Goal: Information Seeking & Learning: Check status

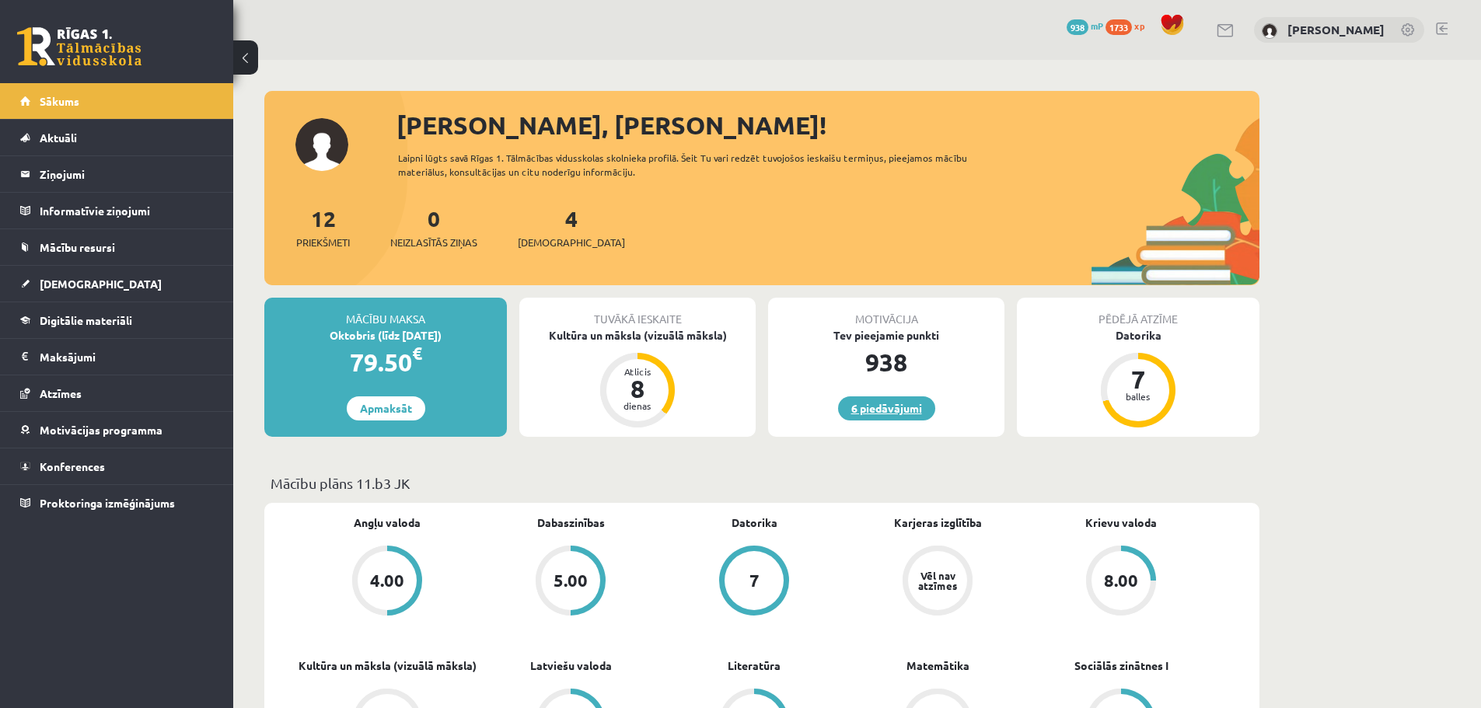
click at [882, 415] on link "6 piedāvājumi" at bounding box center [886, 408] width 97 height 24
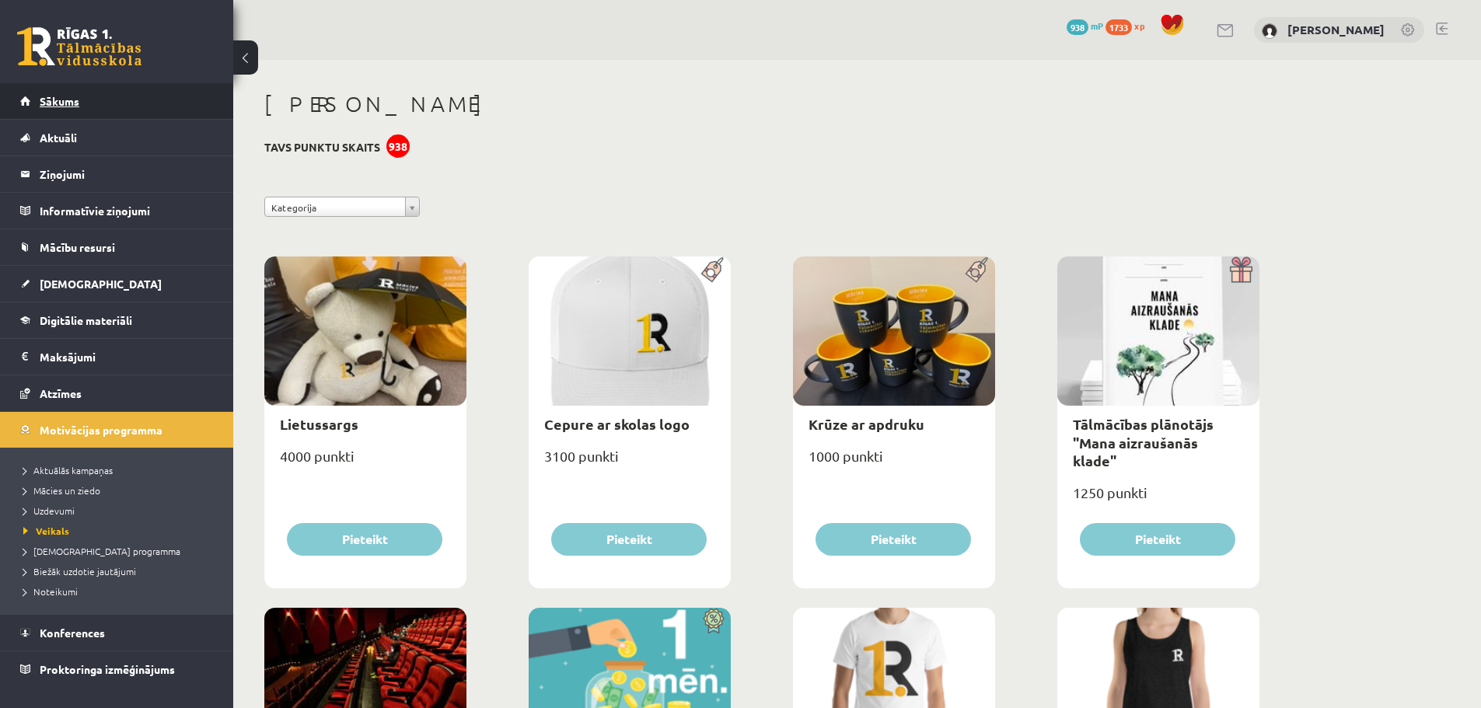
click at [82, 103] on link "Sākums" at bounding box center [117, 101] width 194 height 36
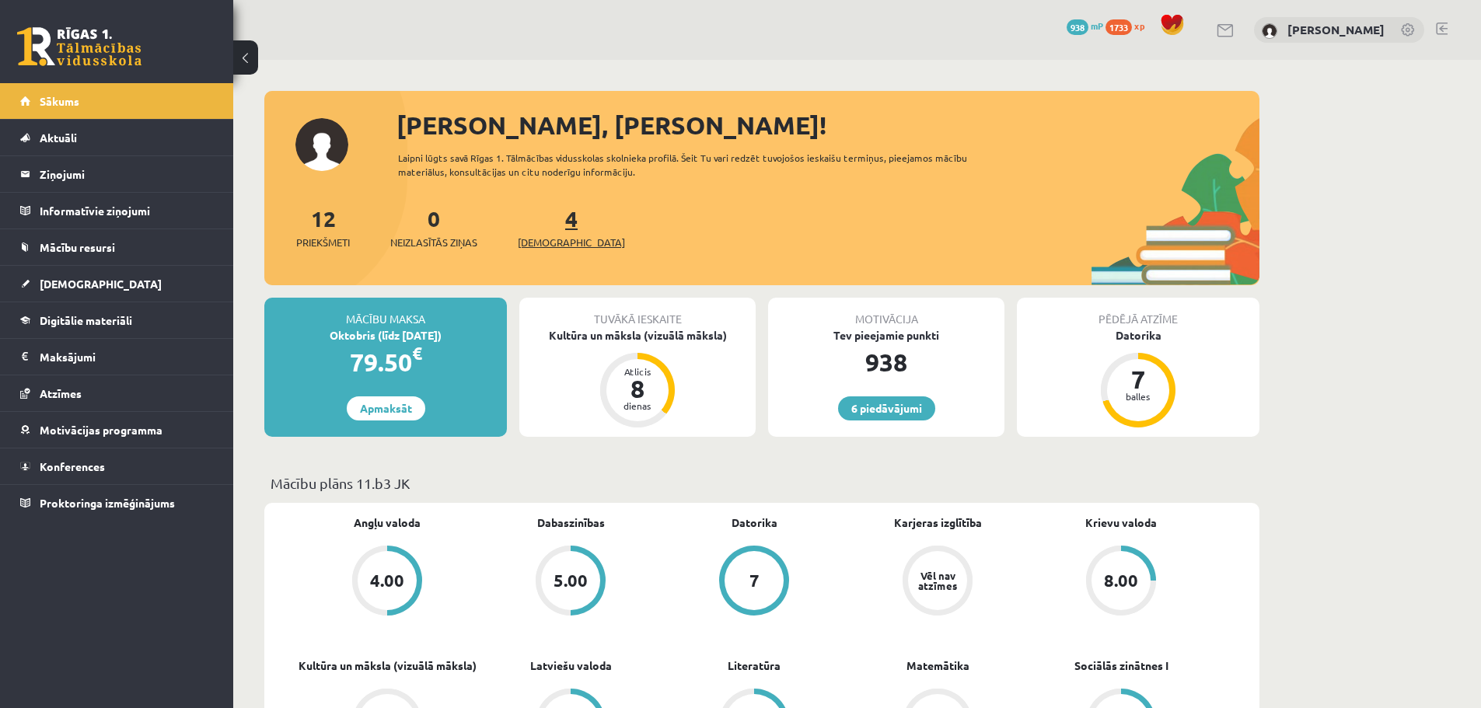
click at [534, 242] on span "[DEMOGRAPHIC_DATA]" at bounding box center [571, 243] width 107 height 16
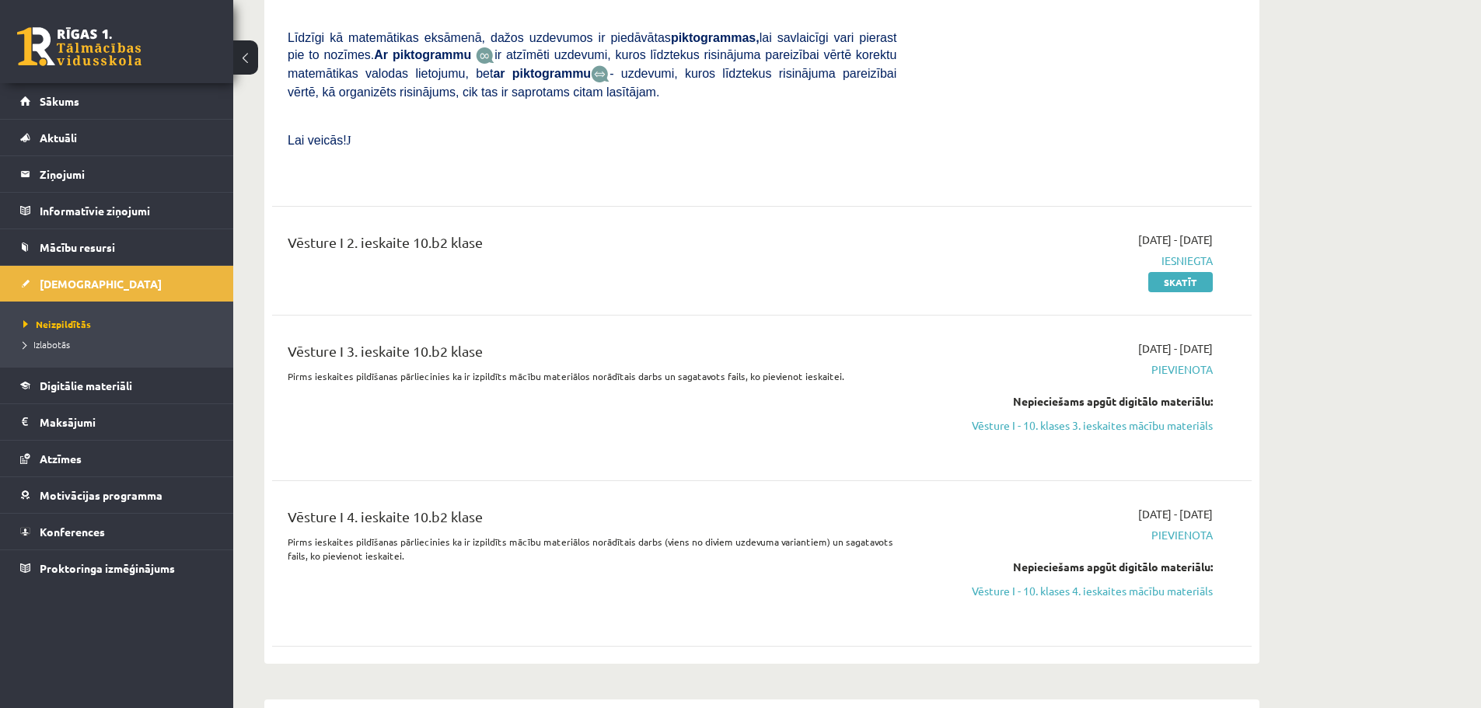
scroll to position [1010, 0]
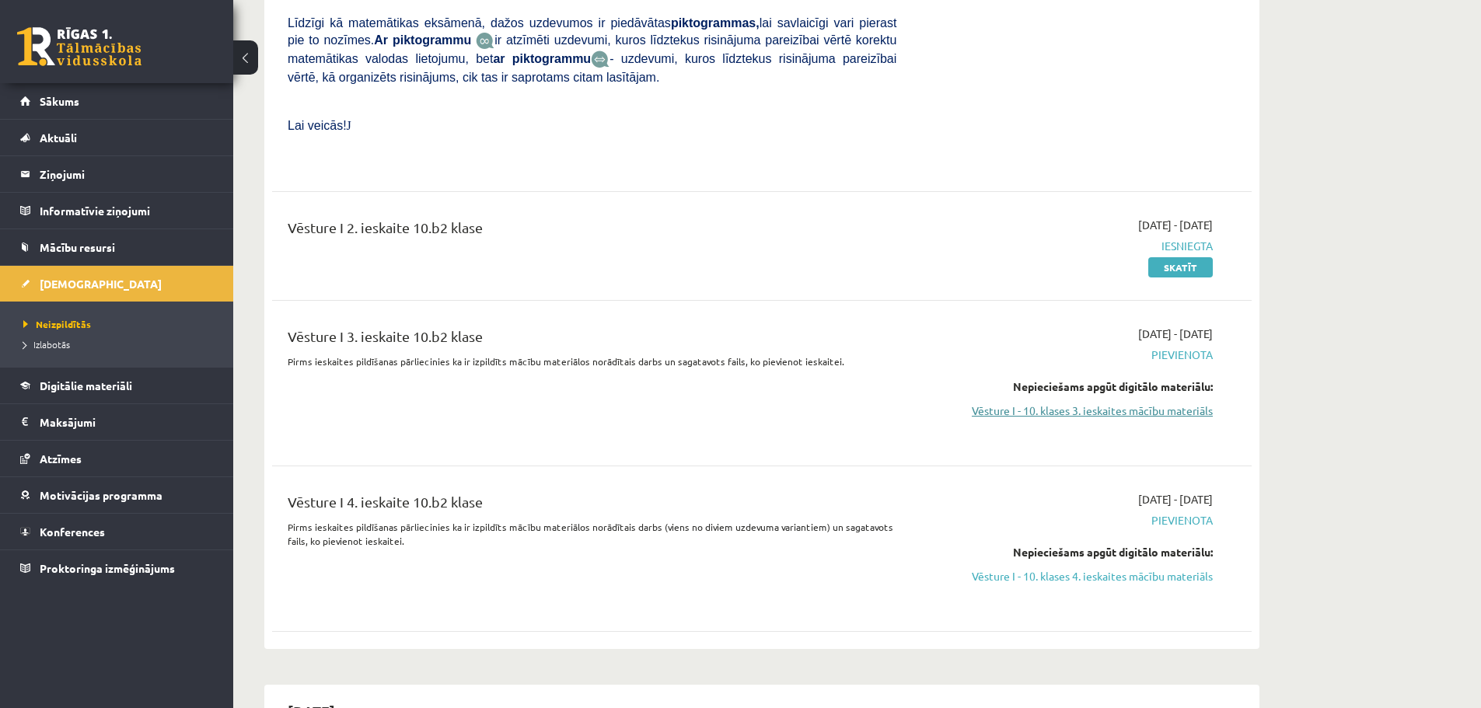
click at [1164, 403] on link "Vēsture I - 10. klases 3. ieskaites mācību materiāls" at bounding box center [1065, 411] width 293 height 16
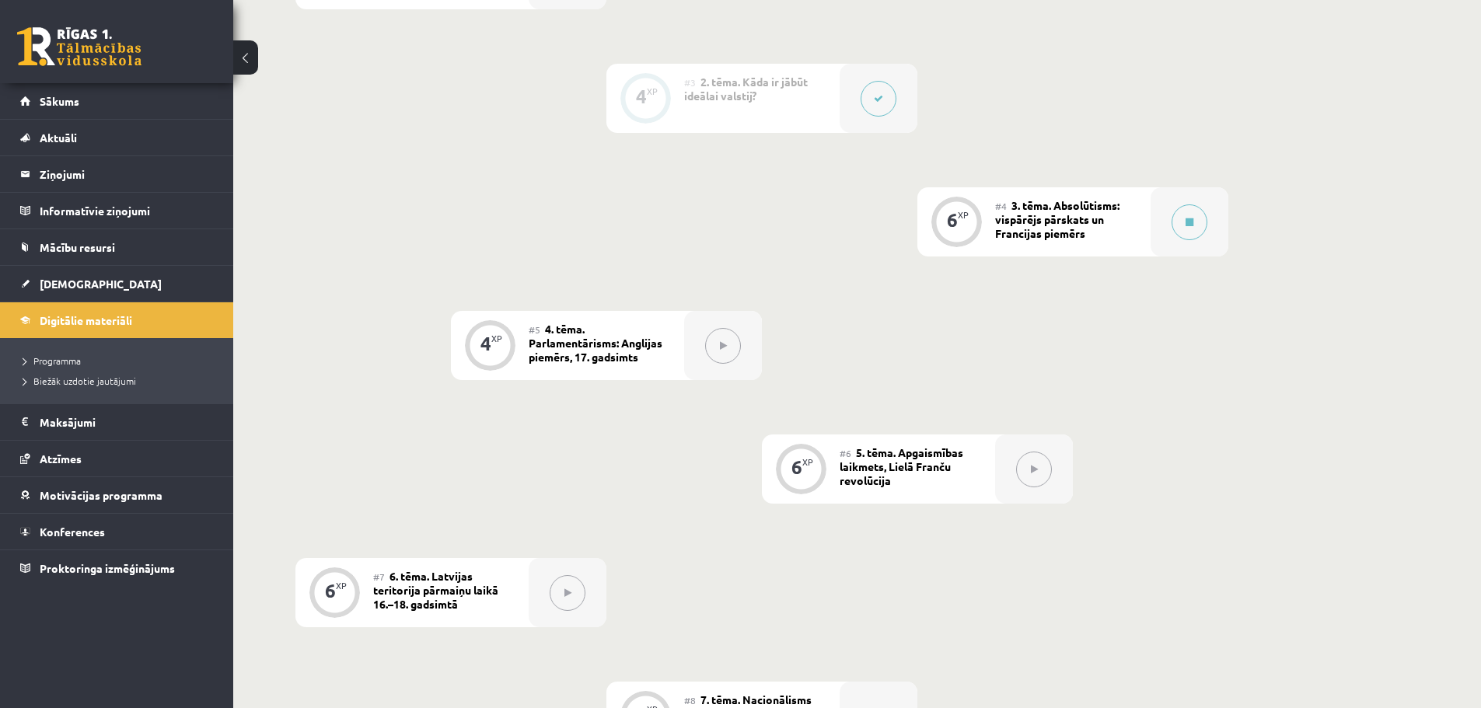
scroll to position [233, 0]
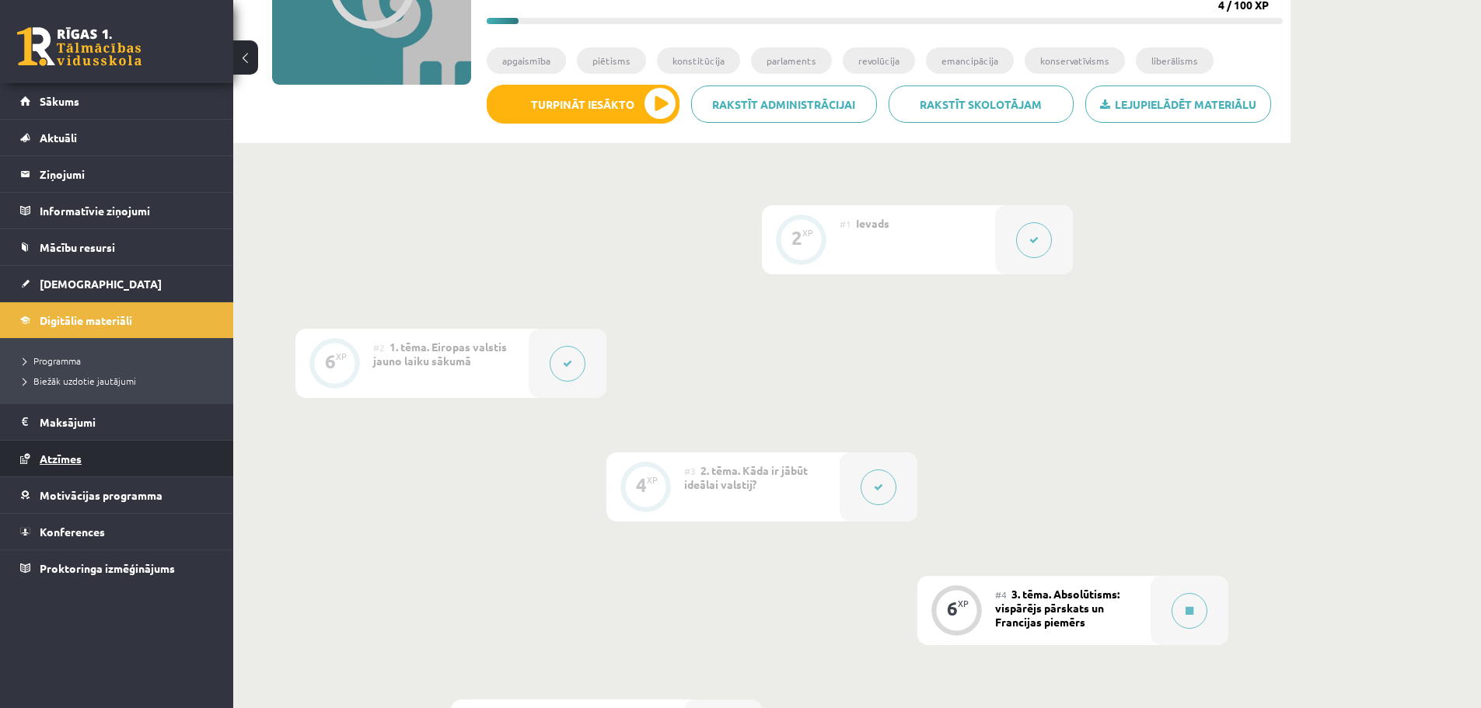
click at [85, 463] on link "Atzīmes" at bounding box center [117, 459] width 194 height 36
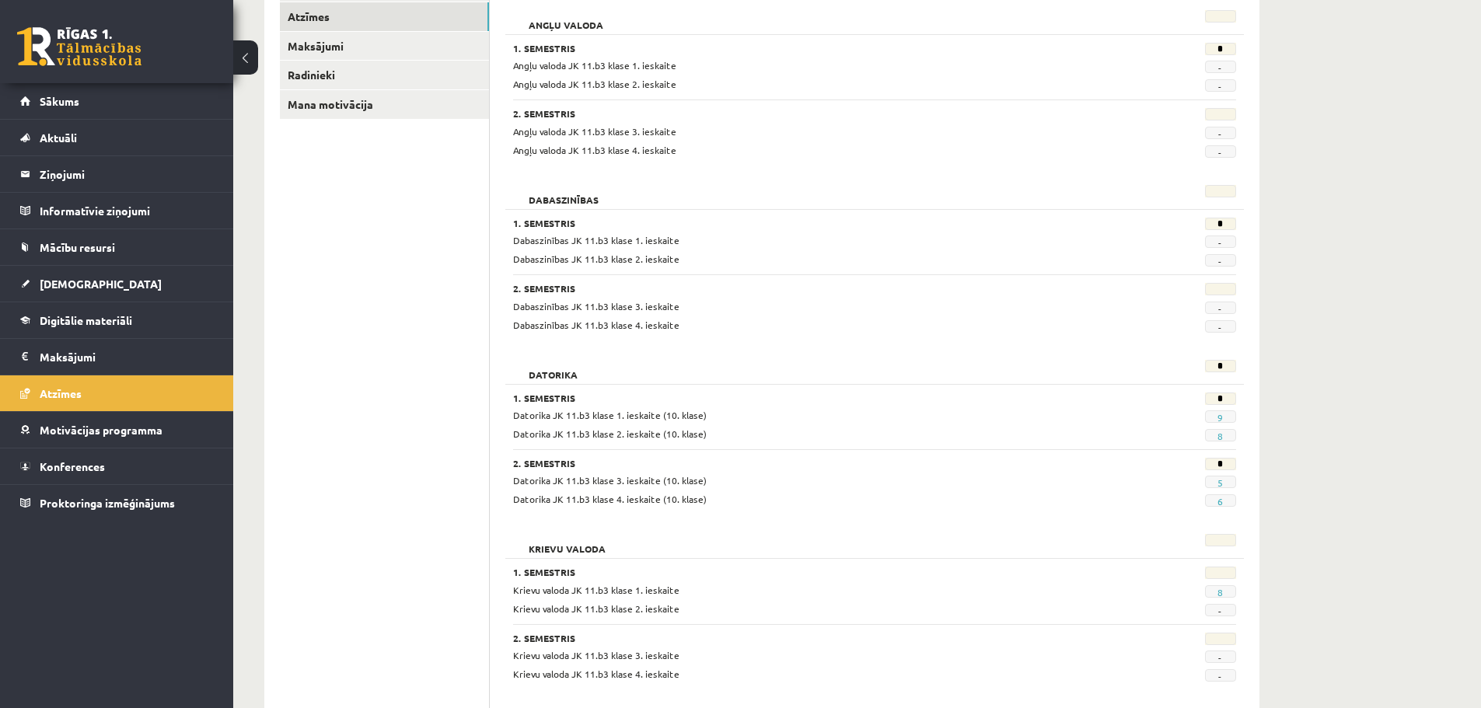
scroll to position [12, 0]
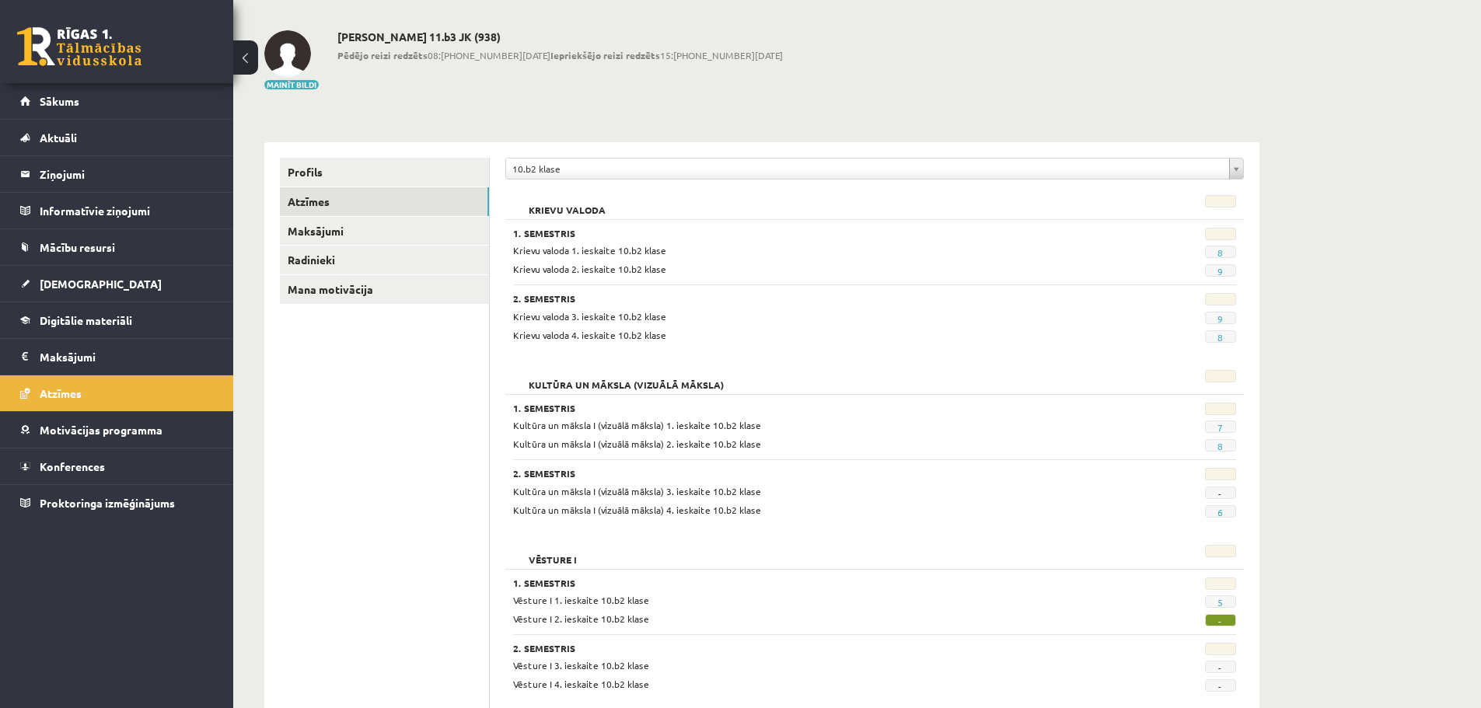
scroll to position [110, 0]
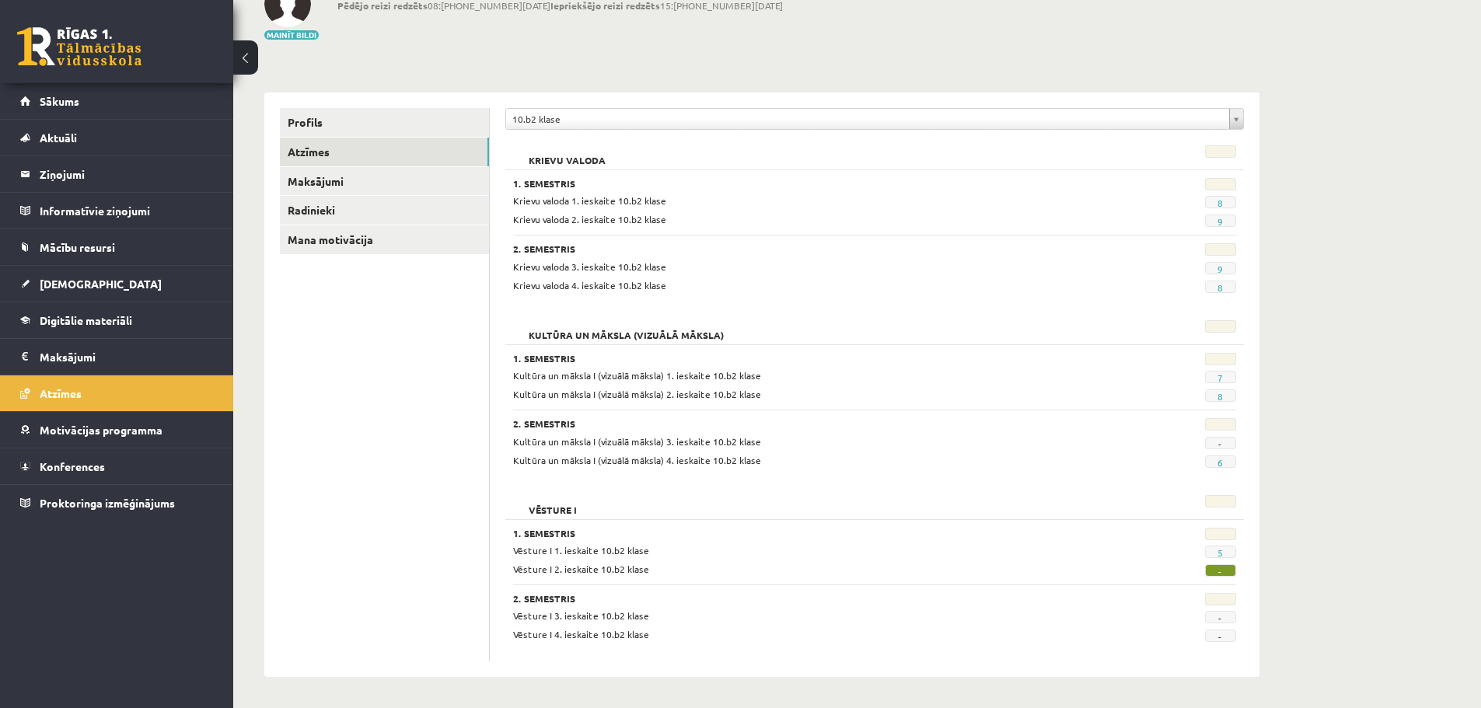
click at [951, 129] on div "10.b2 klase" at bounding box center [874, 119] width 738 height 22
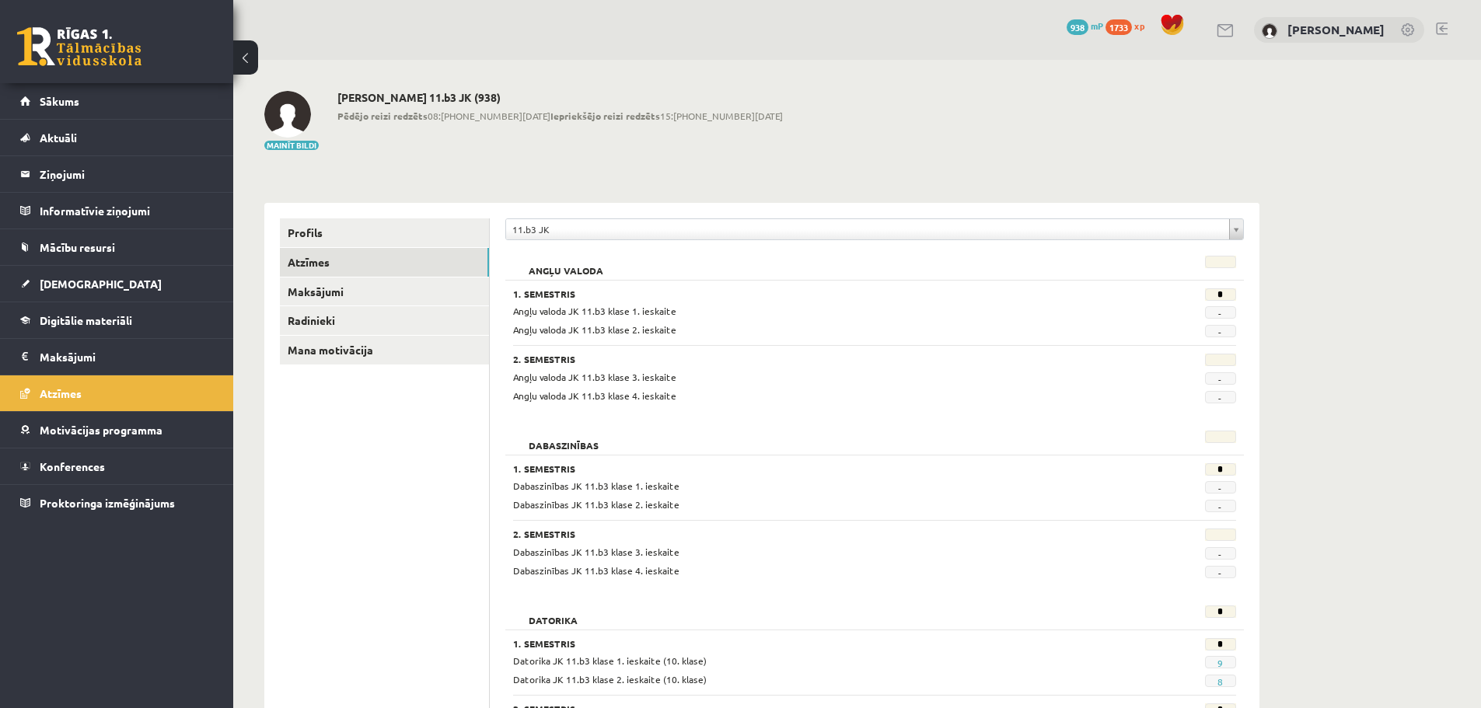
click at [1448, 30] on div "0 Dāvanas 938 mP 1733 xp Viktorija Plikša" at bounding box center [856, 30] width 1247 height 60
click at [1442, 29] on link at bounding box center [1441, 29] width 12 height 12
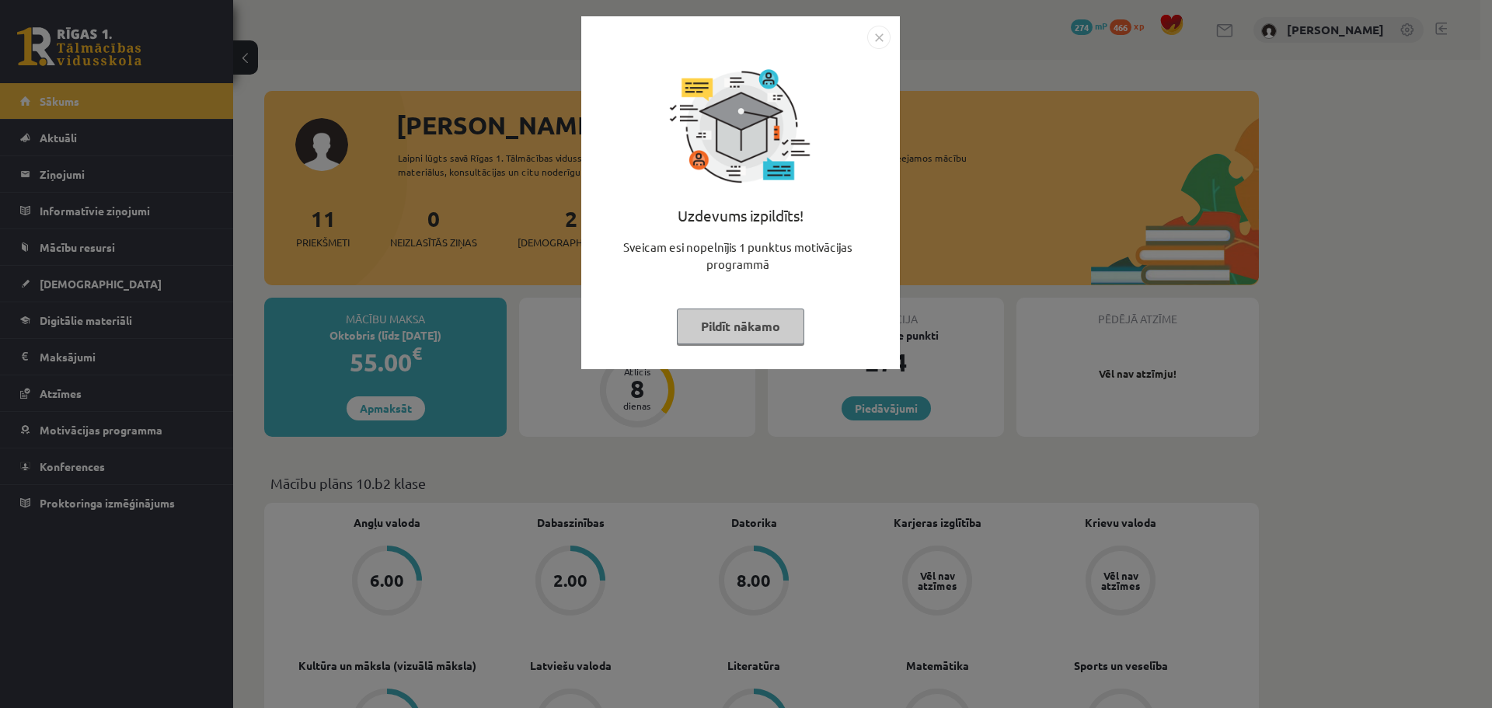
click at [769, 338] on button "Pildīt nākamo" at bounding box center [740, 327] width 127 height 36
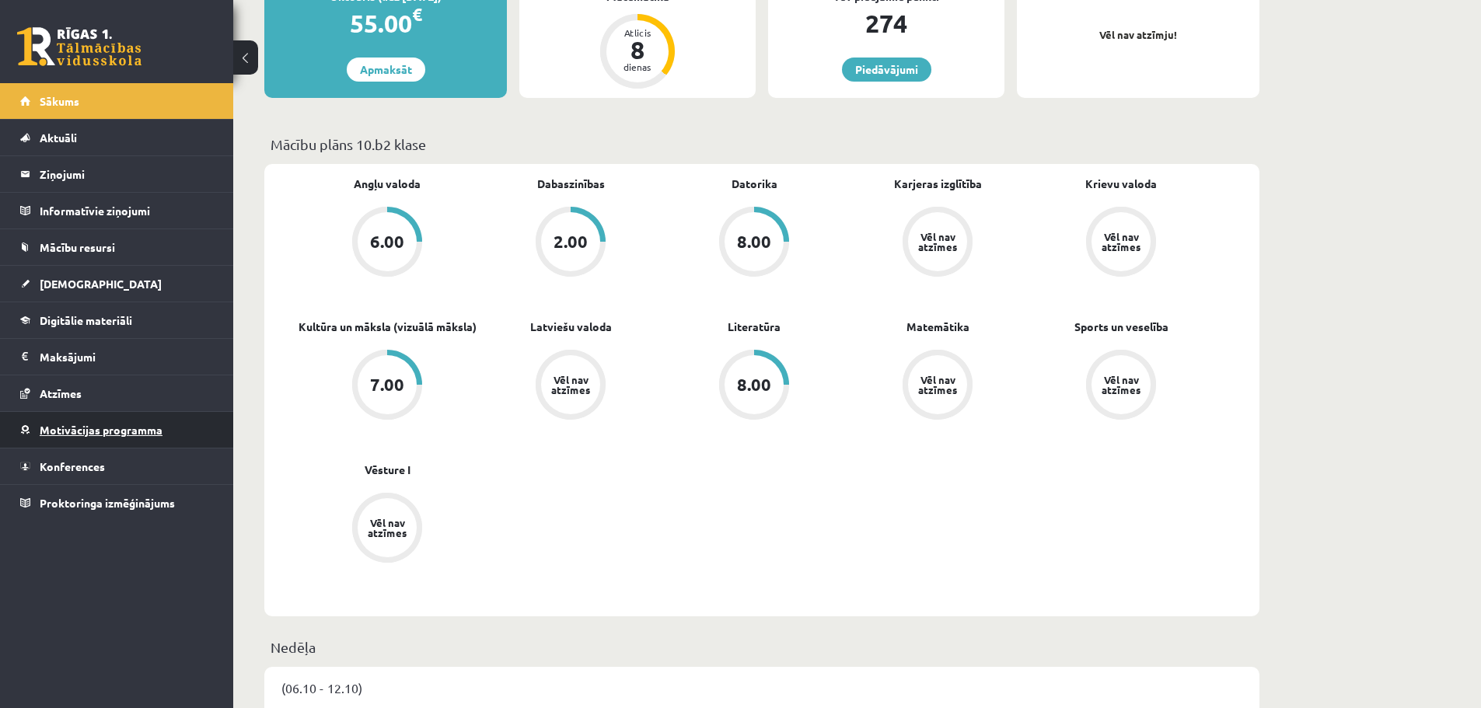
scroll to position [311, 0]
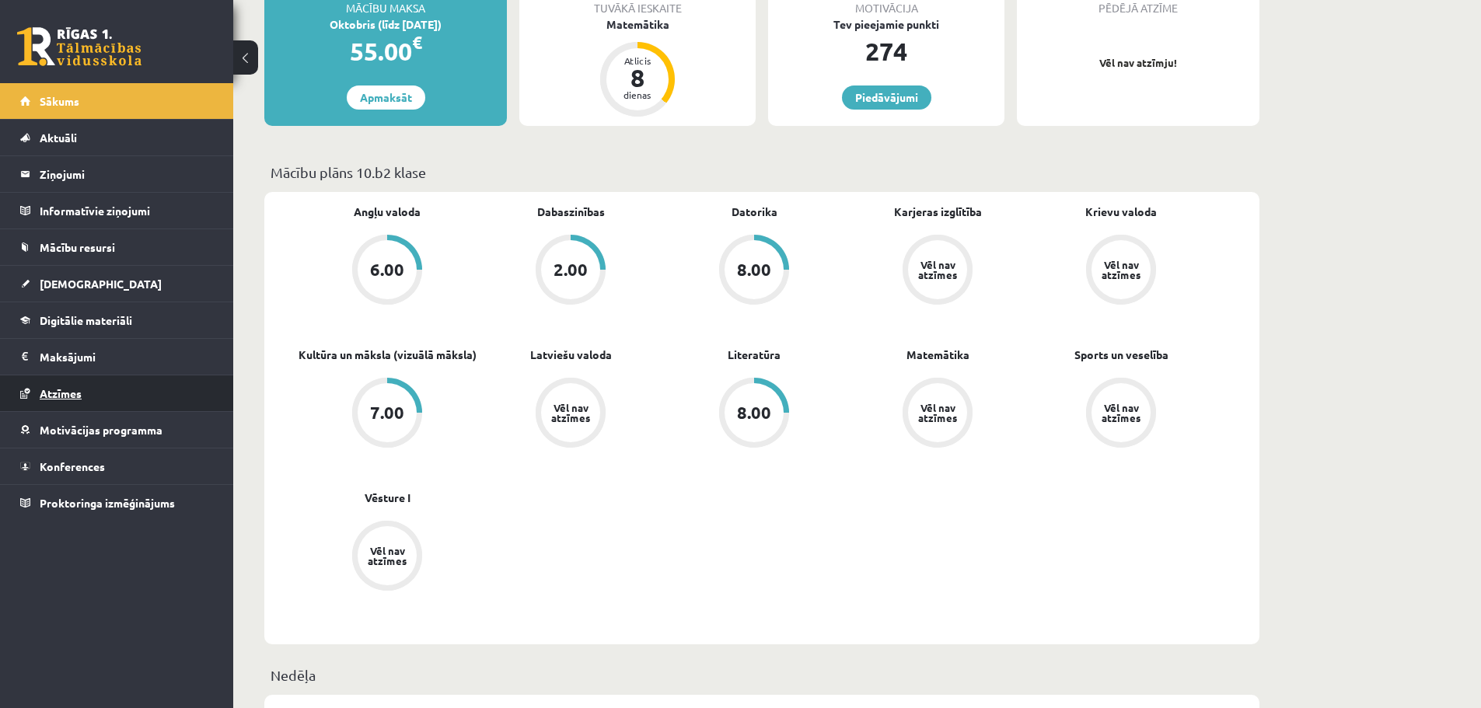
click at [48, 399] on link "Atzīmes" at bounding box center [117, 393] width 194 height 36
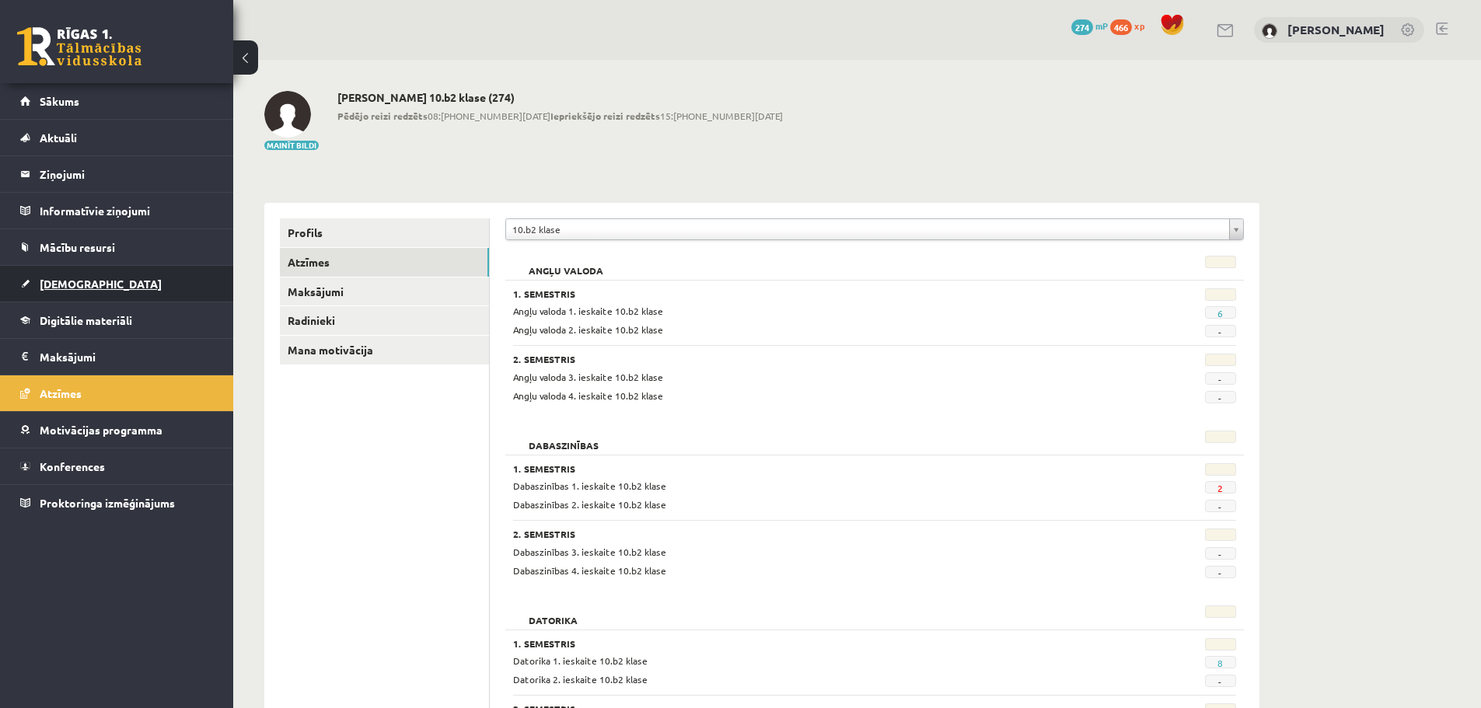
click at [50, 280] on span "[DEMOGRAPHIC_DATA]" at bounding box center [101, 284] width 122 height 14
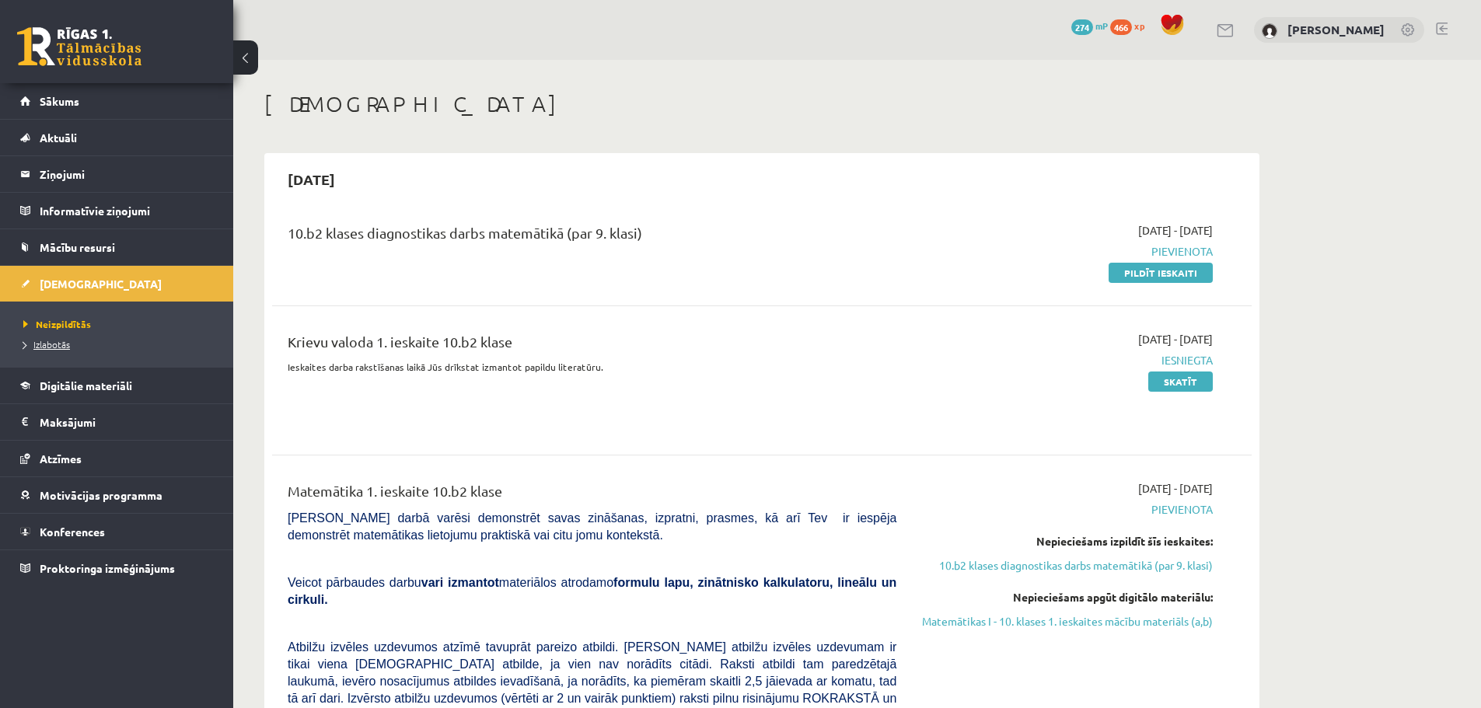
click at [54, 343] on span "Izlabotās" at bounding box center [46, 344] width 47 height 12
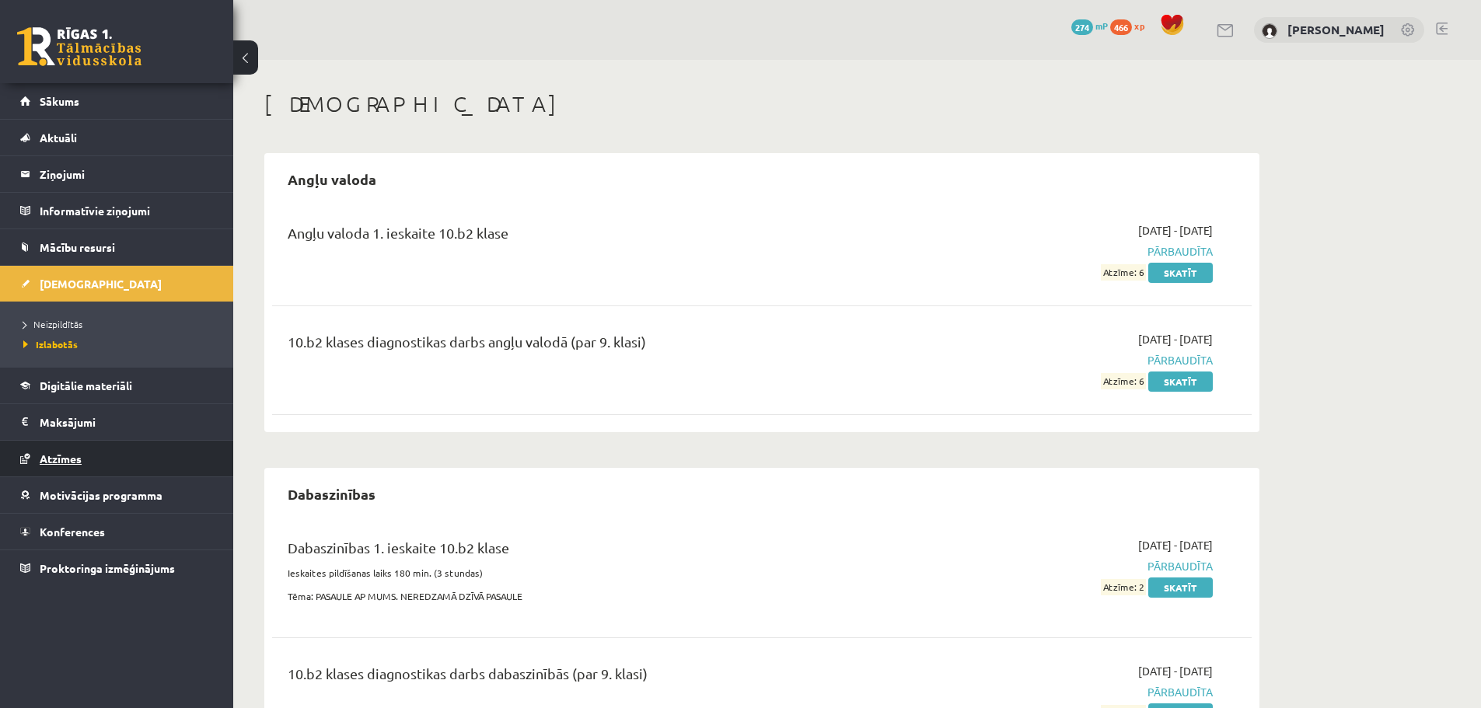
click at [68, 451] on link "Atzīmes" at bounding box center [117, 459] width 194 height 36
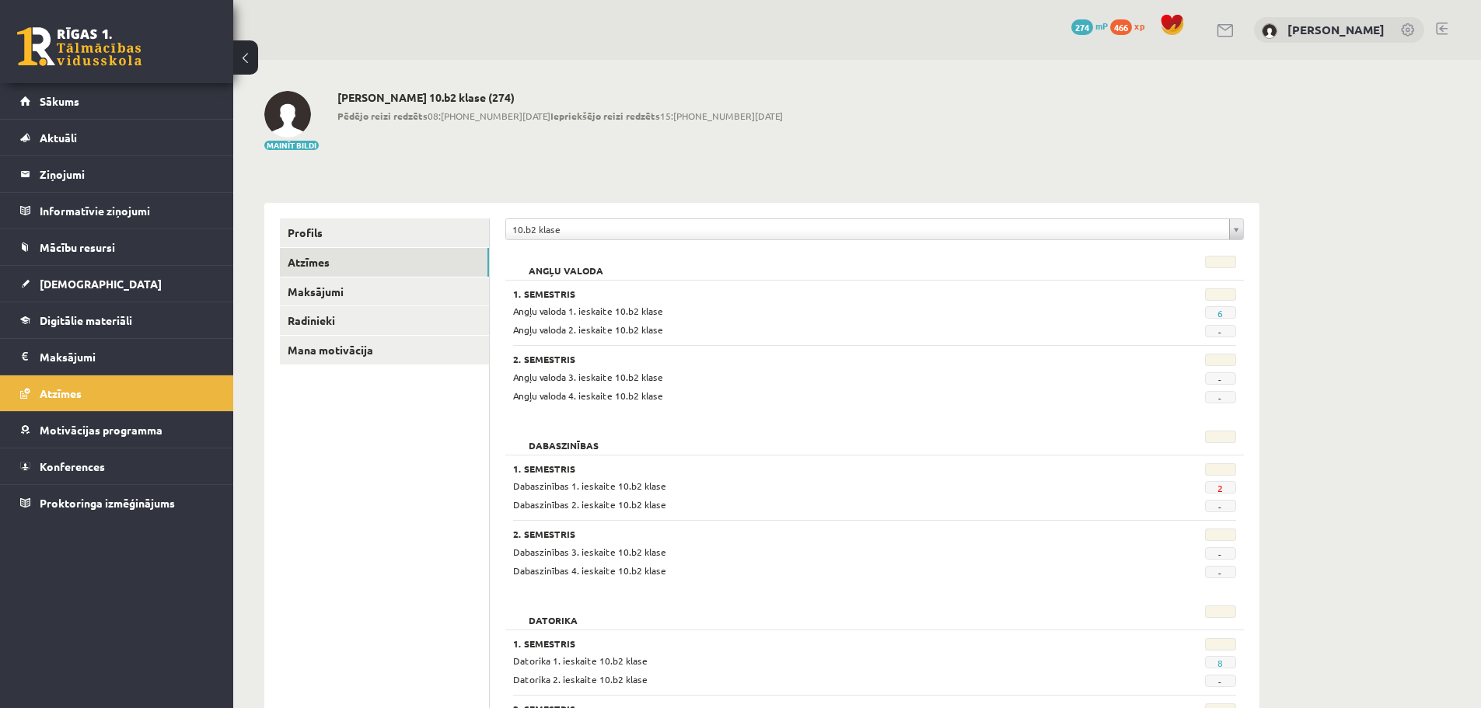
drag, startPoint x: 577, startPoint y: 498, endPoint x: 661, endPoint y: 494, distance: 84.0
click at [661, 494] on div "Dabaszinības 1. ieskaite 10.b2 klase 2 Dabaszinības 2. ieskaite 10.b2 klase -" at bounding box center [874, 495] width 723 height 33
drag, startPoint x: 674, startPoint y: 494, endPoint x: 759, endPoint y: 487, distance: 84.9
click at [675, 494] on div "Dabaszinības 1. ieskaite 10.b2 klase" at bounding box center [812, 486] width 622 height 15
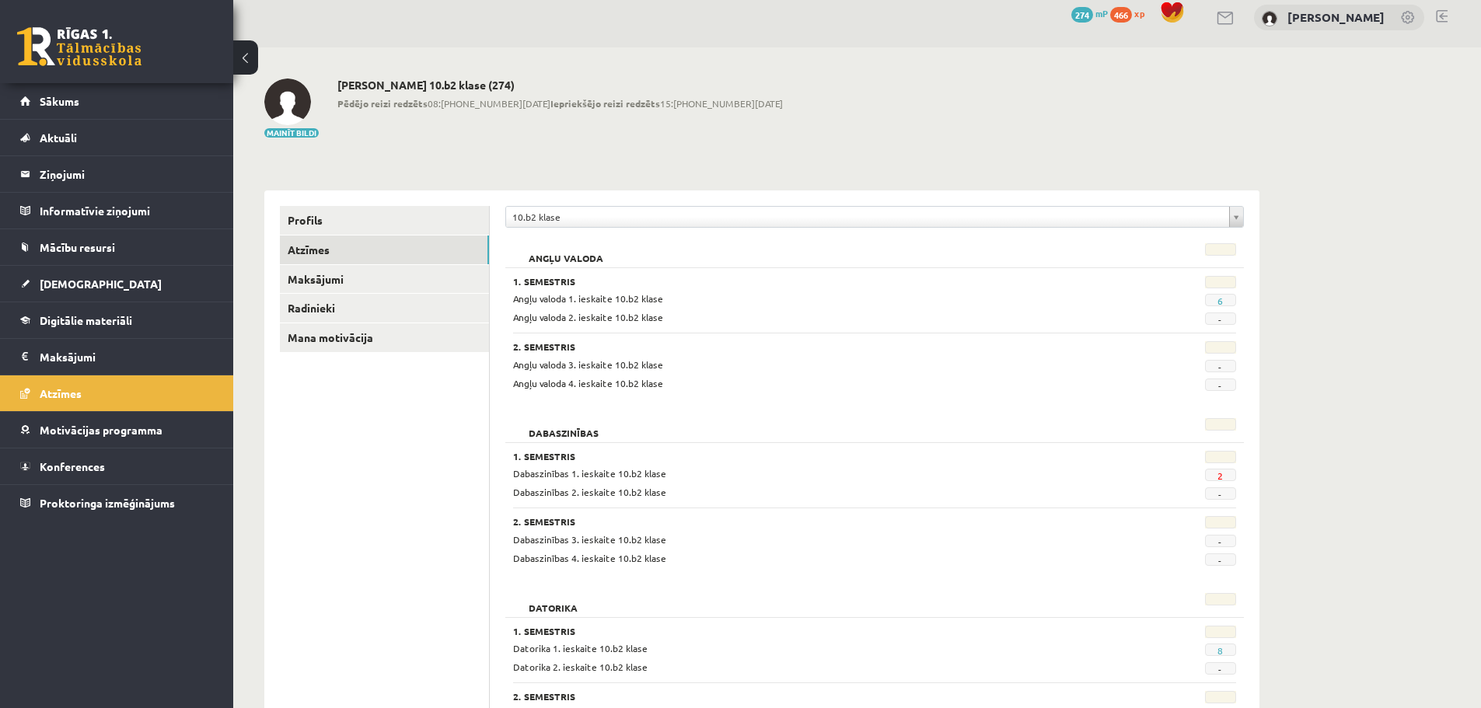
scroll to position [401, 0]
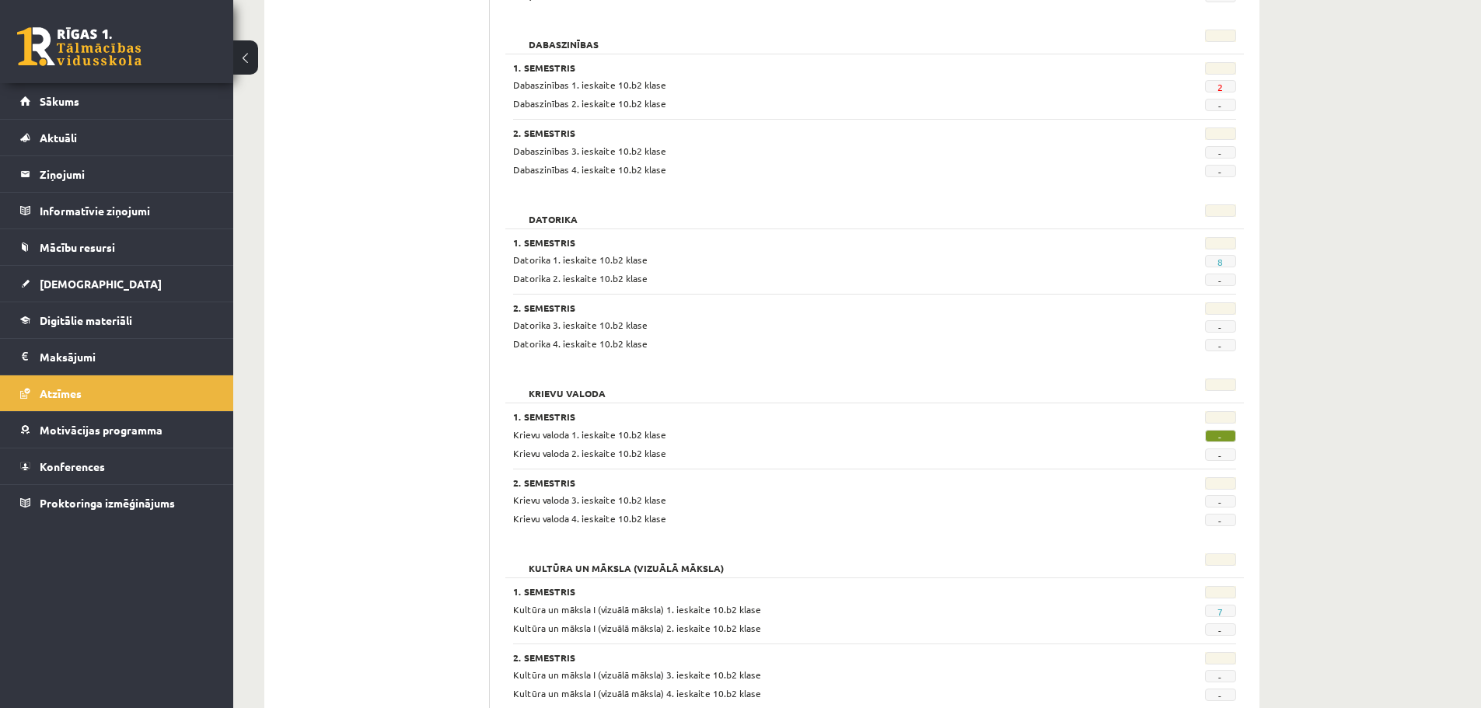
click at [531, 211] on h2 "Datorika" at bounding box center [553, 212] width 80 height 16
click at [1183, 246] on div at bounding box center [1185, 245] width 124 height 16
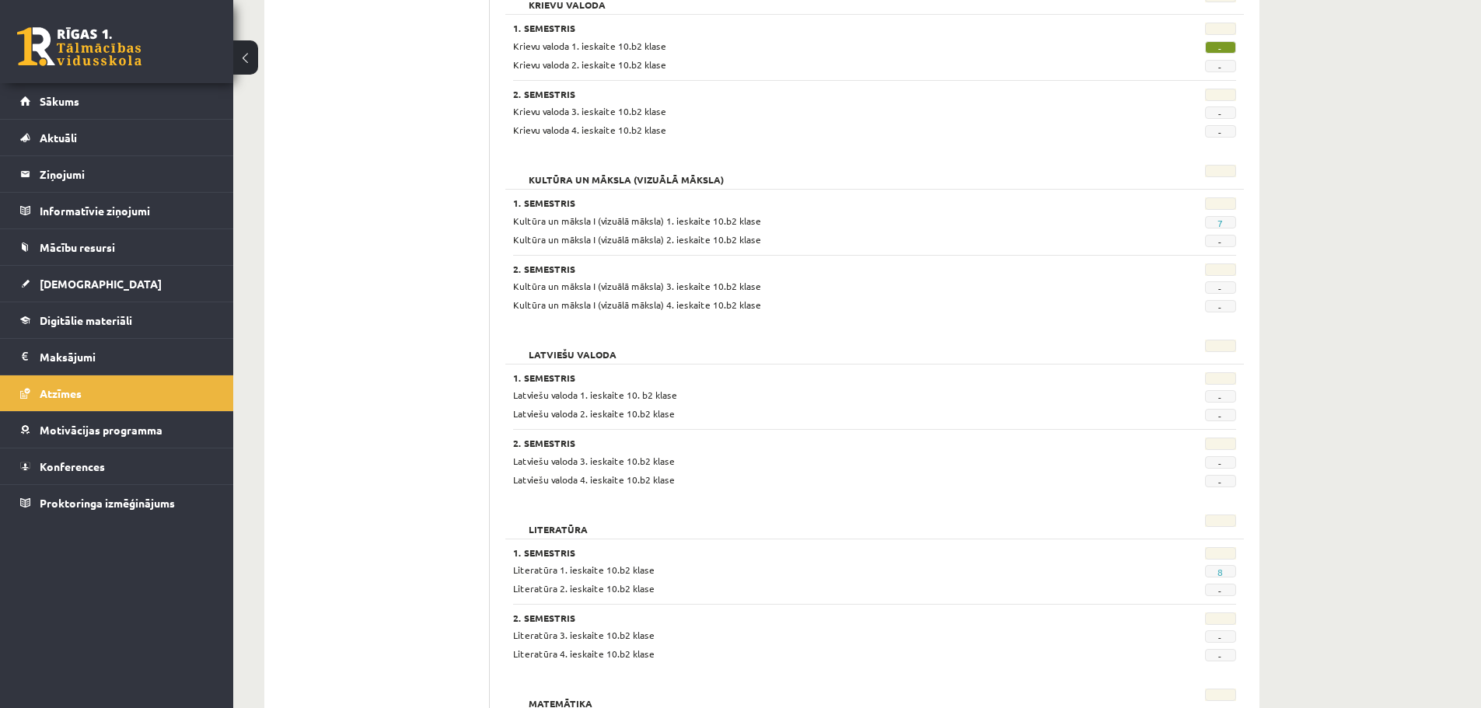
click at [1113, 227] on div "Kultūra un māksla I (vizuālā māksla) 1. ieskaite 10.b2 klase" at bounding box center [812, 221] width 622 height 15
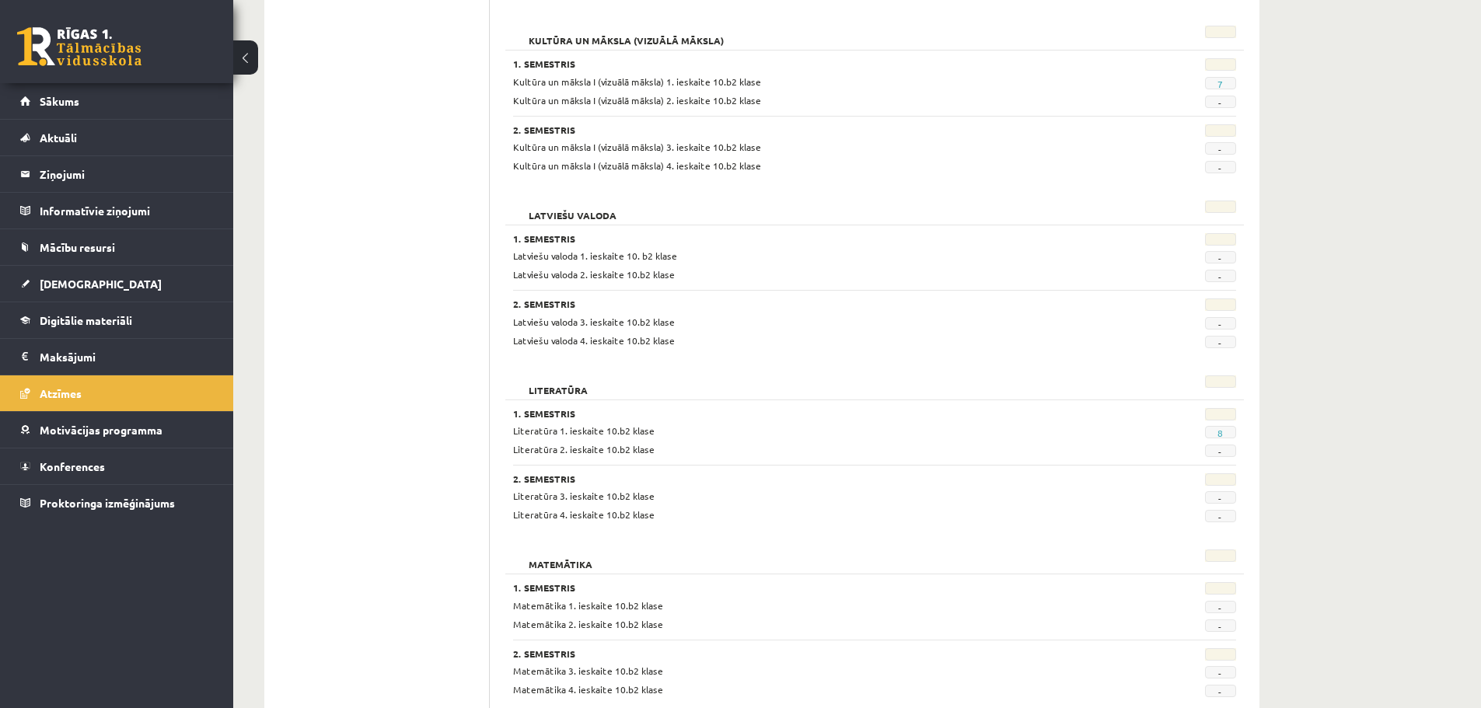
scroll to position [556, 0]
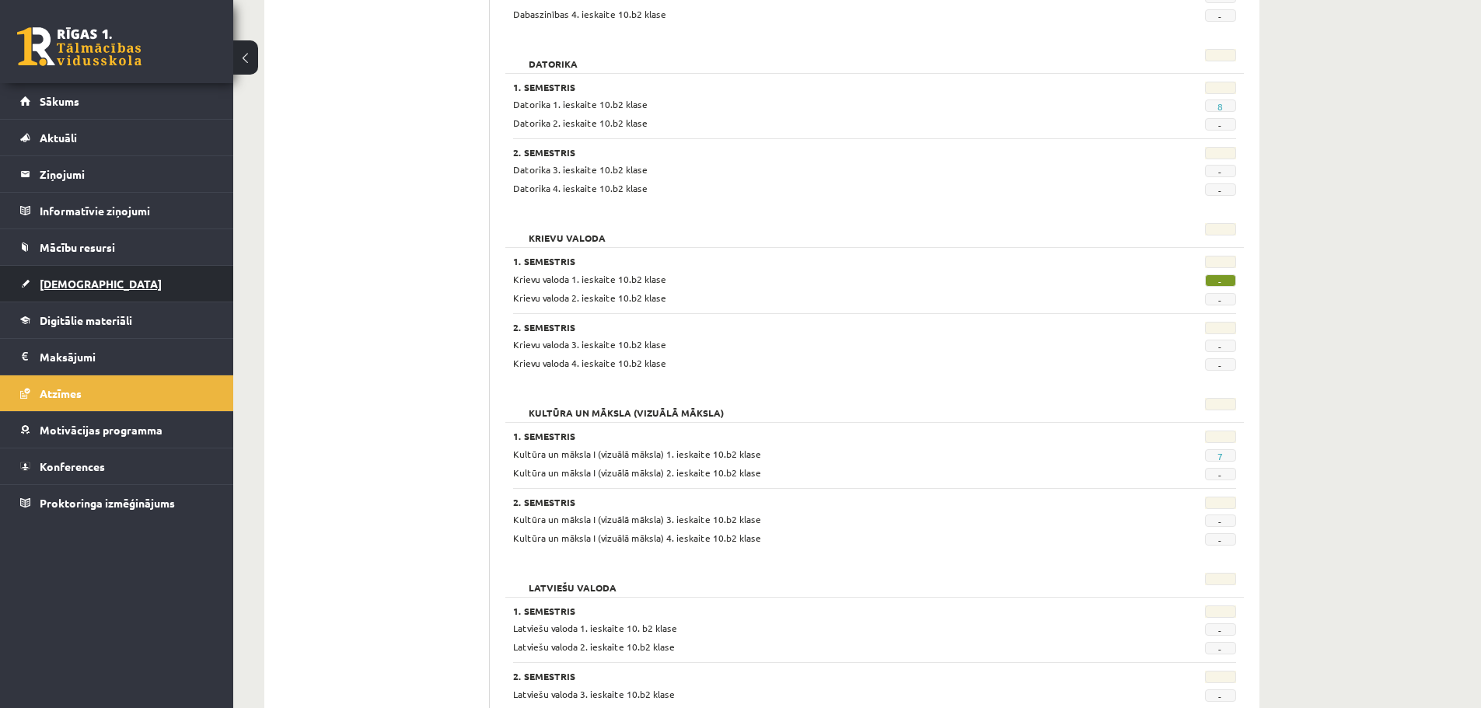
click at [97, 284] on link "[DEMOGRAPHIC_DATA]" at bounding box center [117, 284] width 194 height 36
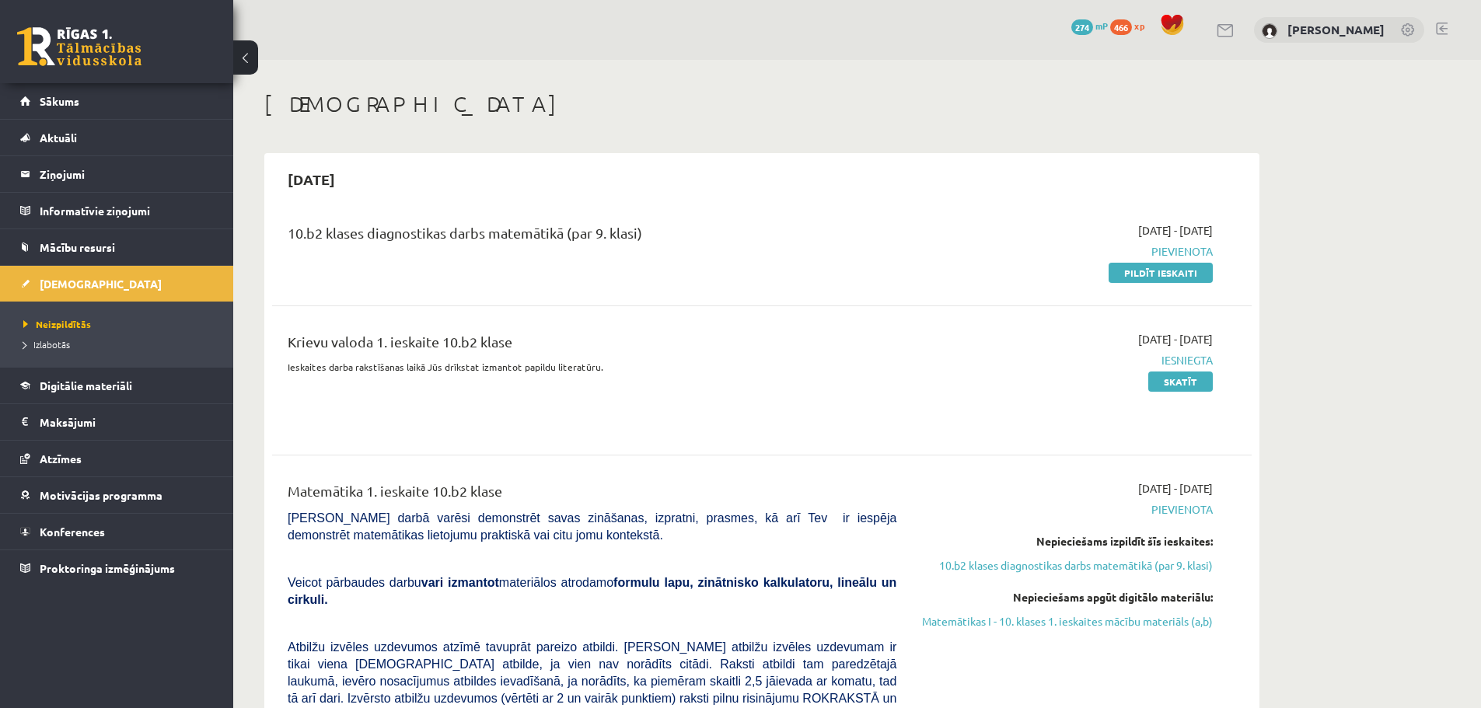
click at [1442, 30] on link at bounding box center [1441, 29] width 12 height 12
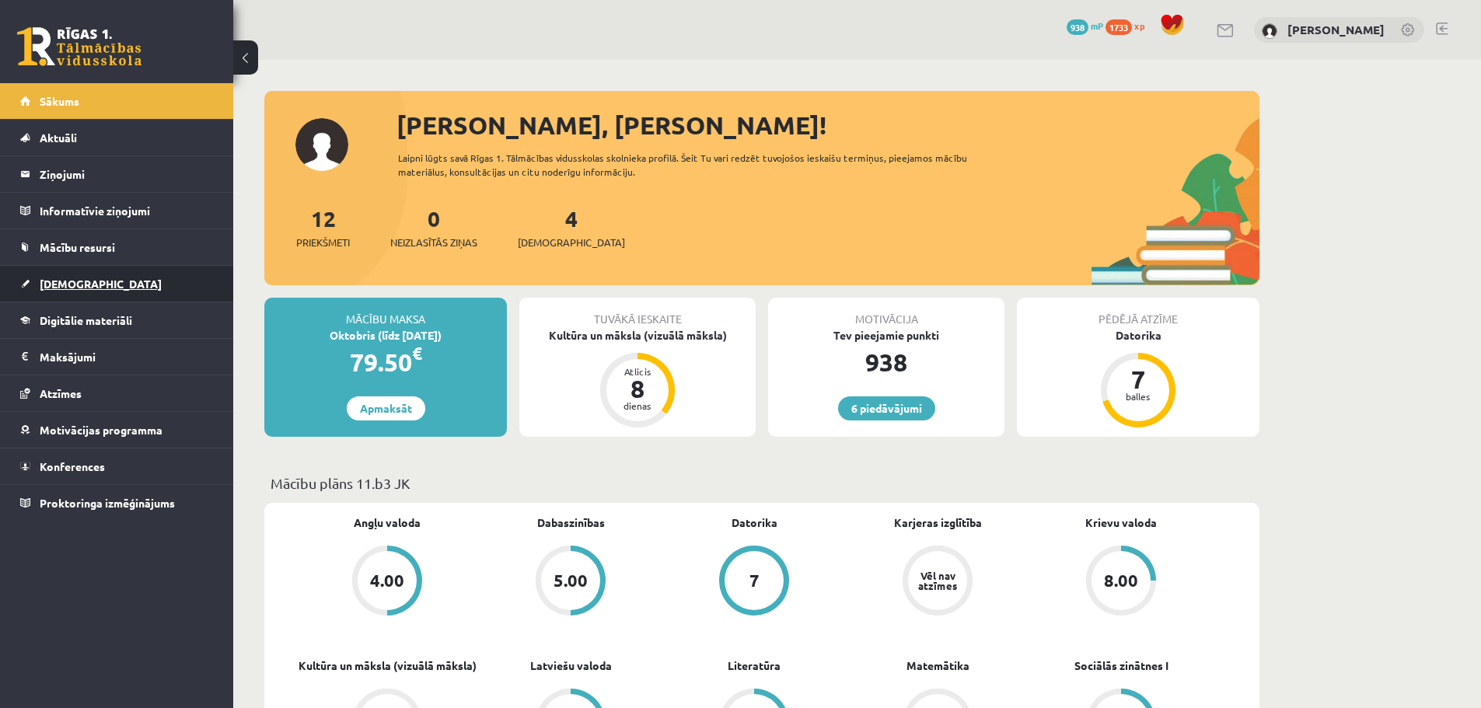
click at [76, 277] on link "[DEMOGRAPHIC_DATA]" at bounding box center [117, 284] width 194 height 36
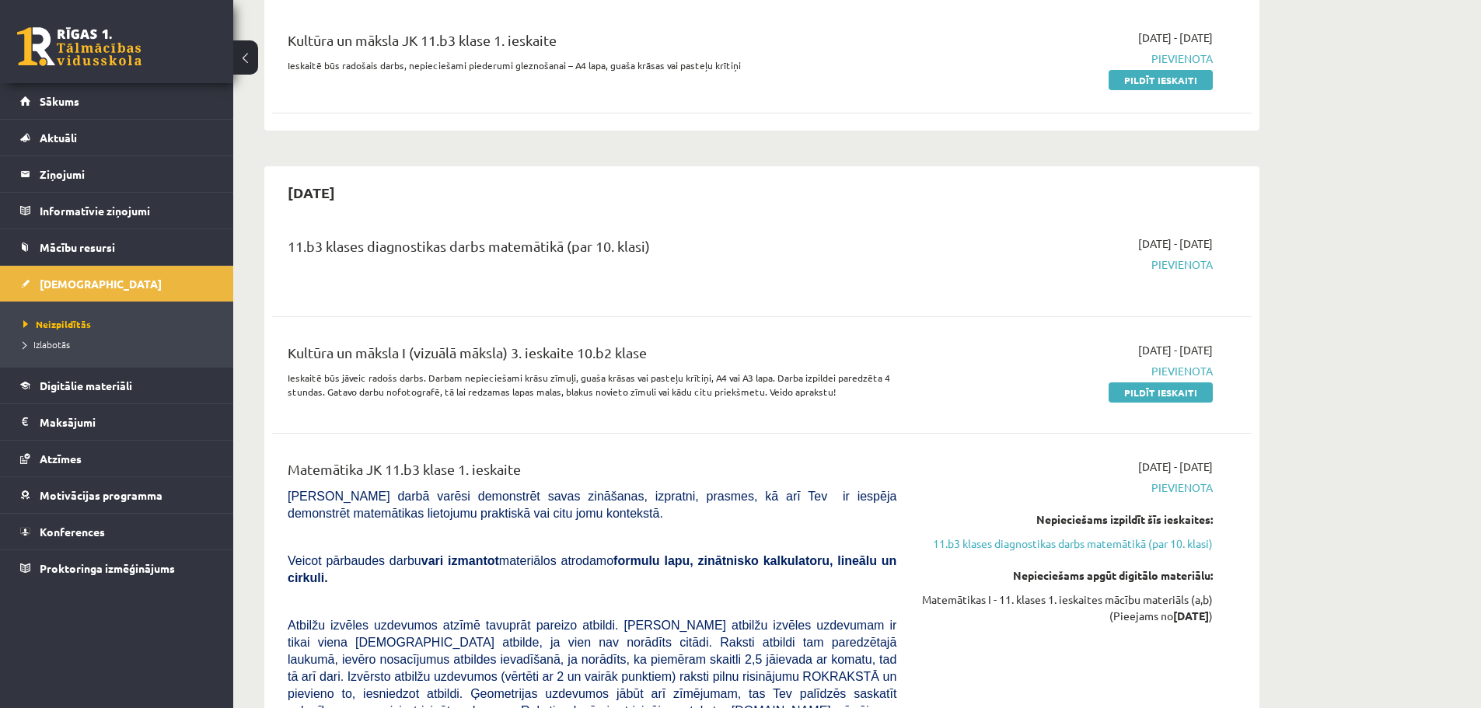
scroll to position [311, 0]
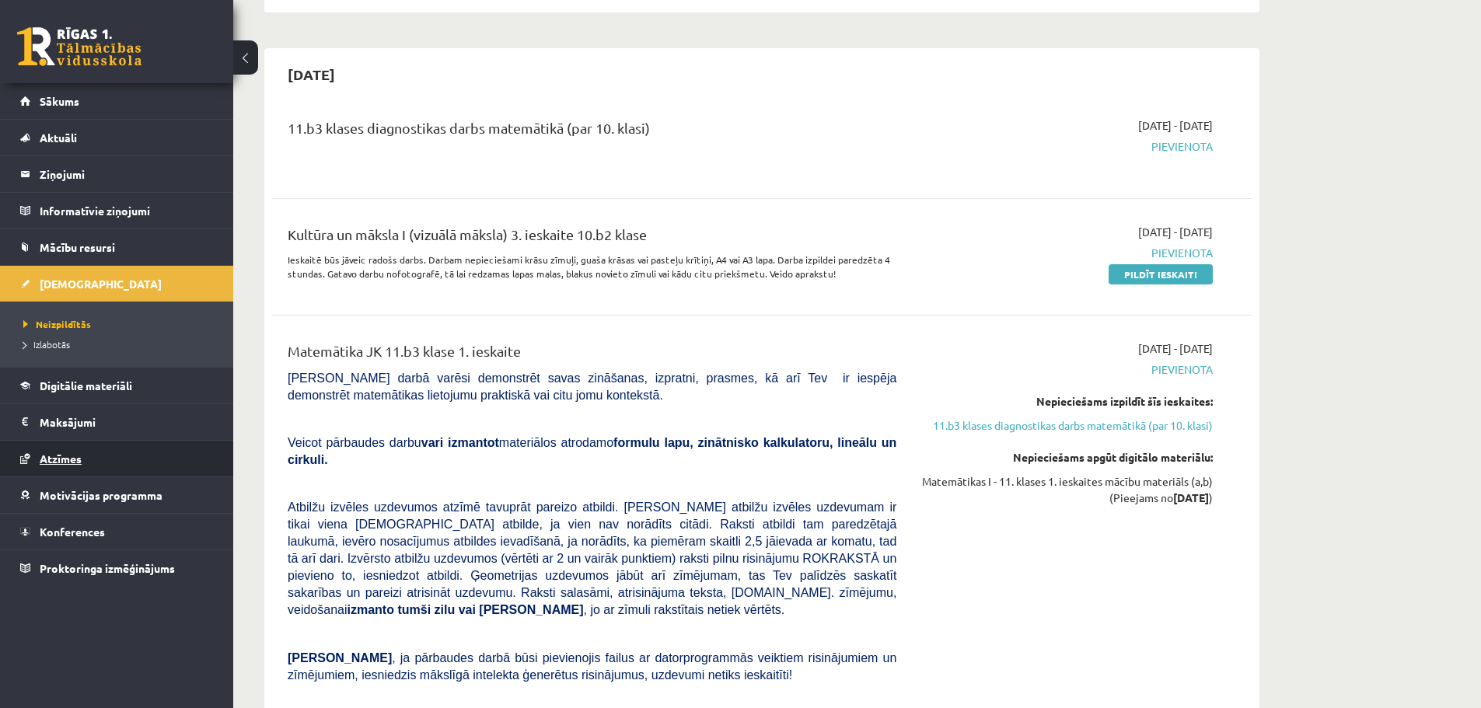
click at [63, 448] on link "Atzīmes" at bounding box center [117, 459] width 194 height 36
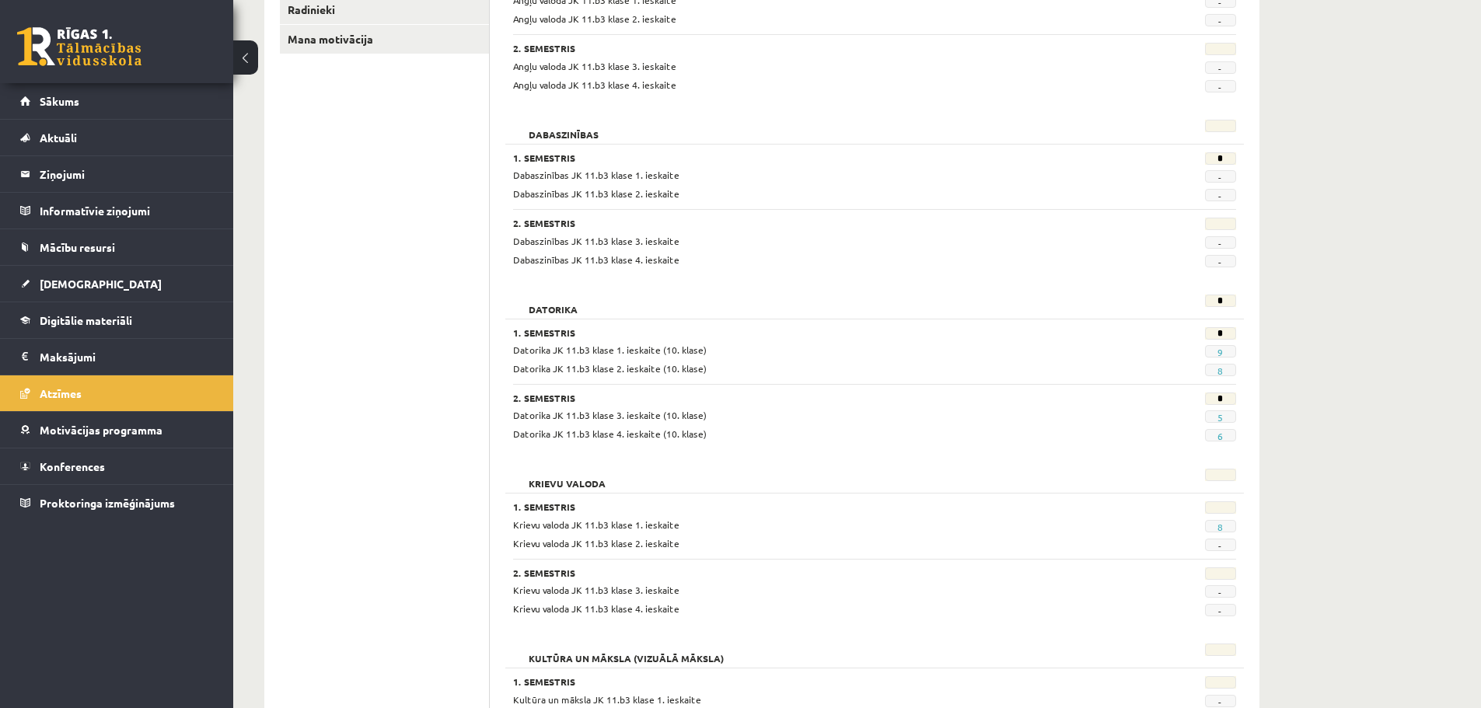
drag, startPoint x: 1228, startPoint y: 308, endPoint x: 1158, endPoint y: 308, distance: 69.9
click at [1158, 308] on div "*" at bounding box center [1185, 306] width 124 height 22
click at [1185, 302] on div "*" at bounding box center [1185, 306] width 124 height 22
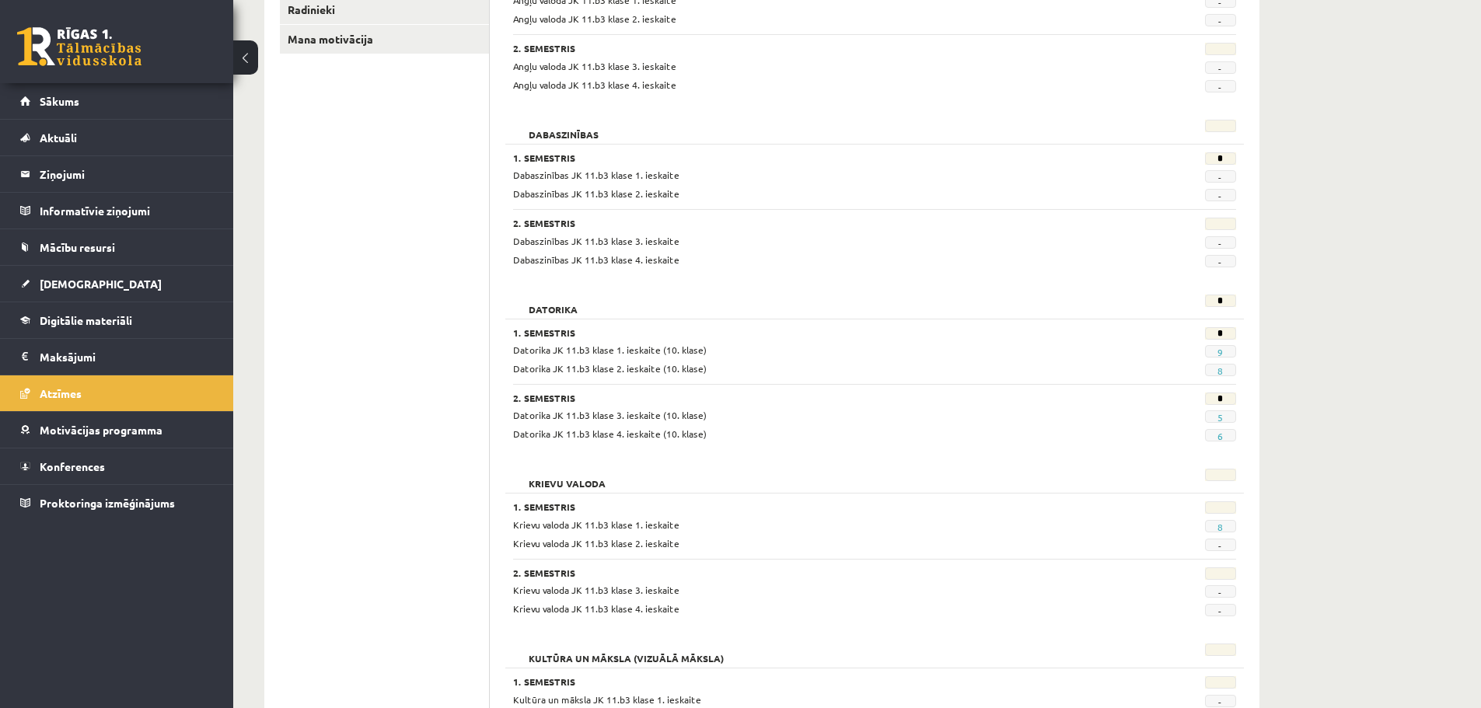
click at [1184, 302] on div "*" at bounding box center [1185, 306] width 124 height 22
click at [1202, 331] on div "*" at bounding box center [1185, 335] width 124 height 16
click at [1233, 404] on div "*" at bounding box center [1185, 400] width 124 height 16
click at [618, 417] on span "Datorika JK 11.b3 klase 3. ieskaite (10. klase)" at bounding box center [610, 415] width 194 height 12
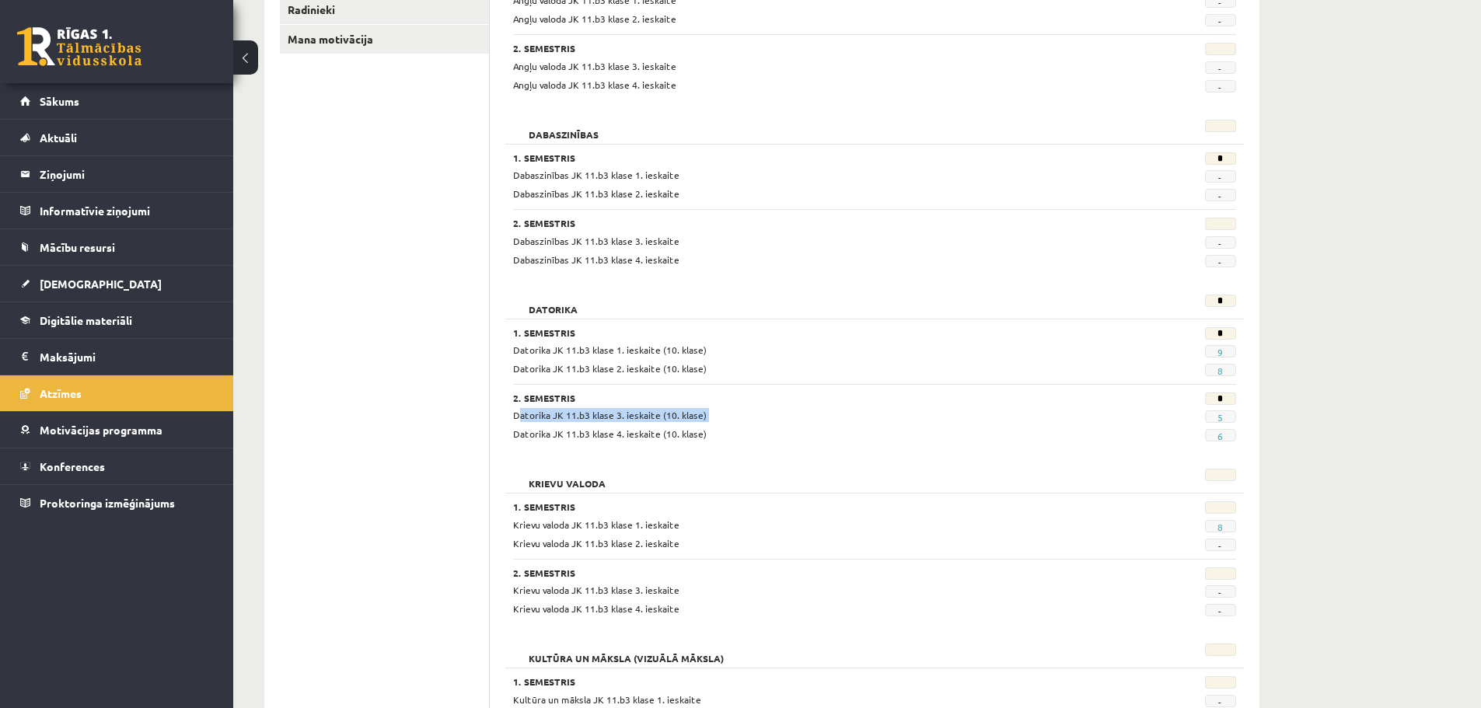
click at [618, 417] on span "Datorika JK 11.b3 klase 3. ieskaite (10. klase)" at bounding box center [610, 415] width 194 height 12
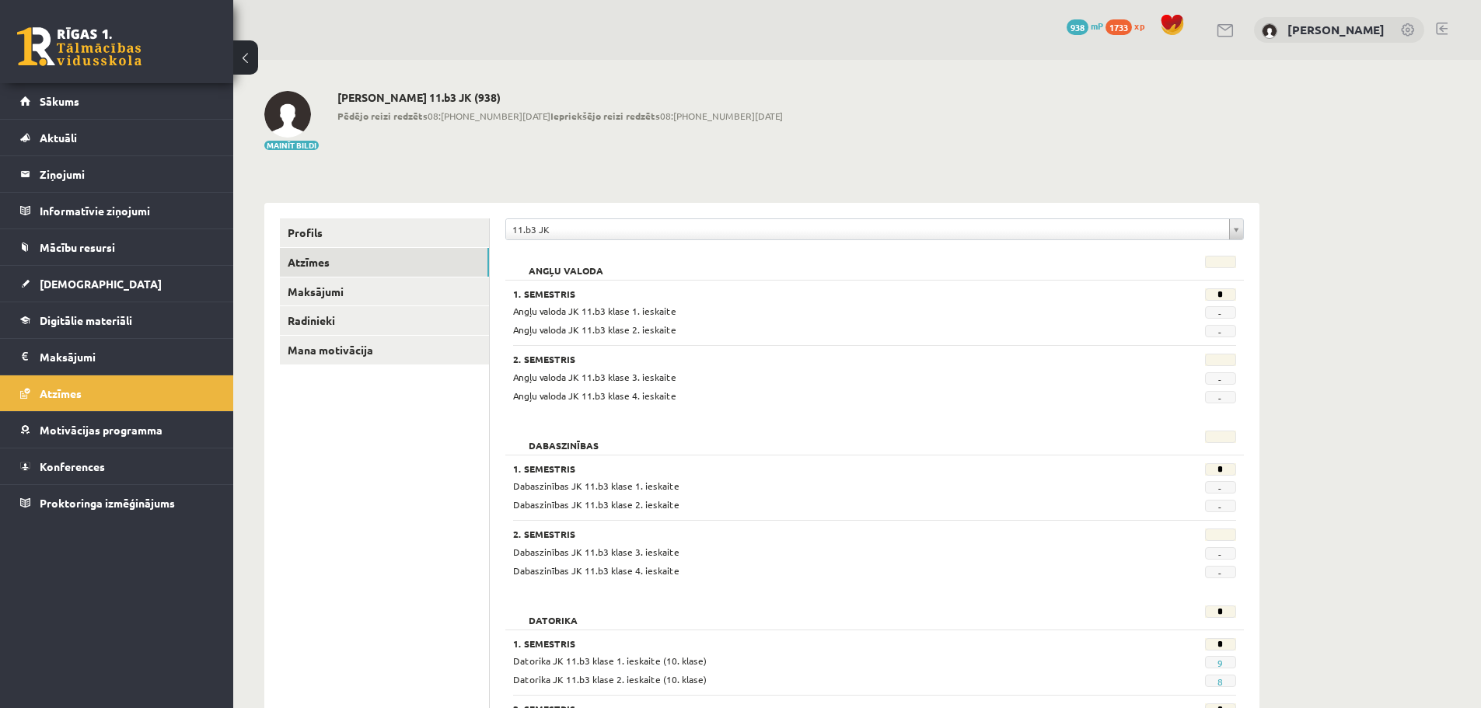
click at [71, 99] on span "Sākums" at bounding box center [60, 101] width 40 height 14
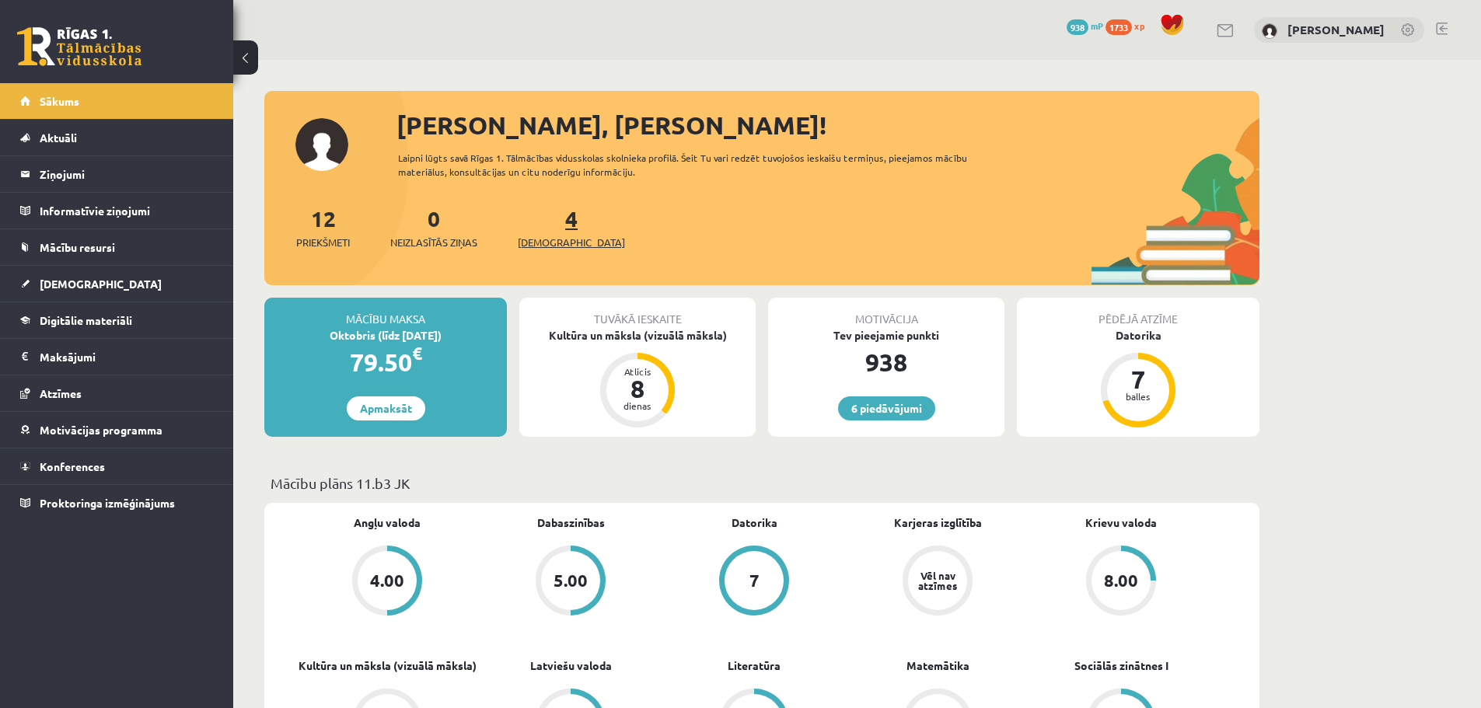
click at [538, 235] on span "[DEMOGRAPHIC_DATA]" at bounding box center [571, 243] width 107 height 16
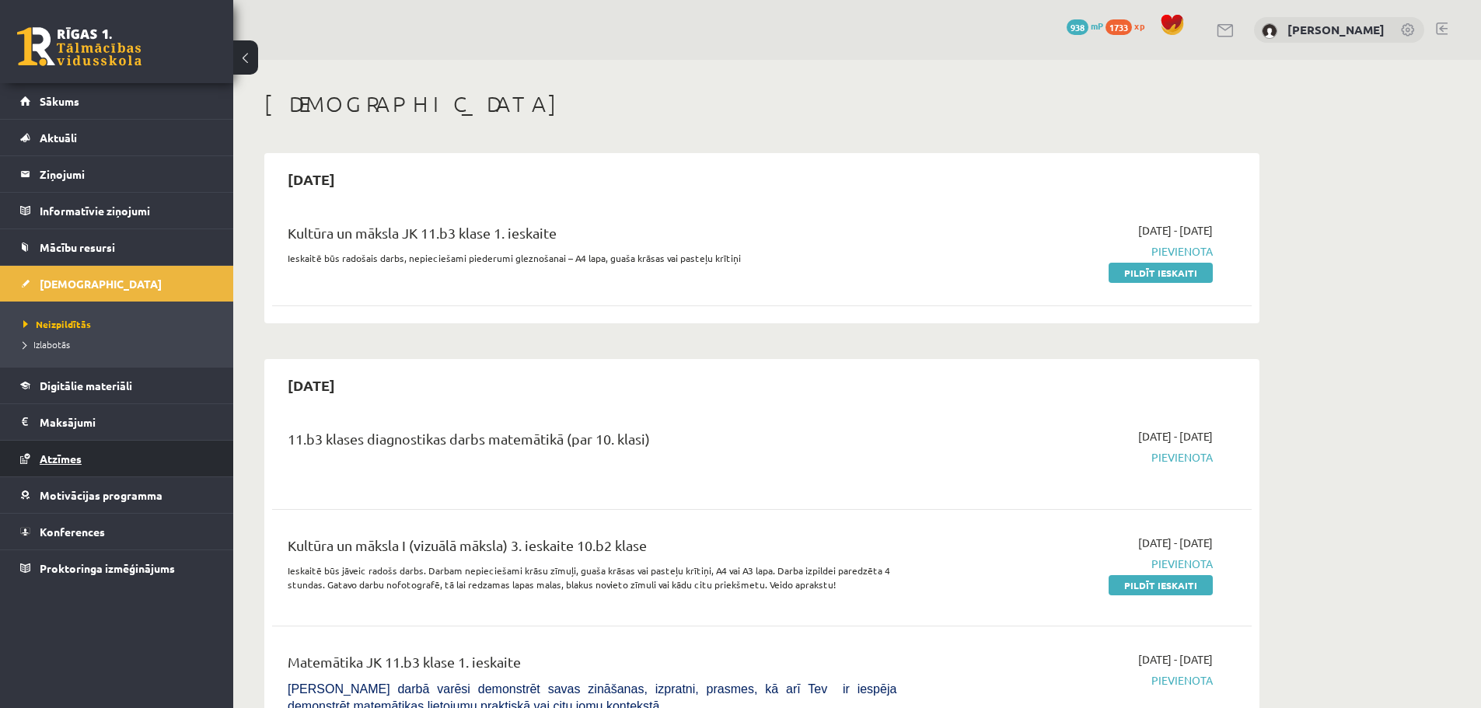
click at [88, 461] on link "Atzīmes" at bounding box center [117, 459] width 194 height 36
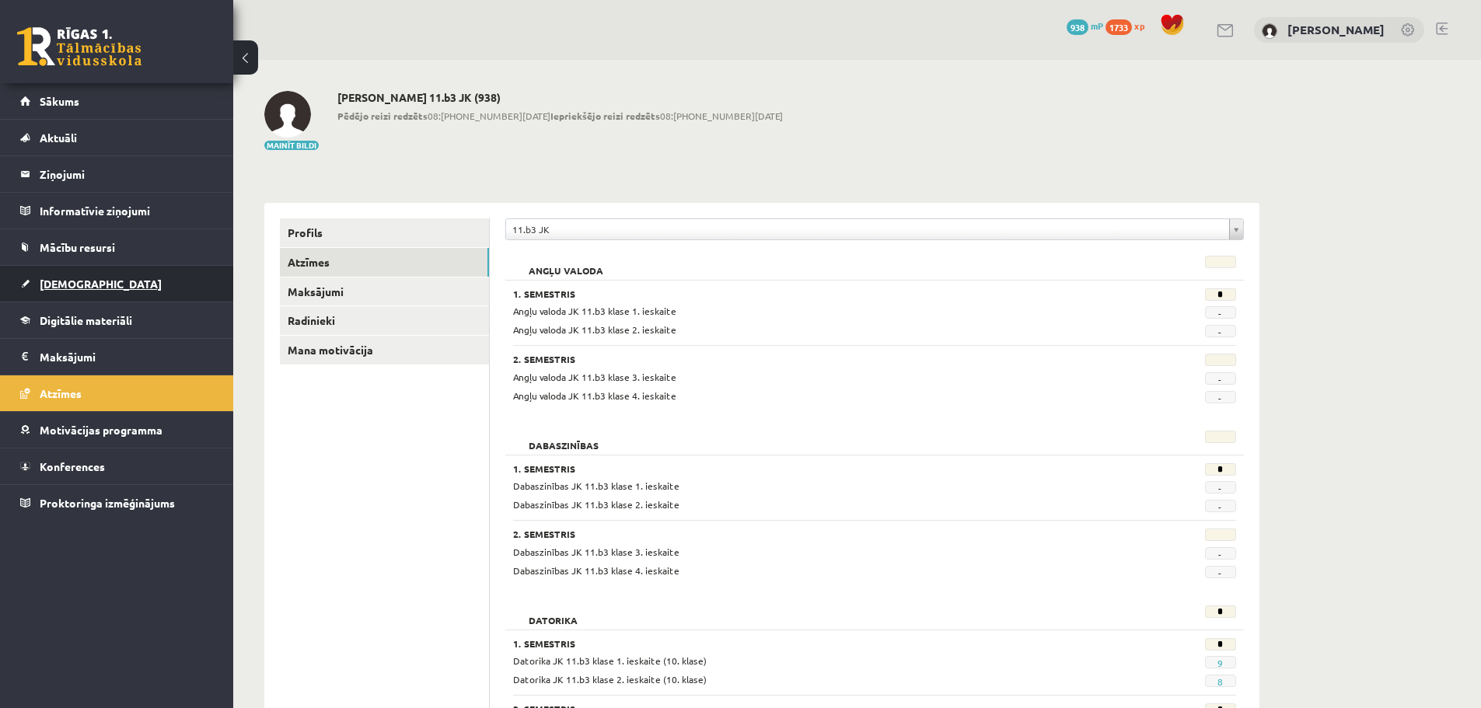
click at [75, 281] on span "[DEMOGRAPHIC_DATA]" at bounding box center [101, 284] width 122 height 14
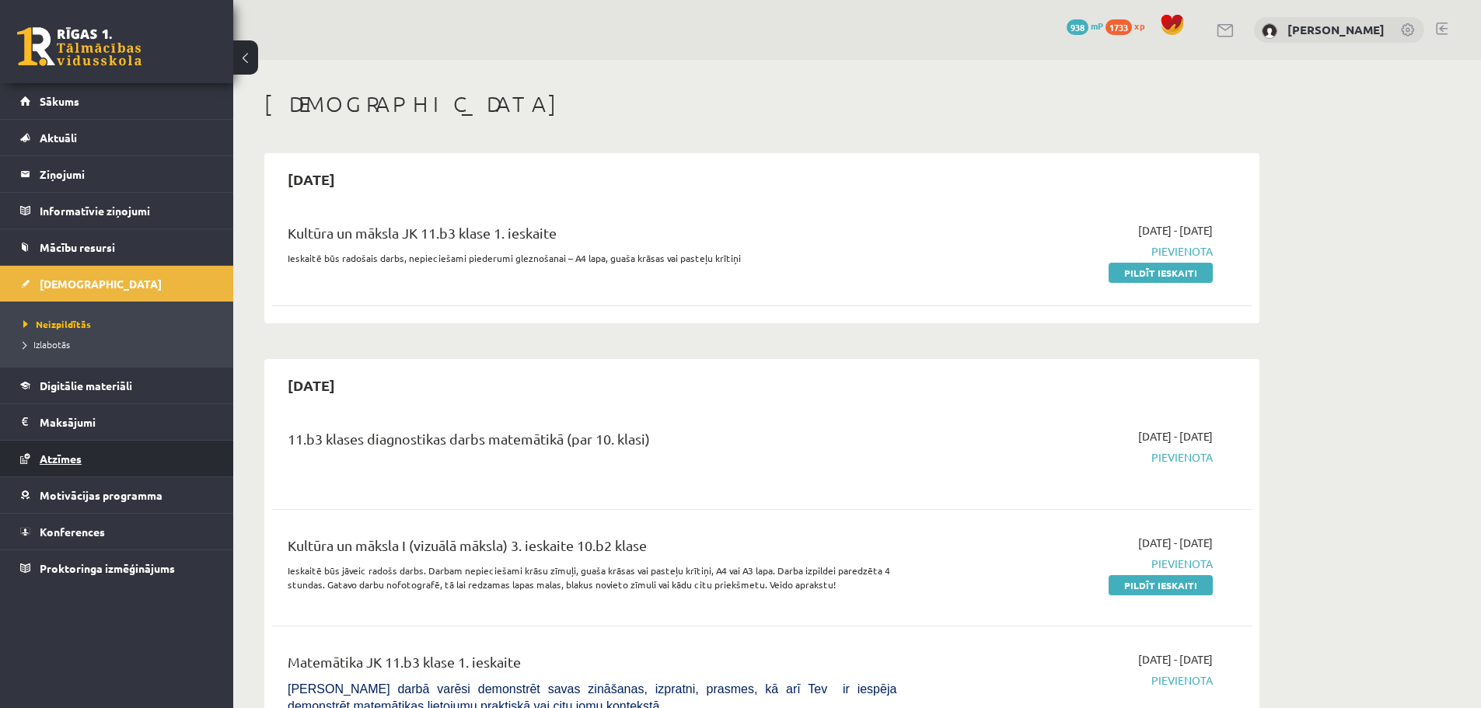
click at [80, 448] on link "Atzīmes" at bounding box center [117, 459] width 194 height 36
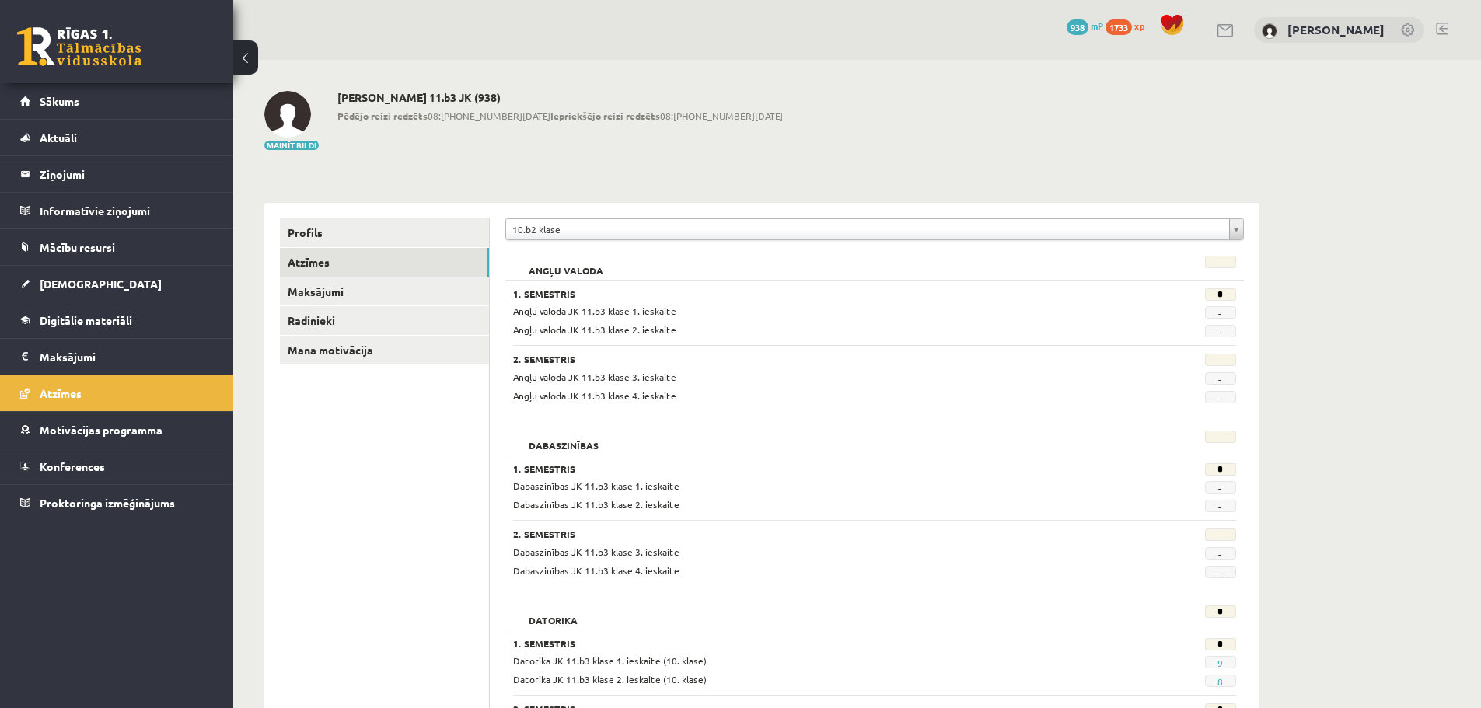
scroll to position [2, 0]
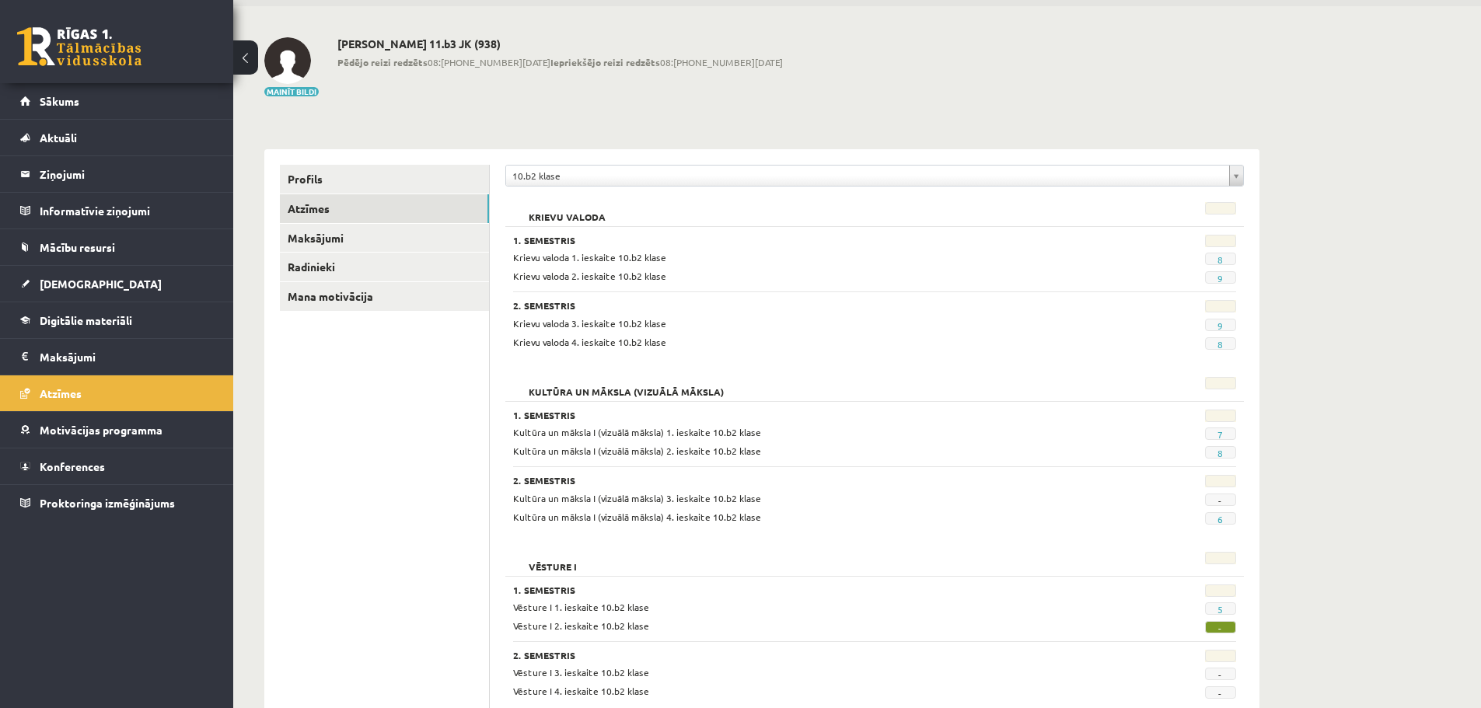
scroll to position [110, 0]
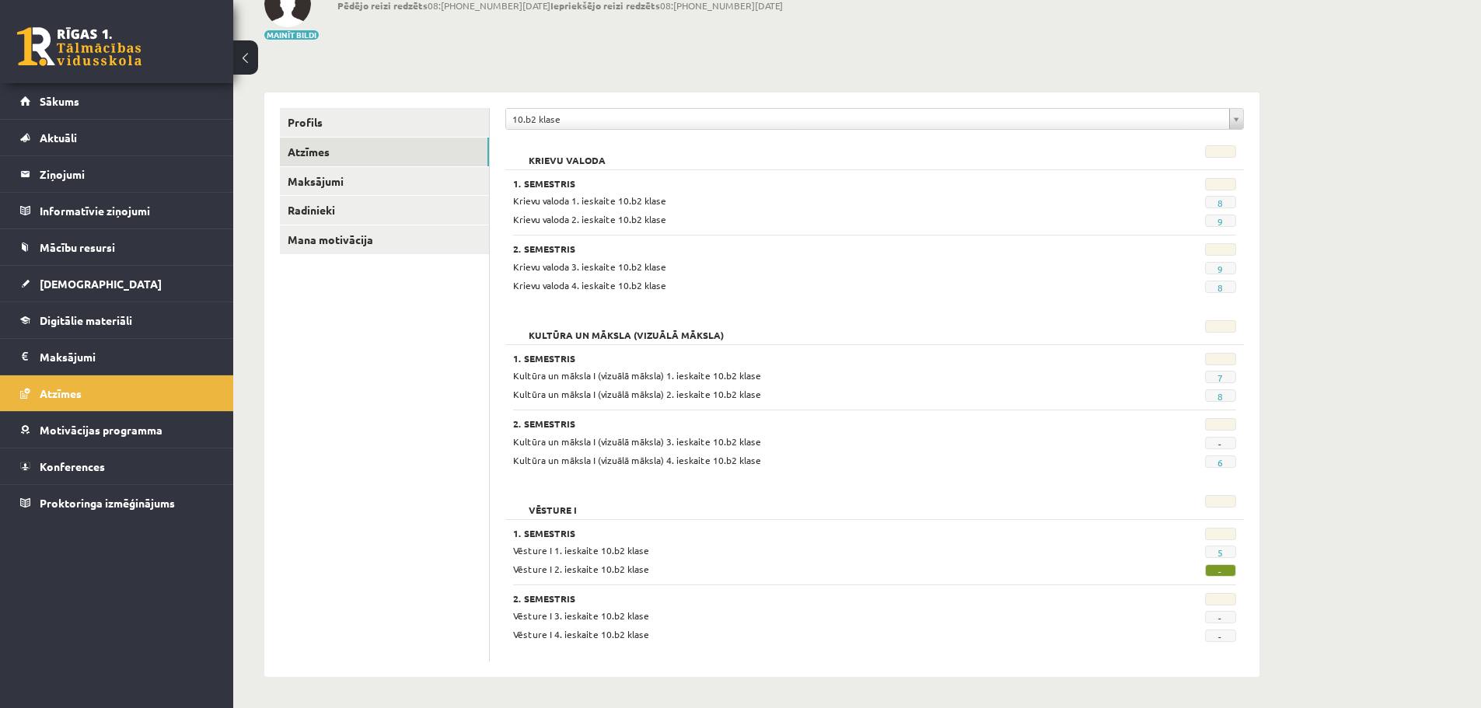
drag, startPoint x: 1231, startPoint y: 440, endPoint x: 800, endPoint y: 448, distance: 431.4
click at [685, 431] on div "2. Semestris Kultūra un māksla I (vizuālā māksla) 3. ieskaite 10.b2 klase - Kul…" at bounding box center [874, 439] width 723 height 58
click at [1321, 640] on div "**********" at bounding box center [856, 328] width 1247 height 759
click at [127, 298] on link "[DEMOGRAPHIC_DATA]" at bounding box center [117, 284] width 194 height 36
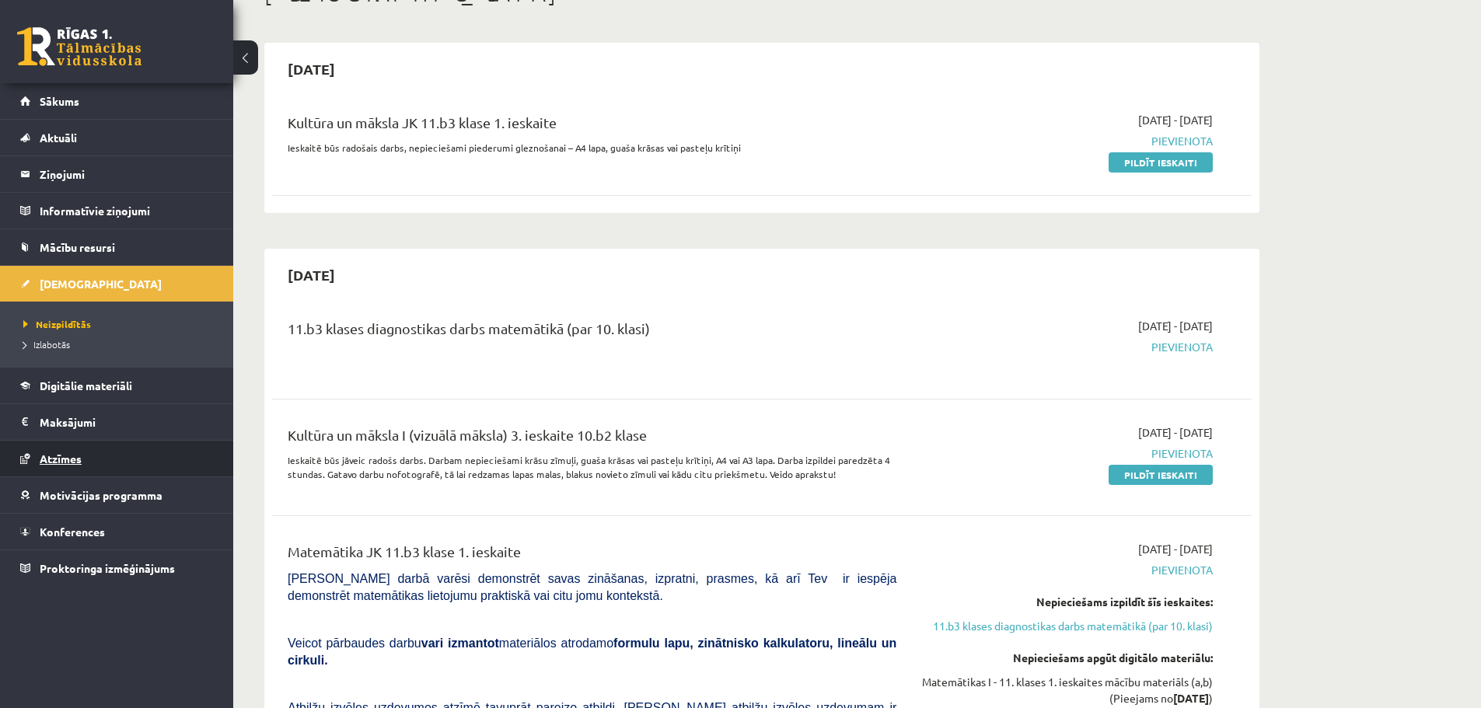
click at [96, 468] on link "Atzīmes" at bounding box center [117, 459] width 194 height 36
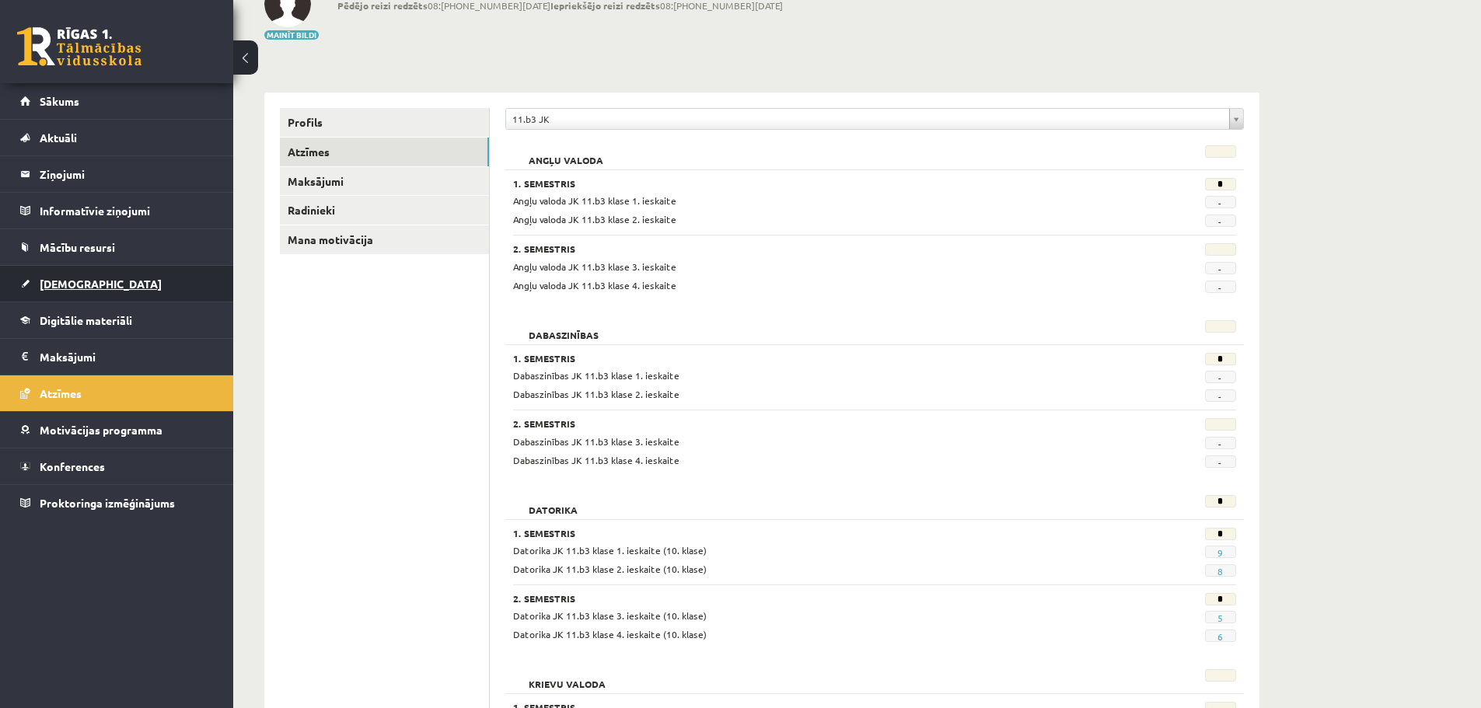
click at [37, 271] on link "[DEMOGRAPHIC_DATA]" at bounding box center [117, 284] width 194 height 36
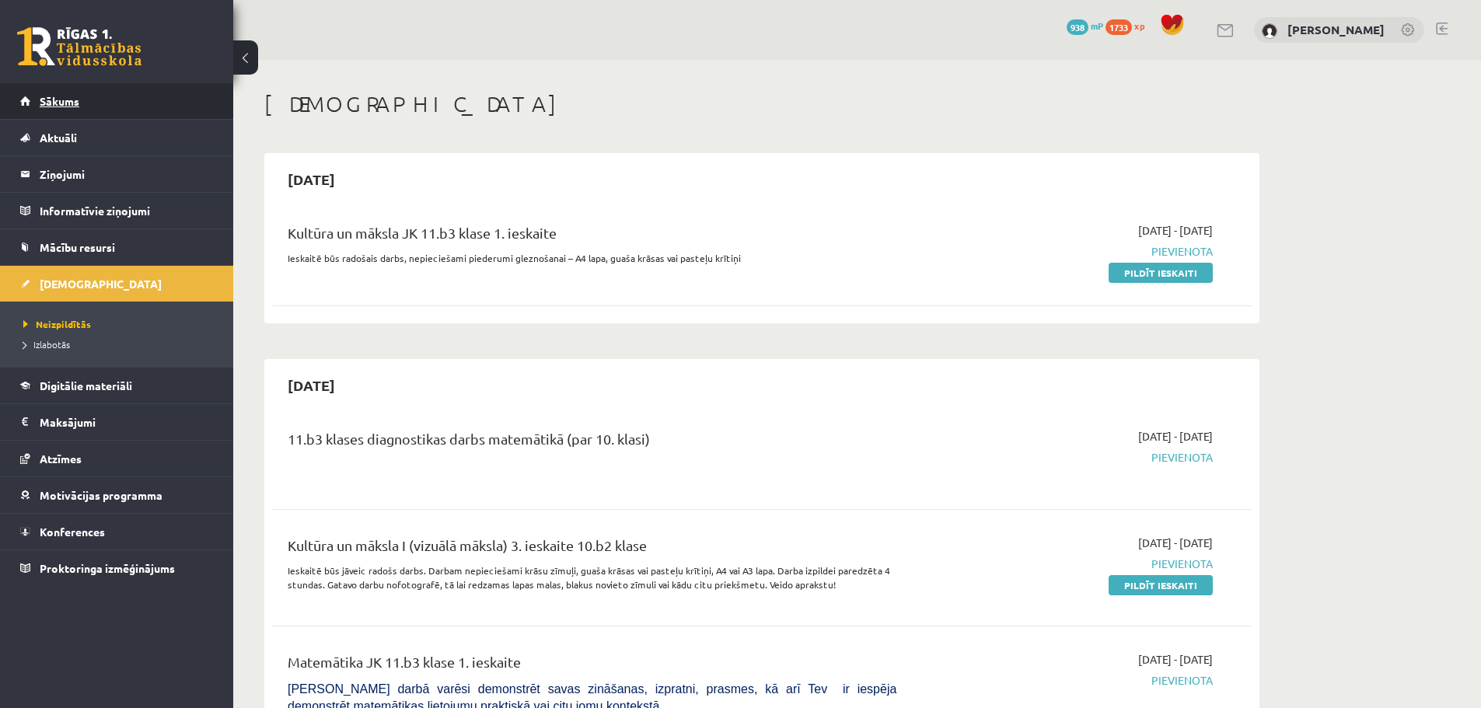
click at [122, 97] on link "Sākums" at bounding box center [117, 101] width 194 height 36
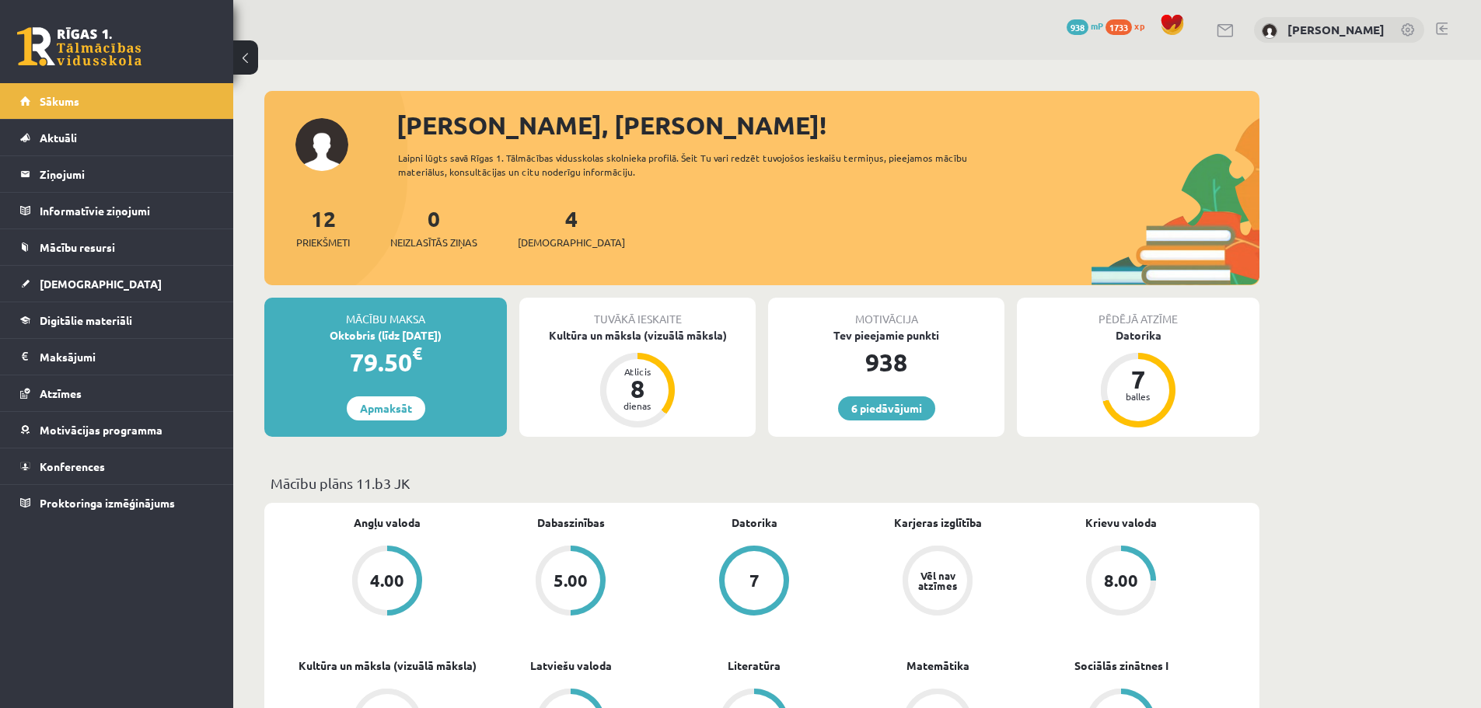
drag, startPoint x: 616, startPoint y: 212, endPoint x: 427, endPoint y: 228, distance: 189.5
click at [370, 220] on div "12 Priekšmeti 0 Neizlasītās ziņas 4 [DEMOGRAPHIC_DATA]" at bounding box center [761, 243] width 995 height 83
click at [801, 252] on div "12 Priekšmeti 0 Neizlasītās ziņas 4 [DEMOGRAPHIC_DATA]" at bounding box center [761, 243] width 995 height 83
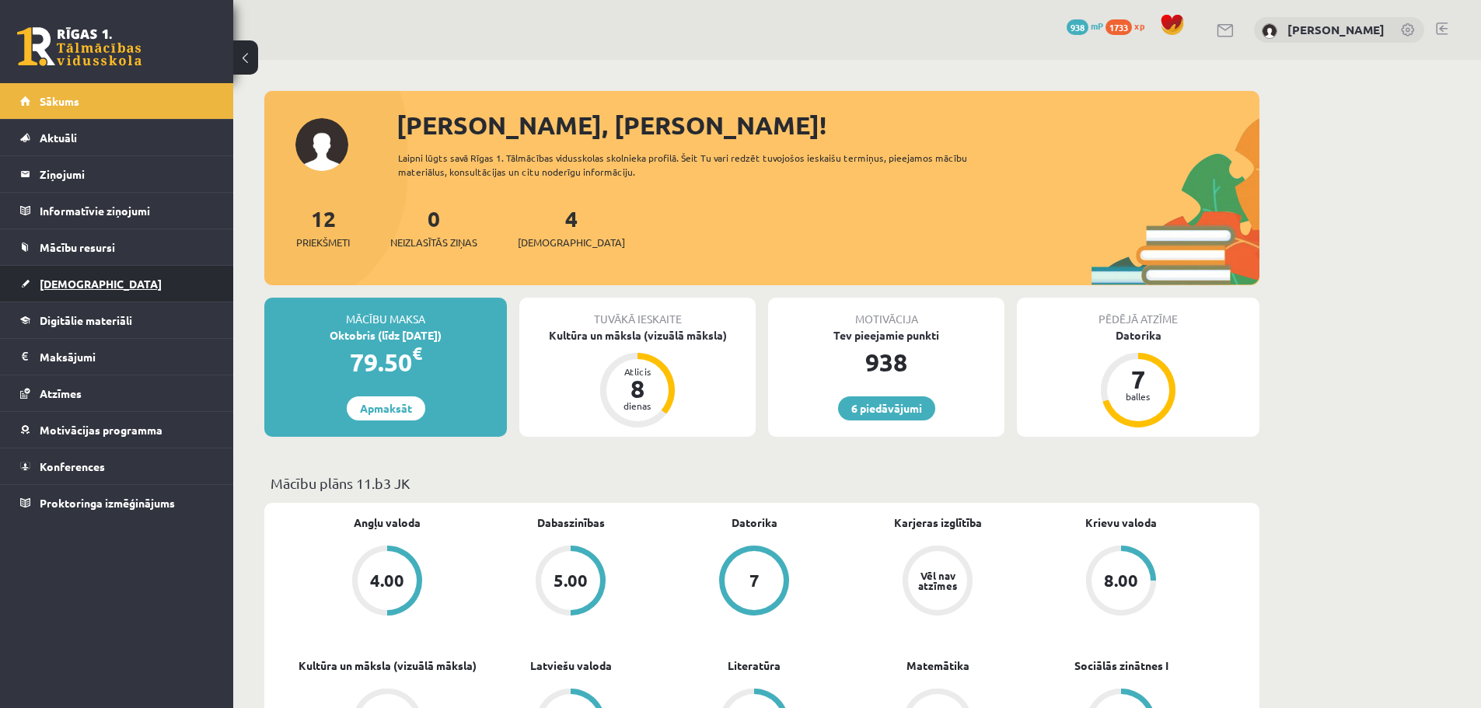
click at [57, 287] on span "[DEMOGRAPHIC_DATA]" at bounding box center [101, 284] width 122 height 14
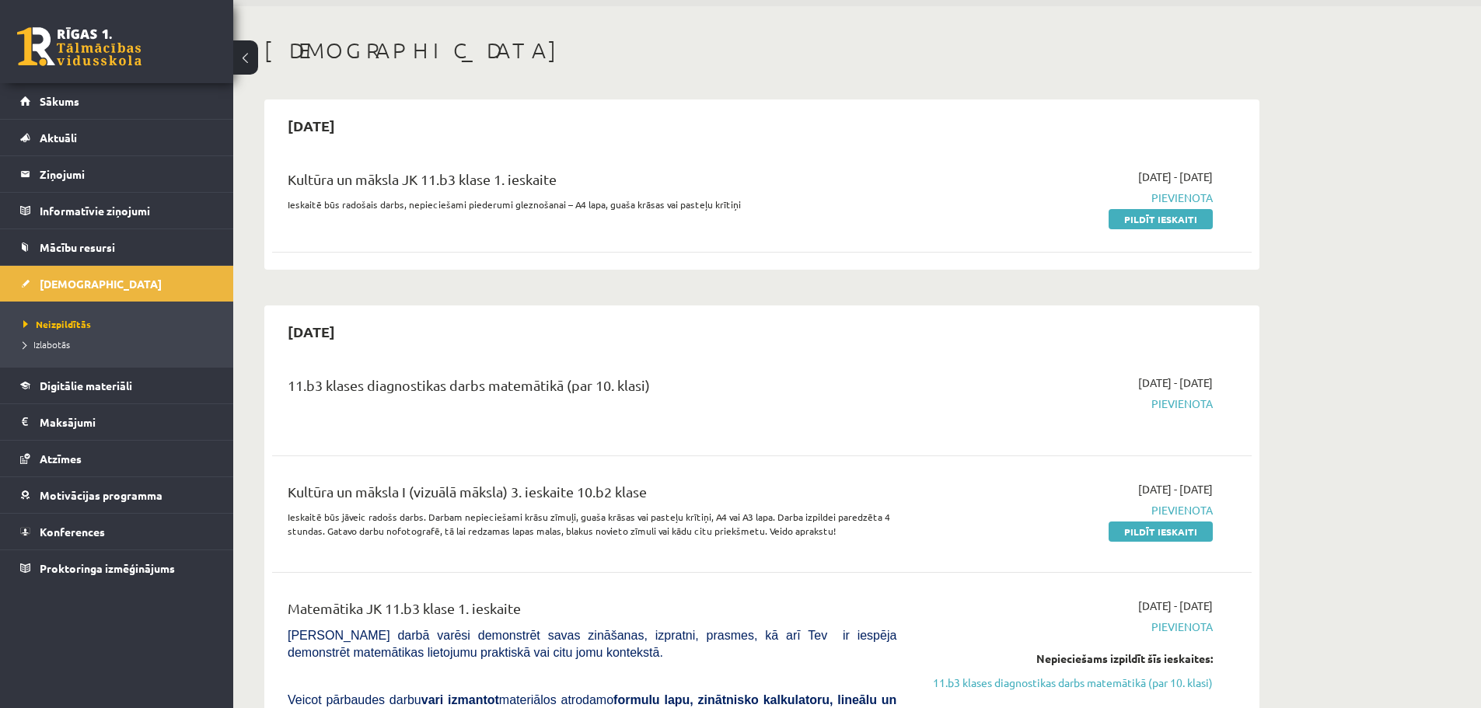
scroll to position [155, 0]
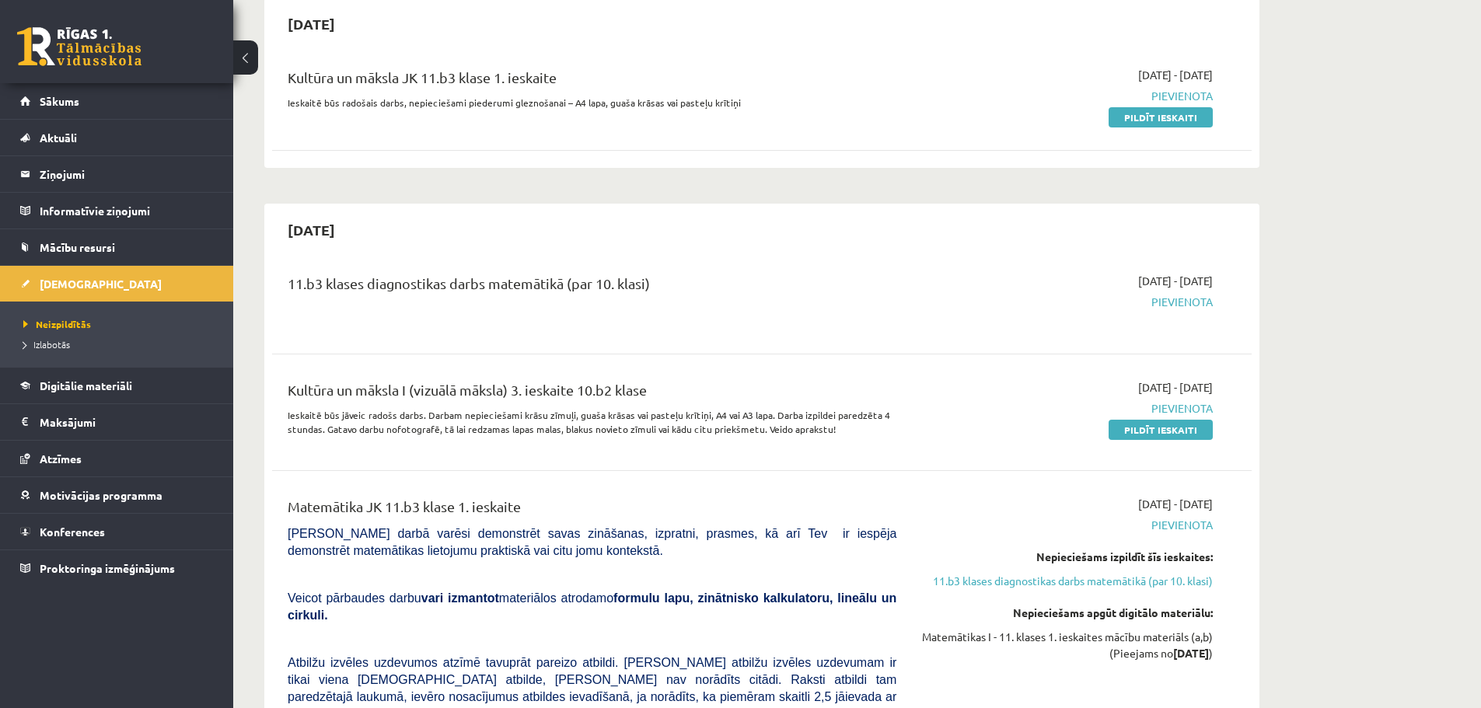
click at [601, 435] on p "Ieskaitē būs jāveic radošs darbs. Darbam nepieciešami krāsu zīmuļi, guaša krāsa…" at bounding box center [592, 422] width 609 height 28
drag, startPoint x: 602, startPoint y: 431, endPoint x: 602, endPoint y: 419, distance: 12.4
click at [603, 431] on p "Ieskaitē būs jāveic radošs darbs. Darbam nepieciešami krāsu zīmuļi, guaša krāsa…" at bounding box center [592, 422] width 609 height 28
click at [598, 414] on p "Ieskaitē būs jāveic radošs darbs. Darbam nepieciešami krāsu zīmuļi, guaša krāsa…" at bounding box center [592, 422] width 609 height 28
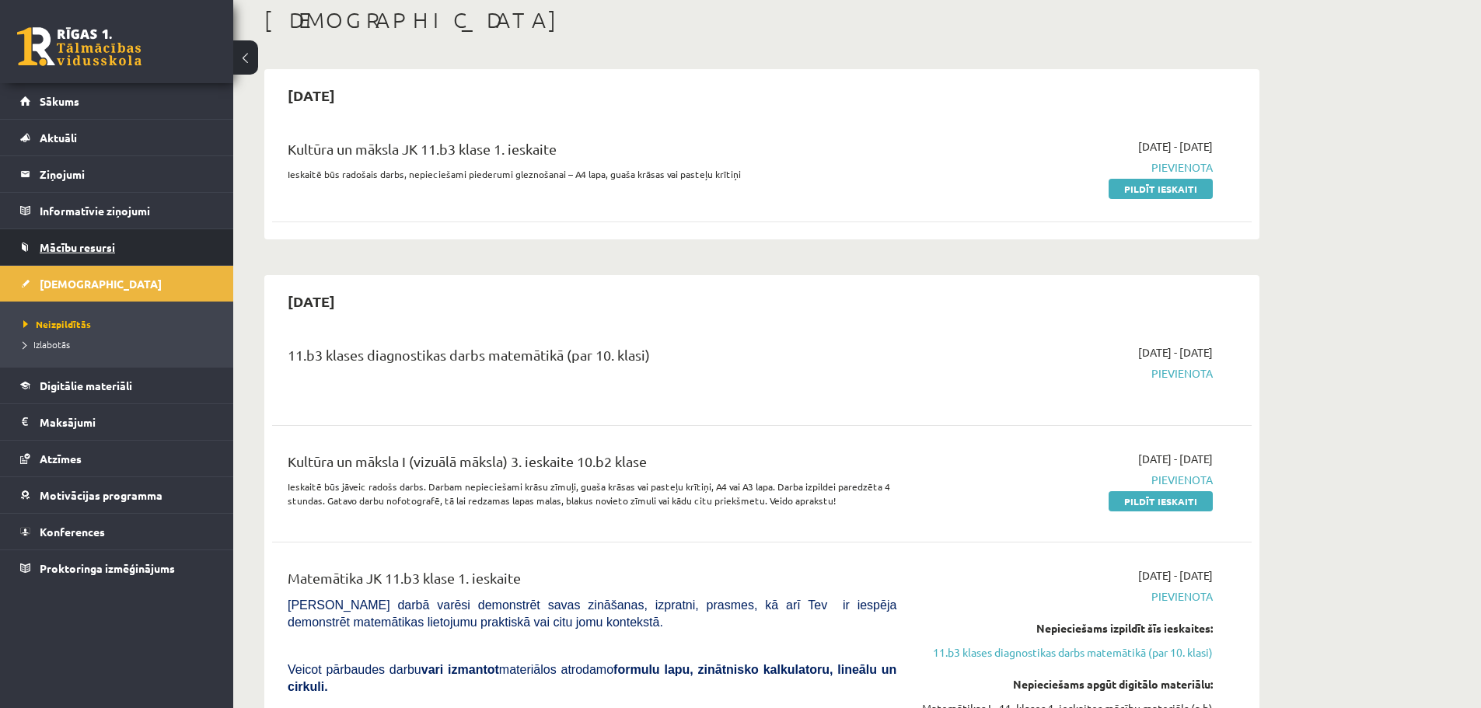
scroll to position [78, 0]
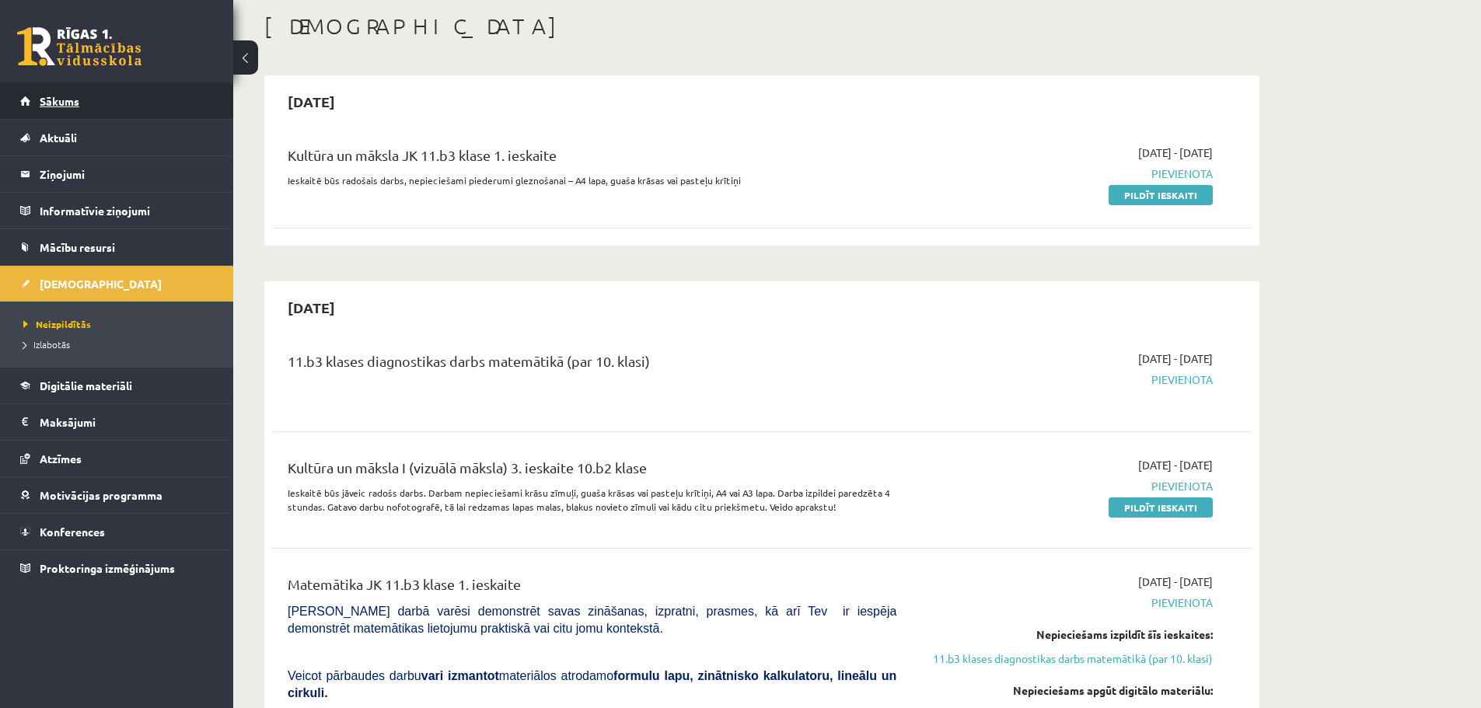
click at [48, 110] on link "Sākums" at bounding box center [117, 101] width 194 height 36
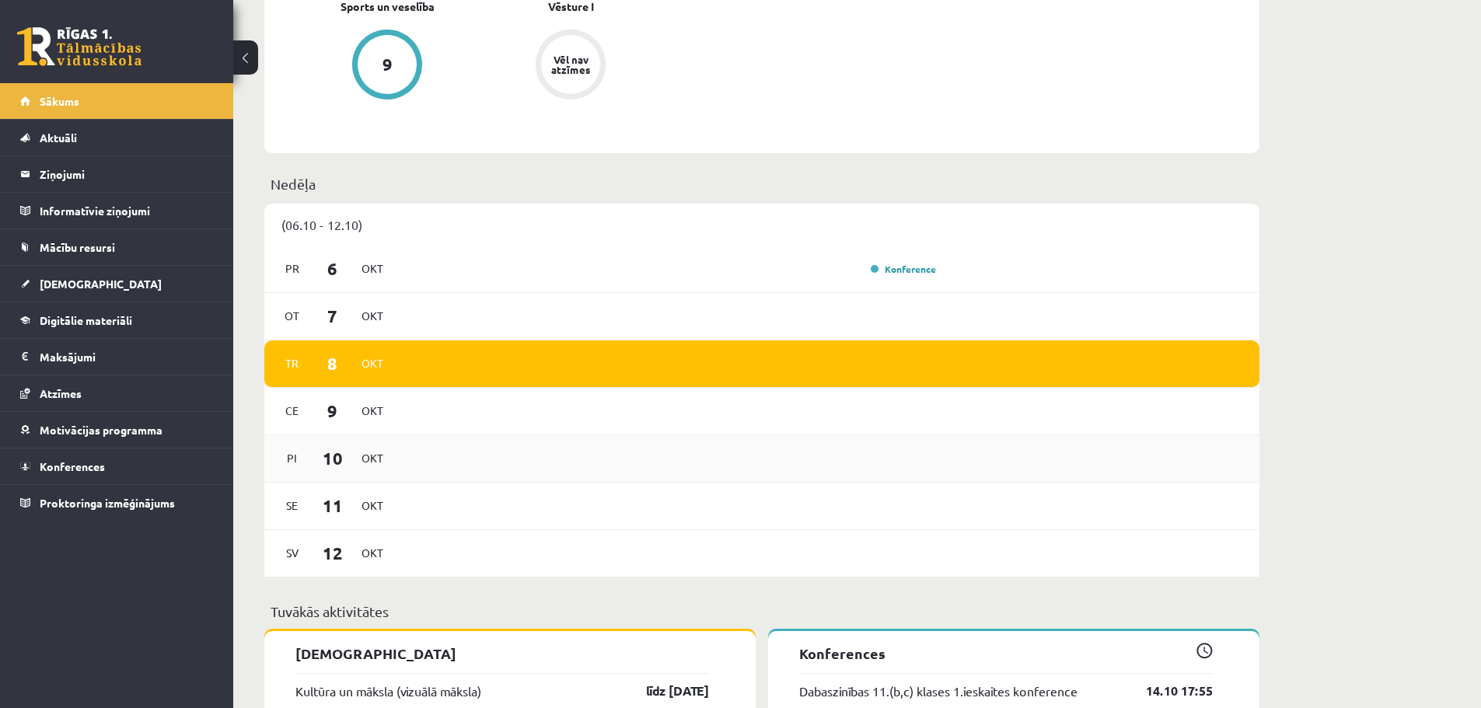
scroll to position [777, 0]
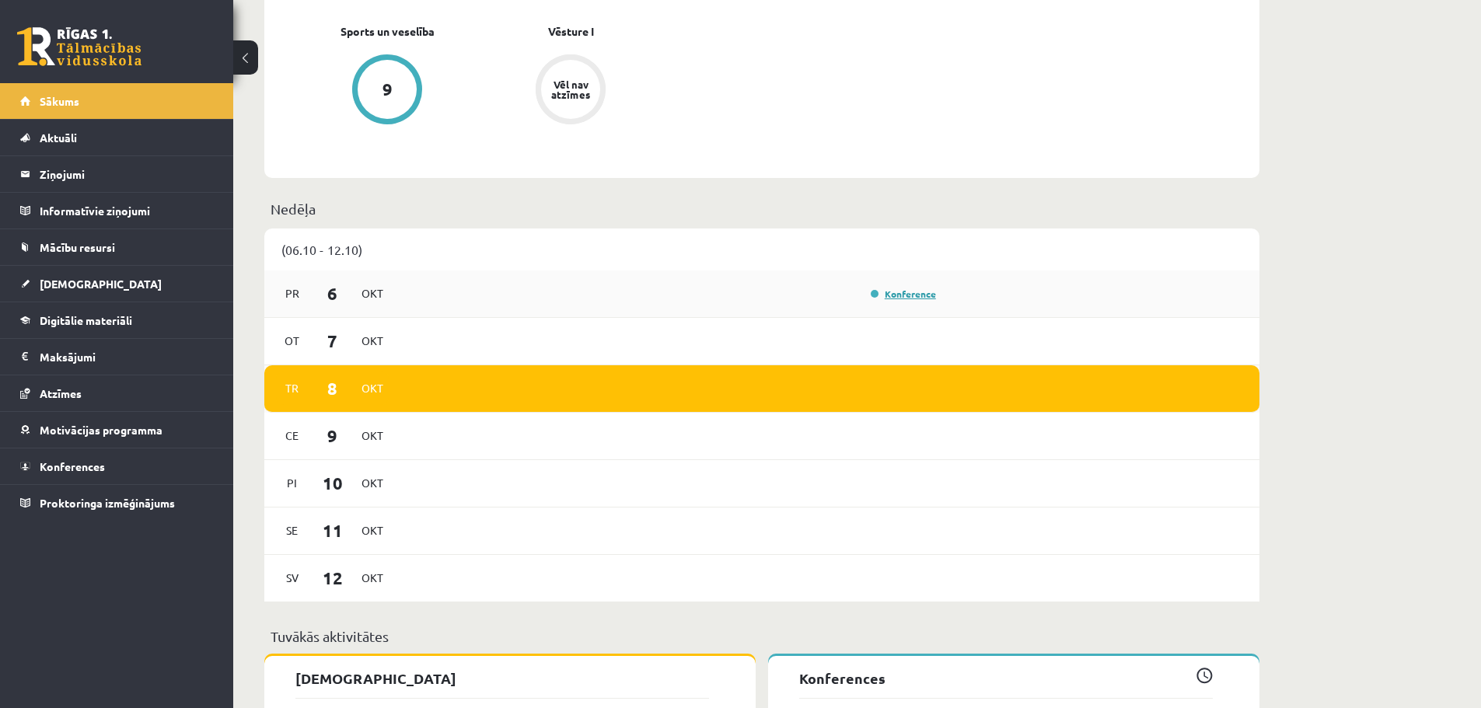
click at [918, 294] on link "Konference" at bounding box center [902, 294] width 65 height 12
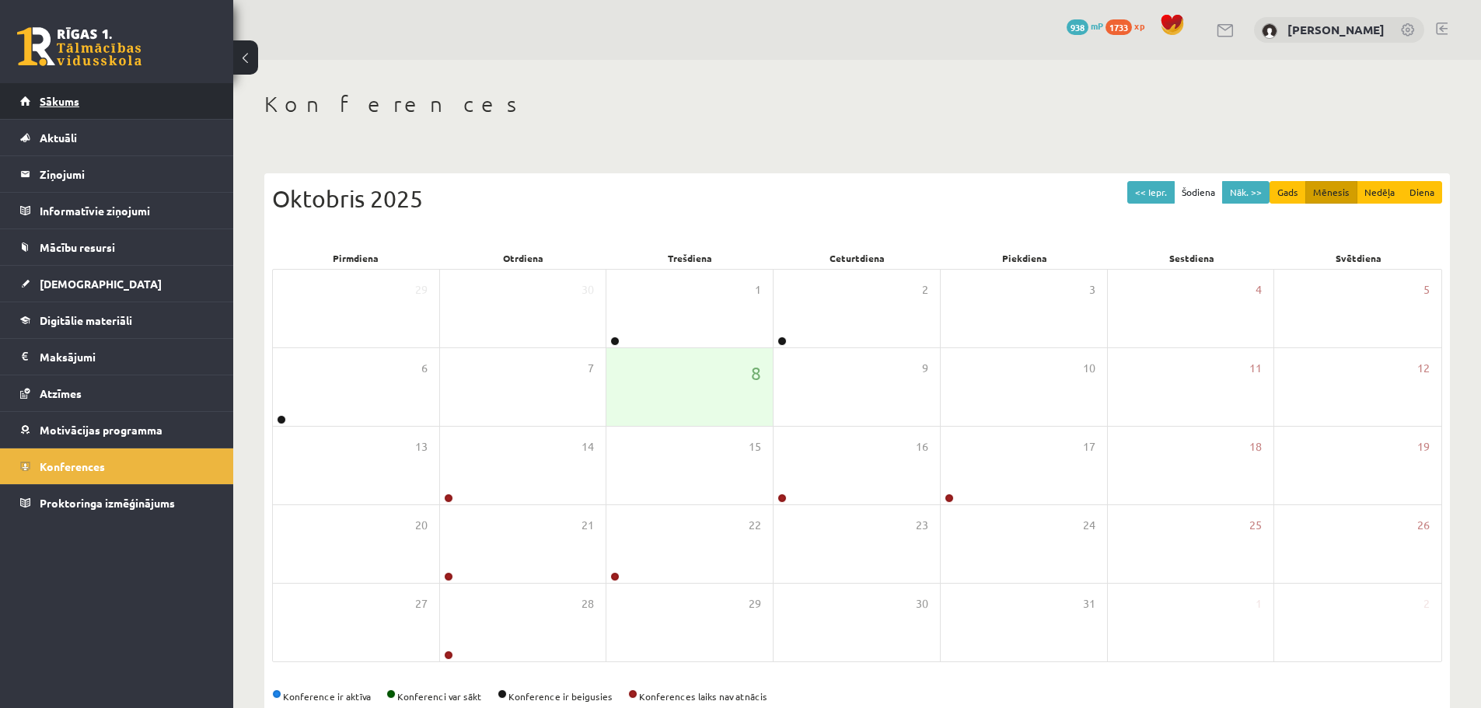
click at [131, 86] on link "Sākums" at bounding box center [117, 101] width 194 height 36
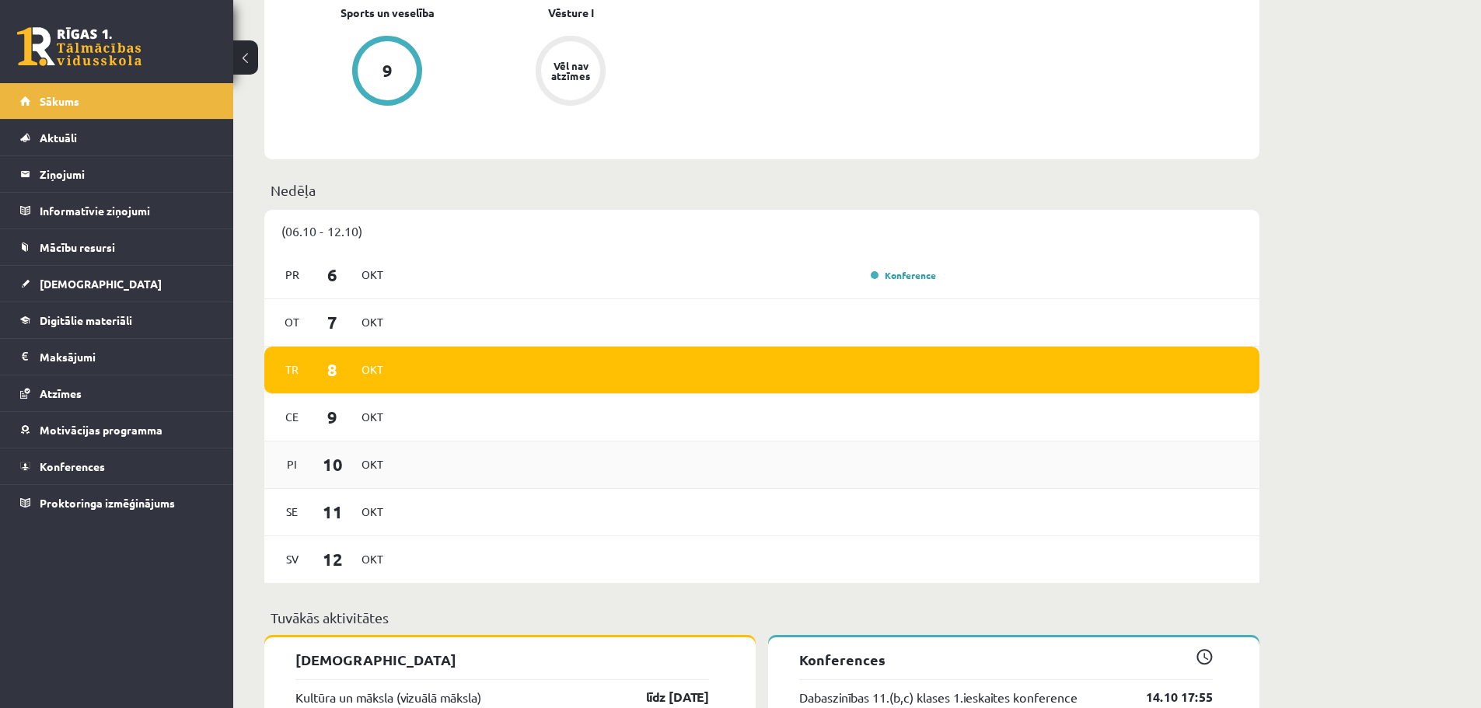
scroll to position [1010, 0]
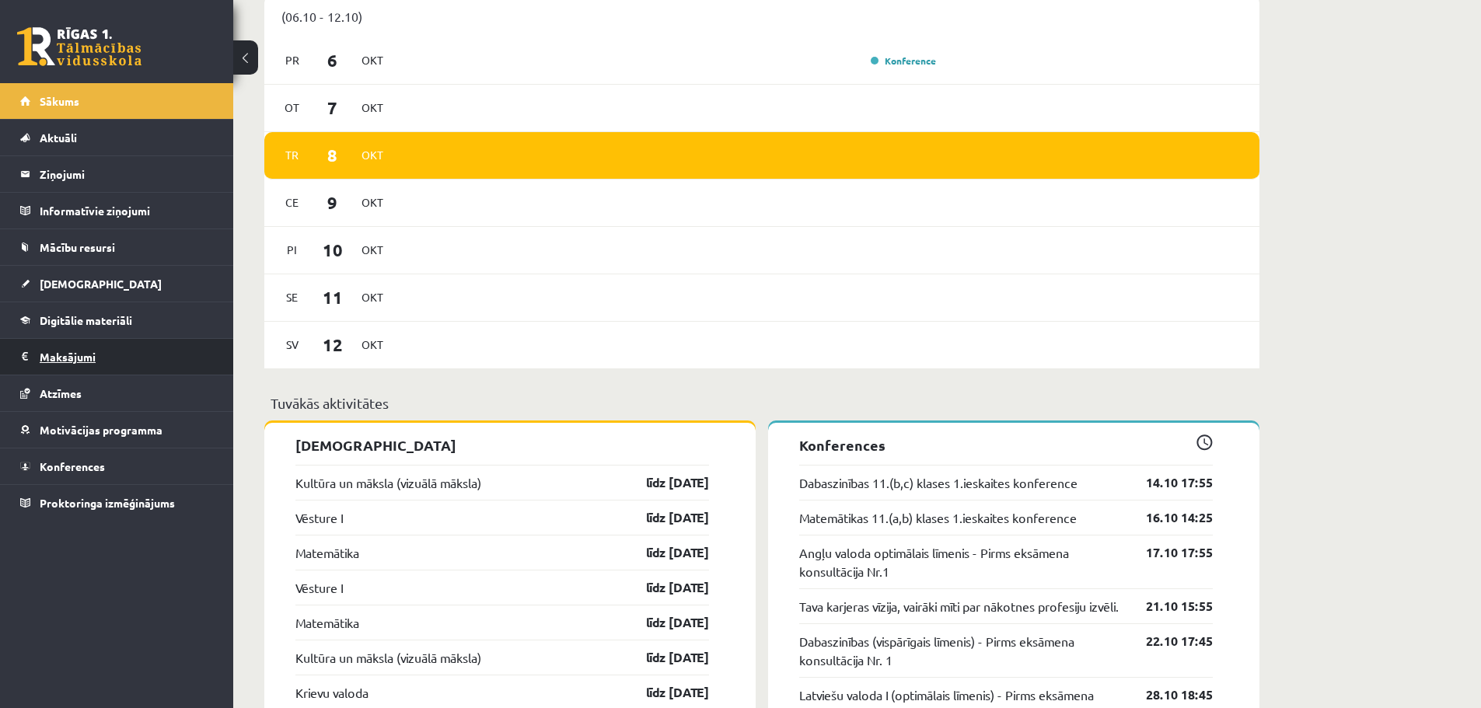
click at [47, 360] on legend "Maksājumi 0" at bounding box center [127, 357] width 174 height 36
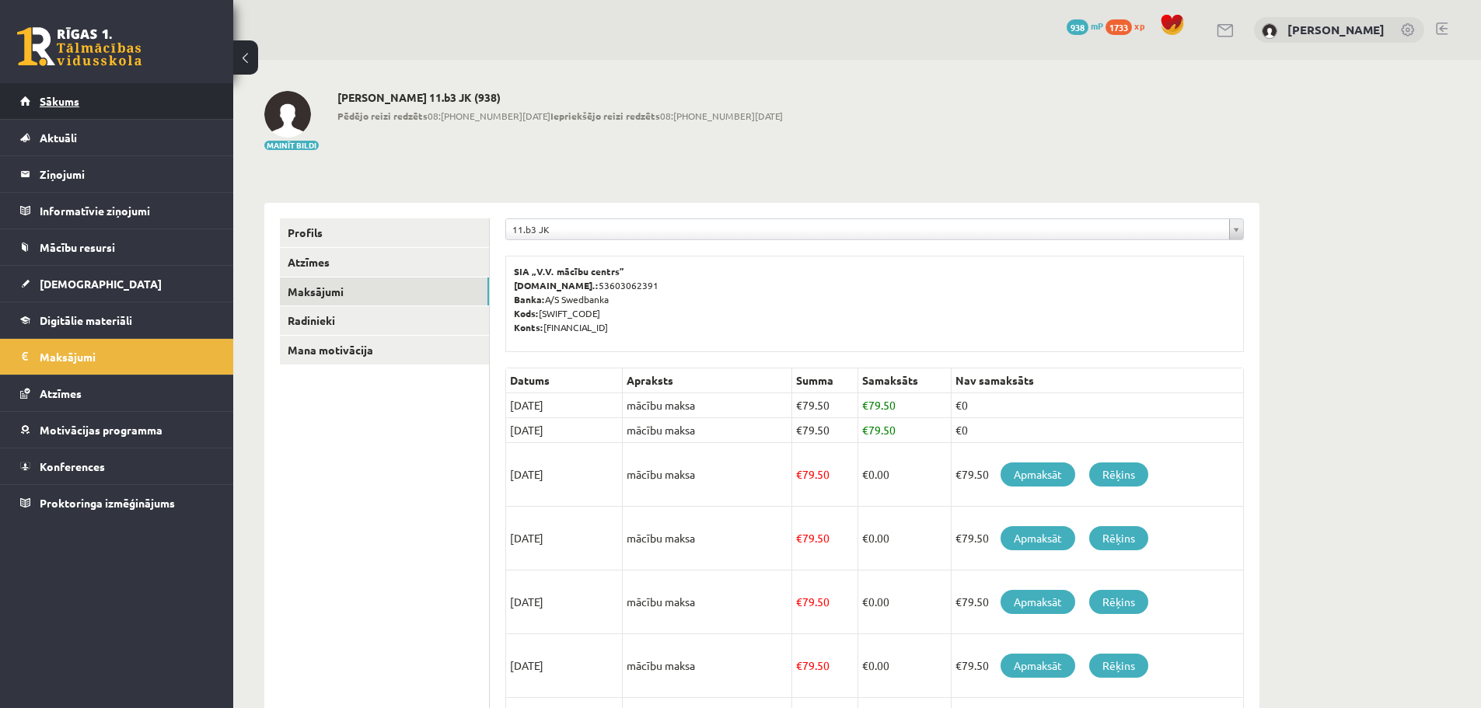
click at [159, 113] on link "Sākums" at bounding box center [117, 101] width 194 height 36
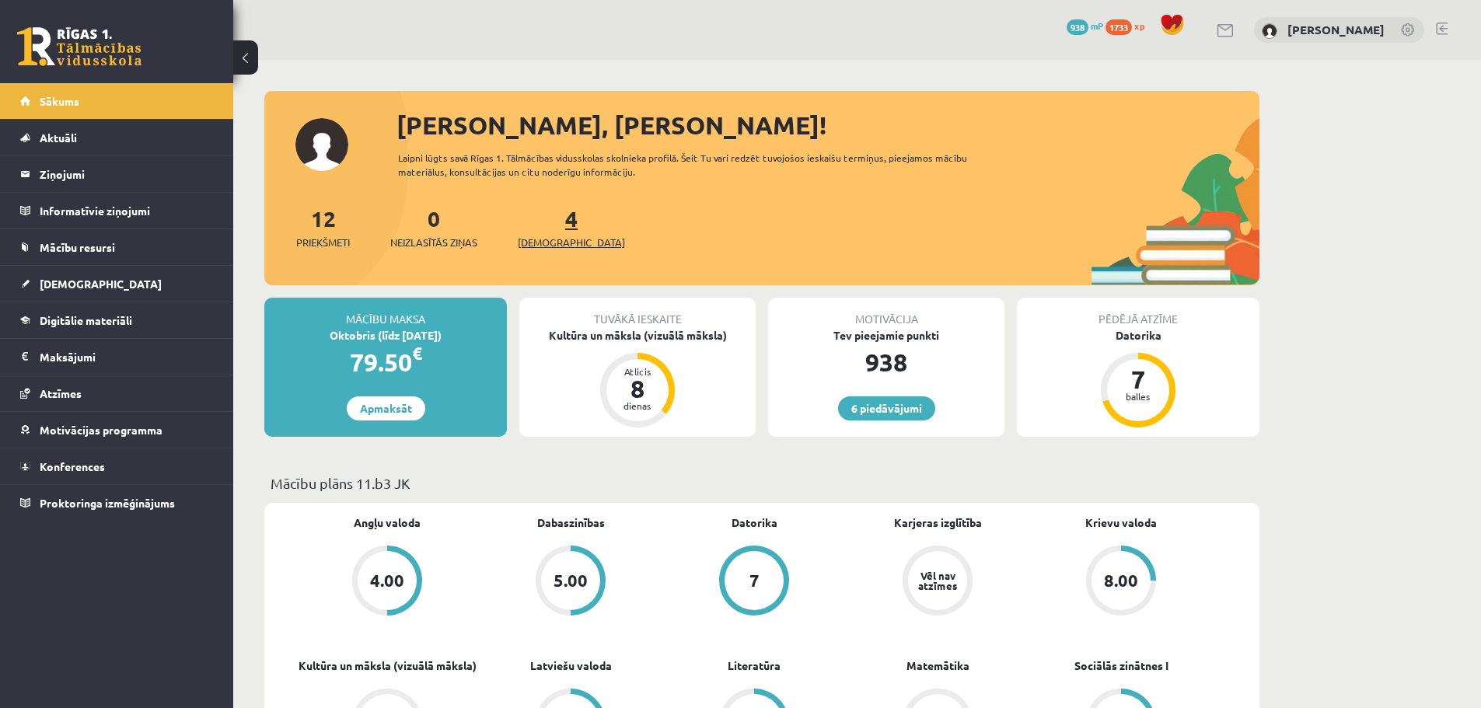
click at [541, 221] on link "4 Ieskaites" at bounding box center [571, 227] width 107 height 46
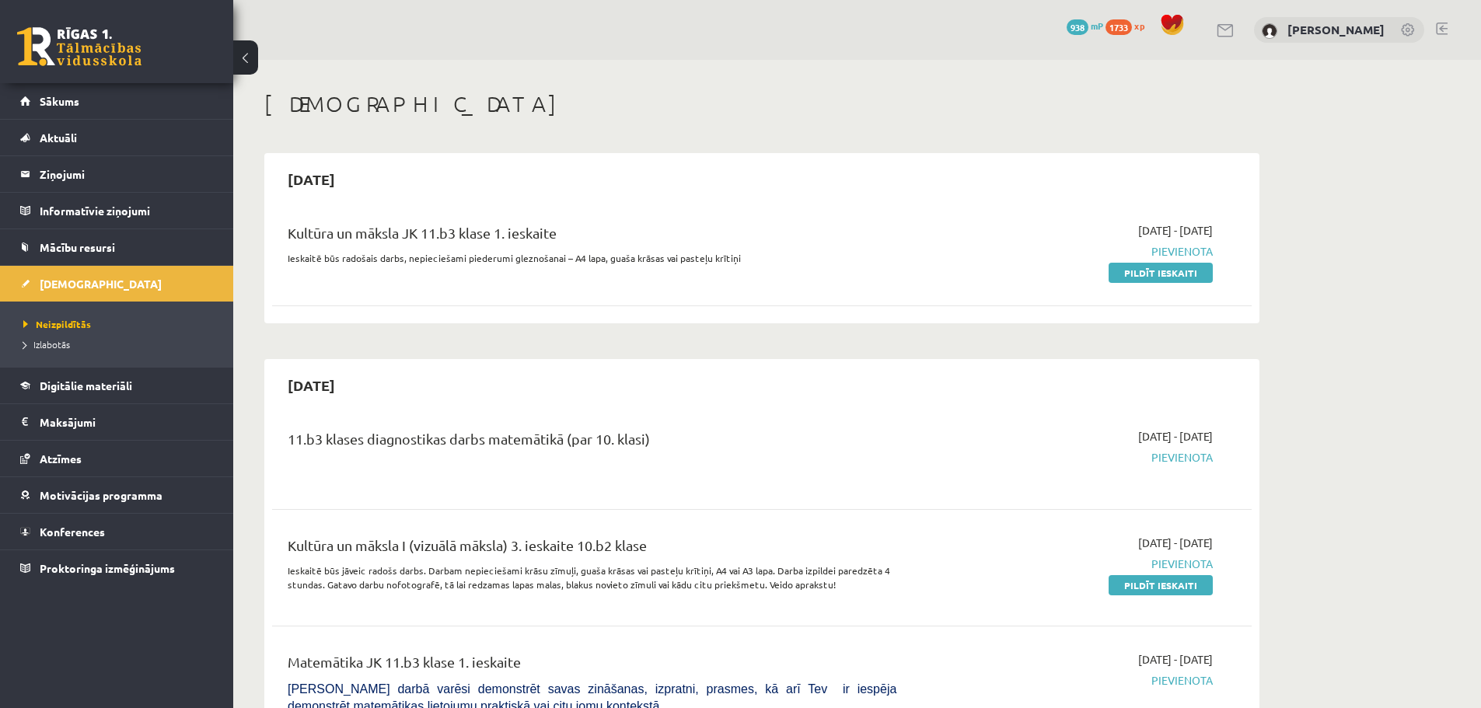
click at [155, 271] on link "[DEMOGRAPHIC_DATA]" at bounding box center [117, 284] width 194 height 36
click at [68, 470] on link "Atzīmes" at bounding box center [117, 459] width 194 height 36
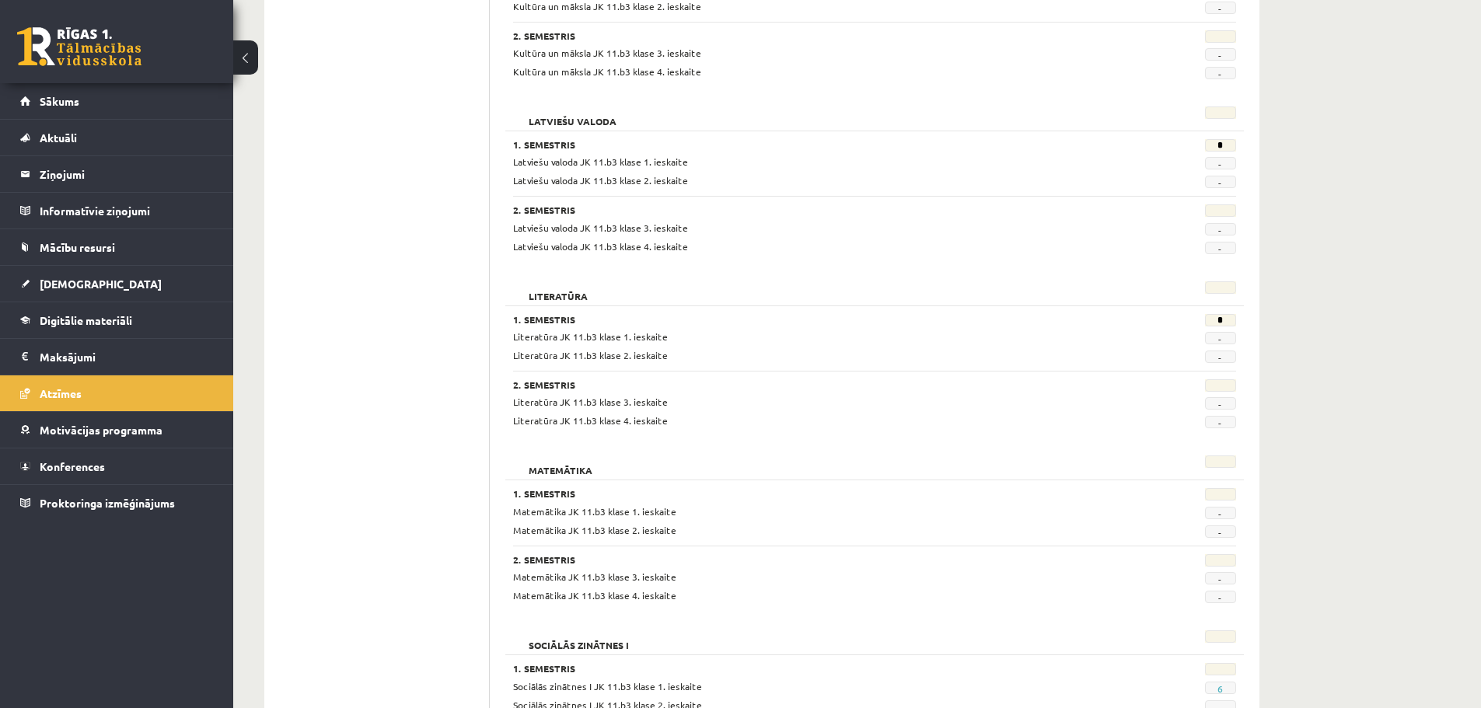
scroll to position [634, 0]
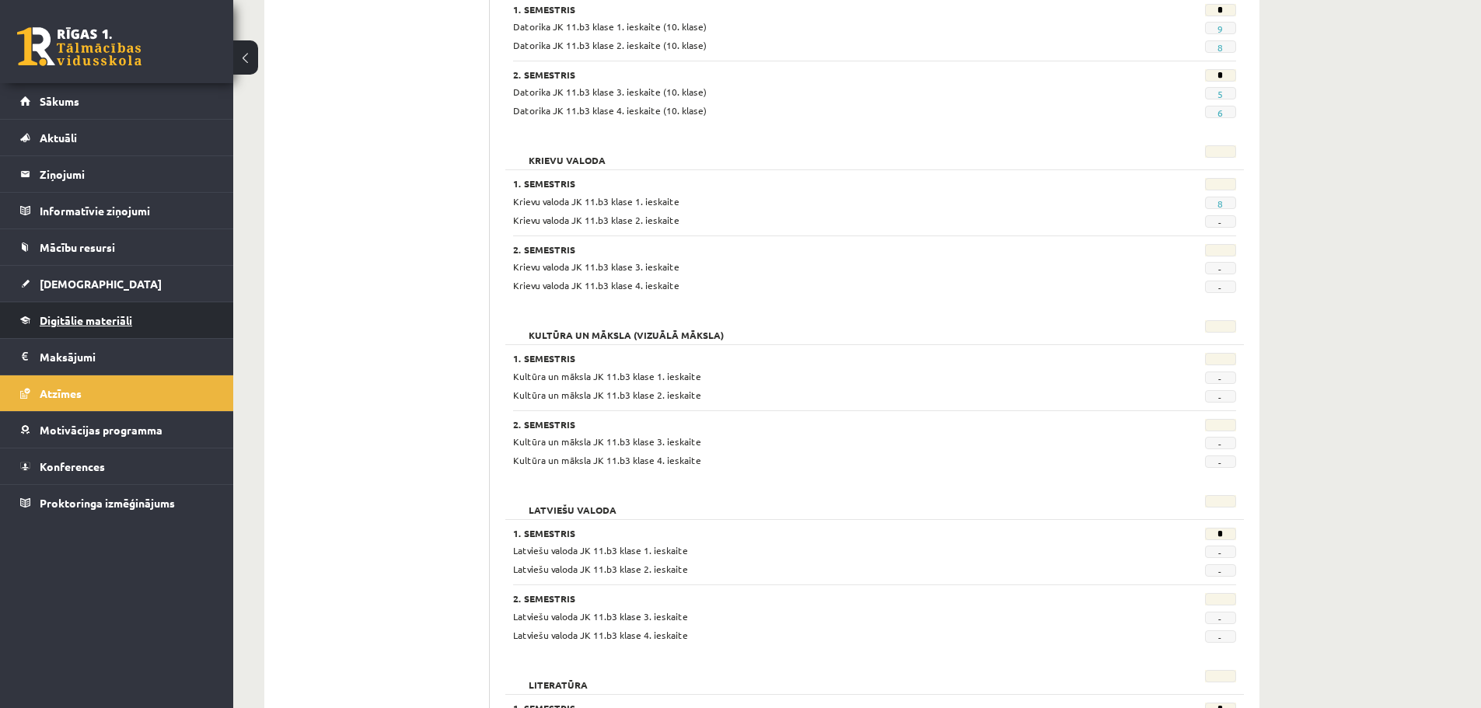
click at [54, 304] on link "Digitālie materiāli" at bounding box center [117, 320] width 194 height 36
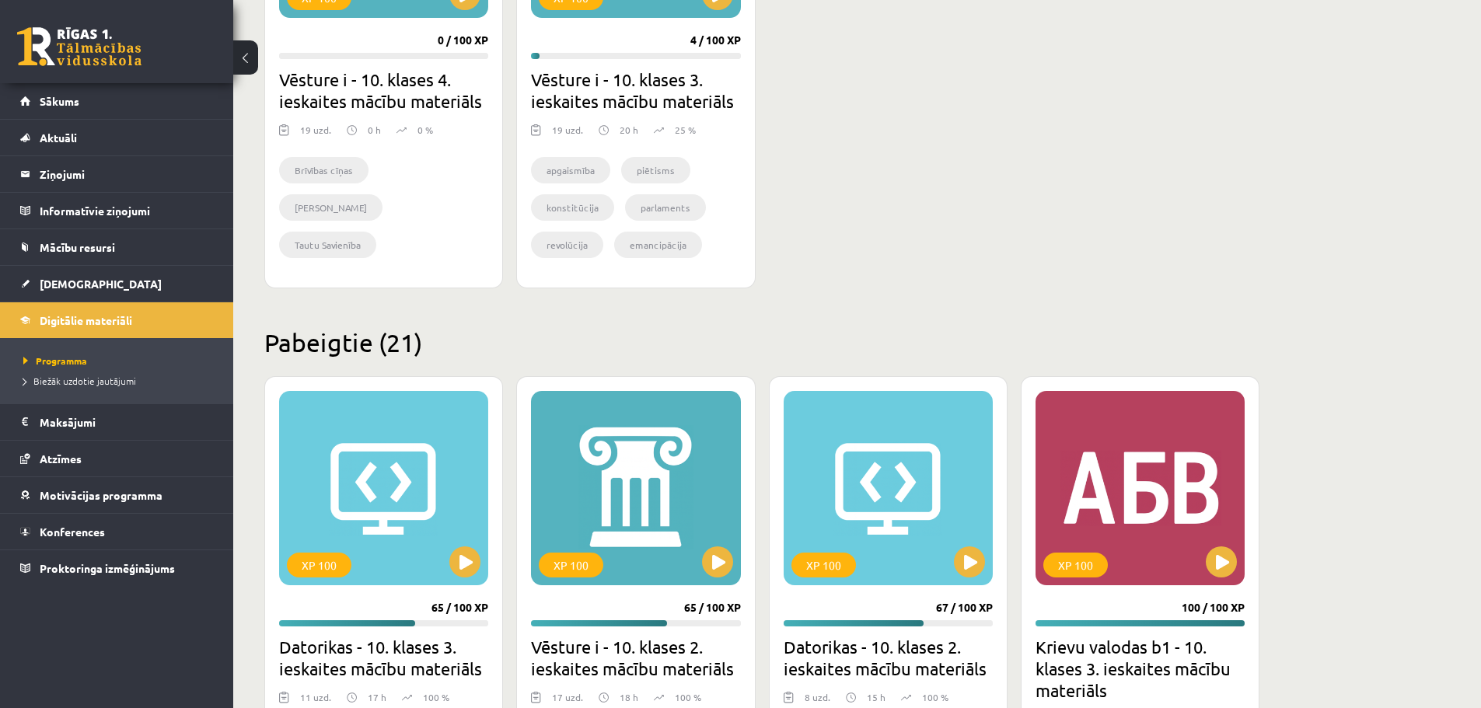
scroll to position [323, 0]
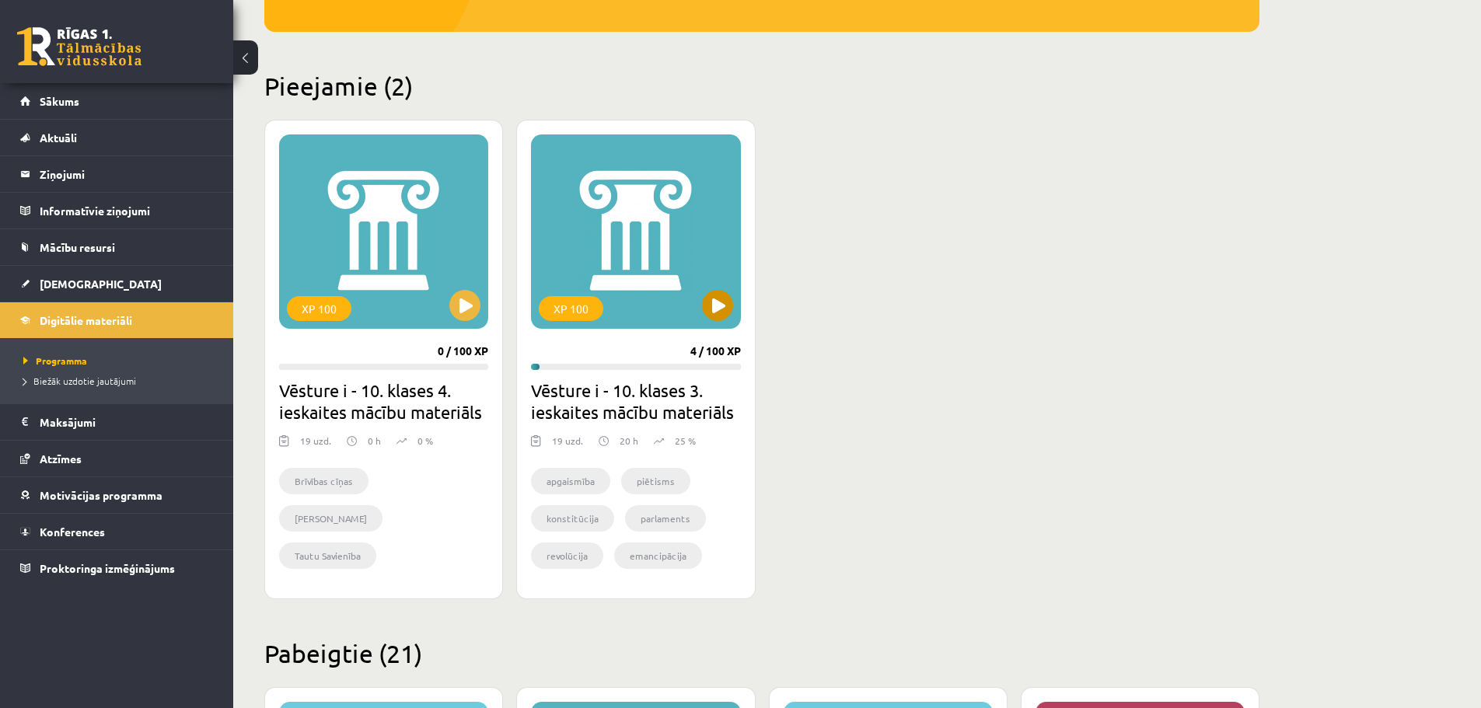
click at [606, 211] on div "XP 100" at bounding box center [635, 231] width 209 height 194
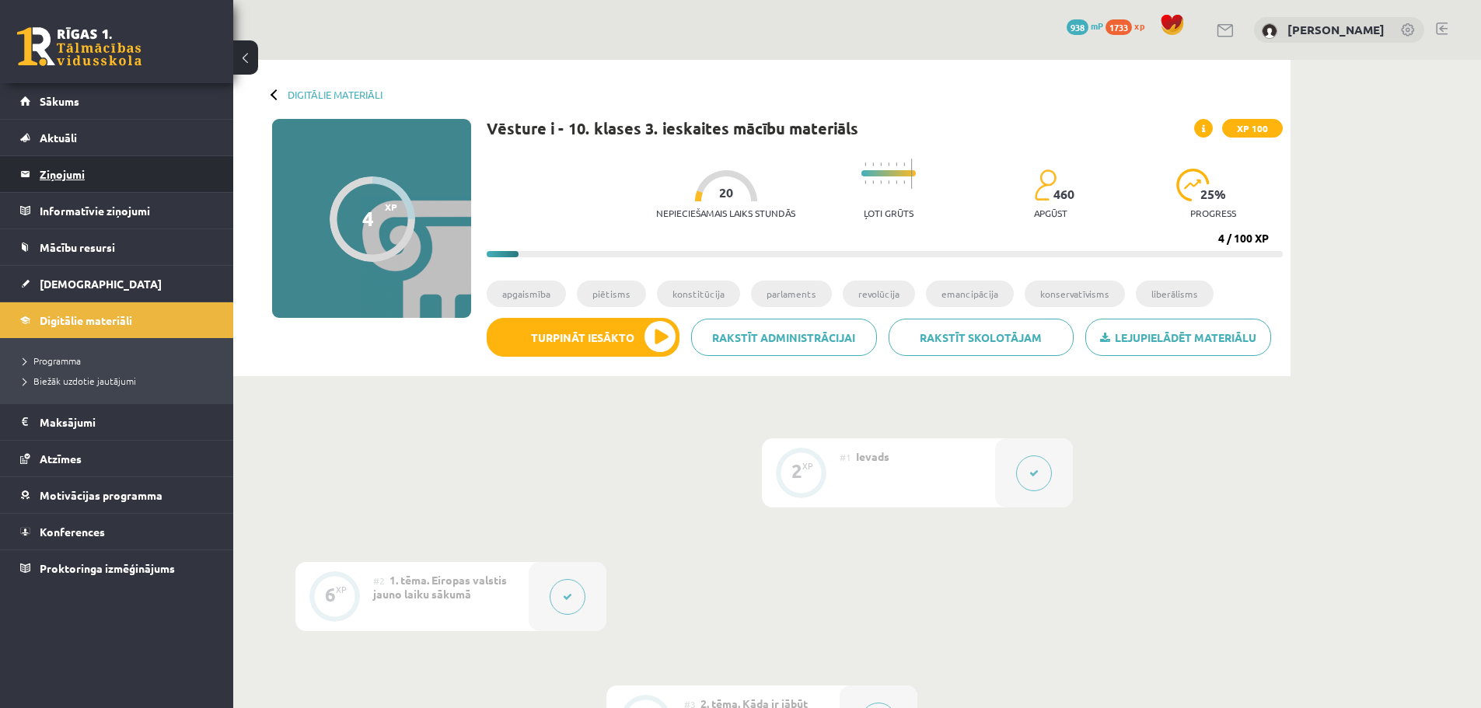
click at [103, 191] on legend "Ziņojumi 0" at bounding box center [127, 174] width 174 height 36
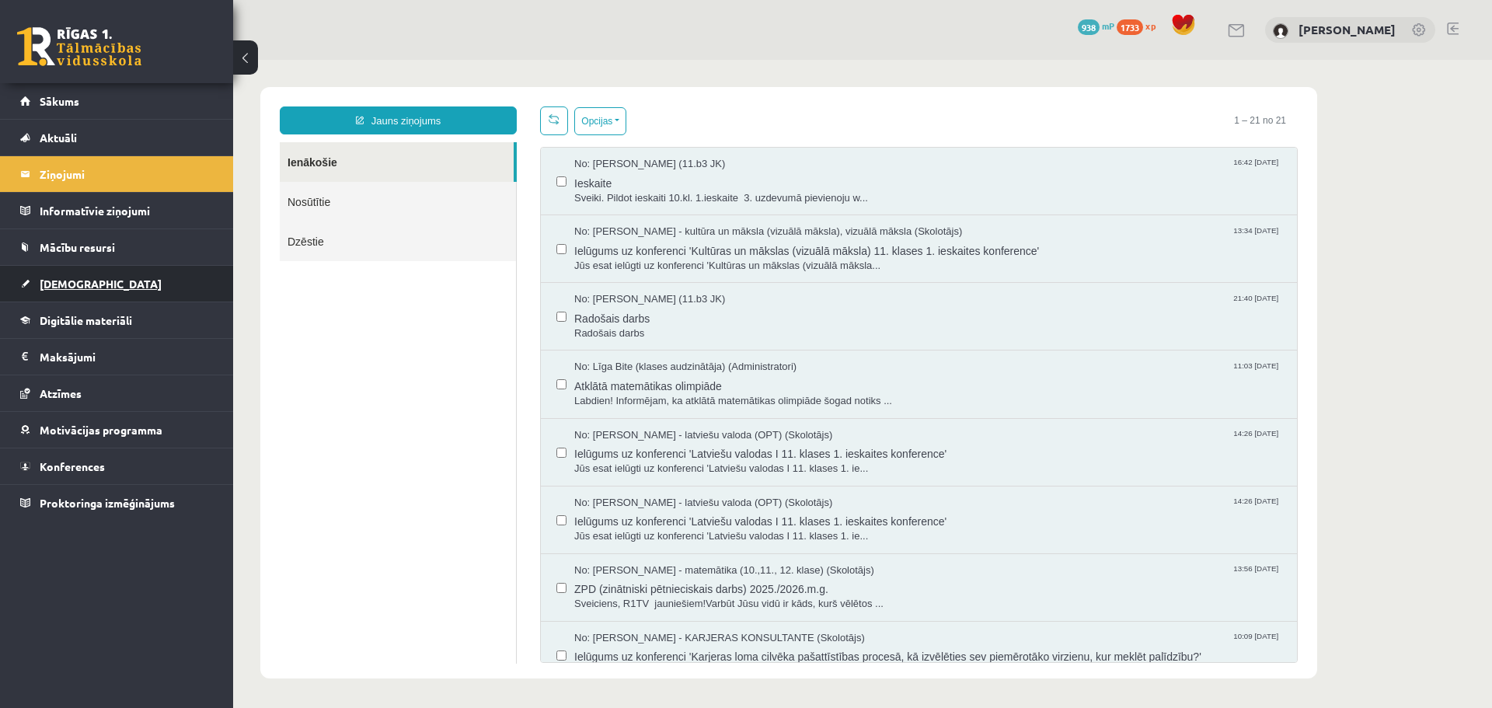
click at [124, 282] on link "[DEMOGRAPHIC_DATA]" at bounding box center [117, 284] width 194 height 36
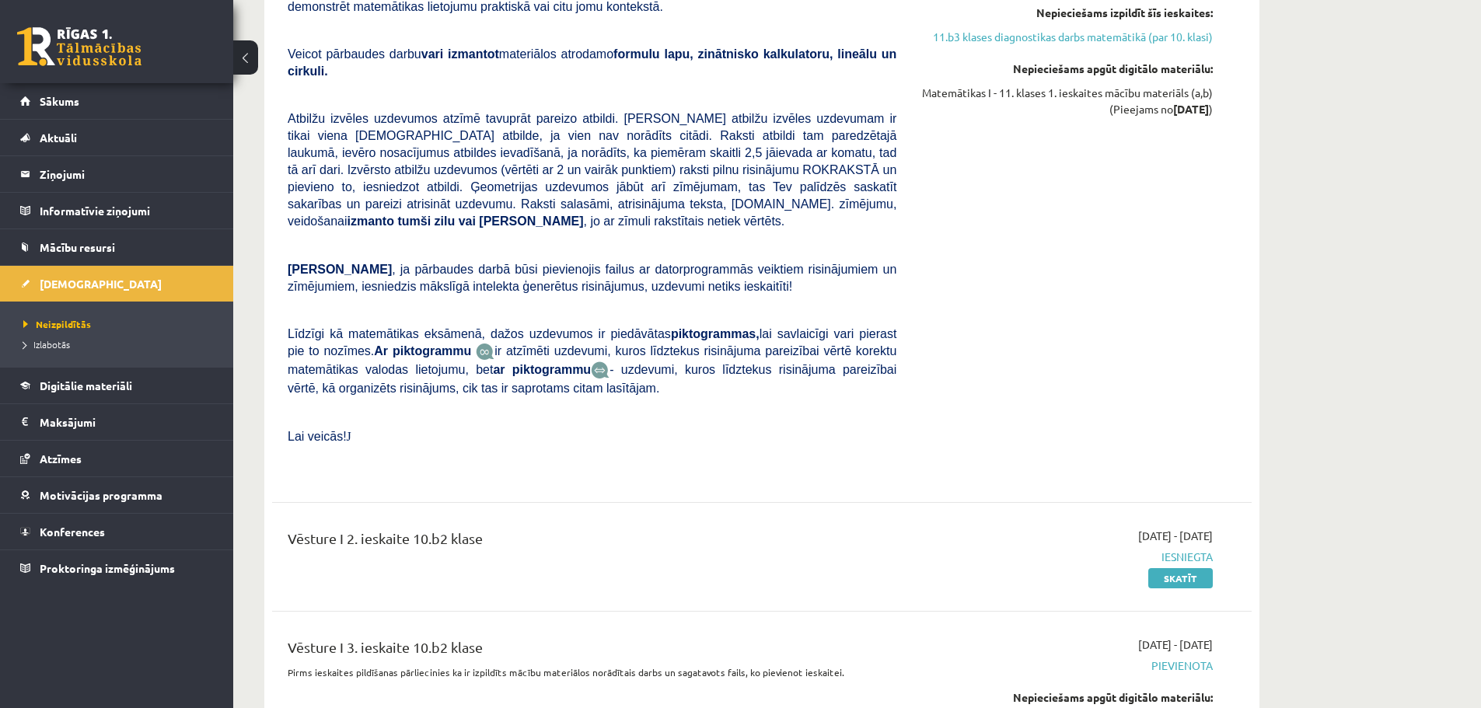
scroll to position [777, 0]
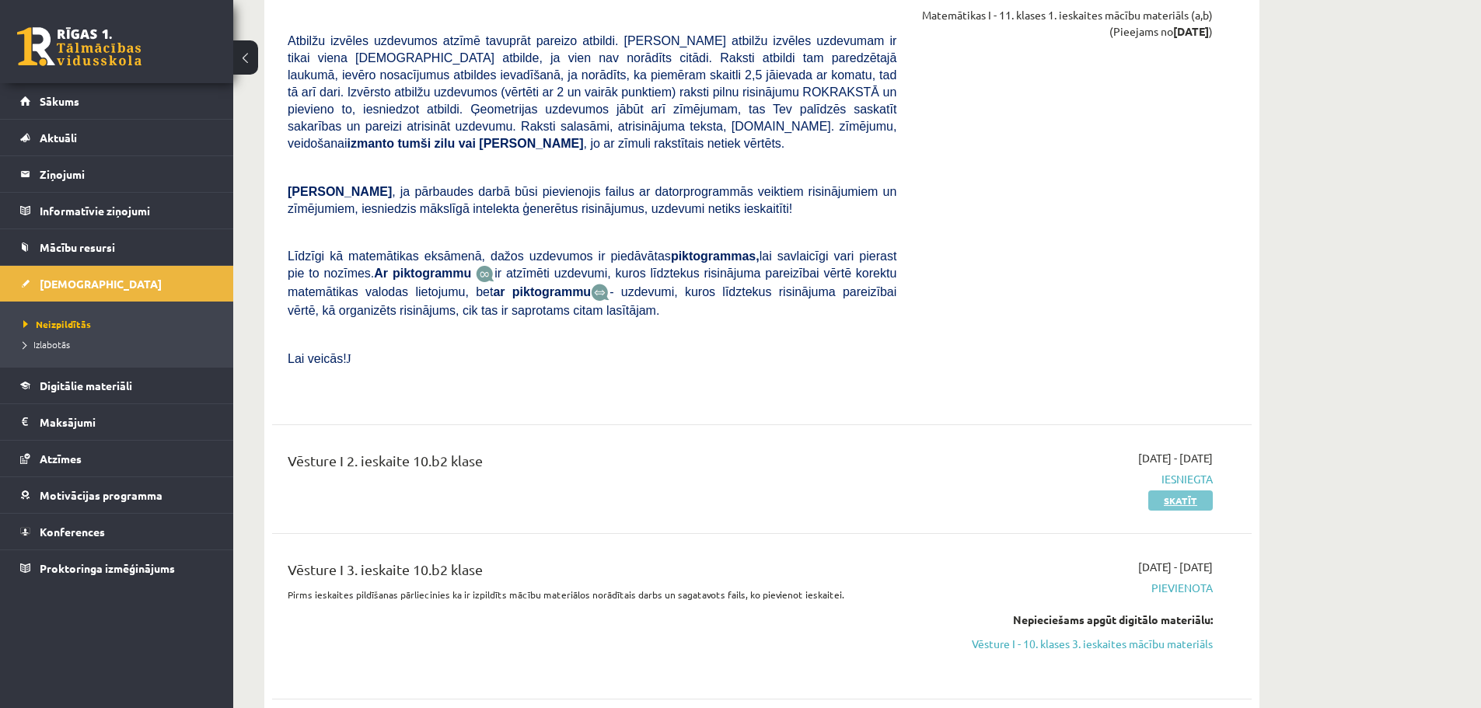
click at [1177, 490] on link "Skatīt" at bounding box center [1180, 500] width 65 height 20
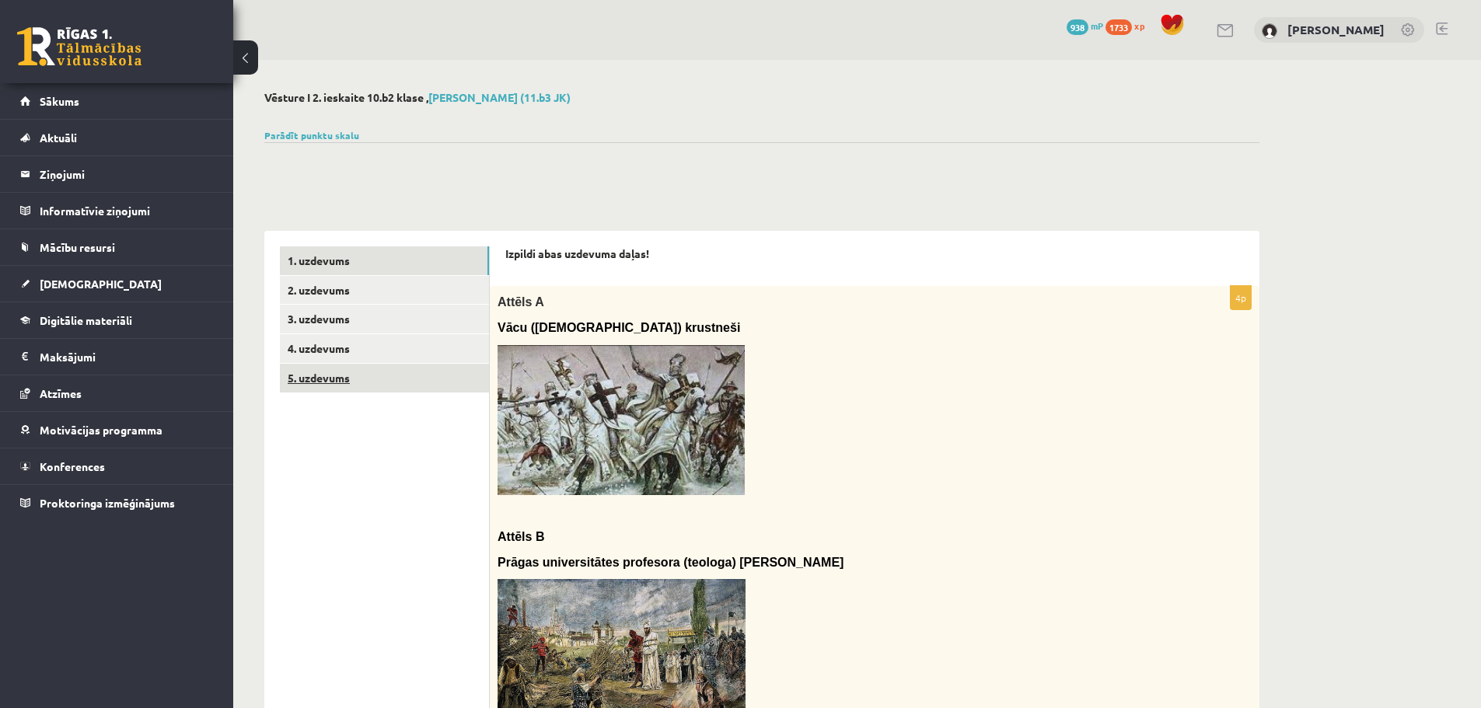
click at [324, 371] on link "5. uzdevums" at bounding box center [384, 378] width 209 height 29
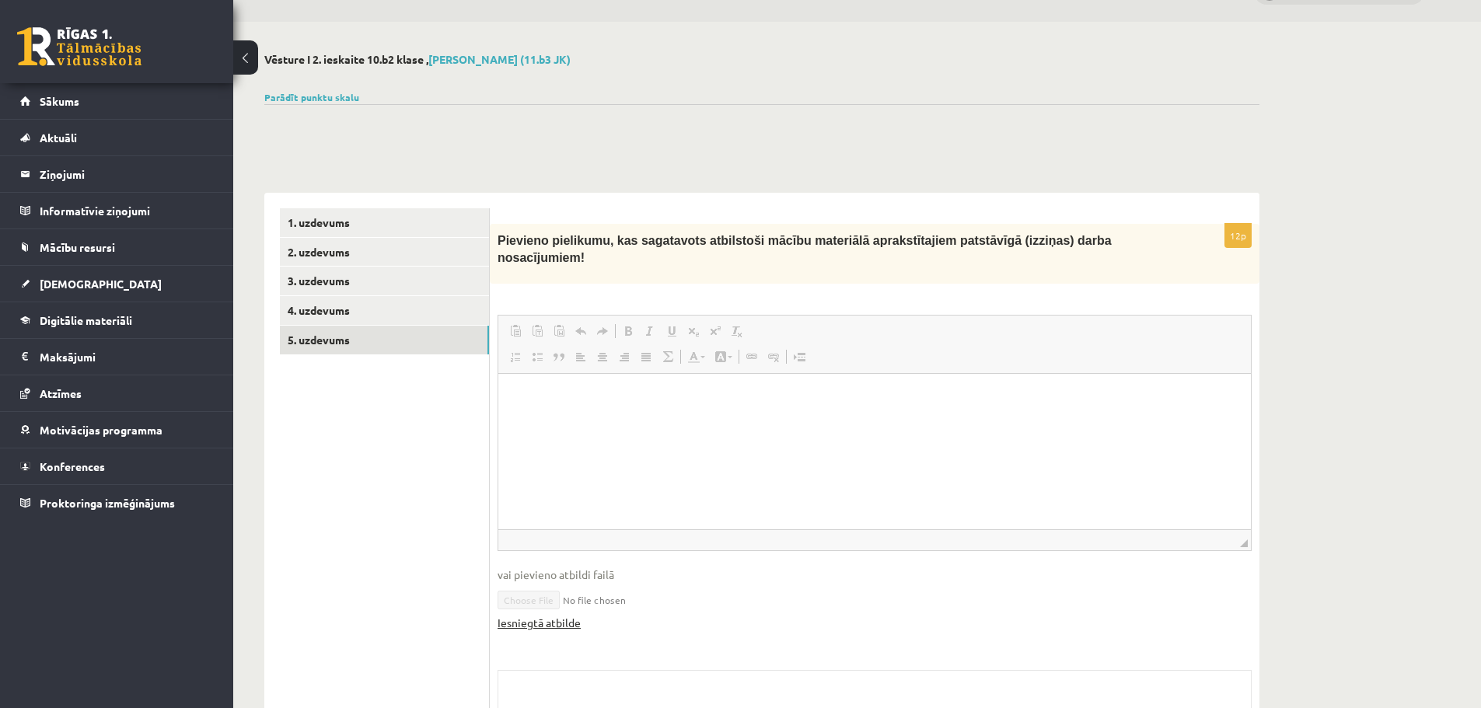
click at [553, 615] on link "Iesniegtā atbilde" at bounding box center [538, 623] width 83 height 16
click at [55, 110] on link "Sākums" at bounding box center [117, 101] width 194 height 36
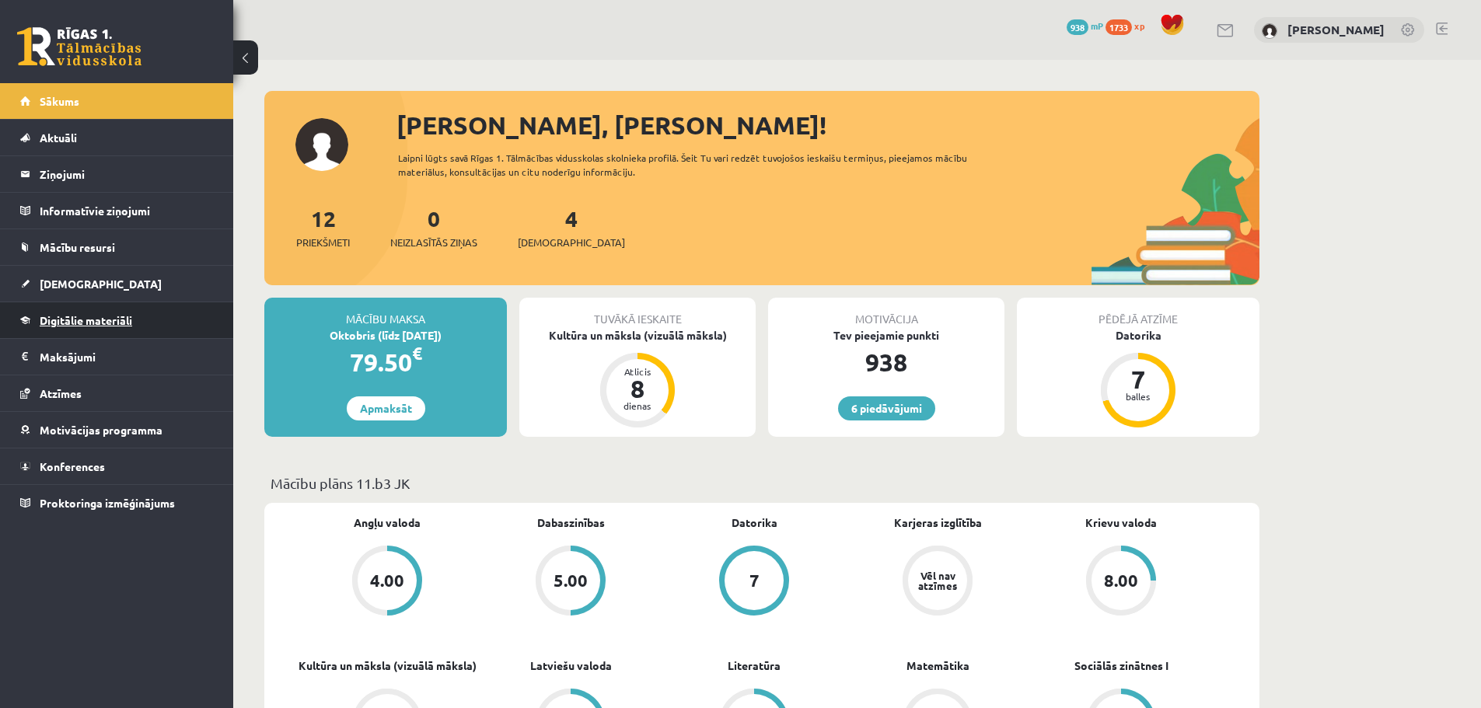
click at [111, 324] on span "Digitālie materiāli" at bounding box center [86, 320] width 92 height 14
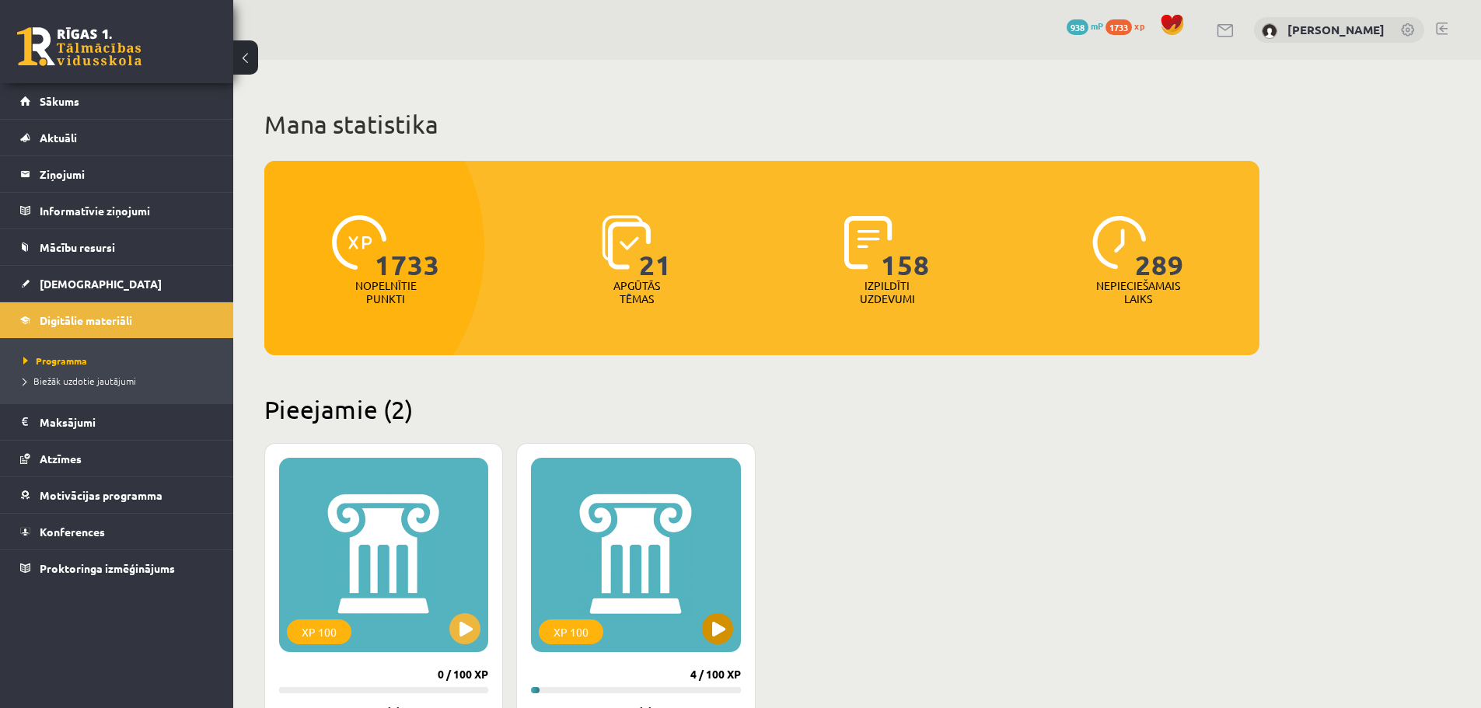
click at [663, 521] on div "XP 100" at bounding box center [635, 555] width 209 height 194
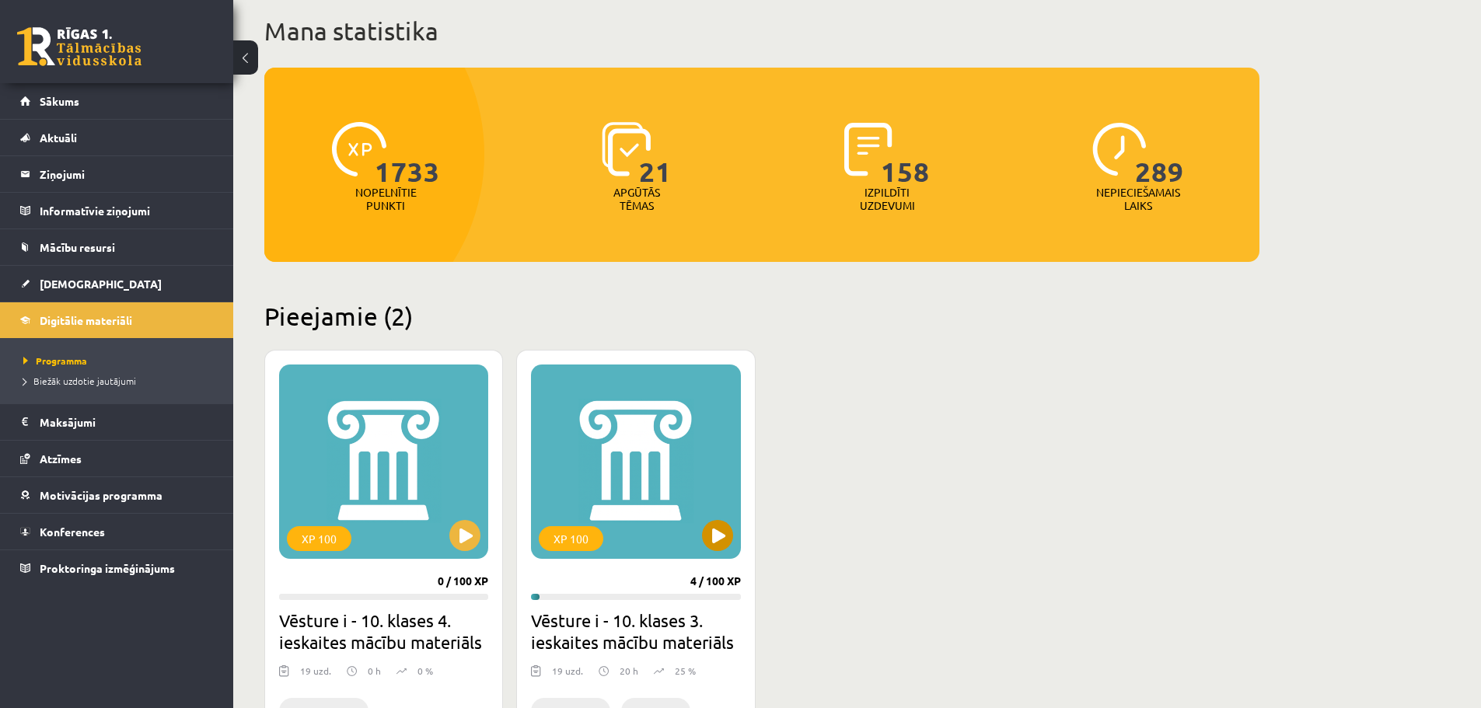
scroll to position [311, 0]
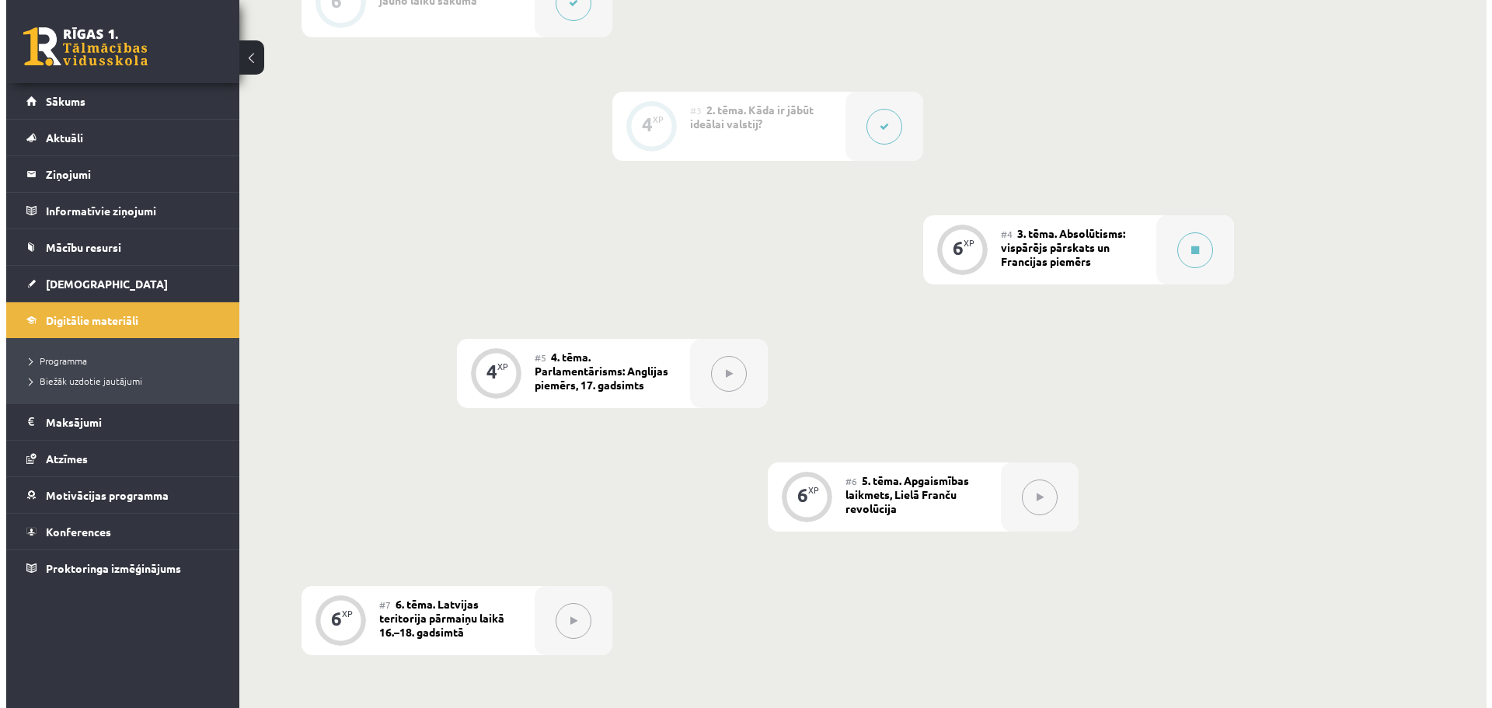
scroll to position [622, 0]
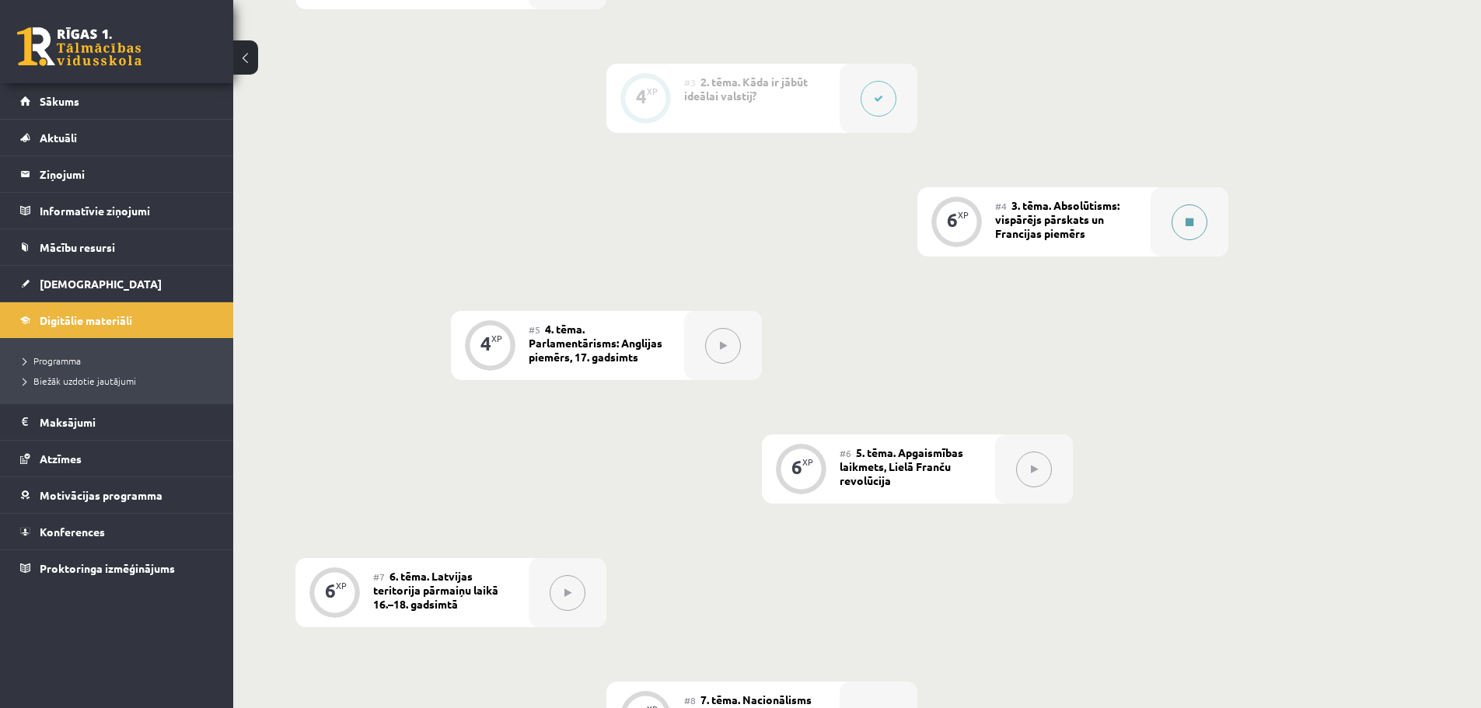
click at [1205, 218] on button at bounding box center [1189, 222] width 36 height 36
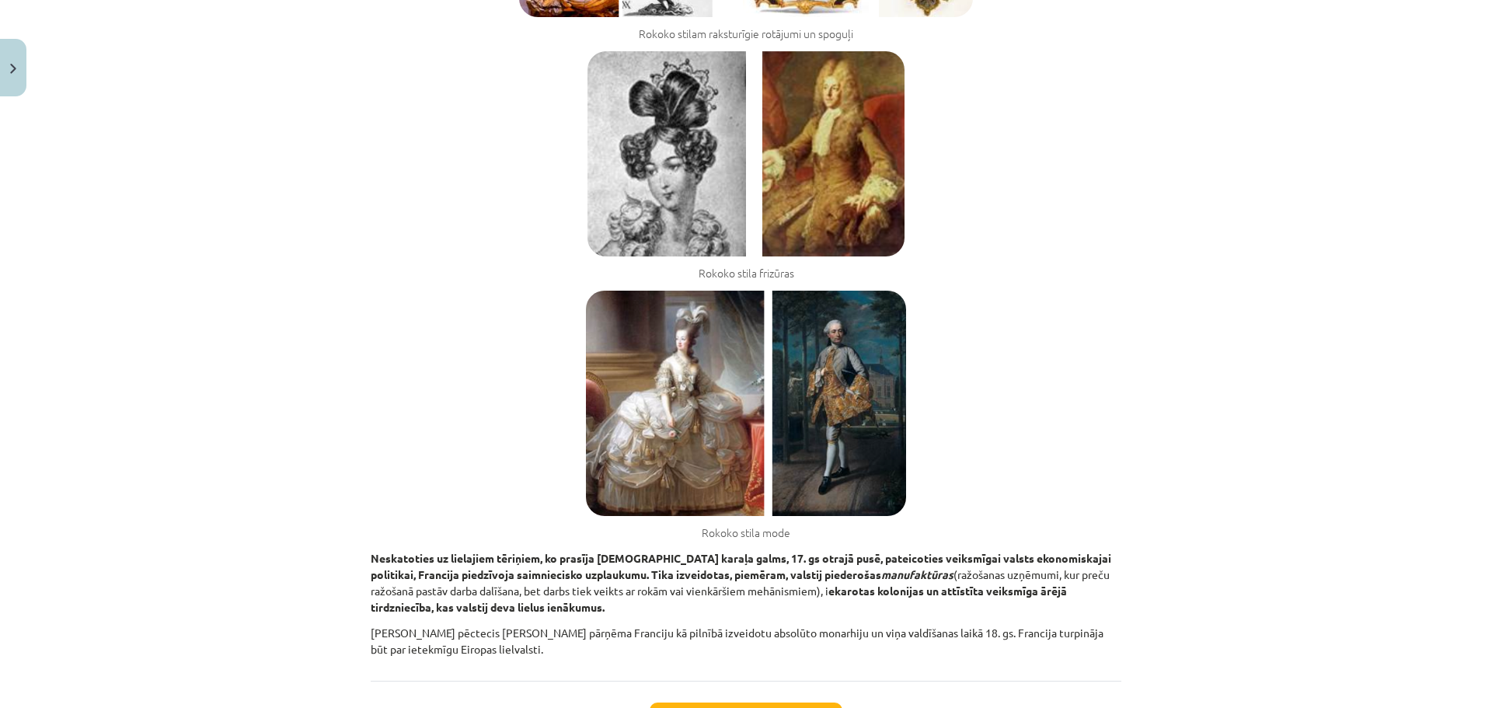
scroll to position [2984, 0]
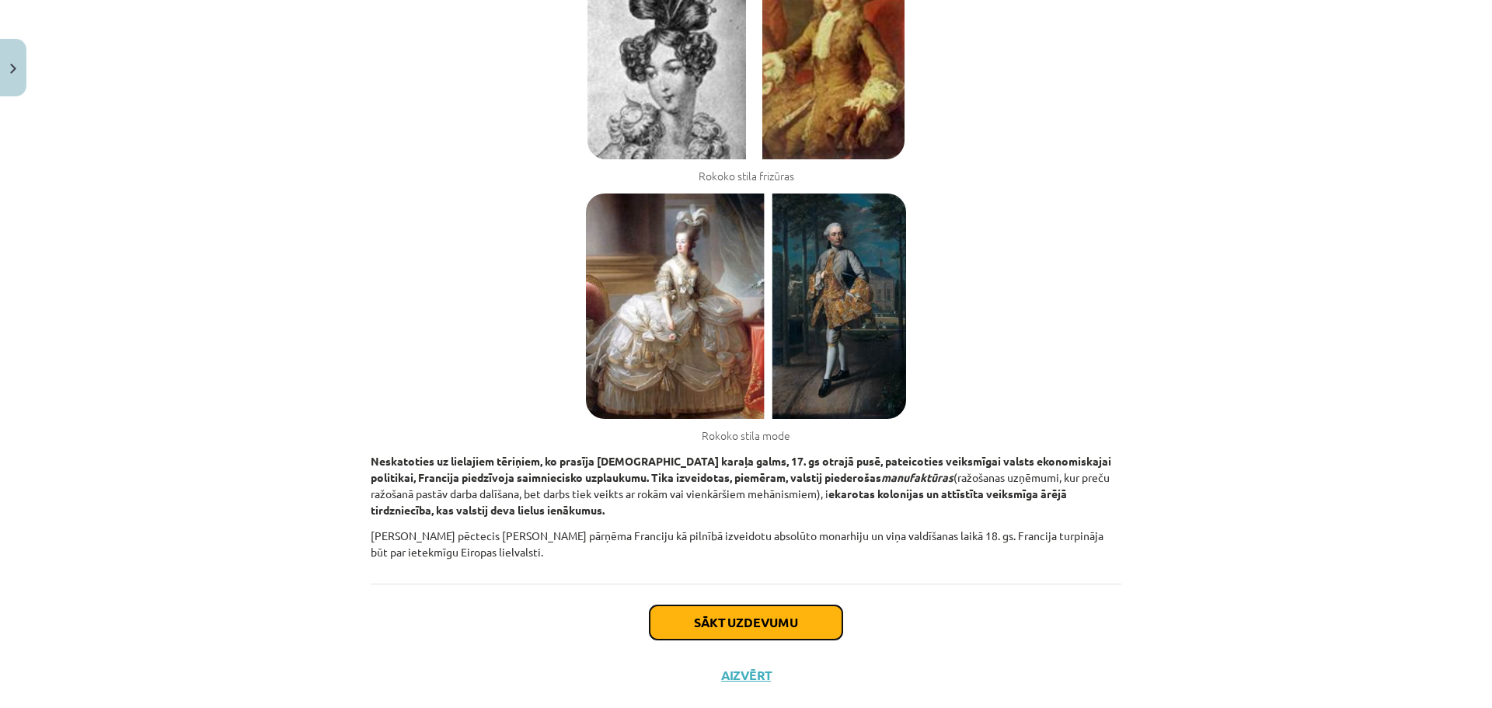
click at [803, 605] on button "Sākt uzdevumu" at bounding box center [746, 622] width 193 height 34
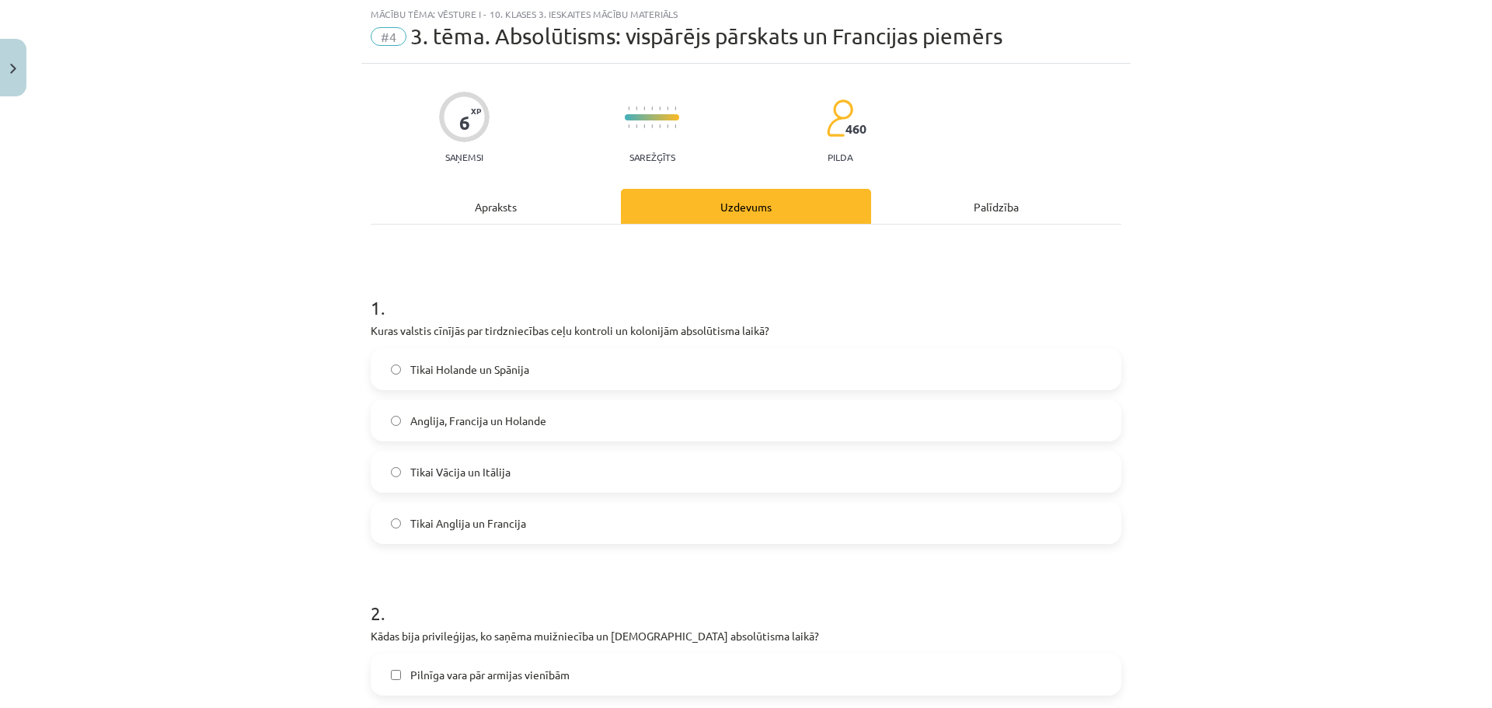
scroll to position [39, 0]
click at [514, 205] on div "Apraksts" at bounding box center [496, 207] width 250 height 35
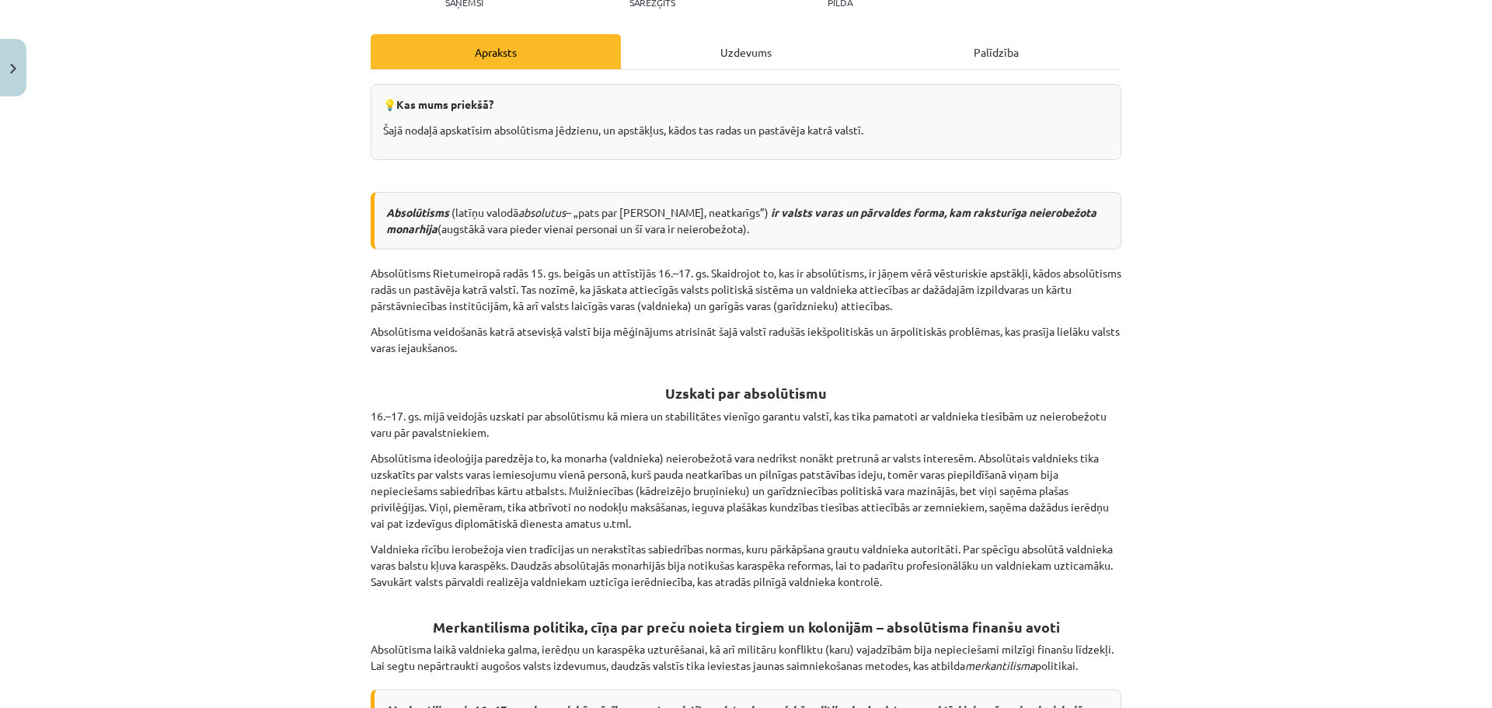
scroll to position [0, 0]
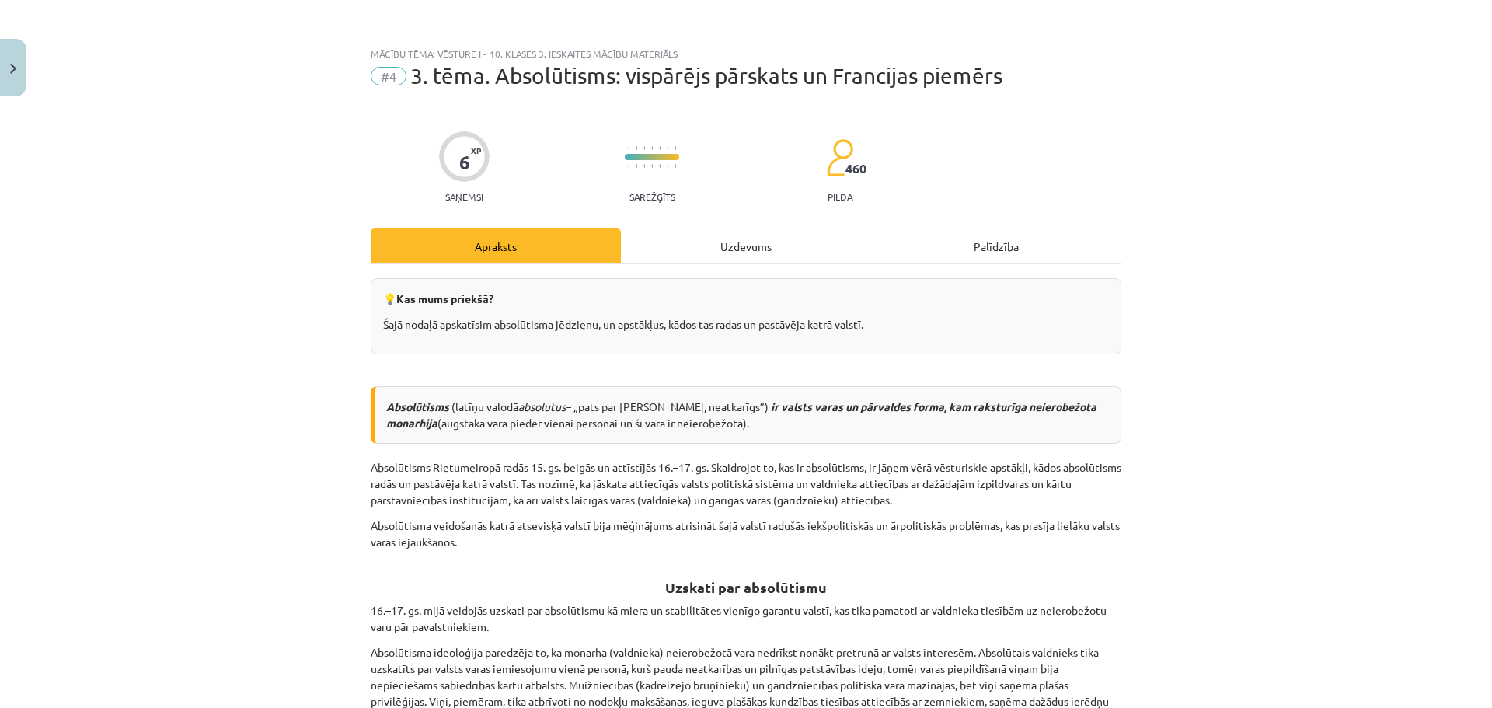
click at [712, 251] on div "Uzdevums" at bounding box center [746, 245] width 250 height 35
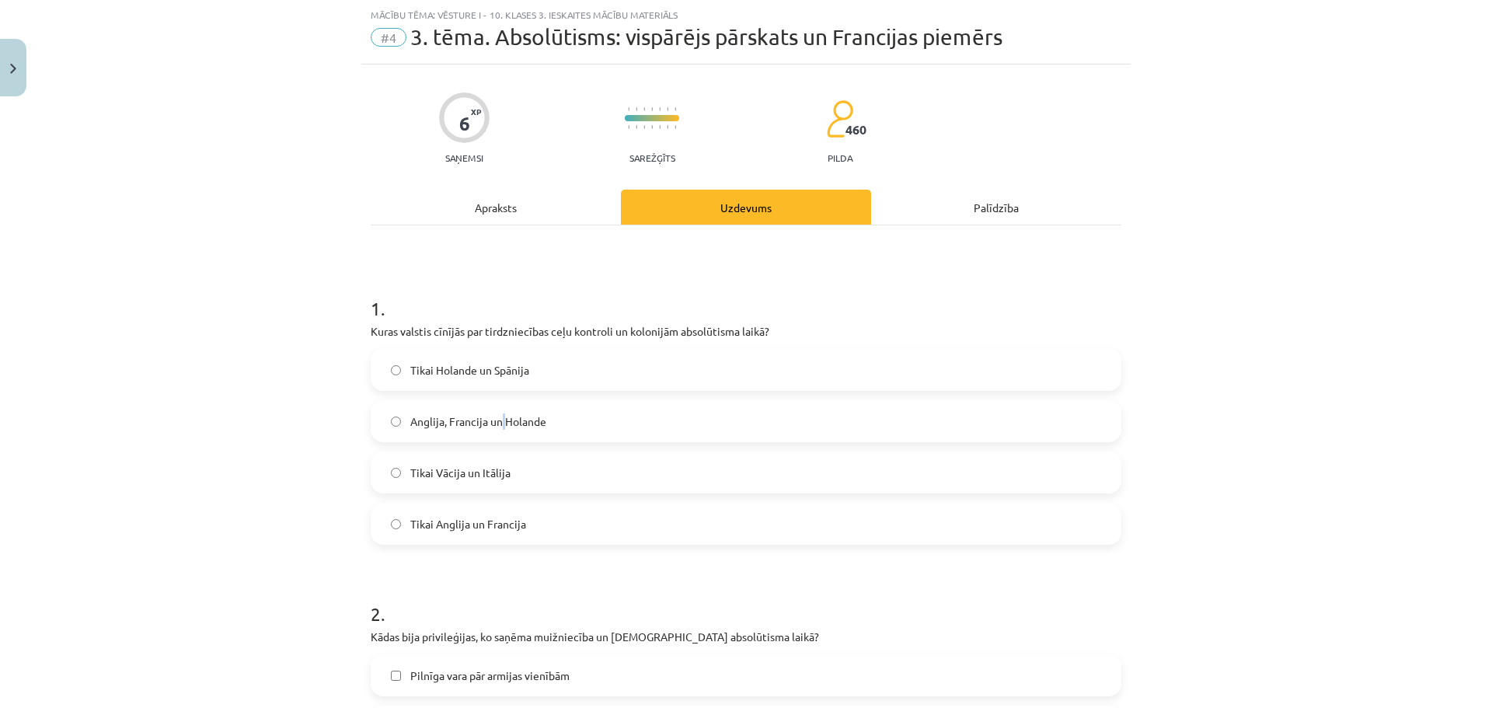
click at [497, 425] on span "Anglija, Francija un Holande" at bounding box center [478, 421] width 136 height 16
click at [497, 424] on span "Anglija, Francija un Holande" at bounding box center [478, 421] width 136 height 16
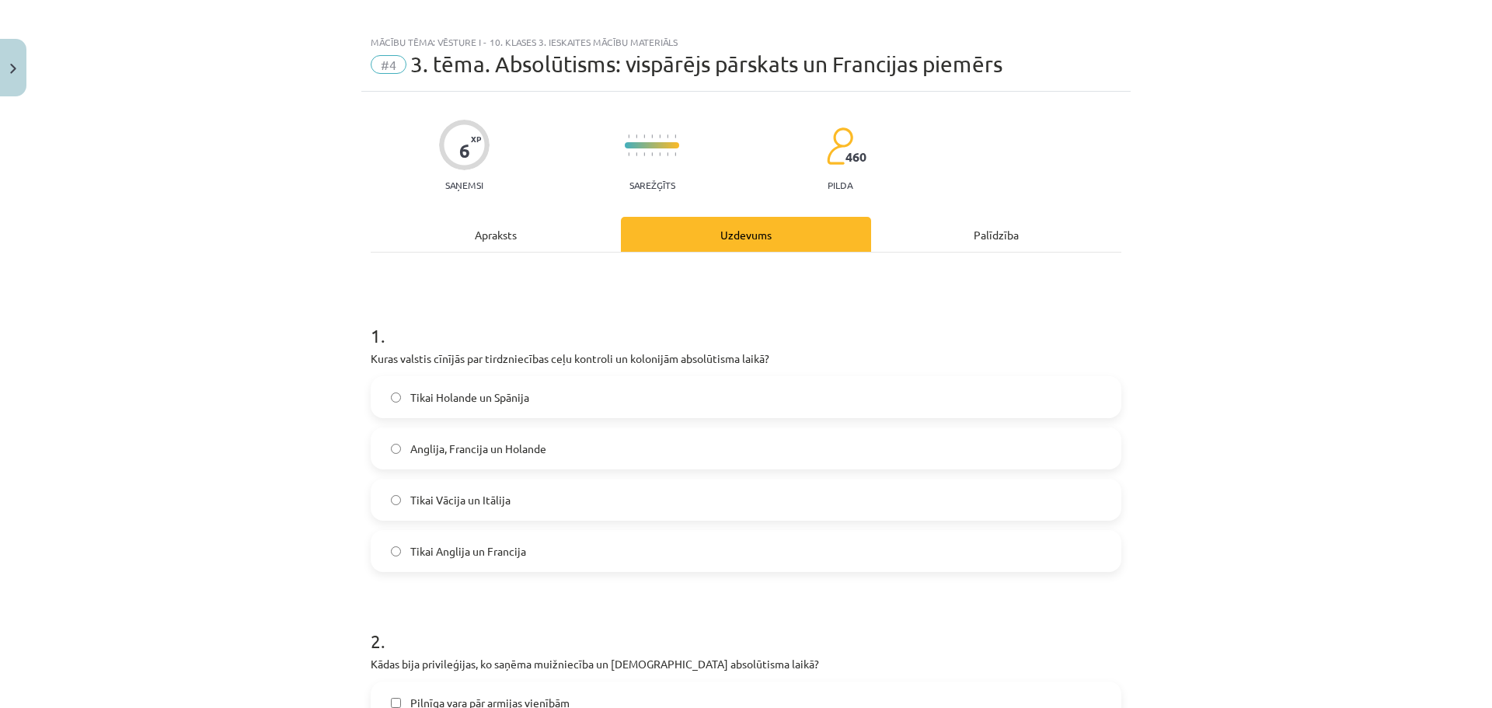
scroll to position [0, 0]
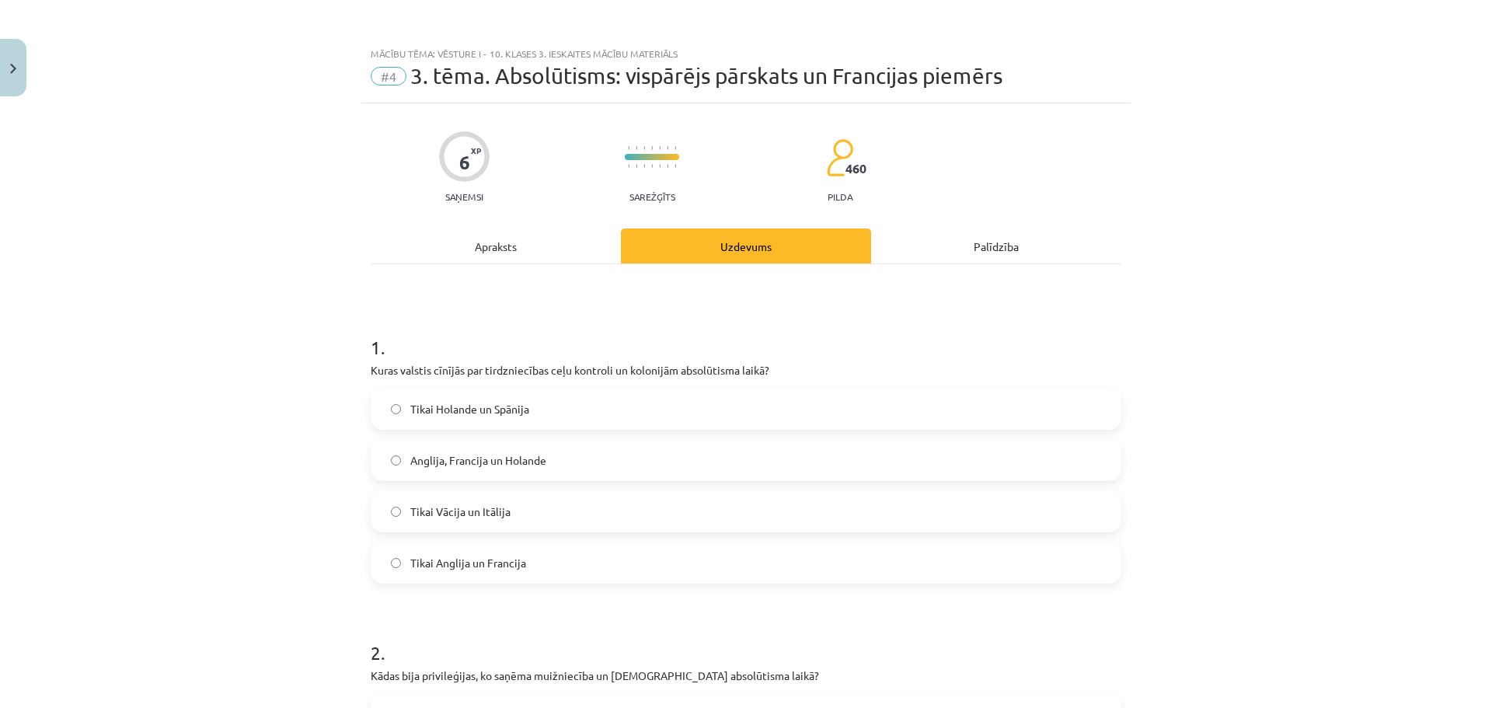
click at [502, 260] on div "Apraksts" at bounding box center [496, 245] width 250 height 35
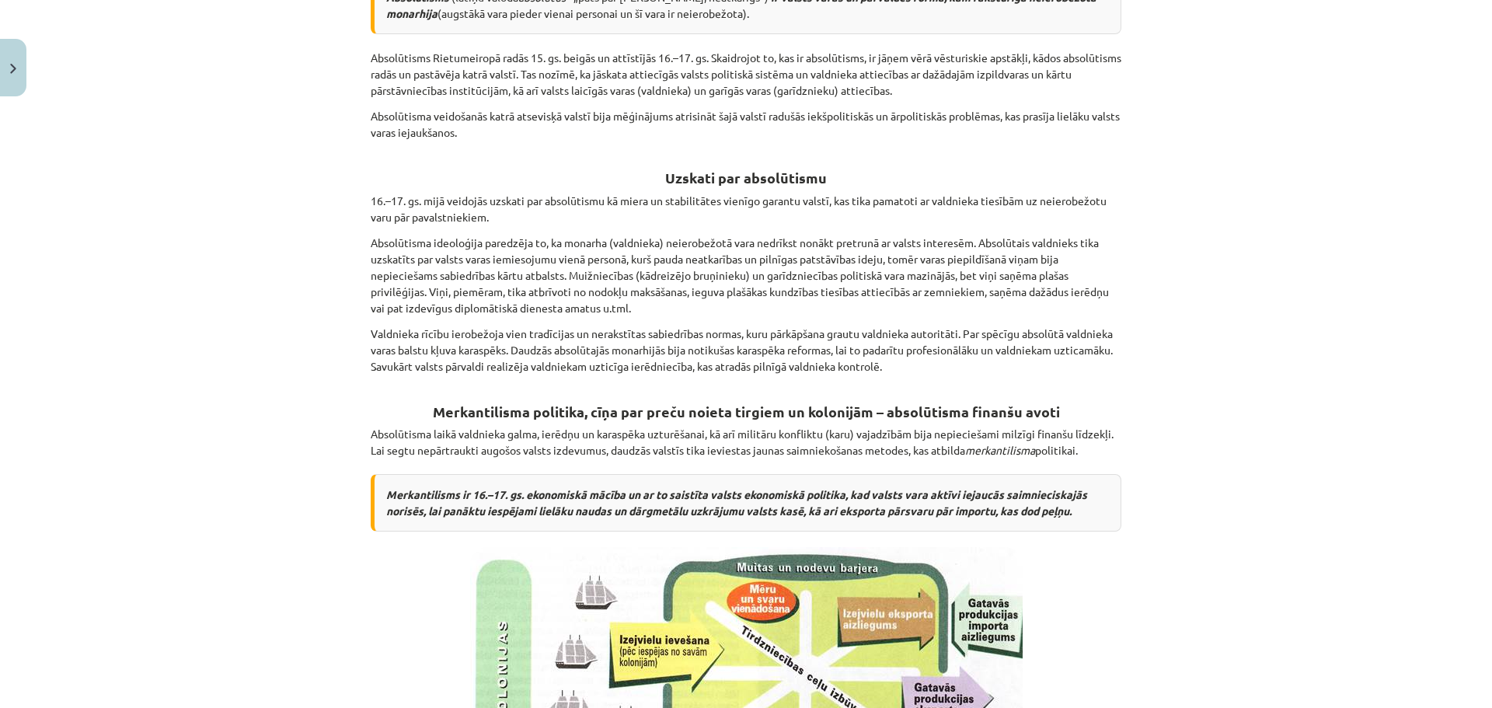
scroll to position [194, 0]
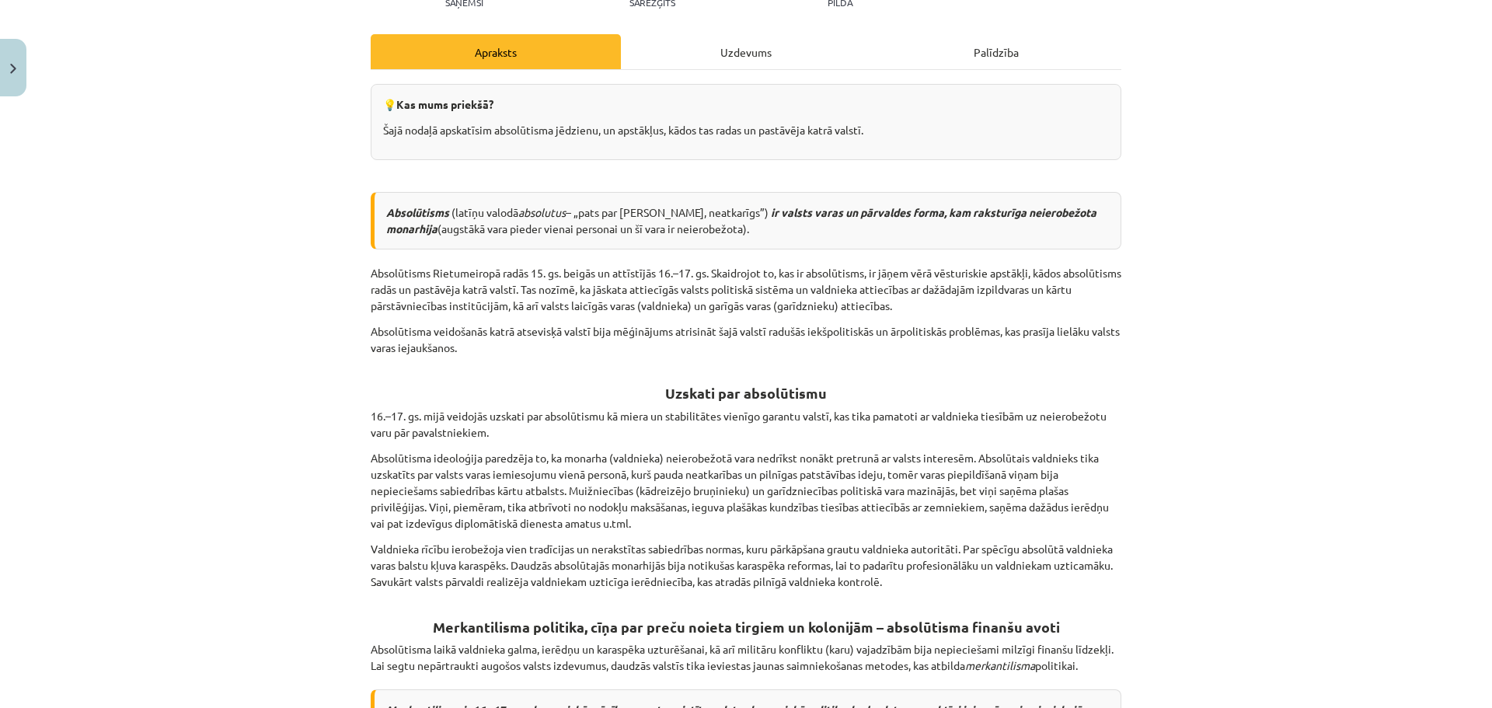
click at [750, 58] on div "Uzdevums" at bounding box center [746, 51] width 250 height 35
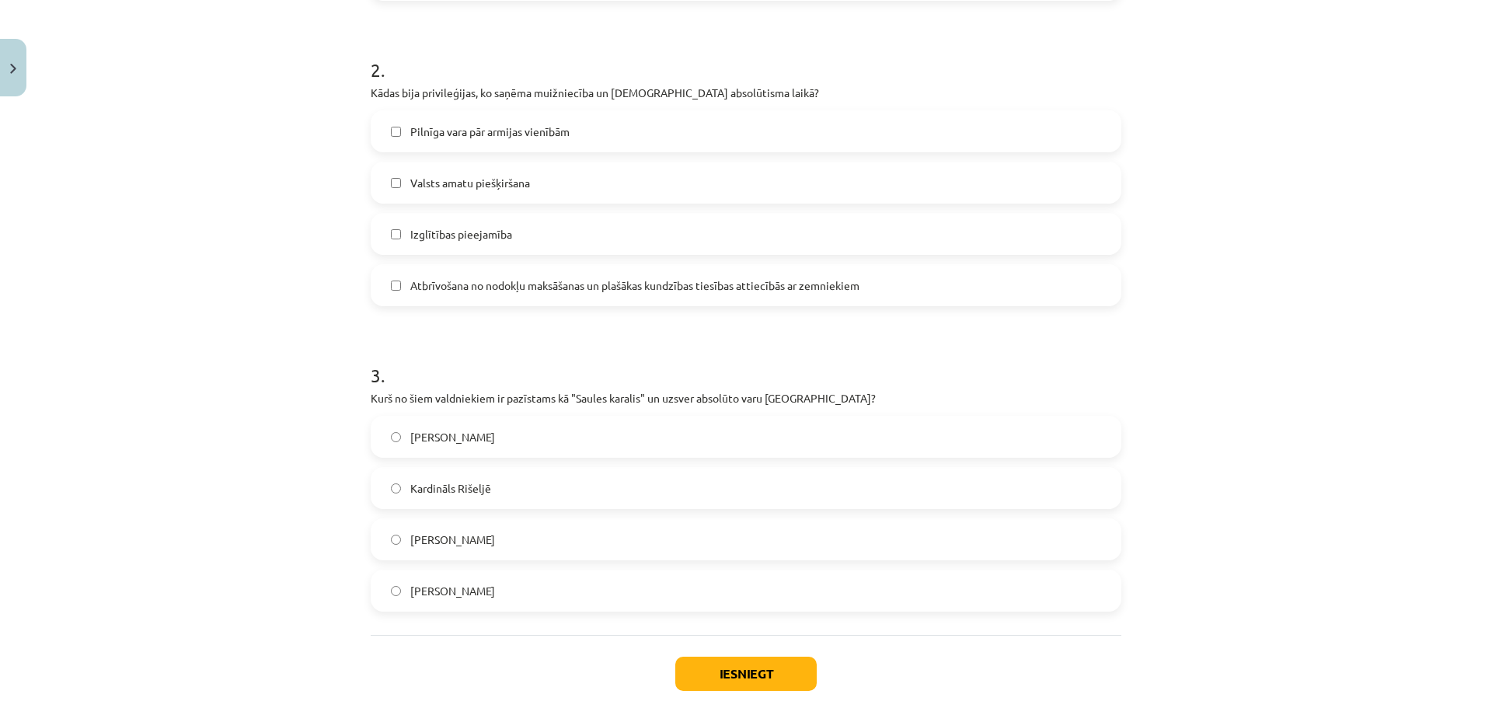
scroll to position [505, 0]
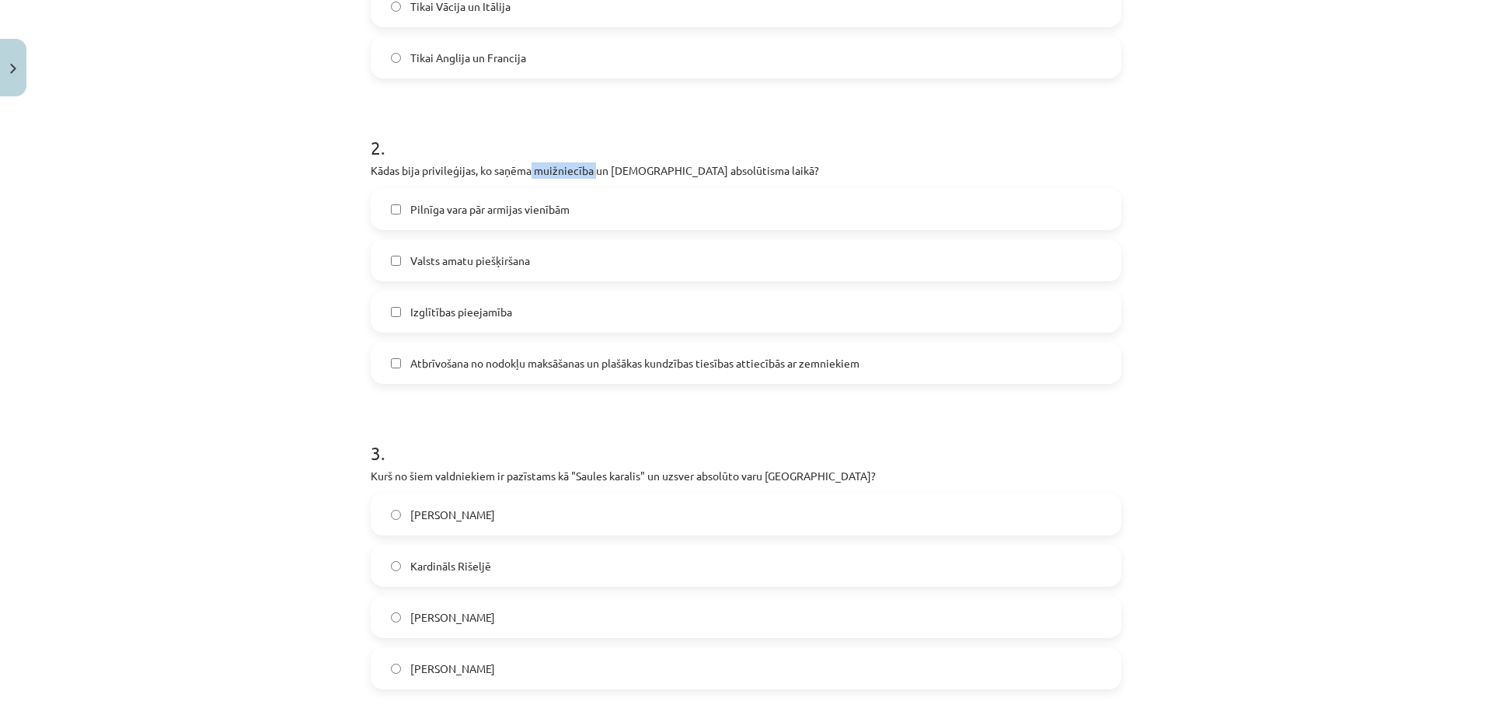
drag, startPoint x: 528, startPoint y: 166, endPoint x: 590, endPoint y: 164, distance: 62.2
click at [590, 164] on p "Kādas bija privileģijas, ko saņēma muižniecība un garīdzniecība absolūtisma lai…" at bounding box center [746, 170] width 751 height 16
copy p "muižniecība"
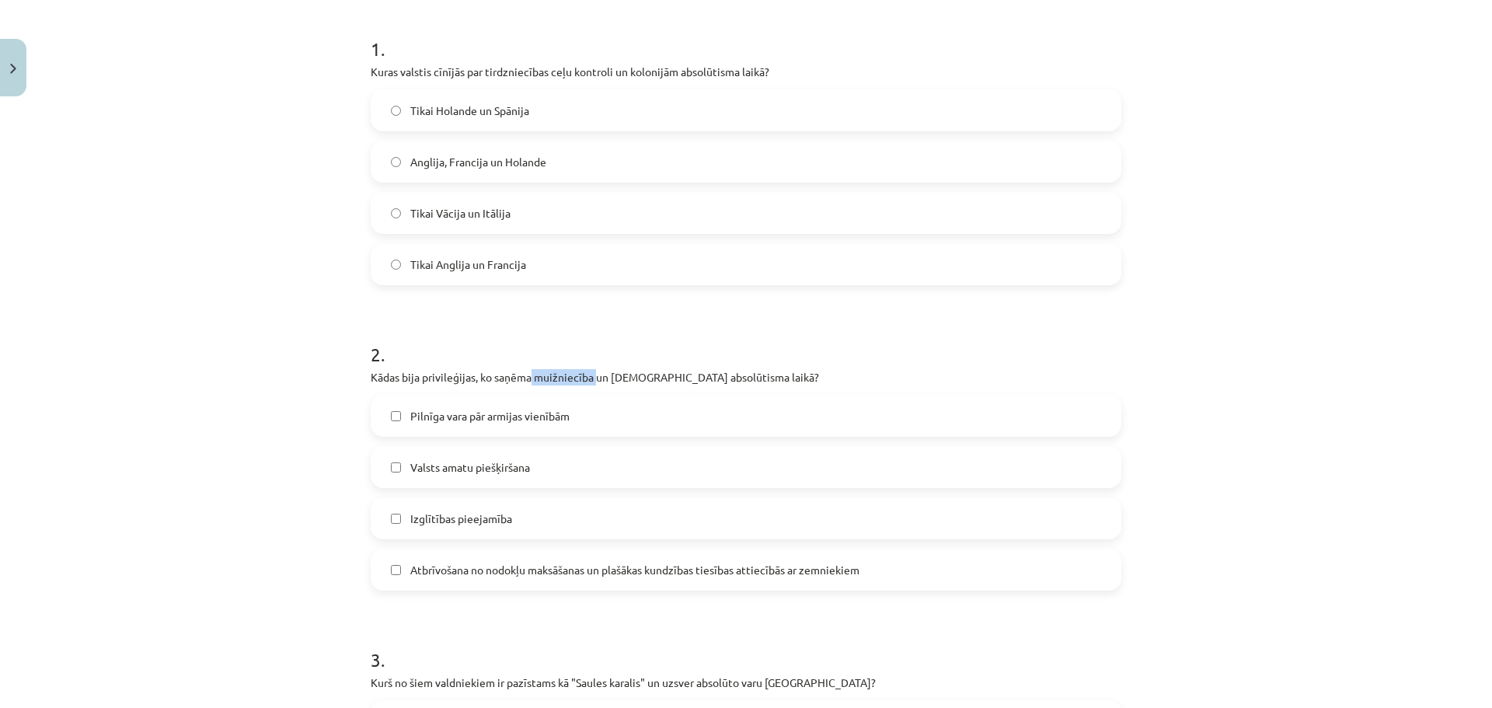
scroll to position [0, 0]
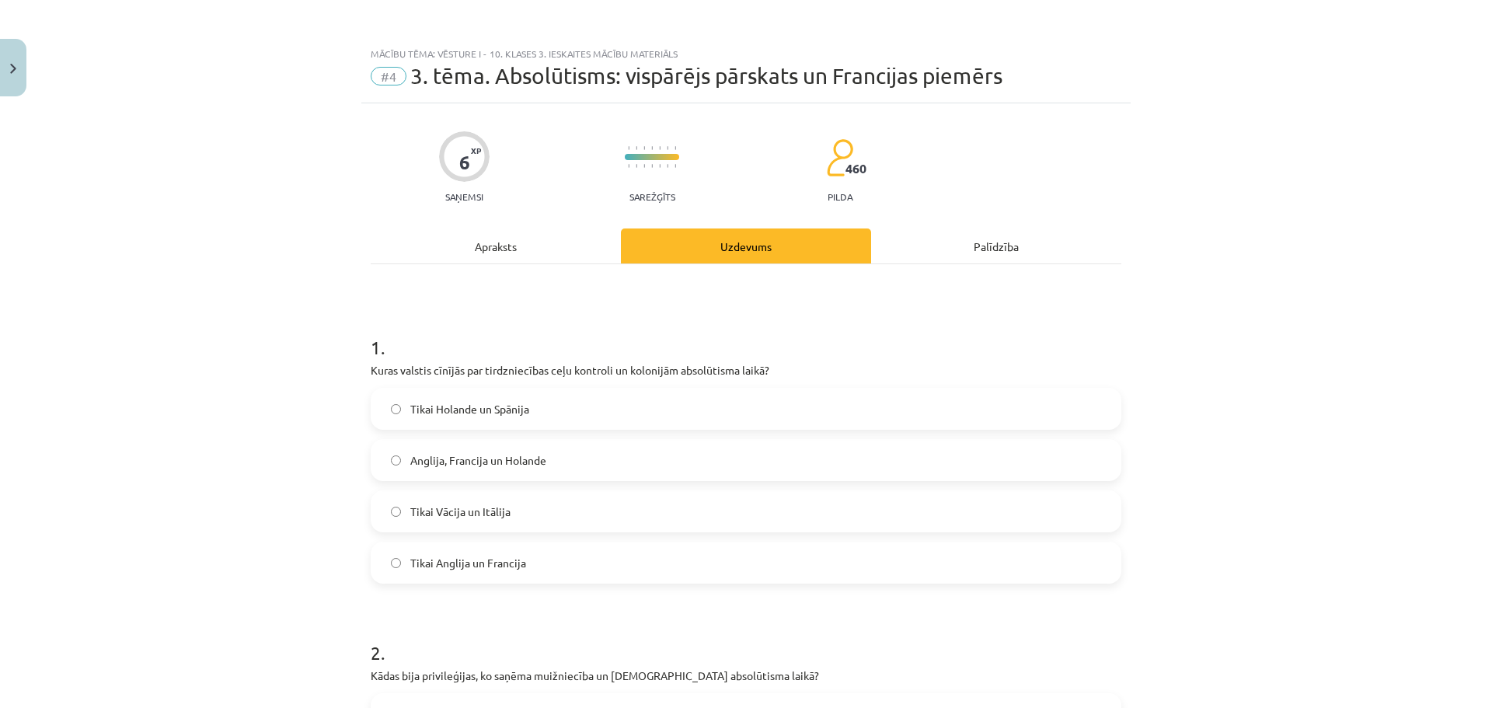
click at [546, 240] on div "Apraksts" at bounding box center [496, 245] width 250 height 35
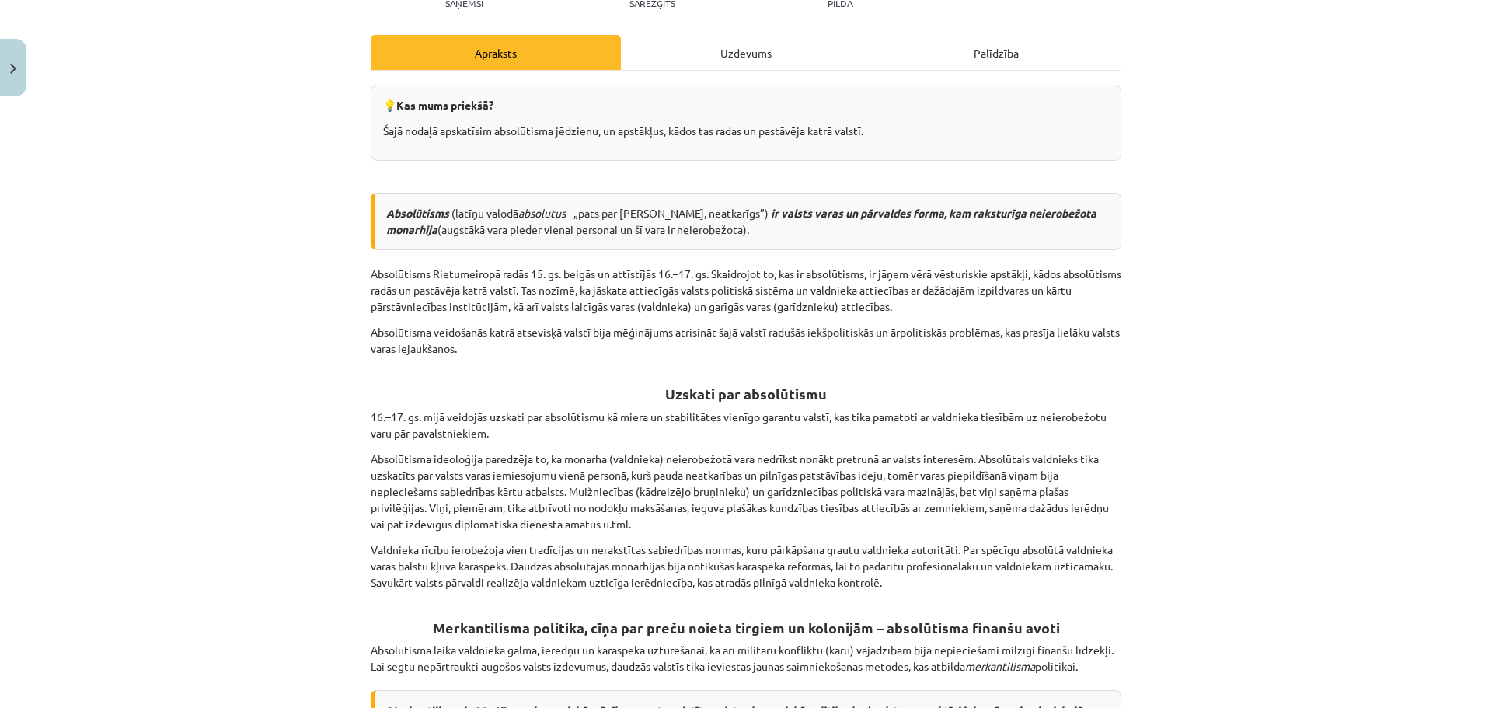
scroll to position [194, 0]
click at [727, 54] on div "Uzdevums" at bounding box center [746, 51] width 250 height 35
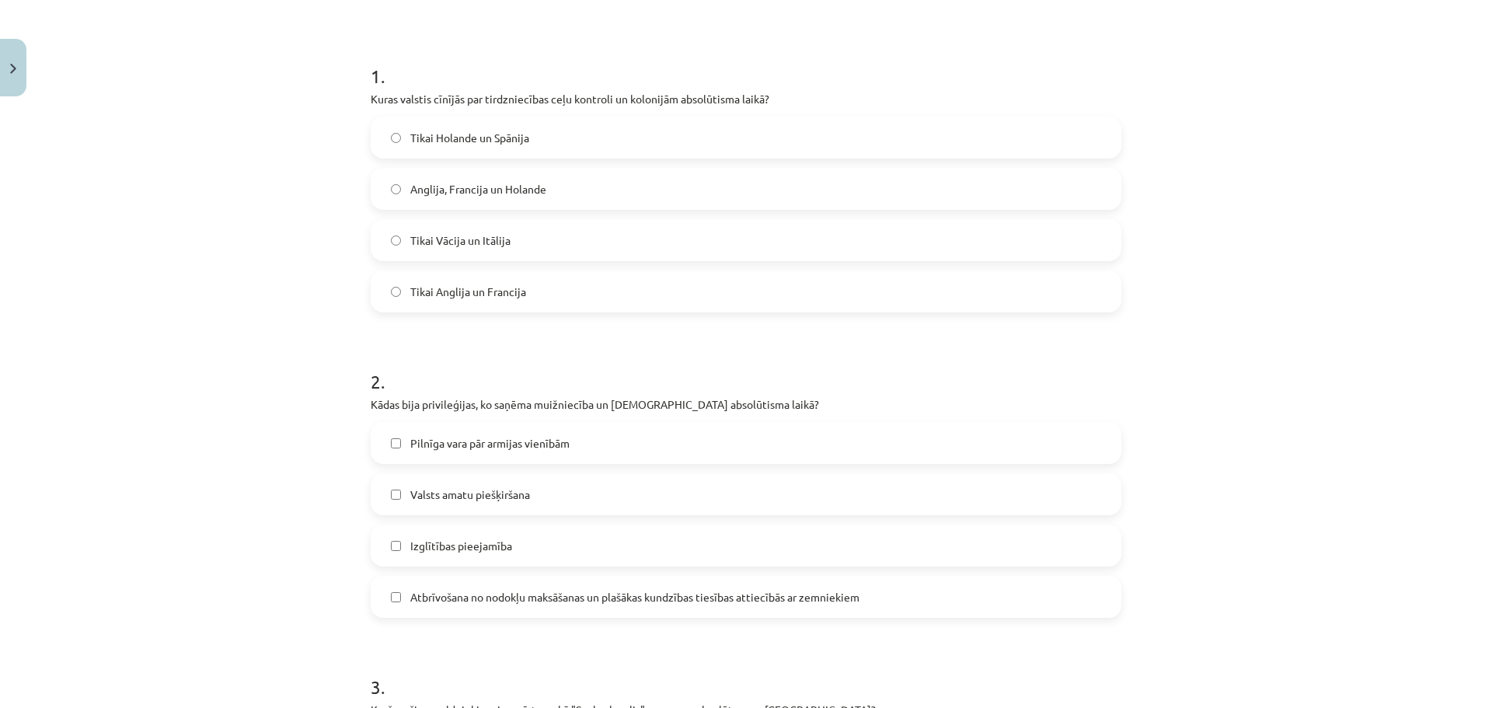
scroll to position [272, 0]
click at [556, 602] on span "Atbrīvošana no nodokļu maksāšanas un plašākas kundzības tiesības attiecībās ar …" at bounding box center [634, 596] width 449 height 16
click at [477, 494] on span "Valsts amatu piešķiršana" at bounding box center [470, 494] width 120 height 16
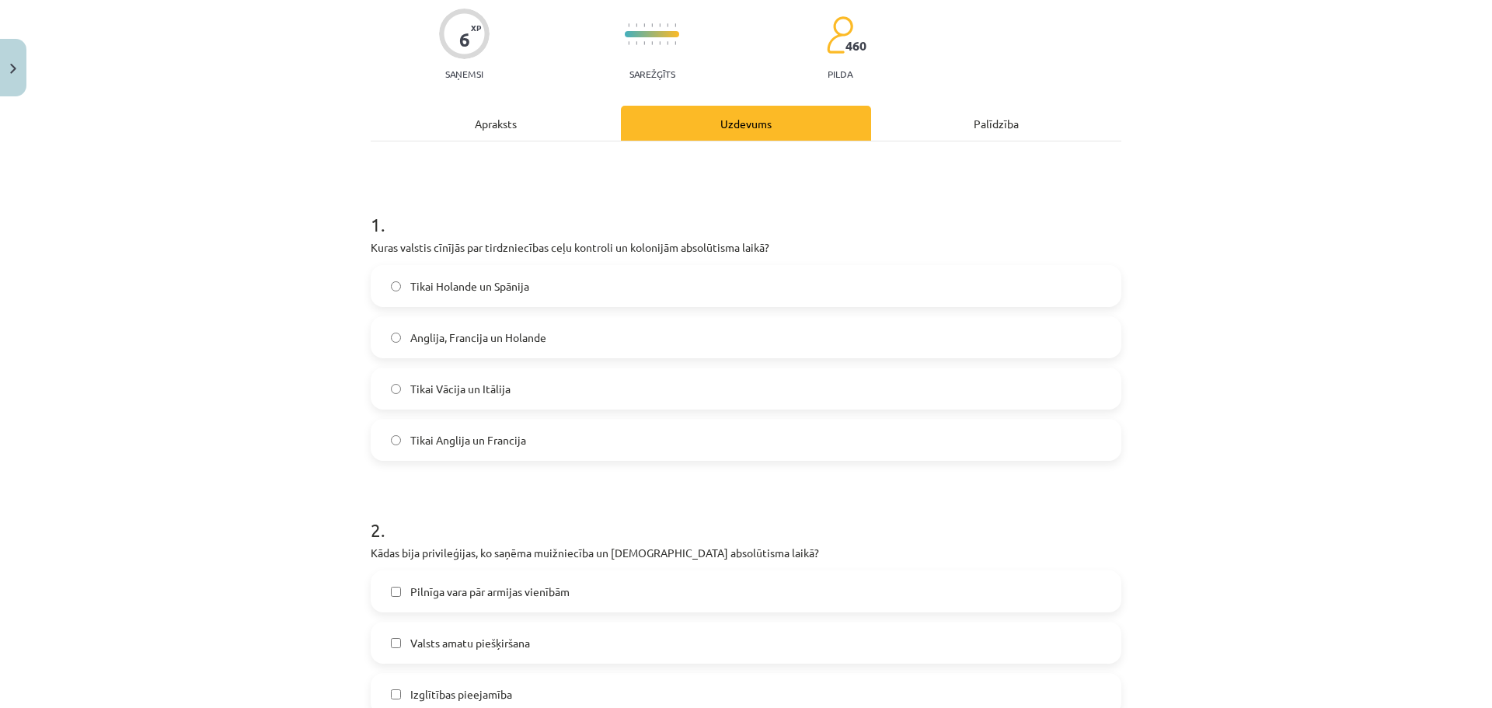
click at [550, 125] on div "Apraksts" at bounding box center [496, 123] width 250 height 35
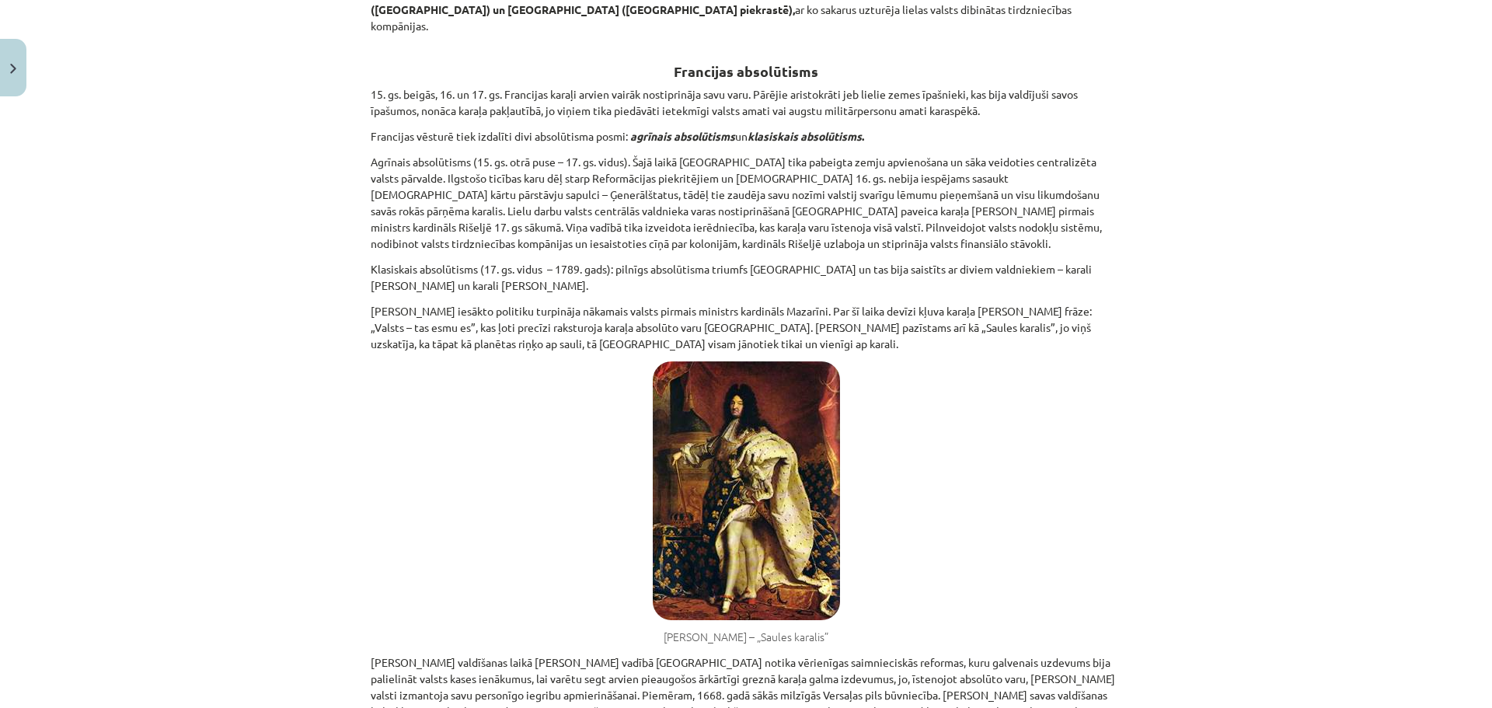
scroll to position [1515, 0]
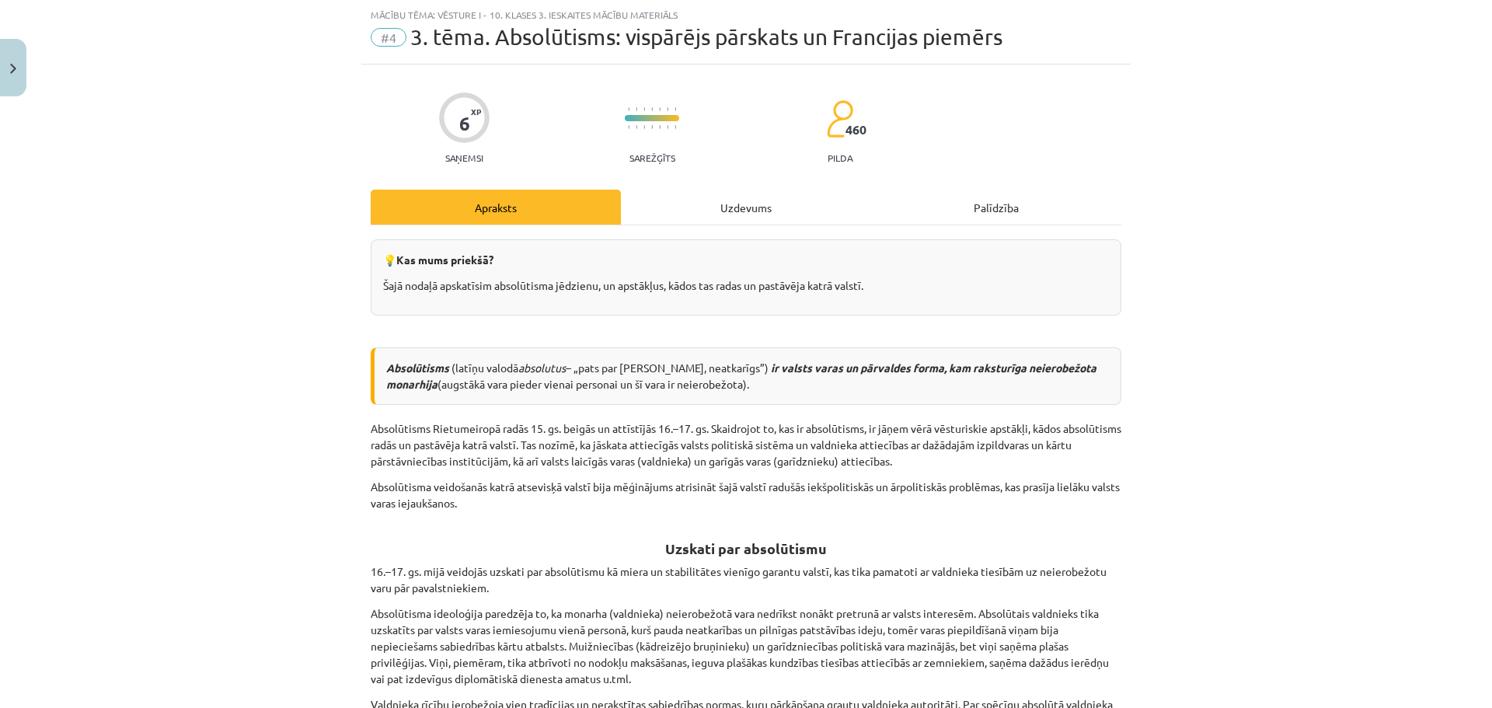
click at [732, 217] on div "Uzdevums" at bounding box center [746, 207] width 250 height 35
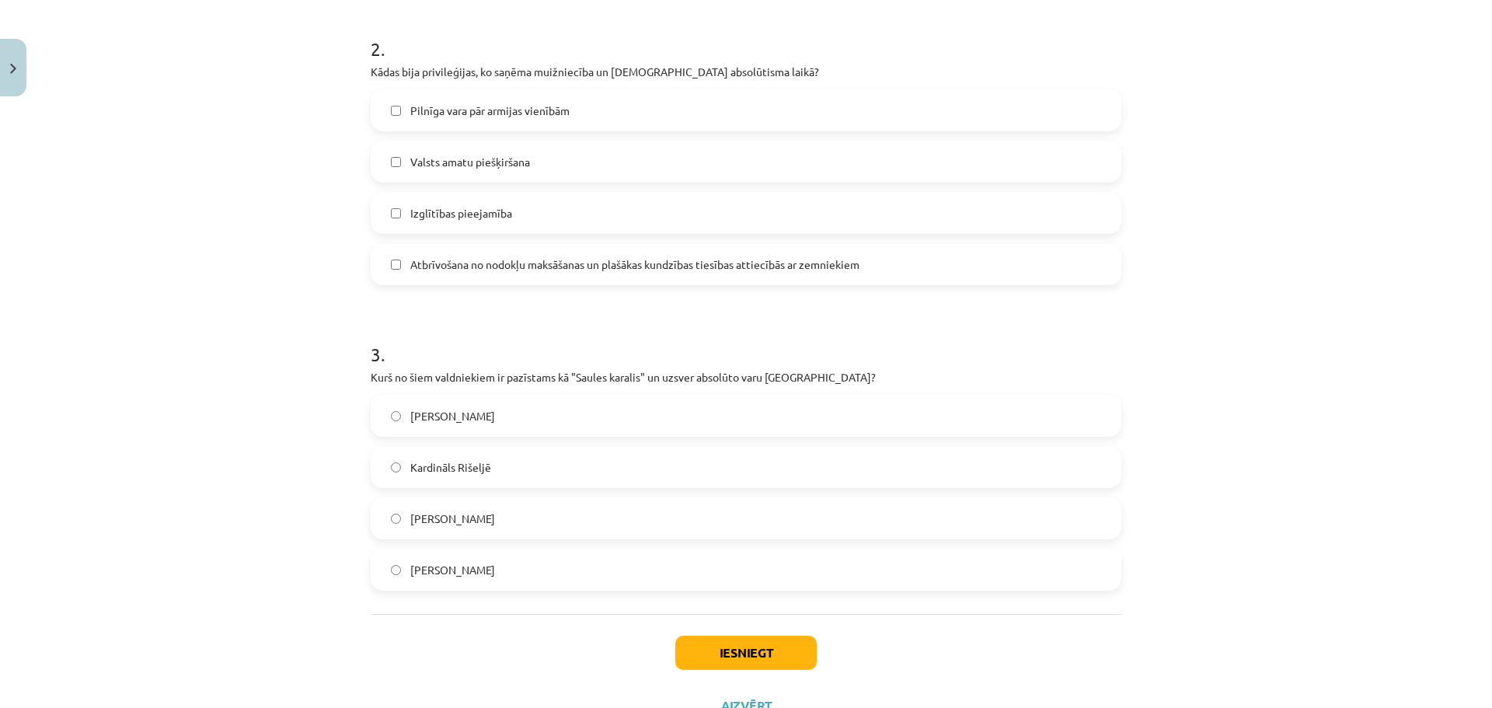
scroll to position [661, 0]
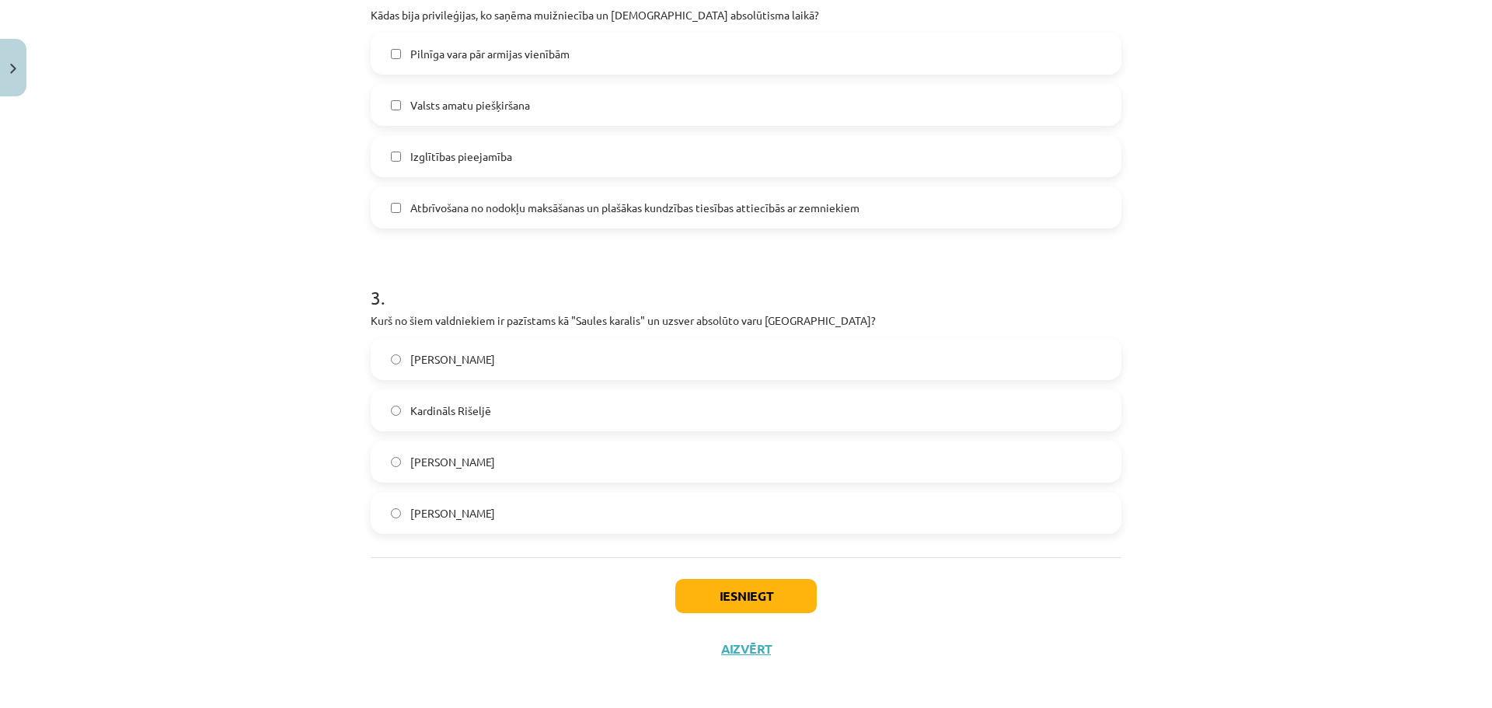
click at [467, 511] on span "Karalis Luijs XIV" at bounding box center [452, 513] width 85 height 16
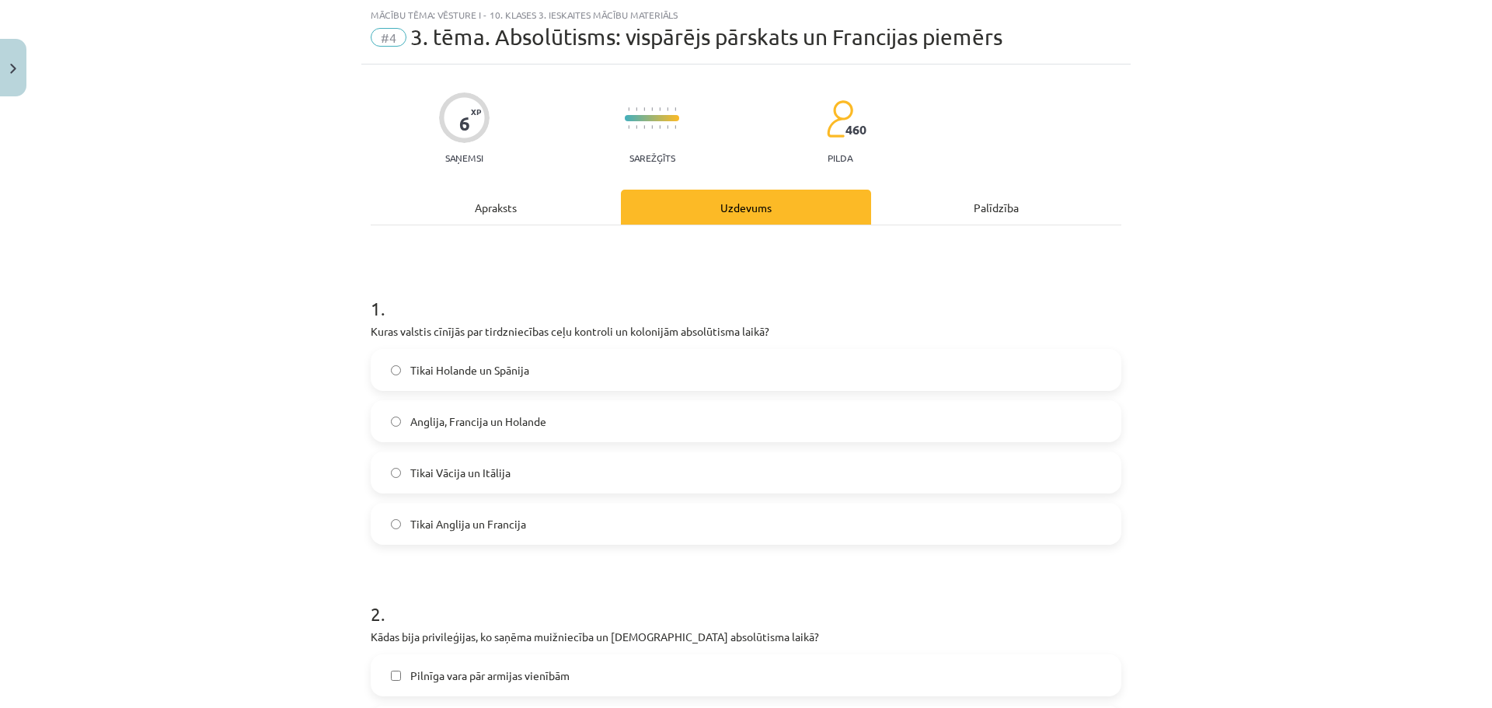
scroll to position [0, 0]
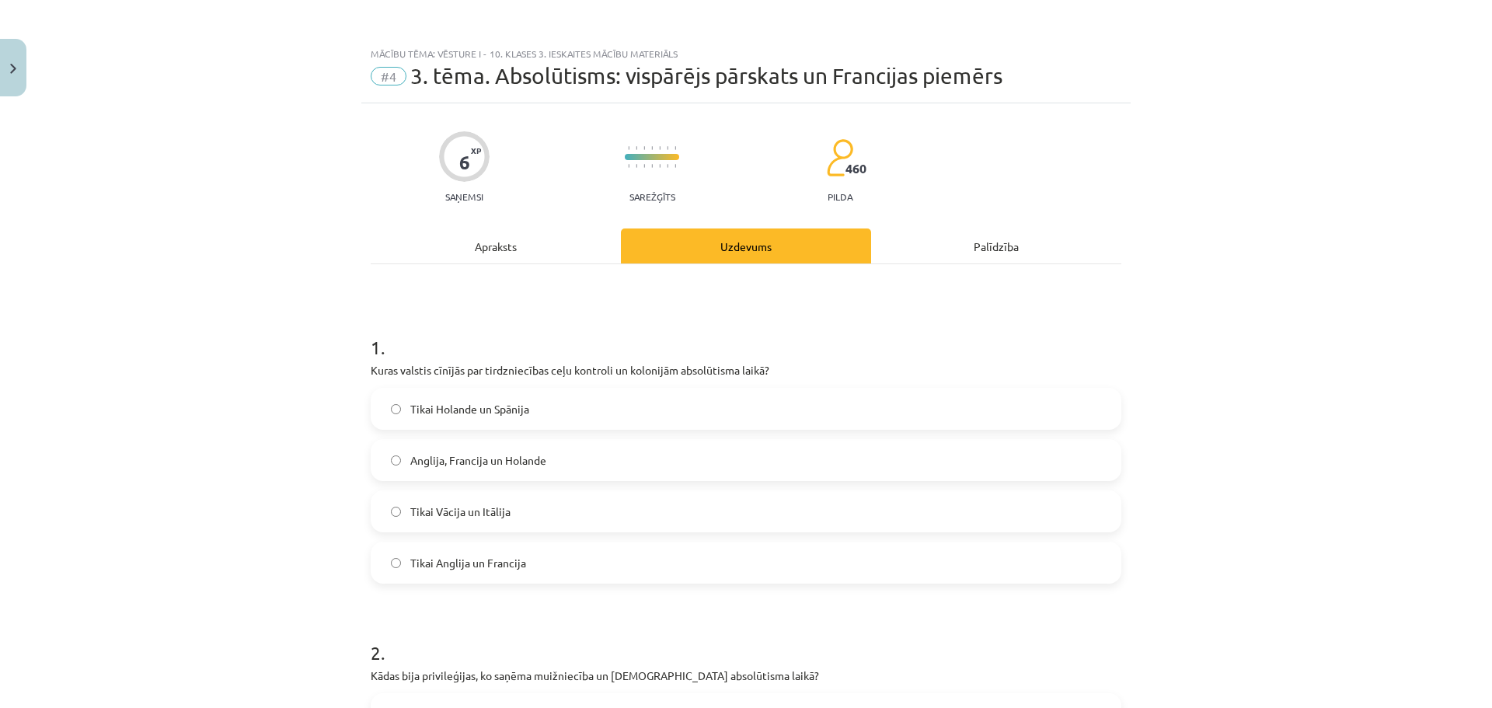
click at [534, 253] on div "Apraksts" at bounding box center [496, 245] width 250 height 35
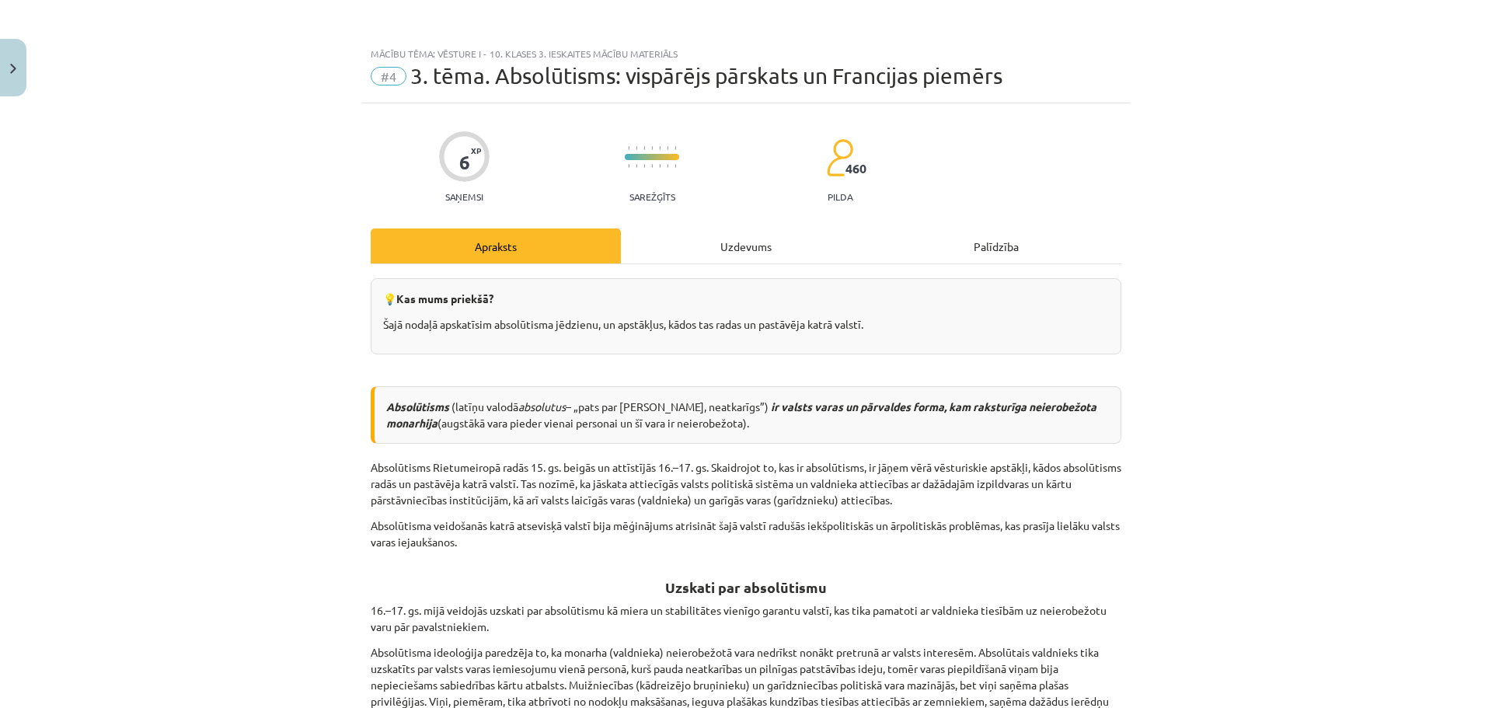
click at [769, 250] on div "Uzdevums" at bounding box center [746, 245] width 250 height 35
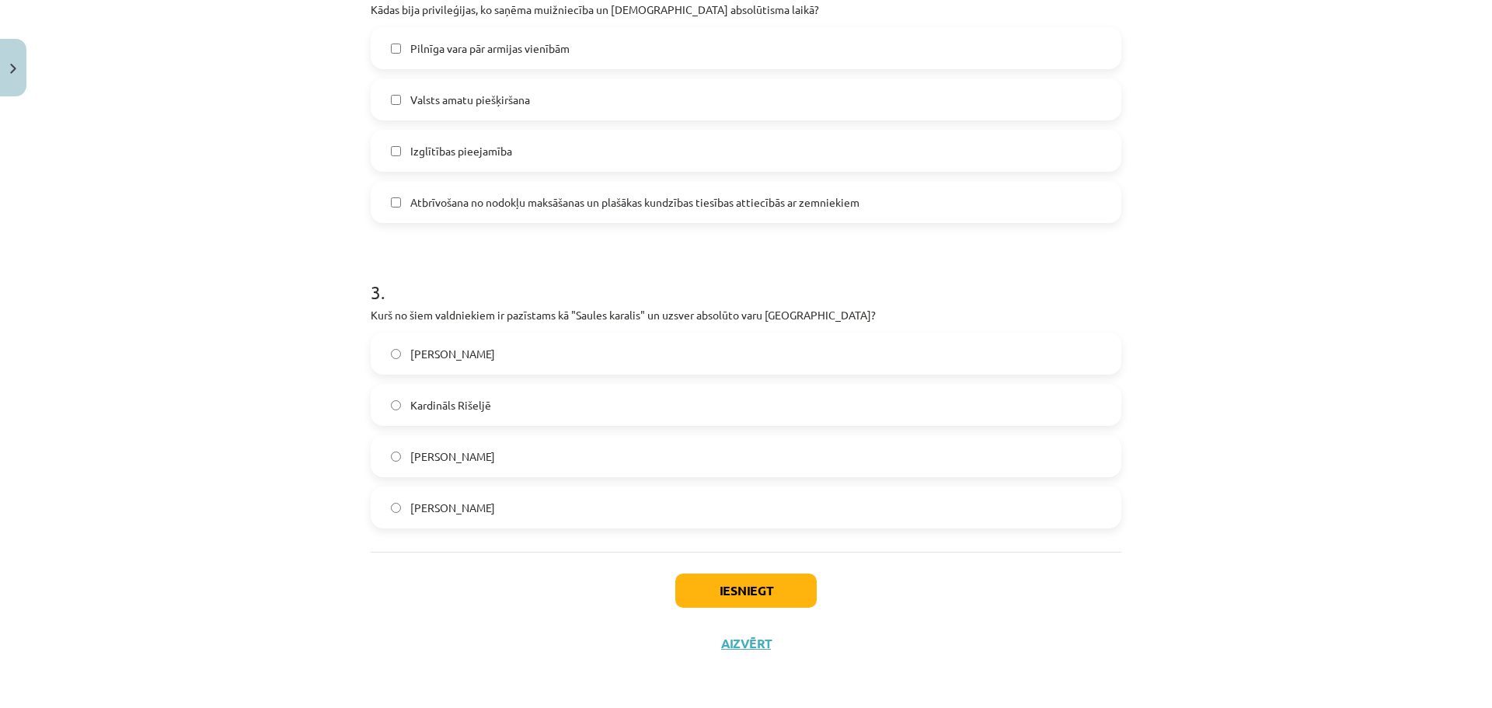
scroll to position [667, 0]
click at [759, 596] on button "Iesniegt" at bounding box center [745, 590] width 141 height 34
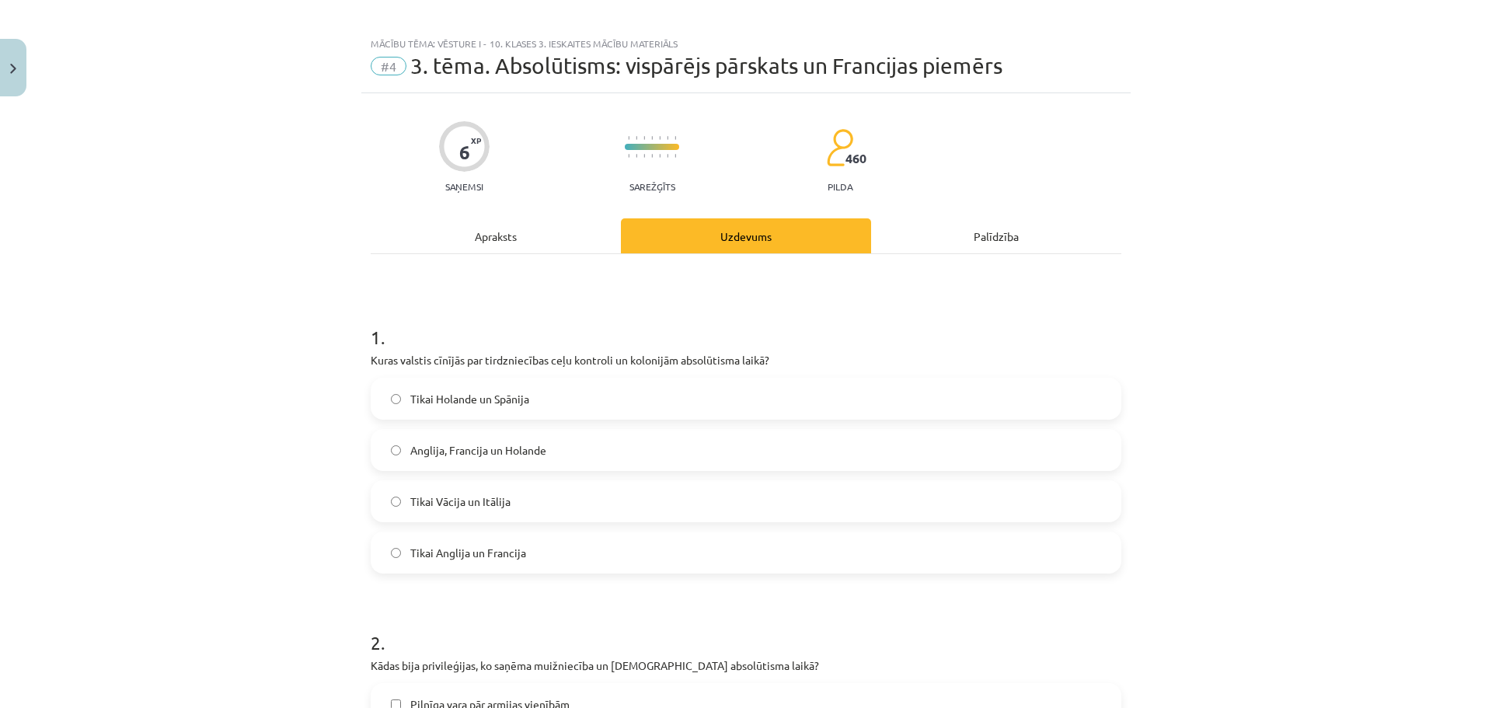
scroll to position [0, 0]
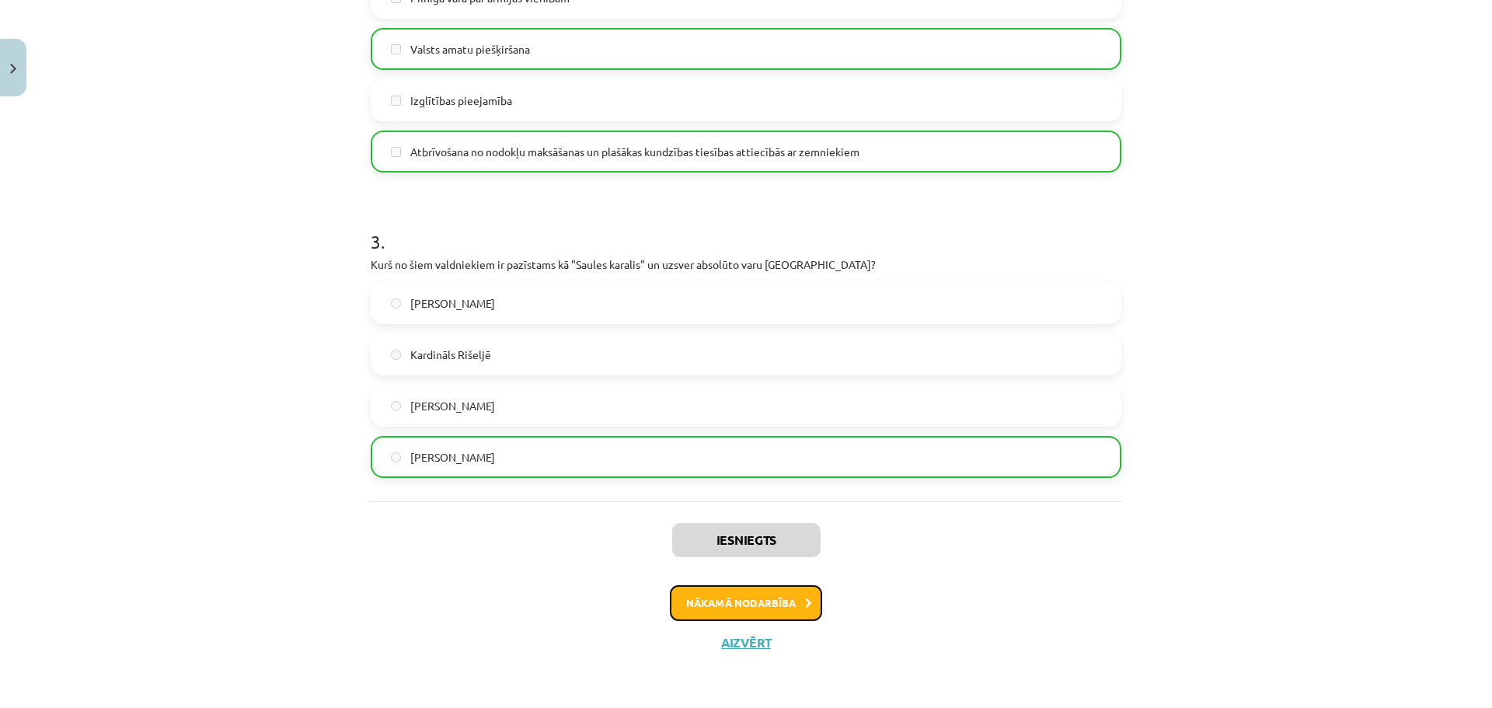
click at [762, 616] on button "Nākamā nodarbība" at bounding box center [746, 603] width 152 height 36
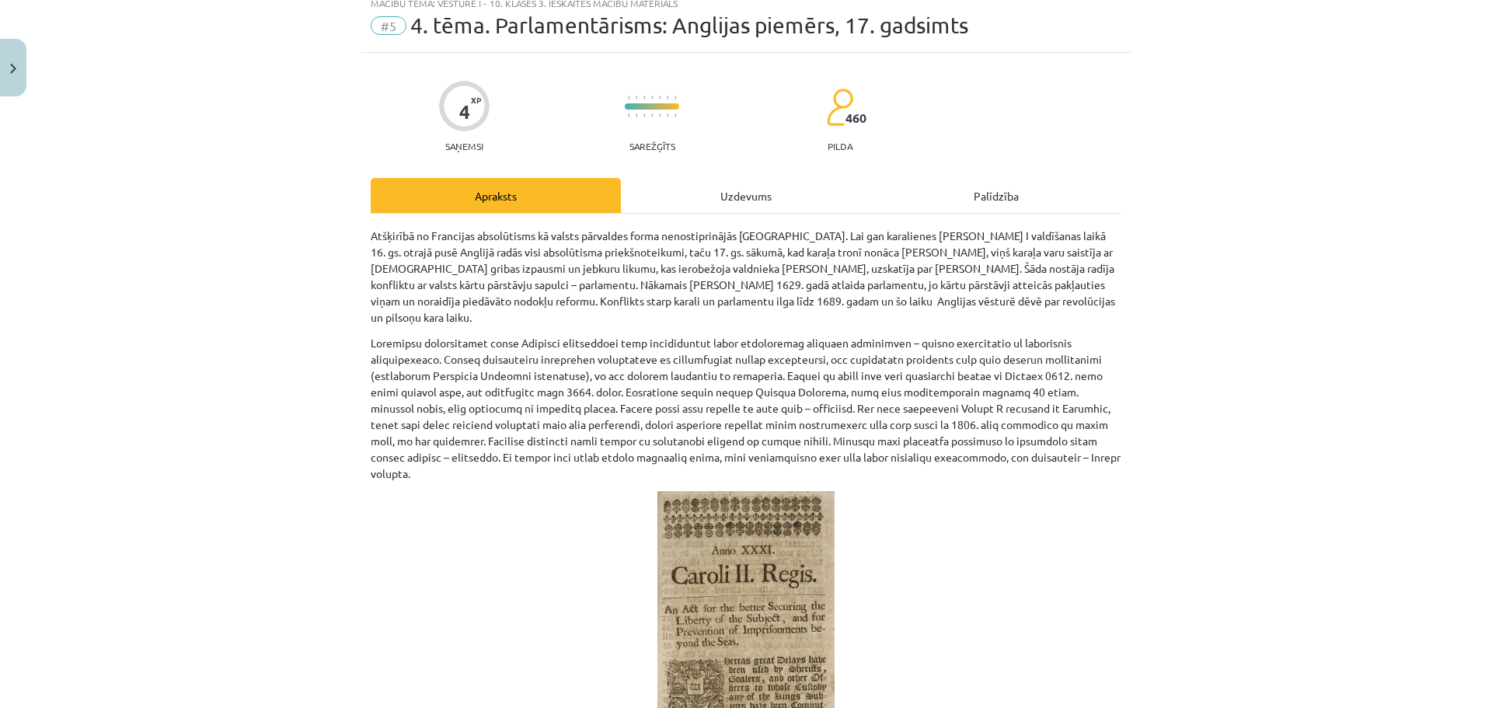
scroll to position [39, 0]
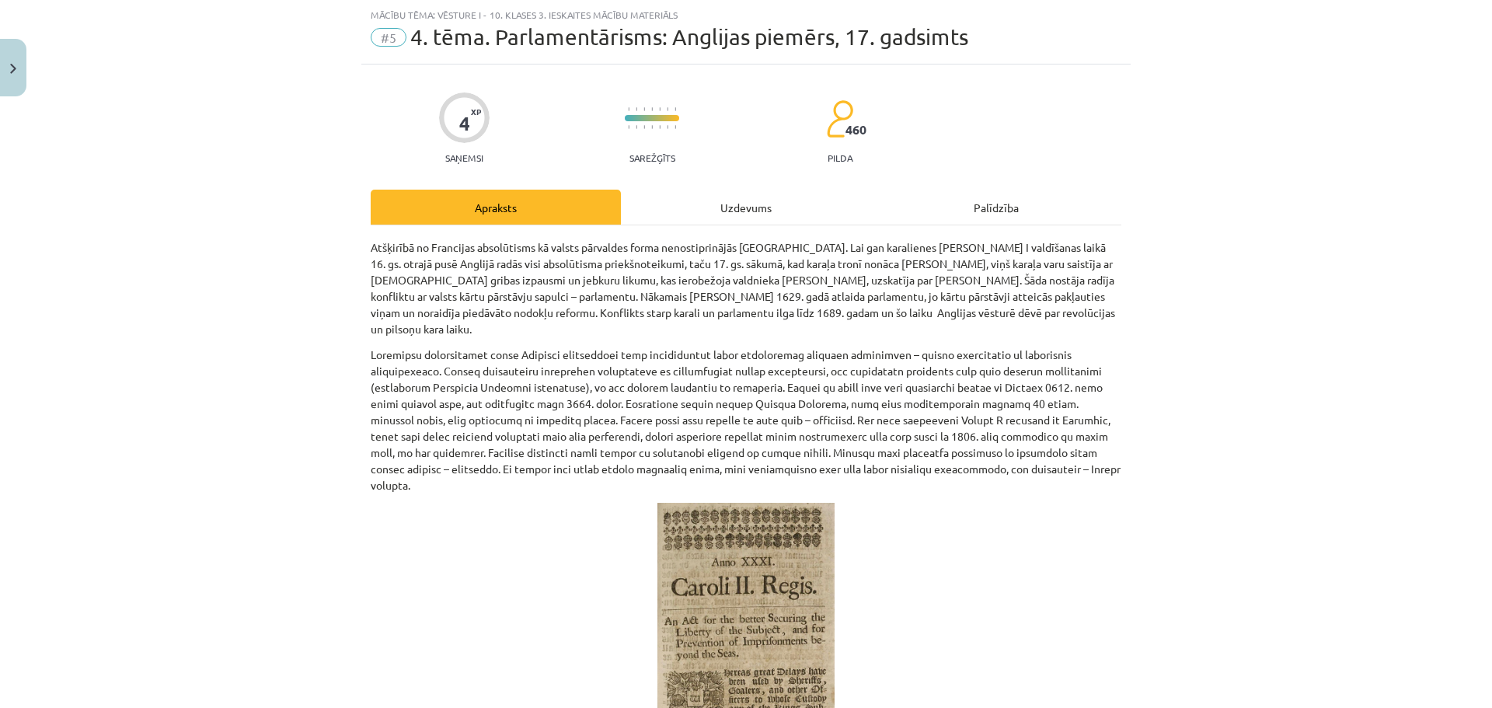
click at [766, 211] on div "Uzdevums" at bounding box center [746, 207] width 250 height 35
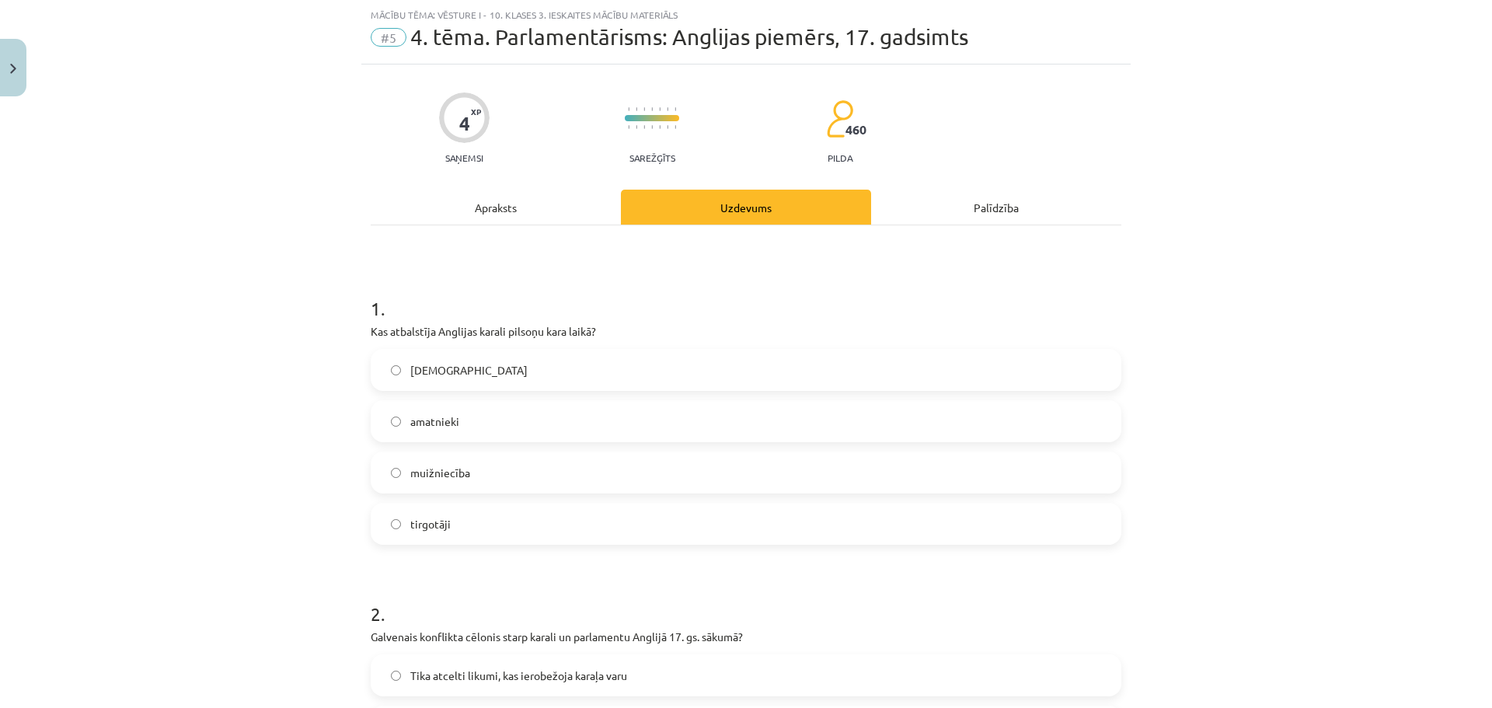
click at [481, 208] on div "Apraksts" at bounding box center [496, 207] width 250 height 35
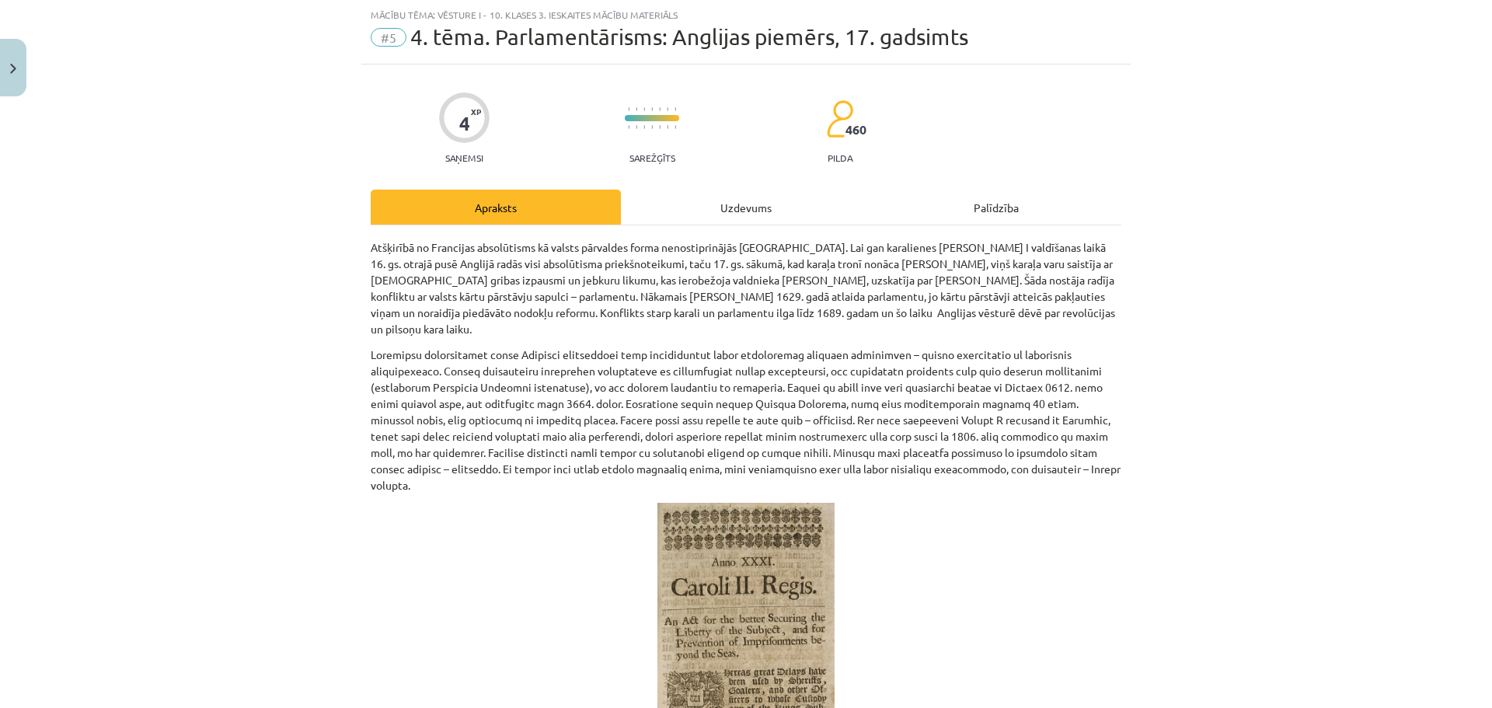
click at [688, 208] on div "Uzdevums" at bounding box center [746, 207] width 250 height 35
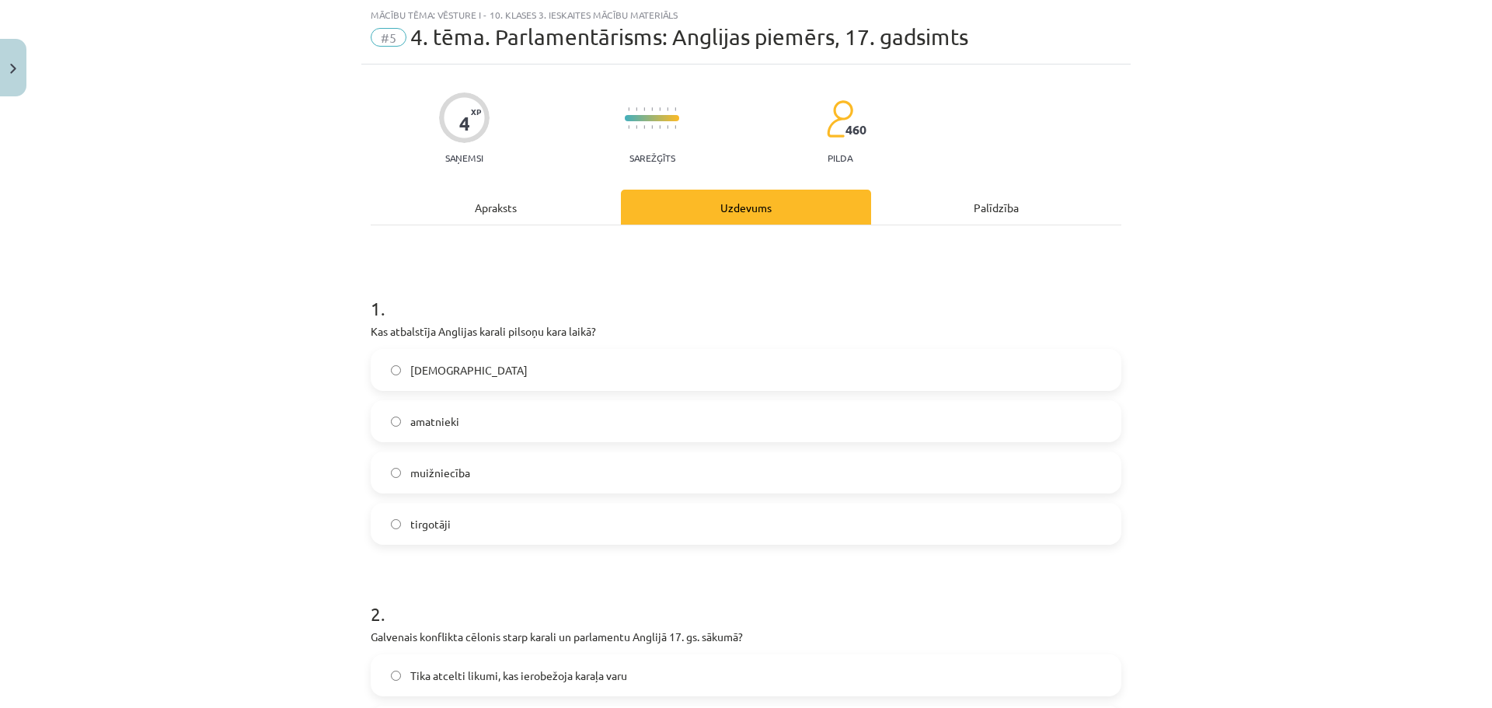
click at [535, 483] on label "muižniecība" at bounding box center [746, 472] width 748 height 39
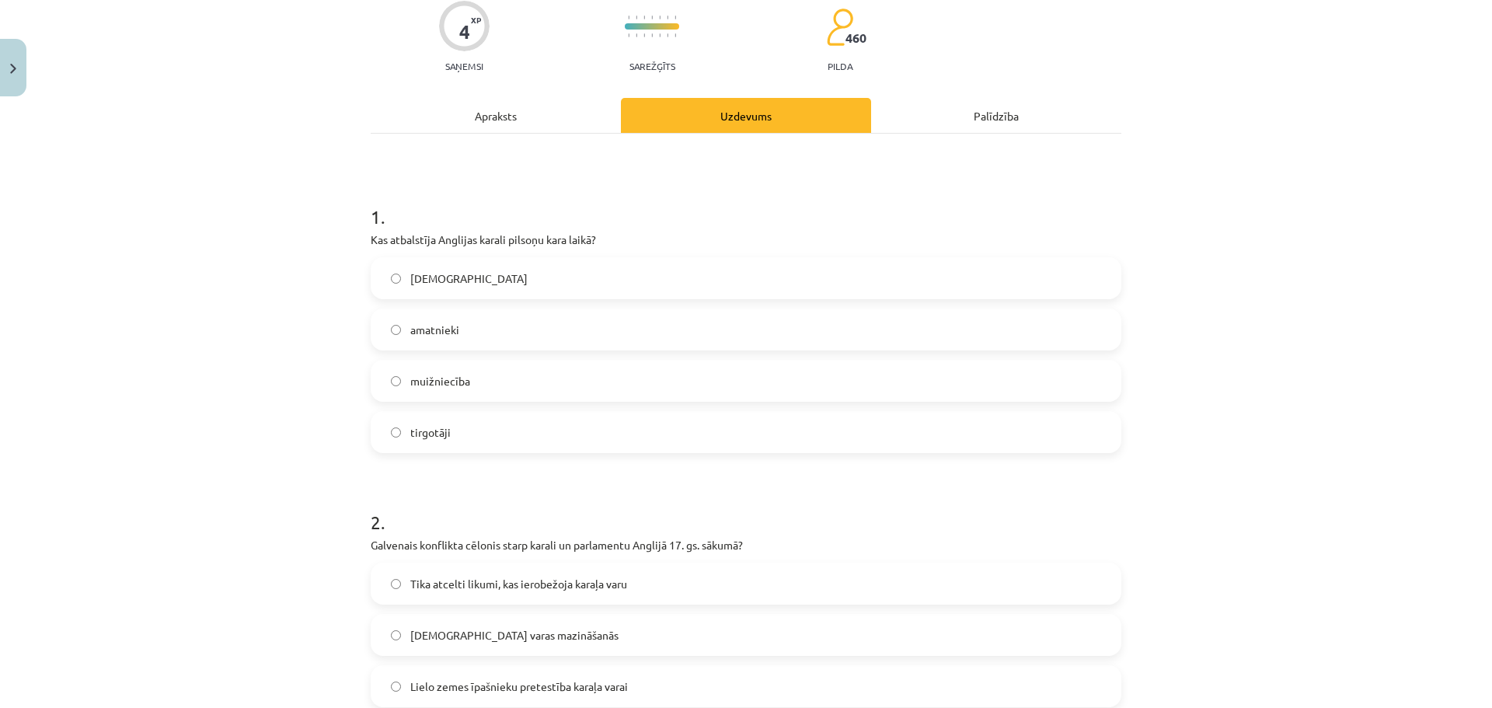
scroll to position [350, 0]
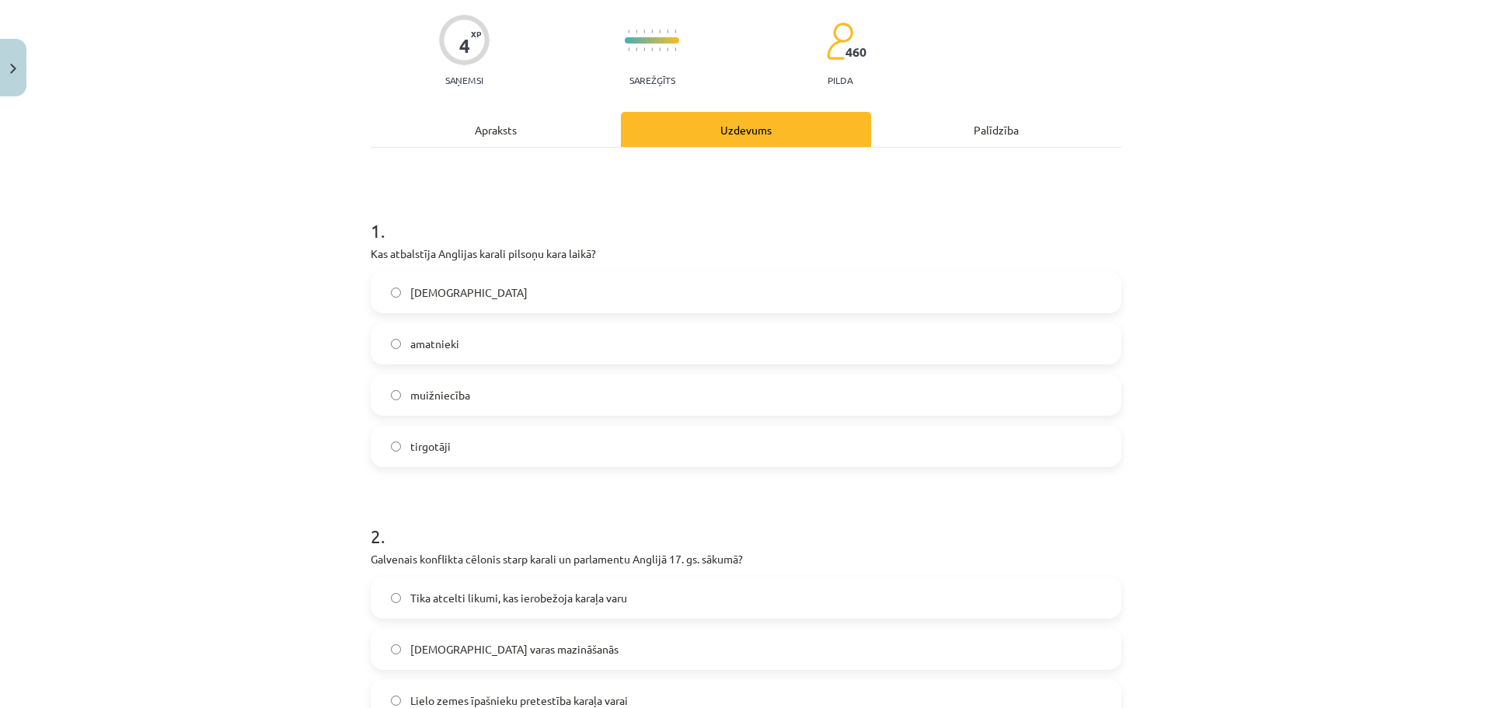
click at [550, 125] on div "Apraksts" at bounding box center [496, 129] width 250 height 35
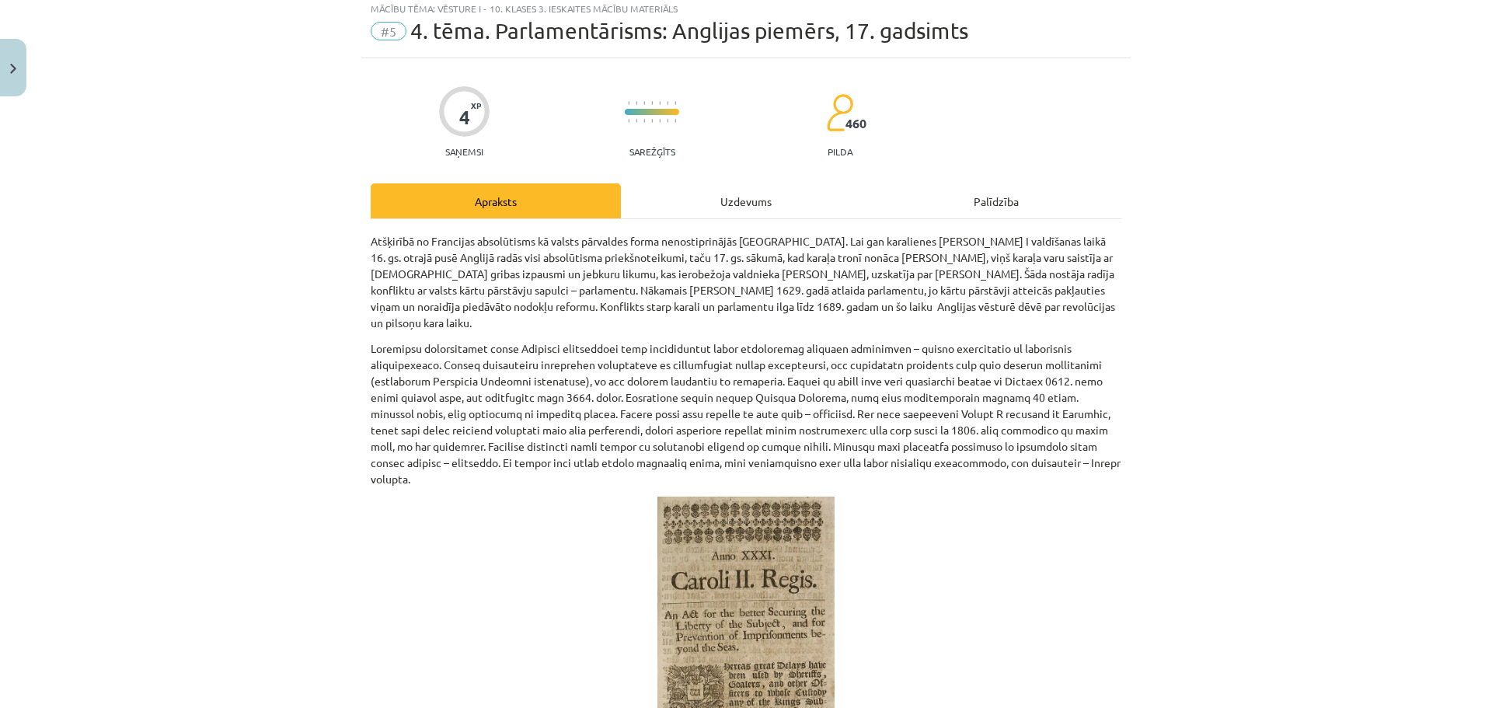
scroll to position [39, 0]
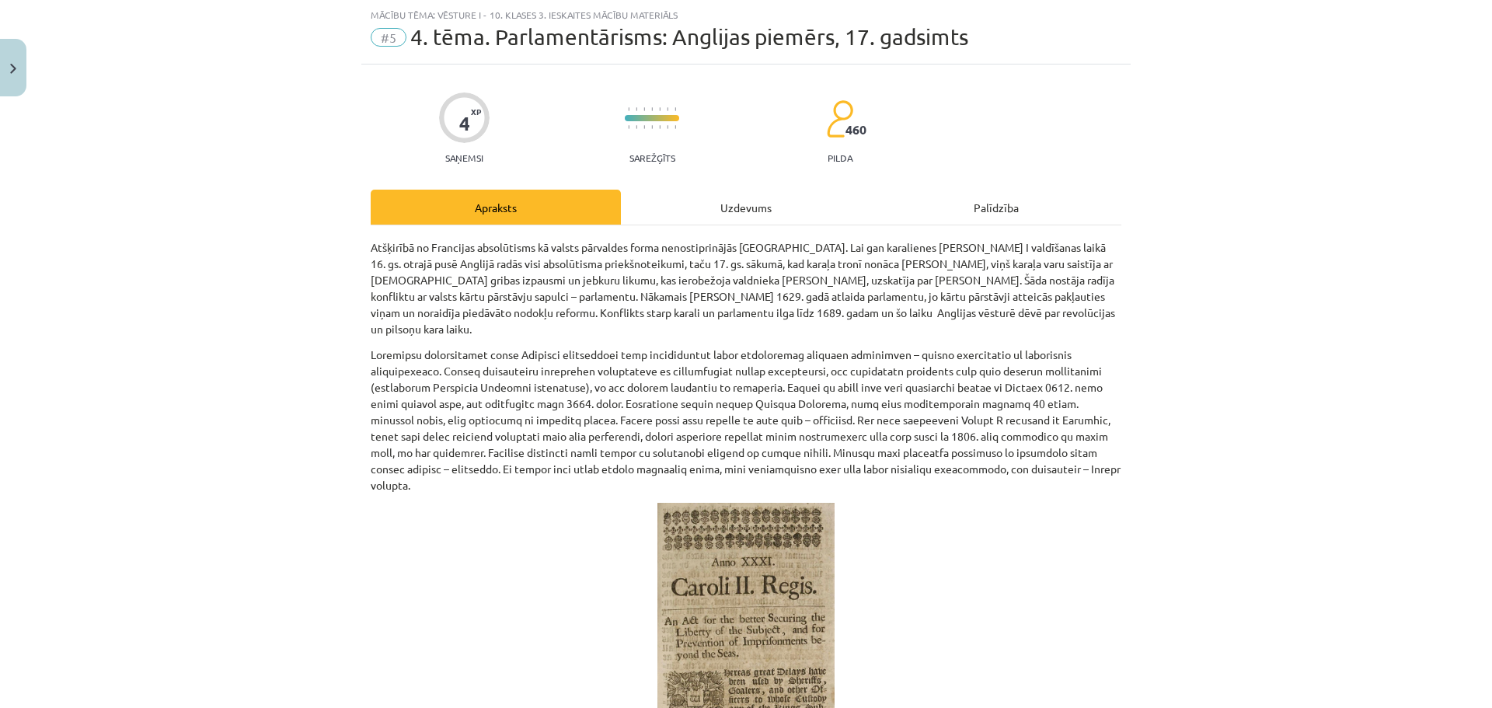
click at [749, 204] on div "Uzdevums" at bounding box center [746, 207] width 250 height 35
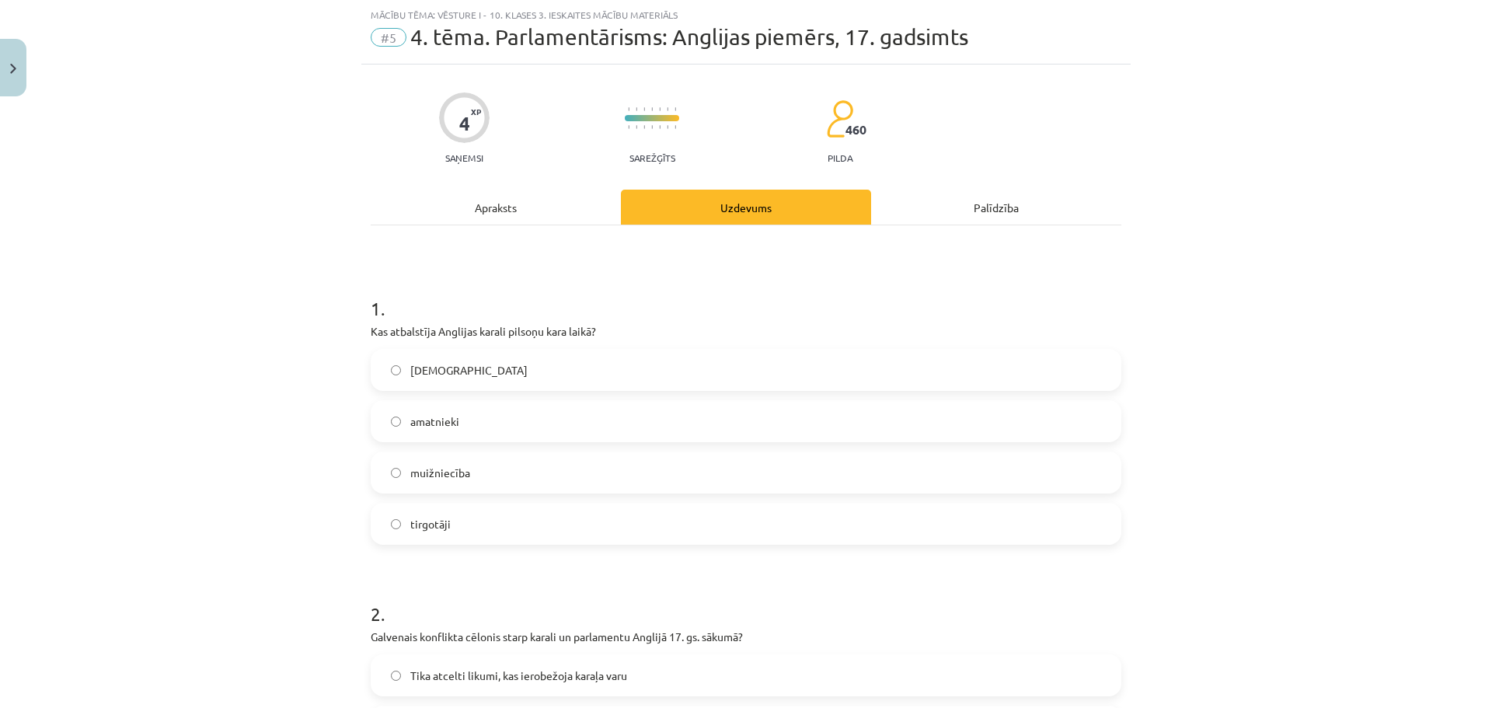
scroll to position [272, 0]
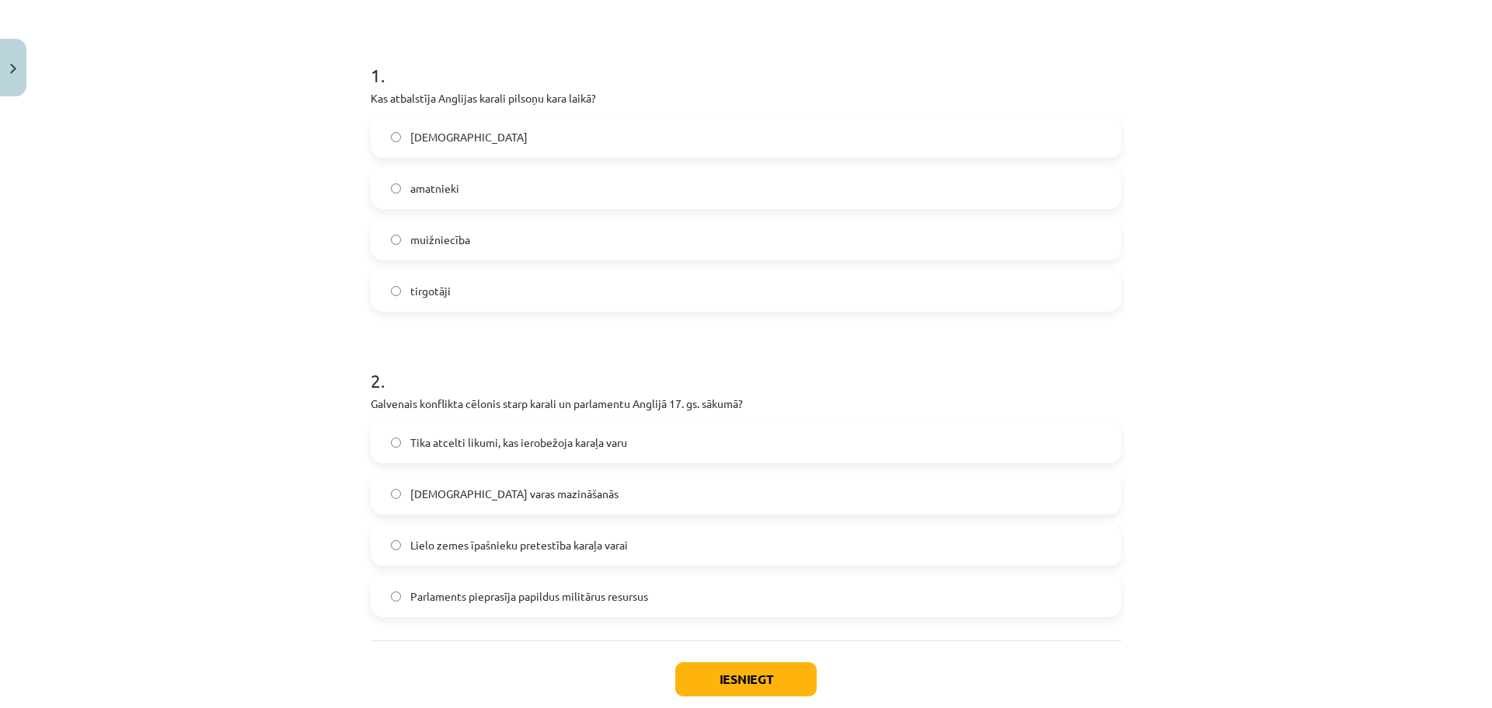
click at [640, 435] on label "Tika atcelti likumi, kas ierobežoja karaļa varu" at bounding box center [746, 442] width 748 height 39
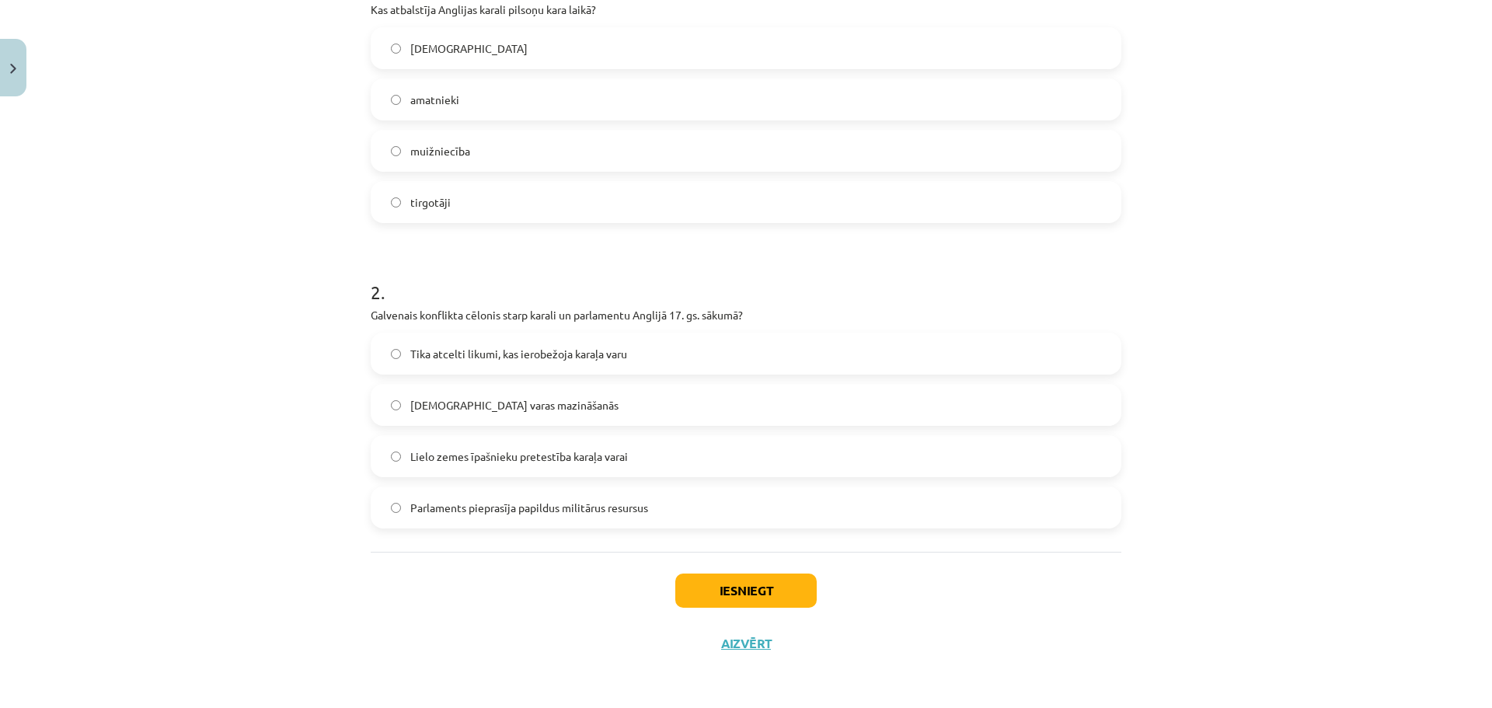
scroll to position [361, 0]
click at [774, 593] on button "Iesniegt" at bounding box center [745, 590] width 141 height 34
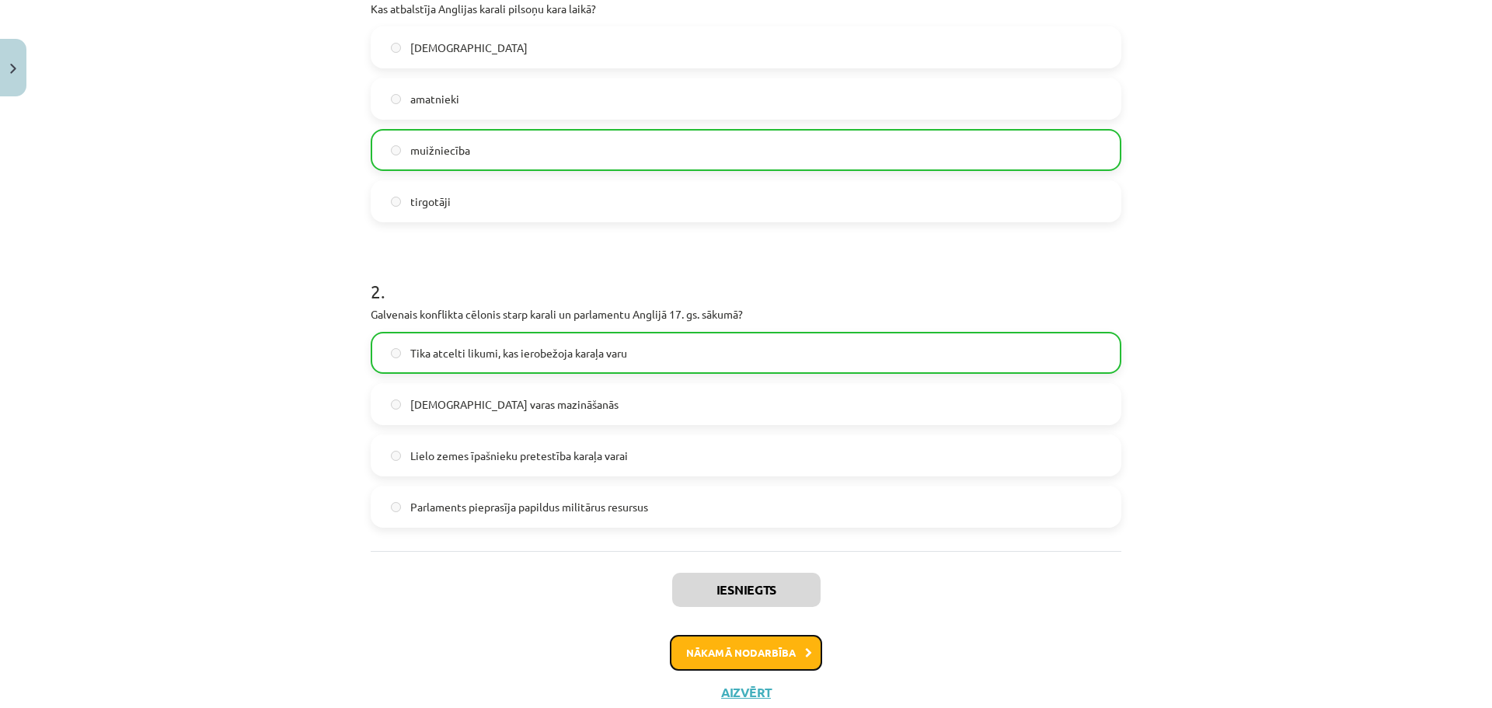
click at [793, 647] on button "Nākamā nodarbība" at bounding box center [746, 653] width 152 height 36
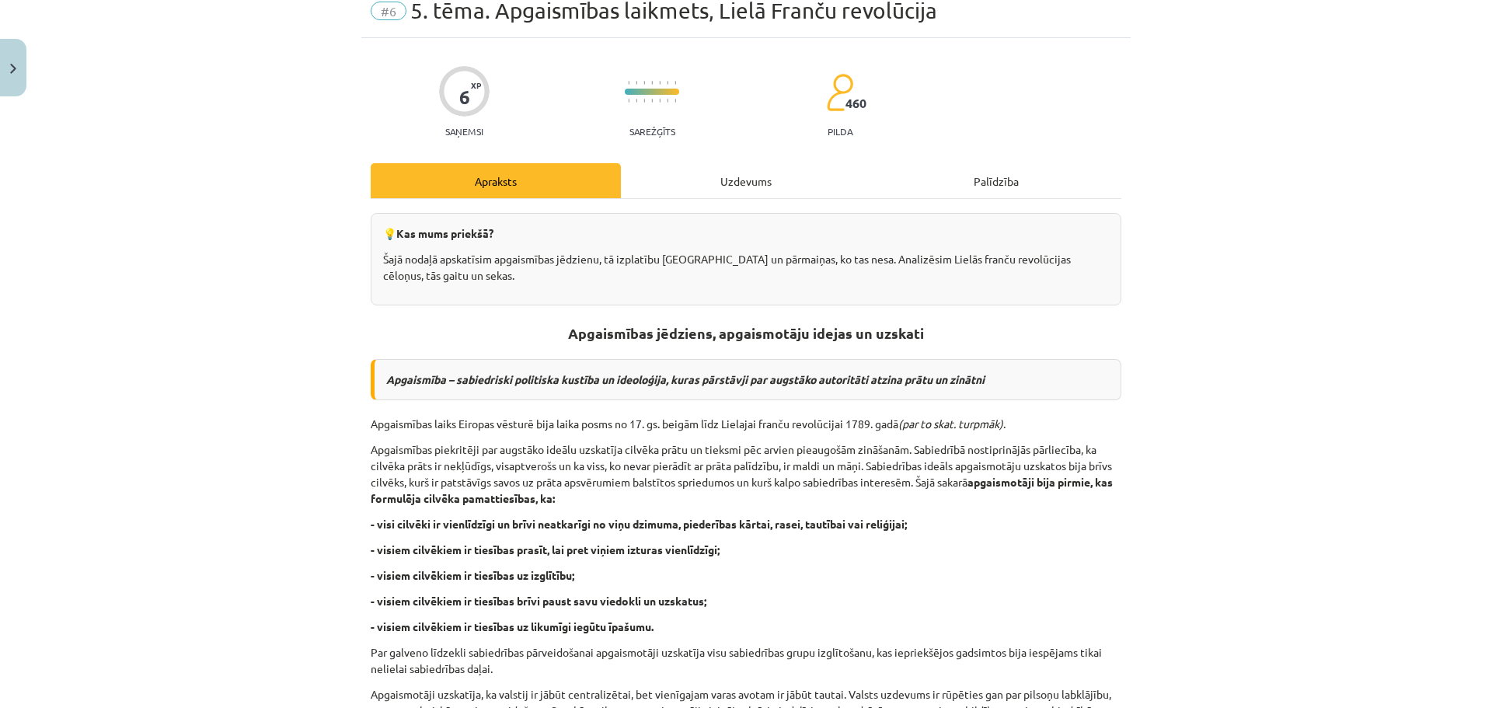
scroll to position [39, 0]
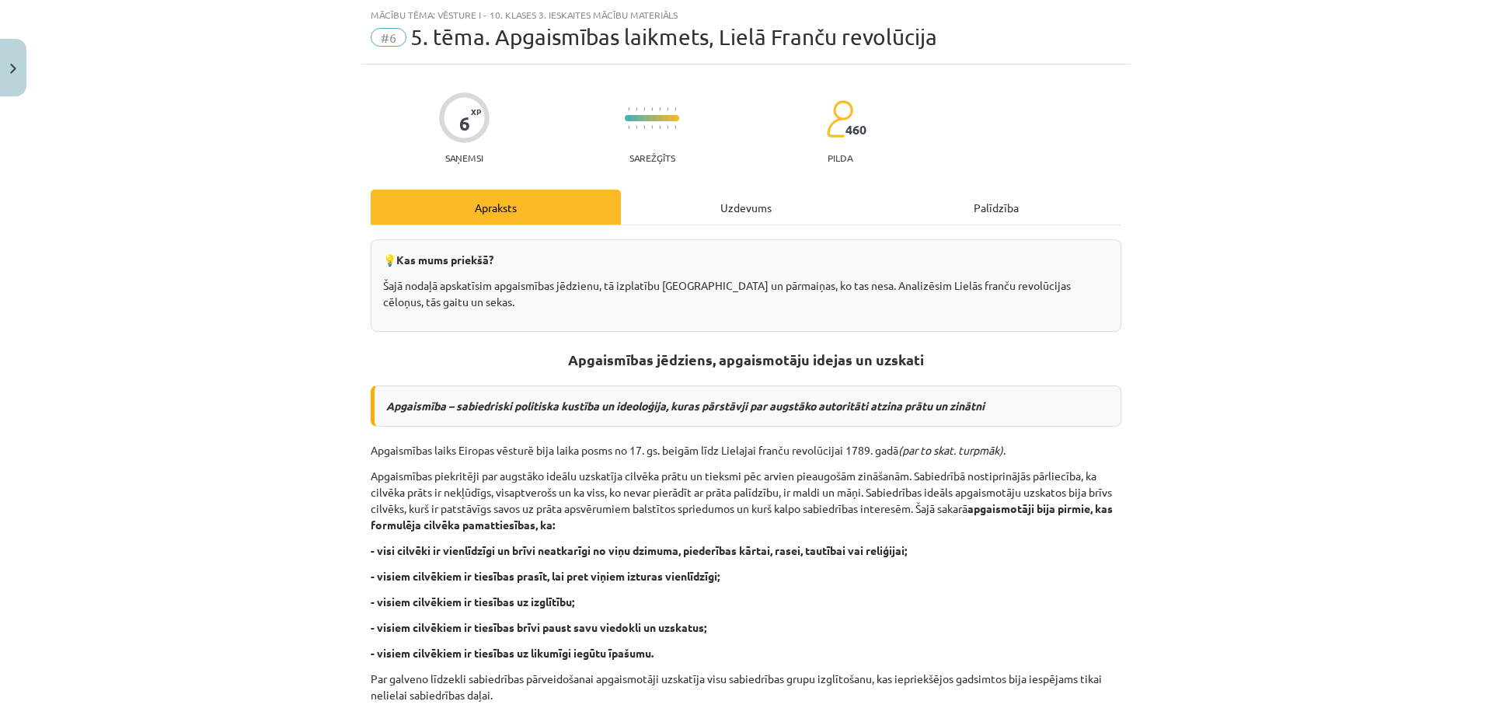
click at [734, 212] on div "Uzdevums" at bounding box center [746, 207] width 250 height 35
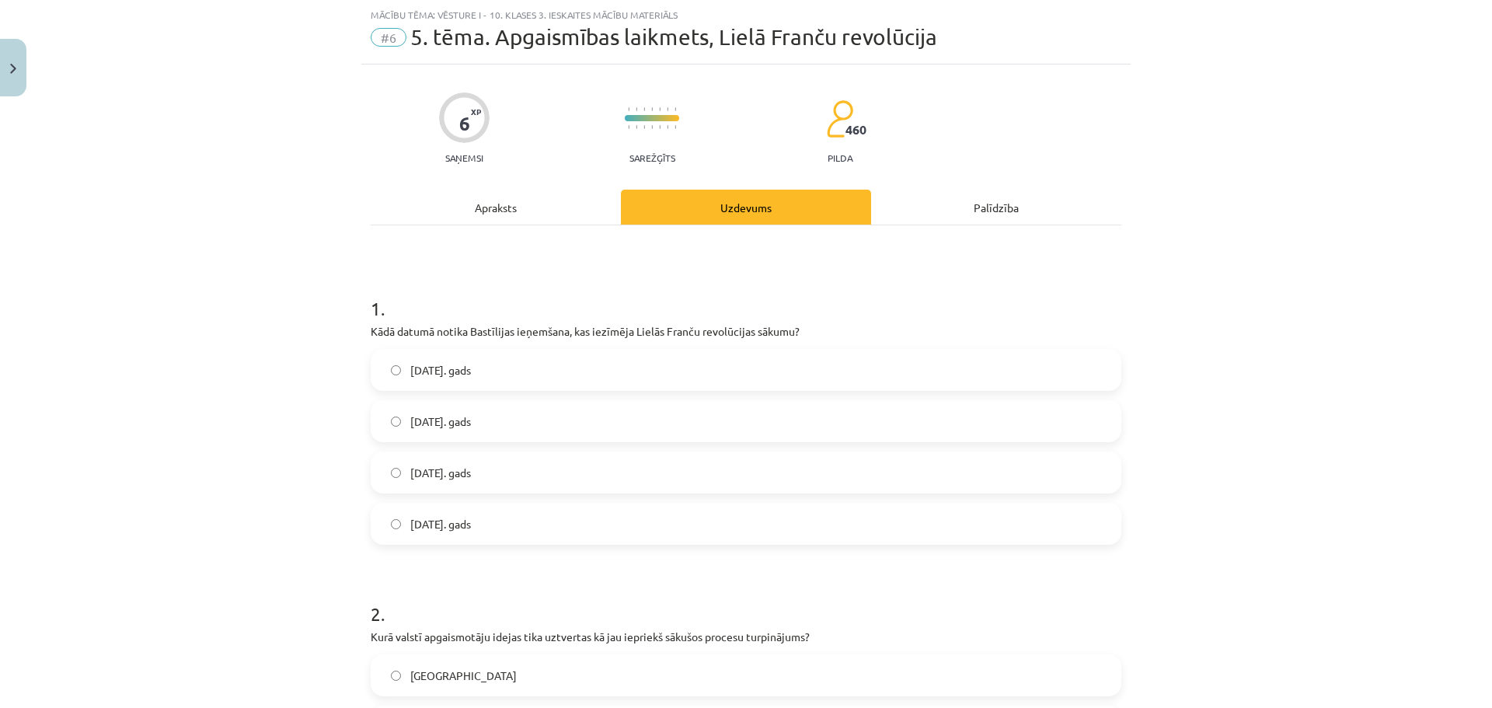
click at [533, 216] on div "Apraksts" at bounding box center [496, 207] width 250 height 35
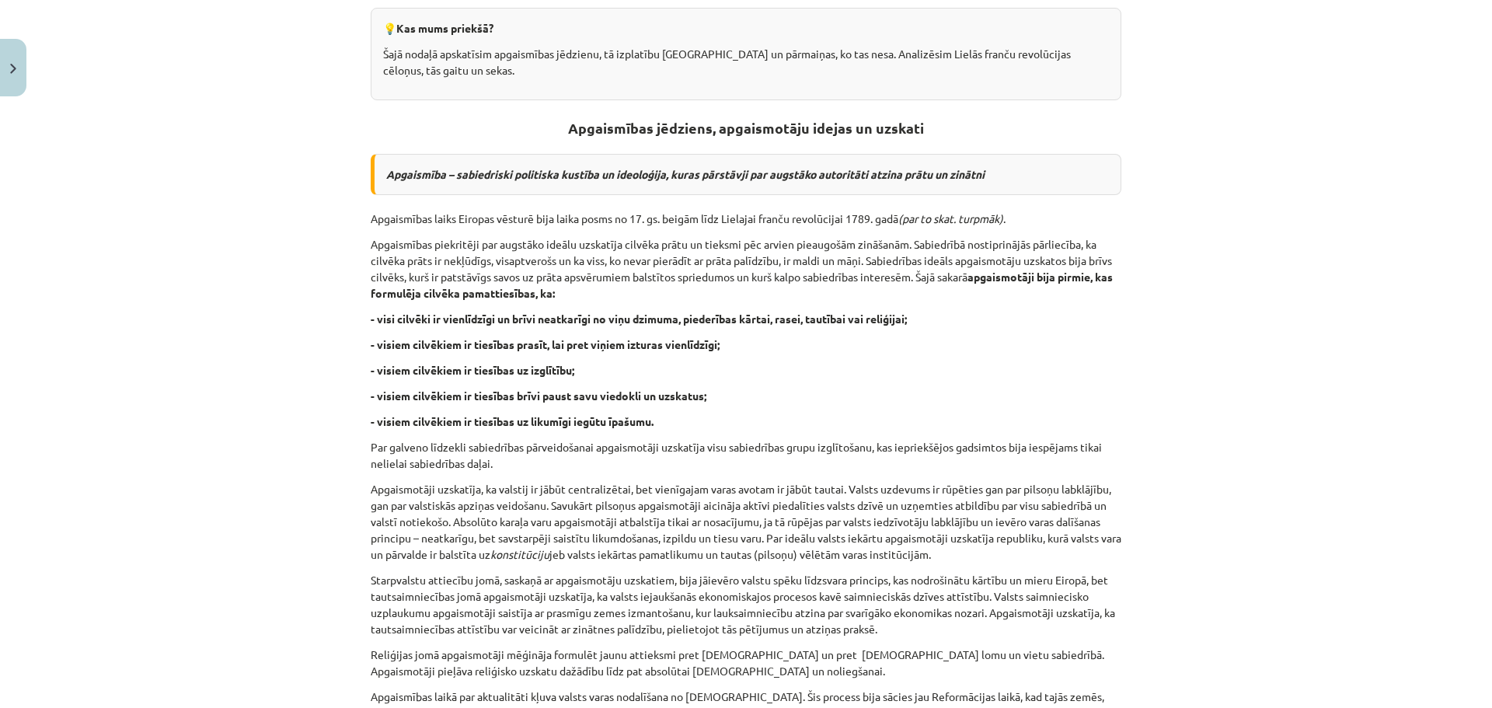
scroll to position [194, 0]
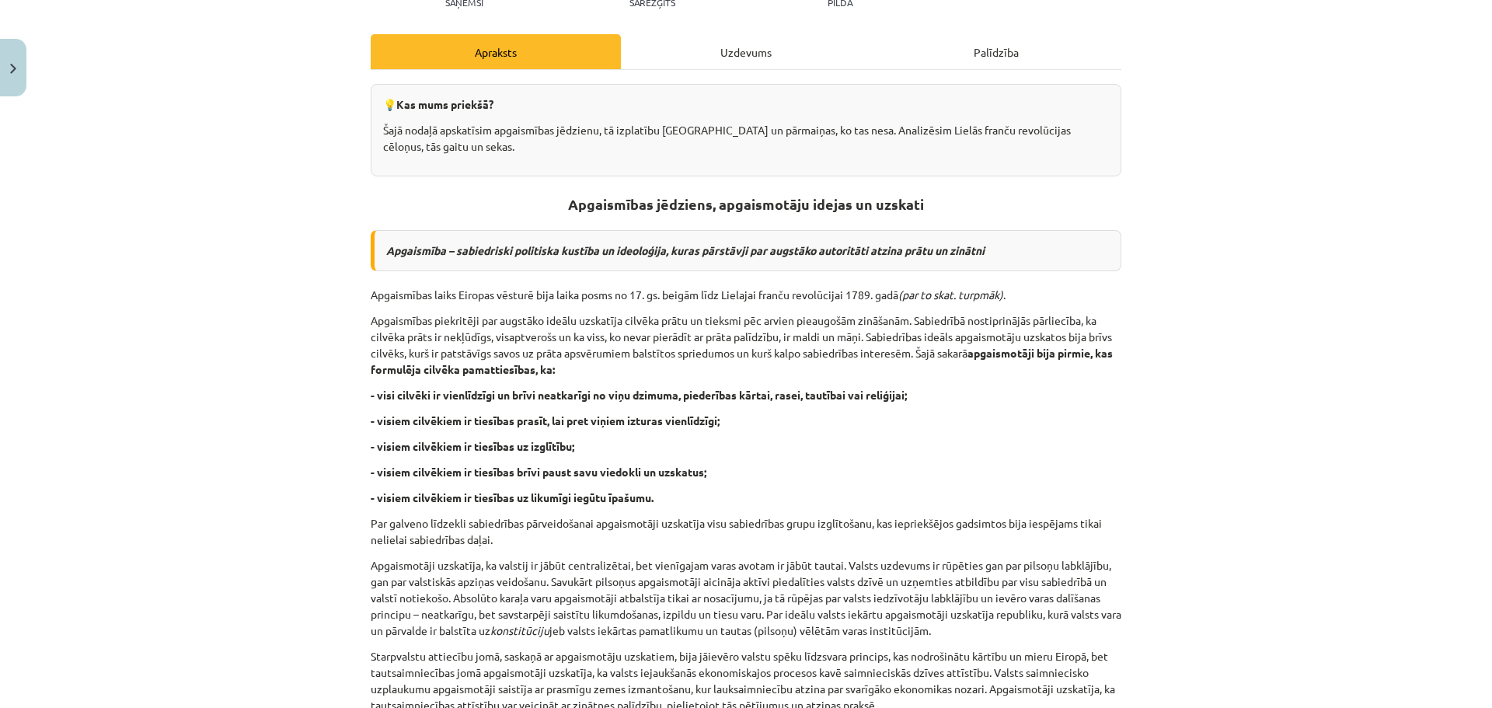
click at [739, 44] on div "Uzdevums" at bounding box center [746, 51] width 250 height 35
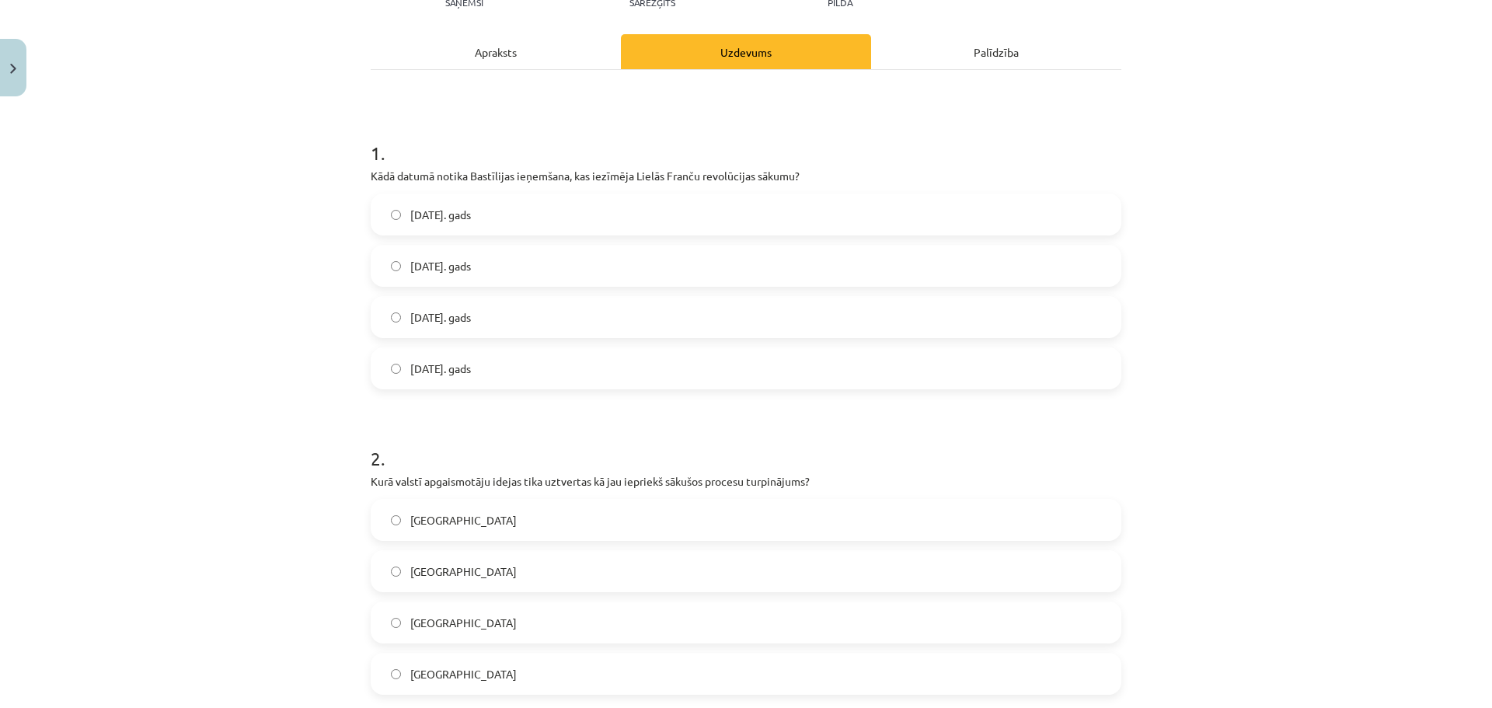
scroll to position [39, 0]
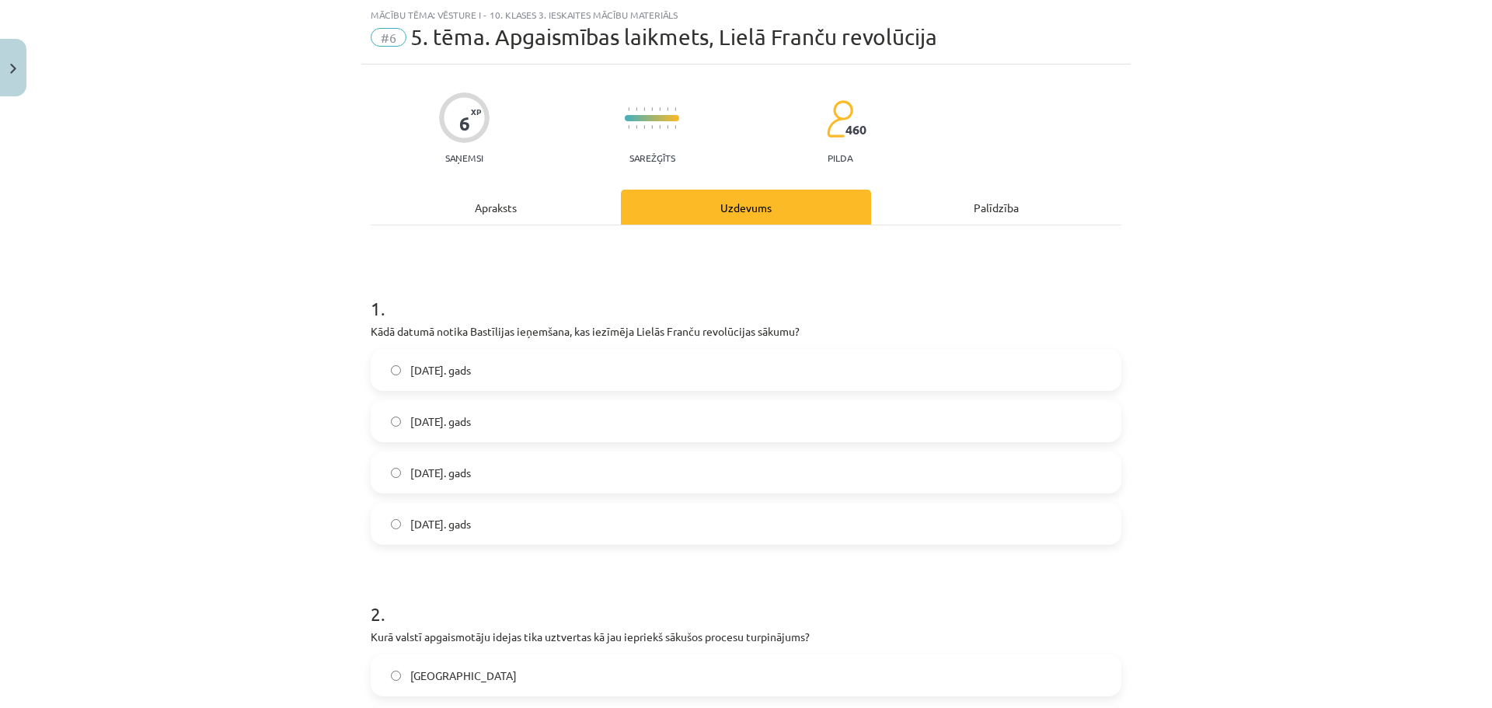
click at [535, 198] on div "Apraksts" at bounding box center [496, 207] width 250 height 35
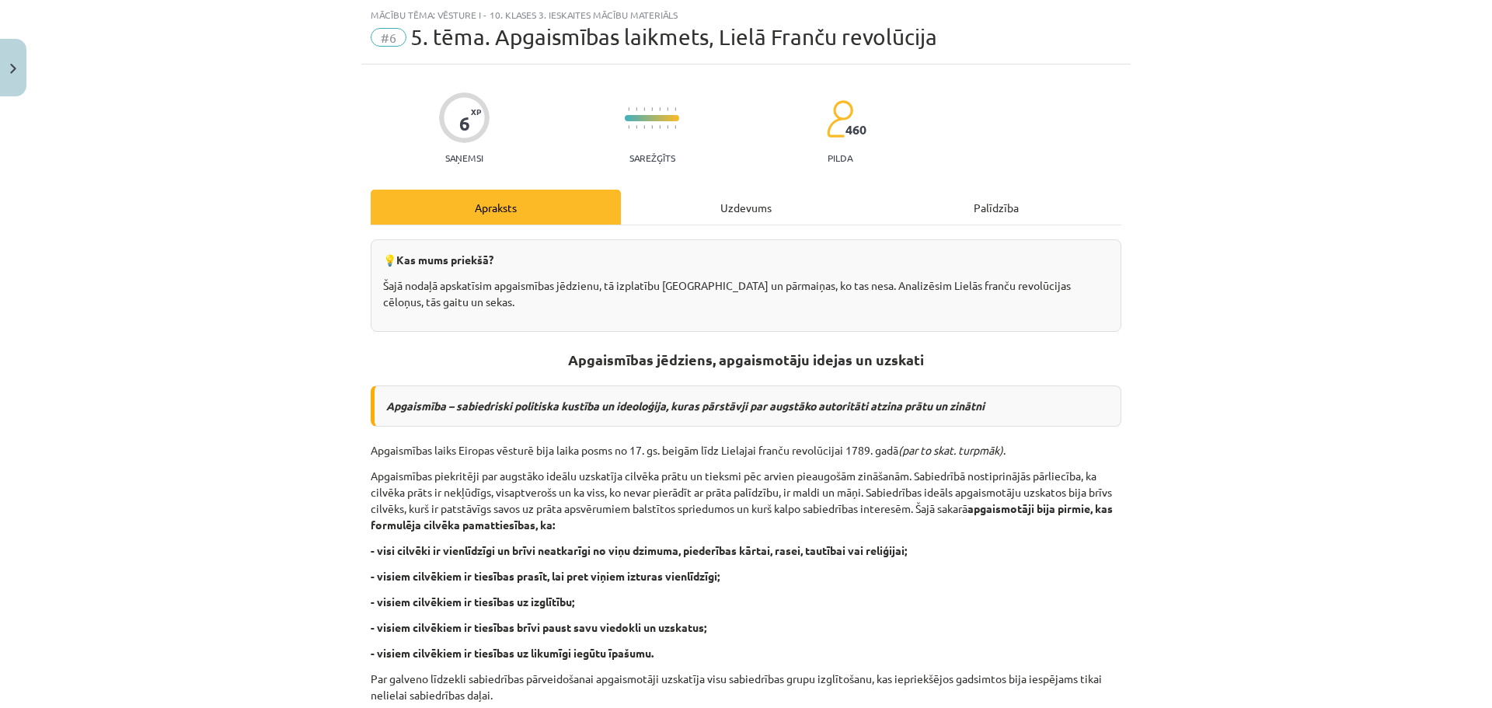
click at [675, 212] on div "Uzdevums" at bounding box center [746, 207] width 250 height 35
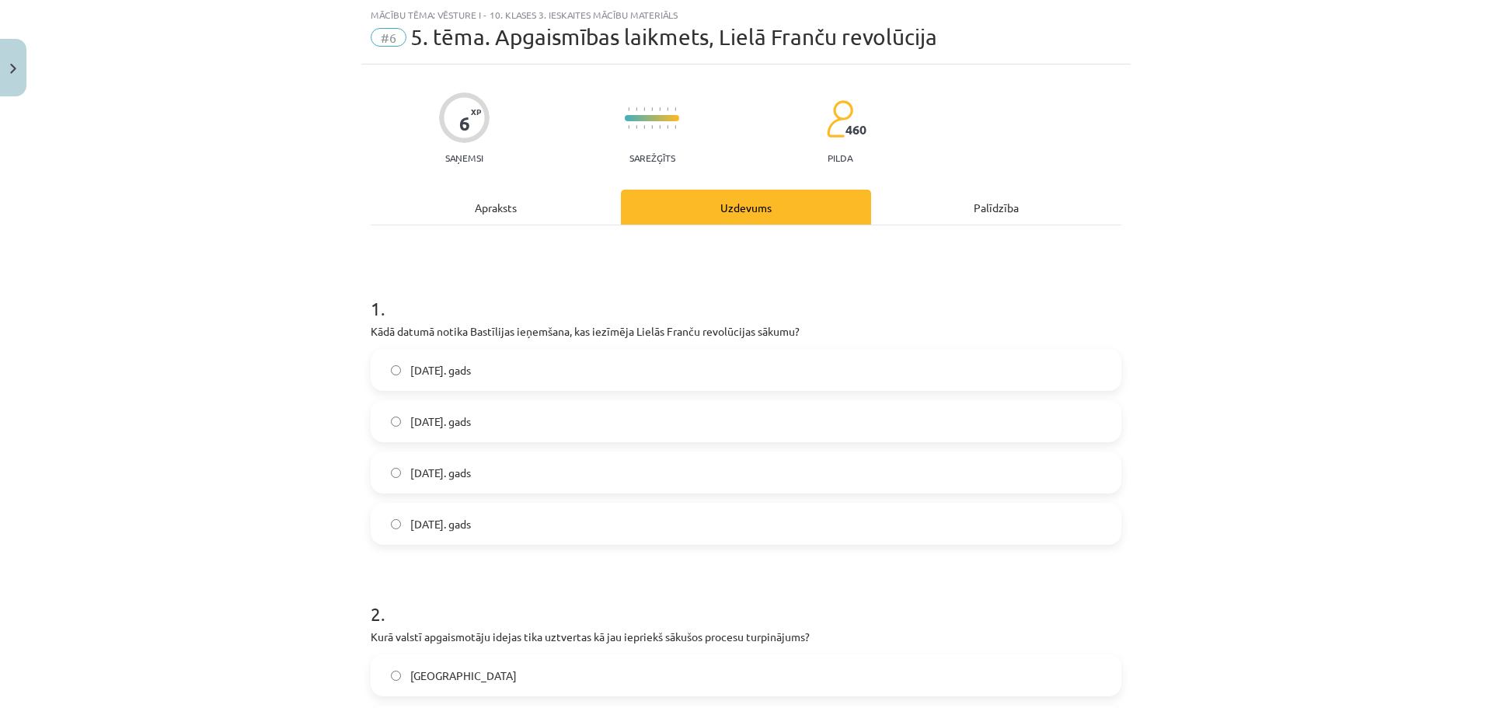
click at [480, 211] on div "Apraksts" at bounding box center [496, 207] width 250 height 35
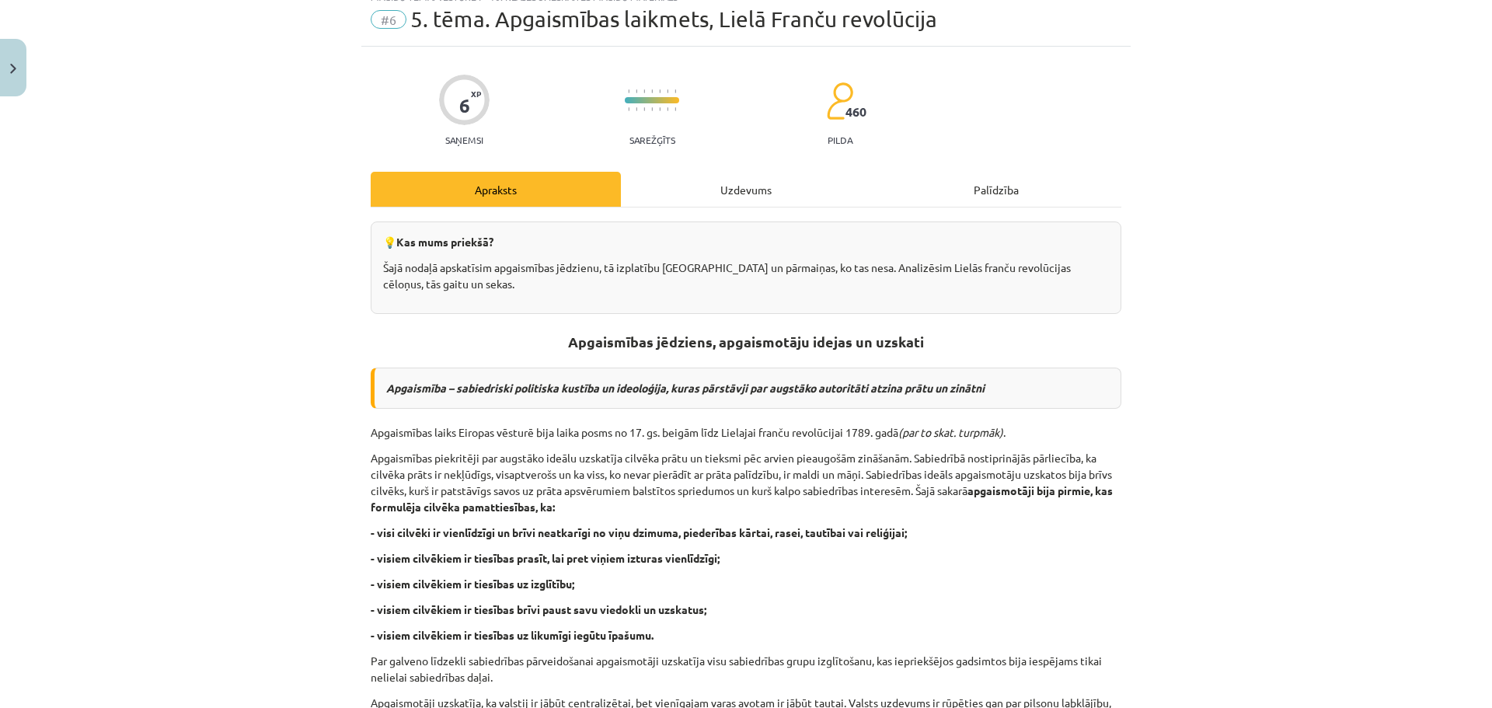
scroll to position [0, 0]
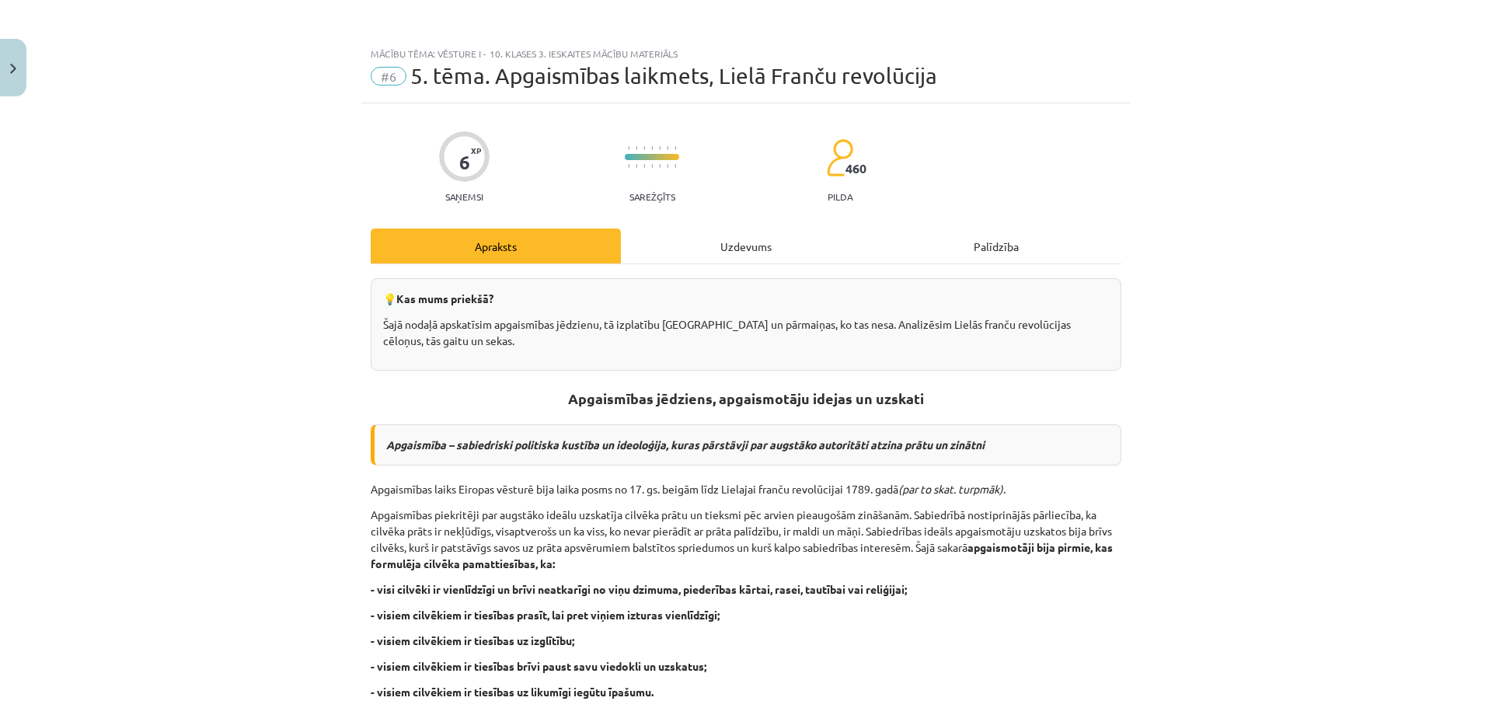
click at [723, 252] on div "Uzdevums" at bounding box center [746, 245] width 250 height 35
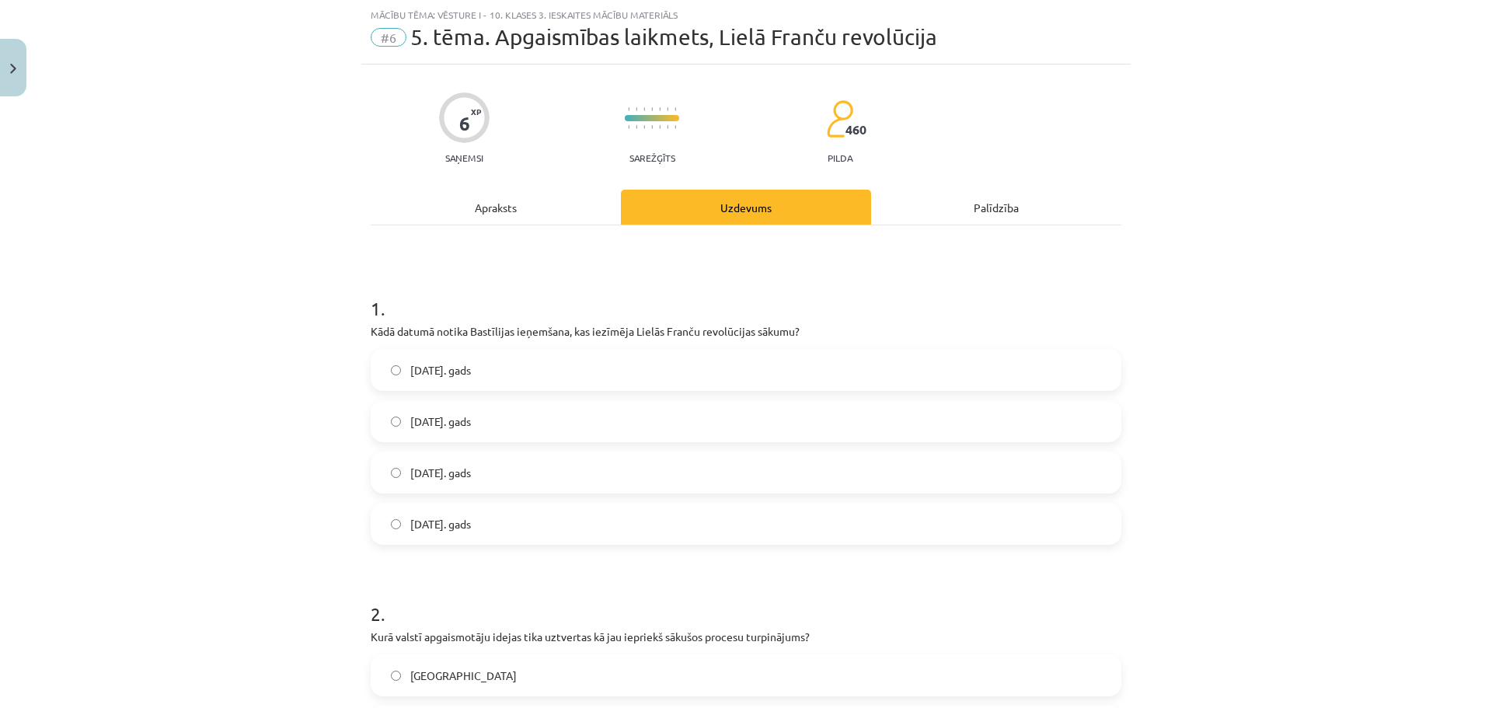
click at [467, 526] on span "14. jūlijs 1789. gads" at bounding box center [440, 524] width 61 height 16
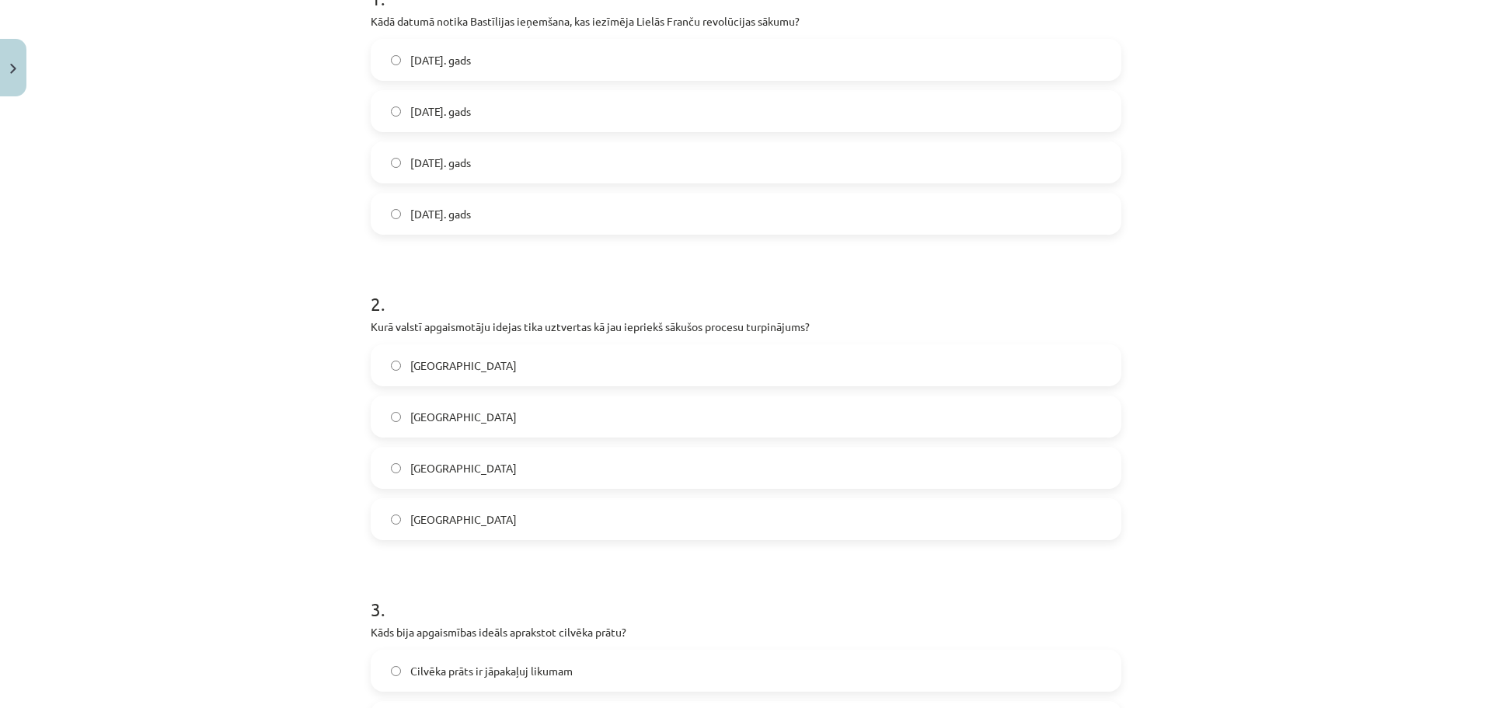
scroll to position [350, 0]
click at [434, 473] on span "Francijā" at bounding box center [463, 467] width 106 height 16
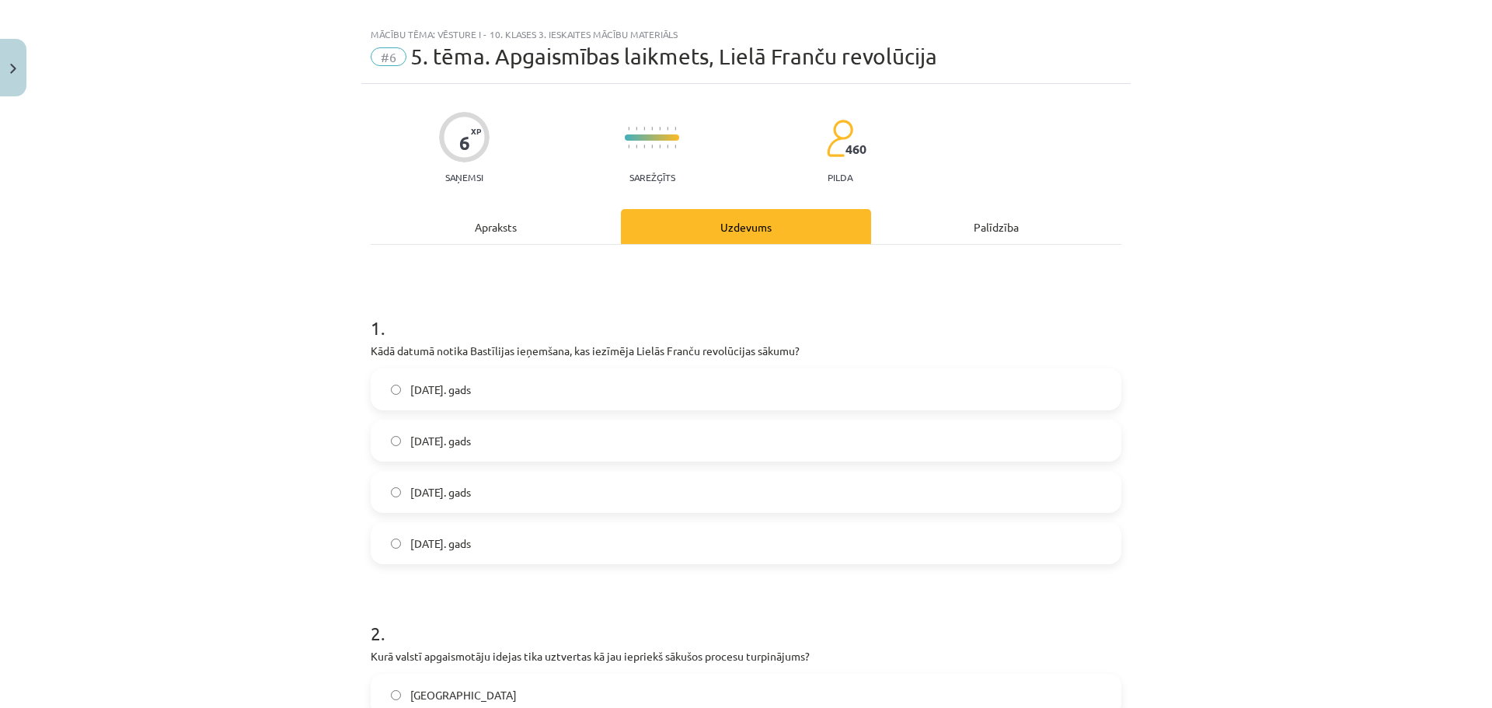
scroll to position [0, 0]
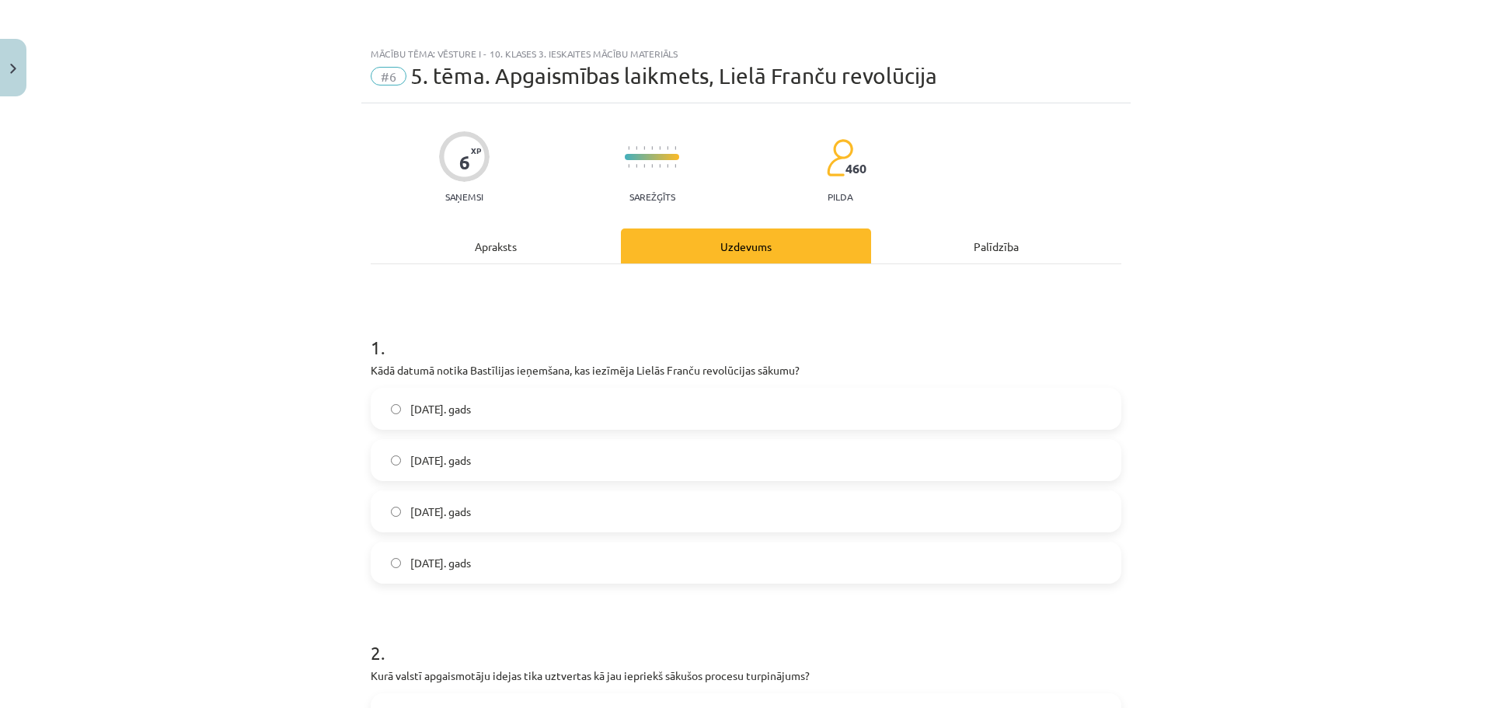
drag, startPoint x: 503, startPoint y: 243, endPoint x: 595, endPoint y: 238, distance: 91.9
click at [507, 243] on div "Apraksts" at bounding box center [496, 245] width 250 height 35
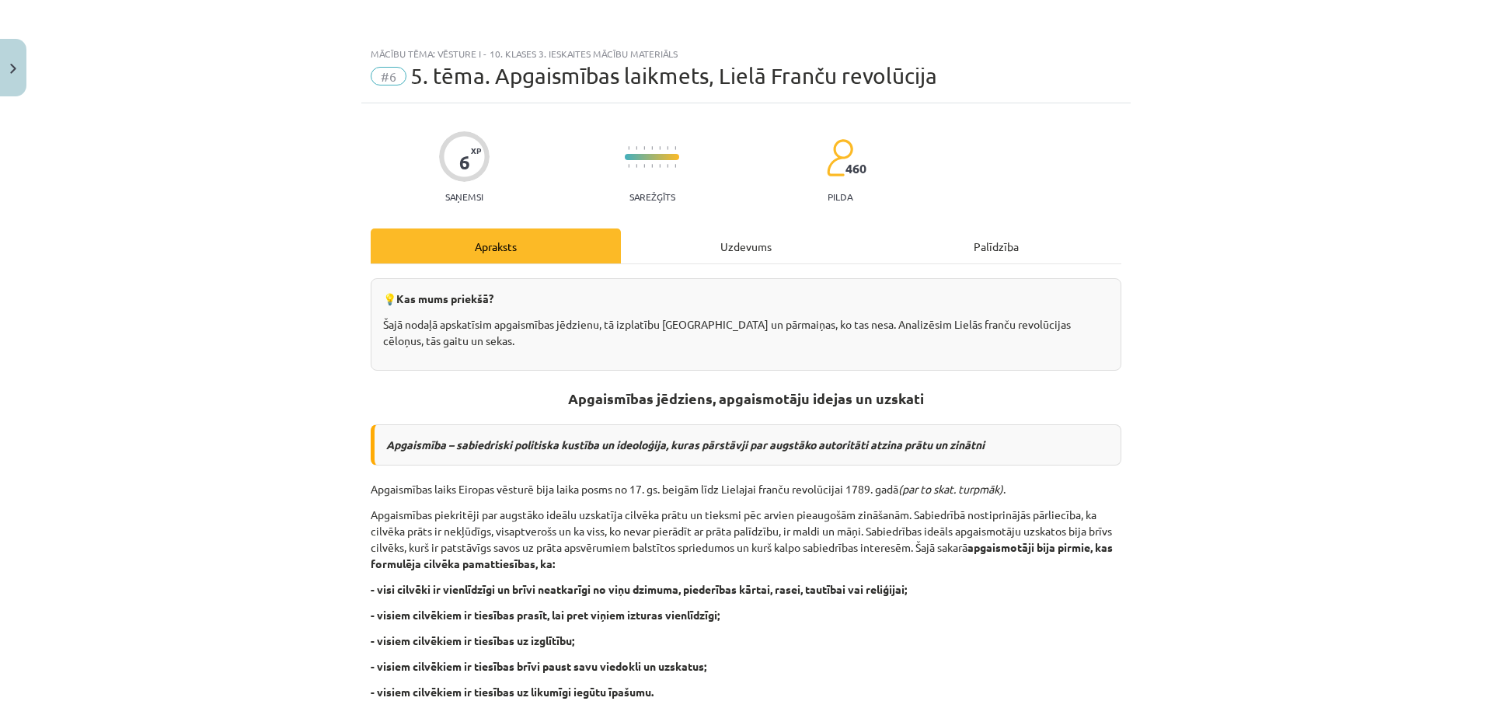
click at [752, 238] on div "Uzdevums" at bounding box center [746, 245] width 250 height 35
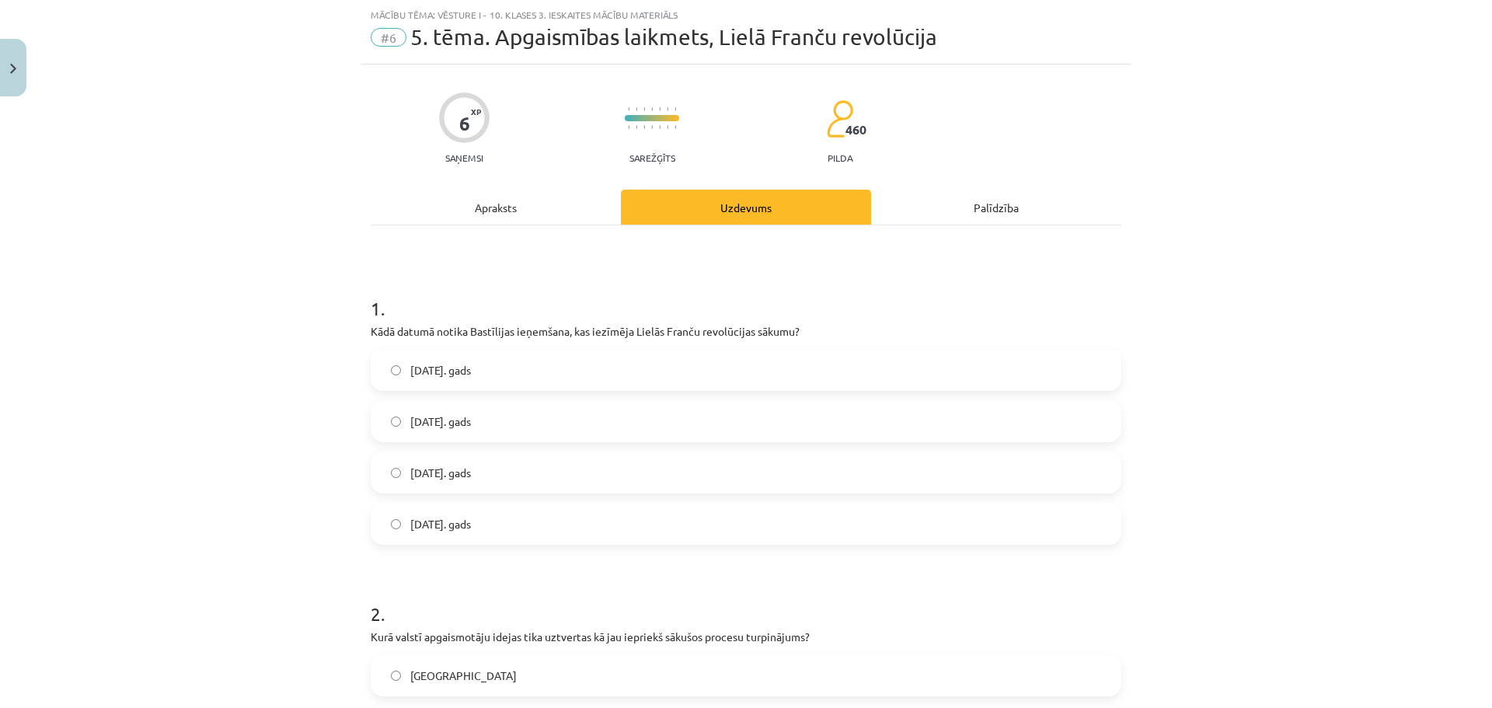
scroll to position [350, 0]
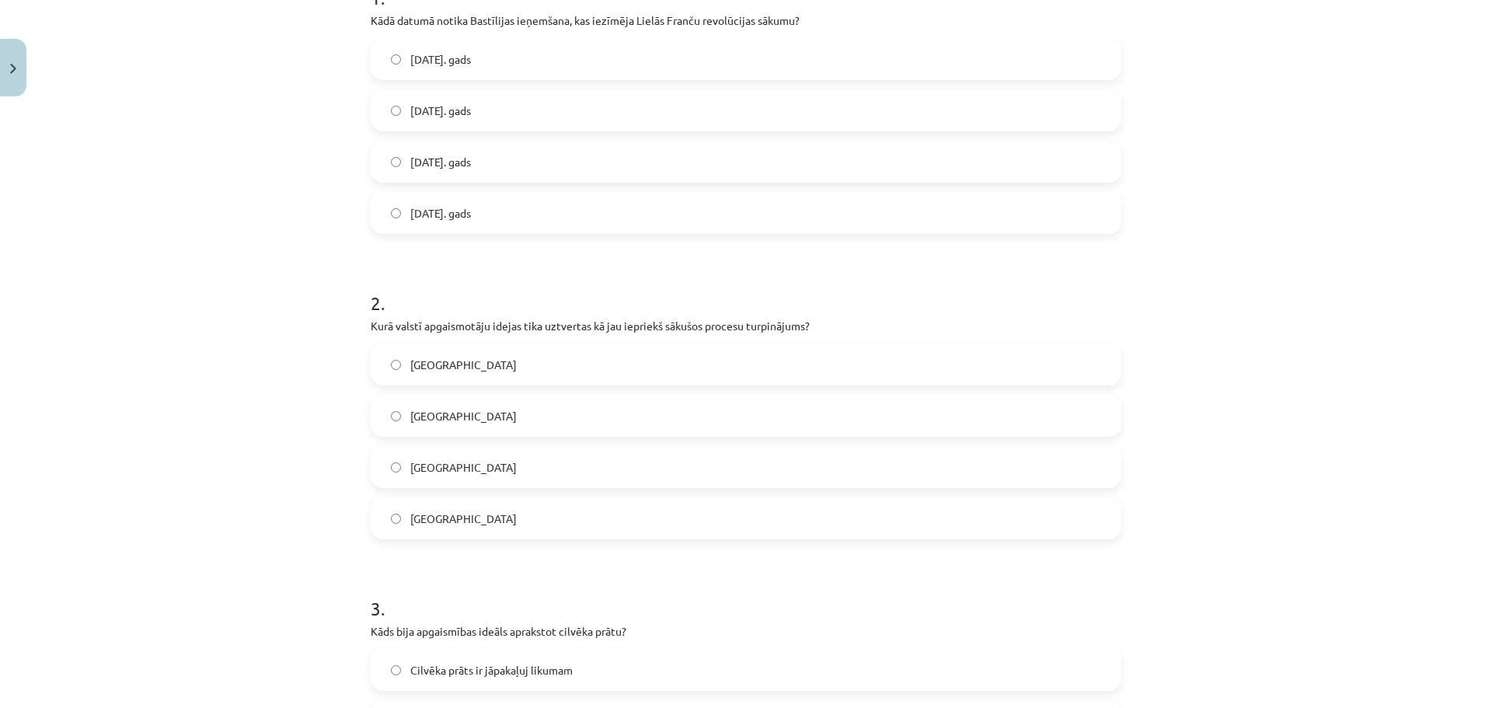
click at [462, 371] on label "Anglijā" at bounding box center [746, 364] width 748 height 39
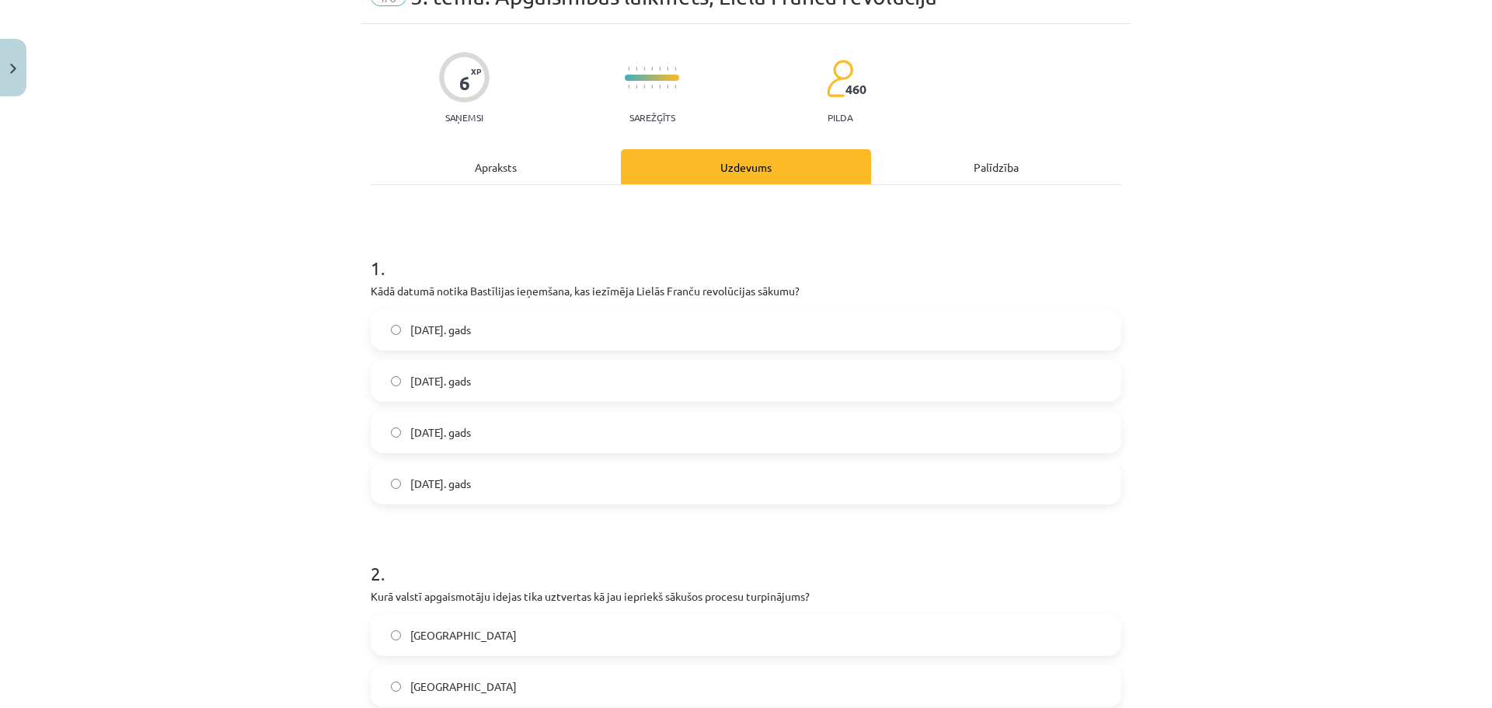
scroll to position [0, 0]
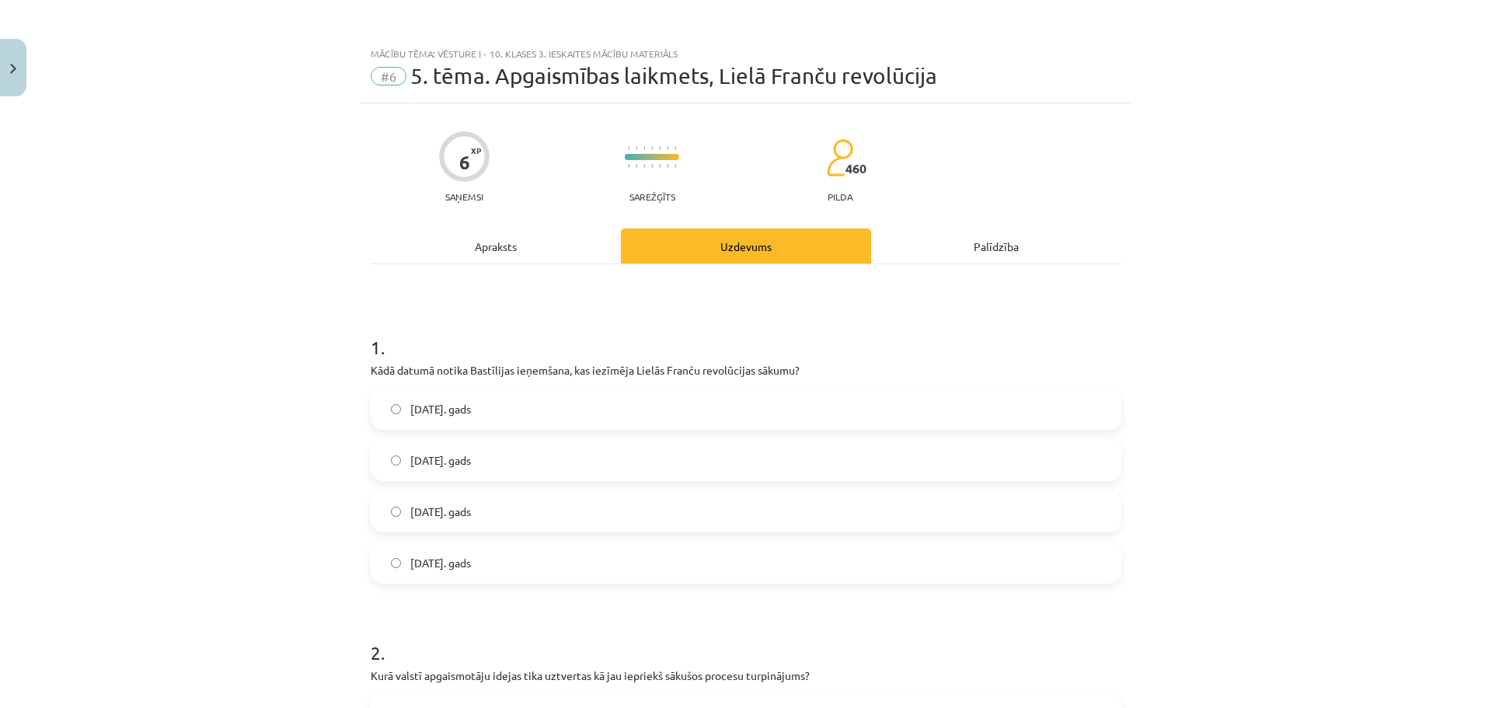
click at [572, 229] on div "Apraksts" at bounding box center [496, 245] width 250 height 35
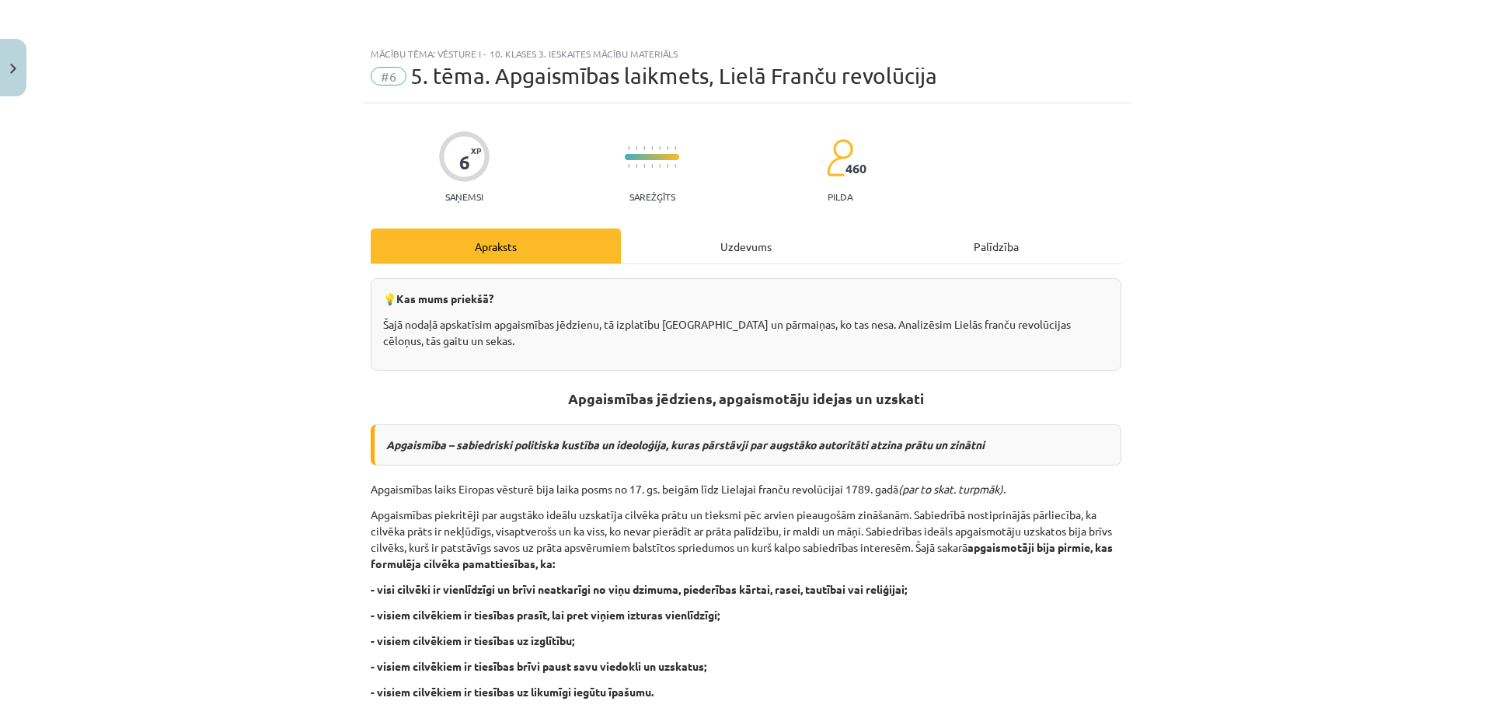
scroll to position [39, 0]
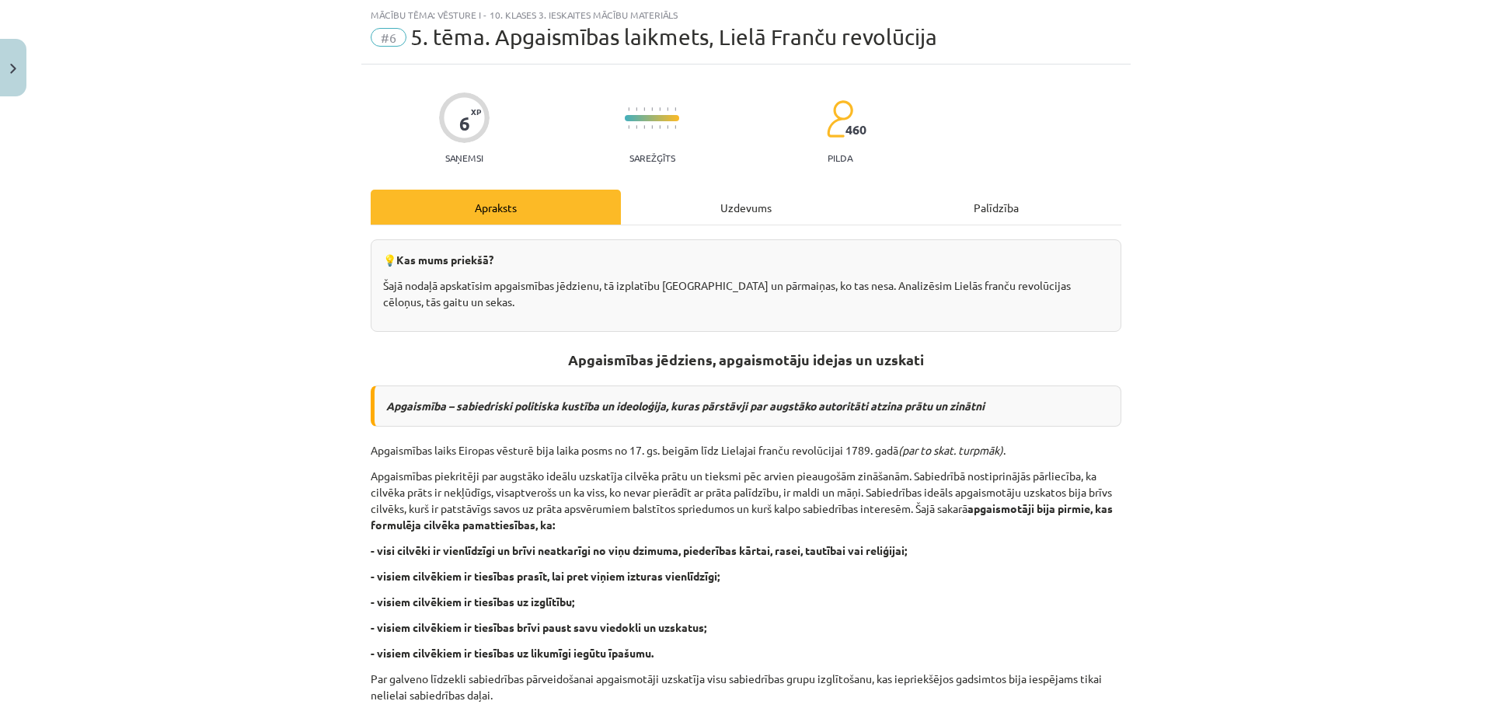
click at [769, 218] on div "Uzdevums" at bounding box center [746, 207] width 250 height 35
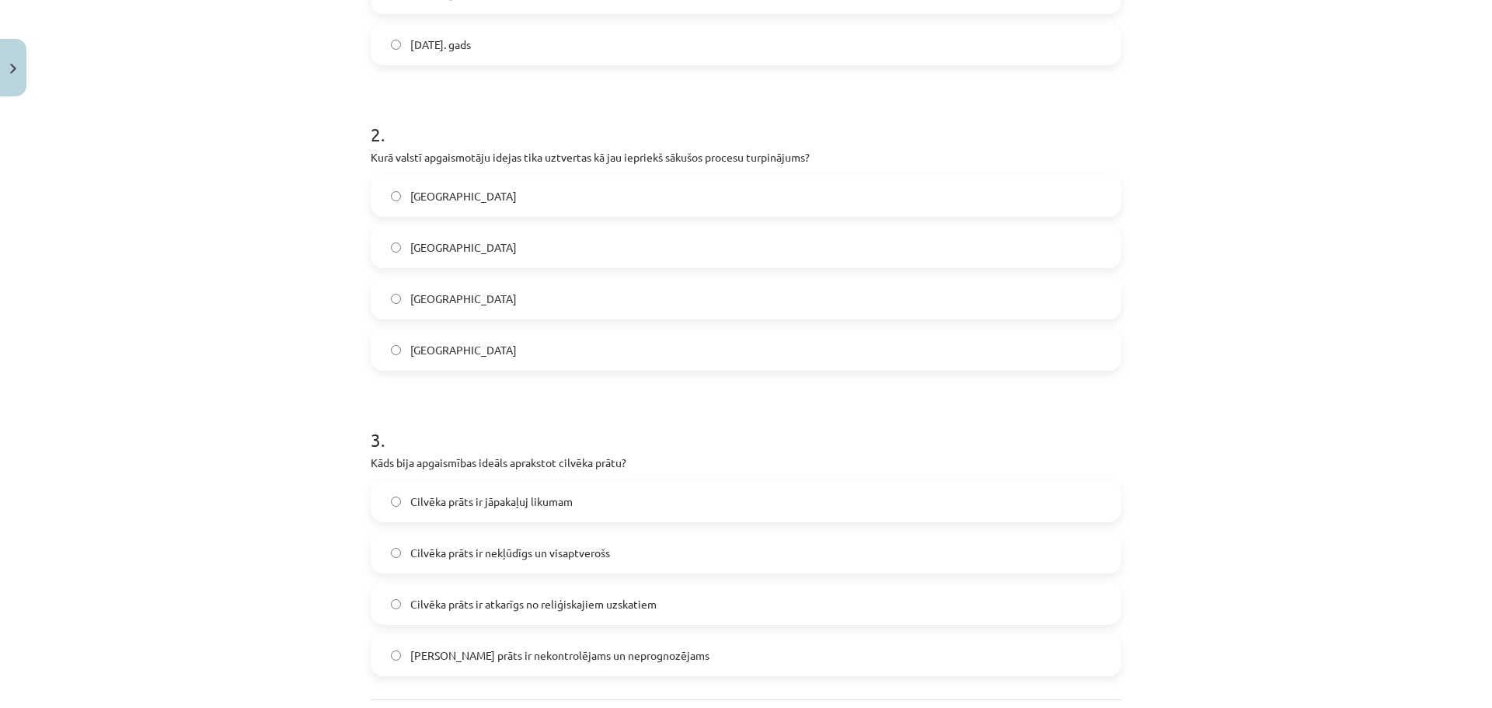
scroll to position [667, 0]
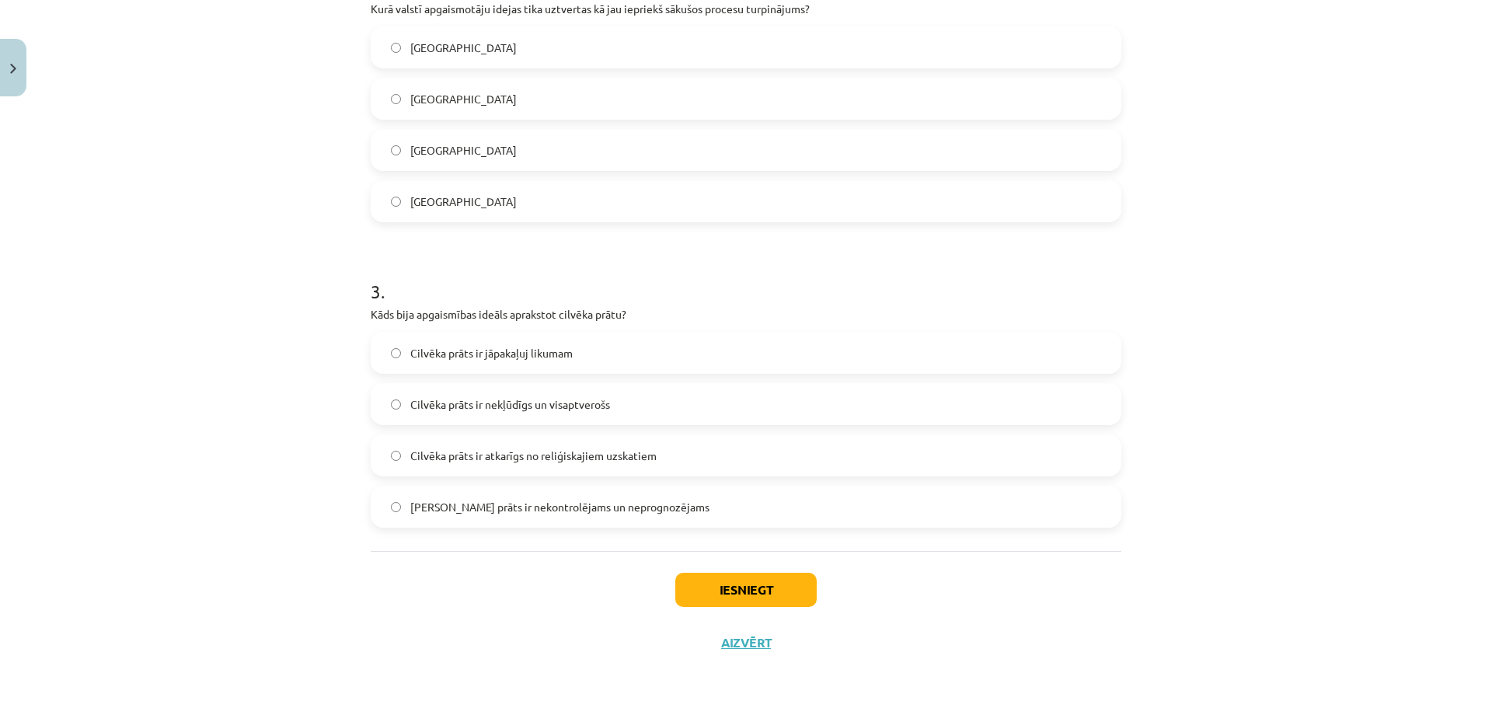
click at [603, 408] on span "Cilvēka prāts ir nekļūdīgs un visaptverošs" at bounding box center [510, 404] width 200 height 16
click at [801, 593] on button "Iesniegt" at bounding box center [745, 590] width 141 height 34
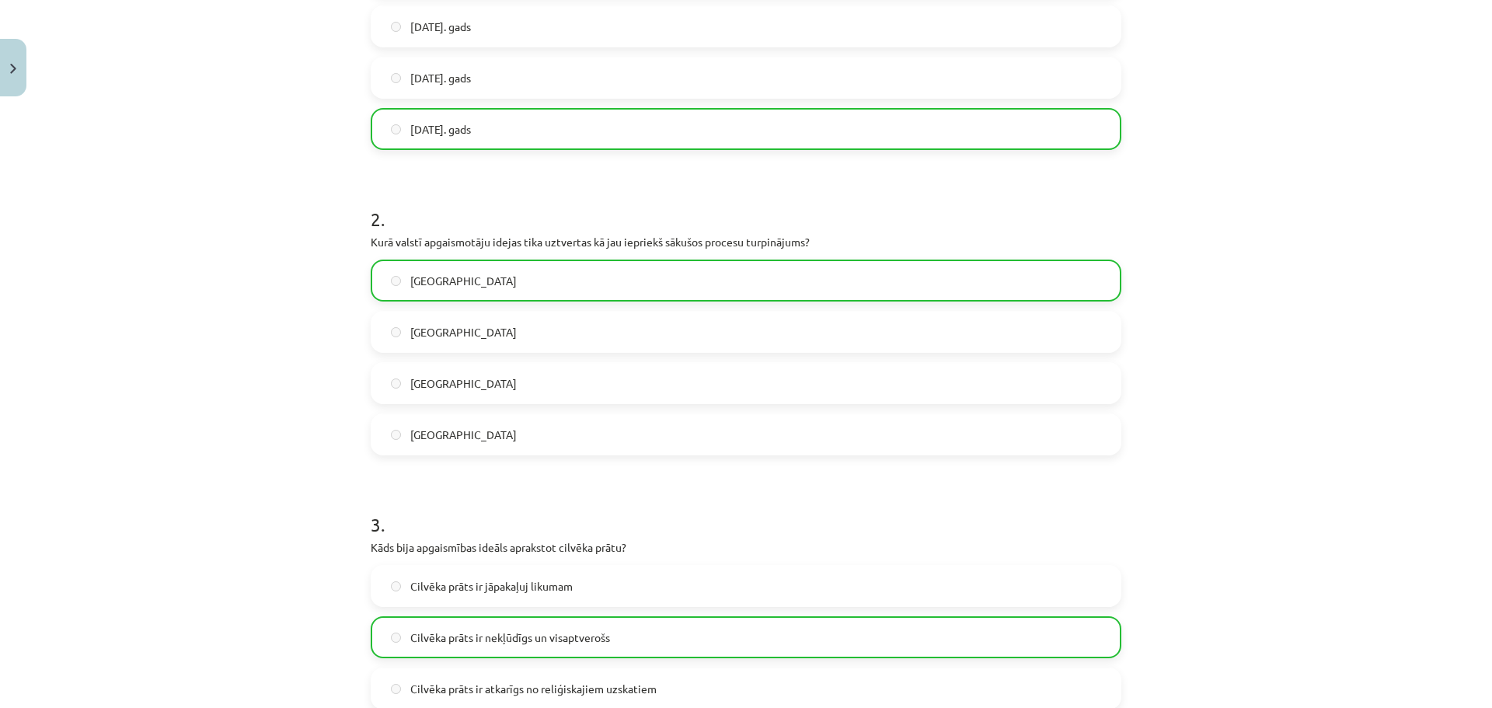
scroll to position [717, 0]
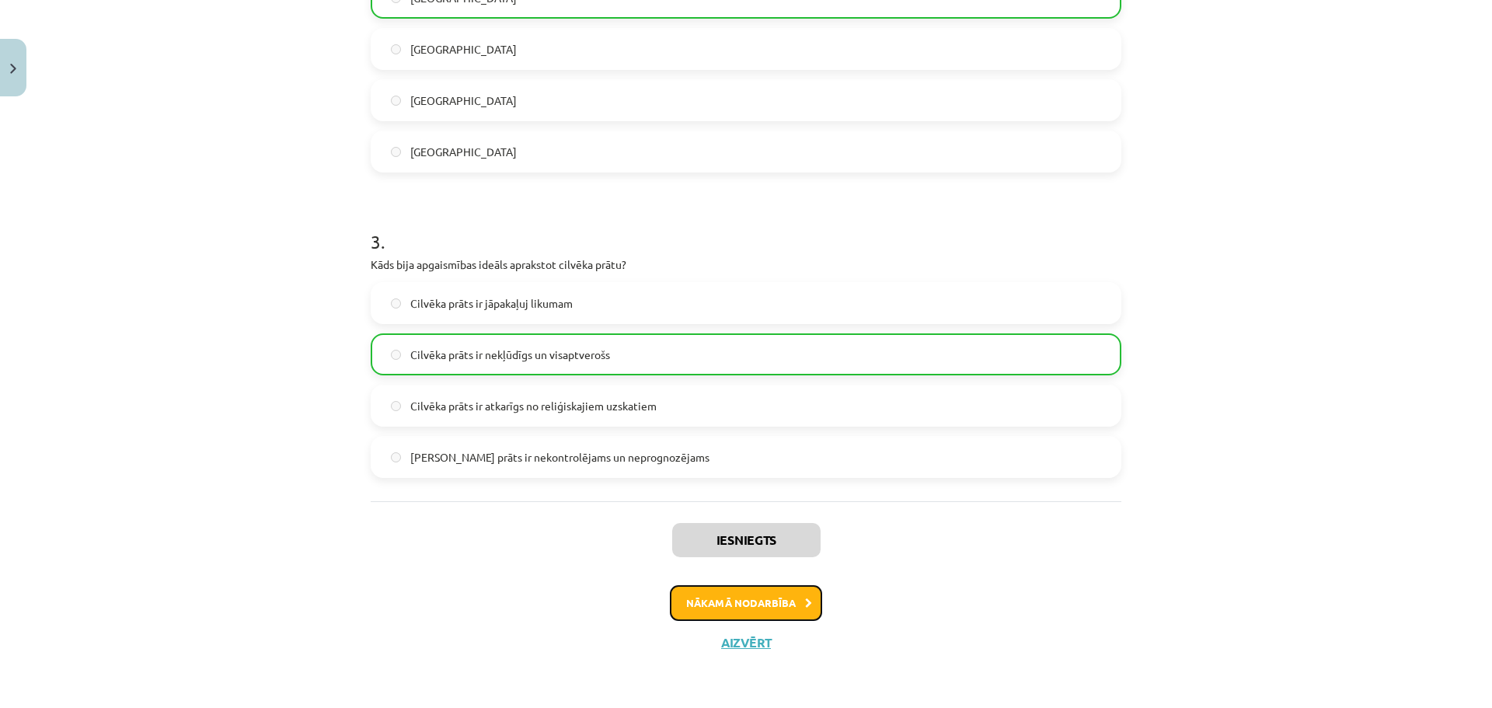
click at [785, 613] on button "Nākamā nodarbība" at bounding box center [746, 603] width 152 height 36
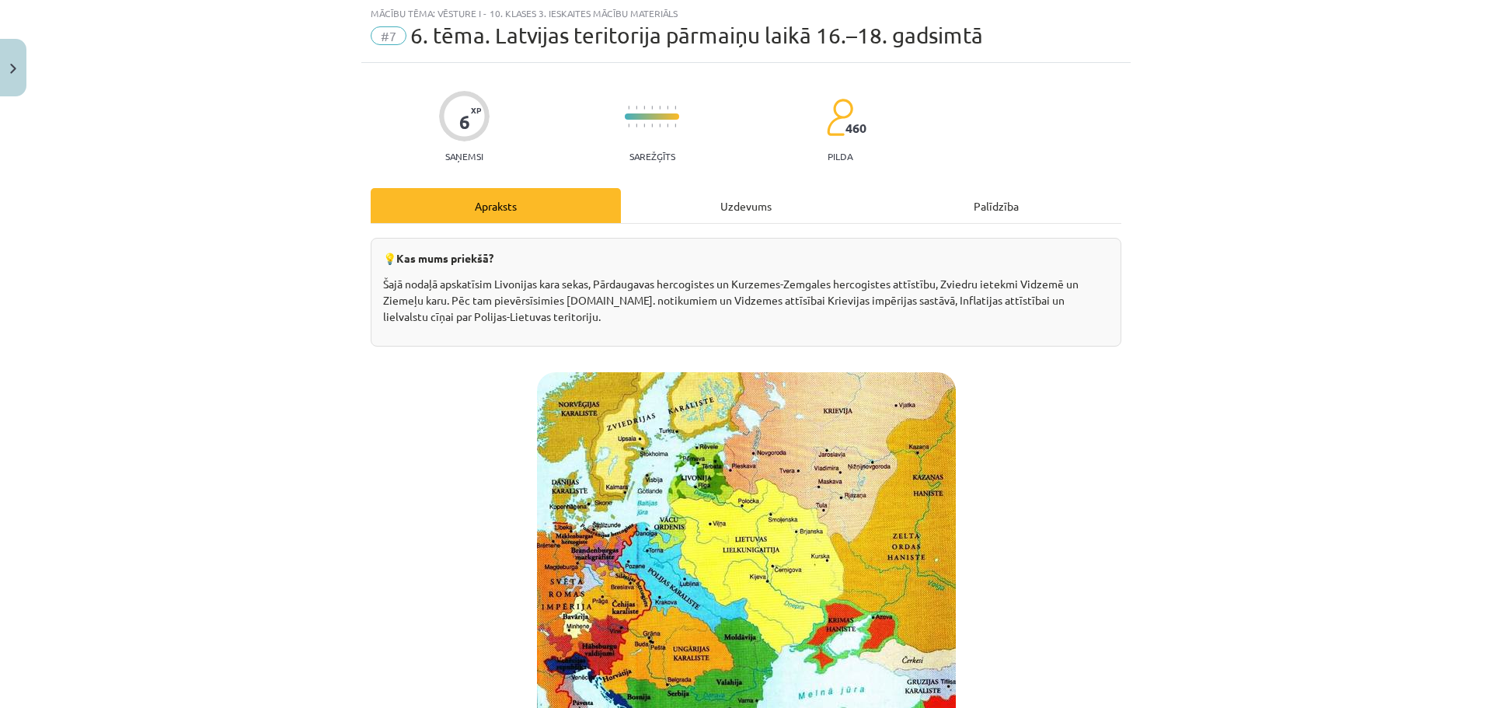
scroll to position [39, 0]
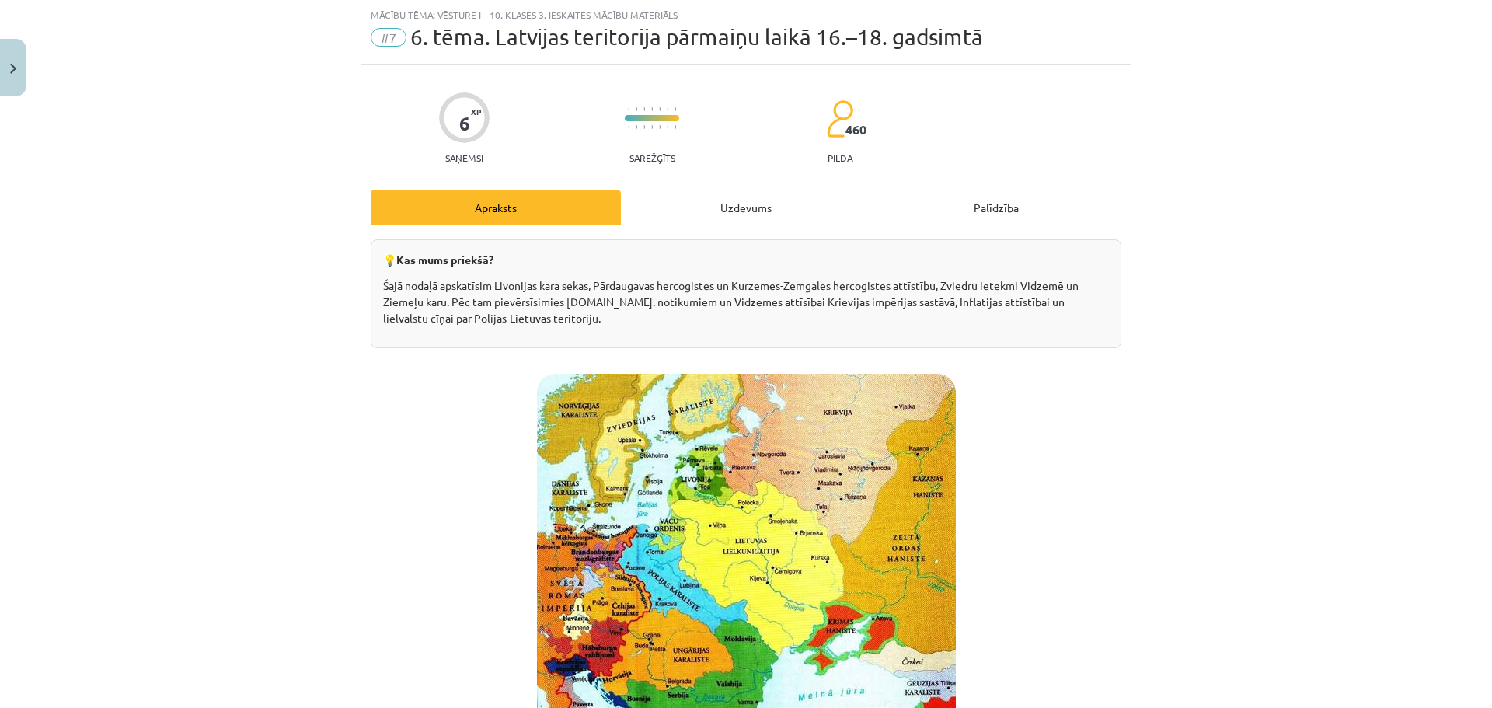
click at [748, 208] on div "Uzdevums" at bounding box center [746, 207] width 250 height 35
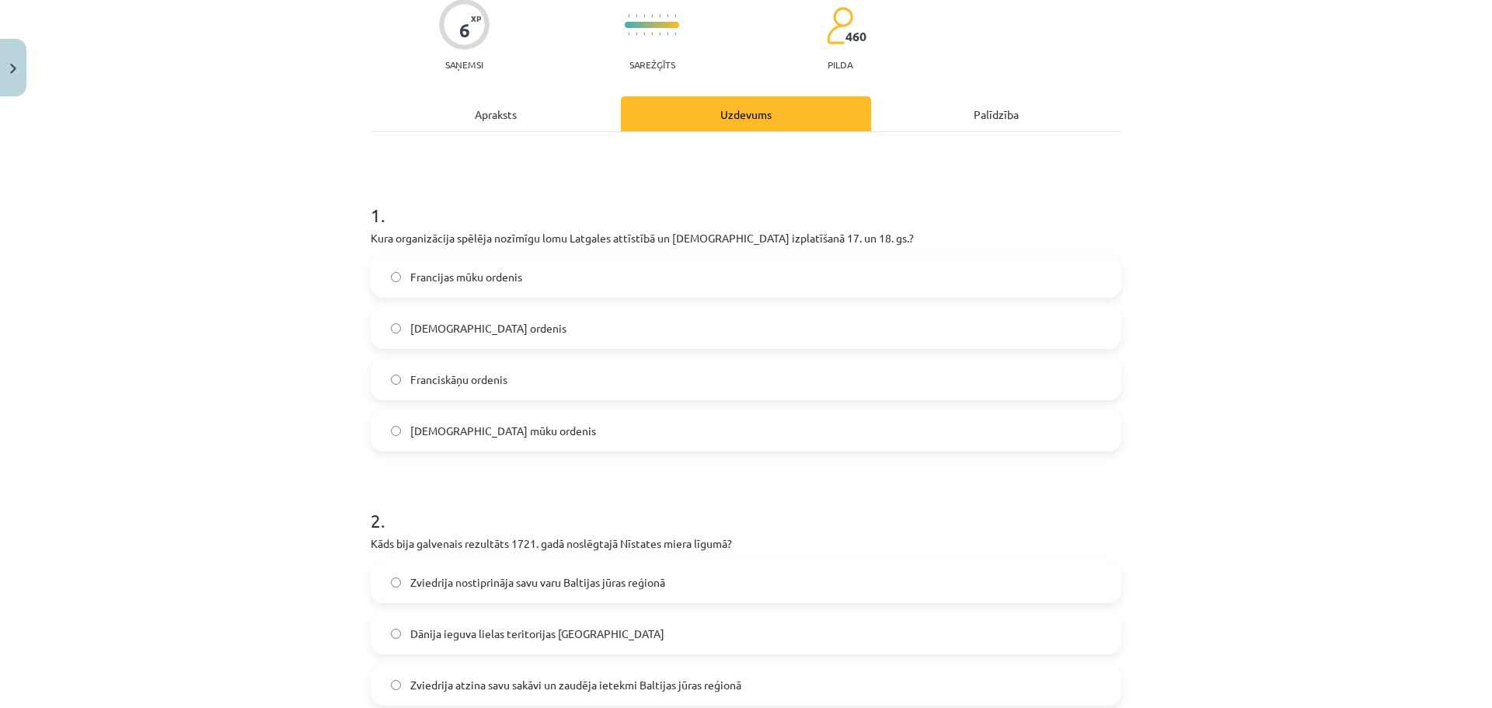
scroll to position [0, 0]
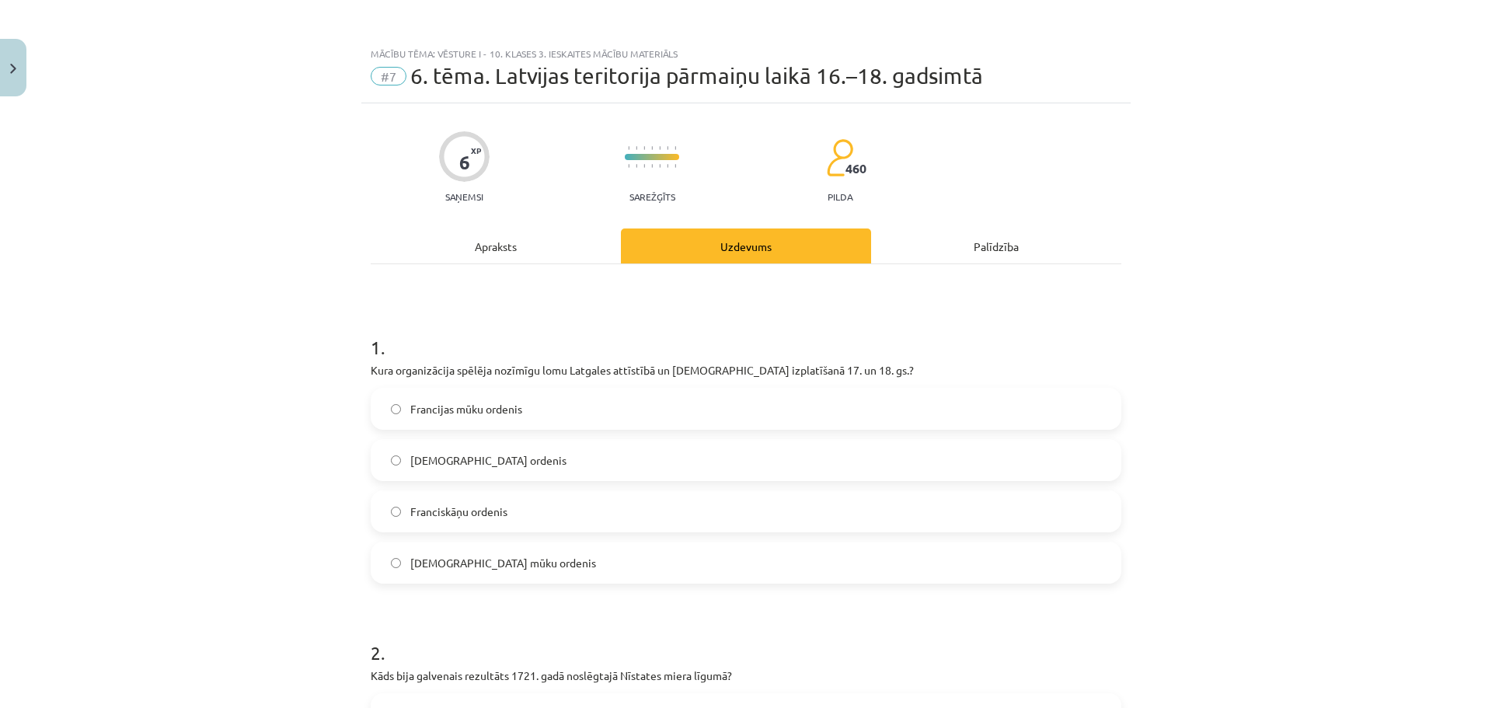
click at [497, 511] on span "Franciskāņu ordenis" at bounding box center [458, 512] width 97 height 16
click at [499, 236] on div "Apraksts" at bounding box center [496, 245] width 250 height 35
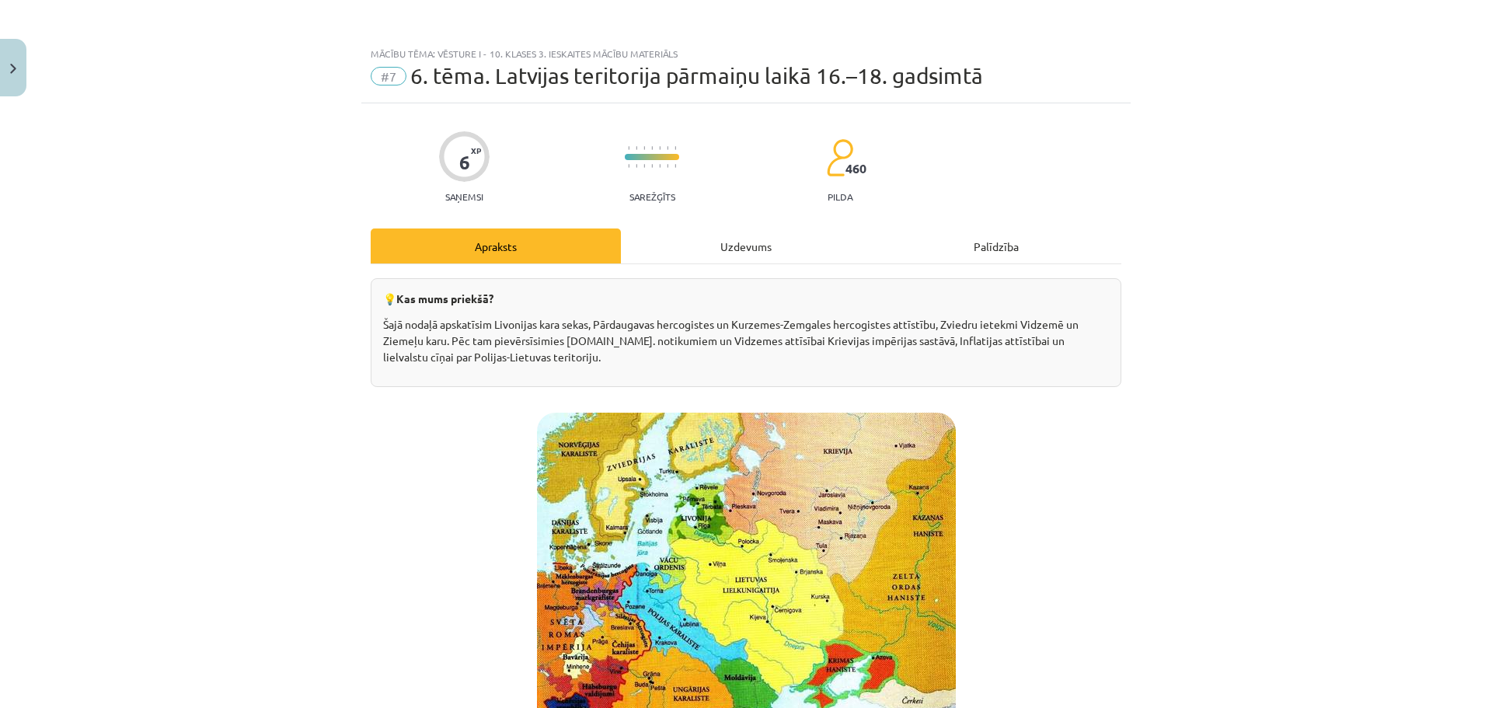
click at [750, 247] on div "Uzdevums" at bounding box center [746, 245] width 250 height 35
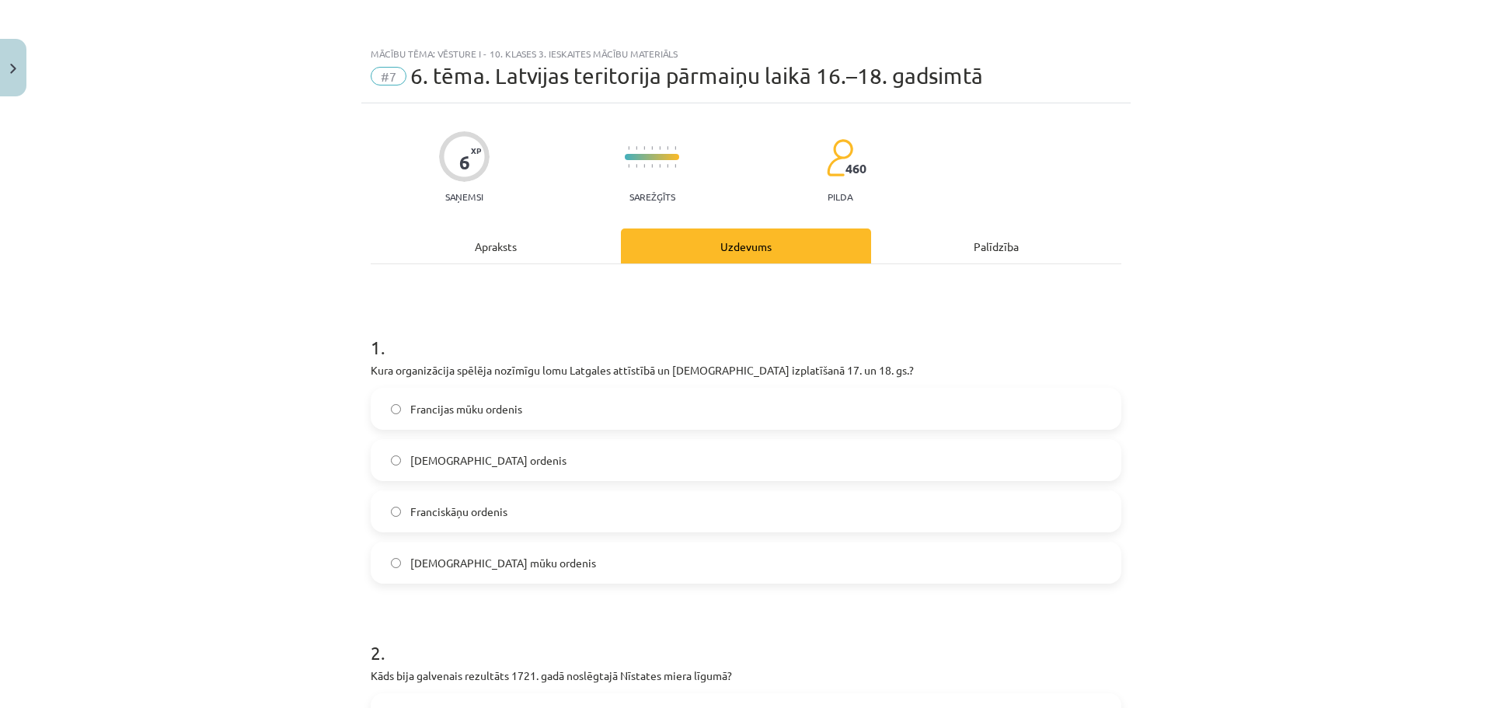
scroll to position [39, 0]
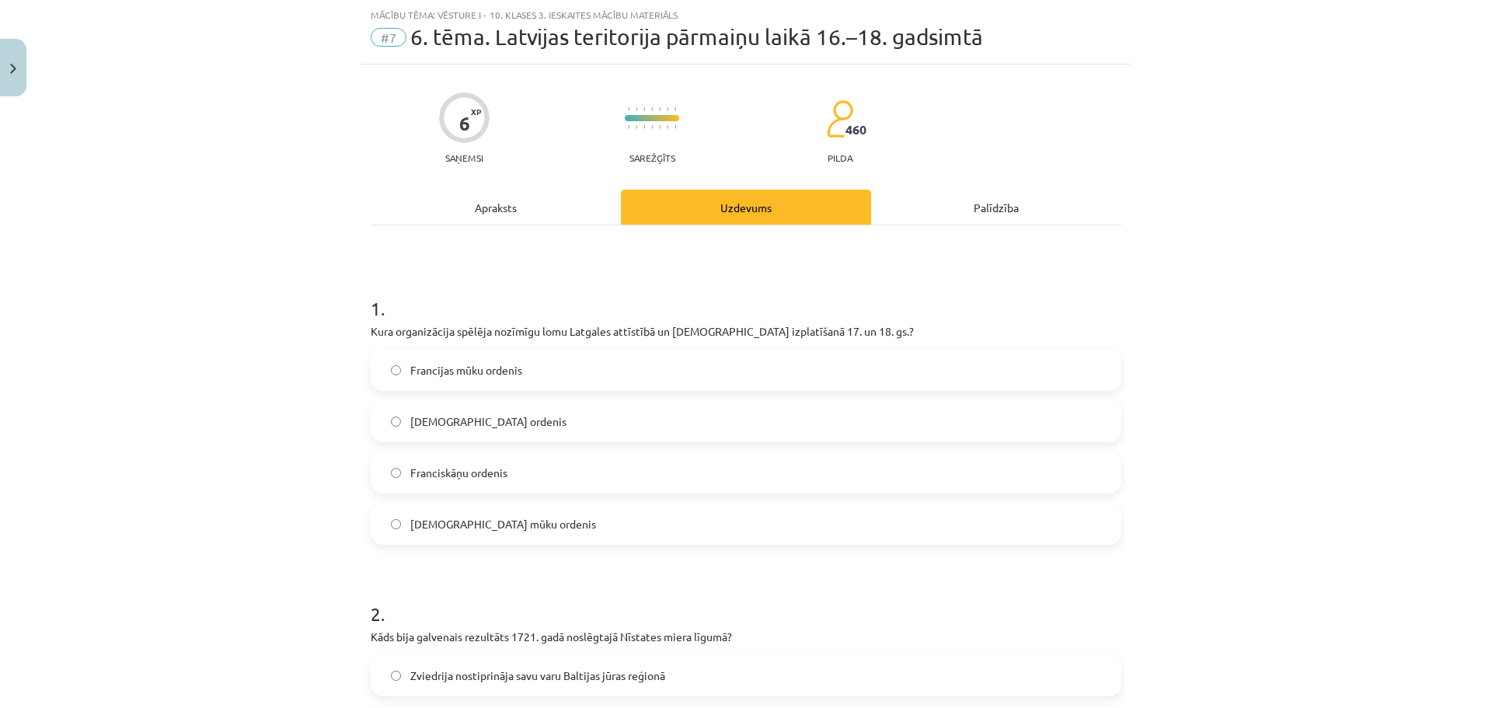
drag, startPoint x: 528, startPoint y: 469, endPoint x: 405, endPoint y: 469, distance: 122.8
click at [405, 469] on label "Franciskāņu ordenis" at bounding box center [746, 472] width 748 height 39
copy span "Franciskāņu ordenis"
click at [493, 212] on div "Apraksts" at bounding box center [496, 207] width 250 height 35
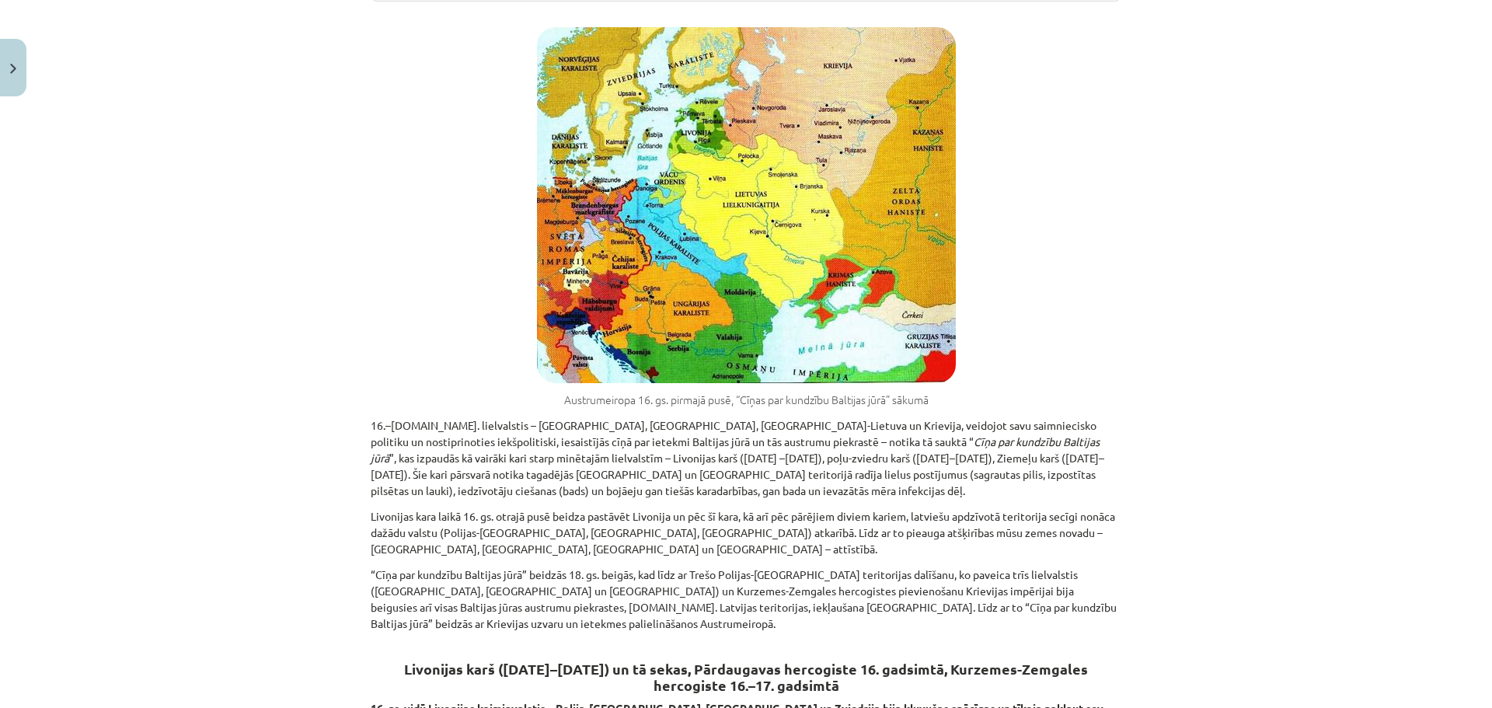
scroll to position [0, 0]
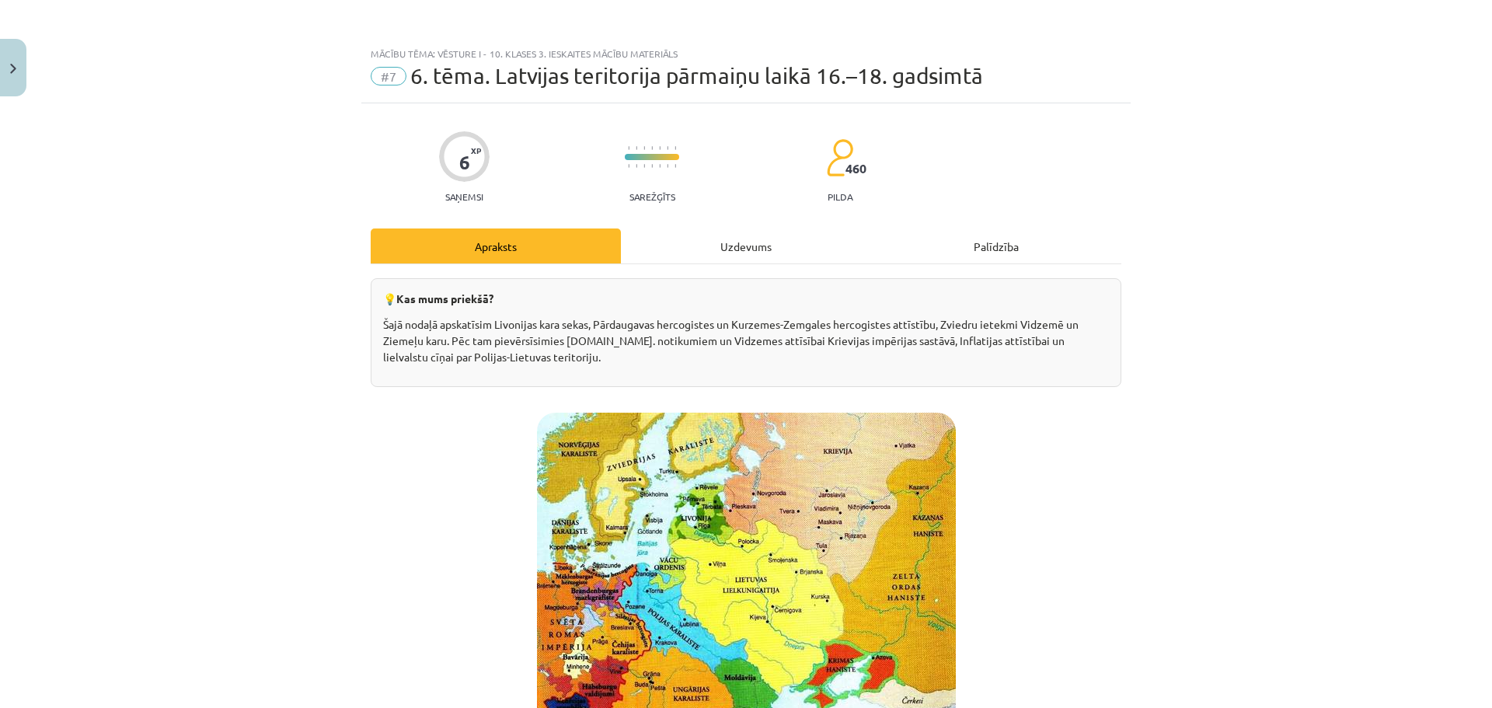
click at [737, 235] on div "Uzdevums" at bounding box center [746, 245] width 250 height 35
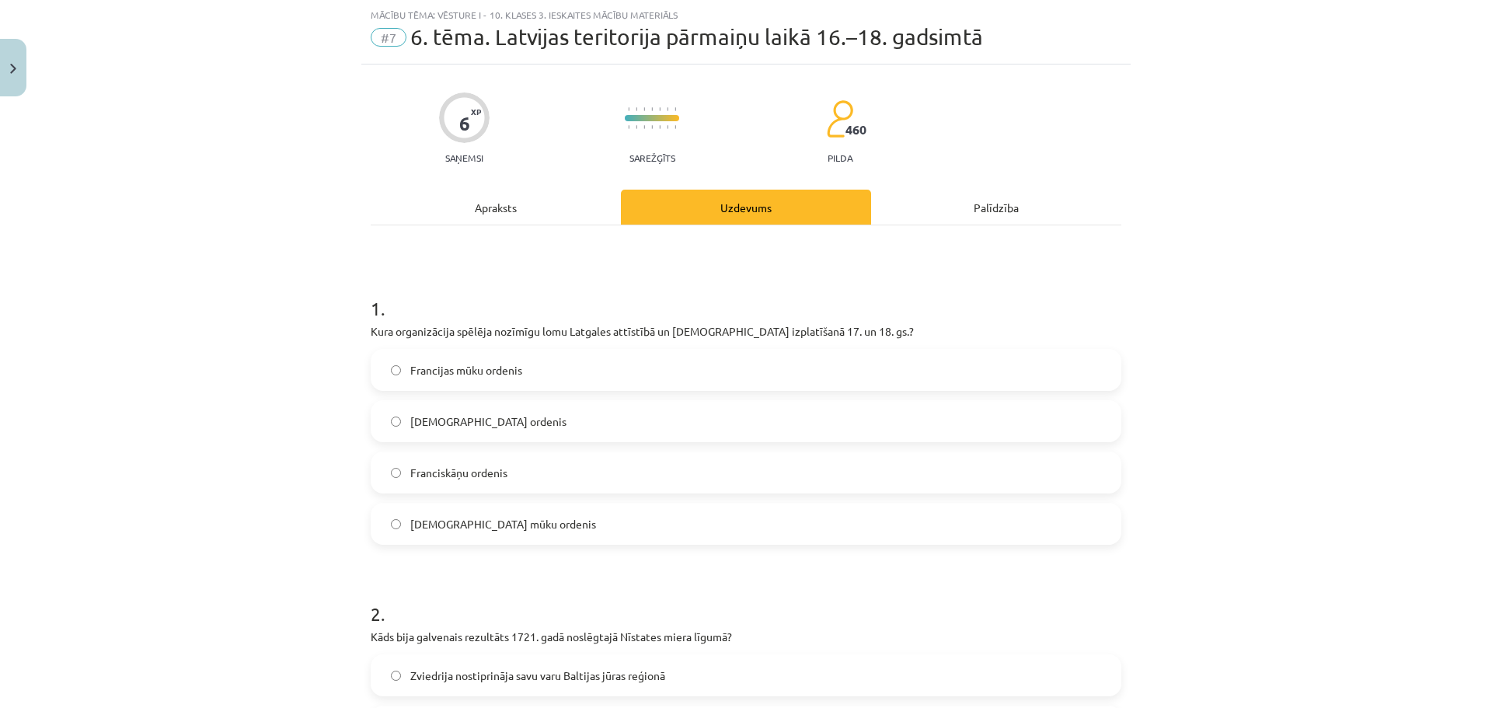
click at [465, 528] on span "Jezuītu mūku ordenis" at bounding box center [503, 524] width 186 height 16
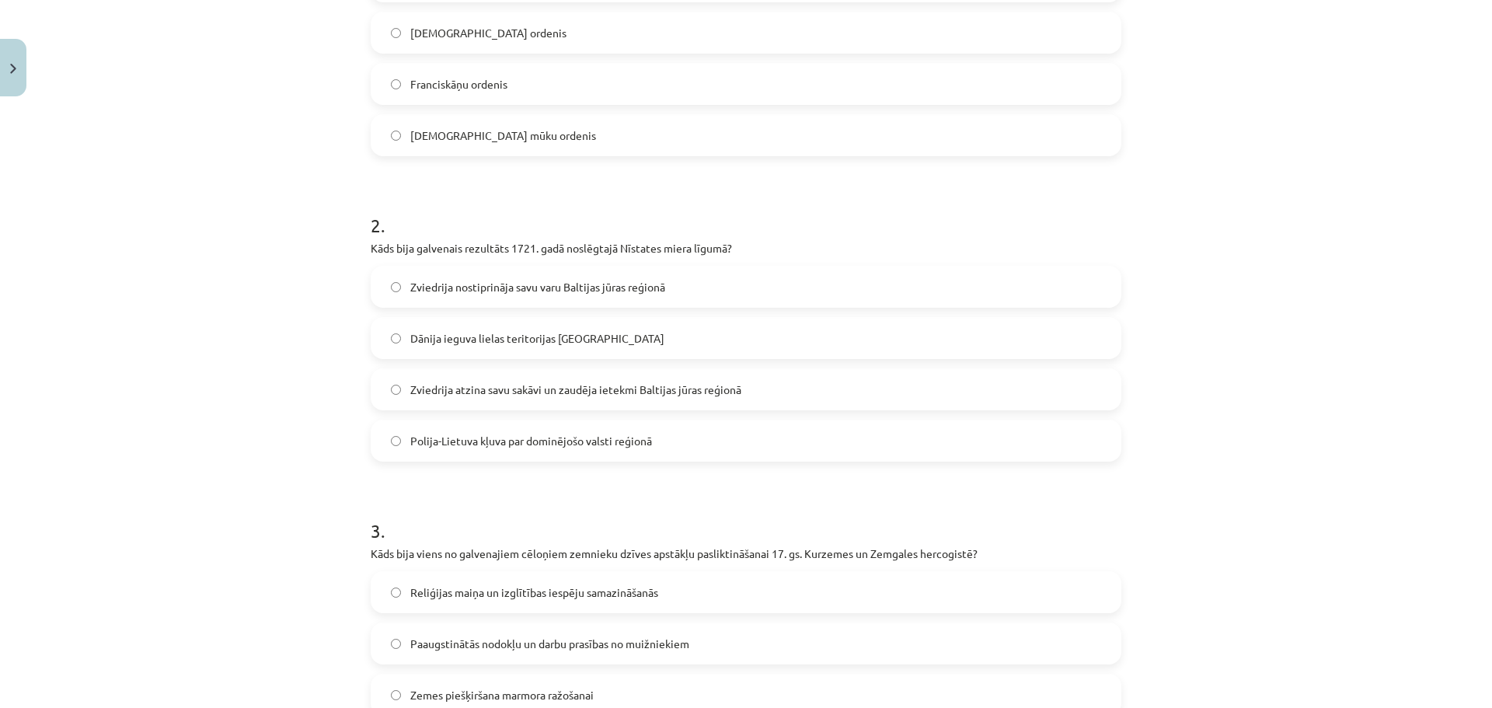
scroll to position [0, 0]
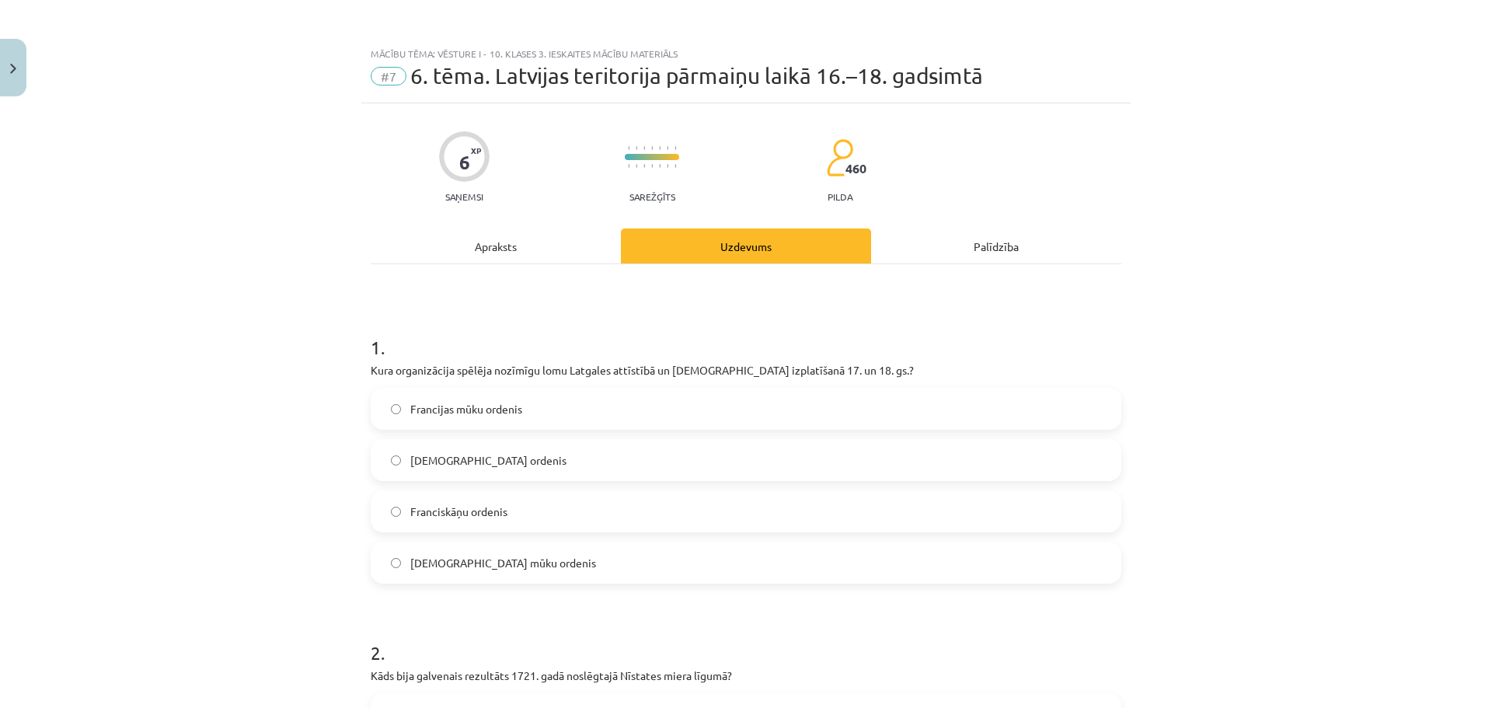
click at [475, 251] on div "Apraksts" at bounding box center [496, 245] width 250 height 35
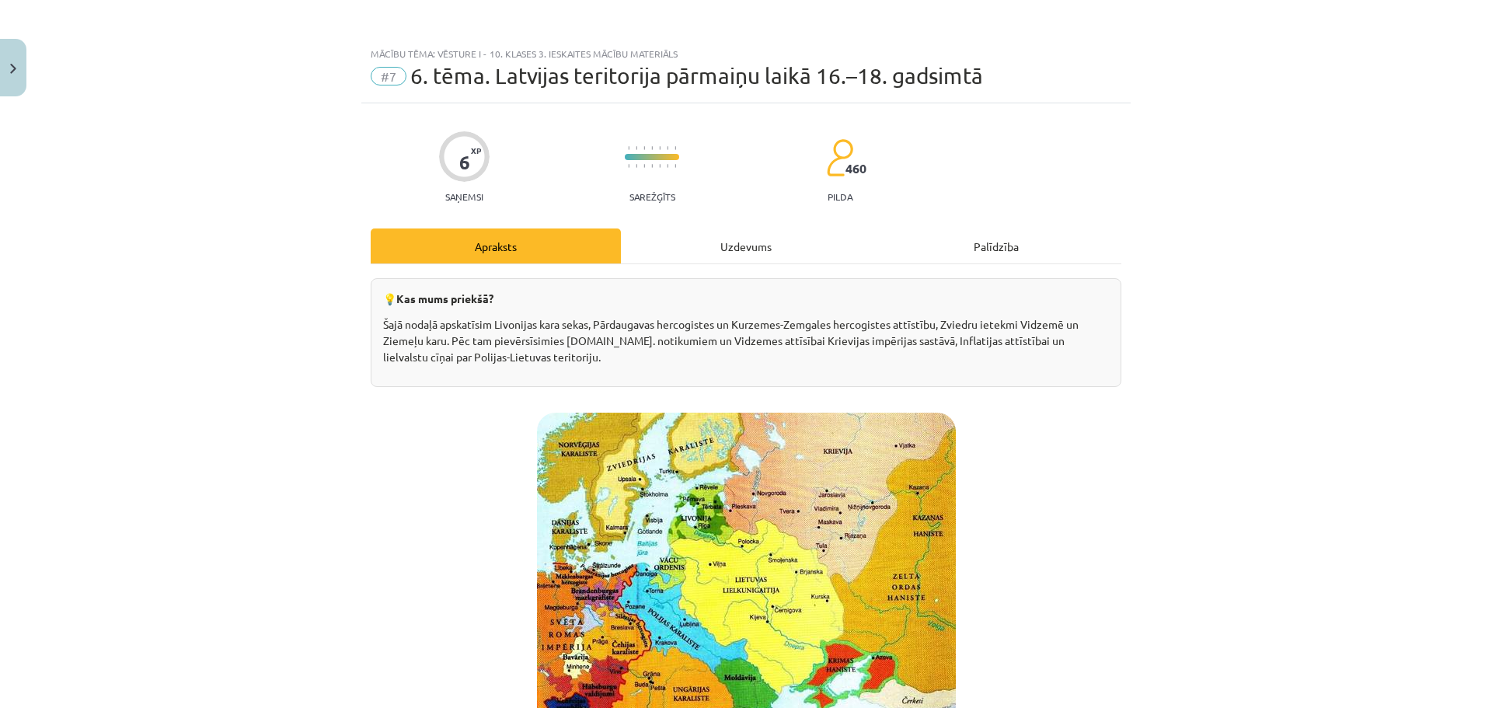
drag, startPoint x: 745, startPoint y: 270, endPoint x: 746, endPoint y: 259, distance: 11.0
click at [746, 256] on div "Uzdevums" at bounding box center [746, 245] width 250 height 35
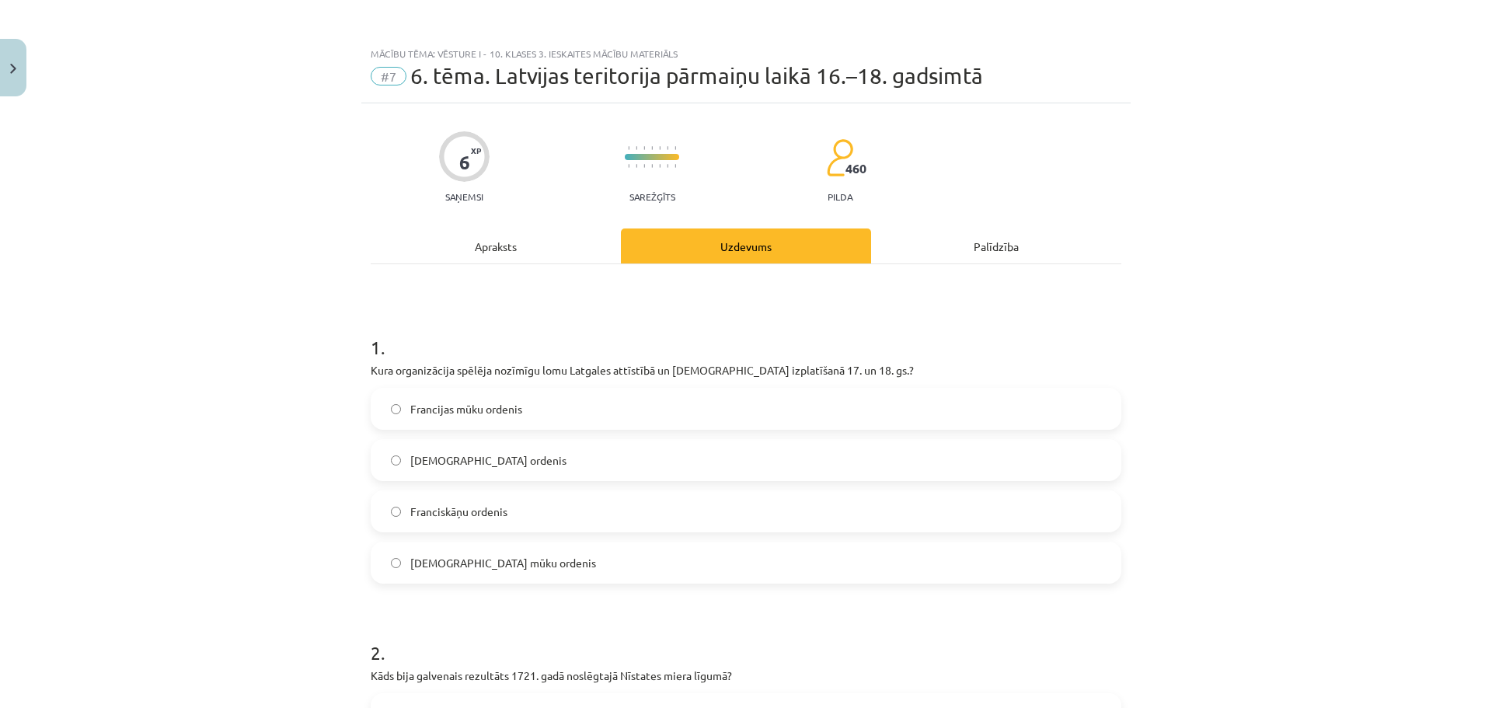
click at [500, 237] on div "Apraksts" at bounding box center [496, 245] width 250 height 35
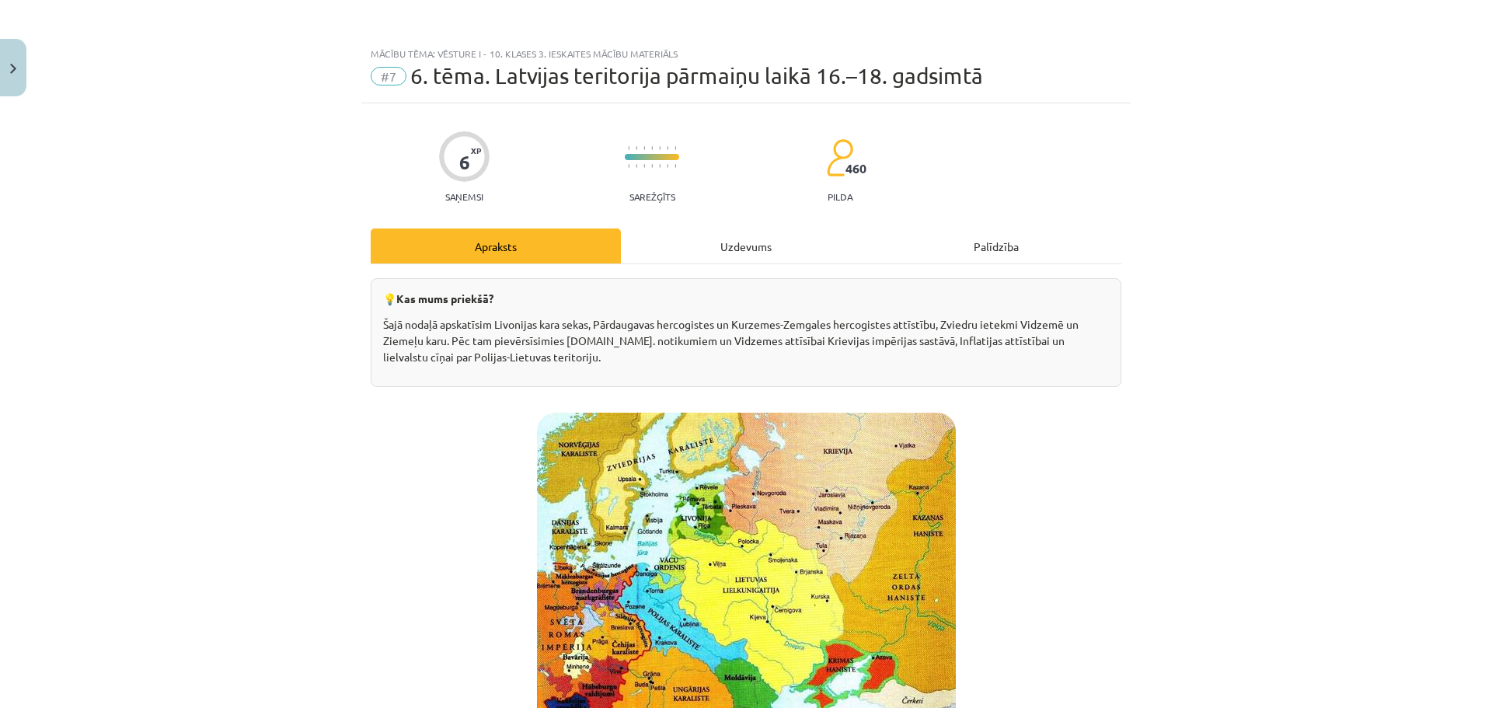
click at [718, 254] on div "Uzdevums" at bounding box center [746, 245] width 250 height 35
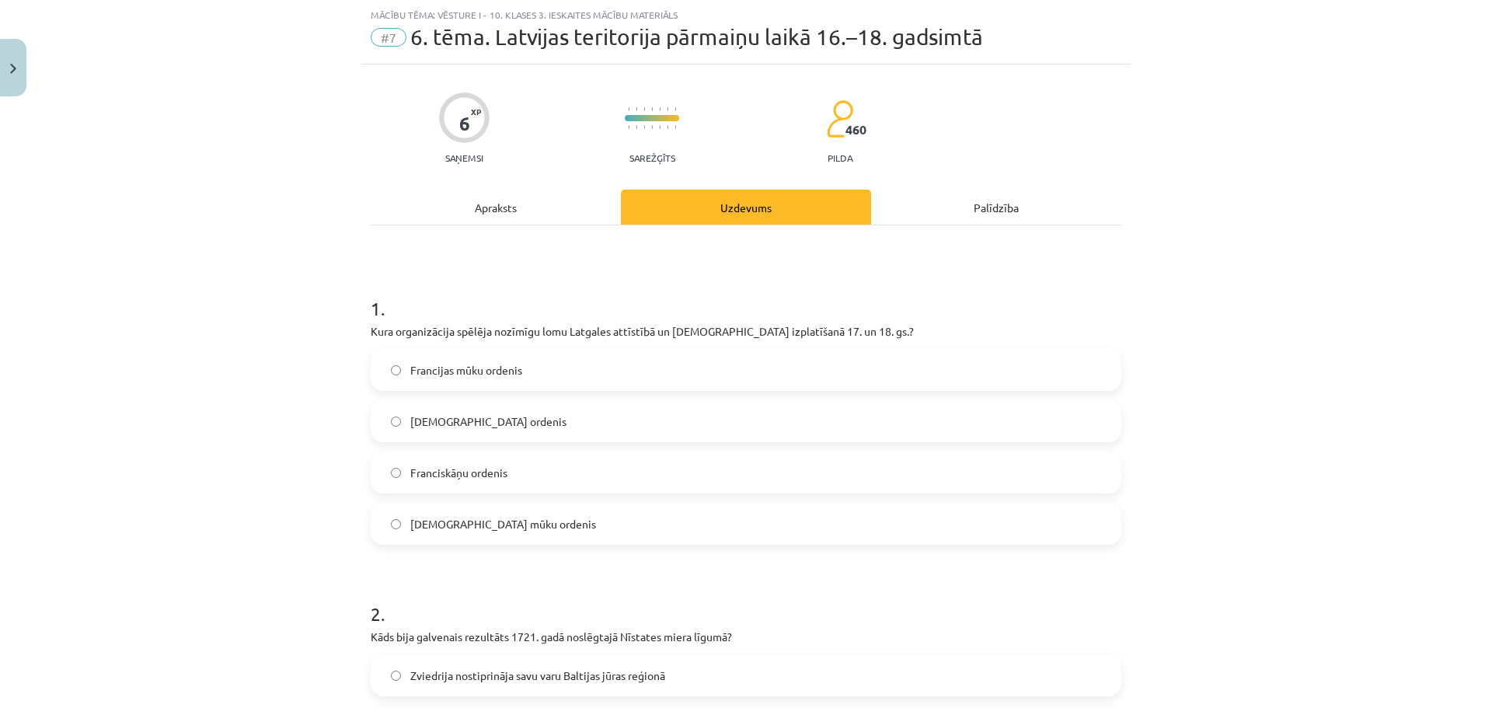
scroll to position [427, 0]
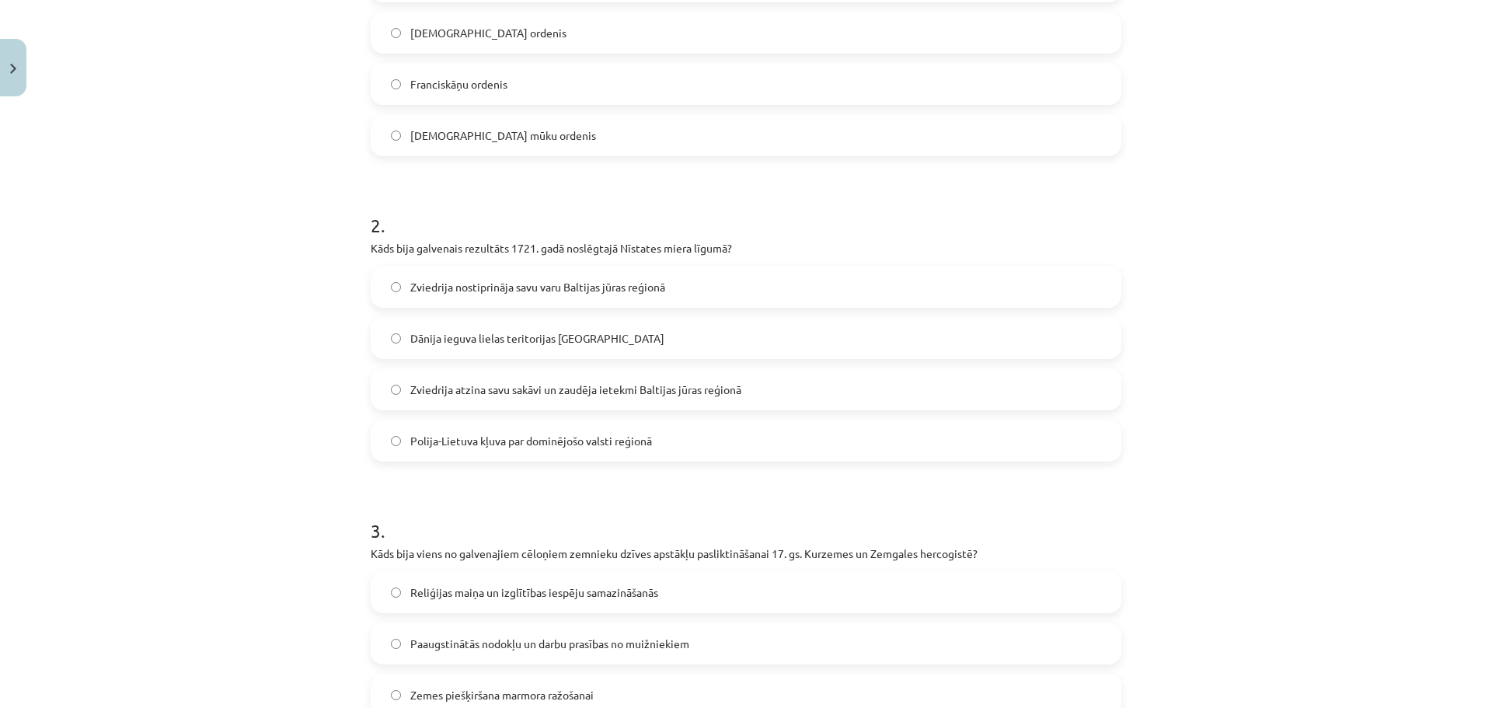
click at [505, 332] on span "Dānija ieguva lielas teritorijas Baltijas jūras reģionā" at bounding box center [537, 338] width 254 height 16
click at [500, 434] on span "Polija-Lietuva kļuva par dominējošo valsti reģionā" at bounding box center [531, 441] width 242 height 16
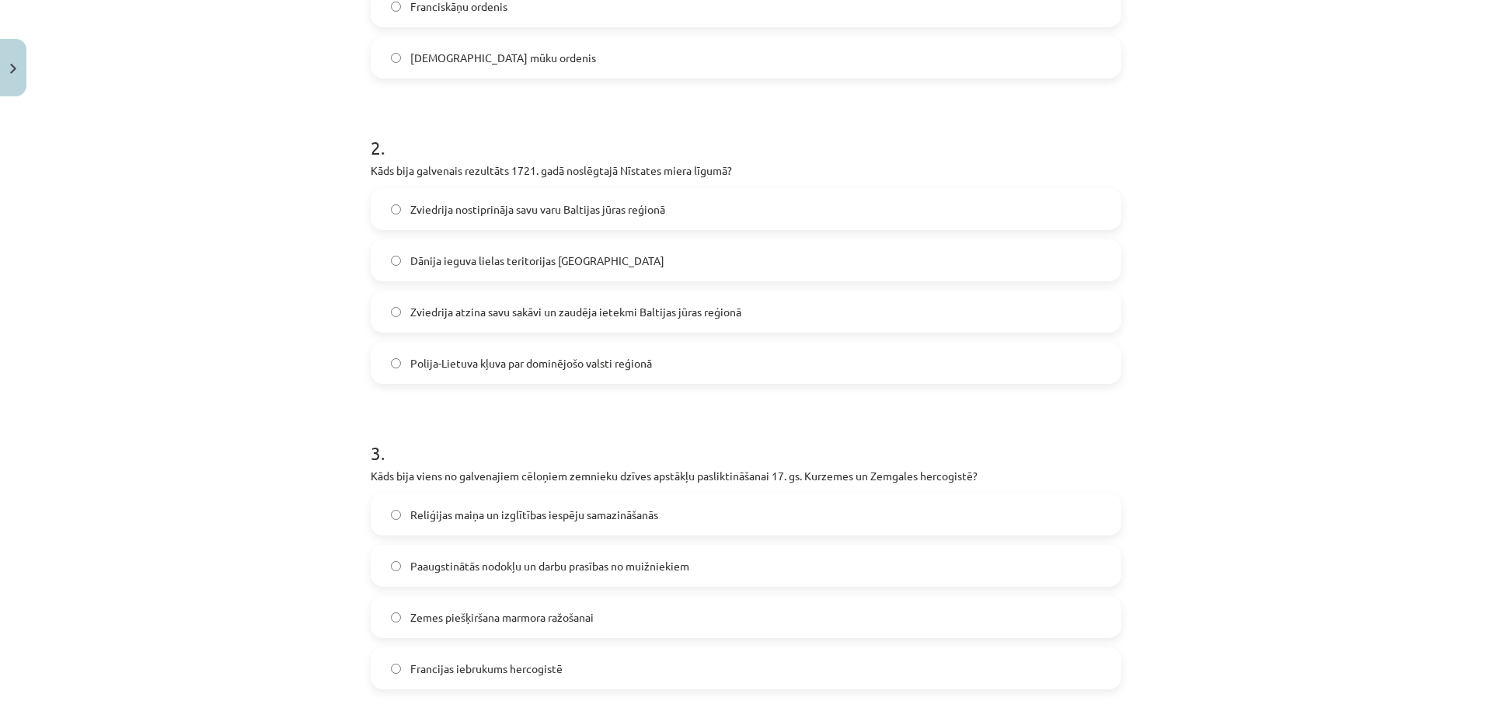
click at [507, 317] on span "Zviedrija atzina savu sakāvi un zaudēja ietekmi Baltijas jūras reģionā" at bounding box center [575, 312] width 331 height 16
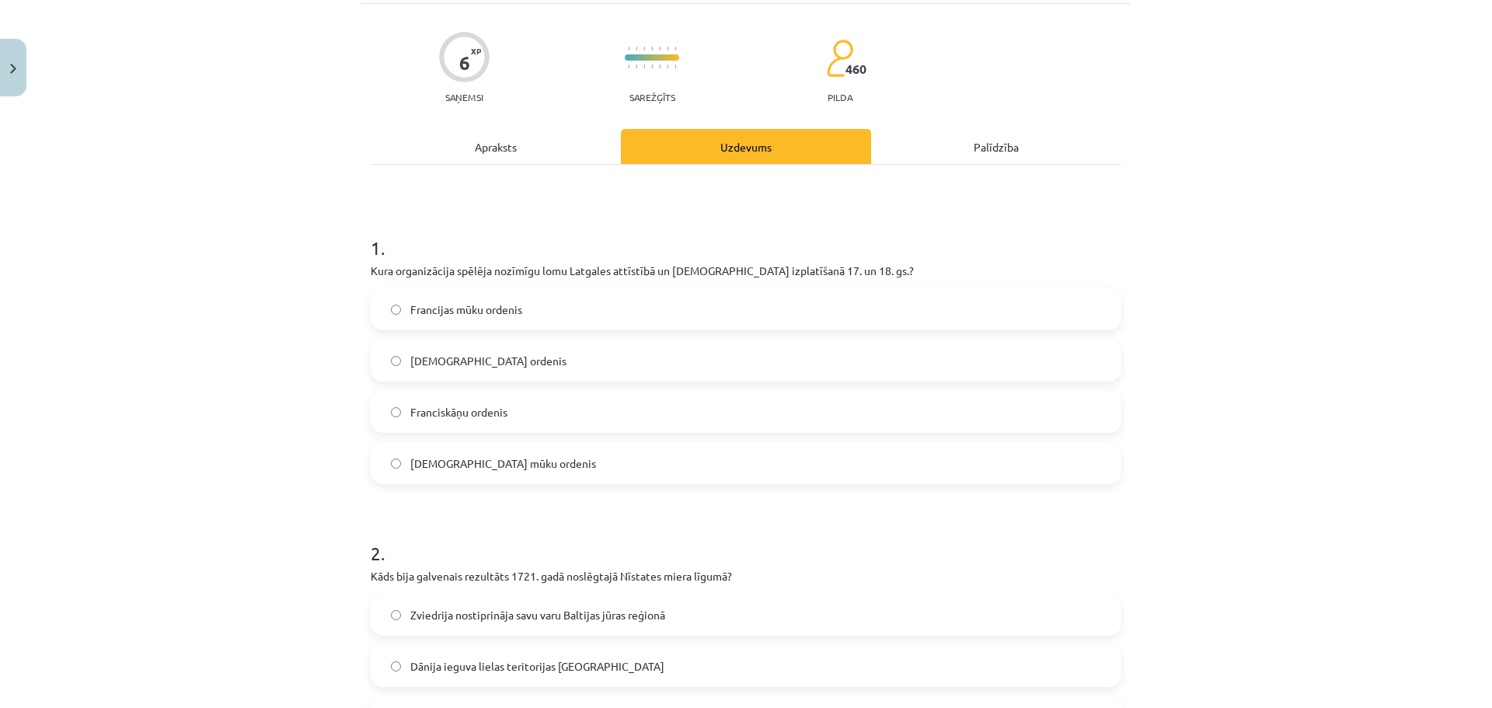
scroll to position [0, 0]
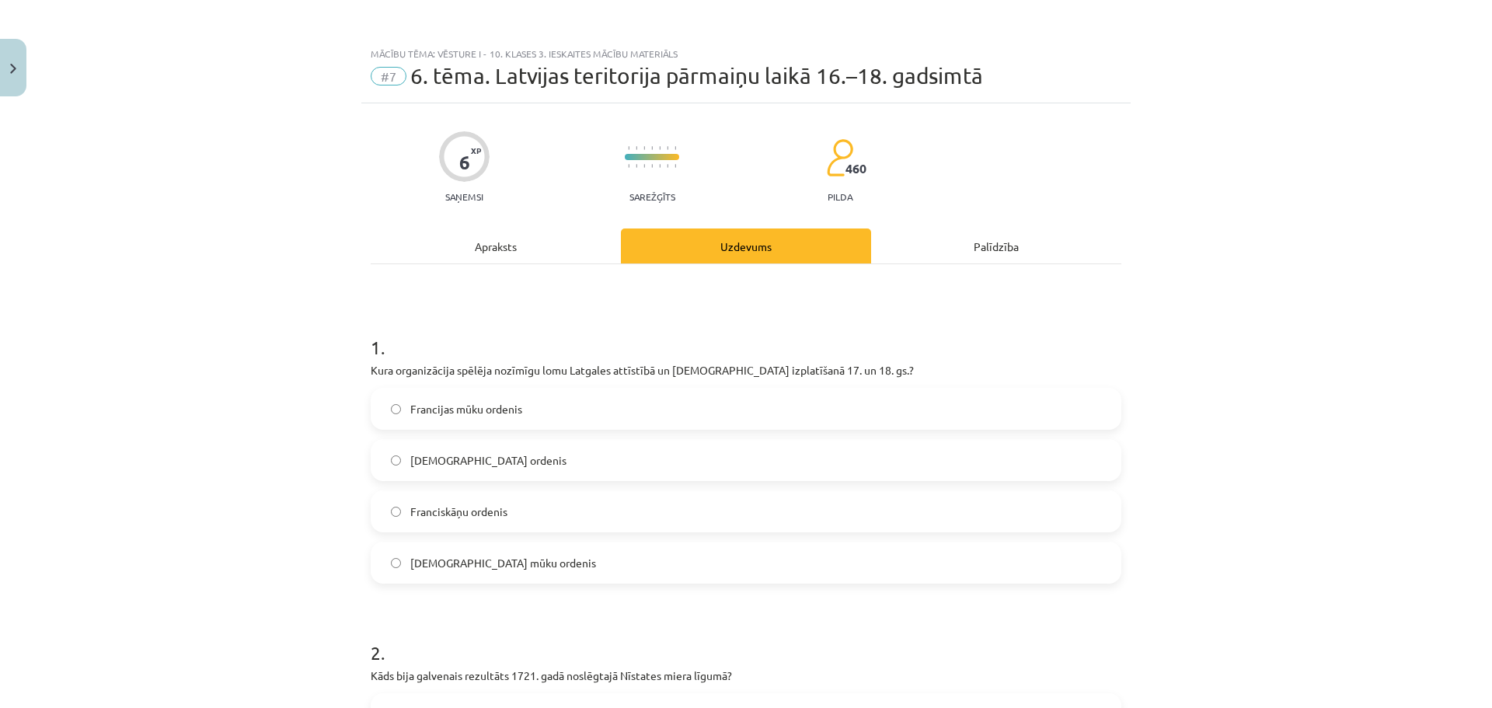
click at [539, 260] on div "Apraksts" at bounding box center [496, 245] width 250 height 35
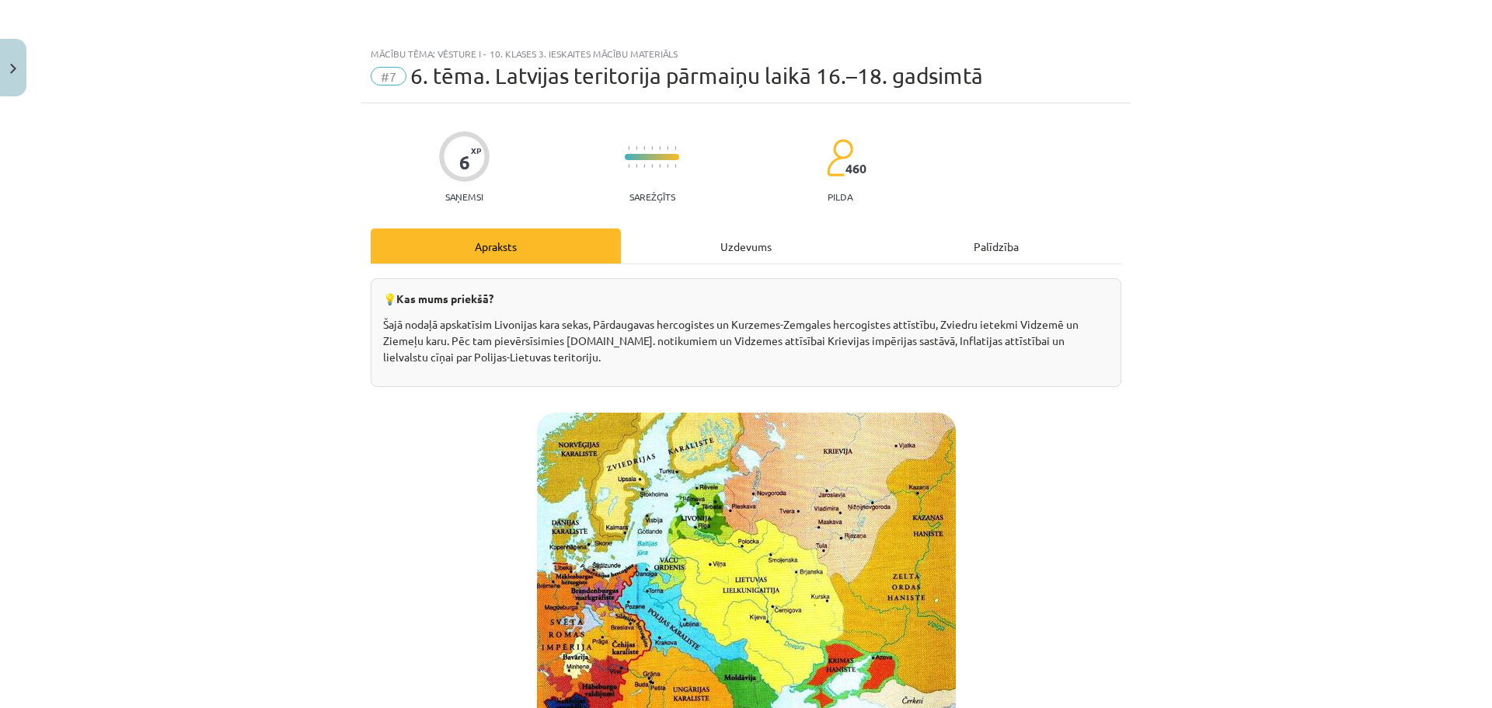
click at [738, 256] on div "Uzdevums" at bounding box center [746, 245] width 250 height 35
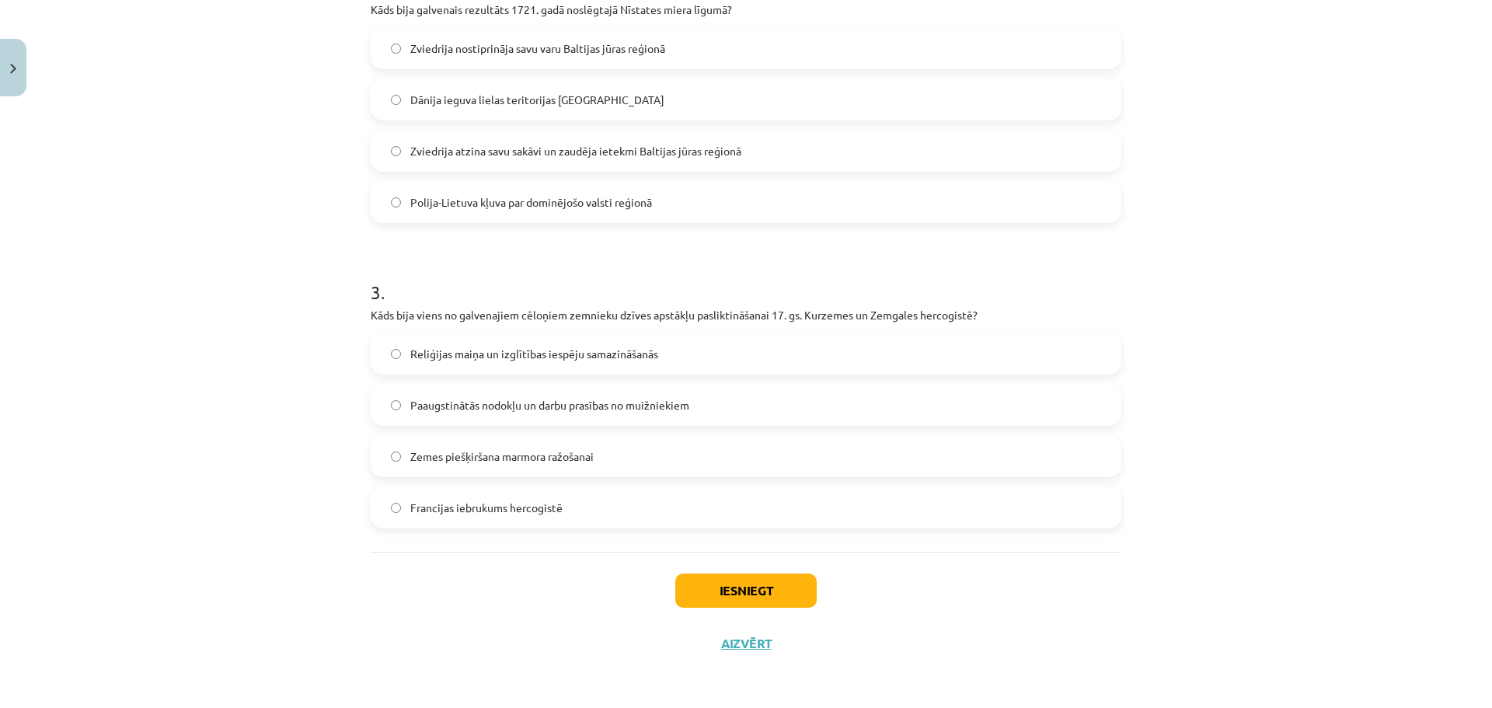
scroll to position [667, 0]
click at [509, 354] on span "Reliģijas maiņa un izglītības iespēju samazināšanās" at bounding box center [534, 353] width 248 height 16
click at [789, 614] on div "Iesniegt Aizvērt" at bounding box center [746, 605] width 751 height 109
click at [771, 581] on button "Iesniegt" at bounding box center [745, 590] width 141 height 34
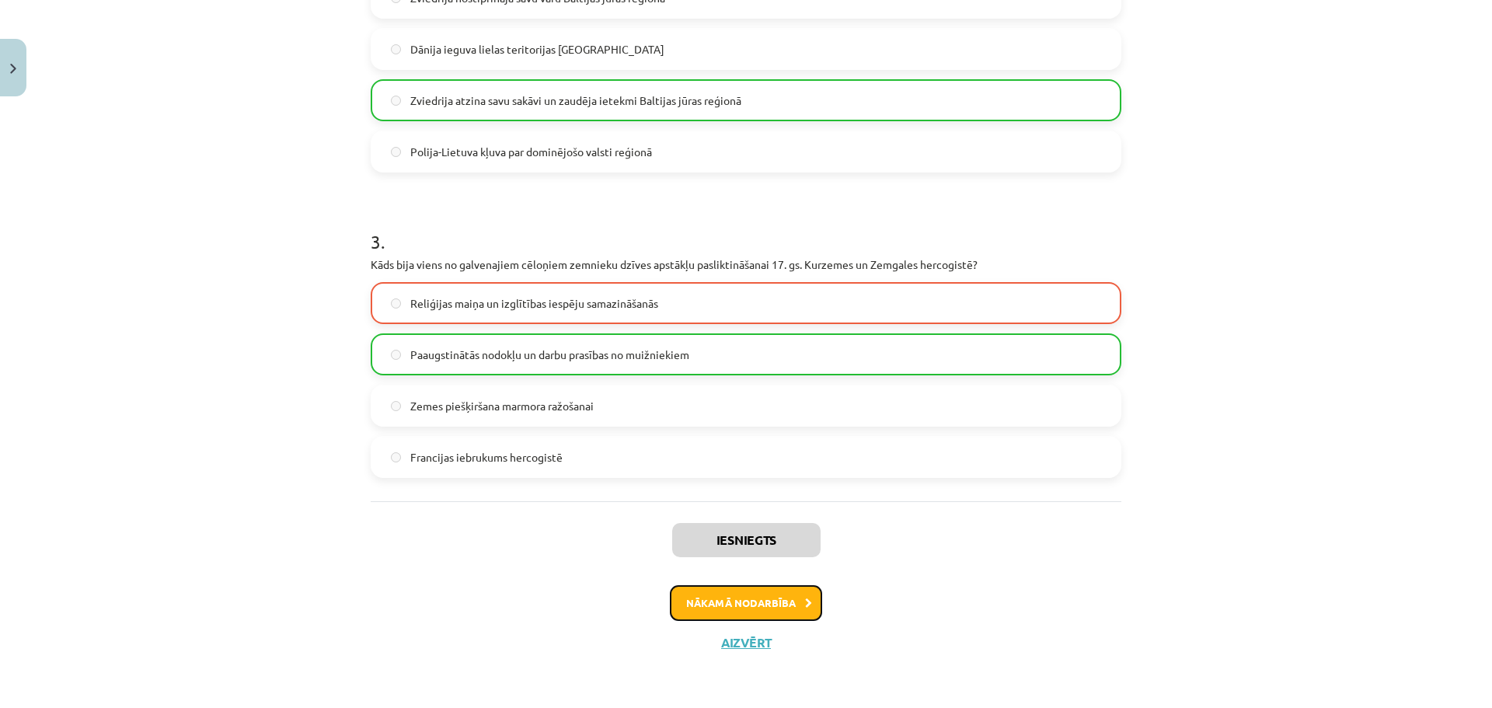
click at [783, 602] on button "Nākamā nodarbība" at bounding box center [746, 603] width 152 height 36
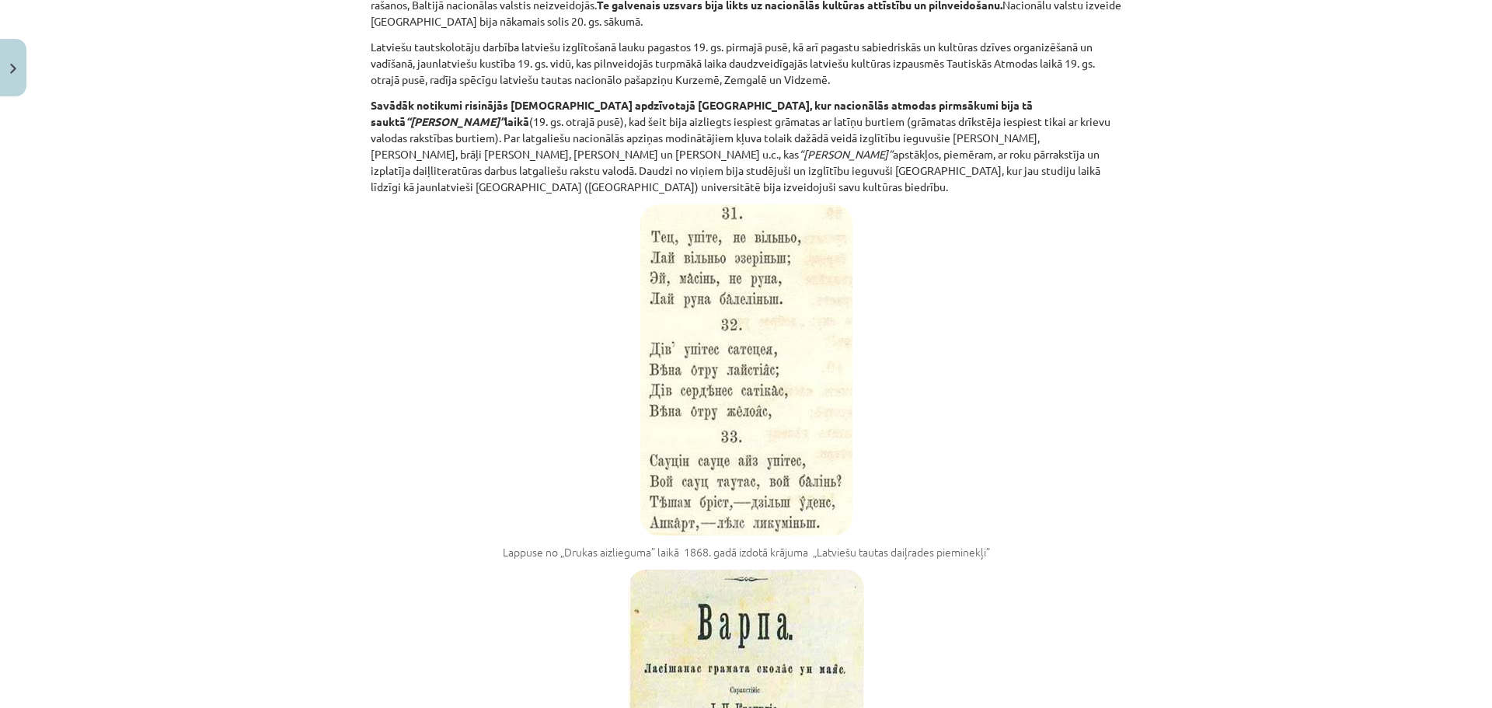
scroll to position [4391, 0]
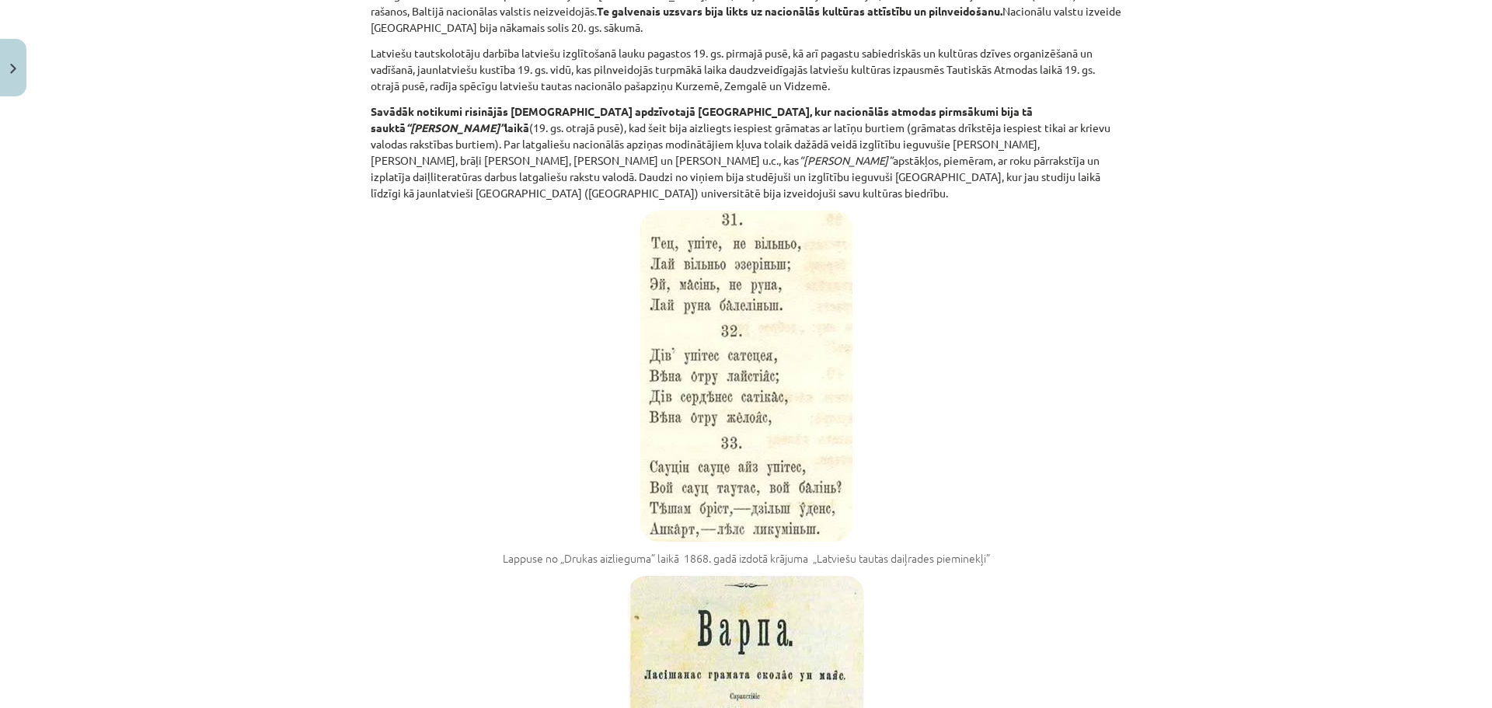
click at [689, 211] on img at bounding box center [746, 376] width 212 height 331
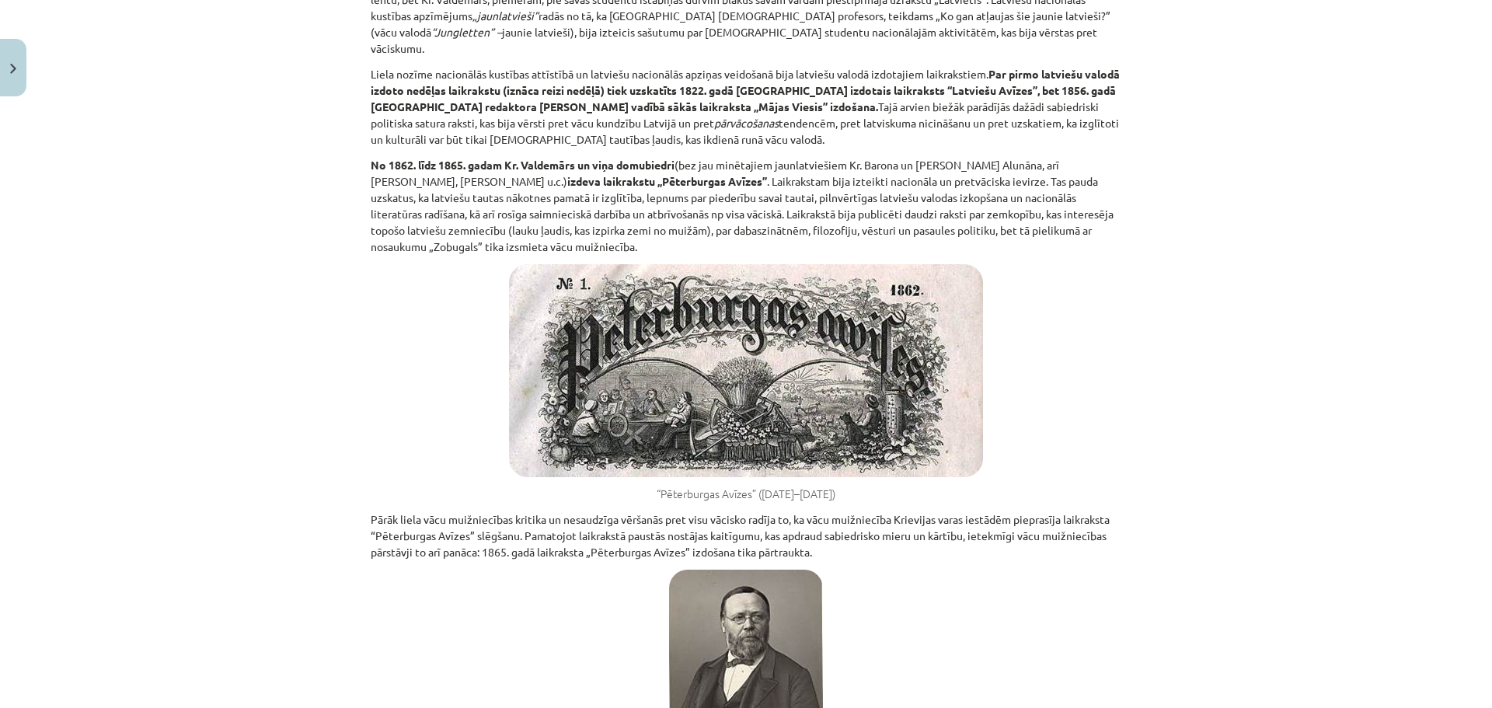
scroll to position [0, 0]
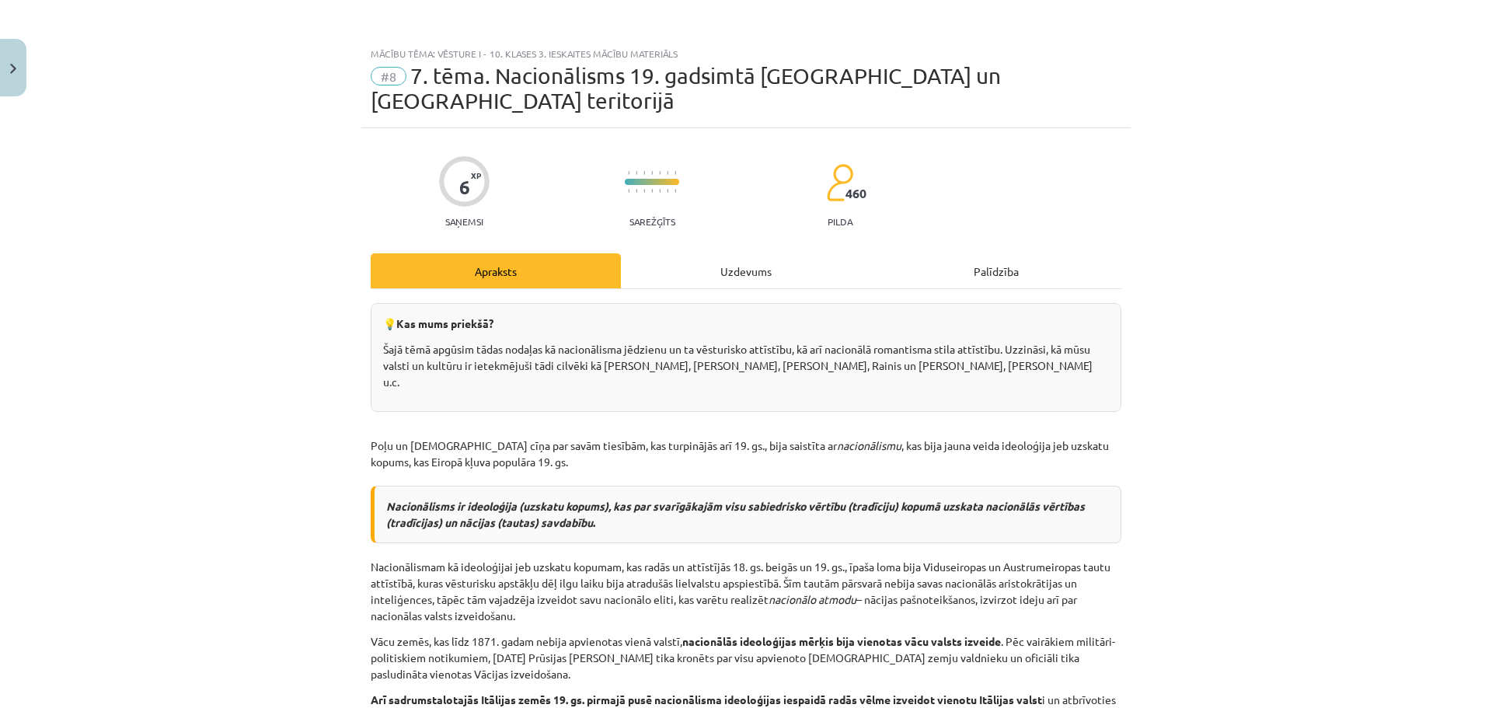
click at [745, 258] on div "Uzdevums" at bounding box center [746, 270] width 250 height 35
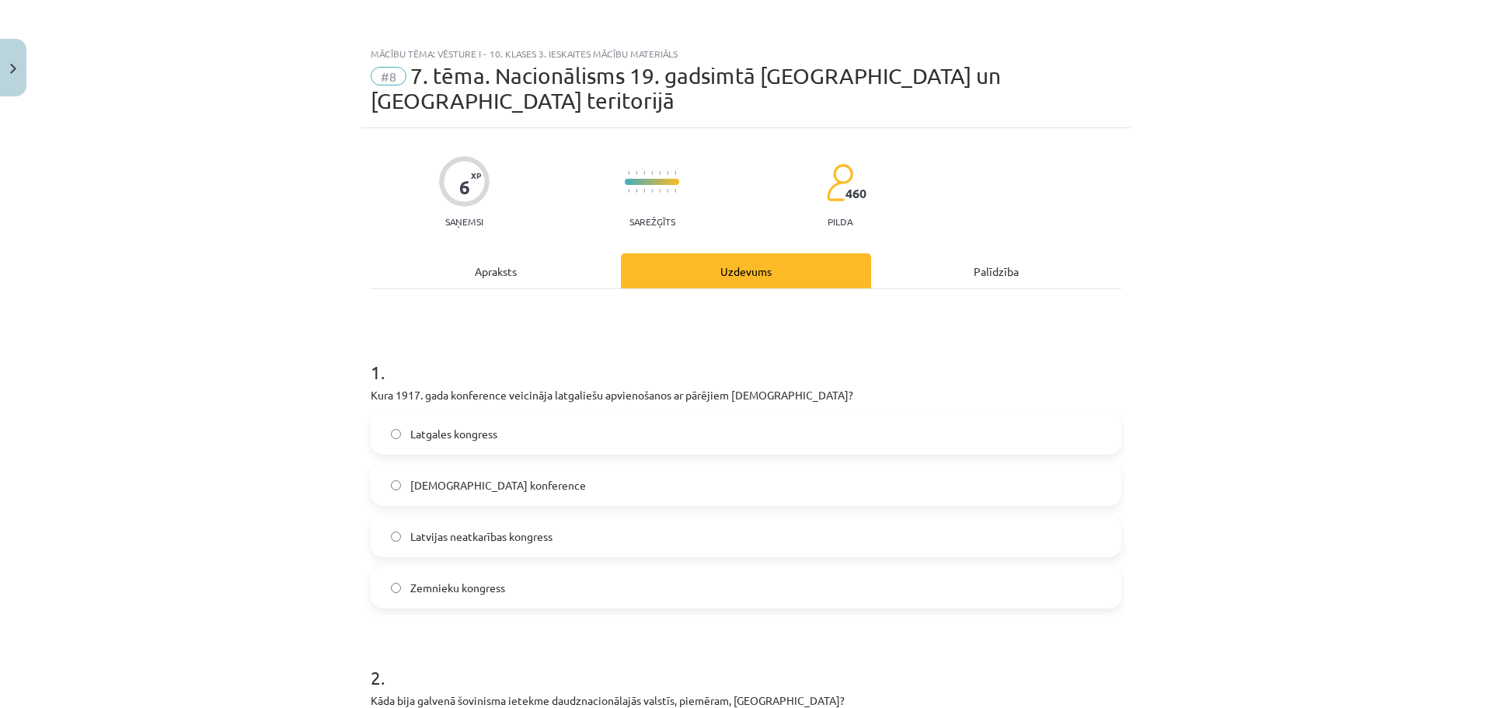
scroll to position [39, 0]
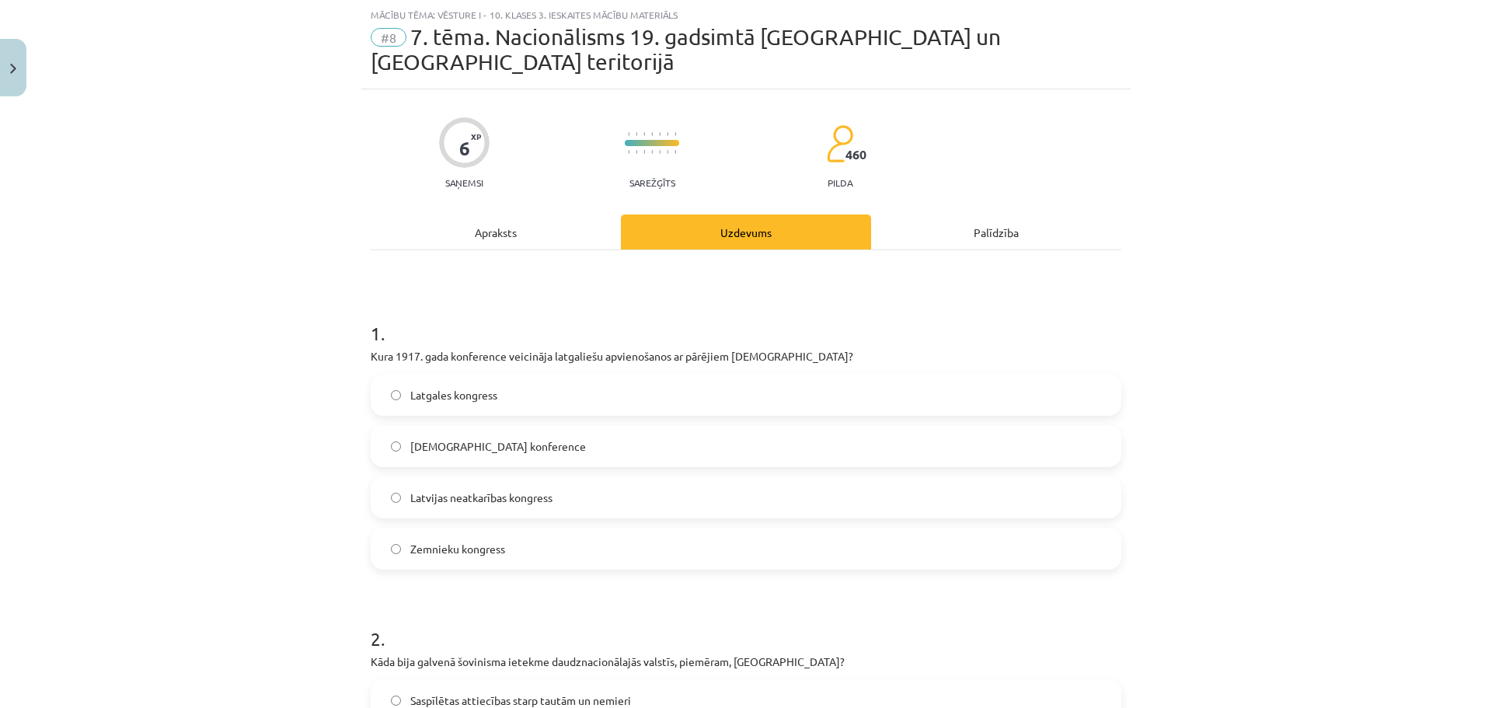
click at [515, 216] on div "Apraksts" at bounding box center [496, 231] width 250 height 35
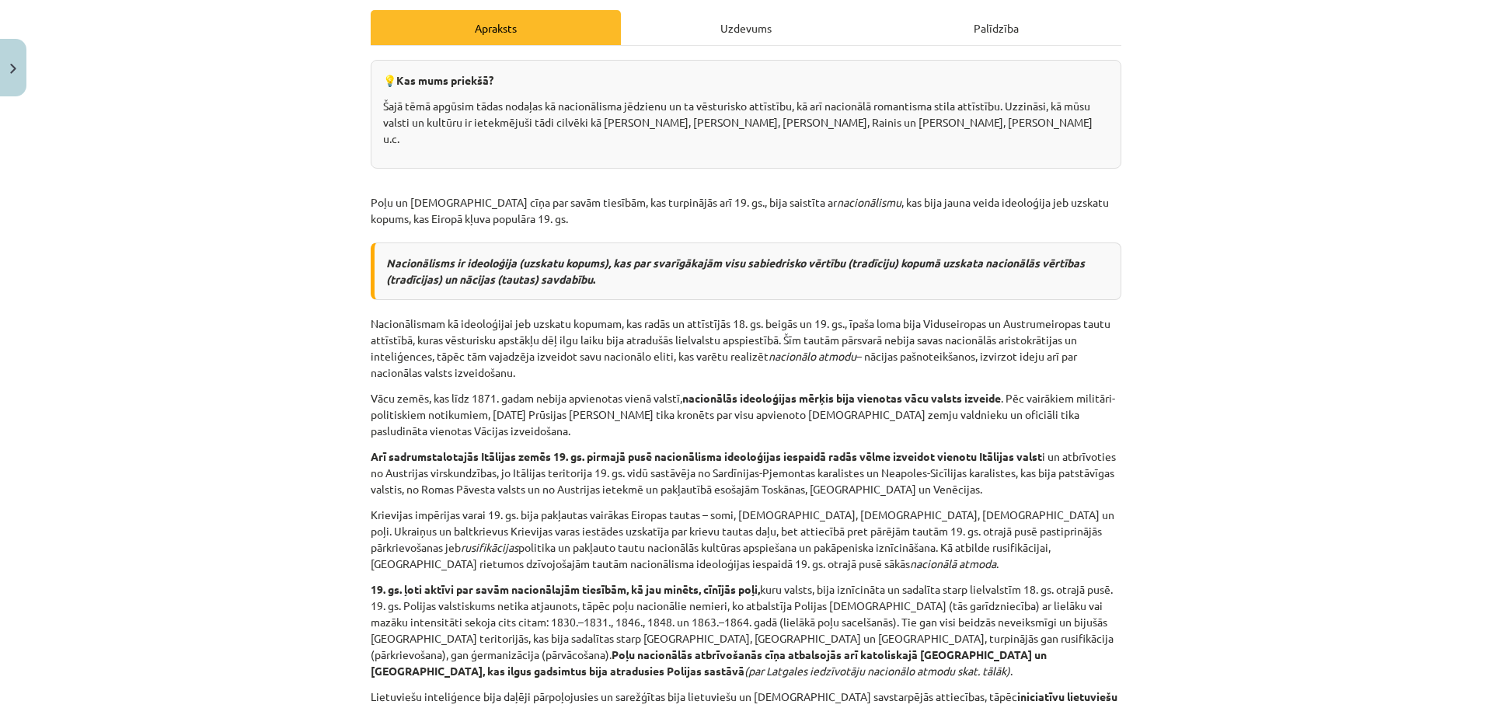
scroll to position [0, 0]
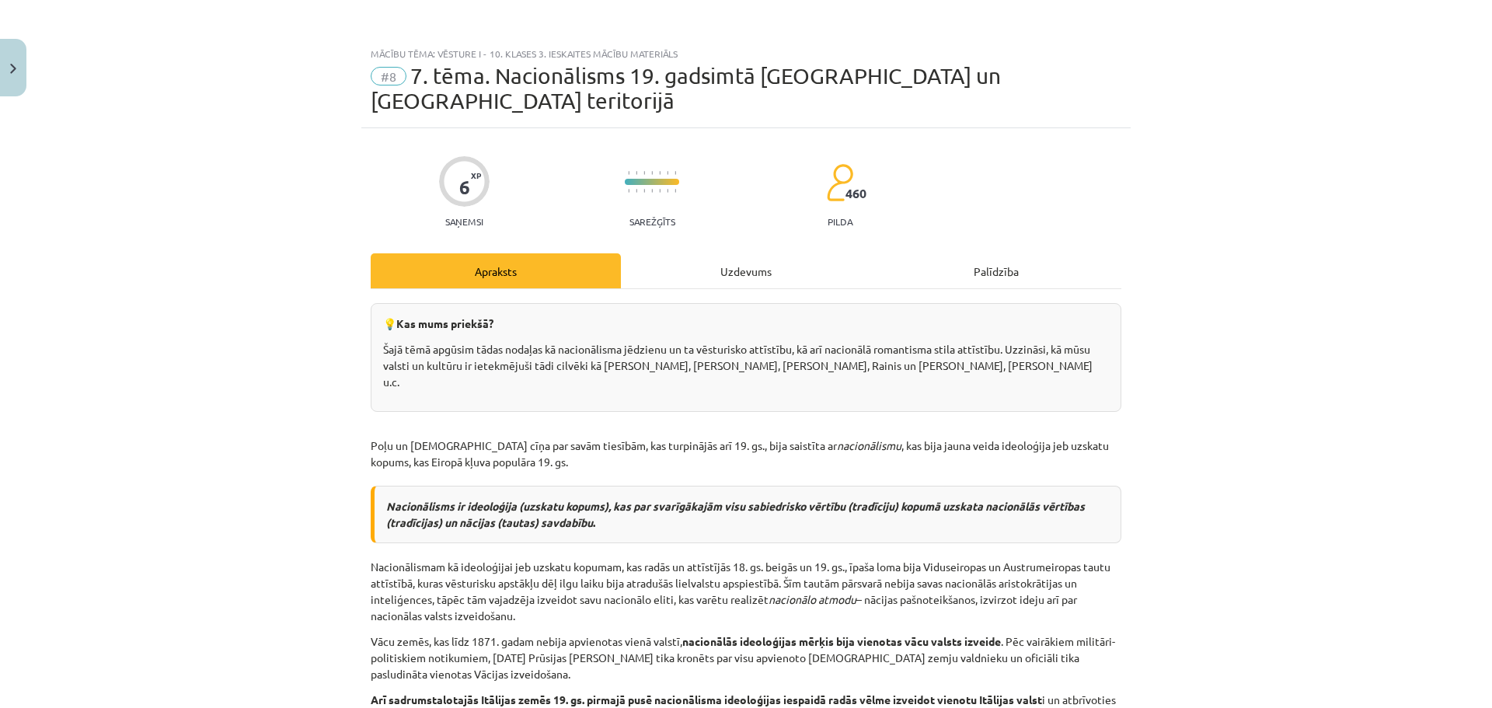
click at [766, 253] on div "Uzdevums" at bounding box center [746, 270] width 250 height 35
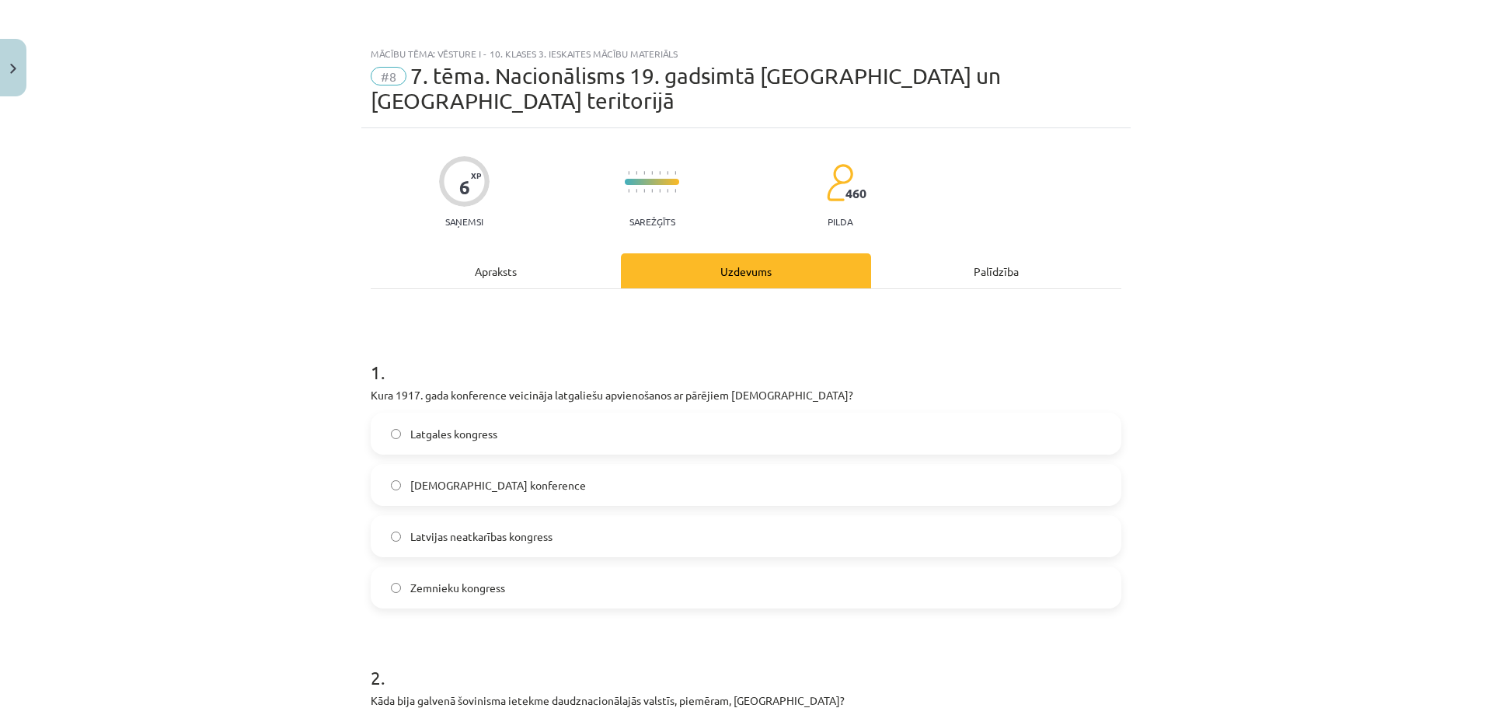
scroll to position [39, 0]
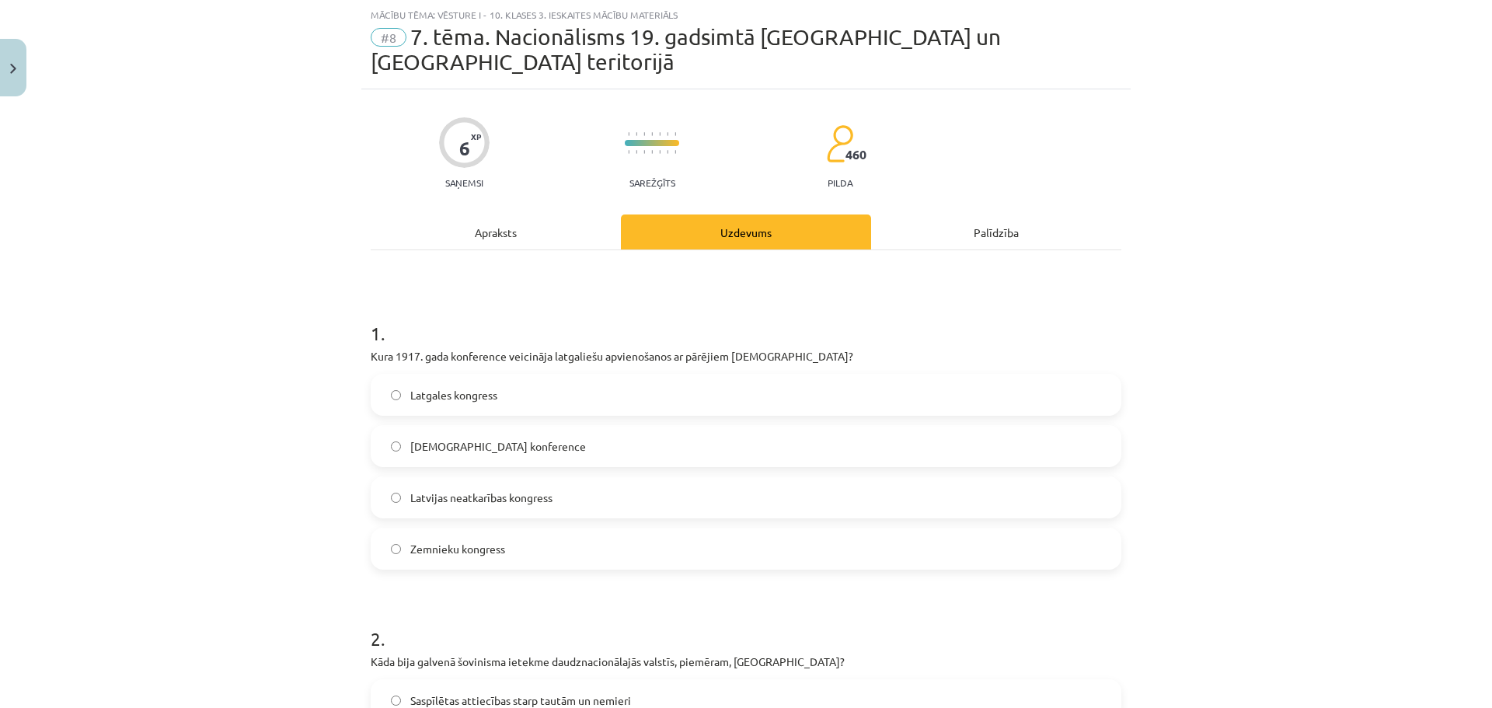
click at [452, 387] on span "Latgales kongress" at bounding box center [453, 395] width 87 height 16
click at [497, 214] on div "Apraksts" at bounding box center [496, 231] width 250 height 35
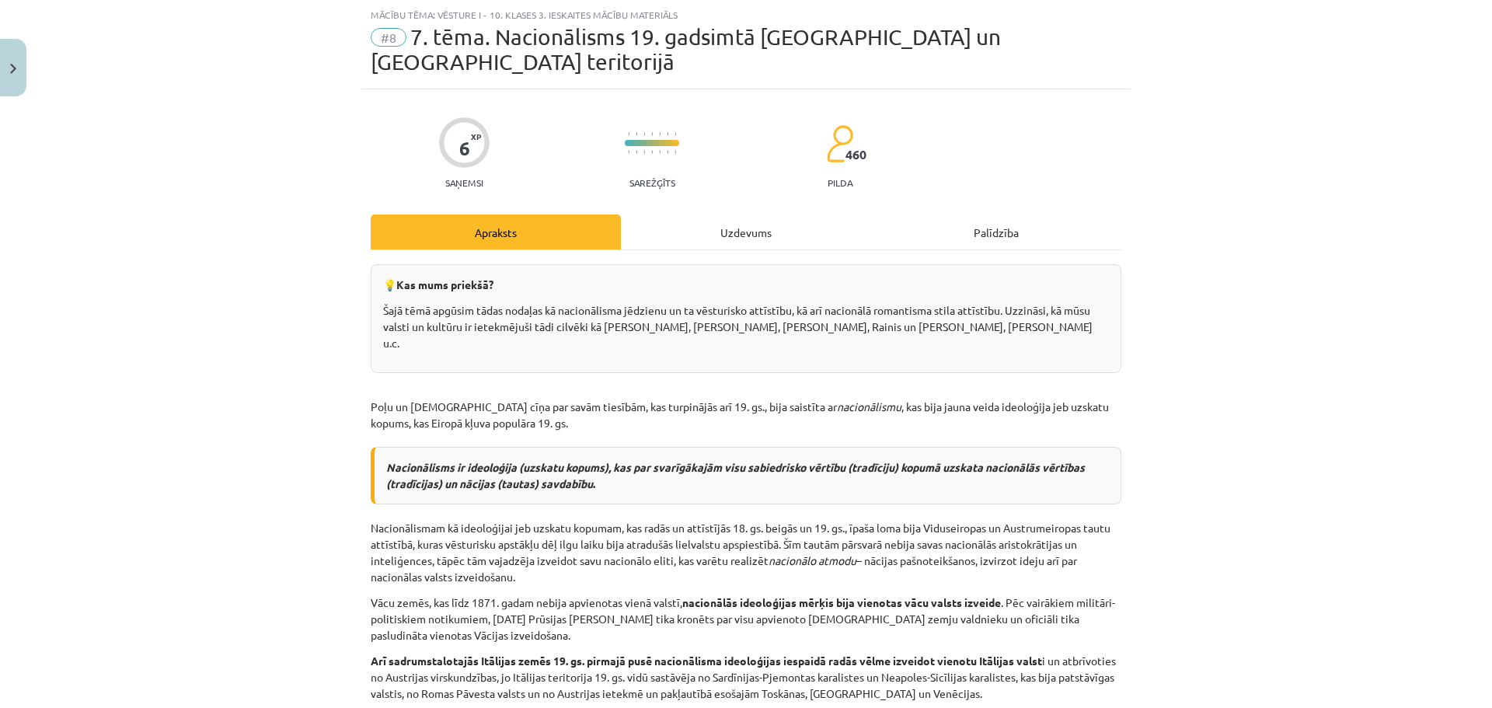
click at [628, 214] on div "Uzdevums" at bounding box center [746, 231] width 250 height 35
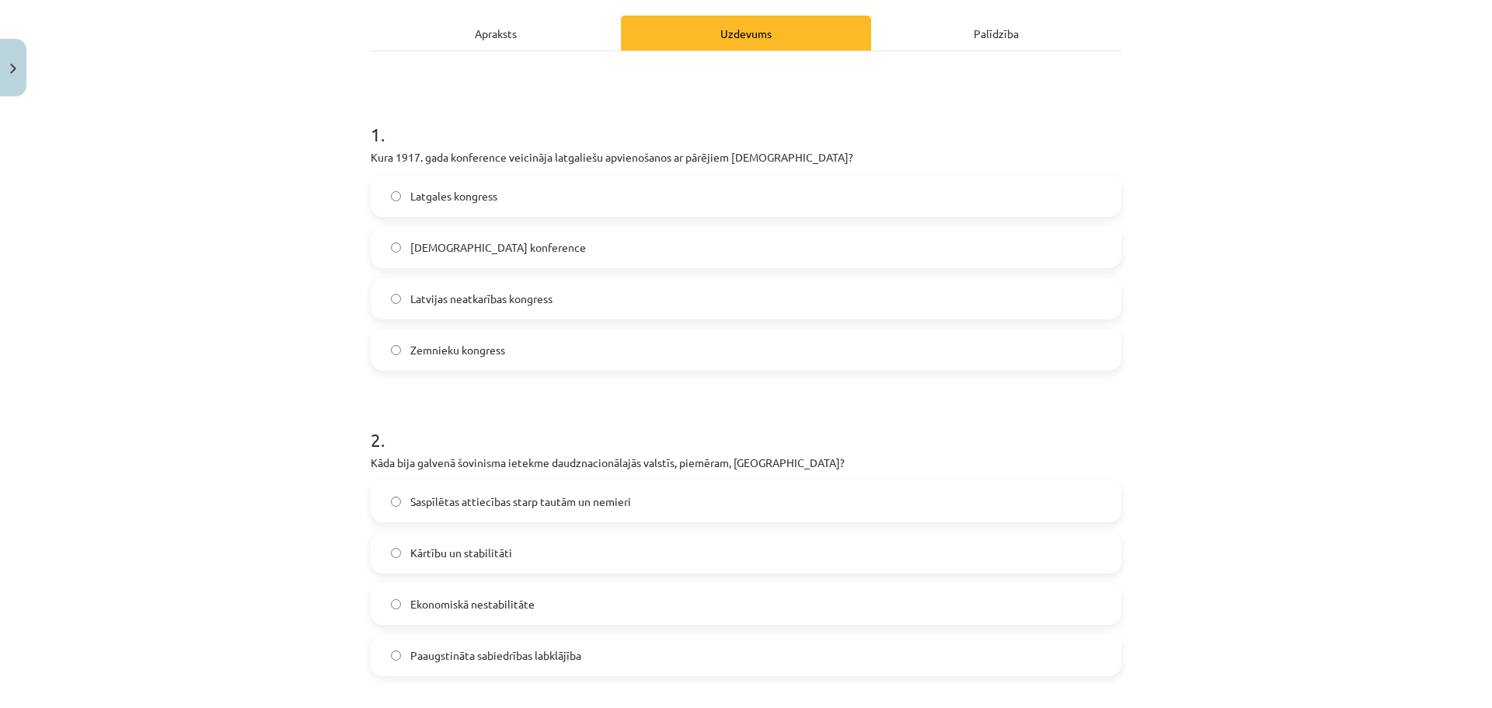
scroll to position [427, 0]
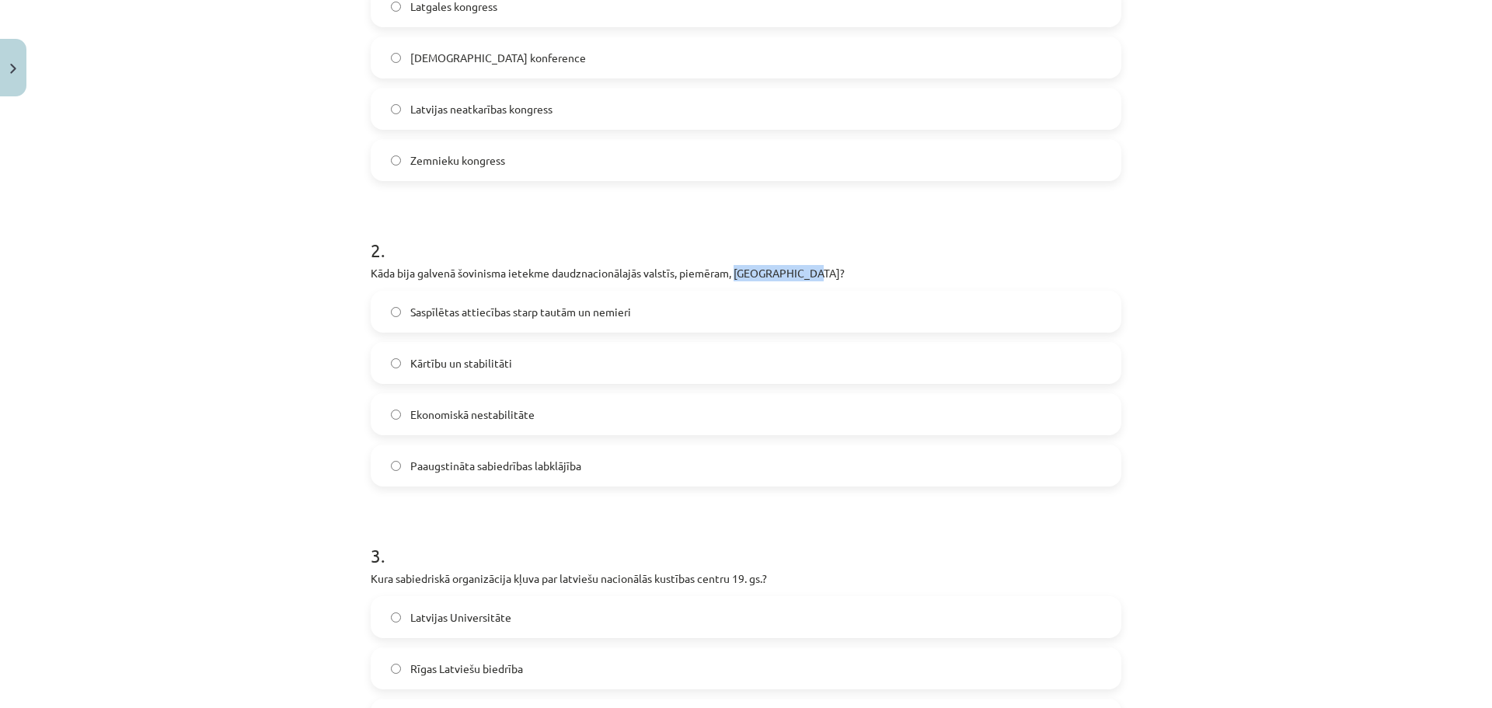
drag, startPoint x: 800, startPoint y: 247, endPoint x: 729, endPoint y: 249, distance: 71.5
click at [729, 265] on p "Kāda bija galvenā šovinisma ietekme daudznacionālajās valstīs, piemēram, Austro…" at bounding box center [746, 273] width 751 height 16
copy p "Austroungārijā"
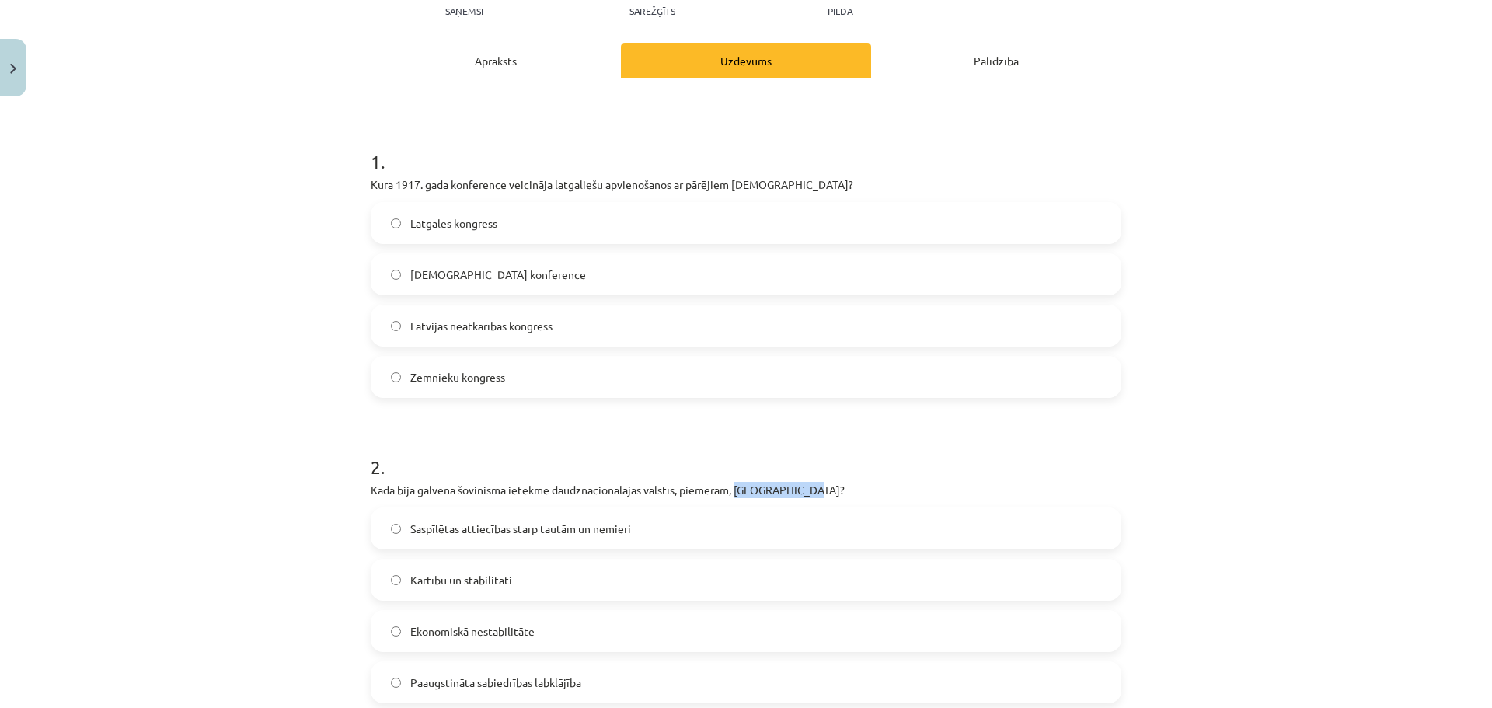
scroll to position [0, 0]
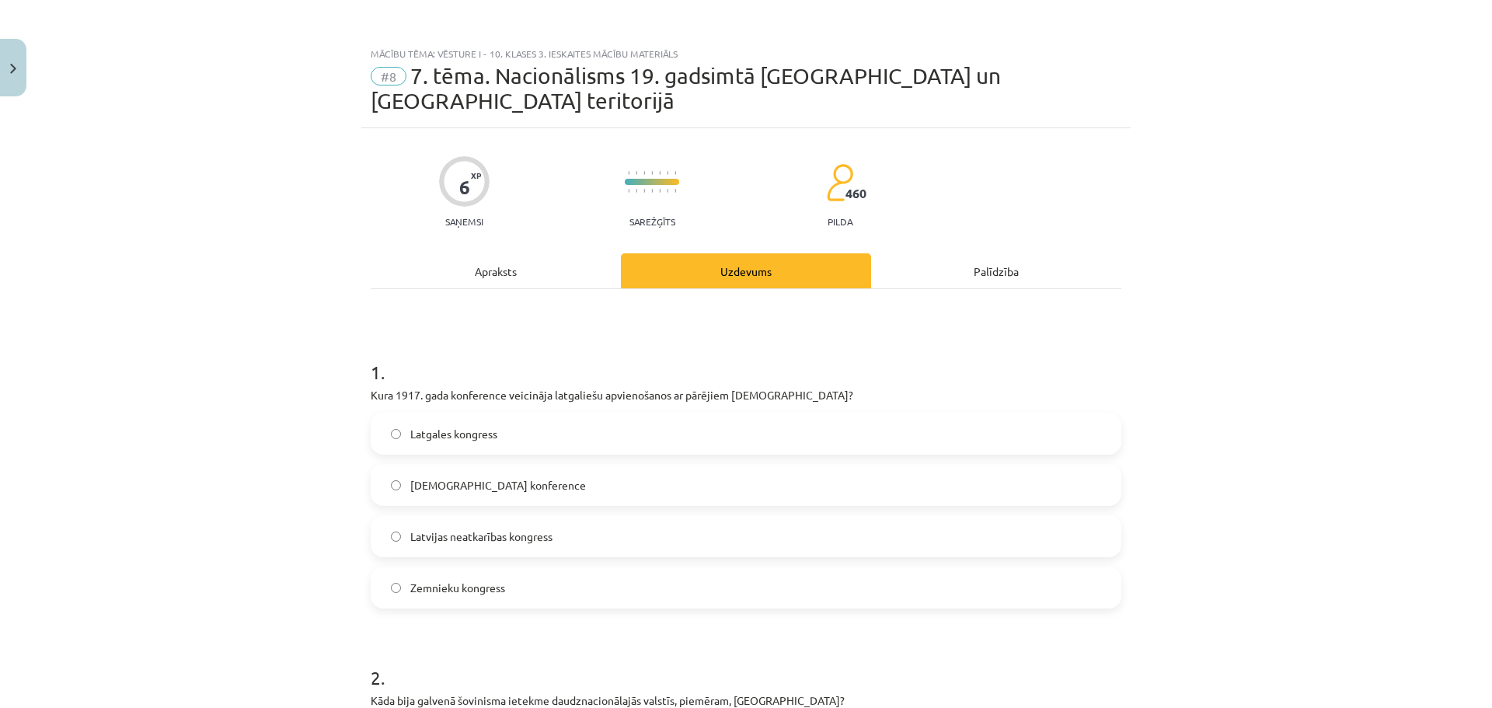
drag, startPoint x: 527, startPoint y: 233, endPoint x: 518, endPoint y: 235, distance: 9.6
click at [518, 253] on div "Apraksts" at bounding box center [496, 270] width 250 height 35
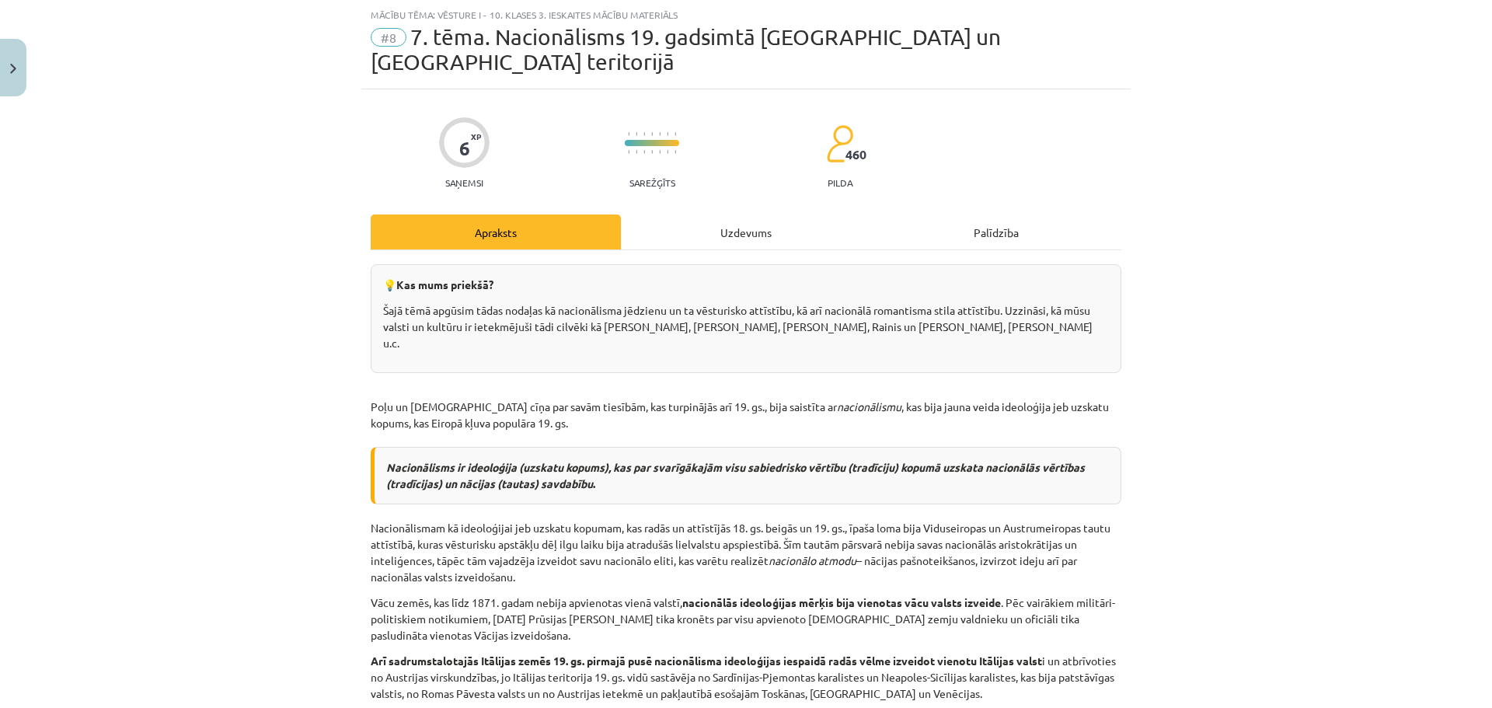
scroll to position [6285, 0]
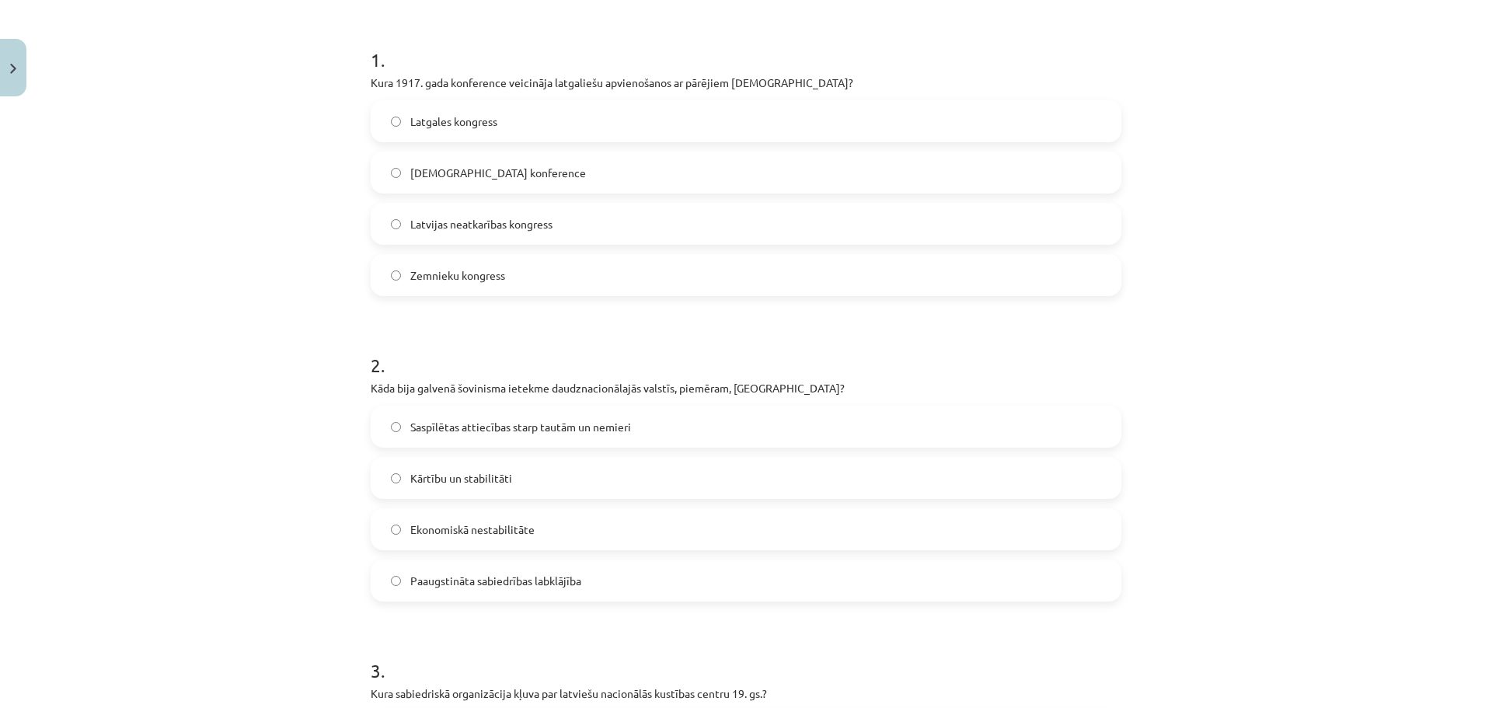
scroll to position [350, 0]
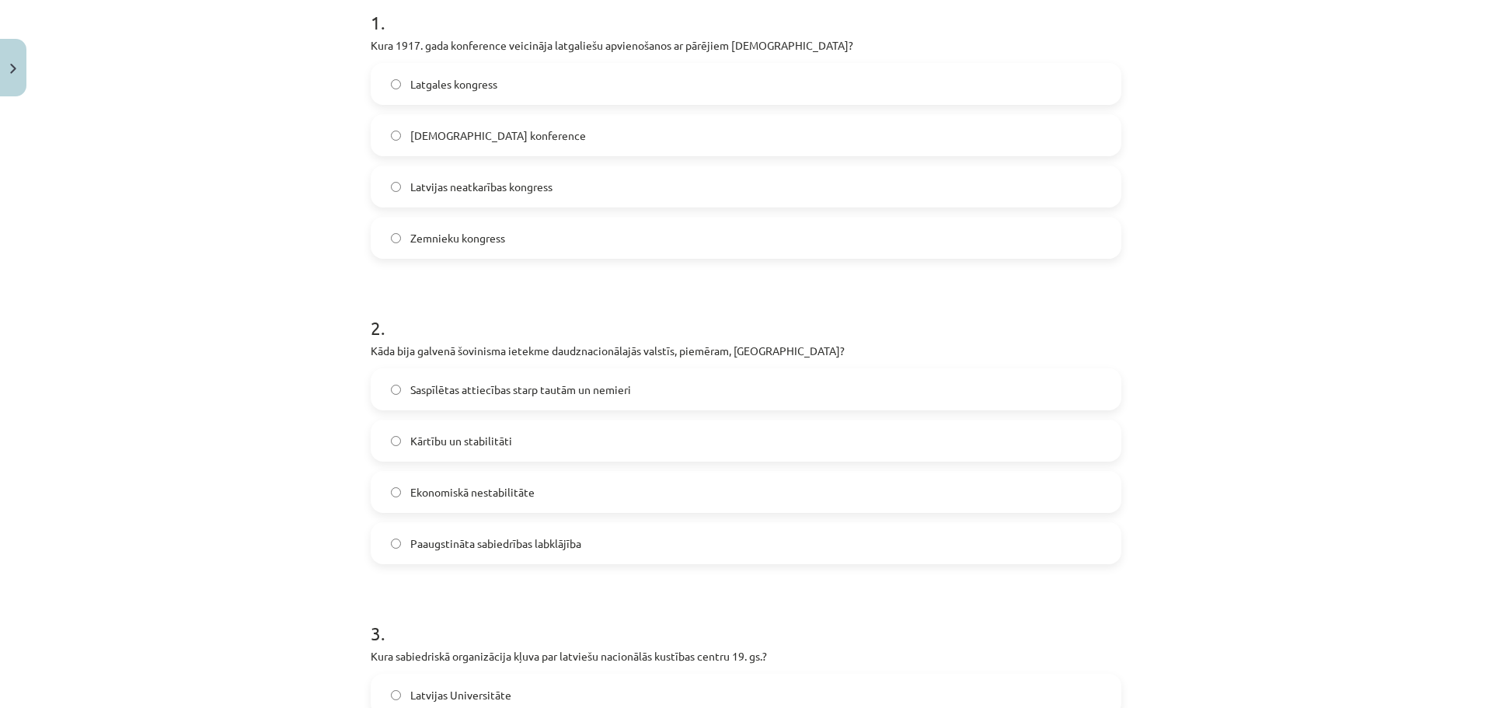
click at [576, 382] on span "Saspīlētas attiecības starp tautām un nemieri" at bounding box center [520, 390] width 221 height 16
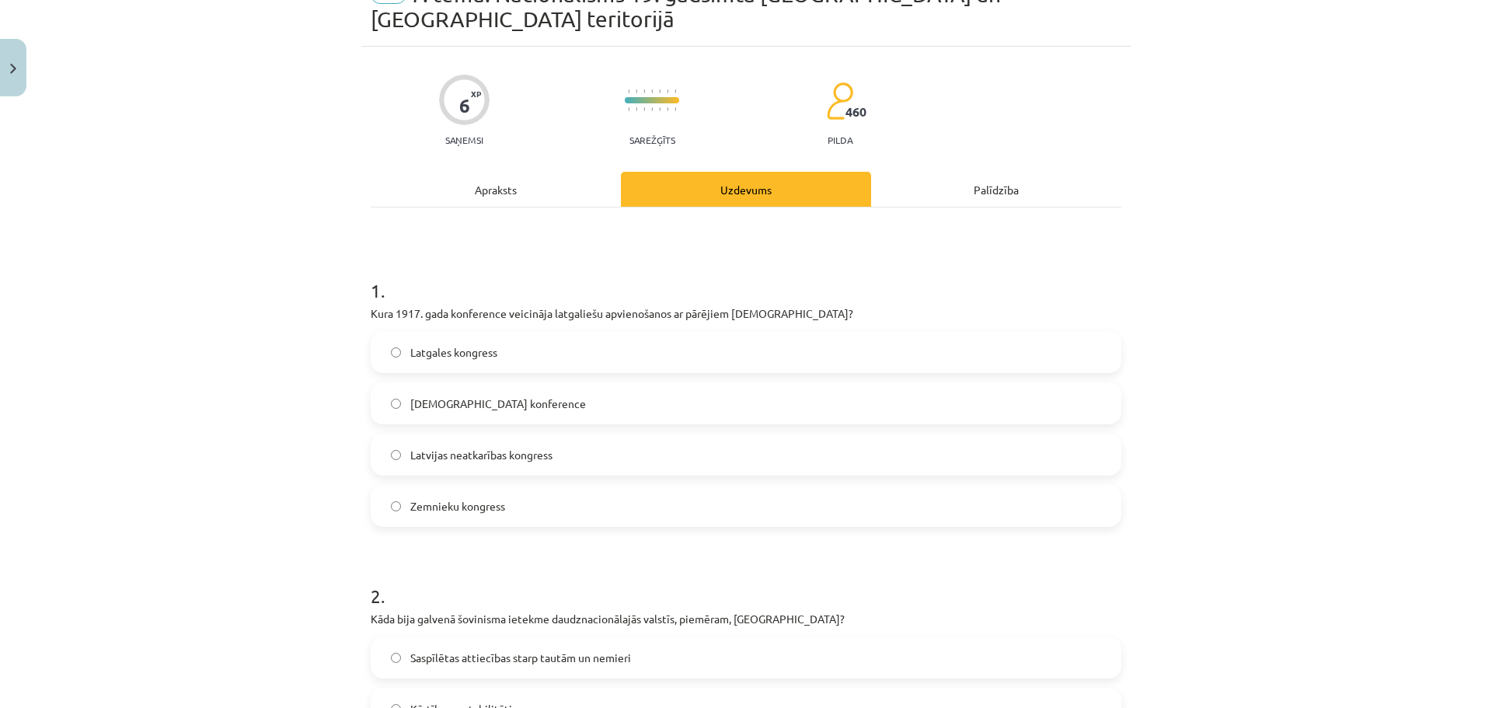
scroll to position [0, 0]
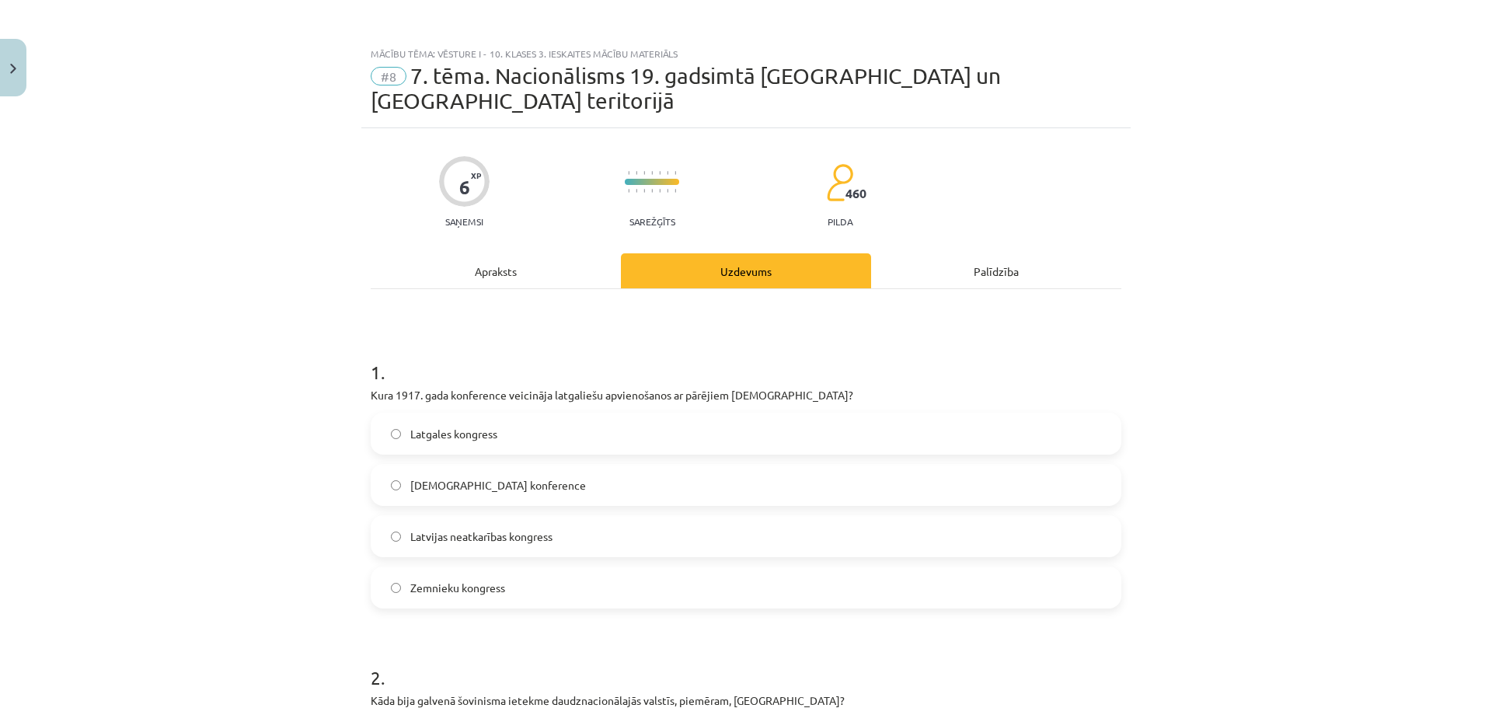
click at [563, 253] on div "Apraksts" at bounding box center [496, 270] width 250 height 35
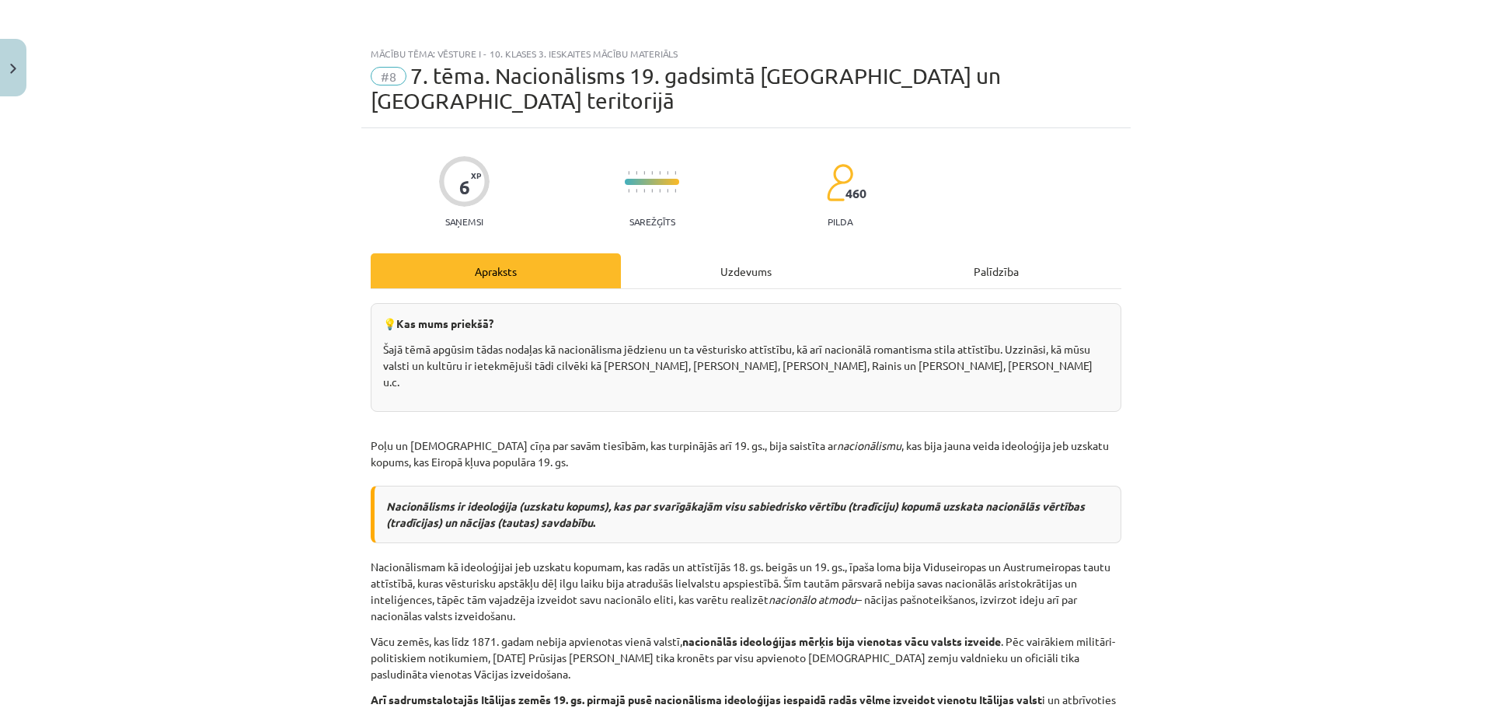
click at [769, 253] on div "Uzdevums" at bounding box center [746, 270] width 250 height 35
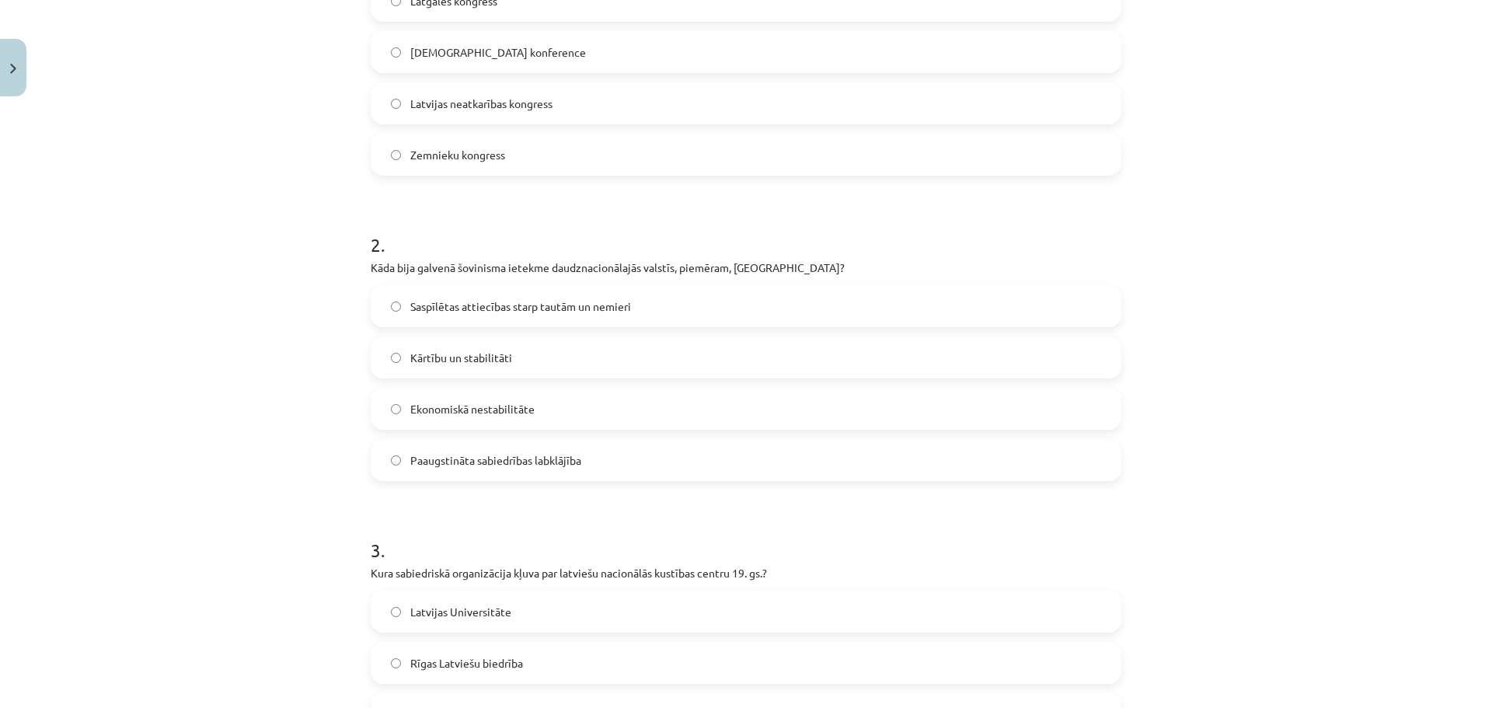
scroll to position [583, 0]
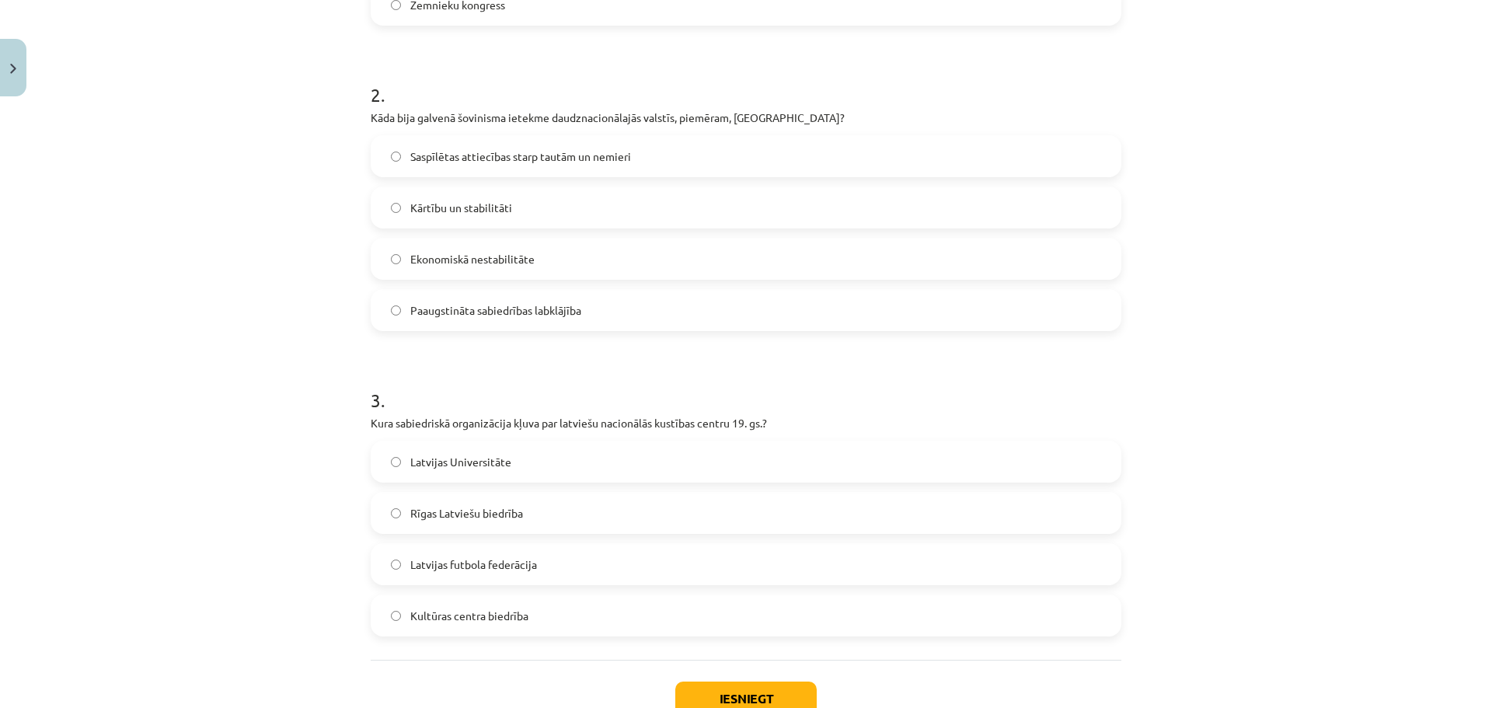
click at [465, 505] on span "Rīgas Latviešu biedrība" at bounding box center [466, 513] width 113 height 16
click at [749, 682] on button "Iesniegt" at bounding box center [745, 699] width 141 height 34
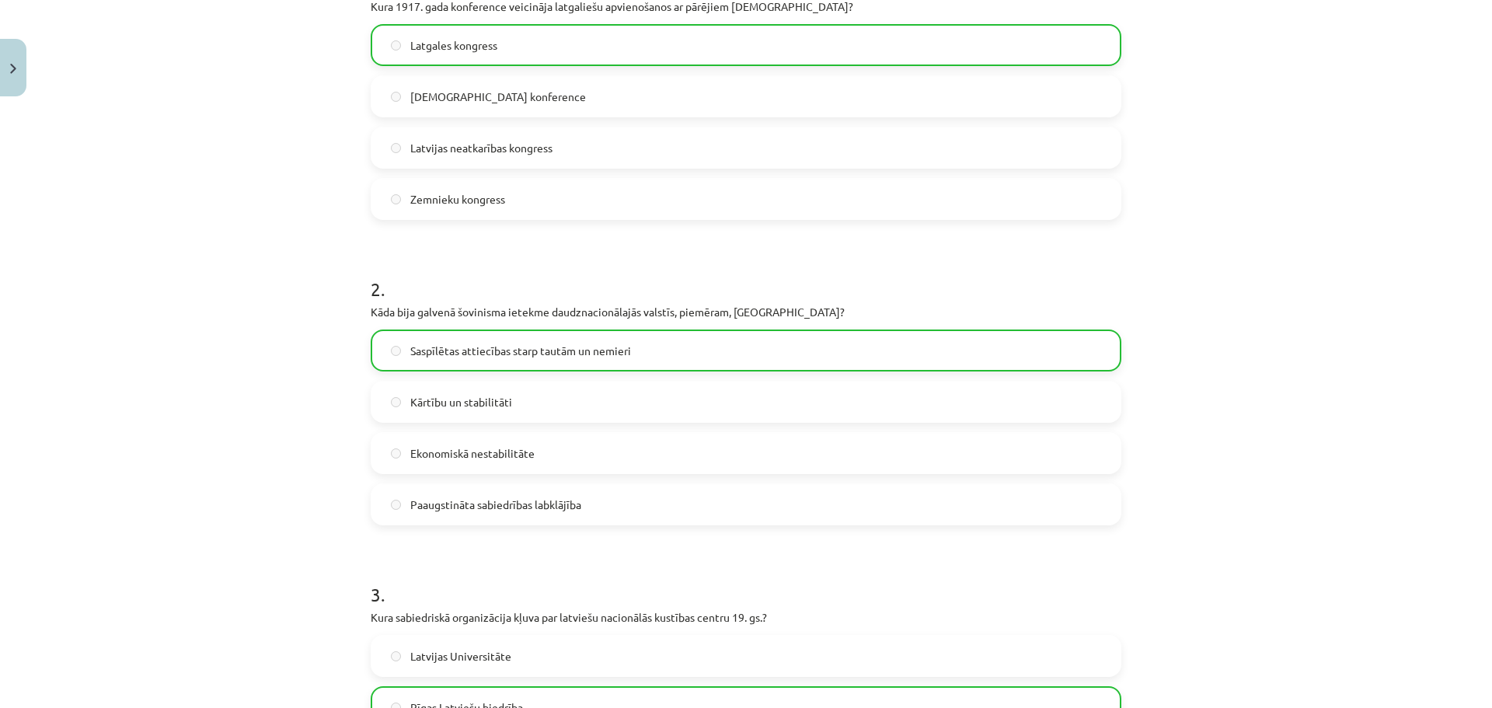
scroll to position [717, 0]
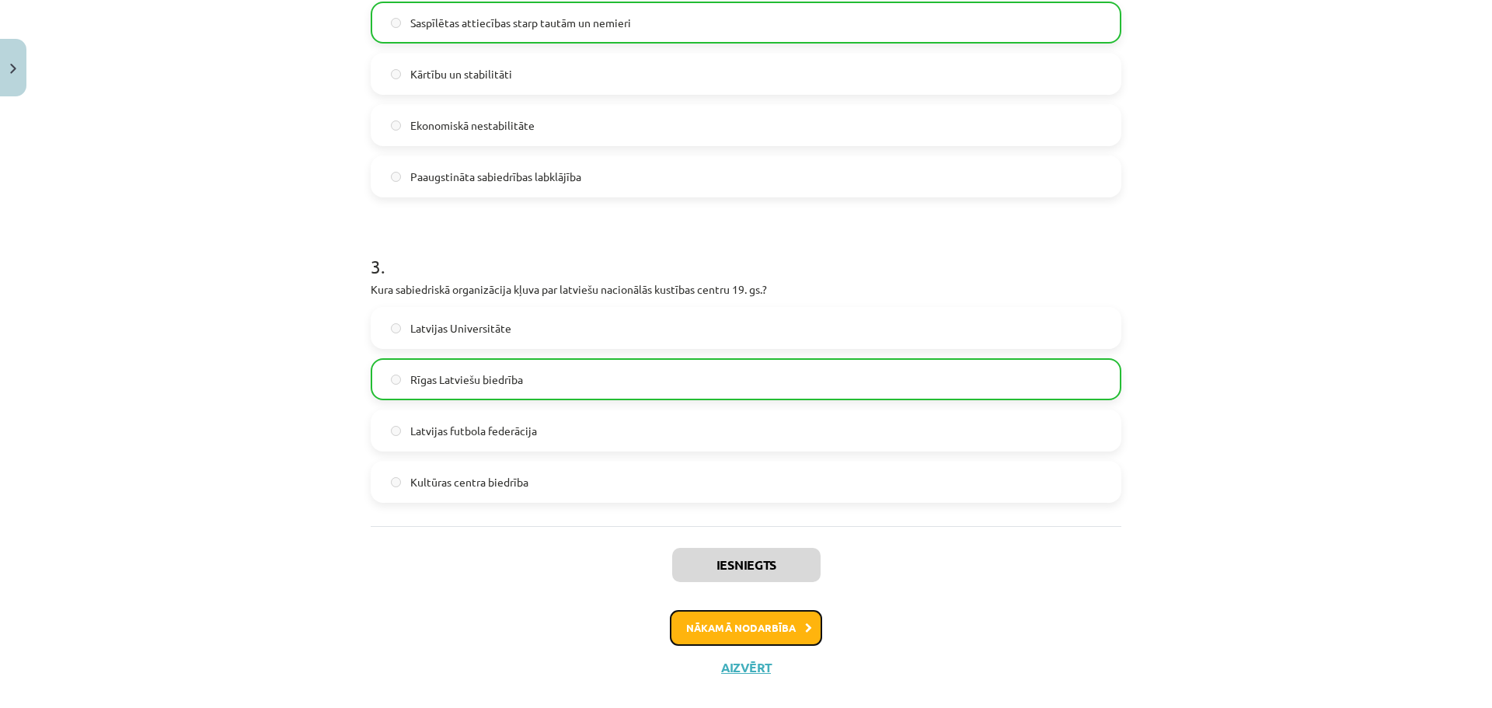
click at [757, 610] on button "Nākamā nodarbība" at bounding box center [746, 628] width 152 height 36
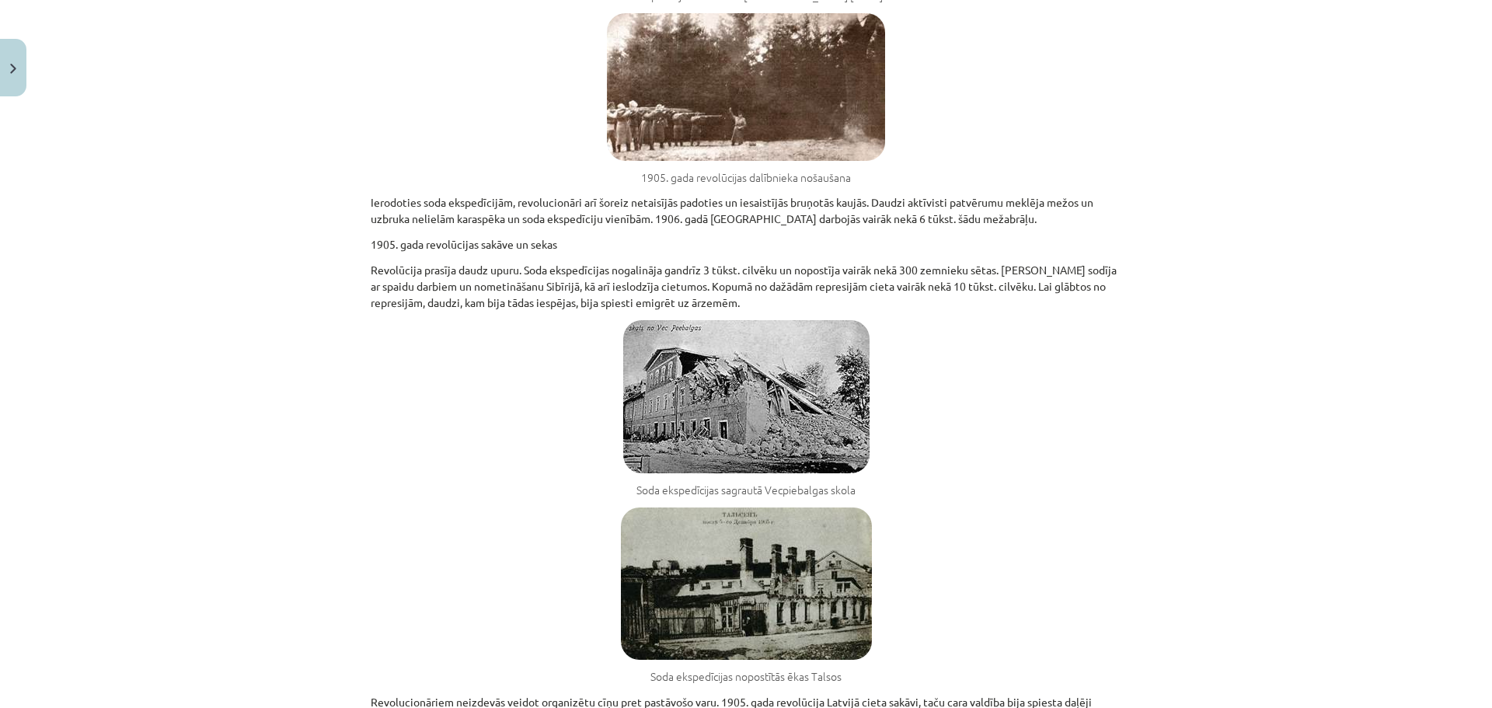
scroll to position [11639, 0]
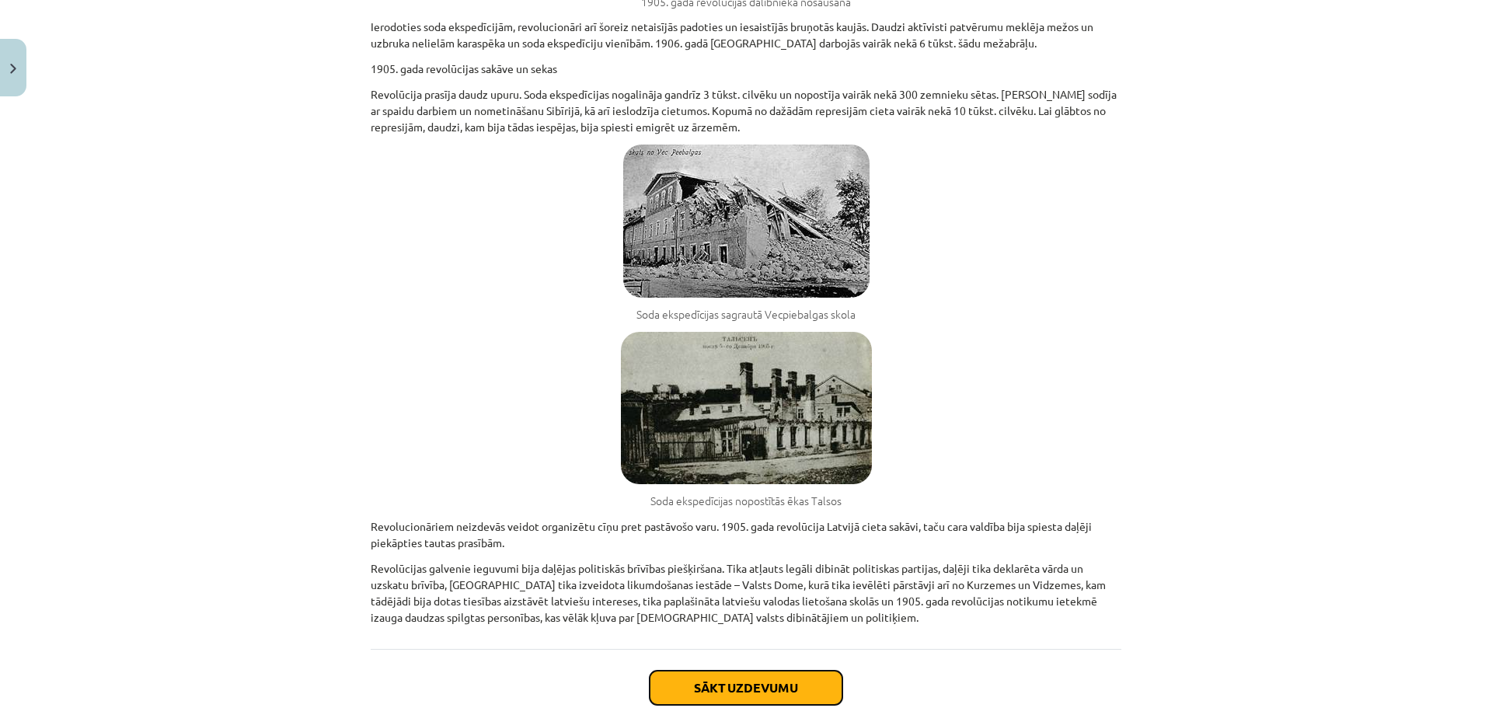
click at [746, 671] on button "Sākt uzdevumu" at bounding box center [746, 688] width 193 height 34
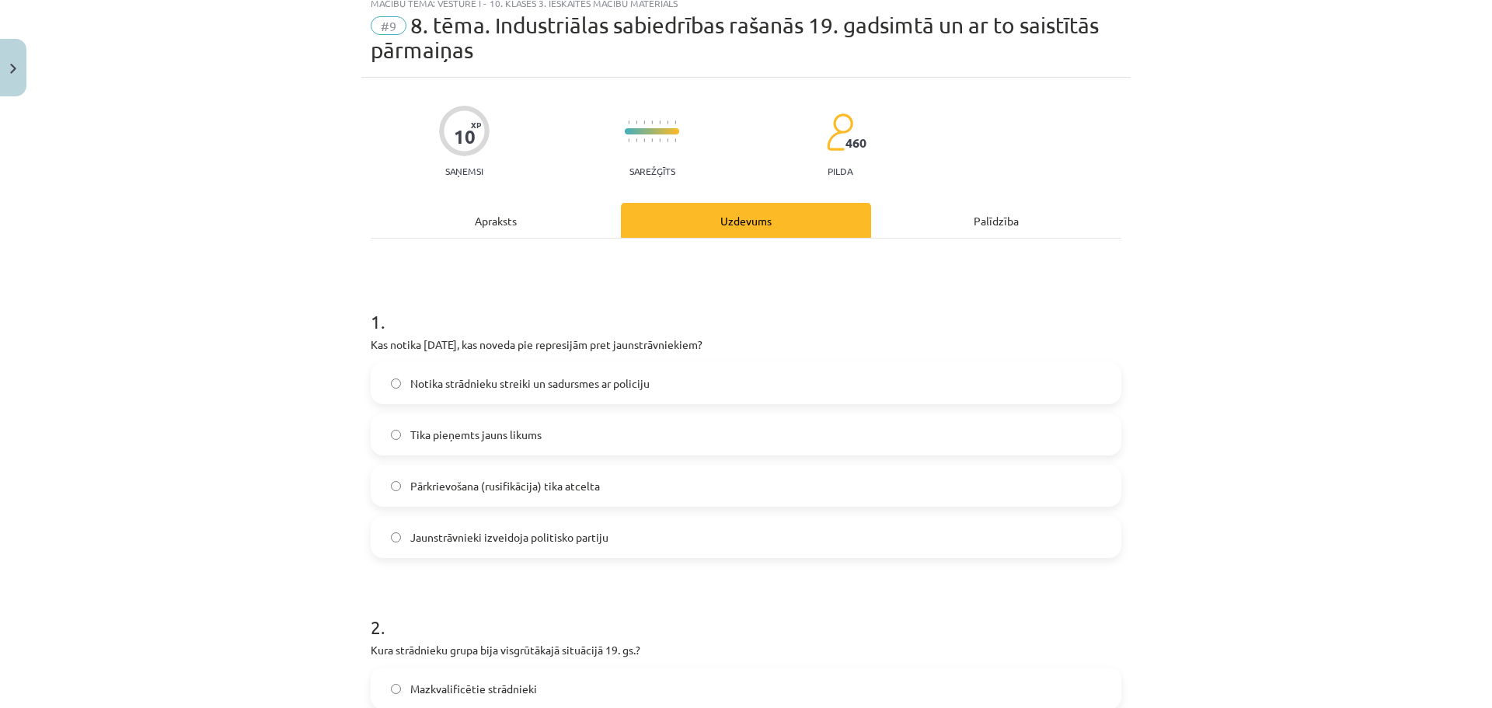
scroll to position [39, 0]
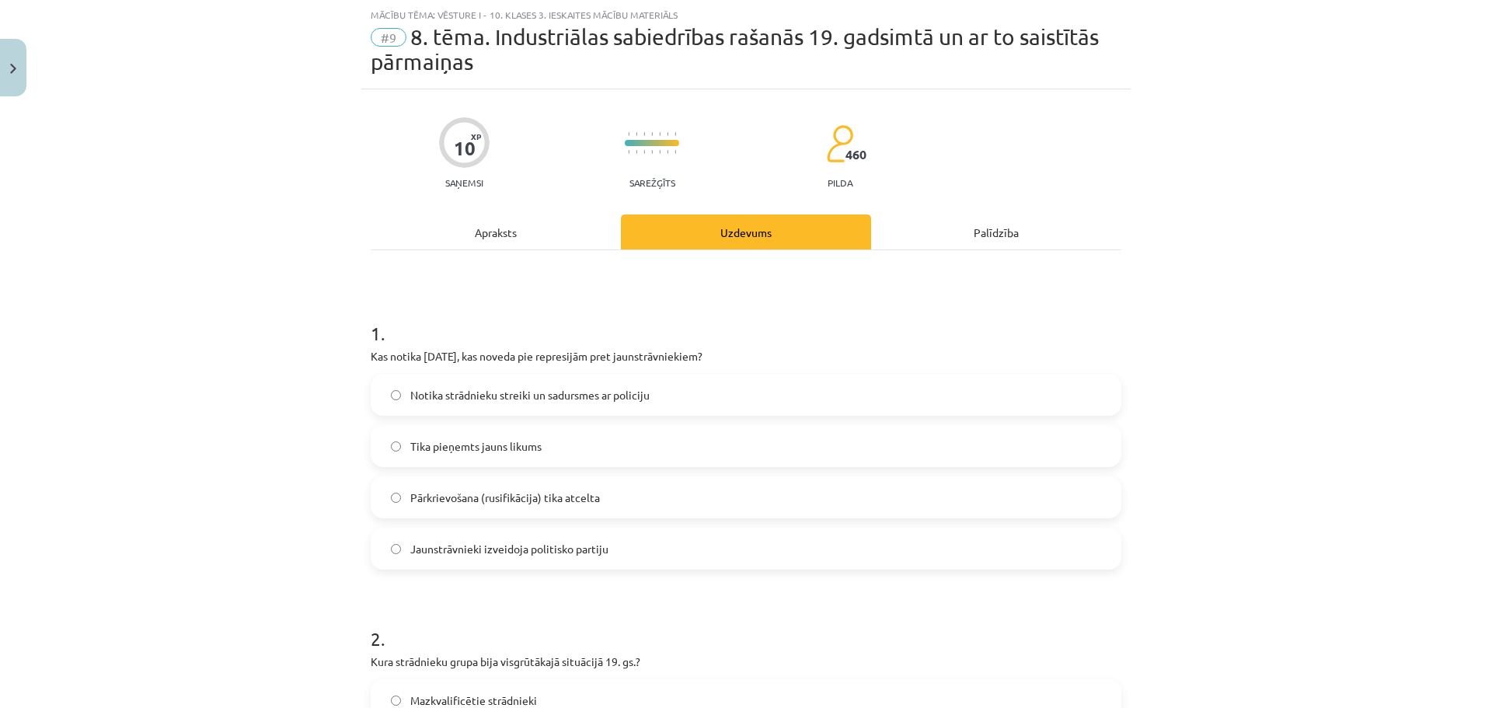
click at [650, 397] on label "Notika strādnieku streiki un sadursmes ar policiju" at bounding box center [746, 394] width 748 height 39
click at [436, 228] on div "Apraksts" at bounding box center [496, 231] width 250 height 35
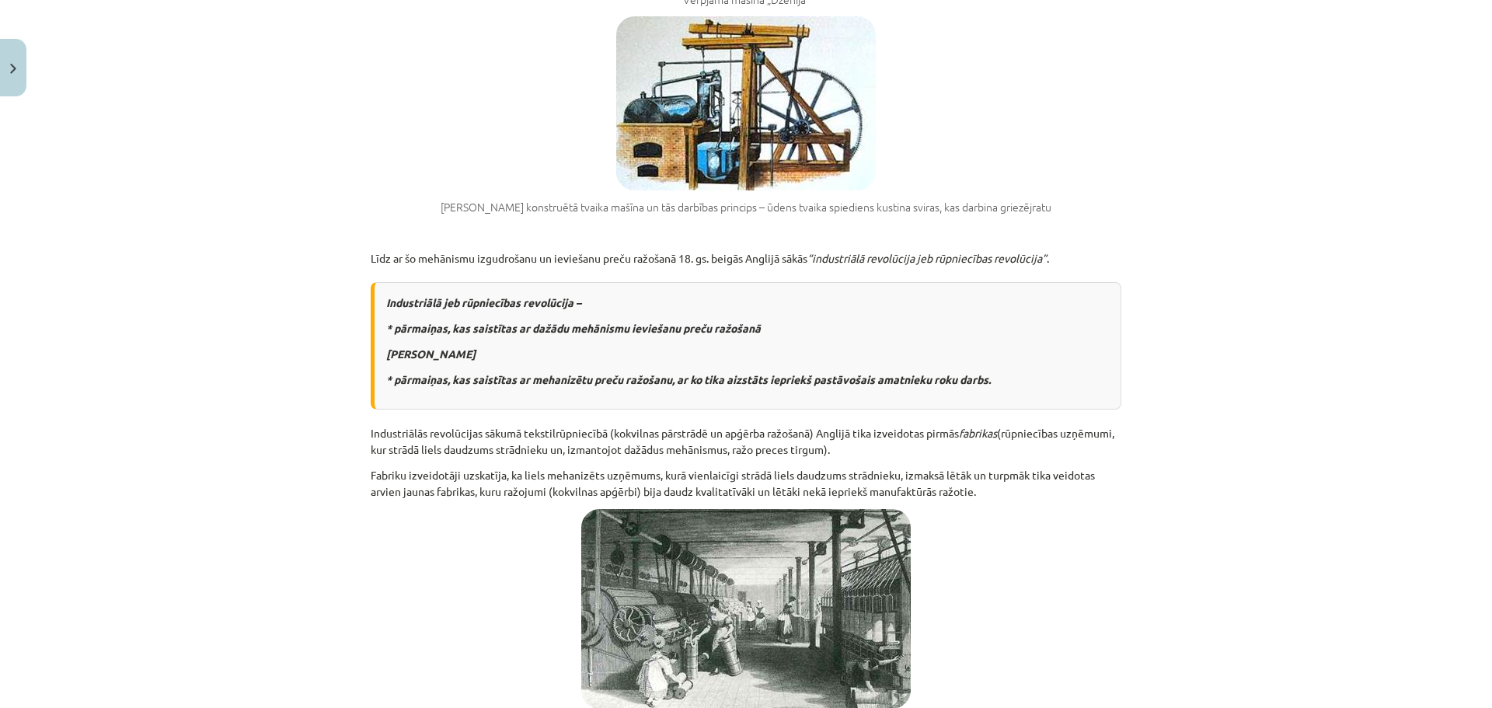
scroll to position [0, 0]
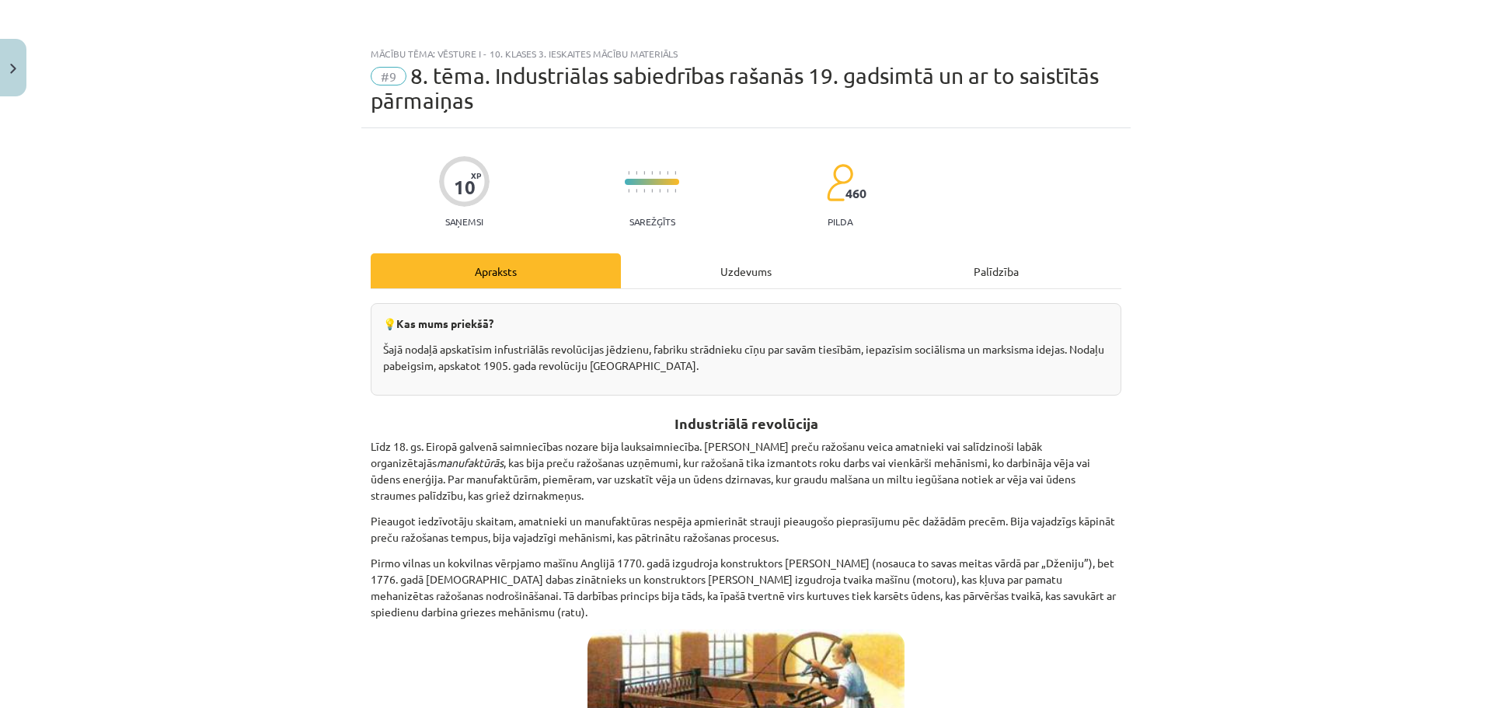
click at [713, 263] on div "Uzdevums" at bounding box center [746, 270] width 250 height 35
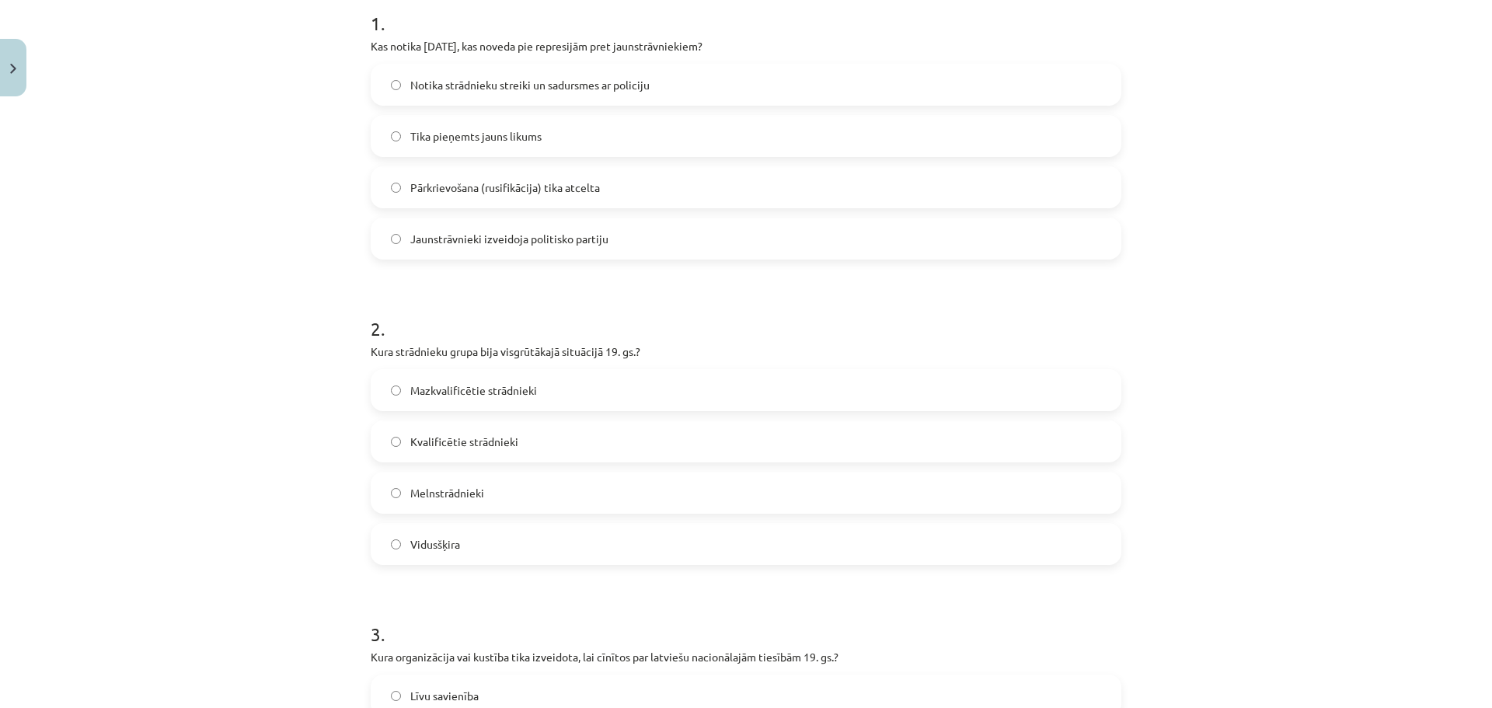
scroll to position [350, 0]
click at [488, 406] on label "Mazkvalificētie strādnieki" at bounding box center [746, 389] width 748 height 39
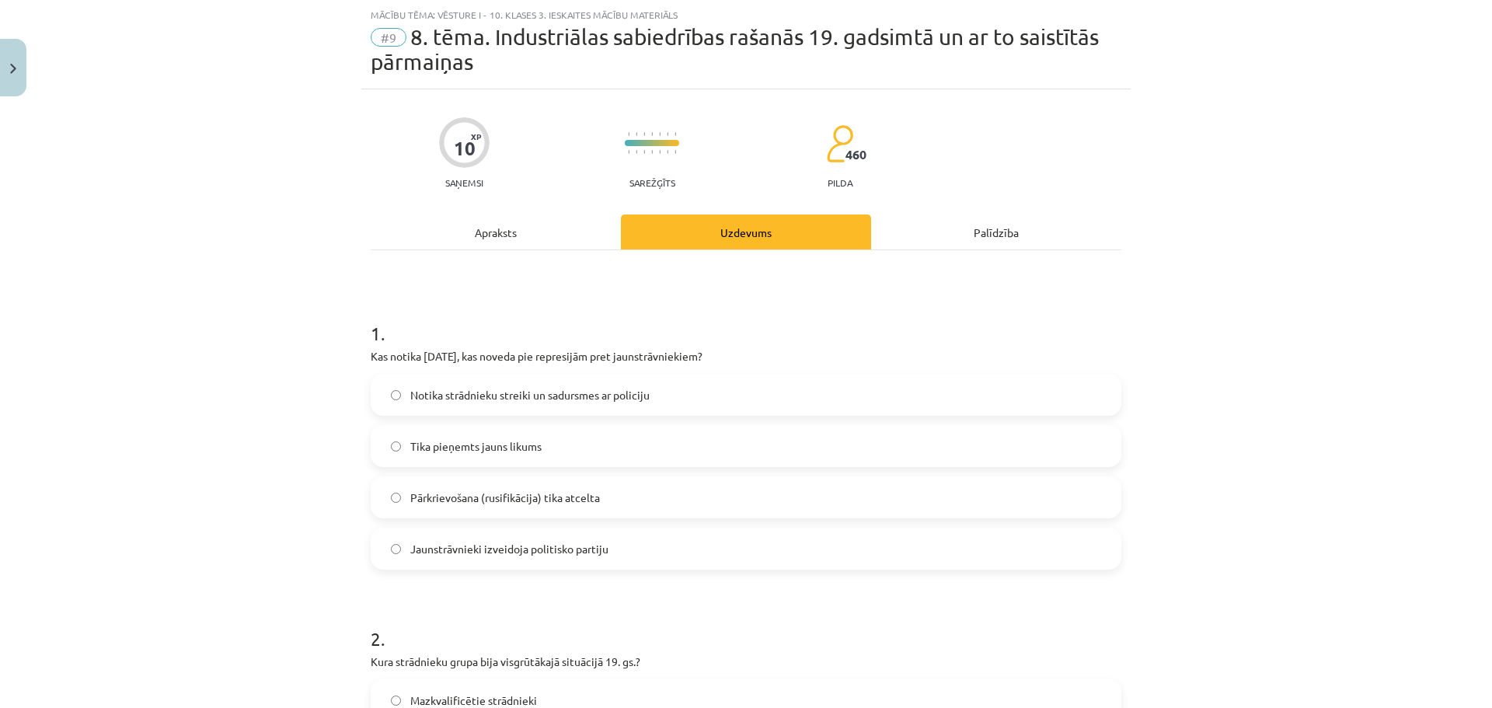
scroll to position [0, 0]
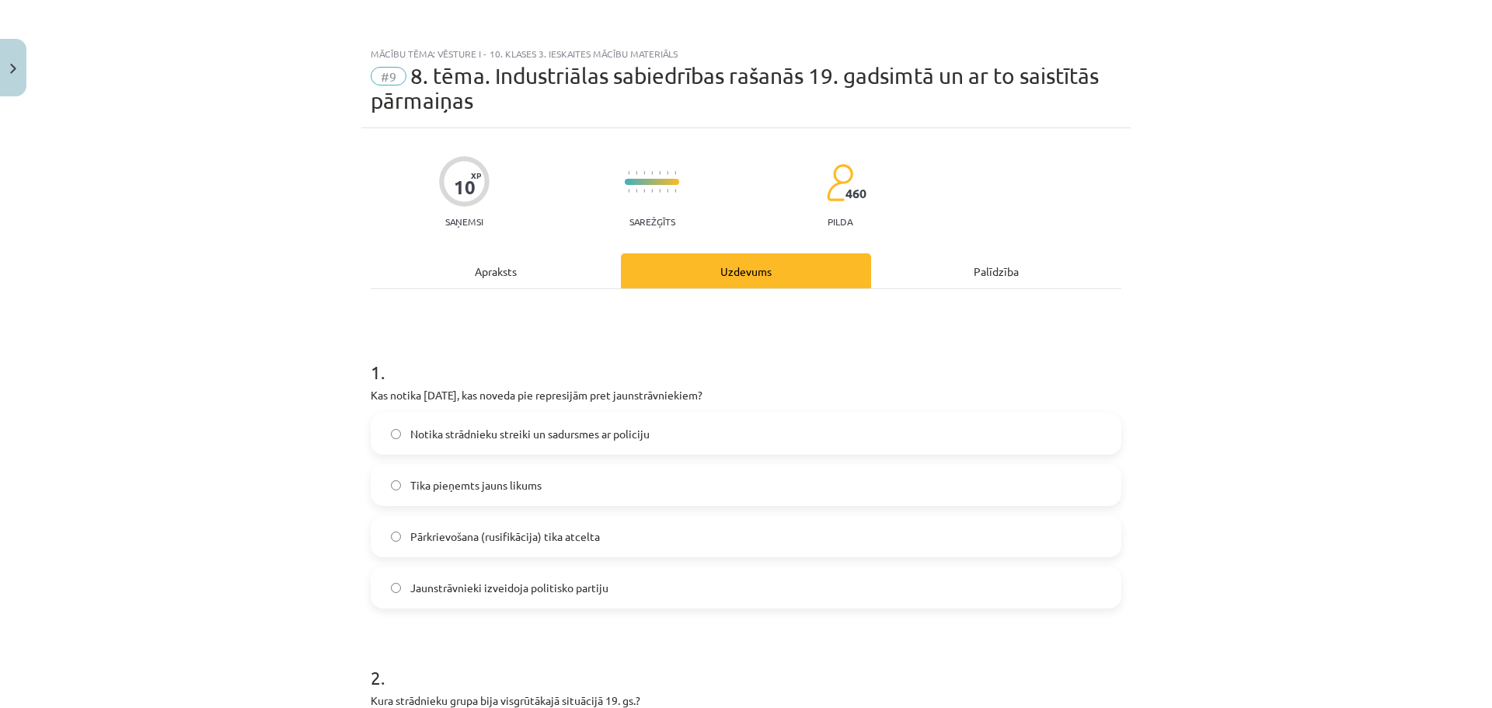
click at [546, 263] on div "Apraksts" at bounding box center [496, 270] width 250 height 35
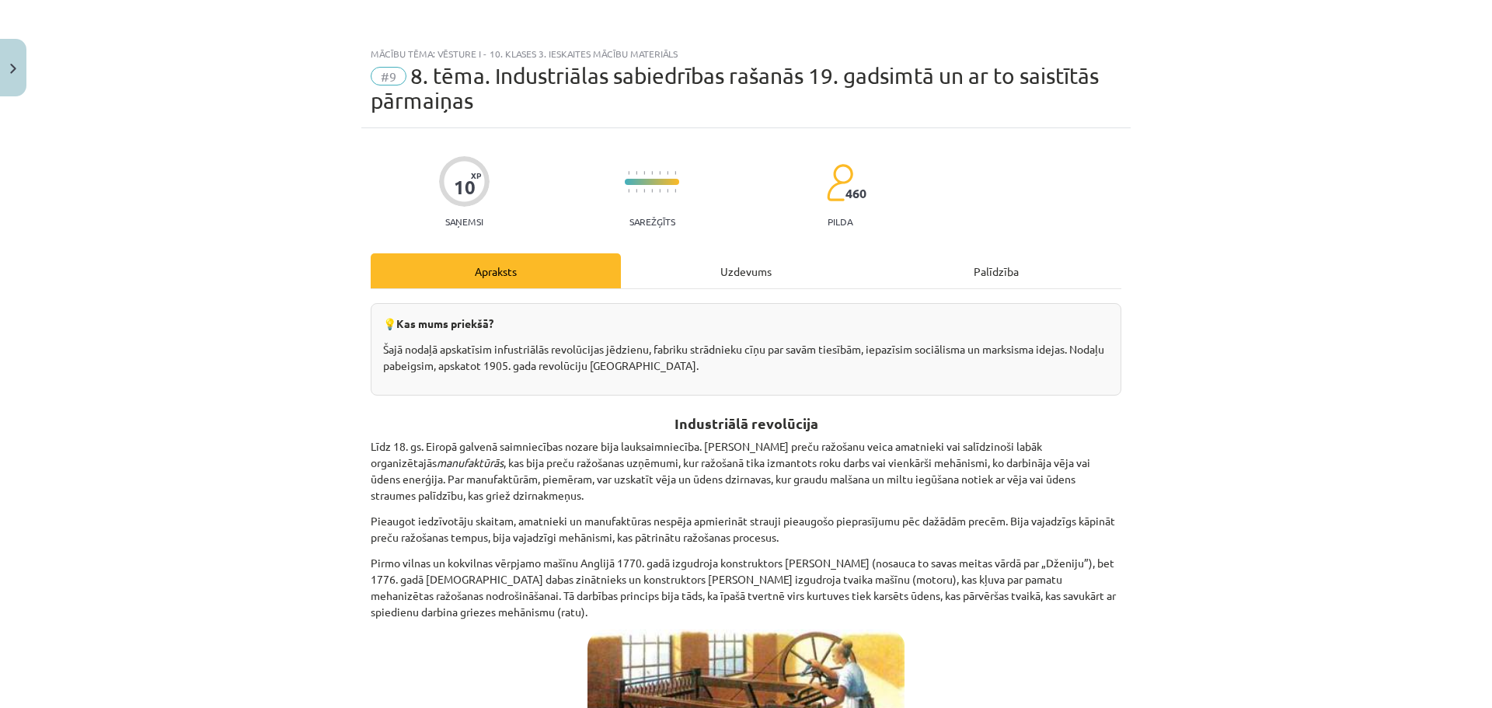
scroll to position [39, 0]
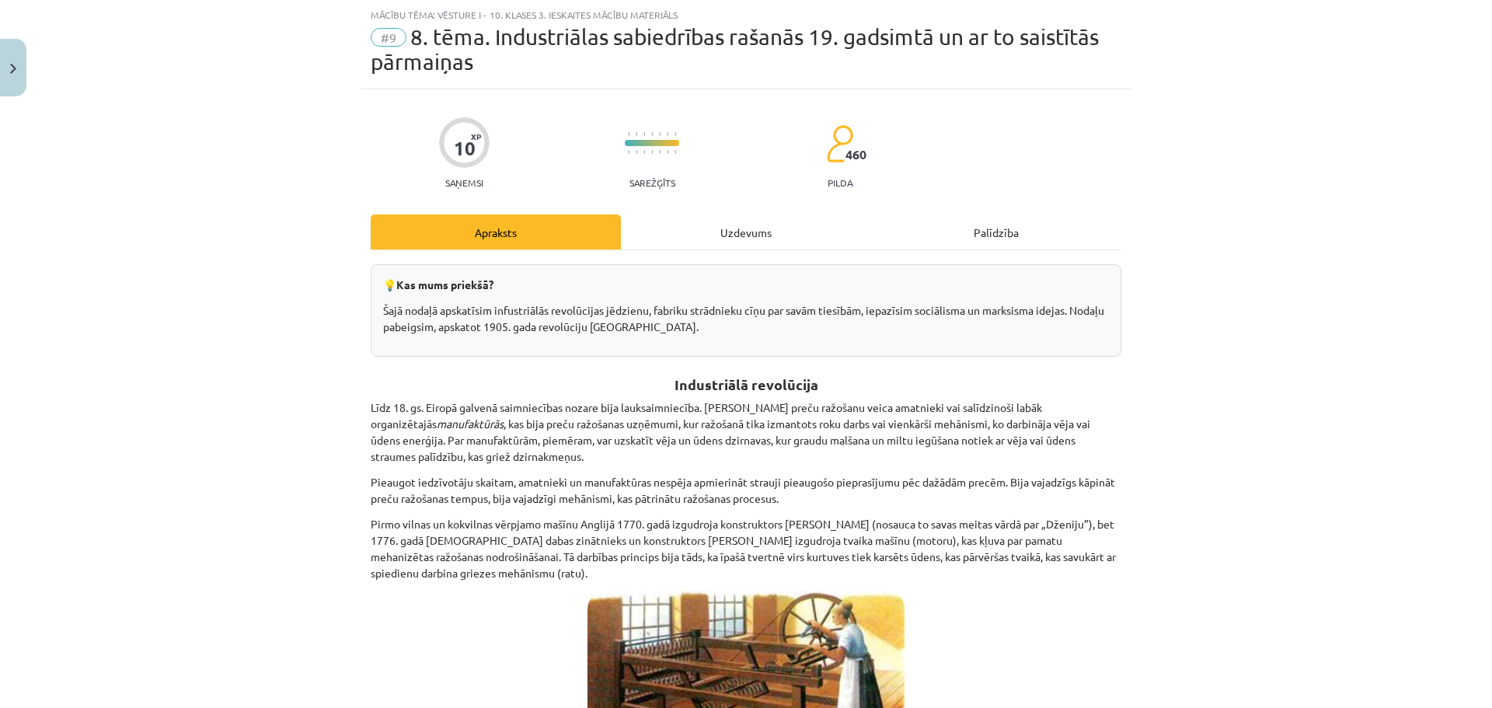
click at [720, 239] on div "Uzdevums" at bounding box center [746, 231] width 250 height 35
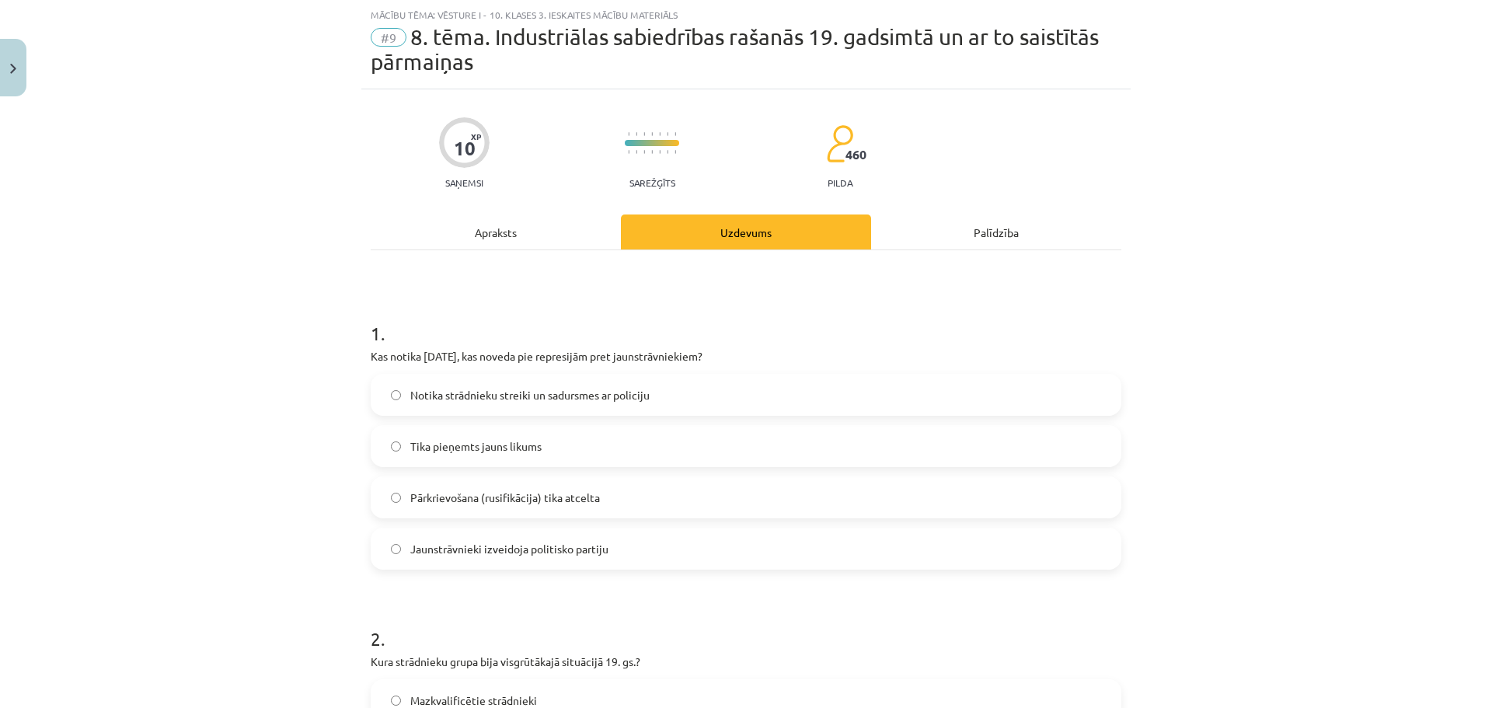
scroll to position [350, 0]
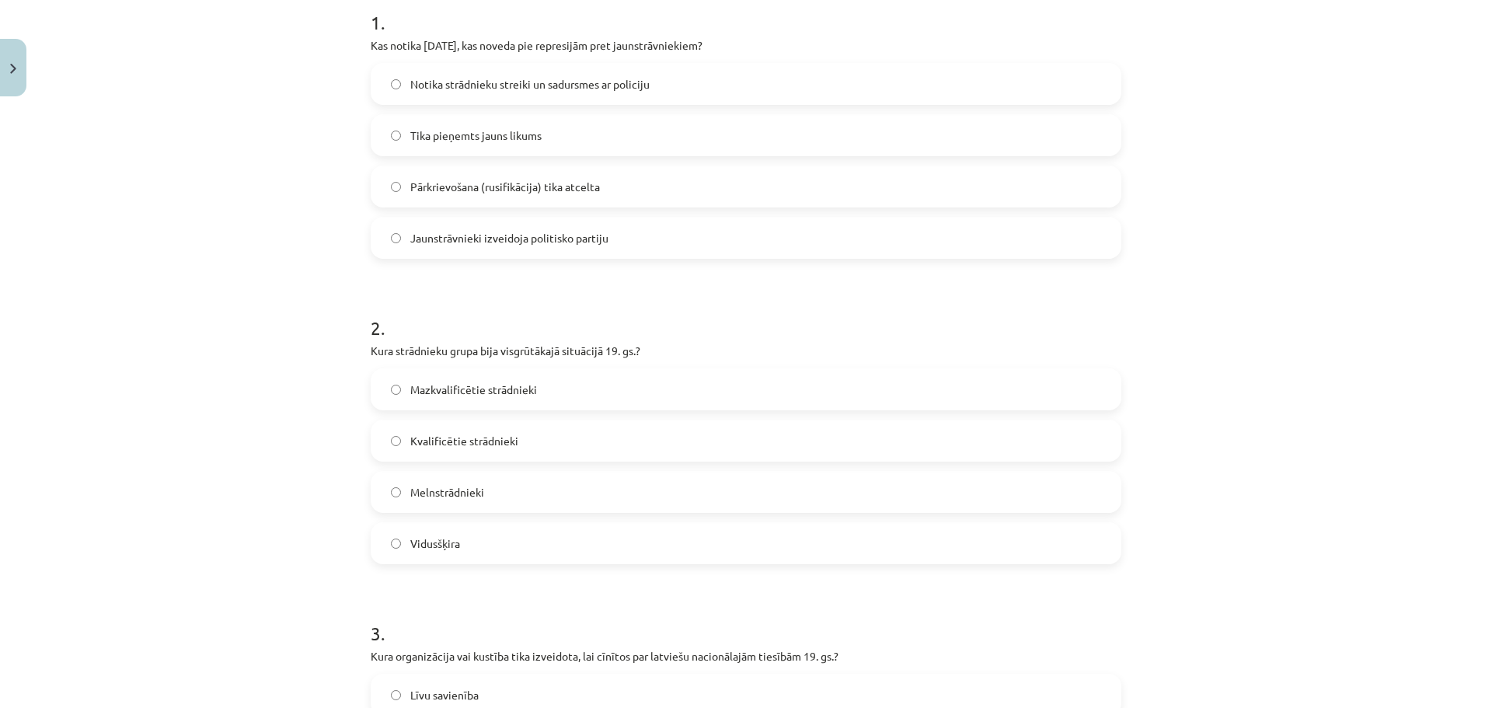
drag, startPoint x: 538, startPoint y: 389, endPoint x: 403, endPoint y: 395, distance: 135.4
click at [403, 395] on label "Mazkvalificētie strādnieki" at bounding box center [746, 389] width 748 height 39
copy span "Mazkvalificētie strādnieki"
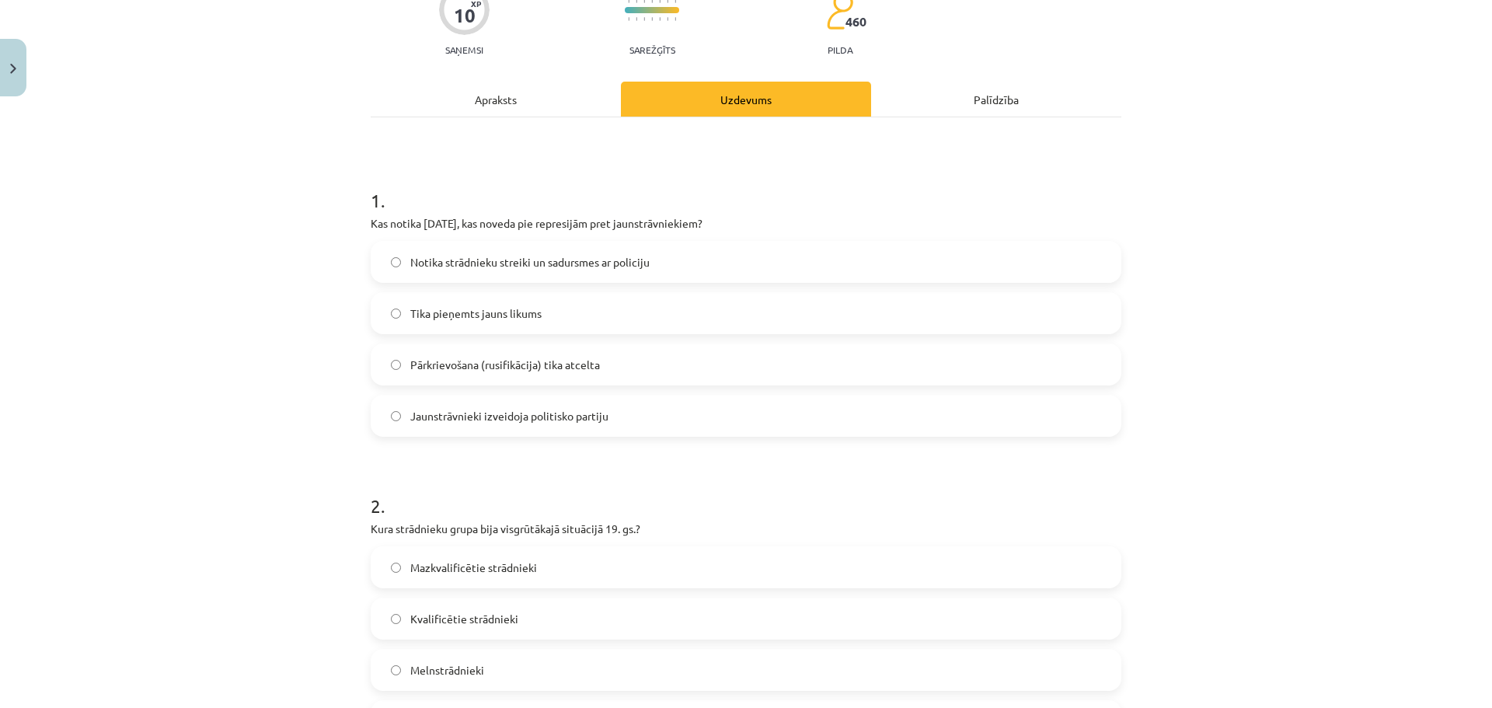
scroll to position [39, 0]
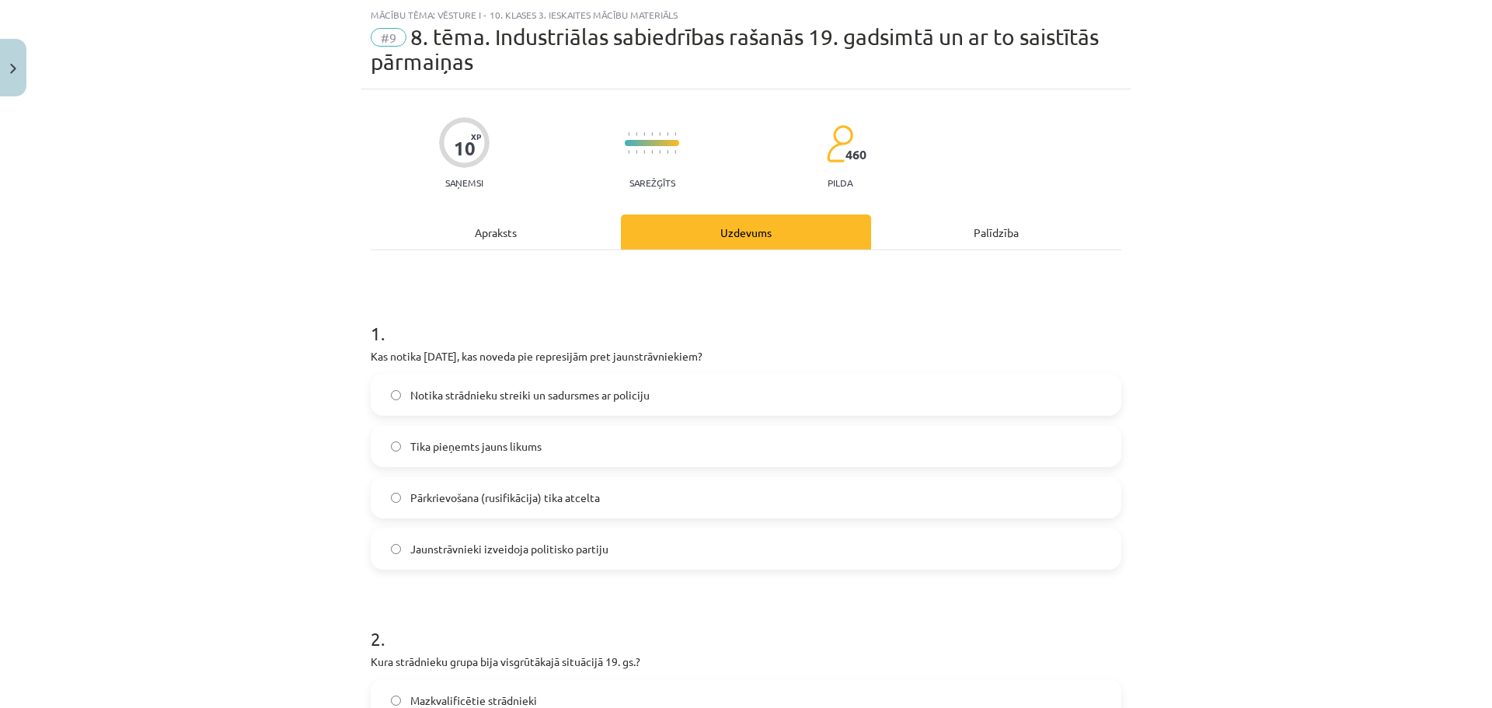
click at [513, 221] on div "Apraksts" at bounding box center [496, 231] width 250 height 35
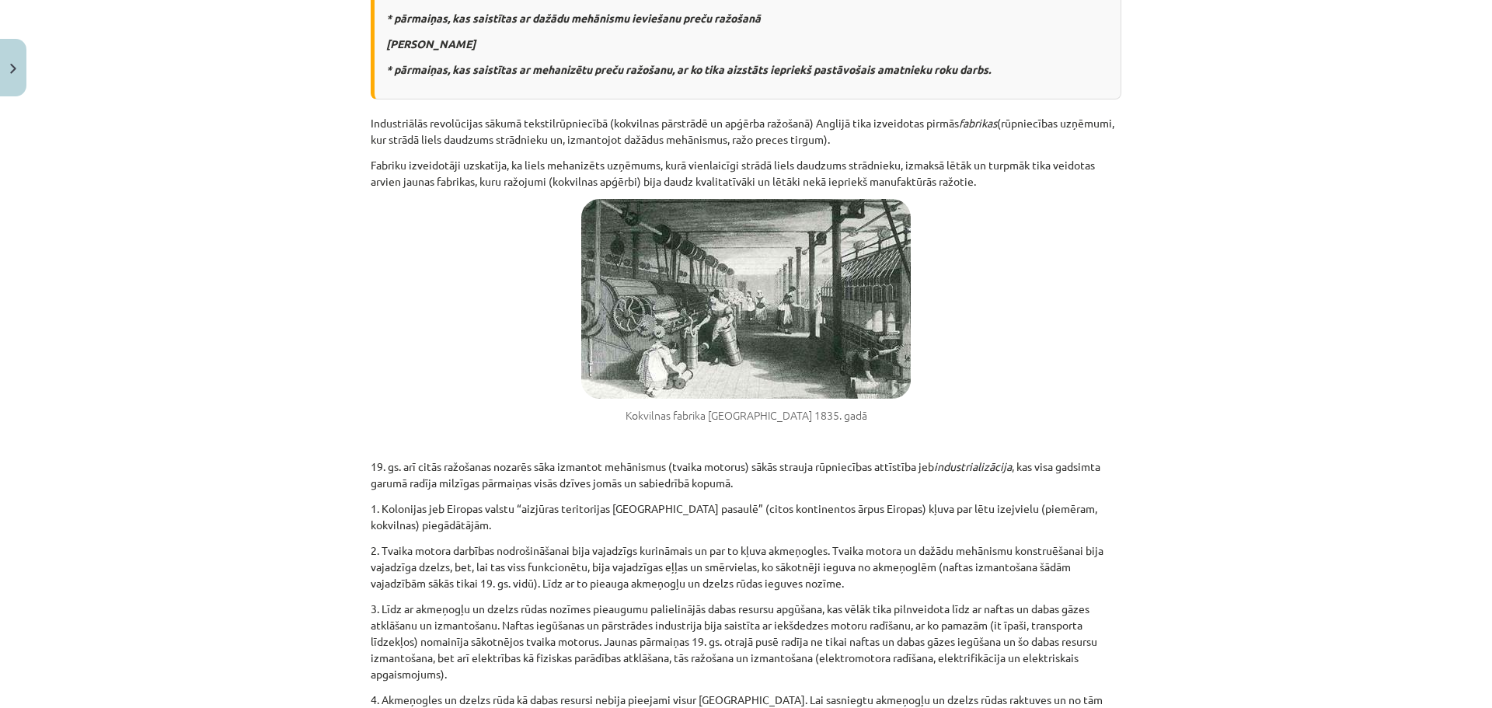
scroll to position [0, 0]
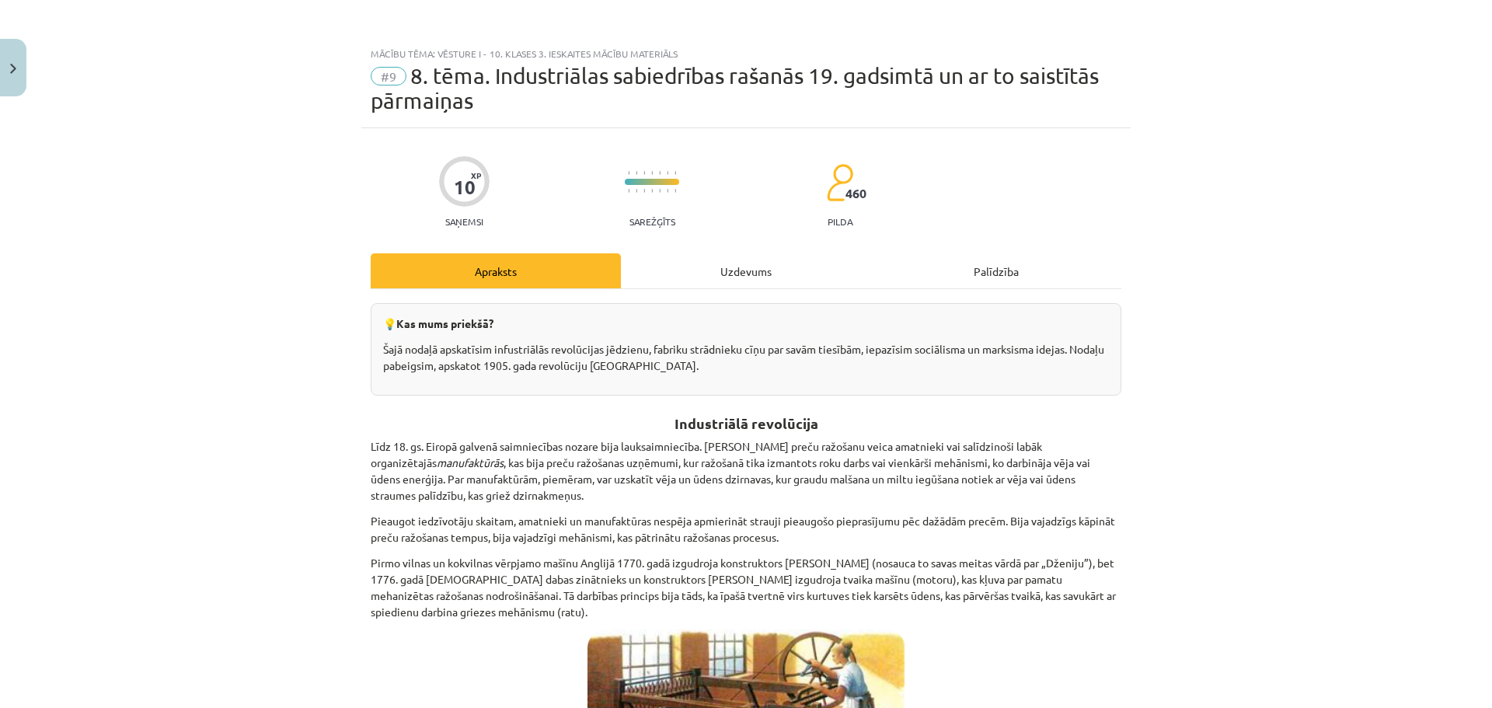
click at [760, 266] on div "Uzdevums" at bounding box center [746, 270] width 250 height 35
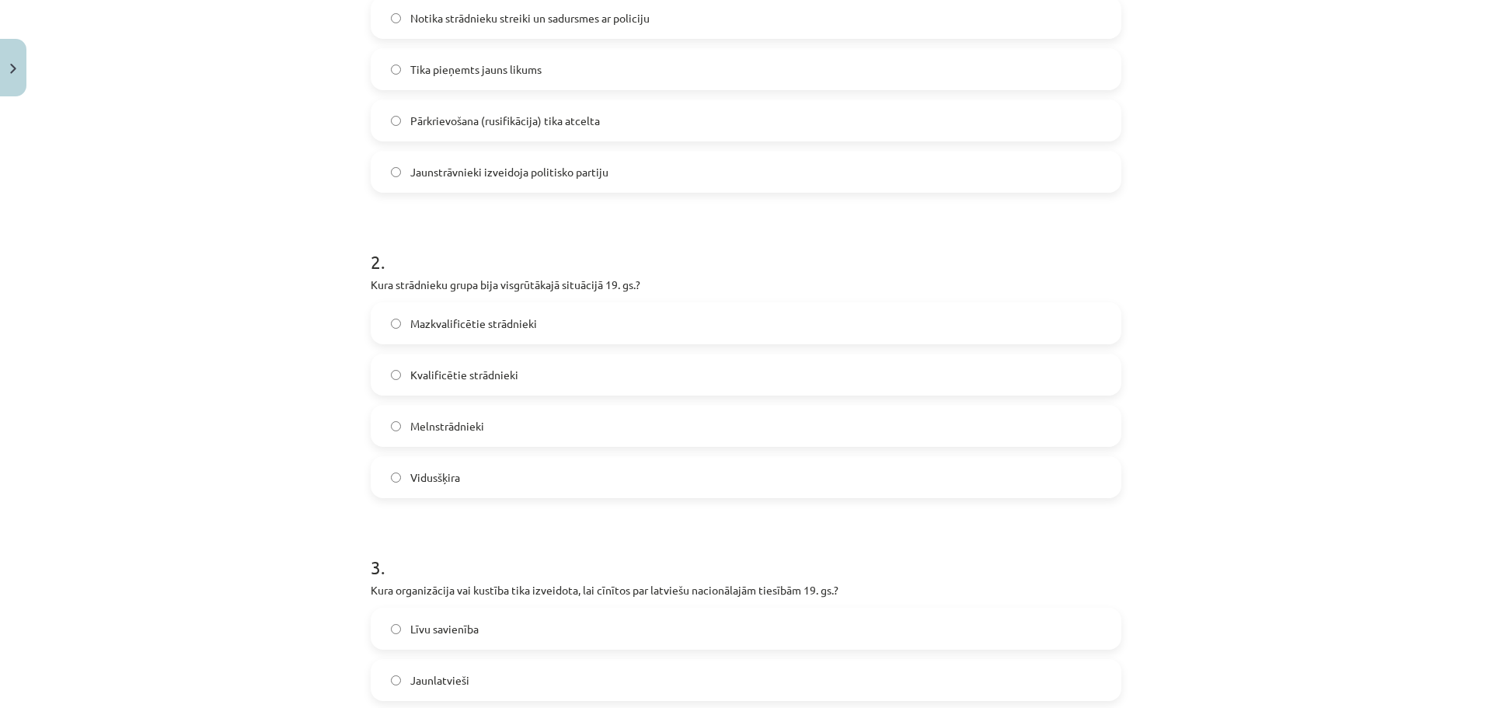
scroll to position [427, 0]
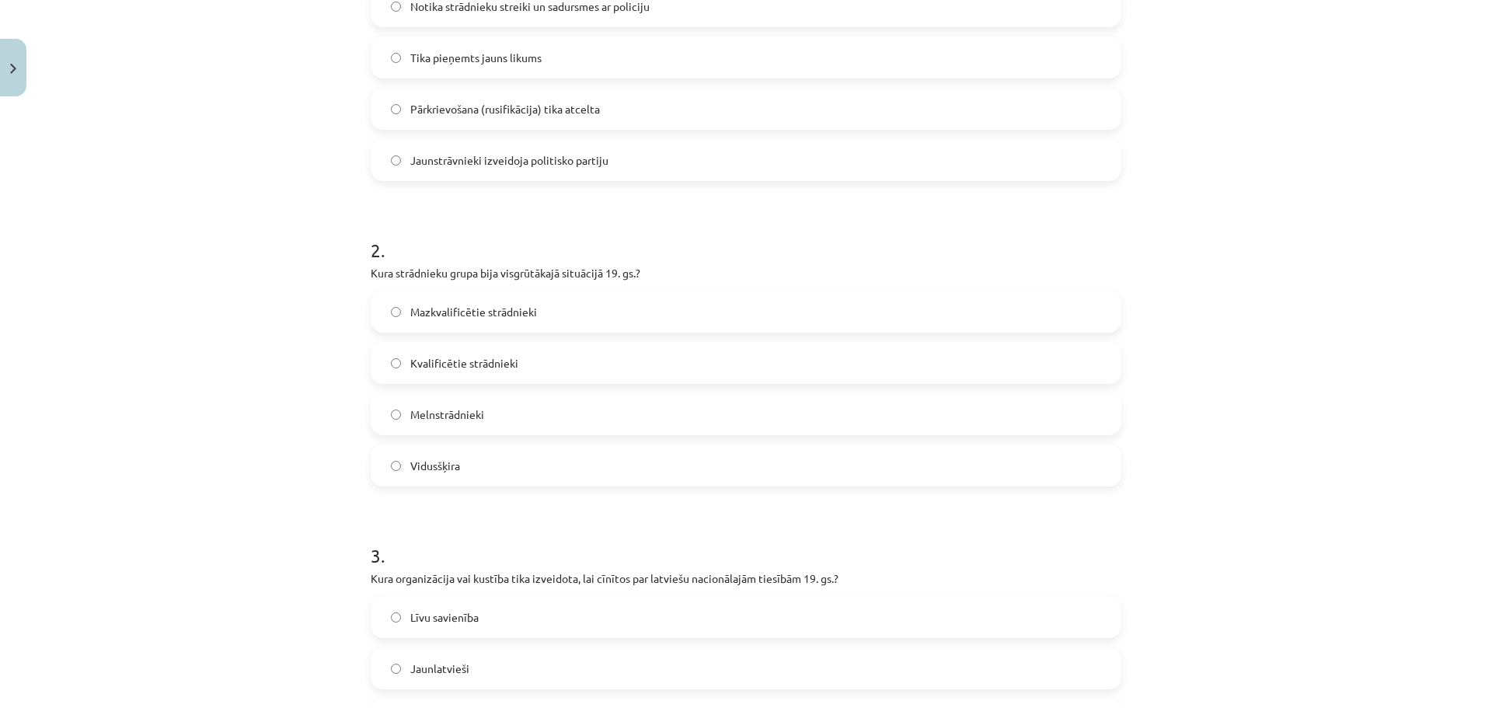
click at [602, 413] on label "Melnstrādnieki" at bounding box center [746, 414] width 748 height 39
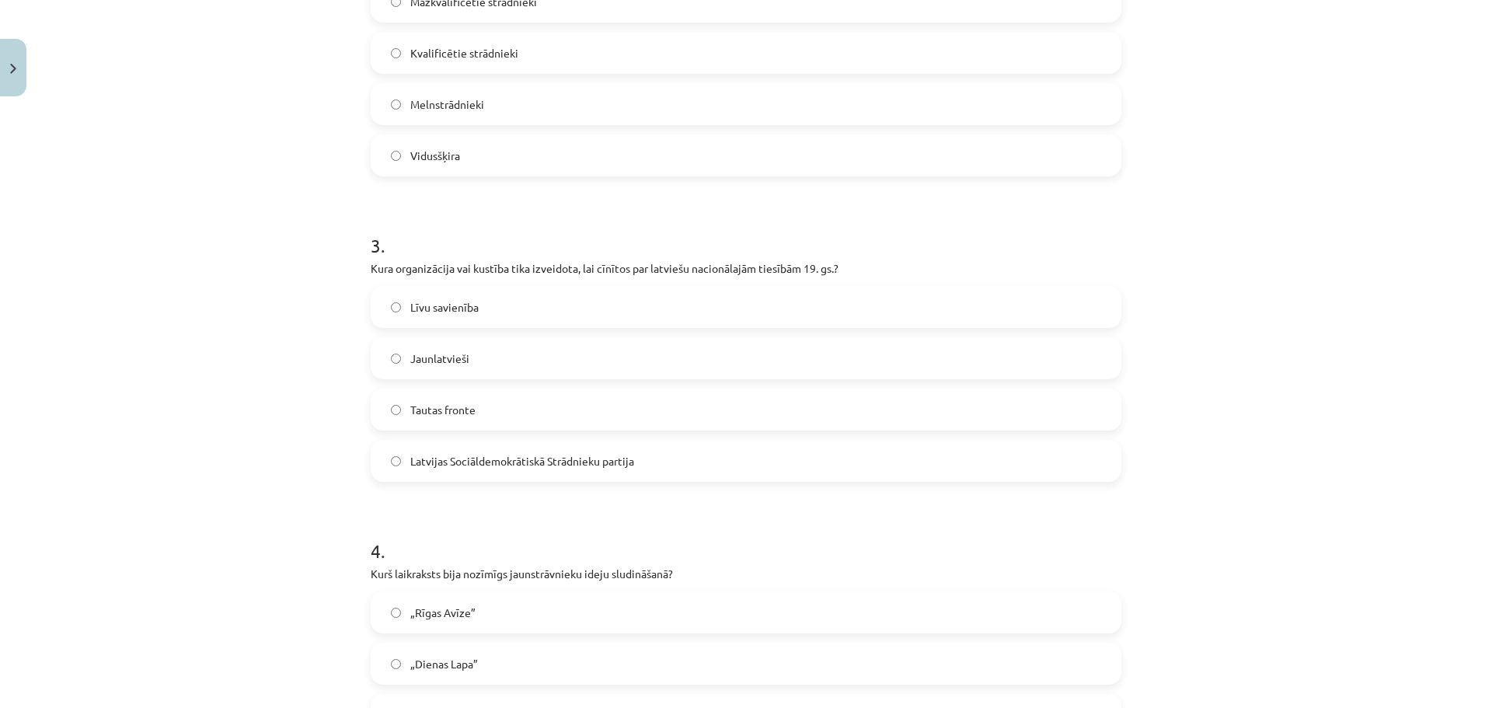
scroll to position [738, 0]
drag, startPoint x: 683, startPoint y: 267, endPoint x: 800, endPoint y: 265, distance: 116.6
click at [800, 265] on p "Kura organizācija vai kustība tika izveidota, lai cīnītos par latviešu nacionāl…" at bounding box center [746, 268] width 751 height 16
copy p "nacionālajām tiesībām"
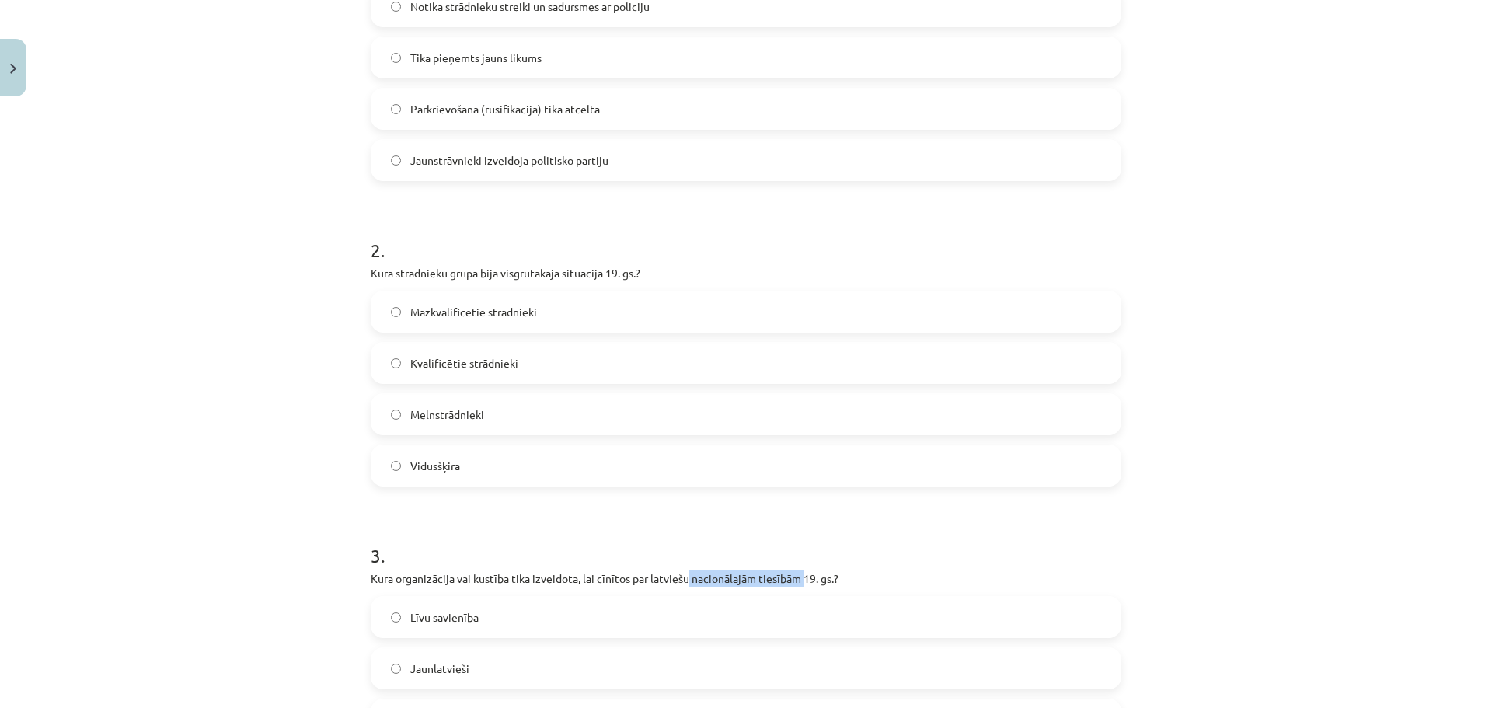
scroll to position [39, 0]
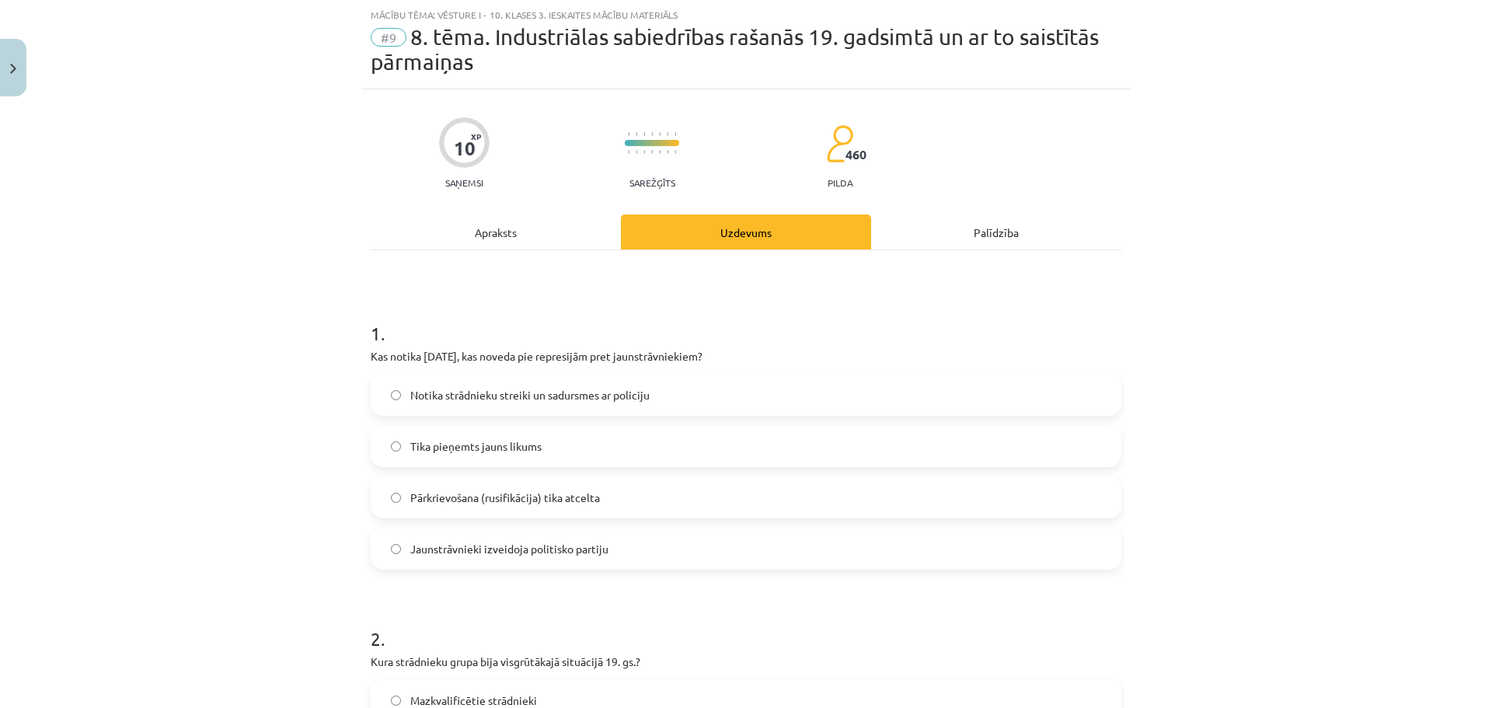
click at [560, 223] on div "Apraksts" at bounding box center [496, 231] width 250 height 35
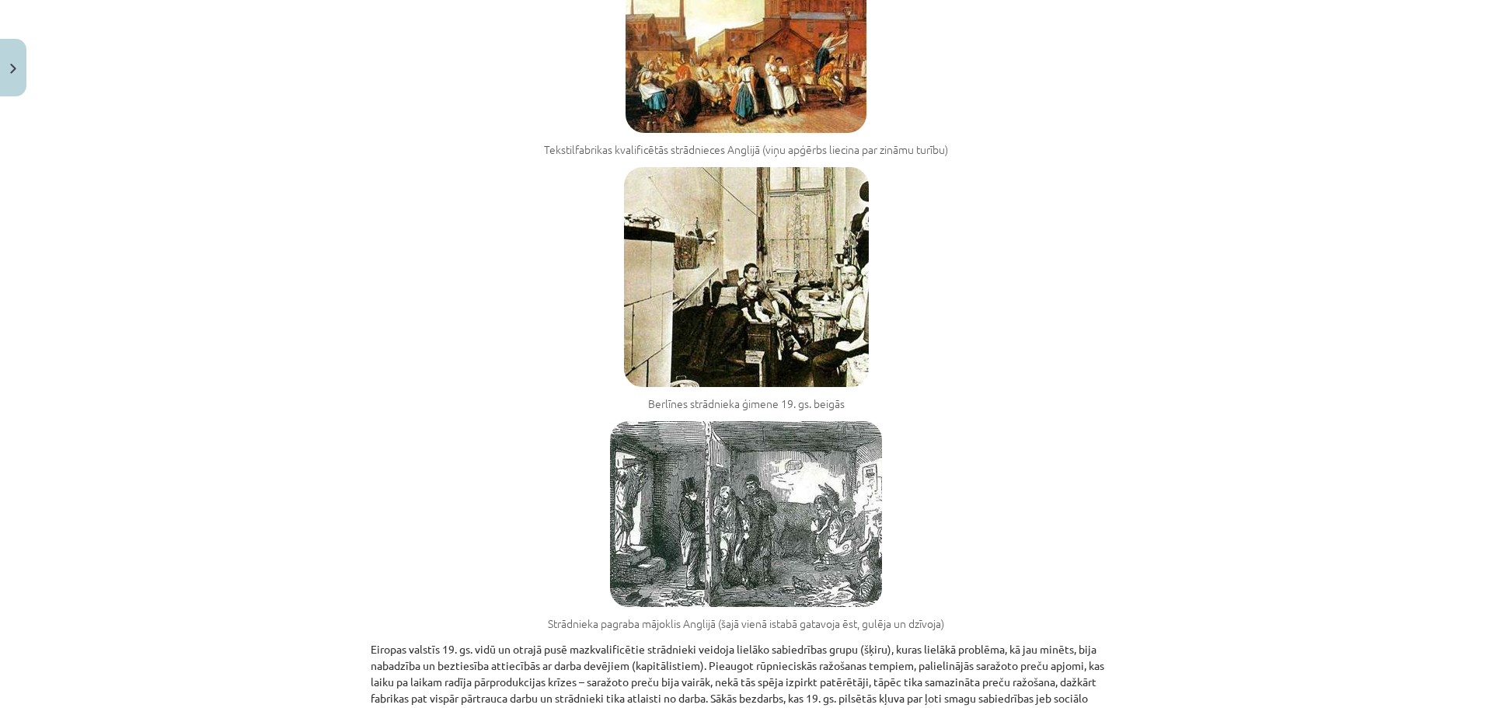
scroll to position [0, 0]
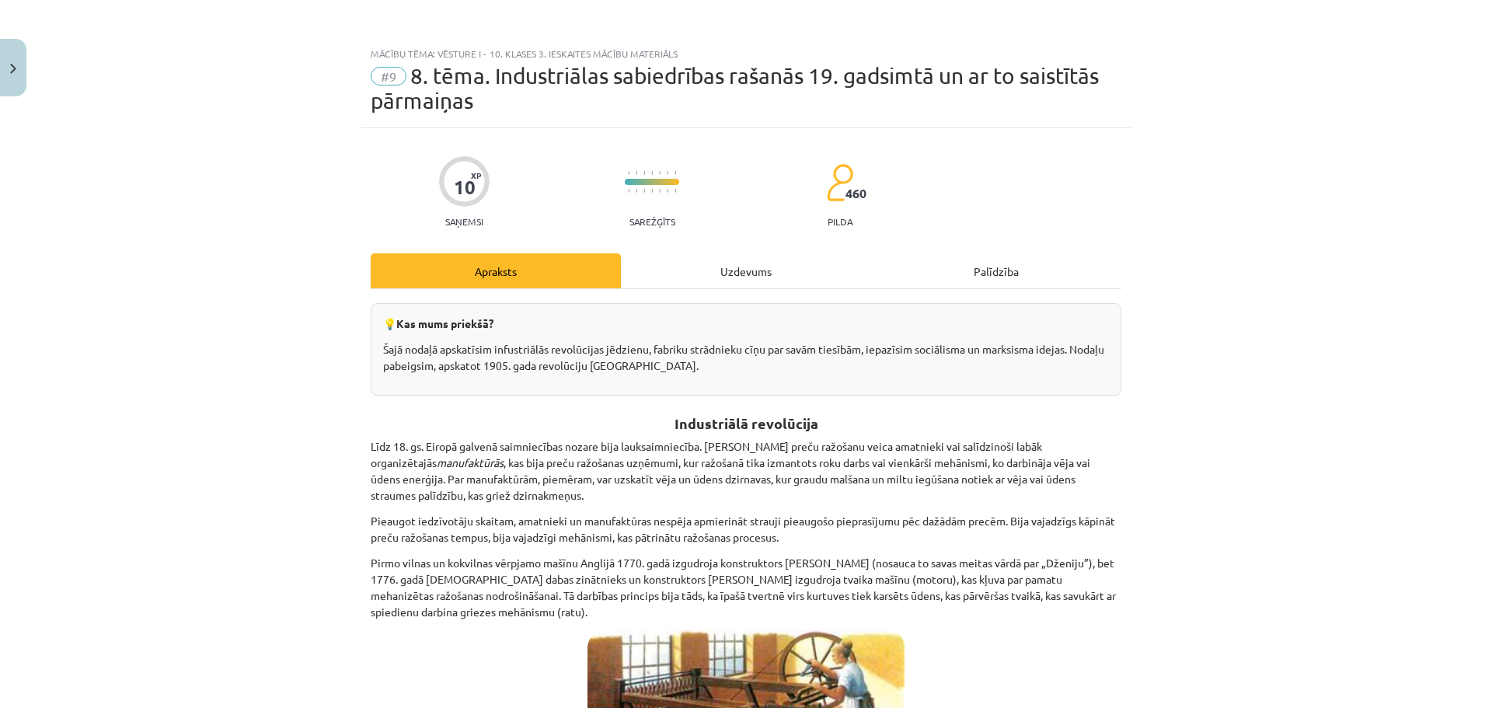
click at [724, 274] on div "Uzdevums" at bounding box center [746, 270] width 250 height 35
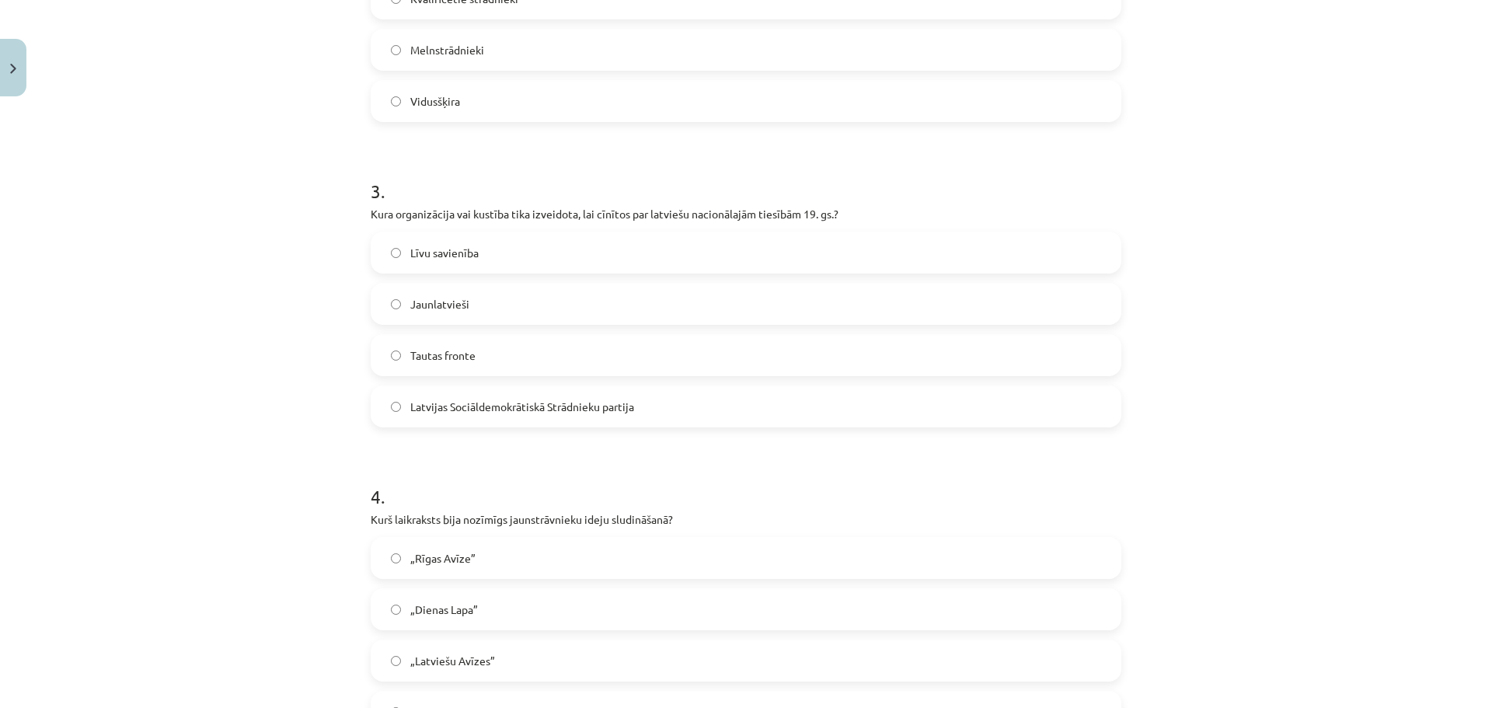
scroll to position [816, 0]
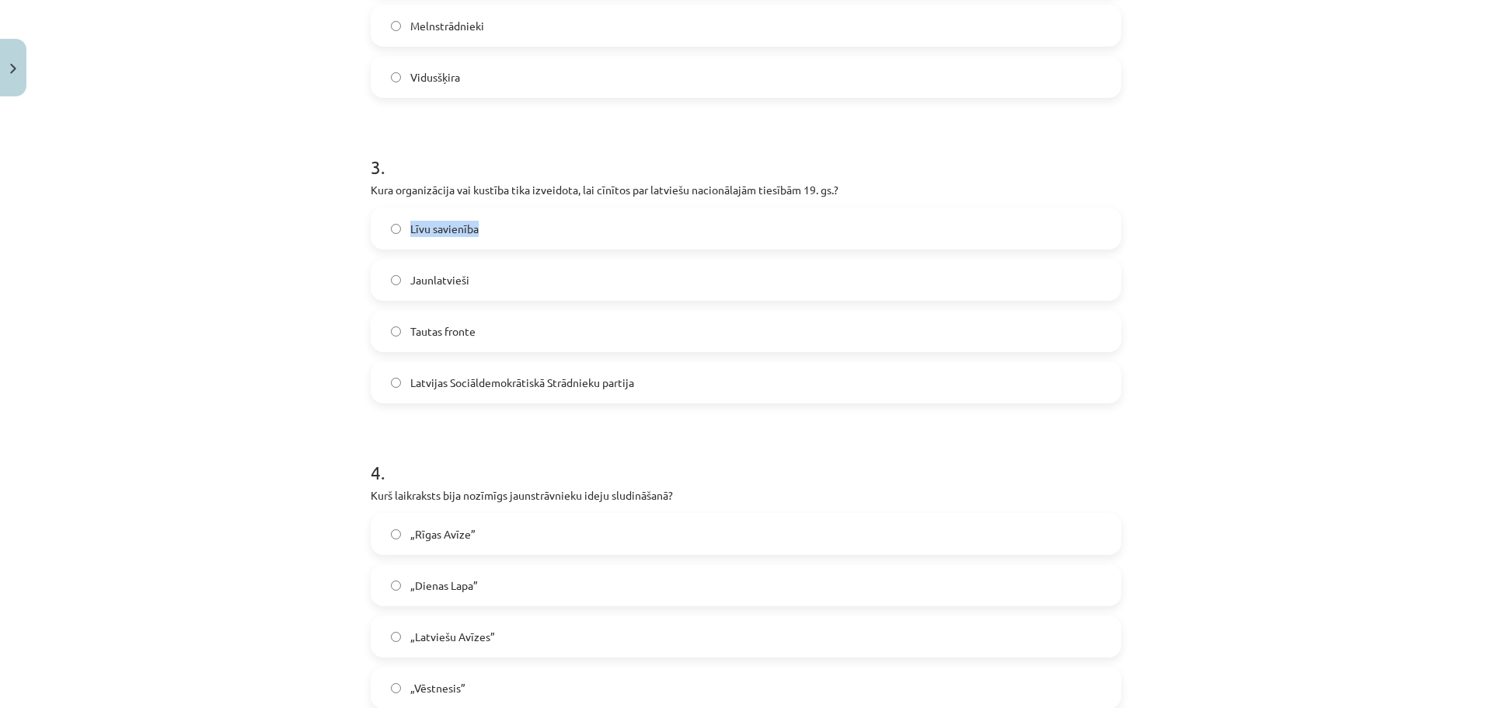
drag, startPoint x: 509, startPoint y: 235, endPoint x: 400, endPoint y: 225, distance: 109.3
click at [400, 225] on label "Līvu savienība" at bounding box center [746, 228] width 748 height 39
drag, startPoint x: 540, startPoint y: 277, endPoint x: 347, endPoint y: 281, distance: 192.8
click at [347, 281] on div "Mācību tēma: Vēsture i - 10. klases 3. ieskaites mācību materiāls #9 ​8. tēma. …" at bounding box center [746, 354] width 1492 height 708
copy label "Jaunlatvieši"
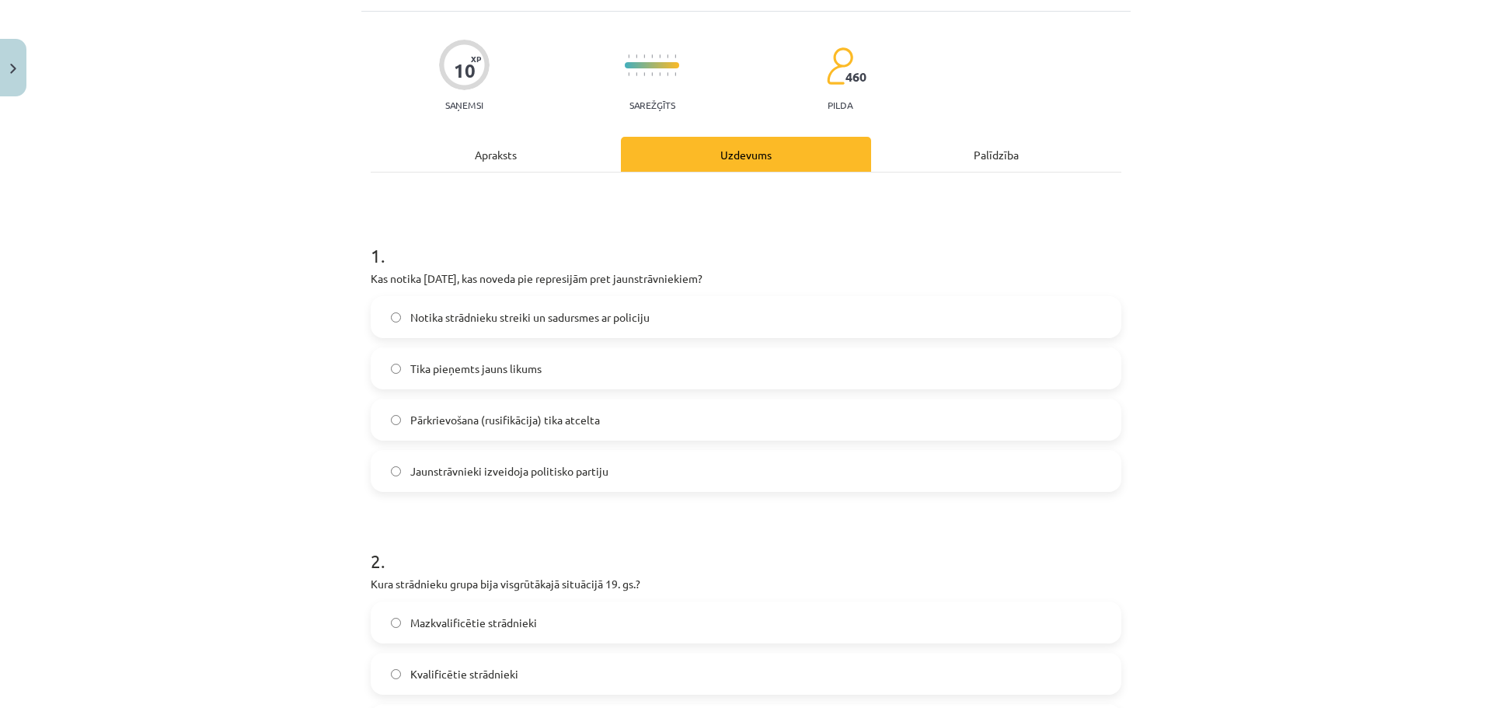
drag, startPoint x: 502, startPoint y: 163, endPoint x: 1202, endPoint y: 96, distance: 702.6
click at [503, 163] on div "Apraksts" at bounding box center [496, 154] width 250 height 35
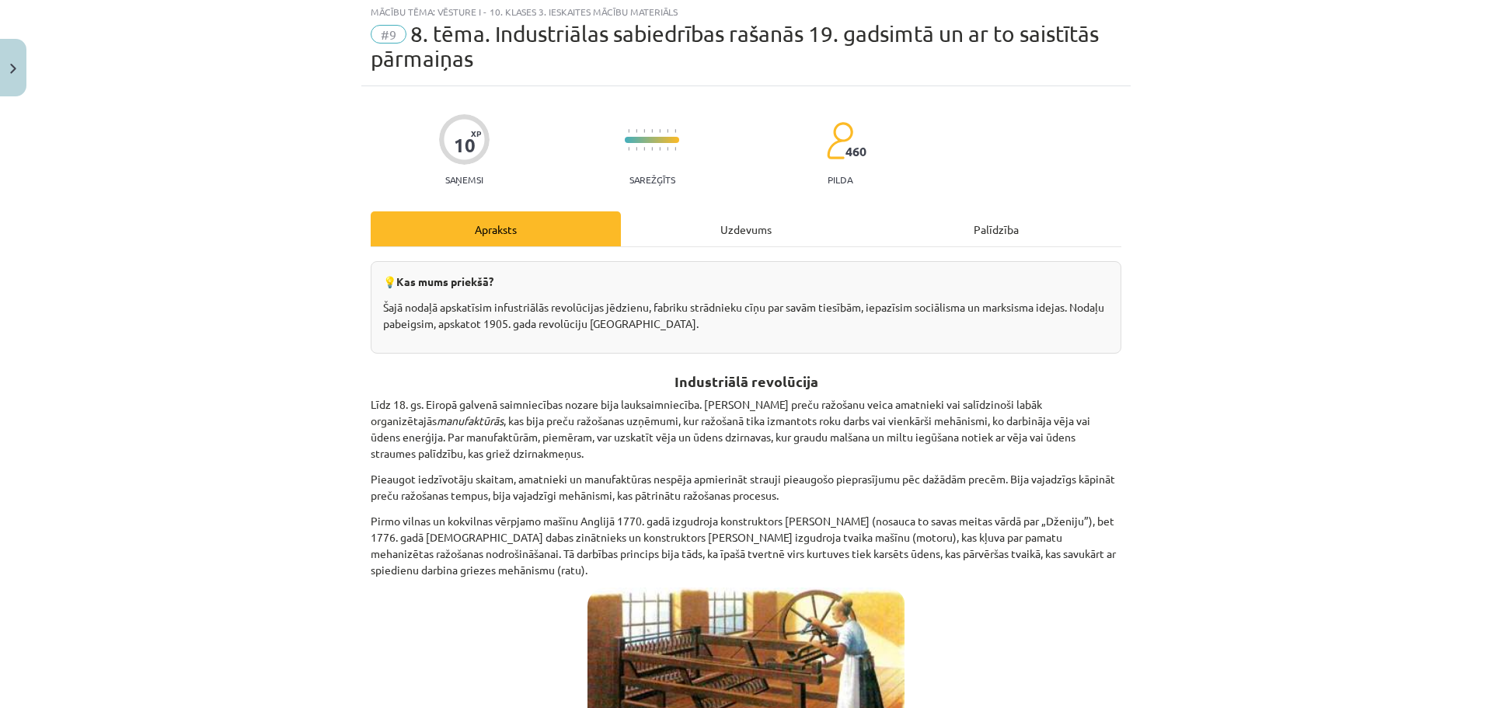
scroll to position [39, 0]
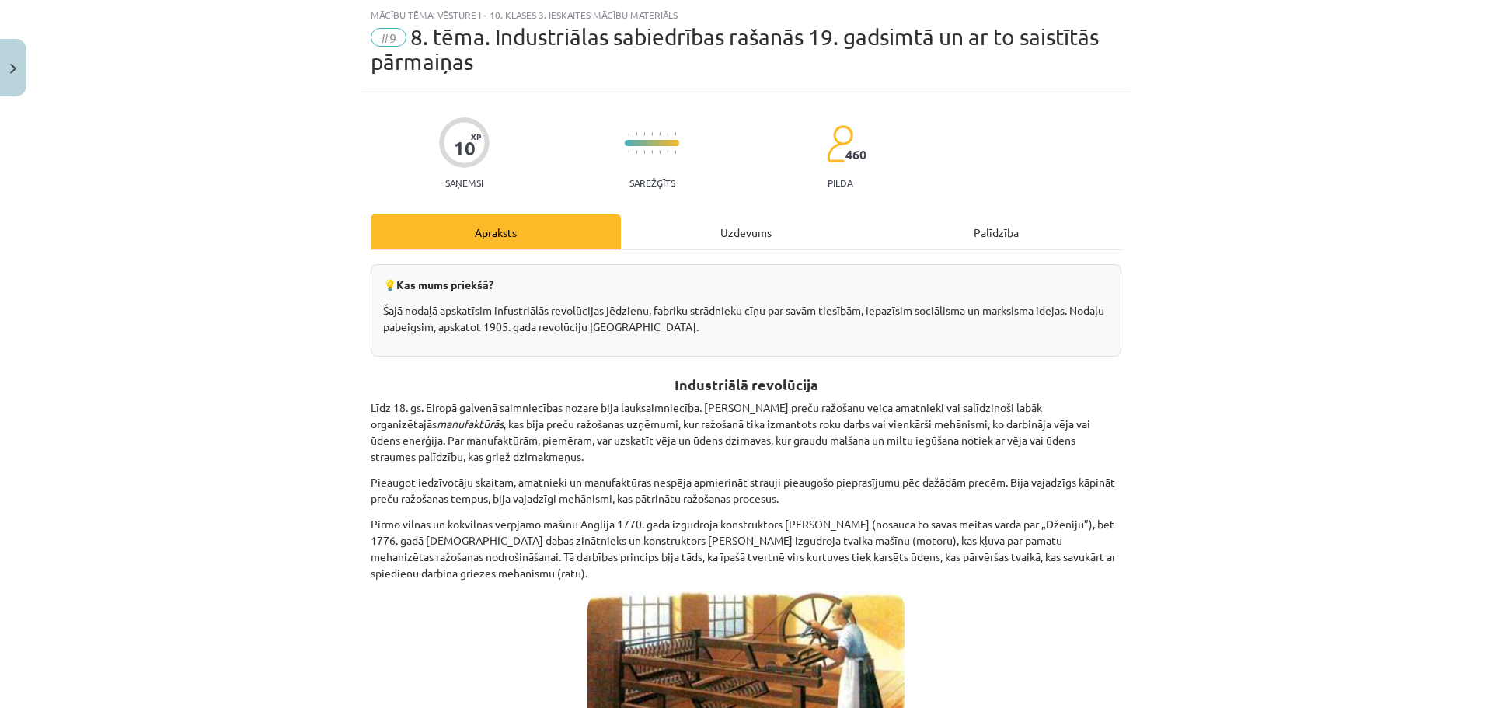
click at [770, 232] on div "Uzdevums" at bounding box center [746, 231] width 250 height 35
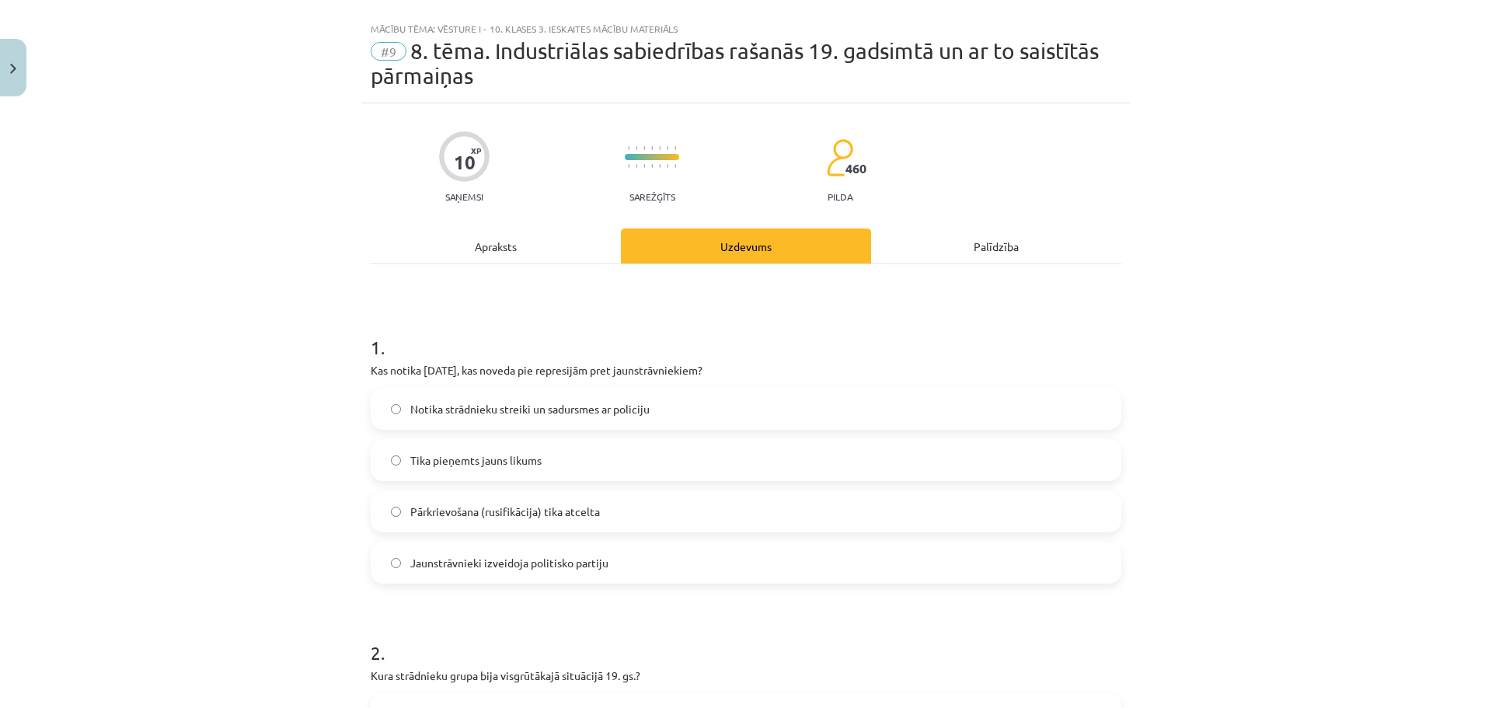
scroll to position [0, 0]
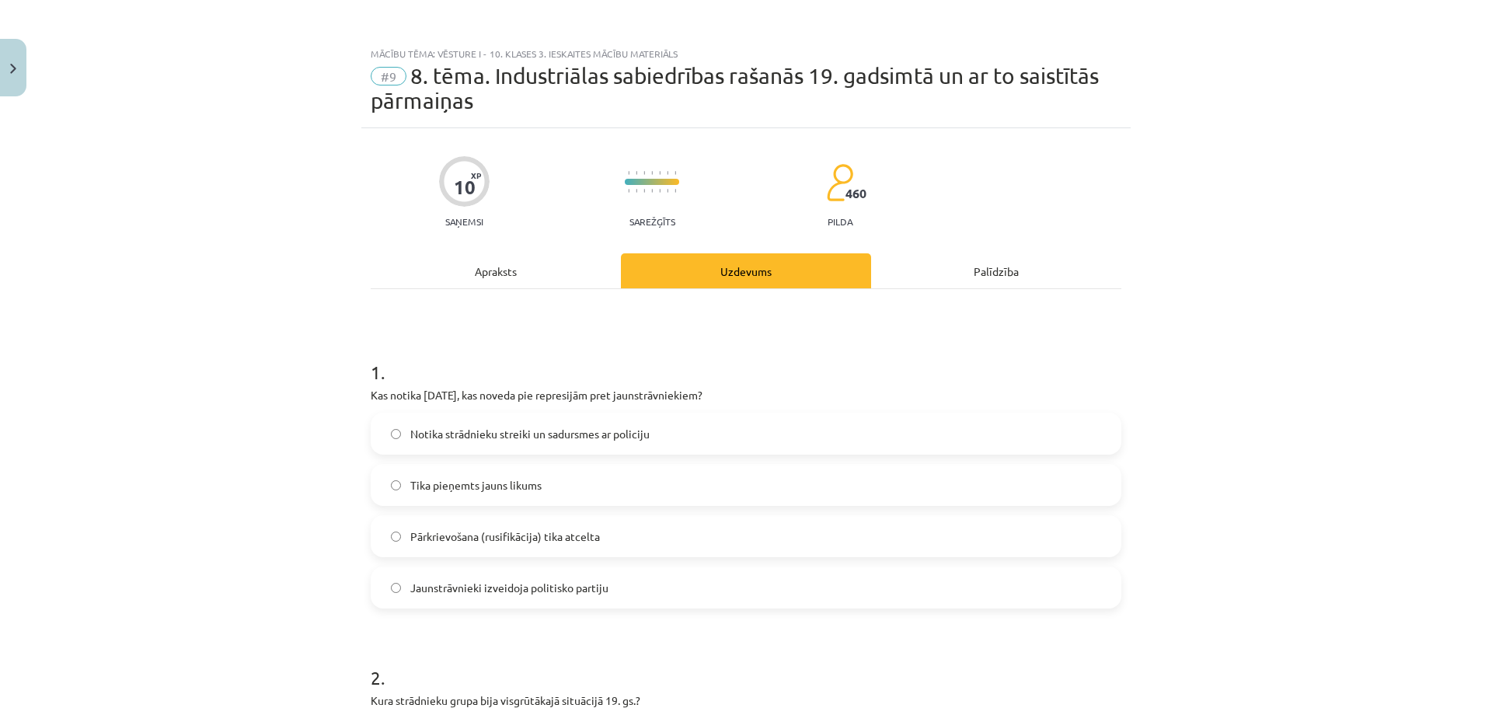
click at [482, 274] on div "Apraksts" at bounding box center [496, 270] width 250 height 35
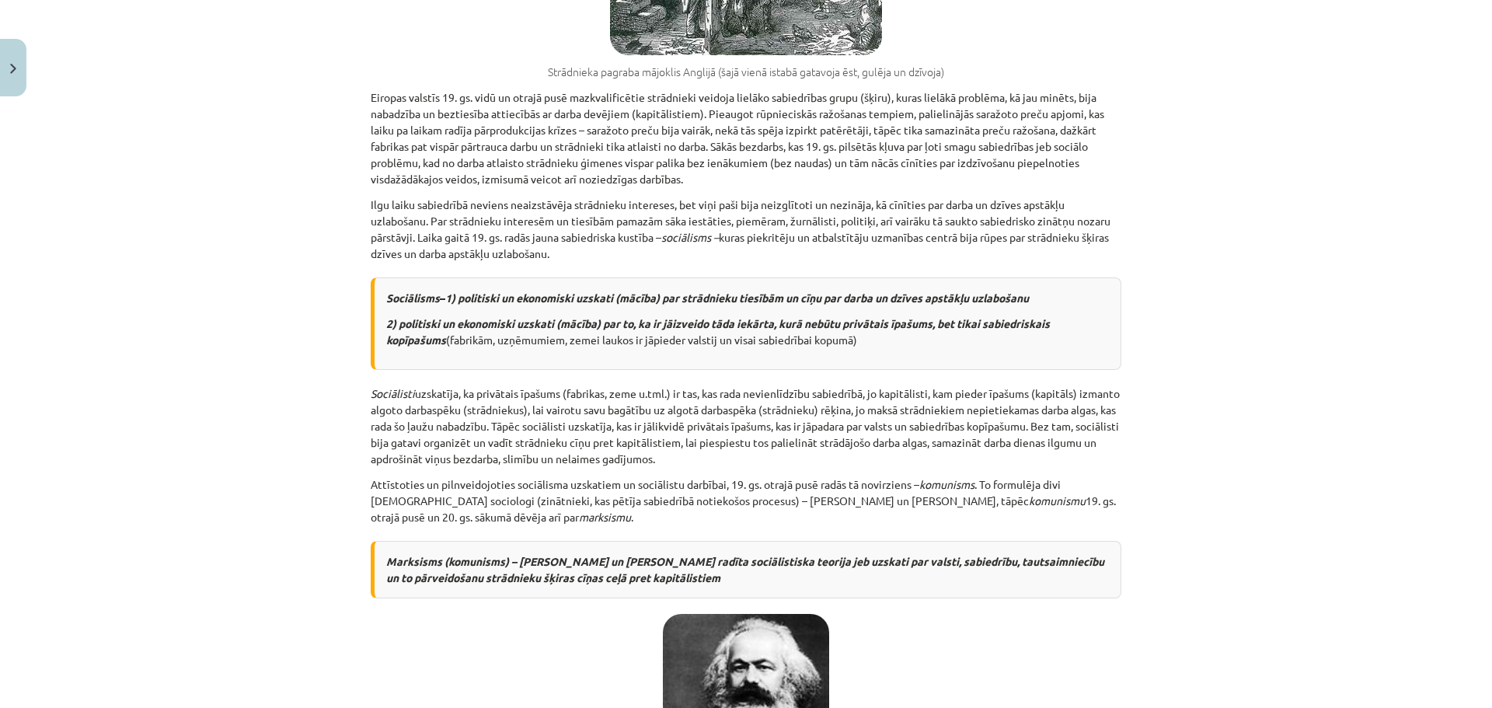
scroll to position [5138, 0]
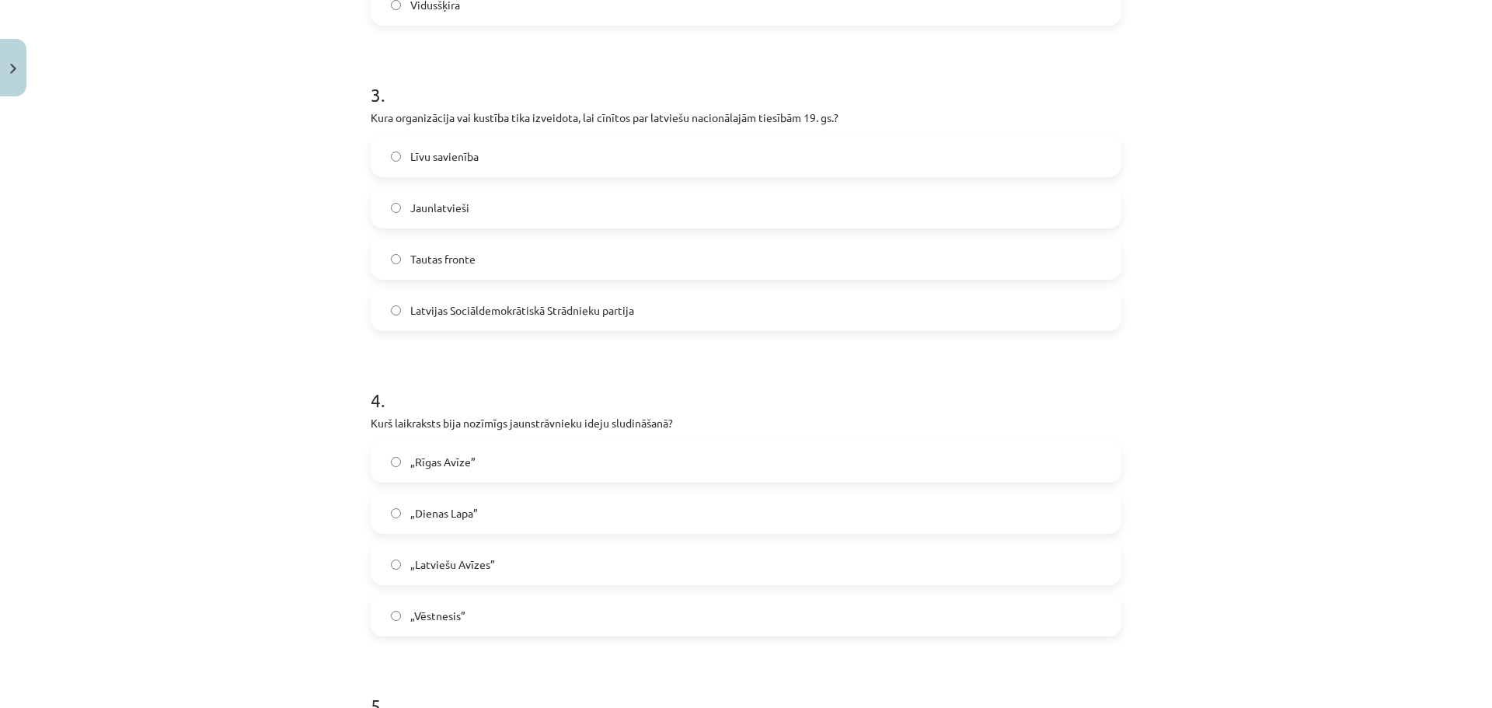
scroll to position [895, 0]
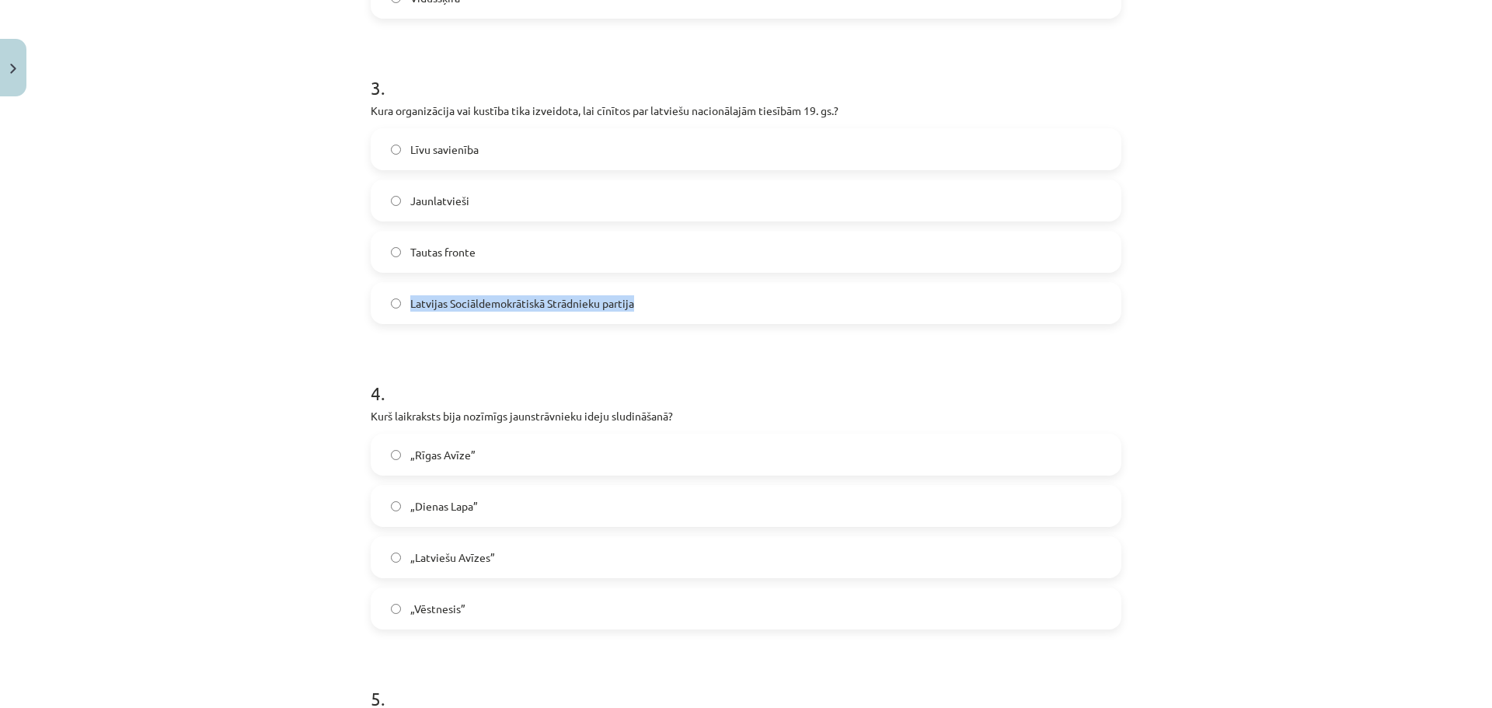
drag, startPoint x: 634, startPoint y: 298, endPoint x: 399, endPoint y: 312, distance: 235.9
click at [399, 312] on label "Latvijas Sociāldemokrātiskā Strādnieku partija" at bounding box center [746, 303] width 748 height 39
copy span "Latvijas Sociāldemokrātiskā Strādnieku partija"
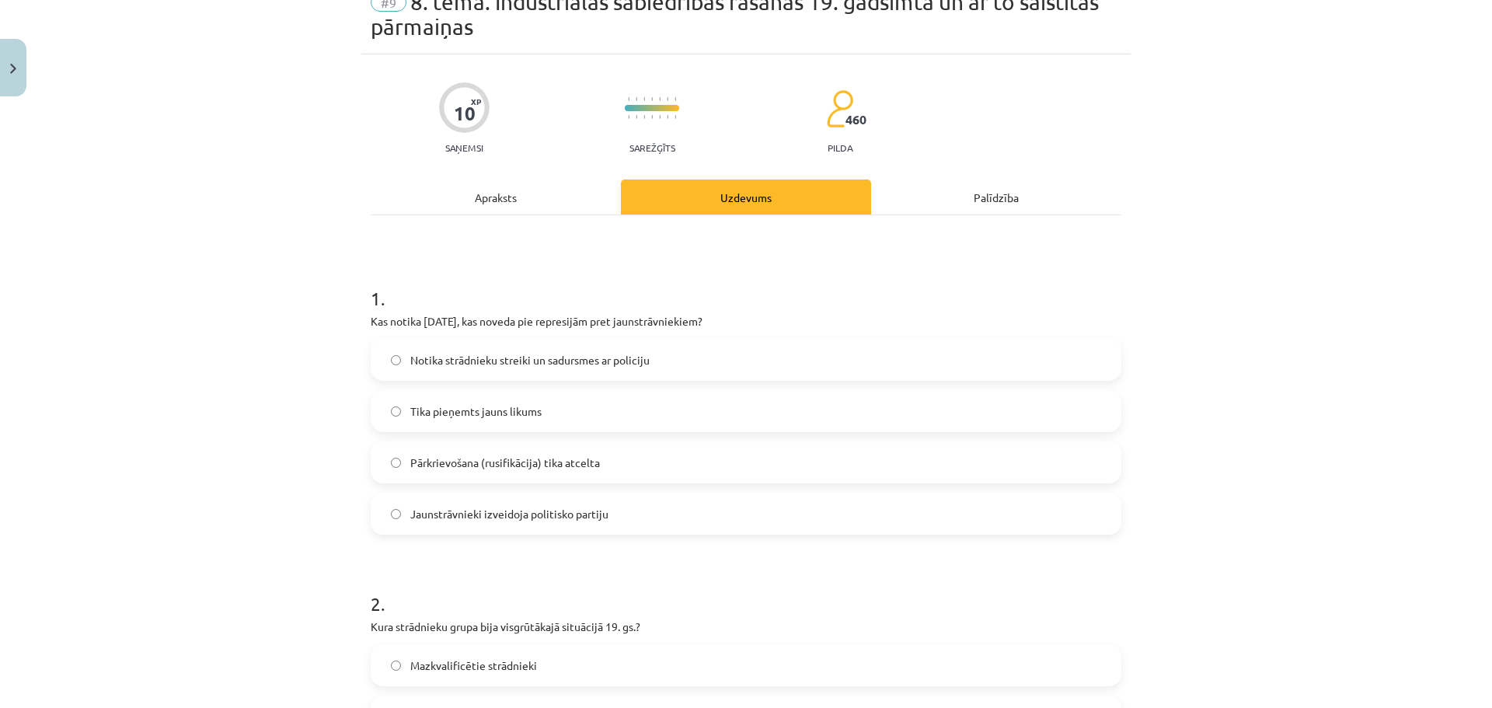
scroll to position [0, 0]
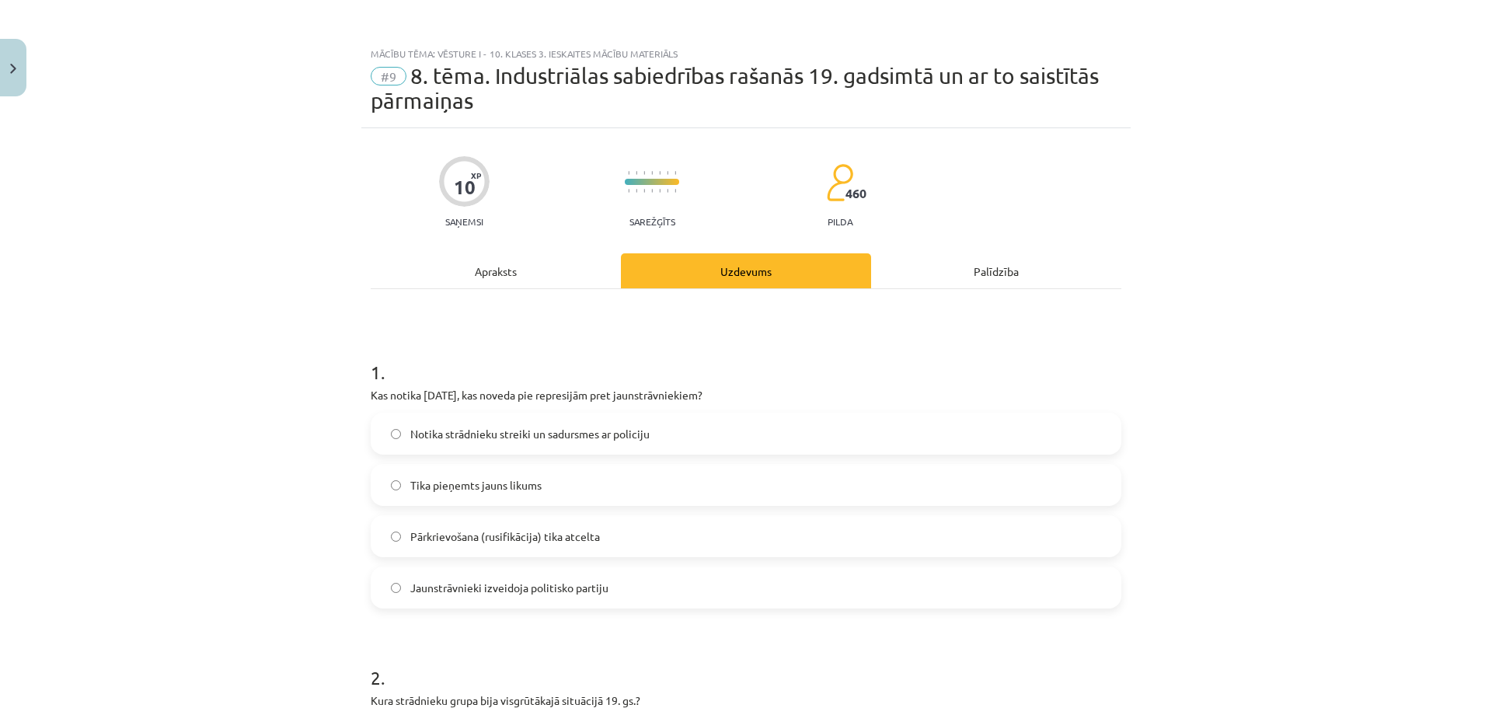
click at [524, 285] on div "Apraksts" at bounding box center [496, 270] width 250 height 35
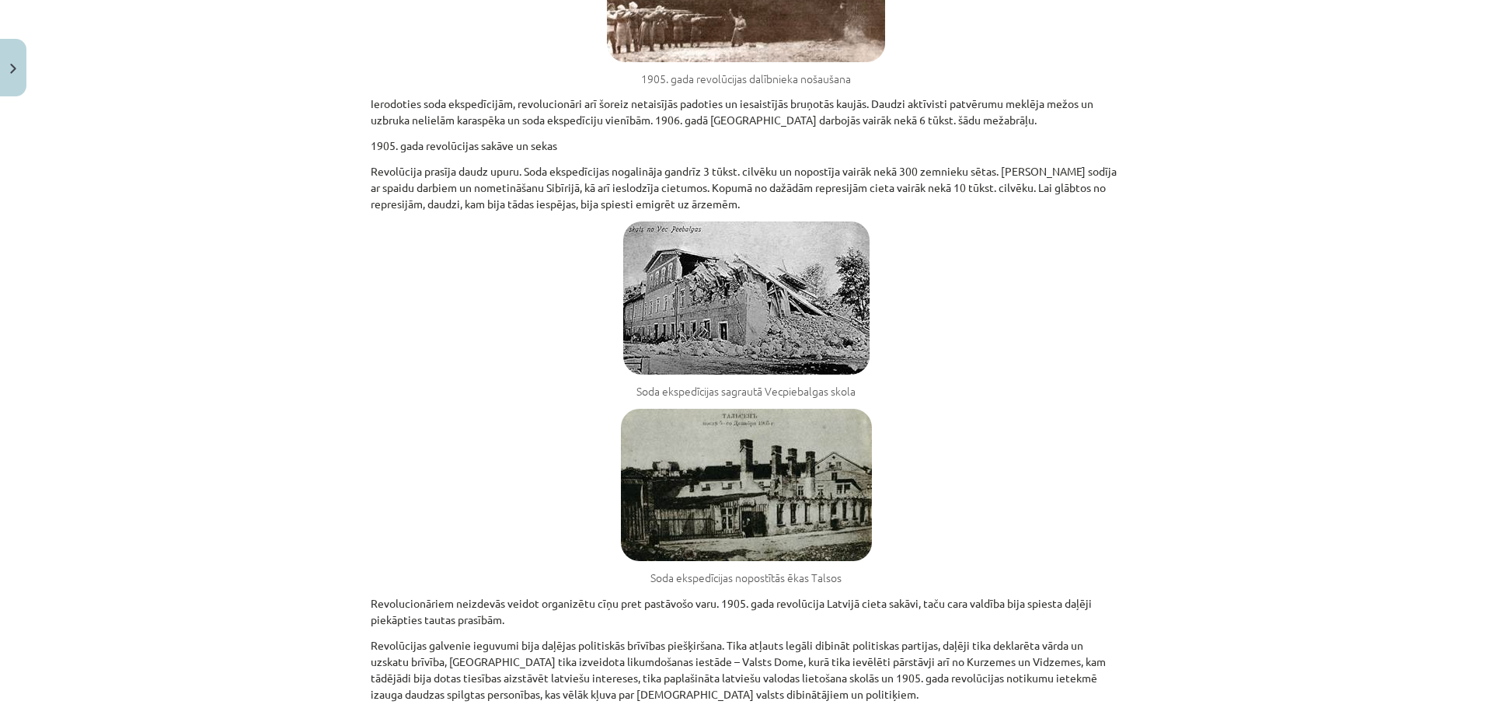
scroll to position [11639, 0]
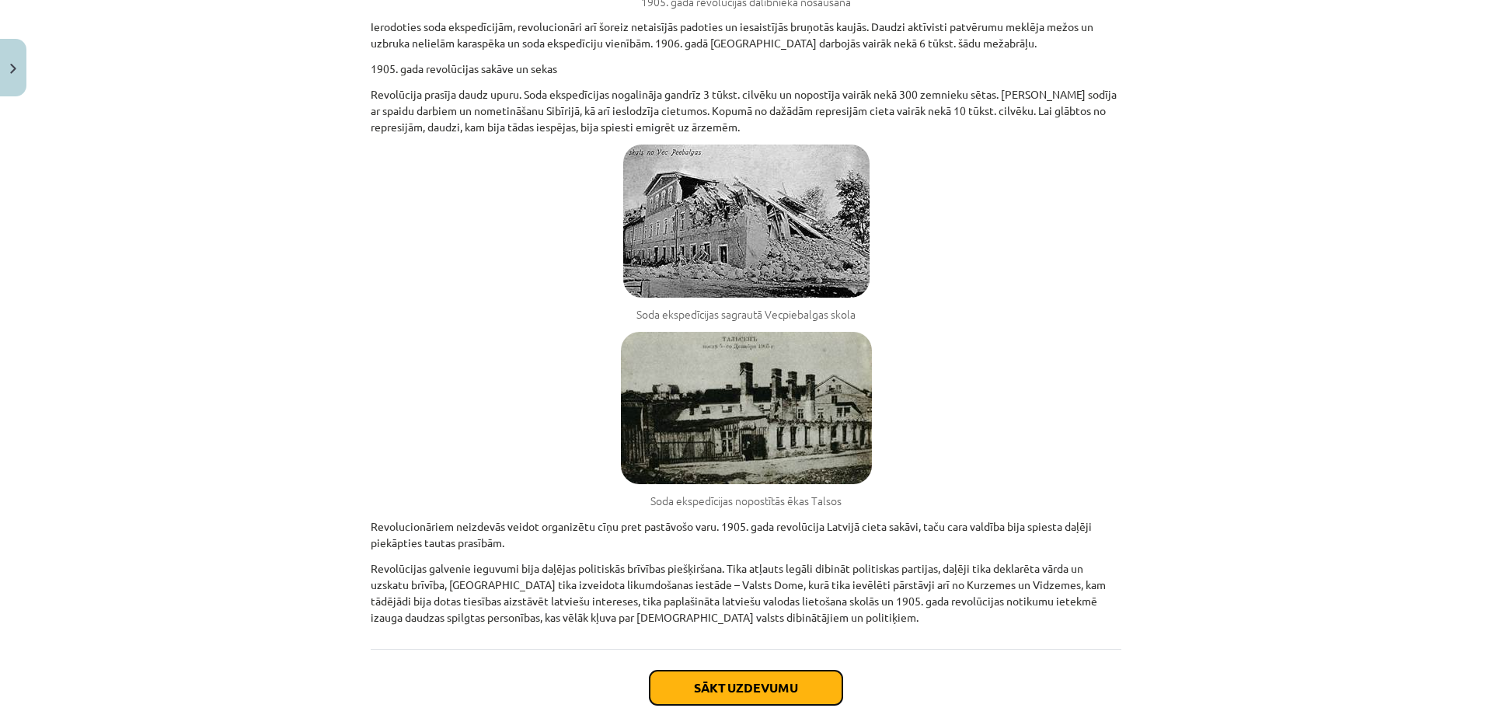
click at [745, 671] on button "Sākt uzdevumu" at bounding box center [746, 688] width 193 height 34
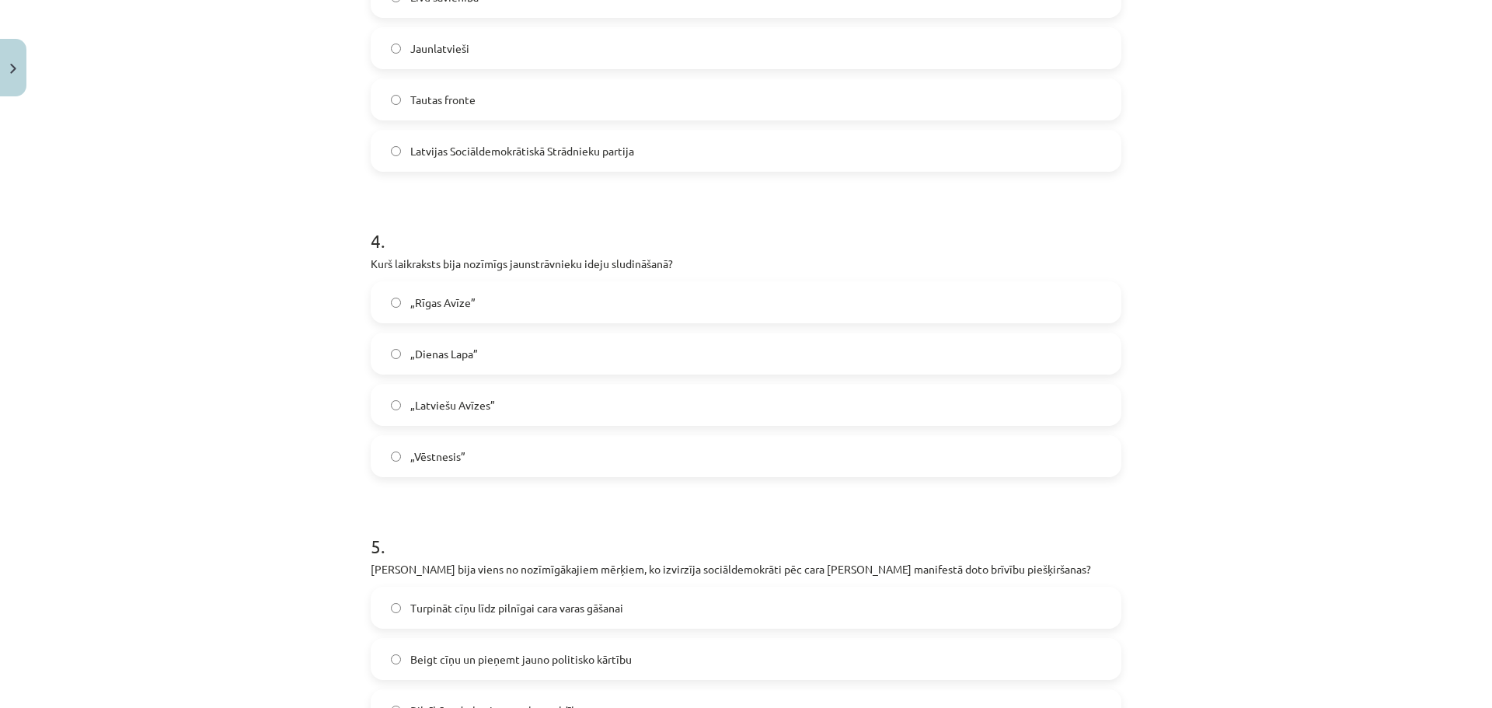
scroll to position [824, 0]
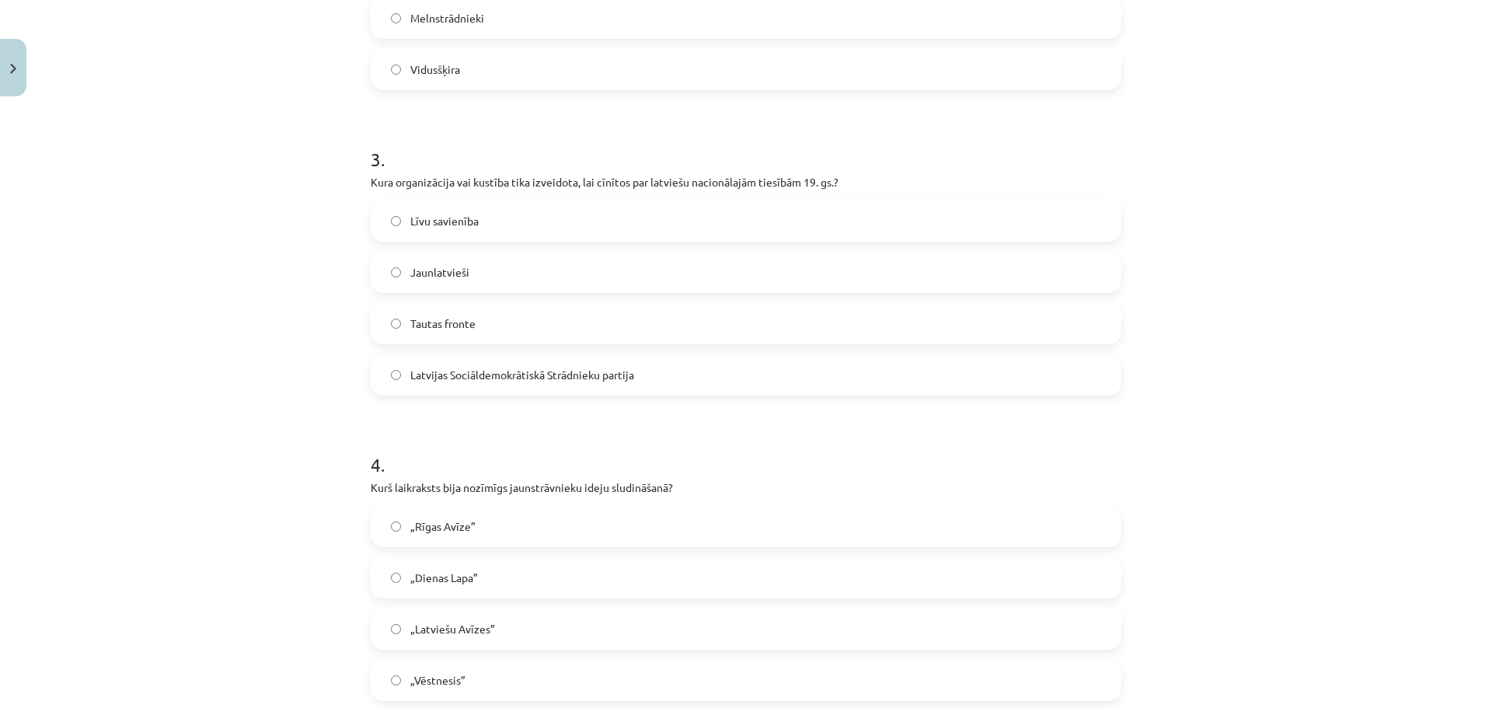
click at [450, 364] on label "Latvijas Sociāldemokrātiskā Strādnieku partija" at bounding box center [746, 374] width 748 height 39
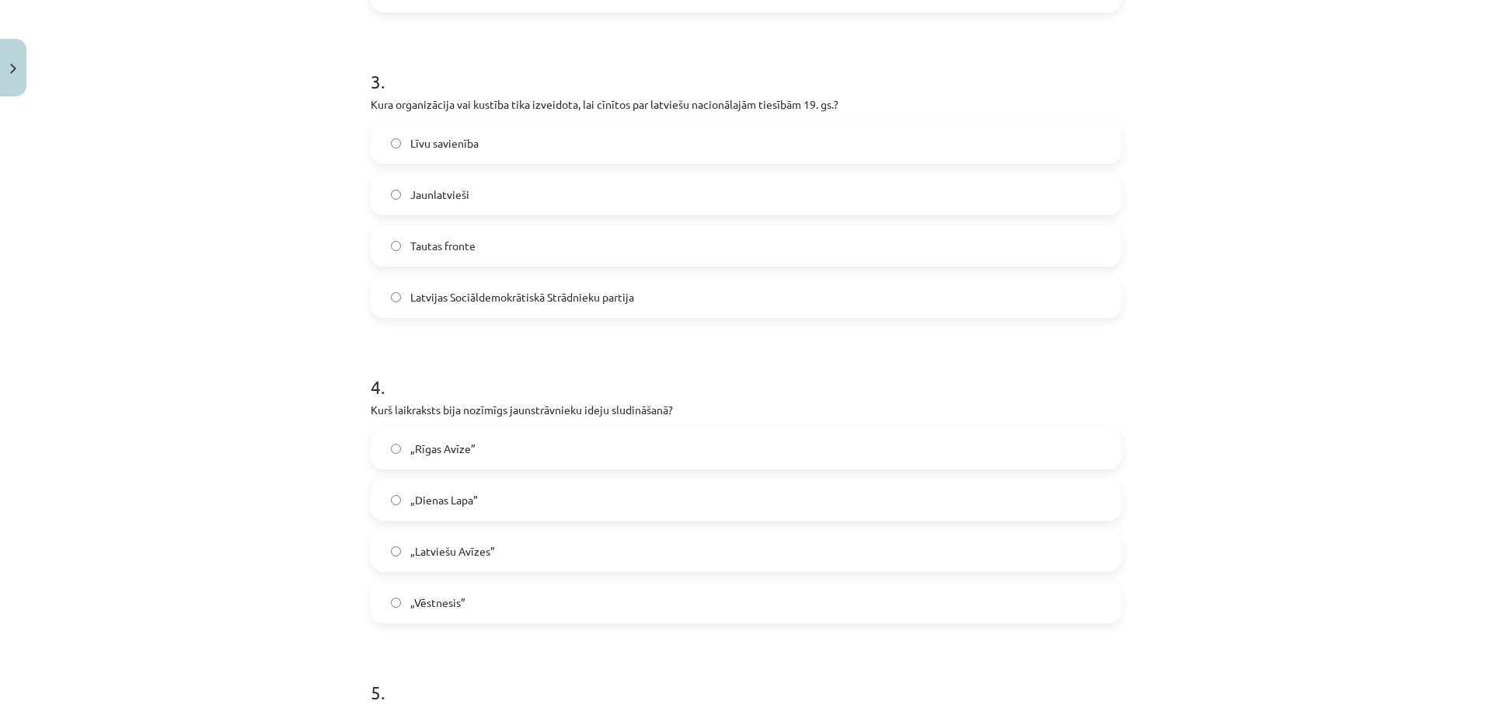
click at [497, 554] on label "„Latviešu Avīzes”" at bounding box center [746, 551] width 748 height 39
drag, startPoint x: 497, startPoint y: 554, endPoint x: 417, endPoint y: 545, distance: 80.6
click at [417, 545] on label "„Latviešu Avīzes”" at bounding box center [746, 551] width 748 height 39
click at [795, 362] on h1 "4 ." at bounding box center [746, 373] width 751 height 48
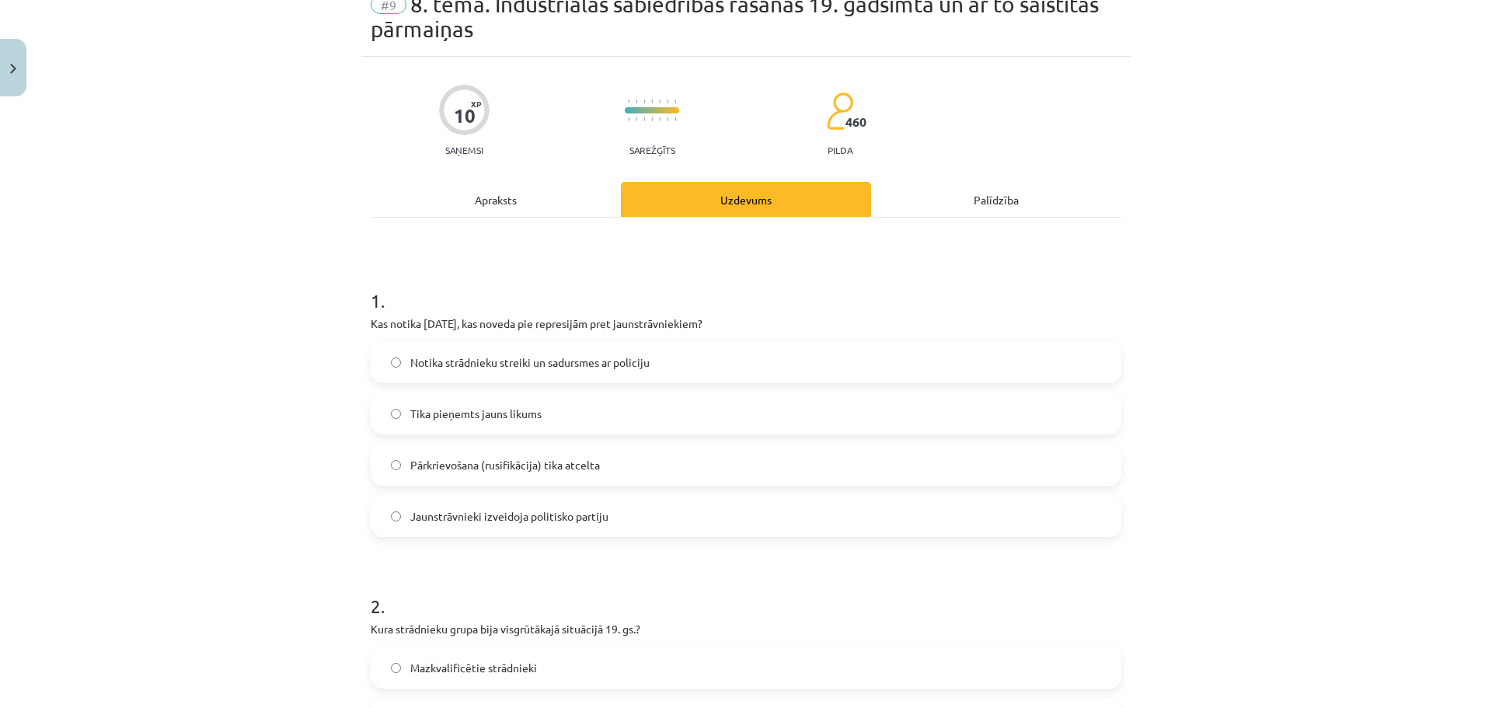
scroll to position [0, 0]
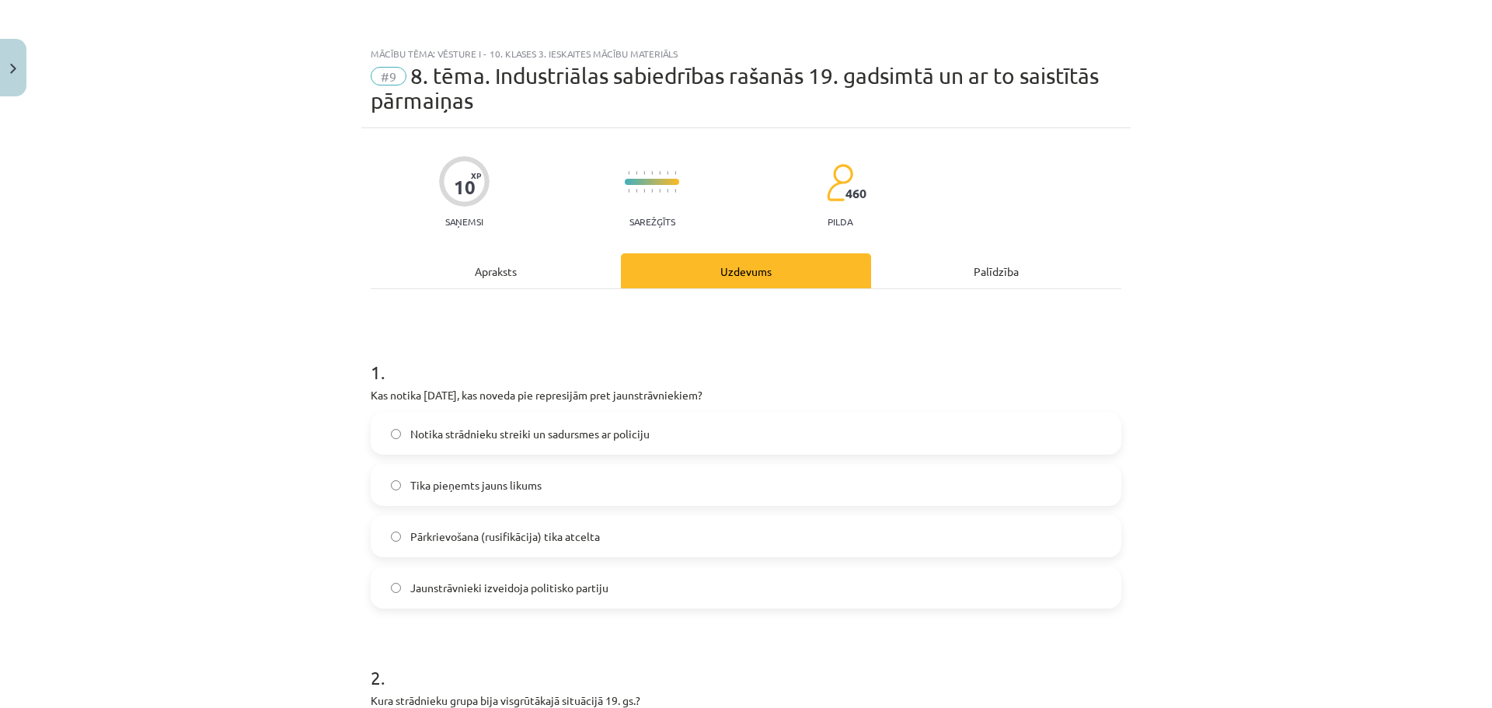
click at [549, 268] on div "Apraksts" at bounding box center [496, 270] width 250 height 35
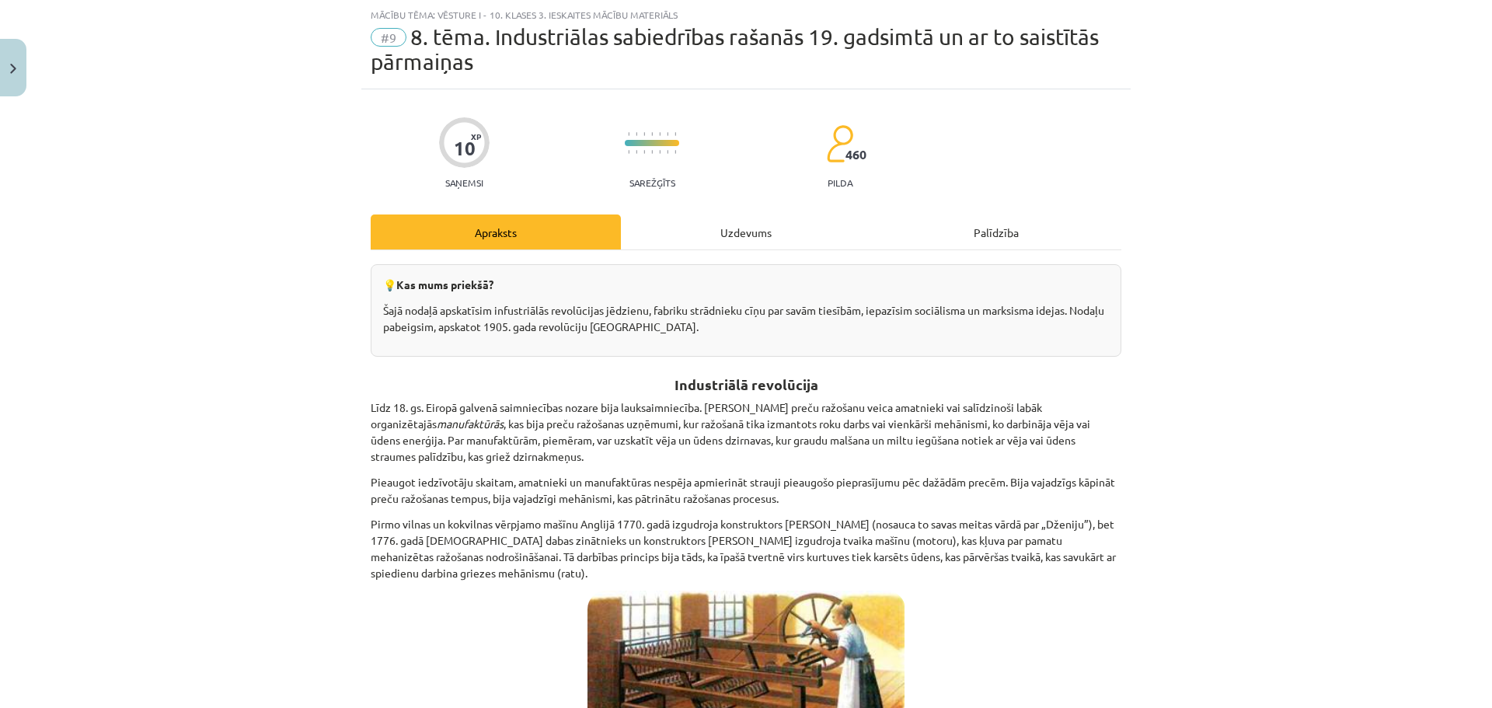
scroll to position [7306, 0]
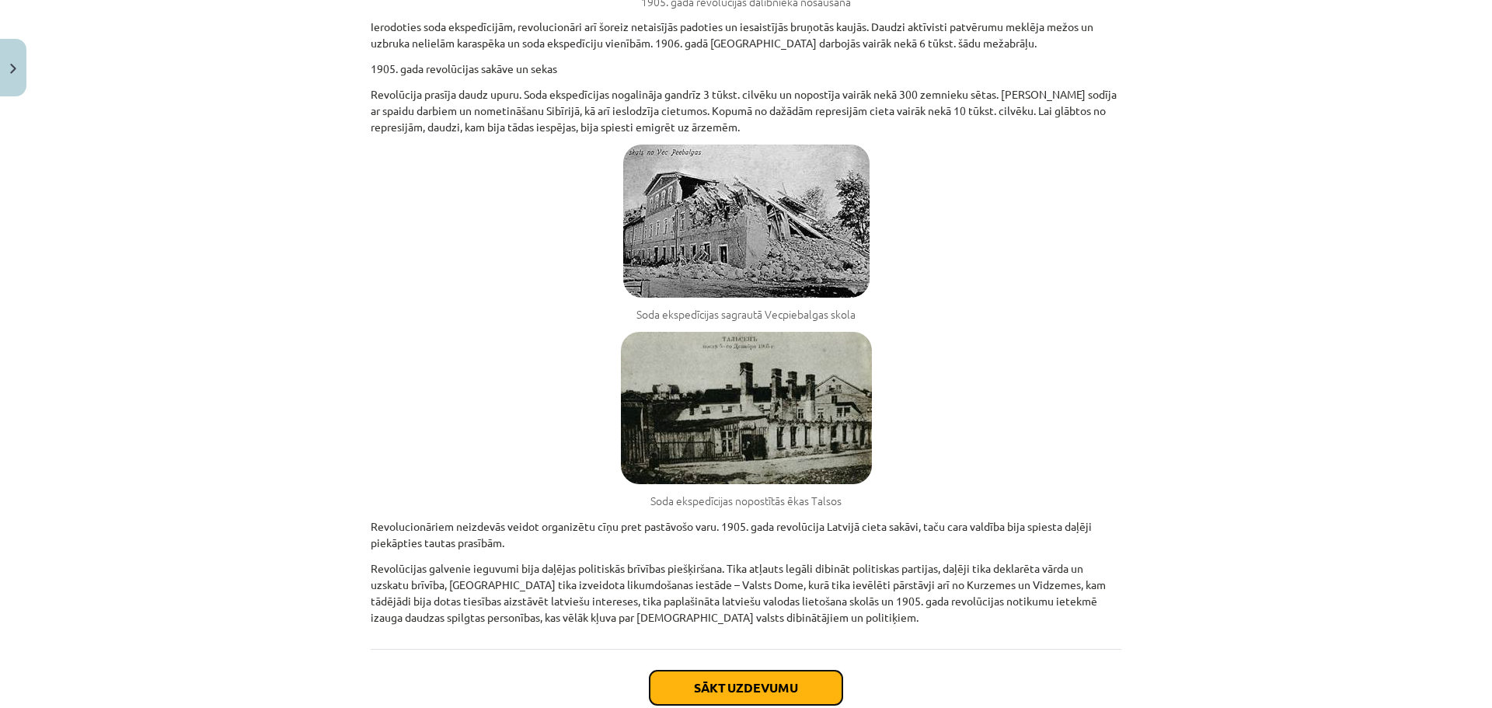
click at [821, 671] on button "Sākt uzdevumu" at bounding box center [746, 688] width 193 height 34
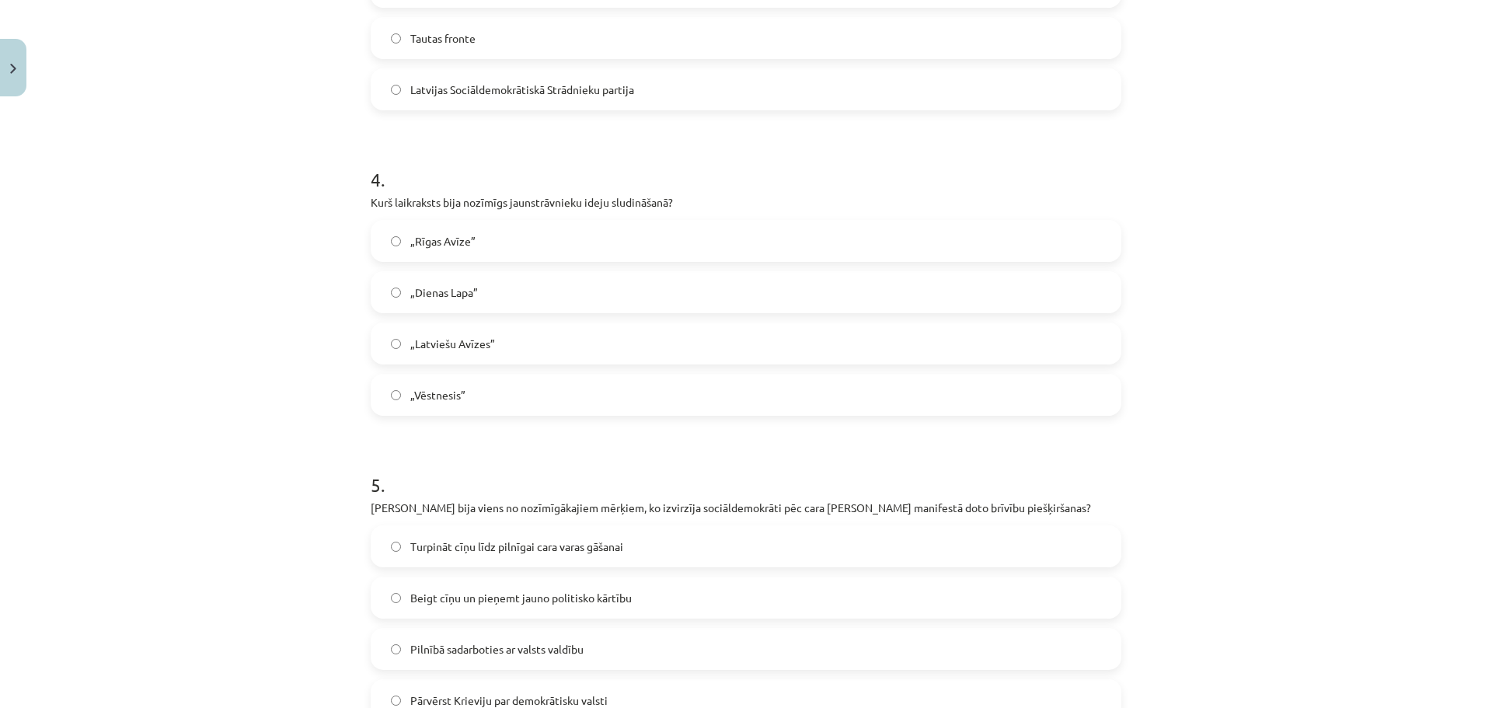
scroll to position [1210, 0]
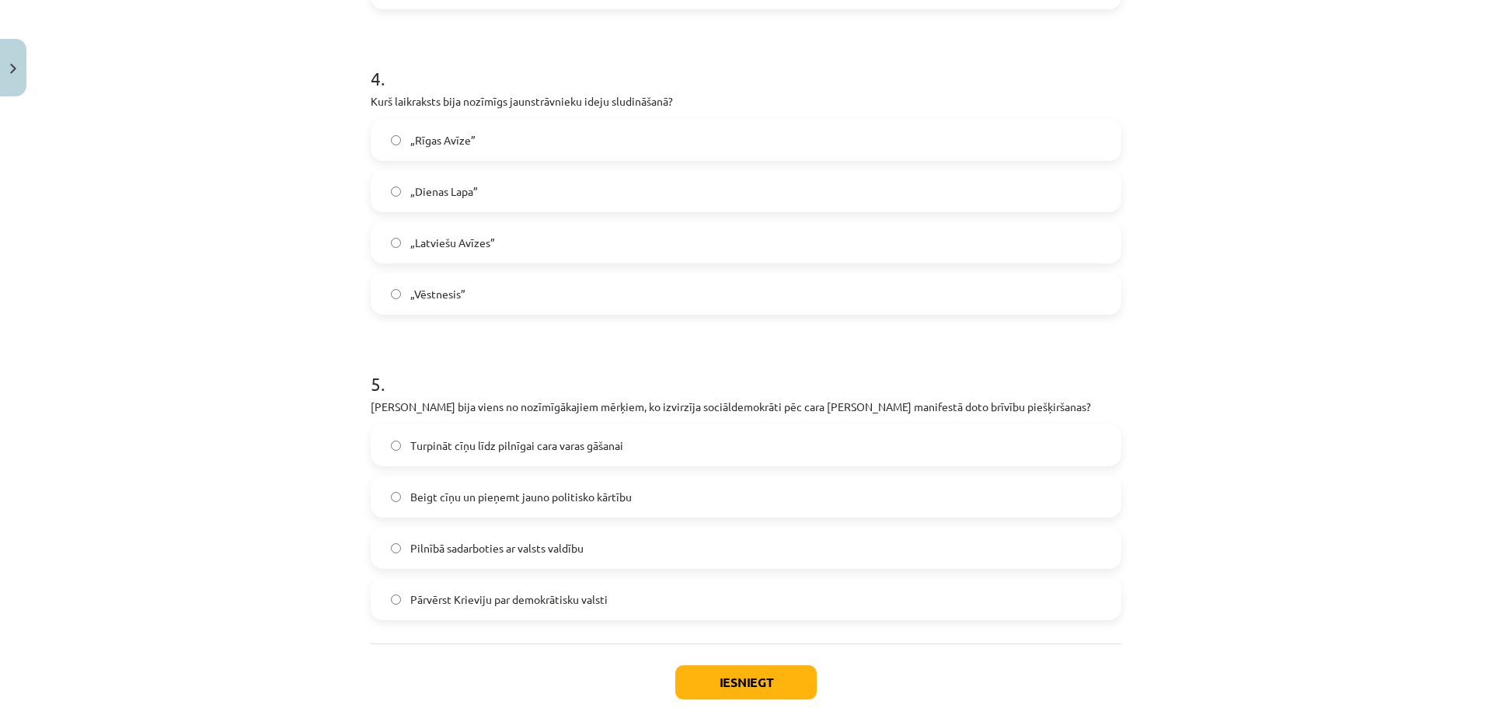
click at [460, 200] on label "„Dienas Lapa”" at bounding box center [746, 191] width 748 height 39
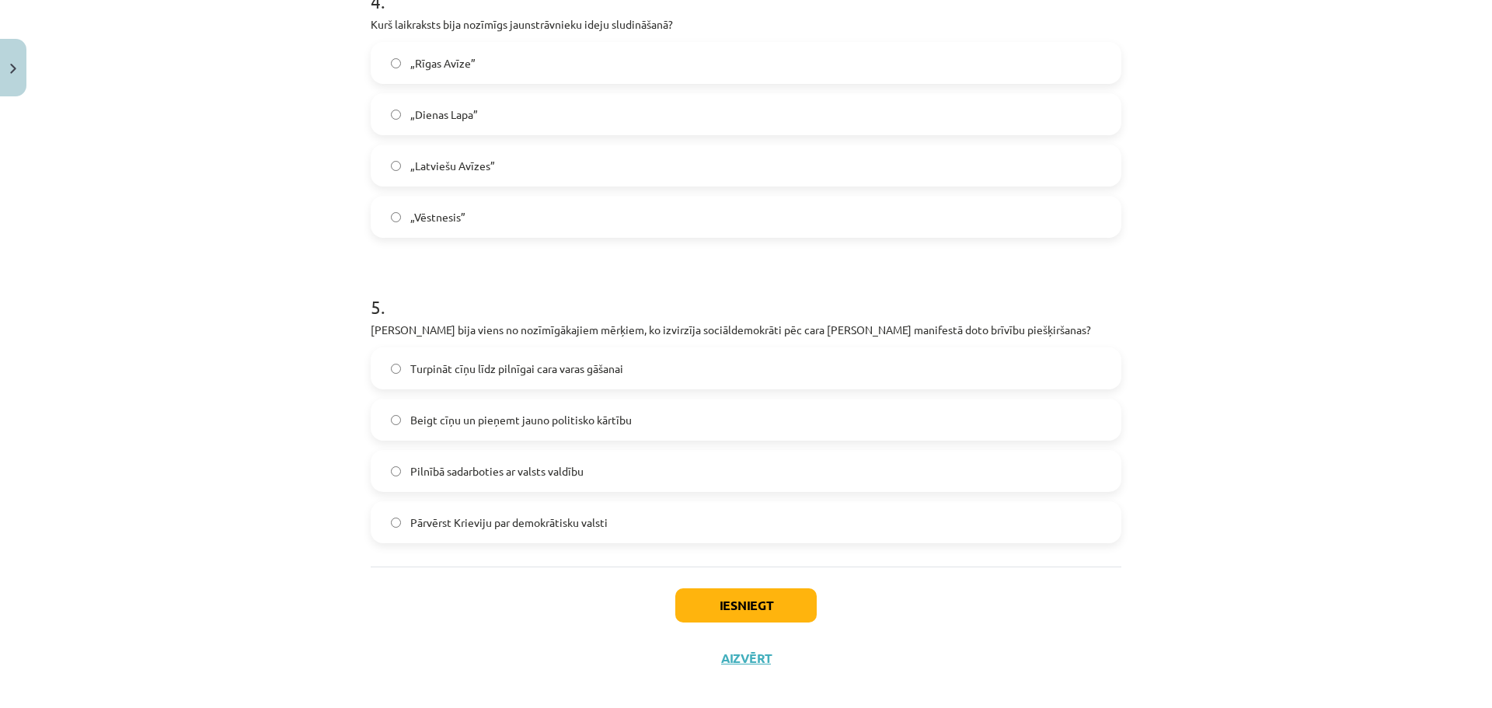
scroll to position [1288, 0]
drag, startPoint x: 720, startPoint y: 361, endPoint x: 458, endPoint y: 361, distance: 261.9
click at [458, 361] on label "Turpināt cīņu līdz pilnīgai cara varas gāšanai" at bounding box center [746, 367] width 748 height 39
click at [588, 361] on span "Turpināt cīņu līdz pilnīgai cara varas gāšanai" at bounding box center [516, 368] width 213 height 16
click at [788, 604] on button "Iesniegt" at bounding box center [745, 605] width 141 height 34
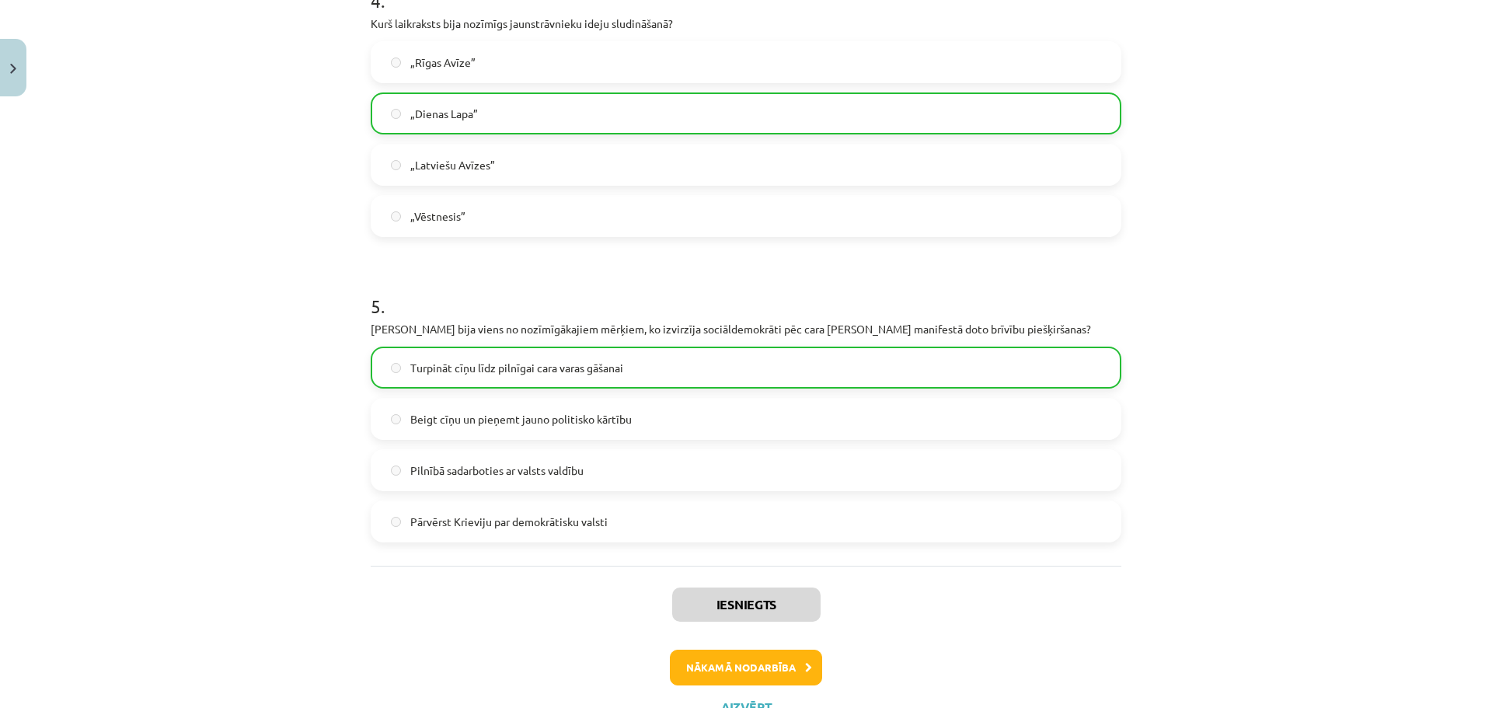
scroll to position [744, 0]
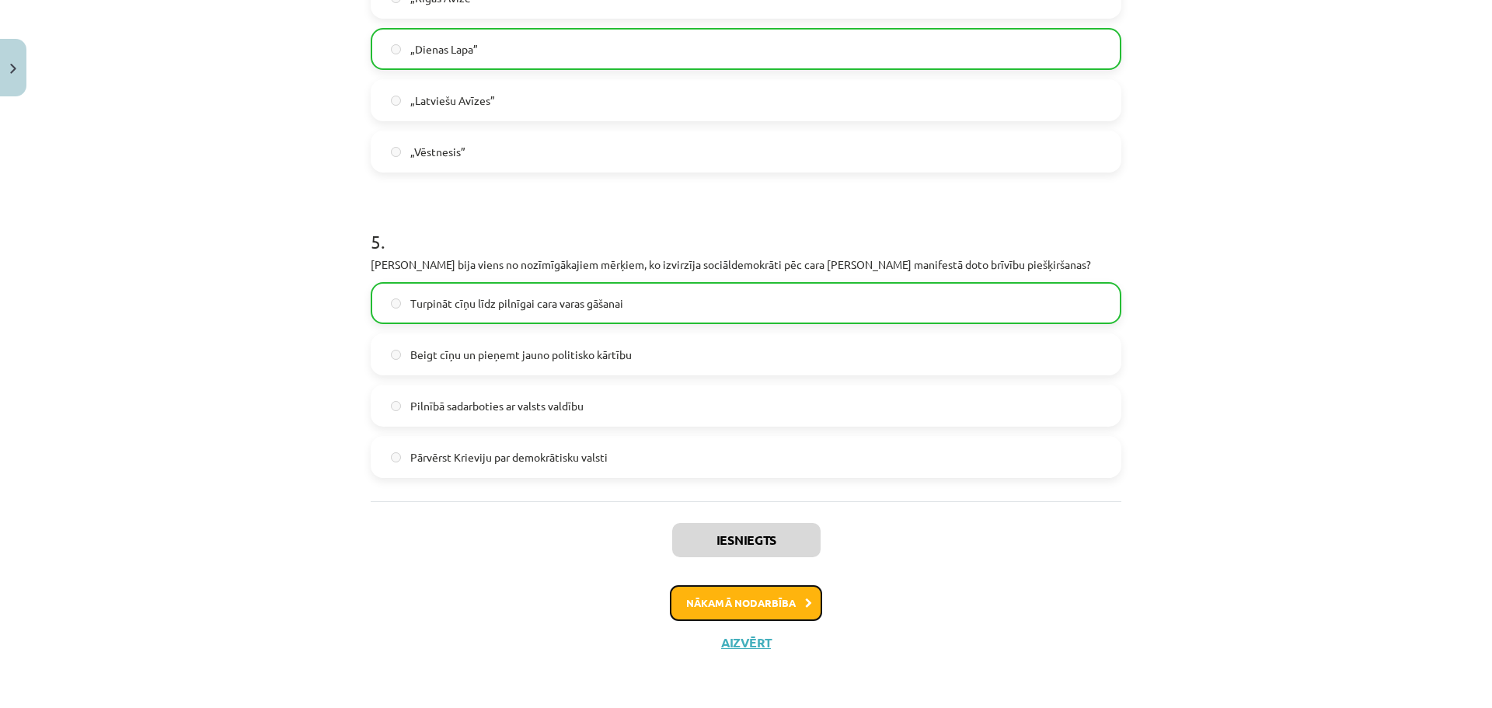
click at [713, 591] on button "Nākamā nodarbība" at bounding box center [746, 603] width 152 height 36
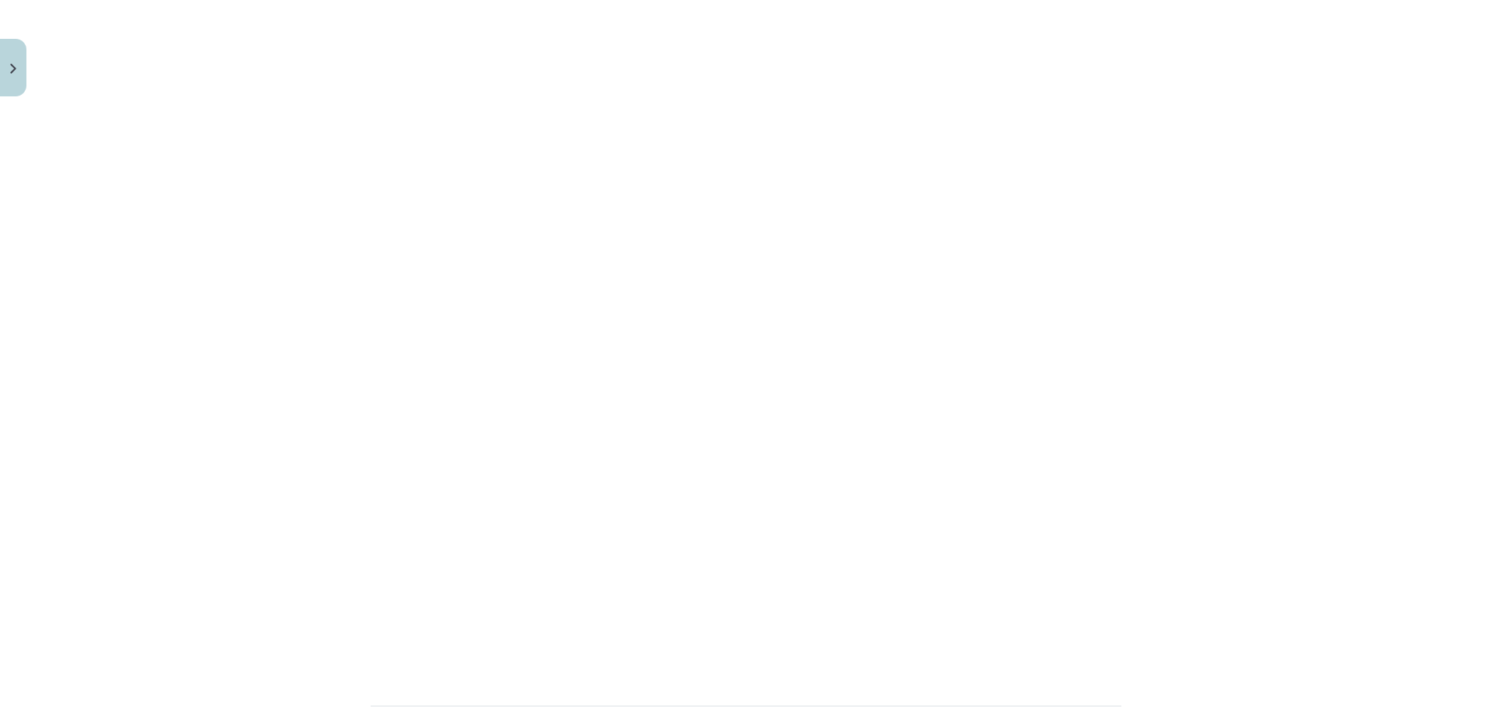
scroll to position [686, 0]
click at [762, 595] on button "Sākt uzdevumu" at bounding box center [746, 590] width 193 height 34
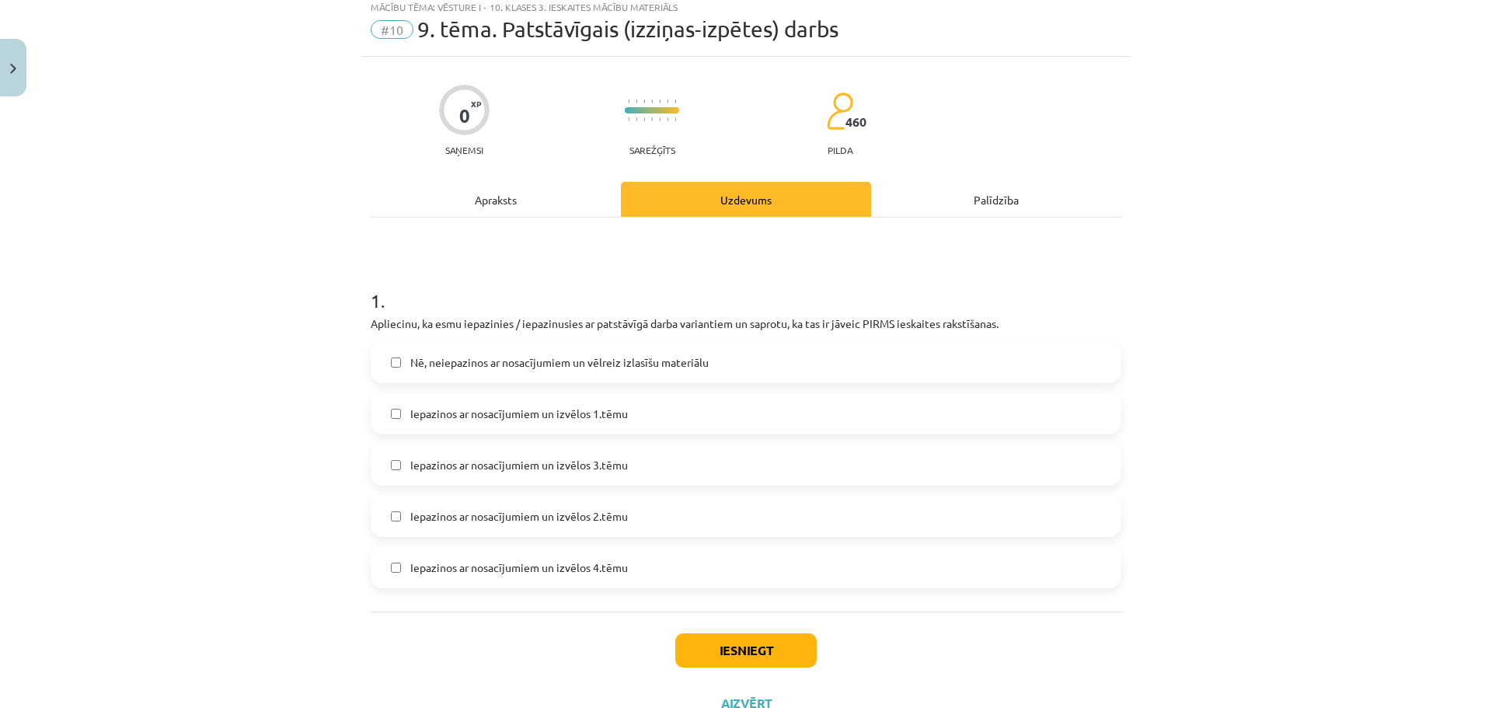
scroll to position [39, 0]
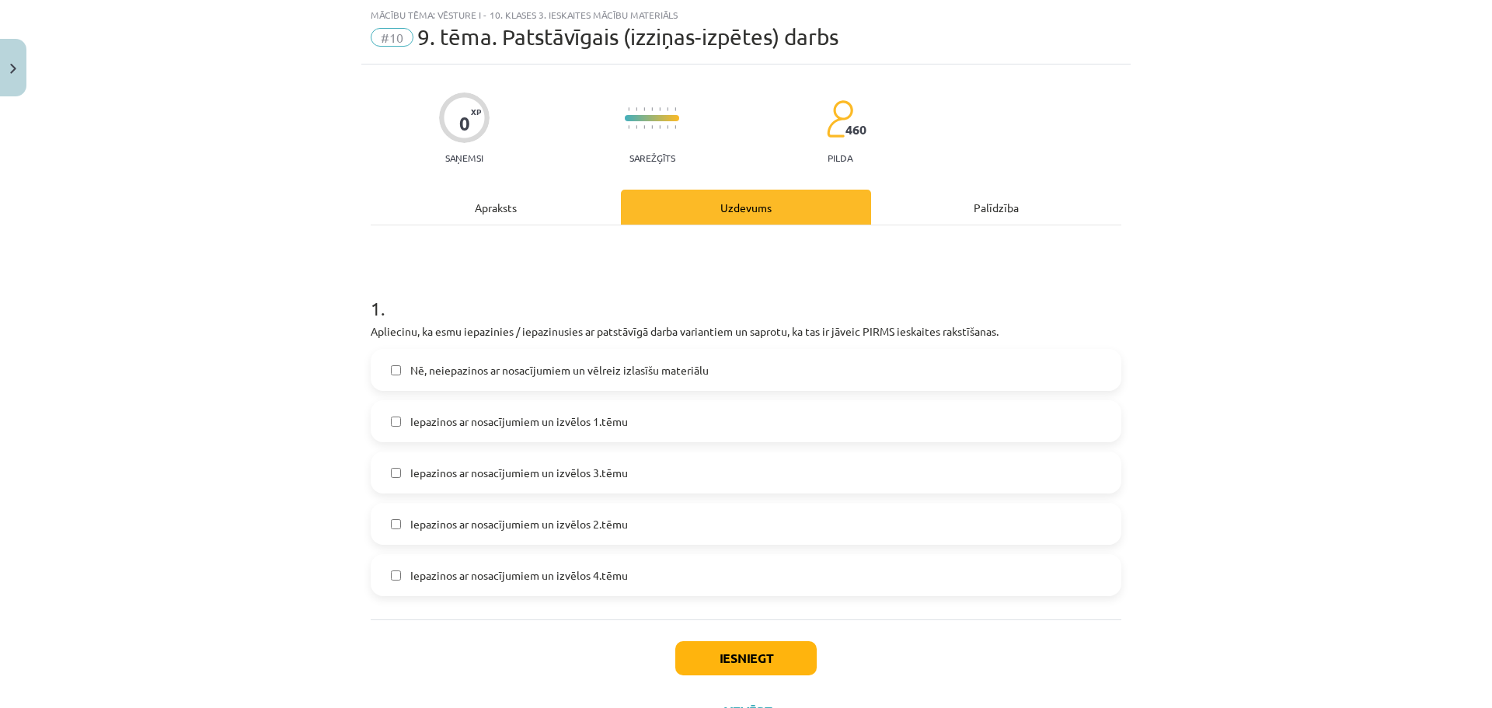
click at [588, 455] on label "Iepazinos ar nosacījumiem un izvēlos 3.tēmu" at bounding box center [746, 472] width 748 height 39
click at [696, 656] on button "Iesniegt" at bounding box center [745, 658] width 141 height 34
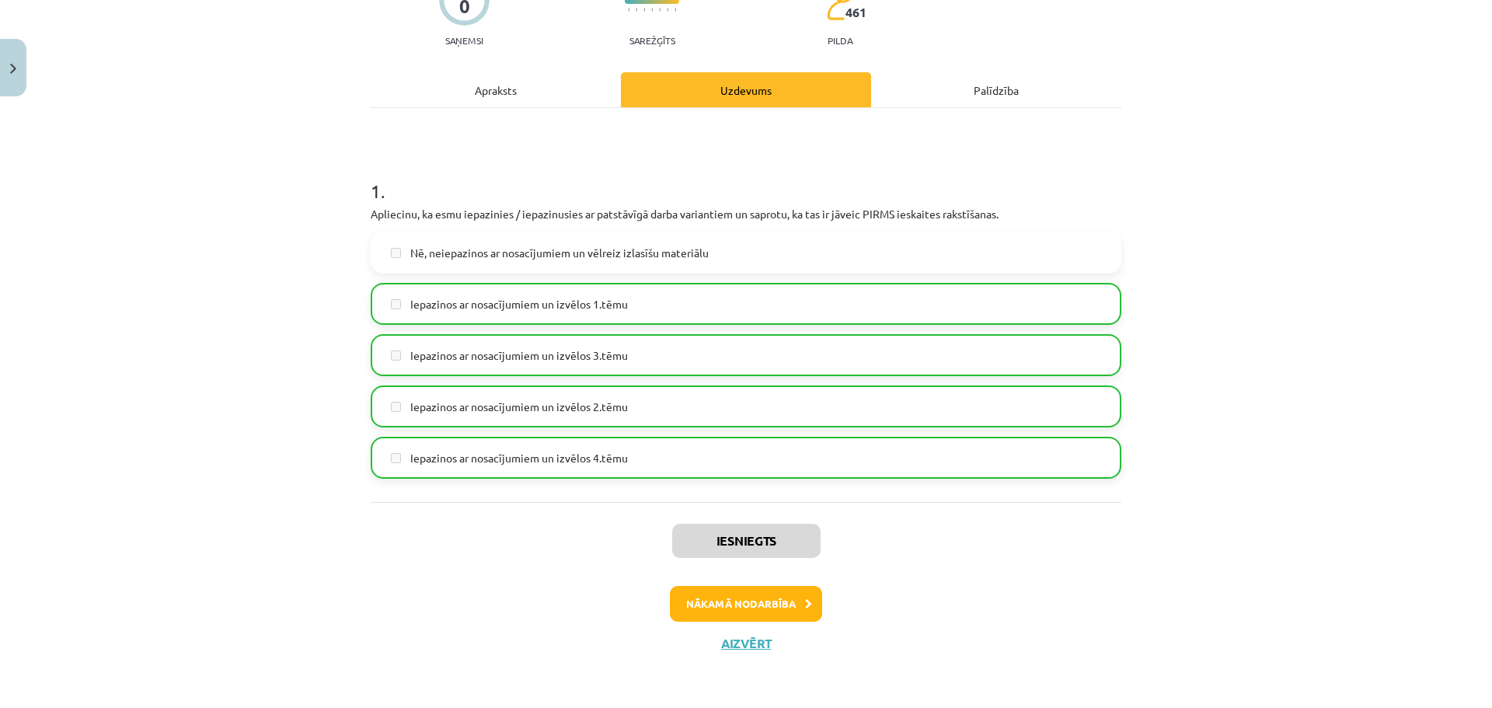
scroll to position [157, 0]
click at [801, 610] on button "Nākamā nodarbība" at bounding box center [746, 603] width 152 height 36
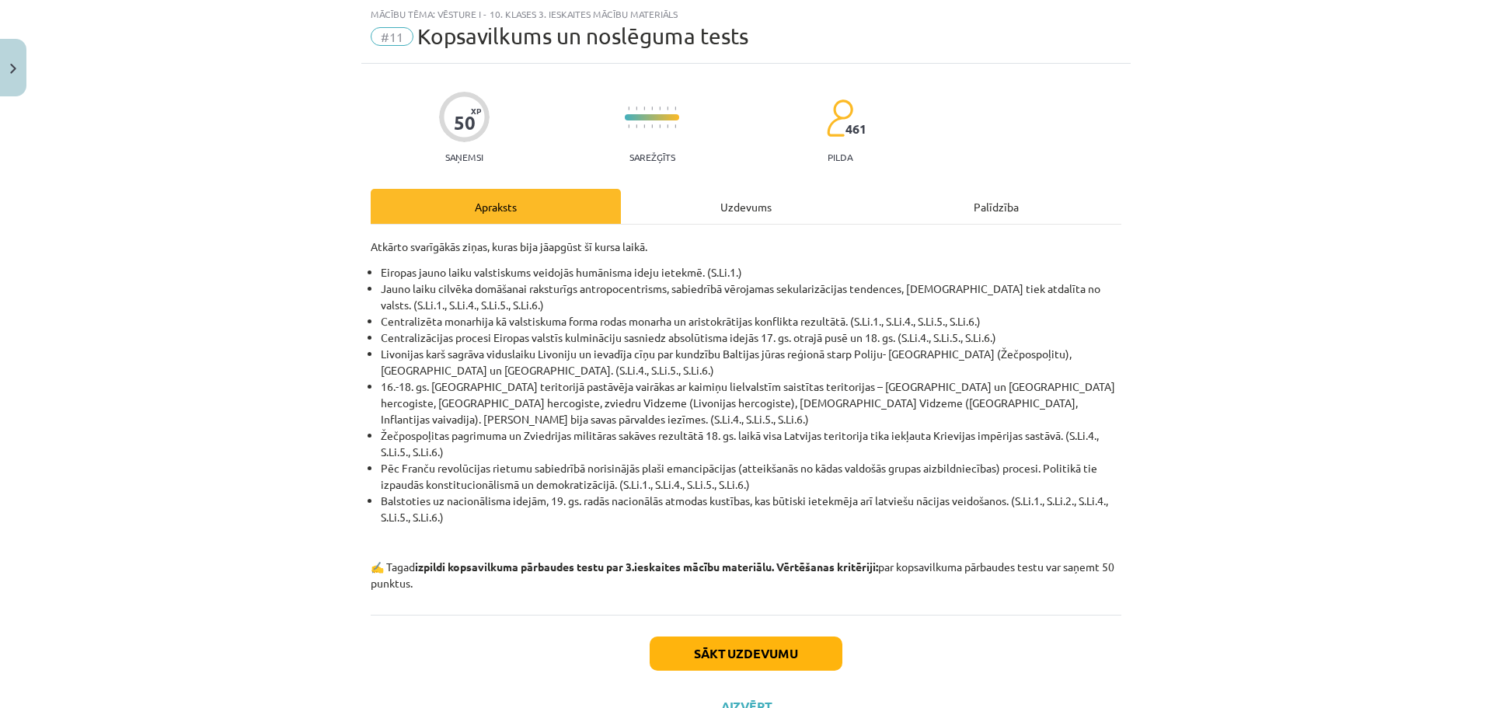
scroll to position [39, 0]
click at [768, 200] on div "Uzdevums" at bounding box center [746, 207] width 250 height 35
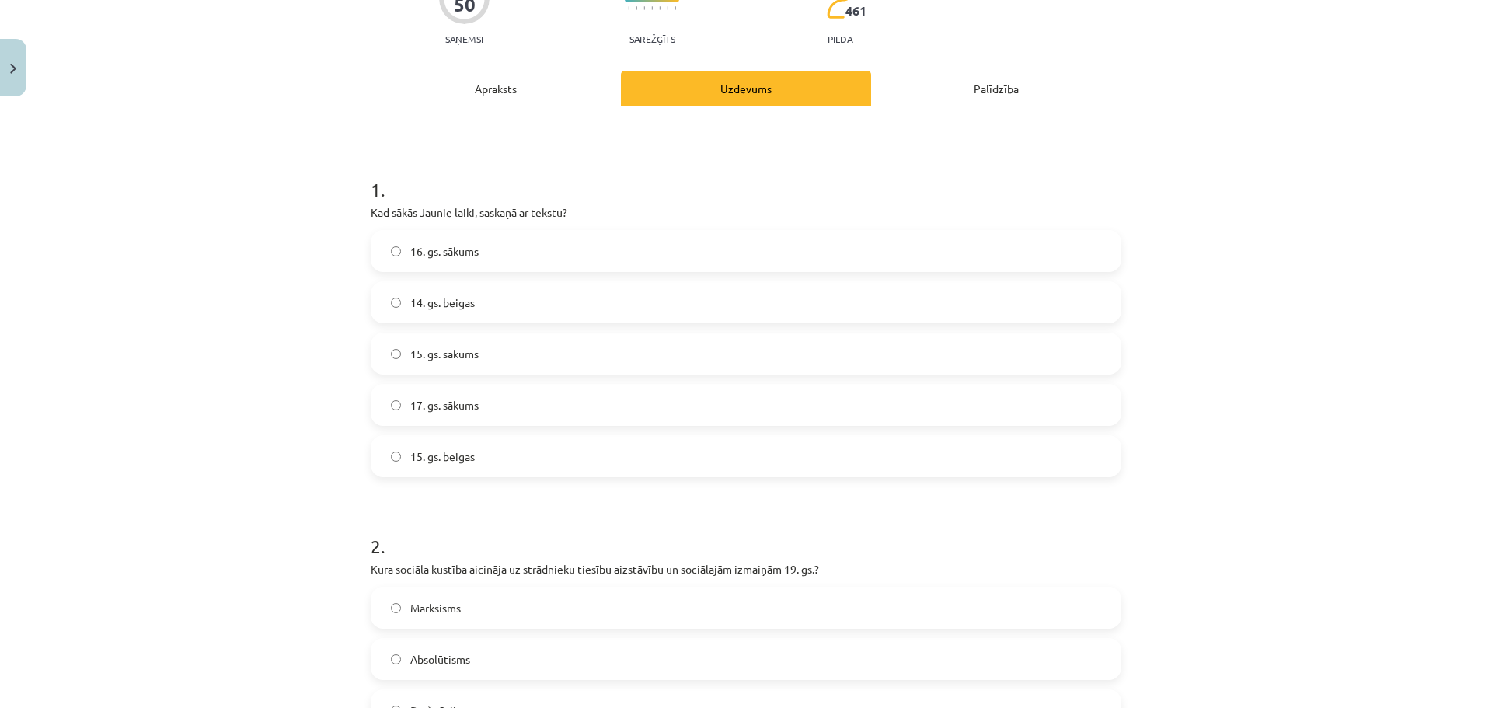
scroll to position [194, 0]
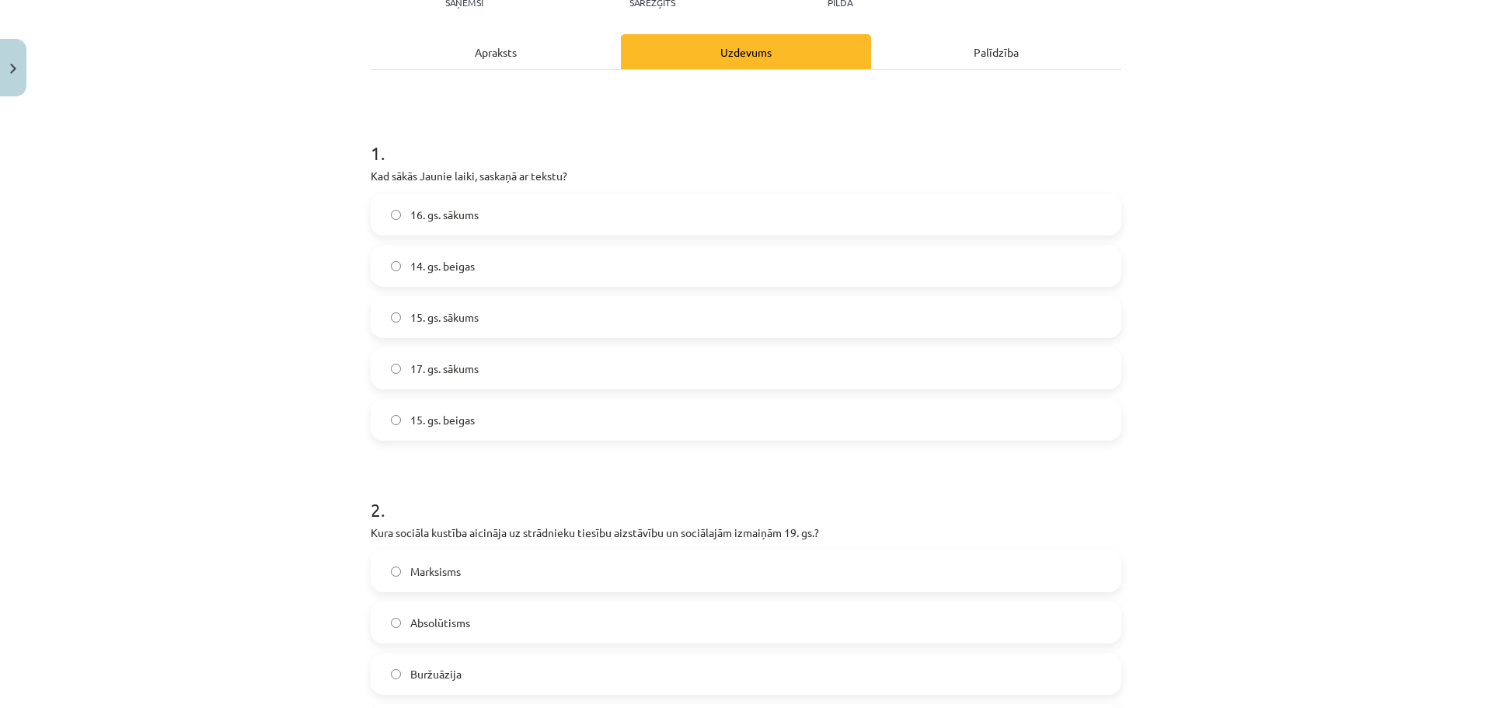
click at [470, 324] on span "15. gs. sākums" at bounding box center [444, 317] width 68 height 16
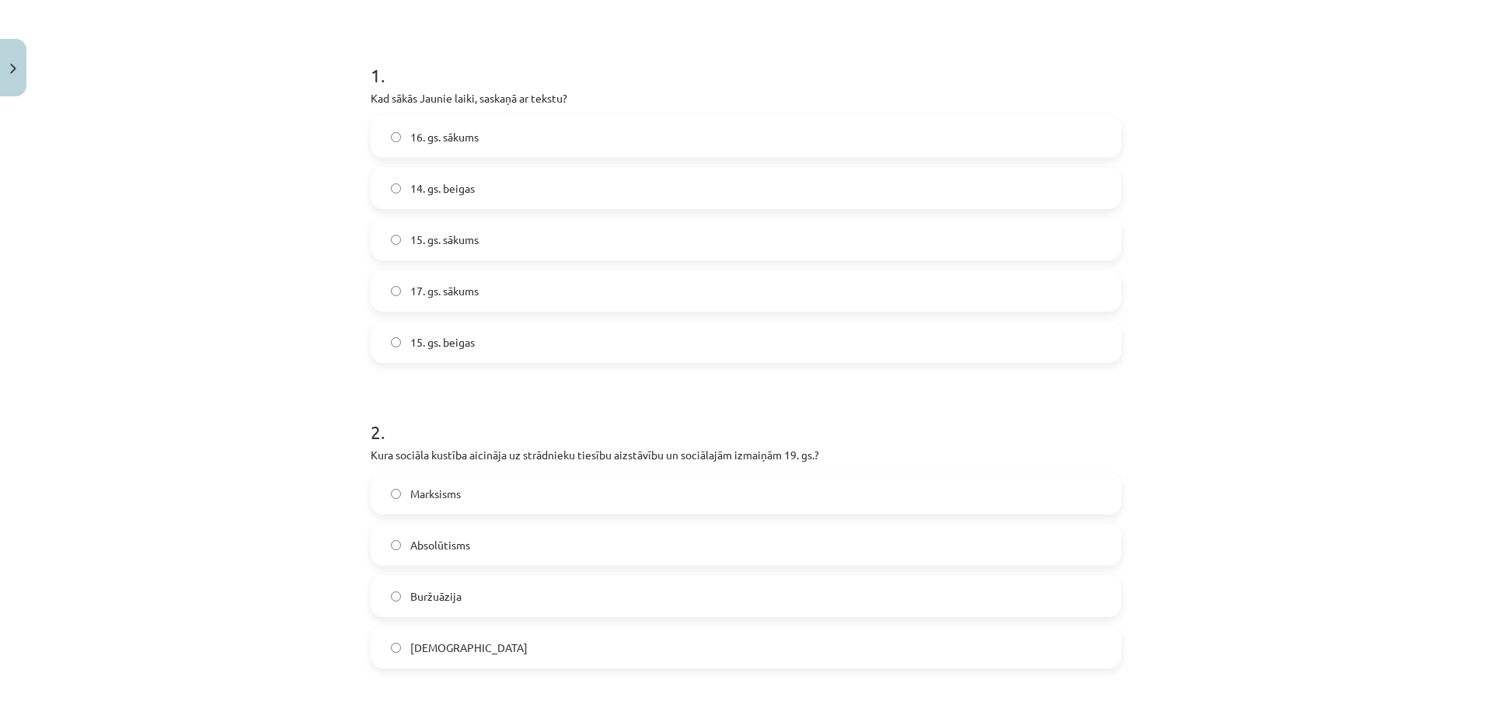
click at [538, 348] on label "15. gs. beigas" at bounding box center [746, 342] width 748 height 39
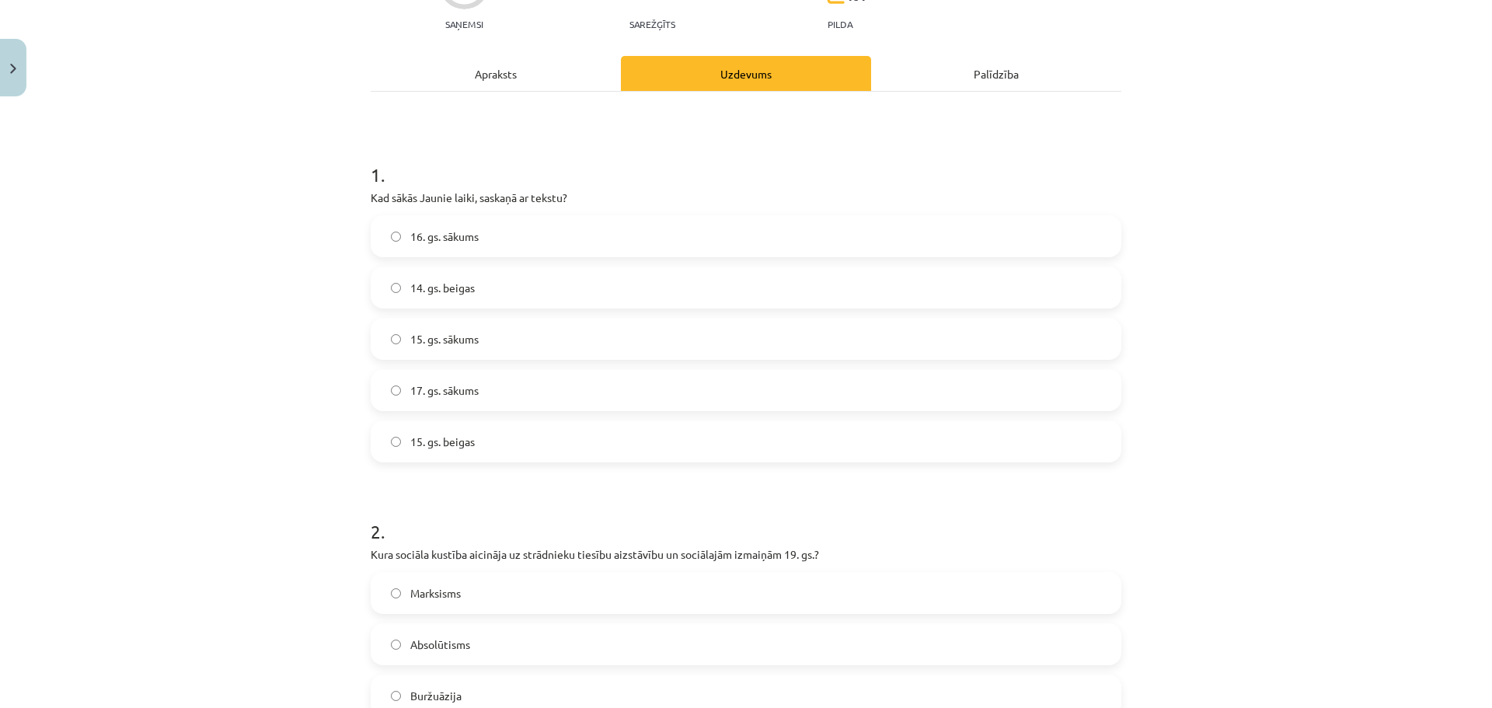
scroll to position [39, 0]
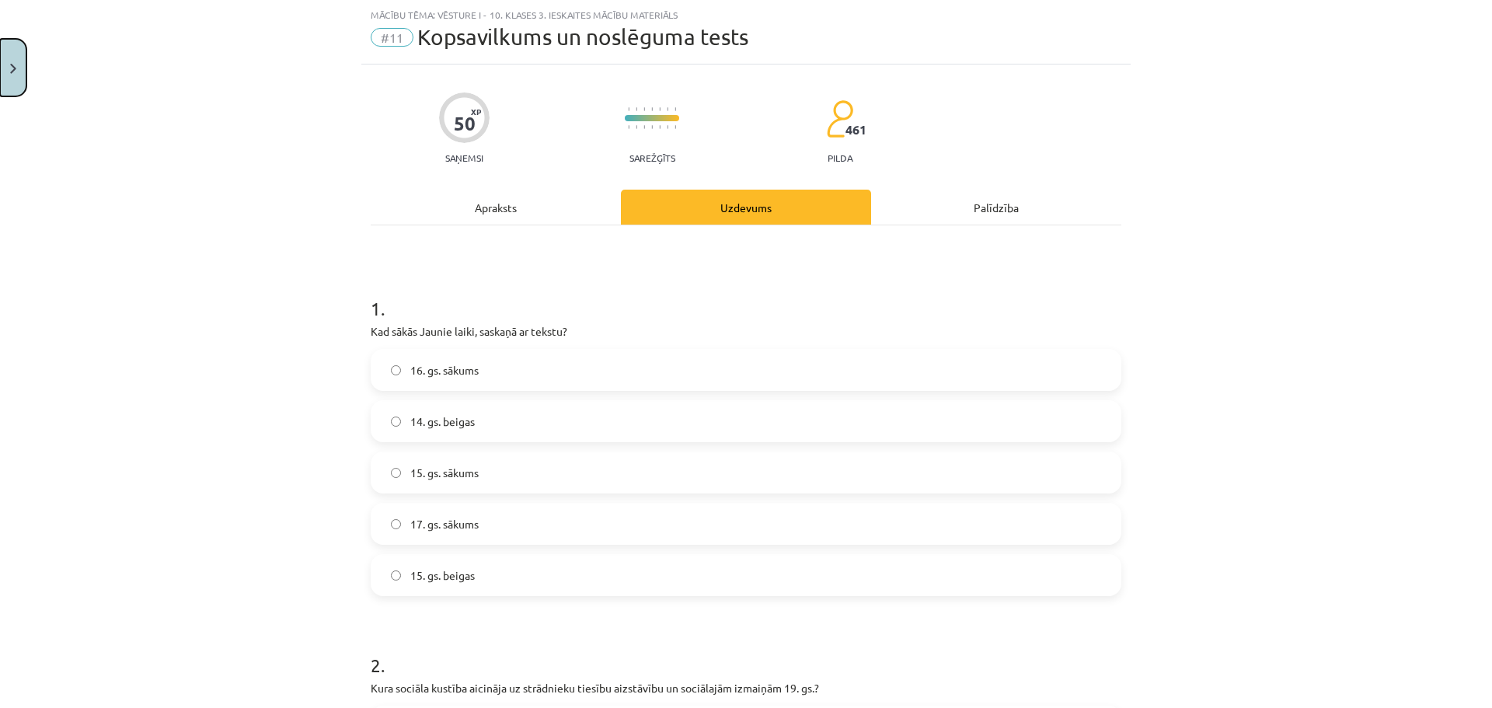
click at [6, 82] on button "Close" at bounding box center [13, 68] width 26 height 58
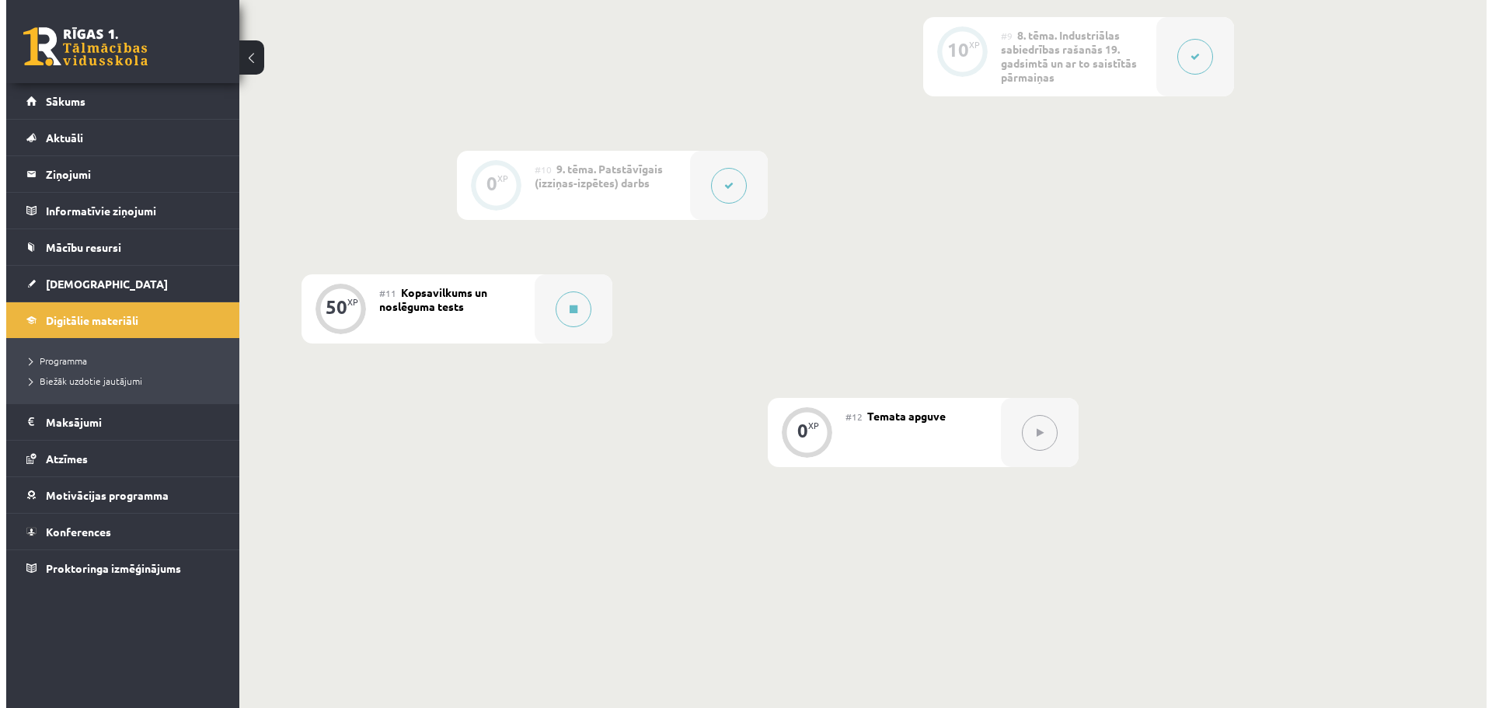
scroll to position [1441, 0]
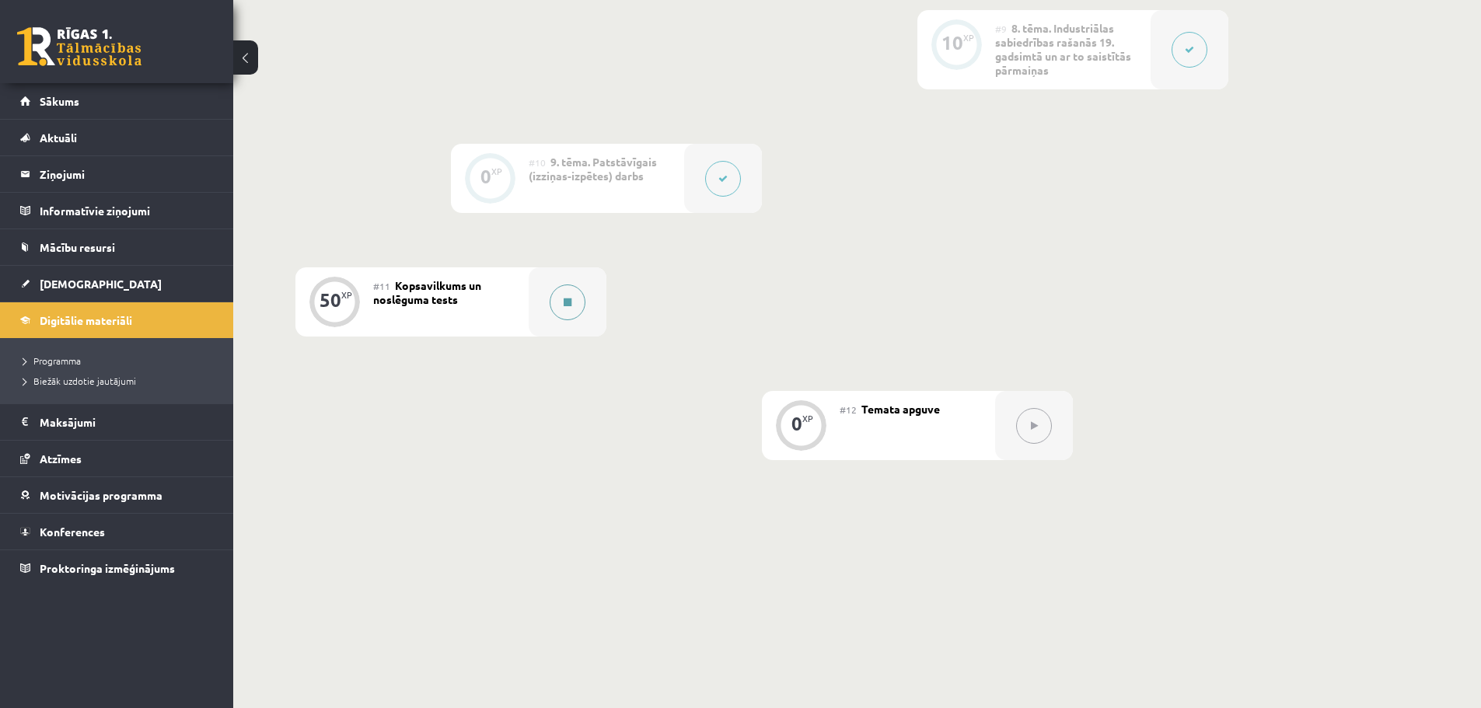
click at [580, 284] on button at bounding box center [567, 302] width 36 height 36
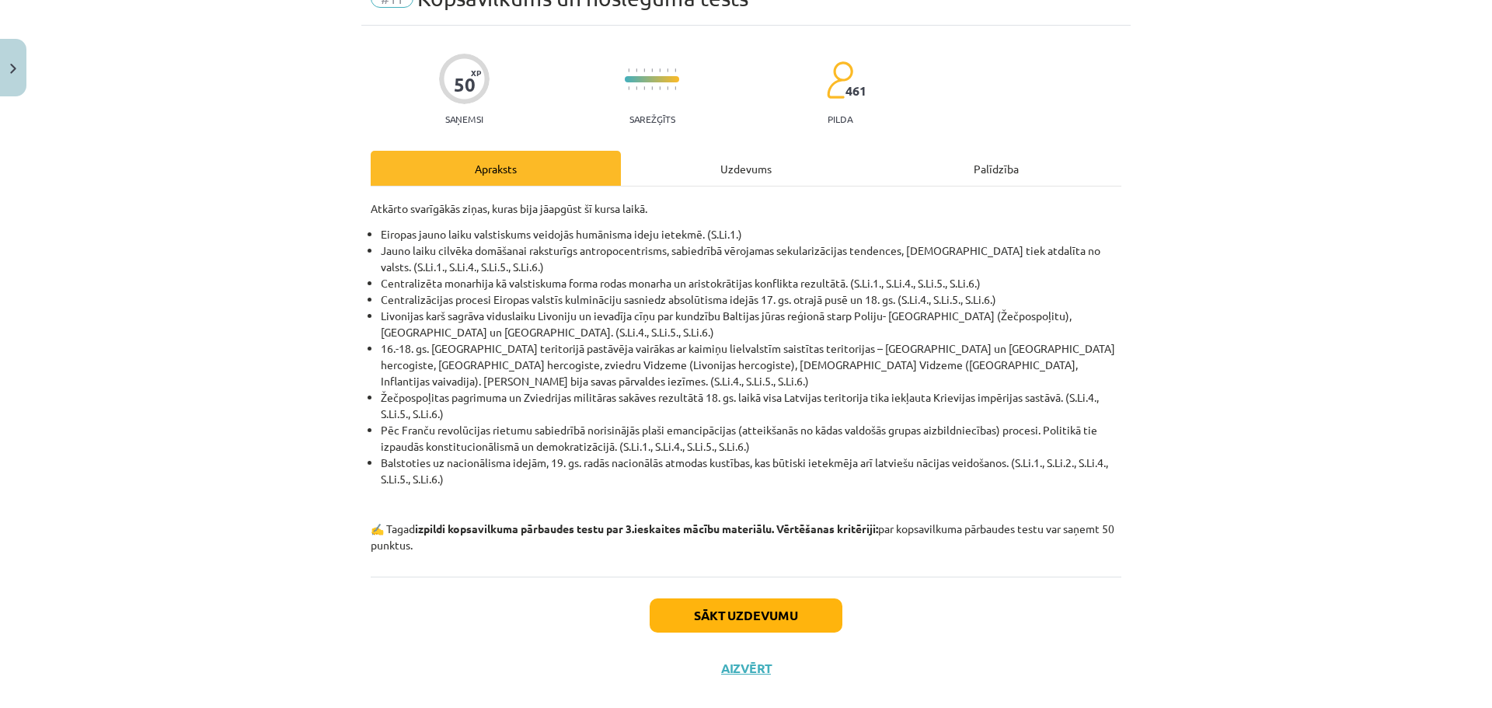
click at [721, 183] on div "Uzdevums" at bounding box center [746, 168] width 250 height 35
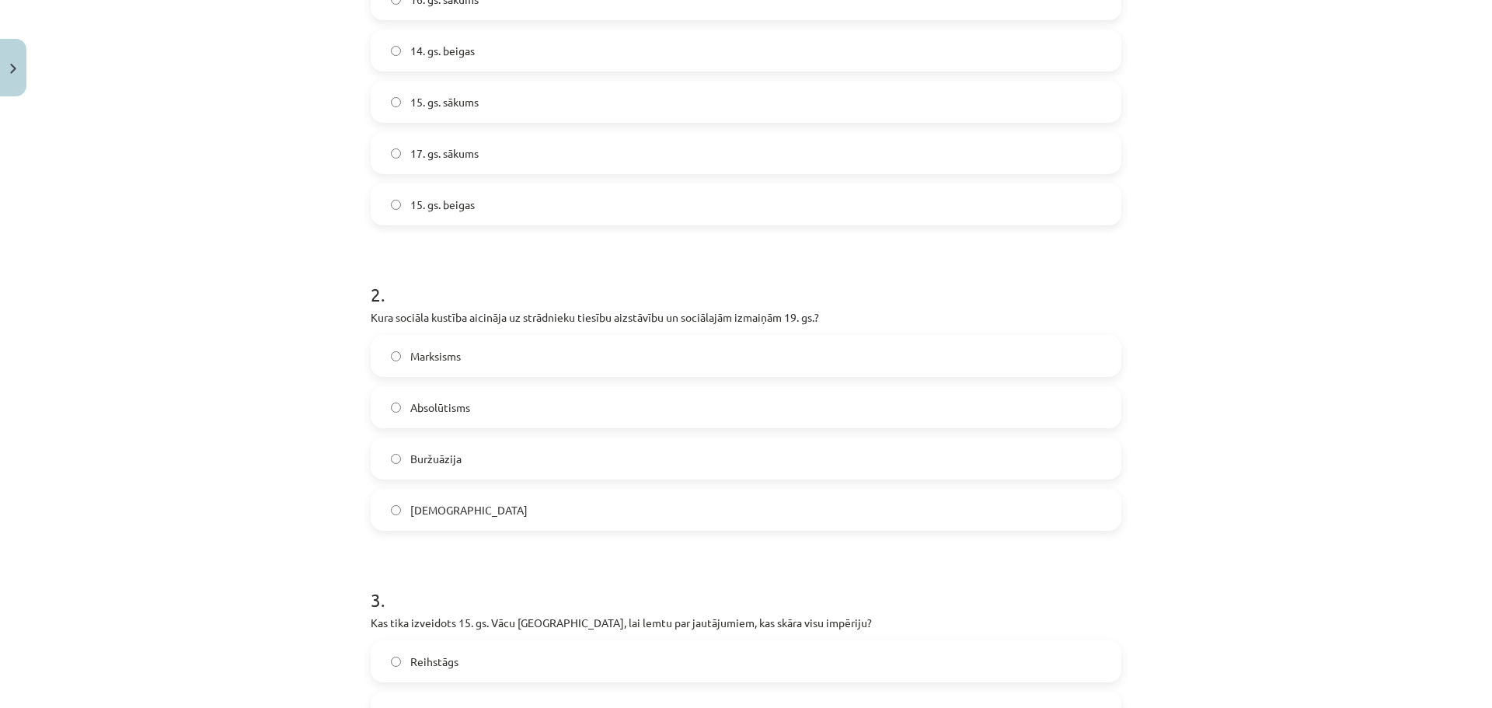
scroll to position [427, 0]
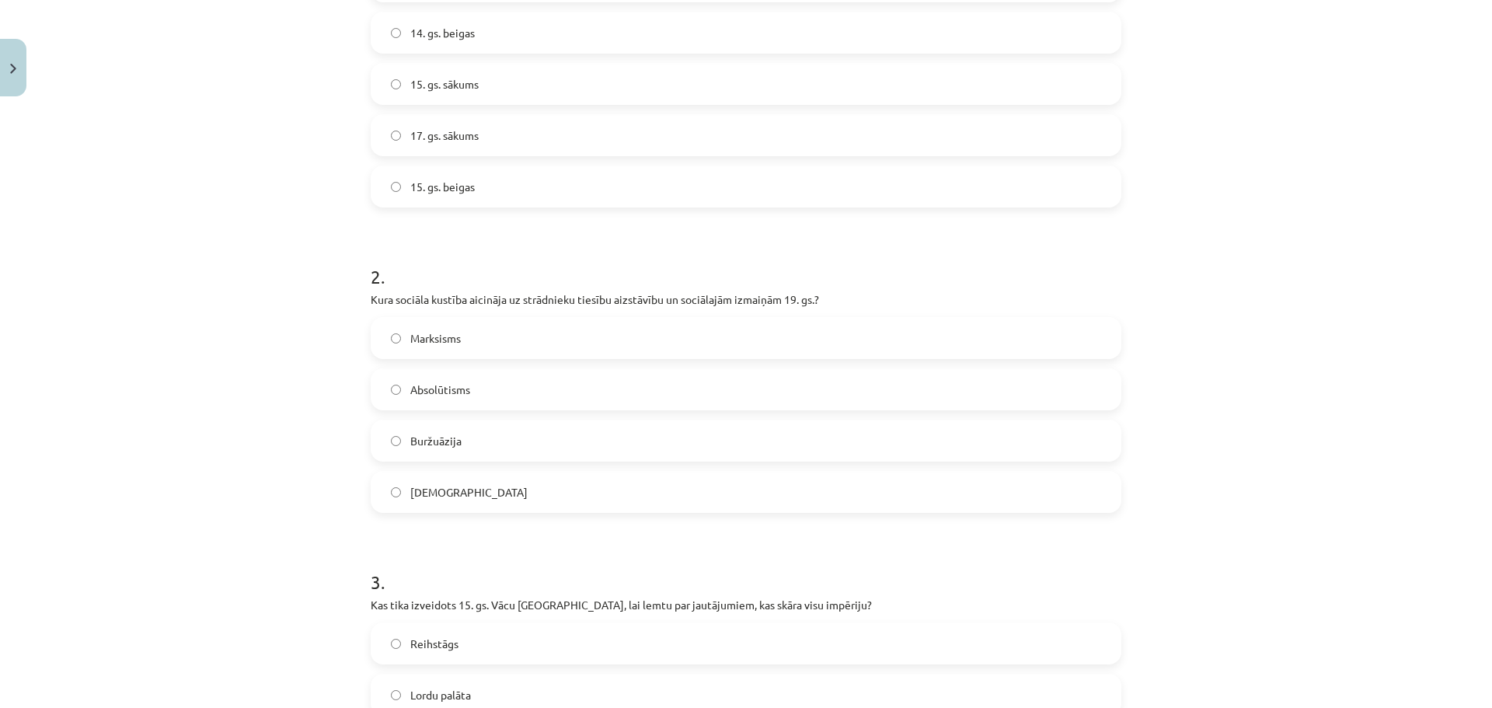
click at [500, 189] on label "15. gs. beigas" at bounding box center [746, 186] width 748 height 39
drag, startPoint x: 471, startPoint y: 444, endPoint x: 406, endPoint y: 444, distance: 65.3
click at [406, 444] on label "Buržuāzija" at bounding box center [746, 440] width 748 height 39
drag, startPoint x: 480, startPoint y: 333, endPoint x: 399, endPoint y: 347, distance: 81.1
click at [399, 347] on label "Marksisms" at bounding box center [746, 338] width 748 height 39
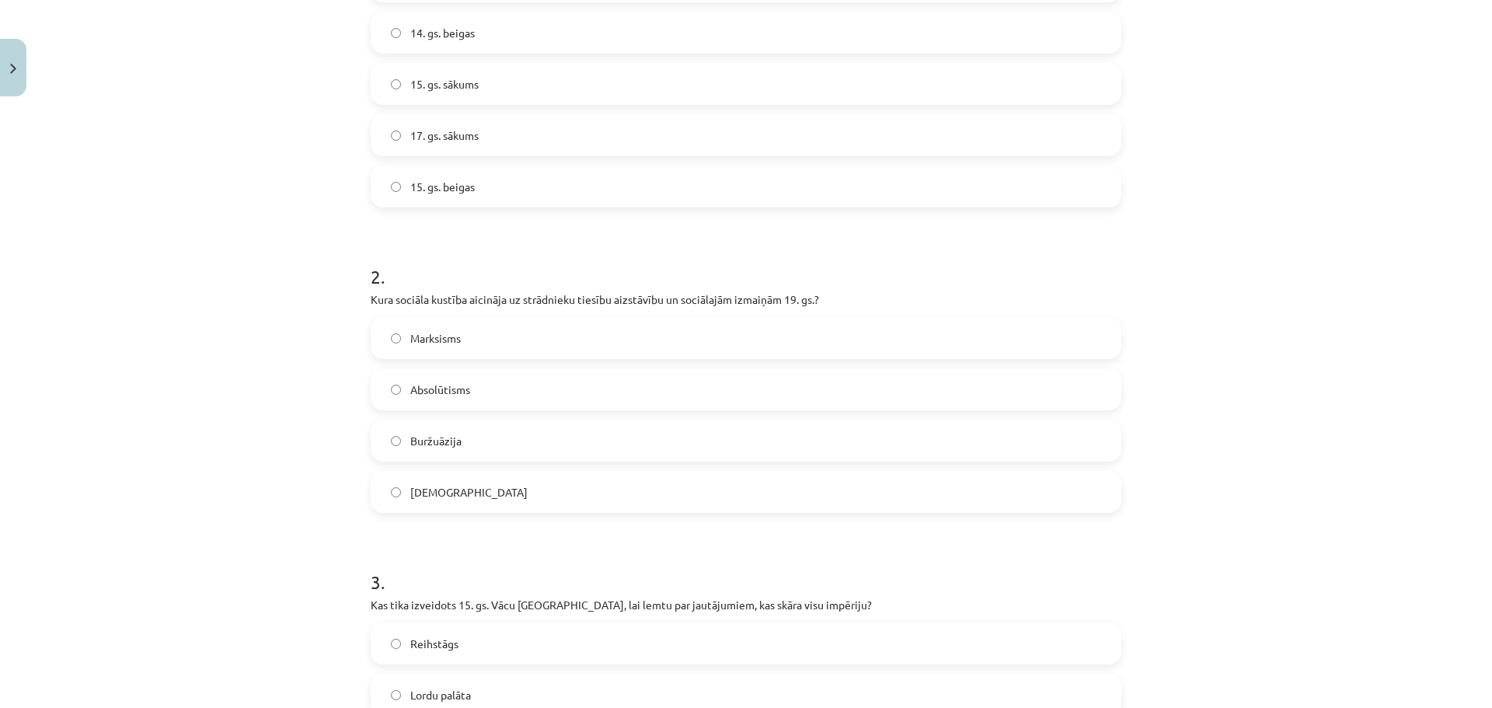
copy span "Marksisms"
click at [467, 341] on label "Marksisms" at bounding box center [746, 338] width 748 height 39
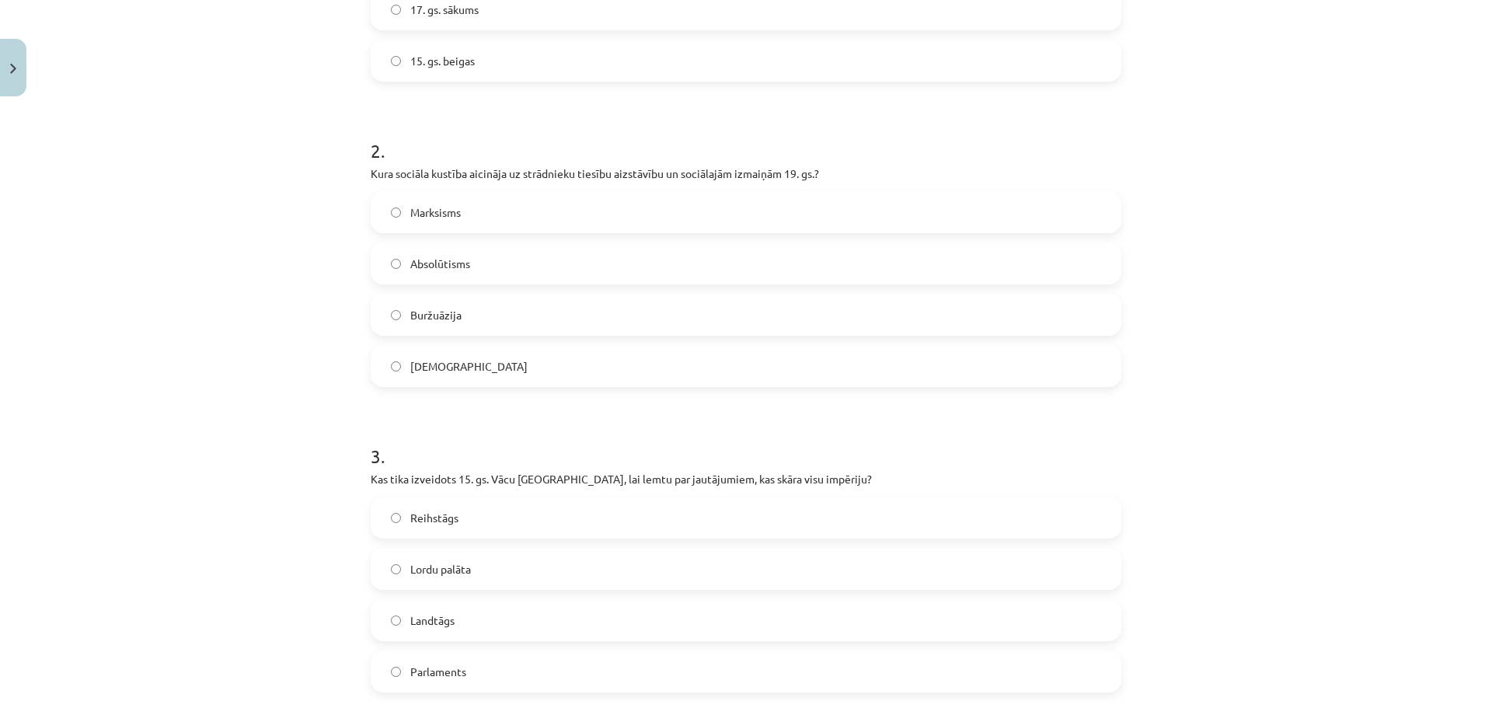
scroll to position [738, 0]
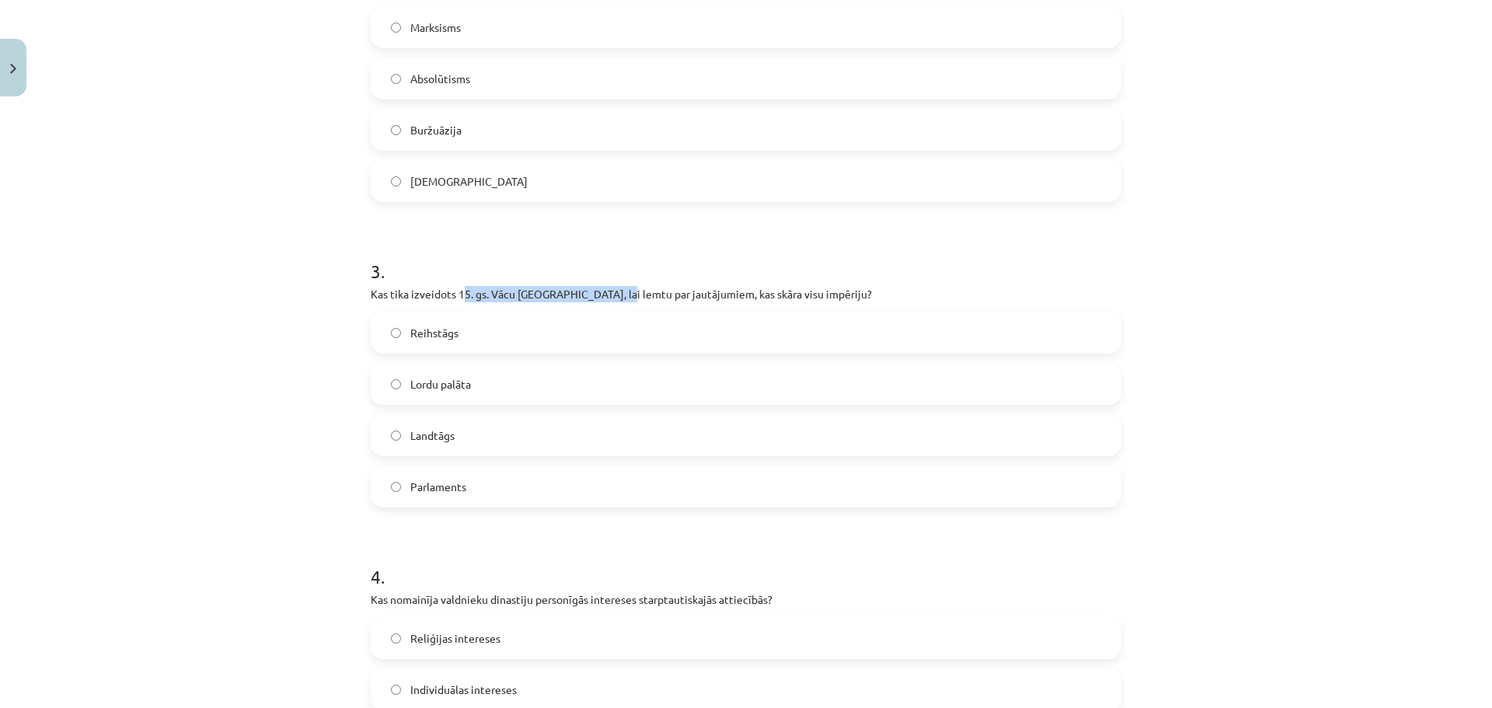
drag, startPoint x: 457, startPoint y: 290, endPoint x: 622, endPoint y: 290, distance: 164.8
click at [622, 290] on p "Kas tika izveidots 15. gs. Vācu Svētās Romas impērijā, lai lemtu par jautājumie…" at bounding box center [746, 294] width 751 height 16
click at [546, 295] on p "Kas tika izveidots 15. gs. Vācu Svētās Romas impērijā, lai lemtu par jautājumie…" at bounding box center [746, 294] width 751 height 16
drag, startPoint x: 447, startPoint y: 295, endPoint x: 624, endPoint y: 295, distance: 177.2
click at [624, 295] on p "Kas tika izveidots 15. gs. Vācu Svētās Romas impērijā, lai lemtu par jautājumie…" at bounding box center [746, 294] width 751 height 16
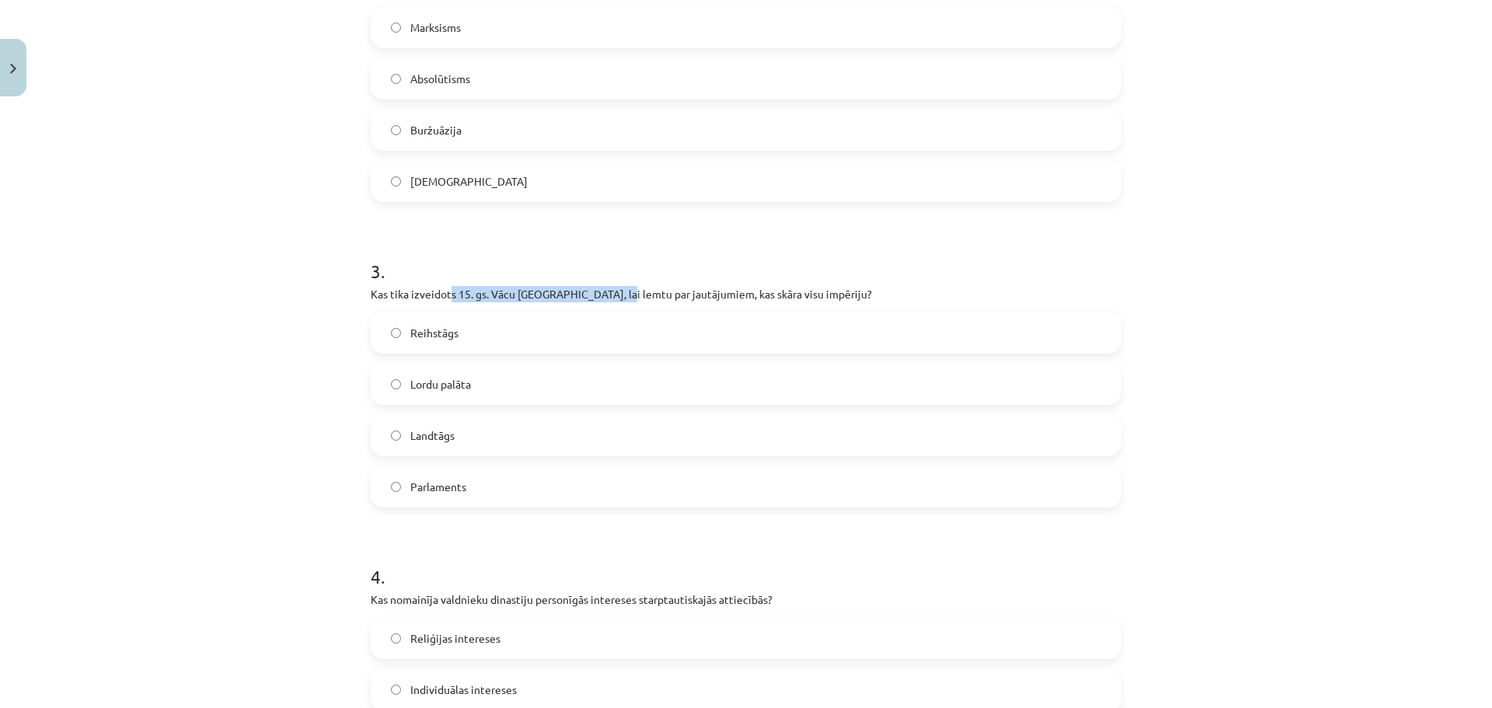
copy p "s 15. gs. Vācu Svētās Romas impērijā"
click at [500, 316] on label "Reihstāgs" at bounding box center [746, 332] width 748 height 39
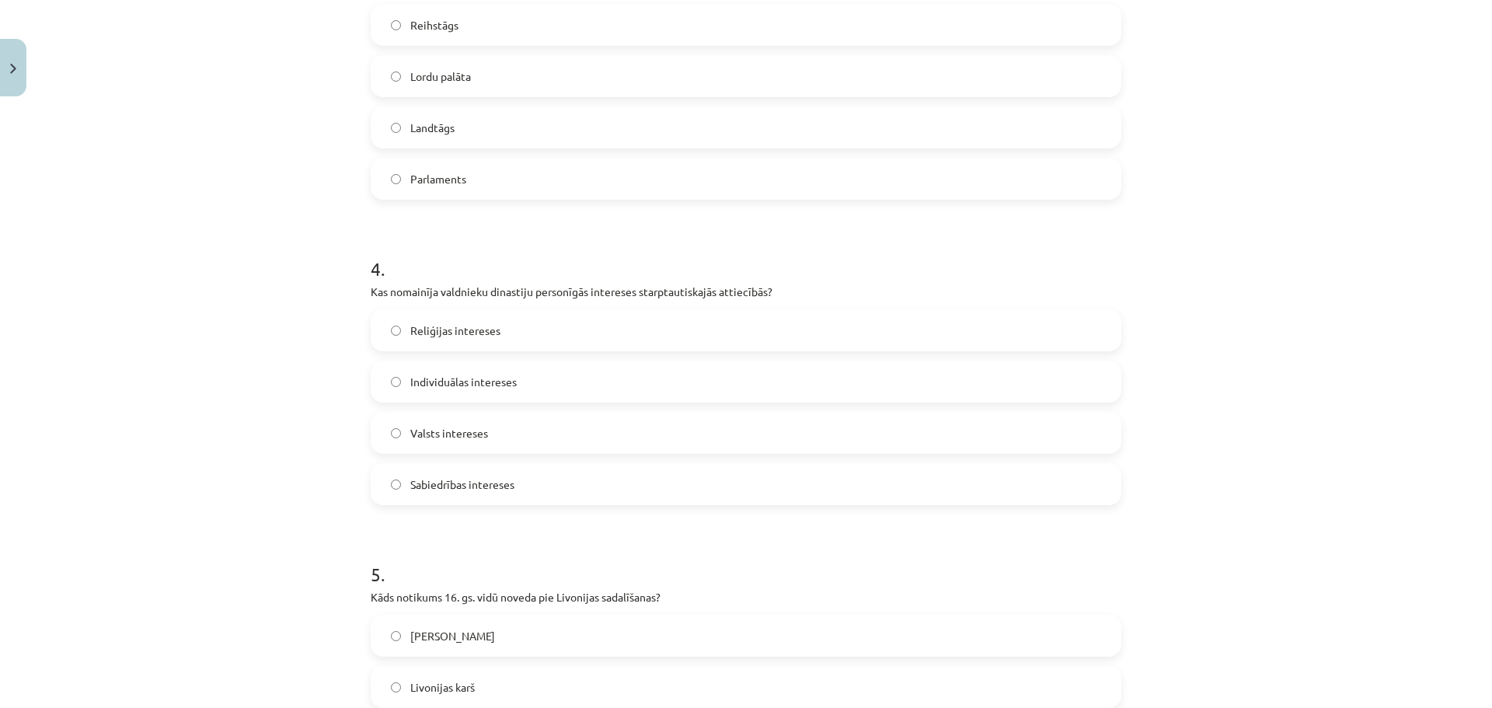
scroll to position [1049, 0]
click at [472, 375] on span "Individuālas intereses" at bounding box center [463, 379] width 106 height 16
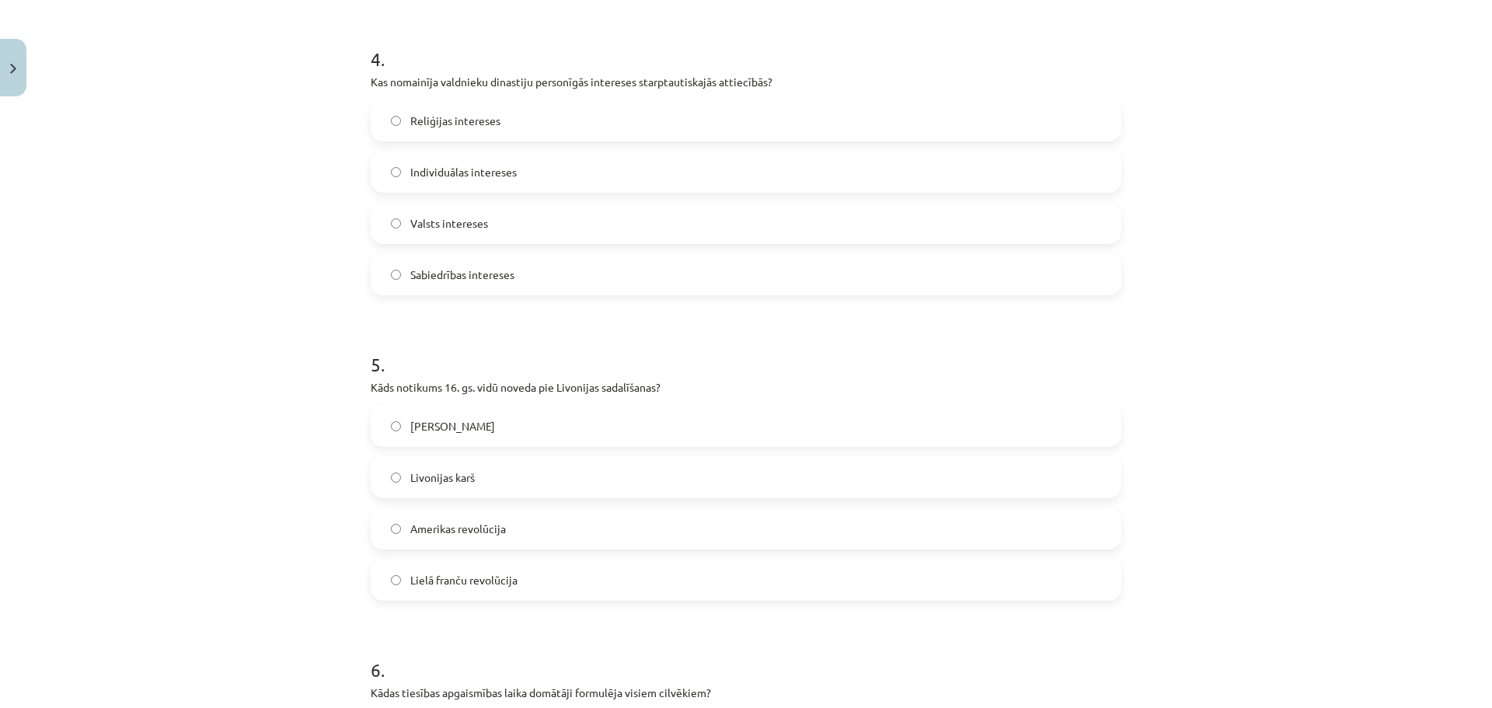
scroll to position [1282, 0]
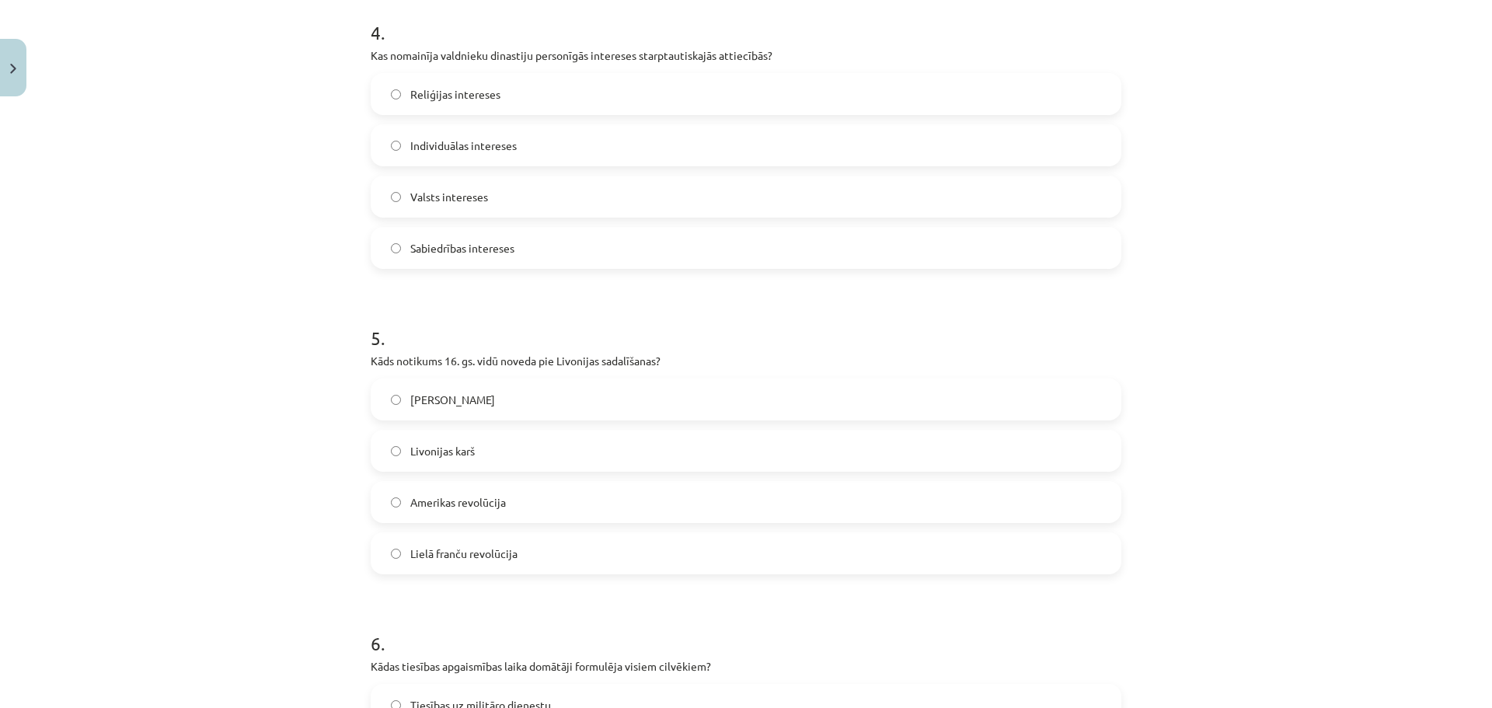
click at [491, 460] on label "Livonijas karš" at bounding box center [746, 450] width 748 height 39
click at [521, 567] on label "Lielā franču revolūcija" at bounding box center [746, 553] width 748 height 39
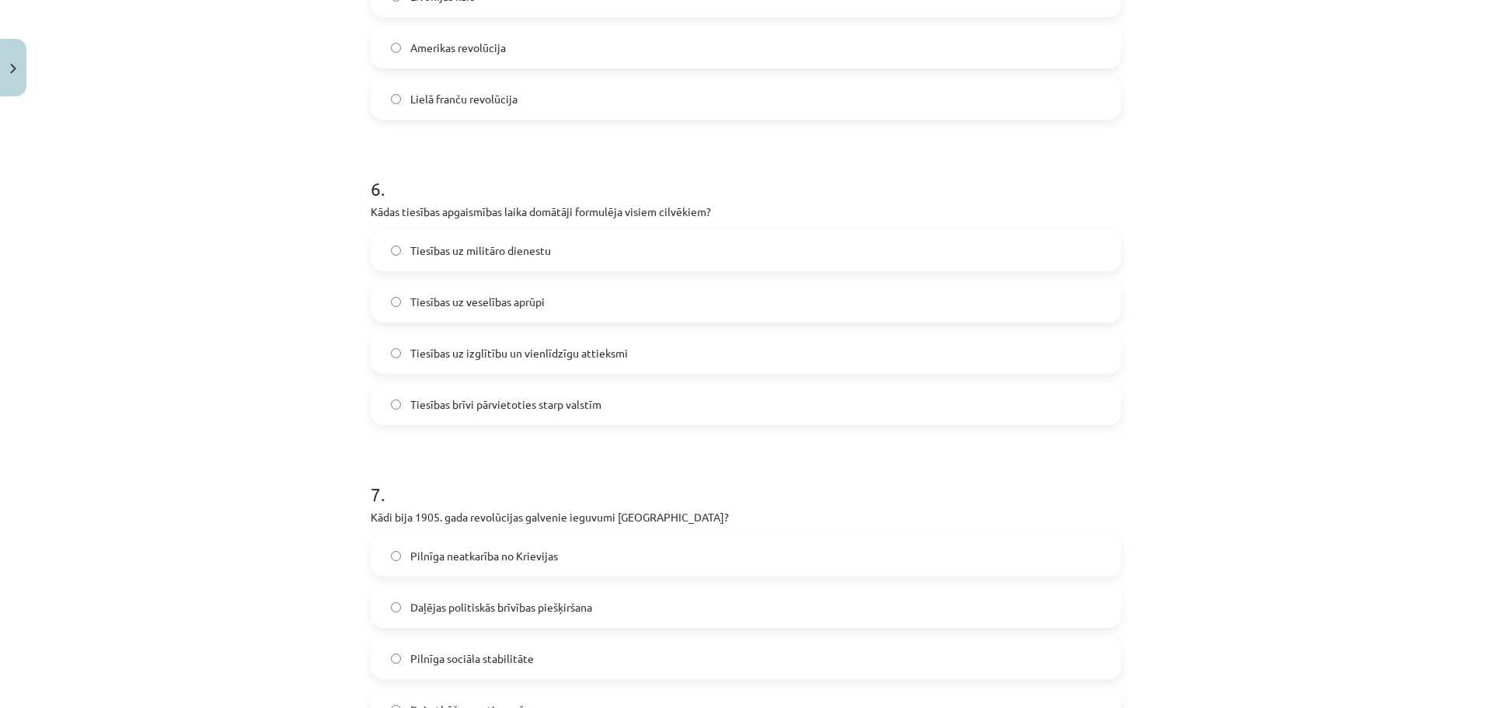
scroll to position [1749, 0]
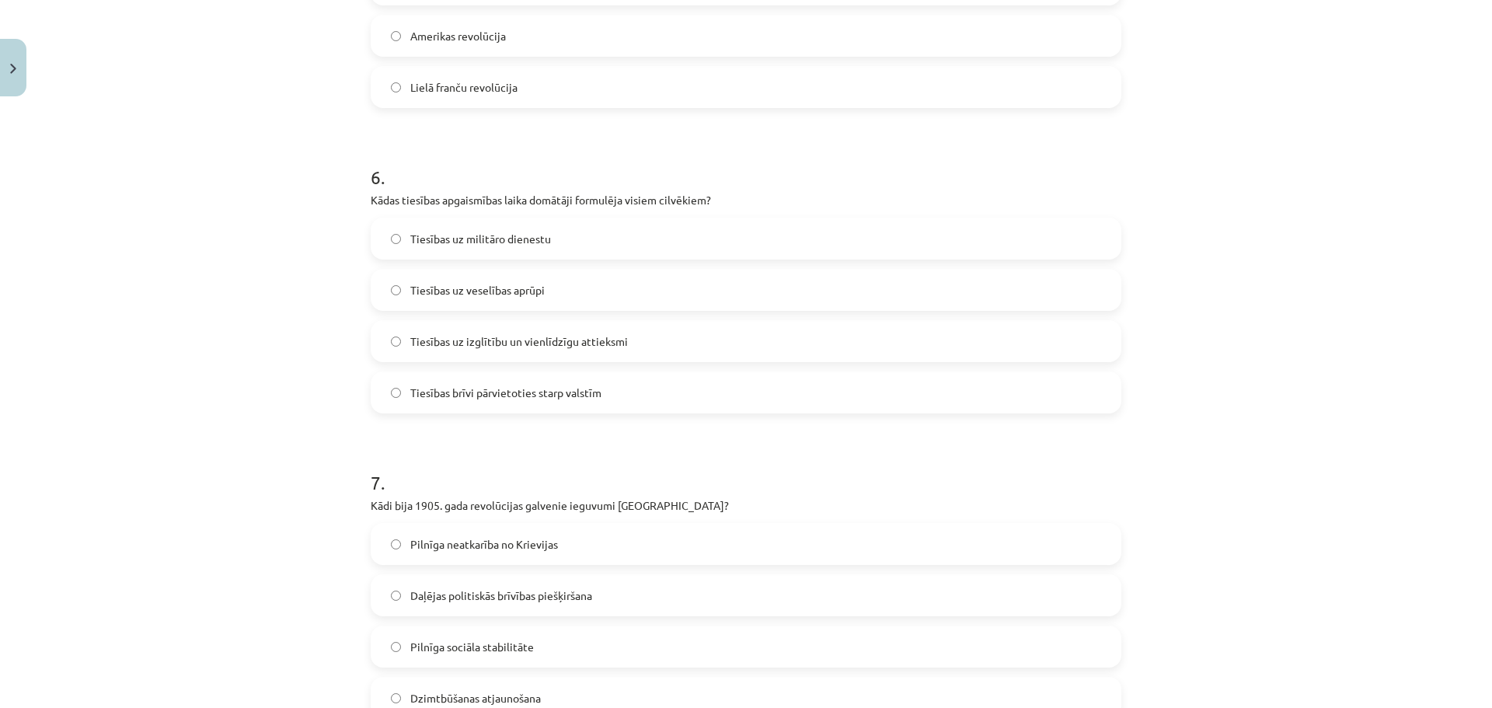
click at [462, 351] on label "Tiesības uz izglītību un vienlīdzīgu attieksmi" at bounding box center [746, 341] width 748 height 39
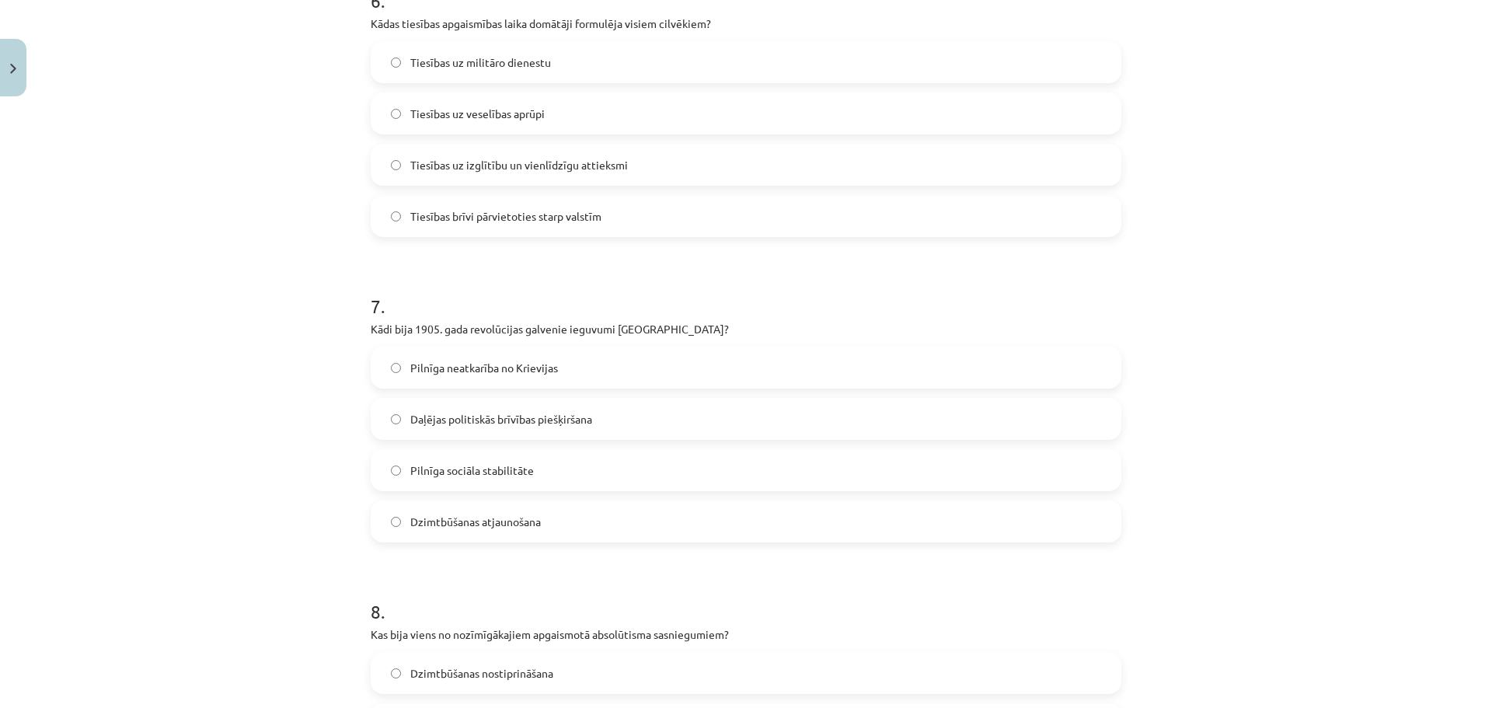
scroll to position [1982, 0]
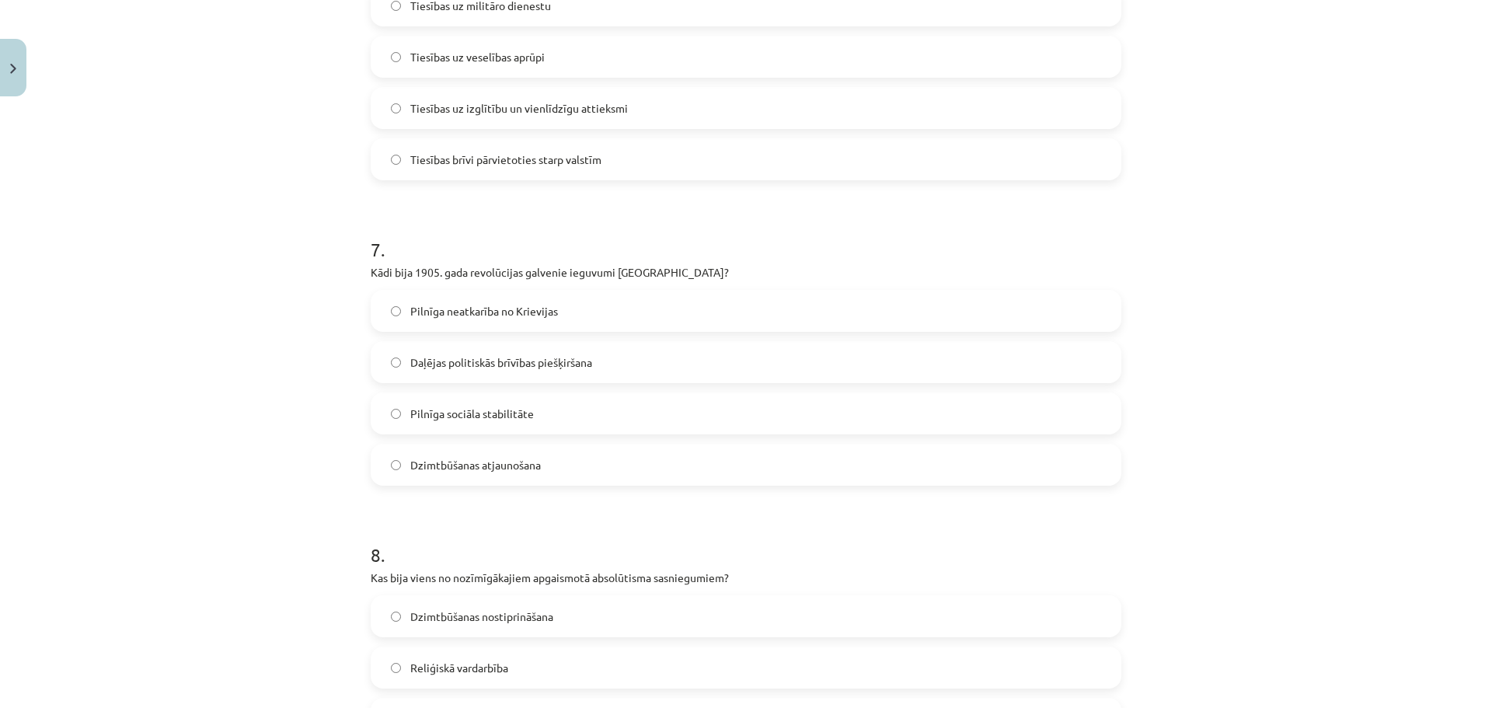
click at [476, 318] on span "Pilnīga neatkarība no Krievijas" at bounding box center [484, 311] width 148 height 16
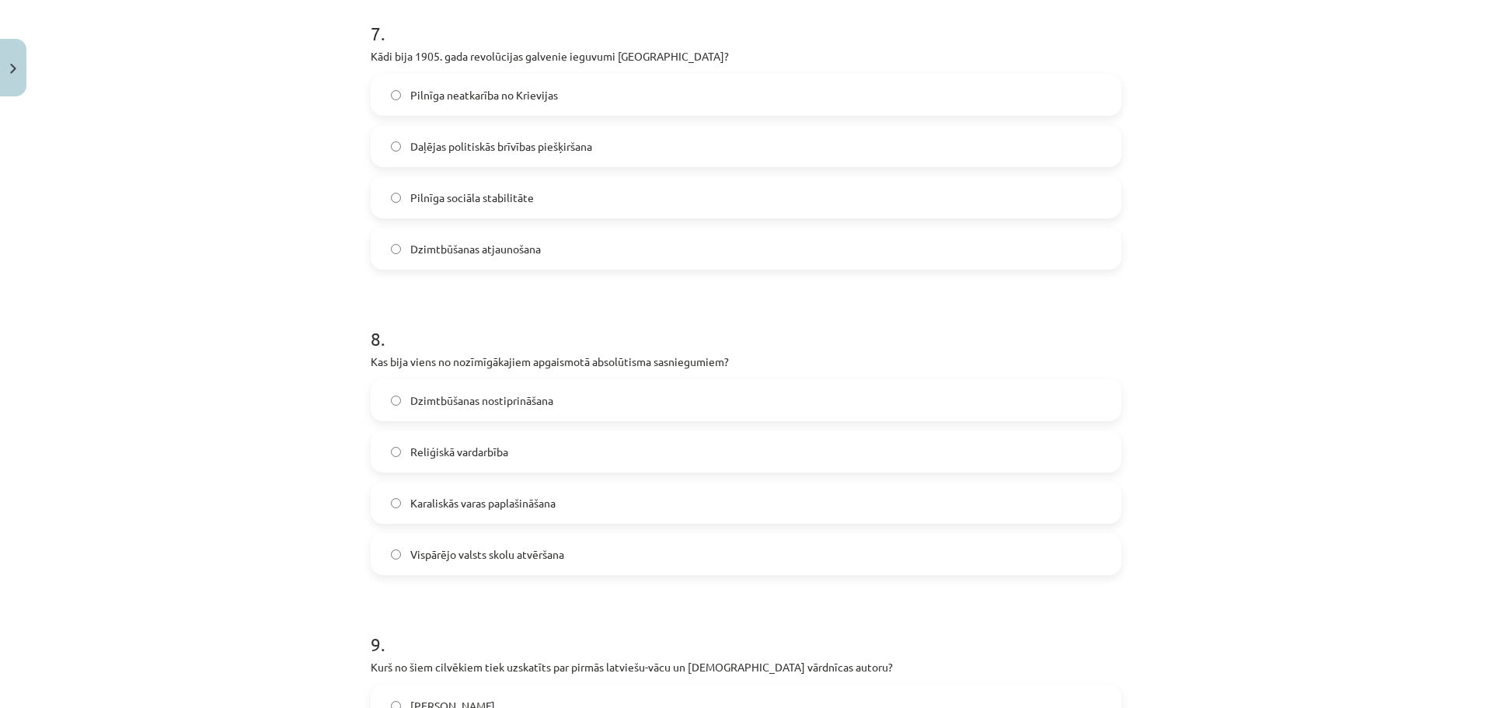
scroll to position [2215, 0]
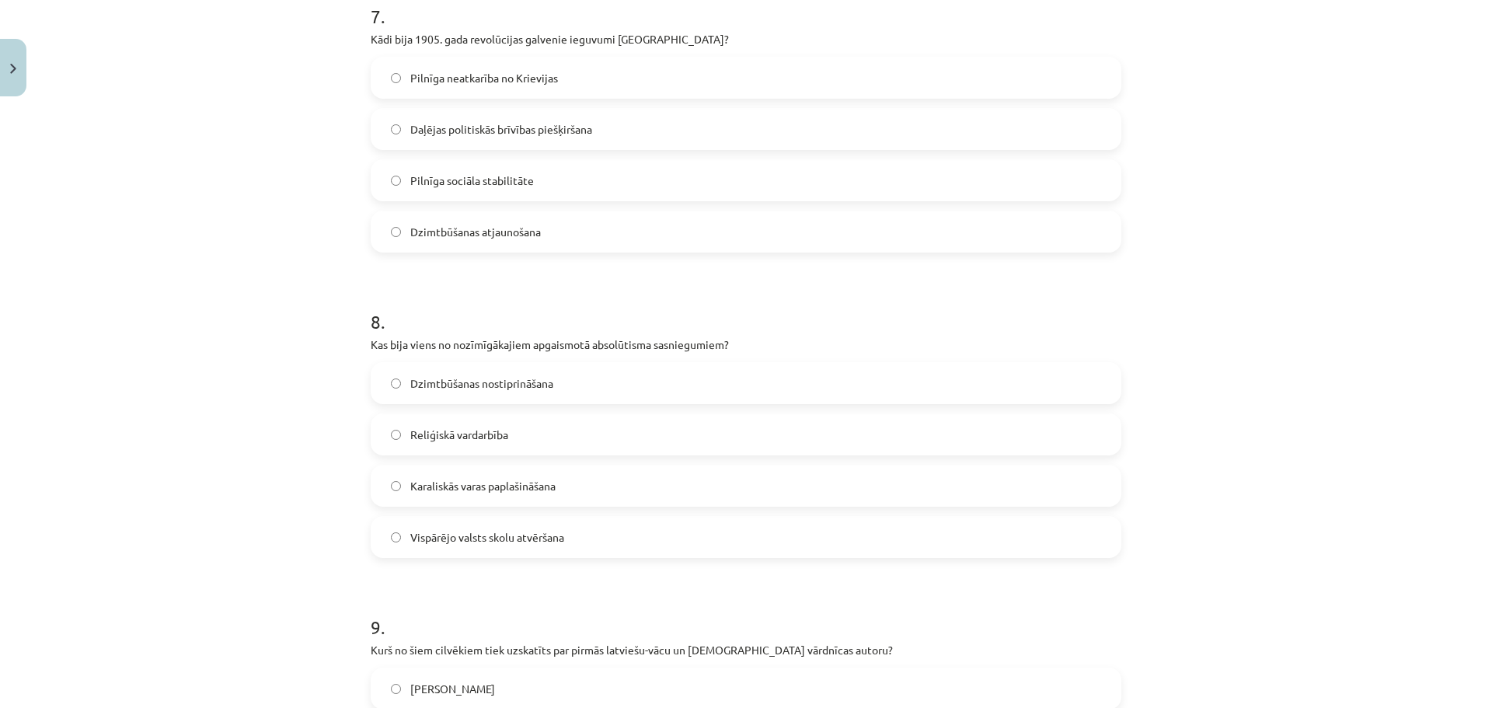
drag, startPoint x: 595, startPoint y: 131, endPoint x: 580, endPoint y: 137, distance: 16.5
click at [595, 131] on label "Daļējas politiskās brīvības piešķiršana" at bounding box center [746, 129] width 748 height 39
click at [450, 67] on label "Pilnīga neatkarība no Krievijas" at bounding box center [746, 77] width 748 height 39
click at [503, 124] on span "Daļējas politiskās brīvības piešķiršana" at bounding box center [501, 129] width 182 height 16
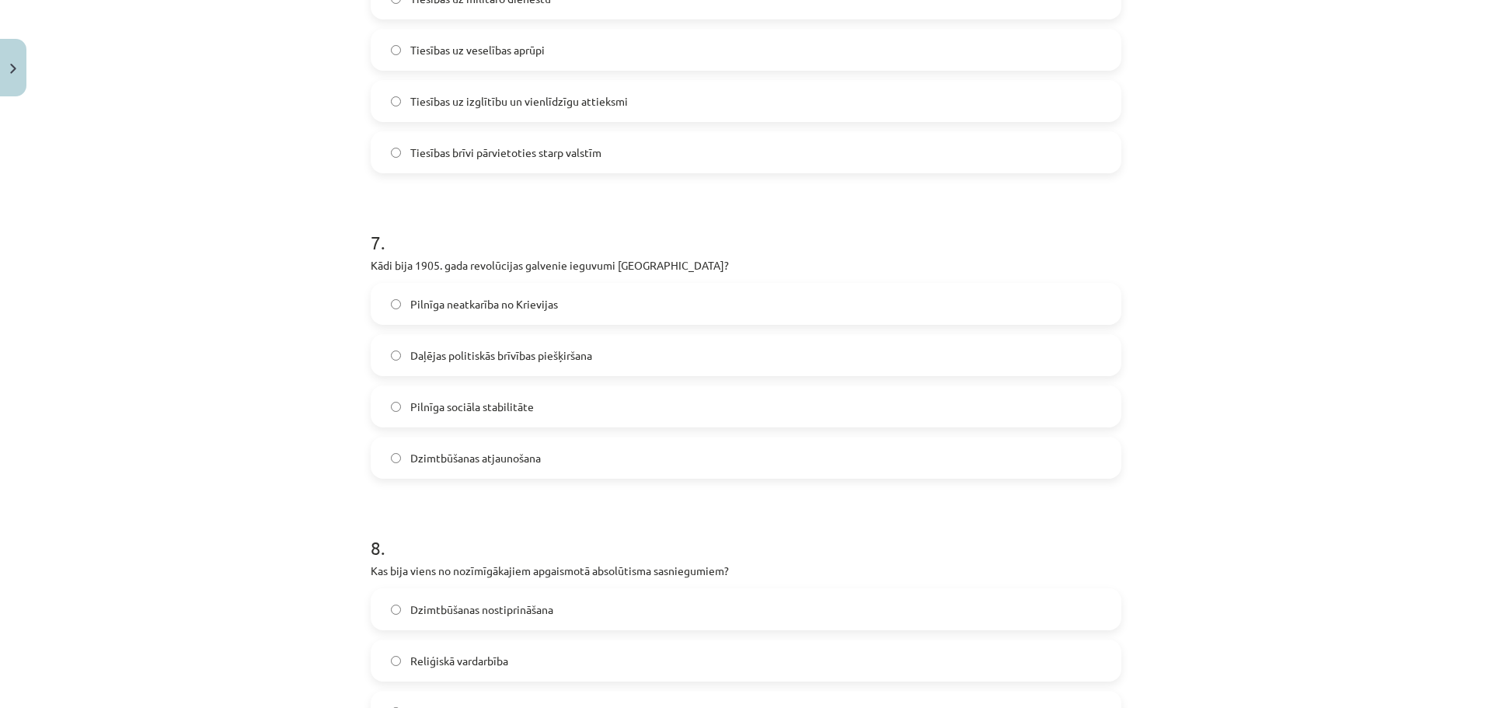
scroll to position [2300, 0]
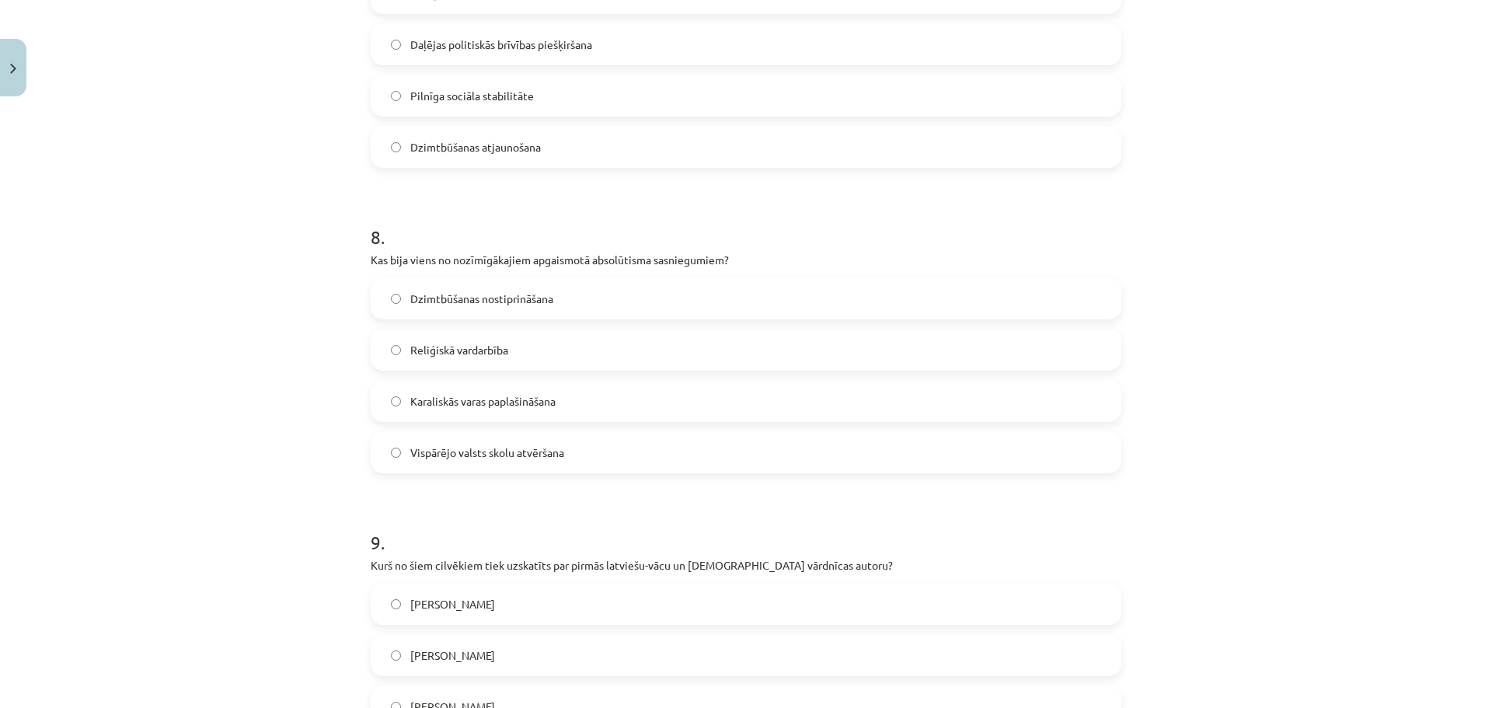
click at [455, 309] on label "Dzimtbūšanas nostiprināšana" at bounding box center [746, 298] width 748 height 39
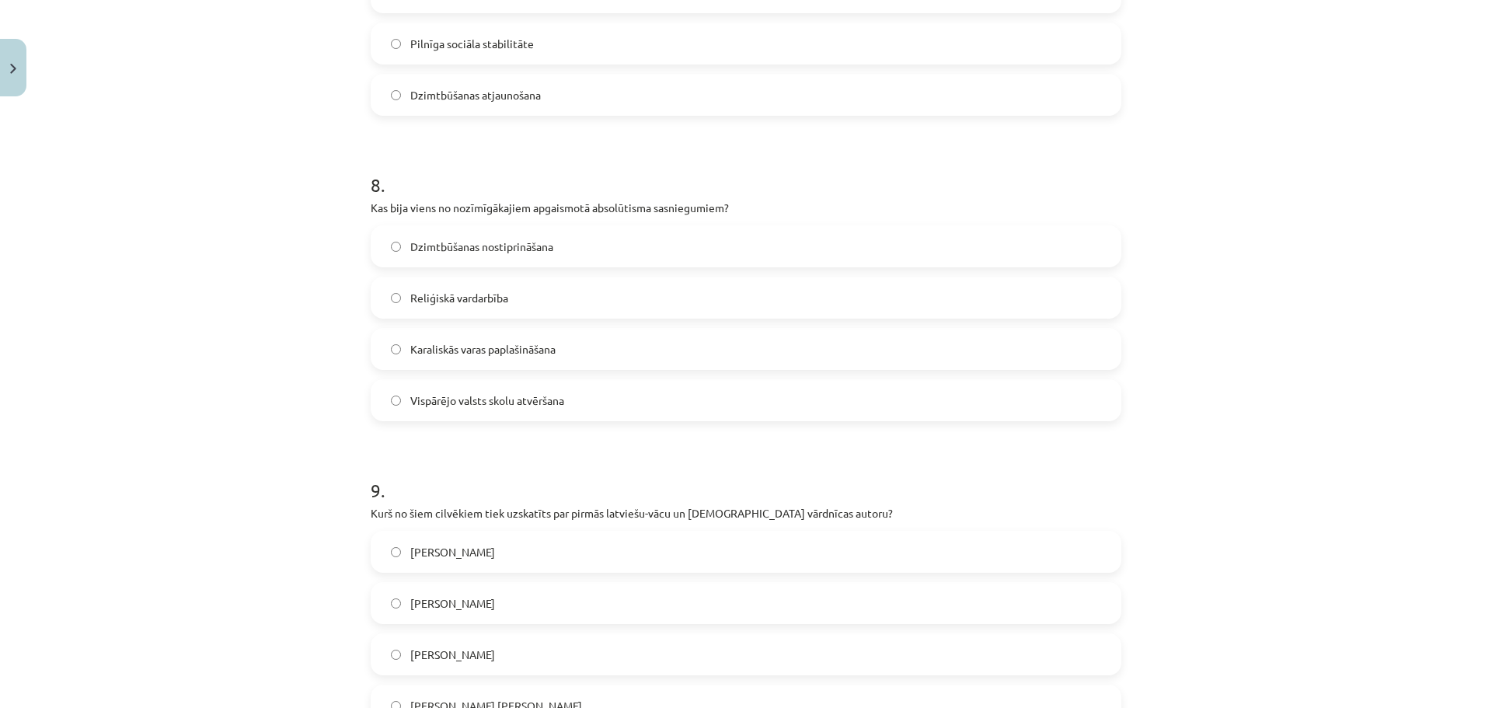
scroll to position [2377, 0]
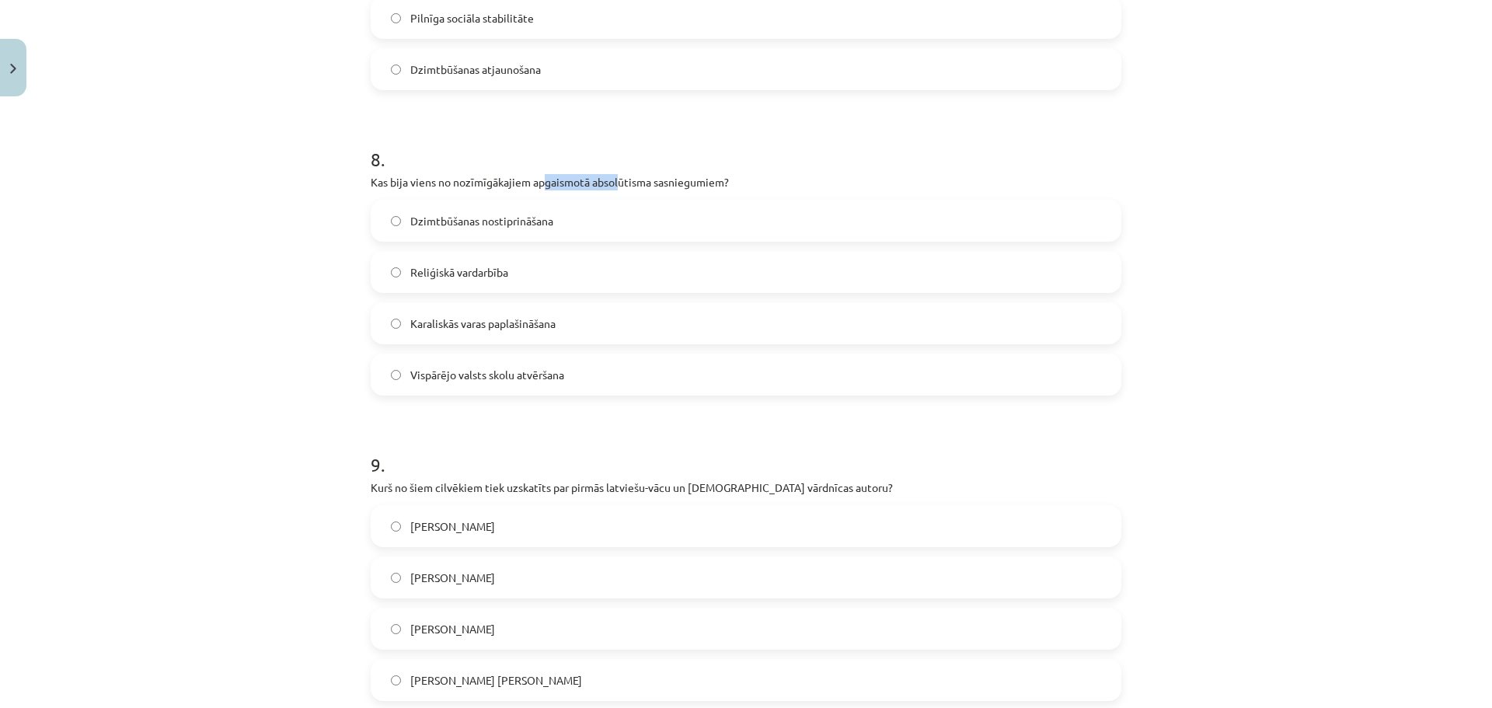
drag, startPoint x: 536, startPoint y: 182, endPoint x: 612, endPoint y: 185, distance: 76.2
click at [612, 185] on p "Kas bija viens no nozīmīgākajiem apgaismotā absolūtisma sasniegumiem?" at bounding box center [746, 182] width 751 height 16
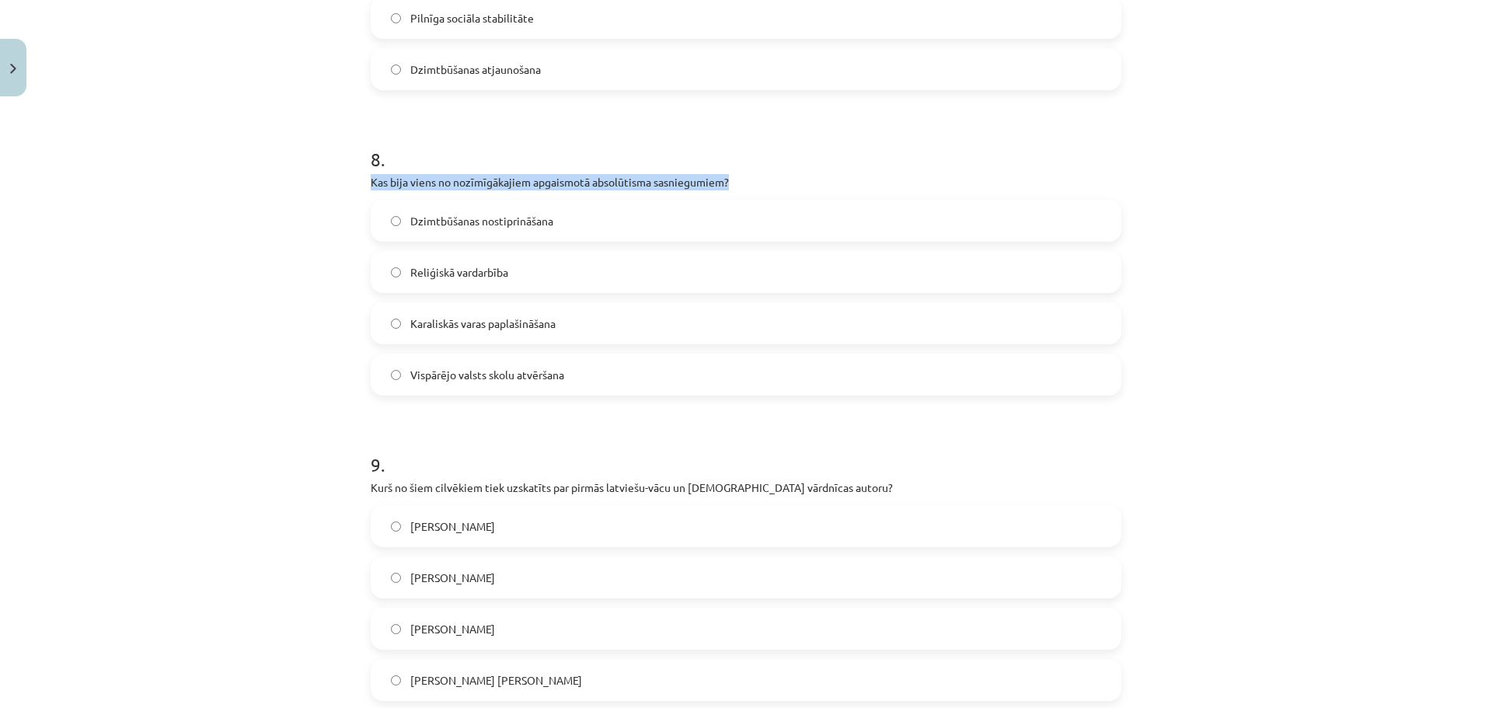
click at [612, 185] on p "Kas bija viens no nozīmīgākajiem apgaismotā absolūtisma sasniegumiem?" at bounding box center [746, 182] width 751 height 16
click at [649, 178] on p "Kas bija viens no nozīmīgākajiem apgaismotā absolūtisma sasniegumiem?" at bounding box center [746, 182] width 751 height 16
drag, startPoint x: 717, startPoint y: 184, endPoint x: 525, endPoint y: 178, distance: 191.3
click at [525, 178] on p "Kas bija viens no nozīmīgākajiem apgaismotā absolūtisma sasniegumiem?" at bounding box center [746, 182] width 751 height 16
copy p "apgaismotā absolūtisma sasniegumiem"
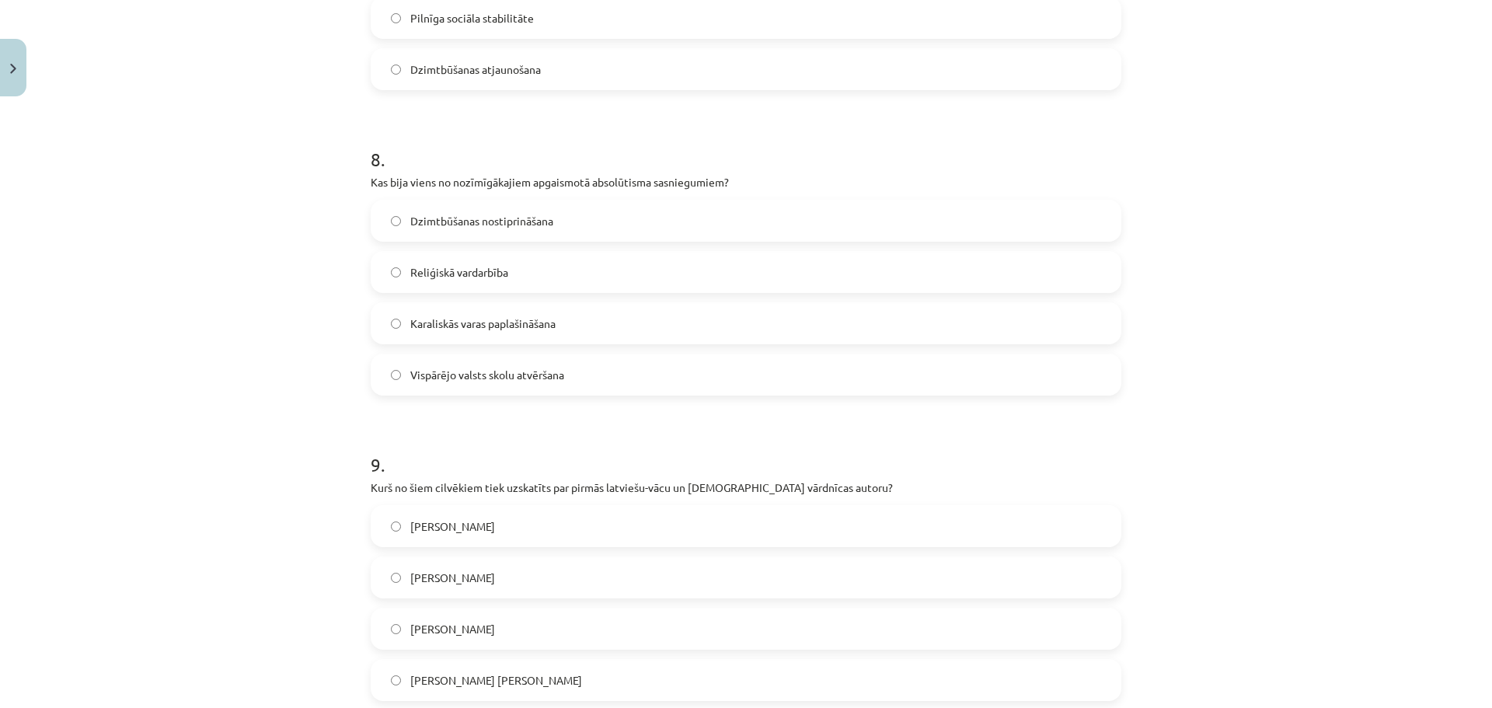
click at [546, 209] on label "Dzimtbūšanas nostiprināšana" at bounding box center [746, 220] width 748 height 39
click at [507, 377] on span "Vispārējo valsts skolu atvēršana" at bounding box center [487, 375] width 154 height 16
click at [528, 319] on span "Karaliskās varas paplašināšana" at bounding box center [482, 324] width 145 height 16
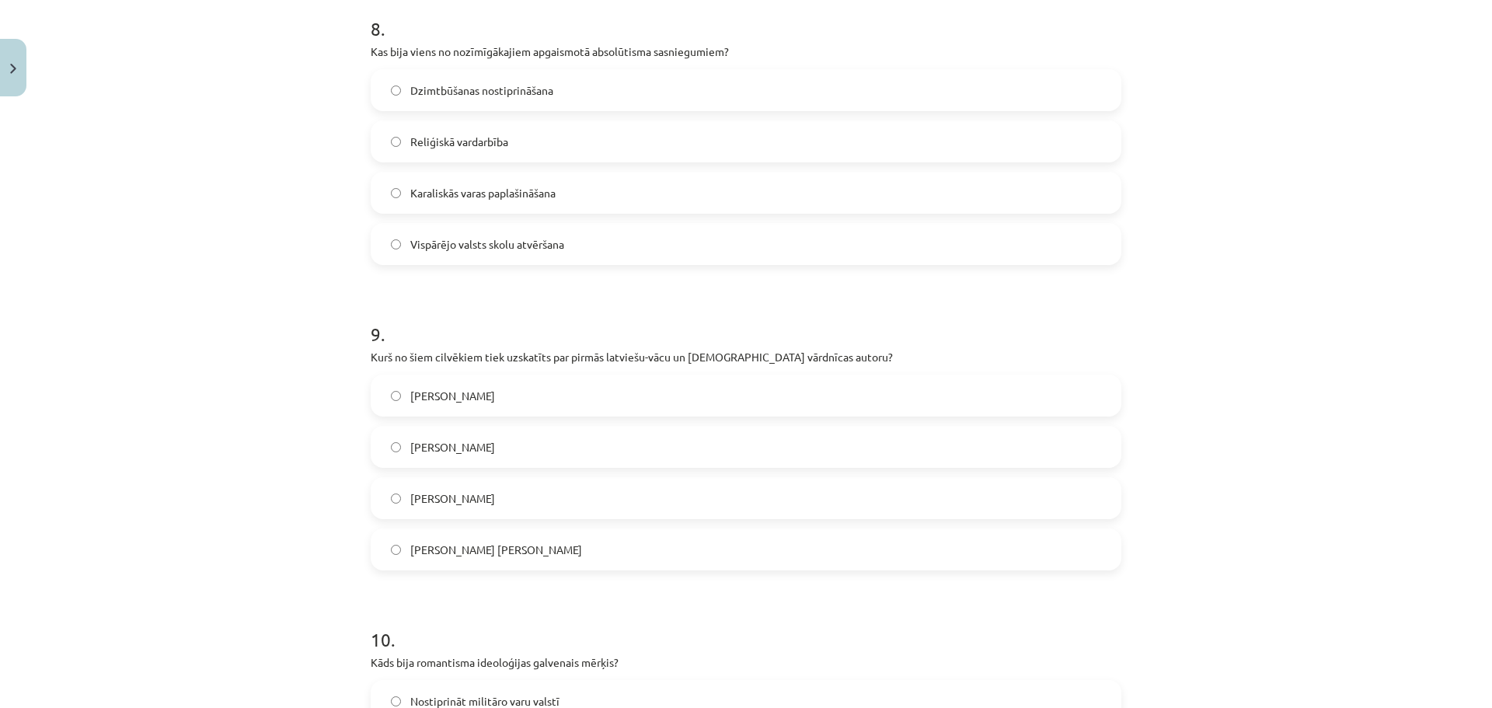
scroll to position [2688, 0]
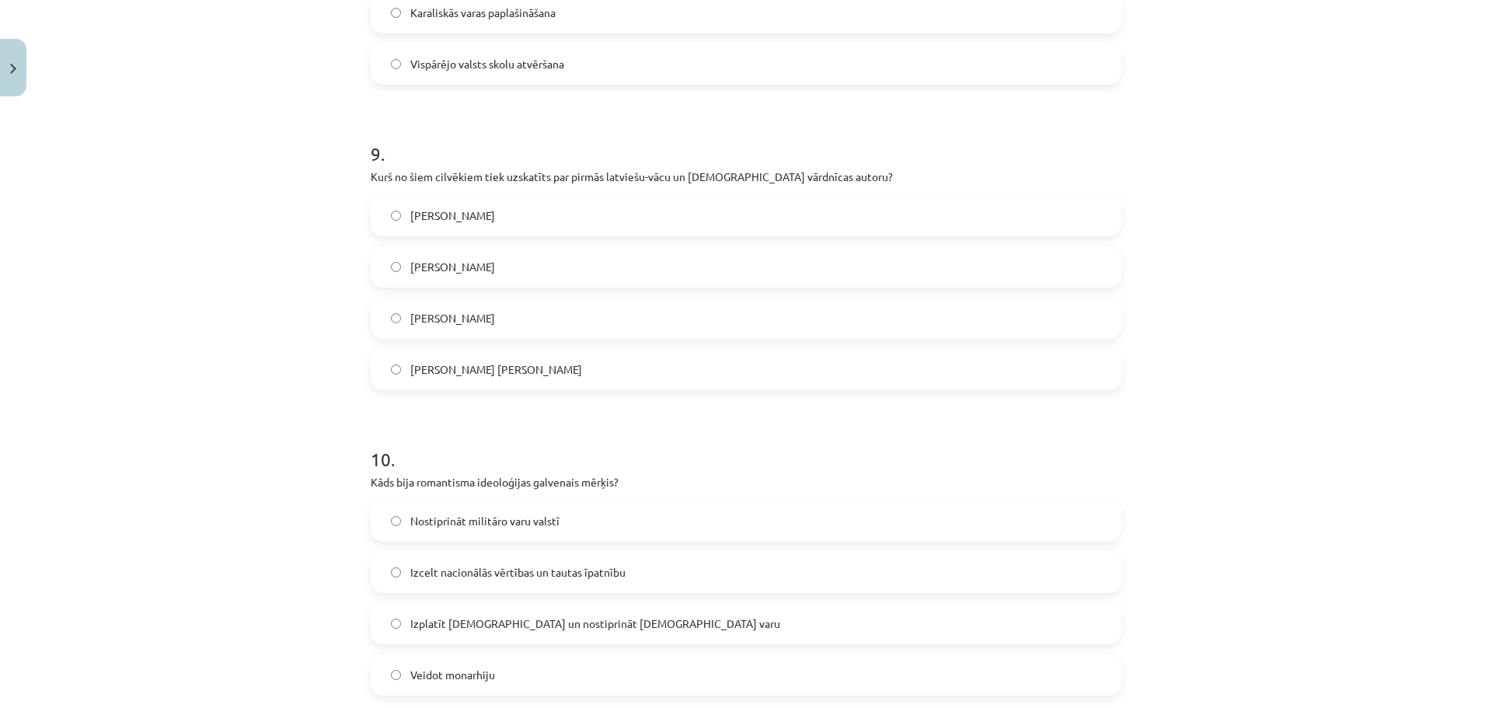
drag, startPoint x: 498, startPoint y: 214, endPoint x: 399, endPoint y: 225, distance: 100.0
click at [399, 225] on label "Žans Žaks Ruso" at bounding box center [746, 215] width 748 height 39
drag, startPoint x: 530, startPoint y: 366, endPoint x: 378, endPoint y: 368, distance: 151.6
click at [378, 368] on label "Gothards Frīdrihs Stenders" at bounding box center [746, 369] width 748 height 39
click at [448, 372] on span "Gothards Frīdrihs Stenders" at bounding box center [496, 369] width 172 height 16
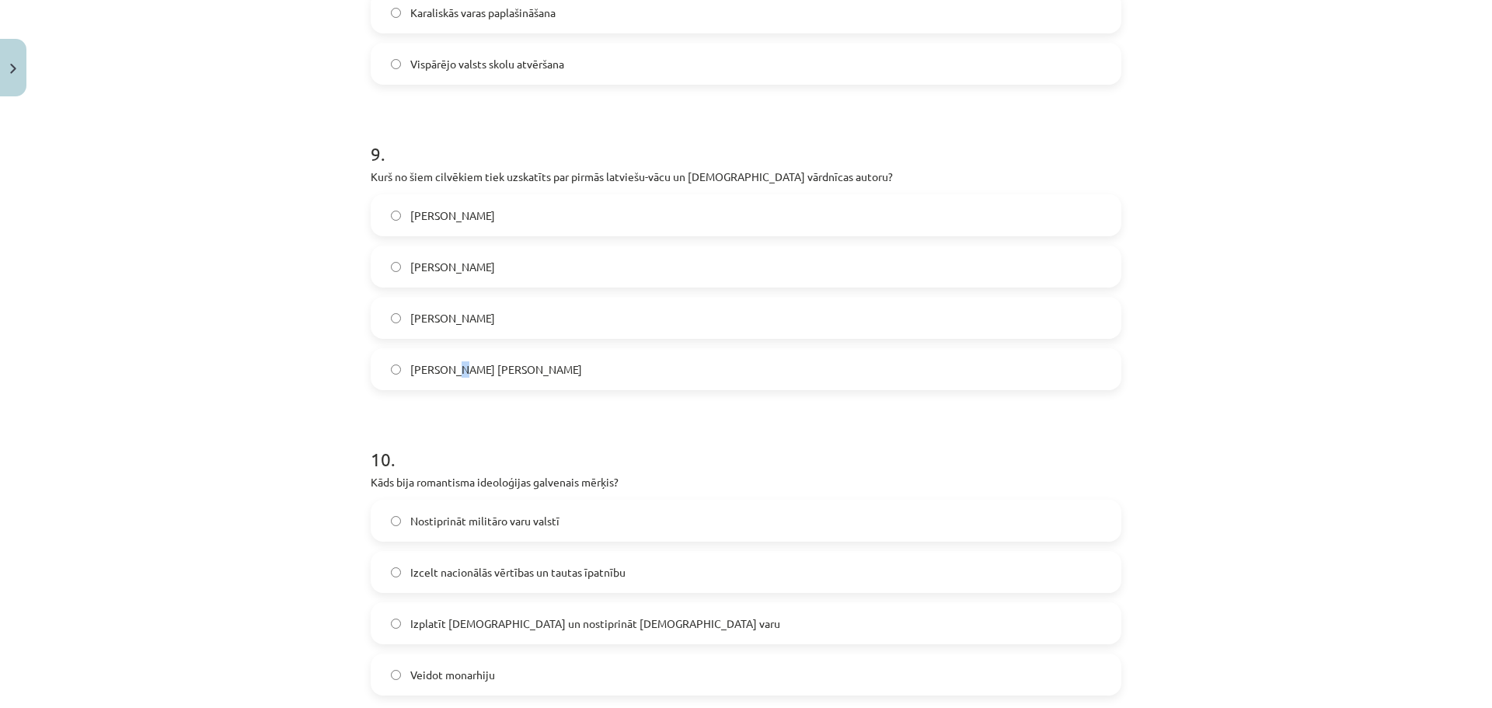
click at [448, 372] on span "Gothards Frīdrihs Stenders" at bounding box center [496, 369] width 172 height 16
click at [487, 347] on div "Žans Žaks Ruso  Garlībs Merķelis  Olivers Kromvels Gothards Frīdrihs Stenders" at bounding box center [746, 292] width 751 height 196
click at [490, 355] on label "Gothards Frīdrihs Stenders" at bounding box center [746, 369] width 748 height 39
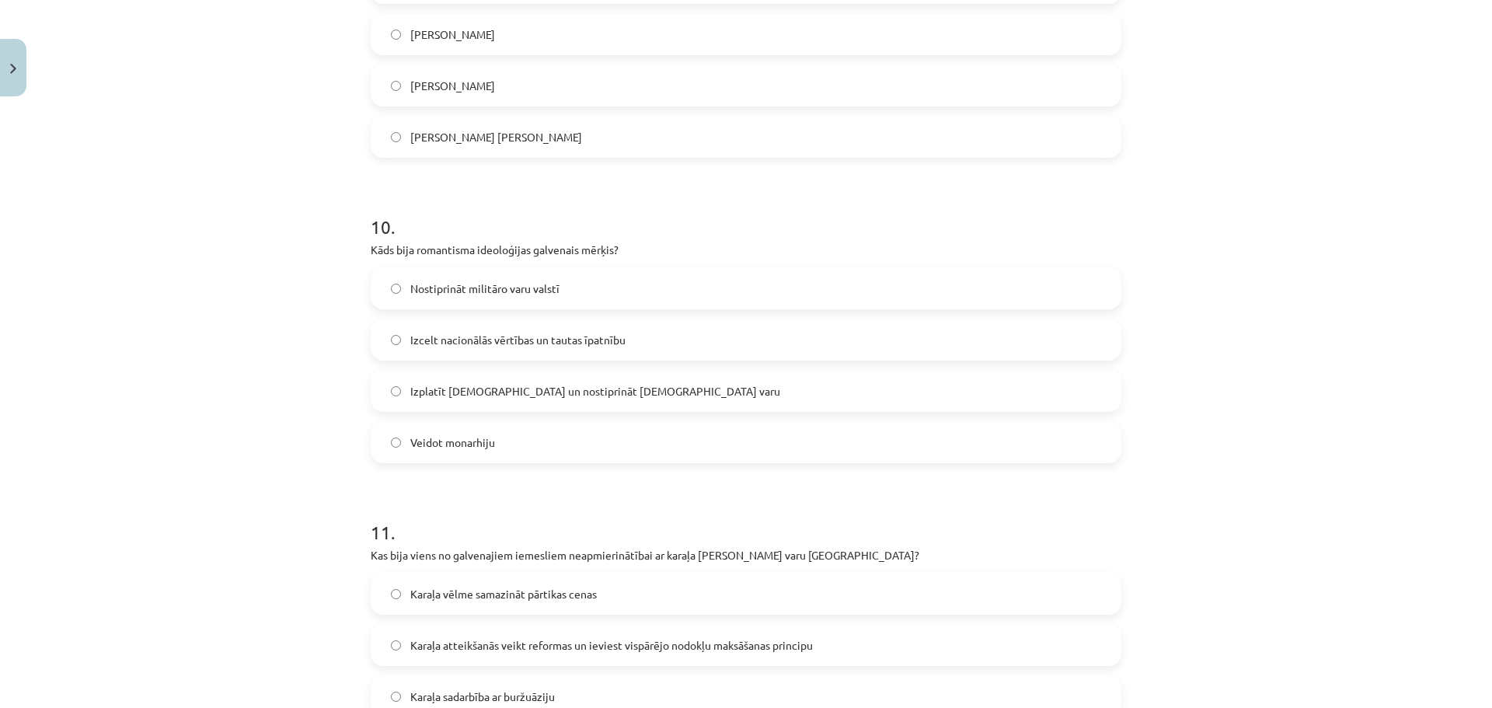
scroll to position [2921, 0]
click at [504, 297] on label "Nostiprināt militāro varu valstī" at bounding box center [746, 287] width 748 height 39
drag, startPoint x: 413, startPoint y: 246, endPoint x: 529, endPoint y: 246, distance: 116.6
click at [529, 246] on p "Kāds bija romantisma ideoloģijas galvenais mērķis?" at bounding box center [746, 249] width 751 height 16
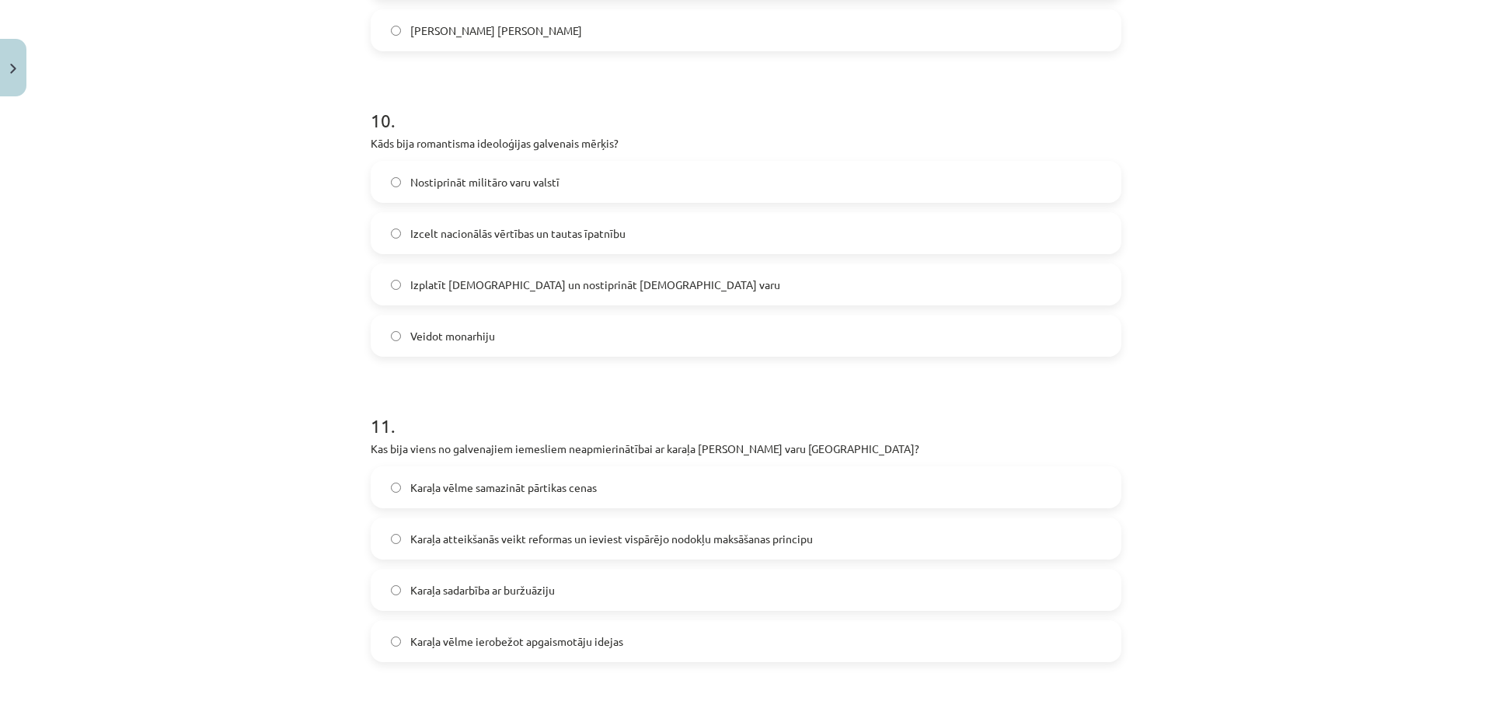
scroll to position [3232, 0]
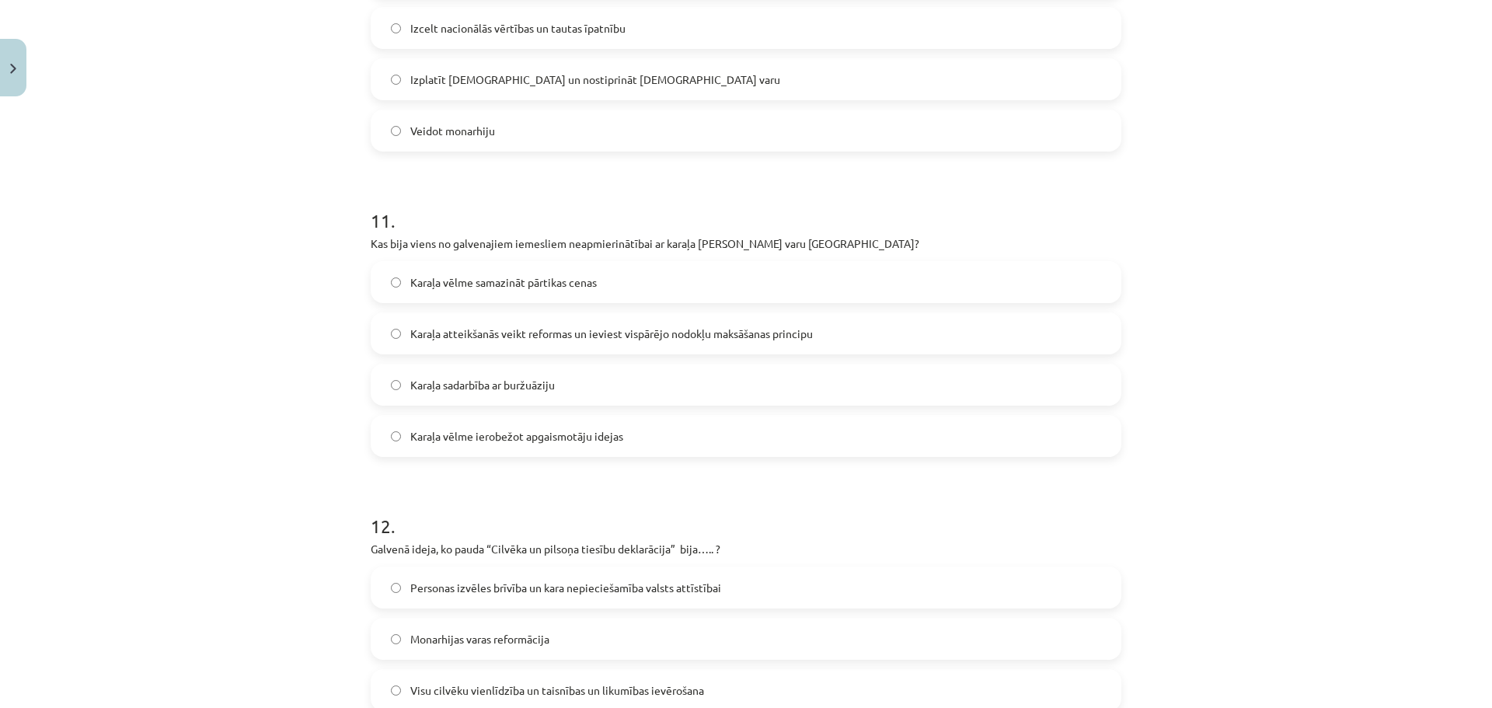
click at [538, 341] on span "Karaļa atteikšanās veikt reformas un ieviest vispārējo nodokļu maksāšanas princ…" at bounding box center [611, 334] width 403 height 16
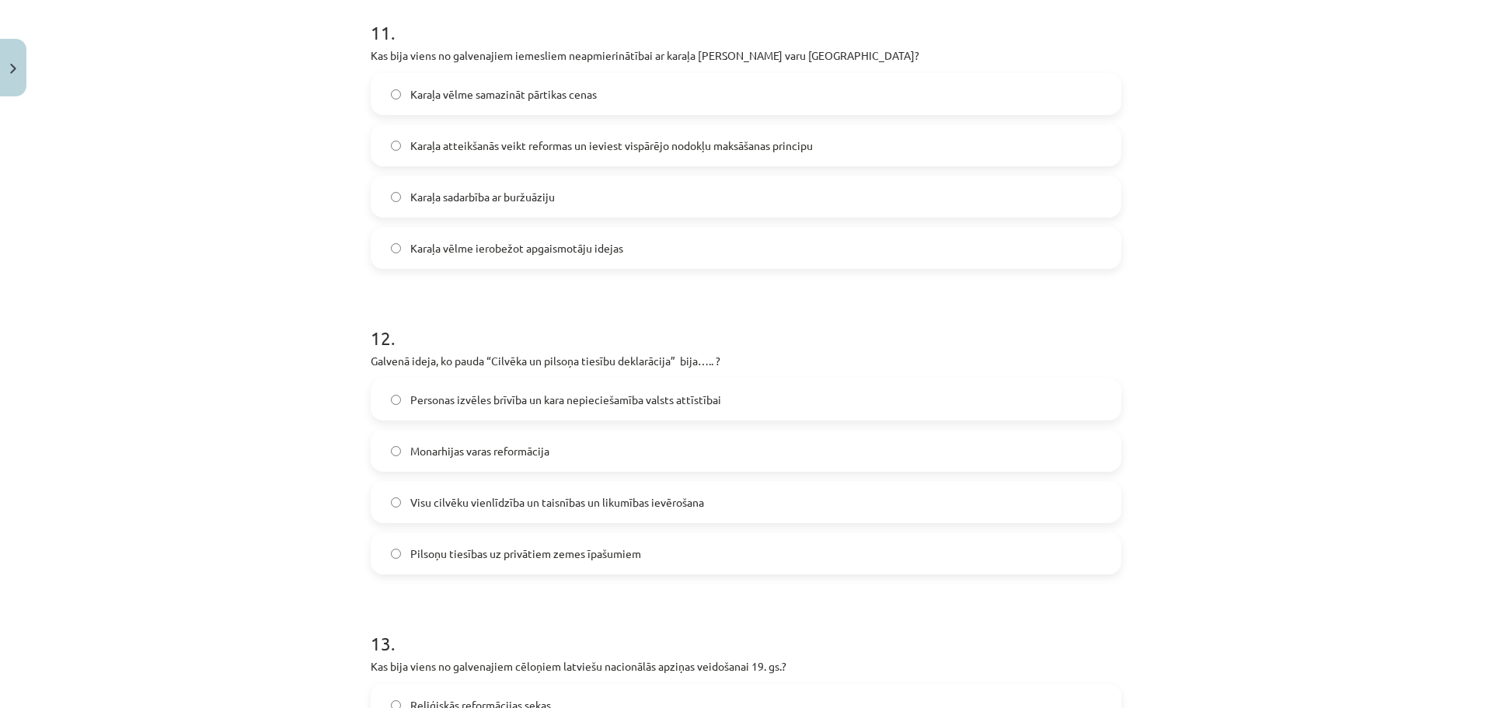
scroll to position [3465, 0]
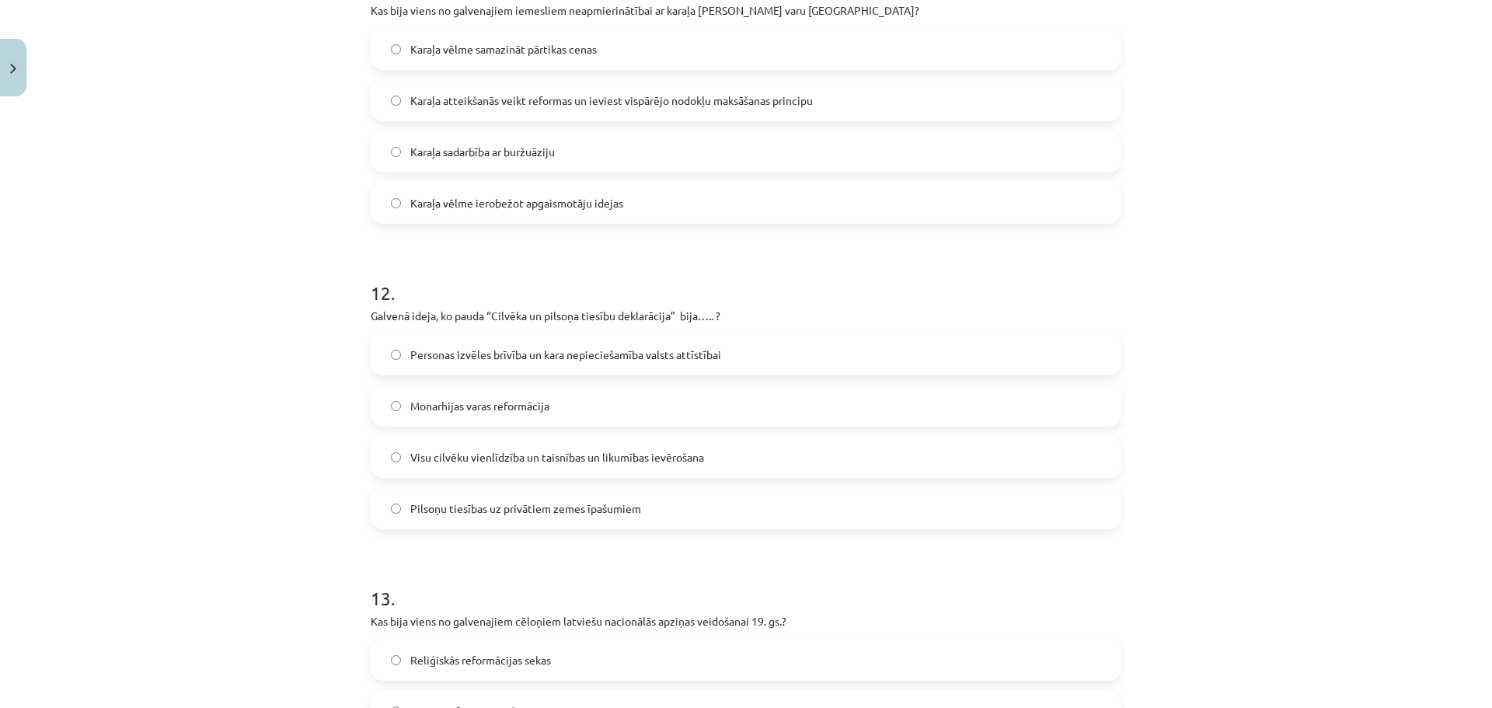
click at [526, 470] on label "Visu cilvēku vienlīdzība un taisnības un likumības ievērošana" at bounding box center [746, 457] width 748 height 39
drag, startPoint x: 486, startPoint y: 312, endPoint x: 670, endPoint y: 316, distance: 184.2
click at [670, 316] on p "Galvenā ideja, ko pauda “Cilvēka un pilsoņa tiesību deklarācija” bija….. ?" at bounding box center [746, 316] width 751 height 16
click at [520, 508] on span "Pilsoņu tiesības uz privātiem zemes īpašumiem" at bounding box center [525, 508] width 231 height 16
click at [514, 459] on span "Visu cilvēku vienlīdzība un taisnības un likumības ievērošana" at bounding box center [557, 457] width 294 height 16
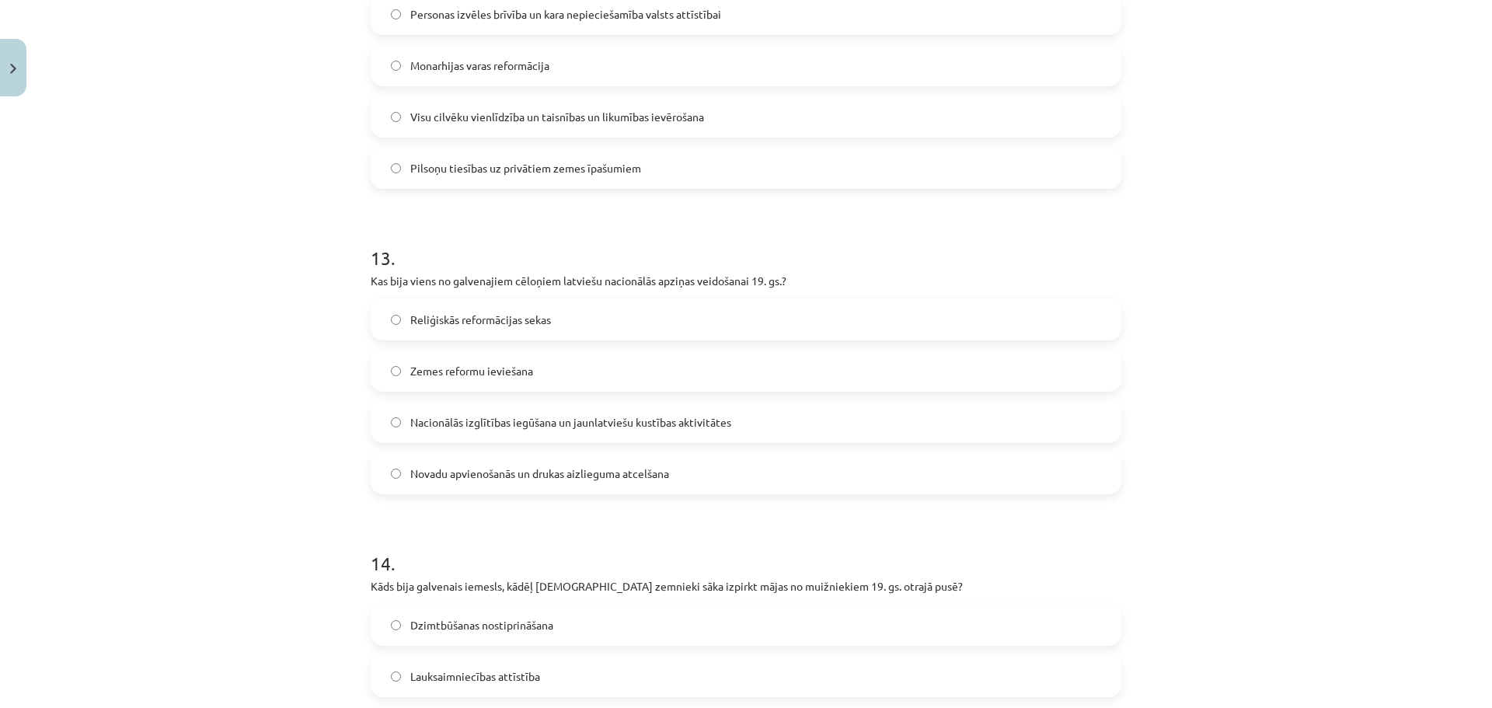
scroll to position [3854, 0]
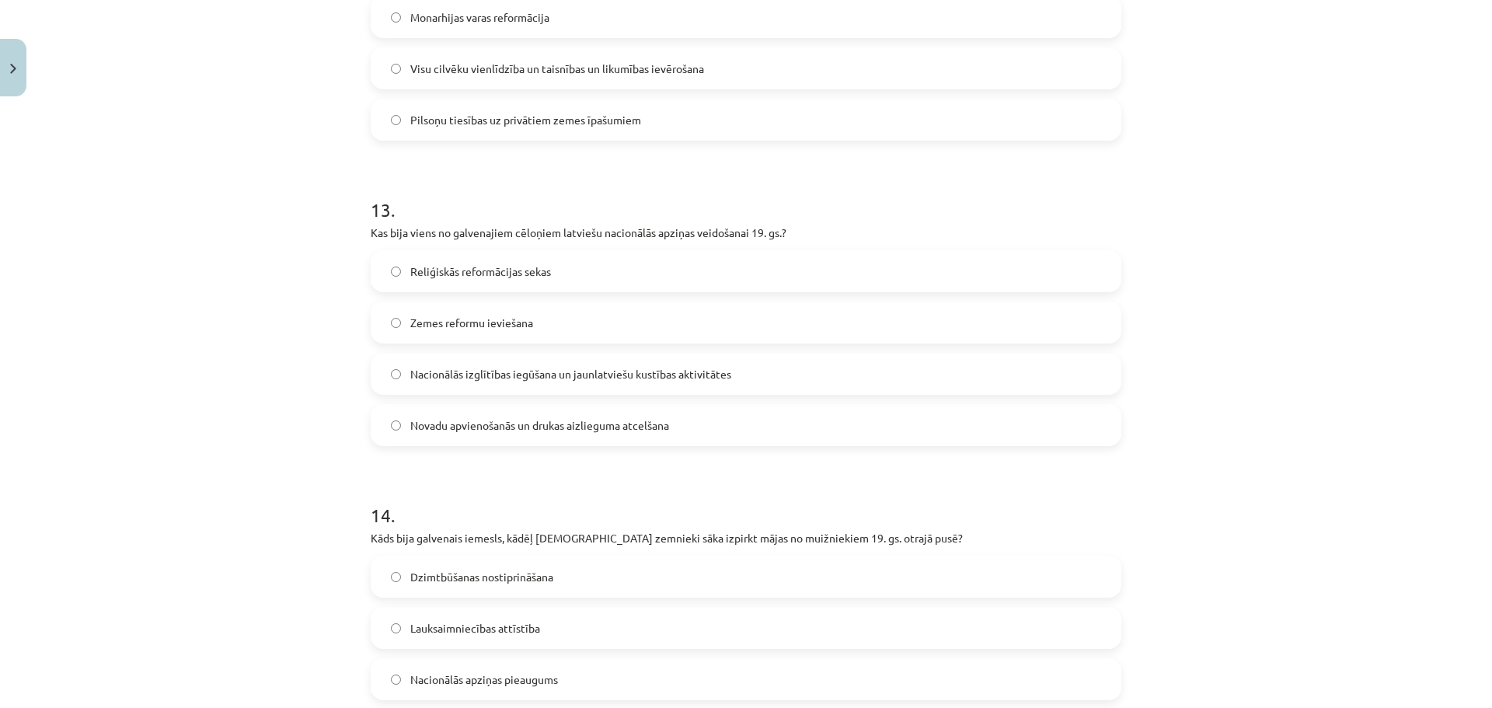
click at [499, 371] on span "Nacionālās izglītības iegūšana un jaunlatviešu kustības aktivitātes" at bounding box center [570, 374] width 321 height 16
click at [543, 433] on span "Novadu apvienošanās un drukas aizlieguma atcelšana" at bounding box center [539, 425] width 259 height 16
click at [498, 283] on label "Reliģiskās reformācijas sekas" at bounding box center [746, 271] width 748 height 39
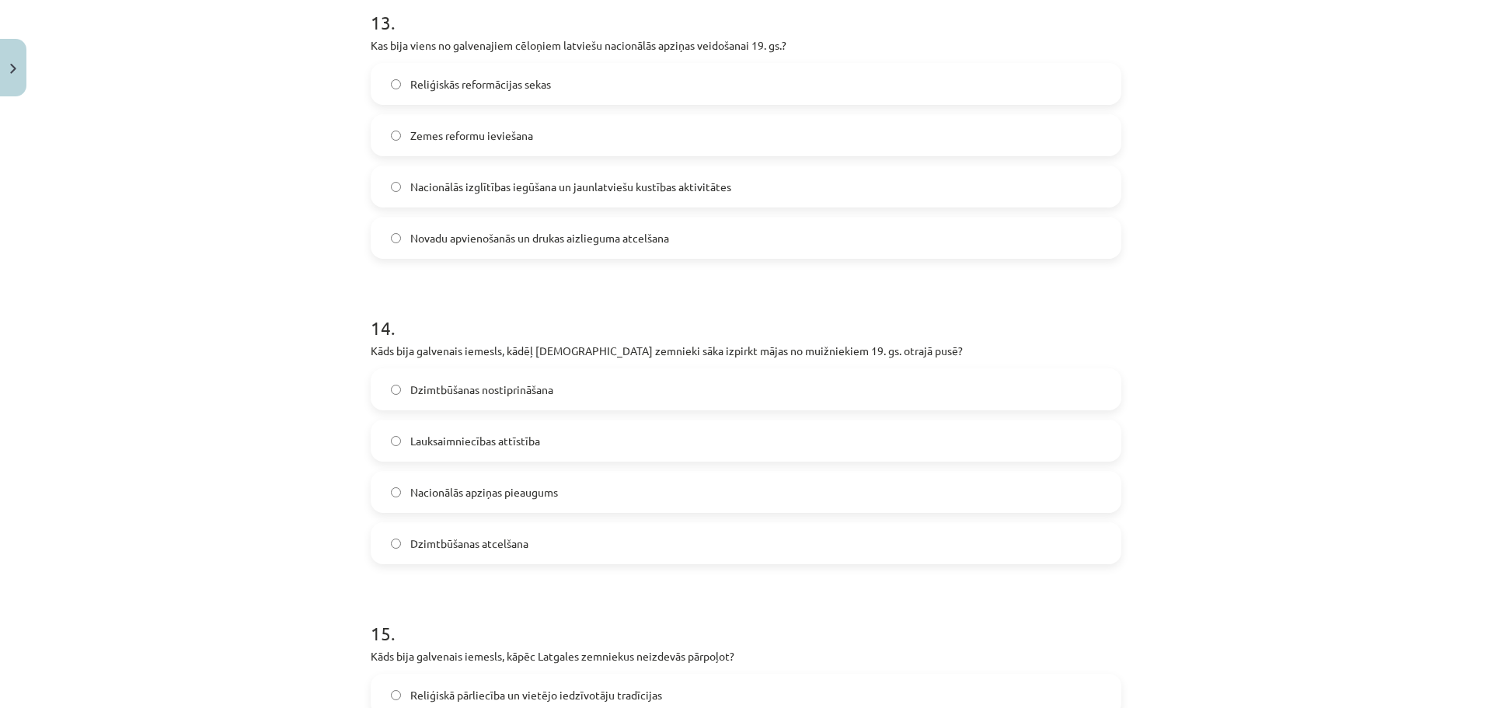
scroll to position [4087, 0]
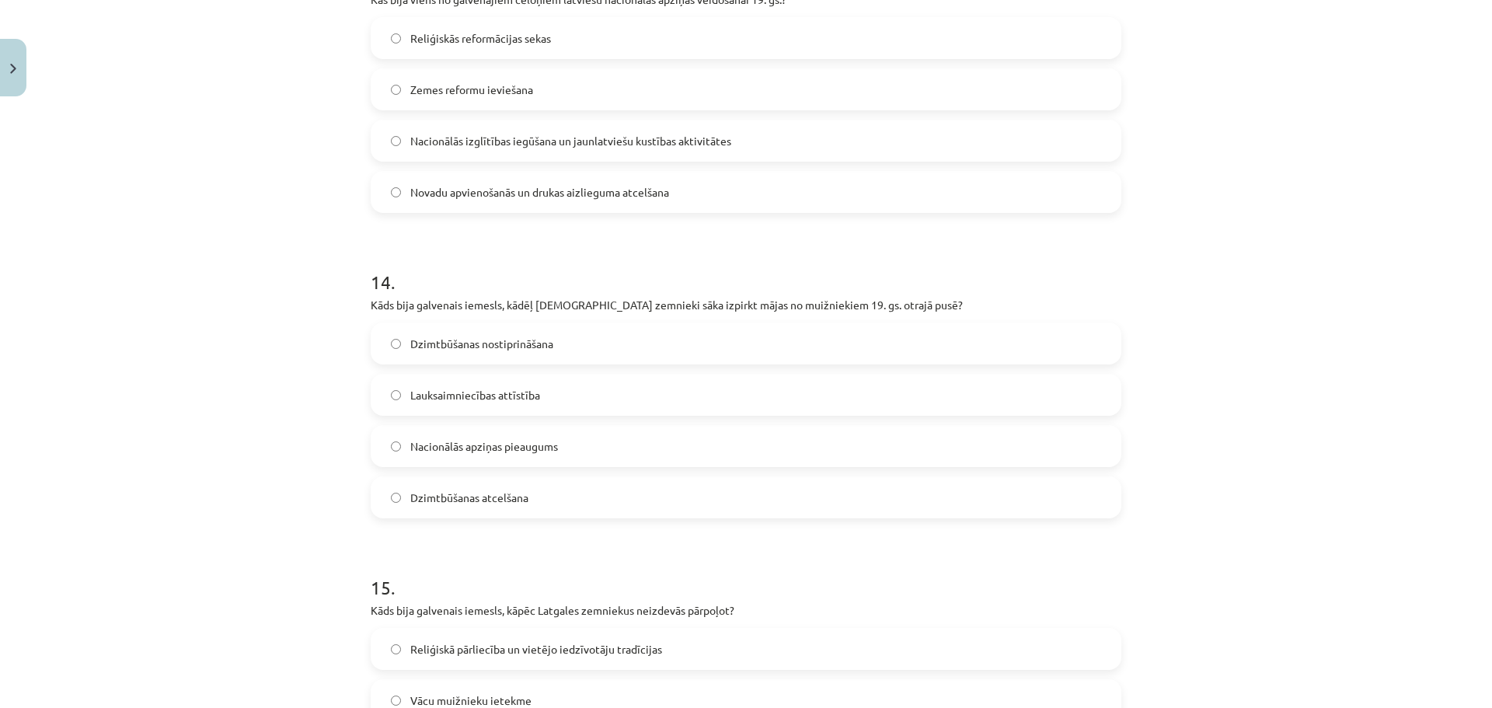
click at [514, 401] on span "Lauksaimniecības attīstība" at bounding box center [475, 395] width 130 height 16
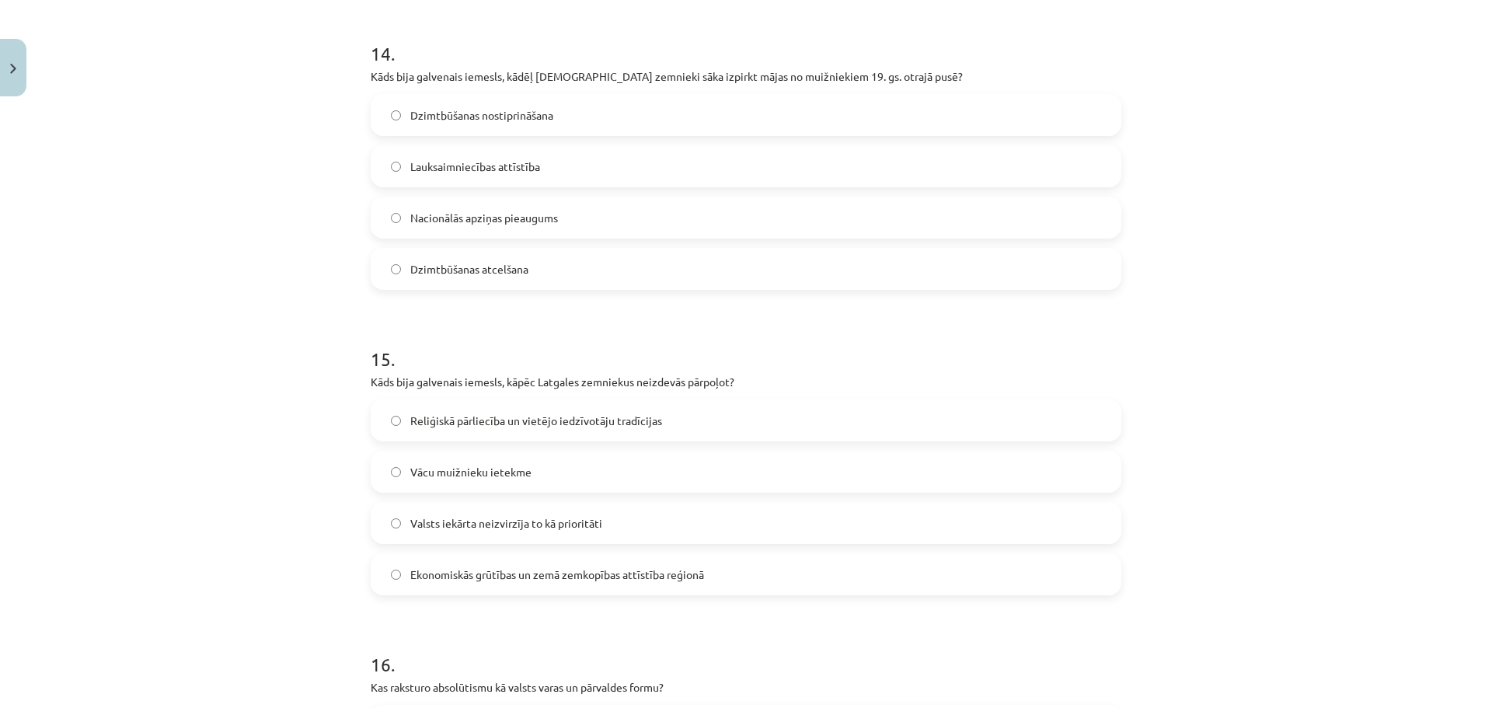
scroll to position [4320, 0]
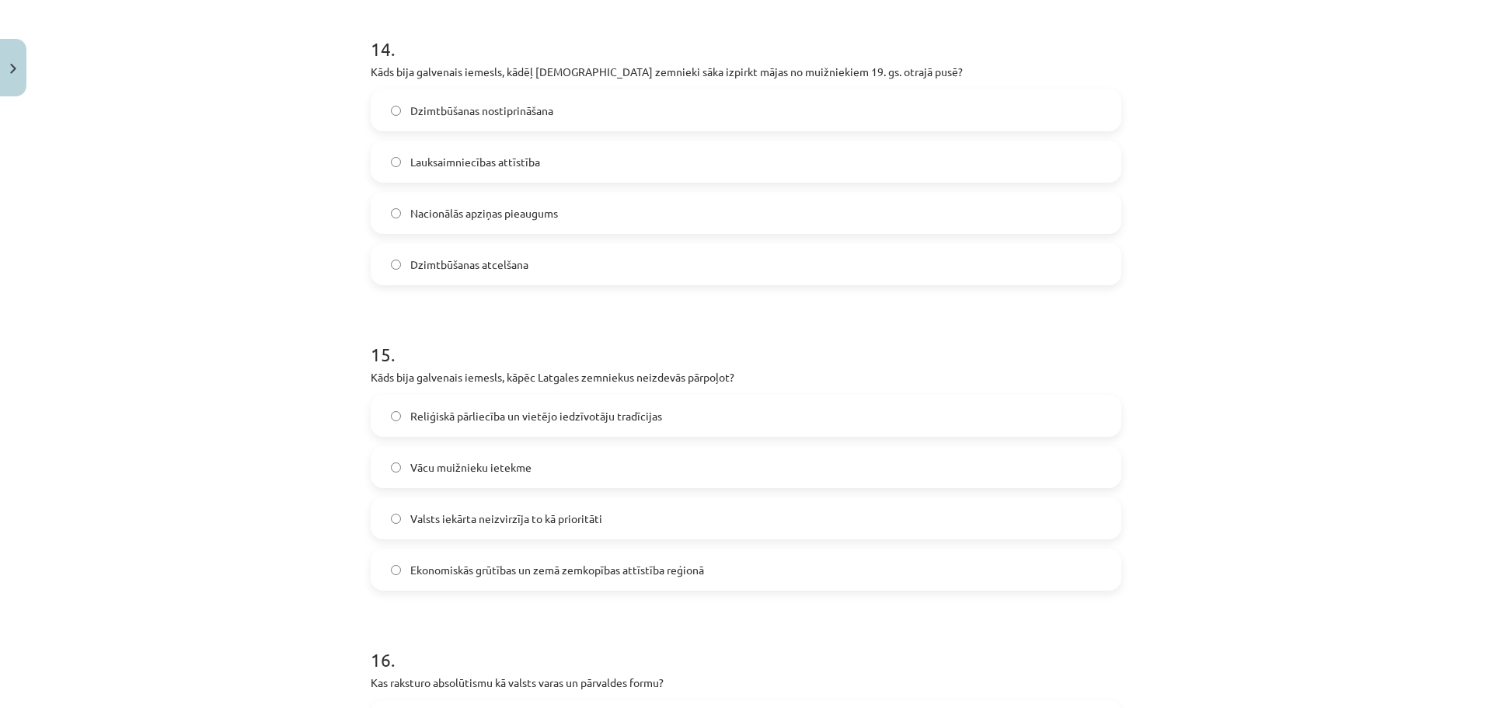
click at [476, 482] on label "Vācu muižnieku ietekme" at bounding box center [746, 467] width 748 height 39
drag, startPoint x: 538, startPoint y: 376, endPoint x: 724, endPoint y: 375, distance: 185.7
click at [724, 375] on p "Kāds bija galvenais iemesls, kāpēc Latgales zemniekus neizdevās pārpoļot?" at bounding box center [746, 377] width 751 height 16
click at [559, 379] on p "Kāds bija galvenais iemesls, kāpēc Latgales zemniekus neizdevās pārpoļot?" at bounding box center [746, 377] width 751 height 16
drag, startPoint x: 531, startPoint y: 380, endPoint x: 724, endPoint y: 371, distance: 193.7
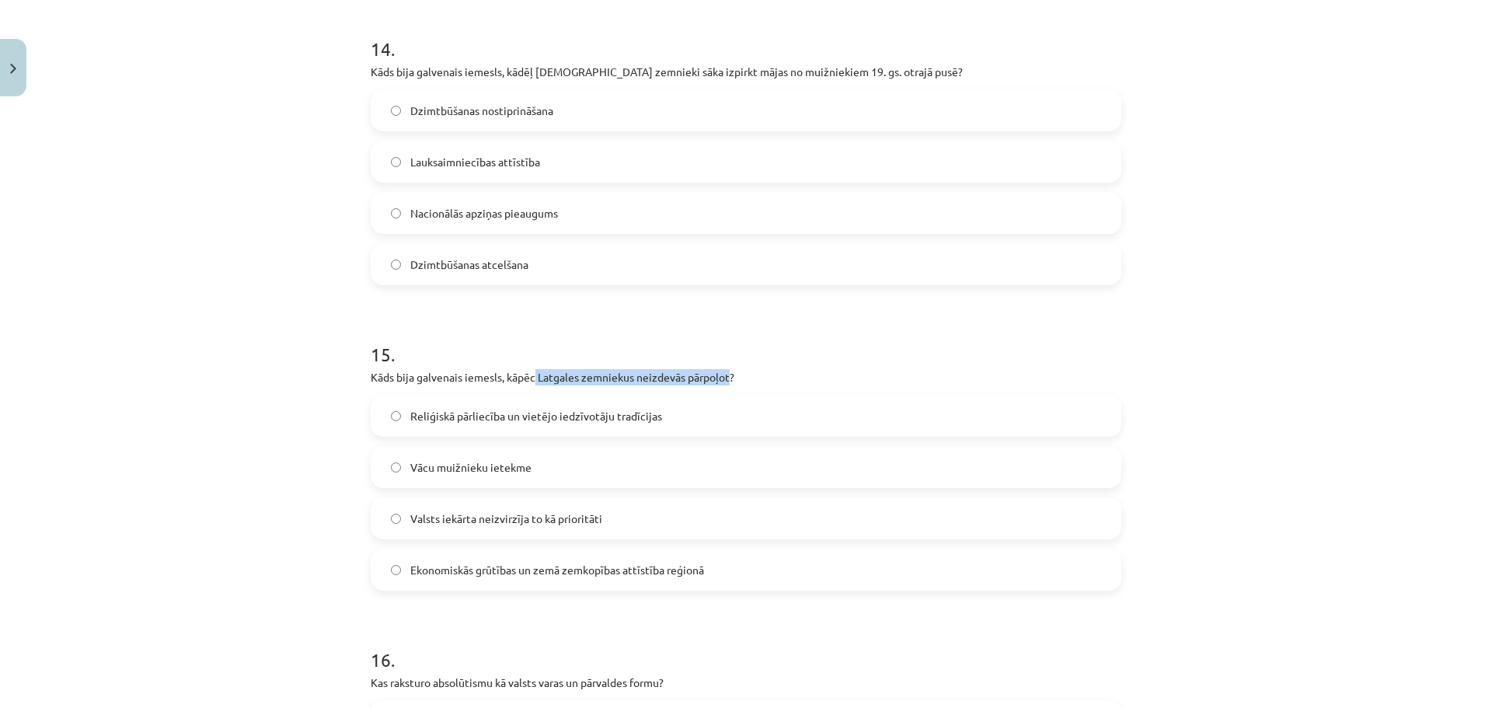
click at [724, 371] on p "Kāds bija galvenais iemesls, kāpēc Latgales zemniekus neizdevās pārpoļot?" at bounding box center [746, 377] width 751 height 16
click at [619, 563] on span "Ekonomiskās grūtības un zemā zemkopības attīstība reģionā" at bounding box center [557, 570] width 294 height 16
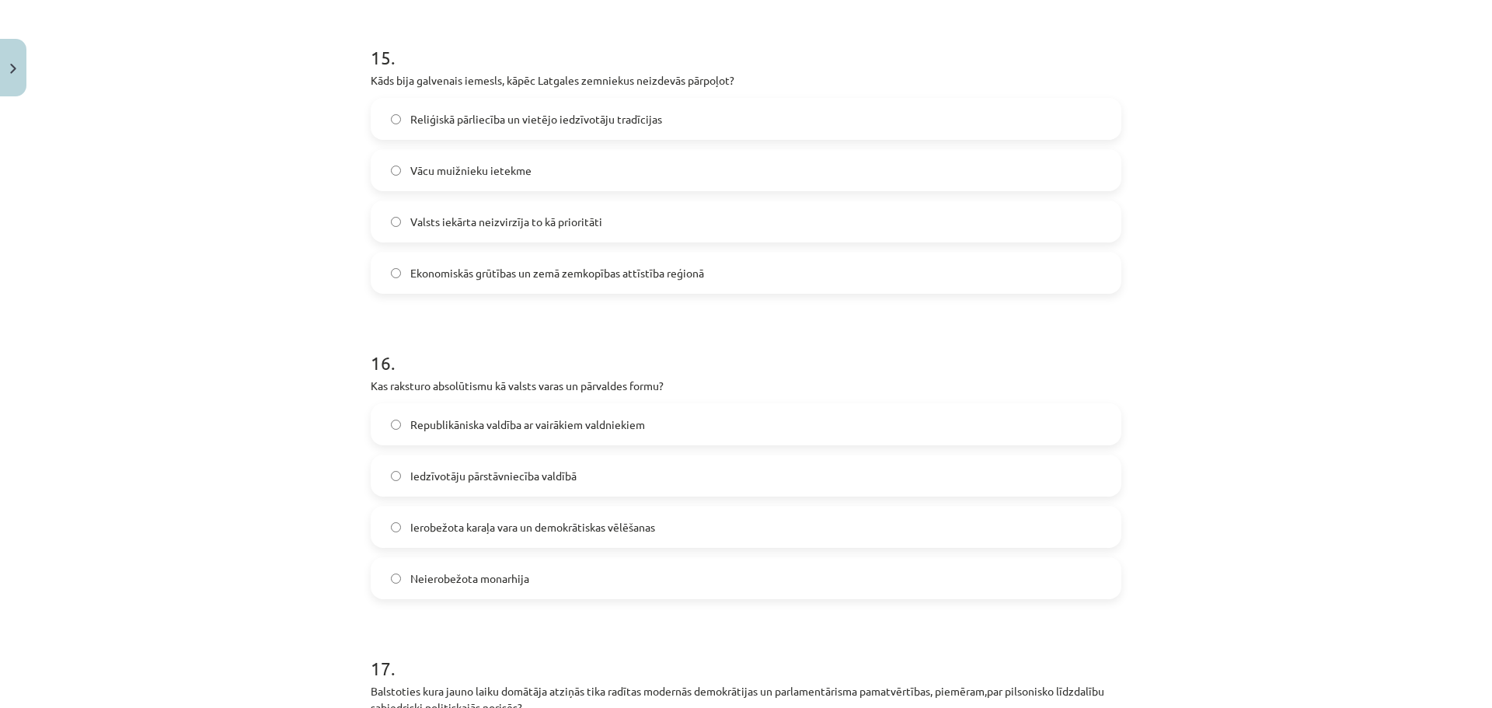
scroll to position [4631, 0]
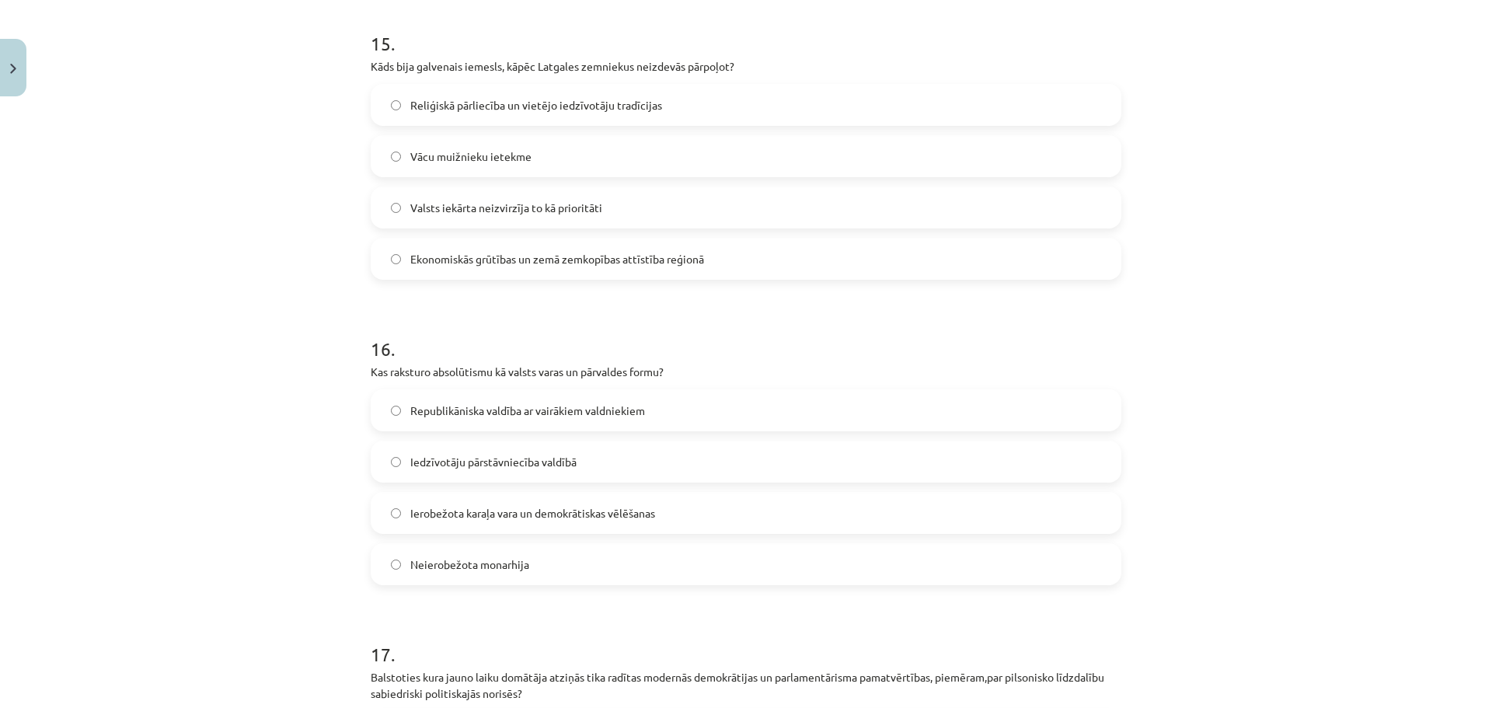
click at [518, 528] on label "Ierobežota karaļa vara un demokrātiskas vēlēšanas" at bounding box center [746, 513] width 748 height 39
click at [458, 470] on label "Iedzīvotāju pārstāvniecība valdībā" at bounding box center [746, 461] width 748 height 39
click at [423, 567] on span "Neierobežota monarhija" at bounding box center [469, 564] width 119 height 16
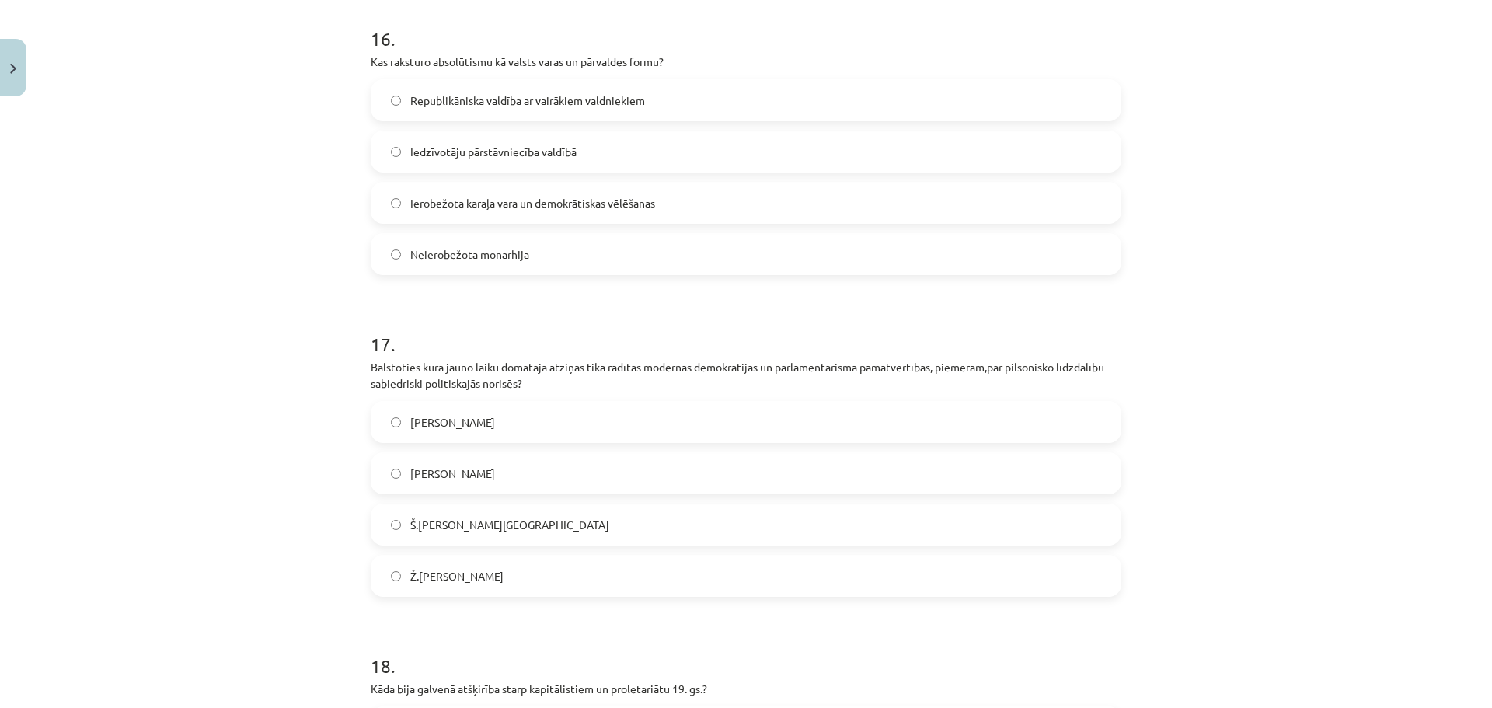
scroll to position [4942, 0]
click at [500, 424] on label "Nikolo Makjavelli" at bounding box center [746, 421] width 748 height 39
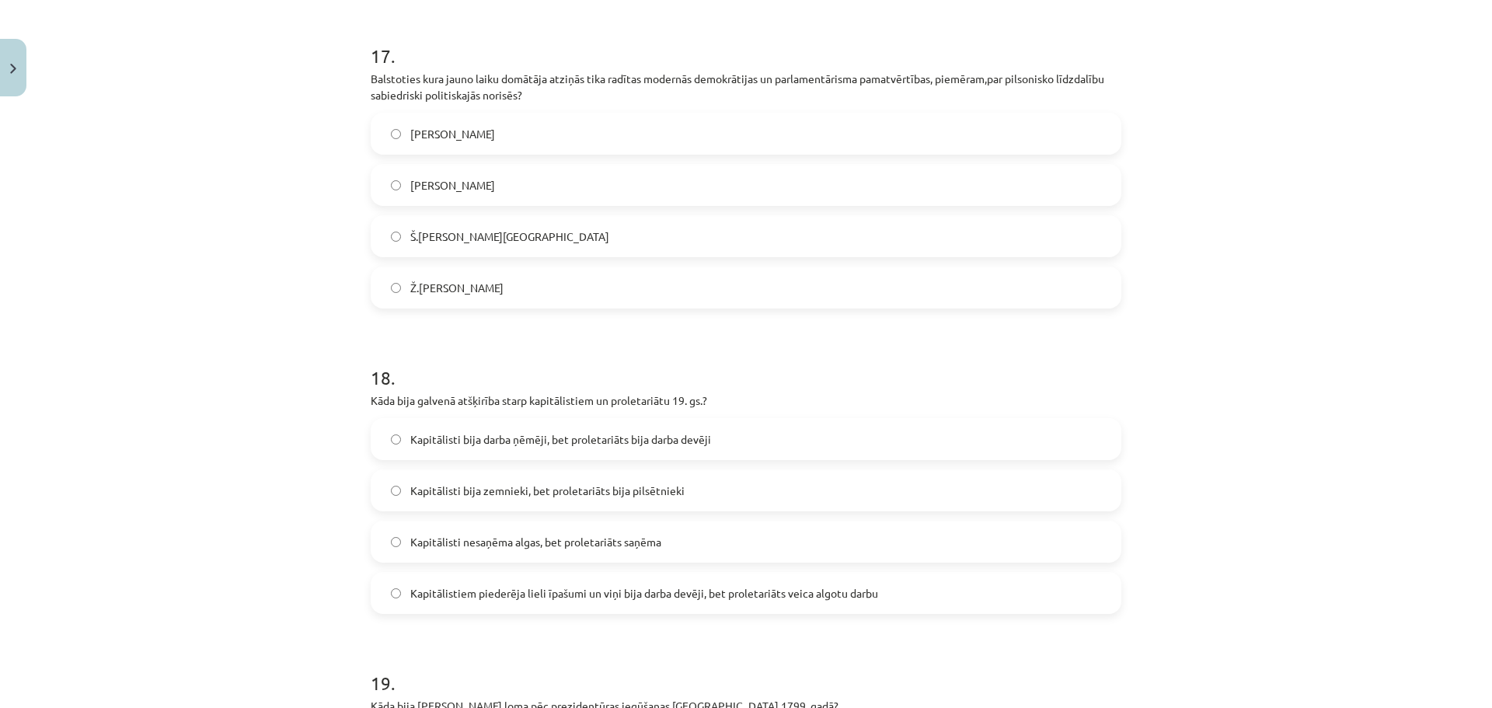
scroll to position [5253, 0]
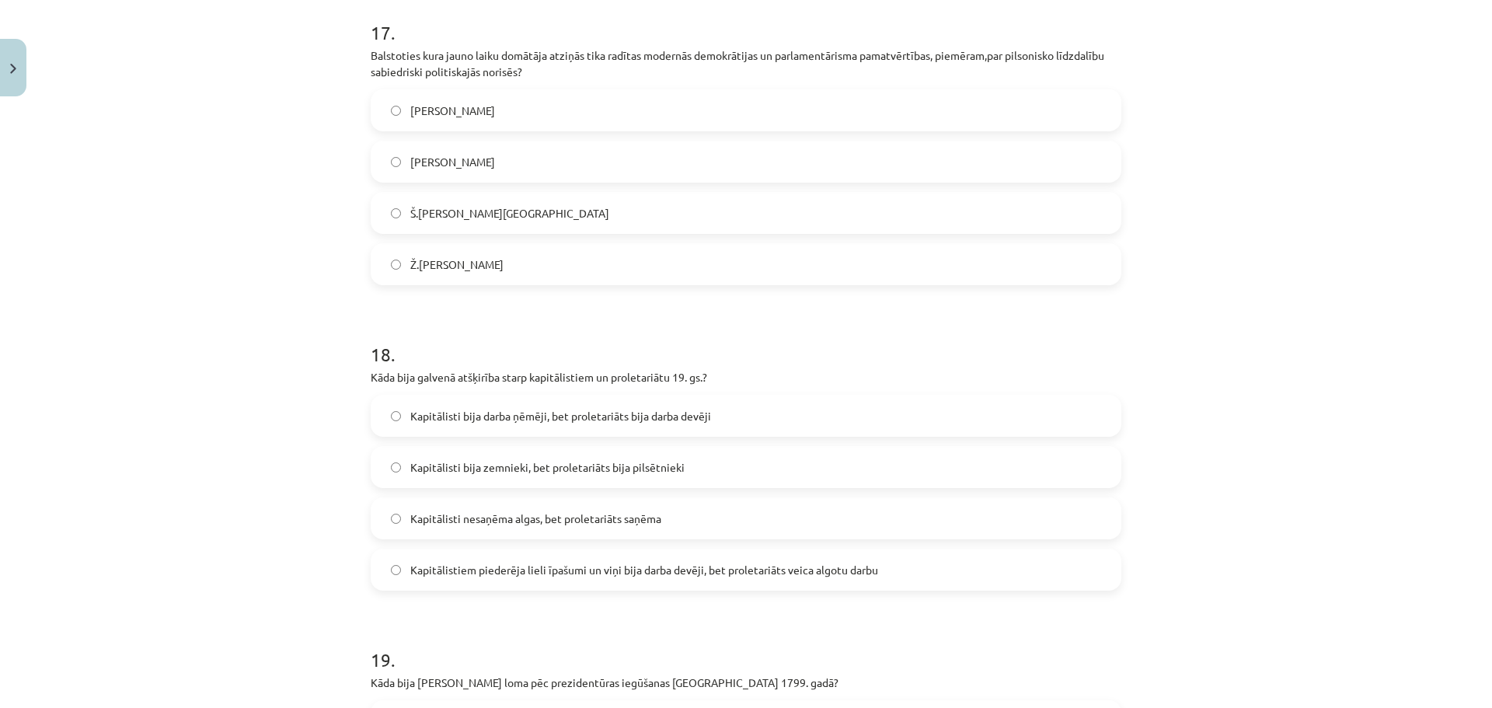
click at [518, 567] on span "Kapitālistiem piederēja lieli īpašumi un viņi bija darba devēji, bet proletariā…" at bounding box center [644, 570] width 468 height 16
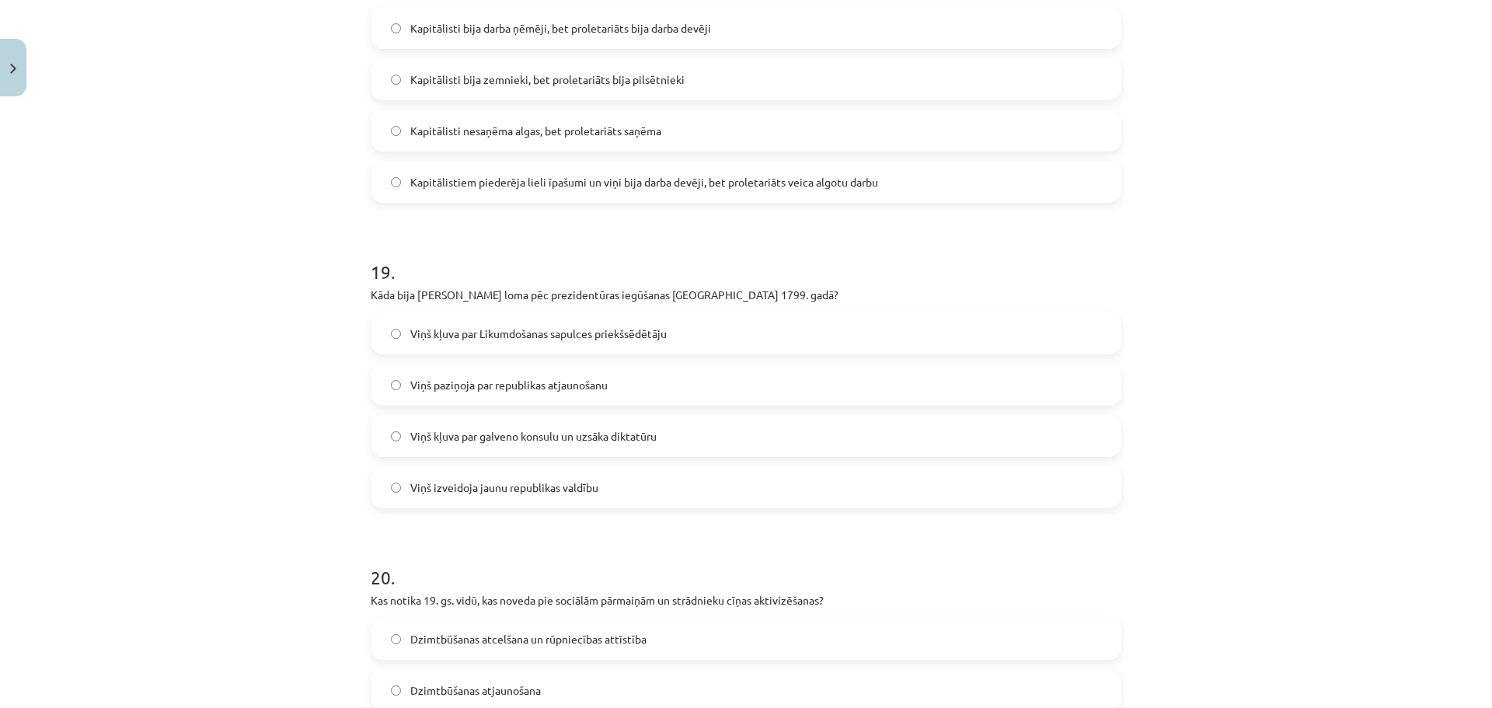
scroll to position [5641, 0]
click at [570, 438] on span "Viņš kļuva par galveno konsulu un uzsāka diktatūru" at bounding box center [533, 435] width 246 height 16
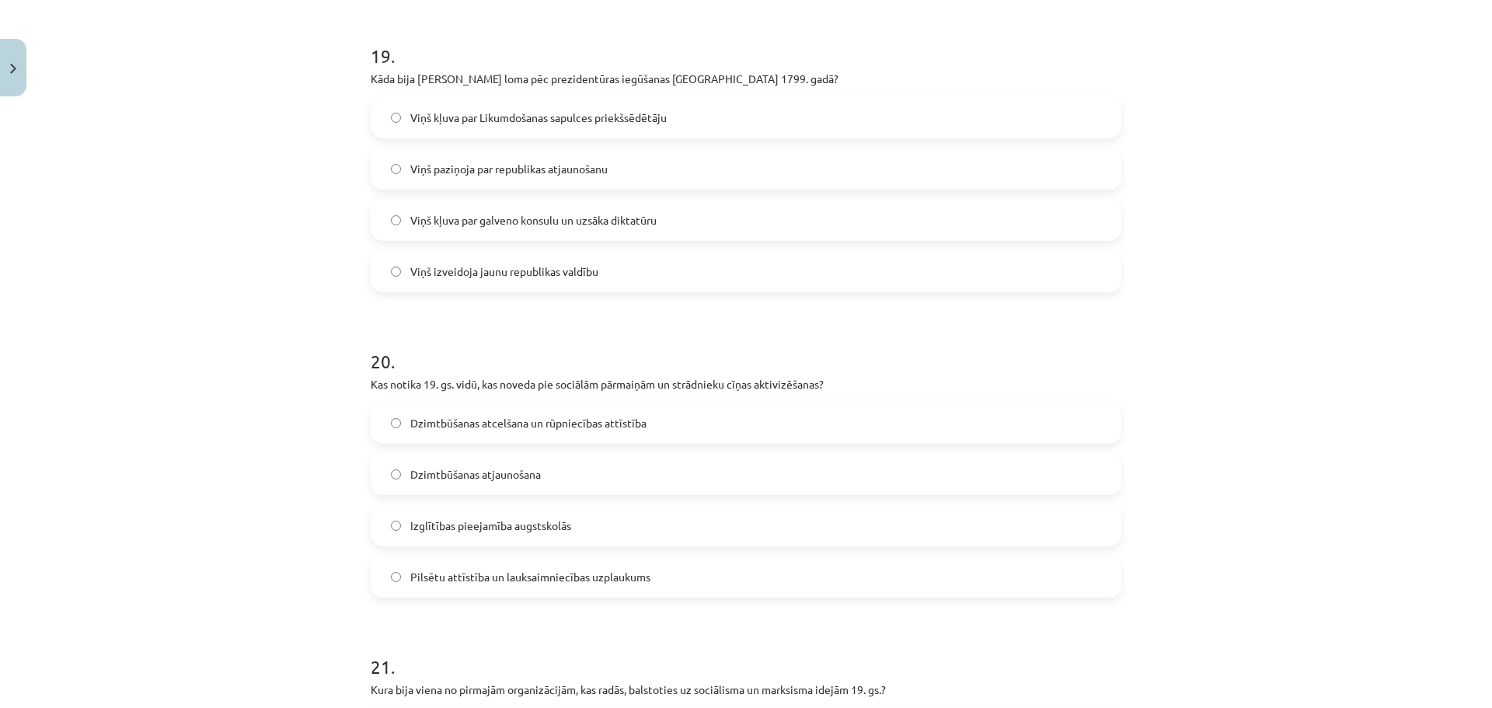
scroll to position [5875, 0]
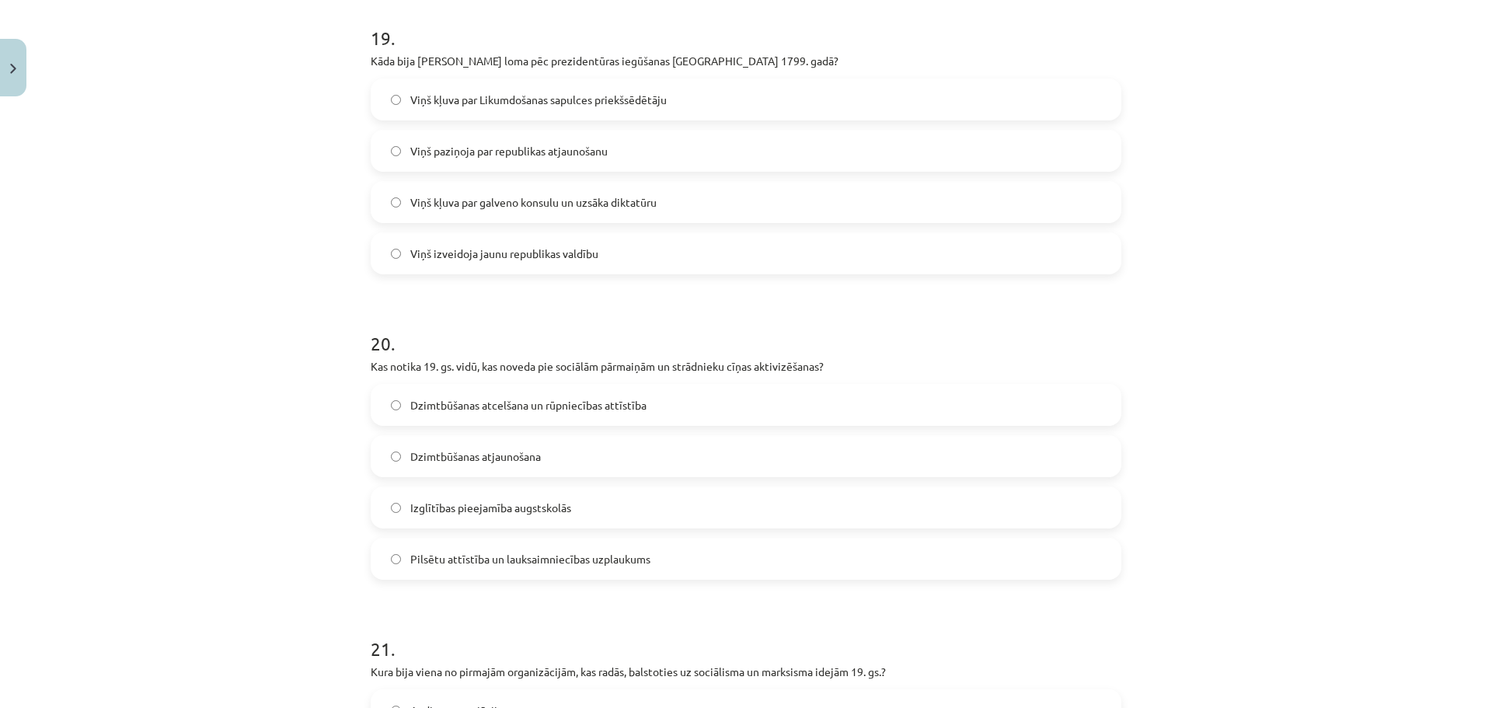
click at [473, 466] on label "Dzimtbūšanas atjaunošana" at bounding box center [746, 456] width 748 height 39
click at [615, 411] on span "Dzimtbūšanas atcelšana un rūpniecības attīstība" at bounding box center [528, 405] width 236 height 16
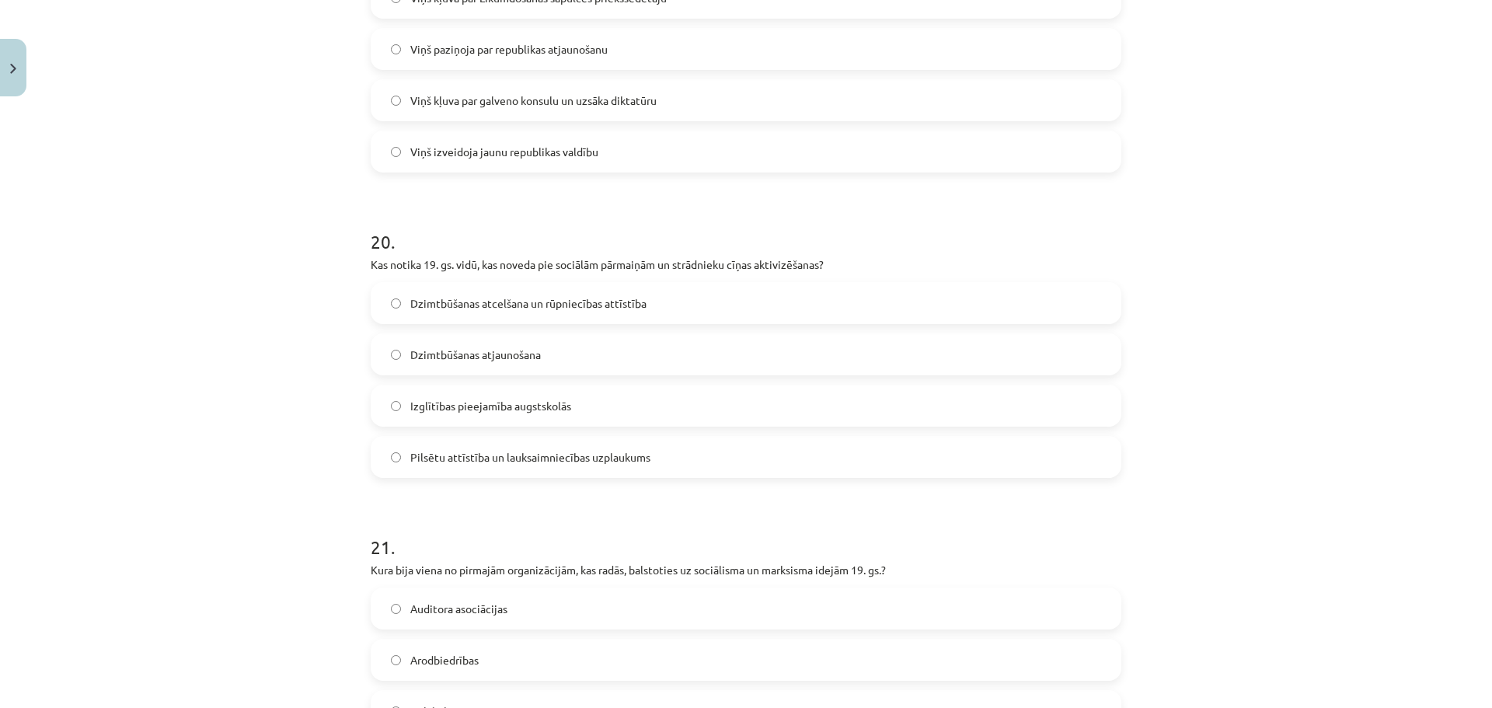
scroll to position [6030, 0]
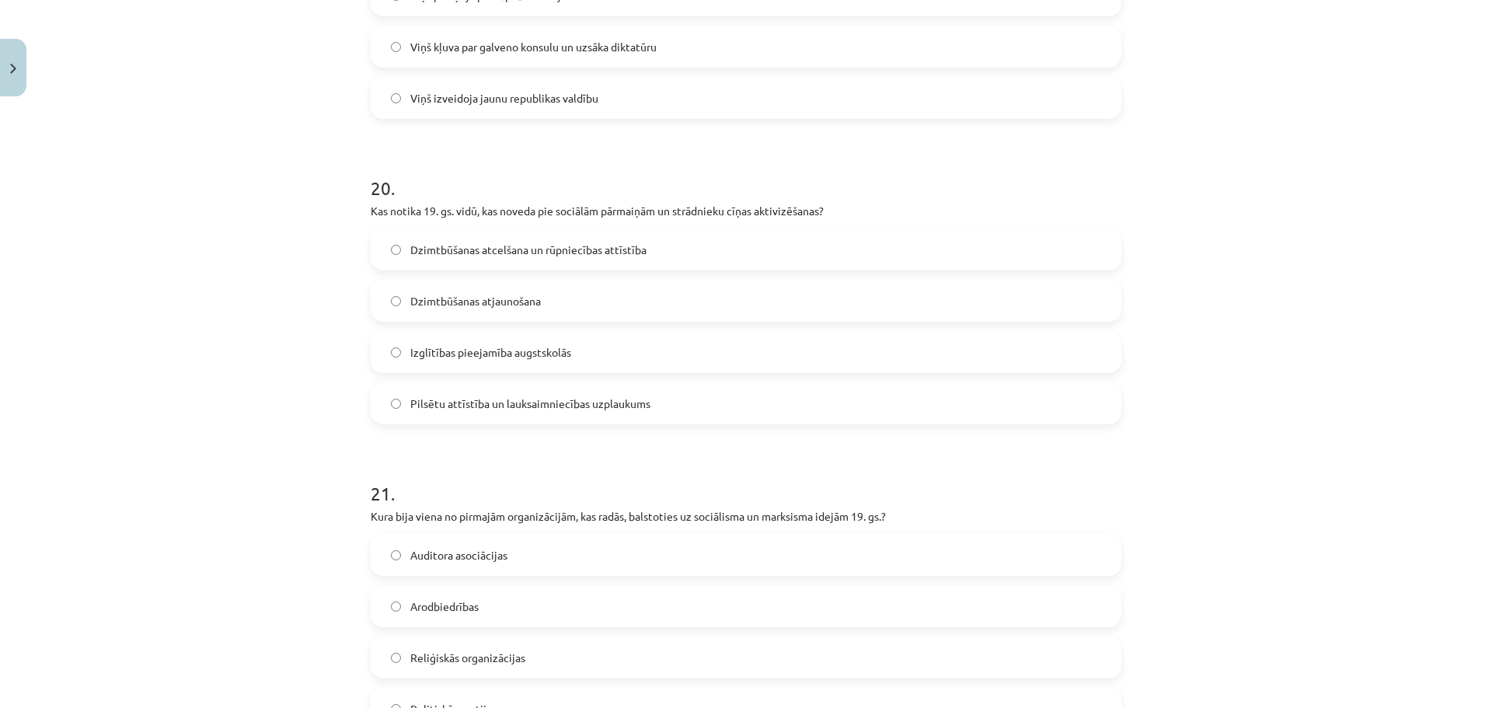
click at [564, 405] on span "Pilsētu attīstība un lauksaimniecības uzplaukums" at bounding box center [530, 404] width 240 height 16
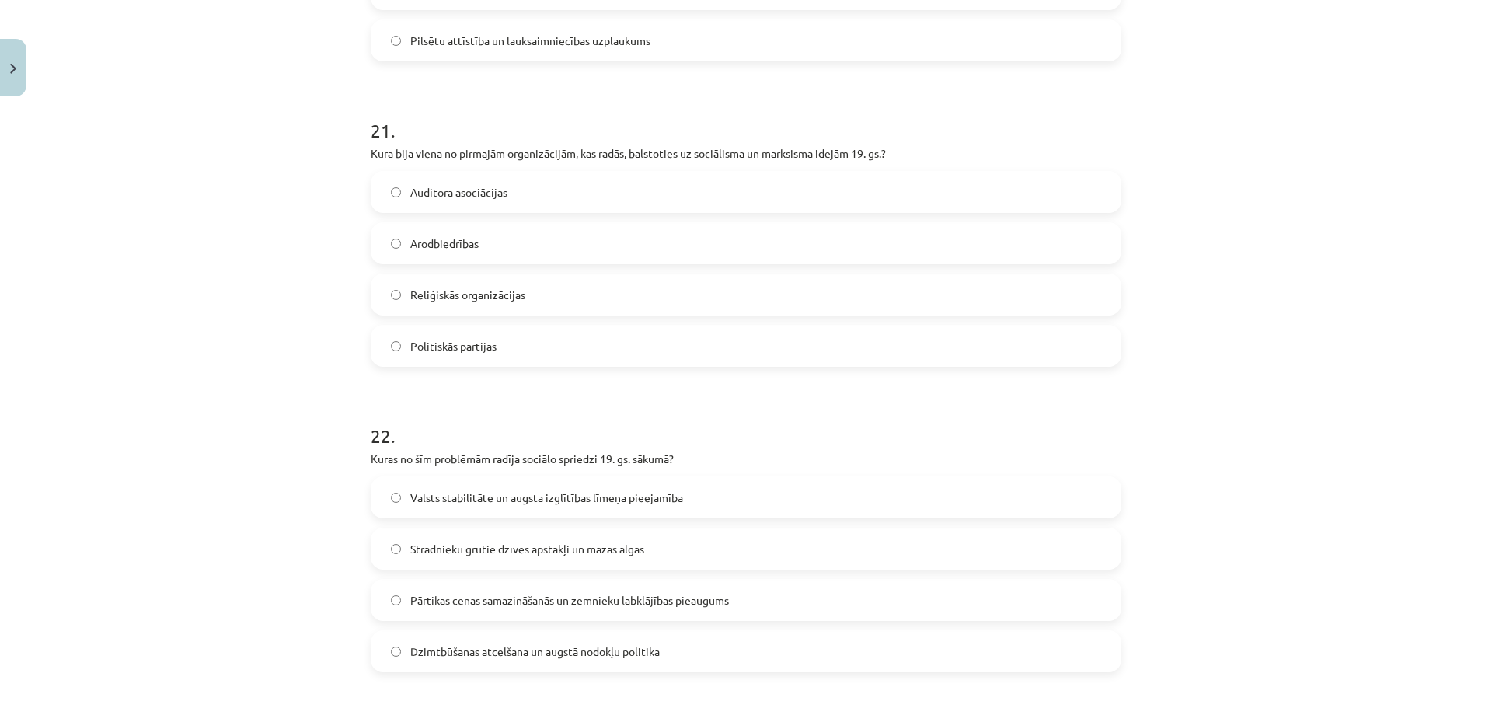
scroll to position [6419, 0]
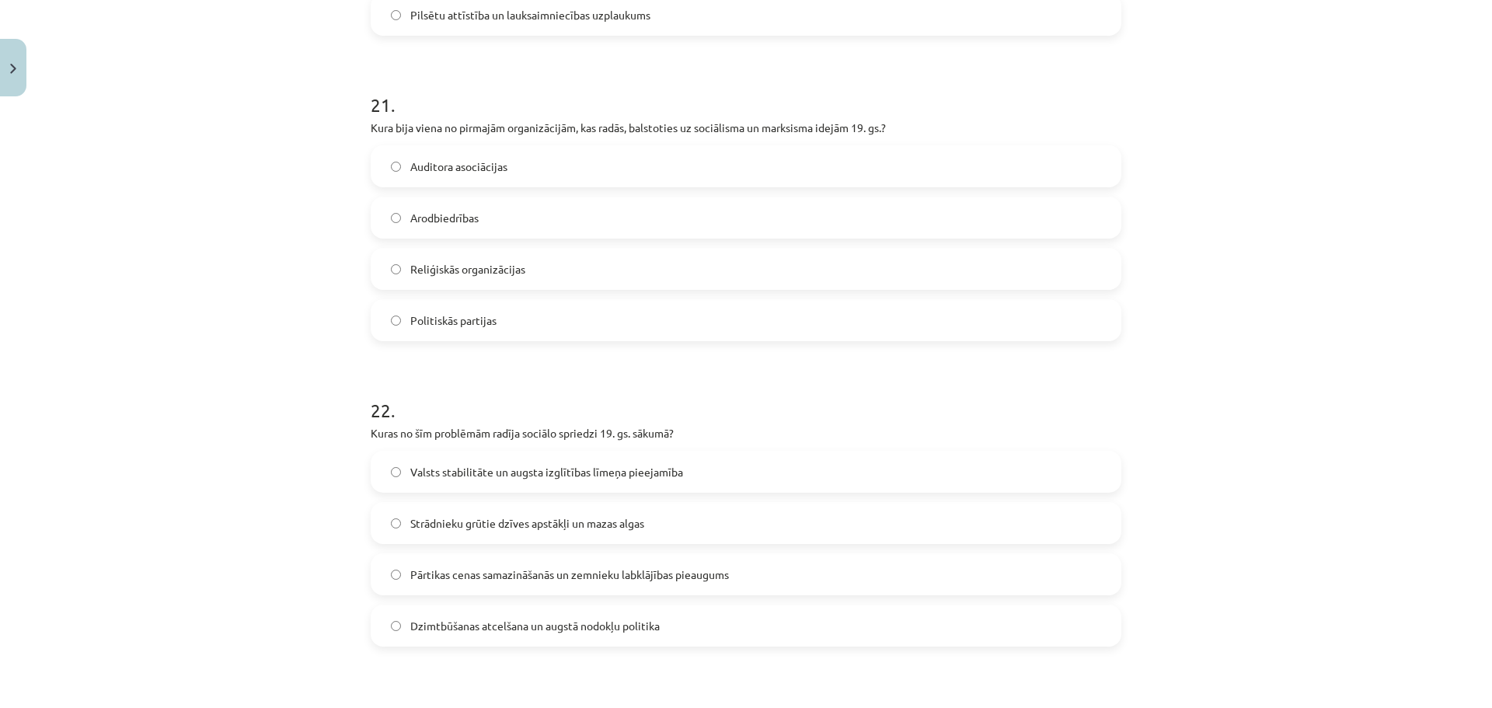
click at [530, 198] on label "Arodbiedrības" at bounding box center [746, 217] width 748 height 39
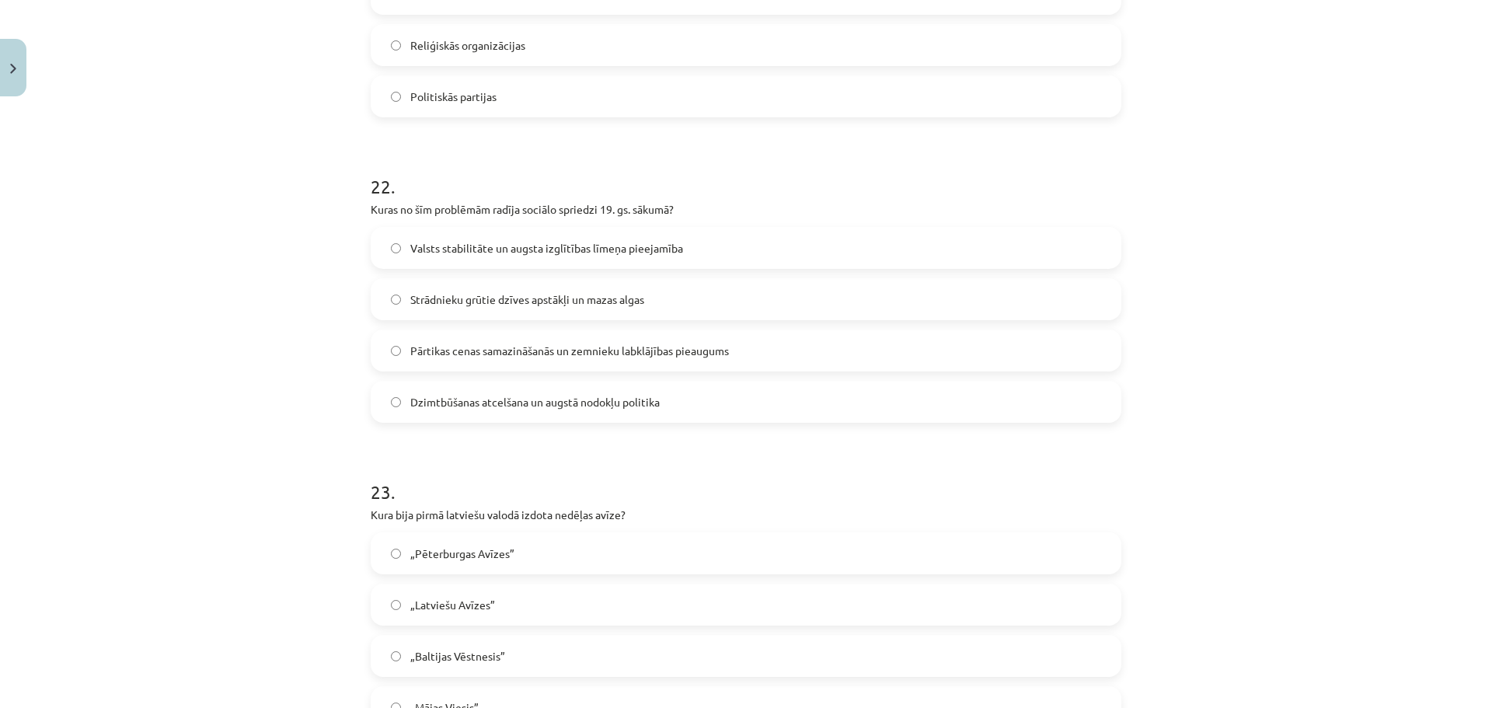
scroll to position [6652, 0]
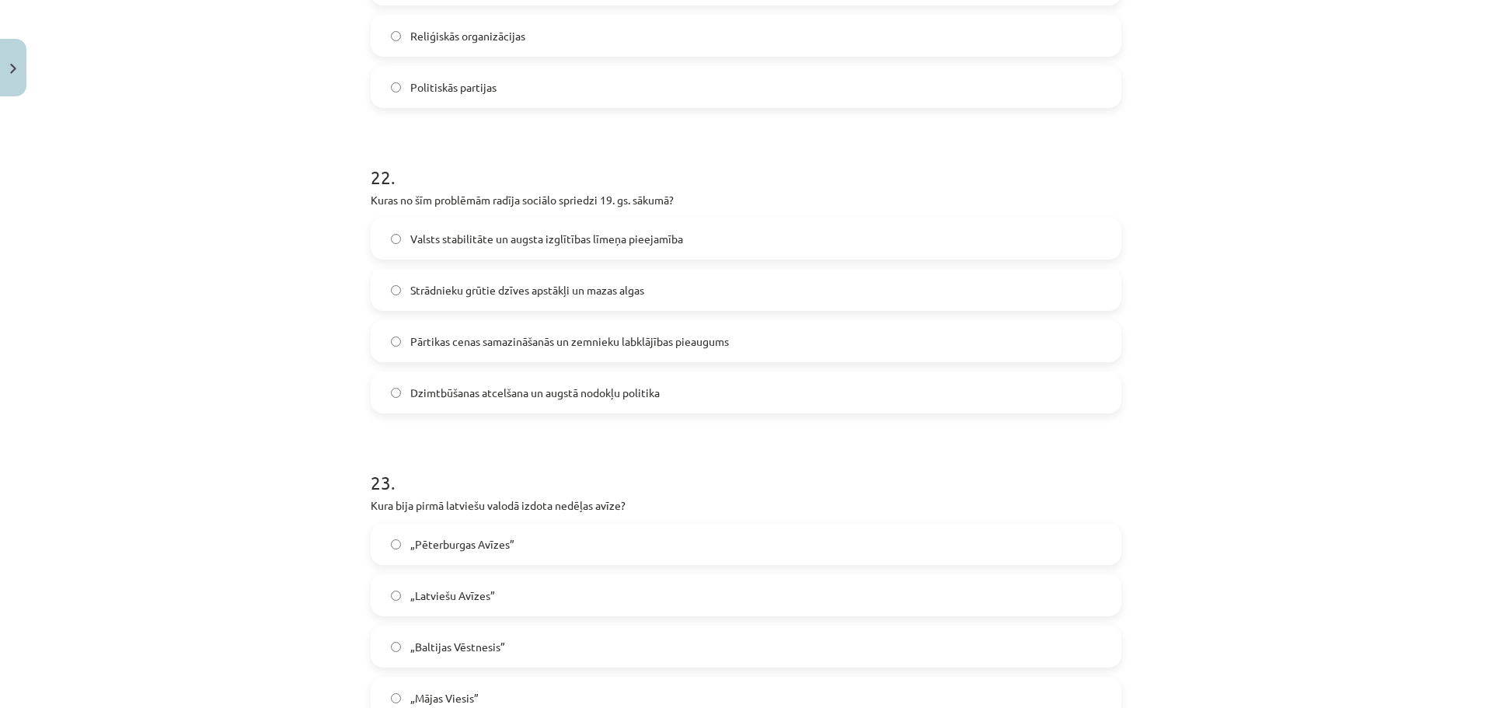
click at [465, 292] on span "Strādnieku grūtie dzīves apstākļi un mazas algas" at bounding box center [527, 290] width 234 height 16
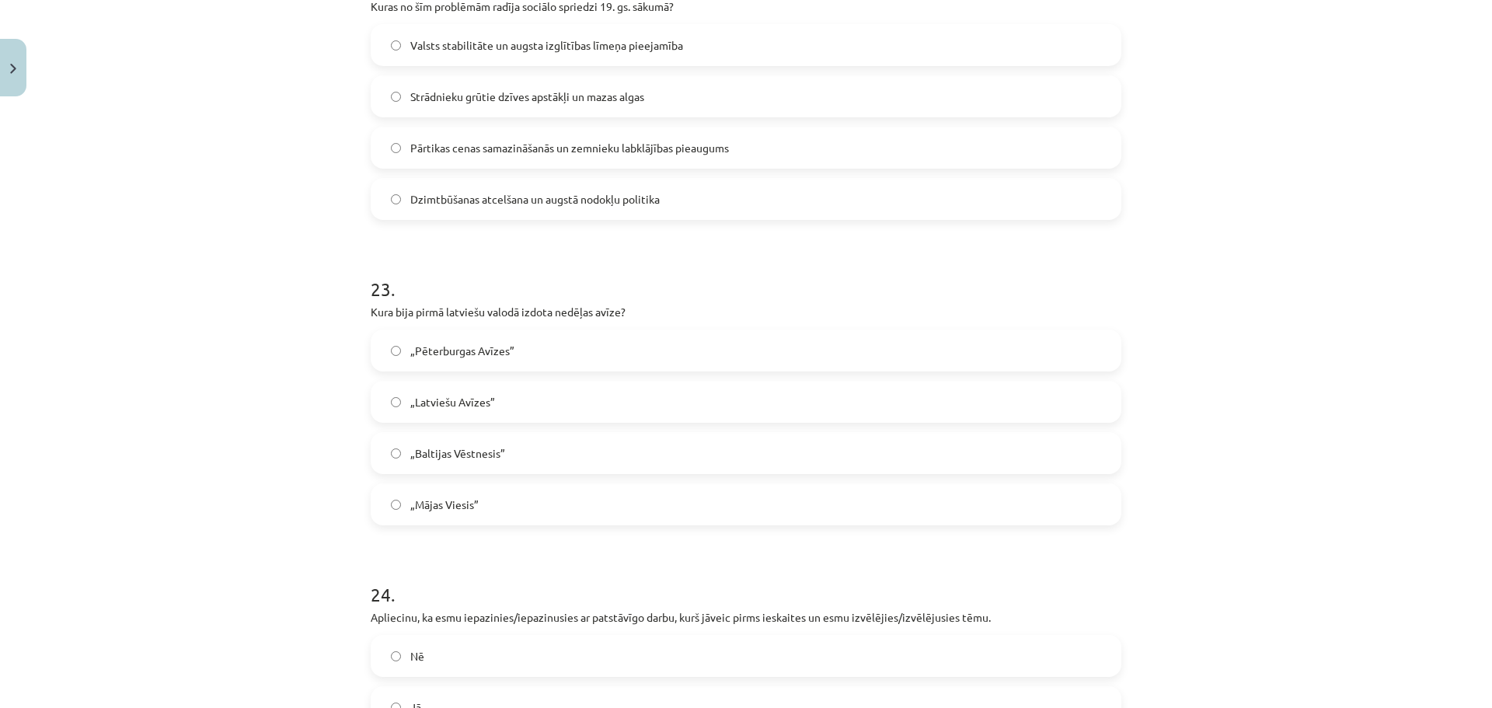
scroll to position [6963, 0]
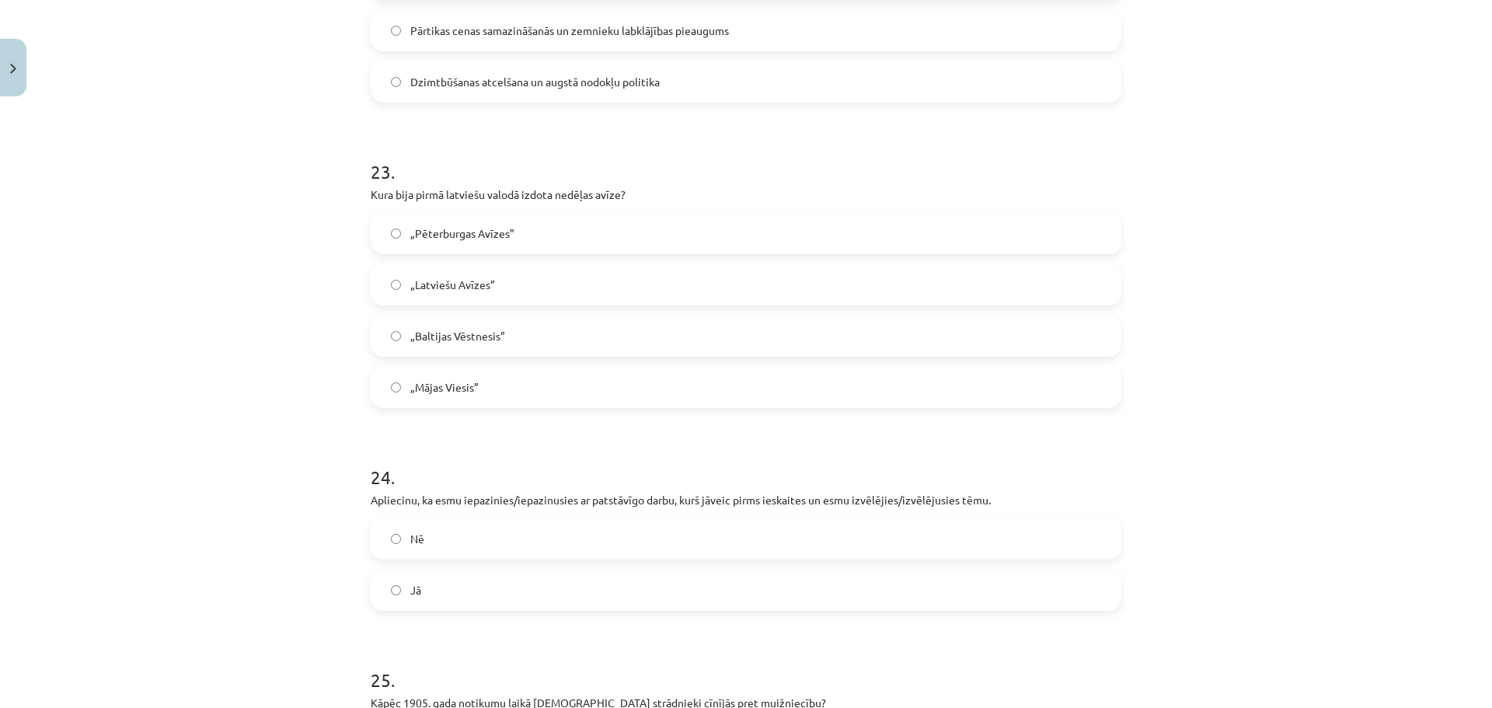
click at [508, 230] on span "„Pēterburgas Avīzes”" at bounding box center [462, 233] width 104 height 16
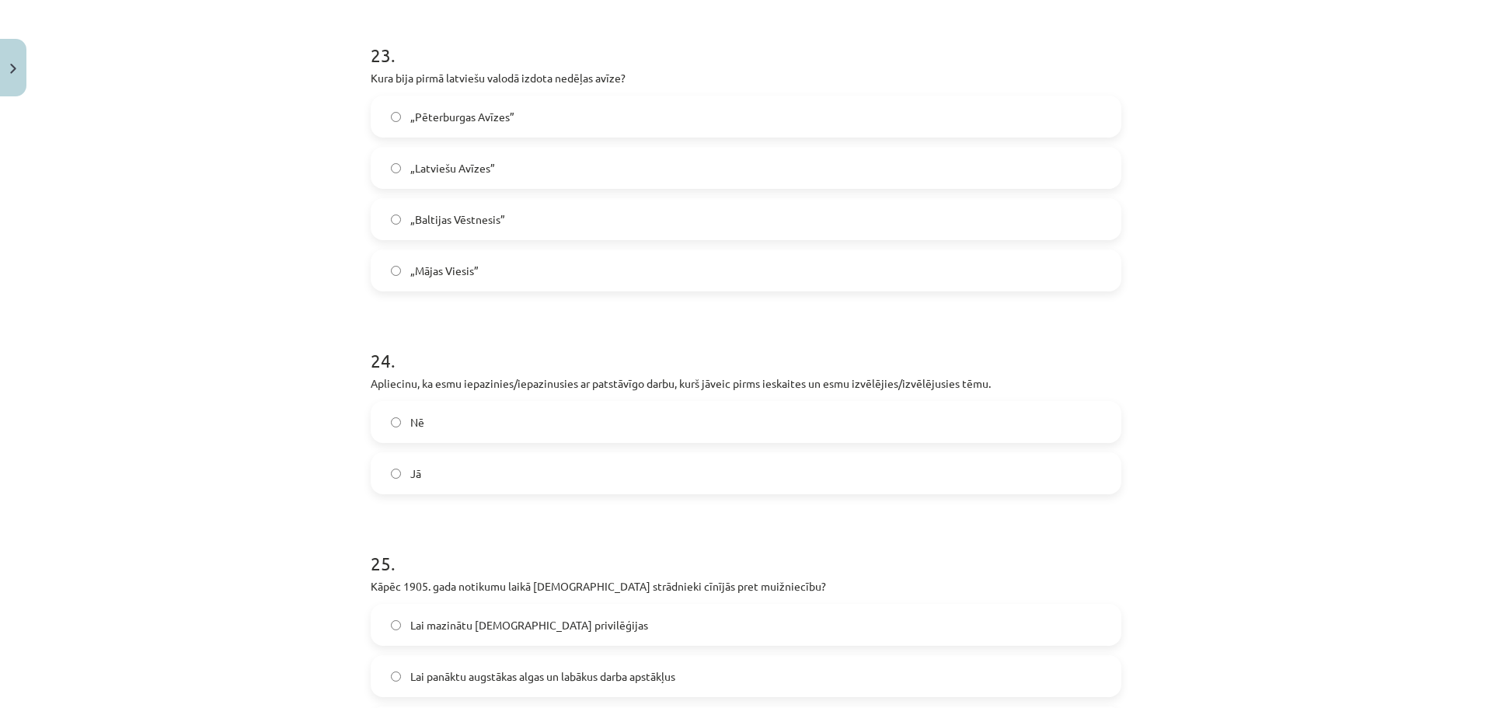
scroll to position [7118, 0]
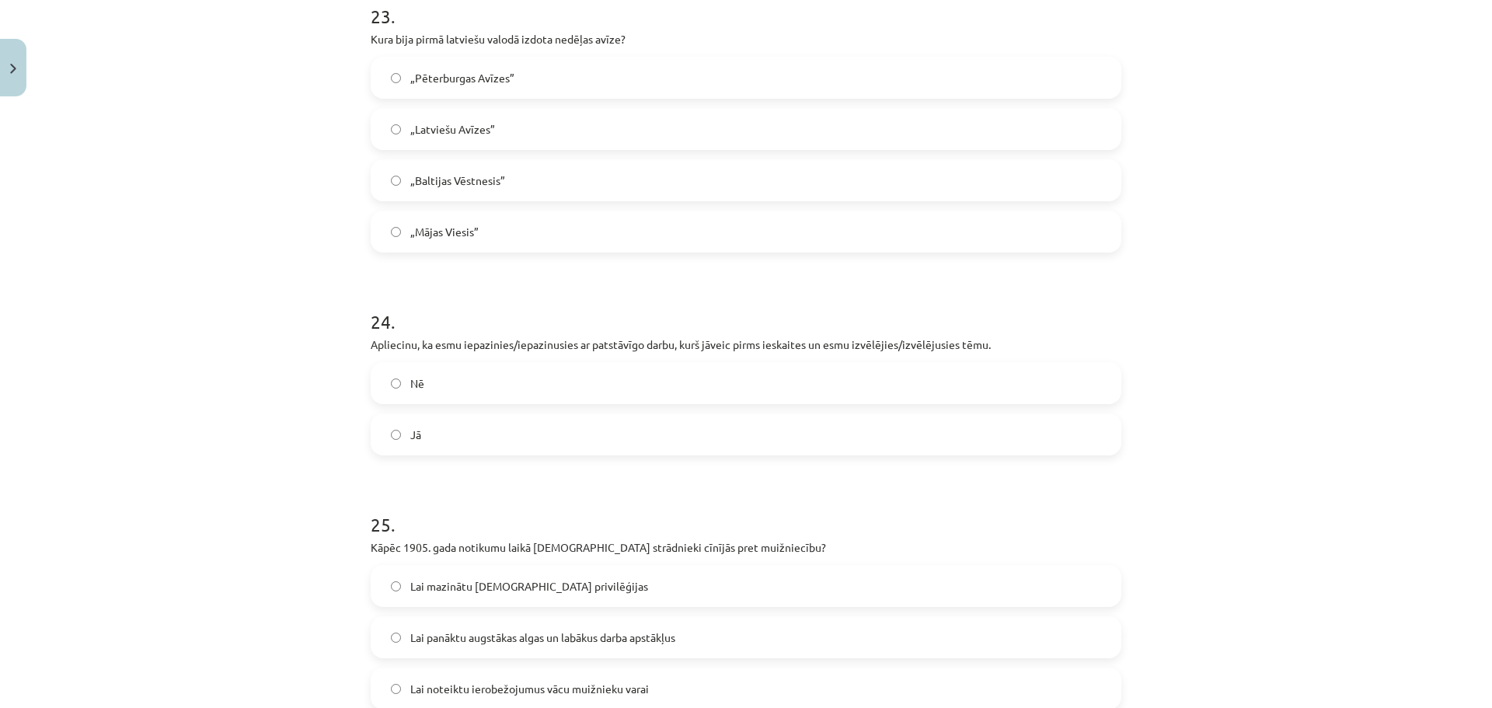
click at [463, 432] on label "Jā" at bounding box center [746, 434] width 748 height 39
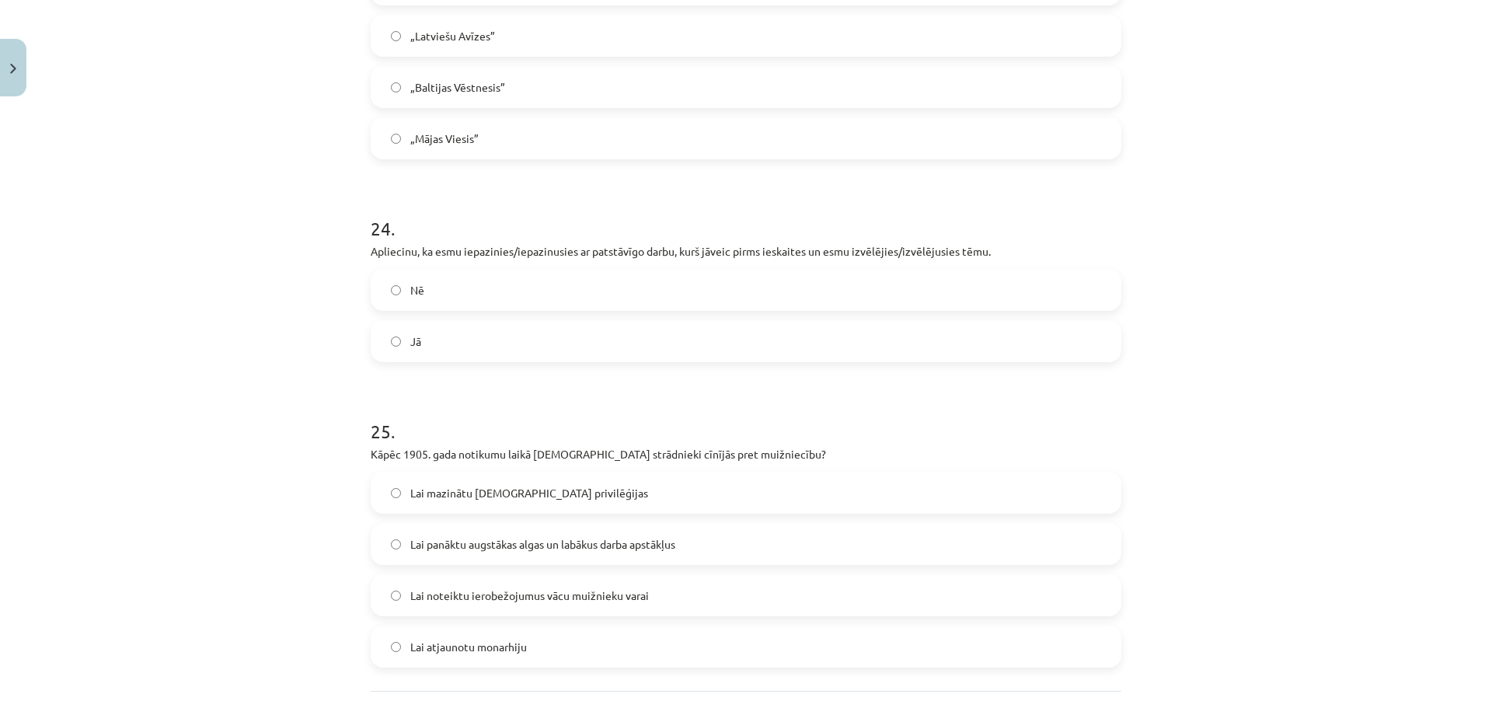
scroll to position [7351, 0]
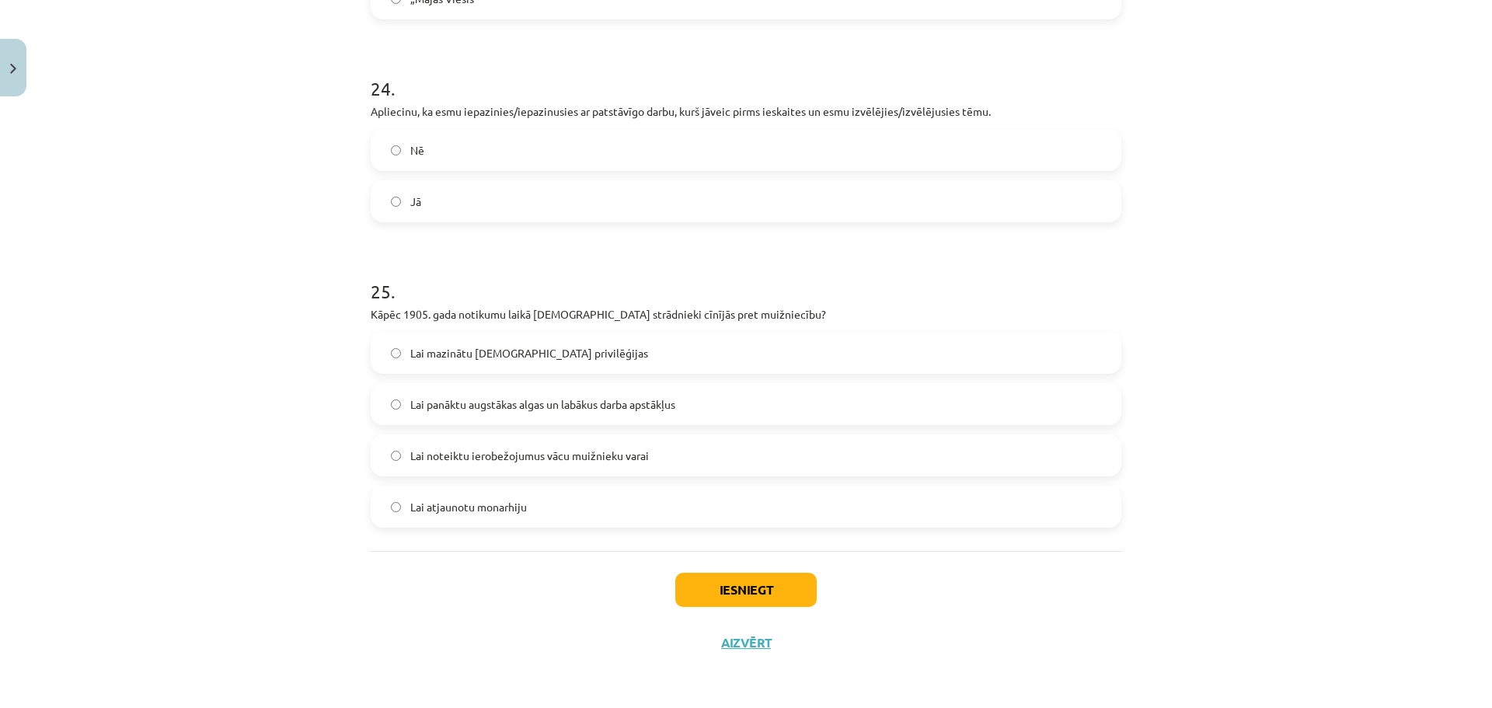
click at [514, 399] on span "Lai panāktu augstākas algas un labākus darba apstākļus" at bounding box center [542, 404] width 265 height 16
click at [735, 585] on button "Iesniegt" at bounding box center [745, 590] width 141 height 34
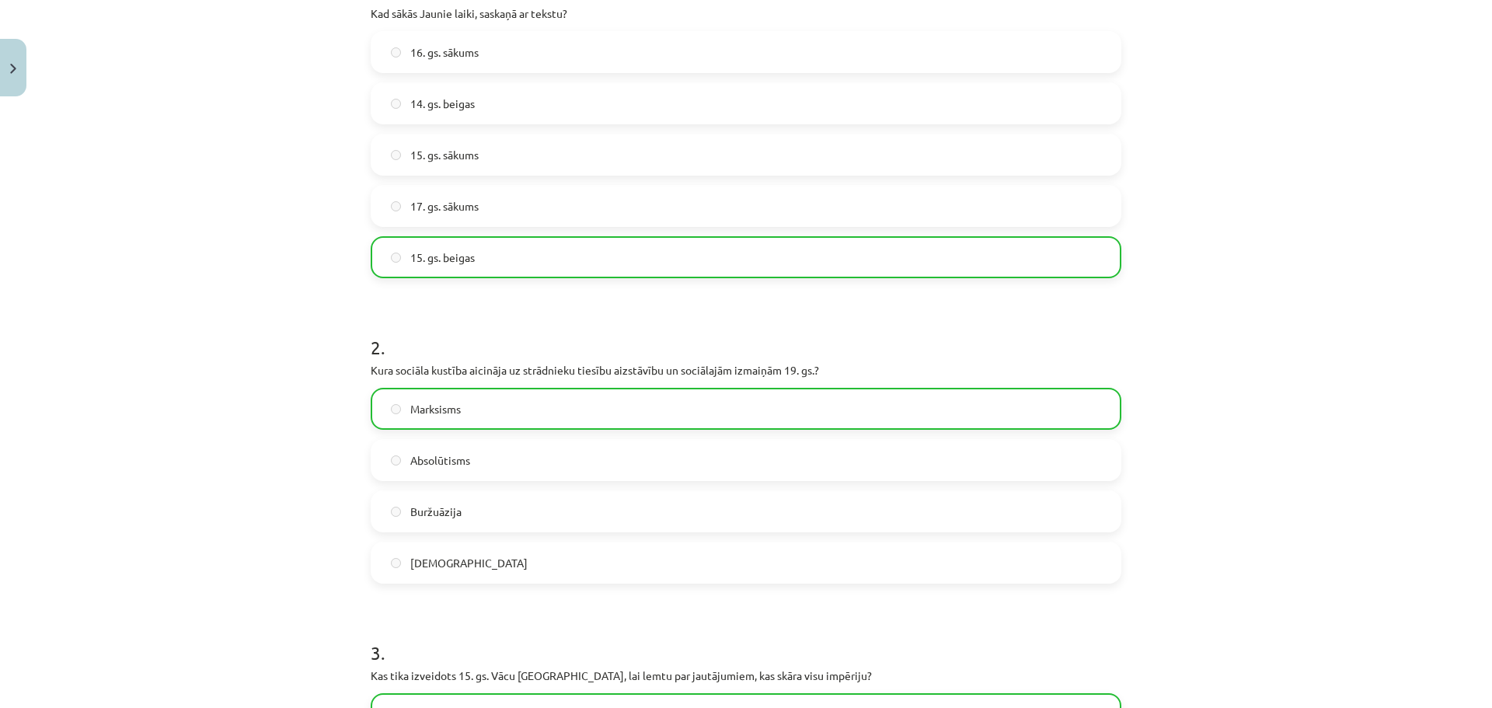
scroll to position [0, 0]
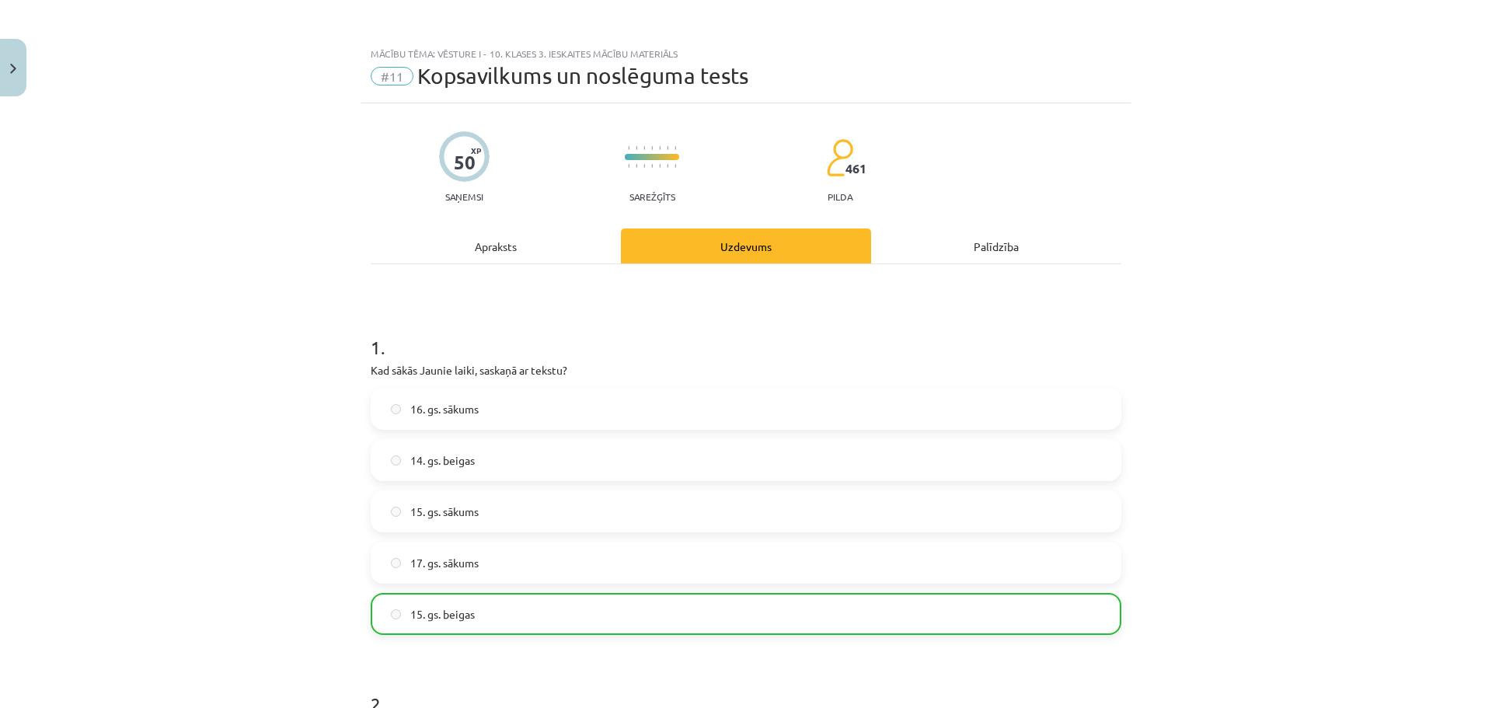
click at [799, 251] on div "Uzdevums" at bounding box center [746, 245] width 250 height 35
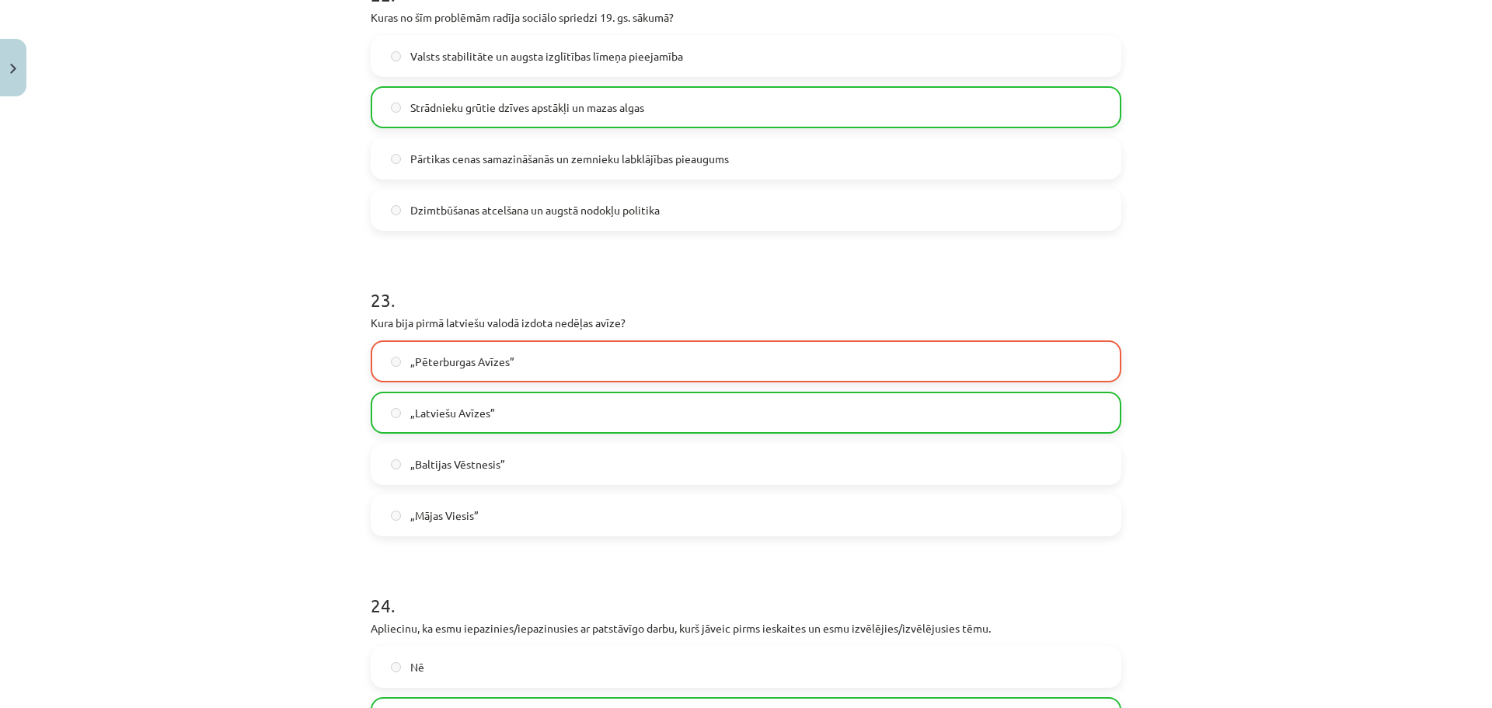
scroll to position [7401, 0]
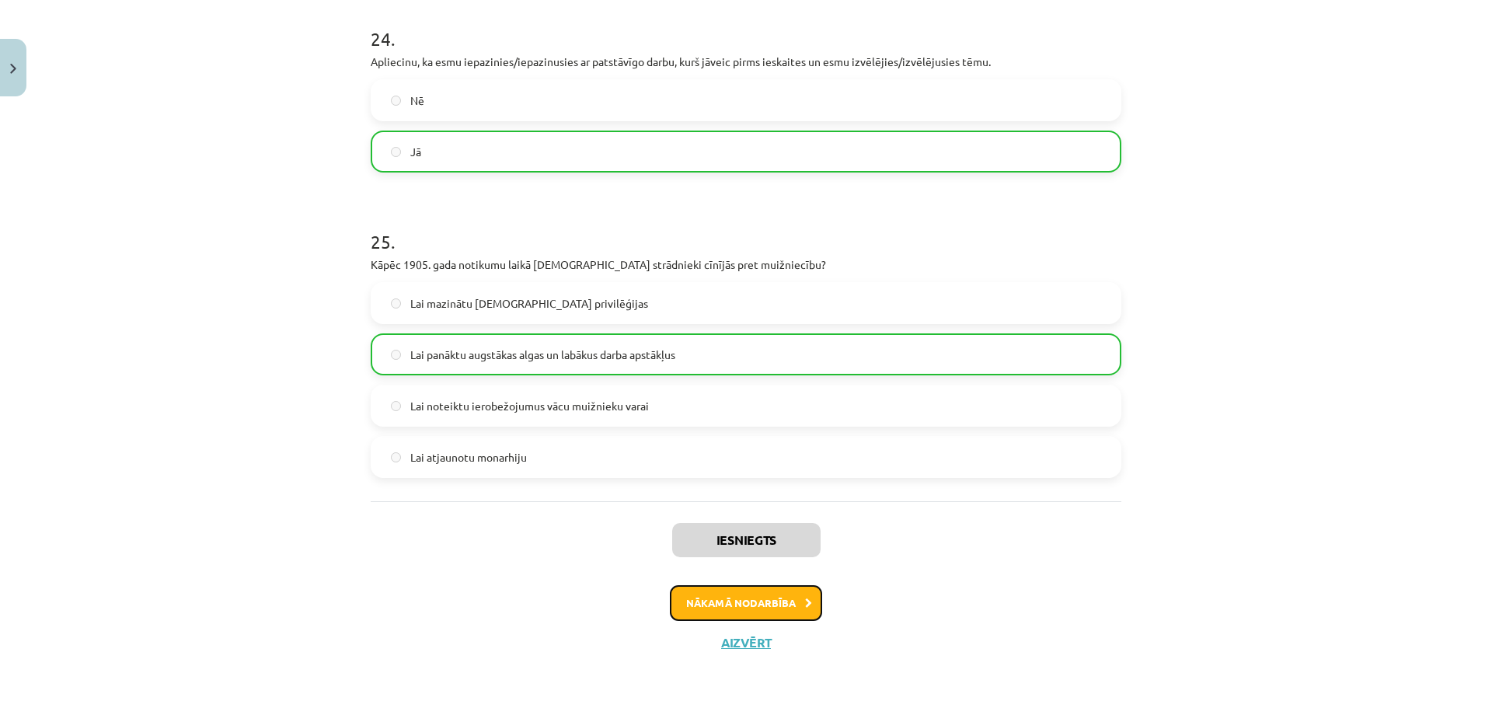
click at [784, 598] on button "Nākamā nodarbība" at bounding box center [746, 603] width 152 height 36
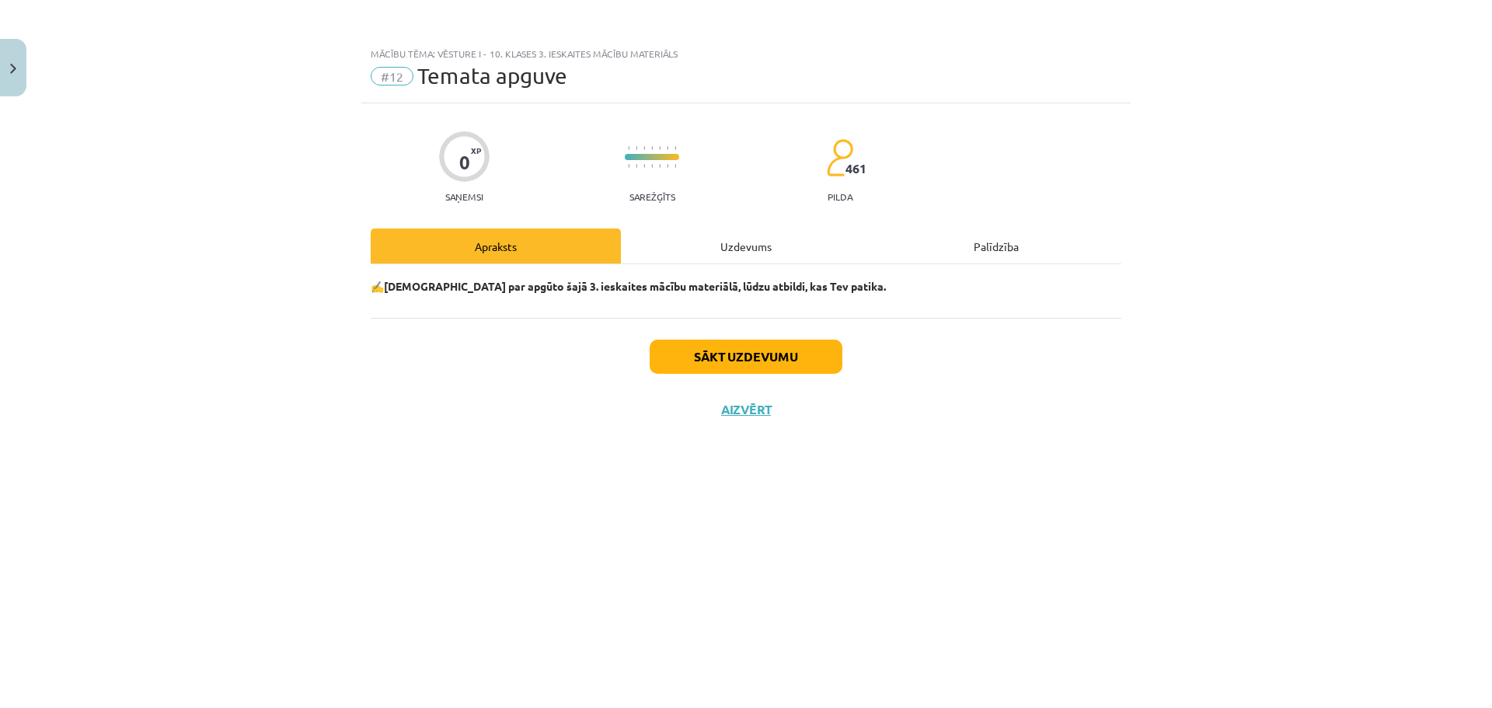
click at [736, 255] on div "Uzdevums" at bounding box center [746, 245] width 250 height 35
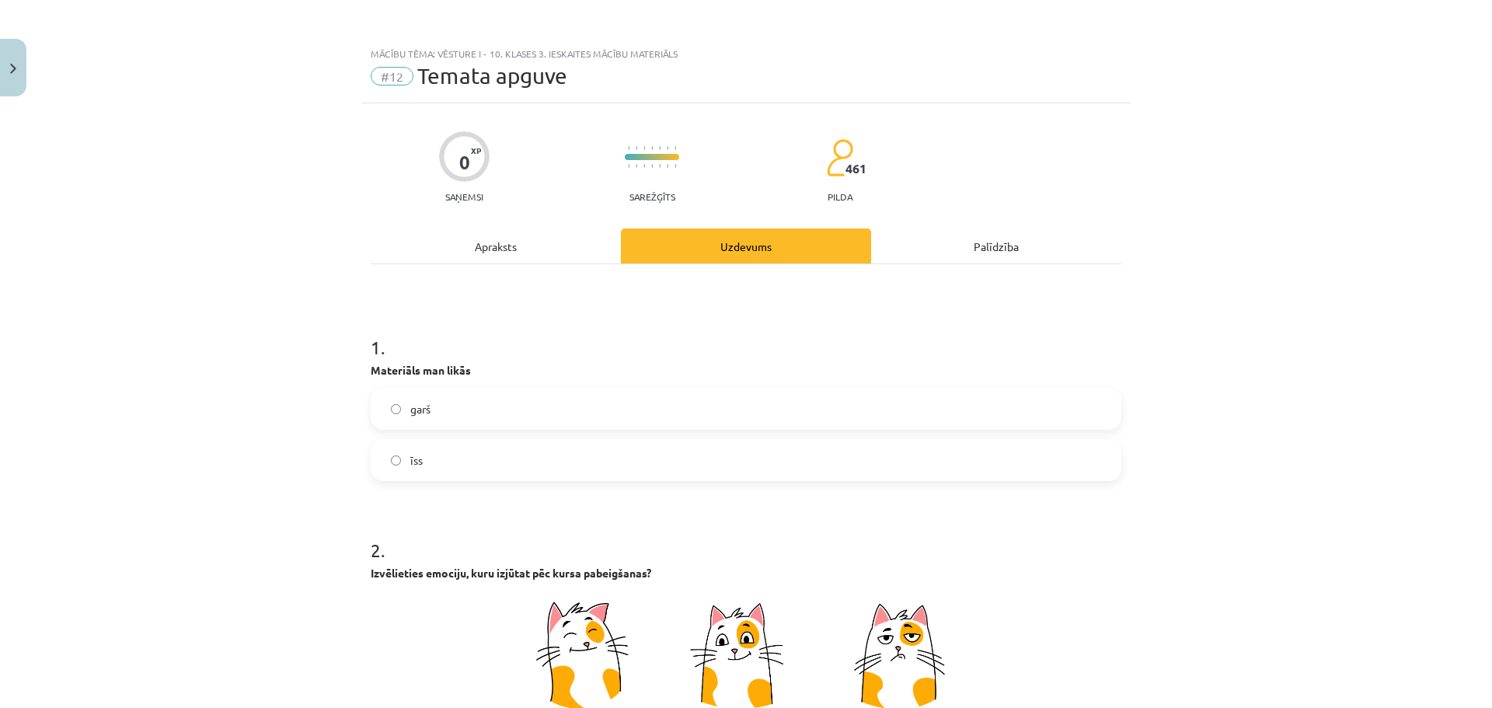
click at [487, 413] on label "garš" at bounding box center [746, 408] width 748 height 39
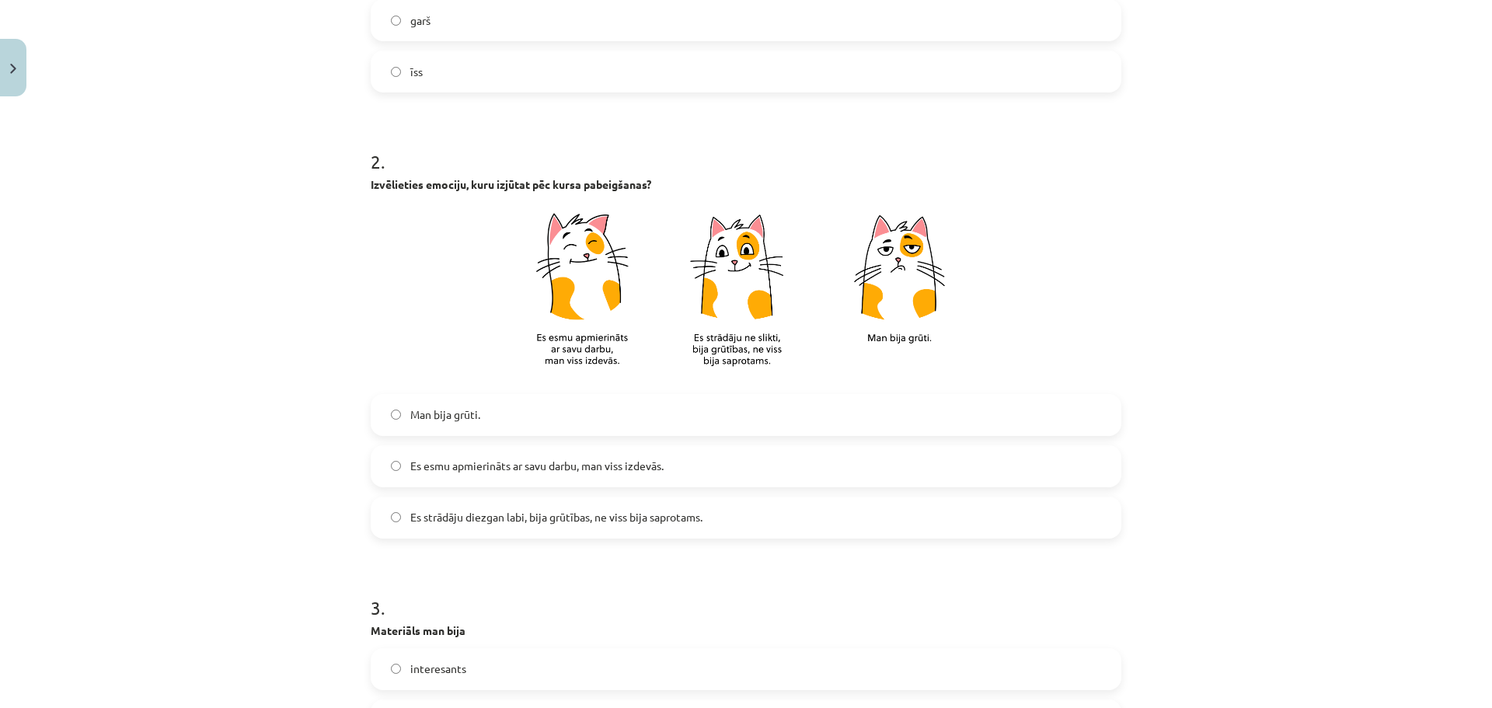
click at [577, 521] on span "Es strādāju diezgan labi, bija grūtības, ne viss bija saprotams." at bounding box center [556, 517] width 292 height 16
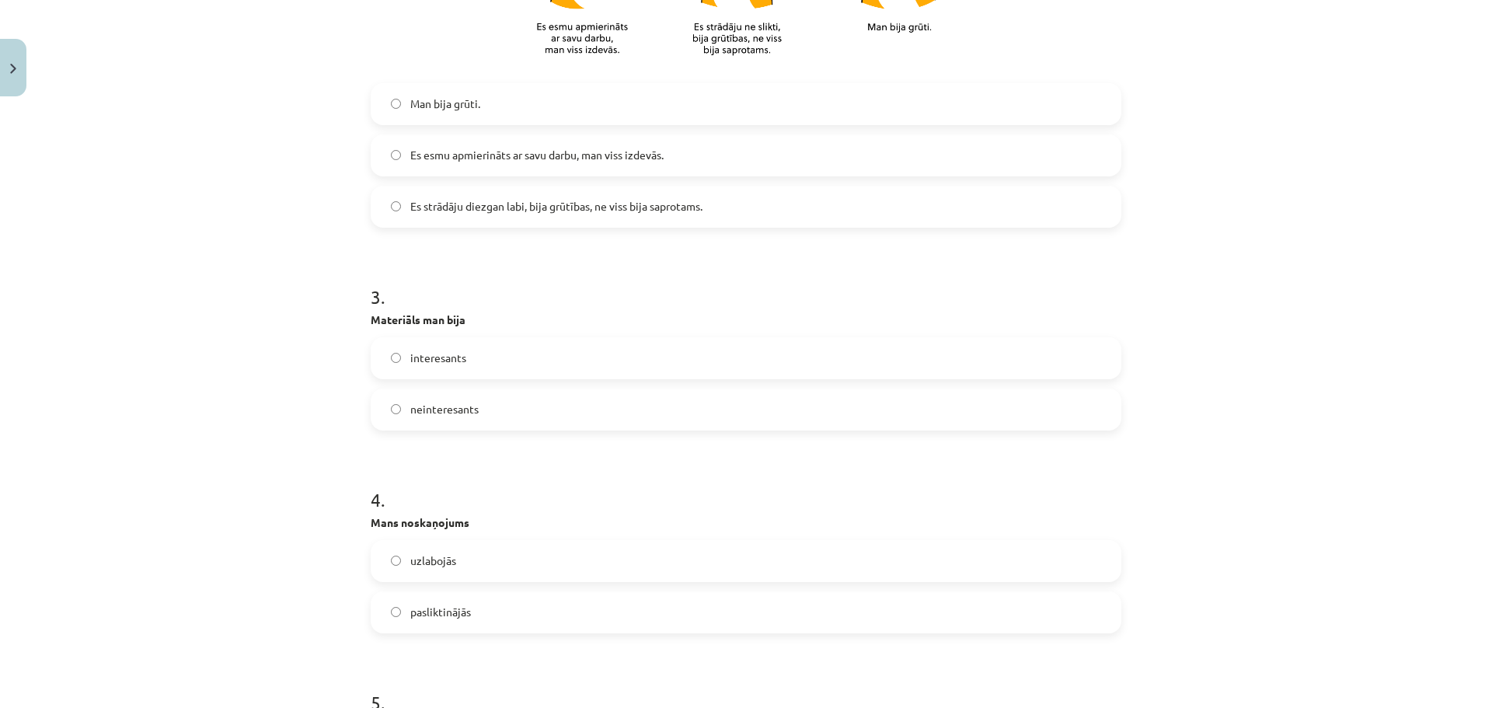
click at [501, 410] on label "neinteresants" at bounding box center [746, 409] width 748 height 39
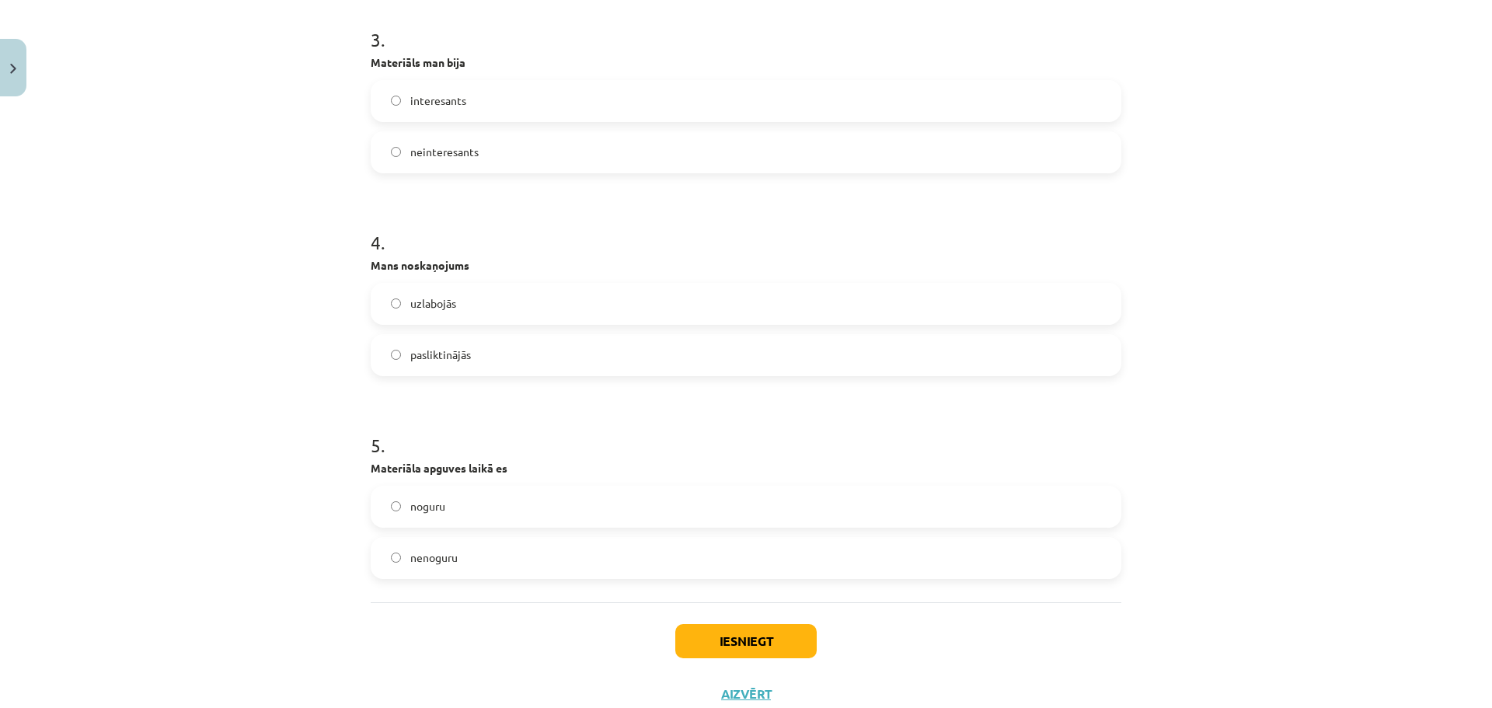
scroll to position [1008, 0]
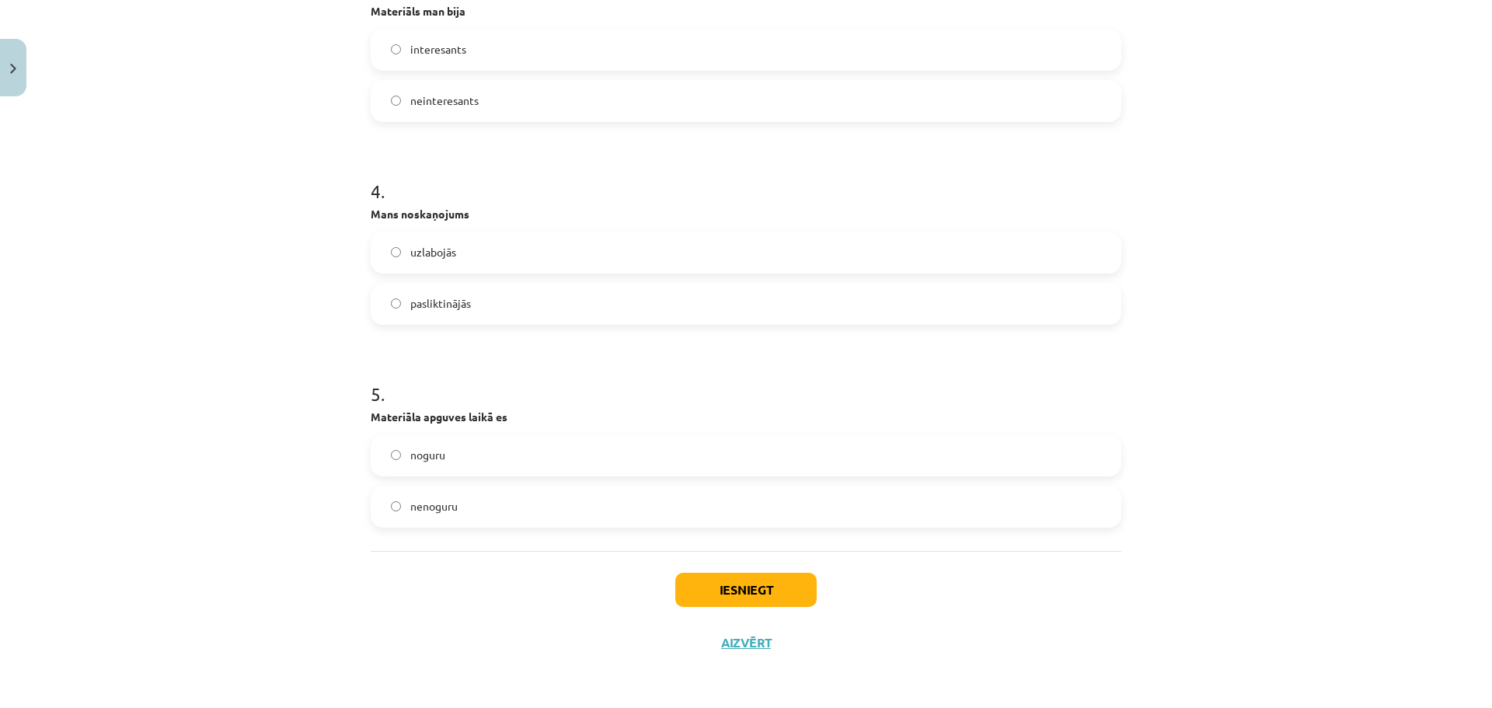
click at [473, 312] on label "pasliktinājās" at bounding box center [746, 303] width 748 height 39
click at [445, 457] on label "noguru" at bounding box center [746, 455] width 748 height 39
click at [775, 591] on button "Iesniegt" at bounding box center [745, 590] width 141 height 34
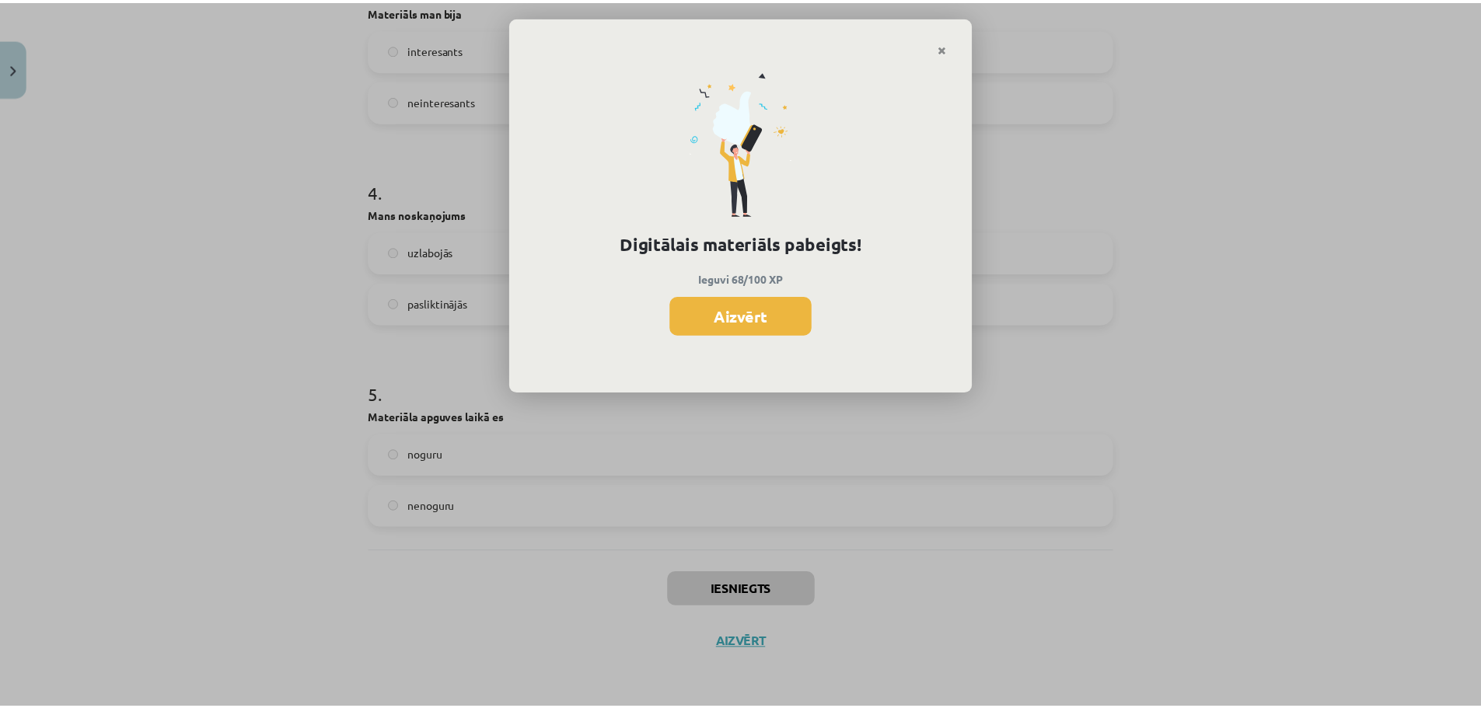
scroll to position [1439, 0]
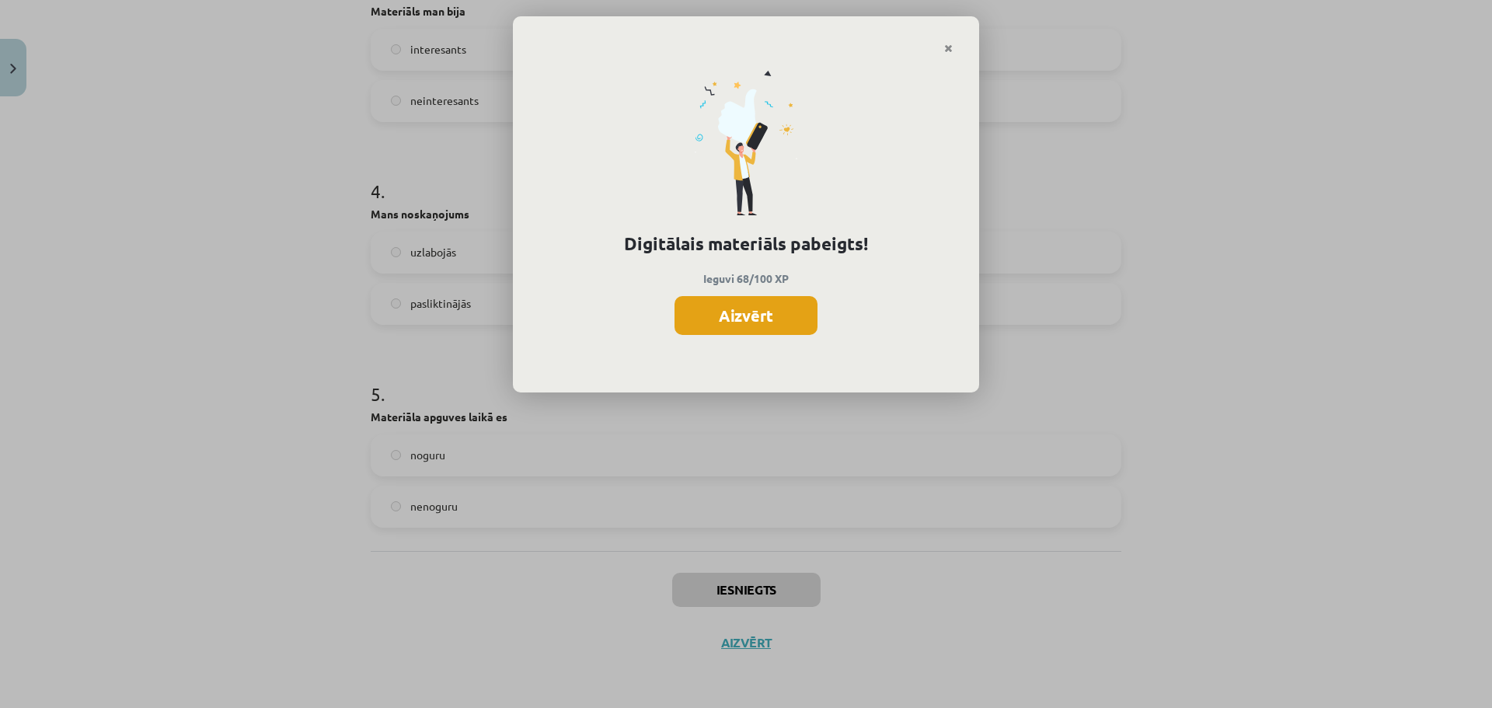
click at [703, 319] on button "Aizvērt" at bounding box center [746, 315] width 143 height 39
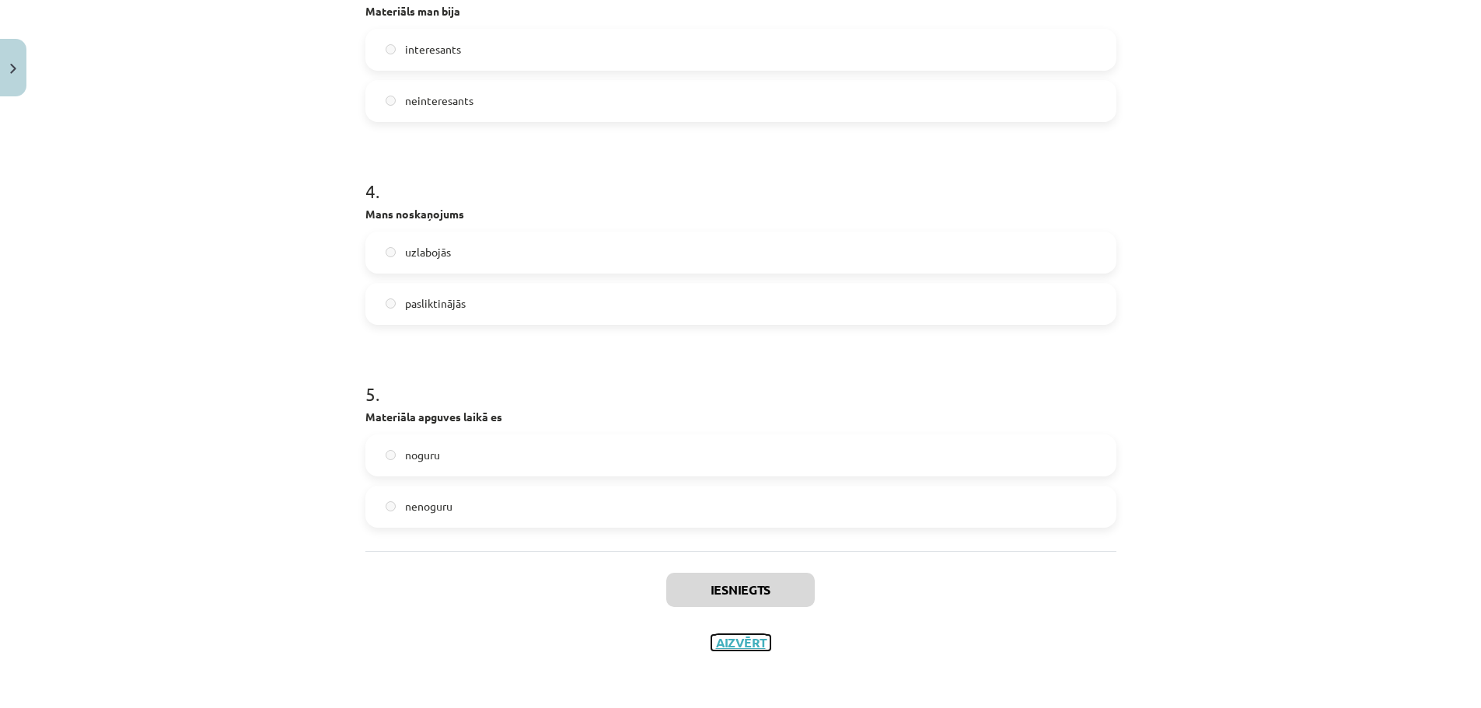
click at [737, 643] on button "Aizvērt" at bounding box center [740, 643] width 59 height 16
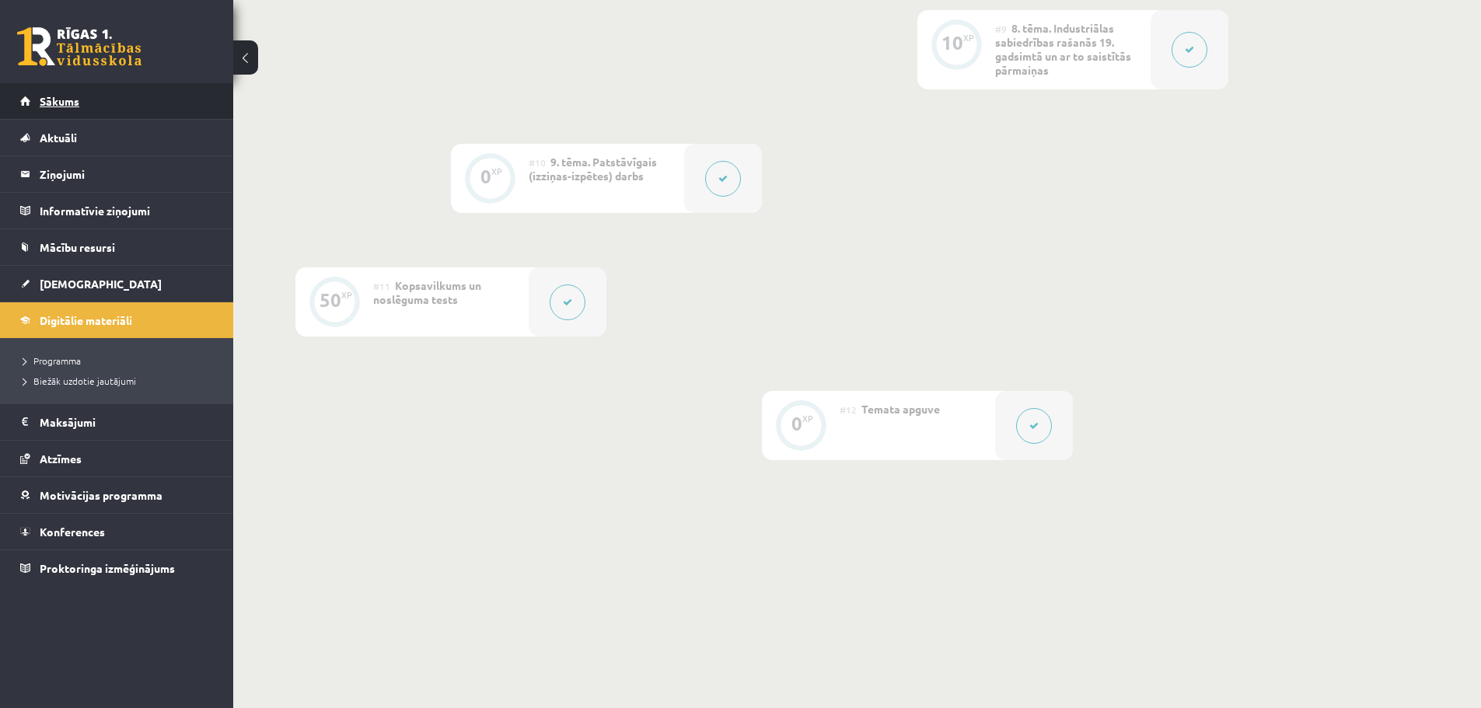
click at [58, 113] on link "Sākums" at bounding box center [117, 101] width 194 height 36
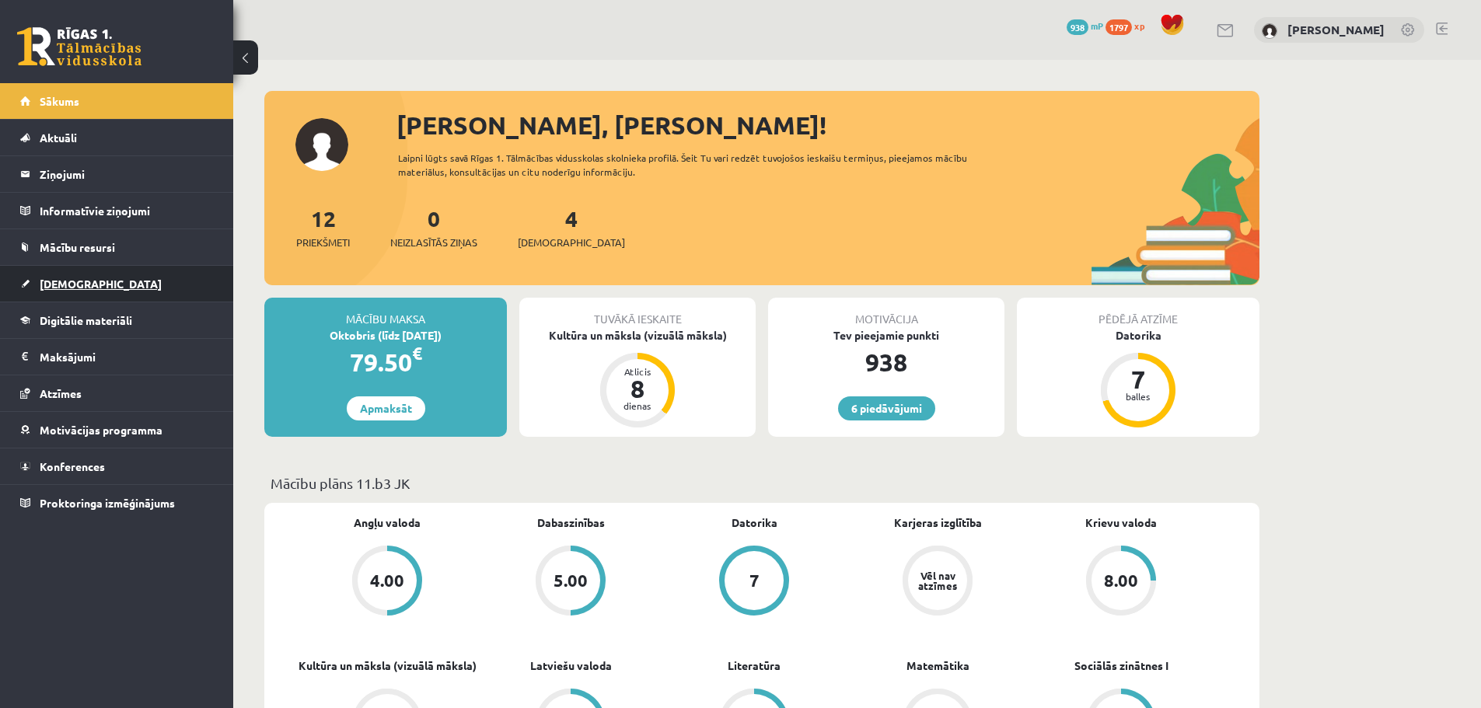
click at [107, 297] on link "[DEMOGRAPHIC_DATA]" at bounding box center [117, 284] width 194 height 36
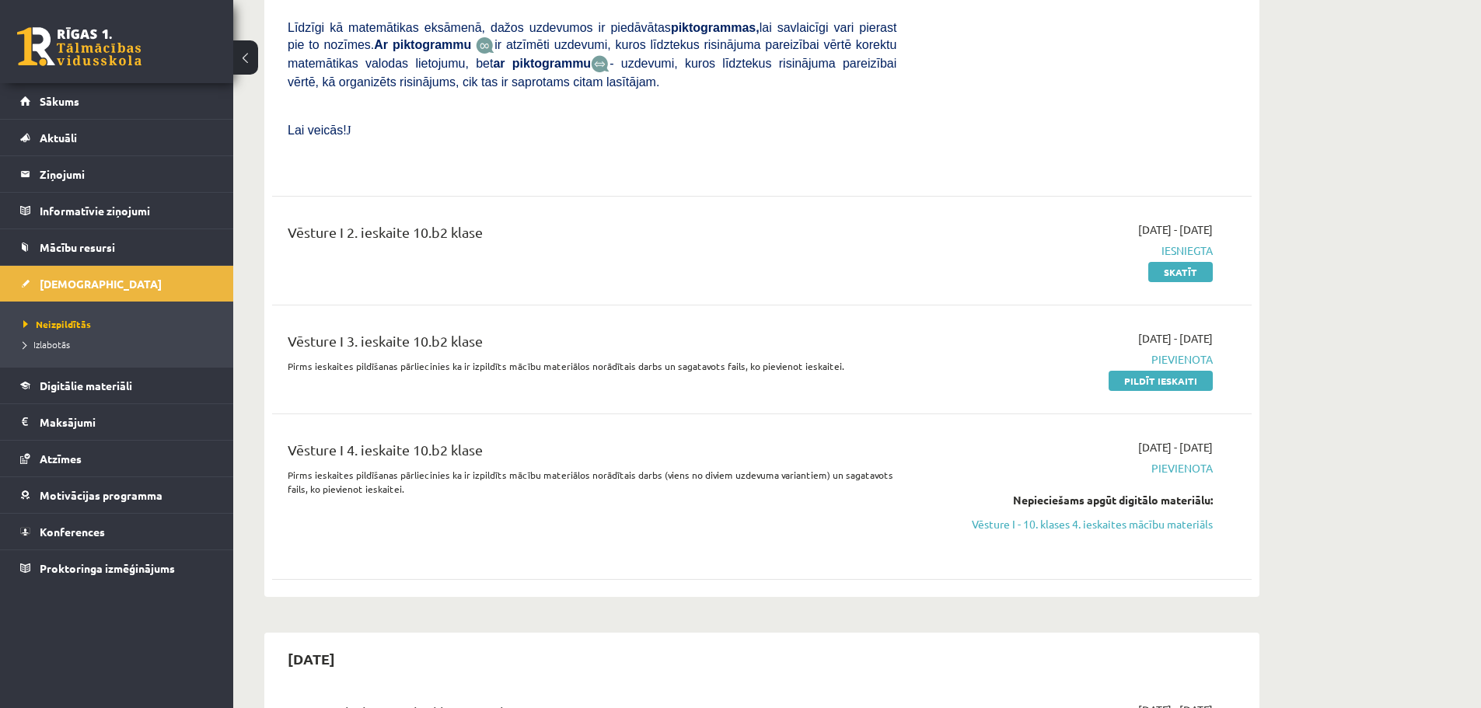
scroll to position [1010, 0]
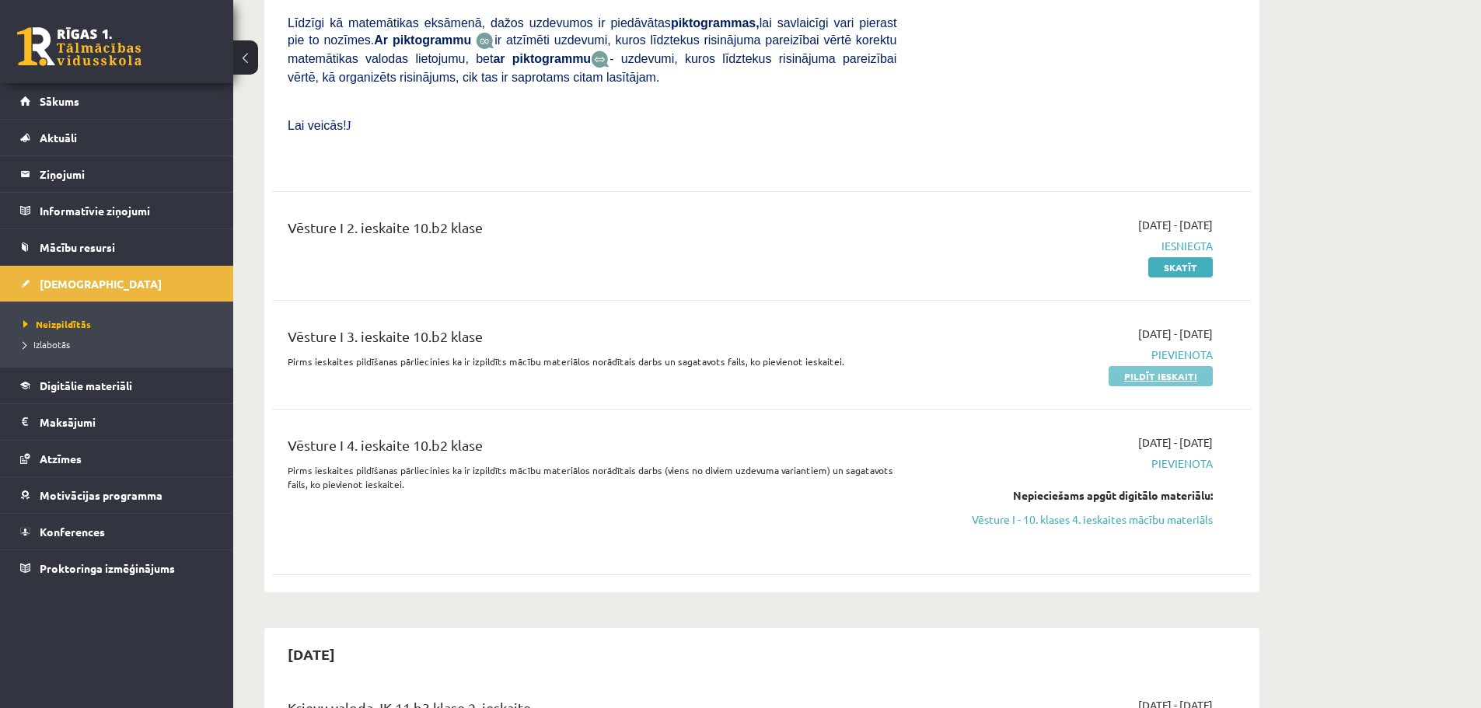
click at [1194, 366] on link "Pildīt ieskaiti" at bounding box center [1160, 376] width 104 height 20
click at [1158, 366] on link "Pildīt ieskaiti" at bounding box center [1160, 376] width 104 height 20
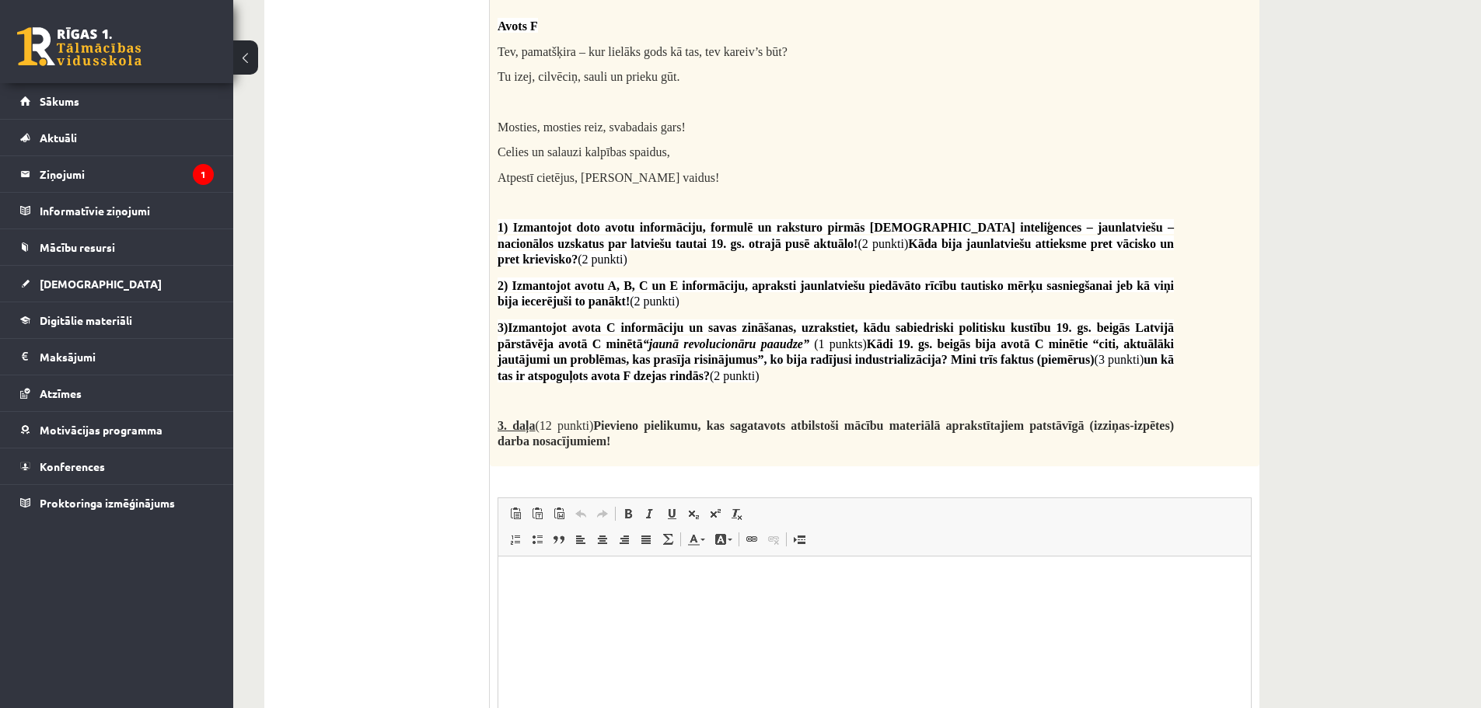
scroll to position [3214, 0]
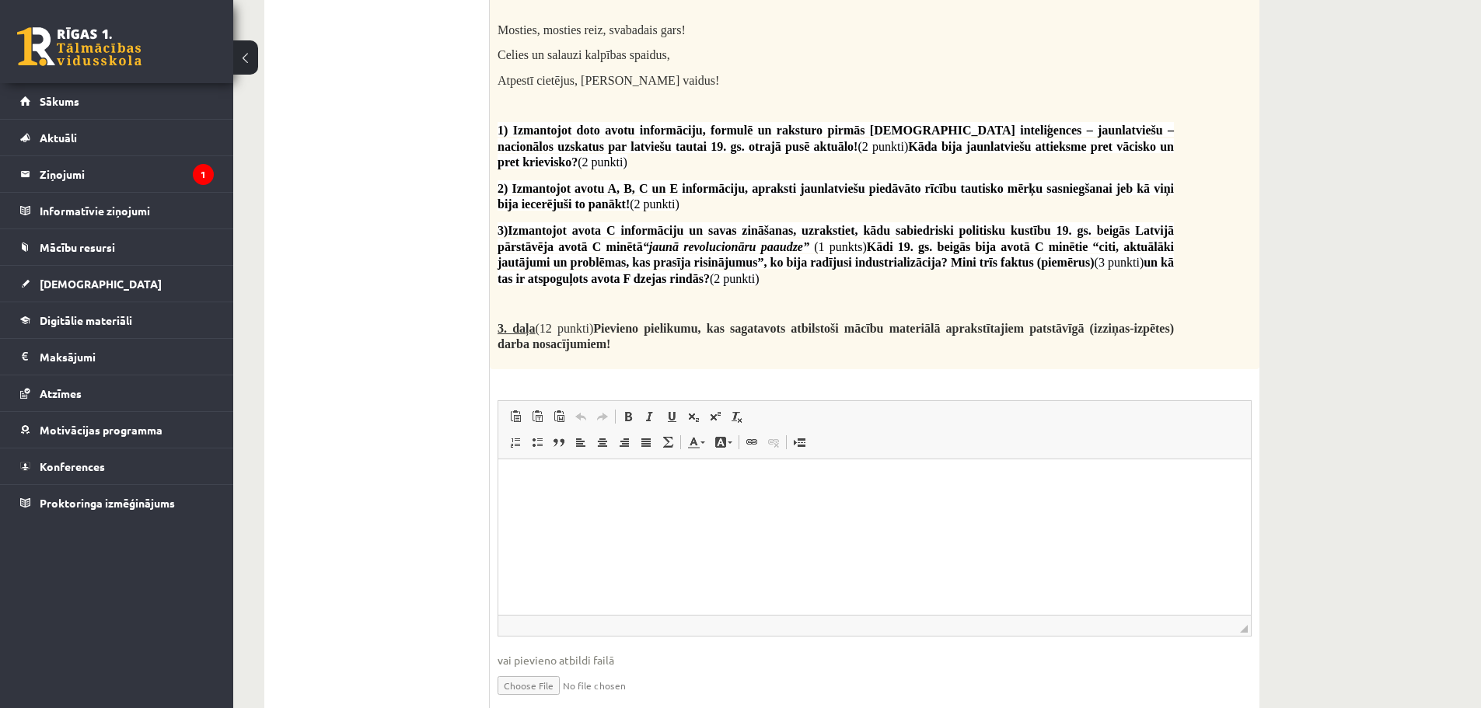
drag, startPoint x: 584, startPoint y: 378, endPoint x: 581, endPoint y: 393, distance: 15.1
click at [581, 436] on span at bounding box center [580, 442] width 12 height 12
click at [577, 483] on p "Editor, wiswyg-editor-user-answer-47433800107100" at bounding box center [874, 483] width 721 height 16
click at [605, 436] on span at bounding box center [602, 442] width 12 height 12
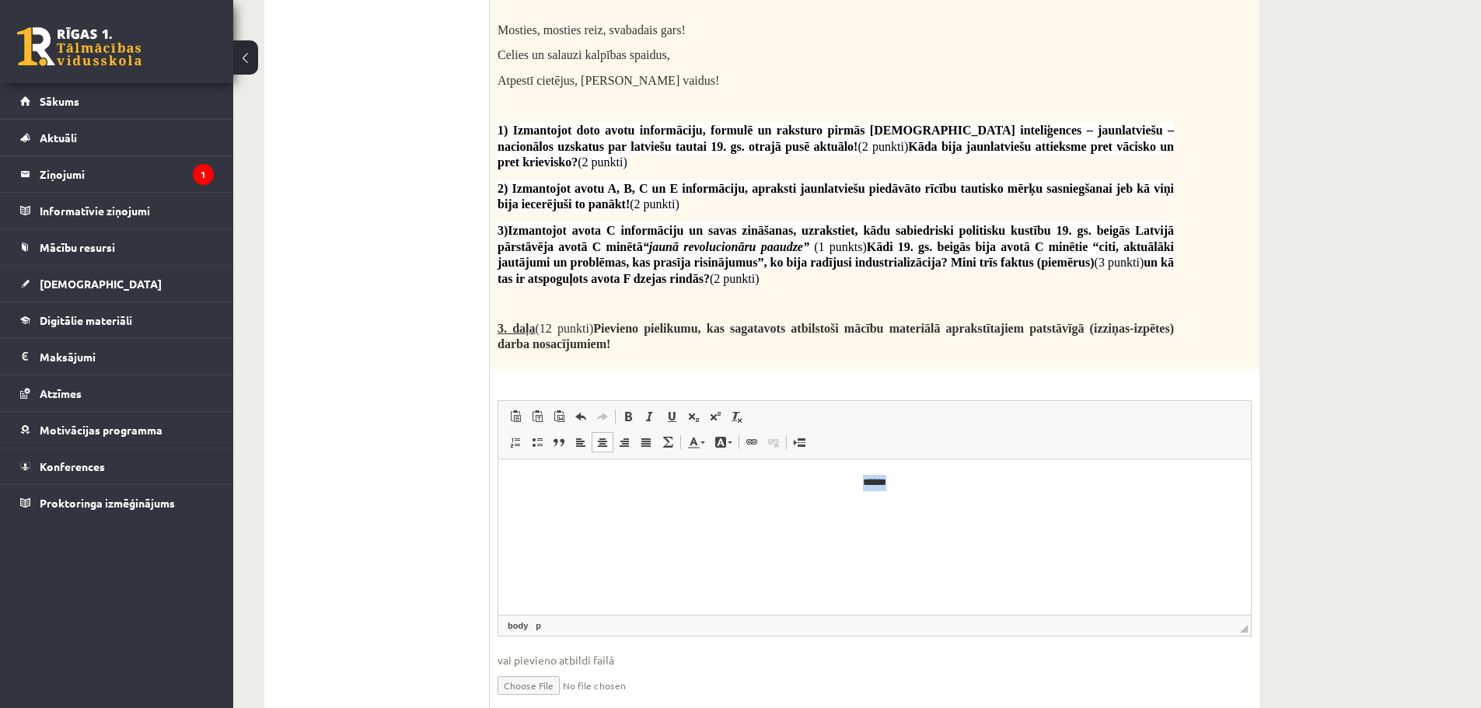
drag, startPoint x: 863, startPoint y: 484, endPoint x: 798, endPoint y: 459, distance: 69.9
click at [805, 480] on p "******" at bounding box center [874, 483] width 721 height 16
click at [635, 406] on link "Bold Keyboard shortcut Ctrl+B" at bounding box center [628, 416] width 22 height 20
click at [895, 473] on html "******" at bounding box center [874, 495] width 752 height 73
click at [900, 478] on p "******" at bounding box center [874, 483] width 721 height 16
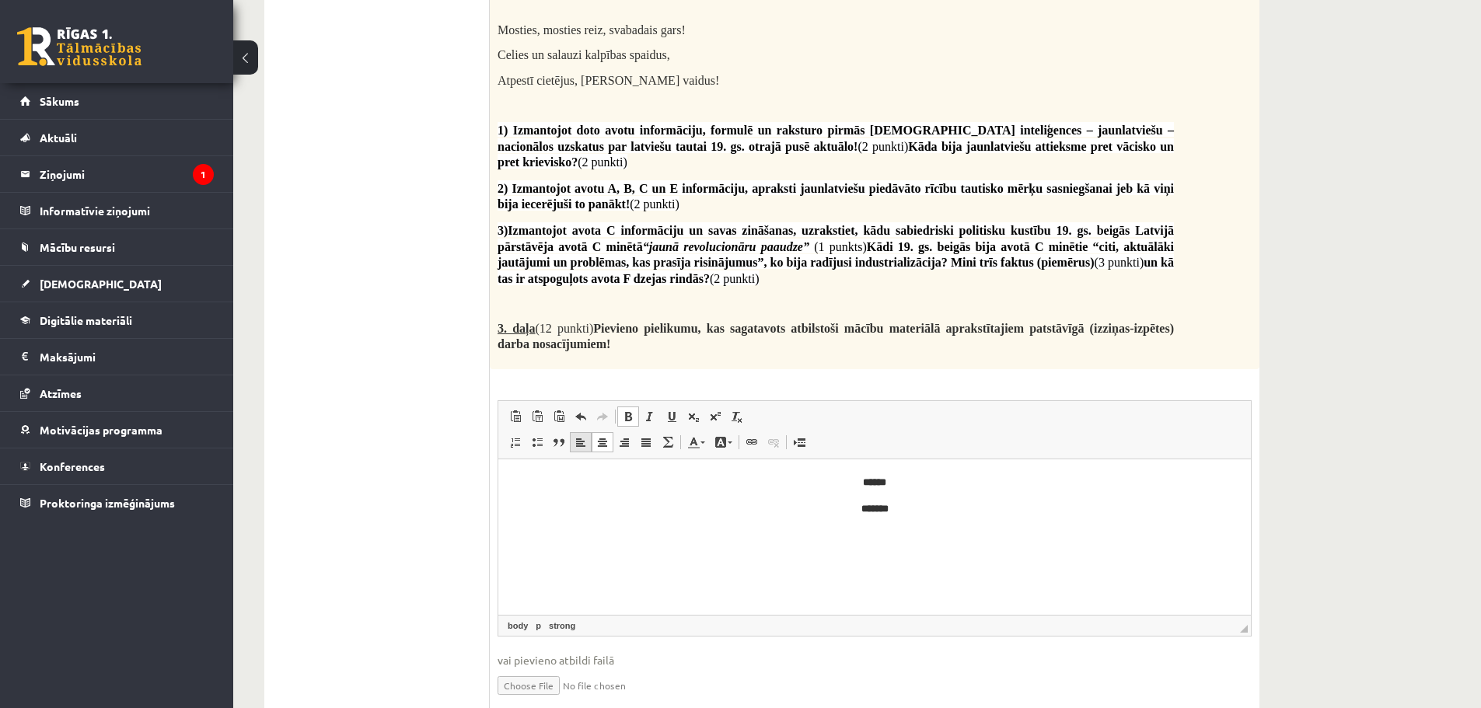
click at [590, 432] on link "Align Left" at bounding box center [581, 442] width 22 height 20
click at [634, 406] on link "Bold Keyboard shortcut Ctrl+B" at bounding box center [628, 416] width 22 height 20
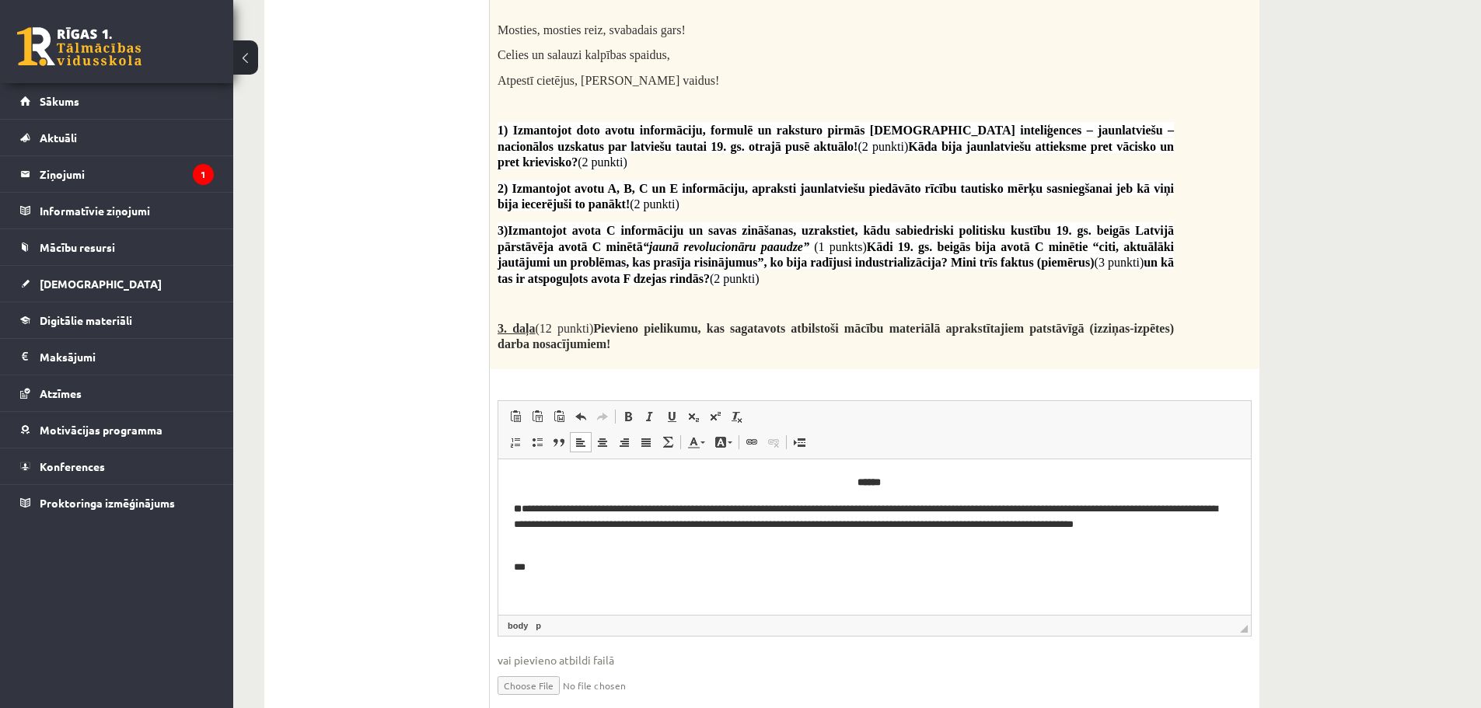
click at [516, 509] on strong "**" at bounding box center [518, 509] width 8 height 10
click at [518, 508] on strong "**" at bounding box center [518, 509] width 8 height 10
click at [538, 568] on p "***" at bounding box center [869, 568] width 710 height 16
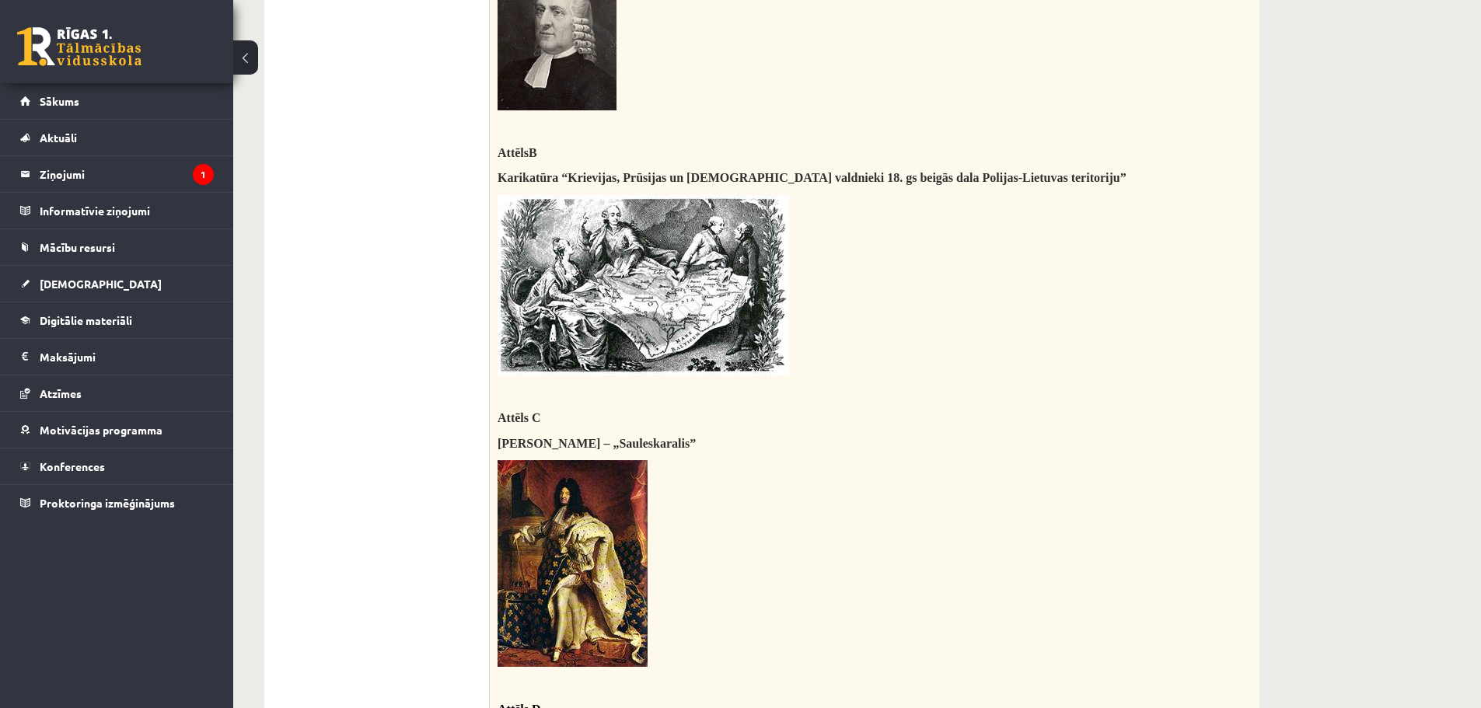
scroll to position [416, 0]
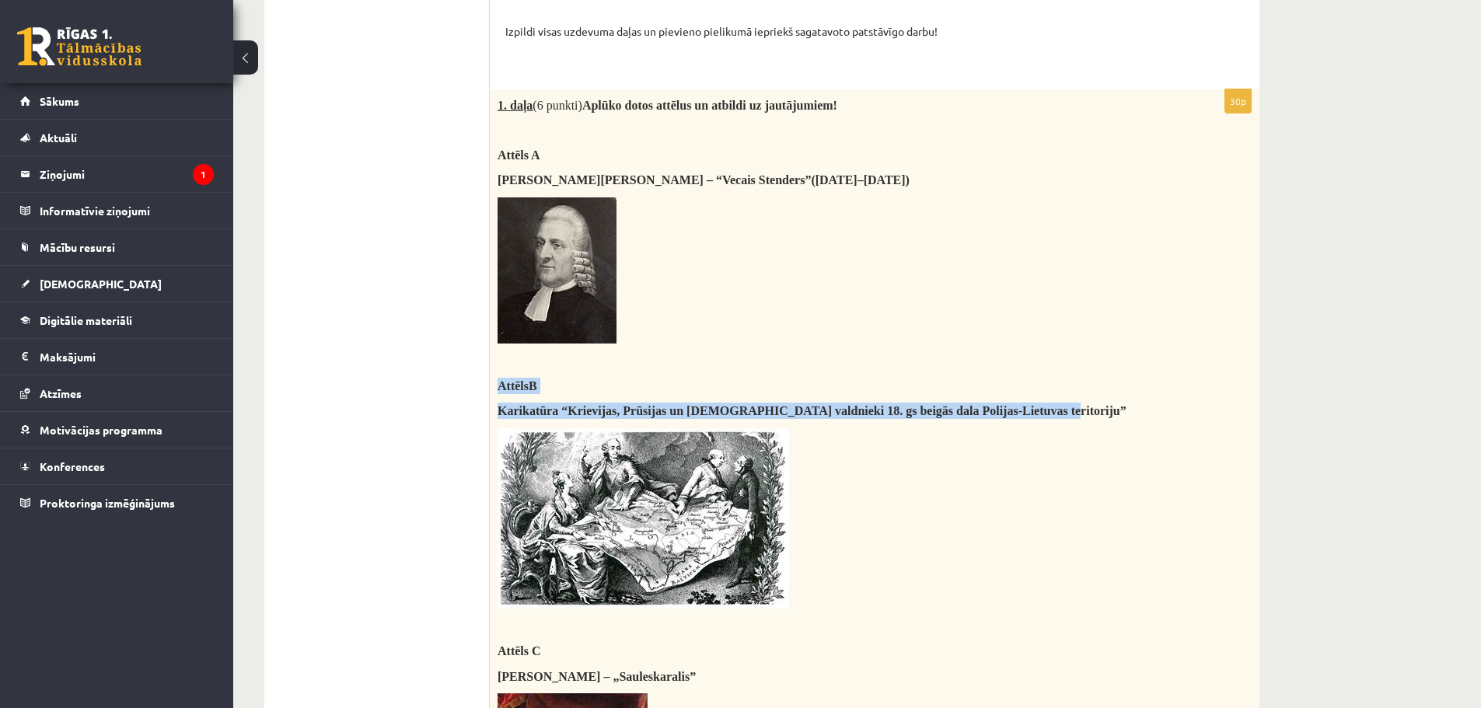
drag, startPoint x: 1031, startPoint y: 409, endPoint x: 500, endPoint y: 388, distance: 530.4
copy div "Attēls B Karikatūra “Krievijas, Prūsijas un Austrijas valdnieki 18. gs beigās d…"
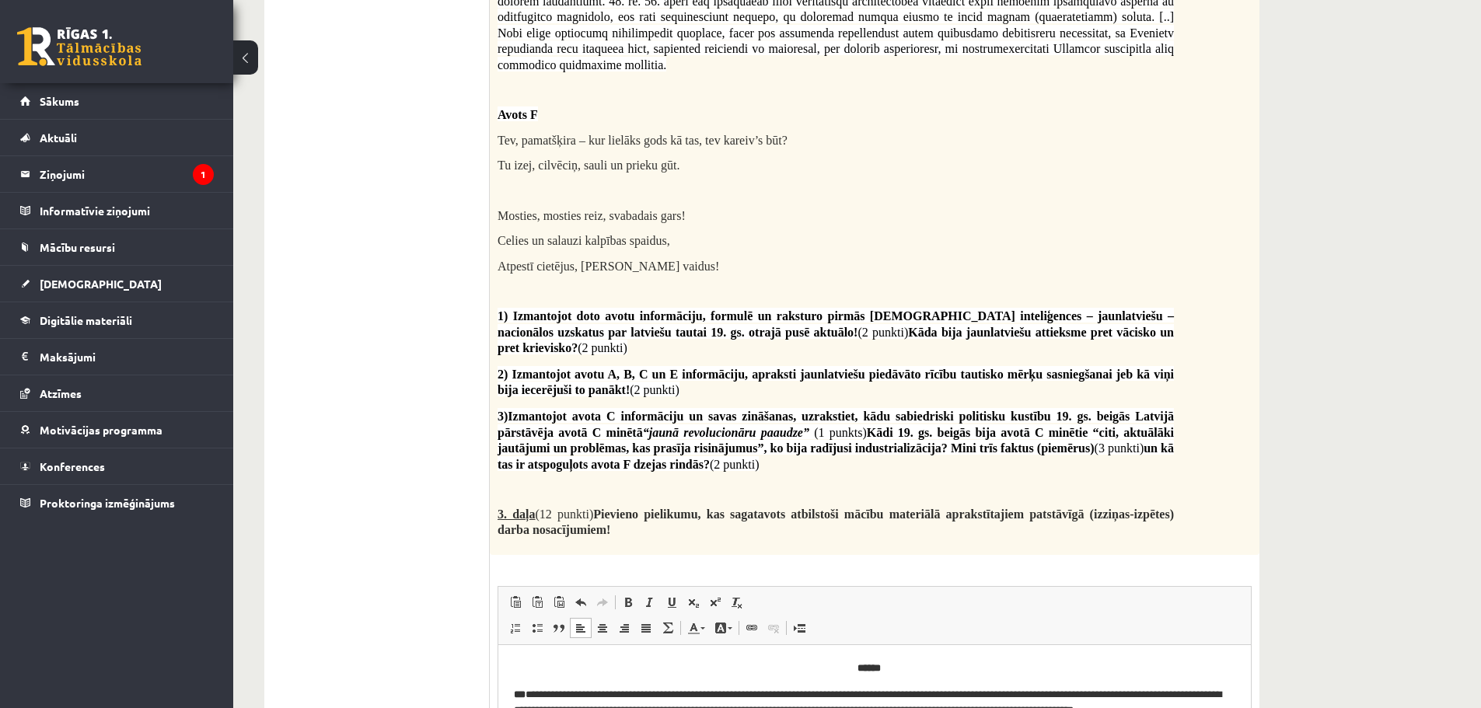
scroll to position [3214, 0]
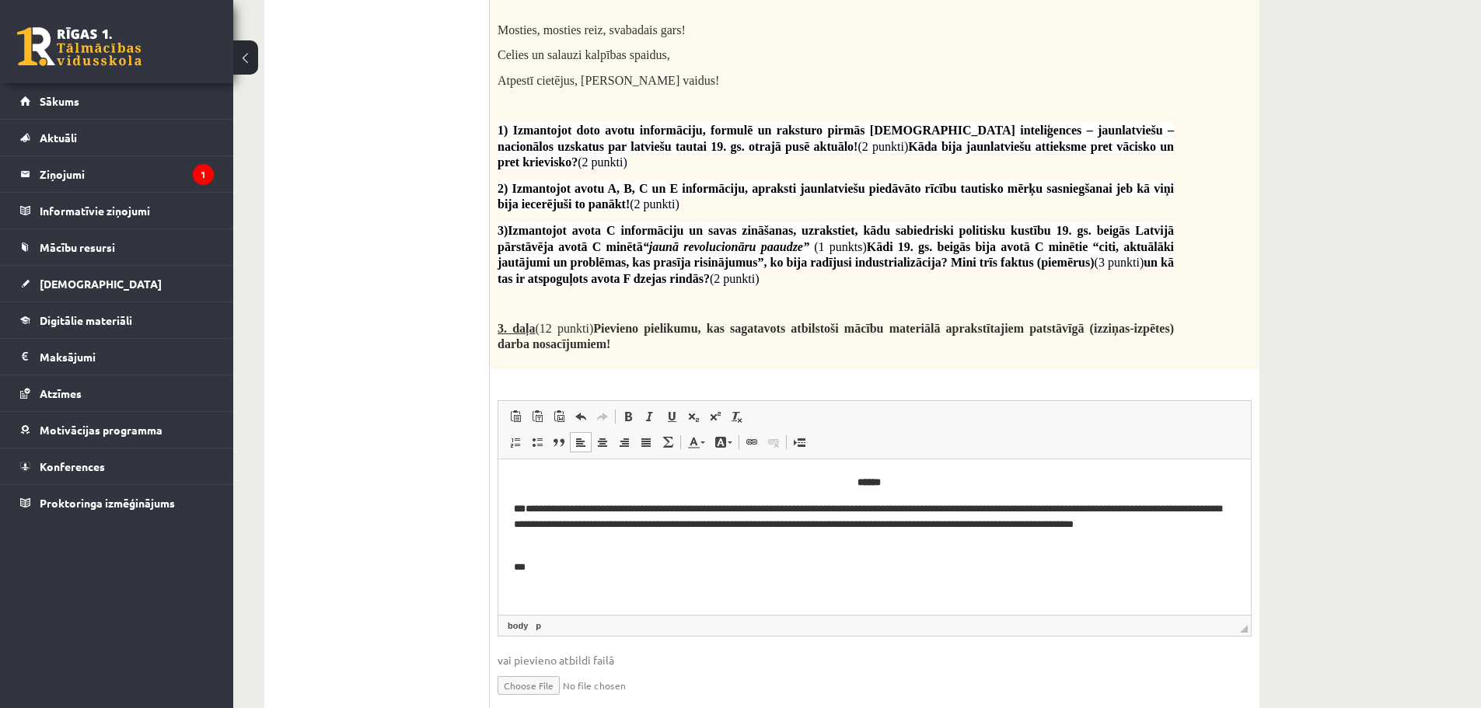
click at [546, 556] on body "**********" at bounding box center [874, 538] width 721 height 127
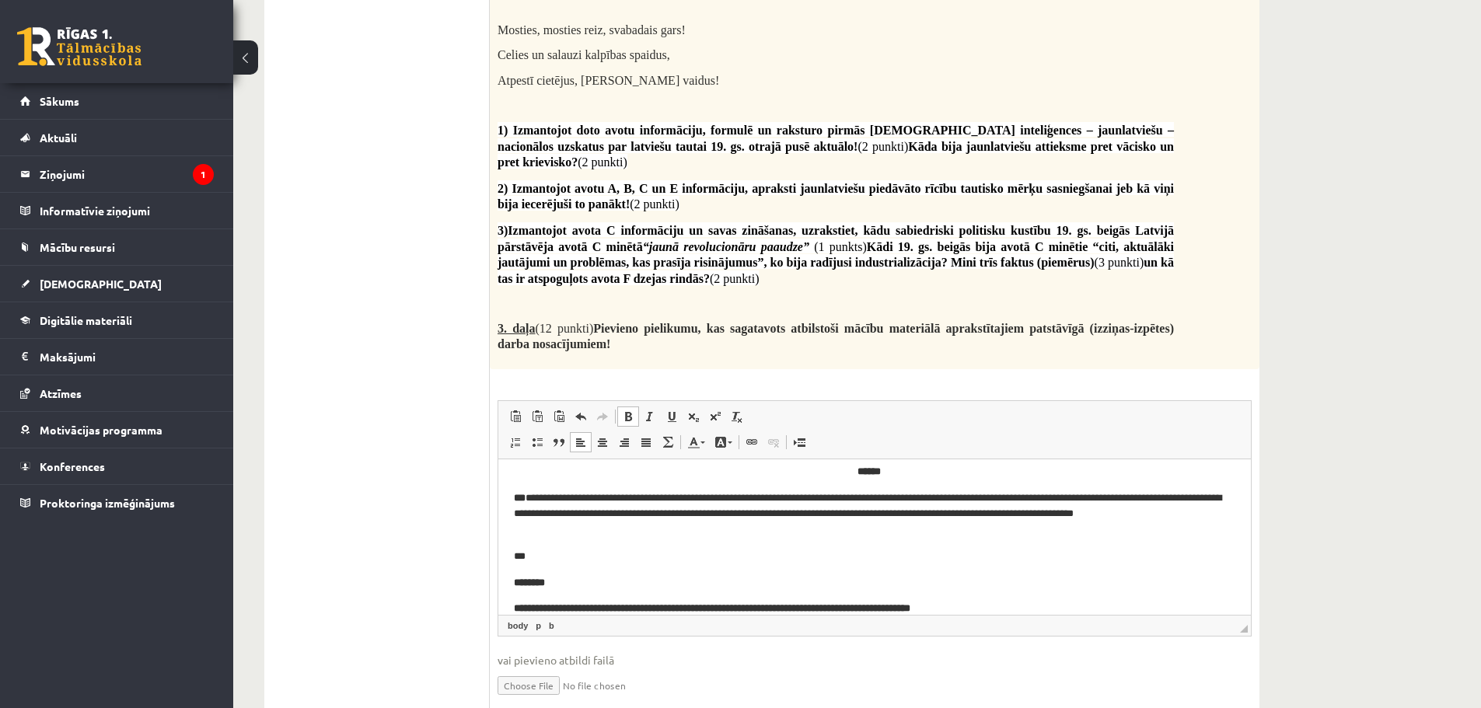
scroll to position [55, 0]
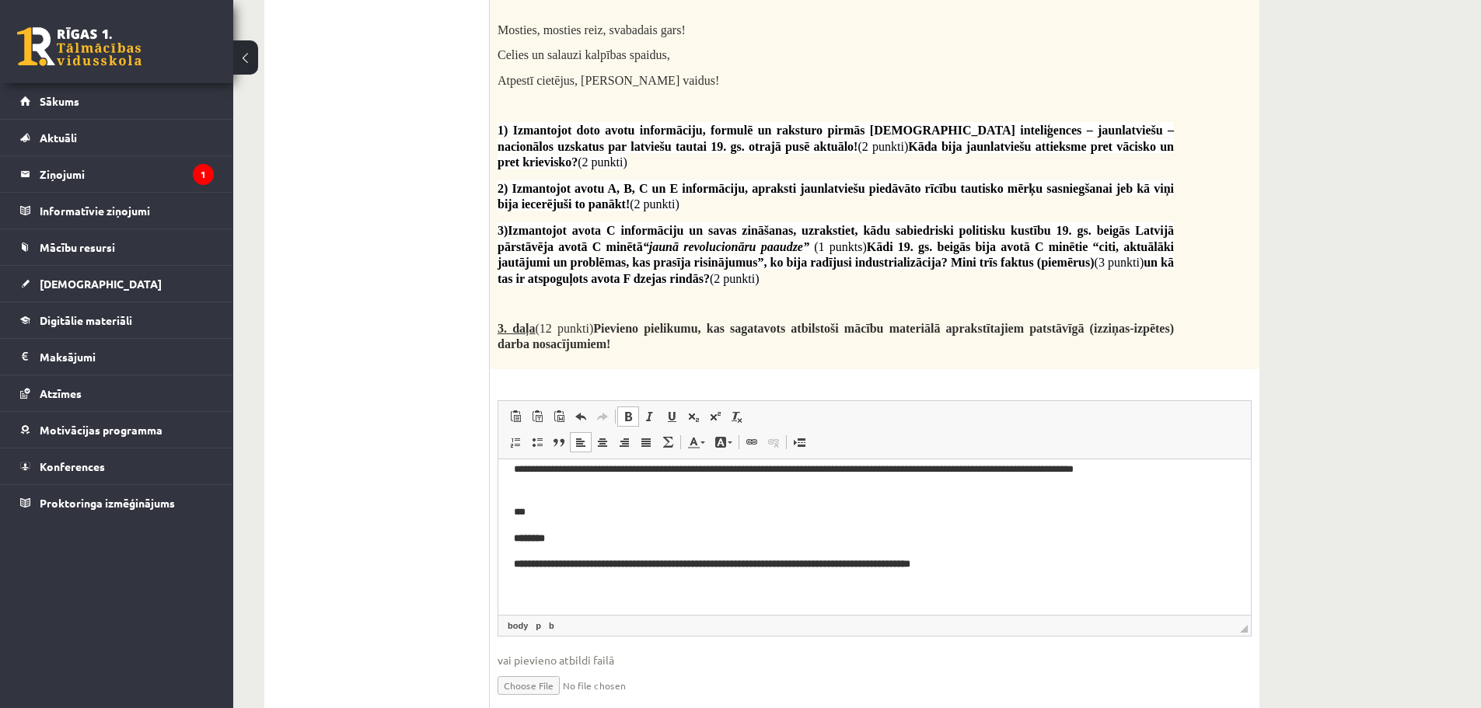
click at [511, 564] on html "**********" at bounding box center [874, 509] width 752 height 211
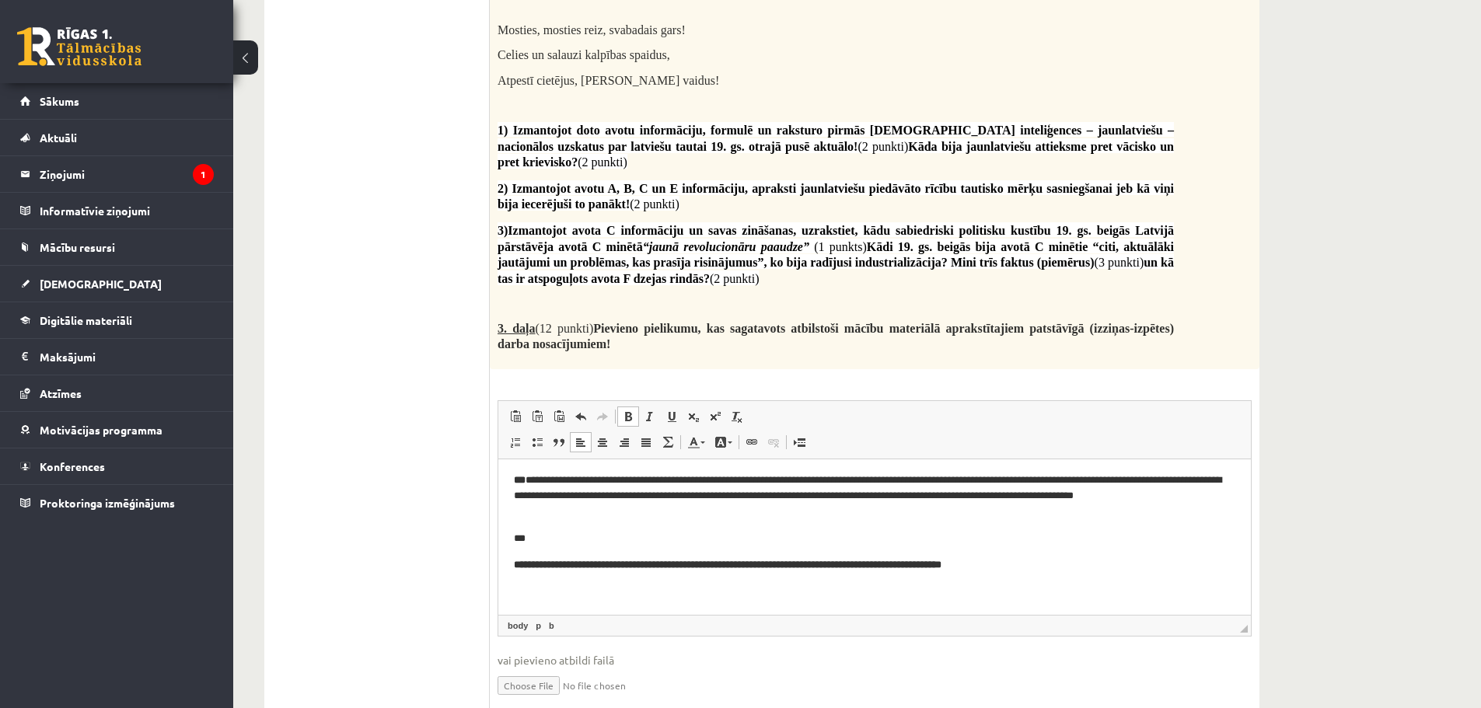
click at [537, 560] on b "******" at bounding box center [525, 565] width 23 height 10
click at [546, 562] on b "**********" at bounding box center [739, 565] width 404 height 10
click at [551, 563] on b "**********" at bounding box center [739, 565] width 404 height 10
click at [511, 567] on html "**********" at bounding box center [874, 523] width 752 height 184
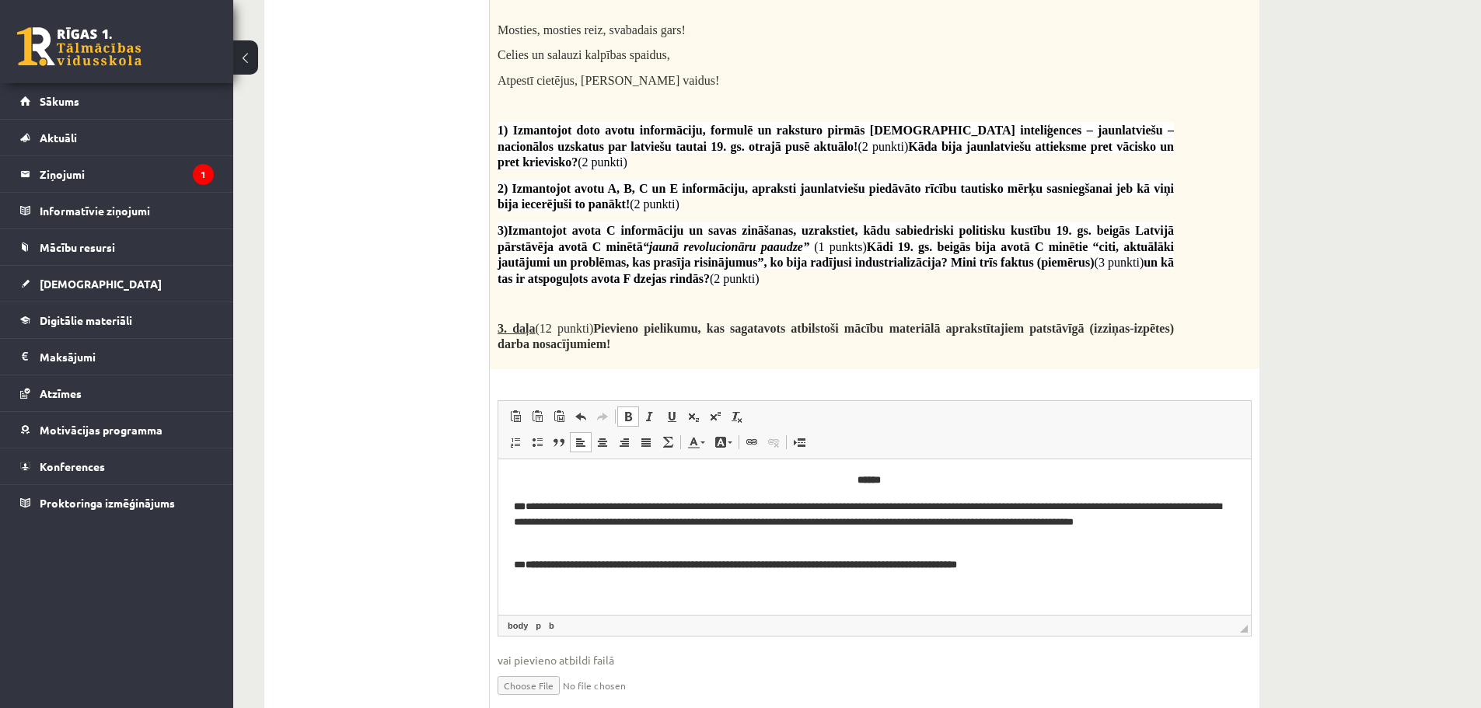
scroll to position [3, 0]
drag, startPoint x: 1062, startPoint y: 562, endPoint x: 525, endPoint y: 549, distance: 537.2
click at [525, 549] on body "**********" at bounding box center [874, 536] width 721 height 127
click at [626, 410] on span at bounding box center [628, 416] width 12 height 12
click at [1001, 563] on p "**********" at bounding box center [869, 565] width 710 height 16
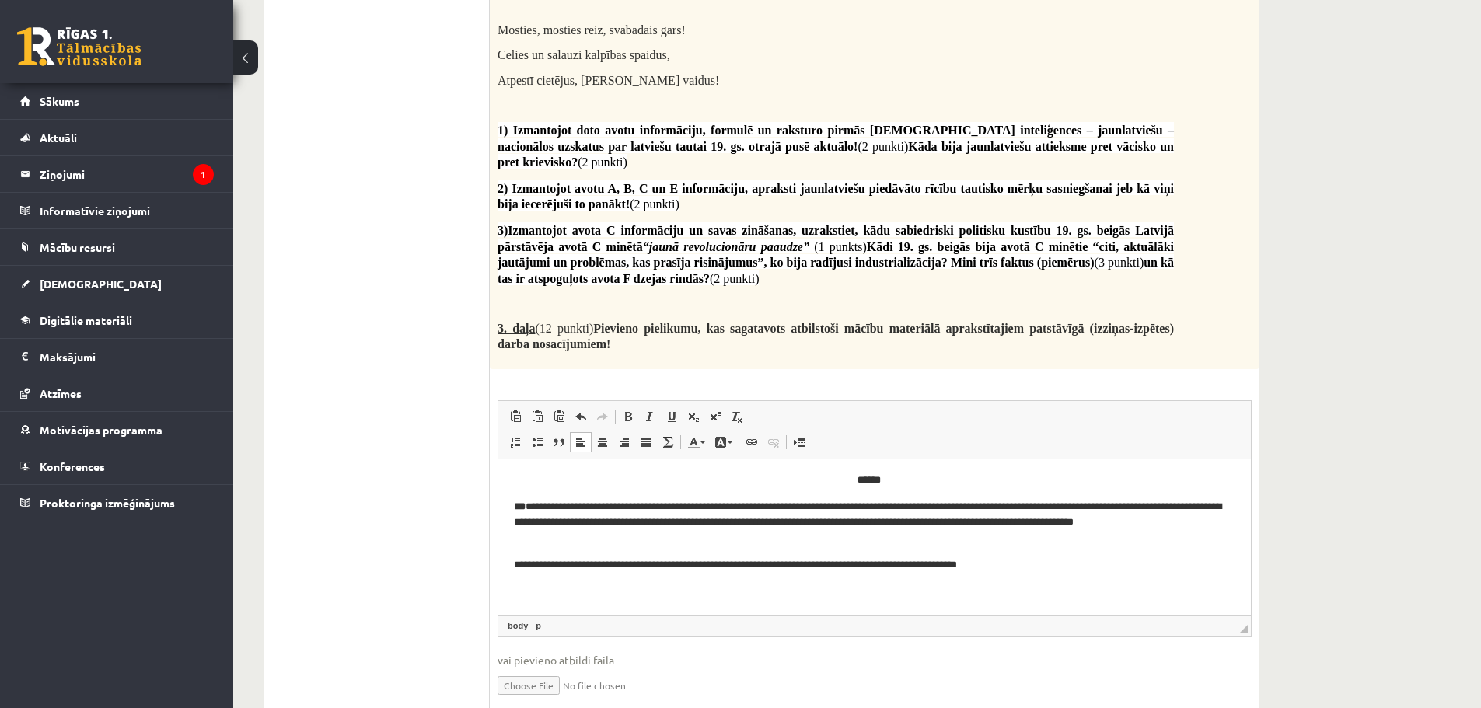
click at [1010, 564] on p "**********" at bounding box center [869, 565] width 710 height 16
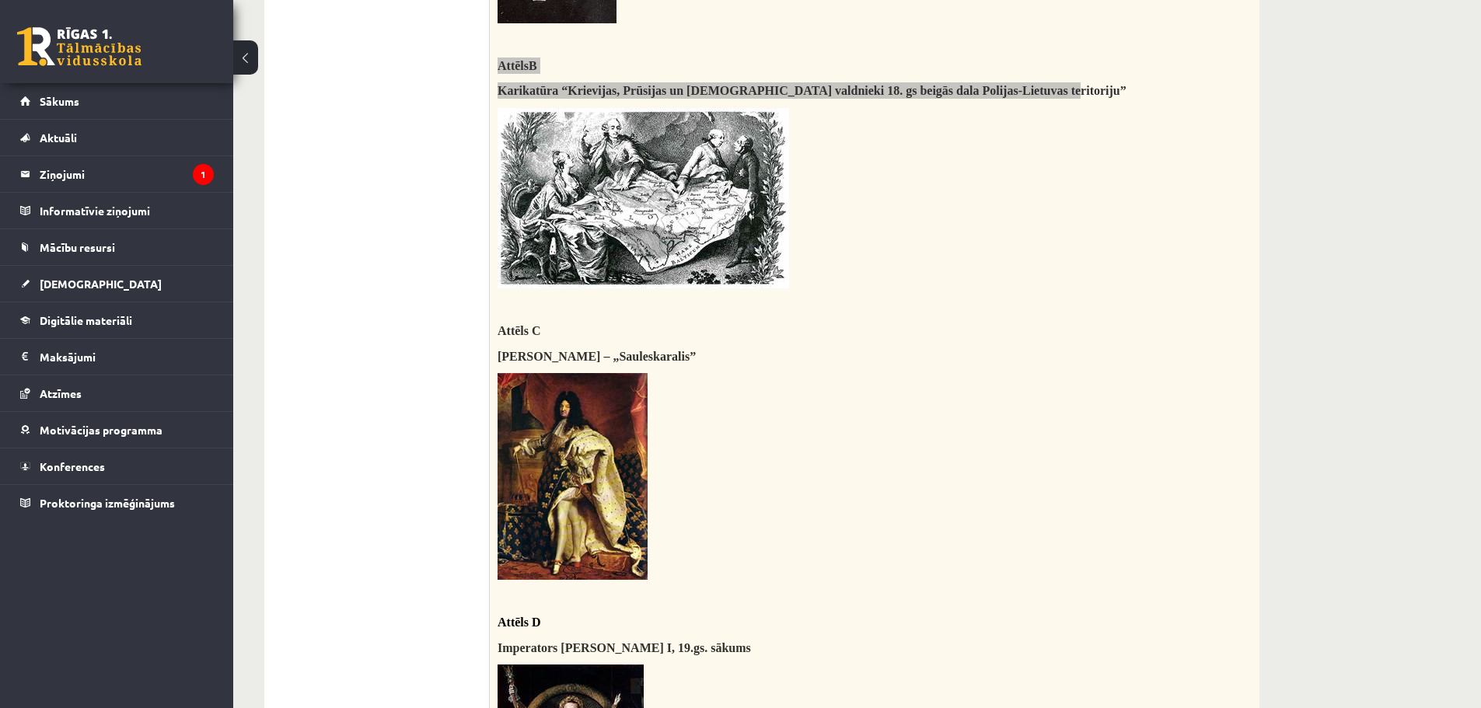
scroll to position [727, 0]
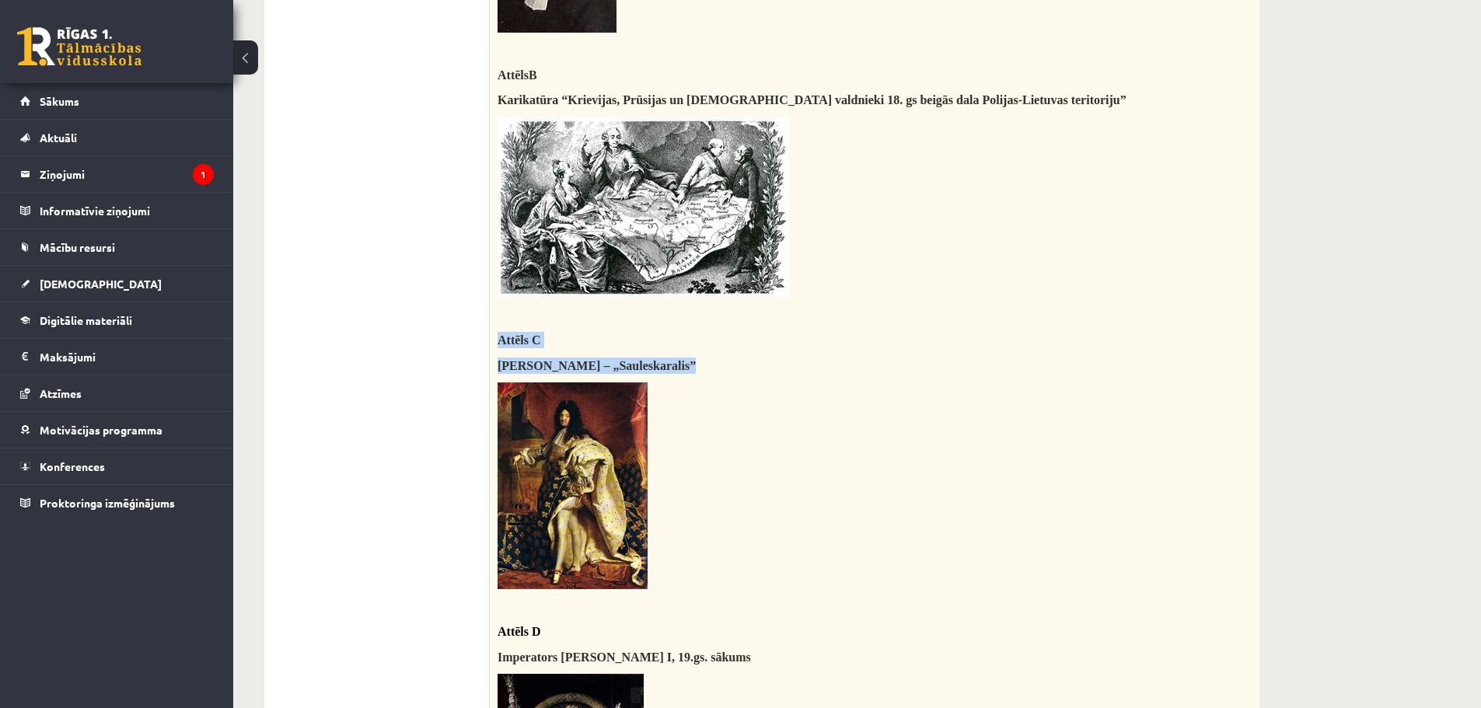
drag, startPoint x: 702, startPoint y: 364, endPoint x: 497, endPoint y: 340, distance: 206.5
copy div "Attēls C Karalis Luijs XIV – „Saules karalis ”"
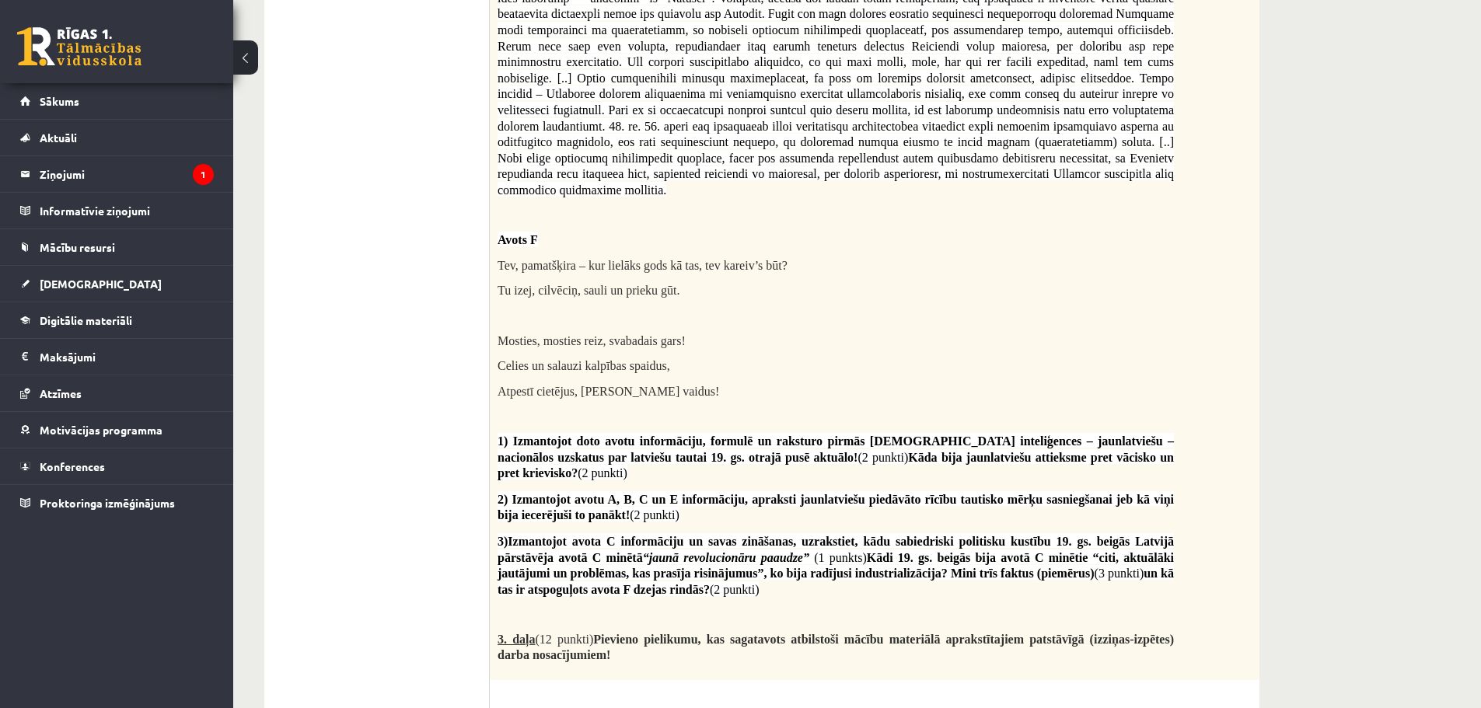
scroll to position [3214, 0]
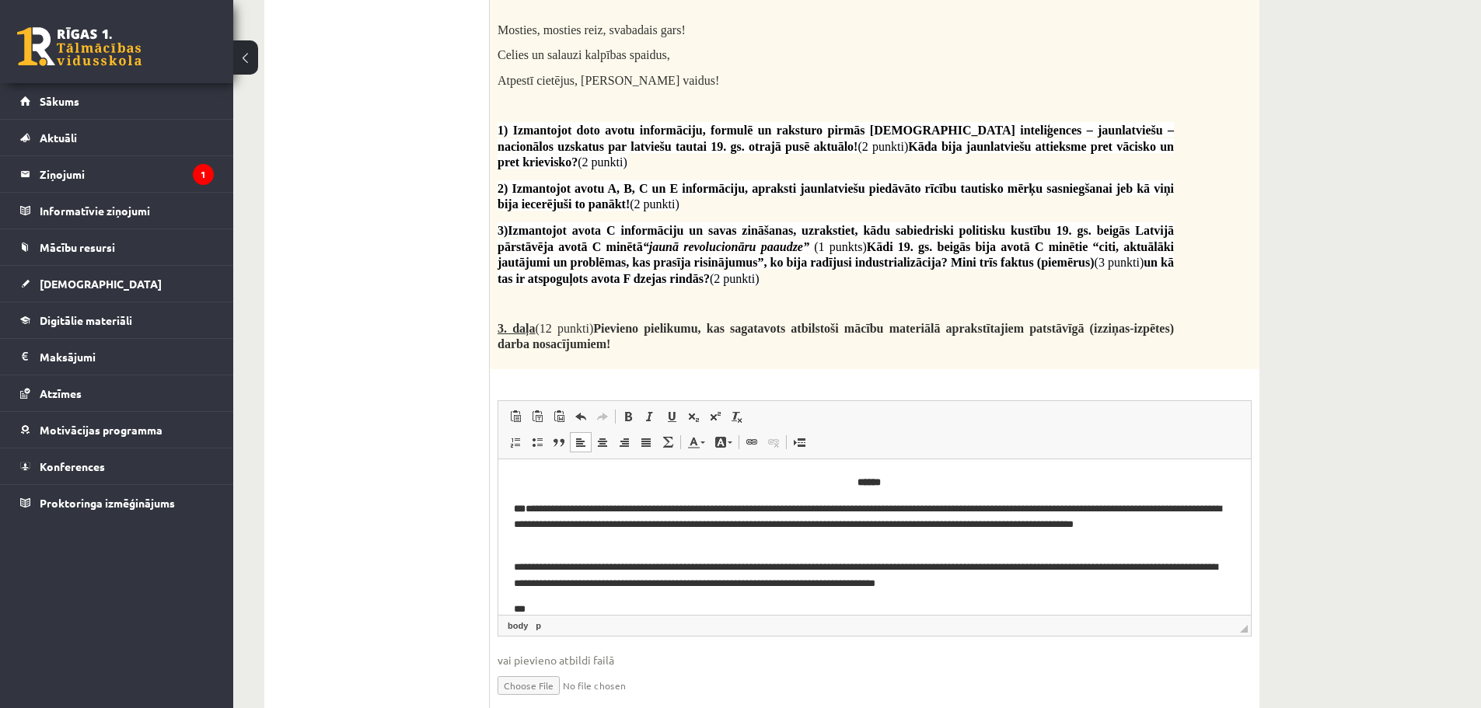
click at [536, 609] on p "***" at bounding box center [869, 610] width 710 height 16
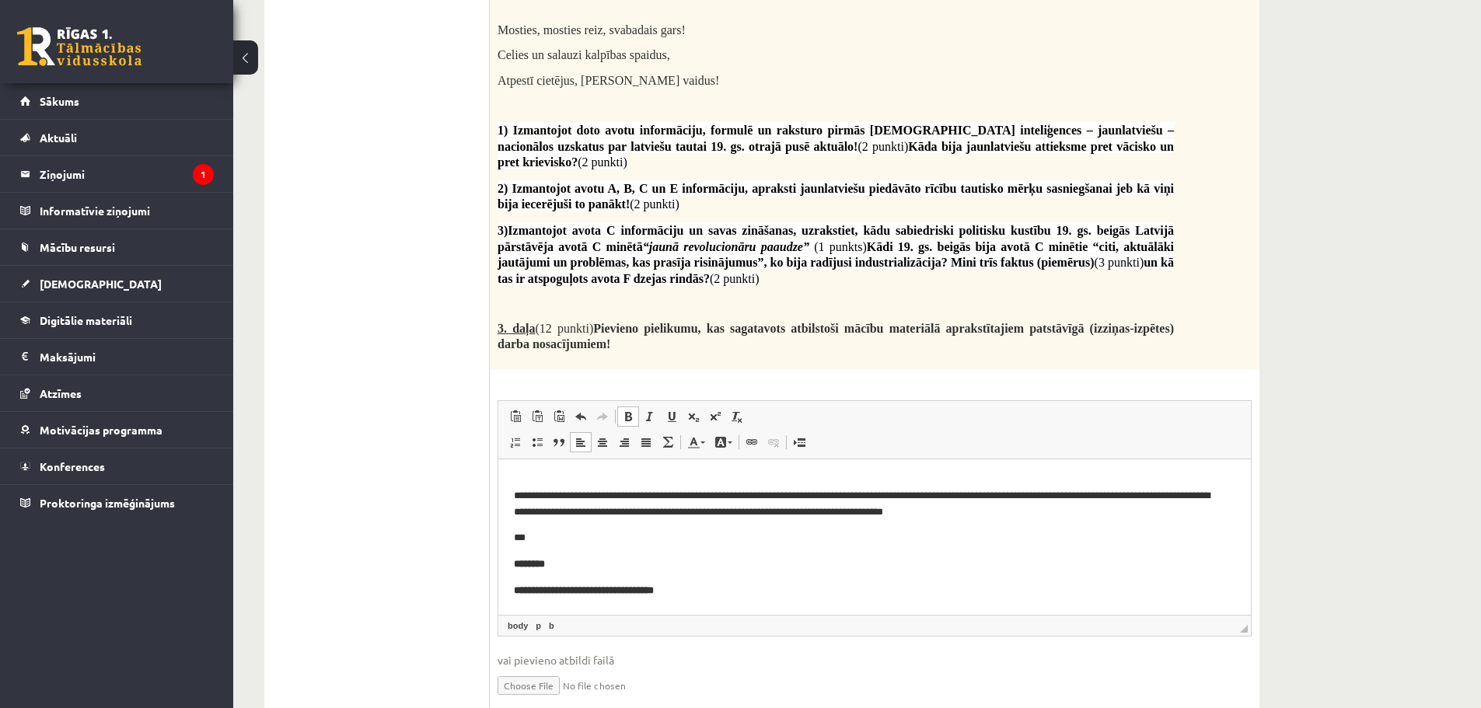
scroll to position [78, 0]
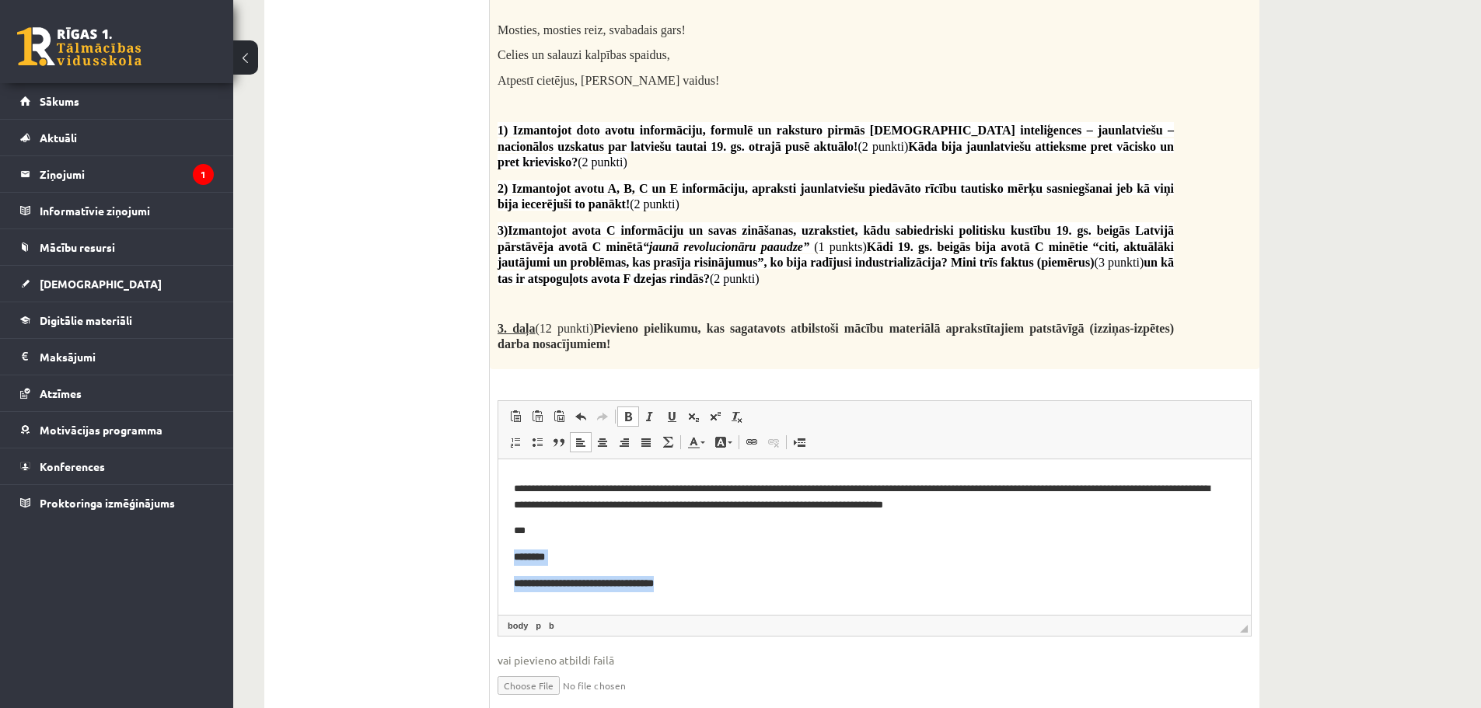
drag, startPoint x: 689, startPoint y: 605, endPoint x: 975, endPoint y: 941, distance: 441.5
click at [498, 545] on html "**********" at bounding box center [874, 507] width 752 height 253
click at [626, 410] on span at bounding box center [628, 416] width 12 height 12
click at [512, 584] on html "**********" at bounding box center [874, 507] width 752 height 253
click at [511, 584] on html "**********" at bounding box center [874, 507] width 752 height 253
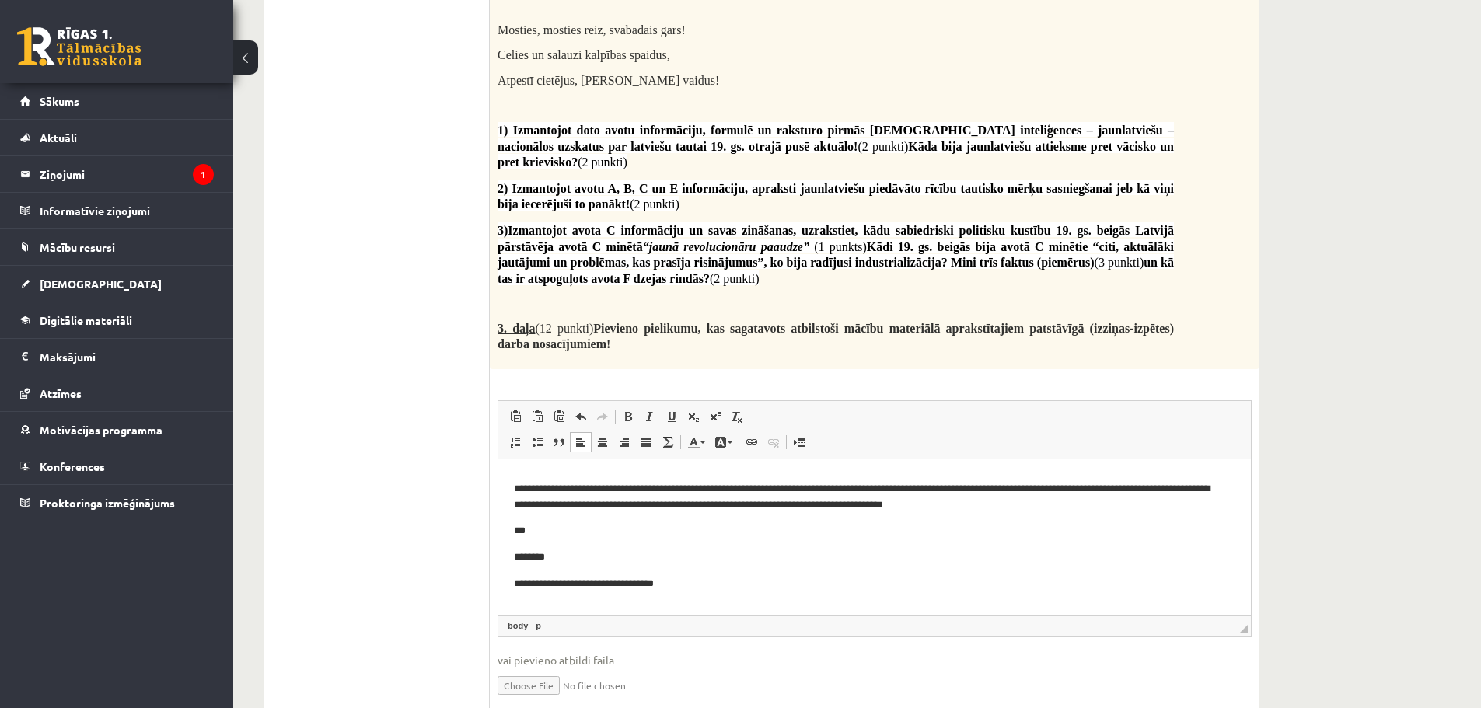
scroll to position [71, 0]
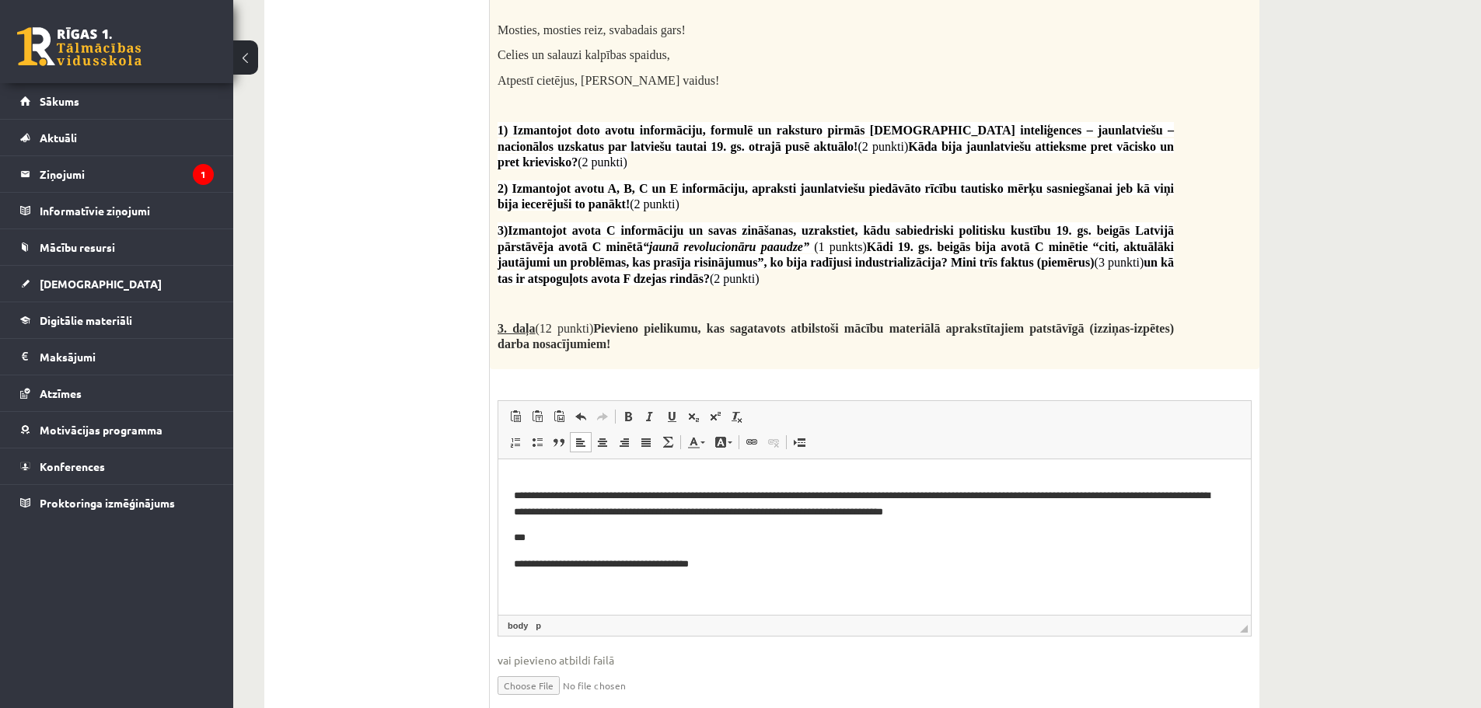
drag, startPoint x: 537, startPoint y: 565, endPoint x: 550, endPoint y: 567, distance: 13.3
click at [539, 565] on p "**********" at bounding box center [869, 564] width 710 height 16
click at [511, 566] on html "**********" at bounding box center [874, 501] width 752 height 227
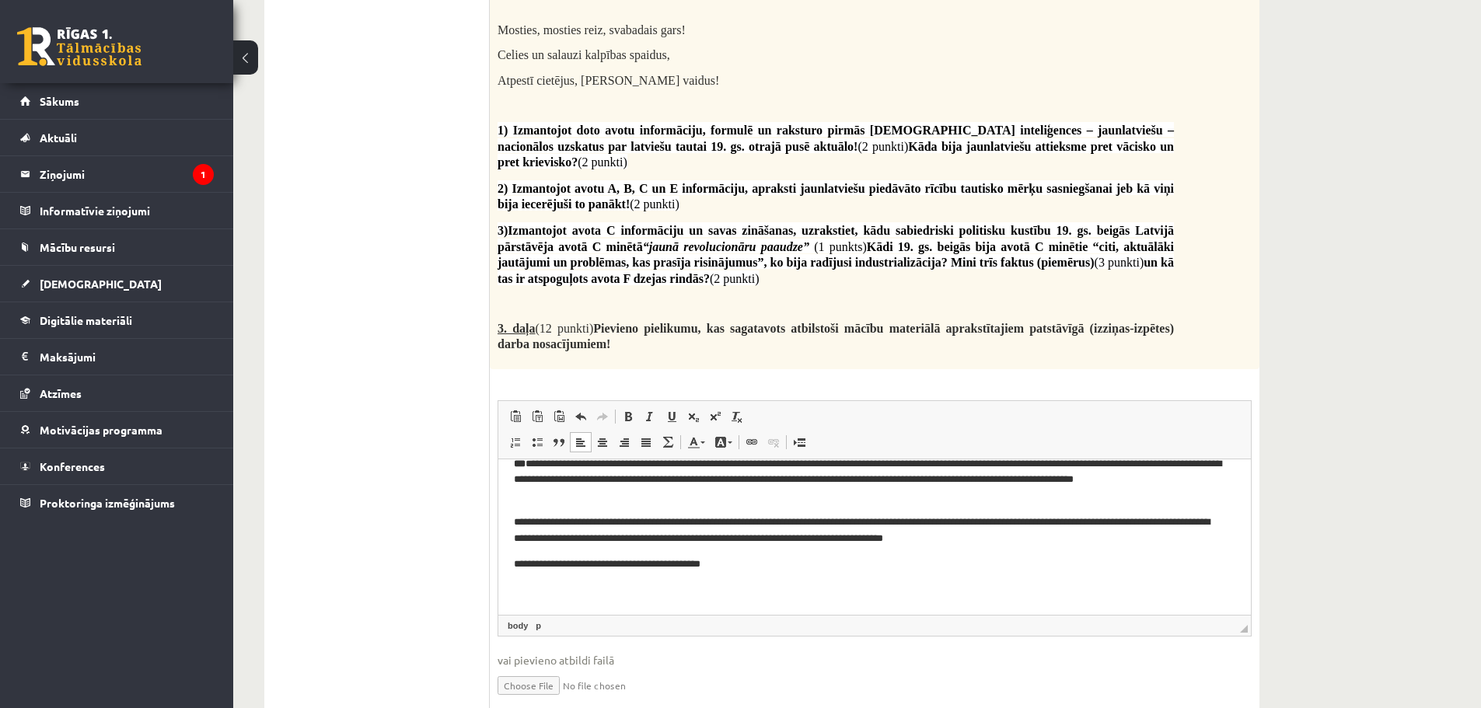
scroll to position [45, 0]
click at [744, 566] on p "**********" at bounding box center [869, 564] width 710 height 16
click at [825, 564] on p "**********" at bounding box center [869, 564] width 710 height 16
drag, startPoint x: 1118, startPoint y: 521, endPoint x: 1083, endPoint y: 524, distance: 35.8
click at [1083, 524] on p "**********" at bounding box center [869, 530] width 710 height 33
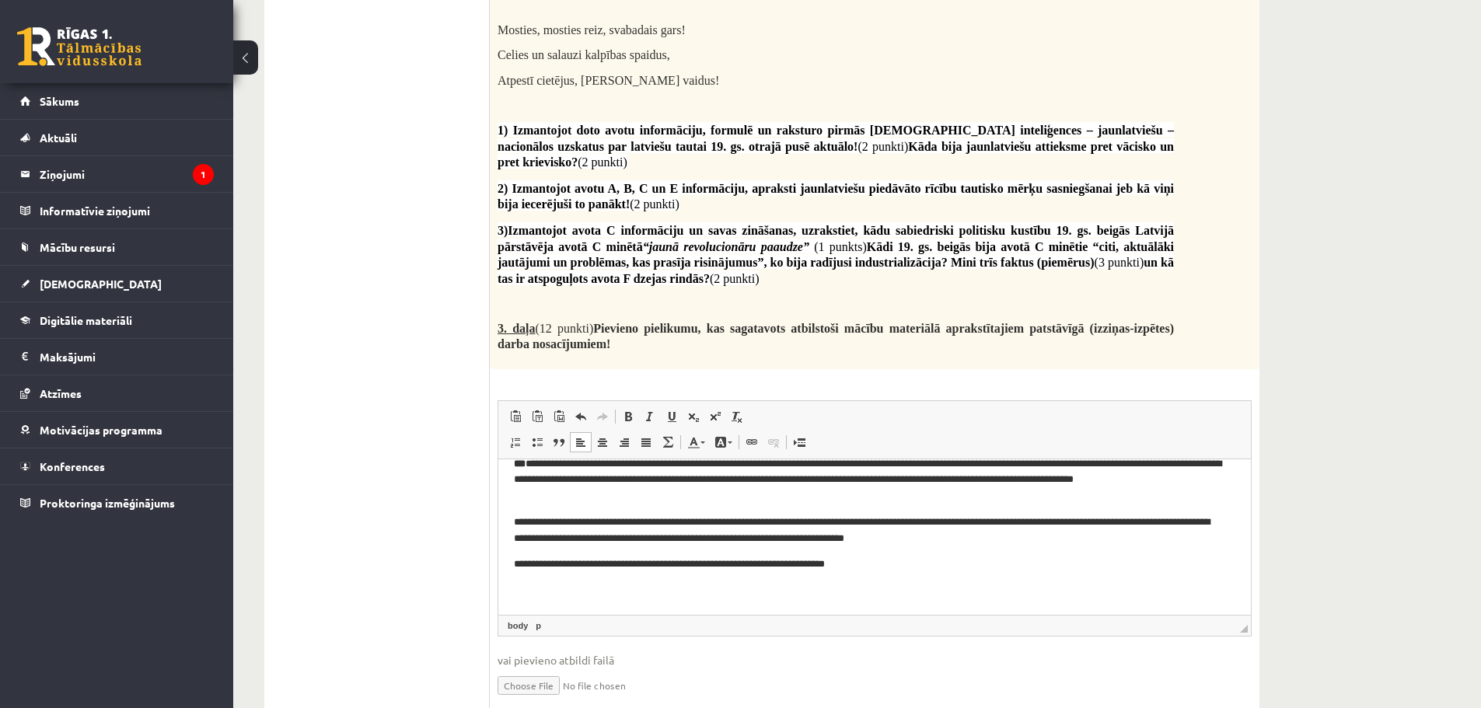
click at [1105, 523] on p "**********" at bounding box center [869, 530] width 710 height 33
click at [944, 570] on p "**********" at bounding box center [869, 564] width 710 height 16
click at [982, 563] on p "**********" at bounding box center [869, 564] width 710 height 16
click at [1130, 567] on p "**********" at bounding box center [869, 564] width 710 height 16
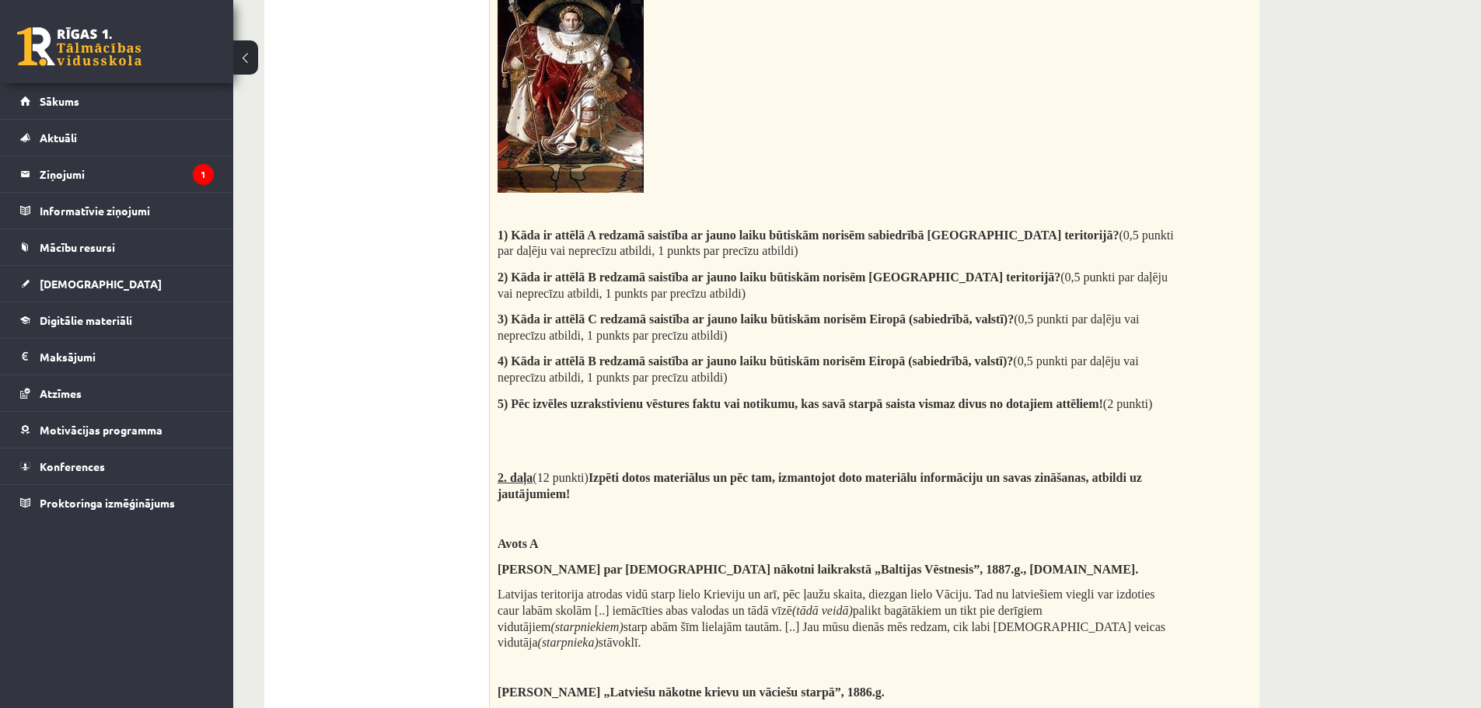
scroll to position [1193, 0]
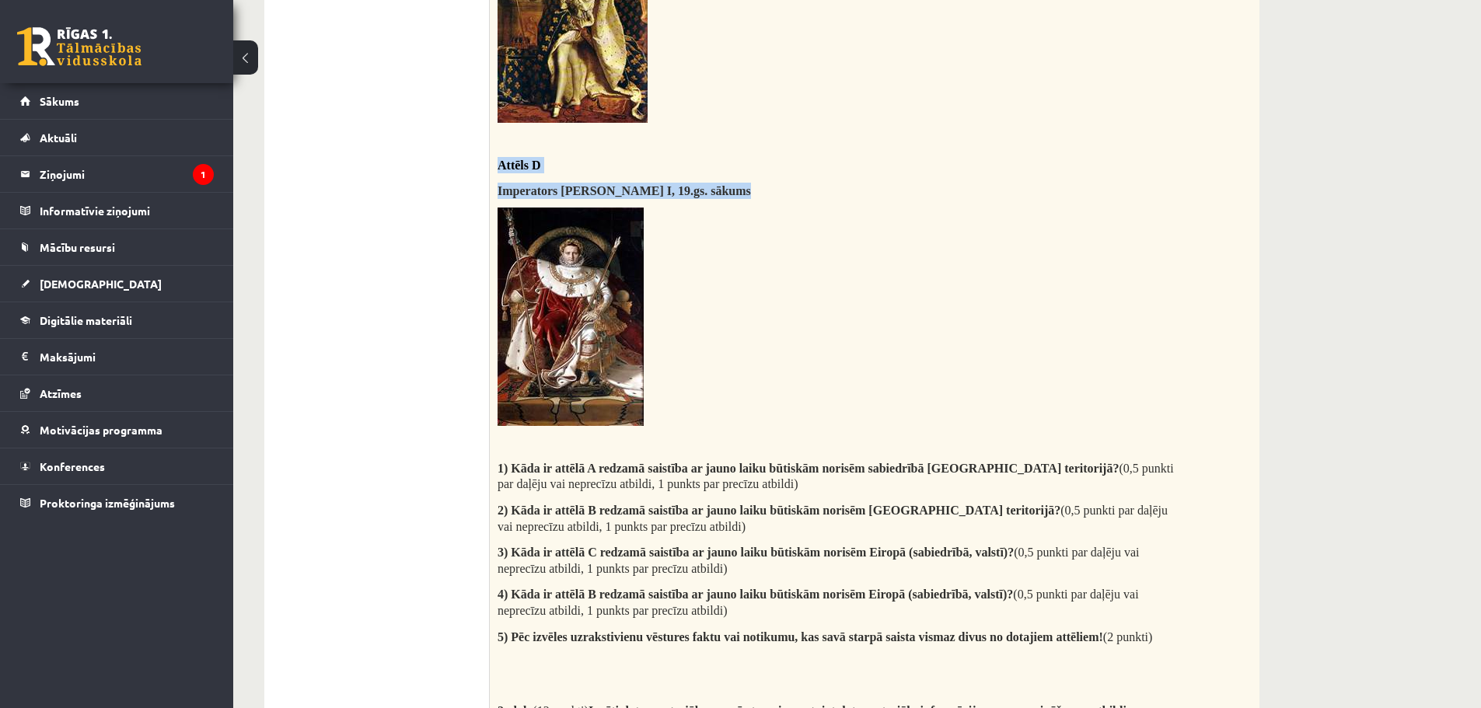
drag, startPoint x: 712, startPoint y: 187, endPoint x: 496, endPoint y: 165, distance: 217.2
copy div "Attēls D Imperators Napoleons I, 19. gs. sākums"
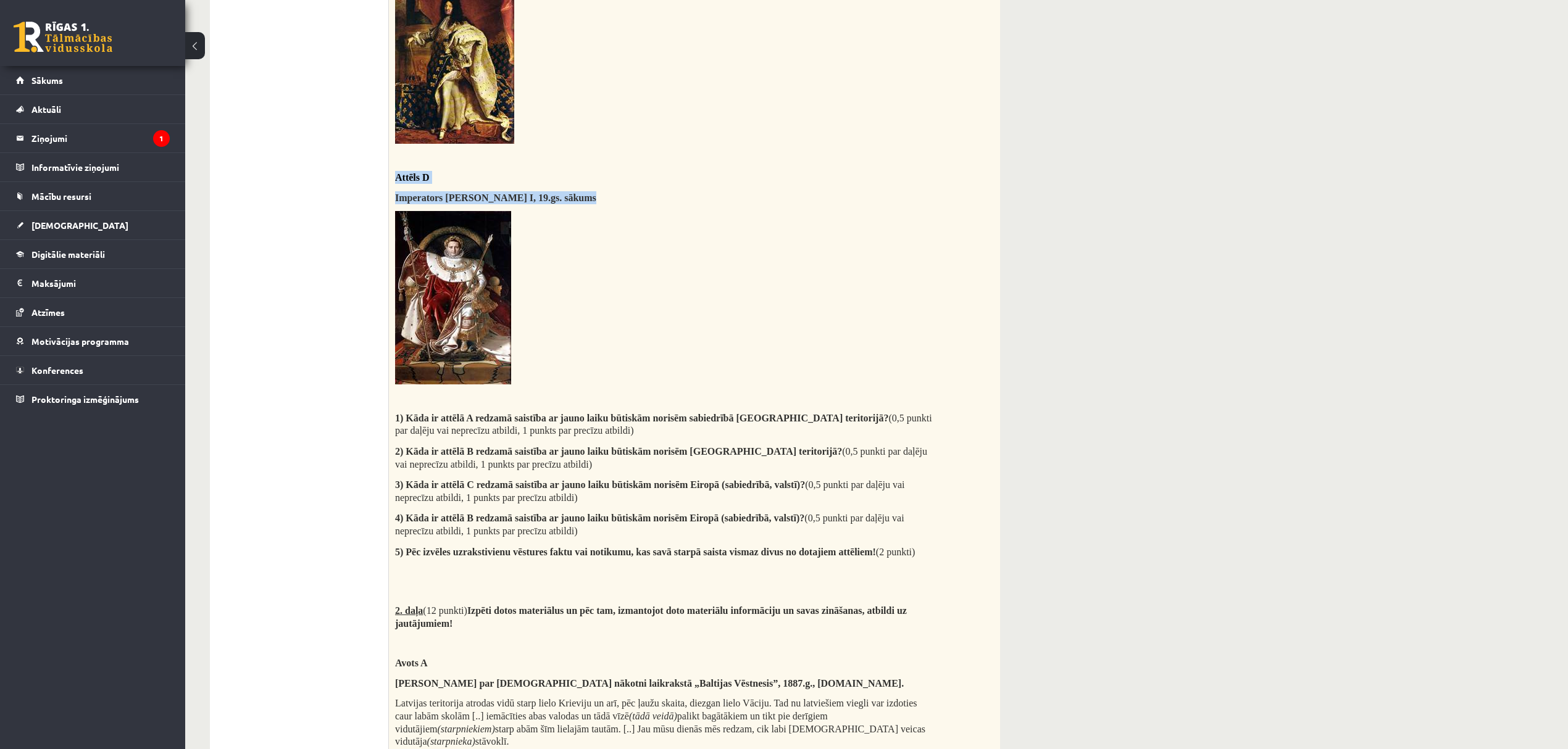
scroll to position [879, 0]
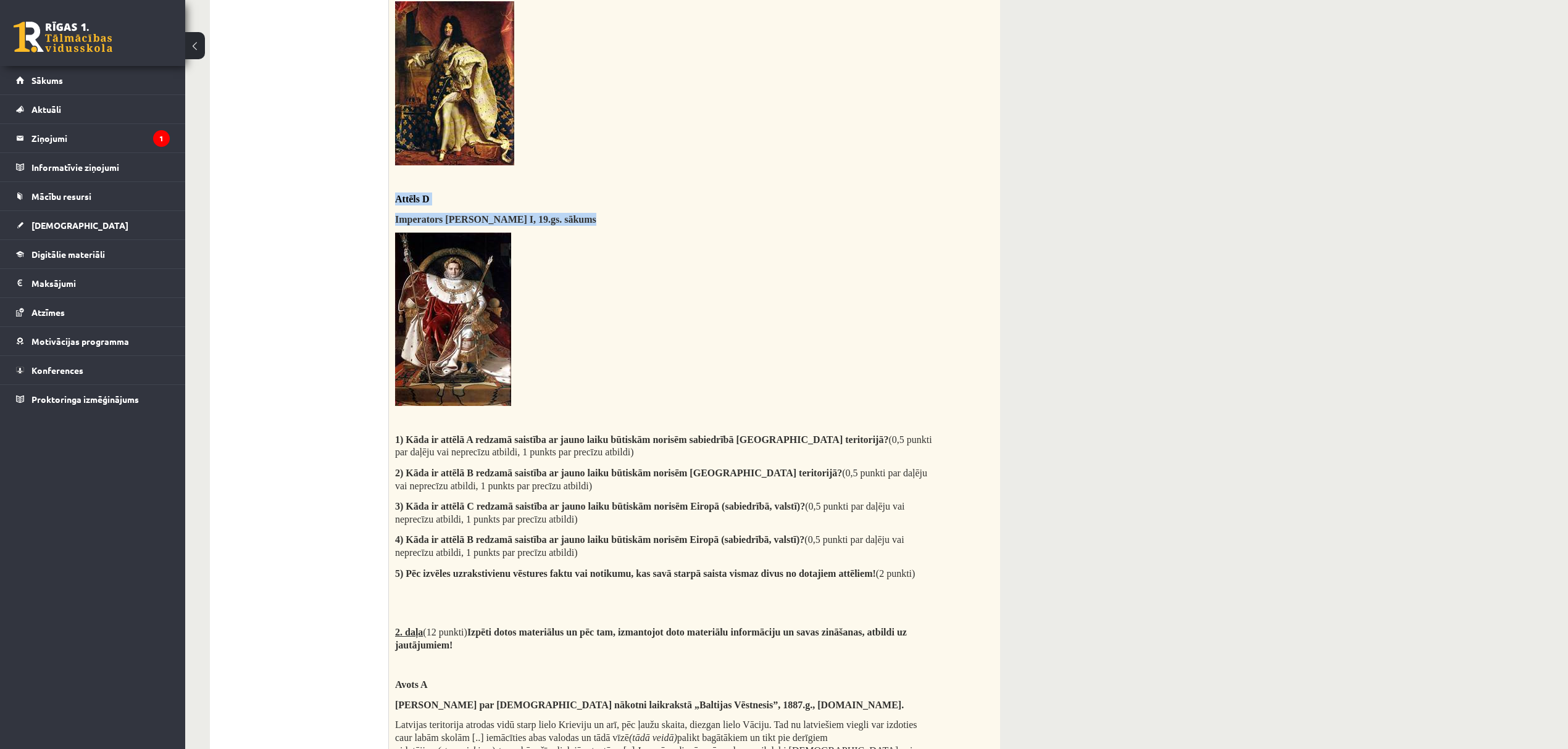
copy div "Attēls D Imperators Napoleons I, 19. gs. sākums"
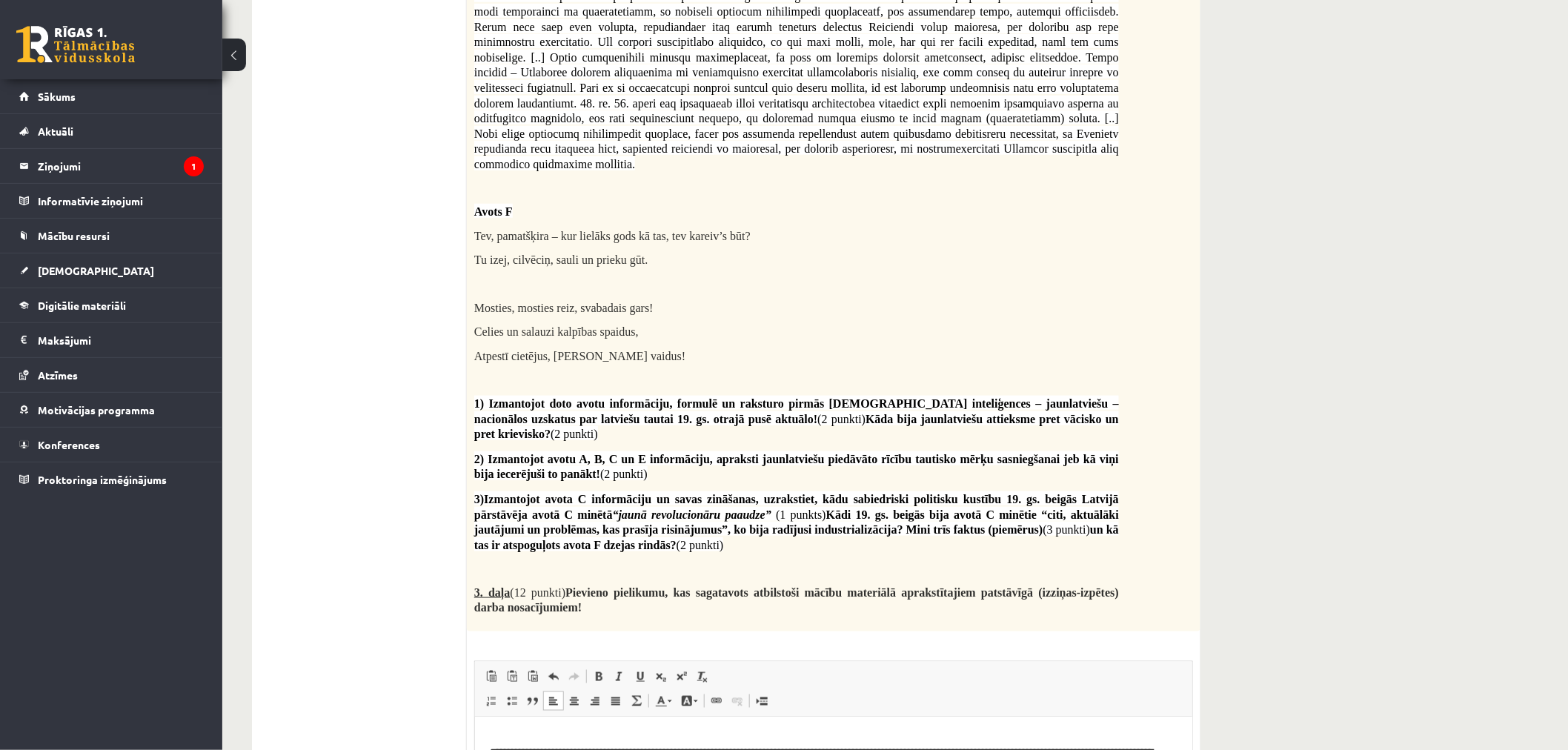
scroll to position [2996, 0]
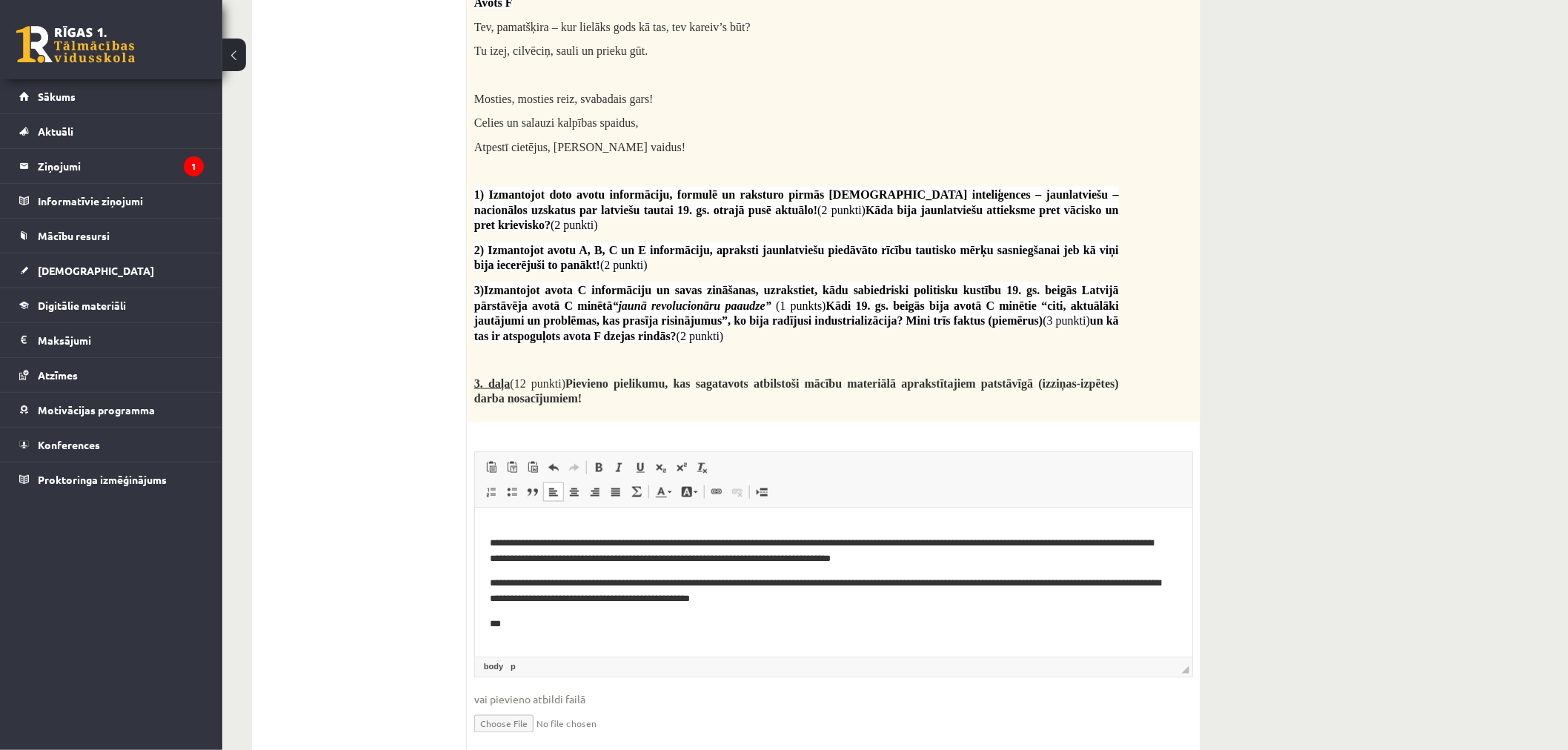
click at [524, 630] on p "***" at bounding box center [827, 624] width 675 height 15
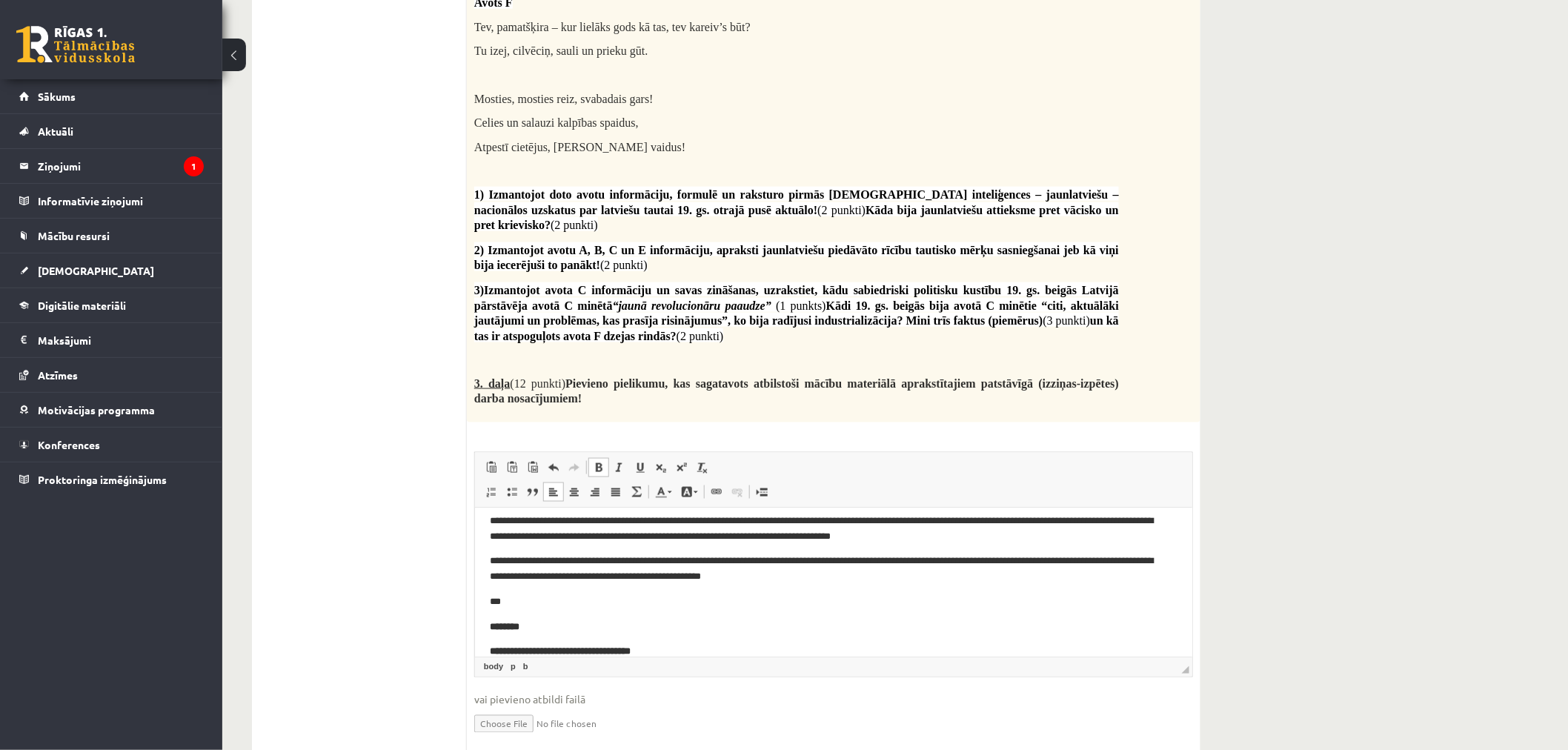
scroll to position [134, 0]
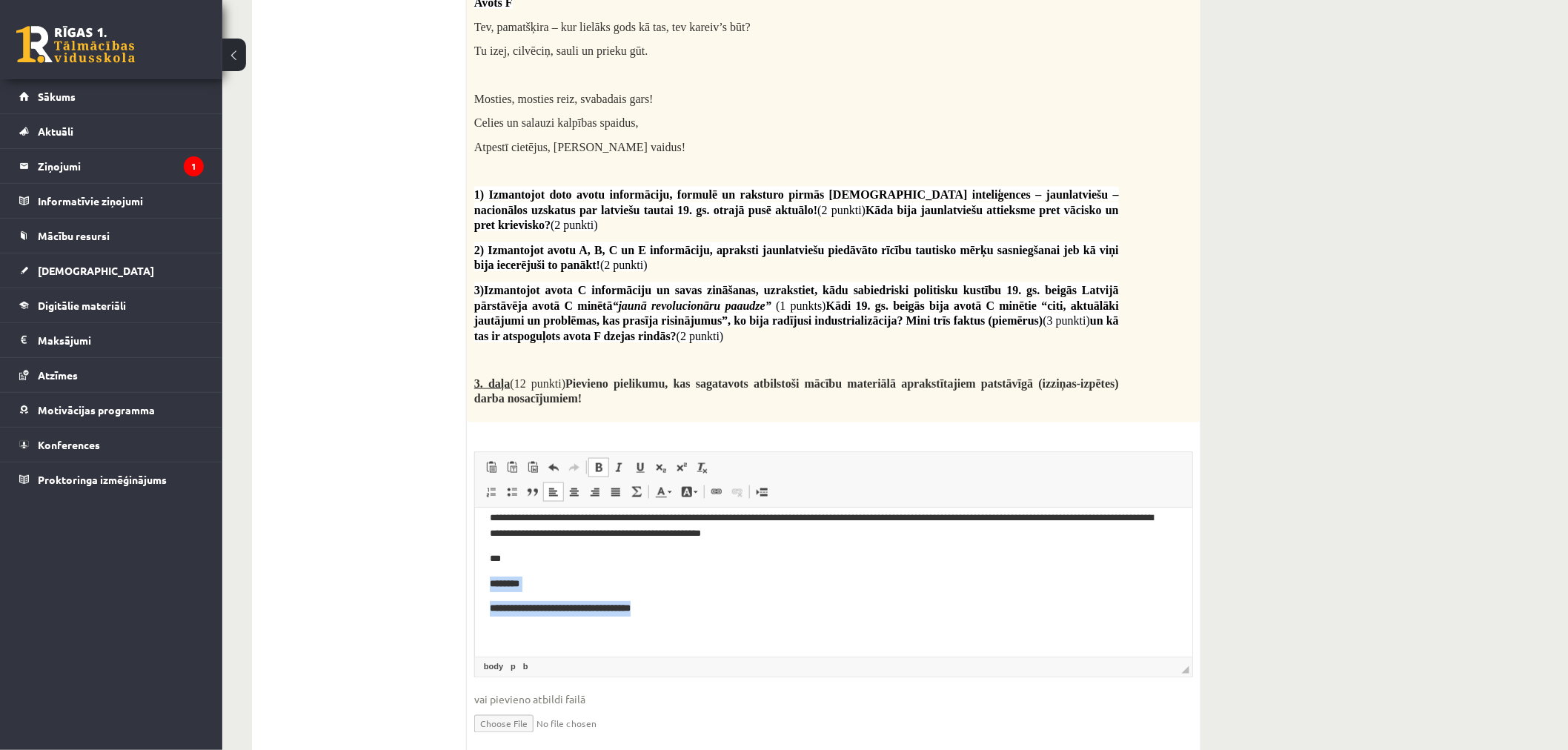
drag, startPoint x: 666, startPoint y: 650, endPoint x: 553, endPoint y: 512, distance: 178.4
click at [476, 573] on html "**********" at bounding box center [833, 514] width 717 height 281
click at [597, 462] on span at bounding box center [599, 468] width 11 height 11
click at [493, 610] on p "**********" at bounding box center [827, 609] width 675 height 15
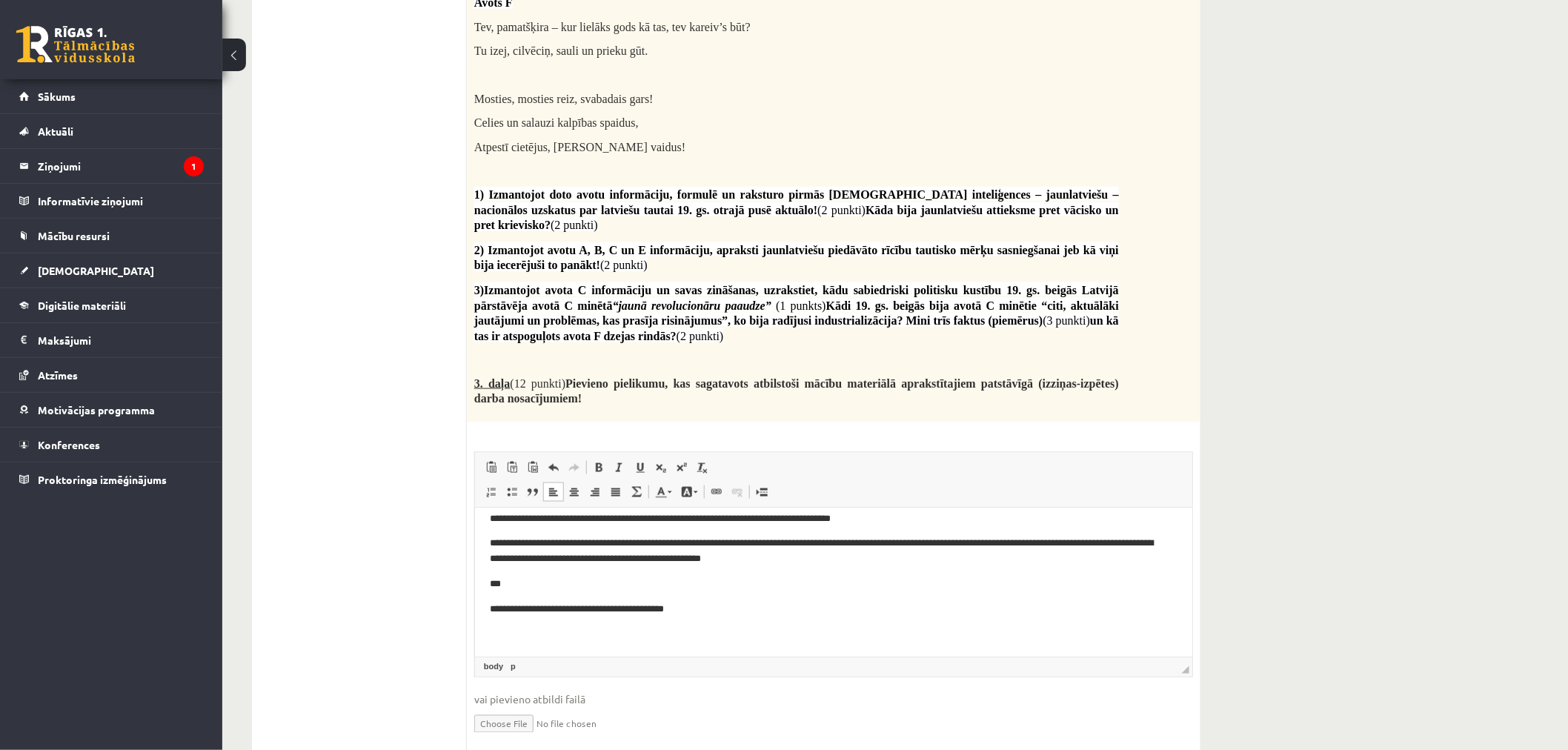
click at [490, 614] on p "**********" at bounding box center [827, 609] width 675 height 15
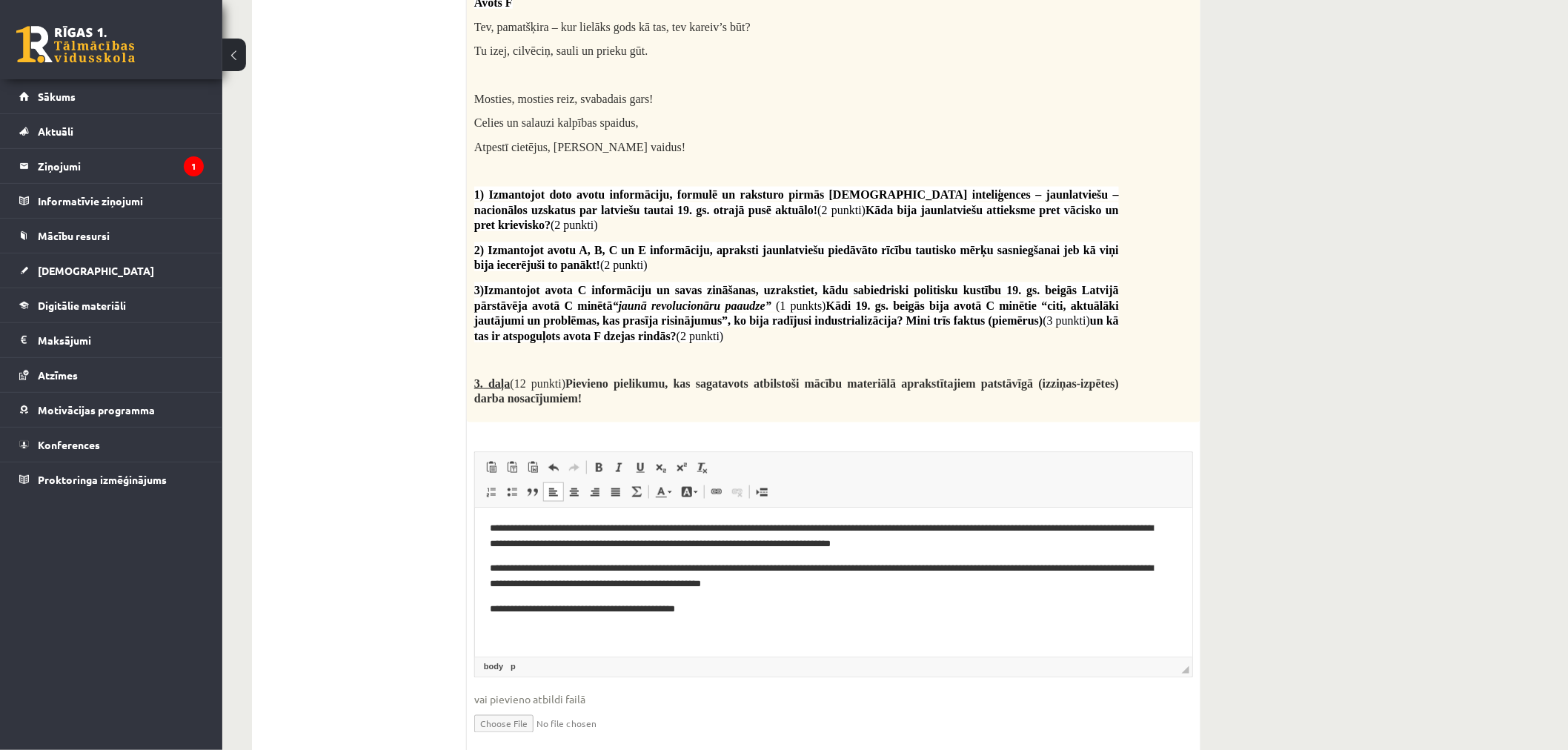
click at [743, 609] on p "**********" at bounding box center [827, 609] width 675 height 15
click at [1147, 611] on p "**********" at bounding box center [827, 609] width 675 height 15
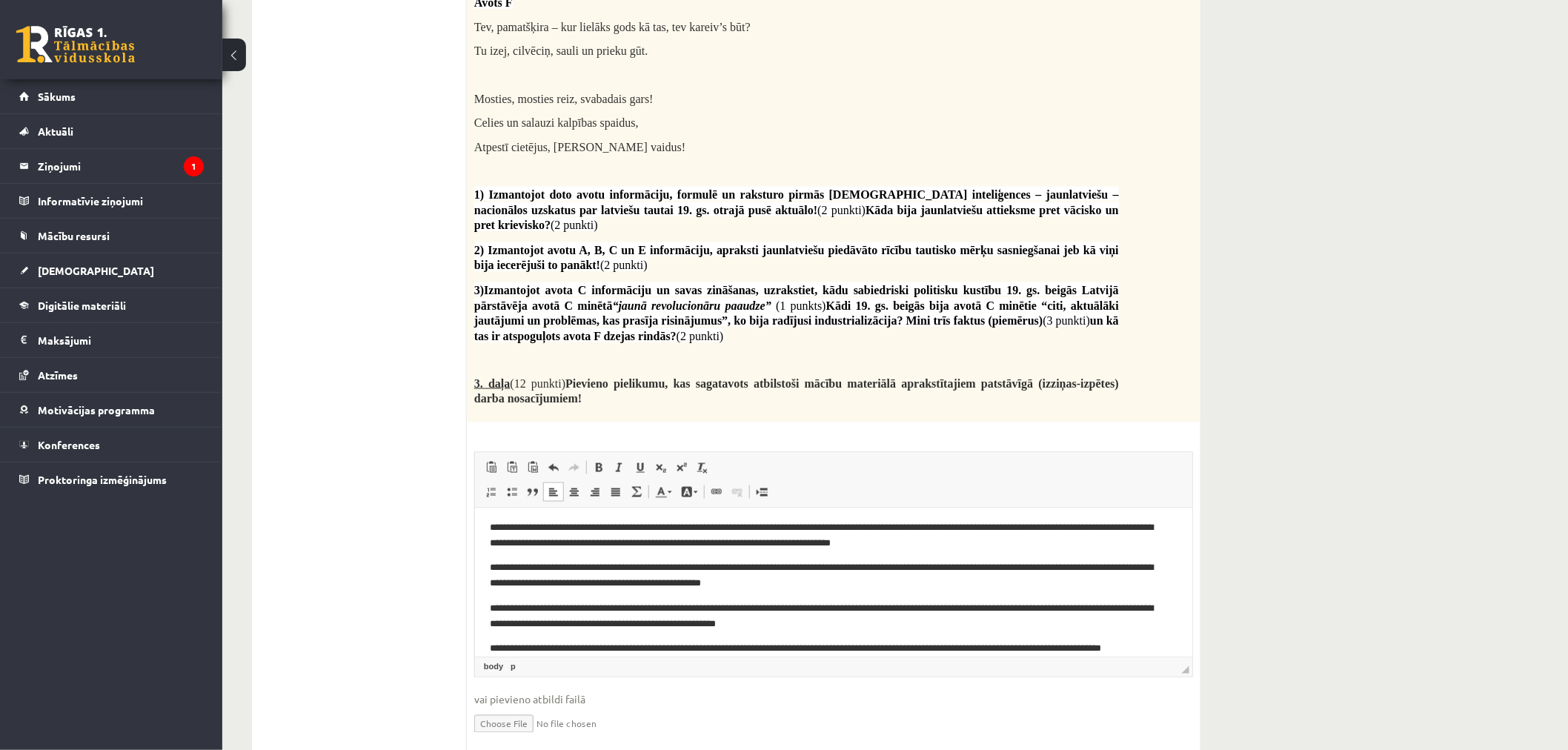
scroll to position [97, 0]
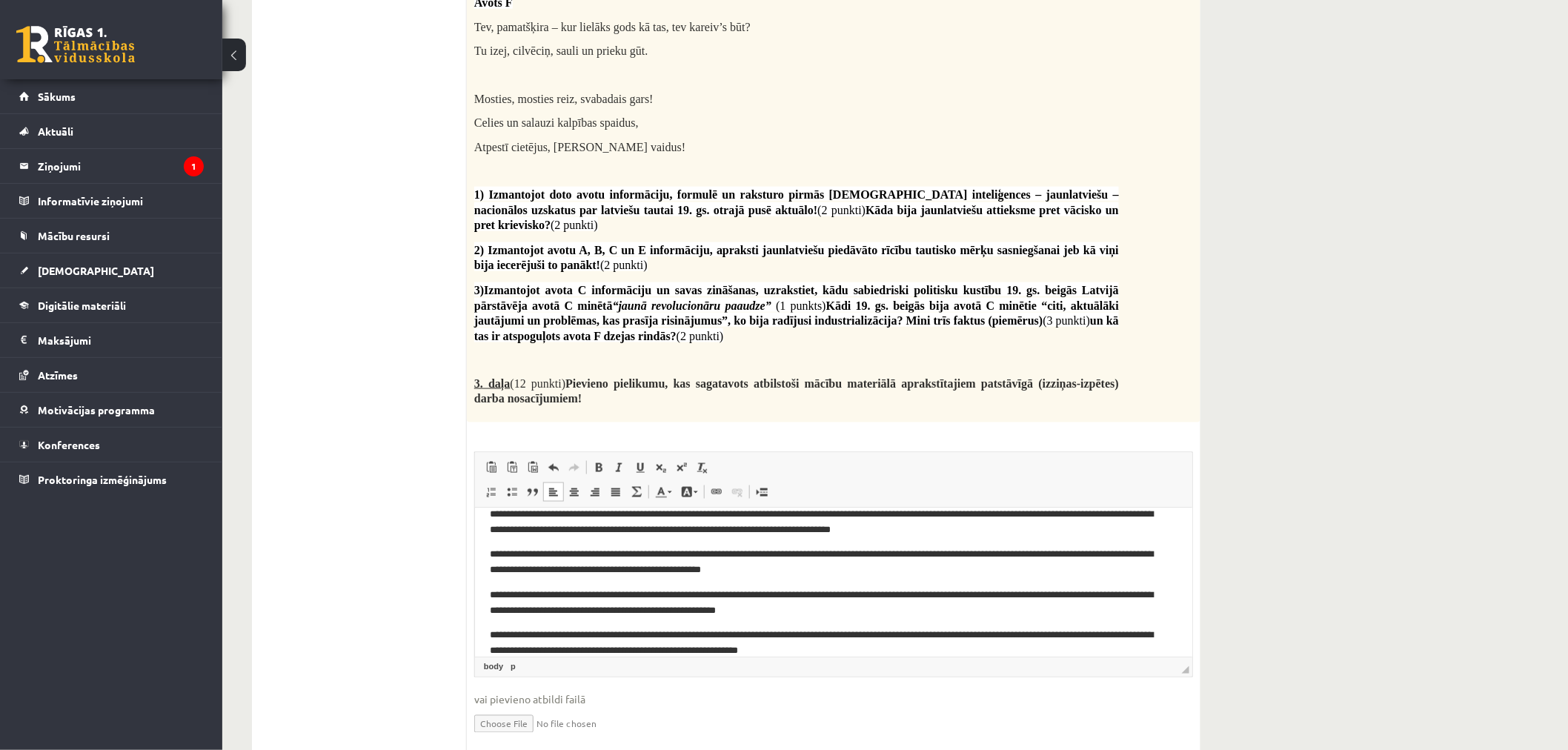
click at [588, 632] on p "**********" at bounding box center [827, 642] width 675 height 31
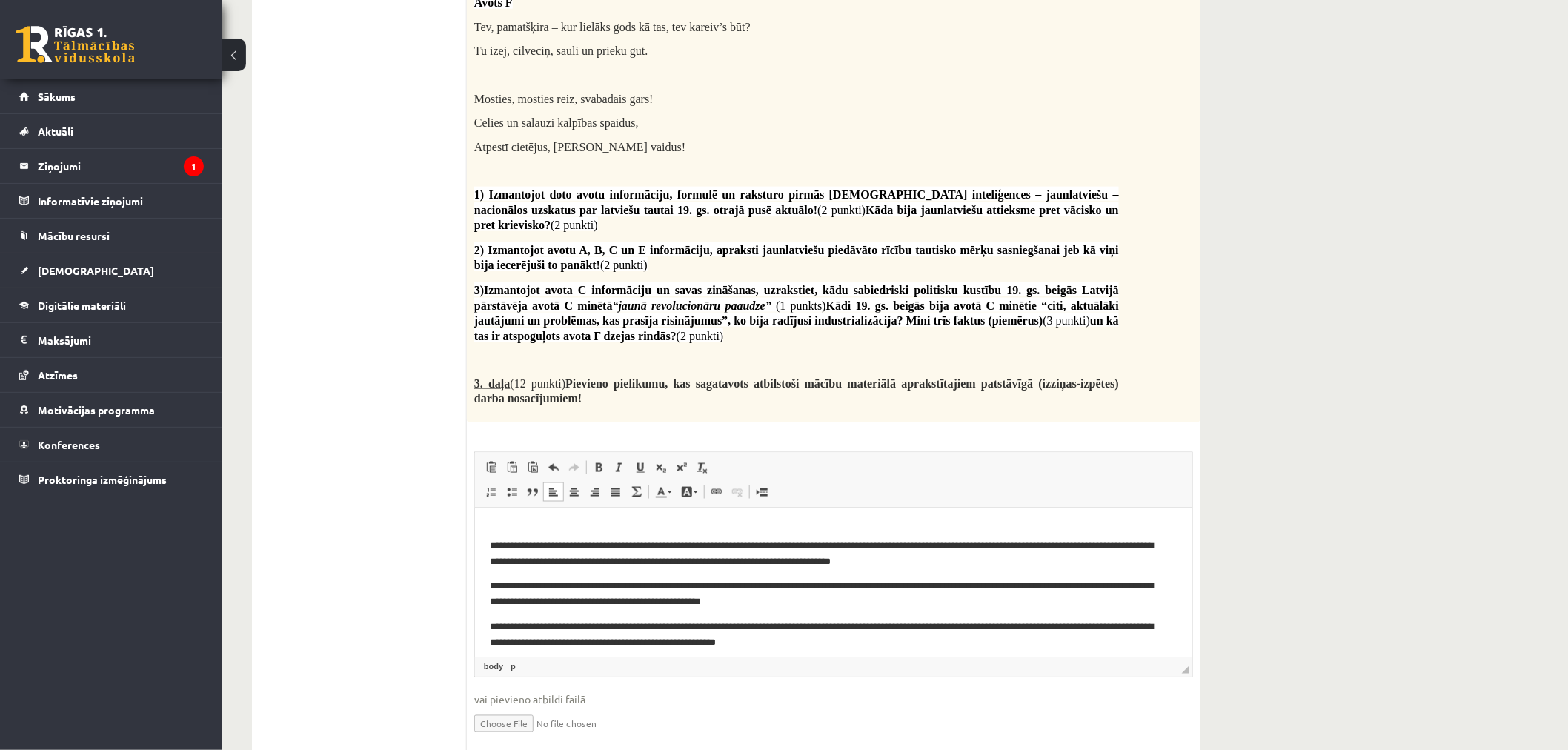
scroll to position [138, 0]
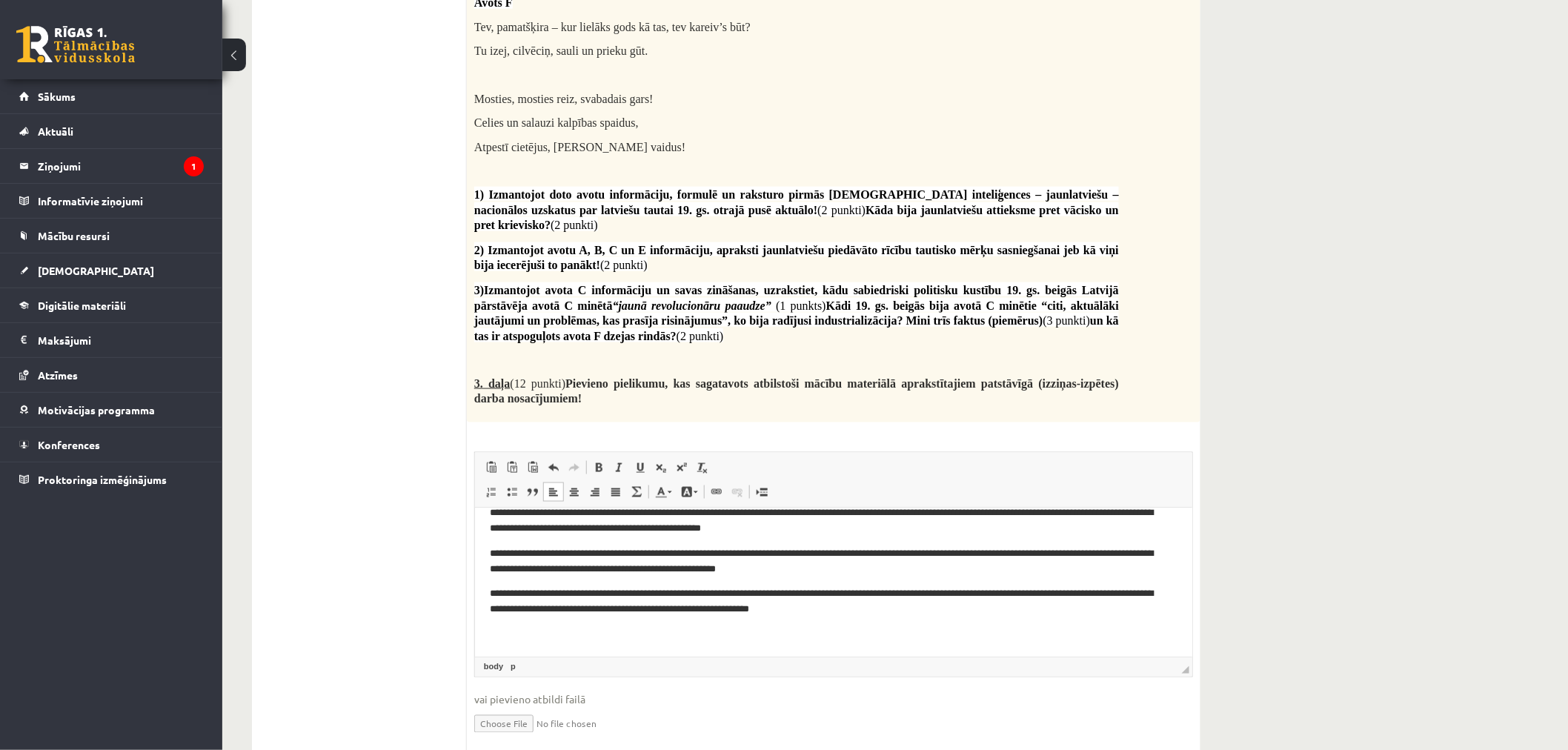
click at [920, 628] on p "Editor, wiswyg-editor-user-answer-47433800107100" at bounding box center [833, 635] width 688 height 15
drag, startPoint x: 873, startPoint y: 635, endPoint x: 812, endPoint y: 631, distance: 61.1
click at [812, 631] on p "******" at bounding box center [827, 635] width 675 height 15
click at [597, 462] on span at bounding box center [599, 468] width 11 height 11
click at [843, 631] on p "******" at bounding box center [827, 635] width 675 height 15
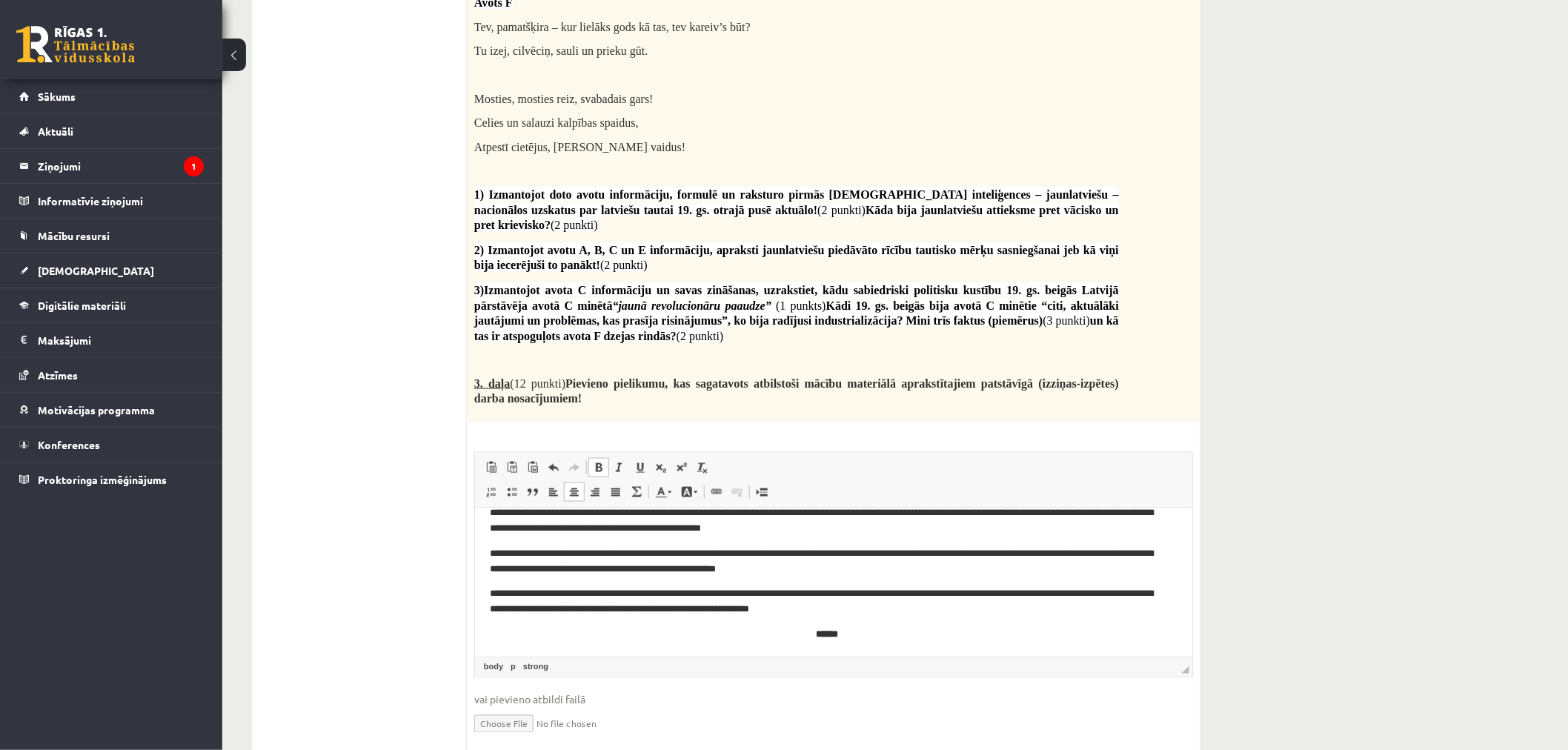
scroll to position [146, 0]
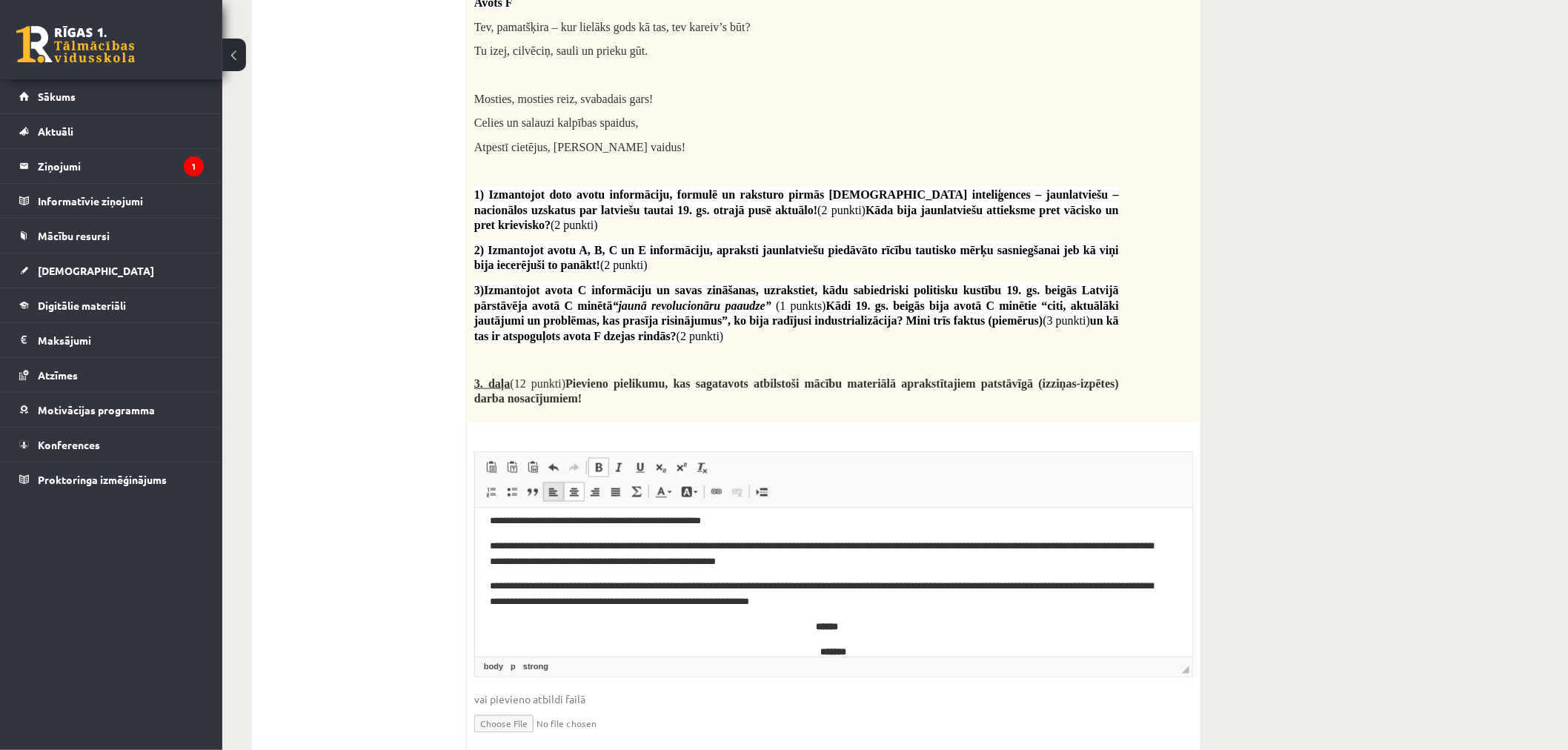
click at [562, 483] on link "Align Left" at bounding box center [554, 492] width 21 height 19
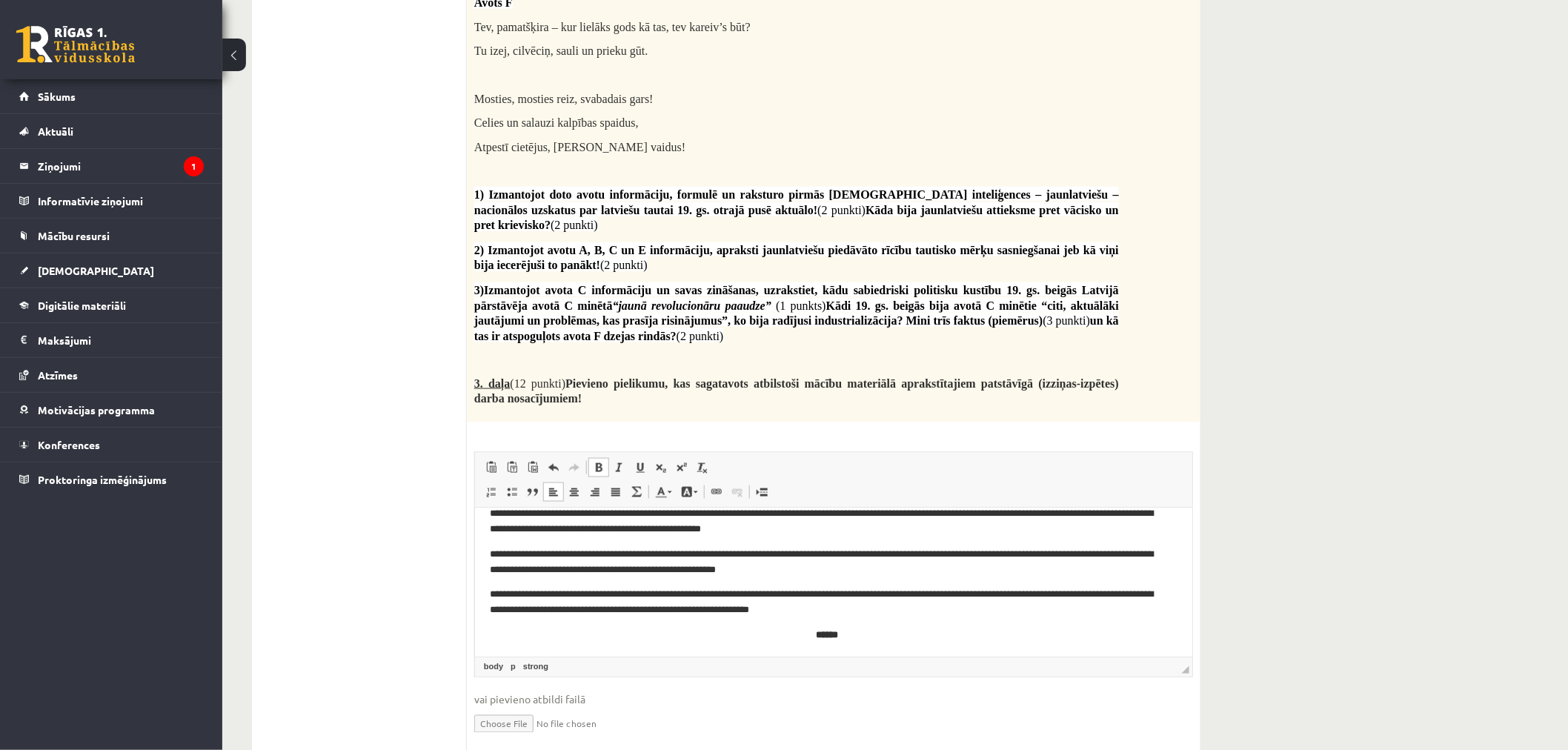
scroll to position [165, 0]
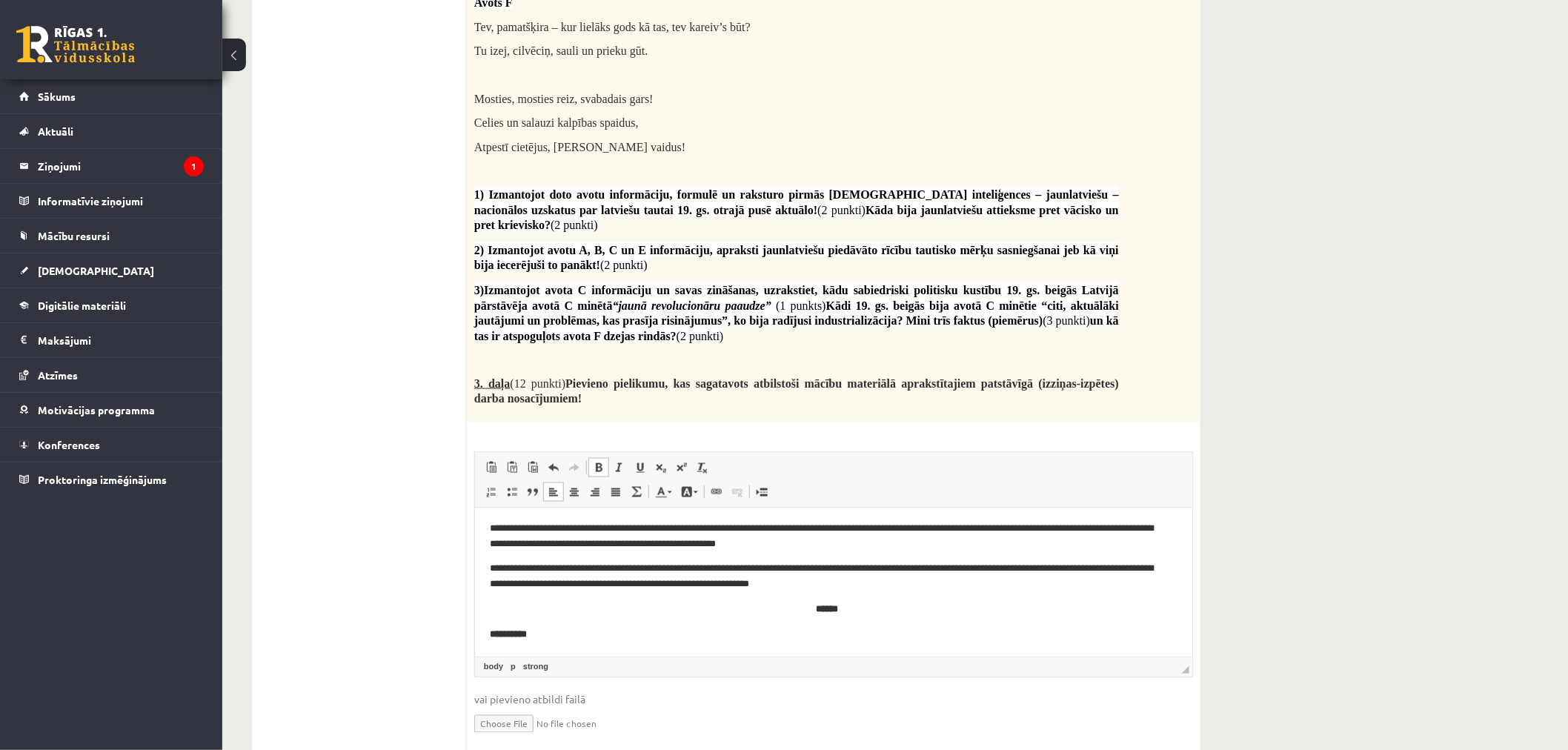
click at [595, 462] on span at bounding box center [599, 468] width 11 height 11
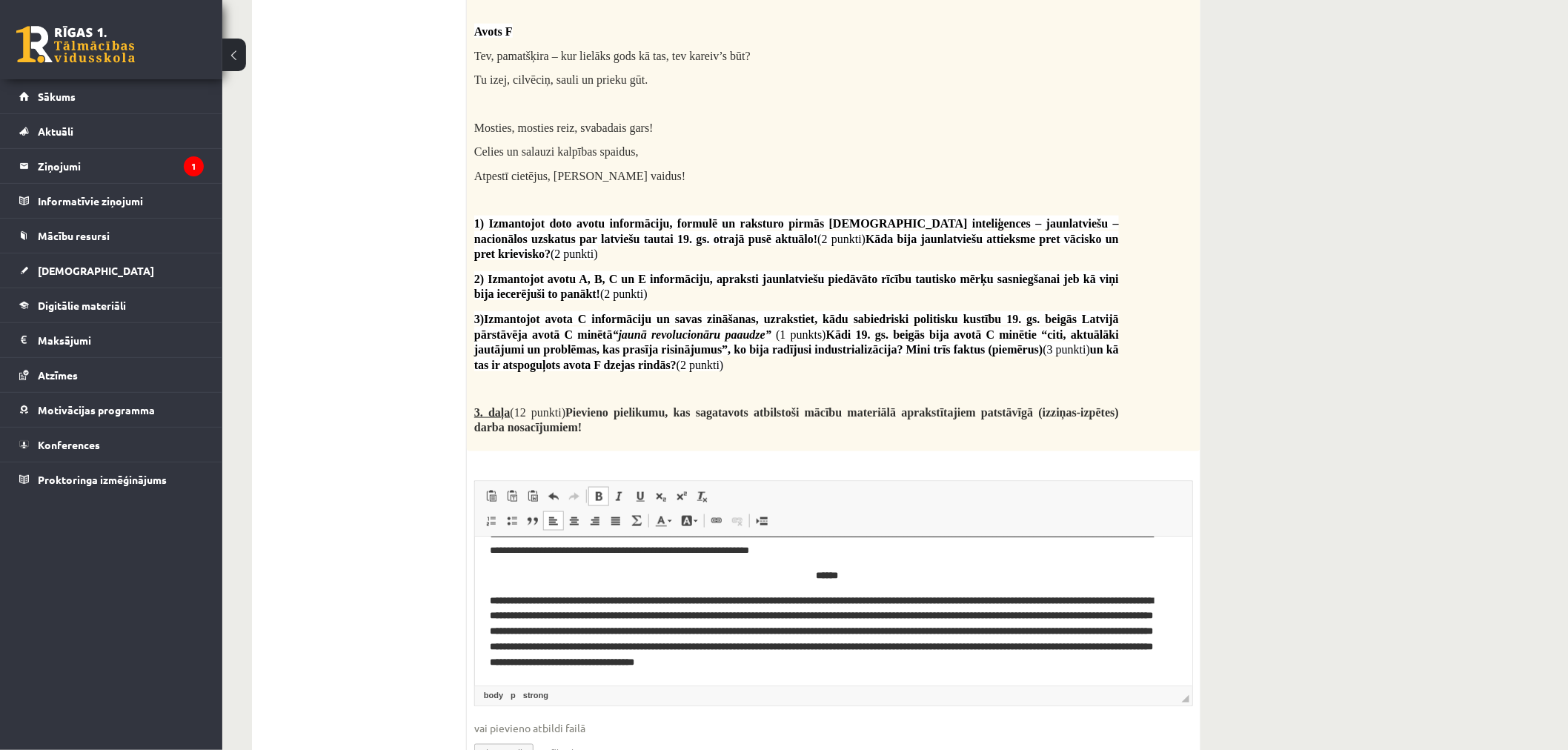
scroll to position [2996, 0]
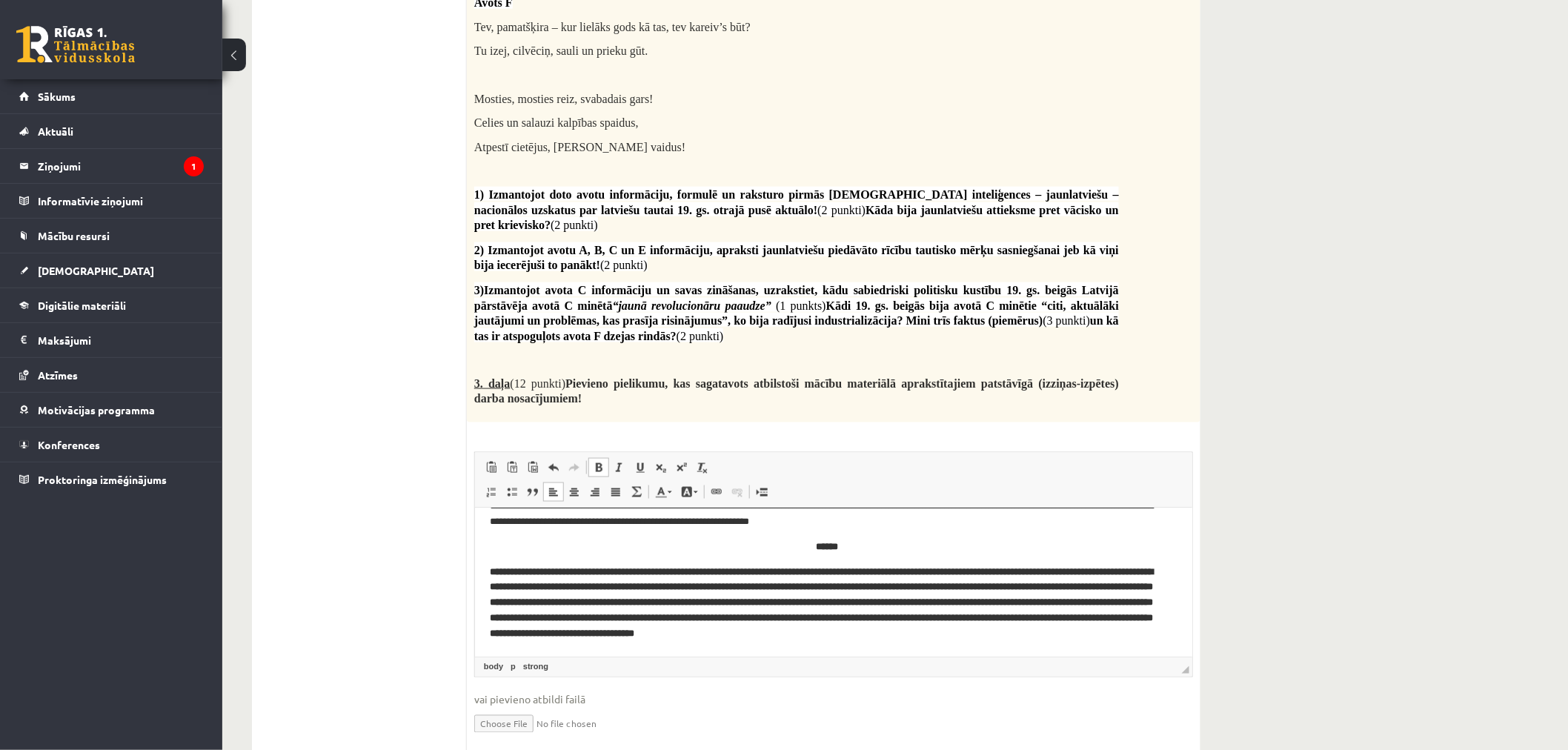
click at [562, 645] on html "**********" at bounding box center [833, 469] width 717 height 374
click at [1163, 635] on p "**********" at bounding box center [827, 602] width 675 height 77
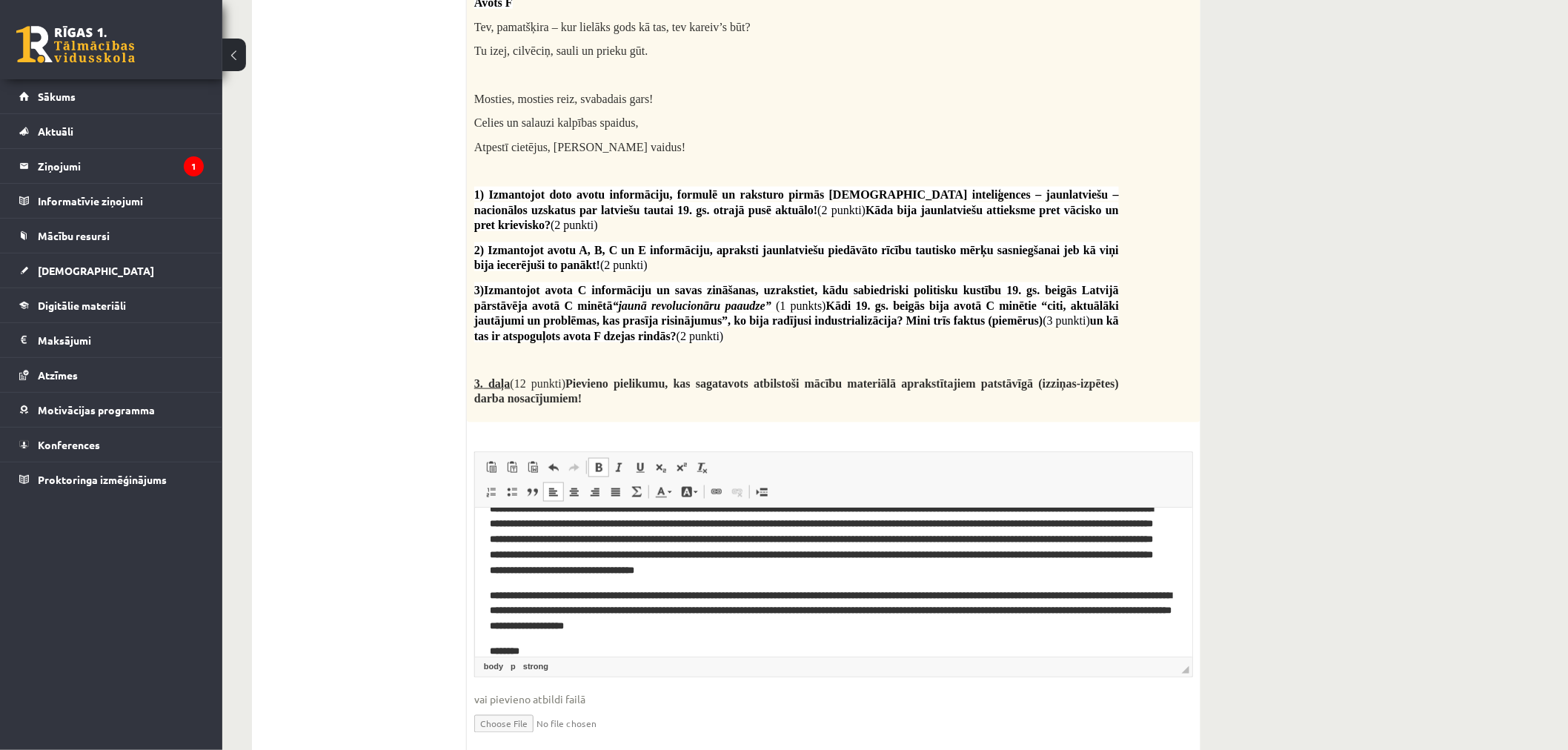
scroll to position [290, 0]
click at [937, 623] on p "**********" at bounding box center [833, 611] width 688 height 46
click at [495, 608] on strong "**********" at bounding box center [830, 610] width 682 height 41
drag, startPoint x: 1163, startPoint y: 594, endPoint x: 1118, endPoint y: 594, distance: 45.0
click at [1118, 594] on p "**********" at bounding box center [833, 611] width 688 height 46
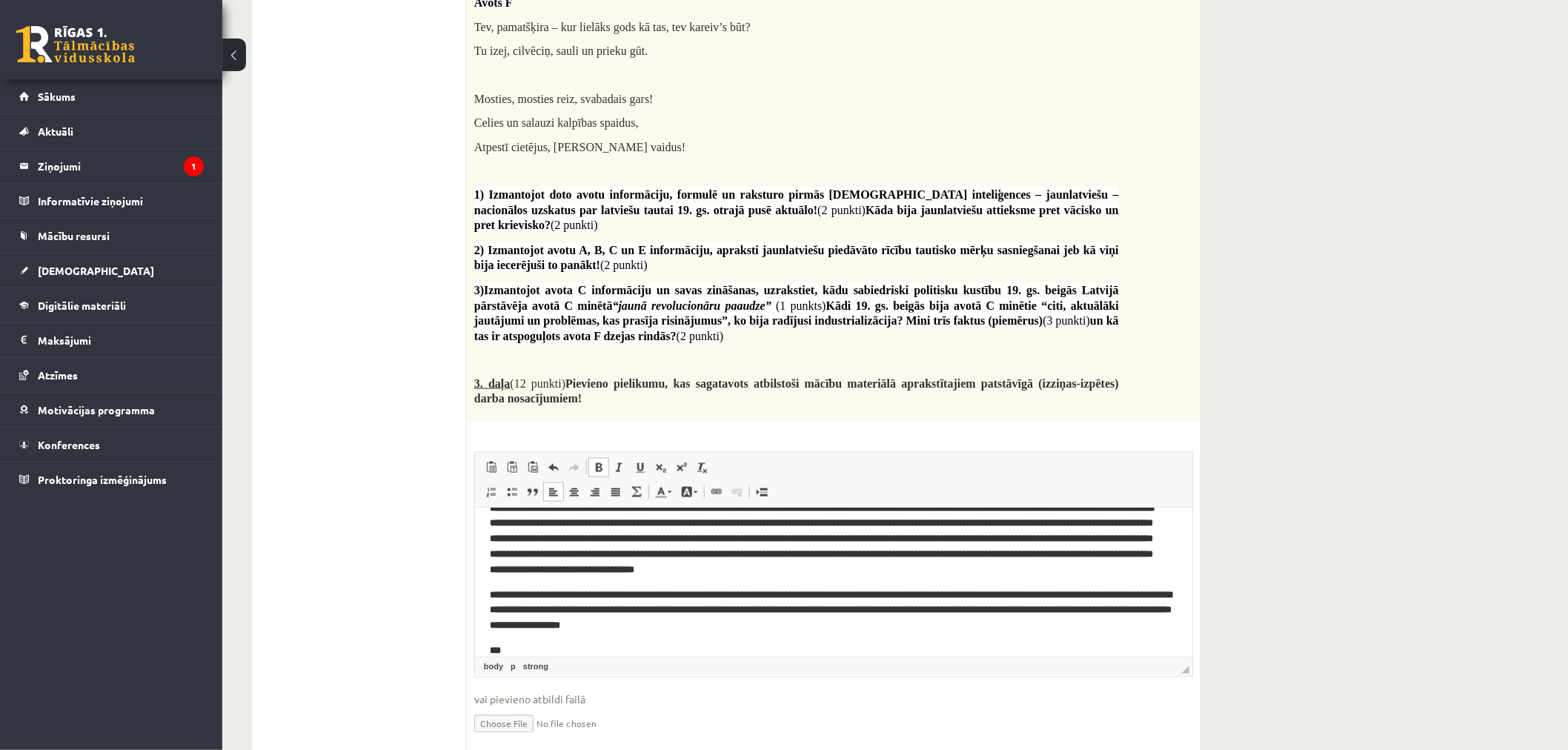
click at [1049, 608] on strong "**********" at bounding box center [830, 610] width 682 height 41
click at [1083, 611] on strong "**********" at bounding box center [830, 610] width 682 height 41
click at [1049, 627] on p "**********" at bounding box center [833, 611] width 688 height 46
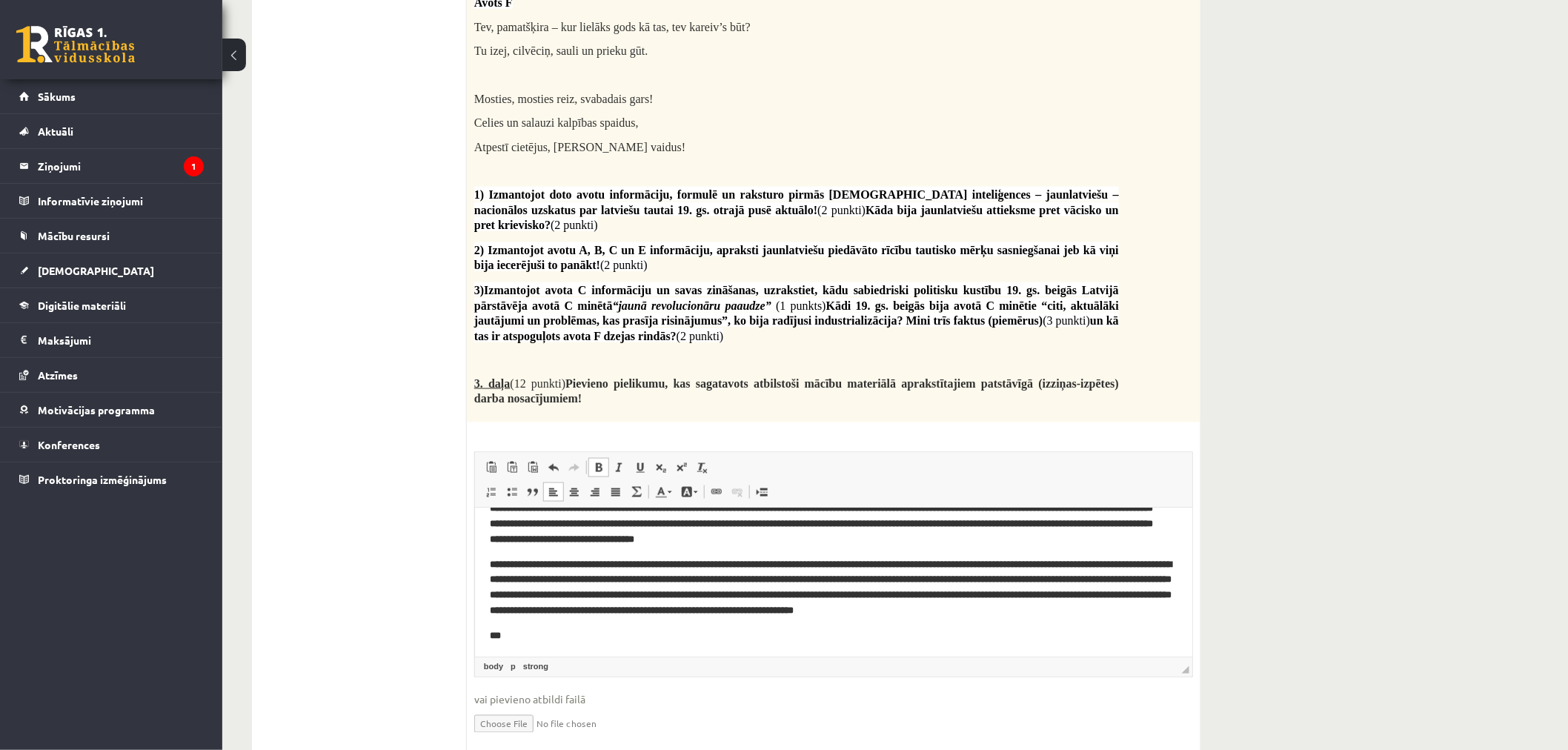
scroll to position [364, 0]
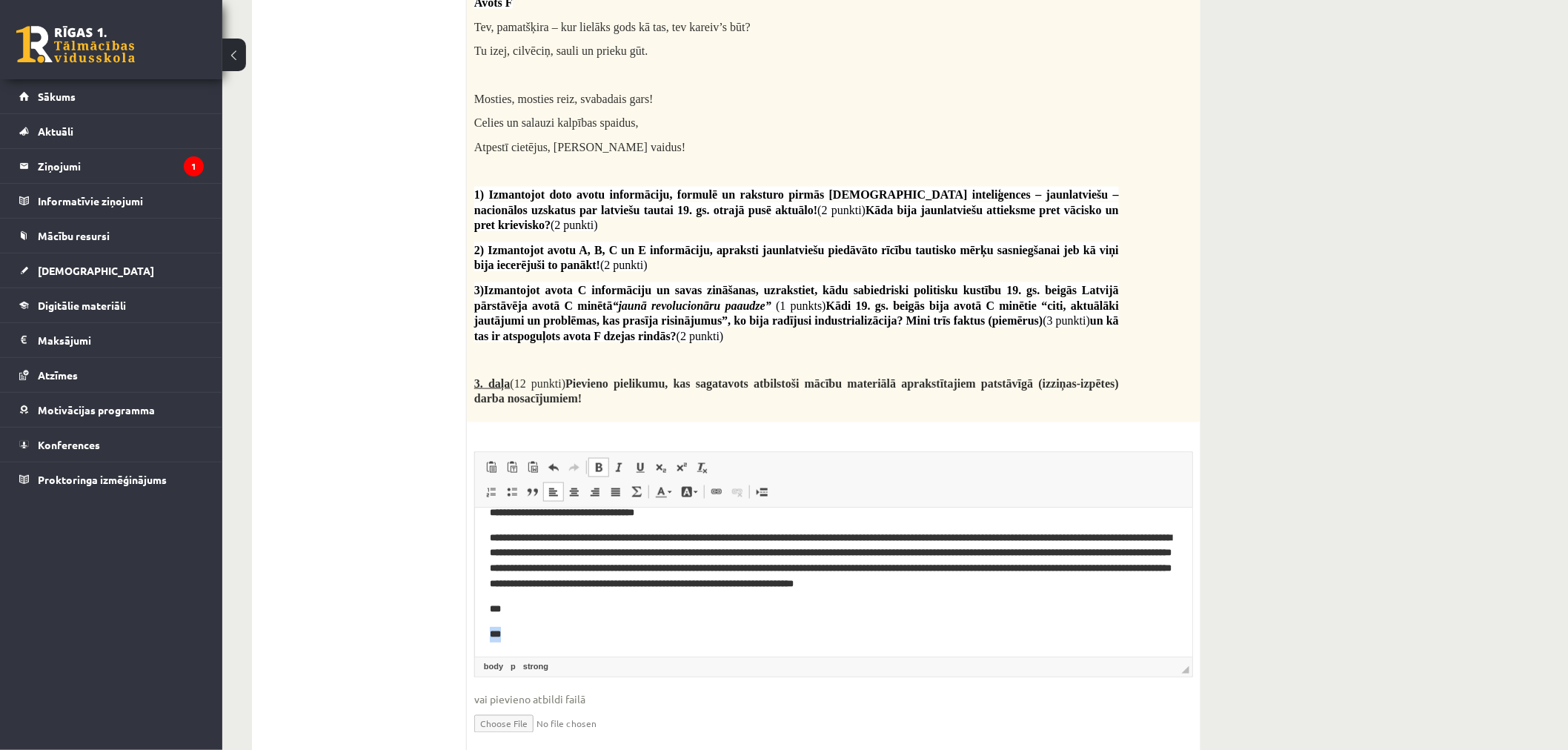
drag, startPoint x: 542, startPoint y: 641, endPoint x: 468, endPoint y: 640, distance: 74.0
click at [474, 640] on html "**********" at bounding box center [833, 408] width 717 height 495
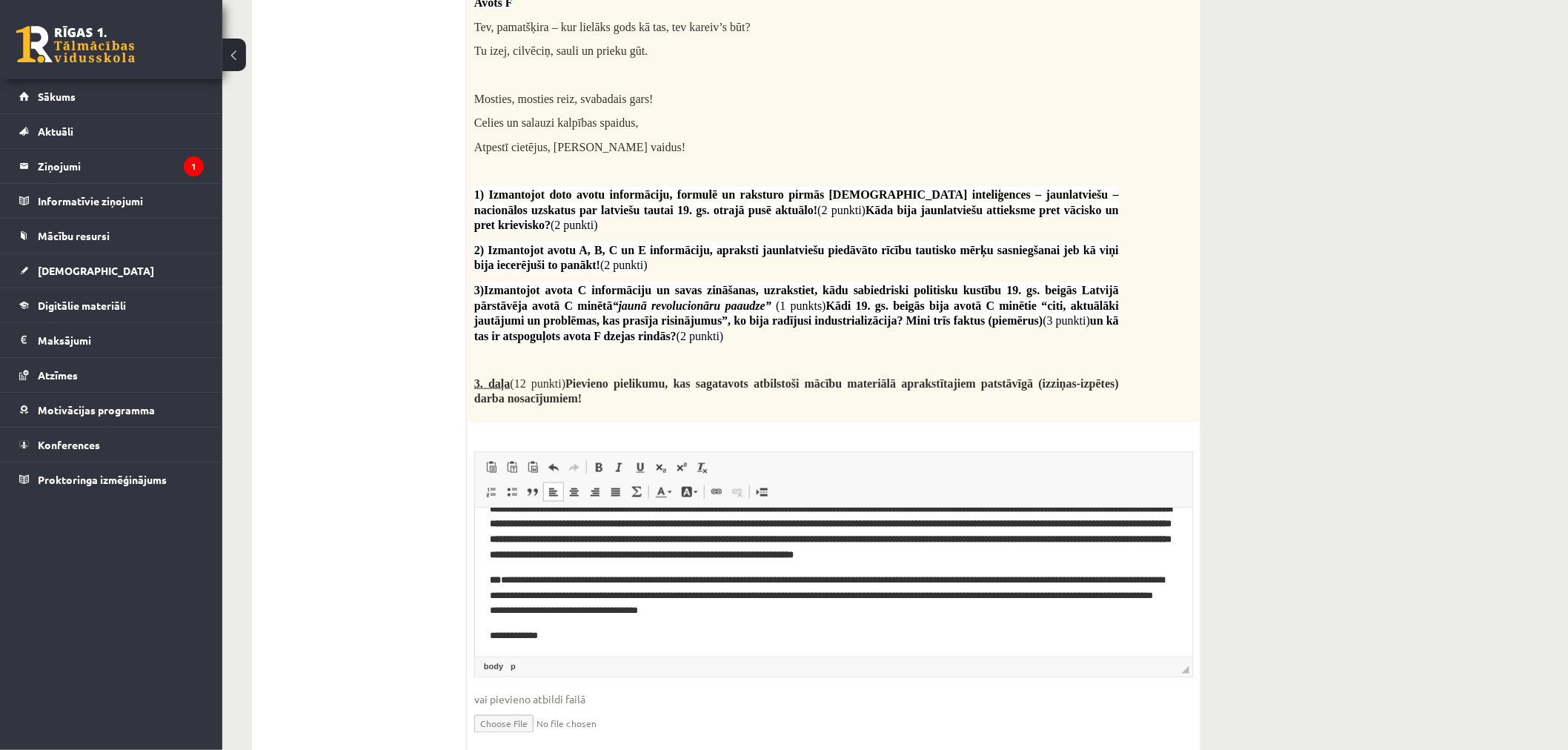
scroll to position [401, 0]
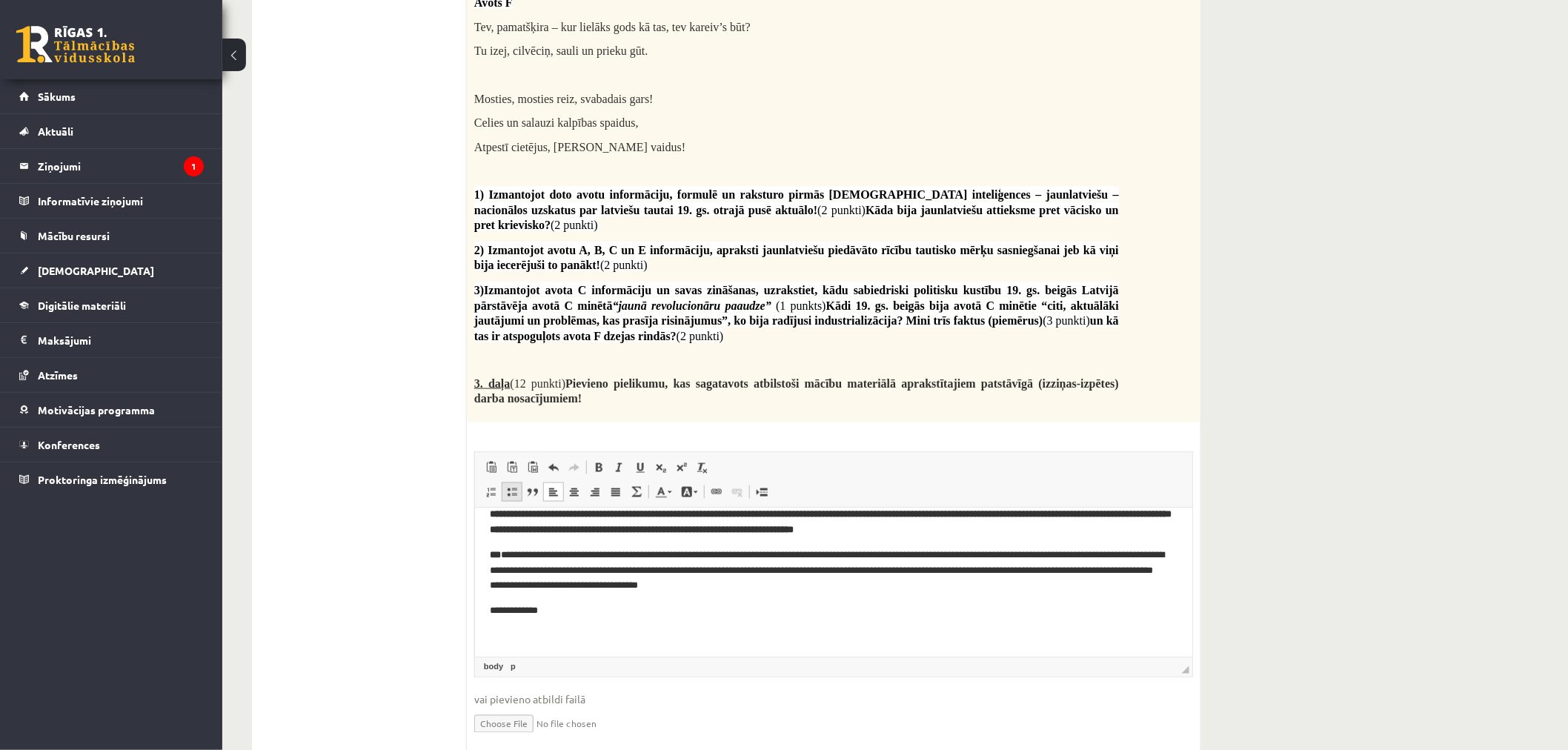
click at [510, 487] on span at bounding box center [512, 492] width 11 height 11
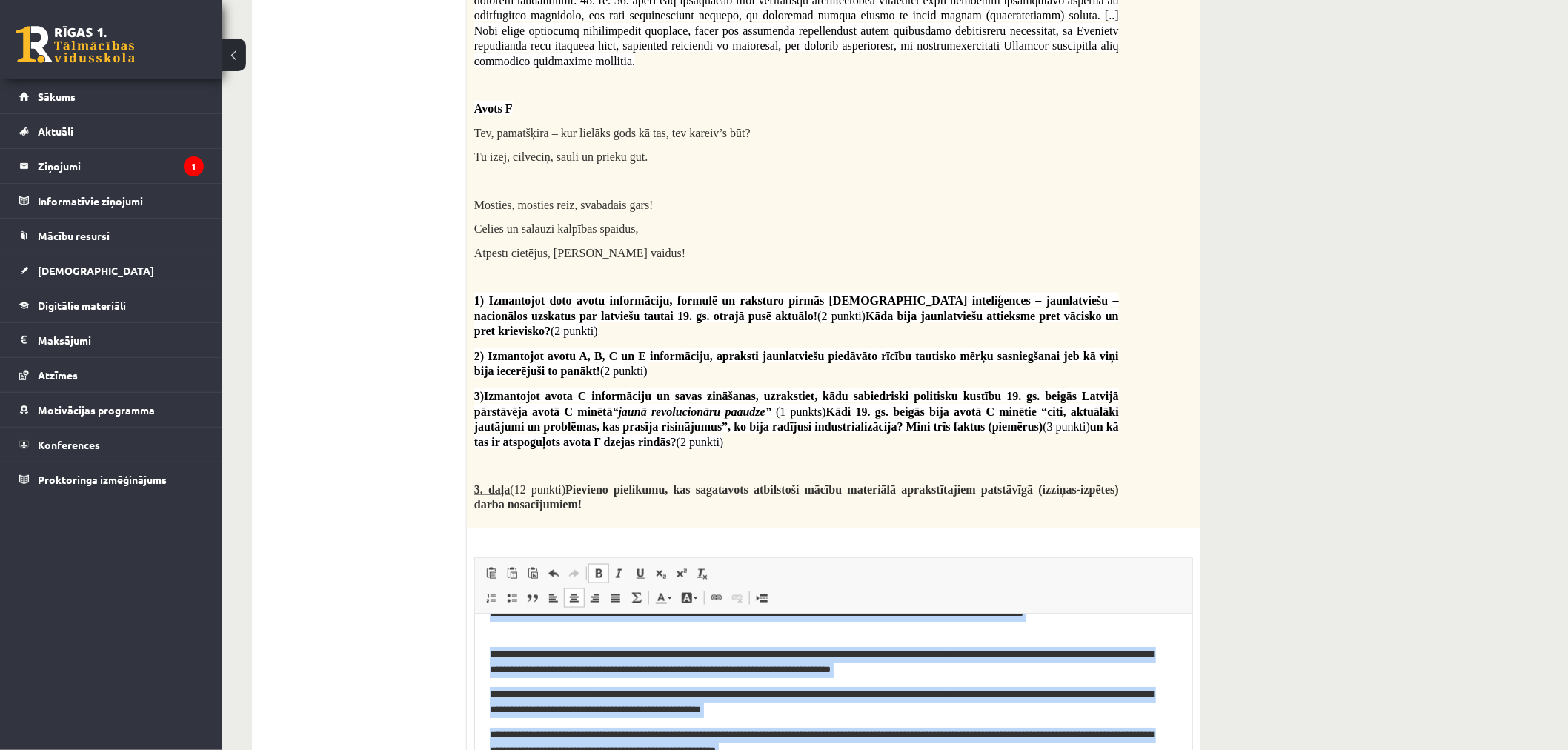
scroll to position [2913, 0]
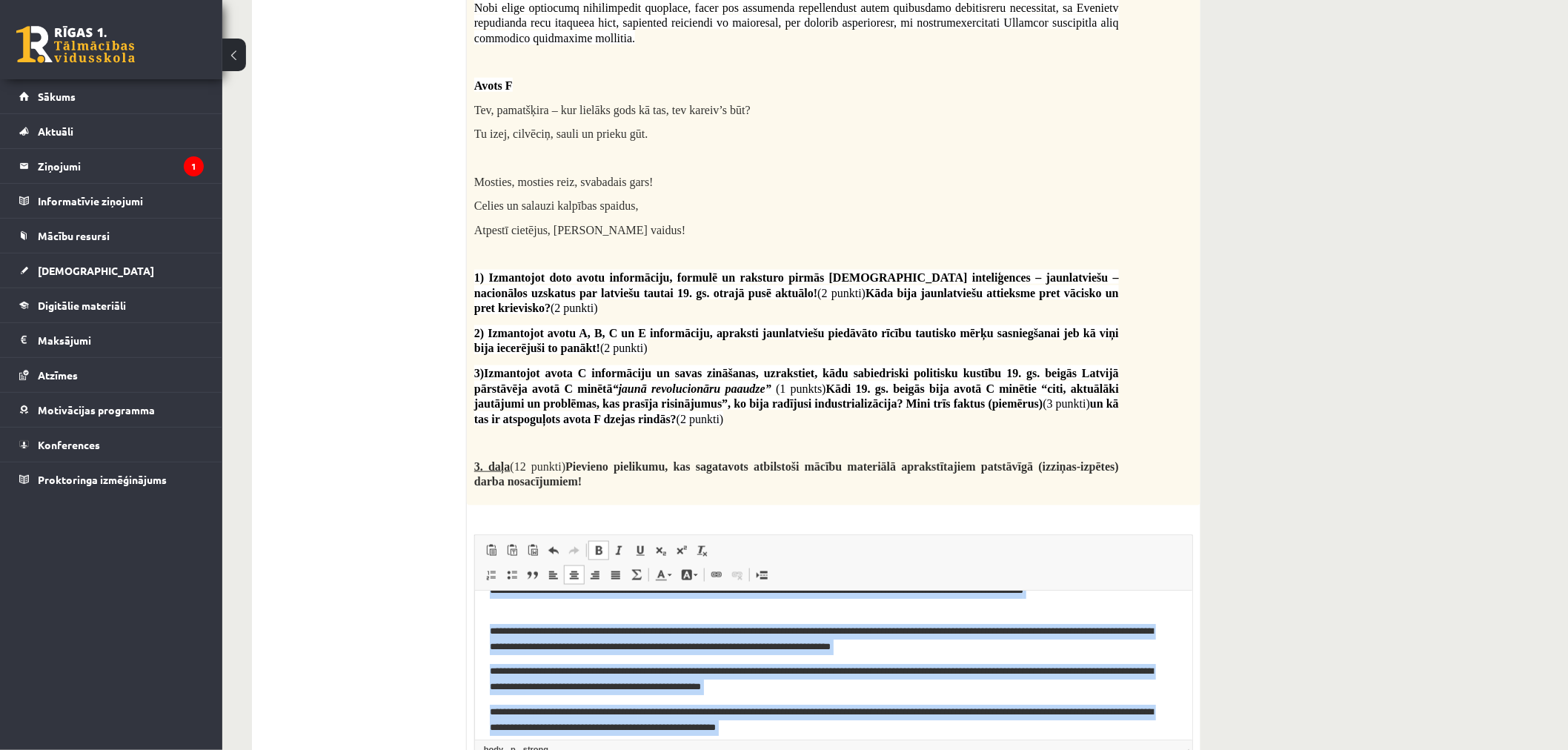
click at [597, 545] on span at bounding box center [599, 551] width 11 height 11
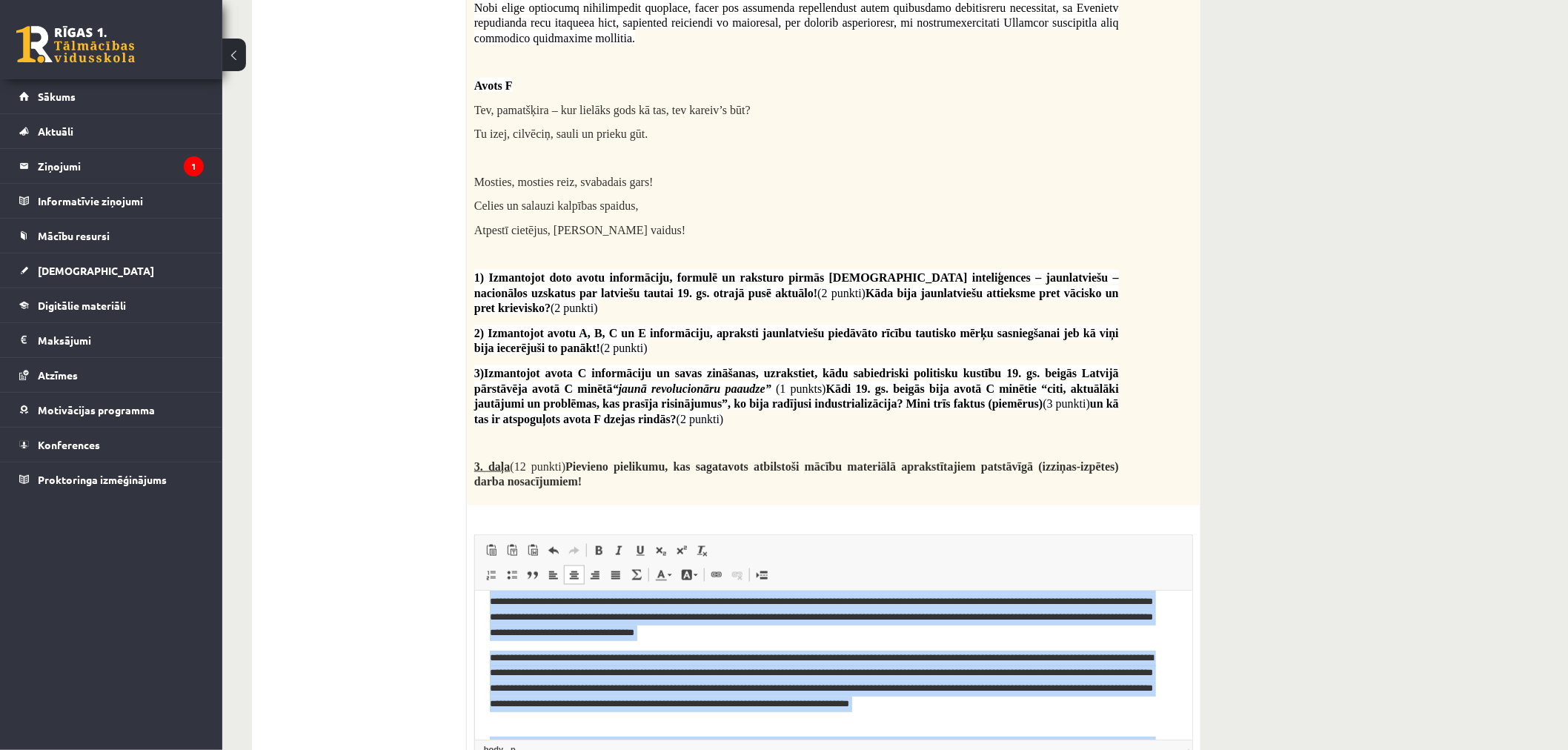
scroll to position [475, 0]
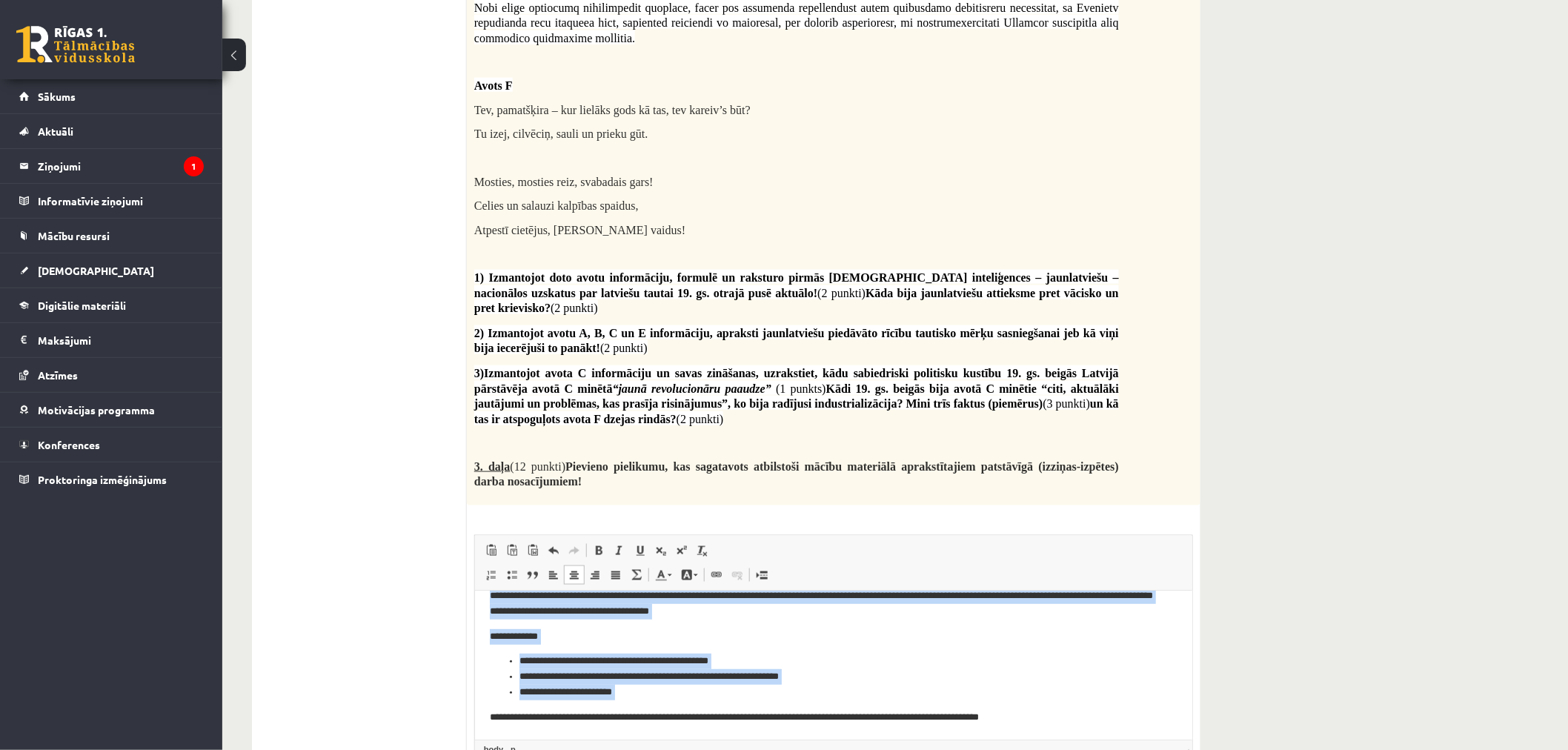
click at [684, 675] on li "**********" at bounding box center [827, 692] width 616 height 15
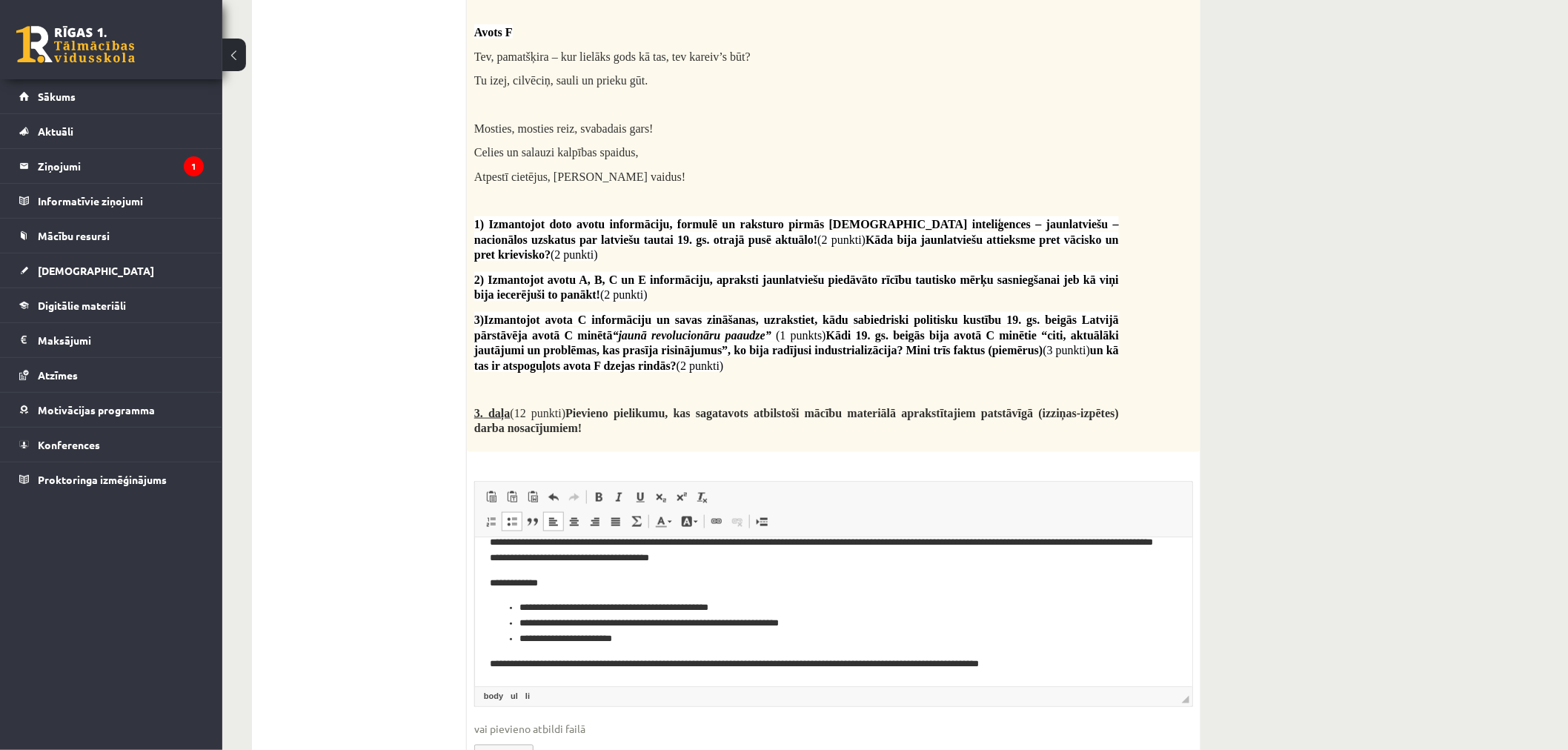
scroll to position [2996, 0]
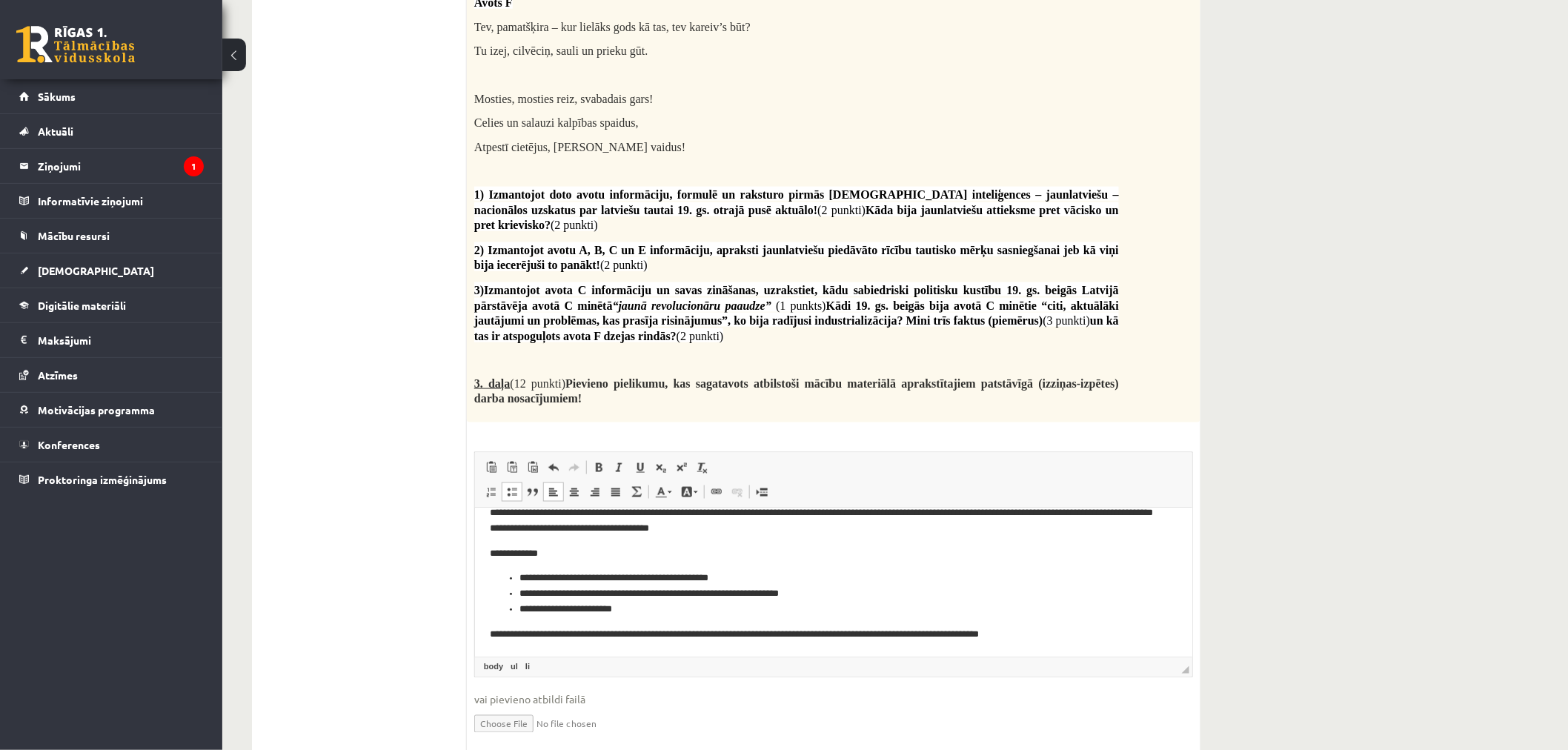
click at [501, 675] on input "file" at bounding box center [834, 723] width 719 height 31
type input "**********"
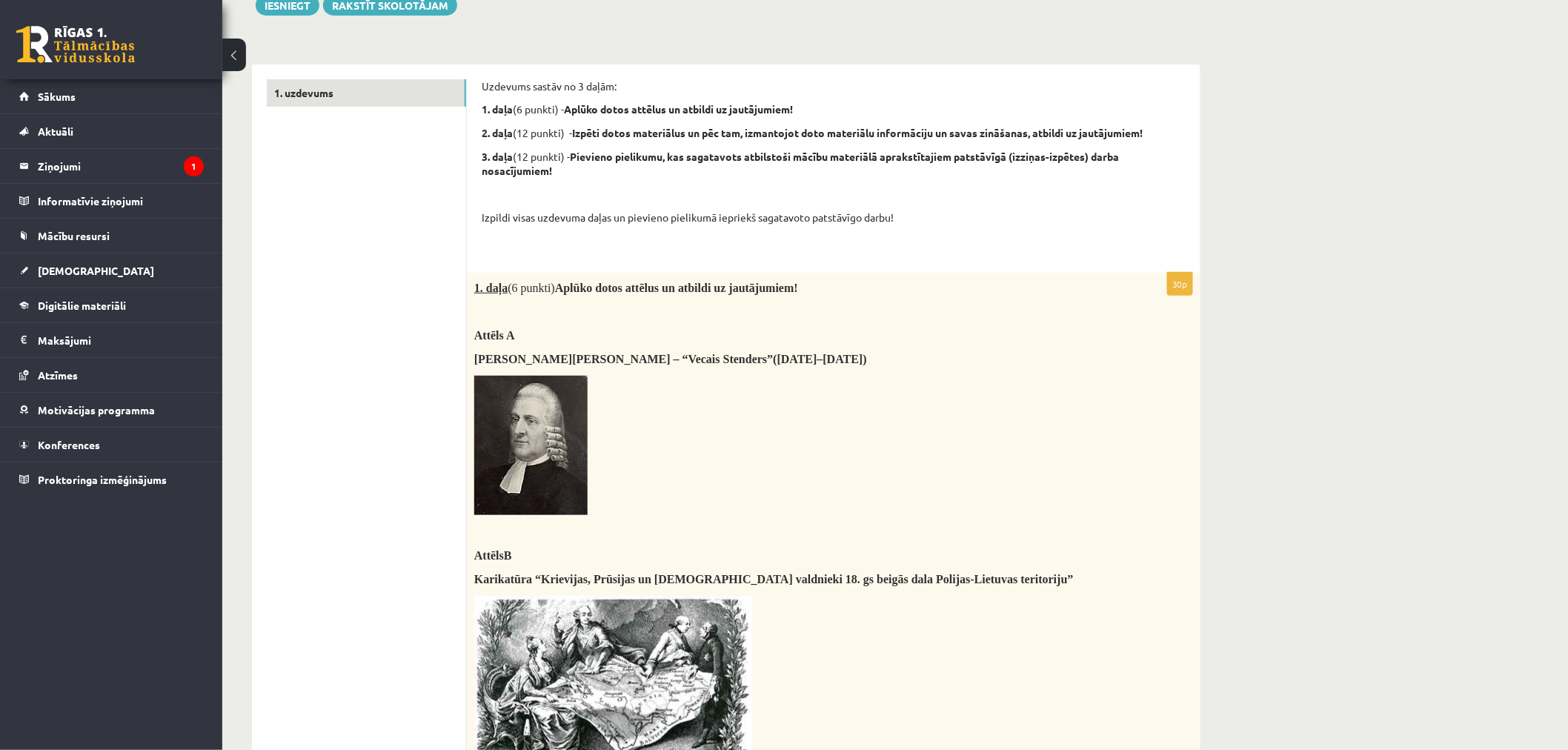
scroll to position [0, 0]
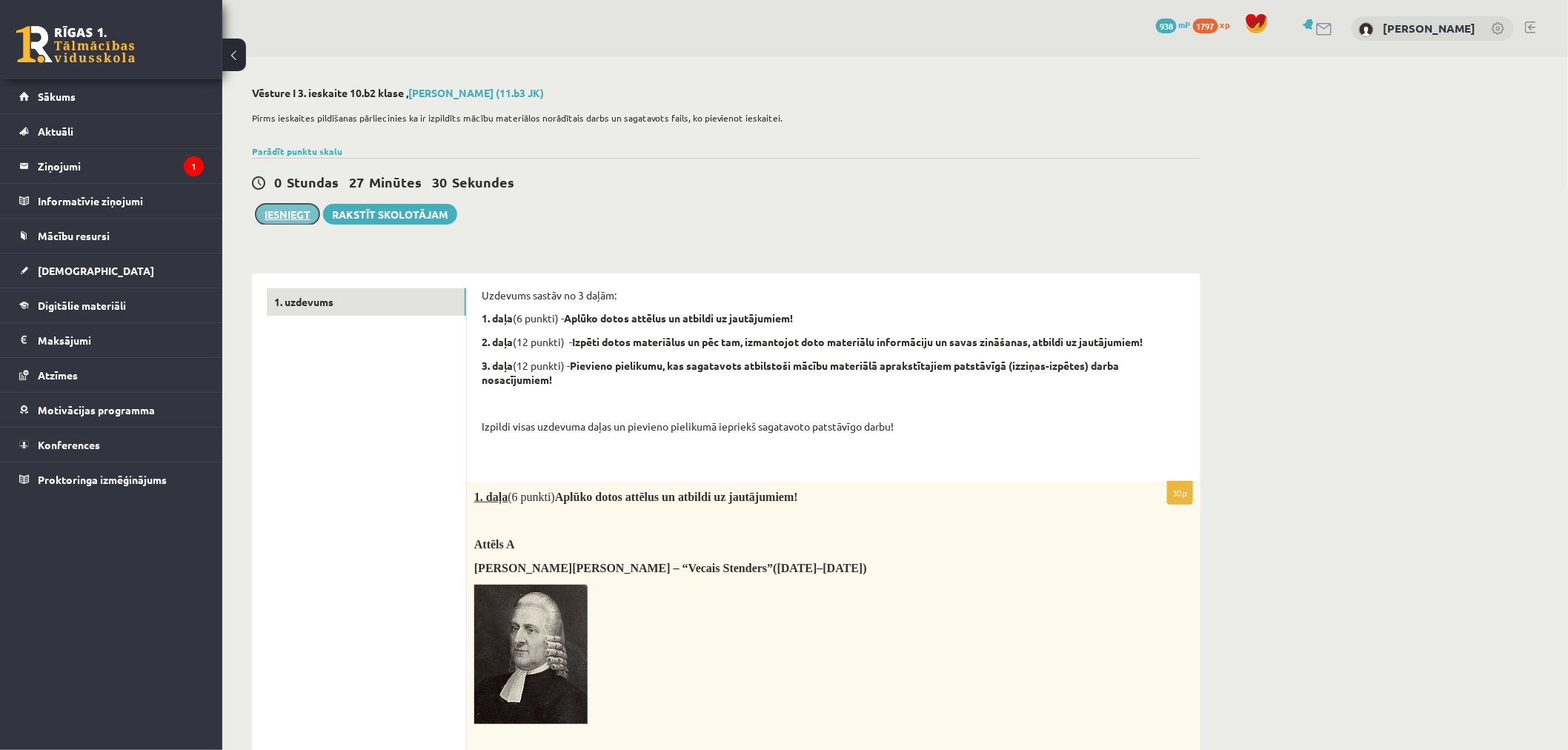
click at [282, 217] on button "Iesniegt" at bounding box center [287, 215] width 64 height 21
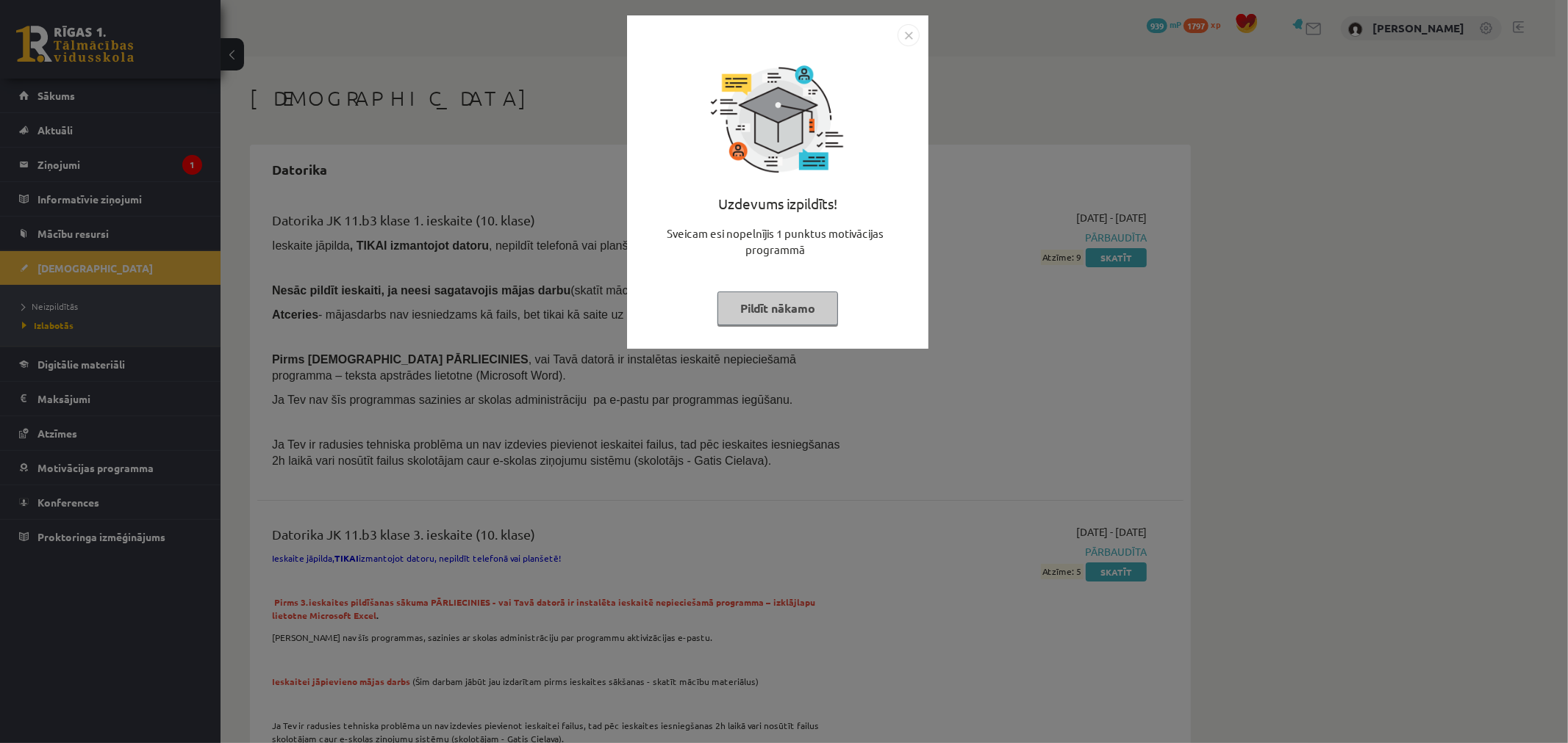
click at [793, 294] on button "Pildīt nākamo" at bounding box center [777, 309] width 120 height 34
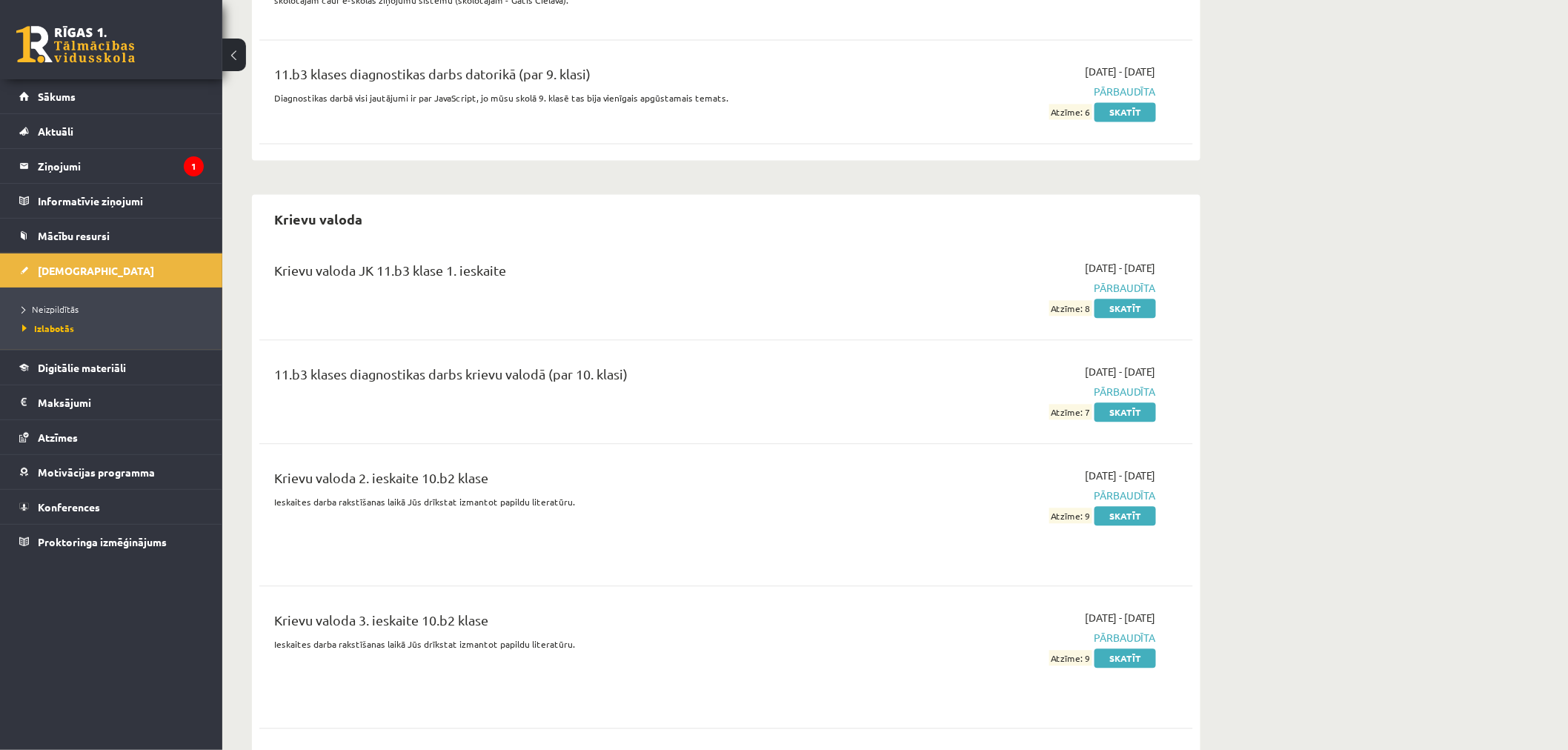
scroll to position [1236, 0]
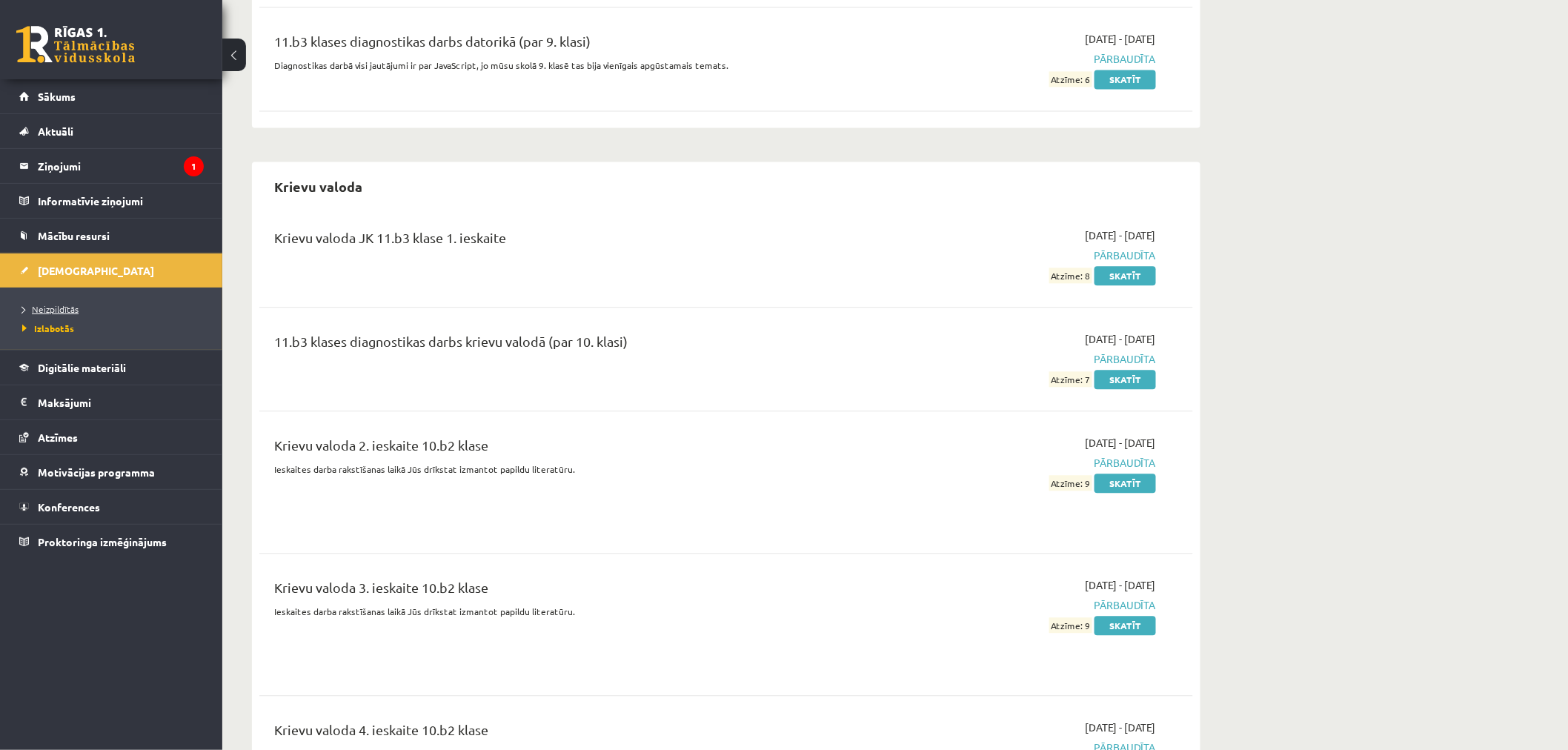
click at [72, 304] on span "Neizpildītās" at bounding box center [50, 309] width 56 height 11
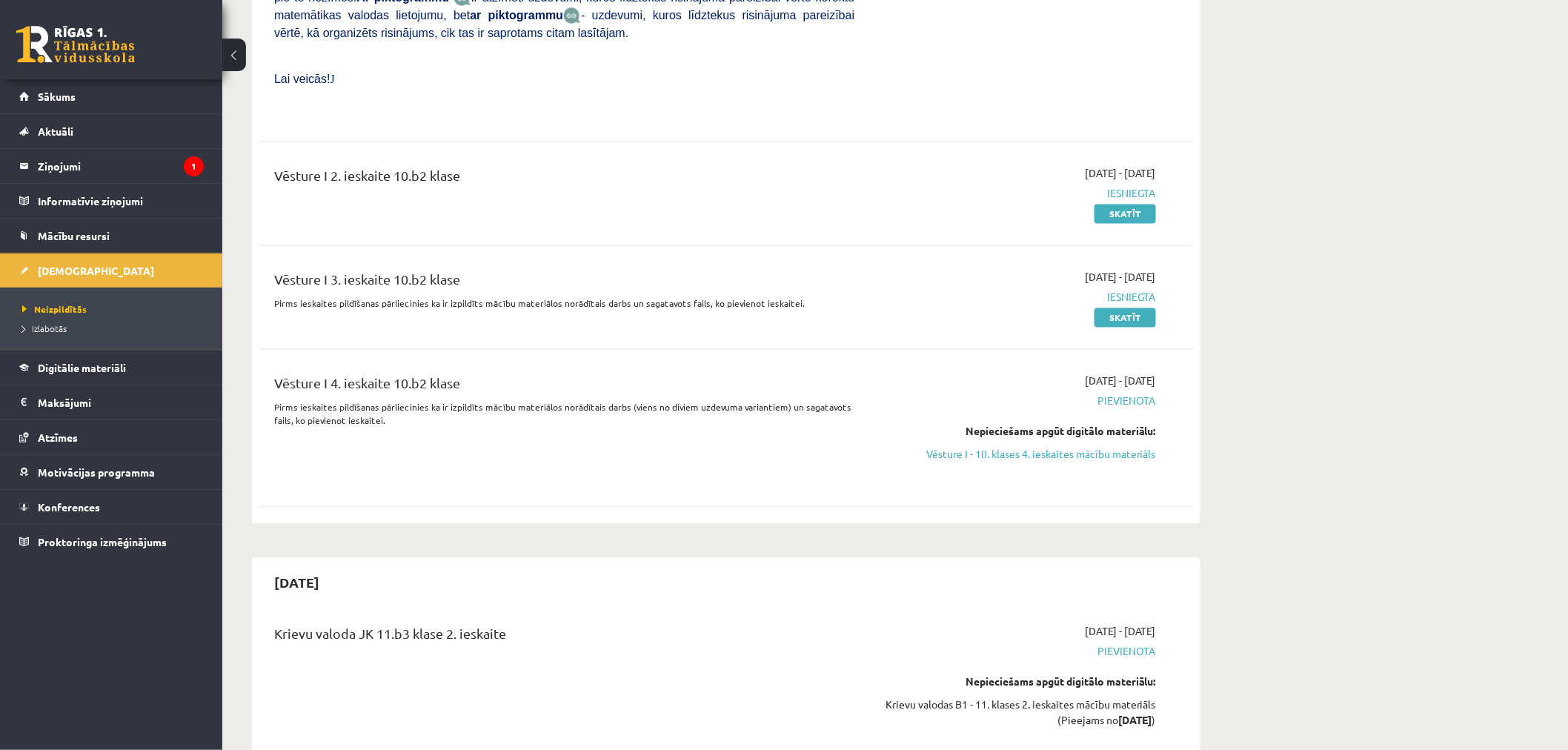
scroll to position [989, 0]
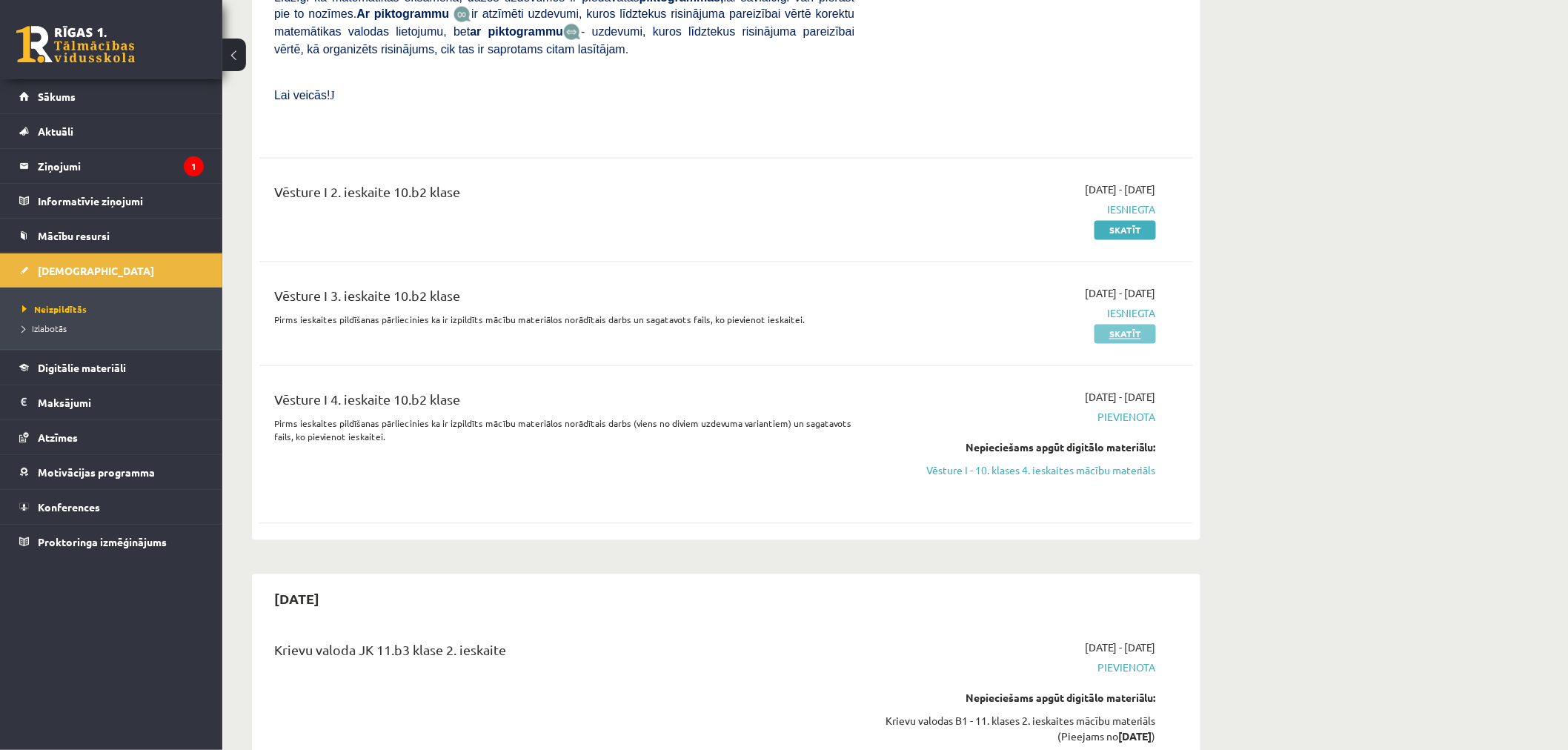
click at [1145, 324] on link "Skatīt" at bounding box center [1125, 334] width 62 height 19
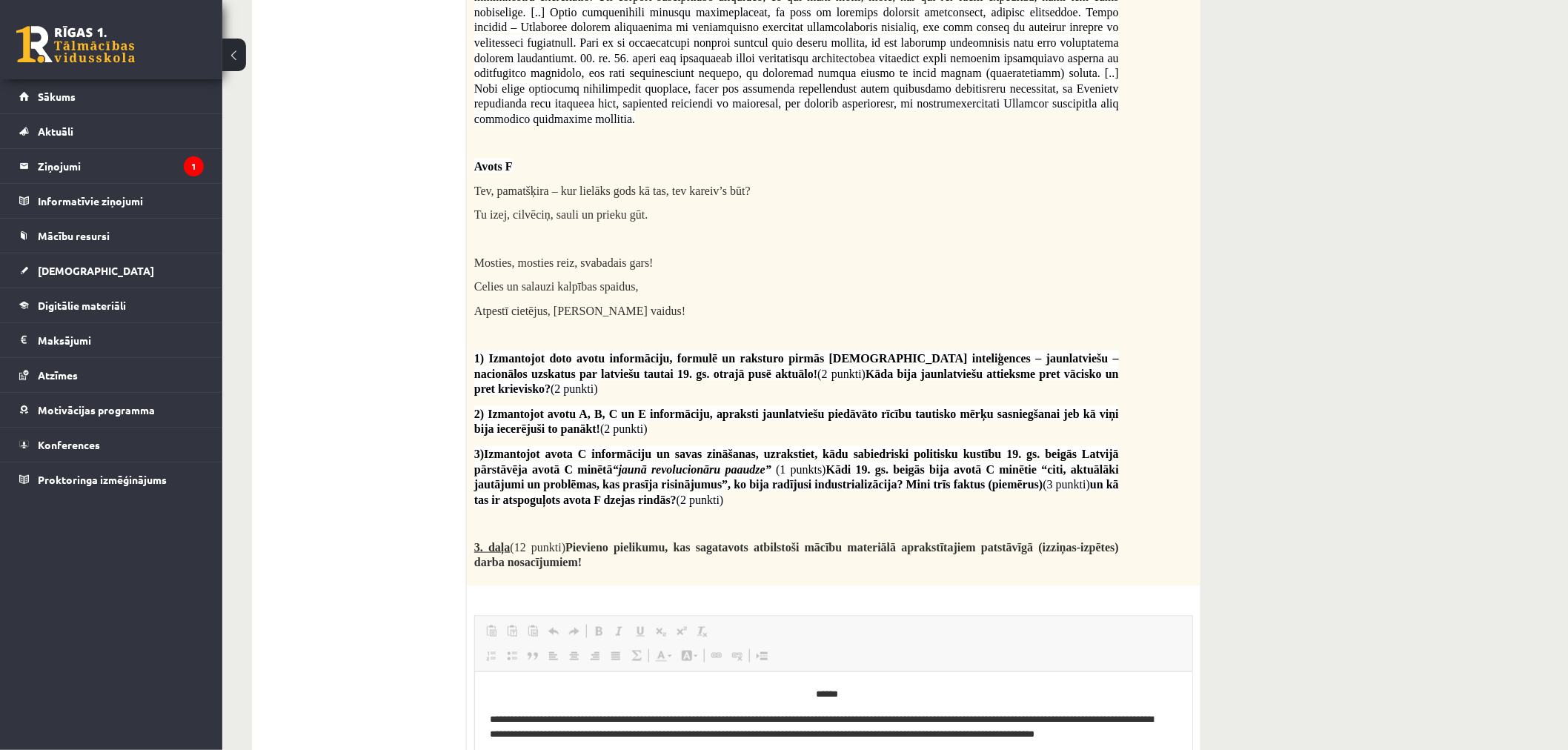
scroll to position [3150, 0]
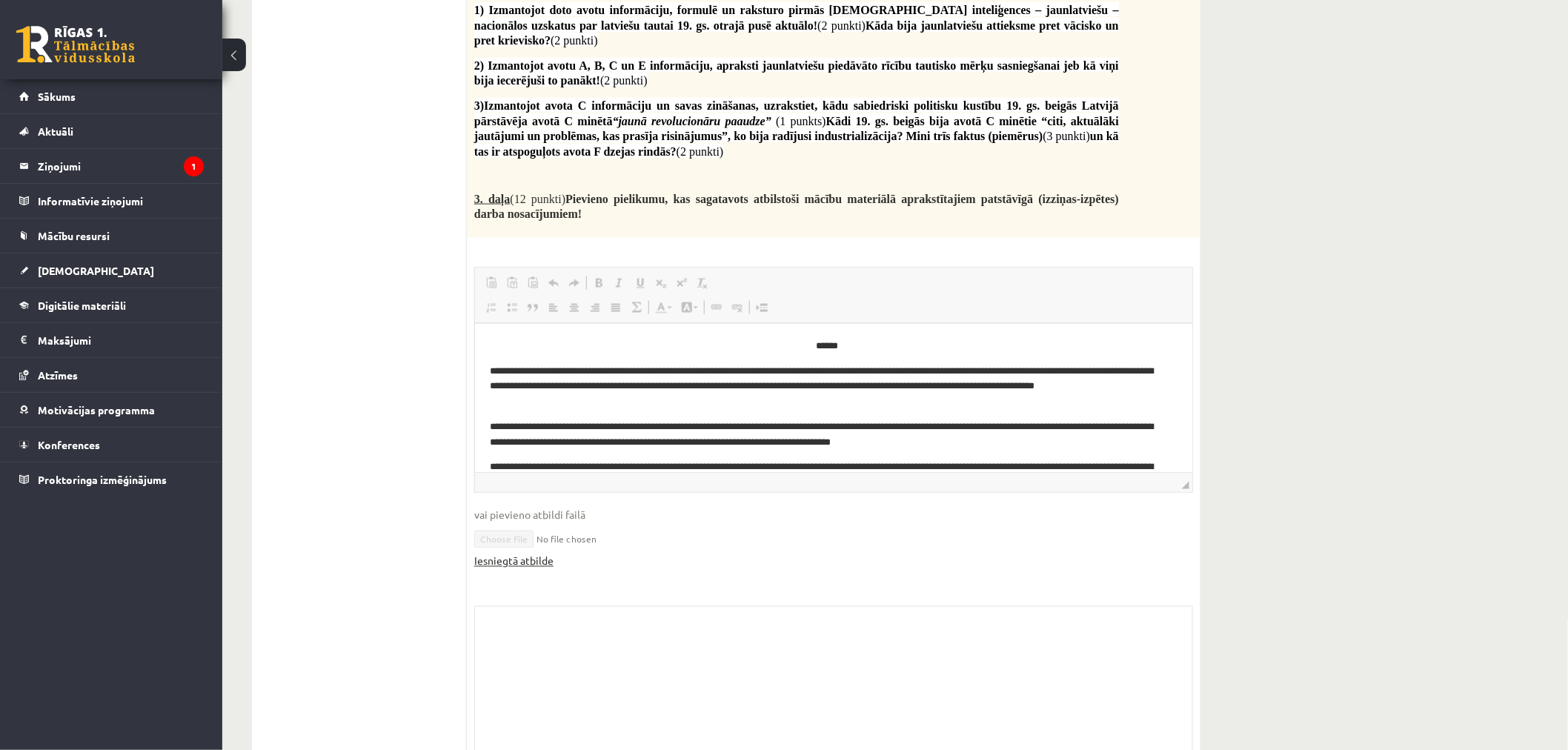
click at [524, 554] on link "Iesniegtā atbilde" at bounding box center [513, 562] width 79 height 15
click at [65, 88] on link "Sākums" at bounding box center [112, 96] width 185 height 34
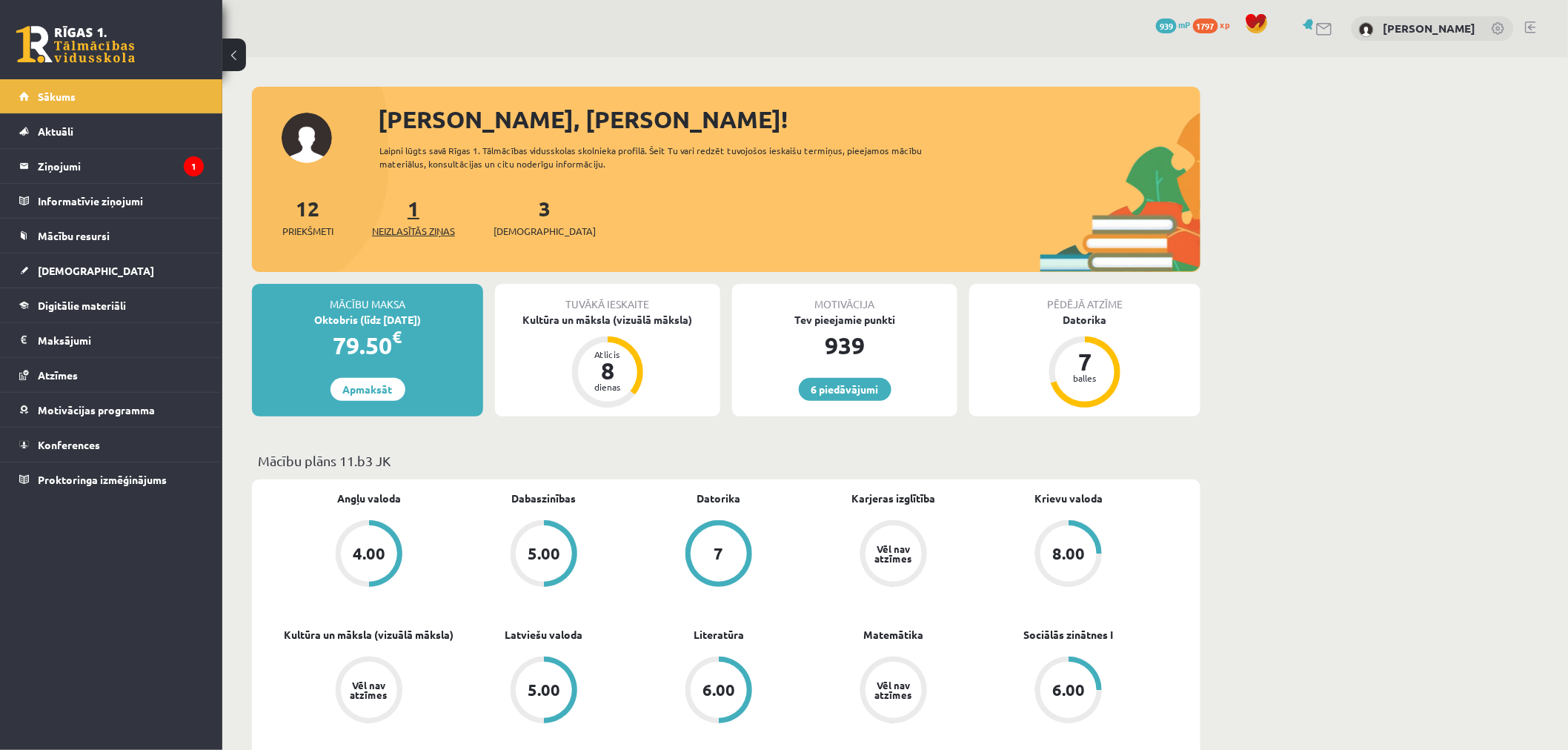
click at [415, 218] on link "1 Neizlasītās ziņas" at bounding box center [413, 217] width 83 height 44
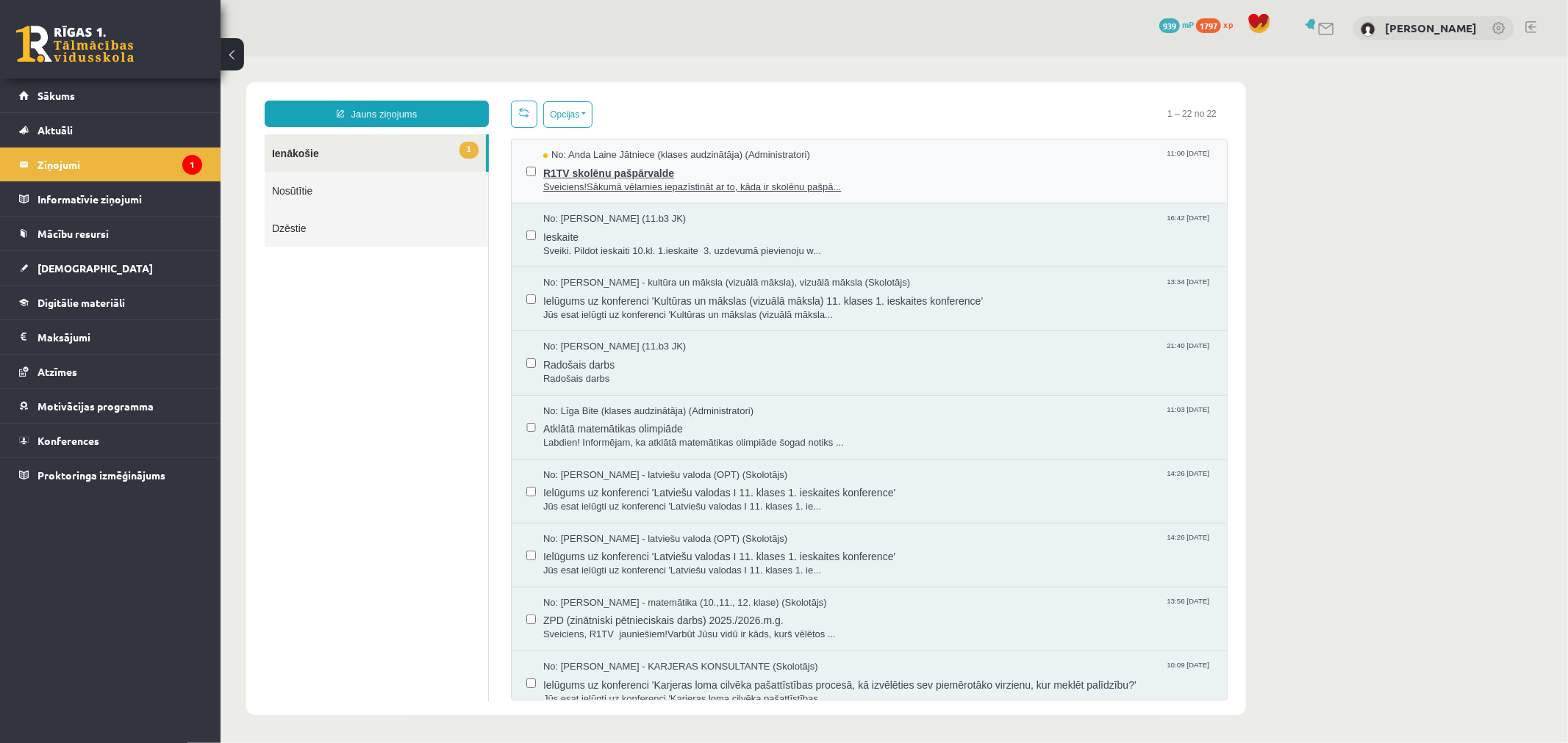
click at [896, 184] on span "Sveiciens!Sākumā vēlamies iepazīstināt ar to, kāda ir skolēnu pašpā..." at bounding box center [877, 186] width 669 height 14
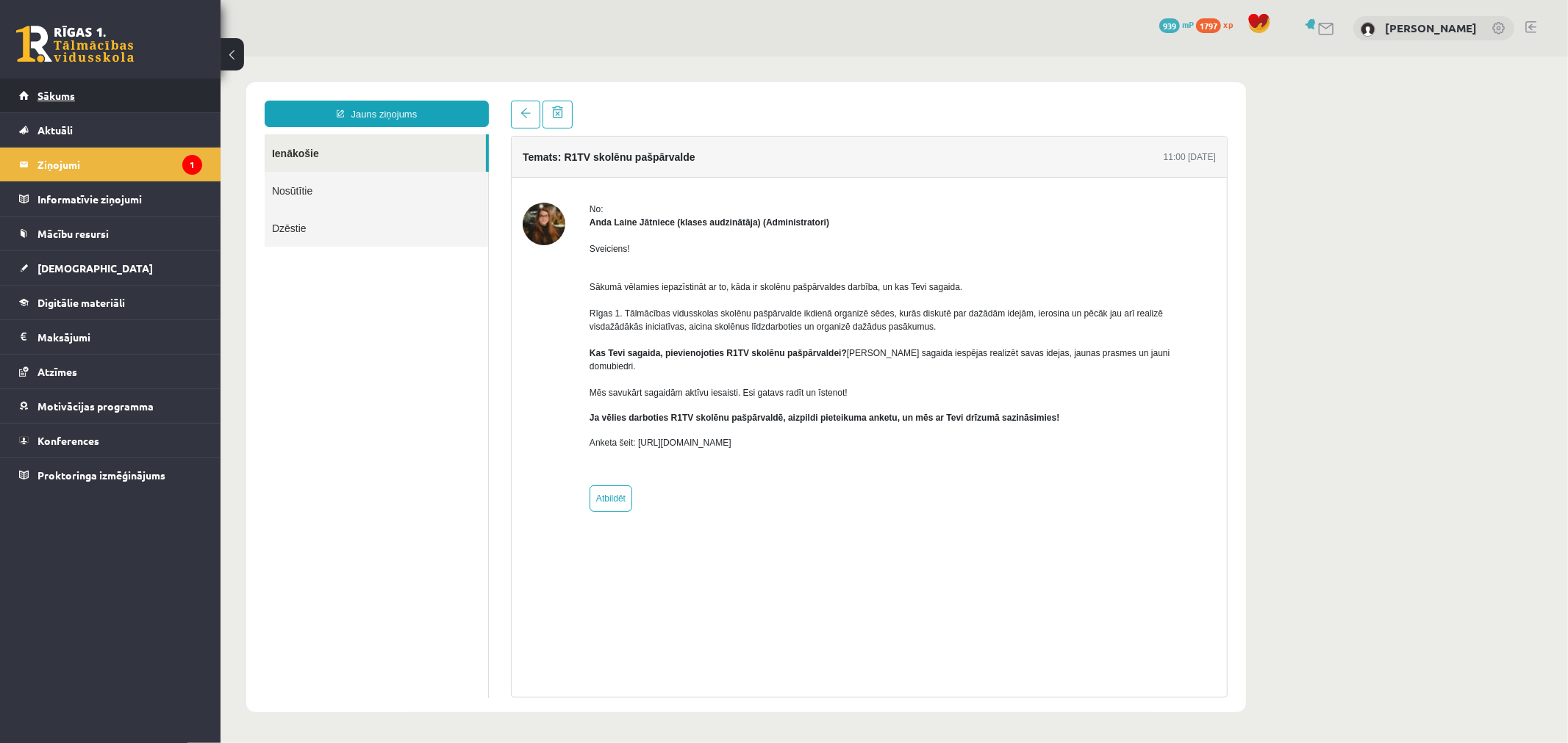
click at [84, 100] on link "Sākums" at bounding box center [111, 95] width 183 height 34
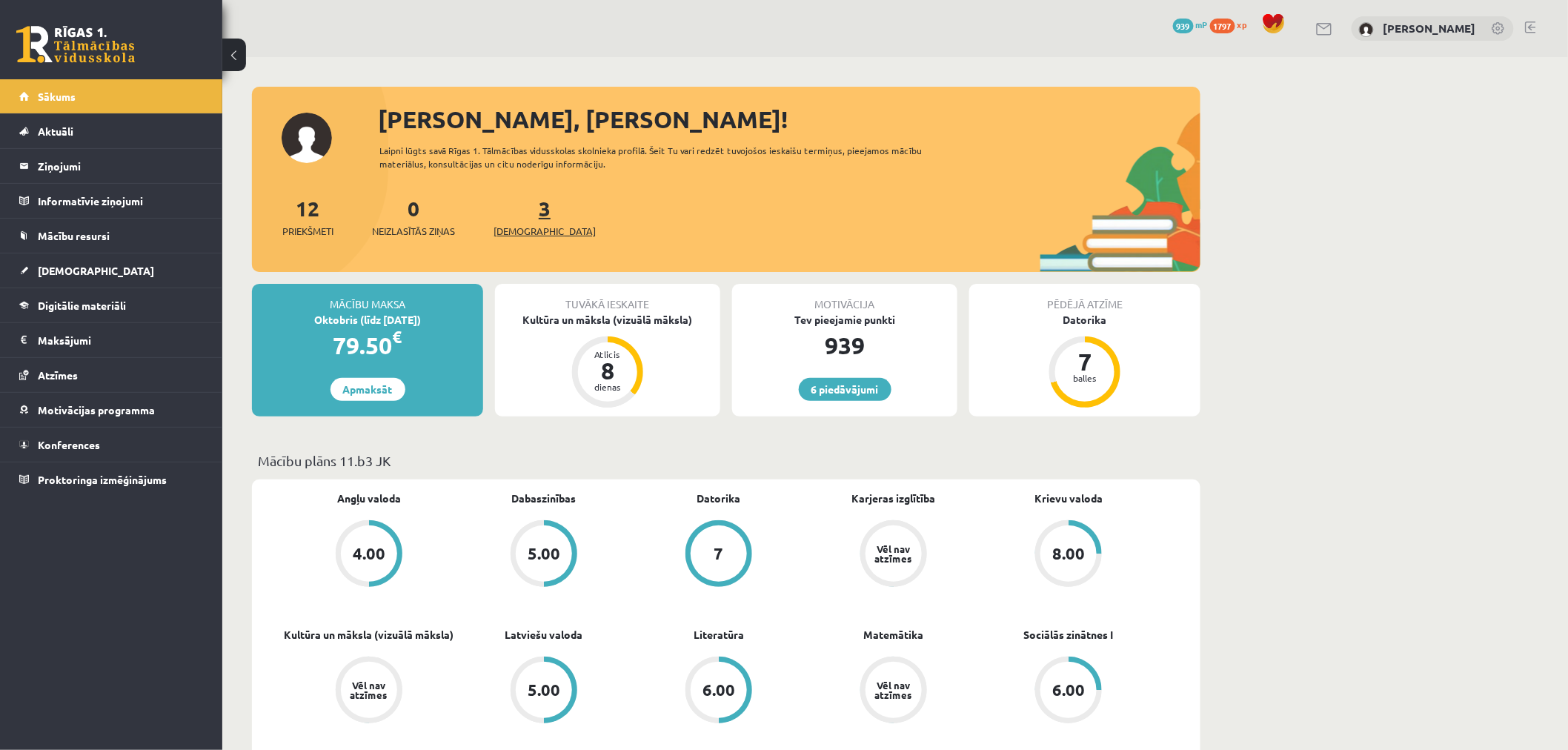
click at [514, 224] on span "[DEMOGRAPHIC_DATA]" at bounding box center [545, 232] width 102 height 15
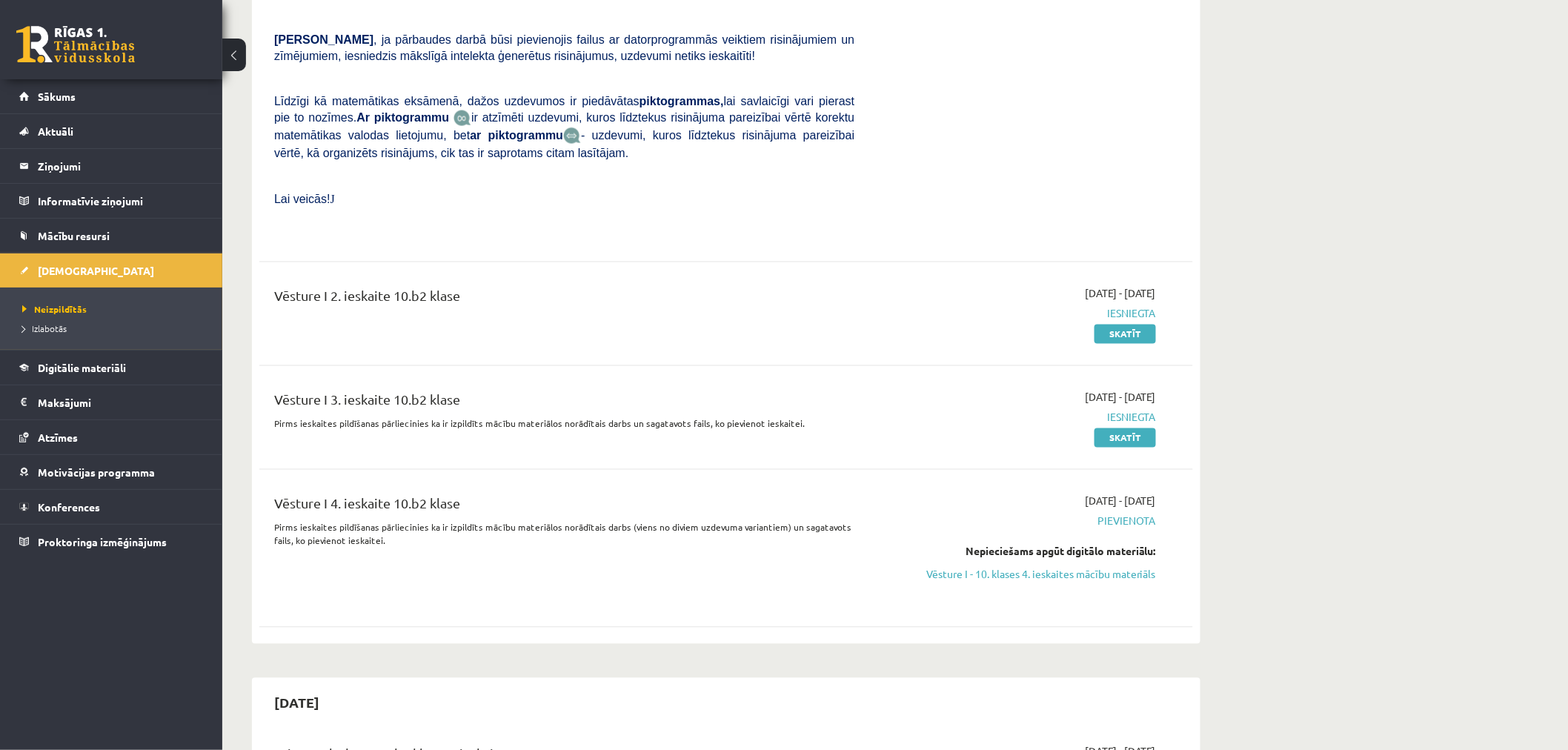
scroll to position [906, 0]
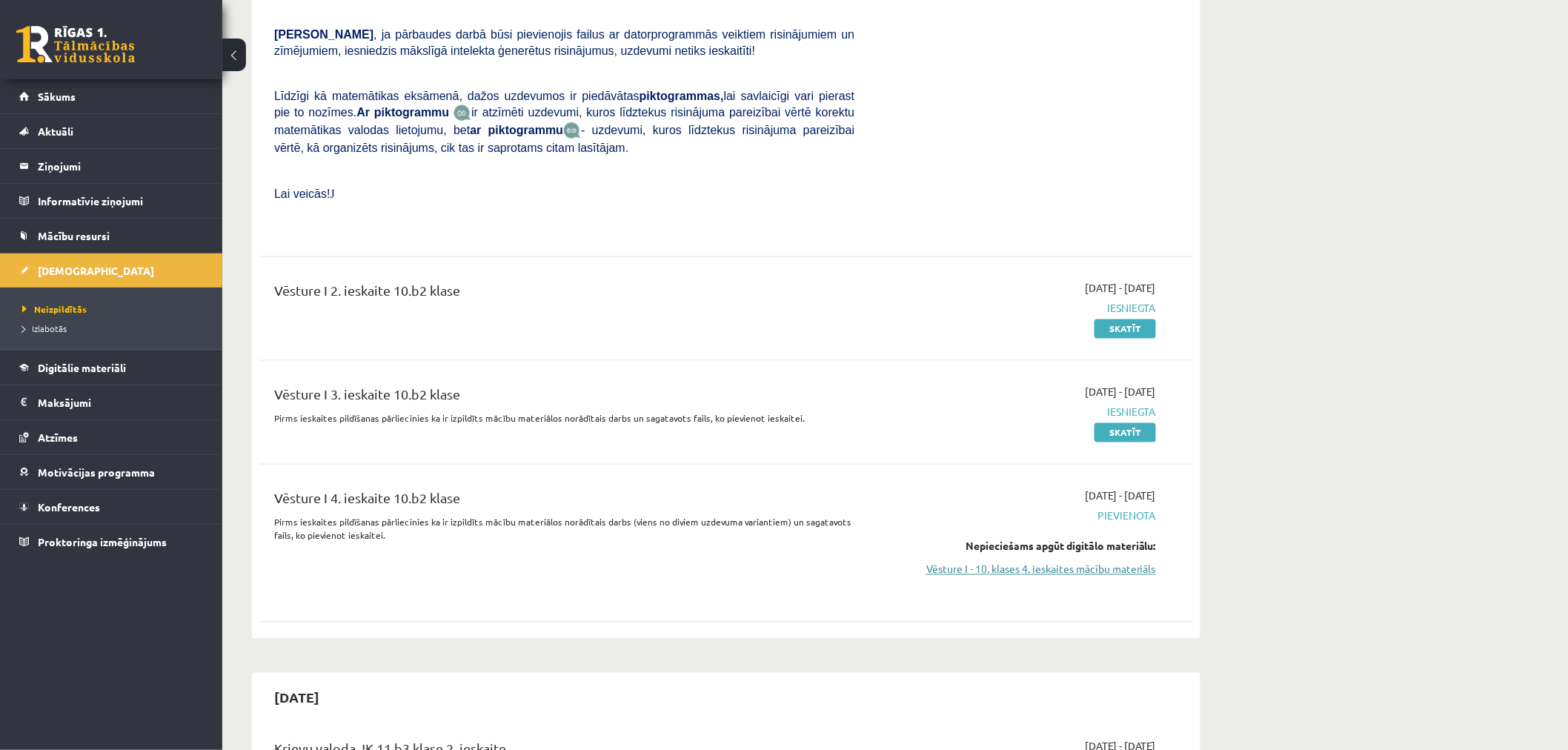
click at [1145, 562] on link "Vēsture I - 10. klases 4. ieskaites mācību materiāls" at bounding box center [1016, 570] width 279 height 15
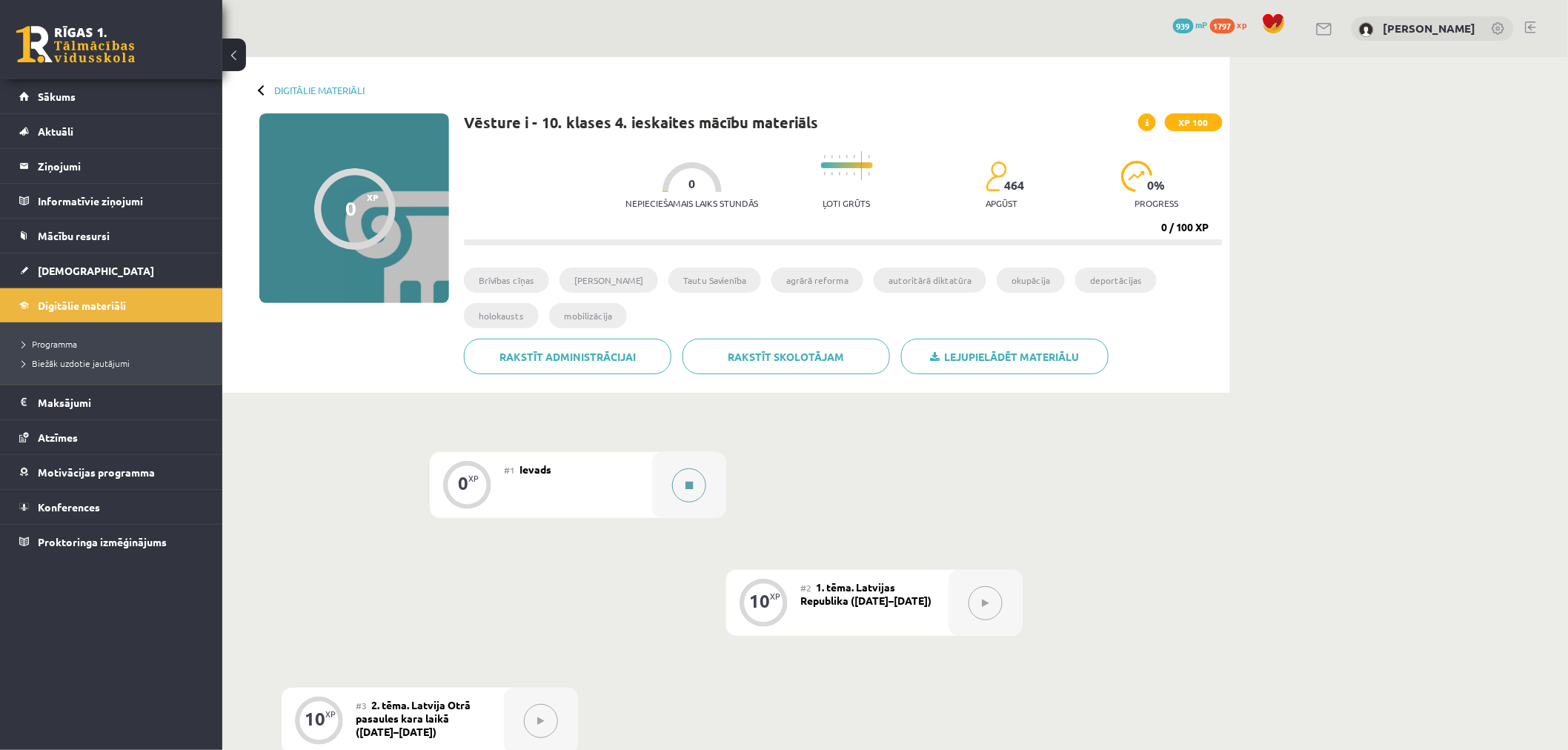
click at [680, 483] on button at bounding box center [690, 486] width 34 height 34
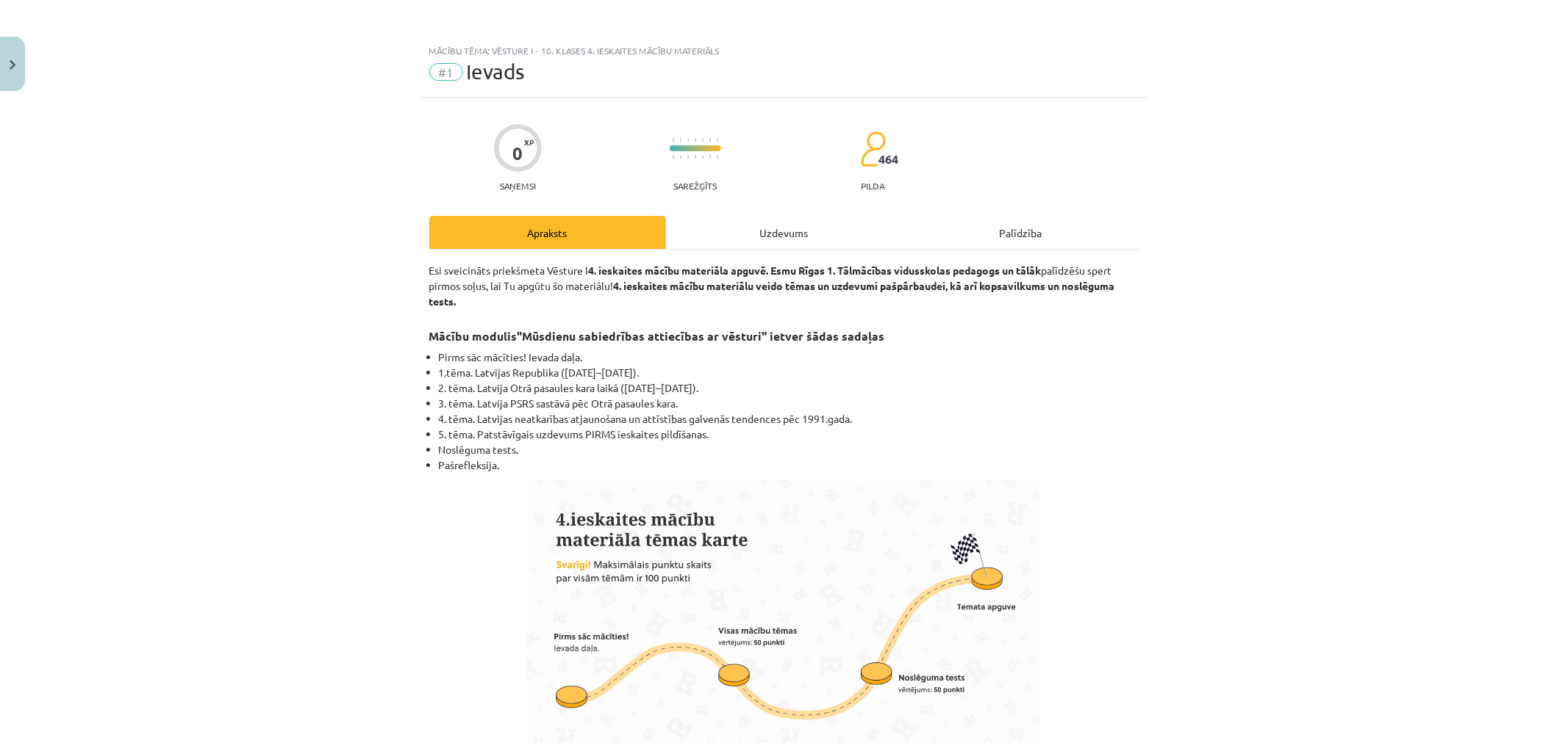
click at [799, 238] on div "Uzdevums" at bounding box center [784, 232] width 236 height 33
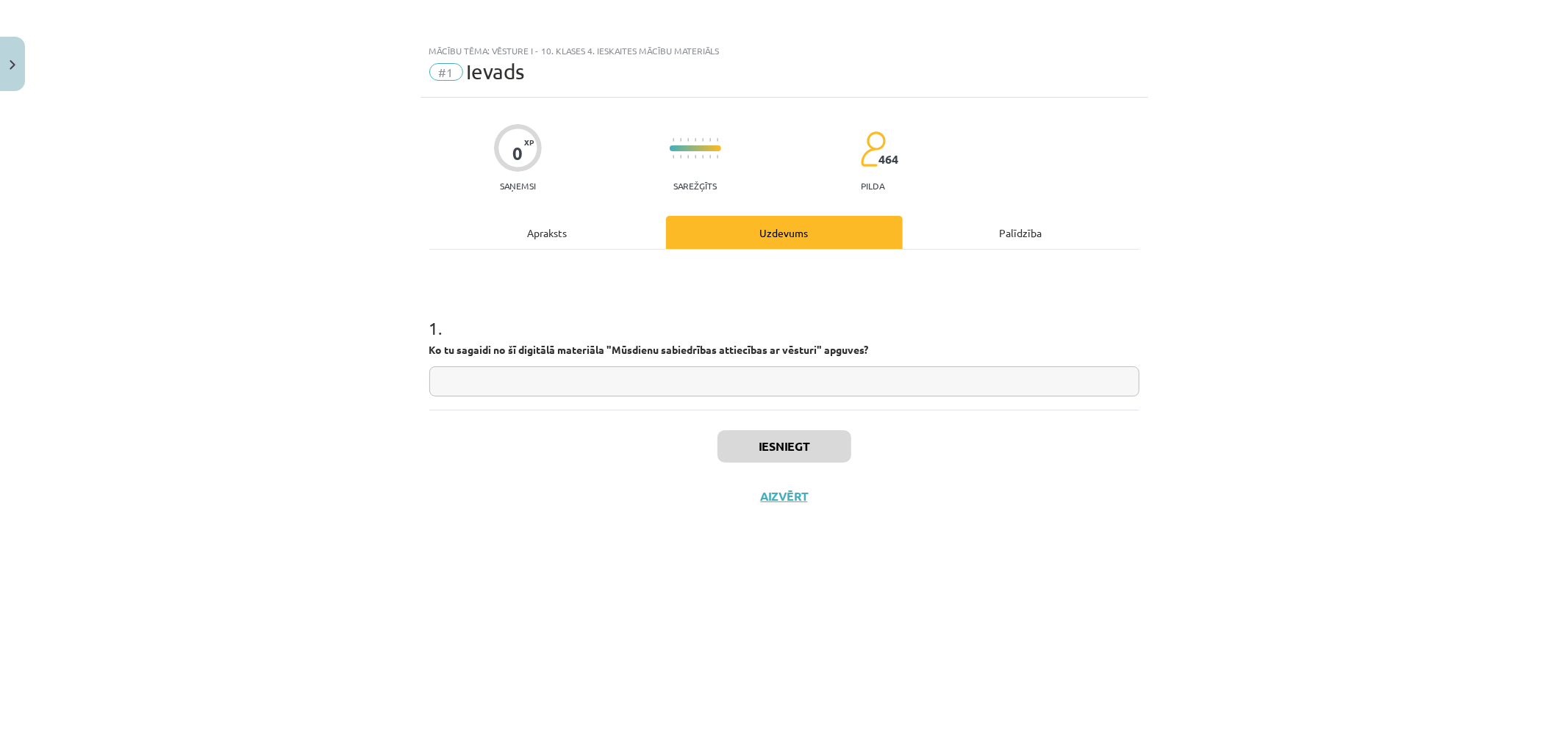
click at [579, 232] on div "Apraksts" at bounding box center [548, 232] width 236 height 33
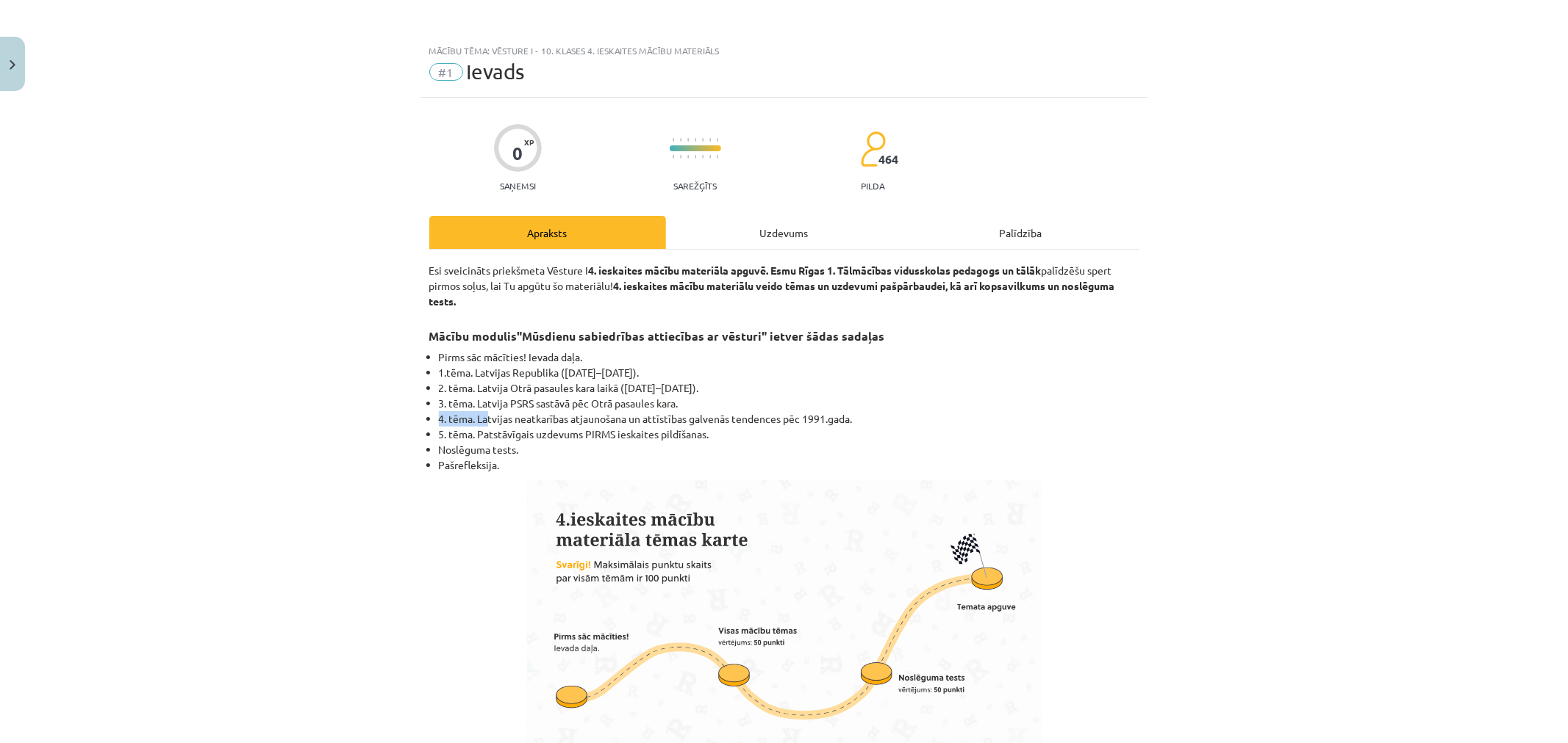
drag, startPoint x: 483, startPoint y: 413, endPoint x: 829, endPoint y: 409, distance: 346.0
click at [829, 409] on ul "Pirms sāc mācīties! Ievada daļa. 1.tēma. Latvijas Republika ([DATE]–[DATE]). 2.…" at bounding box center [784, 411] width 710 height 124
click at [823, 419] on li "4. tēma. Latvijas neatkarības atjaunošana un attīstības galvenās tendences pēc …" at bounding box center [789, 419] width 701 height 15
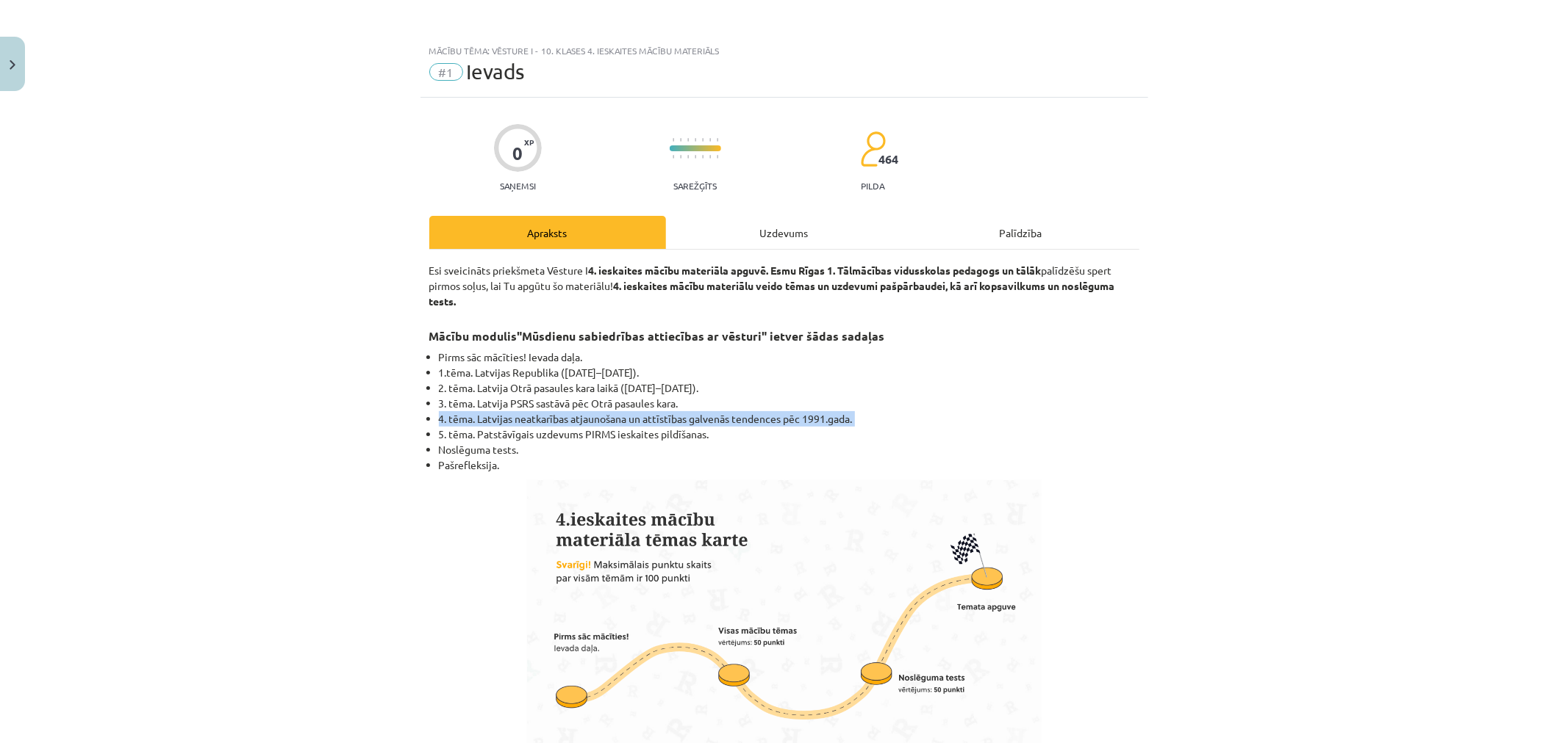
copy ul "4. tēma. Latvijas neatkarības atjaunošana un attīstības galvenās tendences pēc …"
click at [737, 235] on div "Uzdevums" at bounding box center [784, 232] width 236 height 33
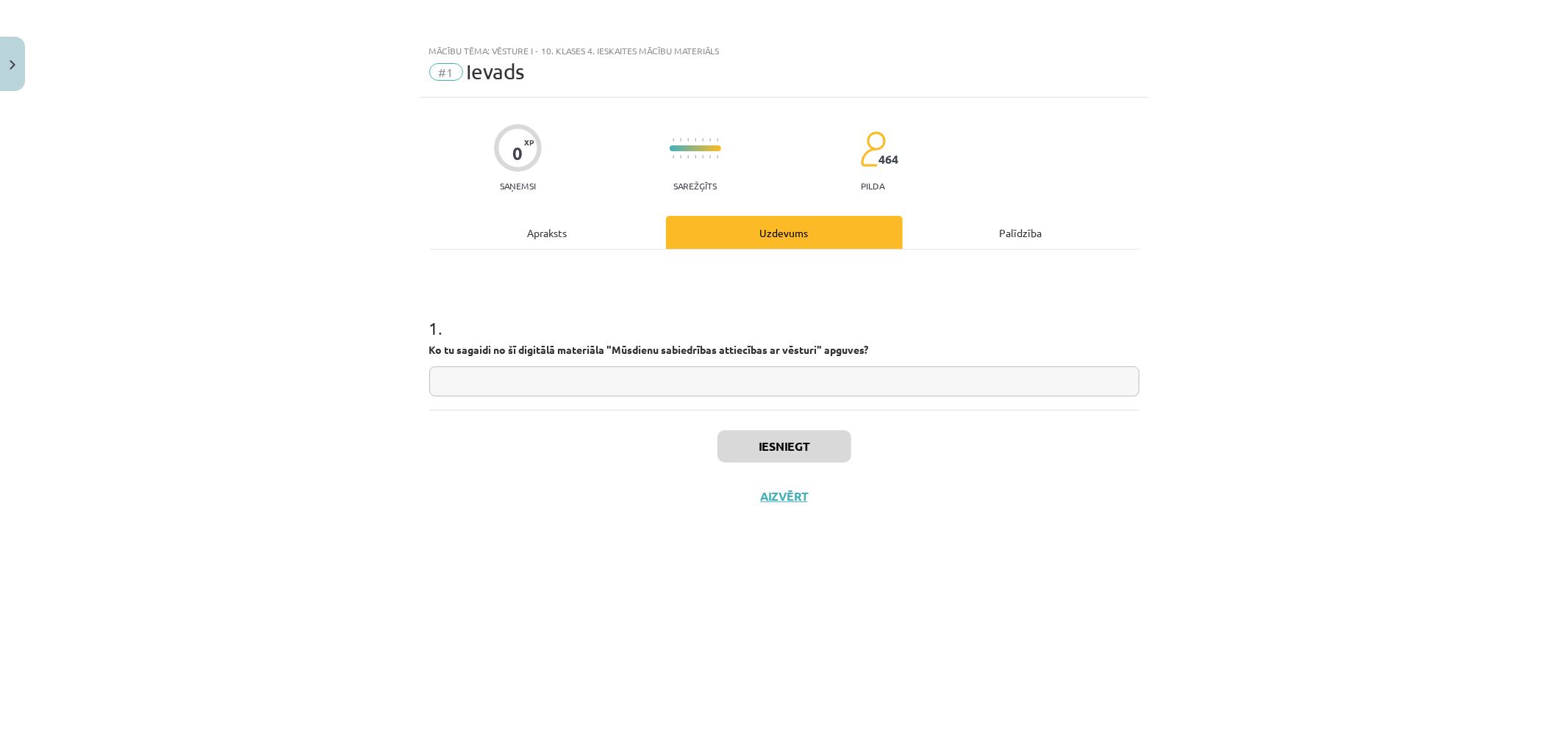
click at [510, 374] on input "text" at bounding box center [784, 382] width 710 height 30
paste input "**********"
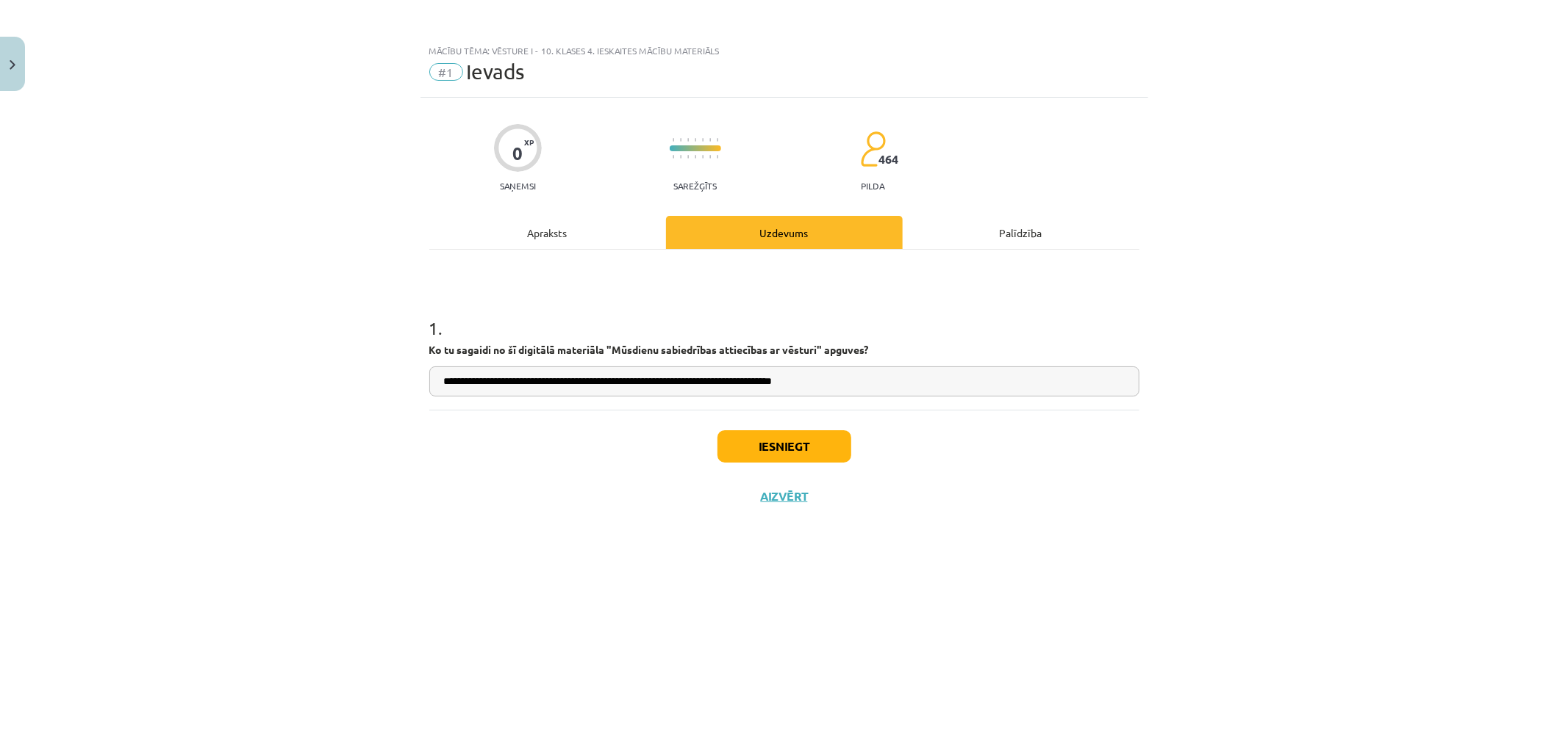
drag, startPoint x: 483, startPoint y: 379, endPoint x: 307, endPoint y: 377, distance: 176.0
click at [312, 379] on div "**********" at bounding box center [784, 372] width 1568 height 743
type input "**********"
click at [801, 440] on button "Iesniegt" at bounding box center [784, 446] width 133 height 32
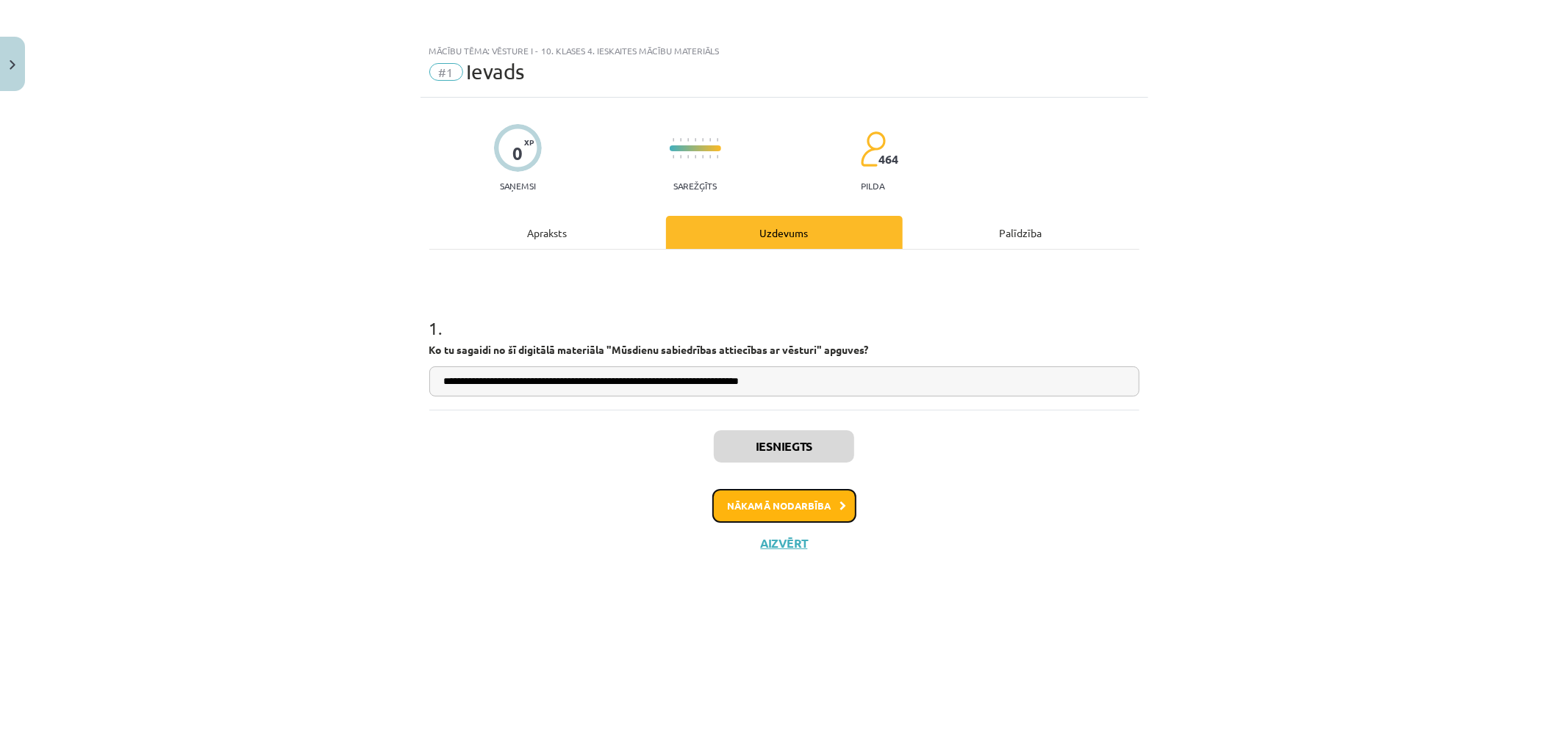
click at [828, 519] on button "Nākamā nodarbība" at bounding box center [784, 507] width 144 height 34
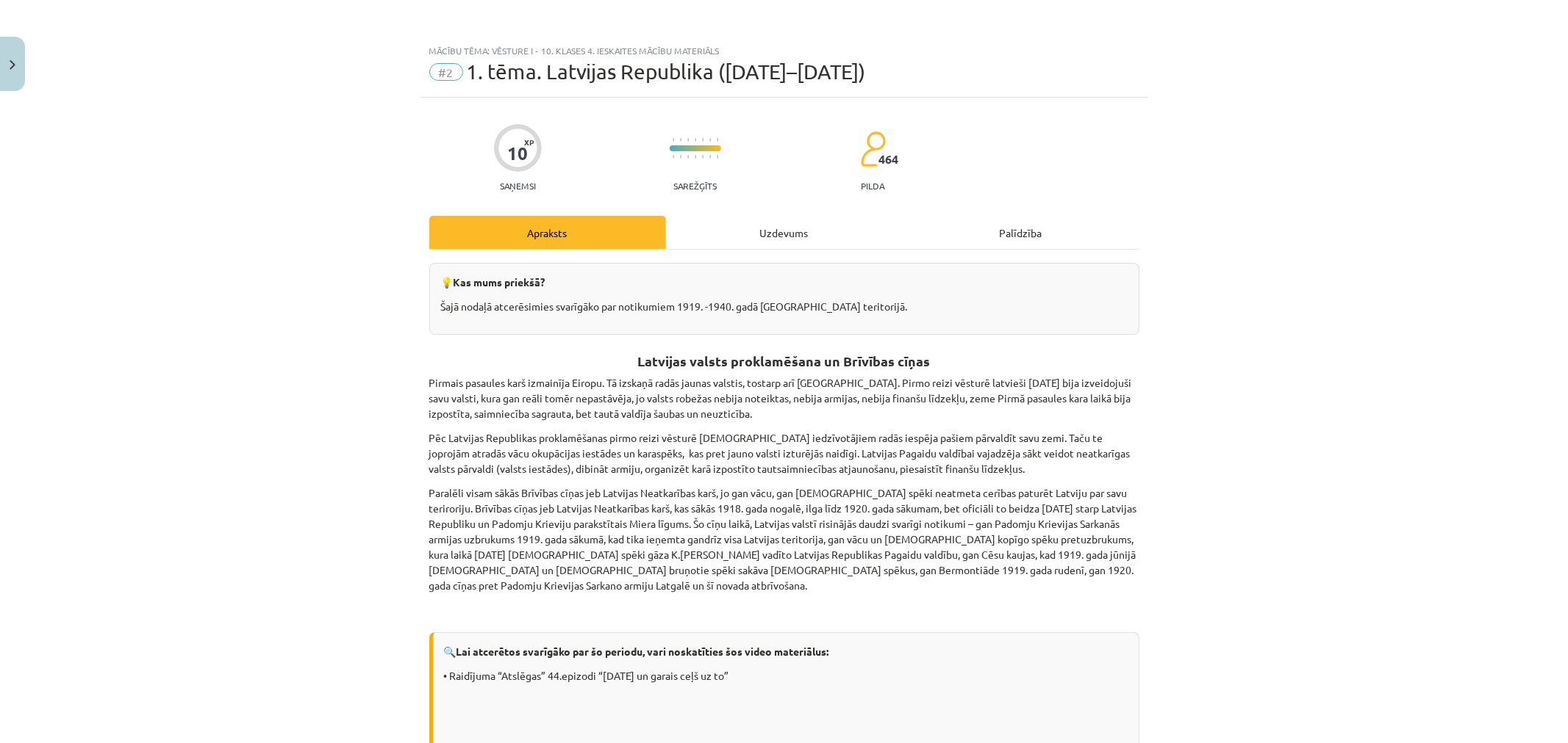
click at [782, 233] on div "Uzdevums" at bounding box center [784, 232] width 236 height 33
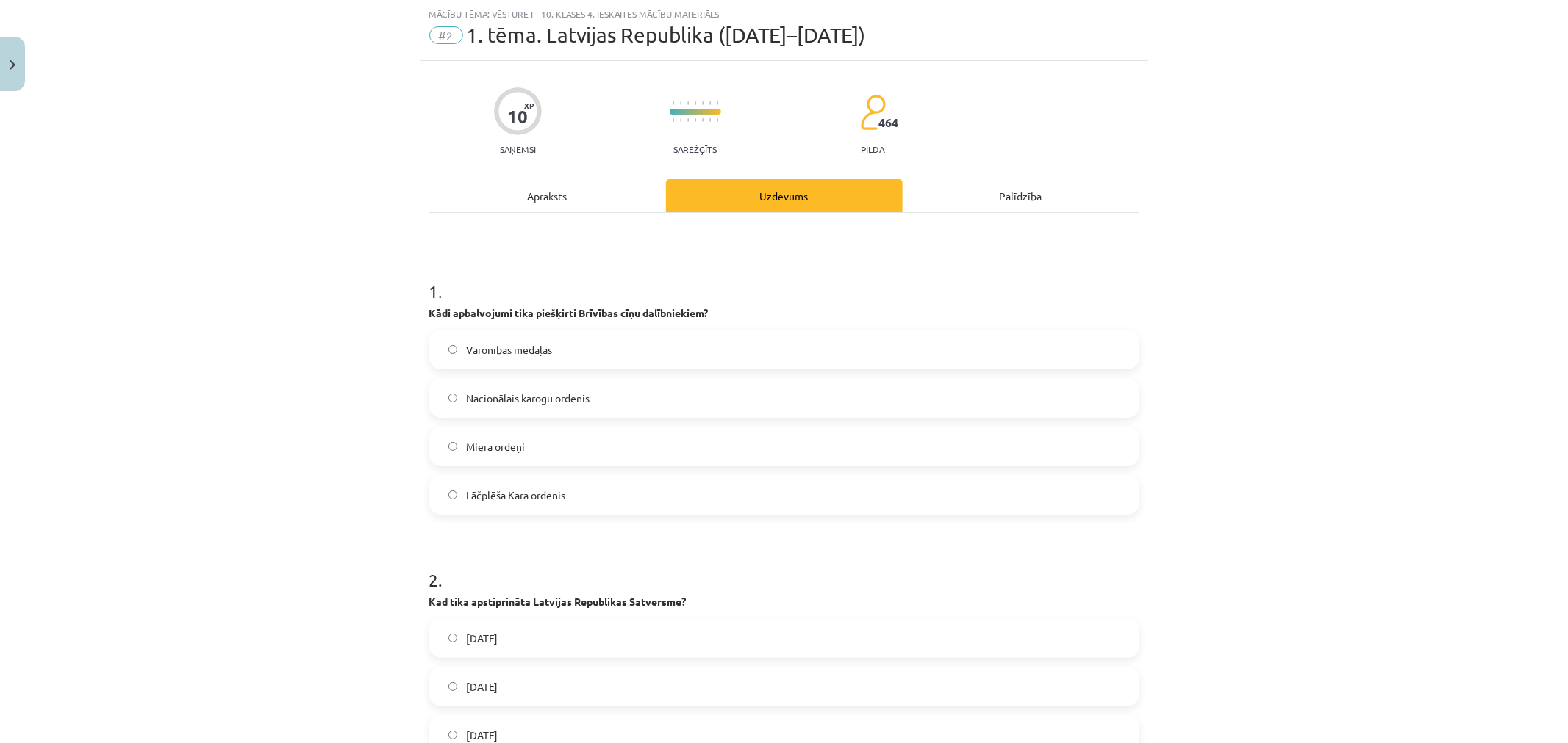
click at [585, 469] on div "Varonības medaļas Nacionālais karogu ordenis Miera ordeņi Lāčplēša Kara ordenis" at bounding box center [784, 423] width 710 height 185
click at [591, 486] on label "Lāčplēša Kara ordenis" at bounding box center [784, 494] width 707 height 37
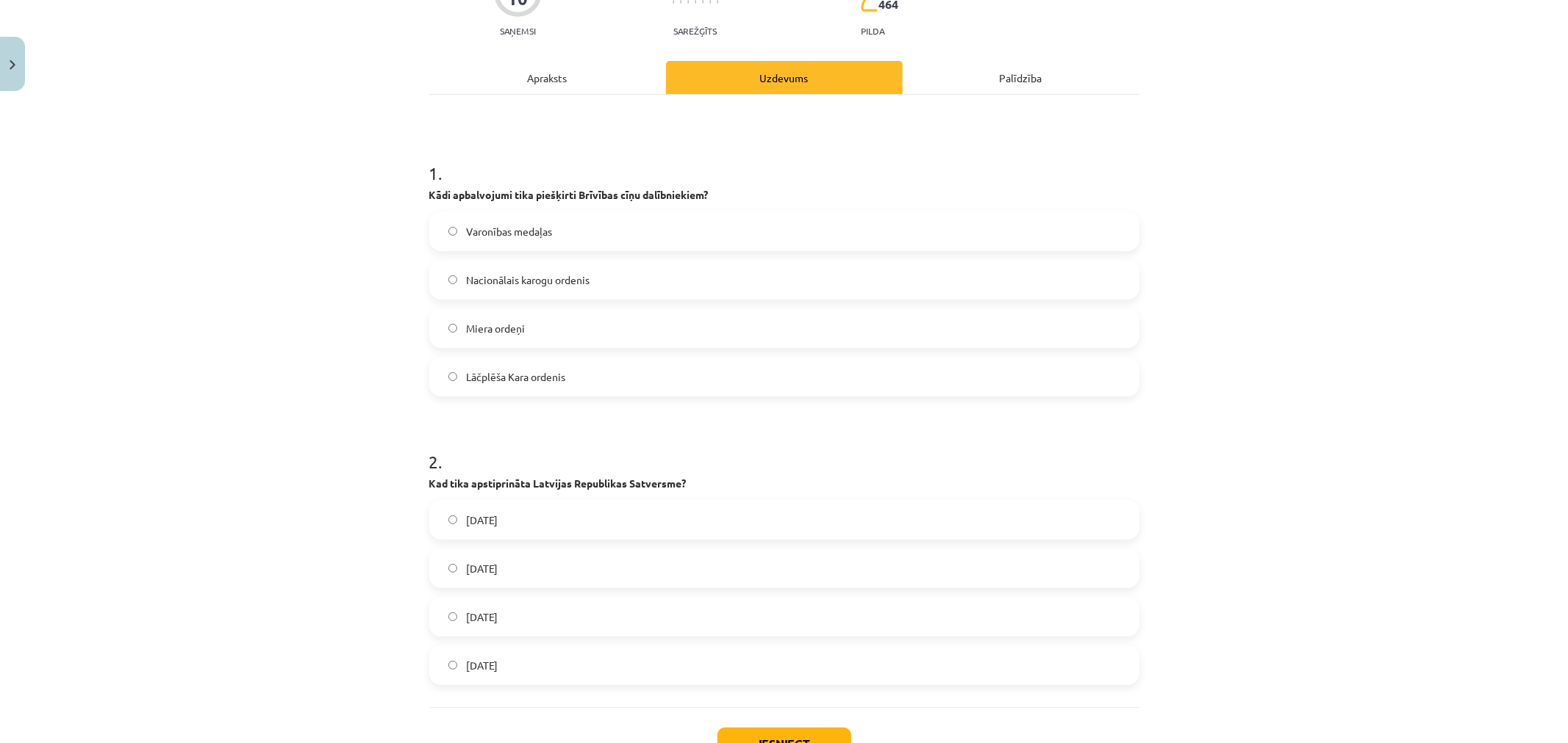
scroll to position [267, 0]
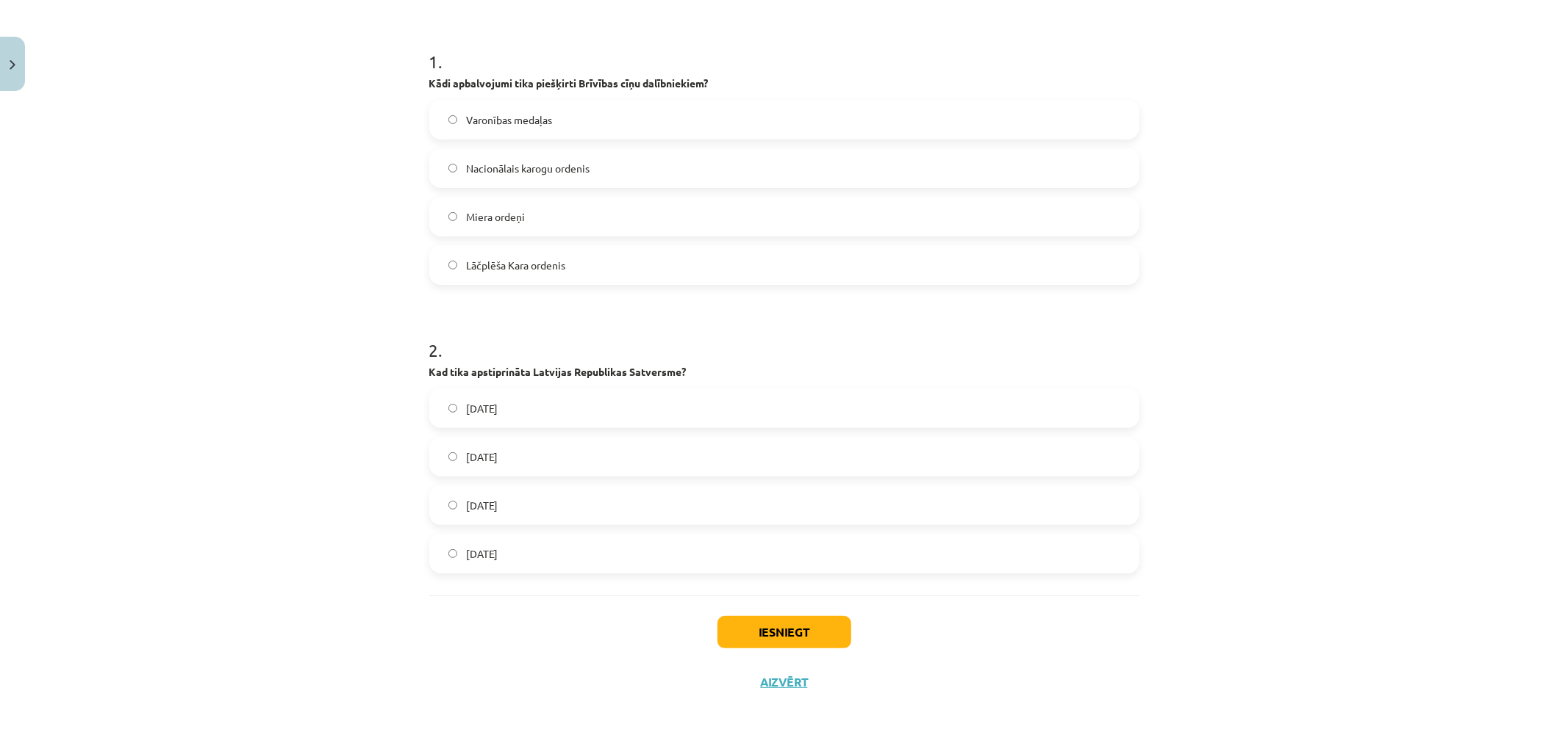
click at [601, 549] on label "1918. gada 18. novembrī" at bounding box center [784, 554] width 707 height 37
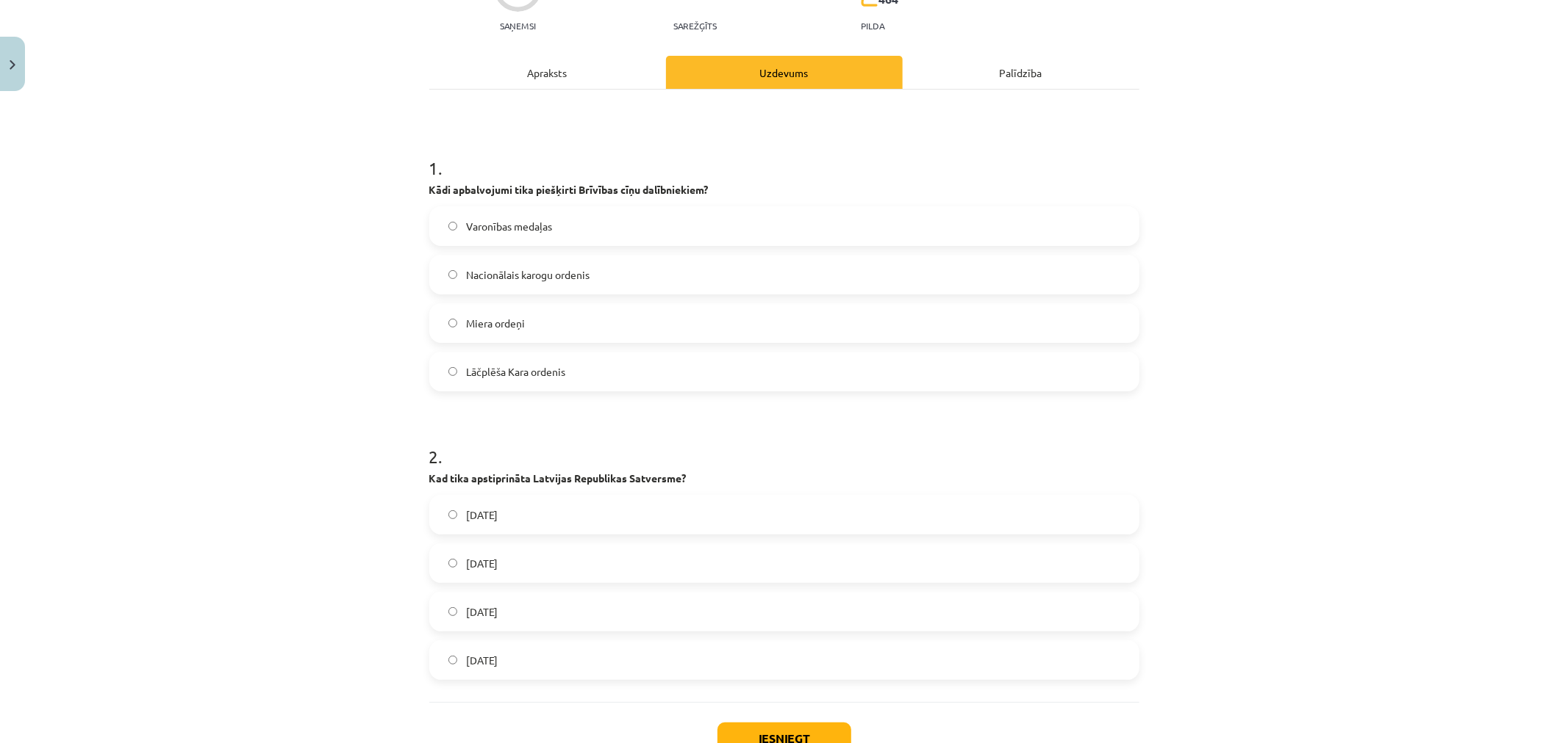
scroll to position [0, 0]
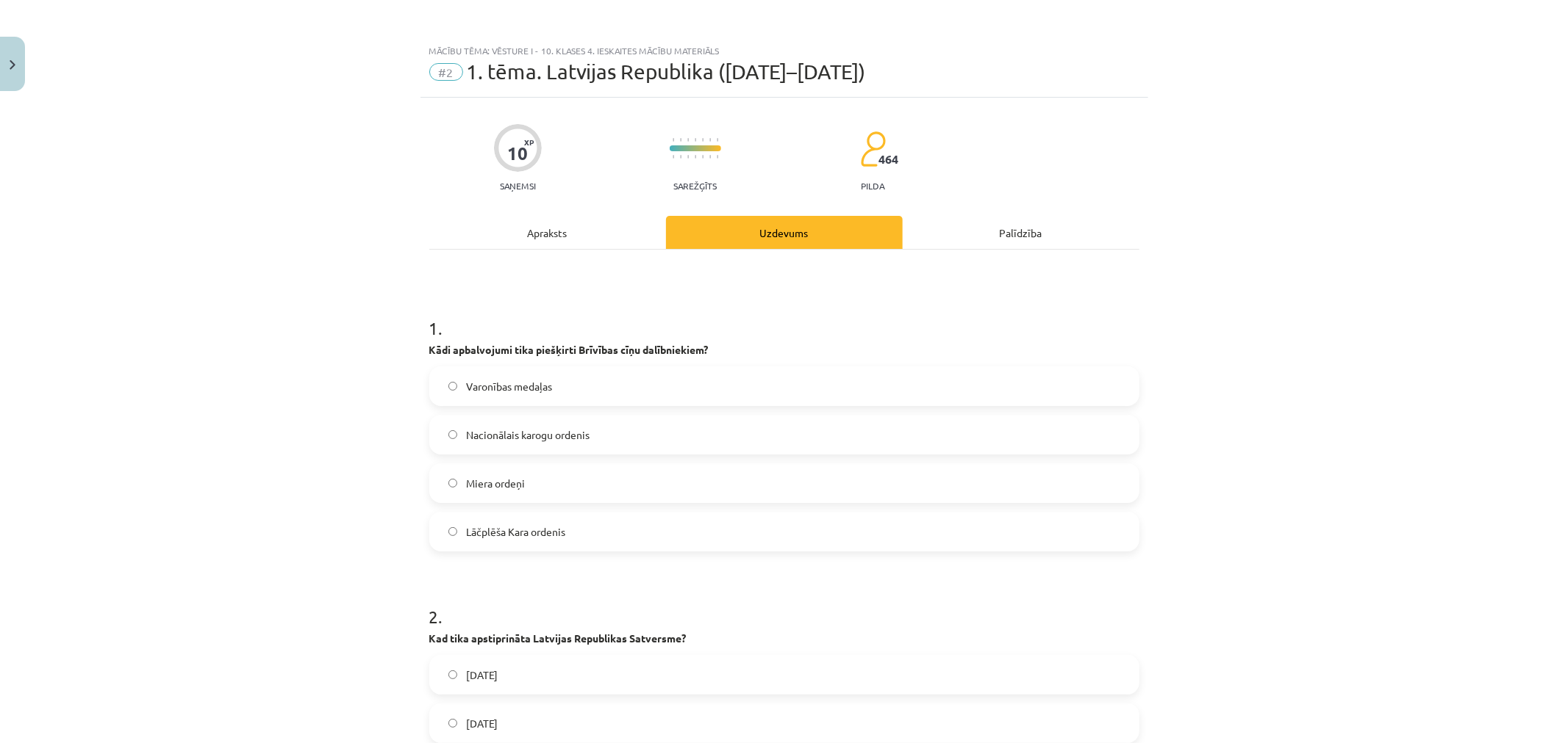
click at [556, 233] on div "Apraksts" at bounding box center [548, 232] width 236 height 33
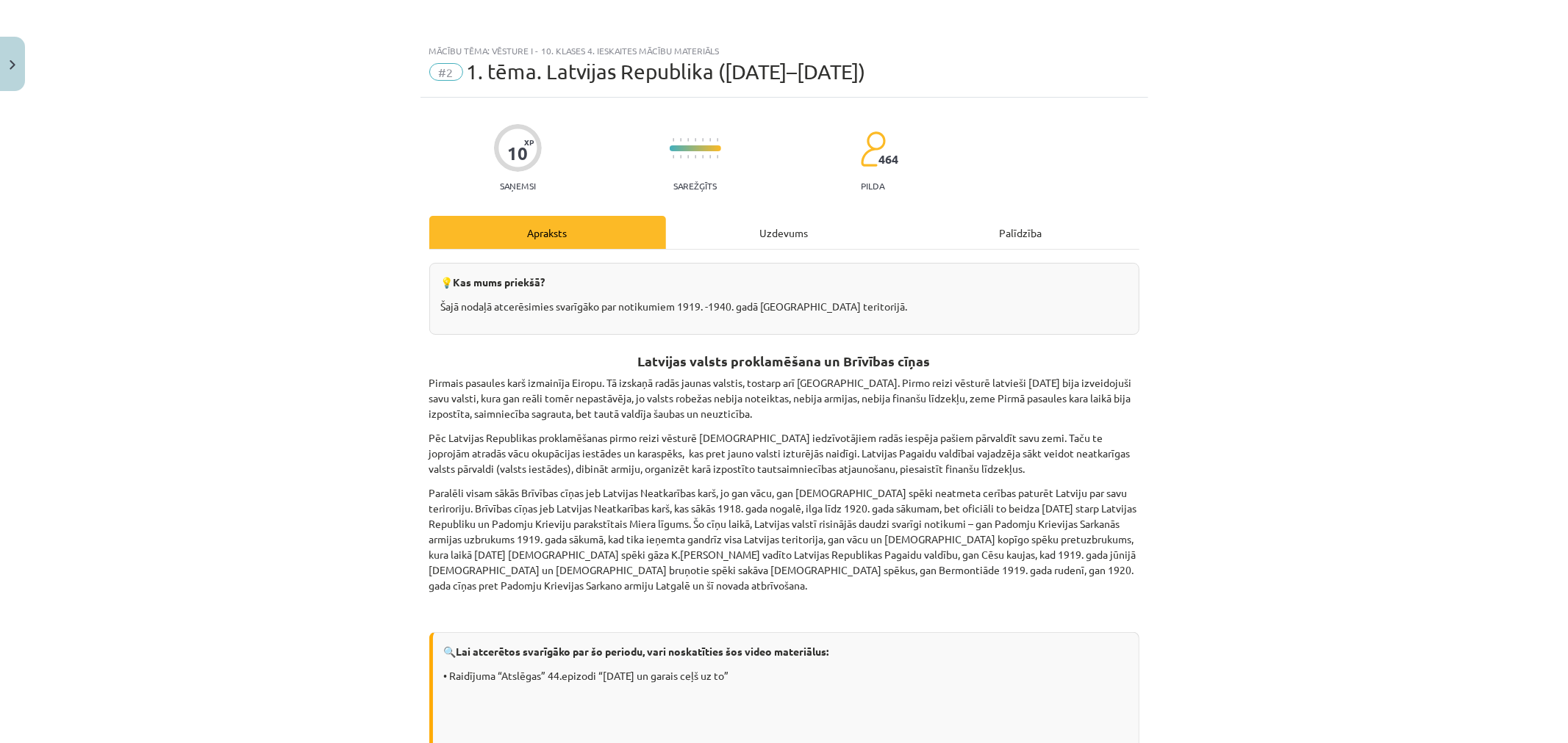
click at [776, 233] on div "Uzdevums" at bounding box center [784, 232] width 236 height 33
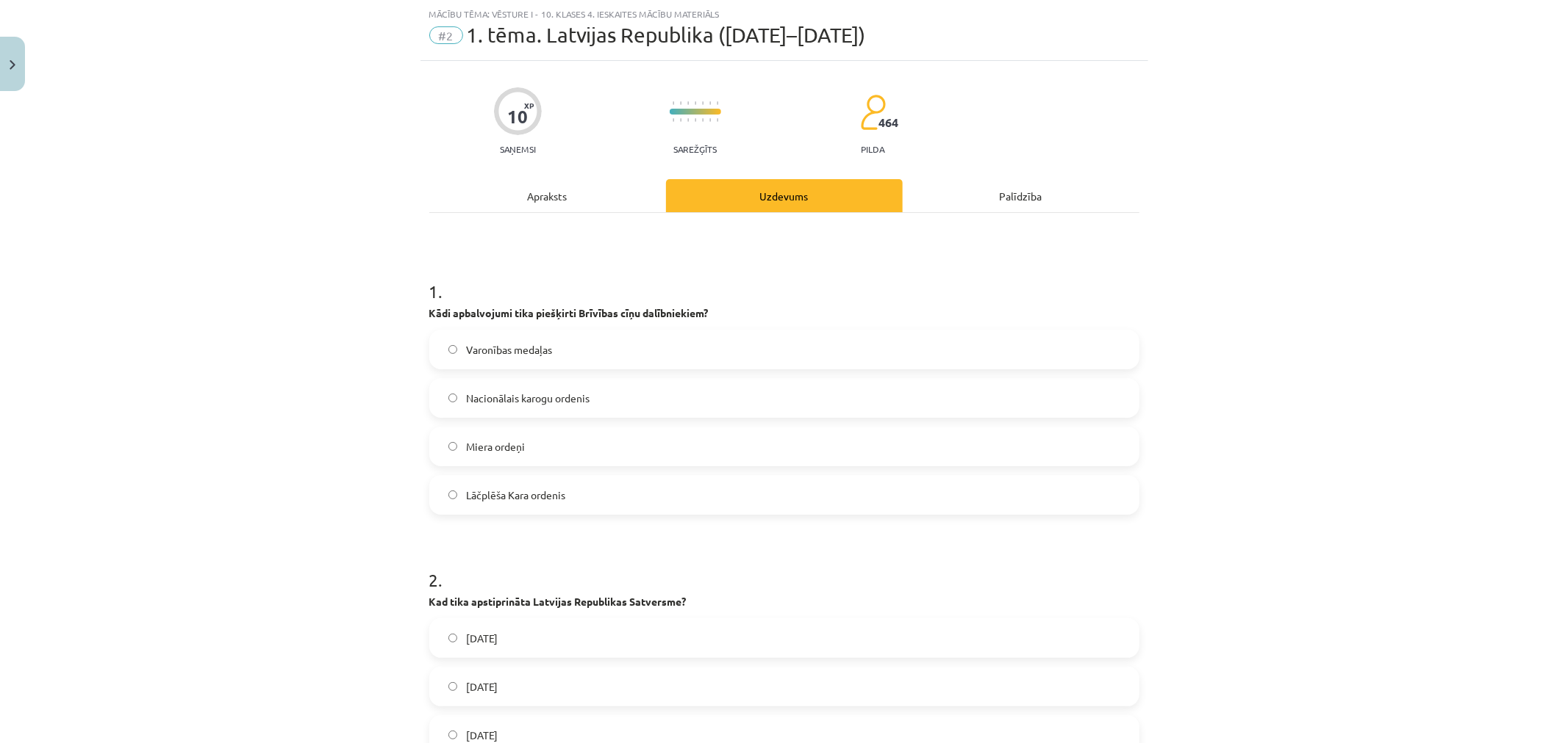
scroll to position [267, 0]
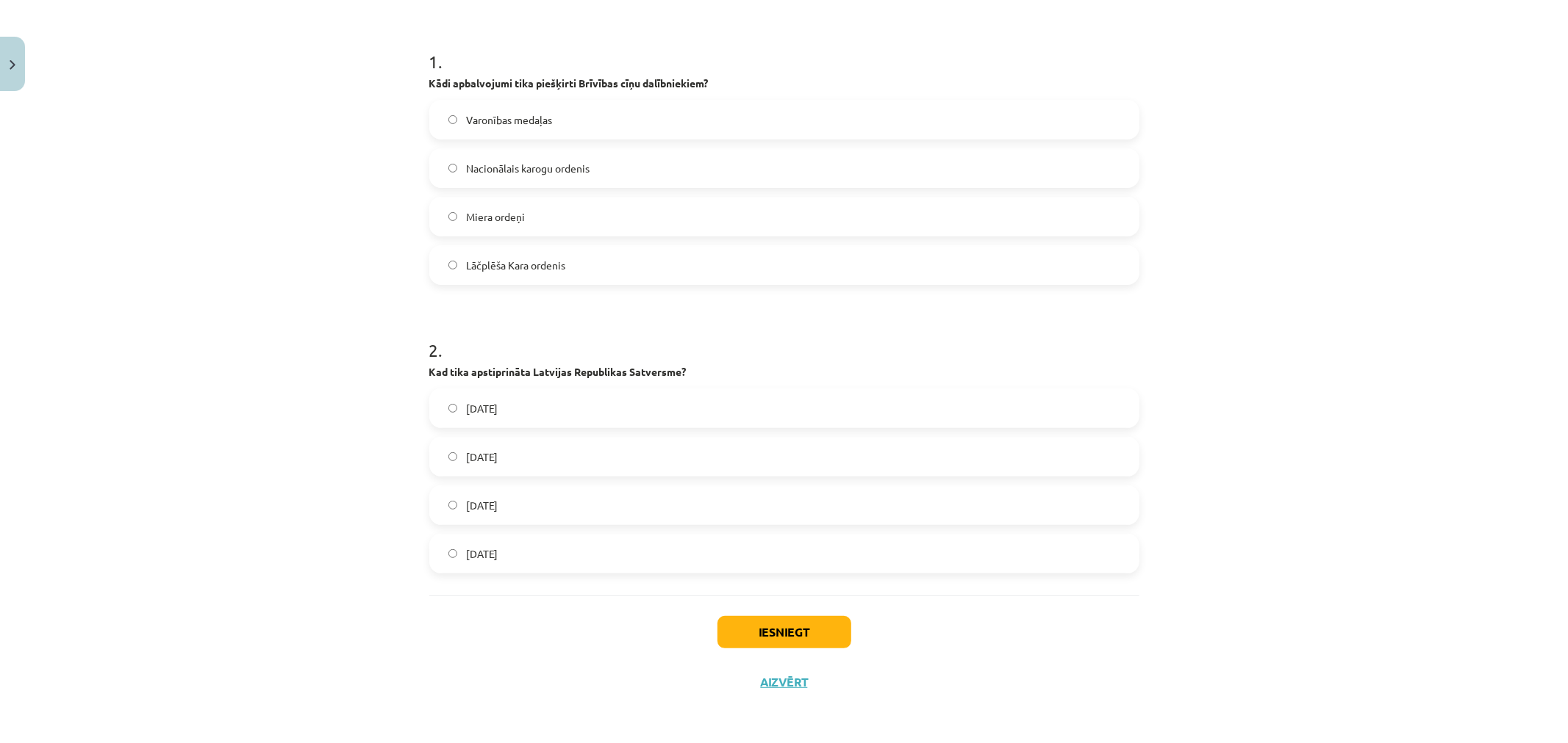
click at [578, 507] on label "1922. gada 15. februārī" at bounding box center [784, 505] width 707 height 37
click at [781, 616] on button "Iesniegt" at bounding box center [784, 632] width 133 height 32
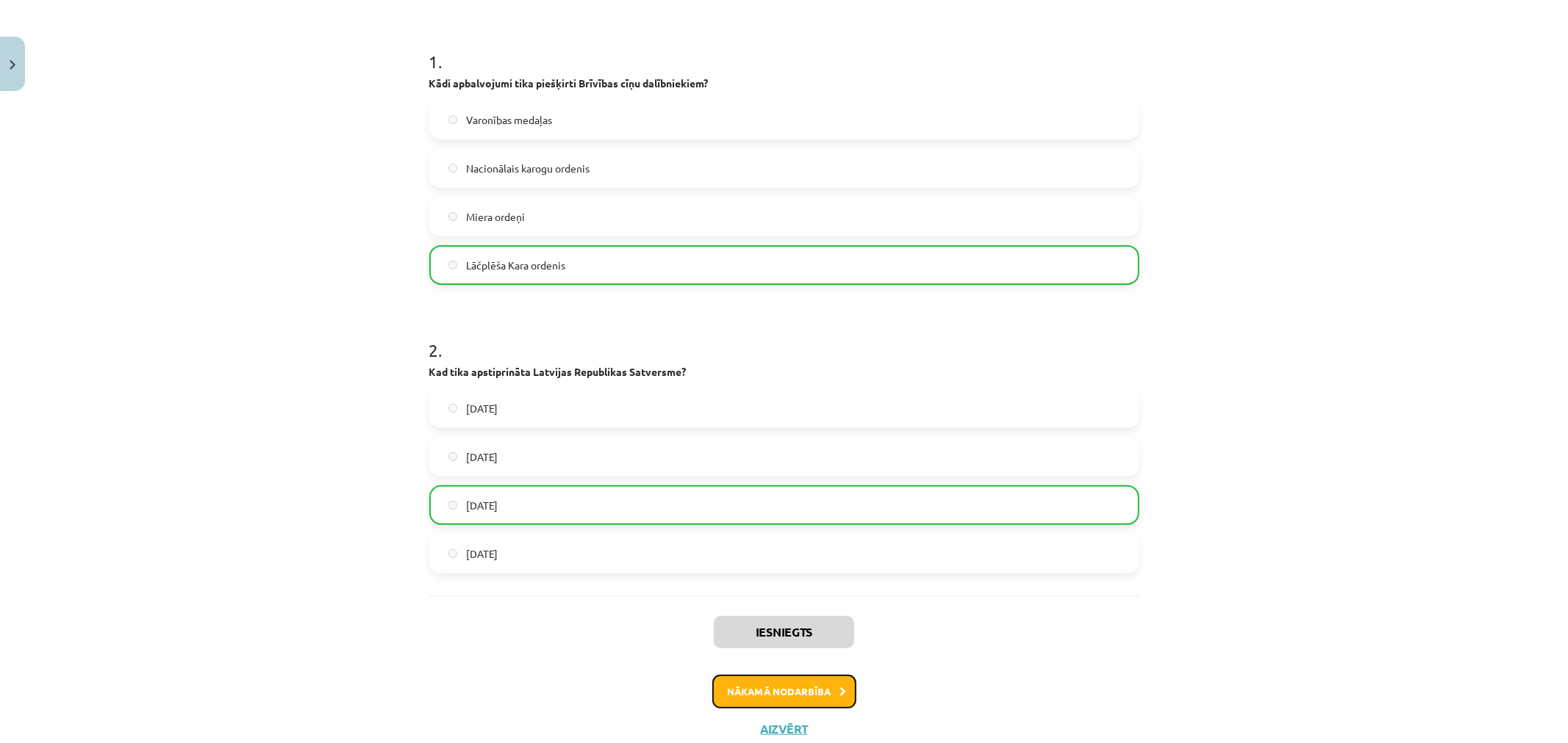
click at [774, 699] on button "Nākamā nodarbība" at bounding box center [784, 692] width 144 height 34
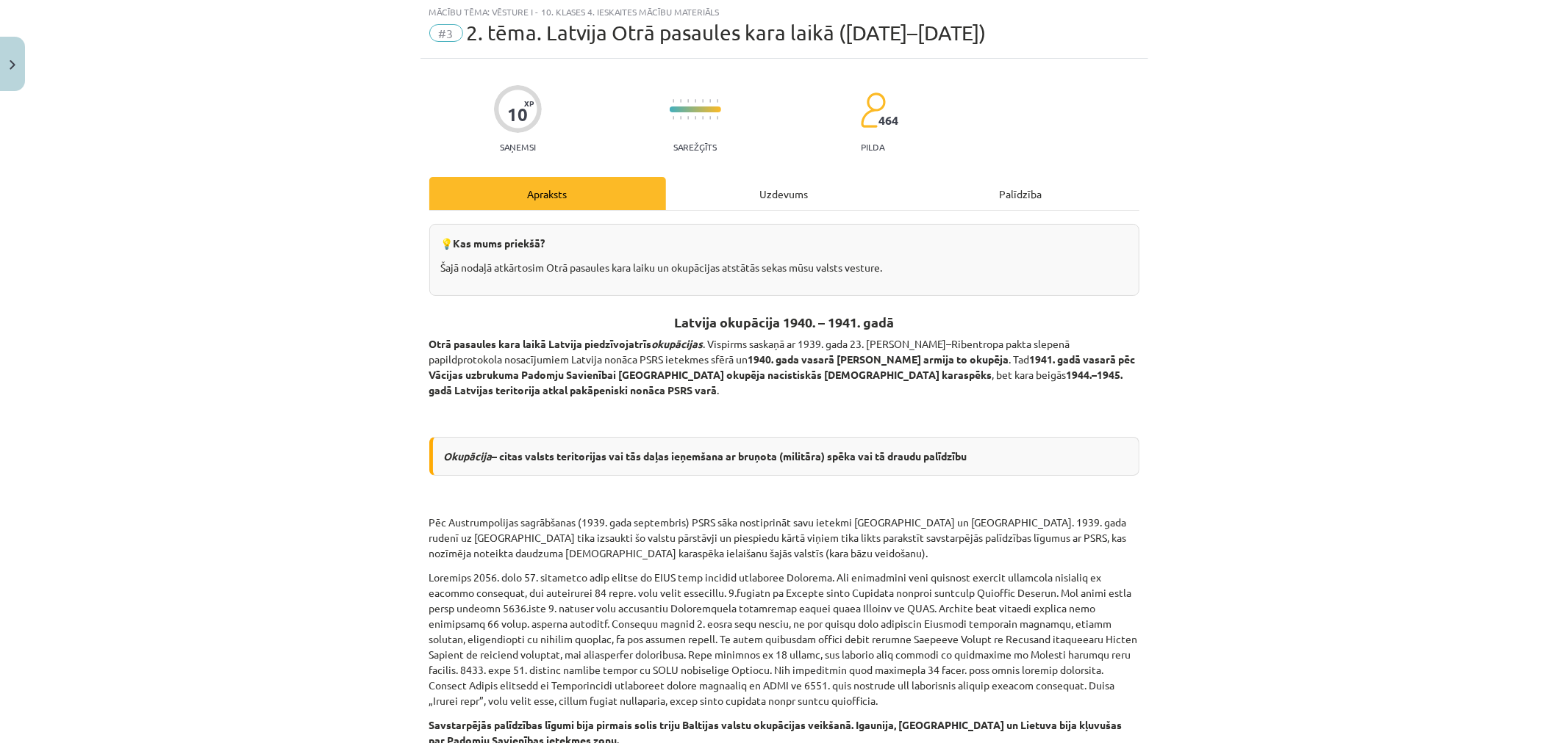
scroll to position [37, 0]
click at [777, 194] on div "Uzdevums" at bounding box center [784, 196] width 236 height 33
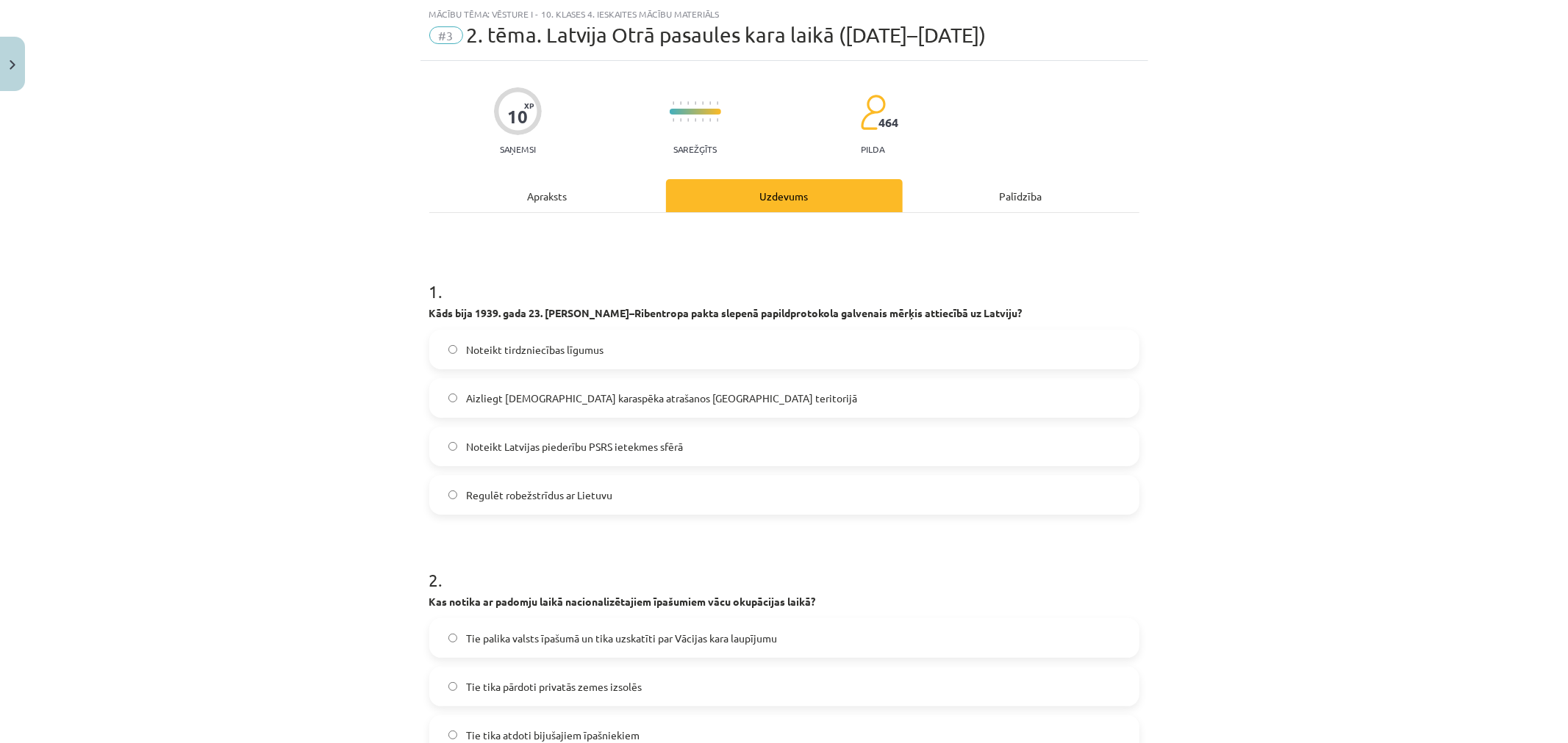
click at [615, 440] on span "Noteikt Latvijas piederību PSRS ietekmes sfērā" at bounding box center [574, 447] width 217 height 15
click at [519, 204] on div "Apraksts" at bounding box center [548, 196] width 236 height 33
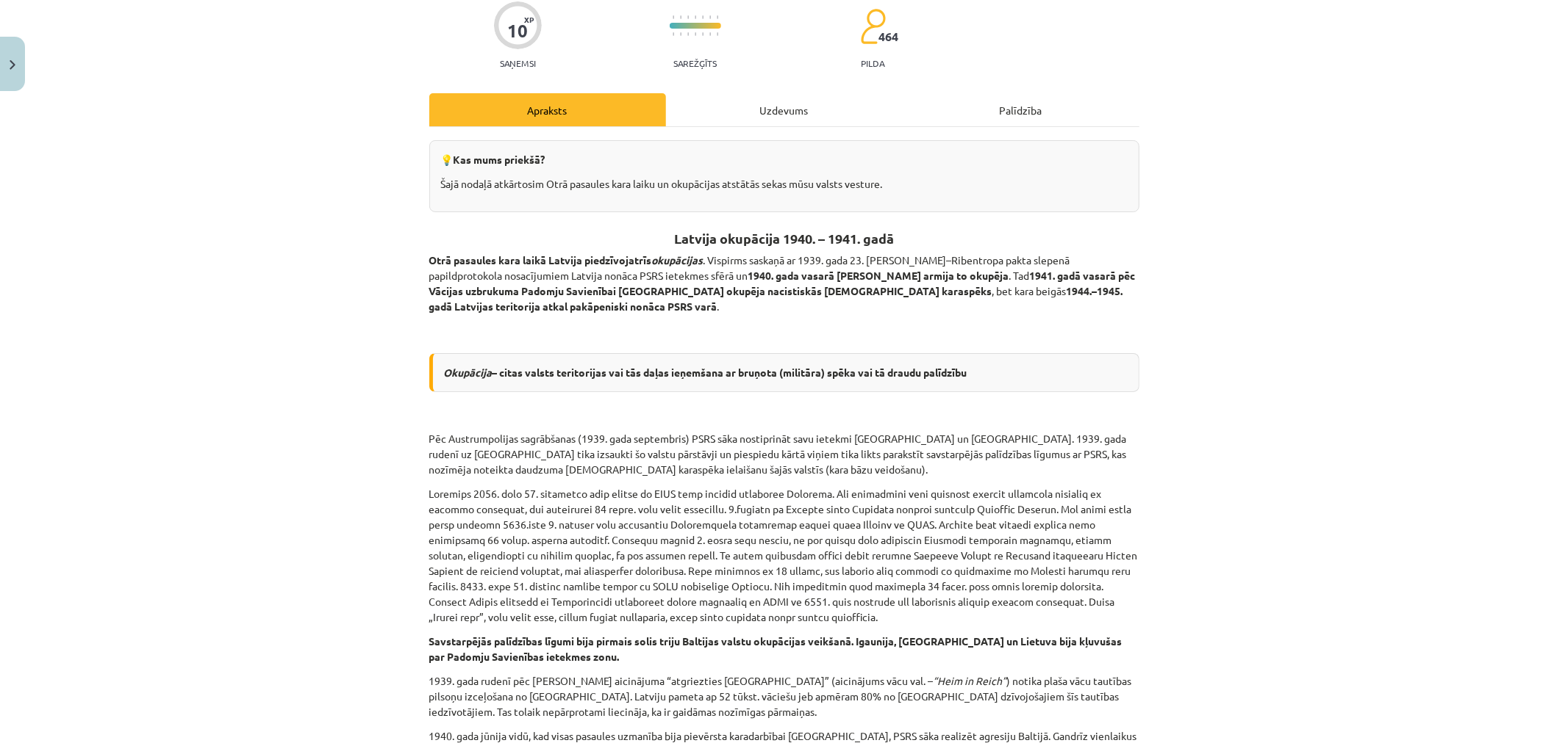
scroll to position [199, 0]
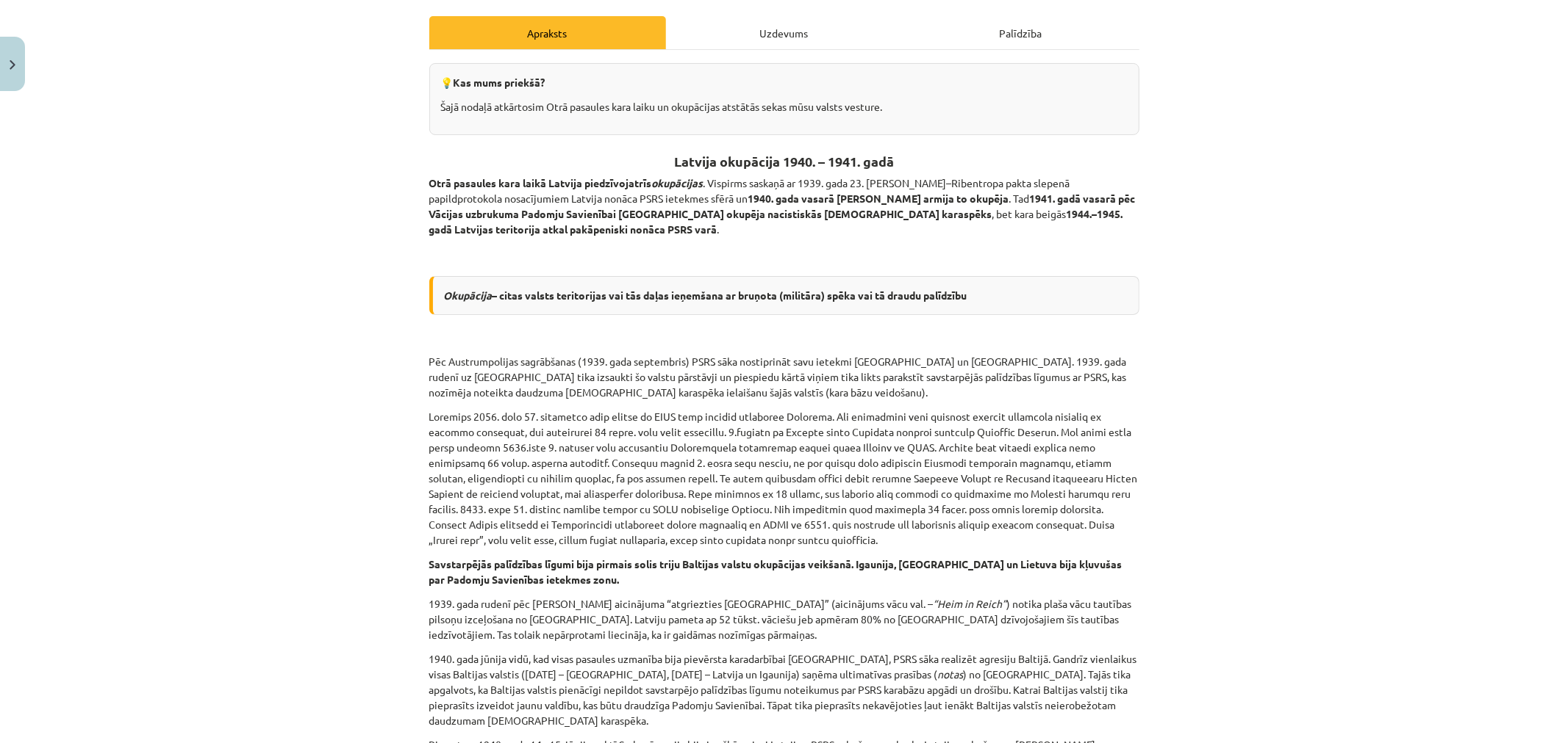
click at [770, 39] on div "Uzdevums" at bounding box center [784, 32] width 236 height 33
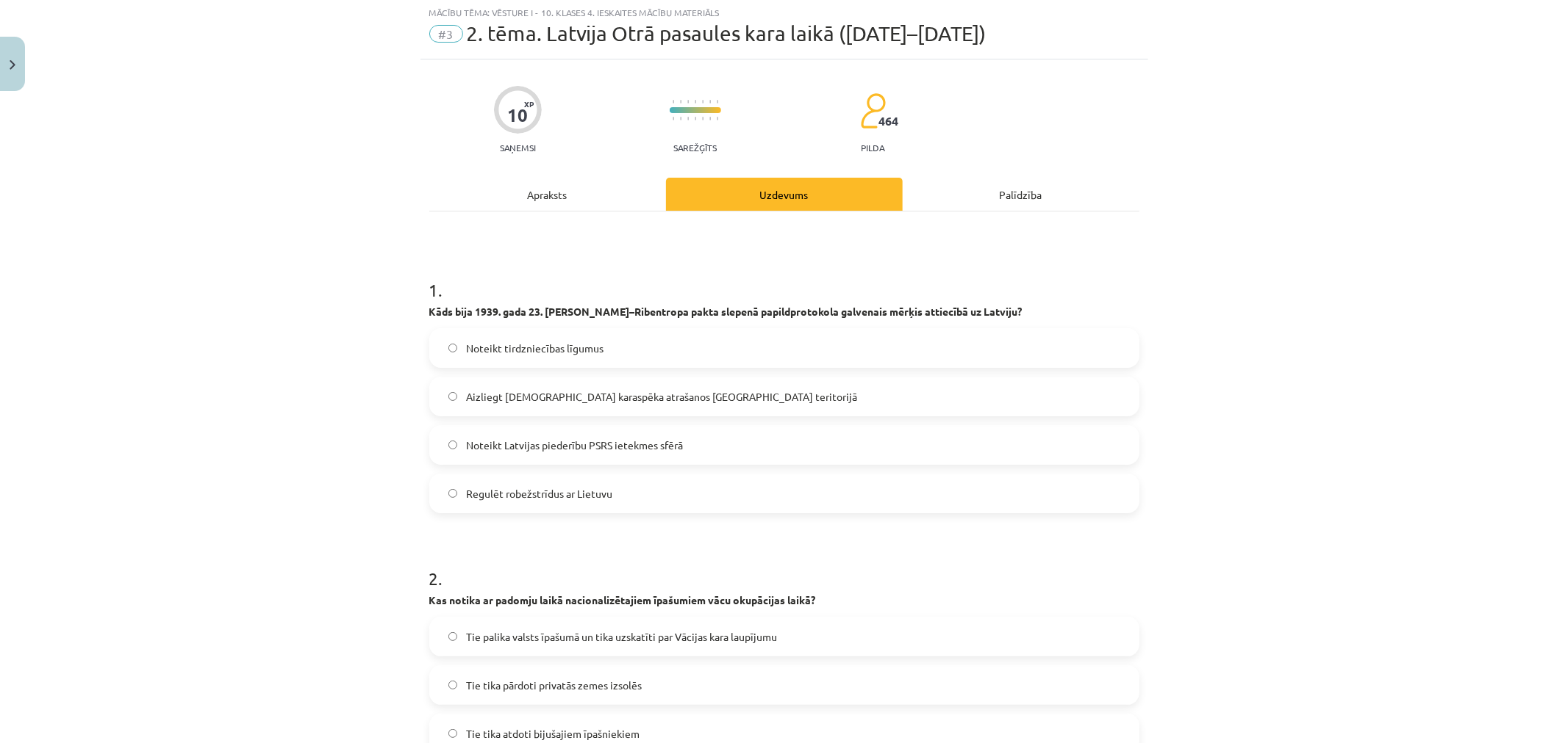
scroll to position [37, 0]
click at [571, 361] on label "Noteikt tirdzniecības līgumus" at bounding box center [784, 350] width 707 height 37
click at [575, 390] on span "Aizliegt vācu karaspēka atrašanos Latvijas teritorijā" at bounding box center [661, 398] width 391 height 15
click at [648, 452] on span "Noteikt Latvijas piederību PSRS ietekmes sfērā" at bounding box center [574, 447] width 217 height 15
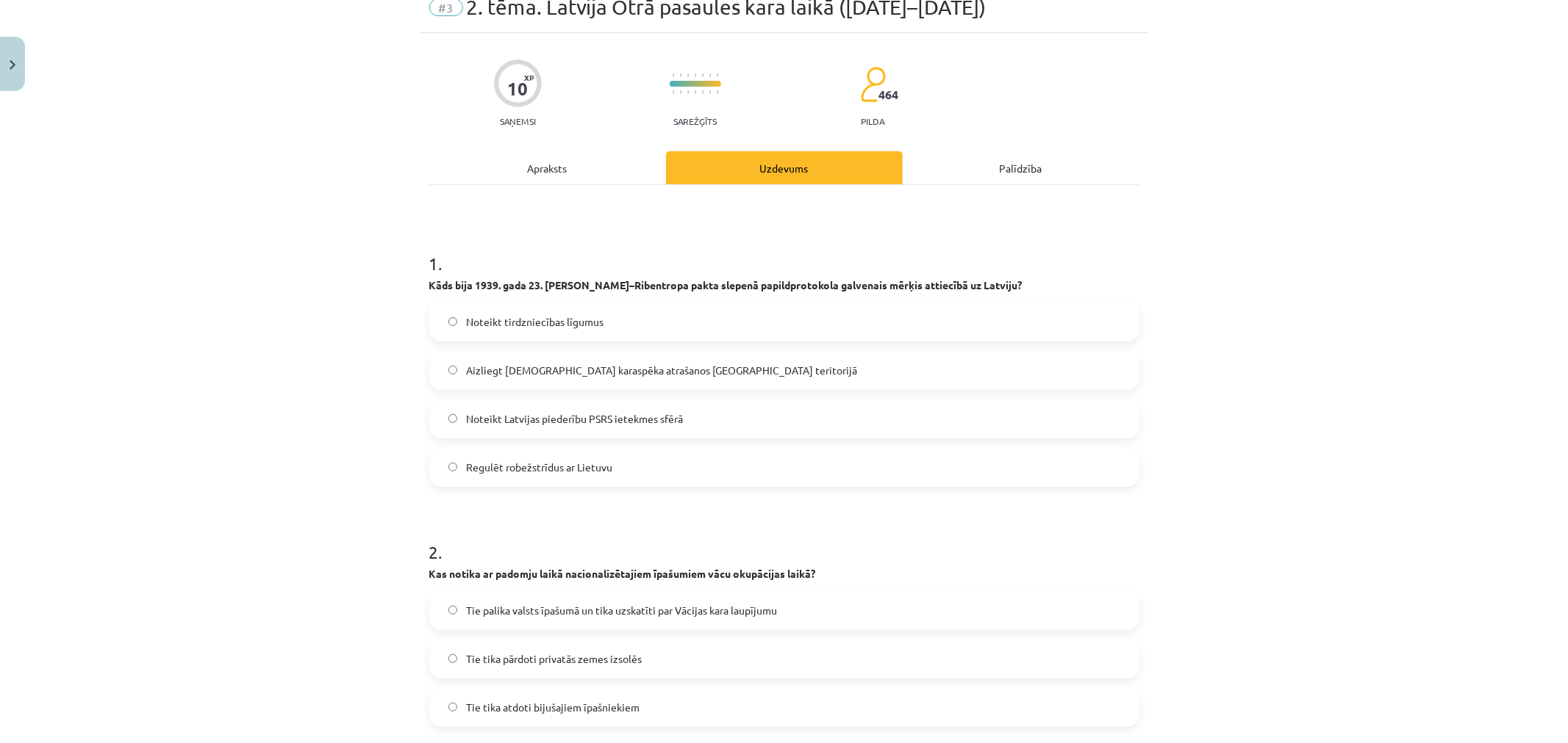
scroll to position [104, 0]
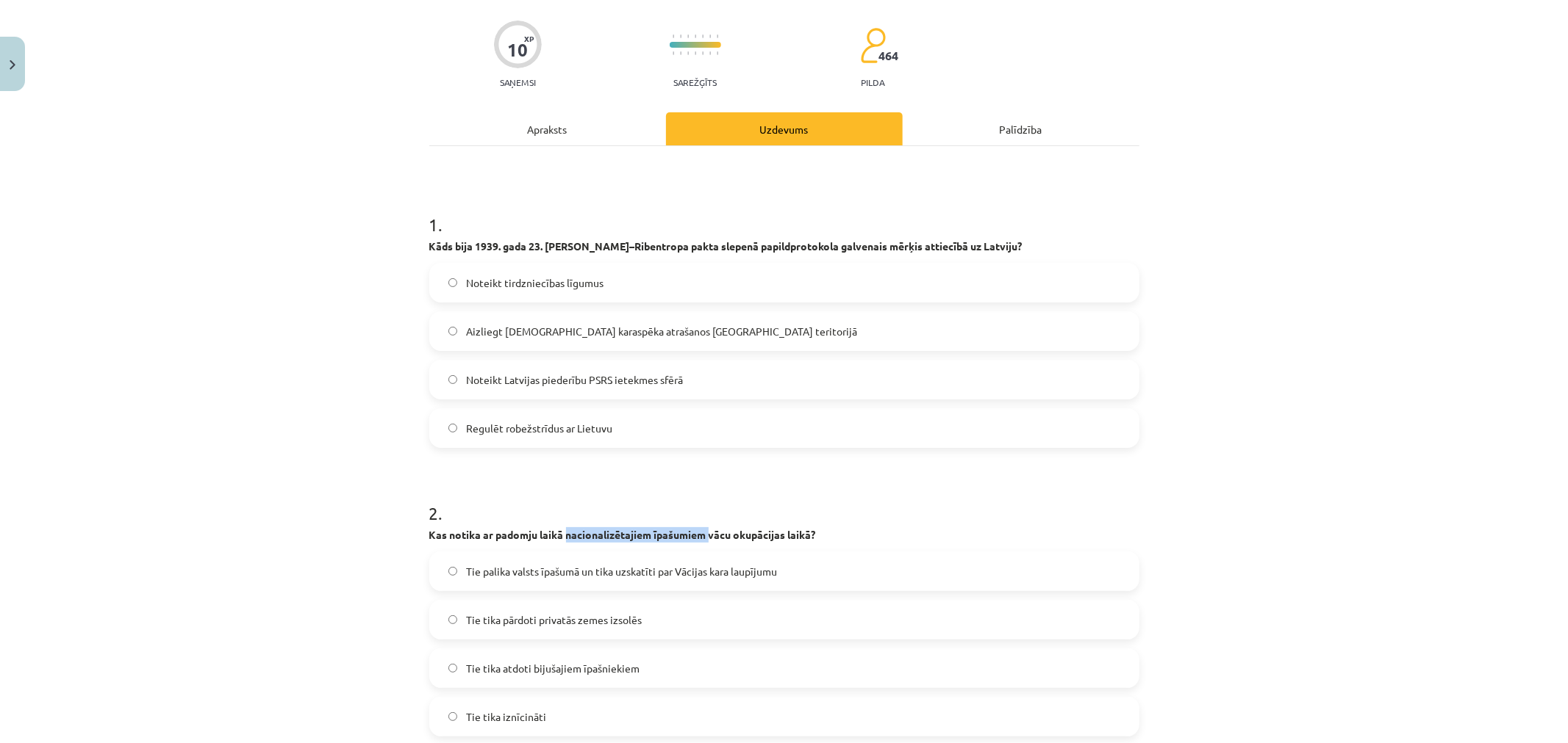
drag, startPoint x: 559, startPoint y: 529, endPoint x: 703, endPoint y: 525, distance: 144.1
click at [703, 525] on div "2 . Kas notika ar padomju laikā nacionalizētajiem īpašumiem vācu okupācijas lai…" at bounding box center [784, 607] width 710 height 259
copy b "nacionalizētajiem īpašumiem"
click at [546, 130] on div "Apraksts" at bounding box center [548, 129] width 236 height 33
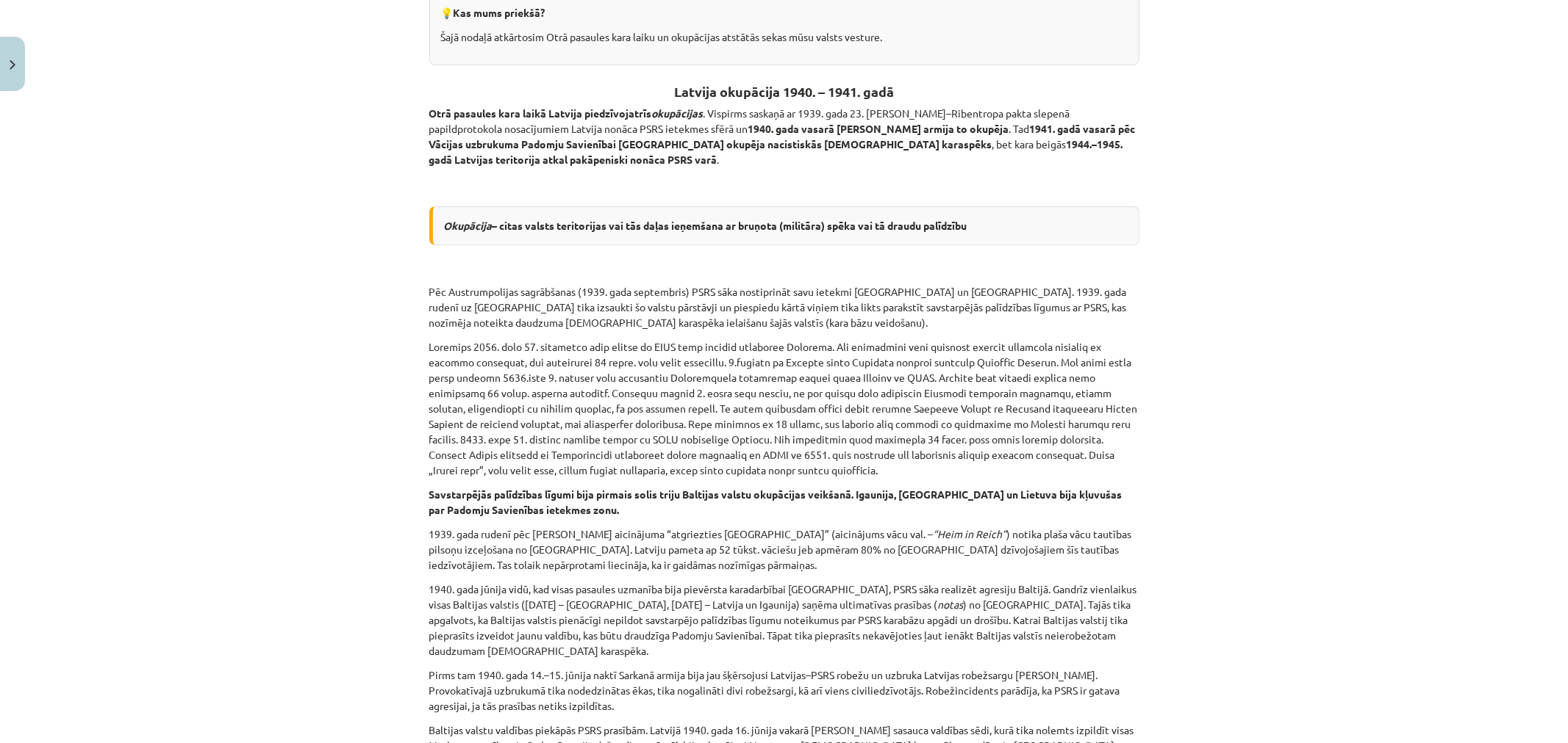
scroll to position [160, 0]
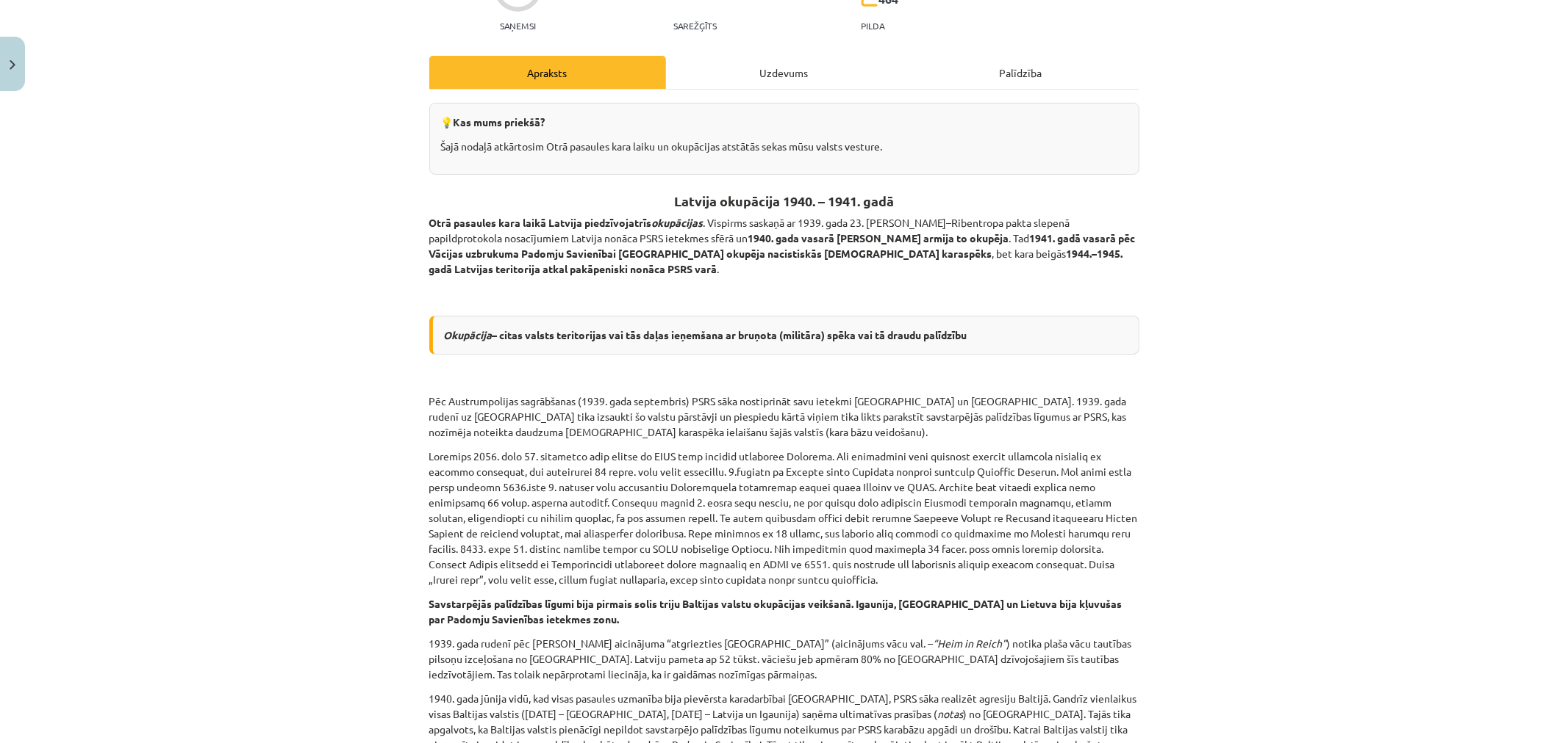
click at [810, 69] on div "Uzdevums" at bounding box center [784, 72] width 236 height 33
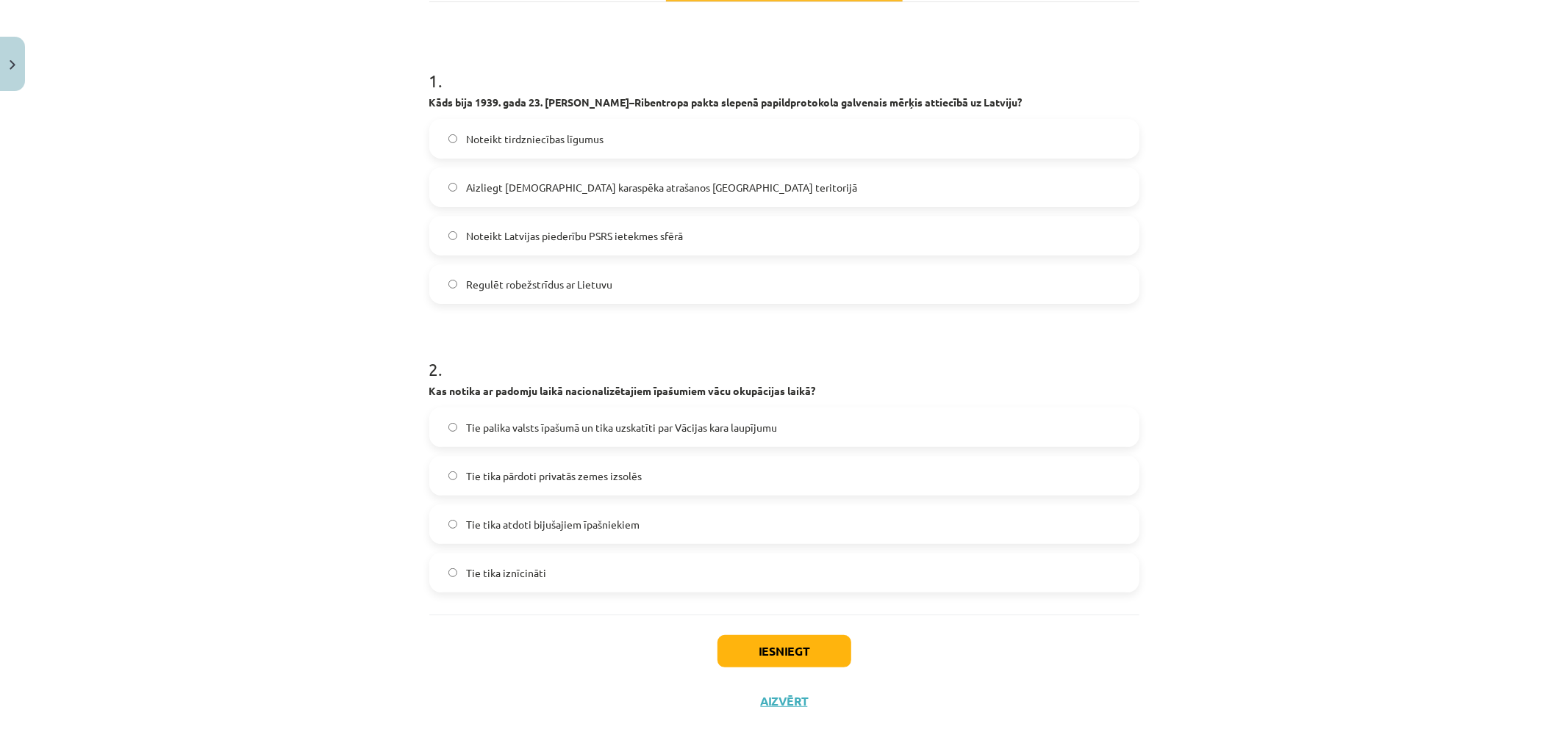
scroll to position [267, 0]
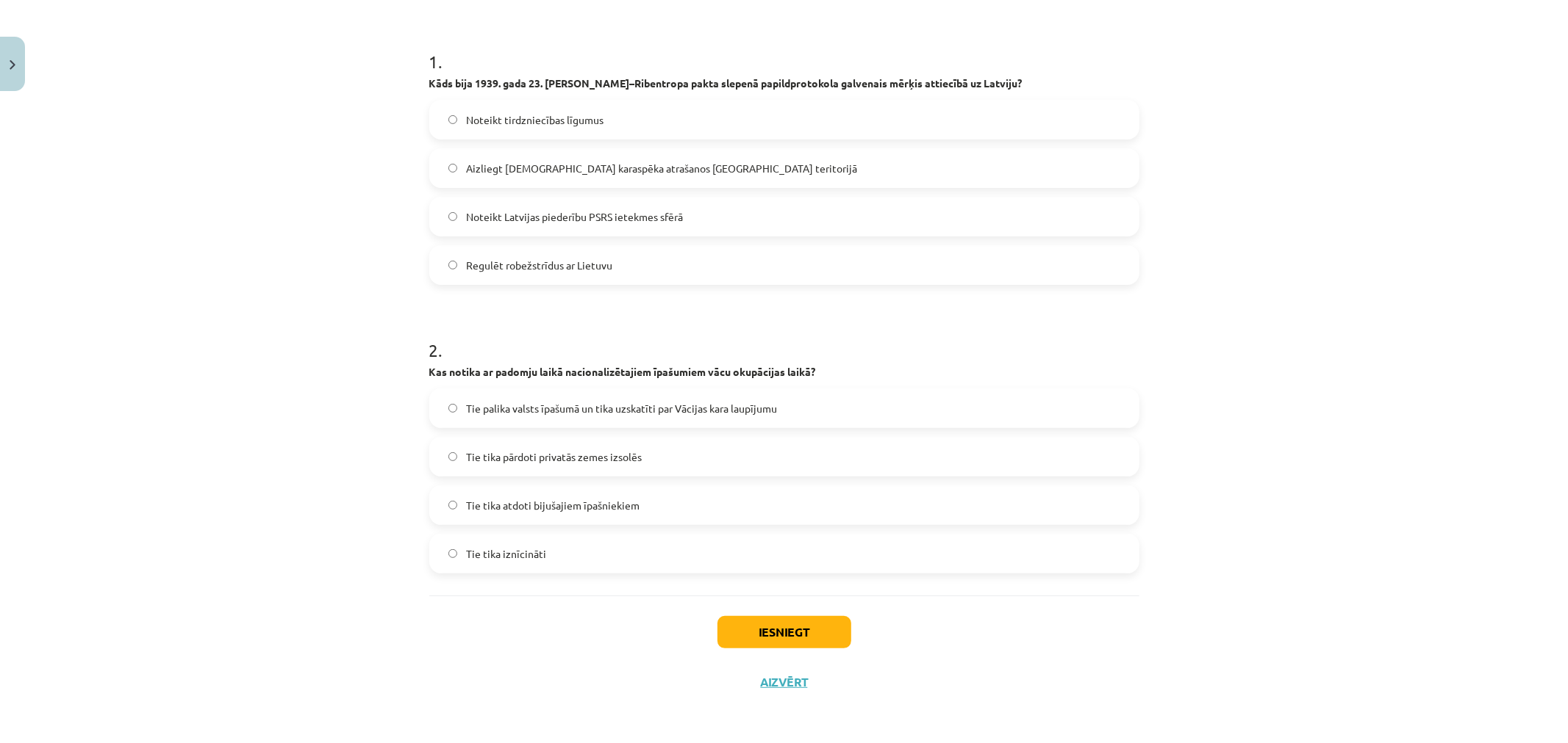
click at [569, 402] on span "Tie palika valsts īpašumā un tika uzskatīti par Vācijas kara laupījumu" at bounding box center [621, 408] width 311 height 15
click at [801, 631] on button "Iesniegt" at bounding box center [784, 632] width 133 height 32
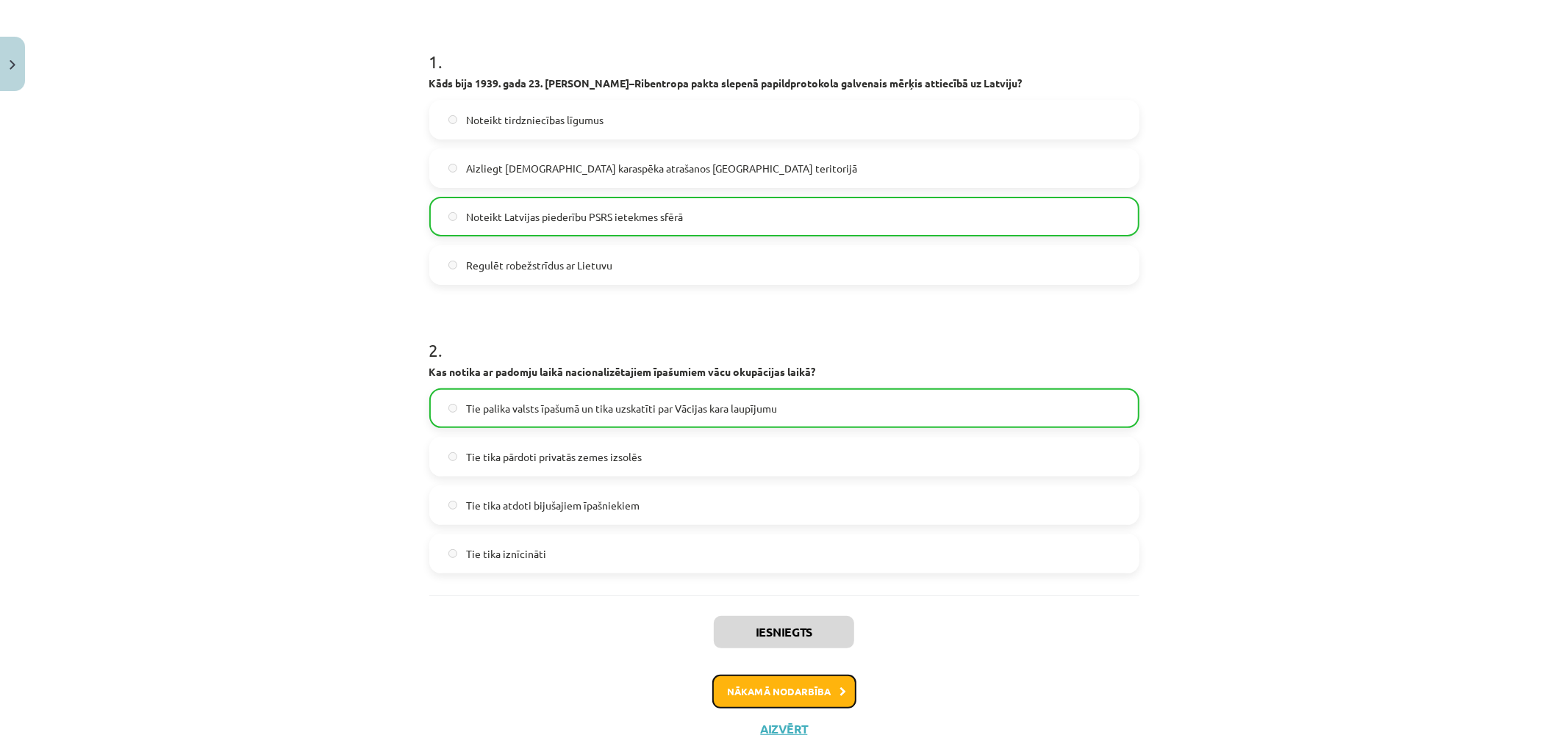
click at [822, 701] on button "Nākamā nodarbība" at bounding box center [784, 692] width 144 height 34
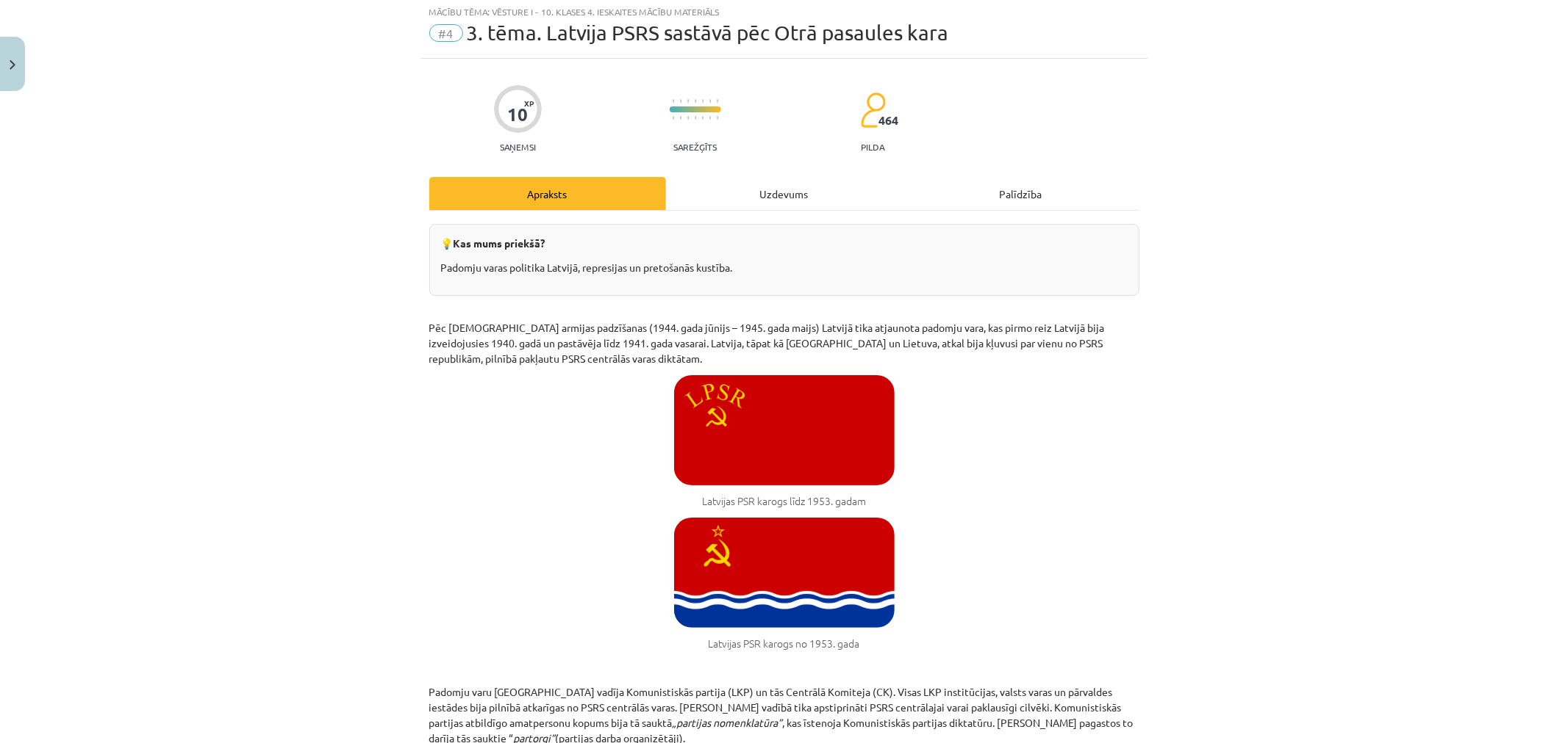
scroll to position [37, 0]
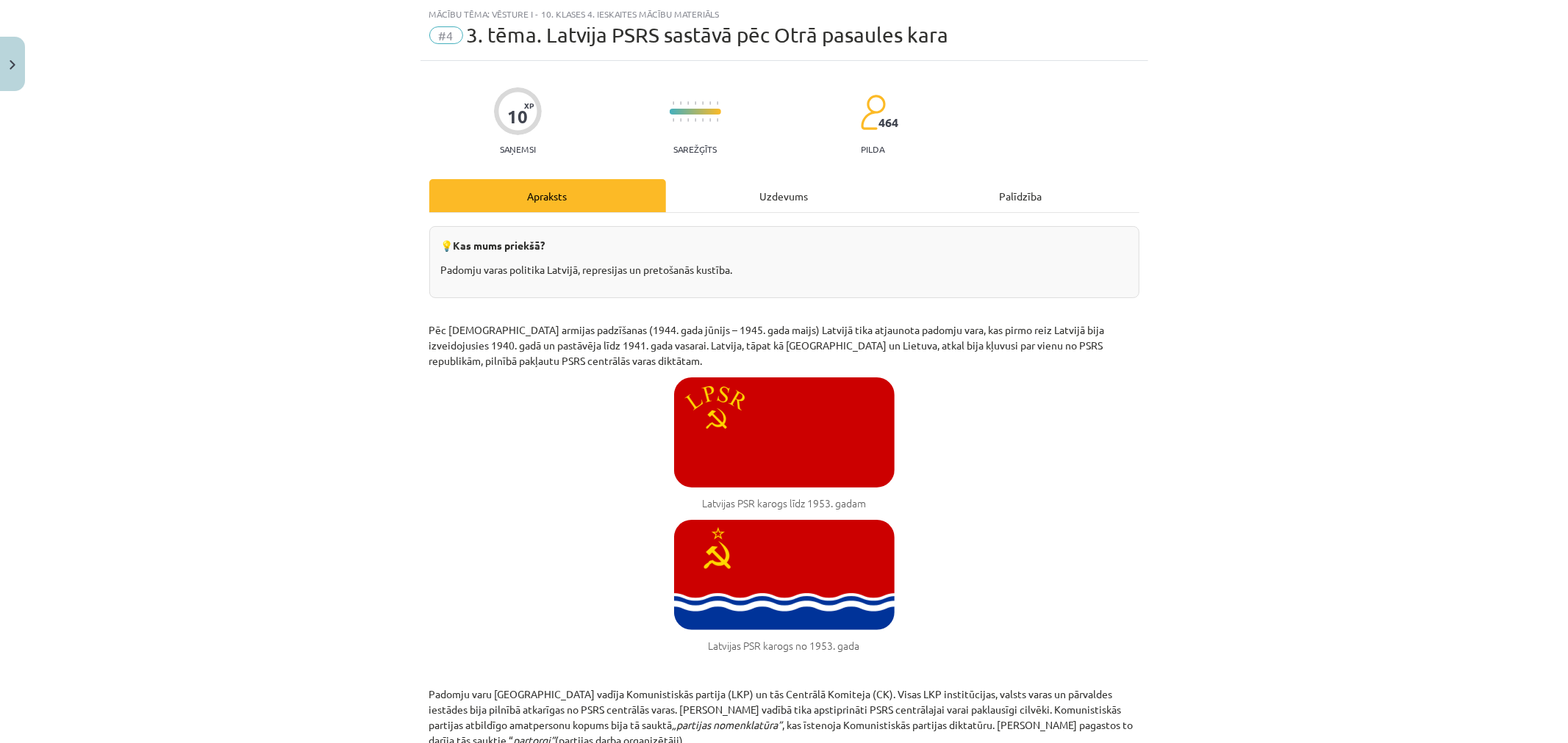
click at [832, 188] on div "Uzdevums" at bounding box center [784, 196] width 236 height 33
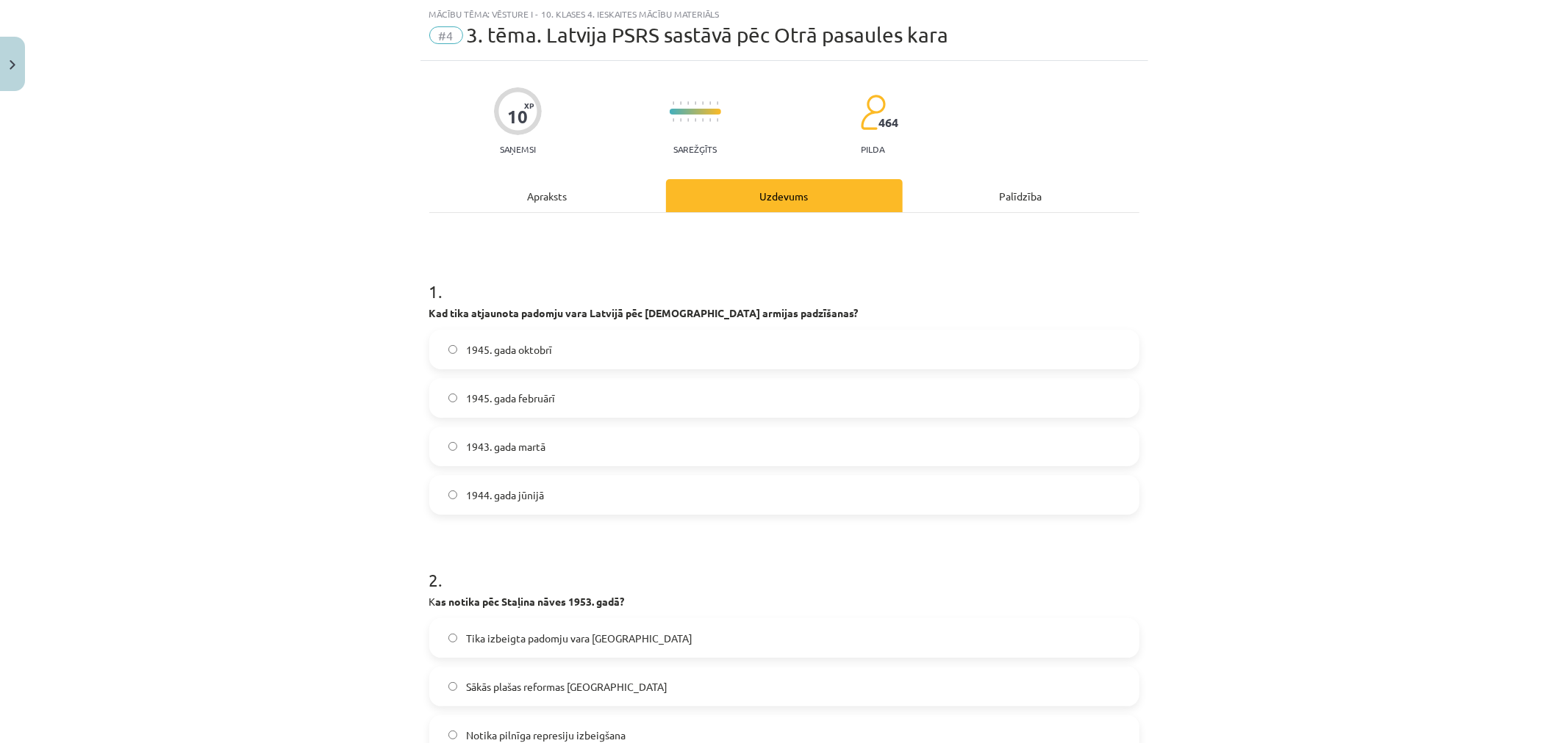
click at [527, 197] on div "Apraksts" at bounding box center [548, 196] width 236 height 33
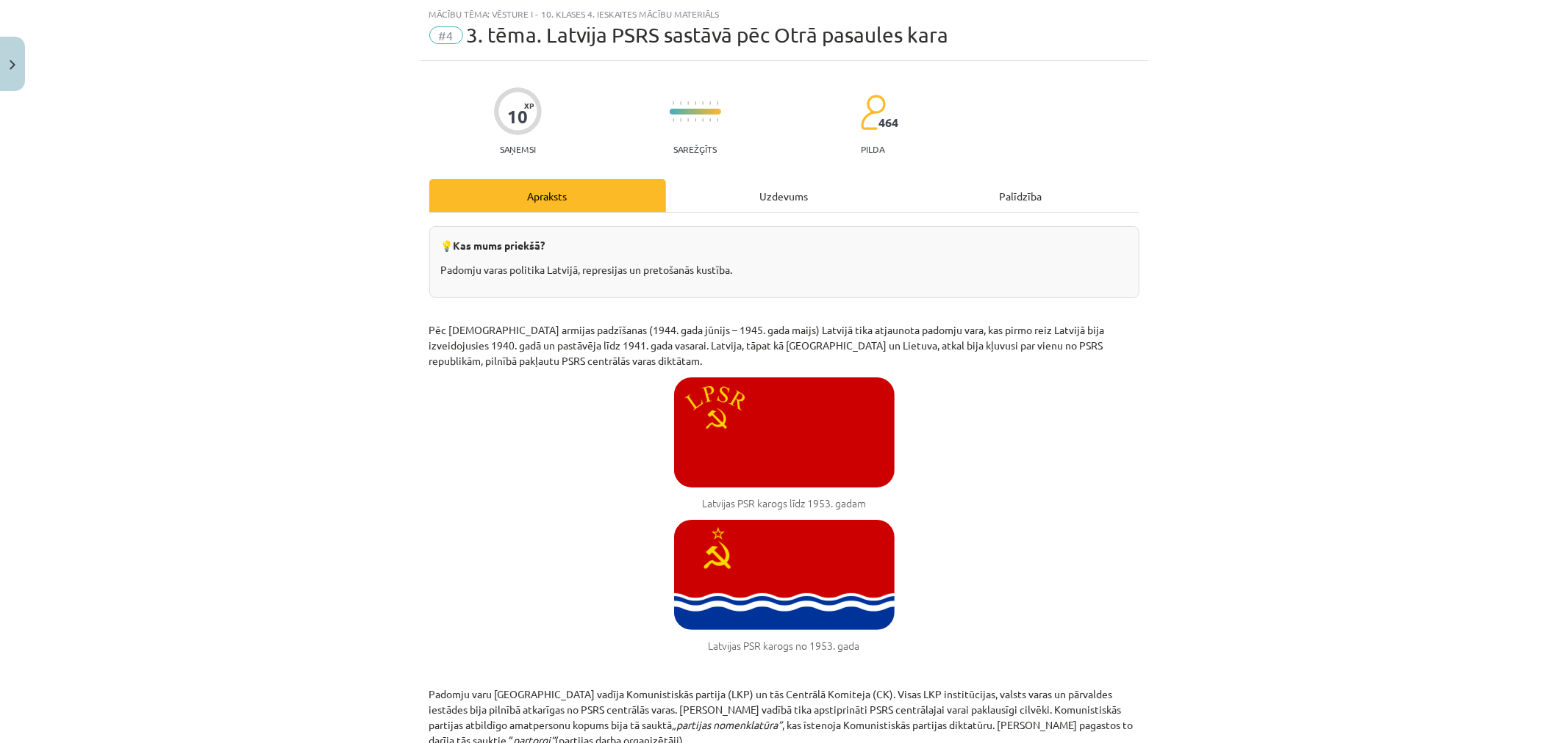
click at [780, 193] on div "Uzdevums" at bounding box center [784, 196] width 236 height 33
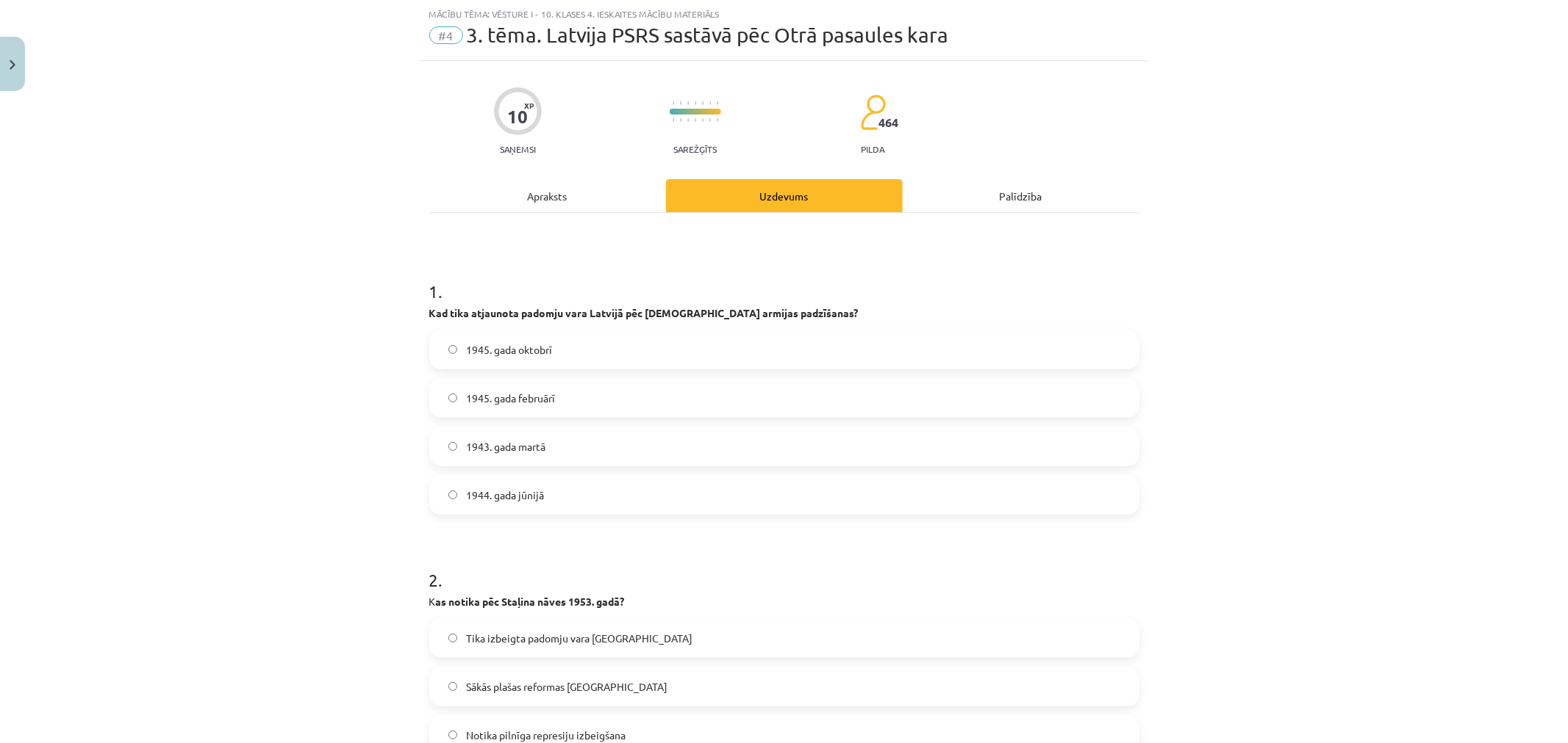
click at [540, 483] on label "1944. gada jūnijā" at bounding box center [784, 494] width 707 height 37
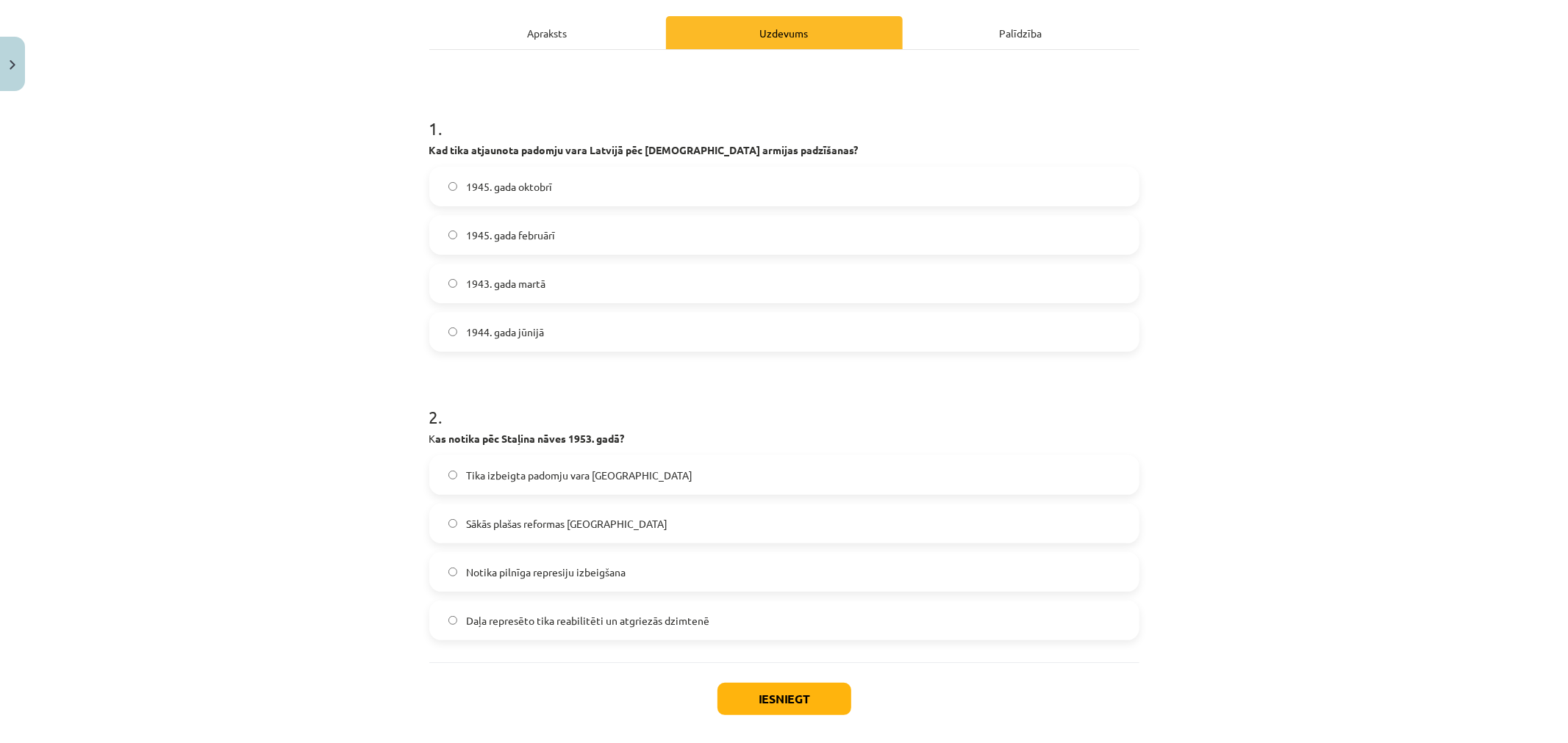
click at [564, 572] on span "Notika pilnīga represiju izbeigšana" at bounding box center [546, 573] width 160 height 15
click at [638, 562] on label "Notika pilnīga represiju izbeigšana" at bounding box center [784, 572] width 707 height 37
click at [592, 618] on span "Daļa represēto tika reabilitēti un atgriezās dzimtenē" at bounding box center [587, 621] width 243 height 15
click at [574, 44] on div "Apraksts" at bounding box center [548, 32] width 236 height 33
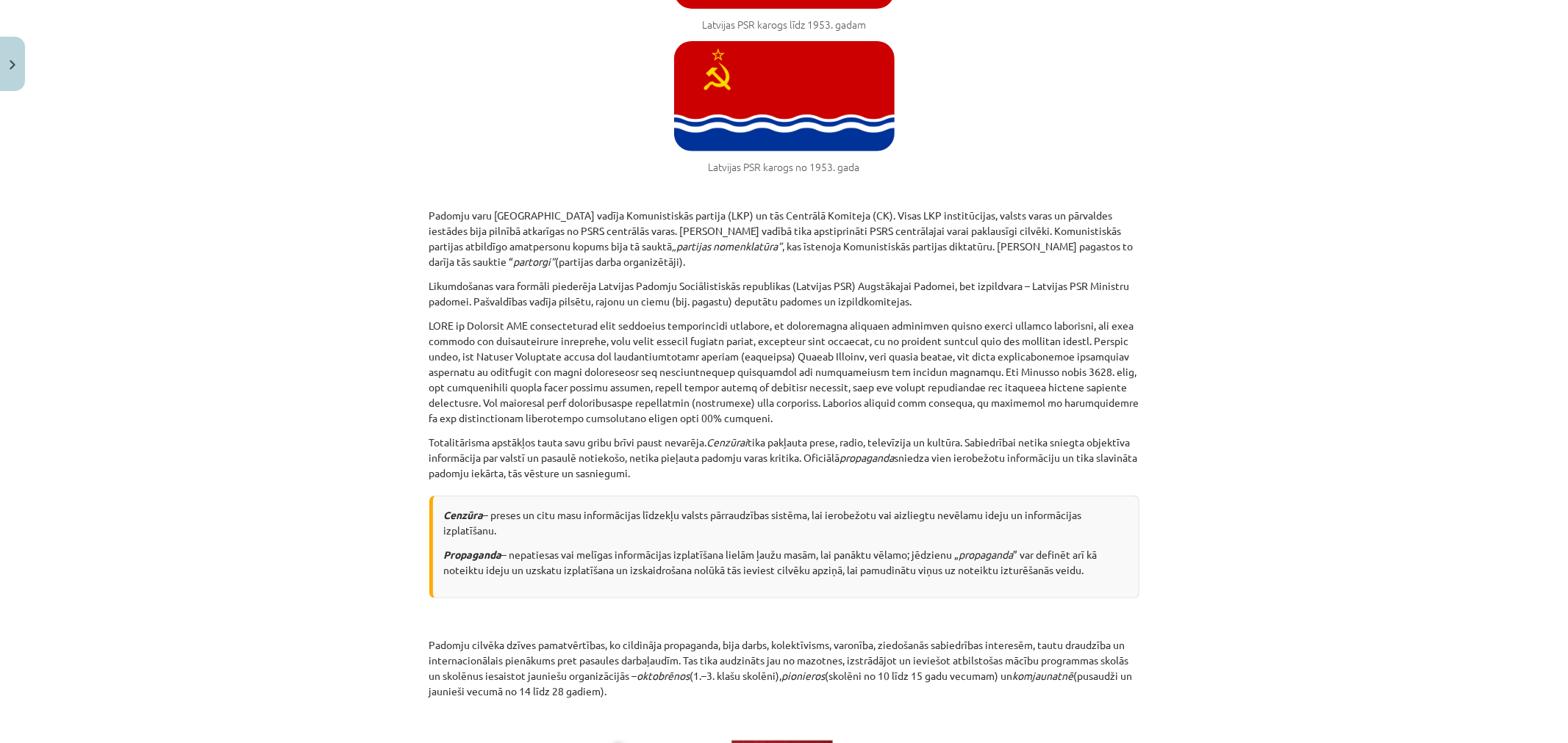
scroll to position [0, 0]
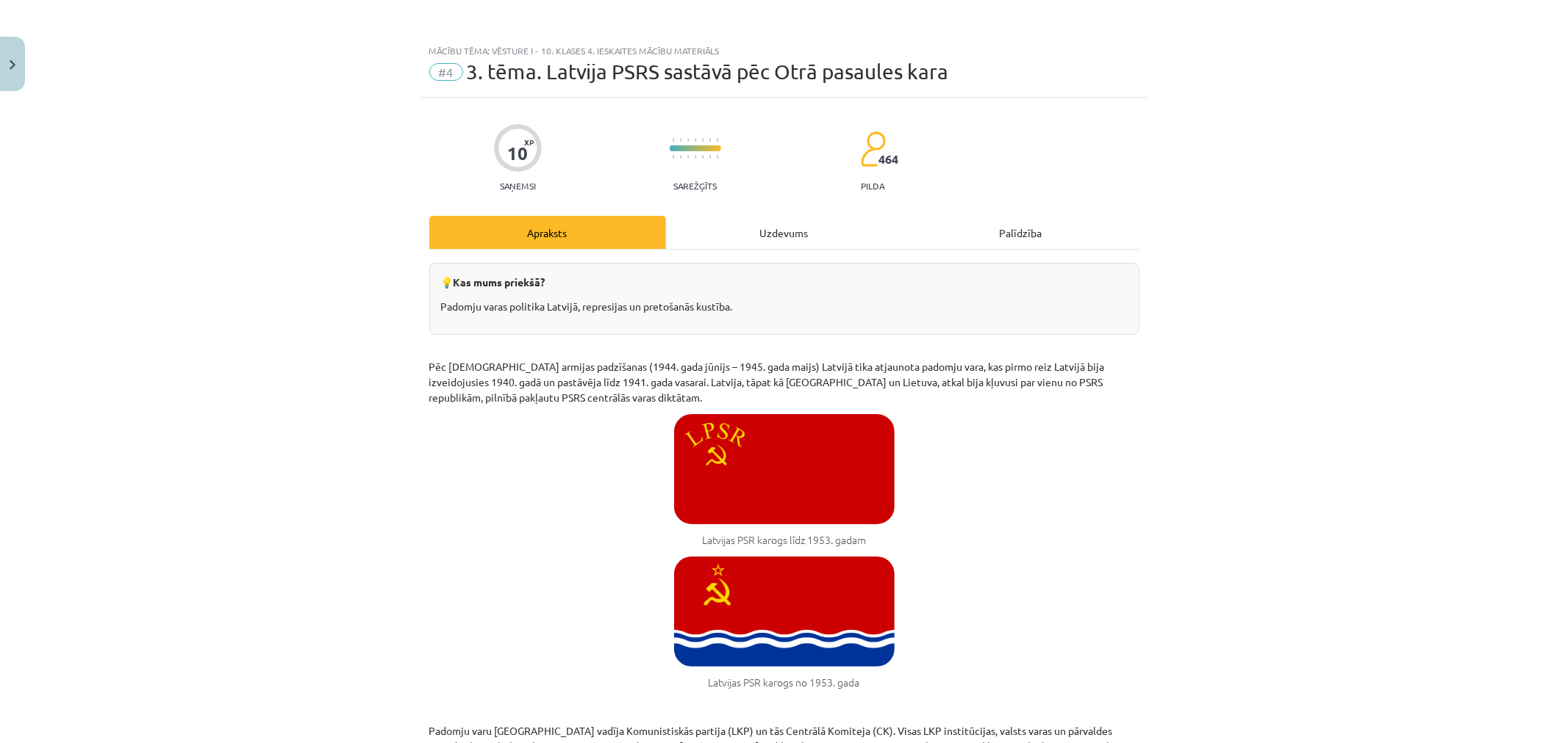
click at [807, 223] on div "Uzdevums" at bounding box center [784, 232] width 236 height 33
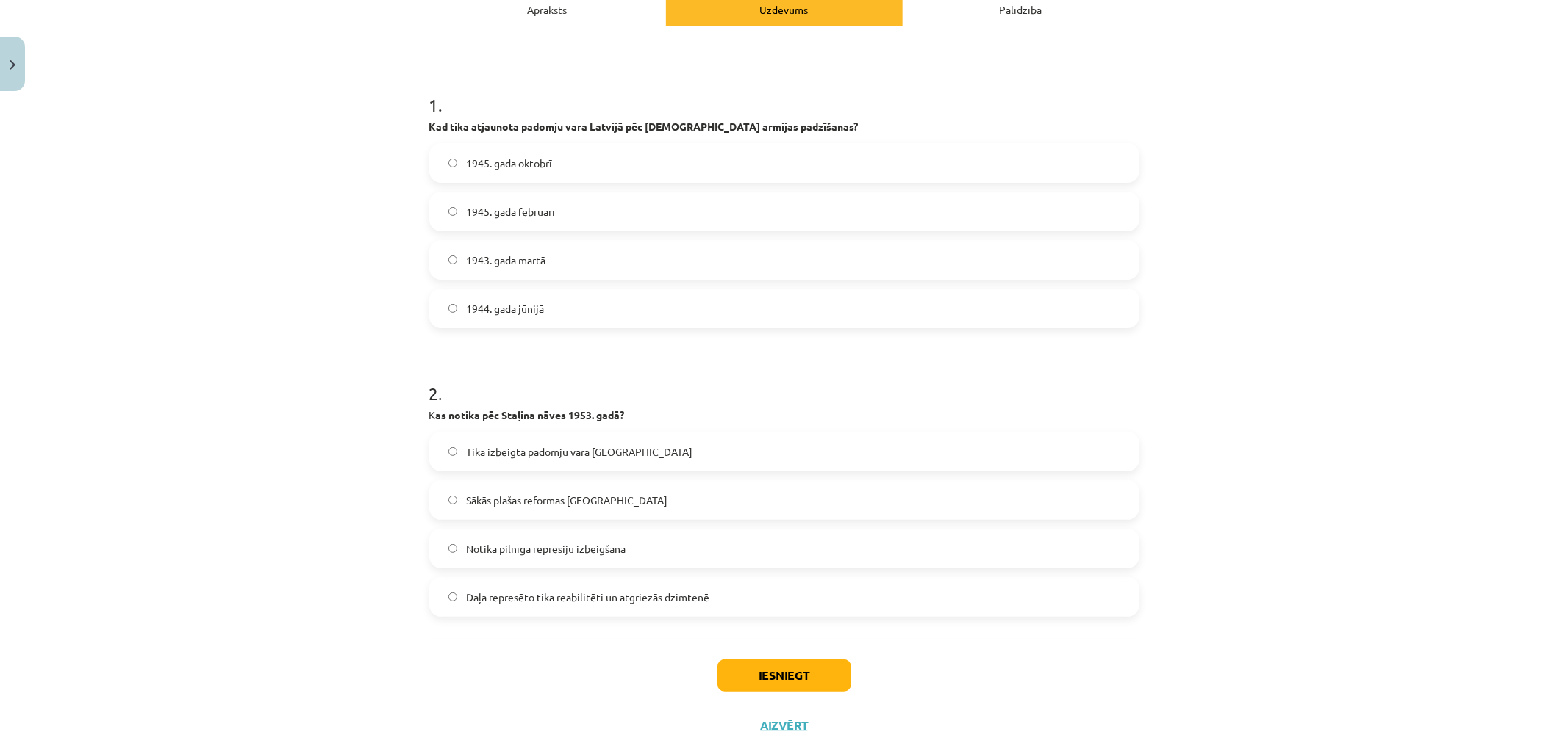
scroll to position [267, 0]
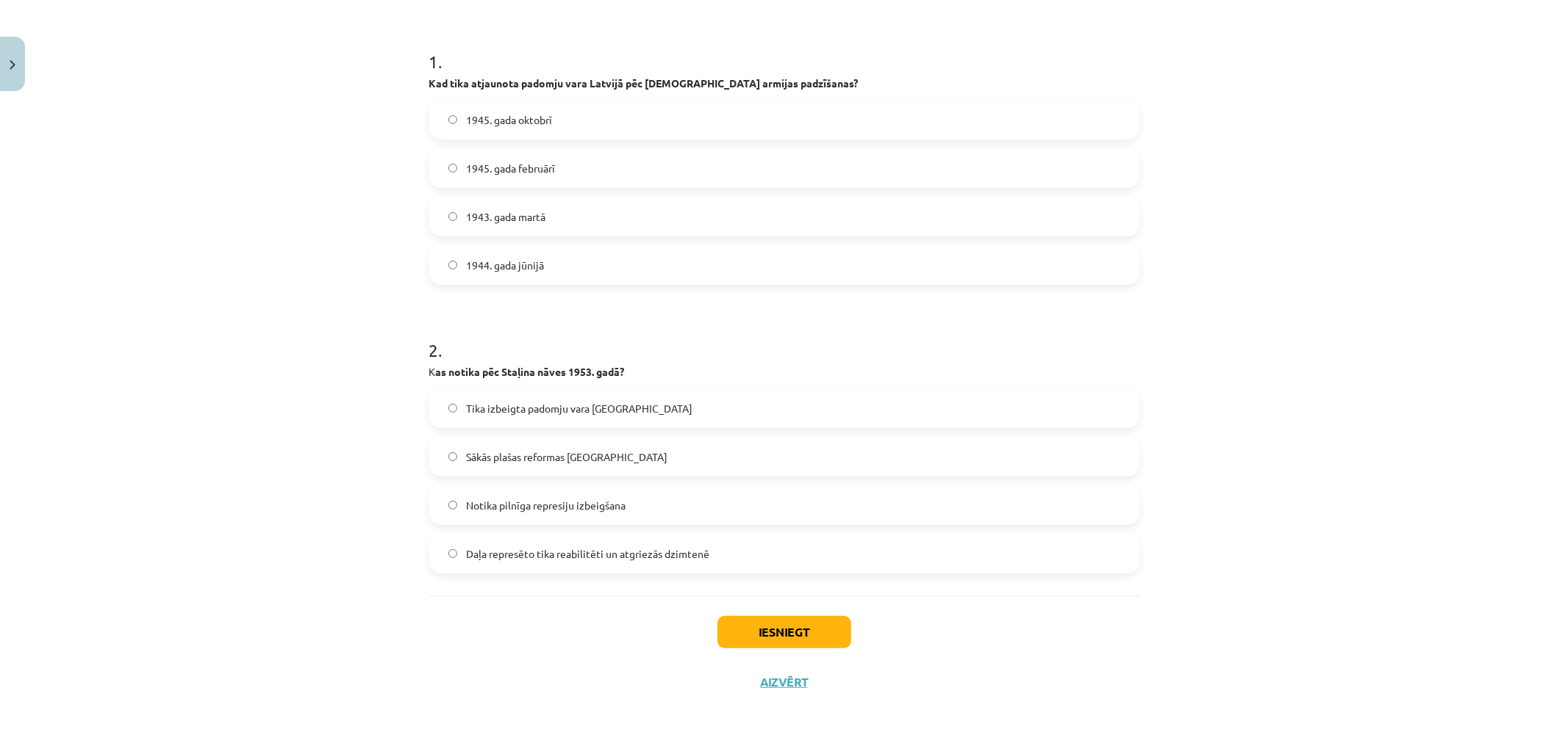
click at [658, 515] on label "Notika pilnīga represiju izbeigšana" at bounding box center [784, 505] width 707 height 37
click at [814, 634] on button "Iesniegt" at bounding box center [784, 632] width 133 height 32
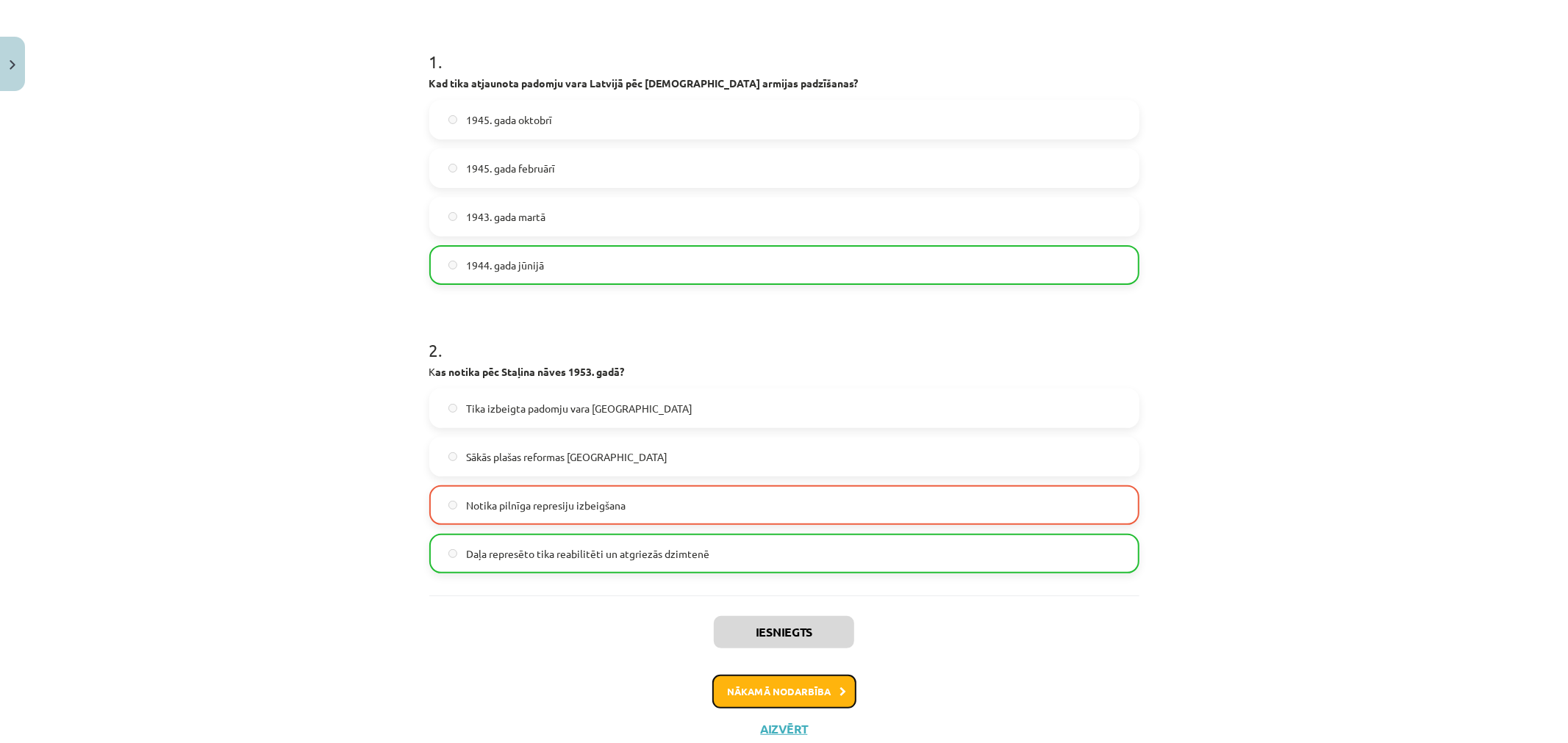
click at [751, 687] on button "Nākamā nodarbība" at bounding box center [784, 692] width 144 height 34
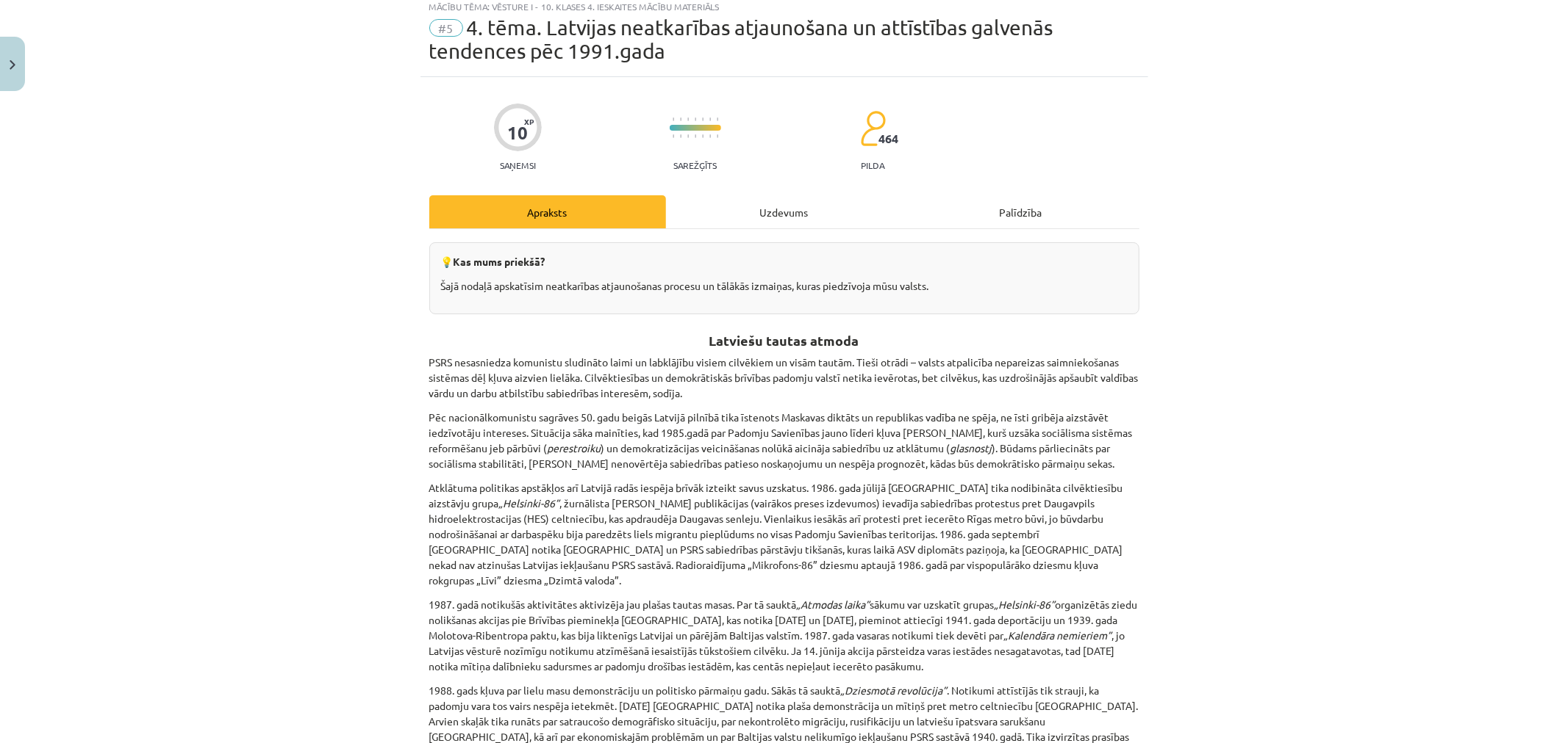
scroll to position [37, 0]
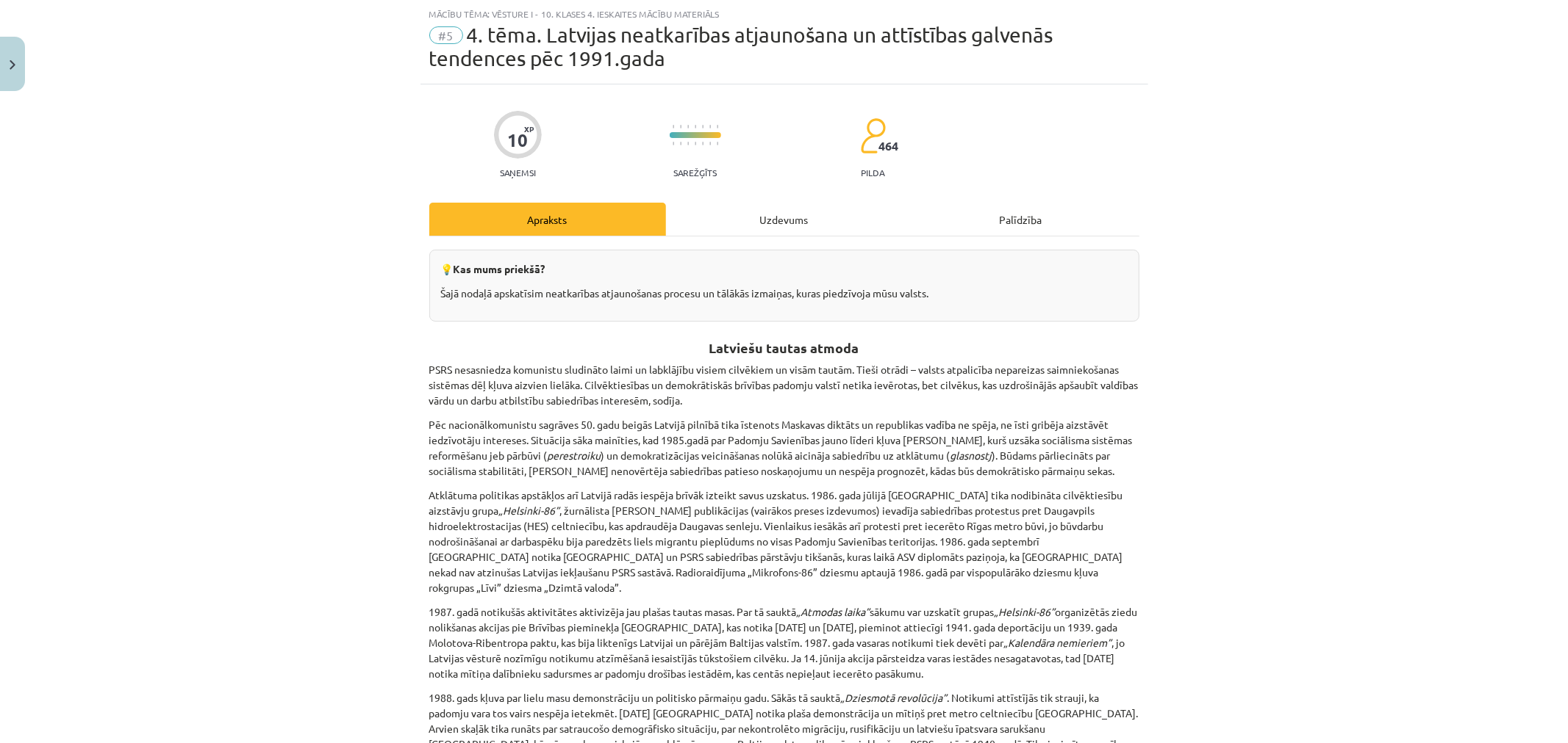
click at [781, 209] on div "Uzdevums" at bounding box center [784, 218] width 236 height 33
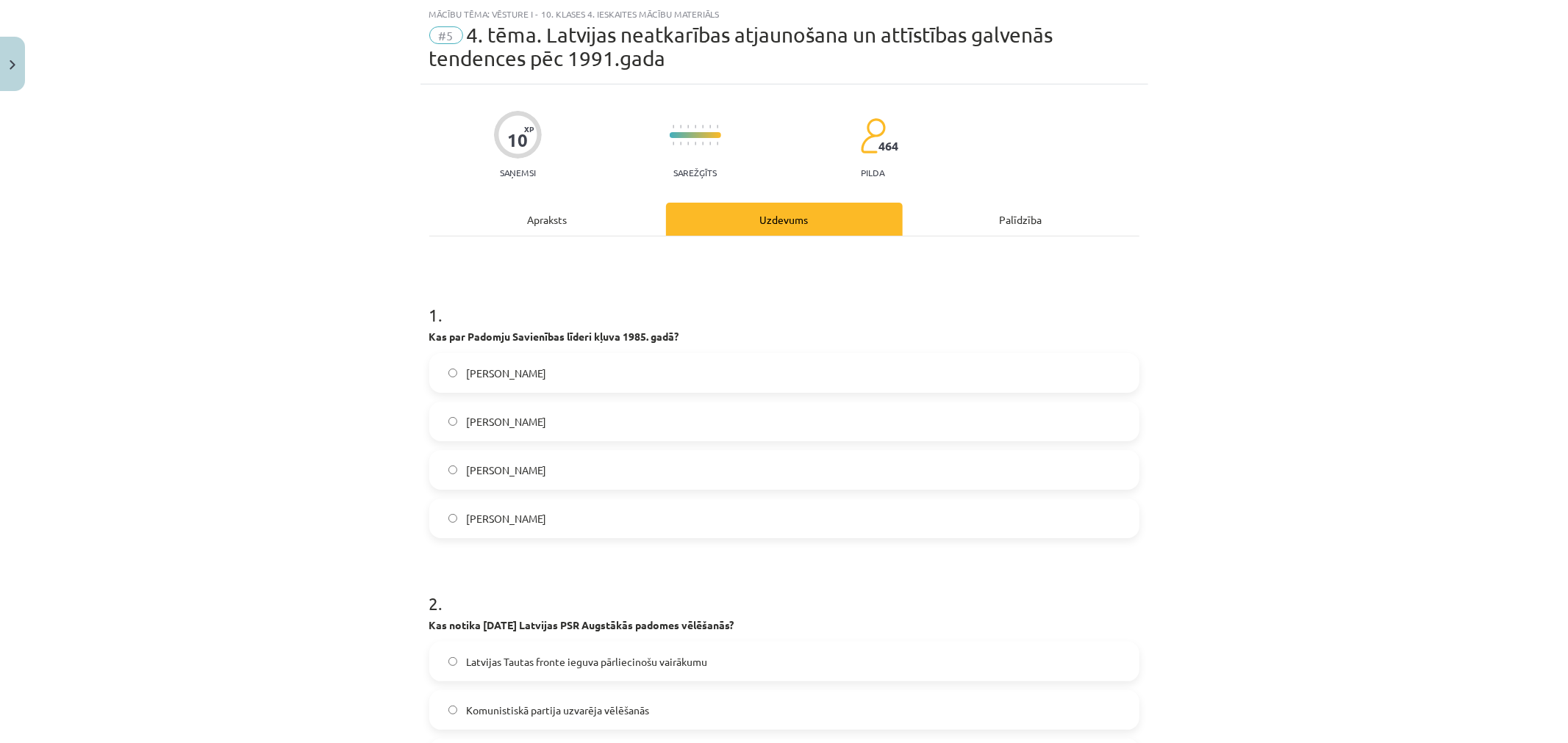
click at [527, 479] on label "Ņikita Hruščovs" at bounding box center [784, 470] width 707 height 37
click at [513, 372] on span "Mihails Gorbačovs" at bounding box center [506, 373] width 80 height 15
click at [578, 231] on div "Apraksts" at bounding box center [548, 218] width 236 height 33
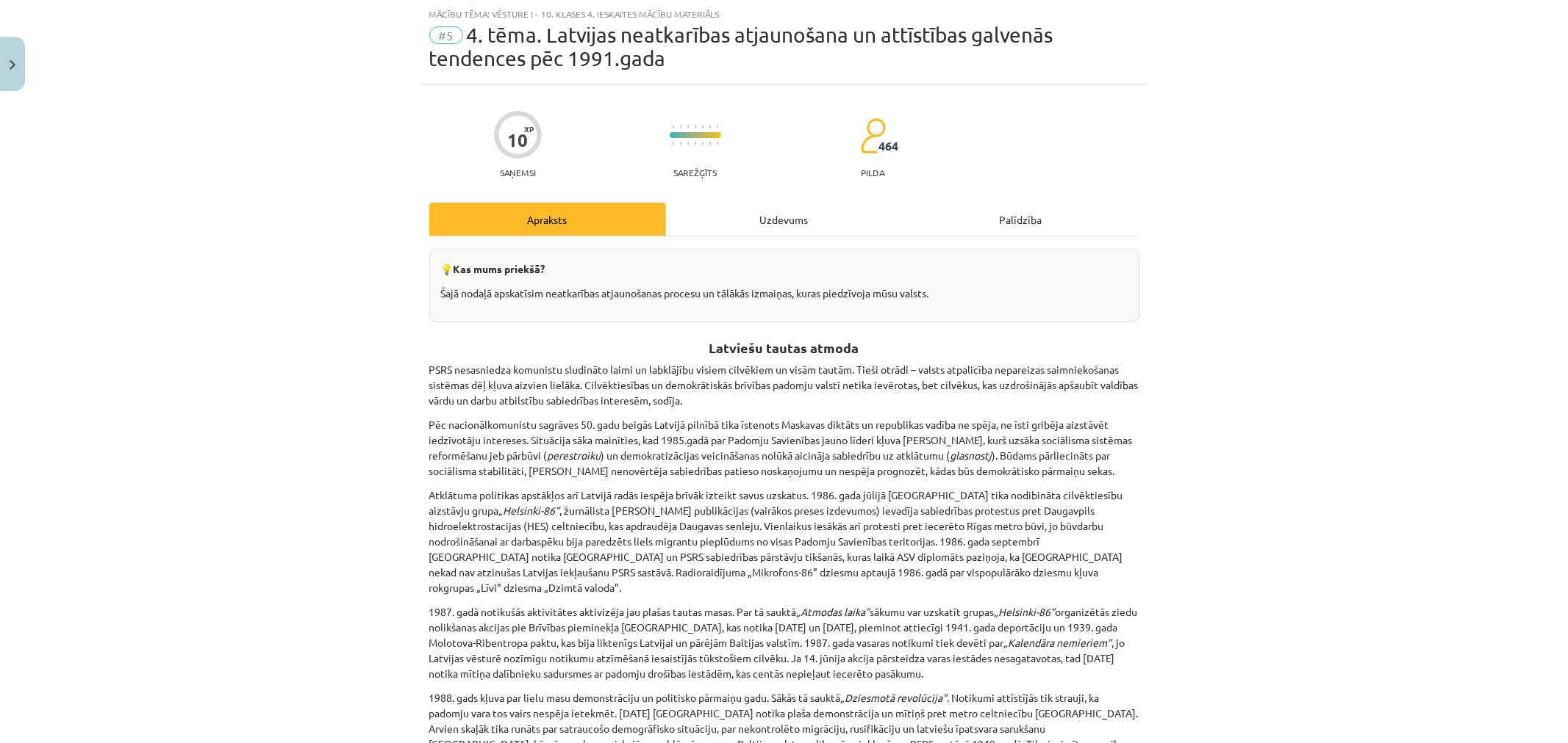
click at [756, 209] on div "Uzdevums" at bounding box center [784, 218] width 236 height 33
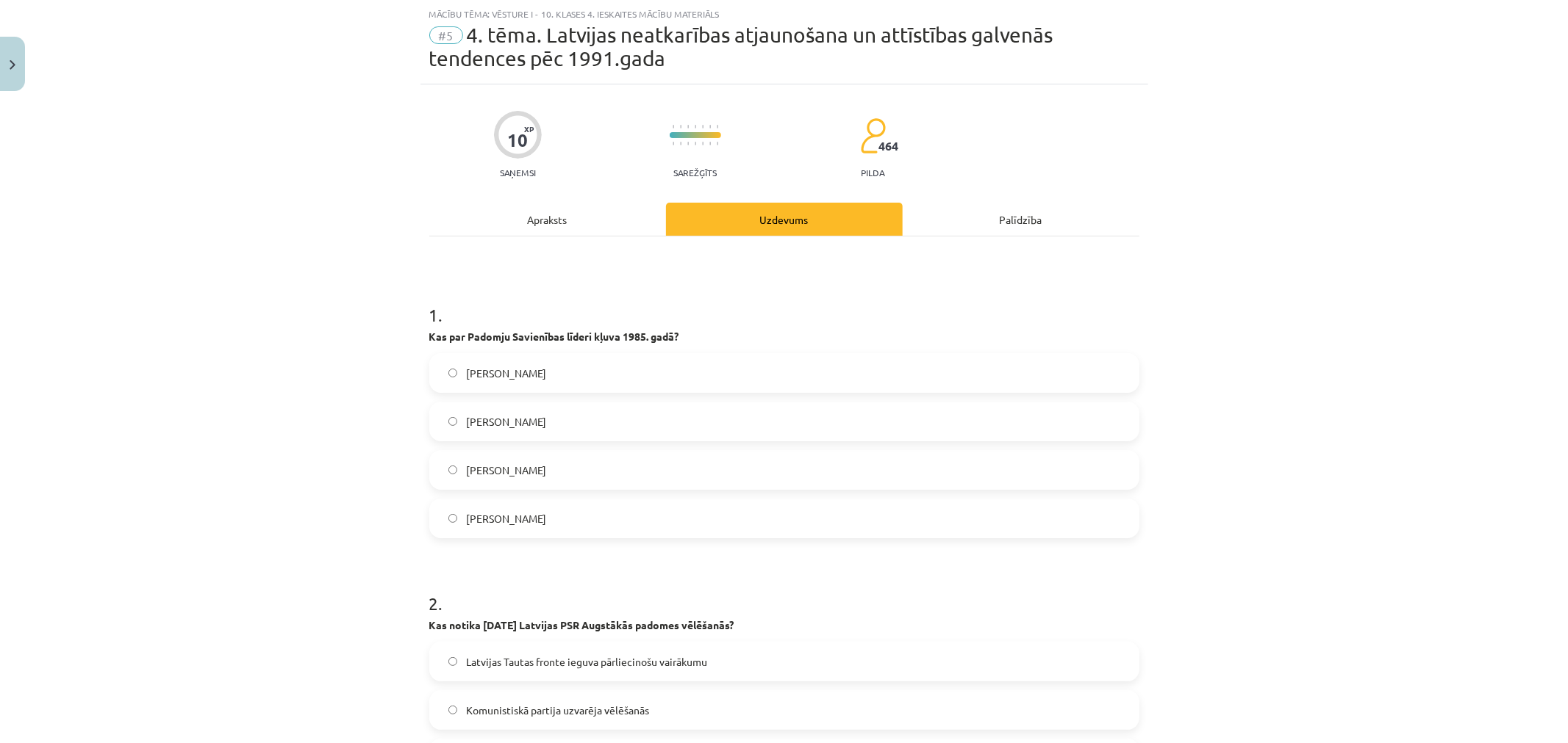
click at [555, 215] on div "Apraksts" at bounding box center [548, 218] width 236 height 33
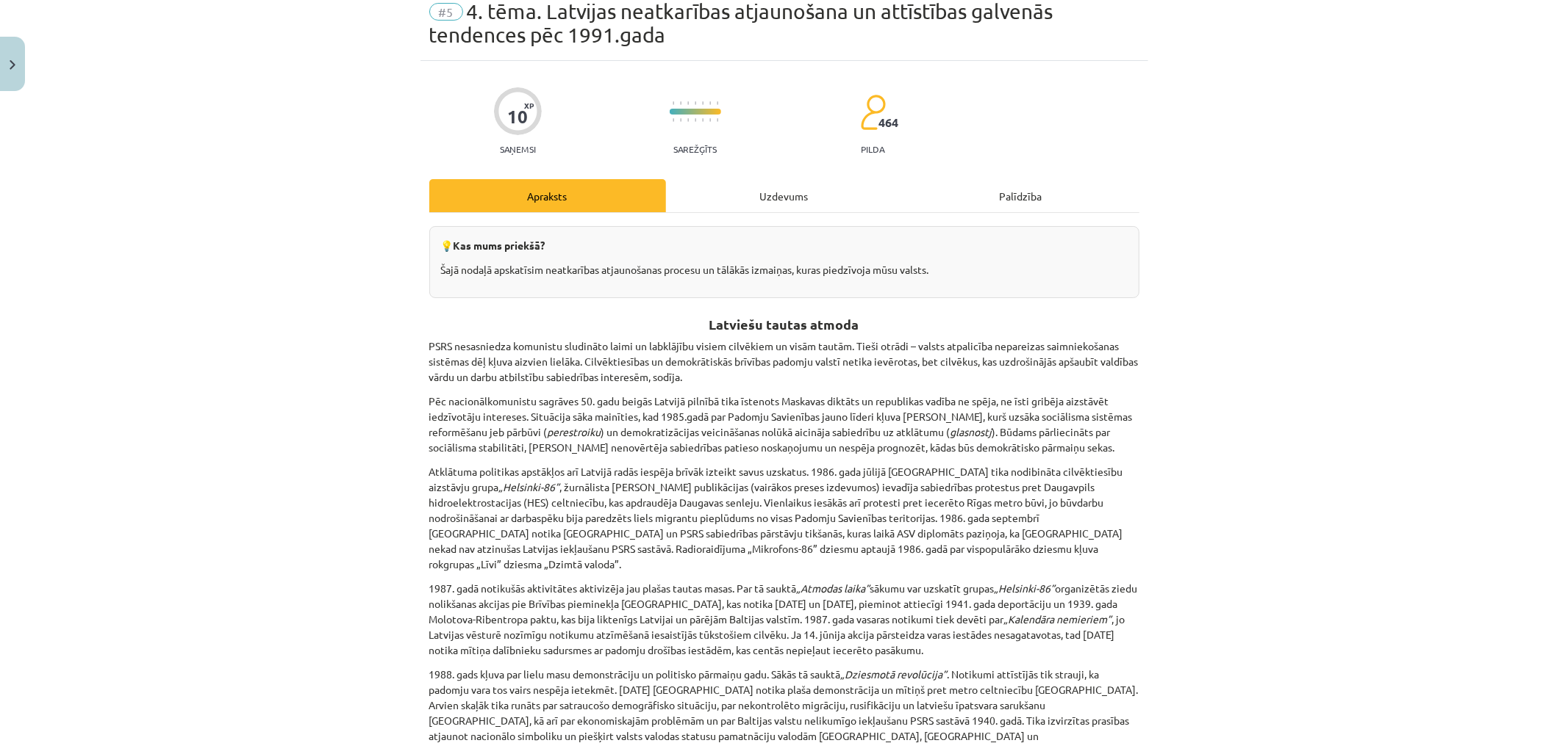
scroll to position [0, 0]
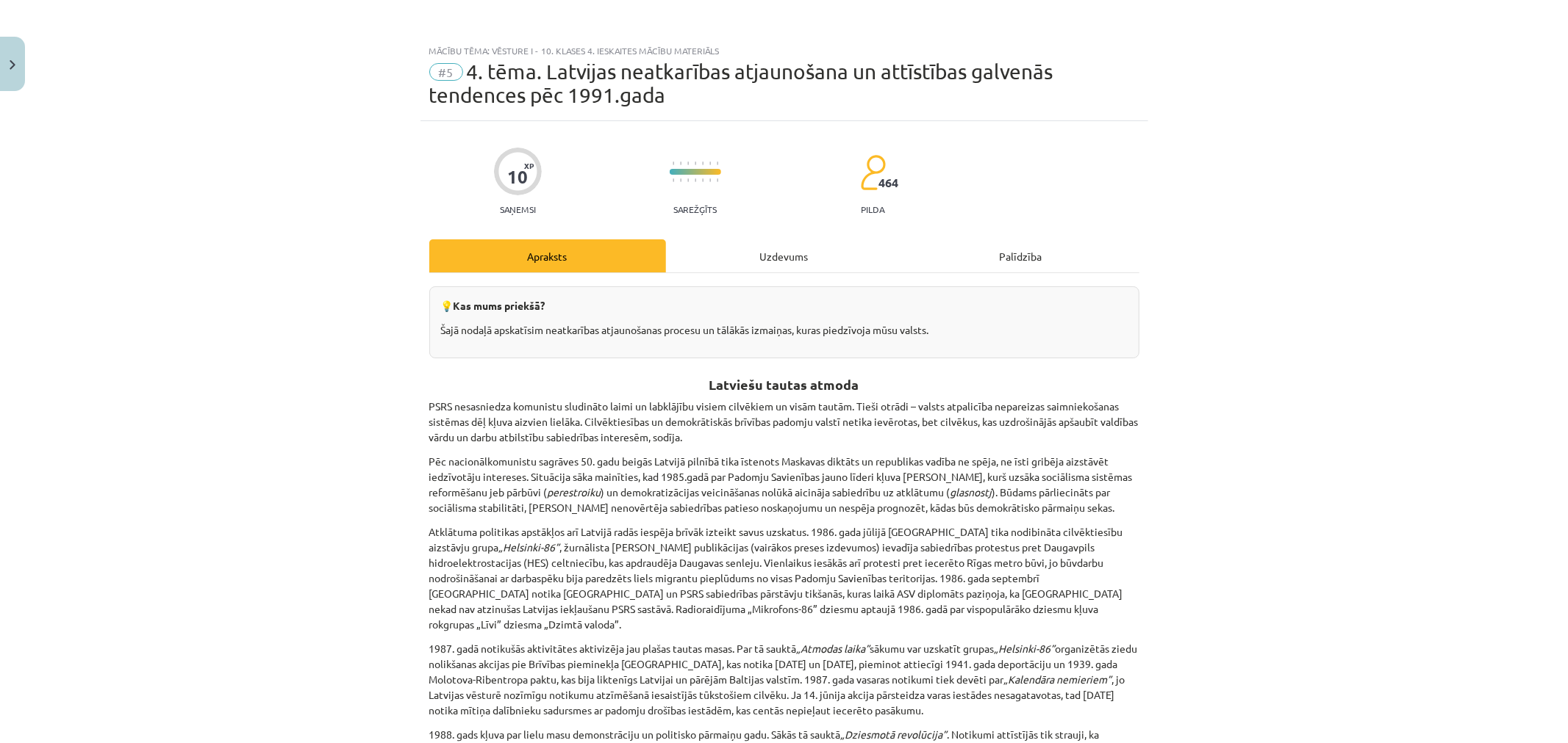
click at [718, 261] on div "Uzdevums" at bounding box center [784, 255] width 236 height 33
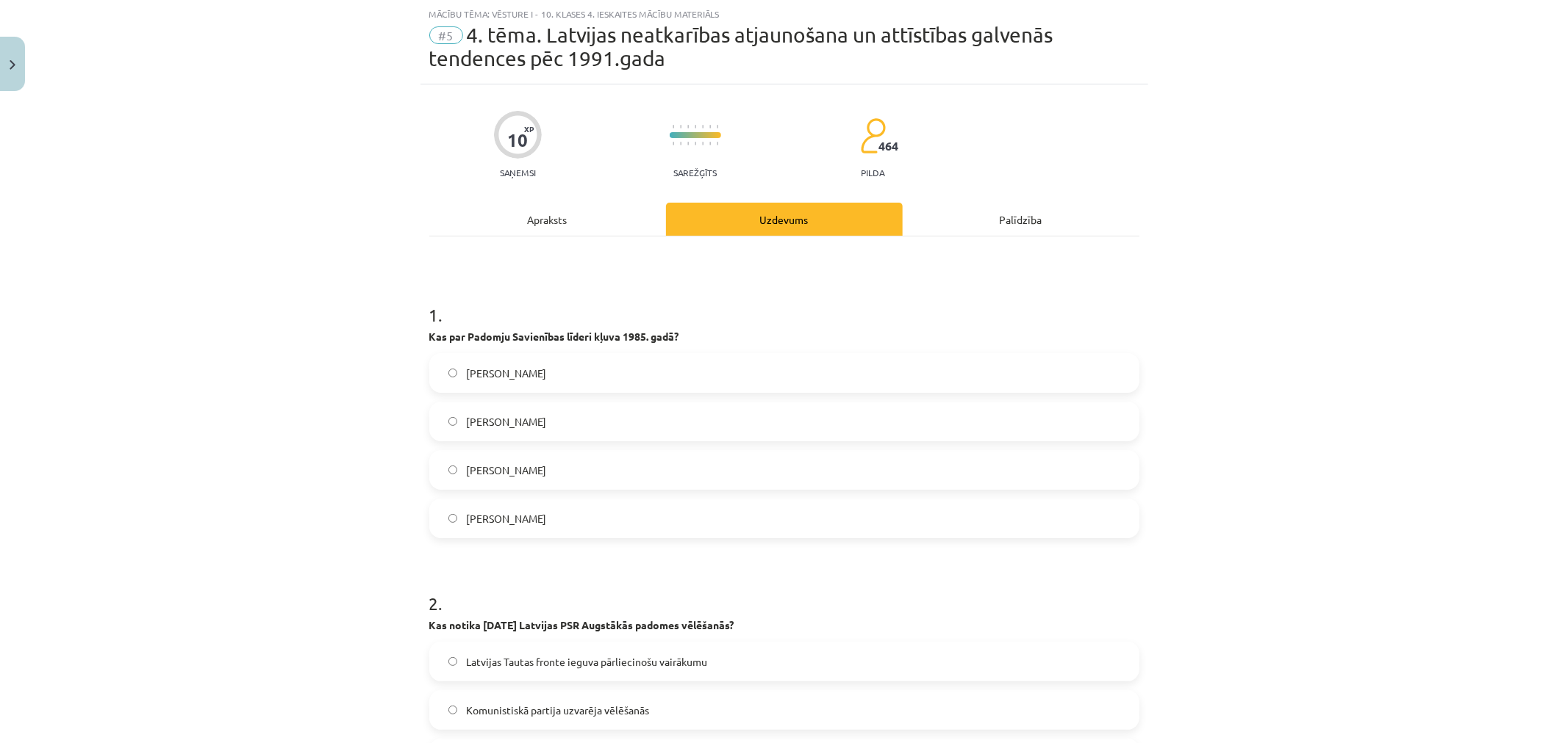
scroll to position [282, 0]
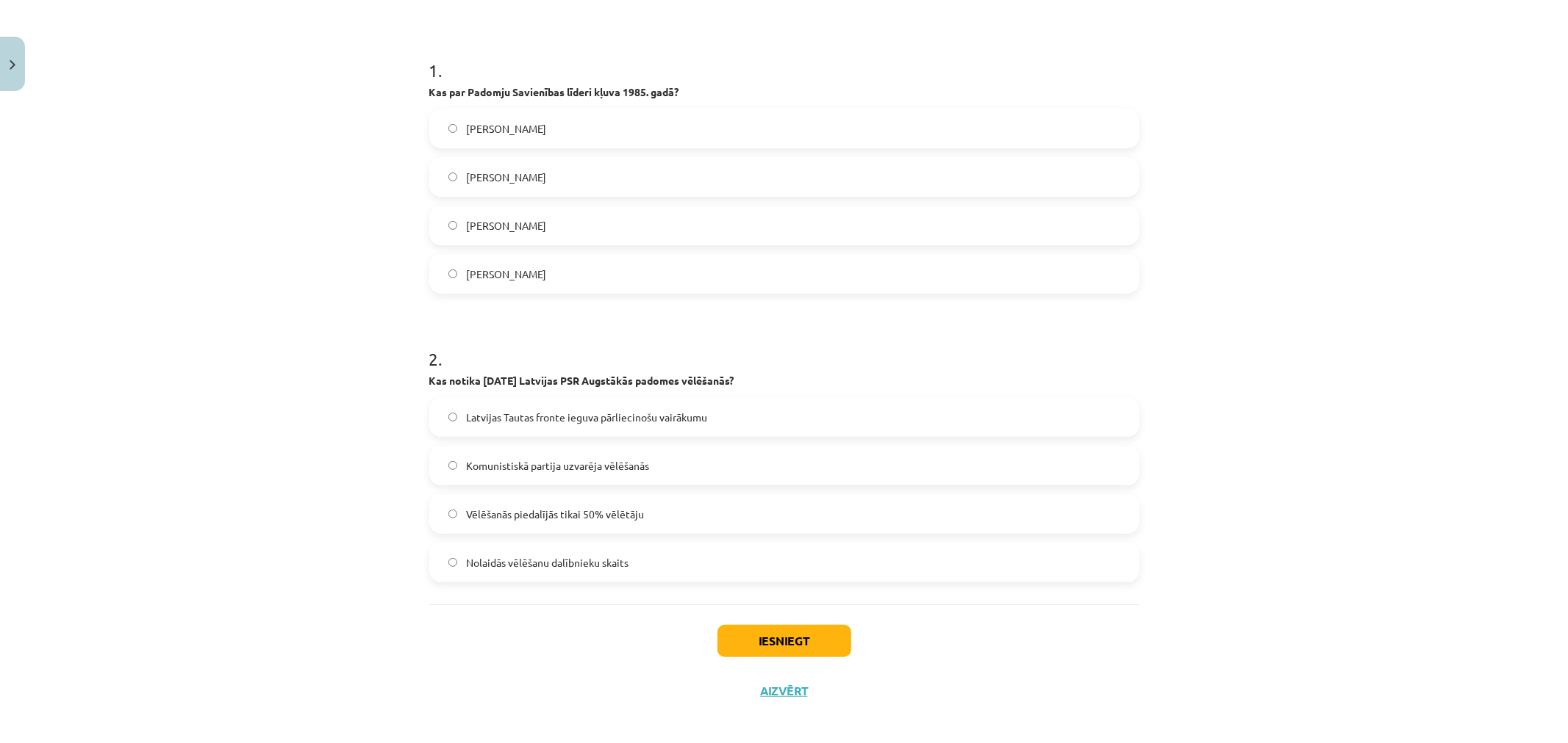
click at [540, 420] on span "Latvijas Tautas fronte ieguva pārliecinošu vairākumu" at bounding box center [586, 418] width 241 height 15
click at [827, 638] on button "Iesniegt" at bounding box center [784, 641] width 133 height 32
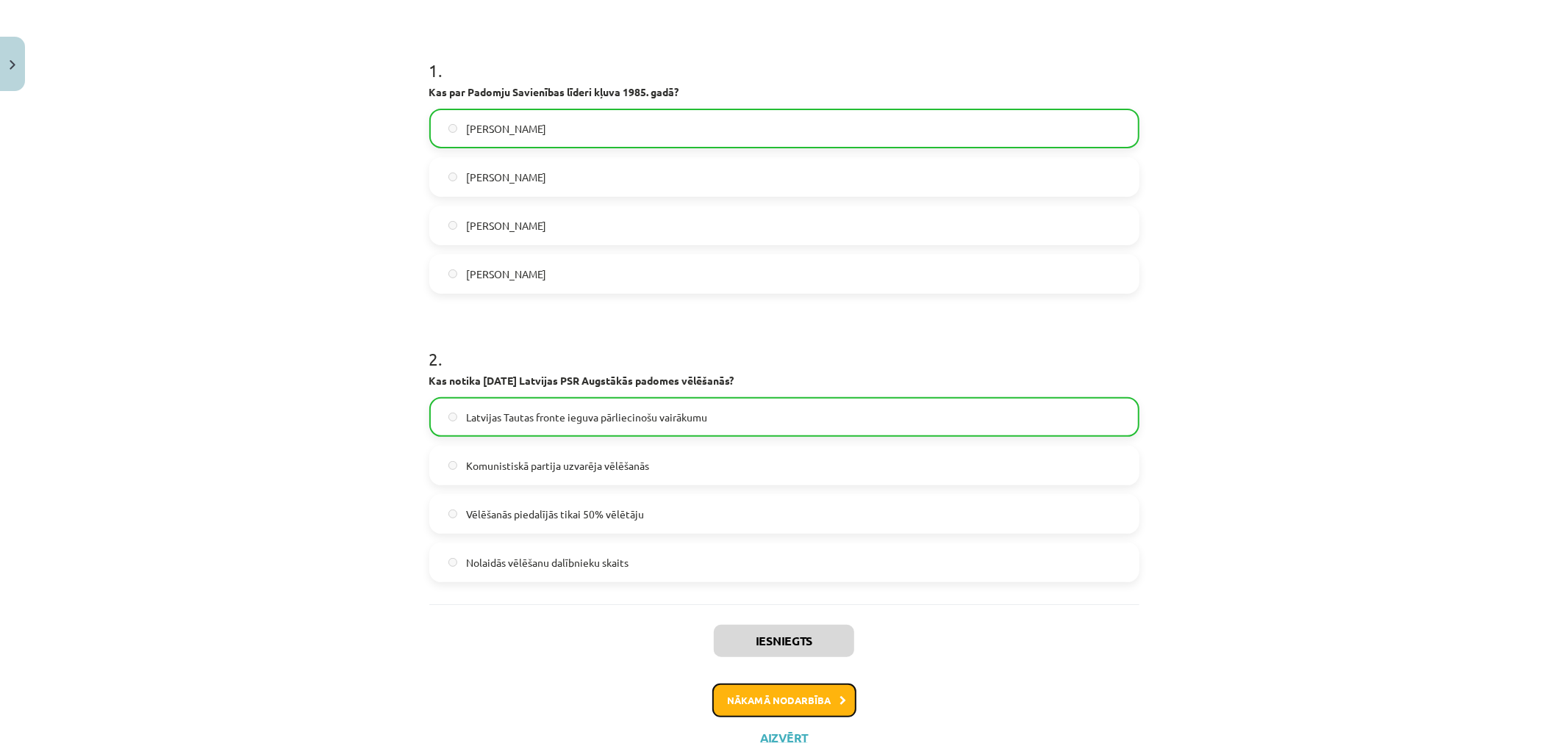
click at [816, 708] on button "Nākamā nodarbība" at bounding box center [784, 701] width 144 height 34
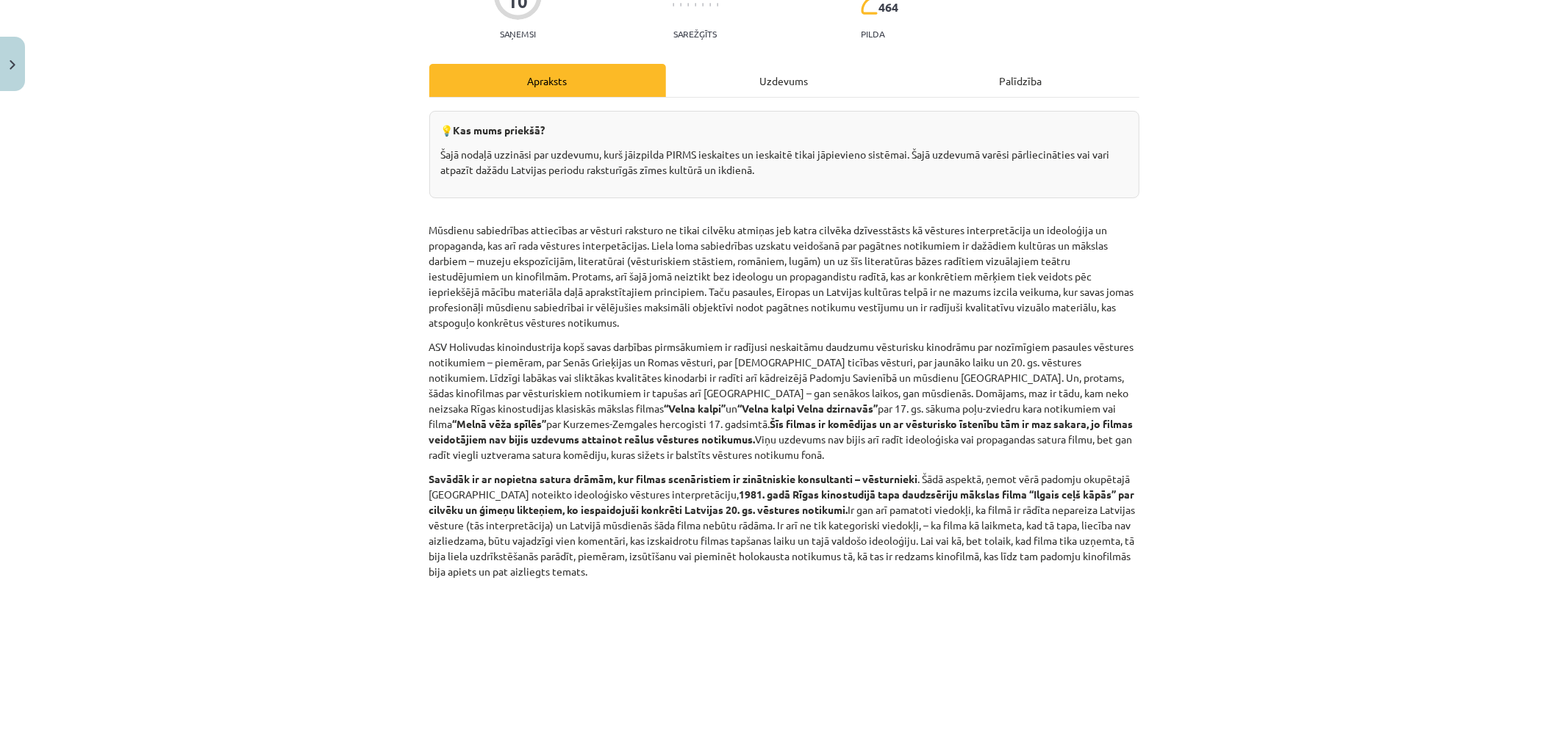
scroll to position [0, 0]
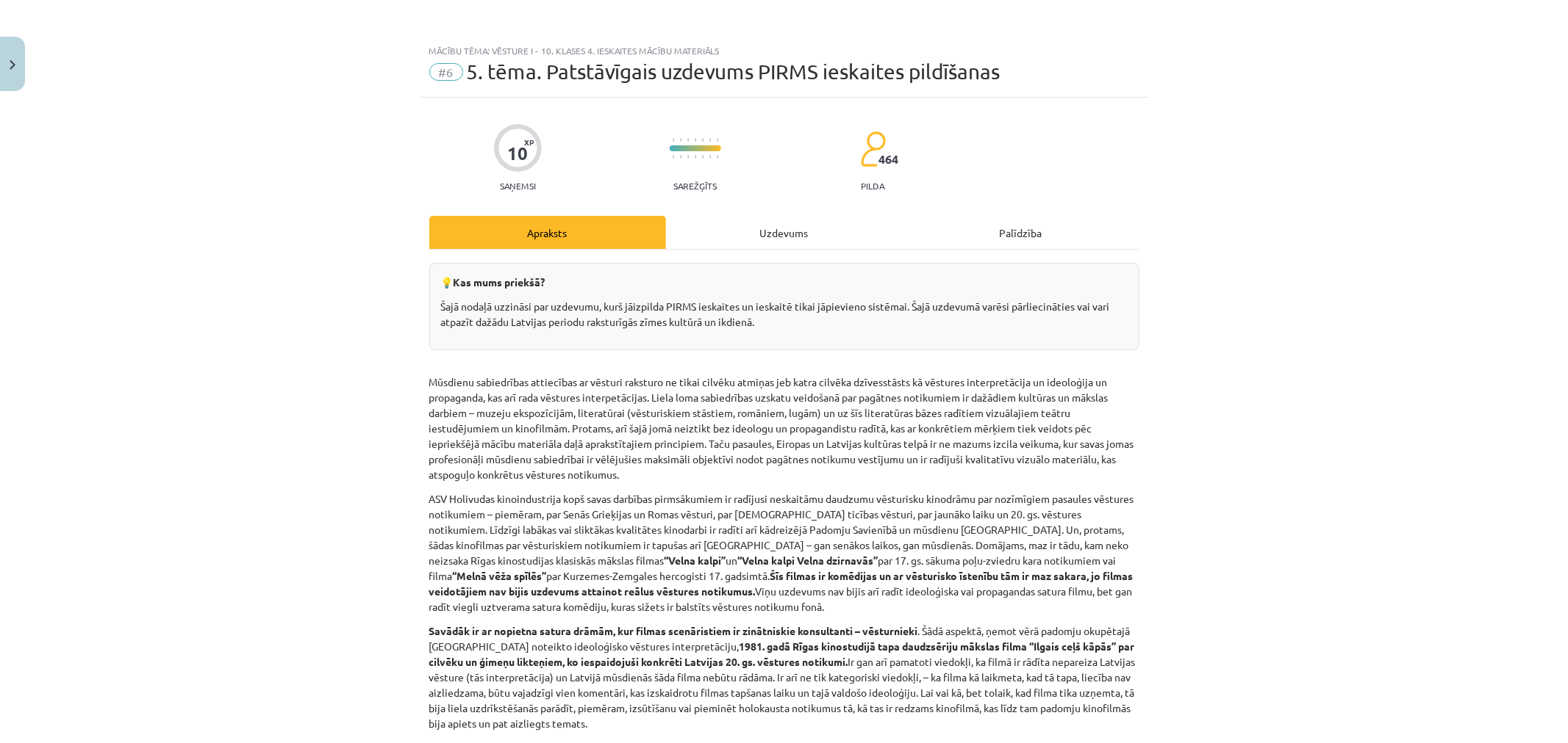
click at [760, 238] on div "Uzdevums" at bounding box center [784, 232] width 236 height 33
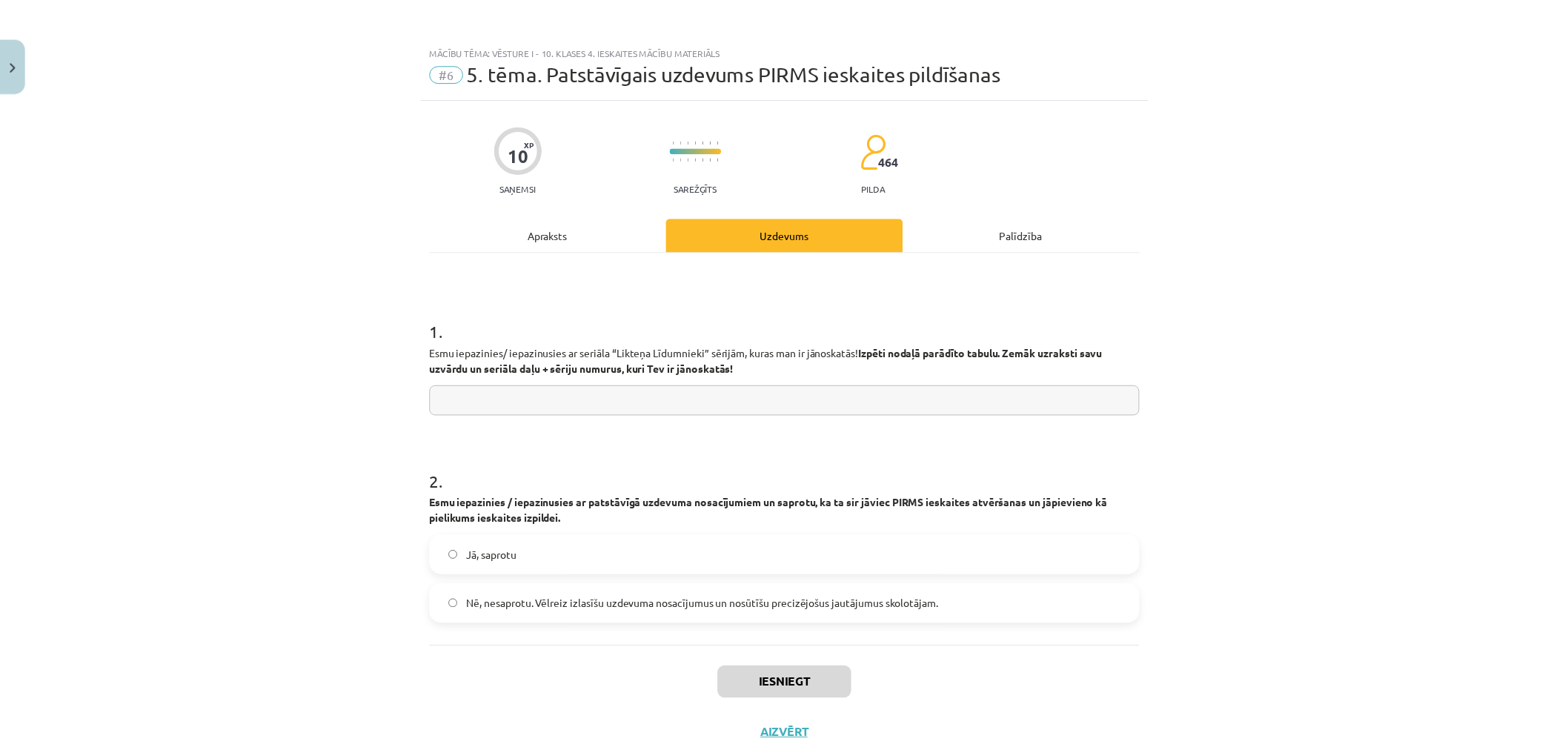
scroll to position [37, 0]
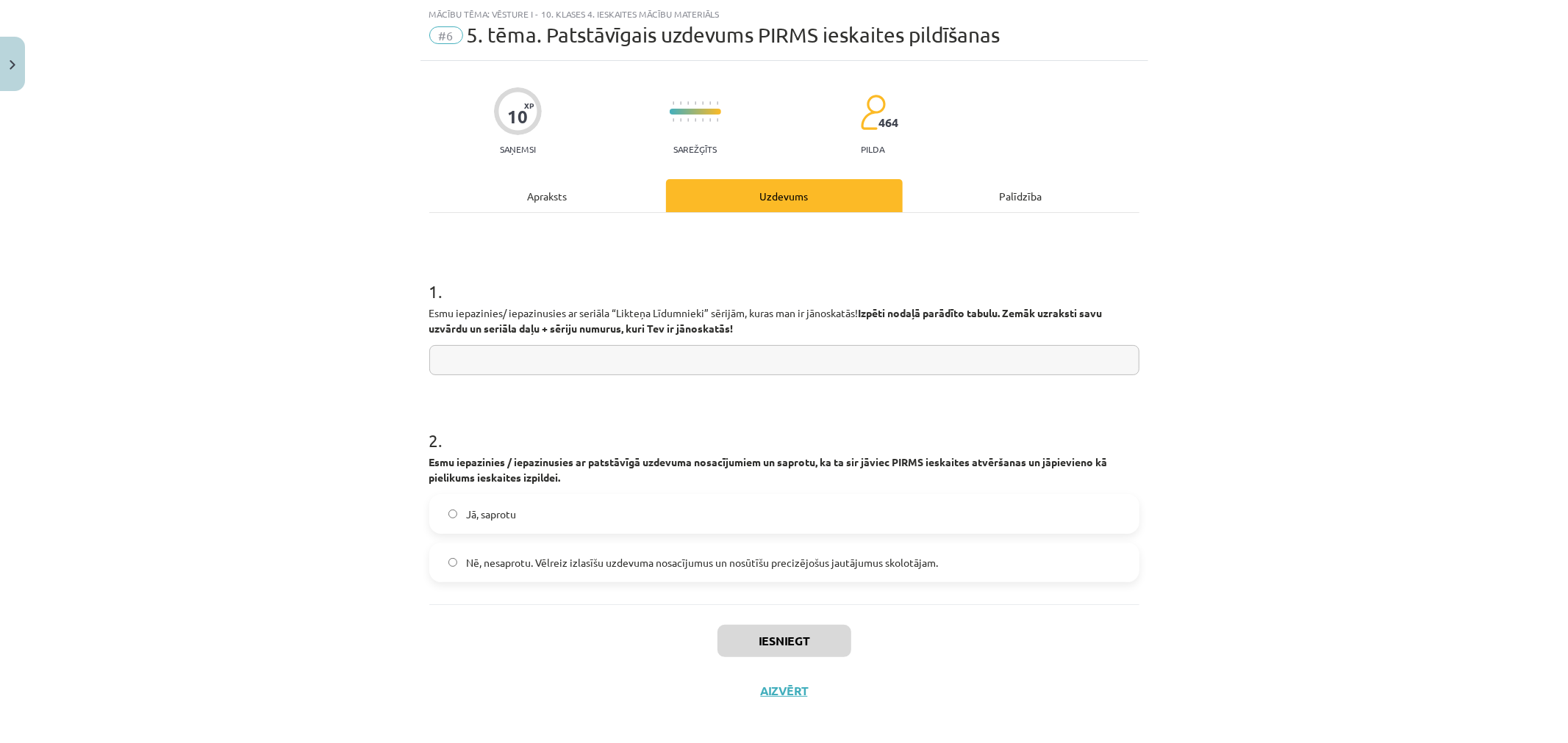
click at [594, 196] on div "Apraksts" at bounding box center [548, 196] width 236 height 33
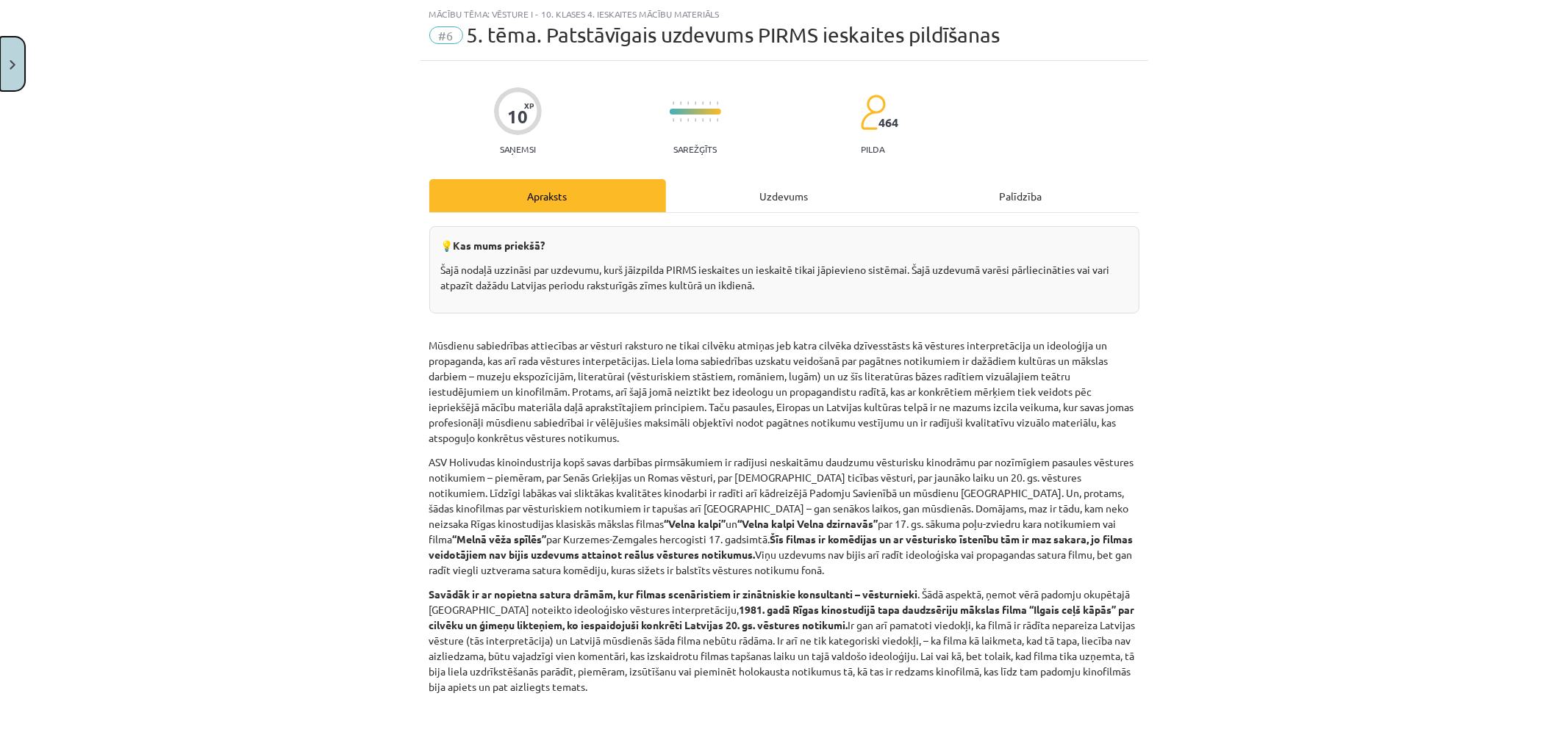
click at [0, 54] on button "Close" at bounding box center [12, 64] width 25 height 55
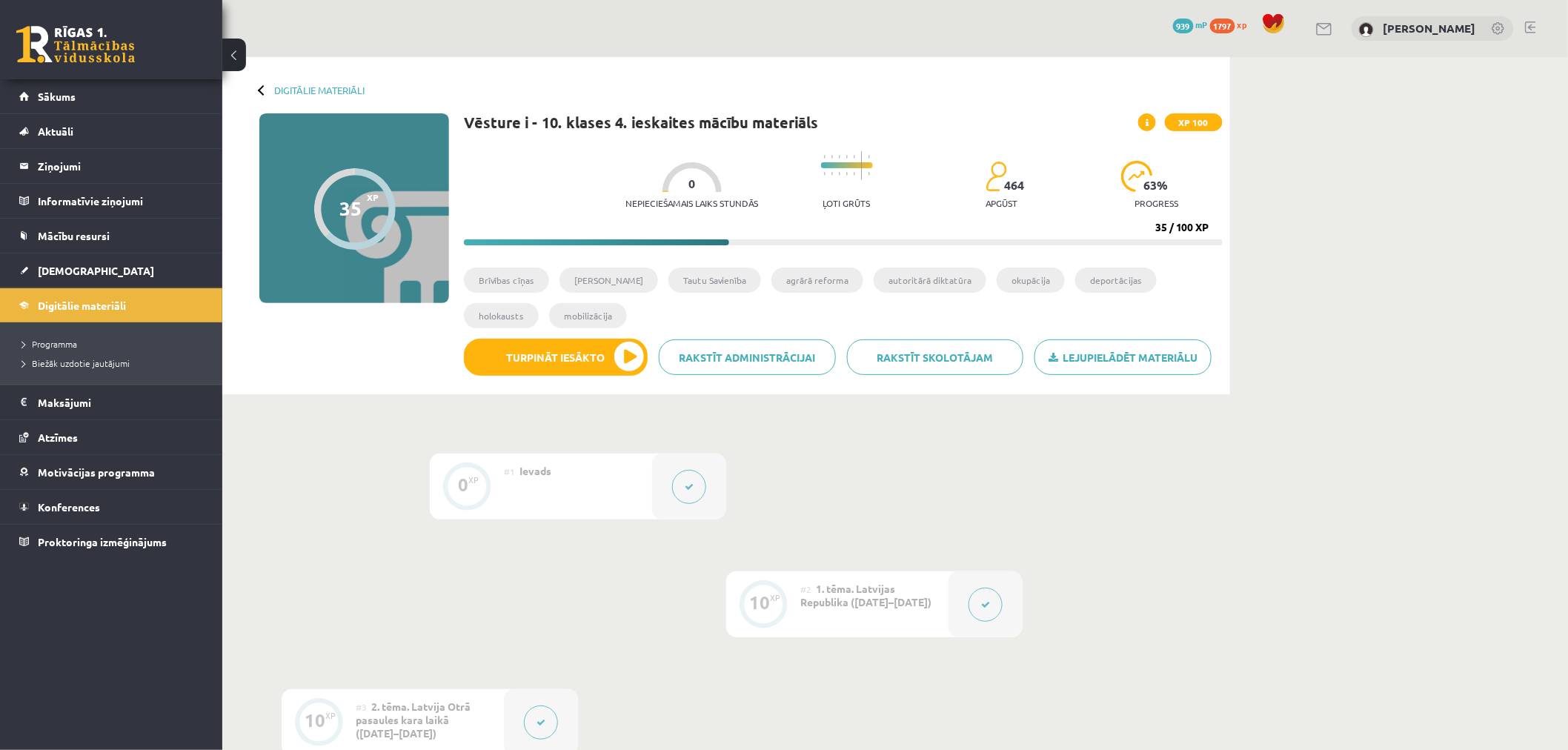
drag, startPoint x: 1157, startPoint y: 223, endPoint x: 1226, endPoint y: 227, distance: 69.1
click at [1226, 227] on div "Digitālie materiāli 35 XP XP 100 35 / 100 XP Vēsture i - 10. klases 4. ieskaite…" at bounding box center [726, 226] width 1008 height 338
click at [1321, 236] on div "Digitālie materiāli 35 XP XP 100 35 / 100 XP Vēsture i - 10. klases 4. ieskaite…" at bounding box center [895, 761] width 1346 height 1409
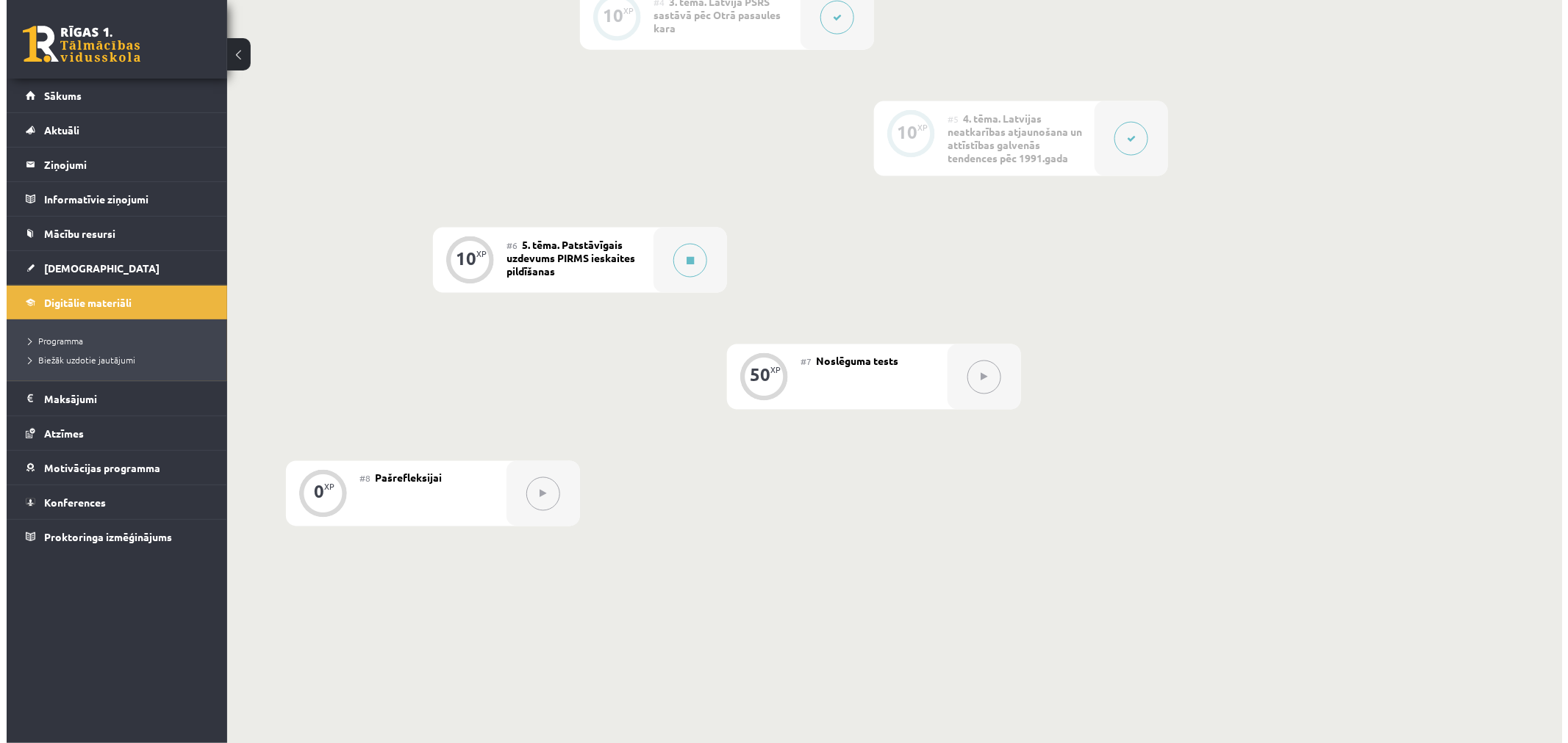
scroll to position [816, 0]
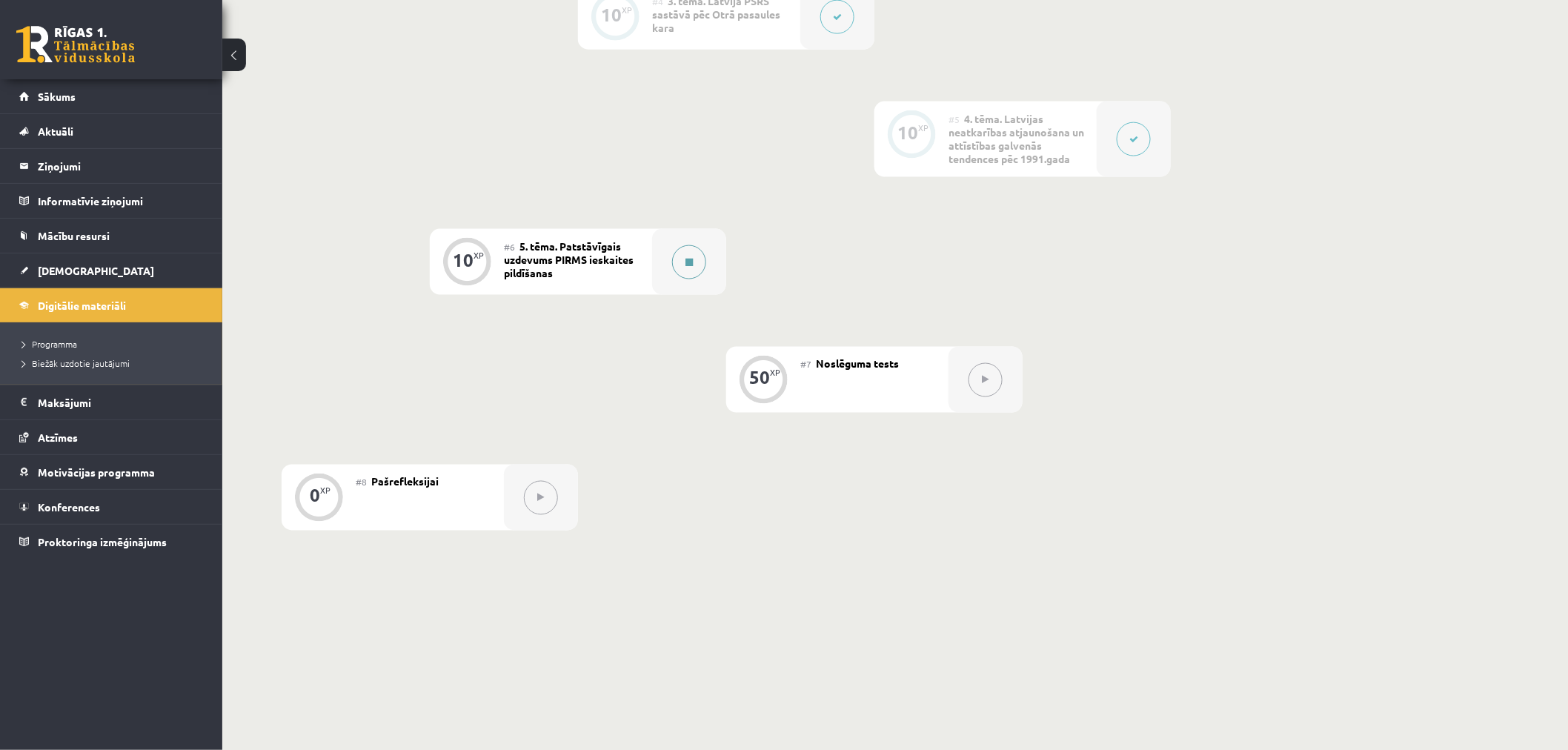
click at [682, 263] on button at bounding box center [690, 262] width 34 height 34
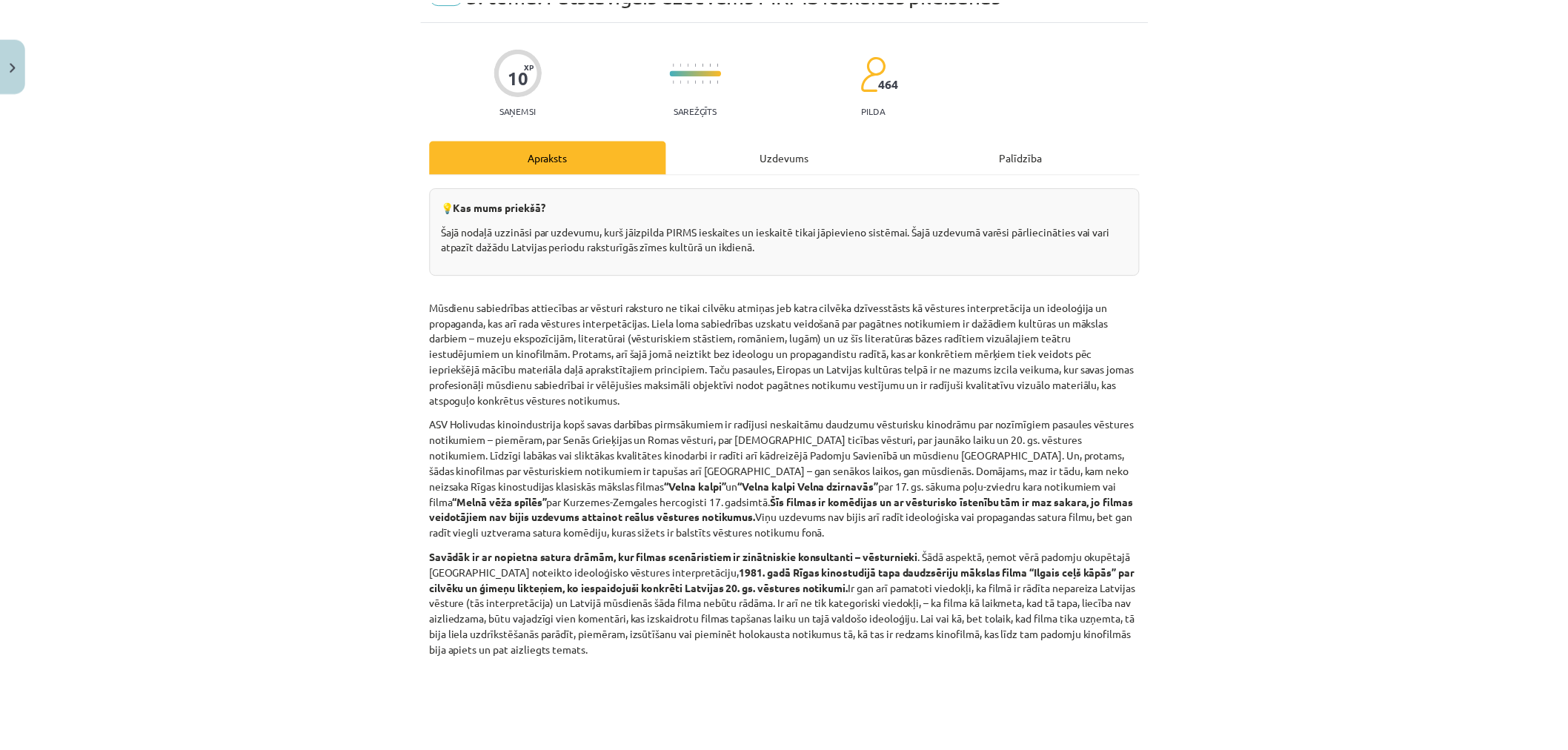
scroll to position [0, 0]
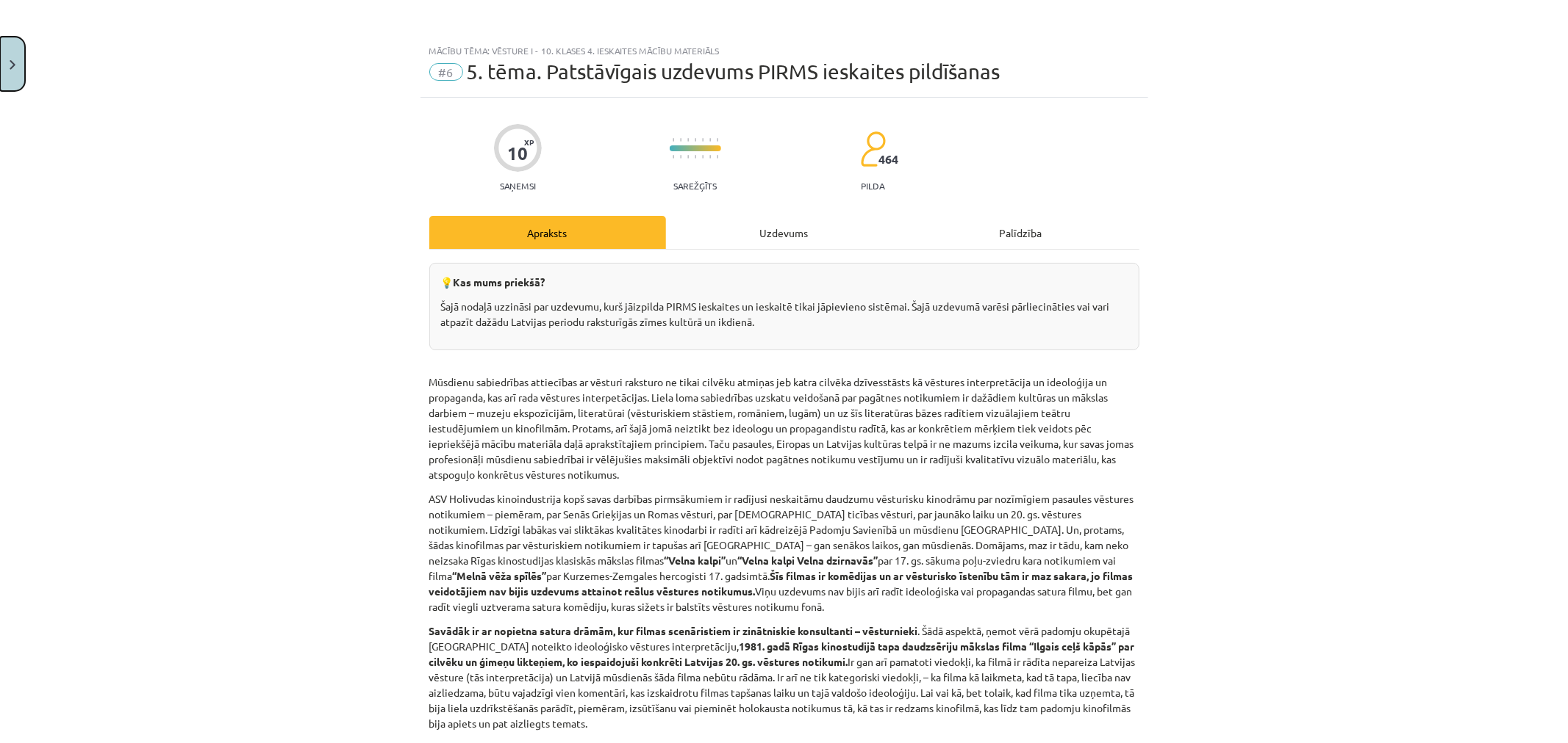
click at [8, 57] on button "Close" at bounding box center [12, 64] width 25 height 55
click at [160, 94] on div "Mācību tēma: Vēsture i - 10. klases 4. ieskaites mācību materiāls #6 ​5. tēma. …" at bounding box center [784, 372] width 1568 height 743
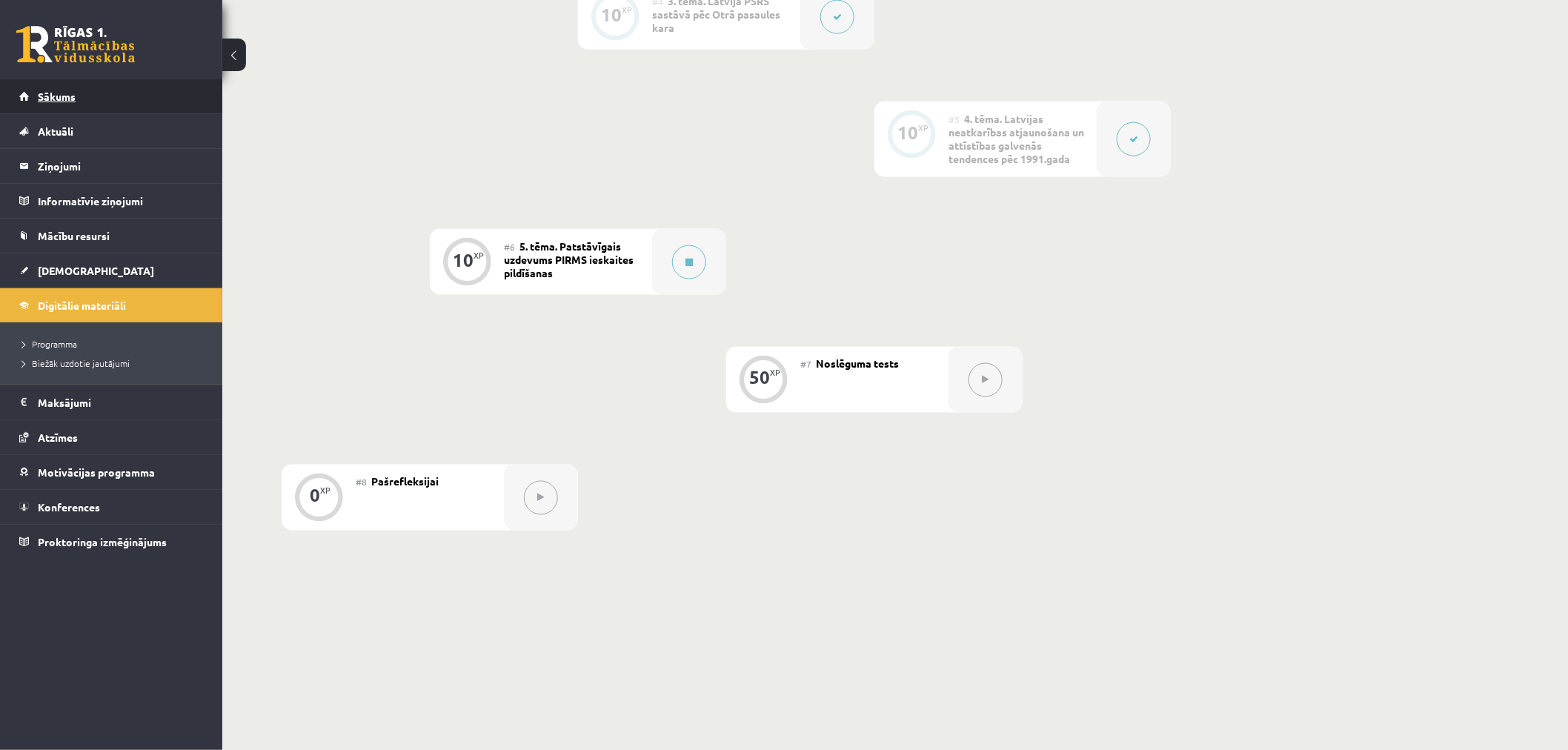
click at [161, 94] on link "Sākums" at bounding box center [112, 96] width 185 height 34
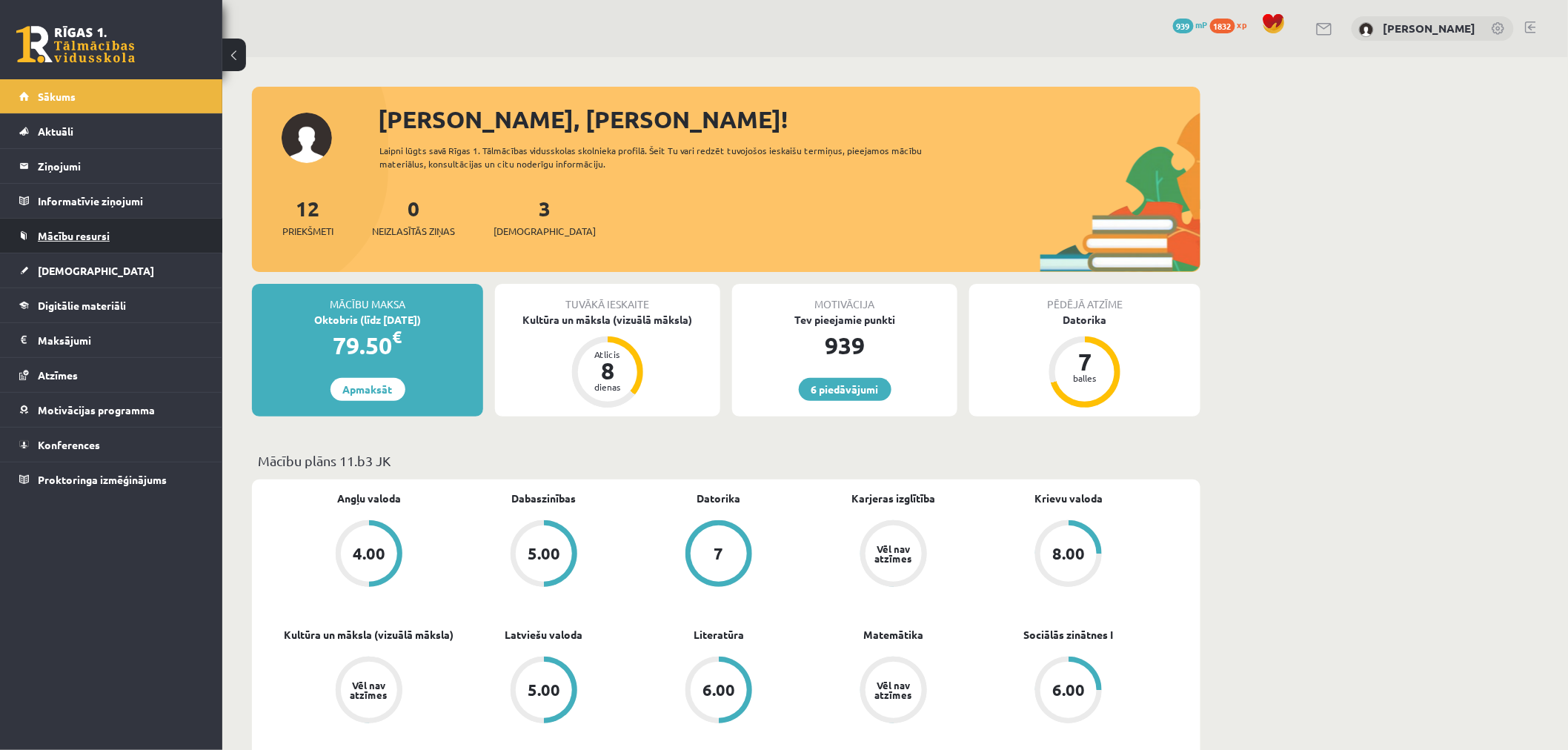
click at [80, 235] on span "Mācību resursi" at bounding box center [73, 236] width 72 height 13
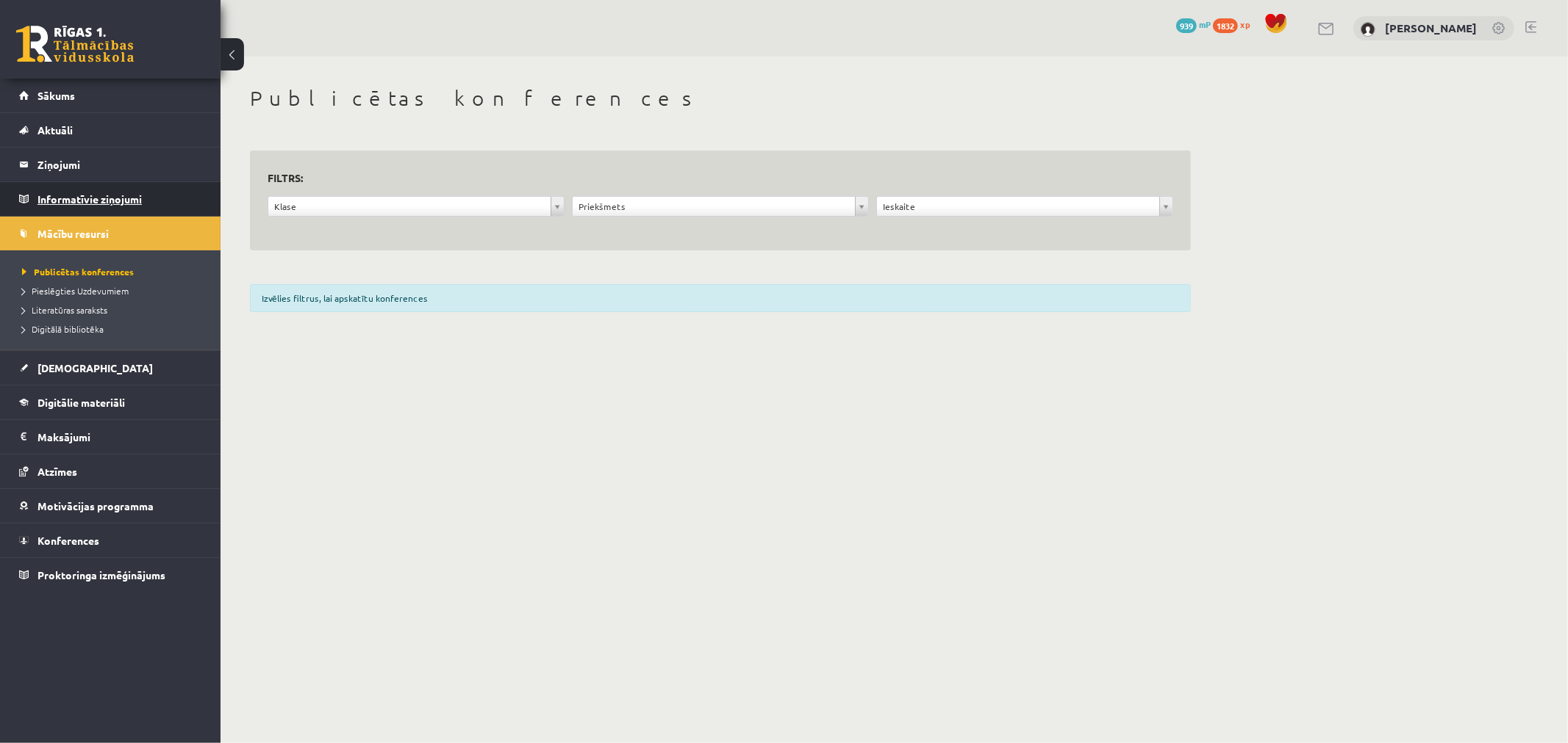
click at [68, 209] on legend "Informatīvie ziņojumi 0" at bounding box center [120, 199] width 165 height 34
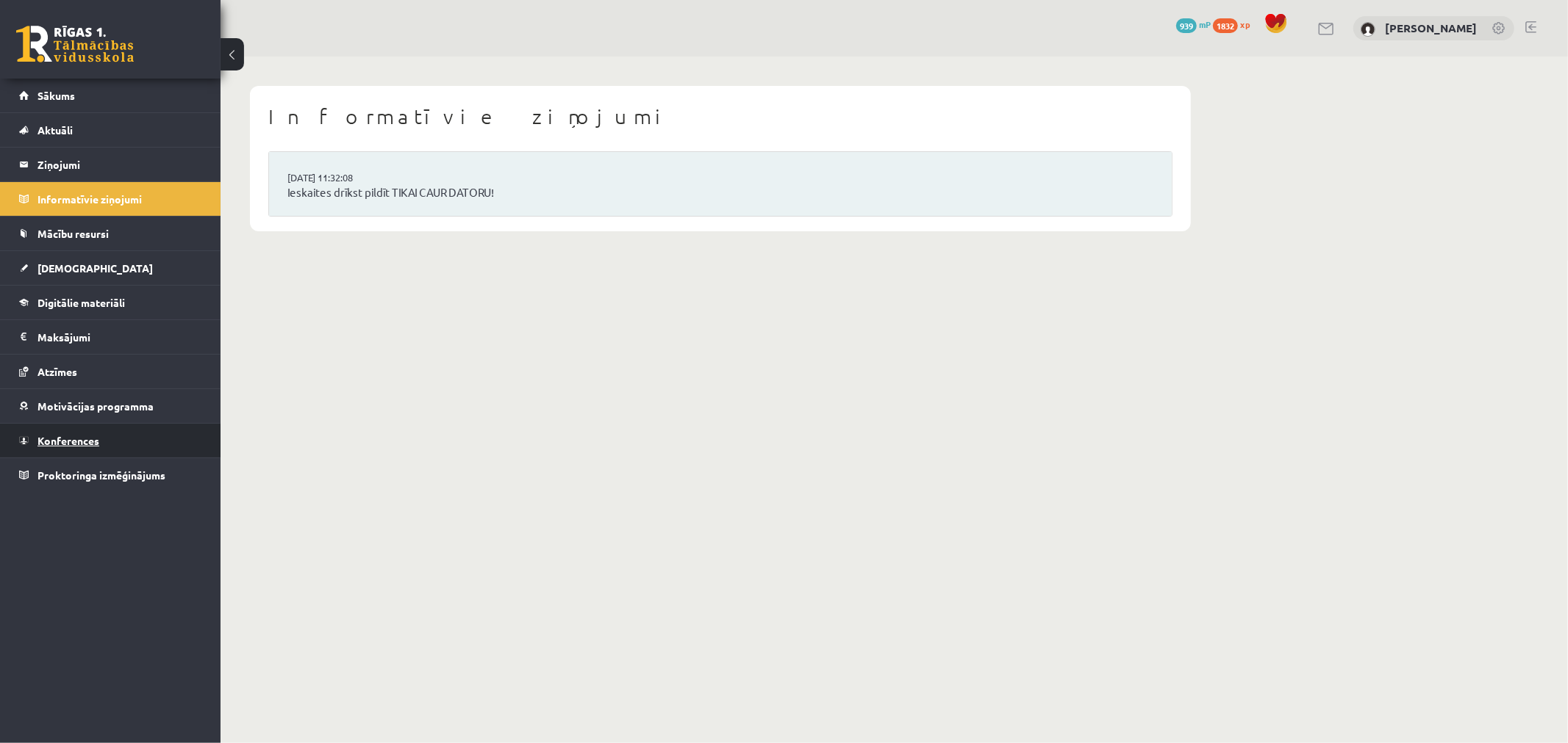
click at [93, 444] on span "Konferences" at bounding box center [68, 441] width 61 height 13
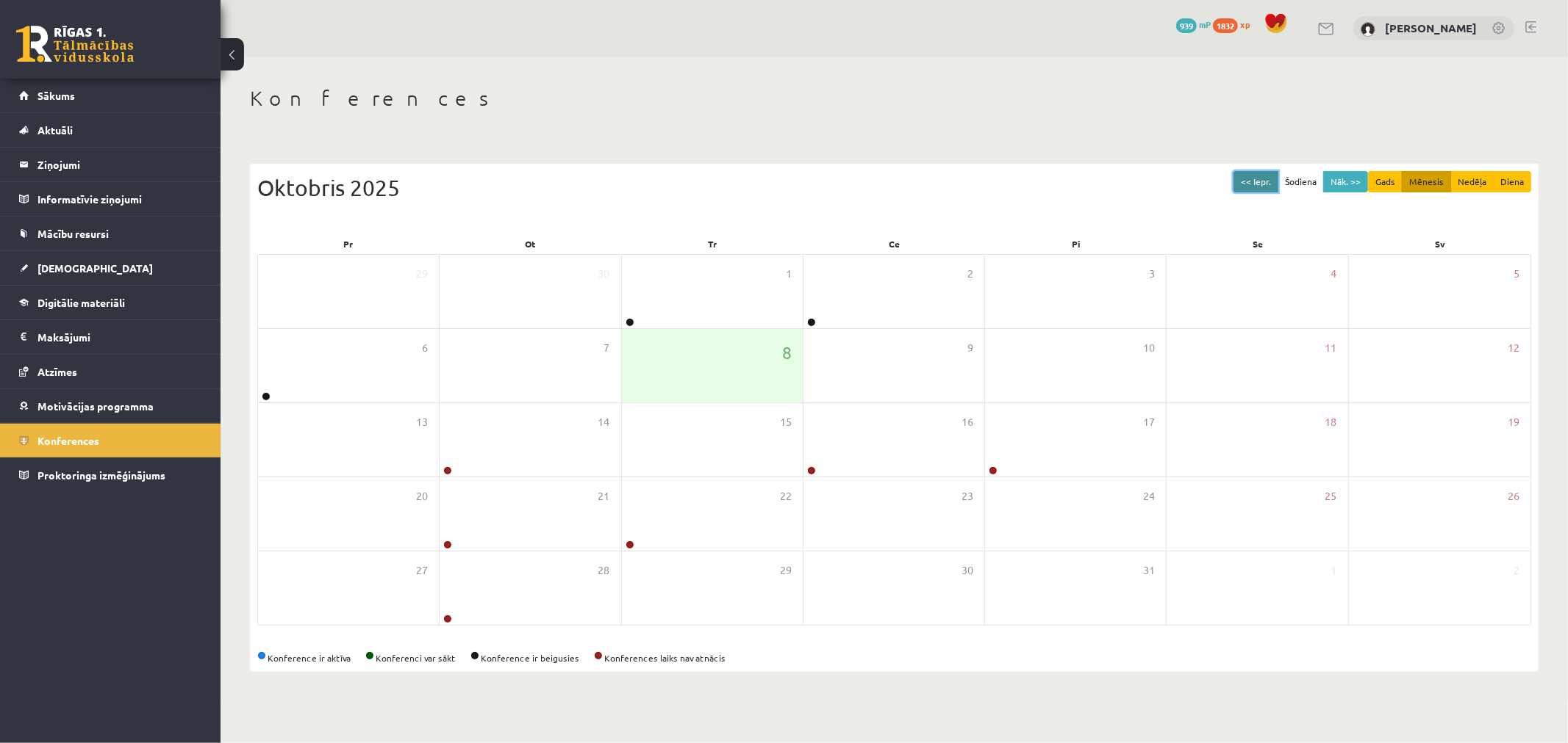
click at [1266, 186] on button "<< Iepr." at bounding box center [1255, 181] width 44 height 22
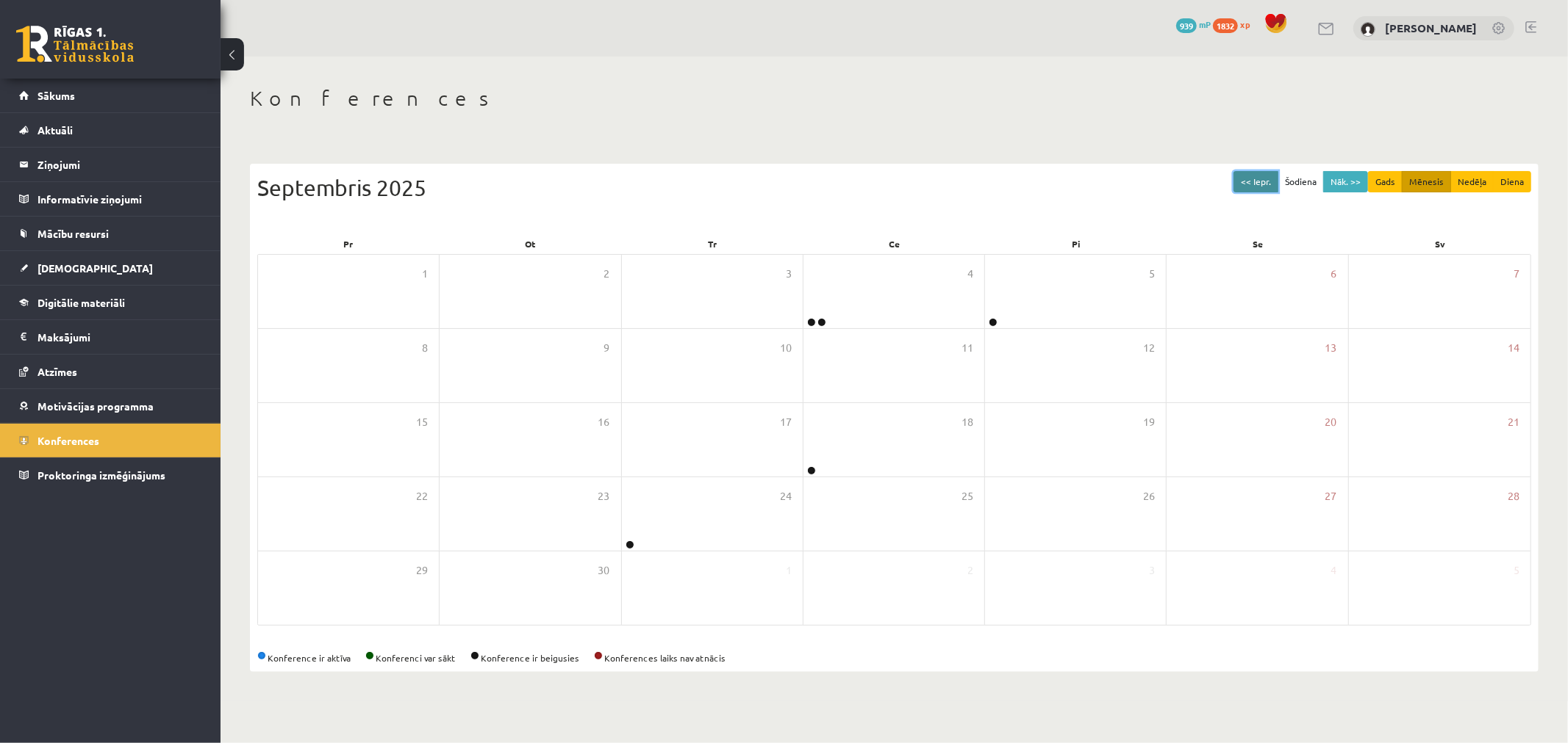
click at [1257, 186] on button "<< Iepr." at bounding box center [1255, 181] width 44 height 22
click at [1348, 180] on button "Nāk. >>" at bounding box center [1345, 181] width 44 height 22
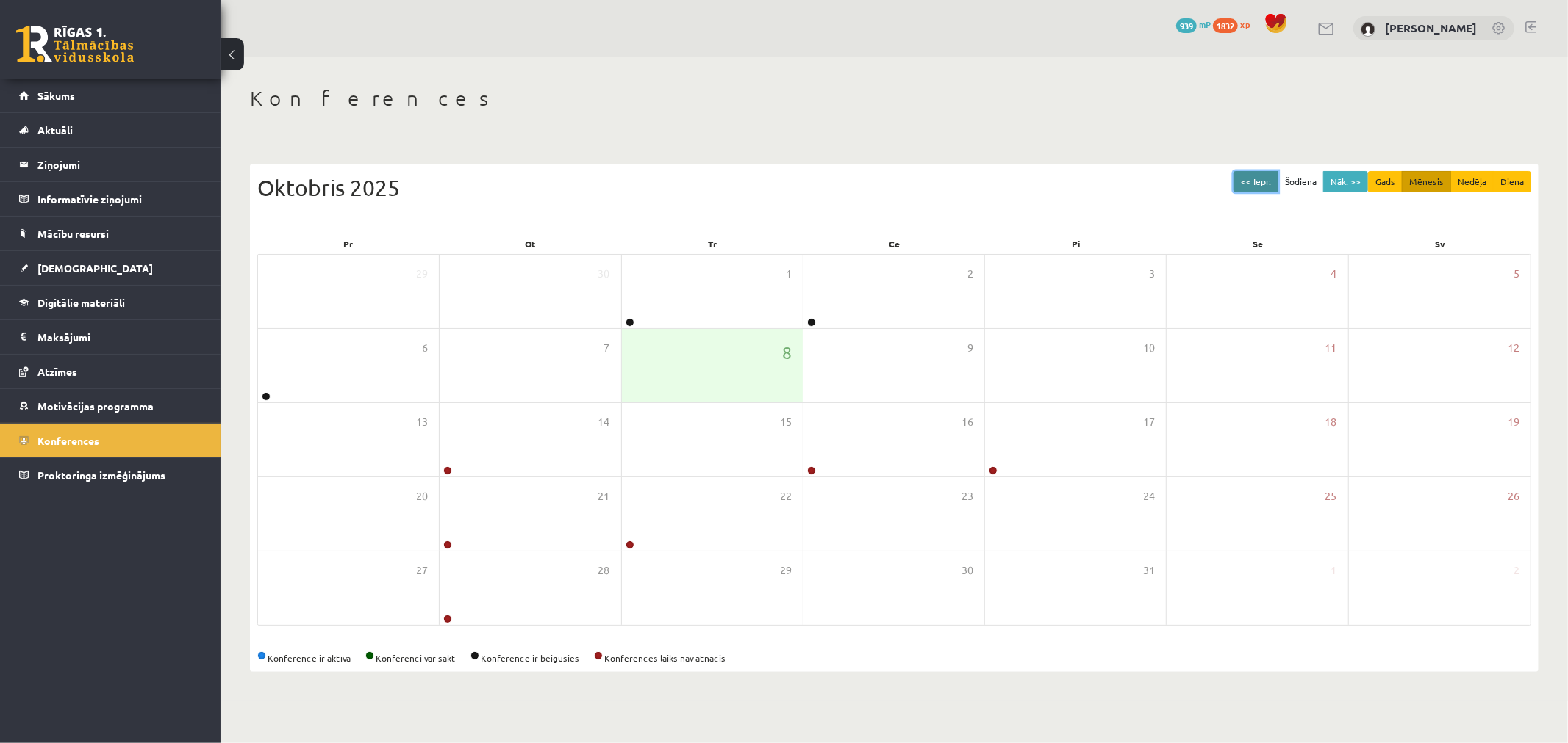
click at [1246, 187] on button "<< Iepr." at bounding box center [1255, 181] width 44 height 22
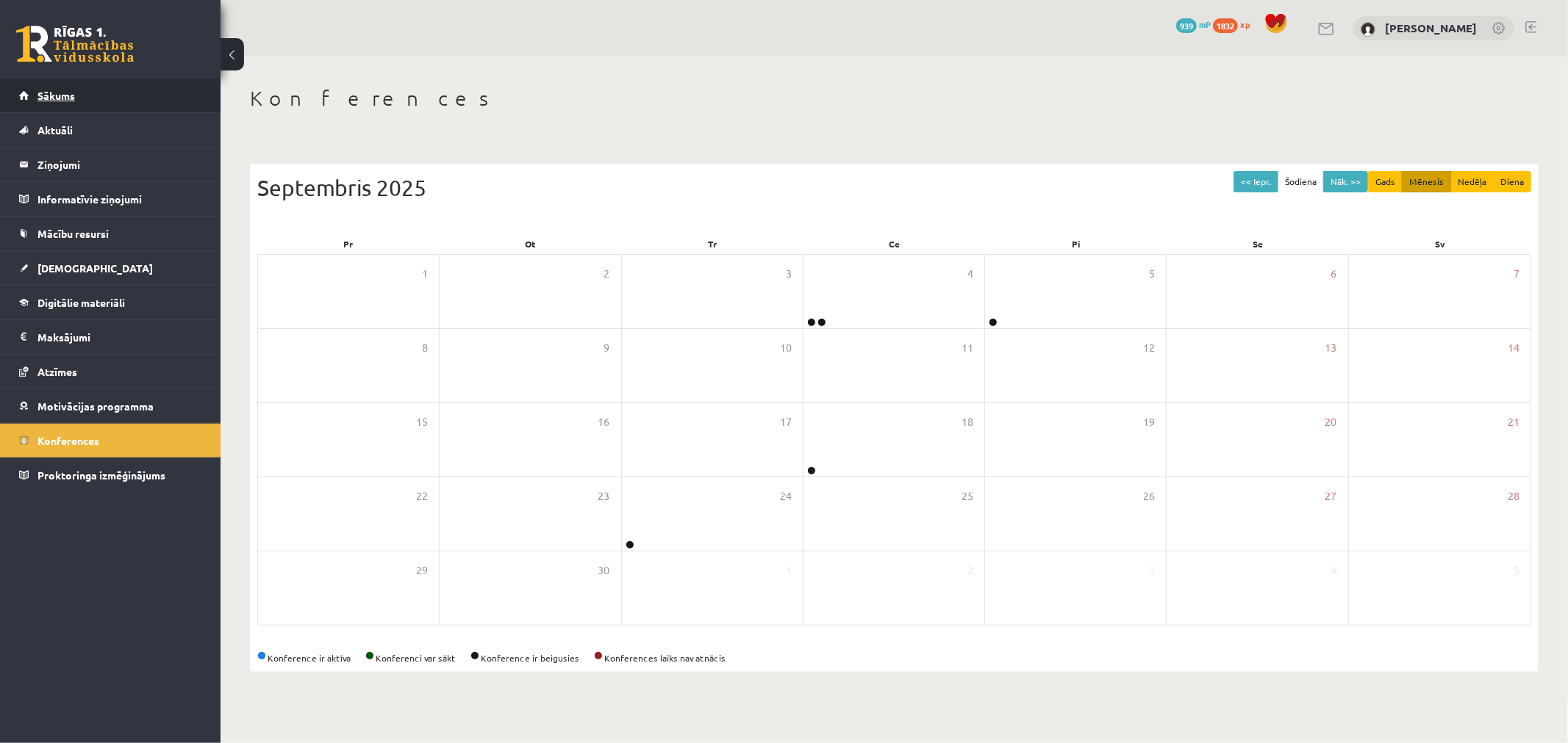
click at [117, 79] on link "Sākums" at bounding box center [111, 95] width 183 height 34
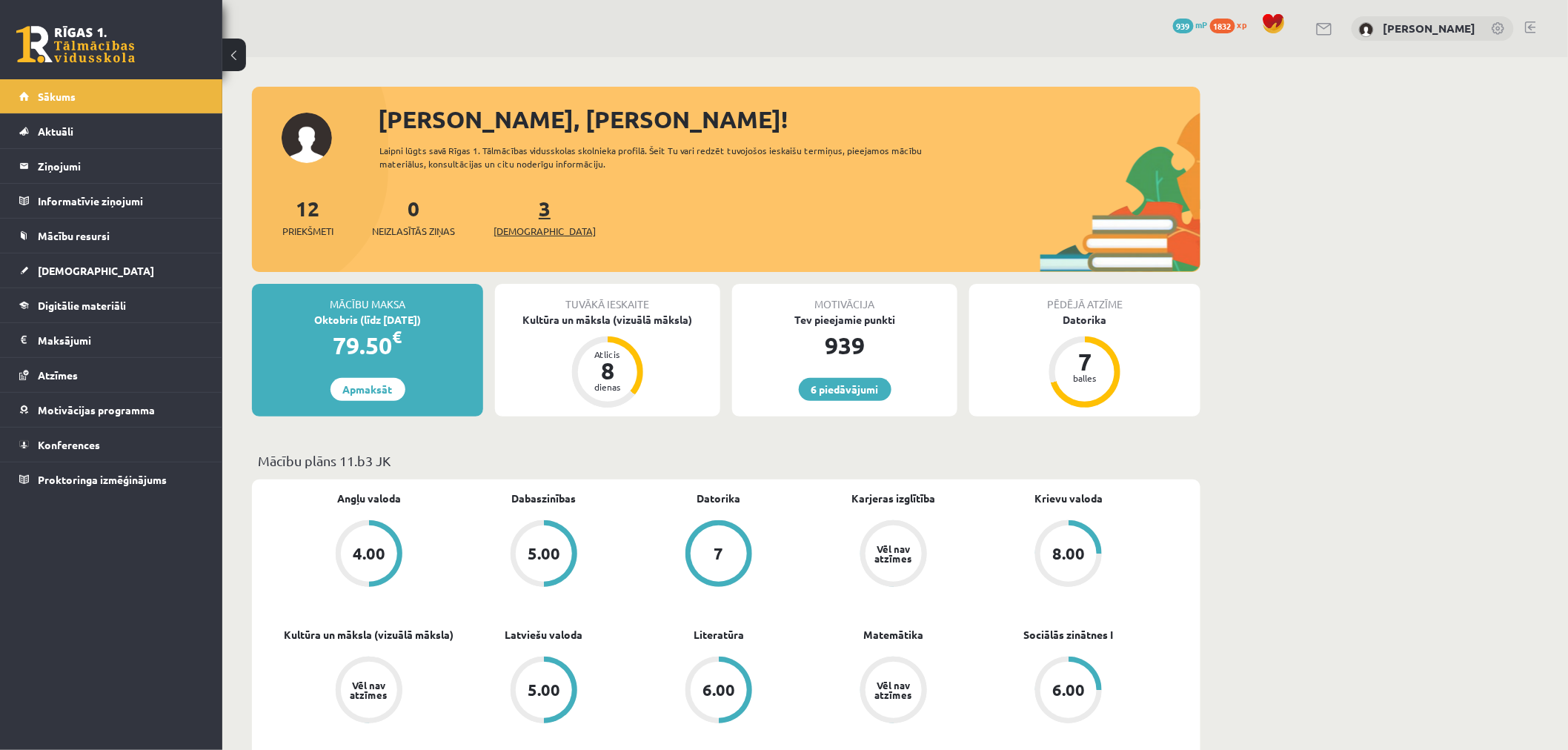
click at [521, 208] on link "3 Ieskaites" at bounding box center [545, 217] width 102 height 44
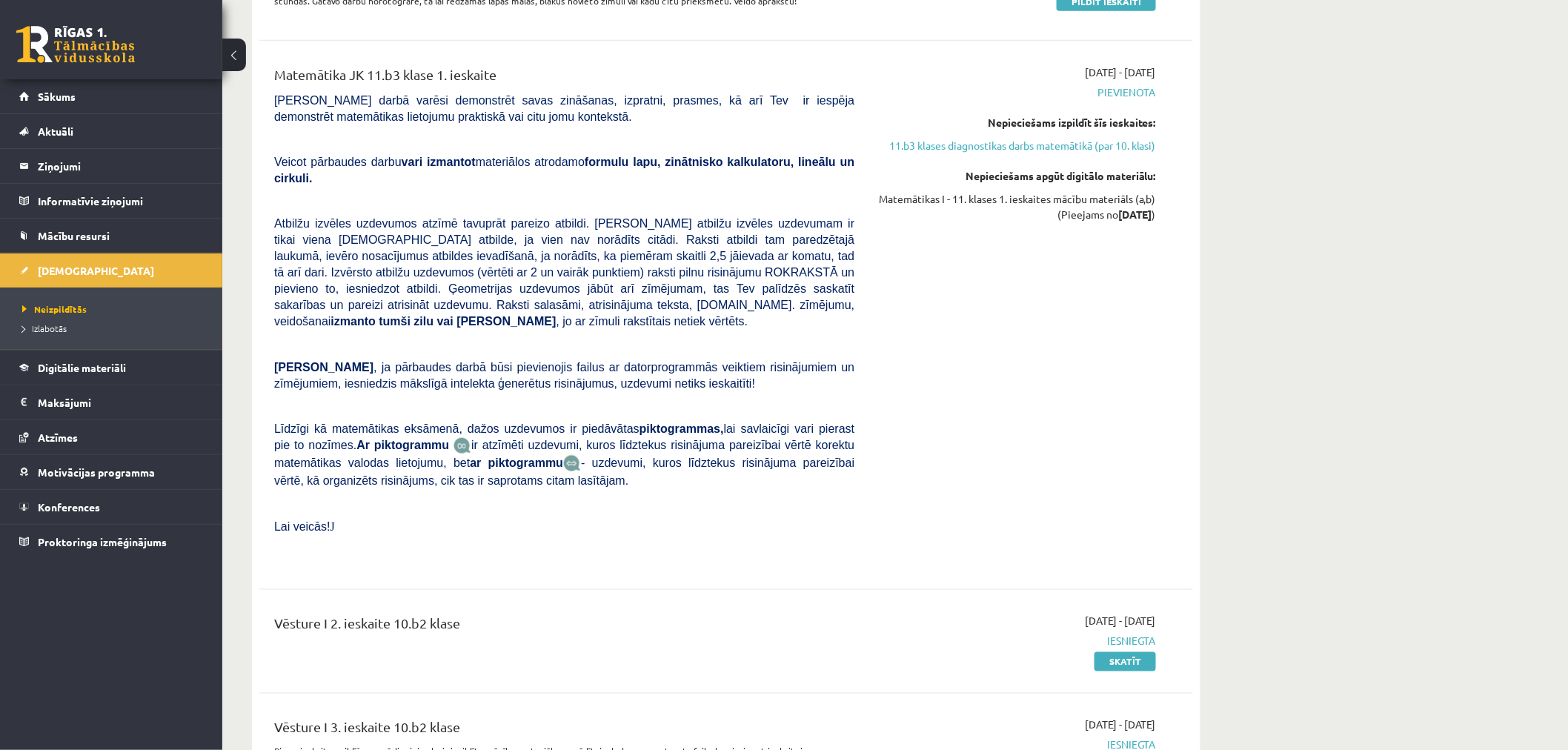
scroll to position [576, 0]
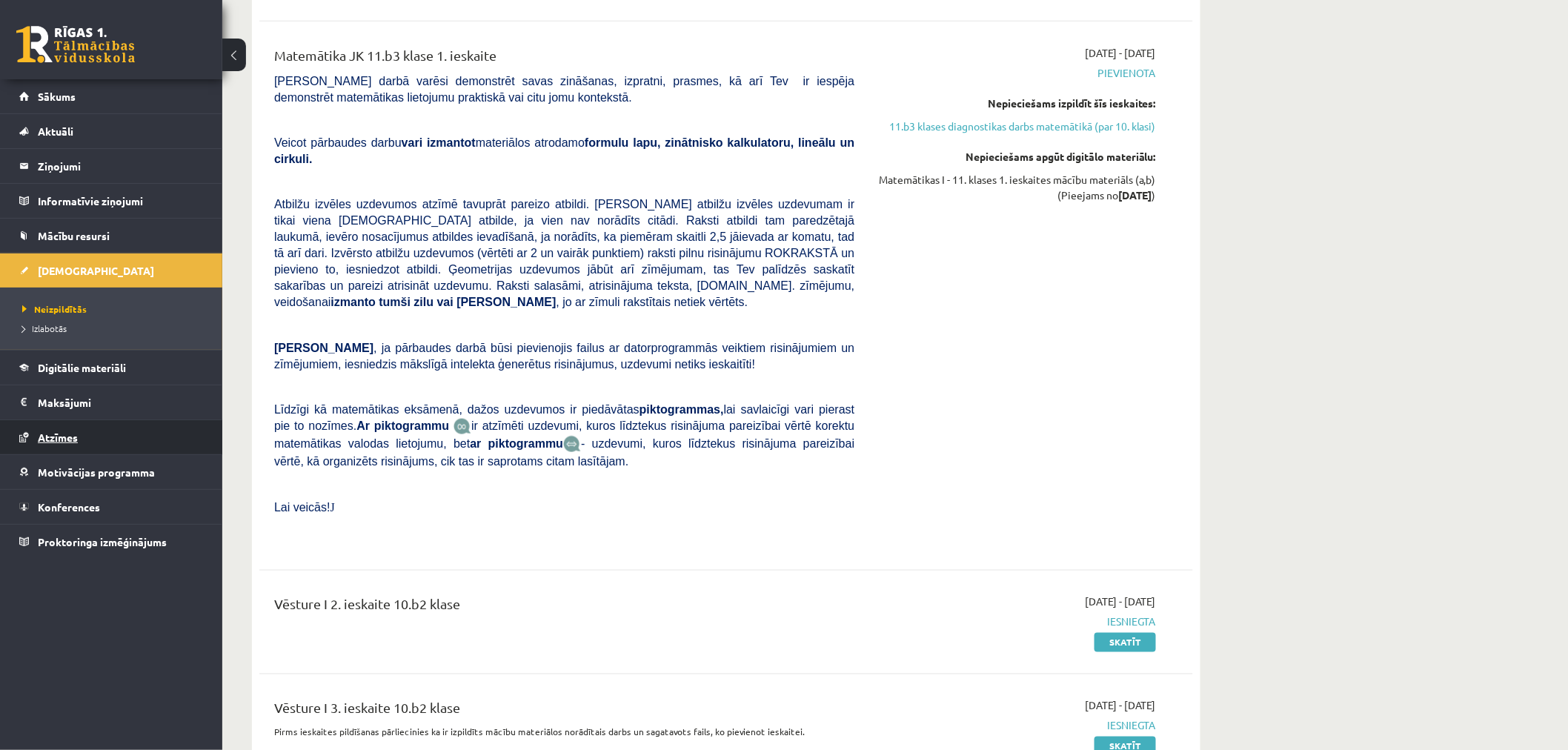
click at [144, 441] on link "Atzīmes" at bounding box center [112, 438] width 185 height 34
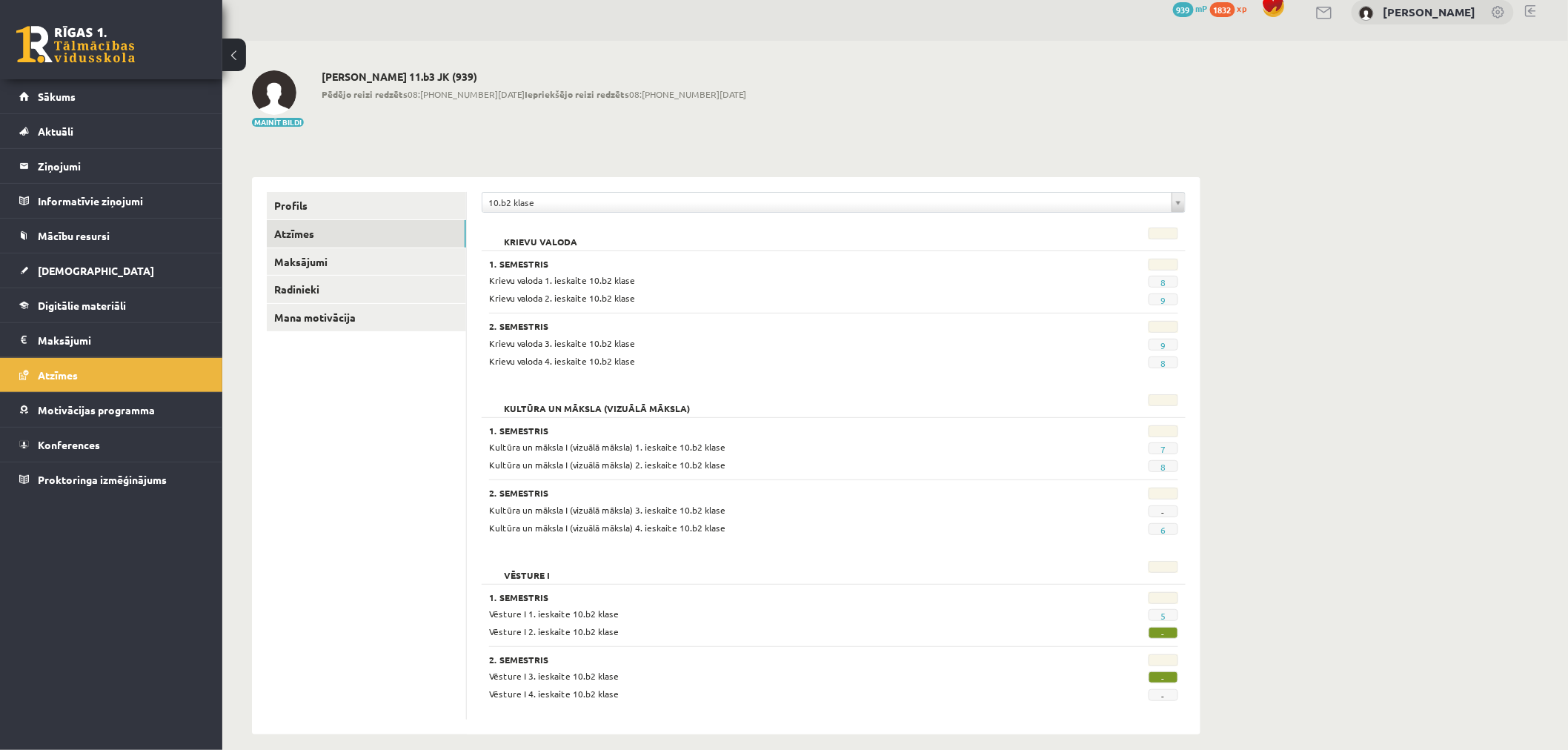
scroll to position [31, 0]
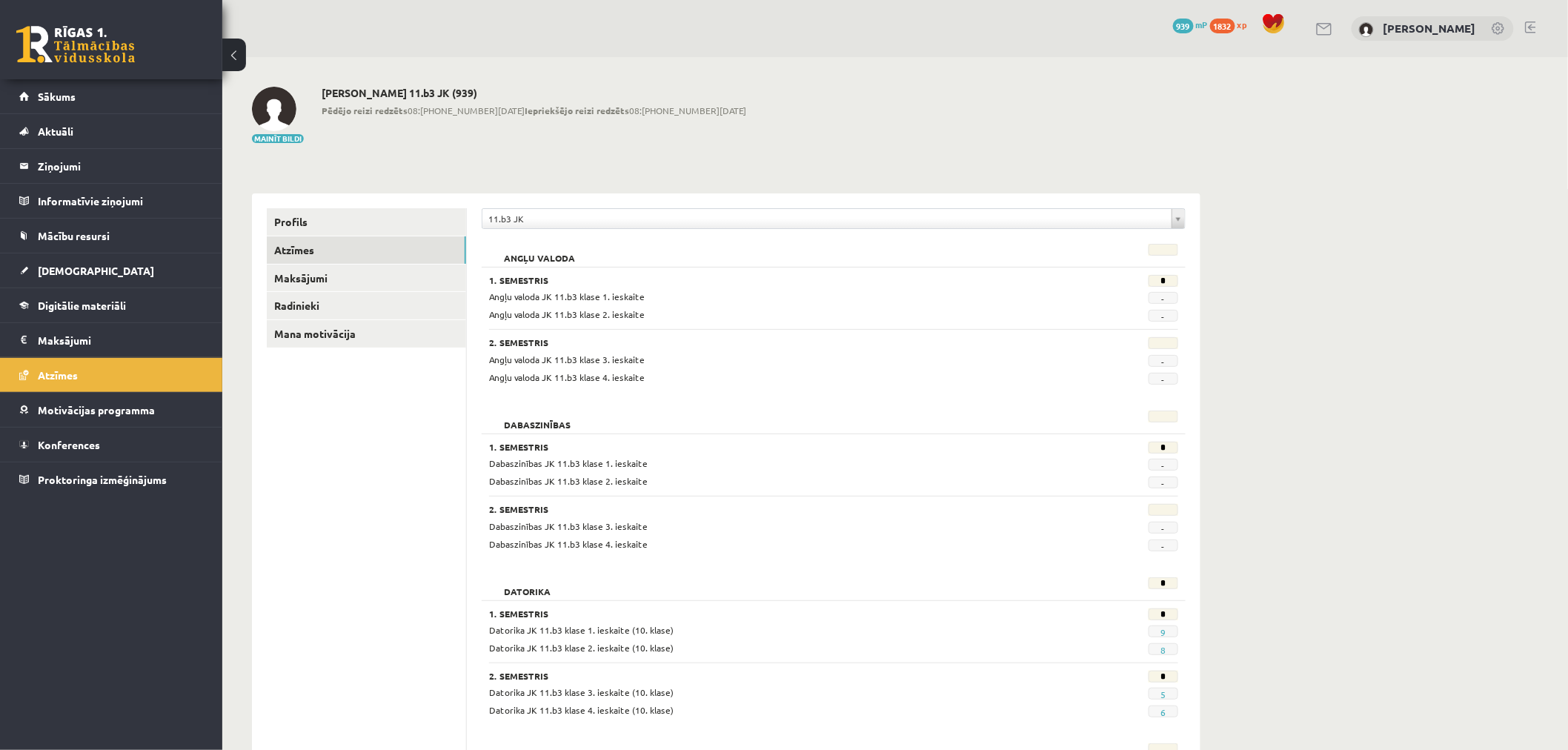
click at [1535, 25] on link at bounding box center [1531, 28] width 11 height 11
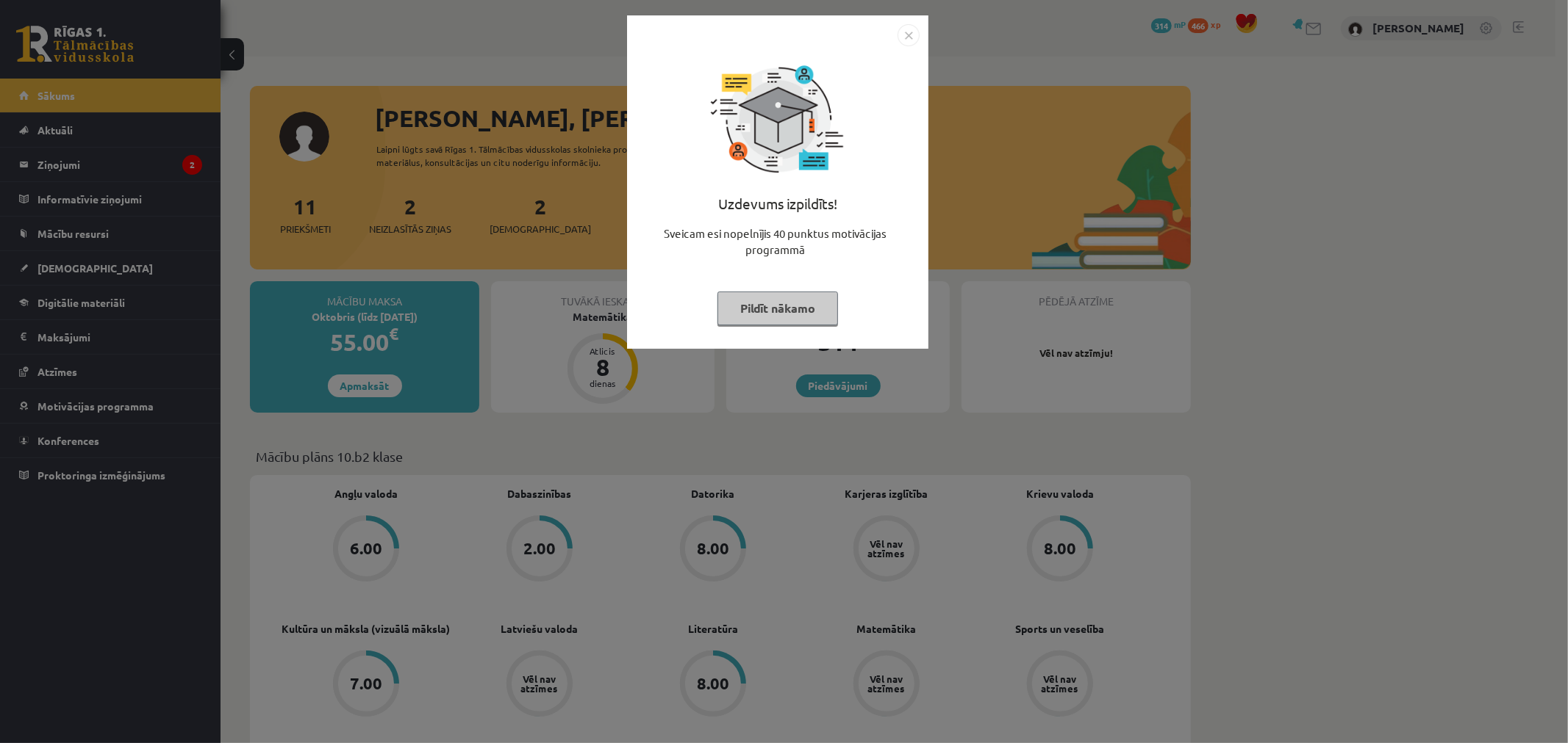
click at [801, 311] on button "Pildīt nākamo" at bounding box center [777, 309] width 120 height 34
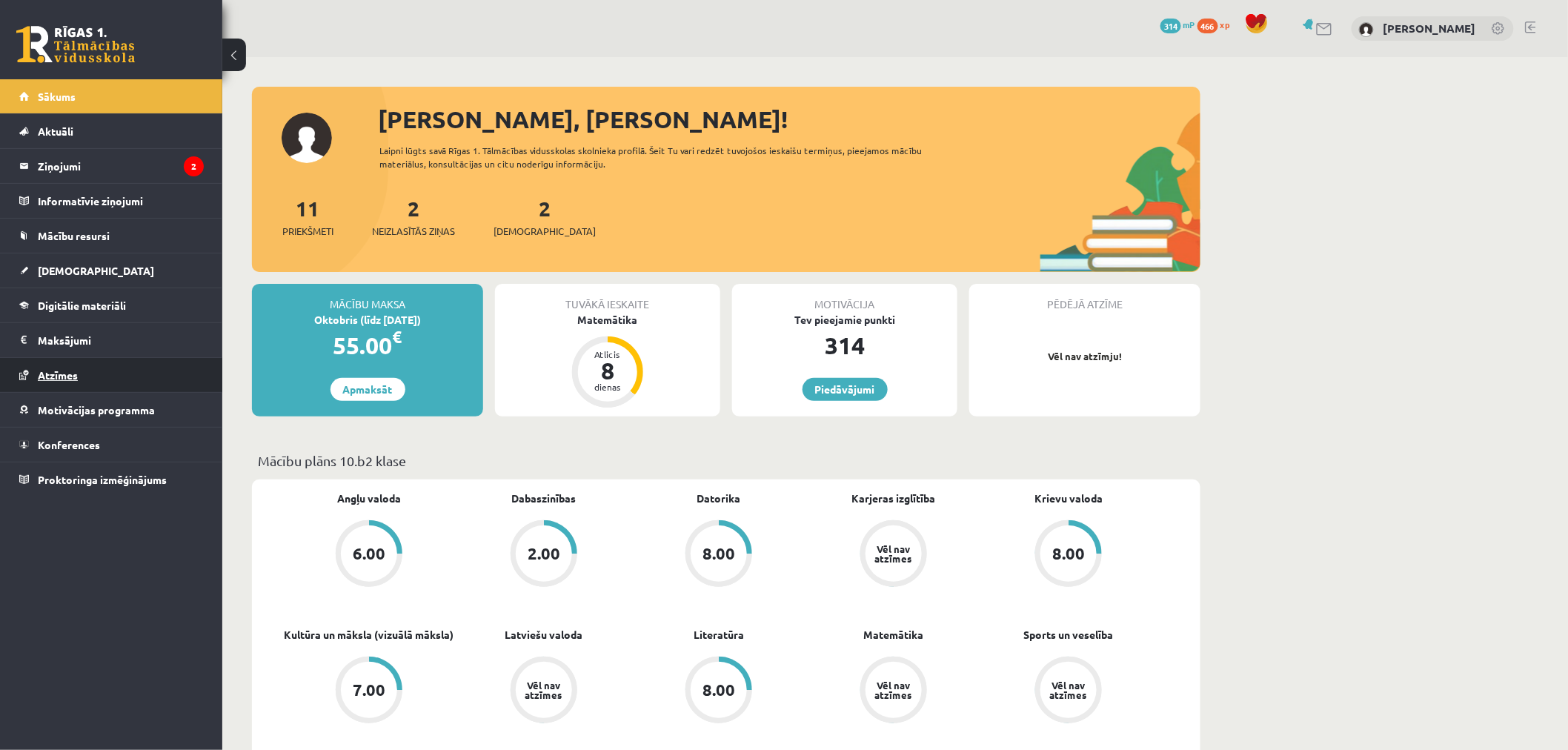
click at [81, 365] on link "Atzīmes" at bounding box center [112, 375] width 185 height 34
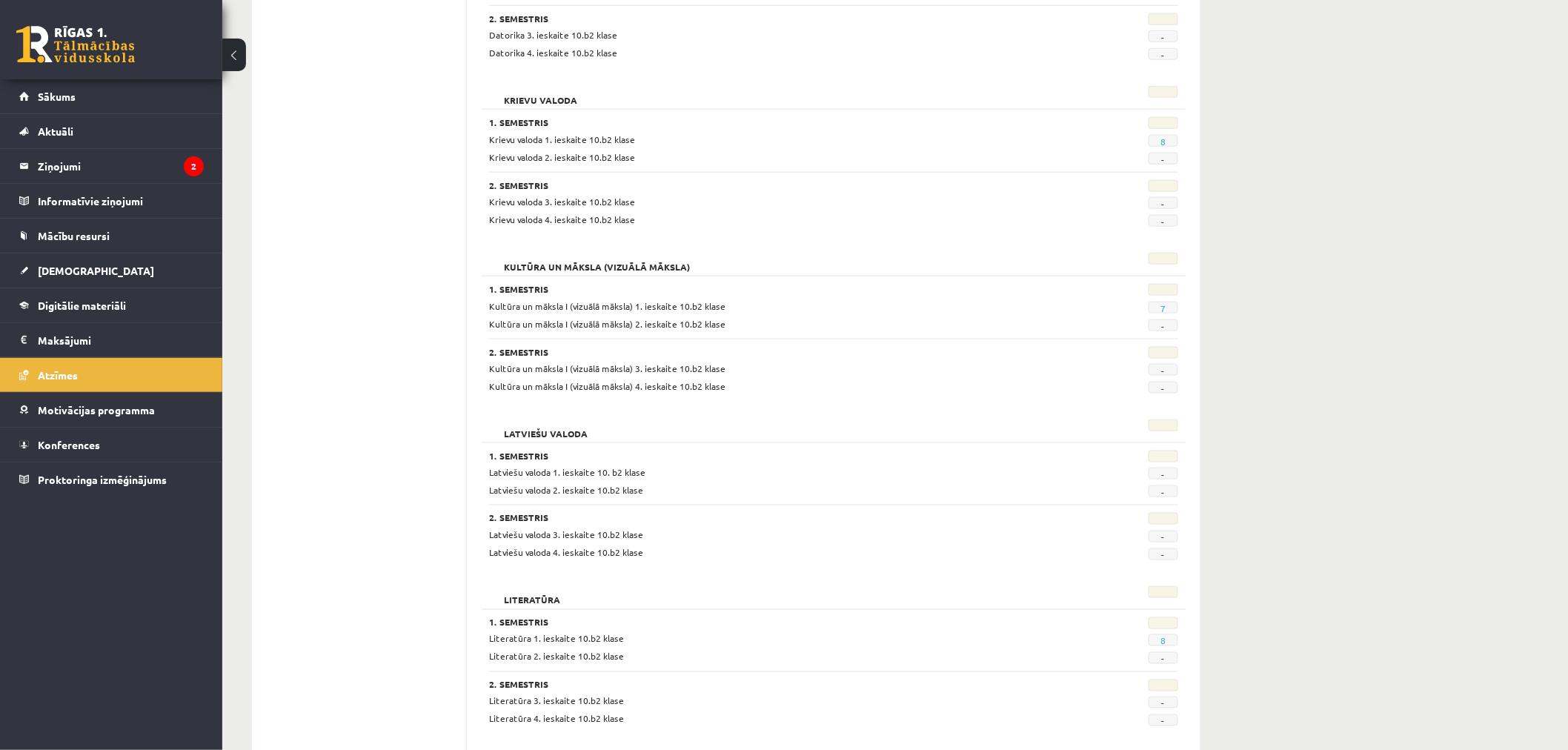
scroll to position [658, 0]
drag, startPoint x: 1167, startPoint y: 144, endPoint x: 1109, endPoint y: 145, distance: 58.0
click at [1093, 144] on div "8" at bounding box center [1130, 138] width 118 height 14
click at [157, 165] on legend "Ziņojumi 2" at bounding box center [121, 166] width 166 height 34
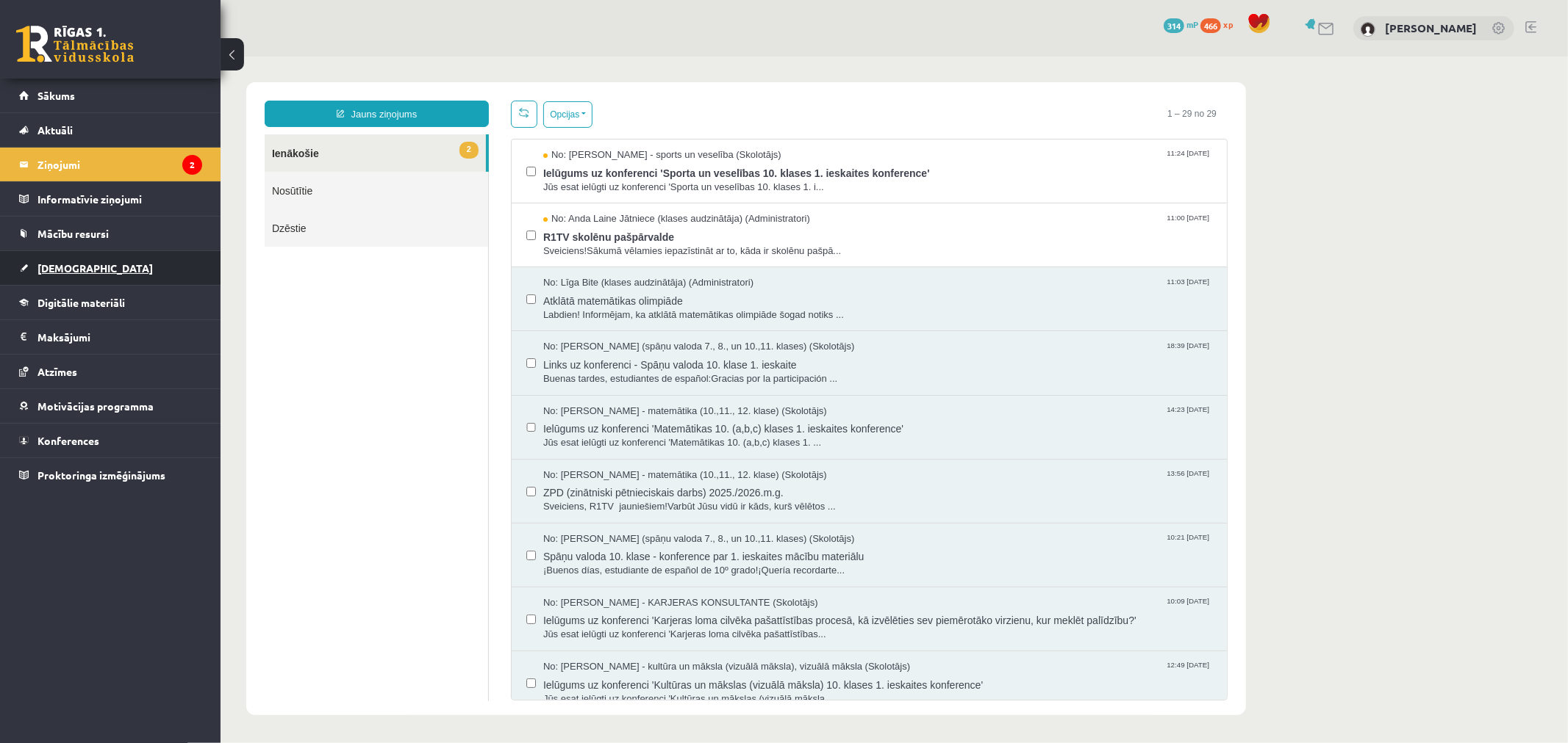
click at [137, 269] on link "[DEMOGRAPHIC_DATA]" at bounding box center [111, 268] width 183 height 34
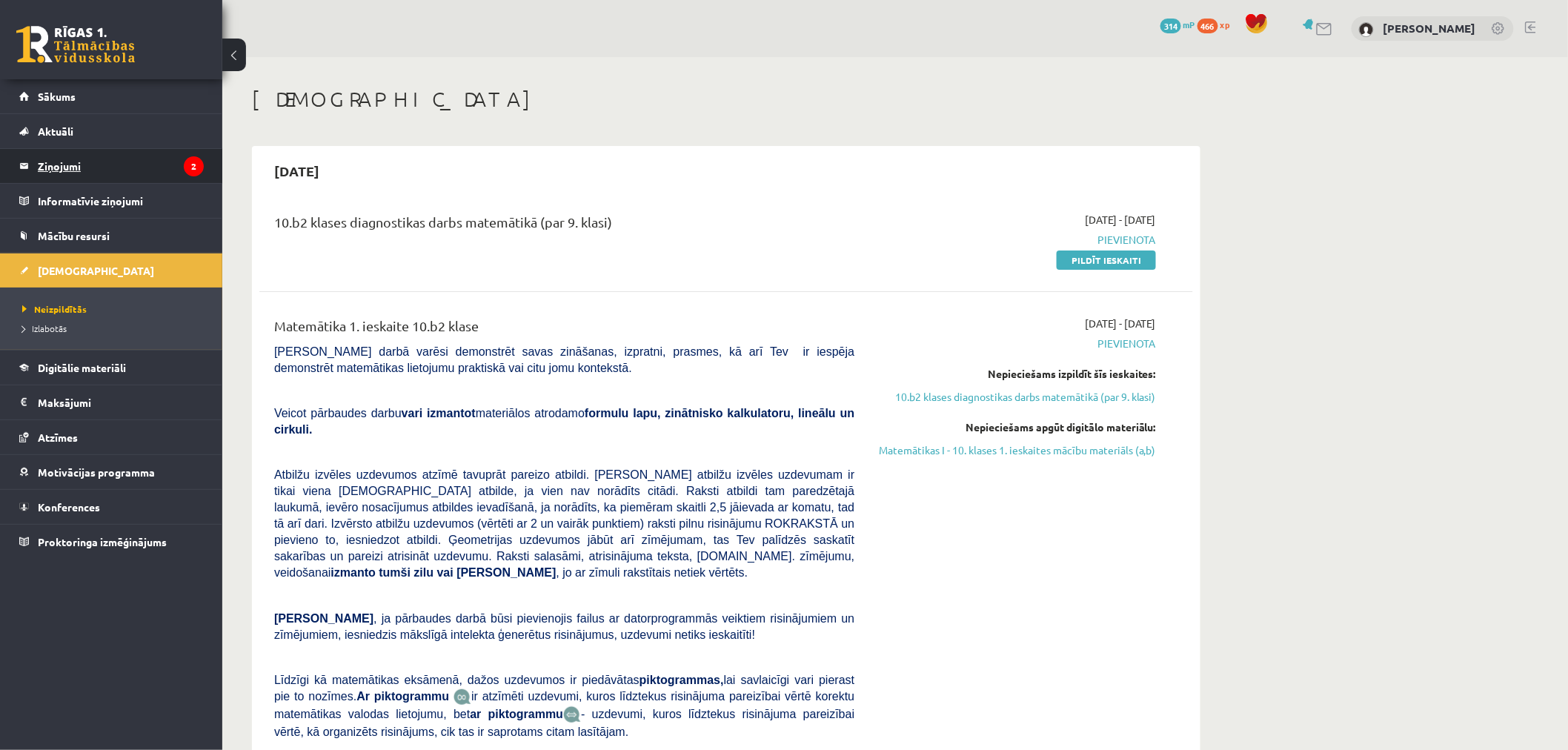
click at [114, 160] on legend "Ziņojumi 2" at bounding box center [121, 166] width 166 height 34
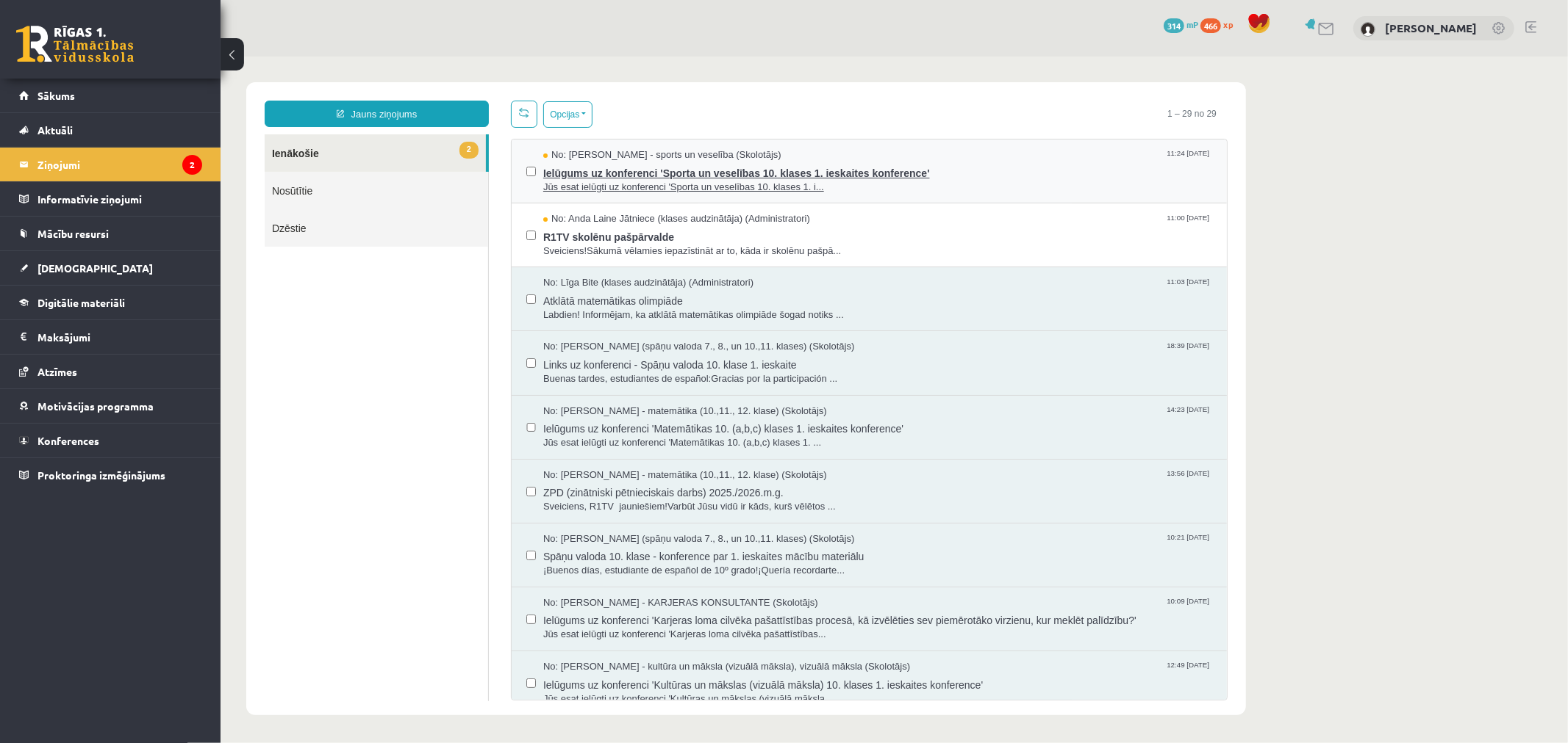
click at [975, 177] on span "Ielūgums uz konferenci 'Sporta un veselības 10. klases 1. ieskaites konference'" at bounding box center [877, 170] width 669 height 18
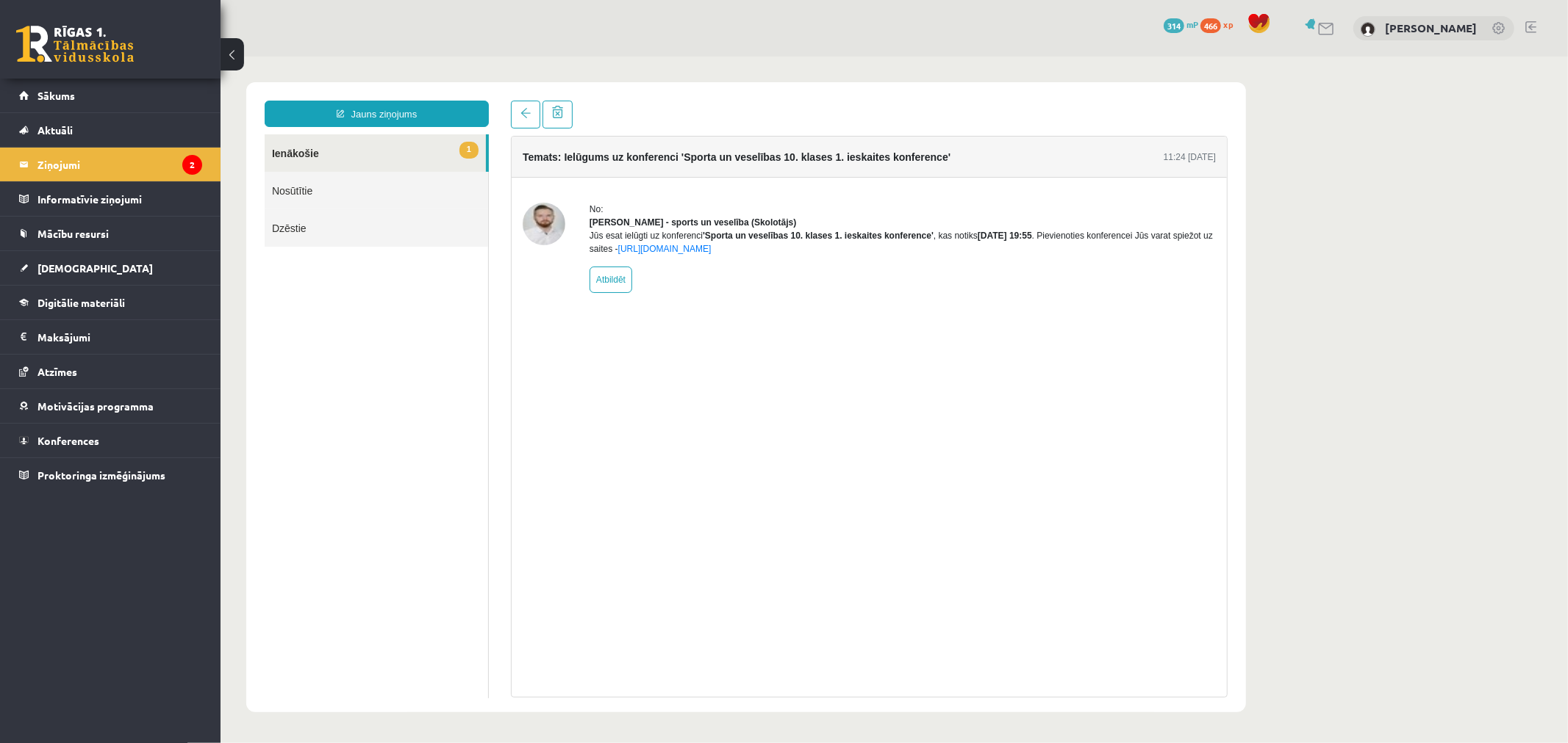
click at [341, 156] on link "1 Ienākošie" at bounding box center [375, 152] width 221 height 38
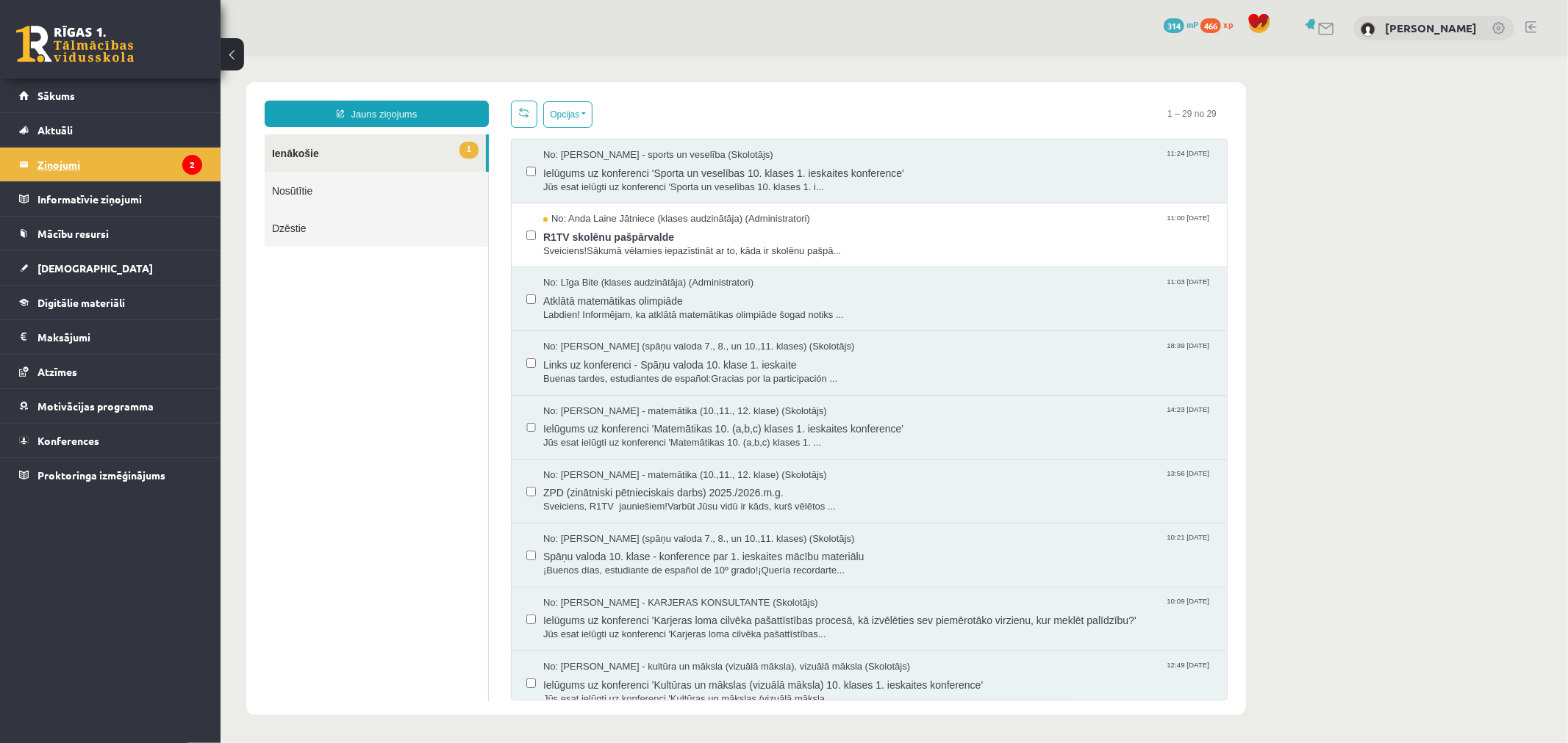
click at [185, 157] on icon "2" at bounding box center [192, 164] width 20 height 20
click at [912, 239] on span "R1TV skolēnu pašpārvalde" at bounding box center [877, 234] width 669 height 18
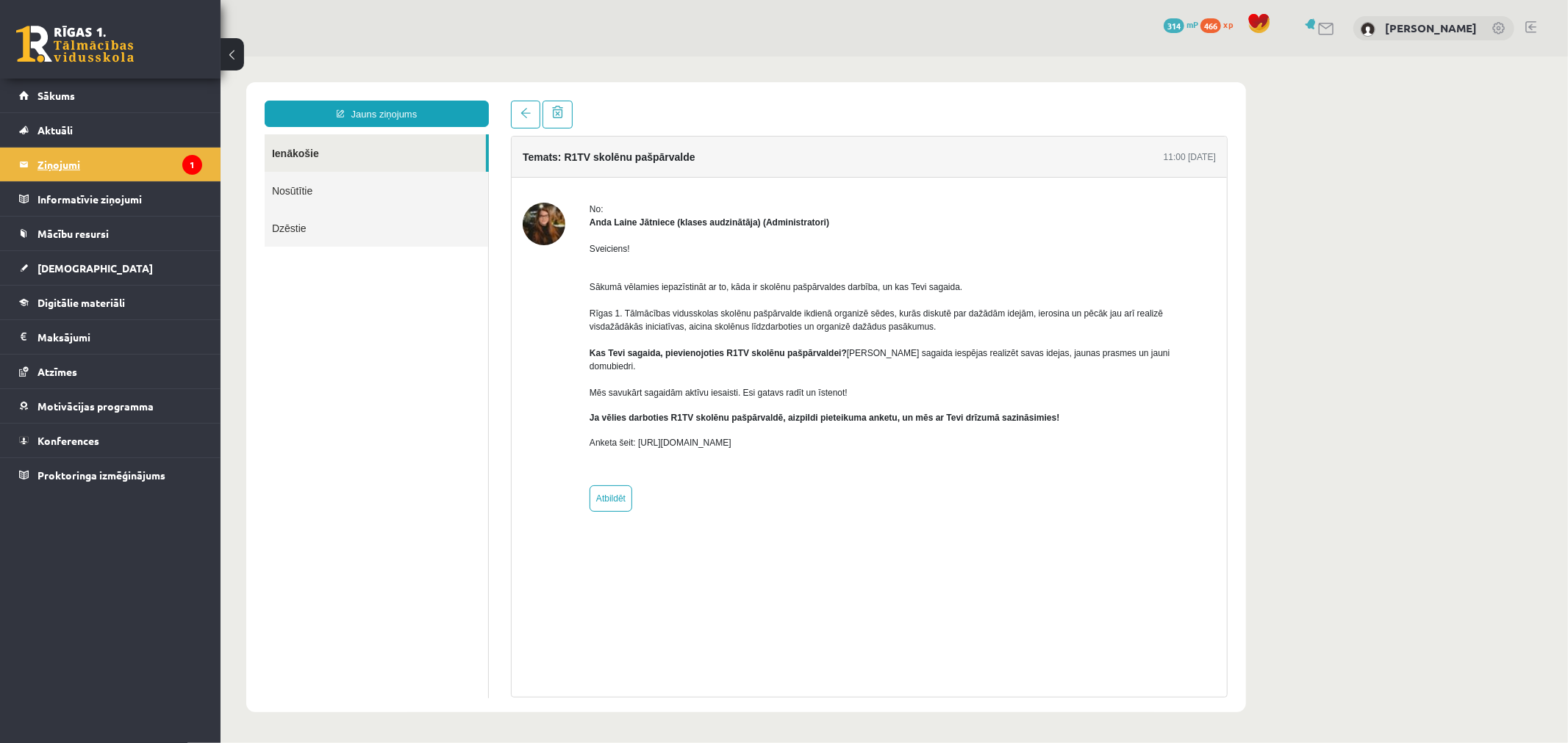
click at [113, 153] on legend "Ziņojumi 1" at bounding box center [120, 164] width 165 height 34
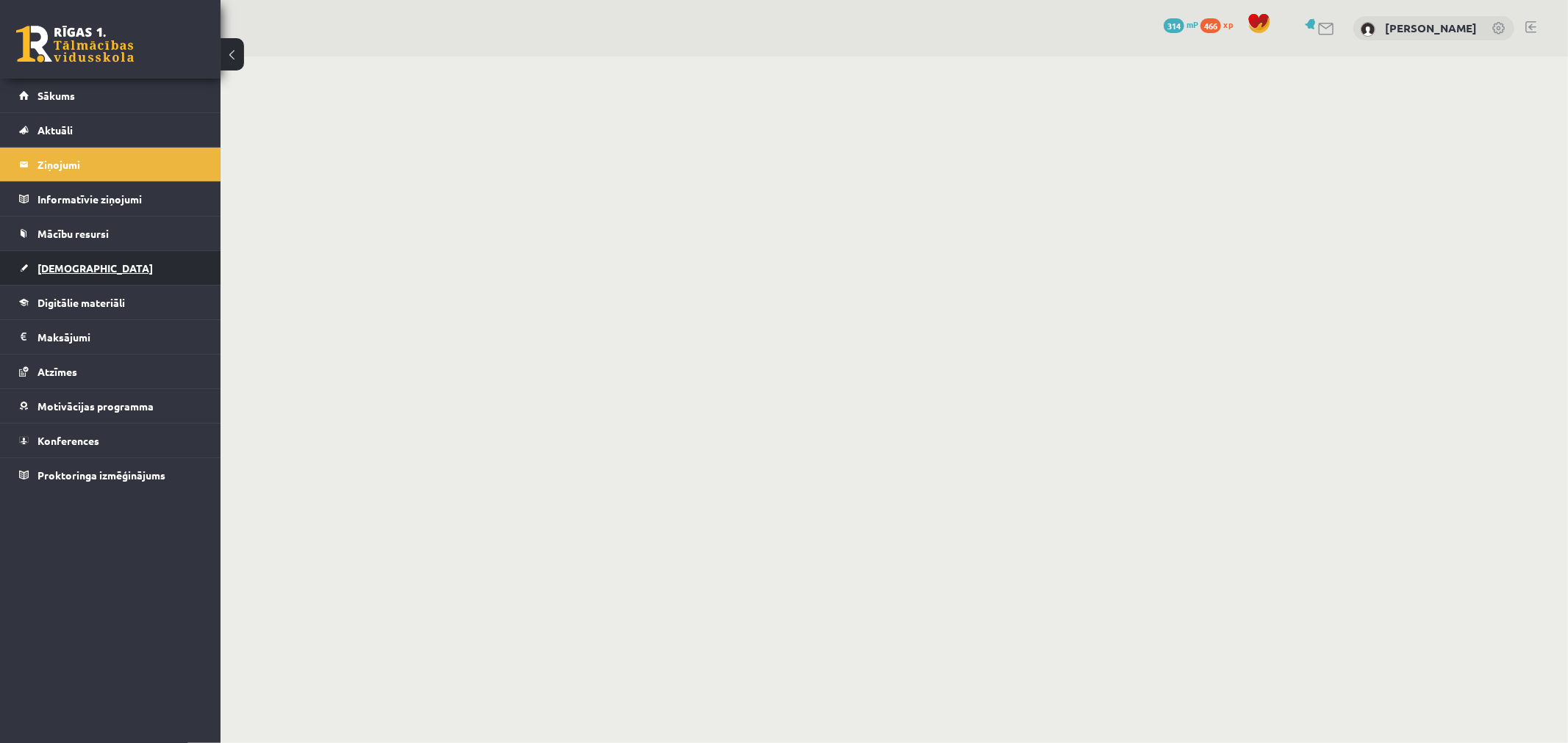
click at [121, 262] on link "[DEMOGRAPHIC_DATA]" at bounding box center [111, 268] width 183 height 34
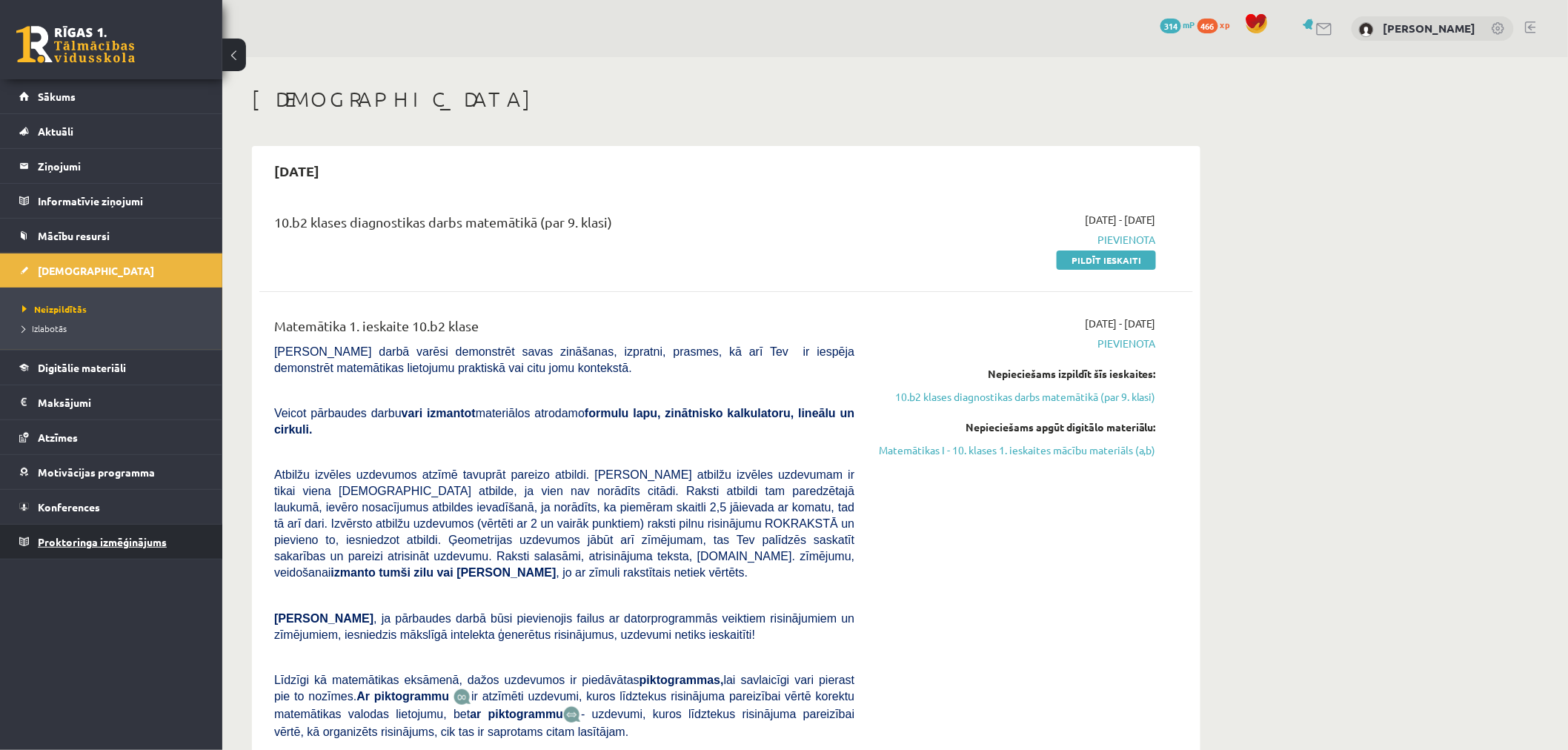
click at [81, 527] on link "Proktoringa izmēģinājums" at bounding box center [112, 542] width 185 height 34
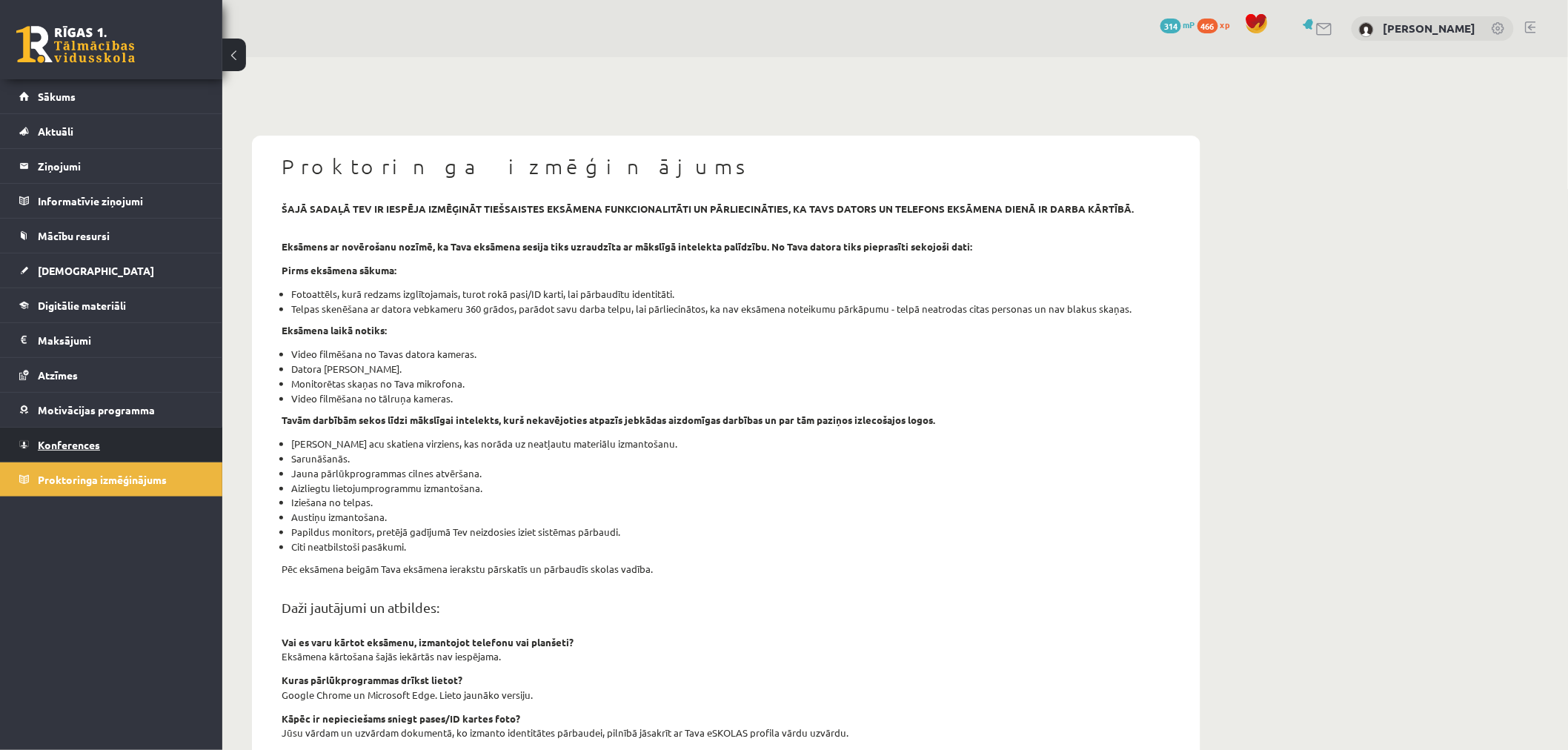
click at [88, 456] on link "Konferences" at bounding box center [112, 445] width 185 height 34
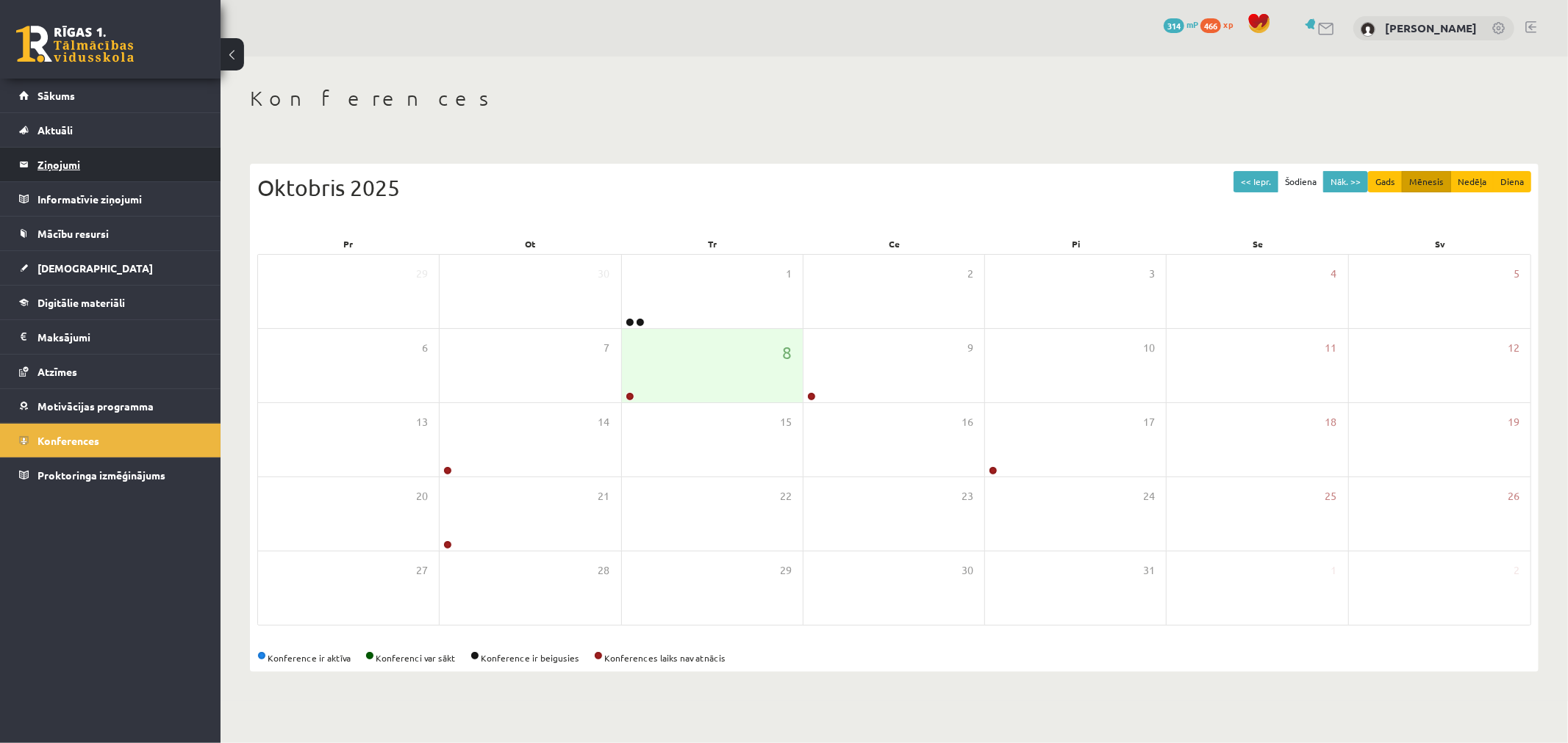
click at [84, 170] on legend "Ziņojumi 1" at bounding box center [120, 164] width 165 height 34
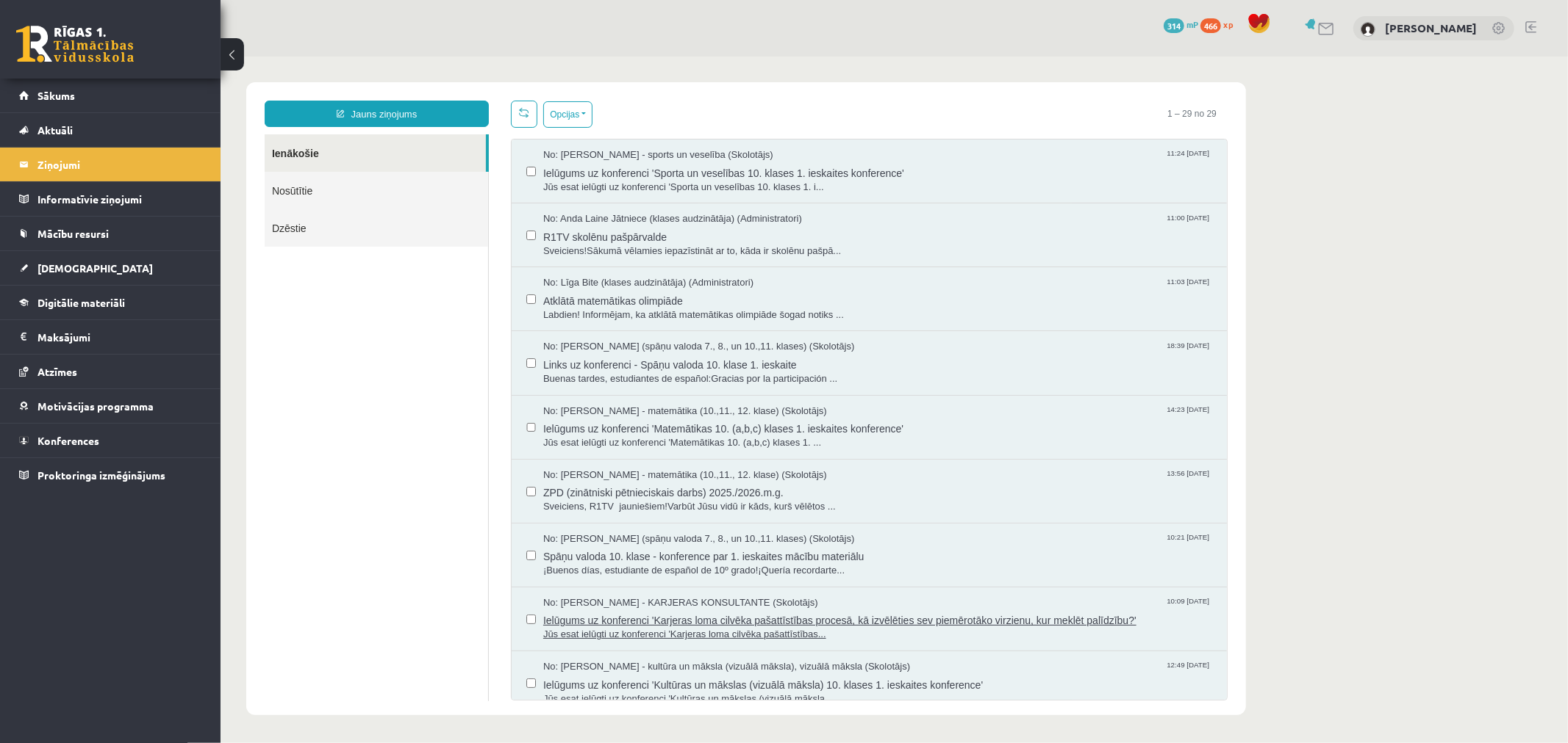
click at [1086, 604] on div "No: Karīna Saveļjeva - KARJERAS KONSULTANTE (Skolotājs) 10:09 01/10/2025" at bounding box center [877, 602] width 669 height 14
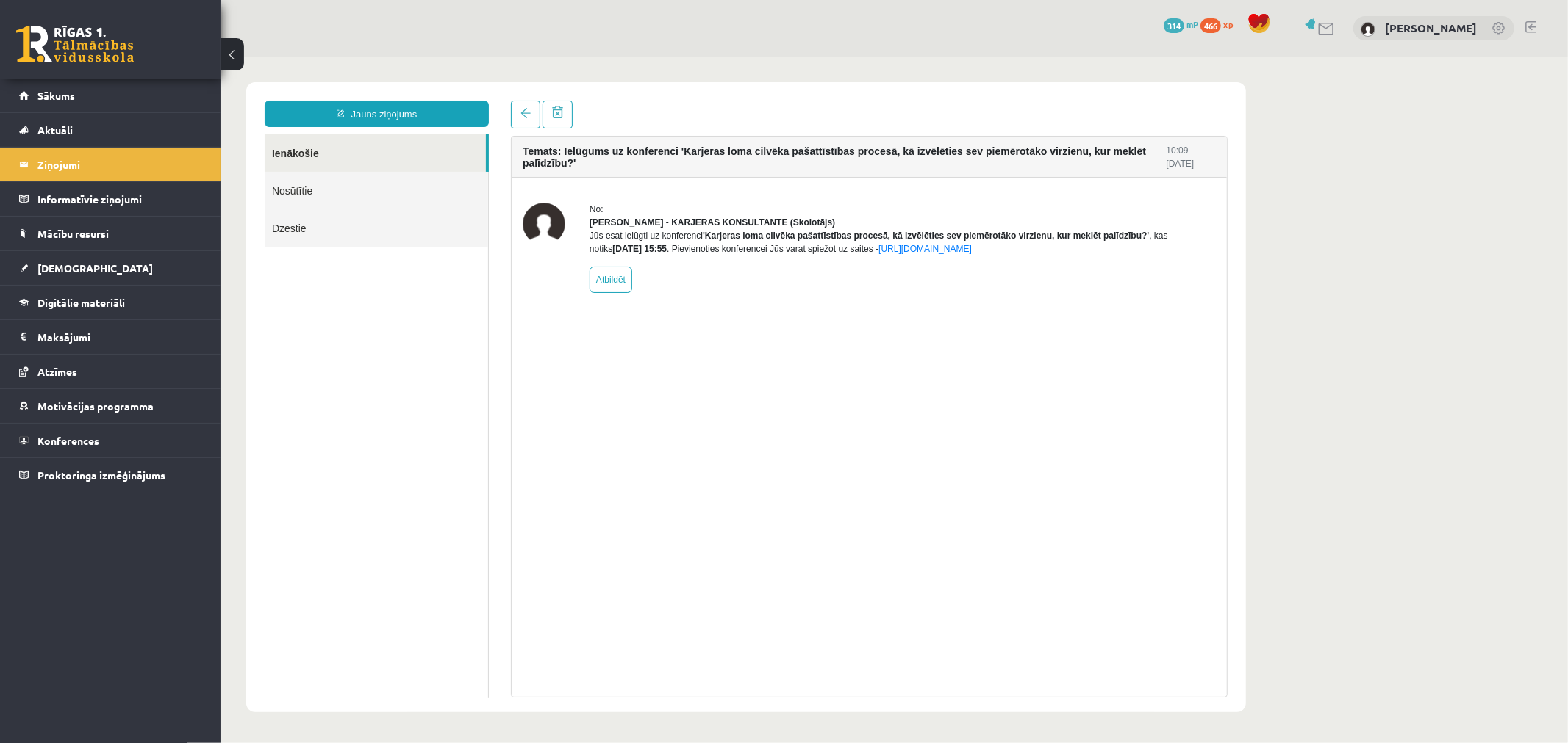
click at [361, 177] on link "Nosūtītie" at bounding box center [375, 190] width 223 height 38
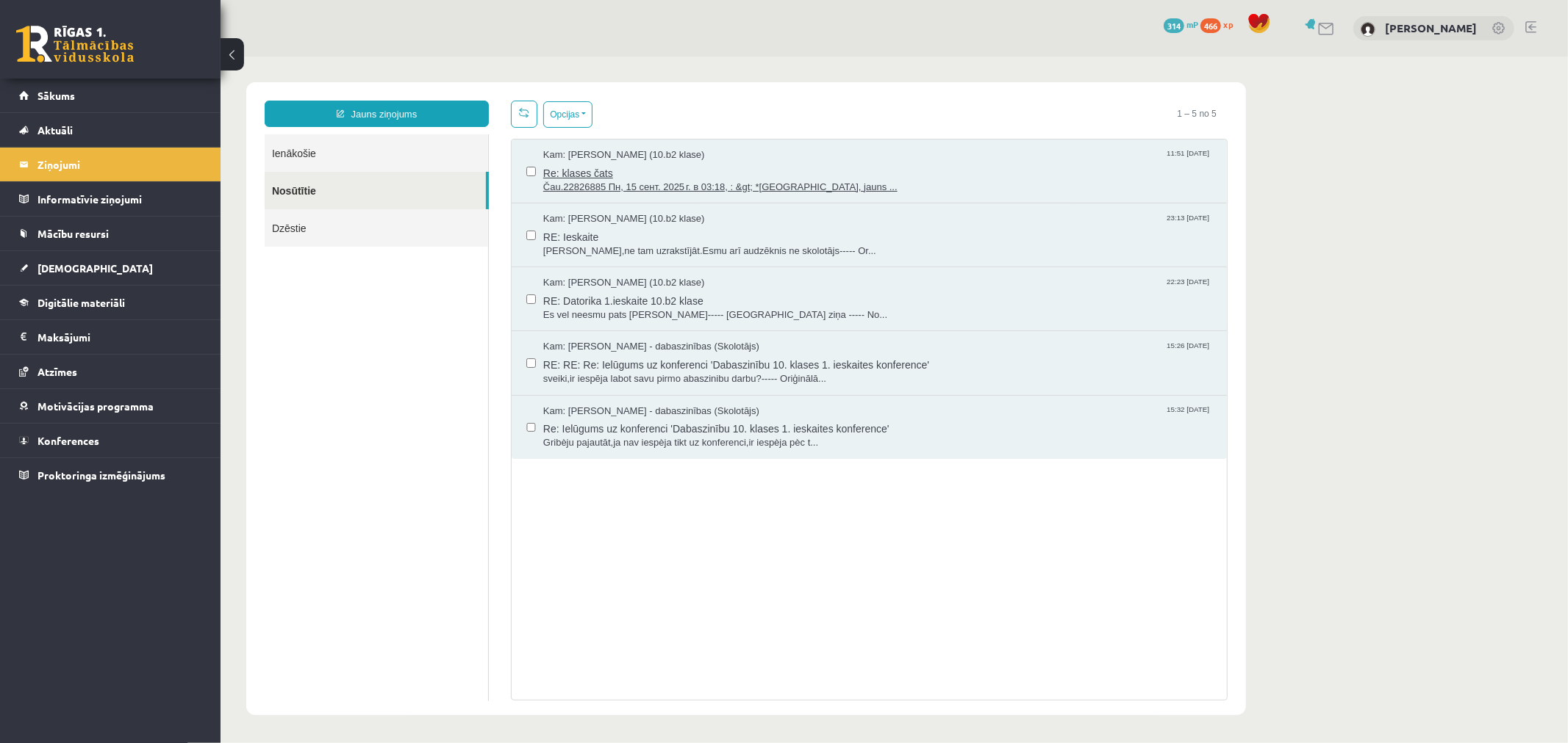
click at [760, 173] on span "Re: klases čats" at bounding box center [877, 170] width 669 height 18
click at [895, 240] on span "RE: Ieskaite" at bounding box center [877, 234] width 669 height 18
click at [792, 308] on span "Es vel neesmu pats pildijis majasdarbu----- Oriģinālā ziņa ----- No..." at bounding box center [877, 315] width 669 height 14
click at [835, 289] on span "RE: Datorika 1.ieskaite 10.b2 klase" at bounding box center [877, 298] width 669 height 18
click at [854, 372] on span "sveiki,ir iespēja labot savu pirmo abaszinibu darbu?----- Oriģinālā..." at bounding box center [877, 378] width 669 height 14
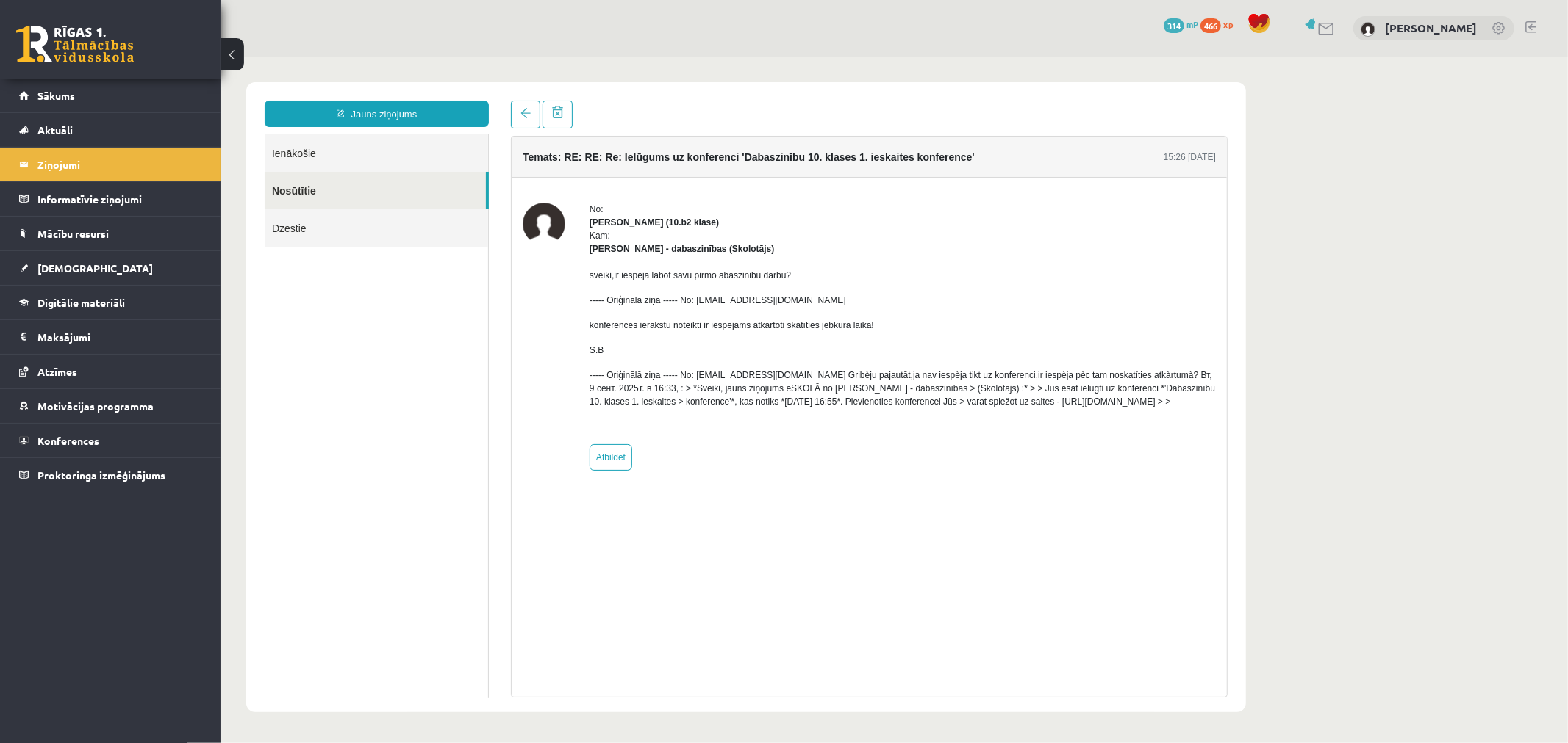
click at [319, 184] on link "Nosūtītie" at bounding box center [375, 190] width 221 height 38
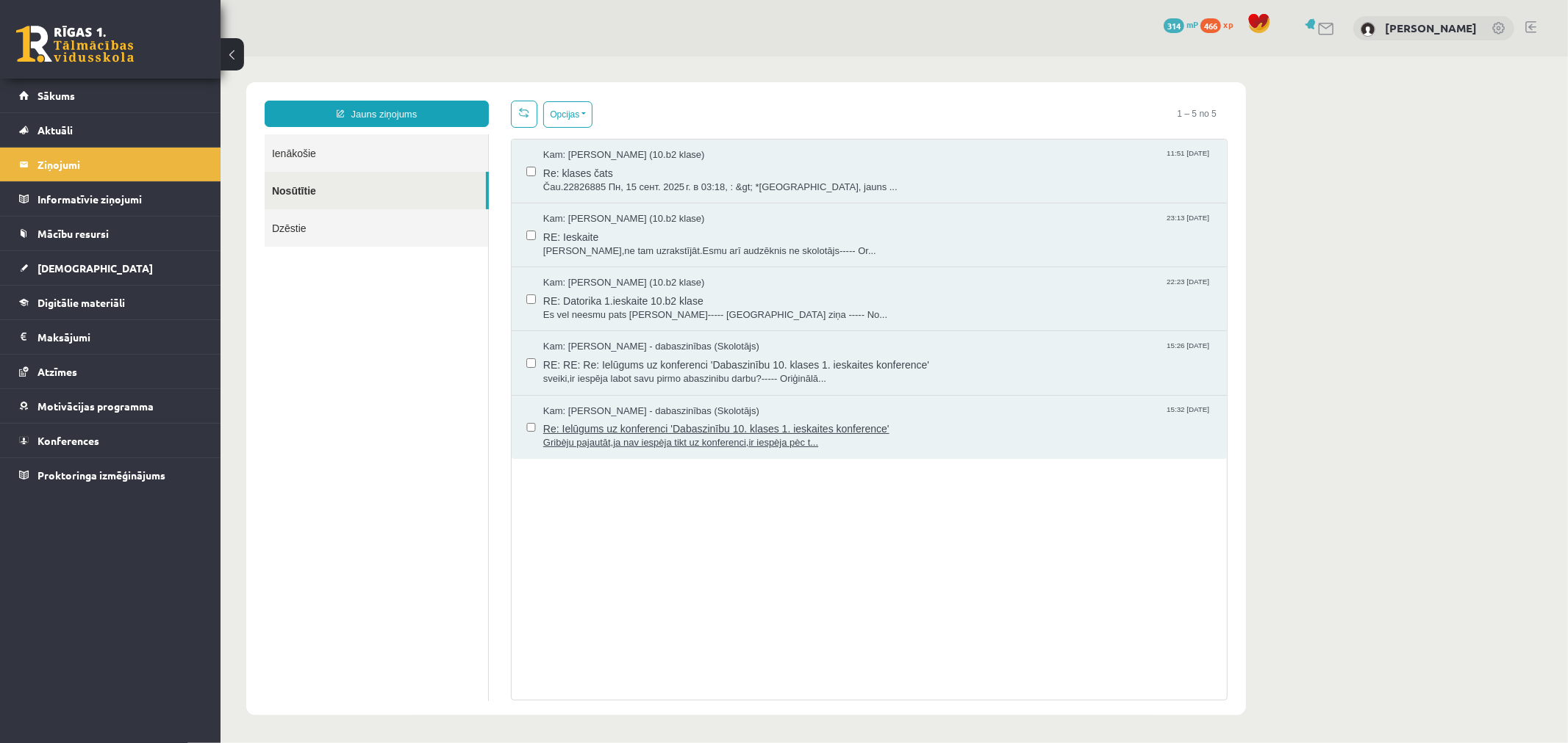
click at [766, 420] on span "Re: Ielūgums uz konferenci 'Dabaszinību 10. klases 1. ieskaites konference'" at bounding box center [877, 425] width 669 height 18
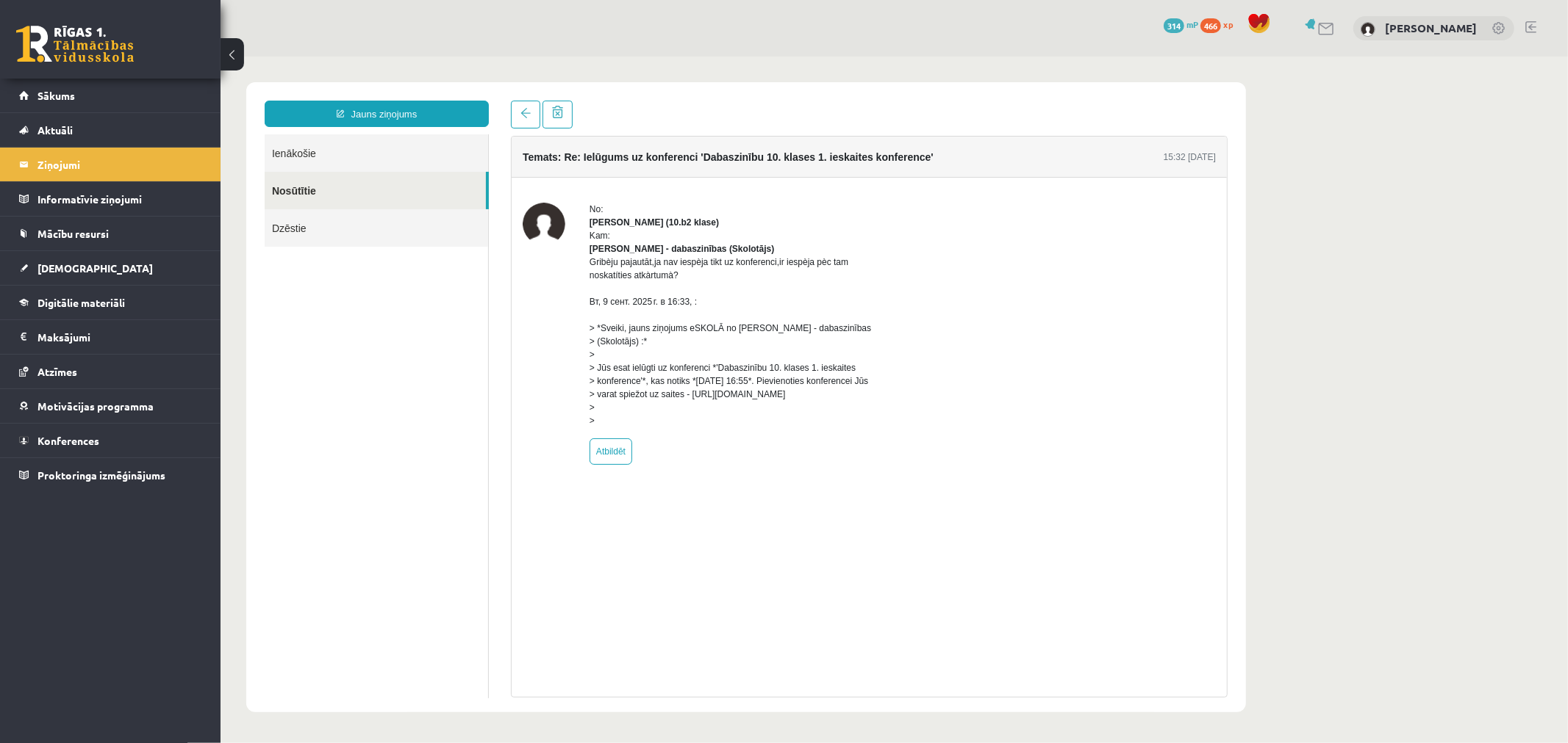
click at [295, 155] on link "Ienākošie" at bounding box center [375, 152] width 223 height 38
click at [285, 163] on link "Ienākošie" at bounding box center [375, 152] width 223 height 38
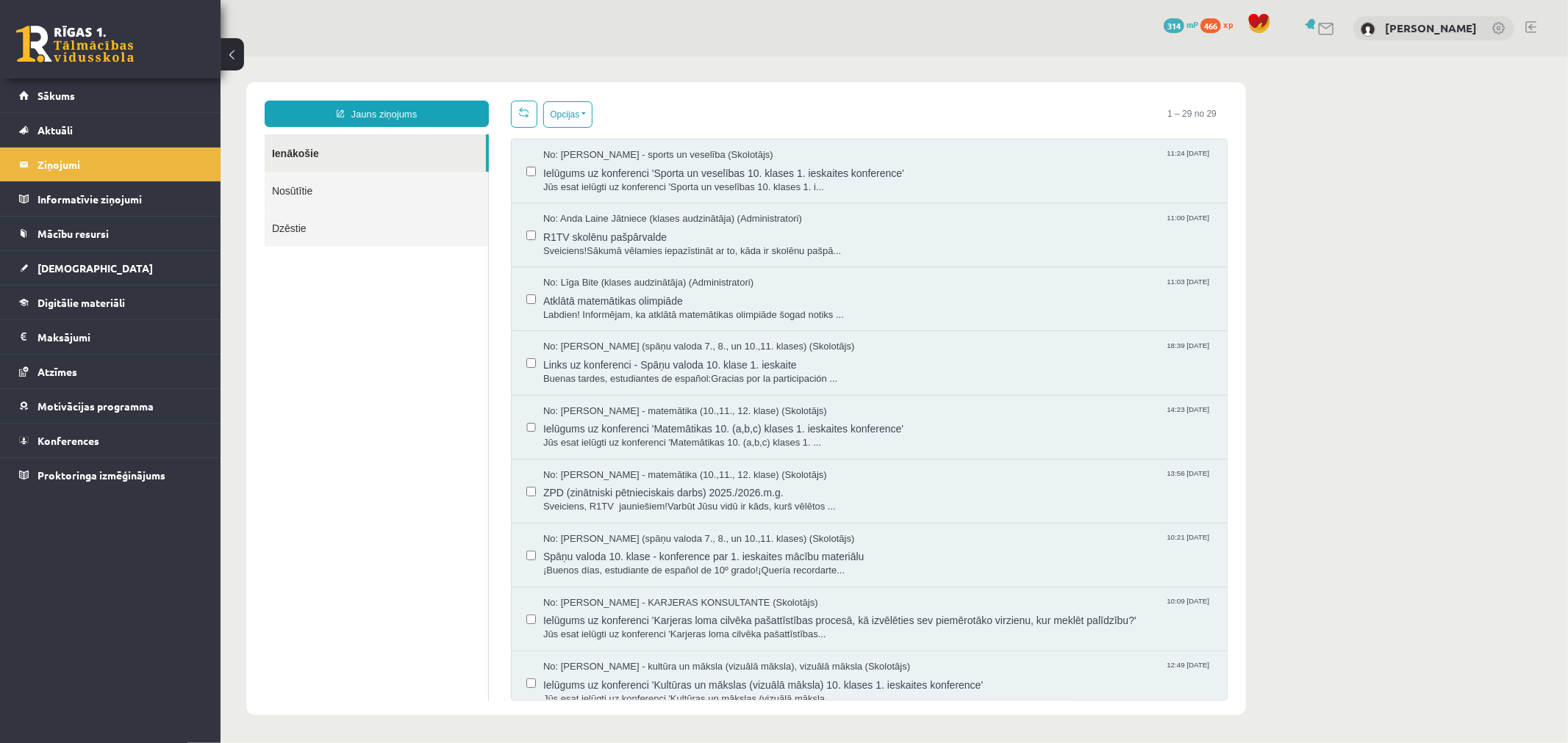
click at [299, 149] on link "Ienākošie" at bounding box center [375, 152] width 221 height 38
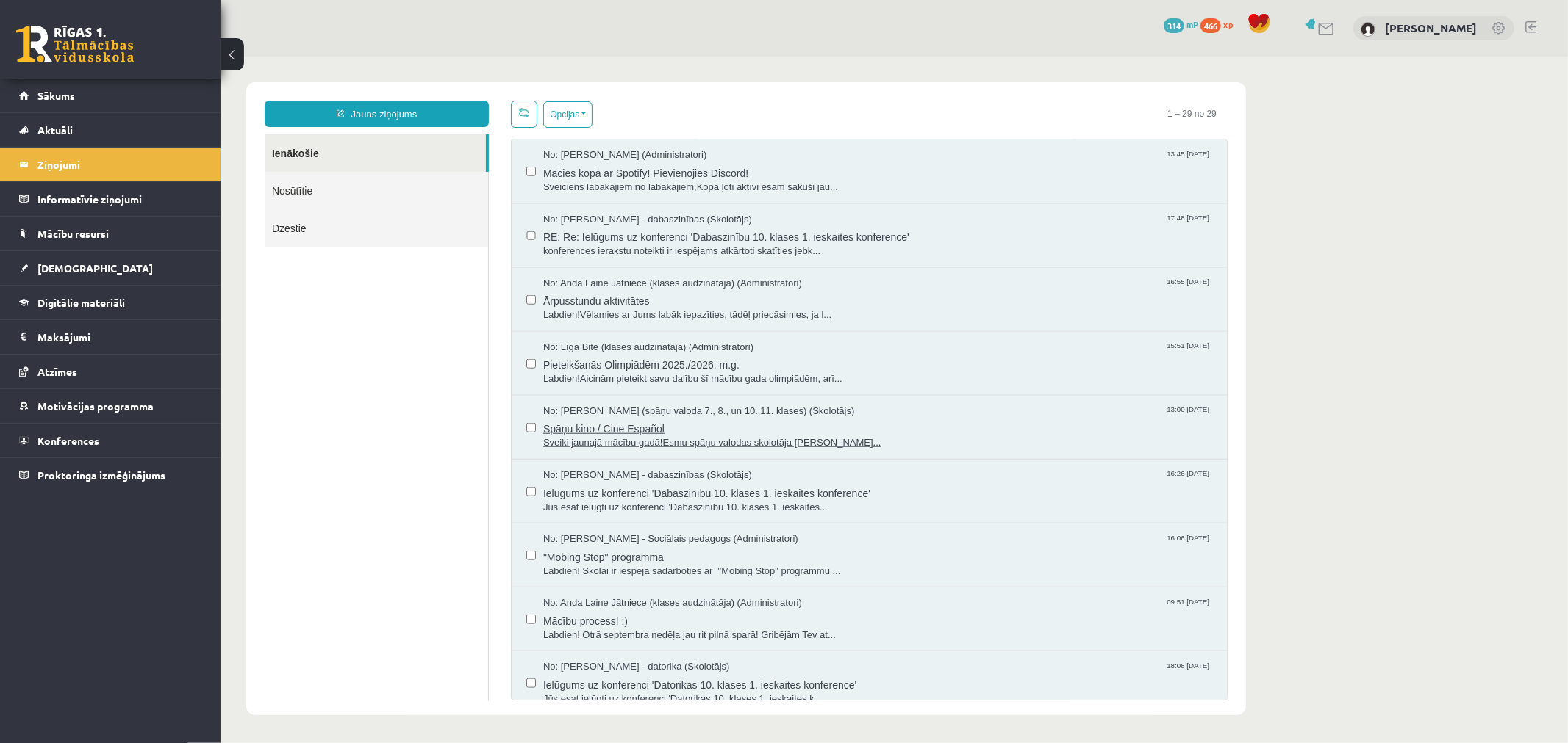
scroll to position [1215, 0]
click at [848, 183] on span "Sveiciens labākajiem no labākajiem,Kopā ļoti aktīvi esam sākuši jau..." at bounding box center [877, 187] width 669 height 14
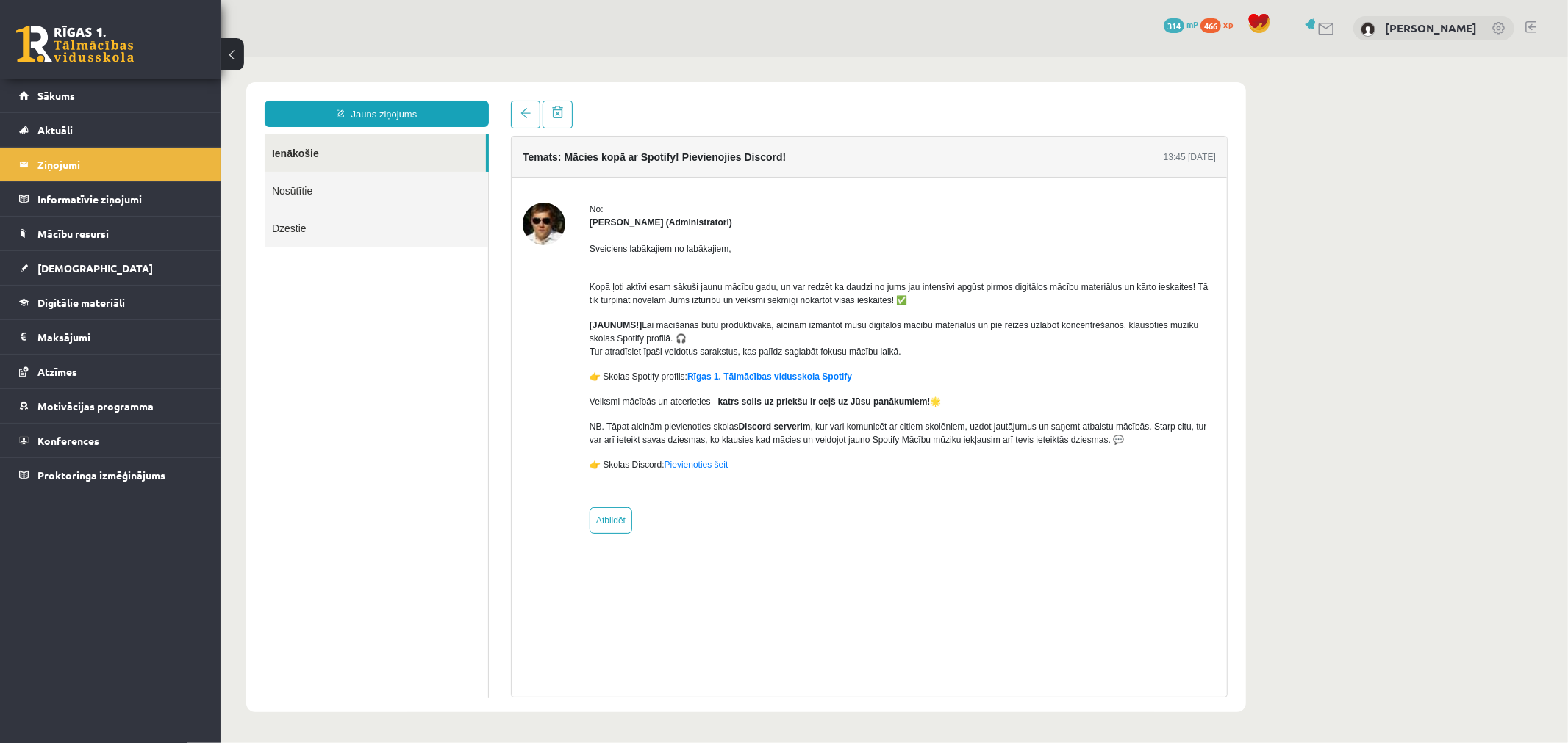
scroll to position [0, 0]
click at [61, 78] on link "Sākums" at bounding box center [111, 95] width 183 height 34
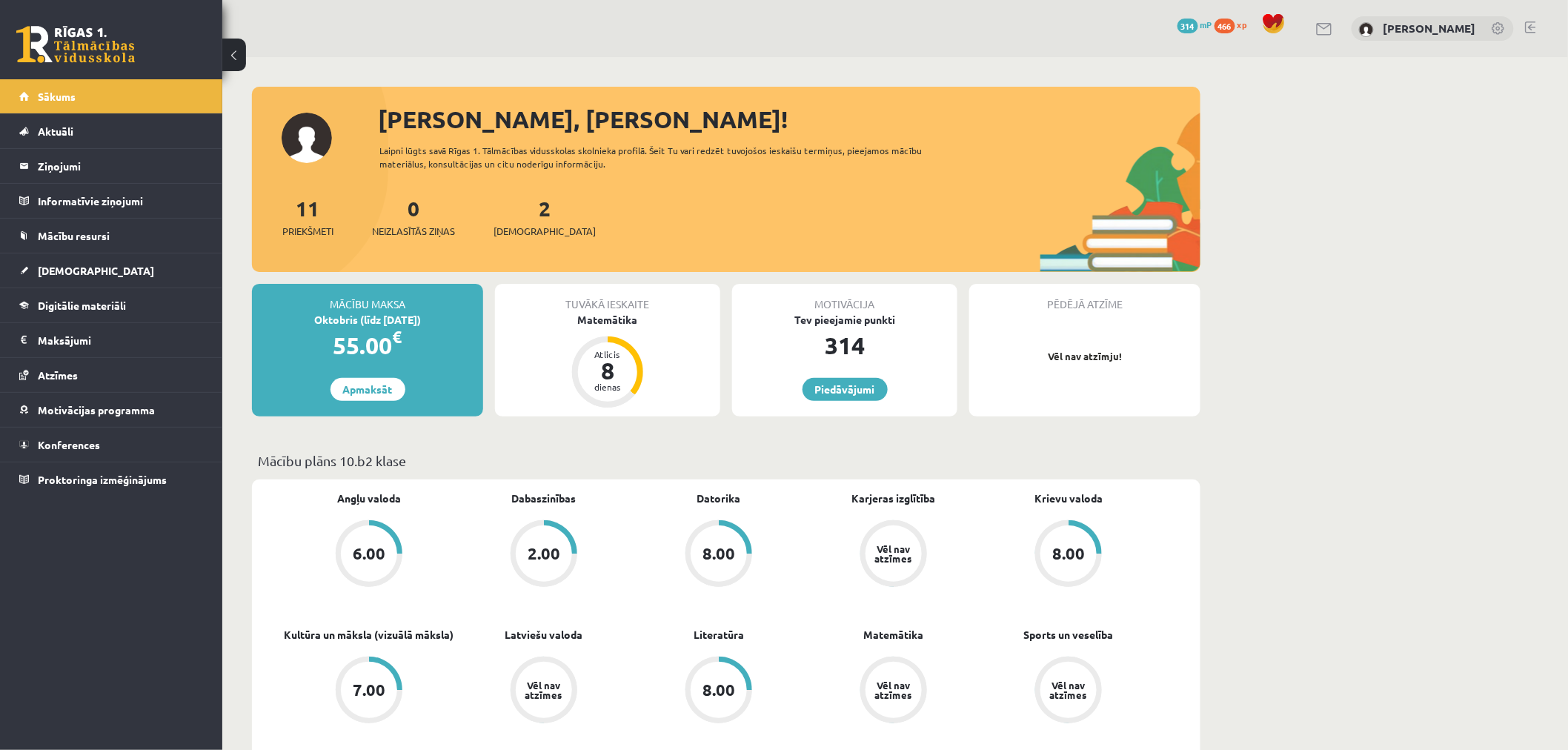
click at [1532, 32] on div at bounding box center [1531, 30] width 11 height 15
click at [1532, 31] on link at bounding box center [1531, 28] width 11 height 11
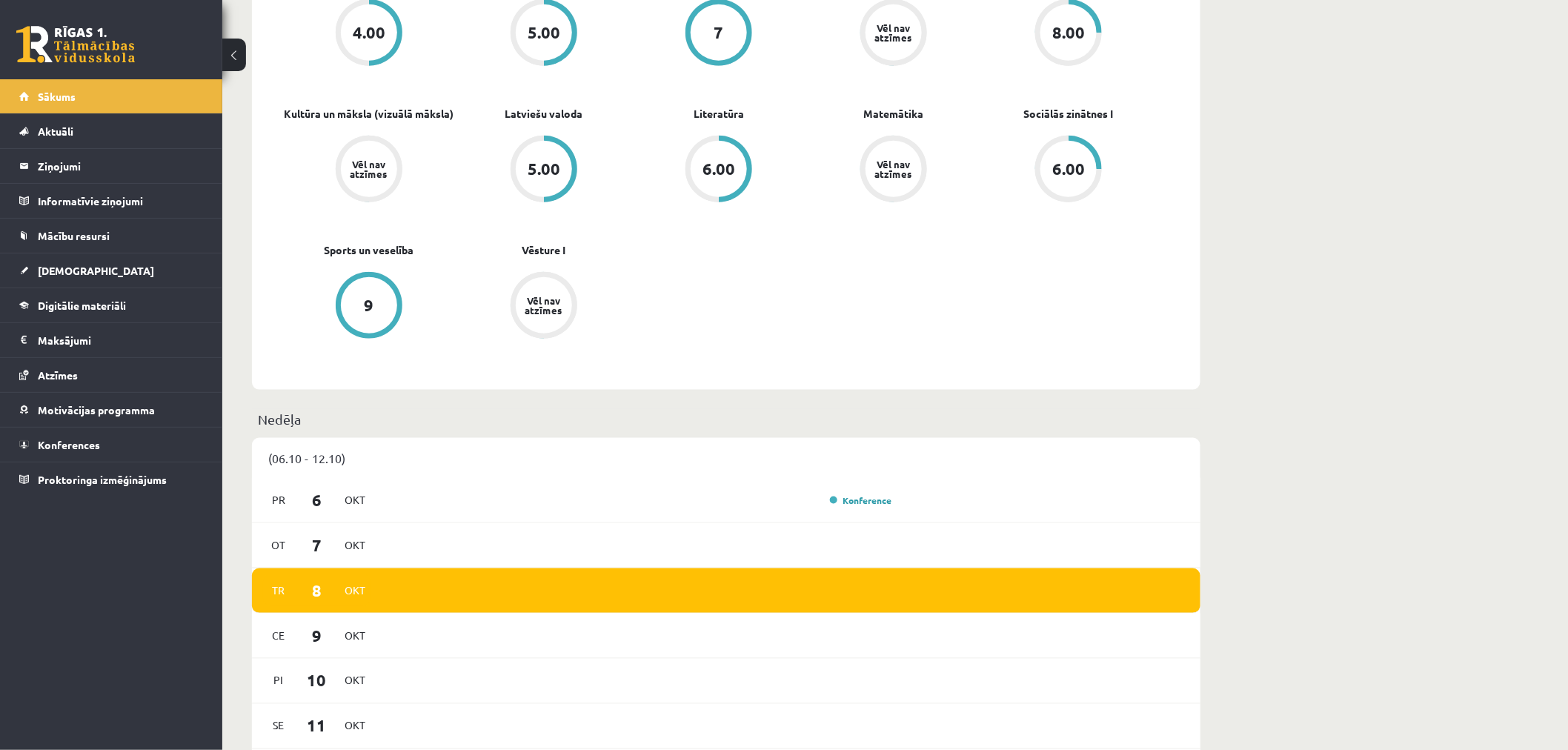
scroll to position [576, 0]
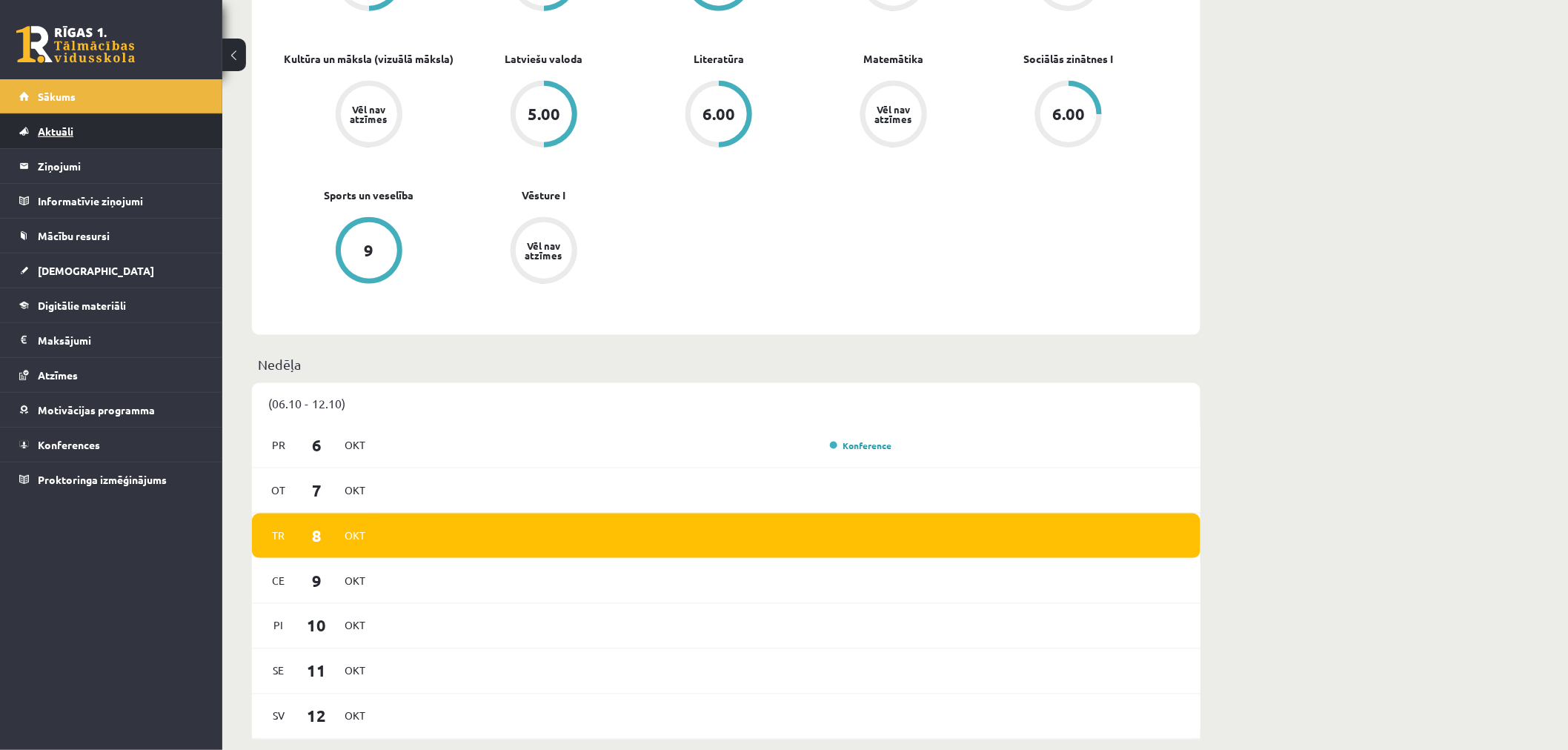
click at [84, 115] on link "Aktuāli" at bounding box center [112, 132] width 185 height 34
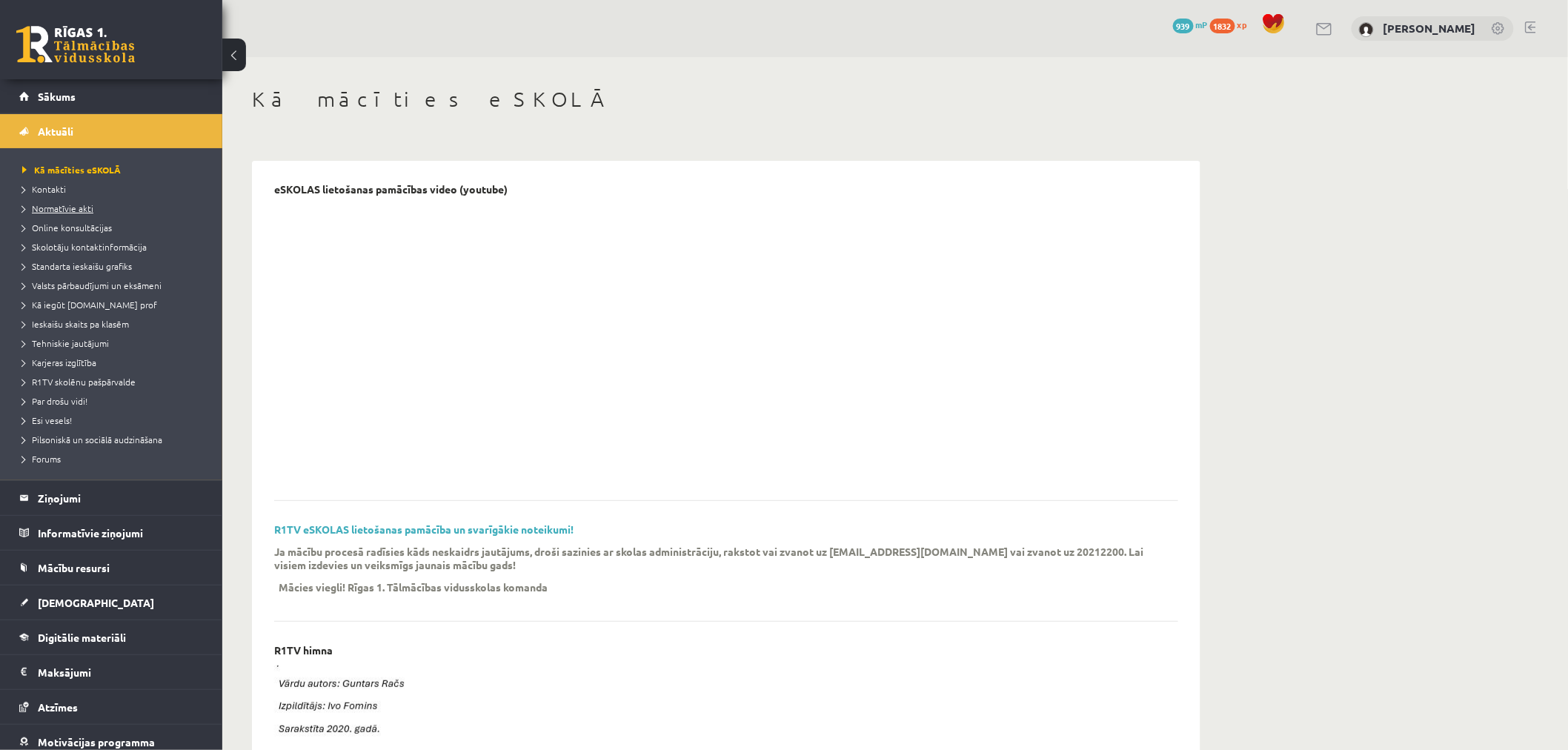
click at [85, 211] on span "Normatīvie akti" at bounding box center [57, 208] width 72 height 11
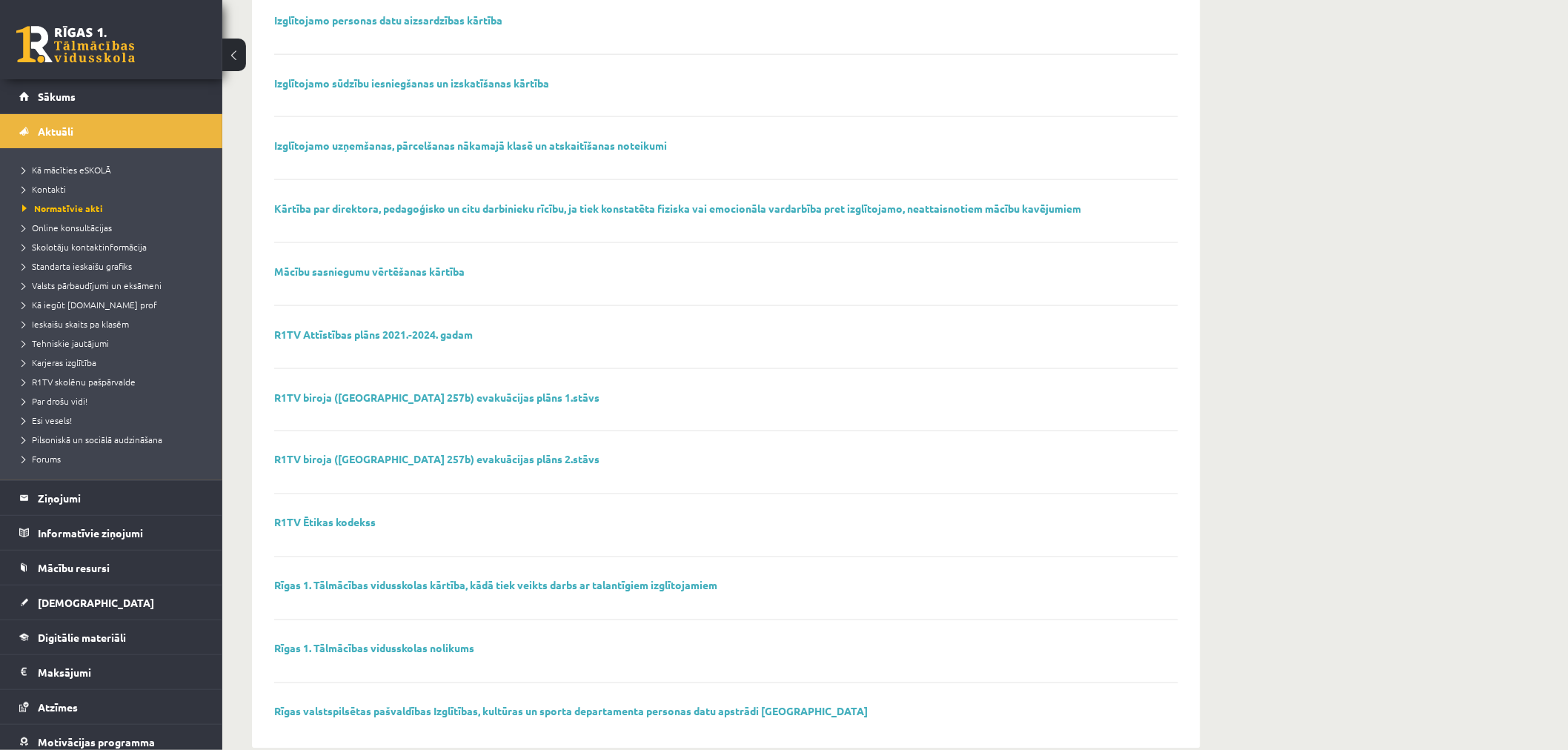
scroll to position [764, 0]
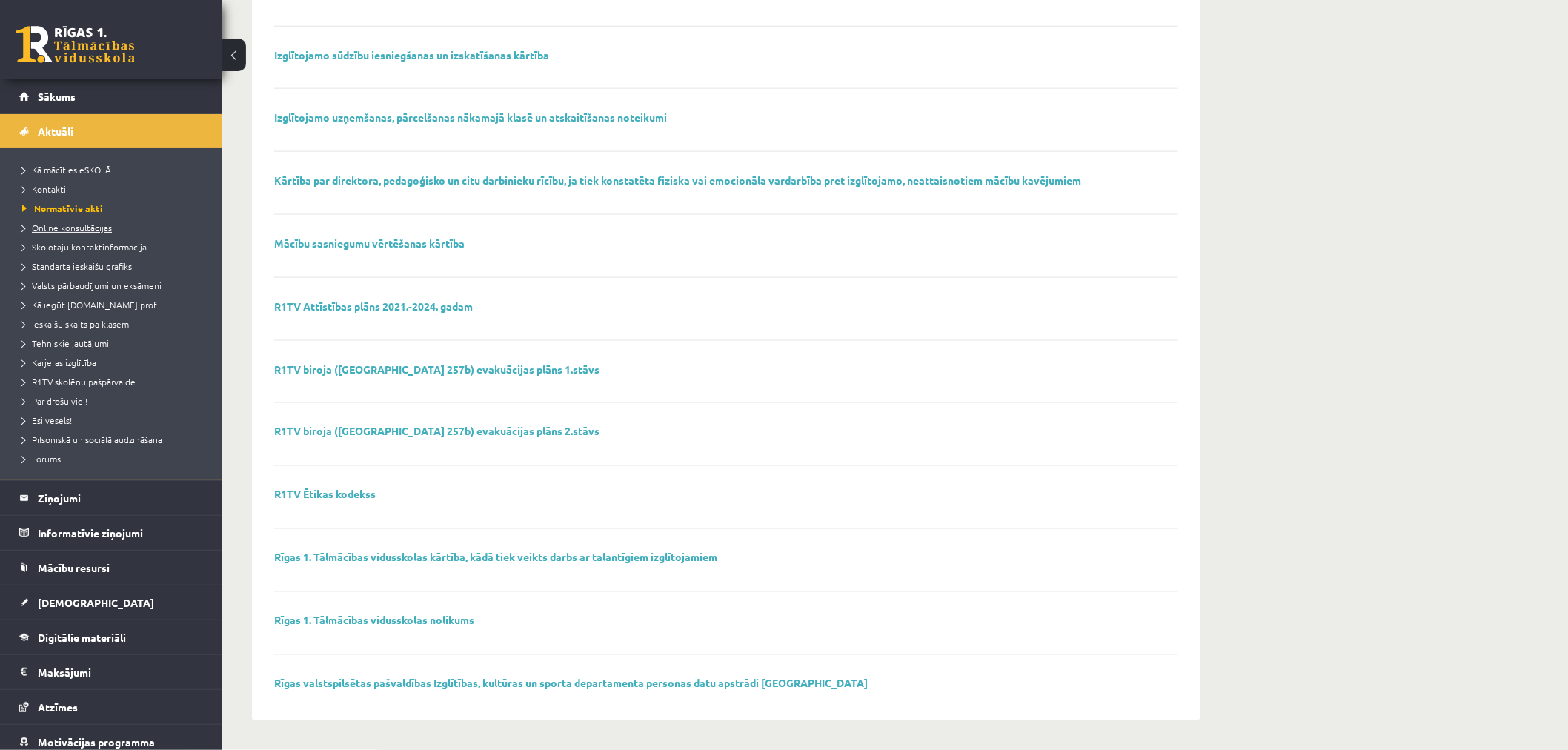
click at [60, 227] on span "Online konsultācijas" at bounding box center [67, 227] width 90 height 11
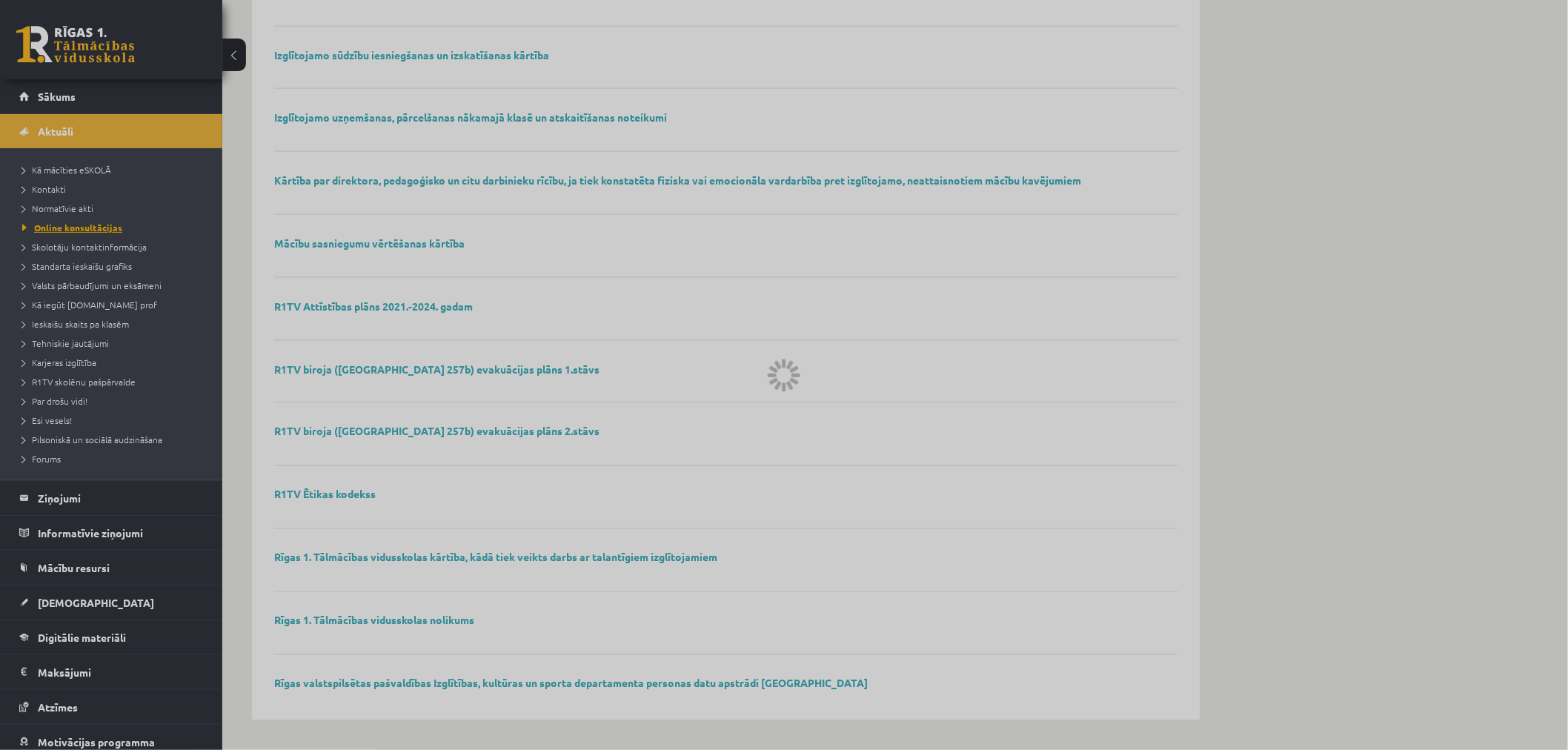
scroll to position [292, 0]
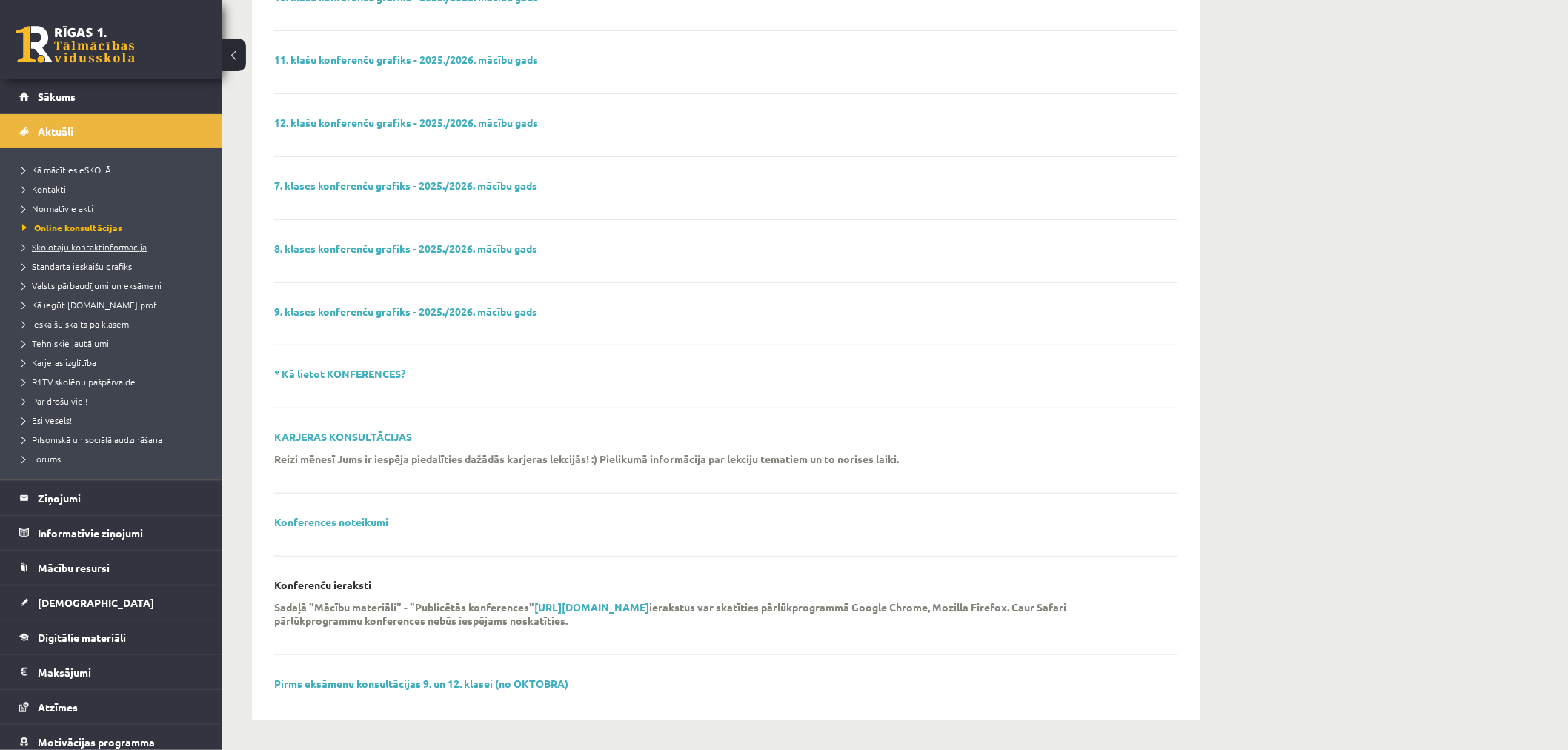
click at [63, 247] on span "Skolotāju kontaktinformācija" at bounding box center [84, 247] width 125 height 11
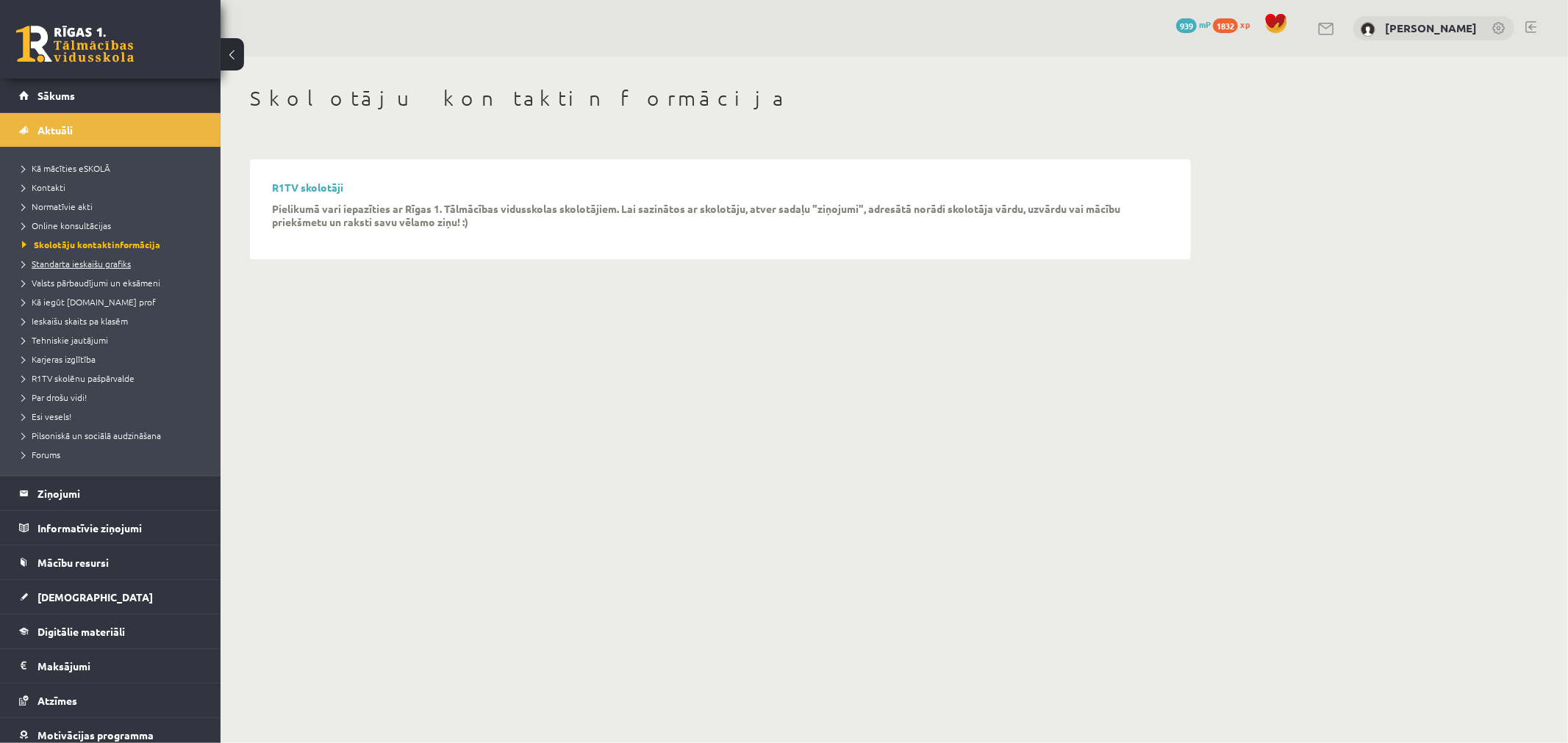
click at [69, 267] on span "Standarta ieskaišu grafiks" at bounding box center [76, 264] width 109 height 11
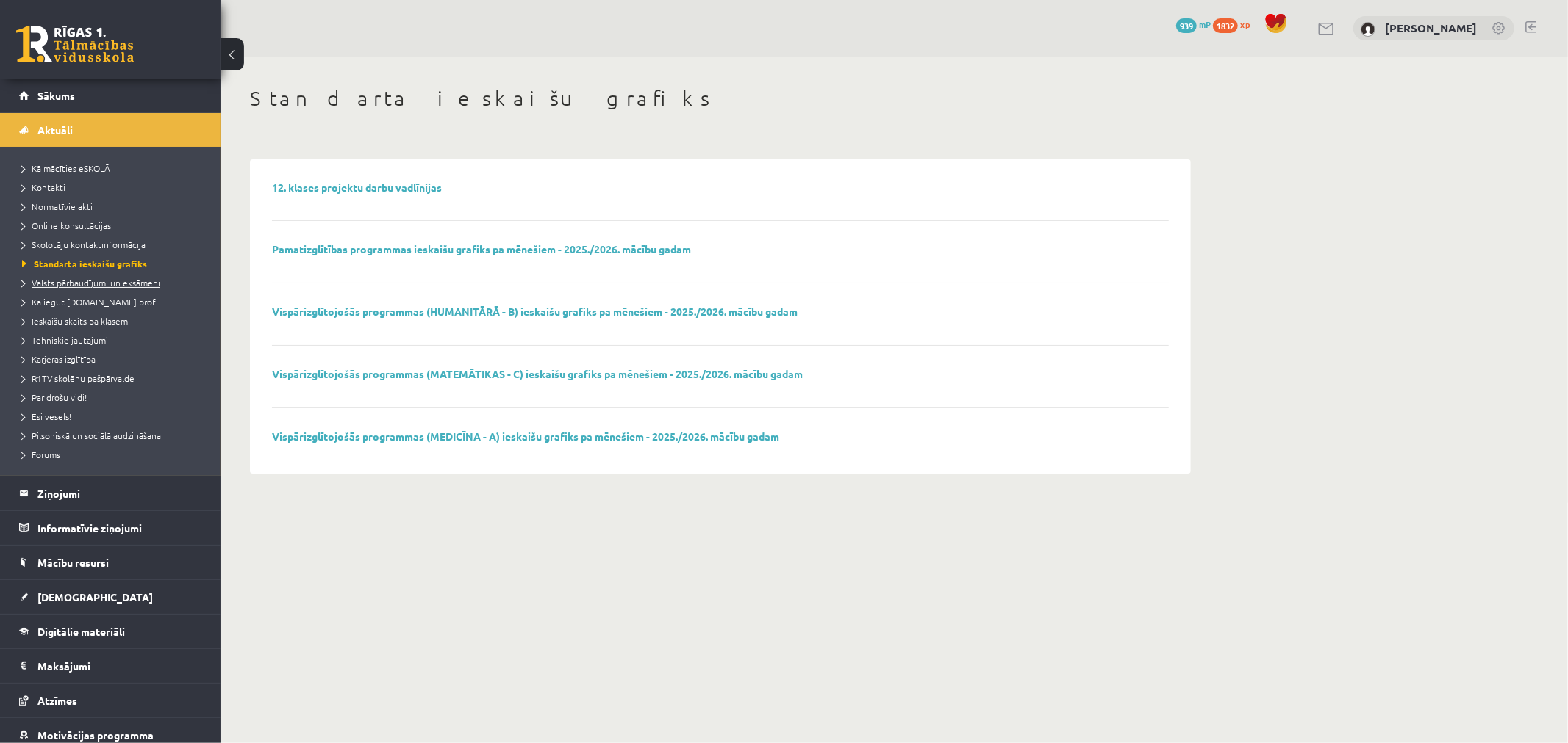
click at [118, 285] on span "Valsts pārbaudījumi un eksāmeni" at bounding box center [91, 283] width 138 height 11
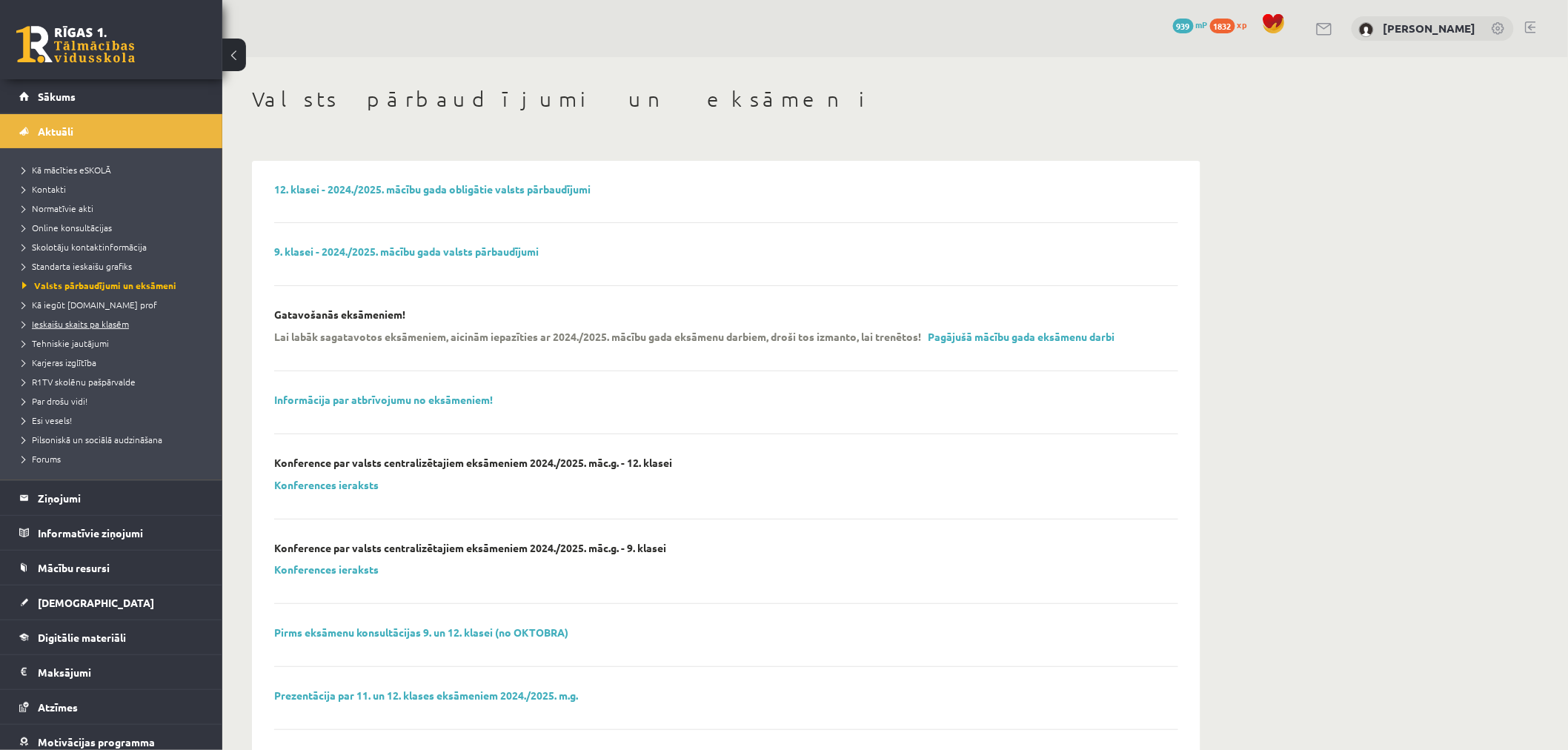
click at [72, 322] on span "Ieskaišu skaits pa klasēm" at bounding box center [75, 323] width 107 height 11
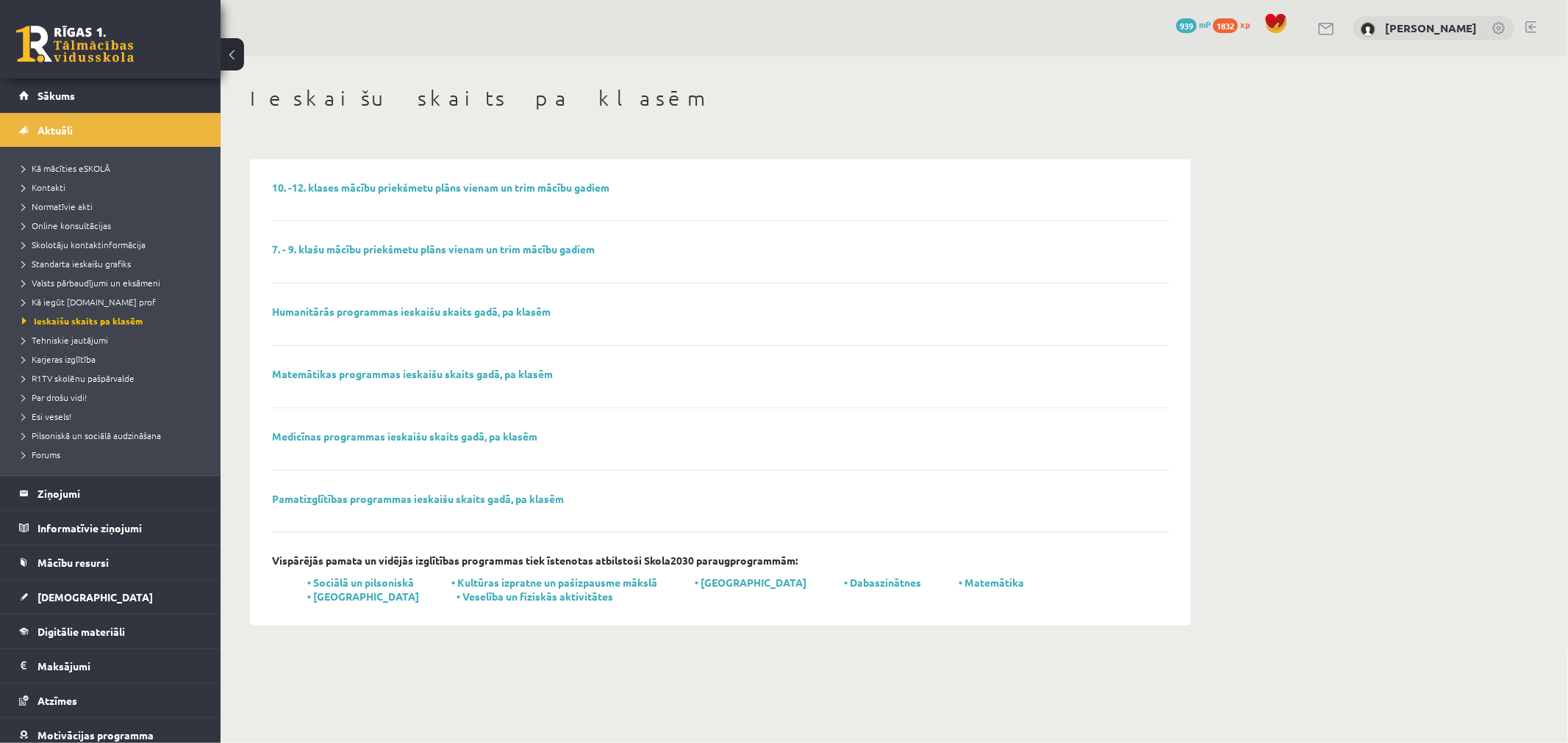
click at [536, 180] on div "10. -12. klases mācību priekšmetu plāns vienam un trim mācību gadiem 7. - 9. kl…" at bounding box center [720, 392] width 926 height 453
click at [536, 185] on link "10. -12. klases mācību priekšmetu plāns vienam un trim mācību gadiem" at bounding box center [441, 187] width 338 height 13
click at [61, 334] on link "Tehniskie jautājumi" at bounding box center [113, 340] width 183 height 13
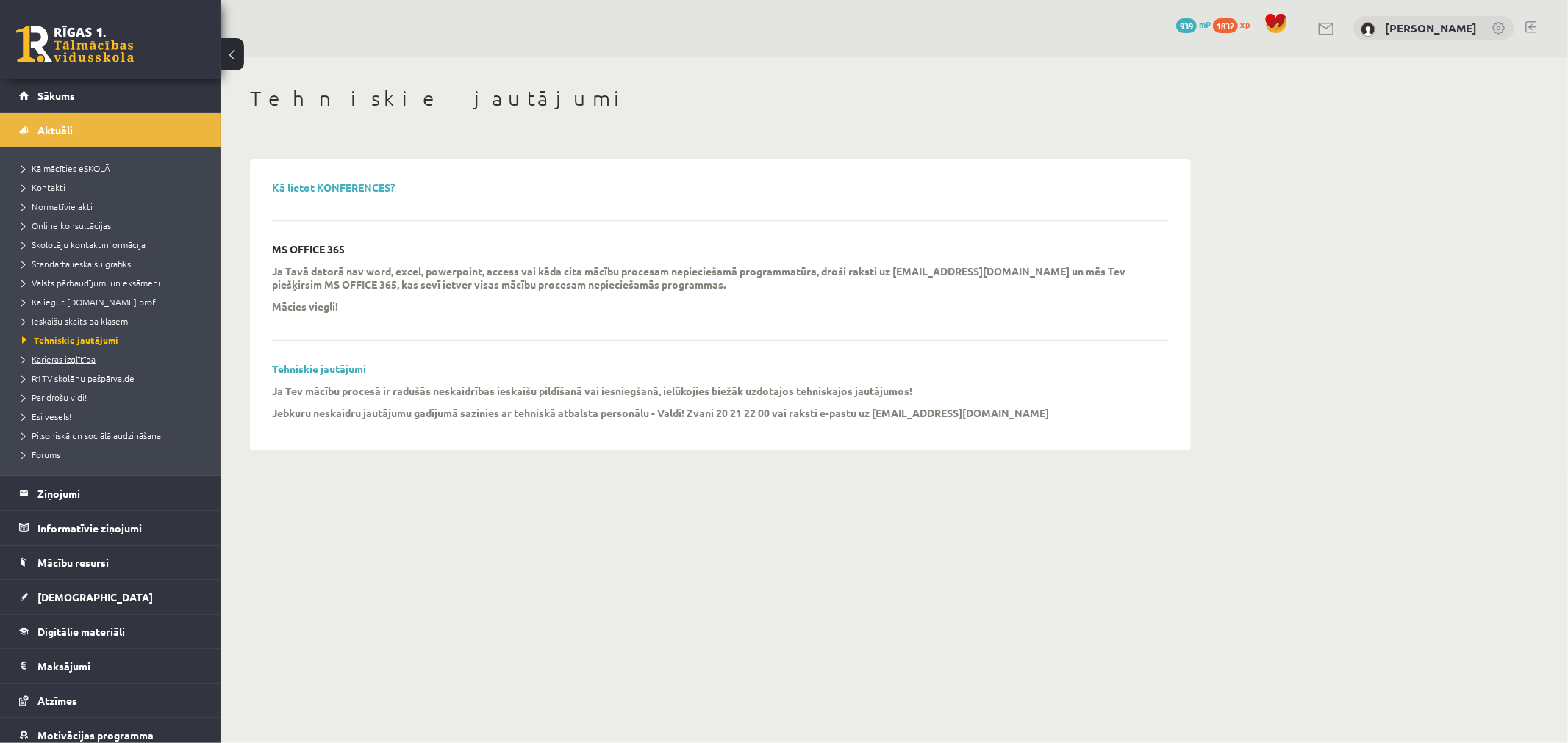
click at [70, 355] on span "Karjeras izglītība" at bounding box center [59, 359] width 74 height 11
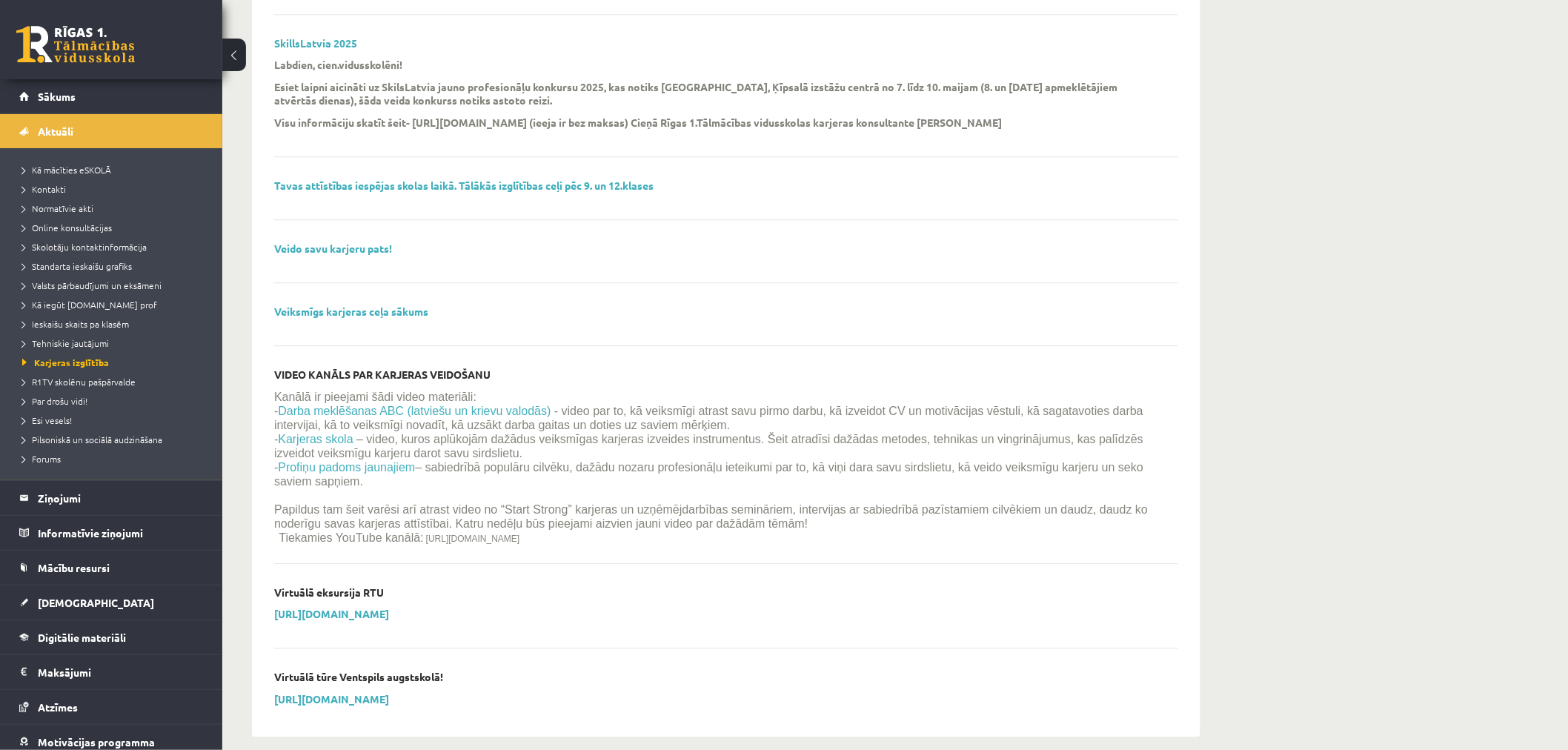
scroll to position [1543, 0]
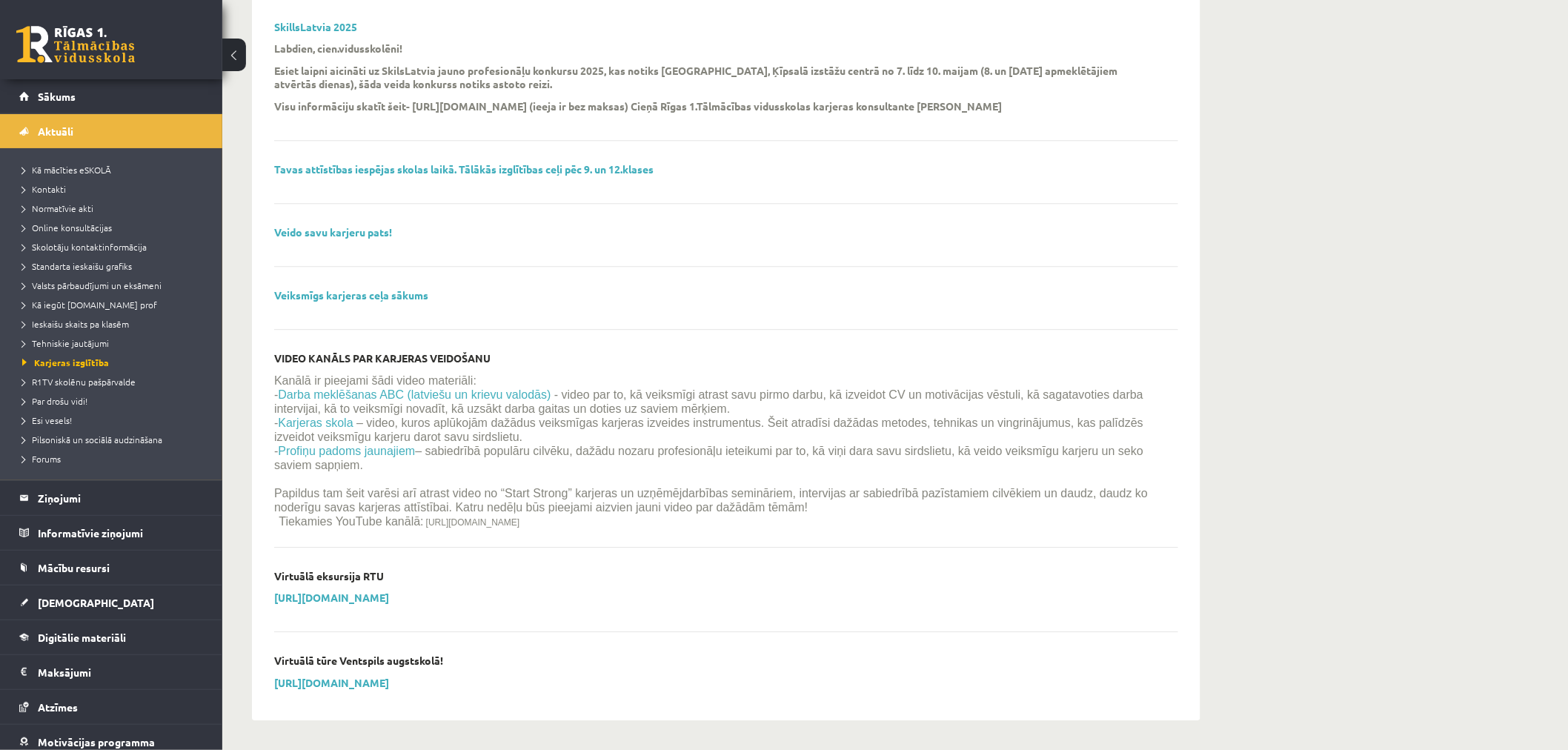
click at [92, 388] on li "R1TV skolēnu pašpārvalde" at bounding box center [114, 382] width 185 height 19
click at [91, 382] on span "R1TV skolēnu pašpārvalde" at bounding box center [85, 382] width 126 height 11
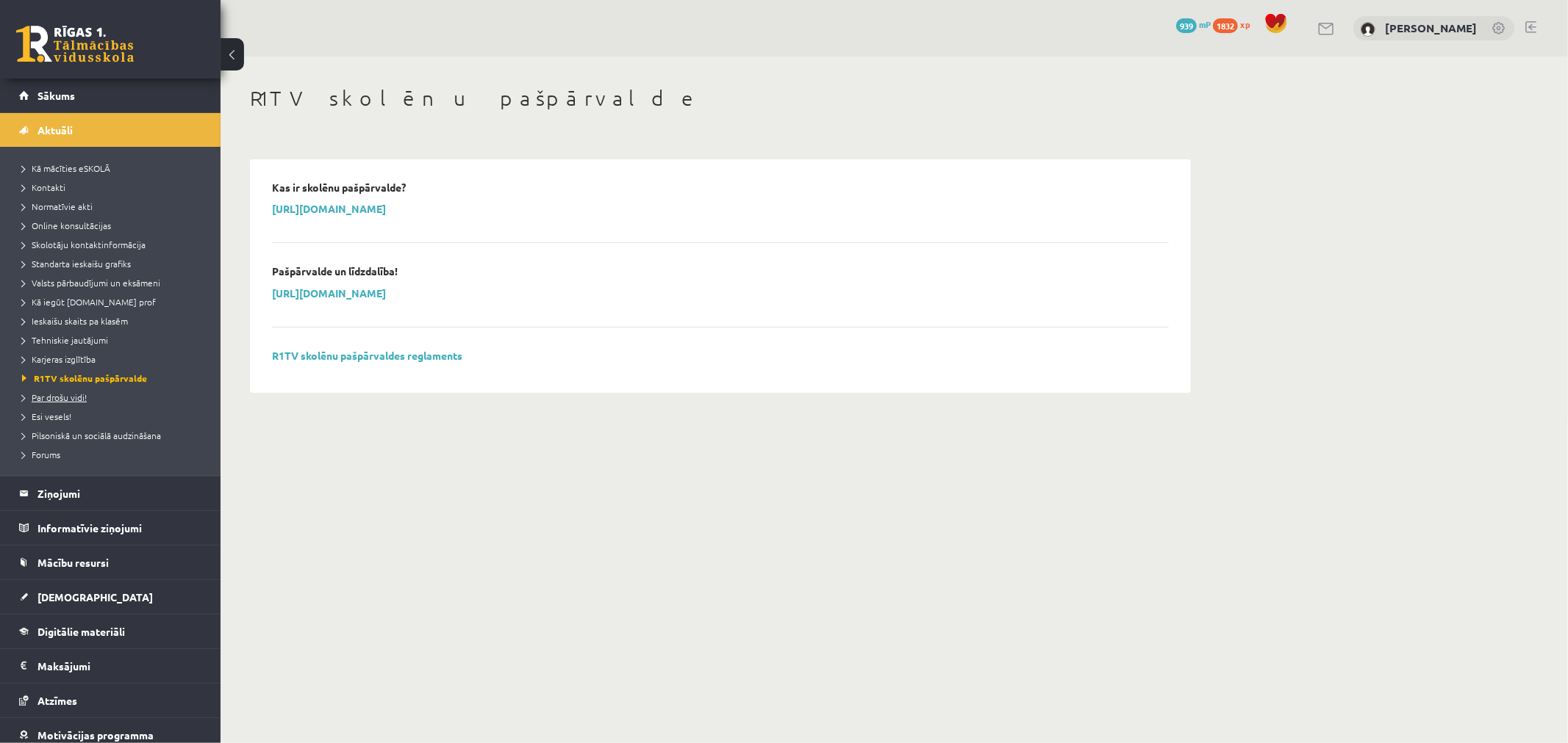
click at [72, 390] on link "Par drošu vidi!" at bounding box center [113, 397] width 183 height 13
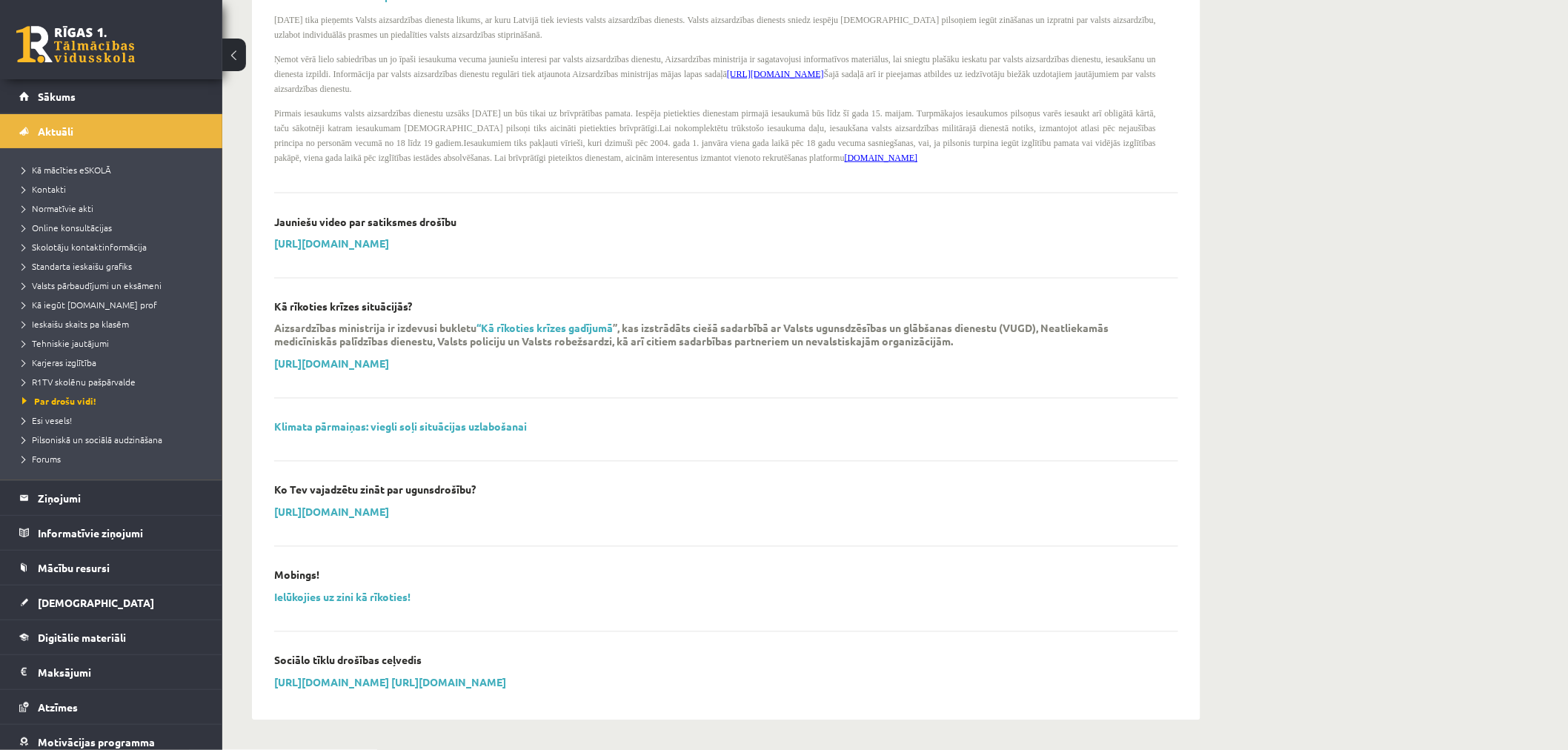
scroll to position [958, 0]
click at [54, 418] on span "Esi vesels!" at bounding box center [47, 420] width 50 height 11
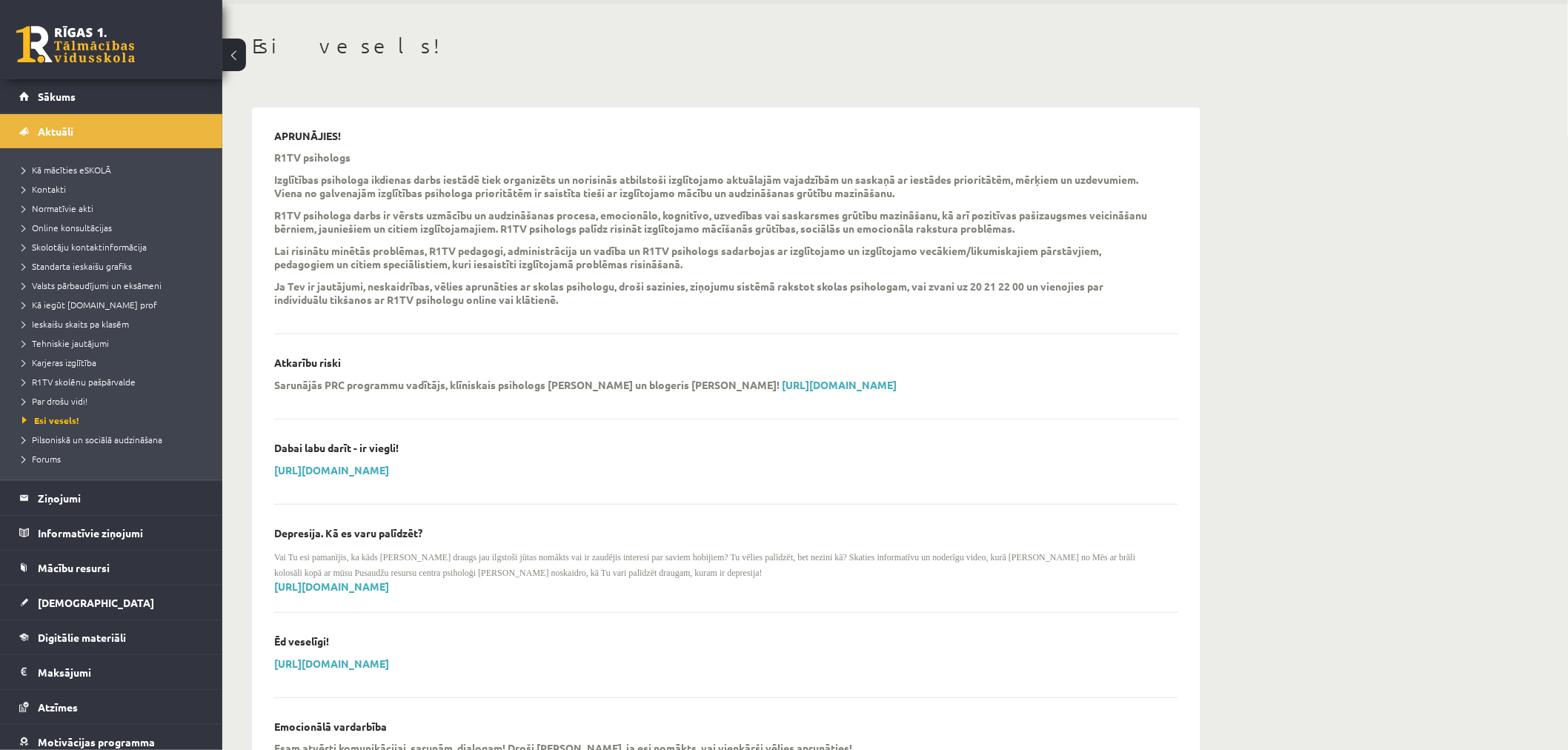
scroll to position [82, 0]
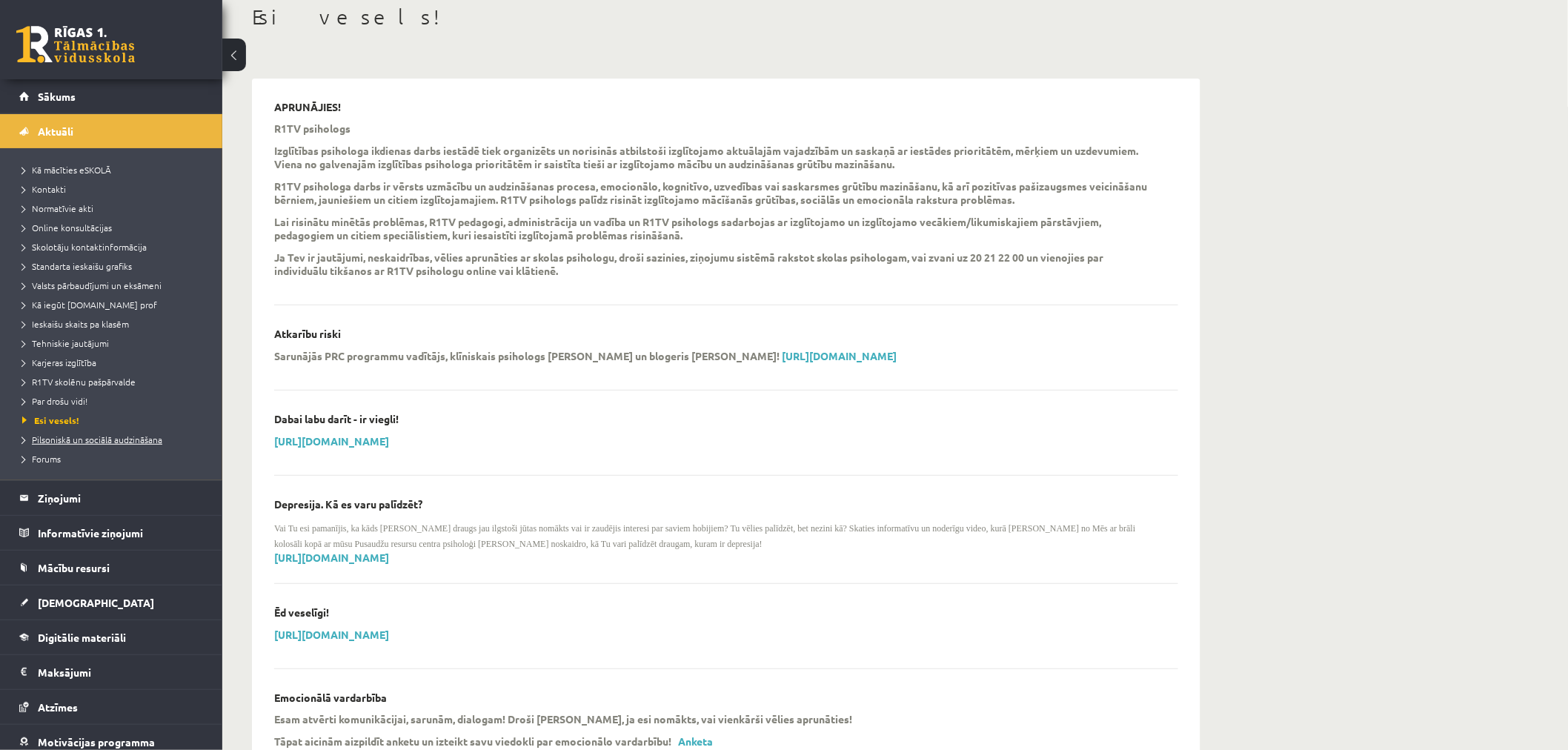
click at [58, 438] on span "Pilsoniskā un sociālā audzināšana" at bounding box center [92, 440] width 140 height 11
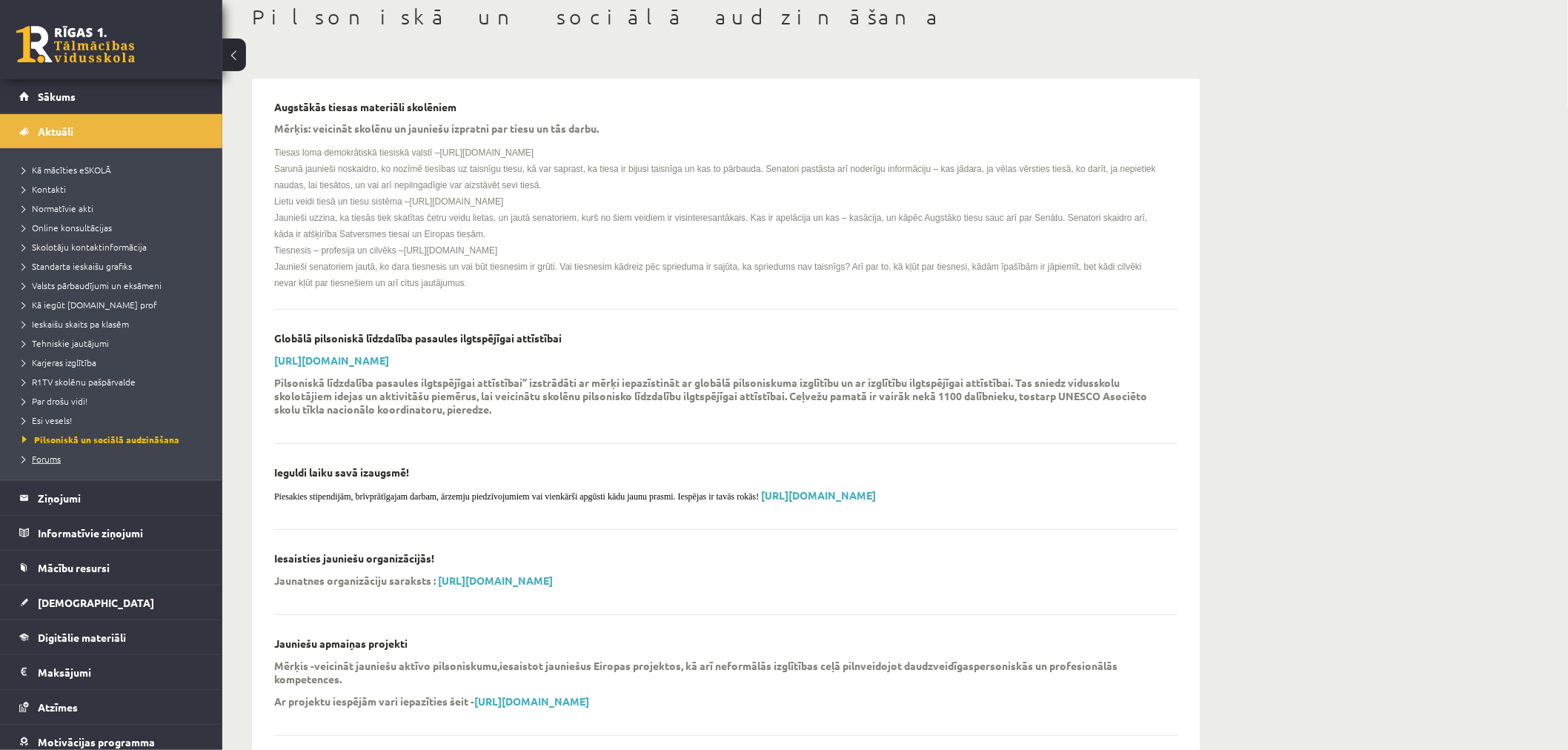
click at [52, 461] on span "Forums" at bounding box center [41, 459] width 38 height 11
click at [43, 81] on link "Sākums" at bounding box center [112, 96] width 185 height 34
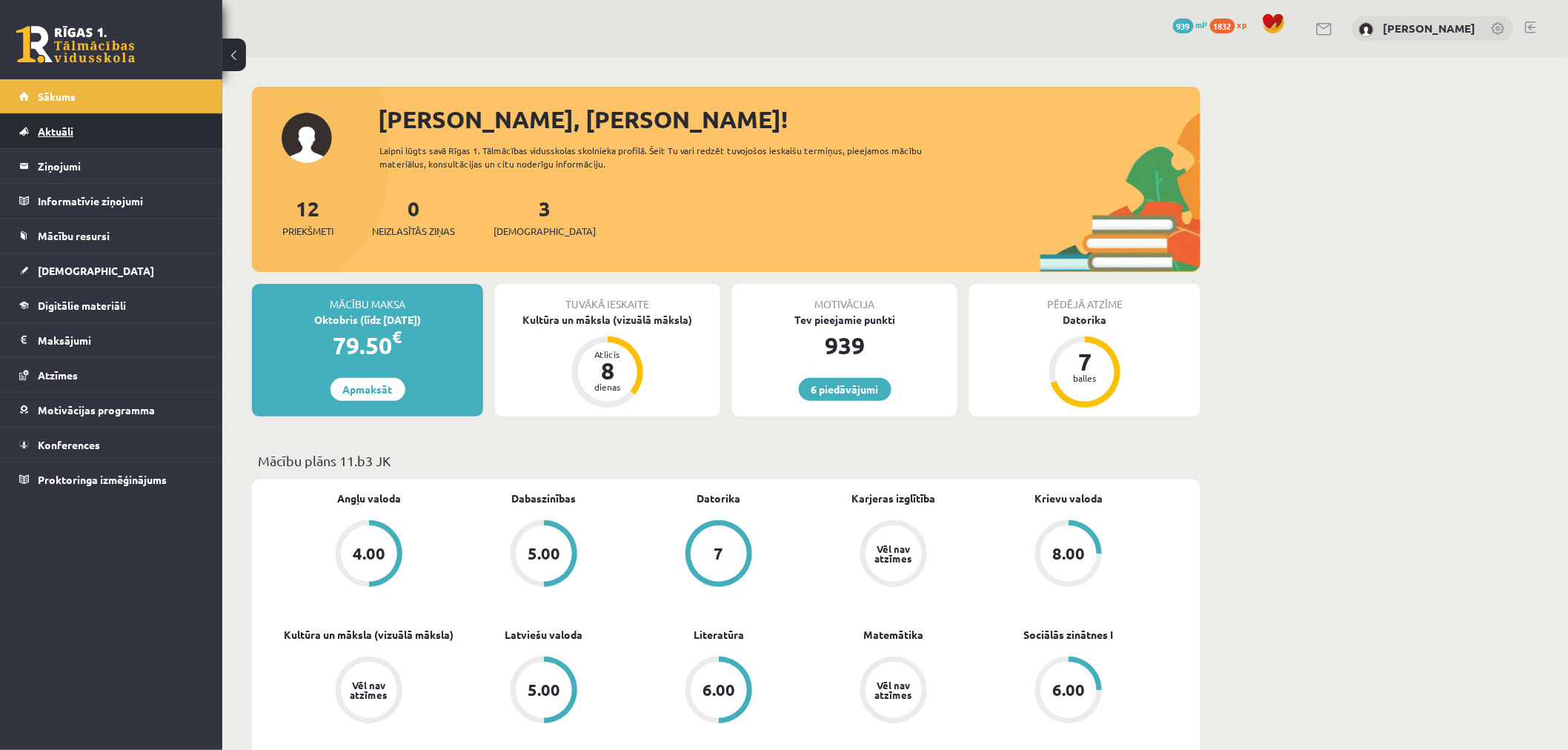
click at [62, 130] on span "Aktuāli" at bounding box center [55, 132] width 35 height 13
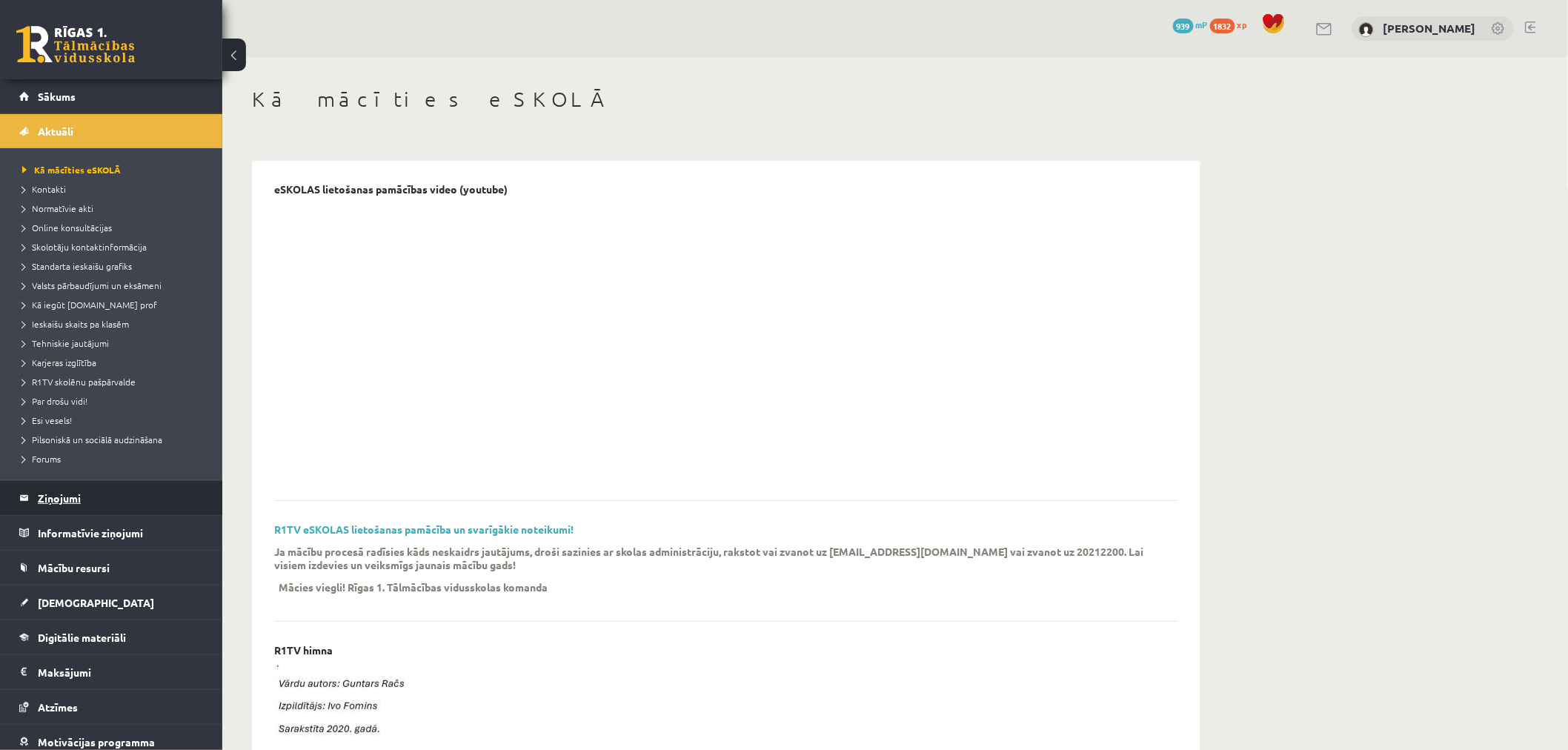
click at [92, 507] on legend "Ziņojumi 0" at bounding box center [121, 498] width 166 height 34
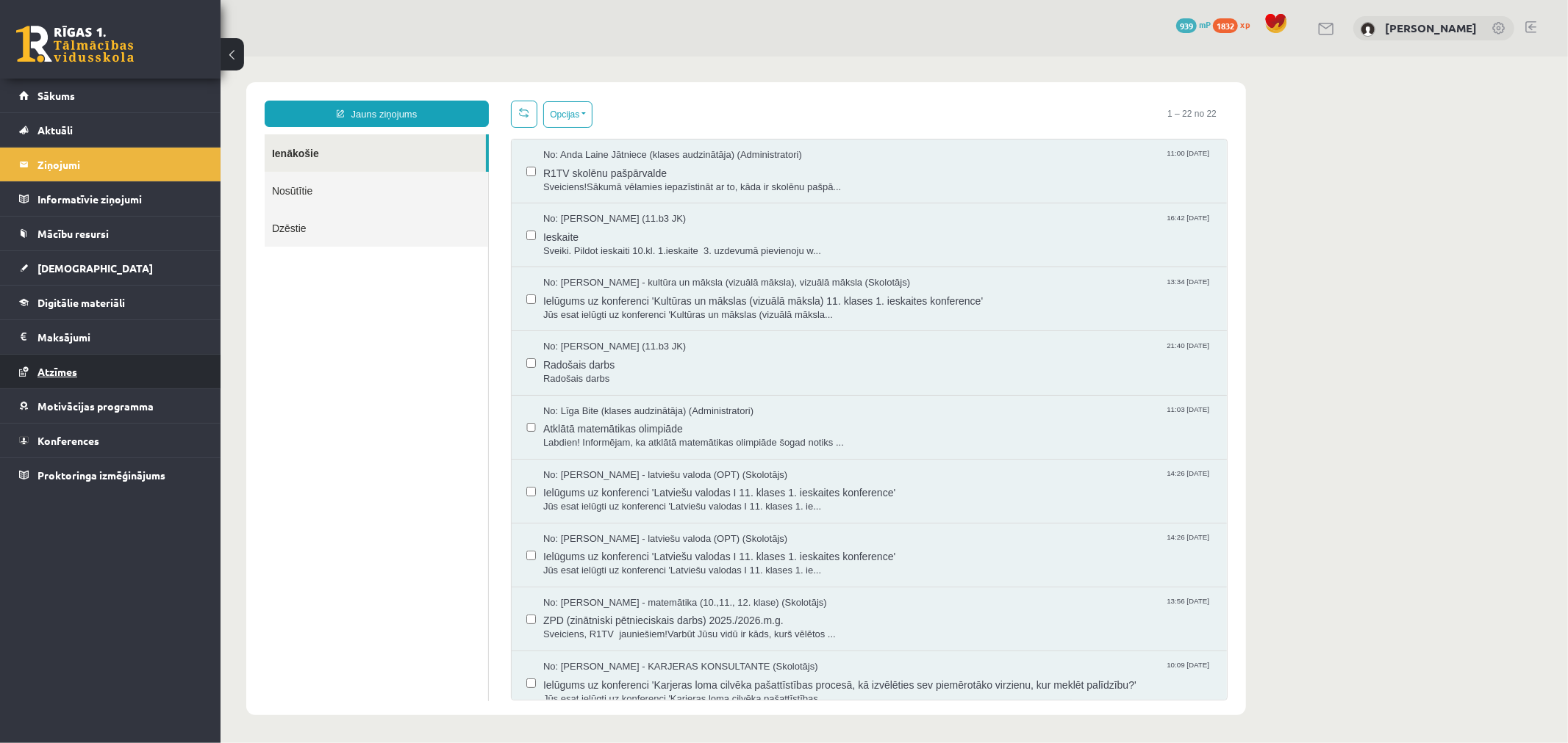
click at [91, 380] on link "Atzīmes" at bounding box center [111, 372] width 183 height 34
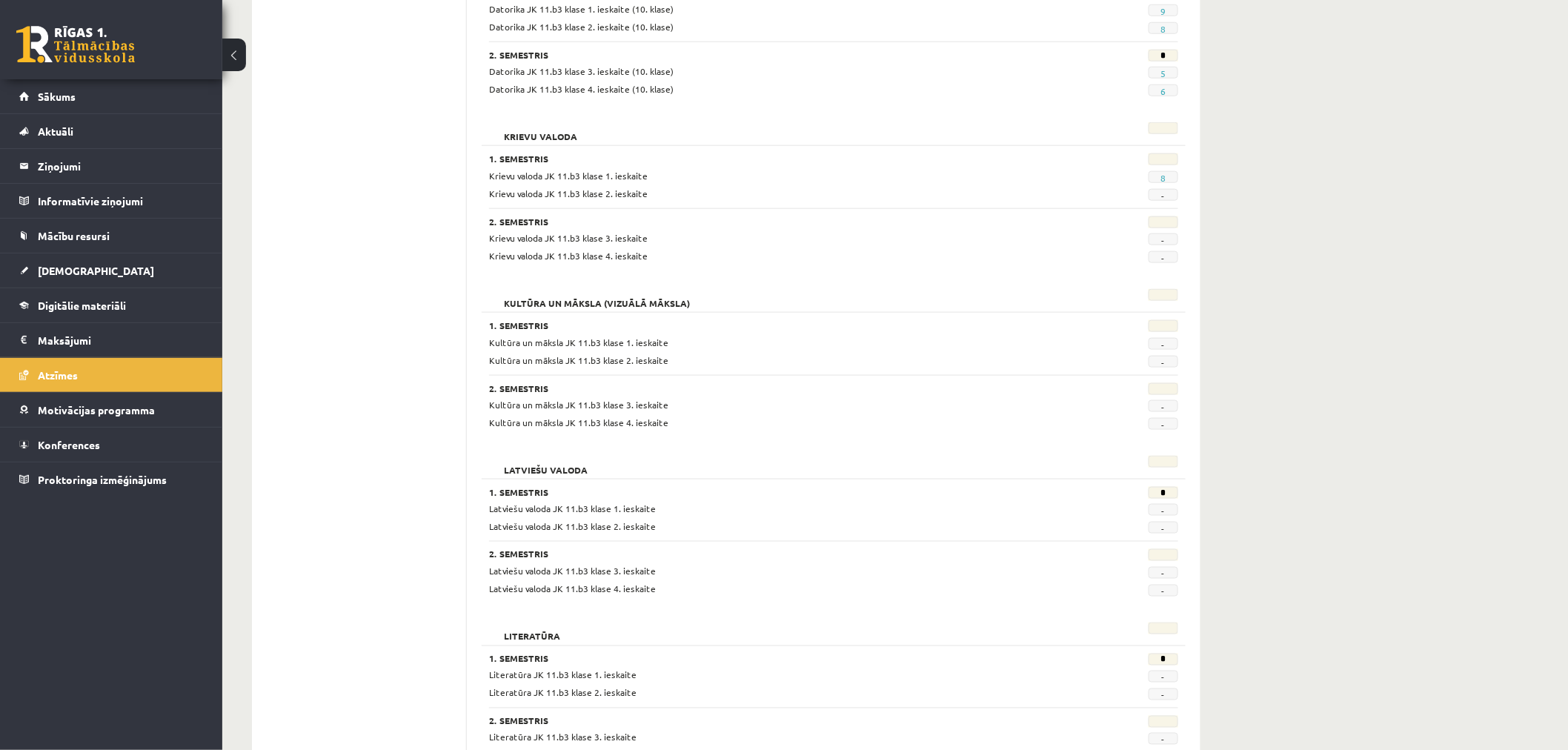
scroll to position [620, 0]
click at [78, 268] on span "[DEMOGRAPHIC_DATA]" at bounding box center [96, 271] width 116 height 13
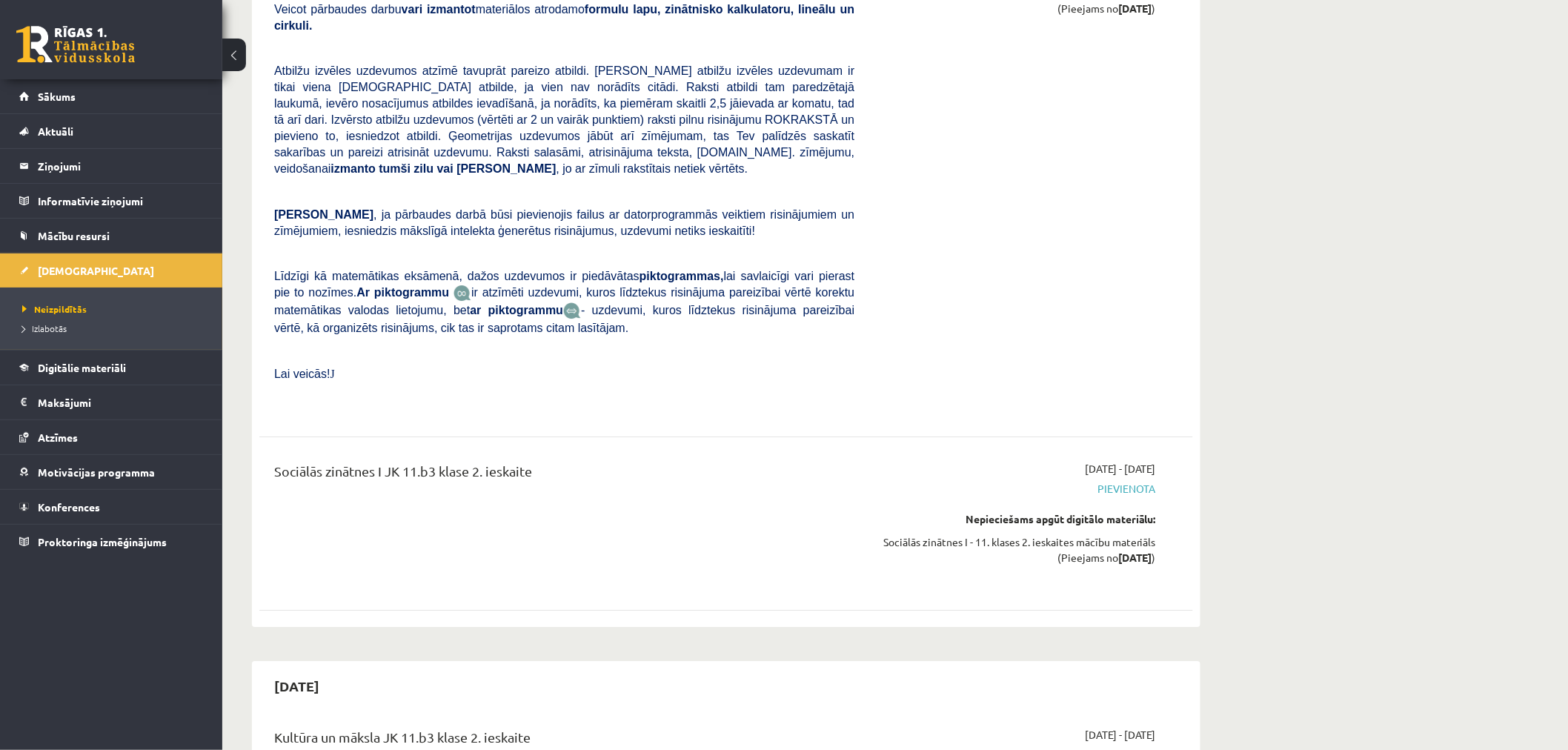
scroll to position [1895, 0]
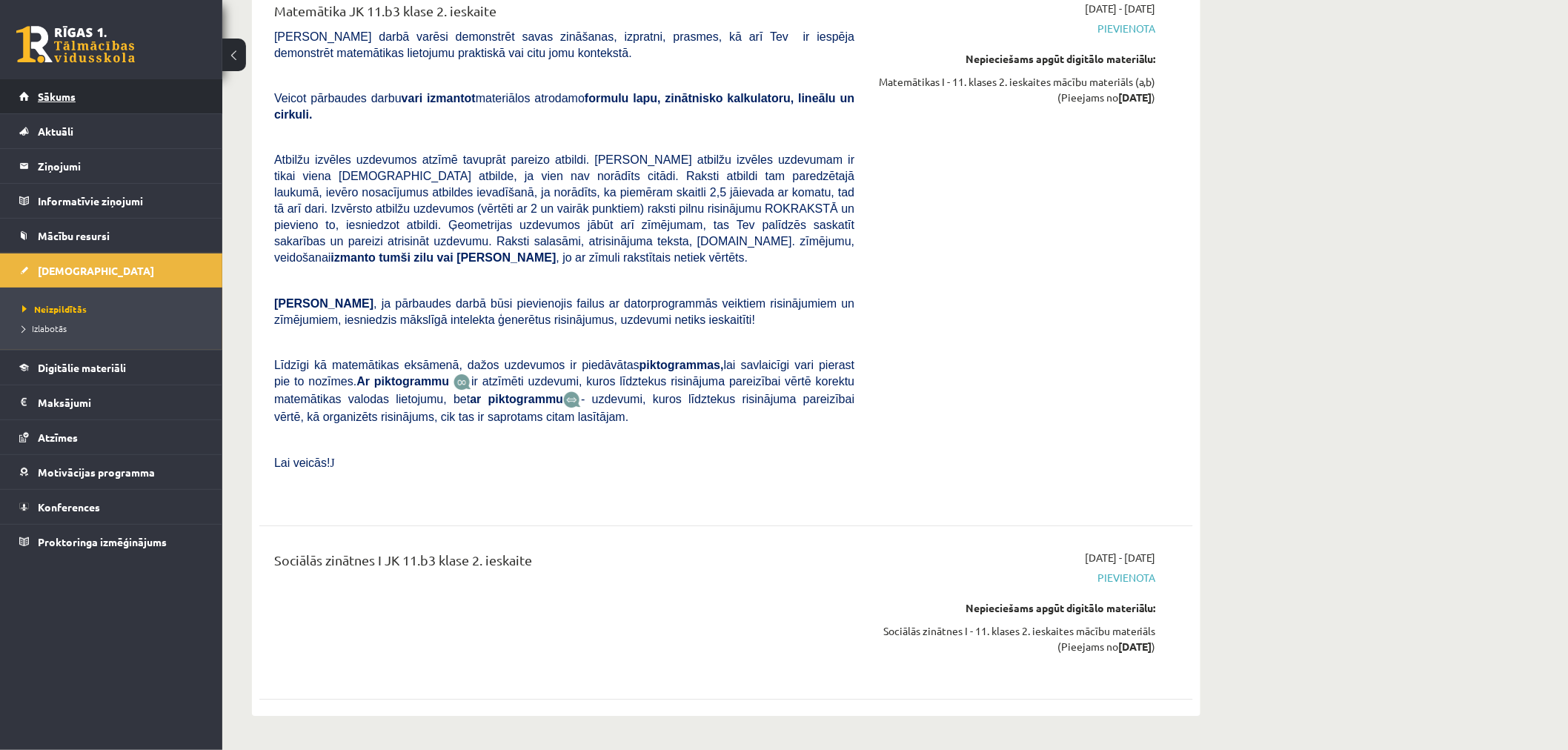
click at [93, 91] on link "Sākums" at bounding box center [112, 96] width 185 height 34
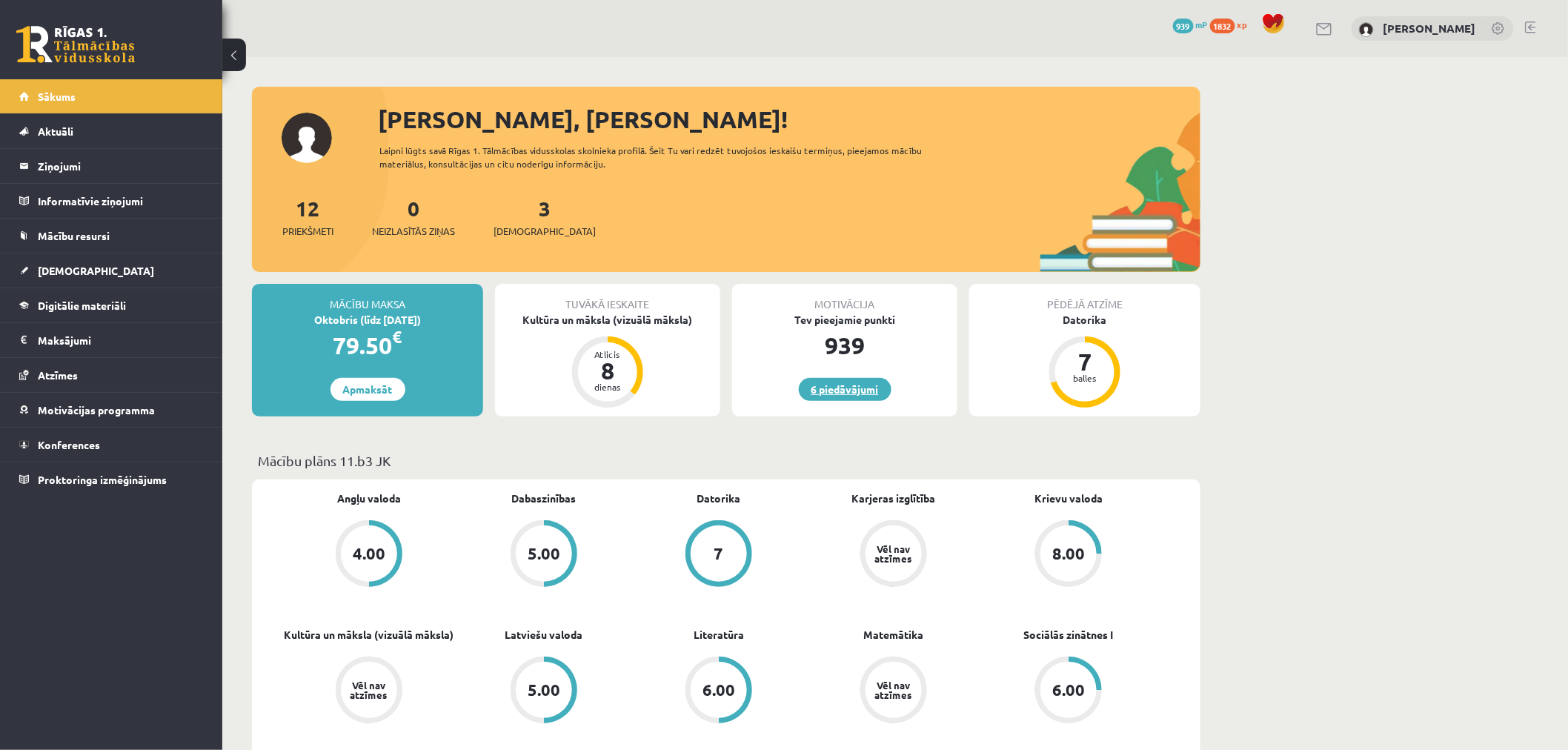
click at [850, 383] on link "6 piedāvājumi" at bounding box center [845, 389] width 93 height 23
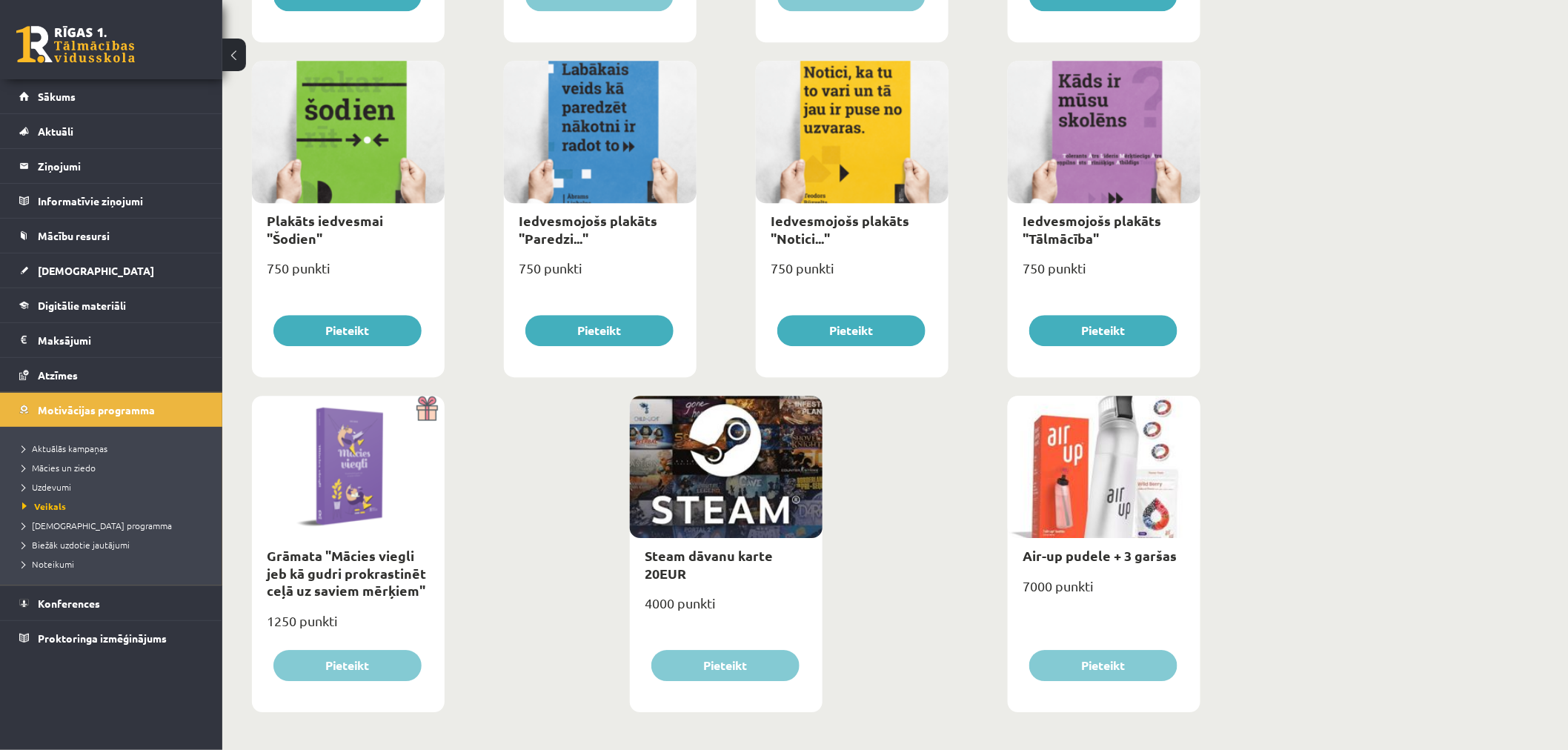
scroll to position [1528, 0]
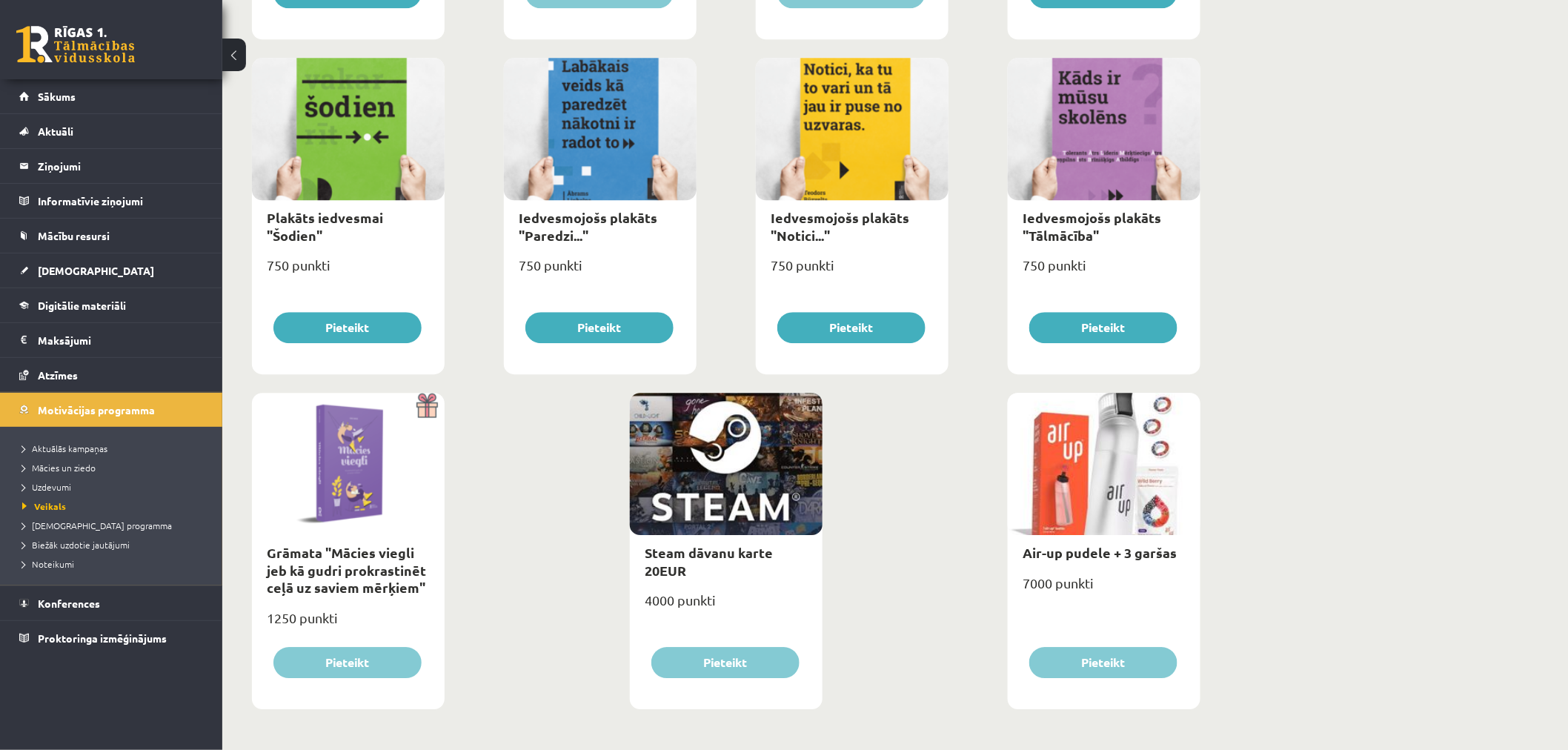
click at [1155, 465] on div at bounding box center [1104, 464] width 193 height 142
click at [110, 268] on link "[DEMOGRAPHIC_DATA]" at bounding box center [112, 271] width 185 height 34
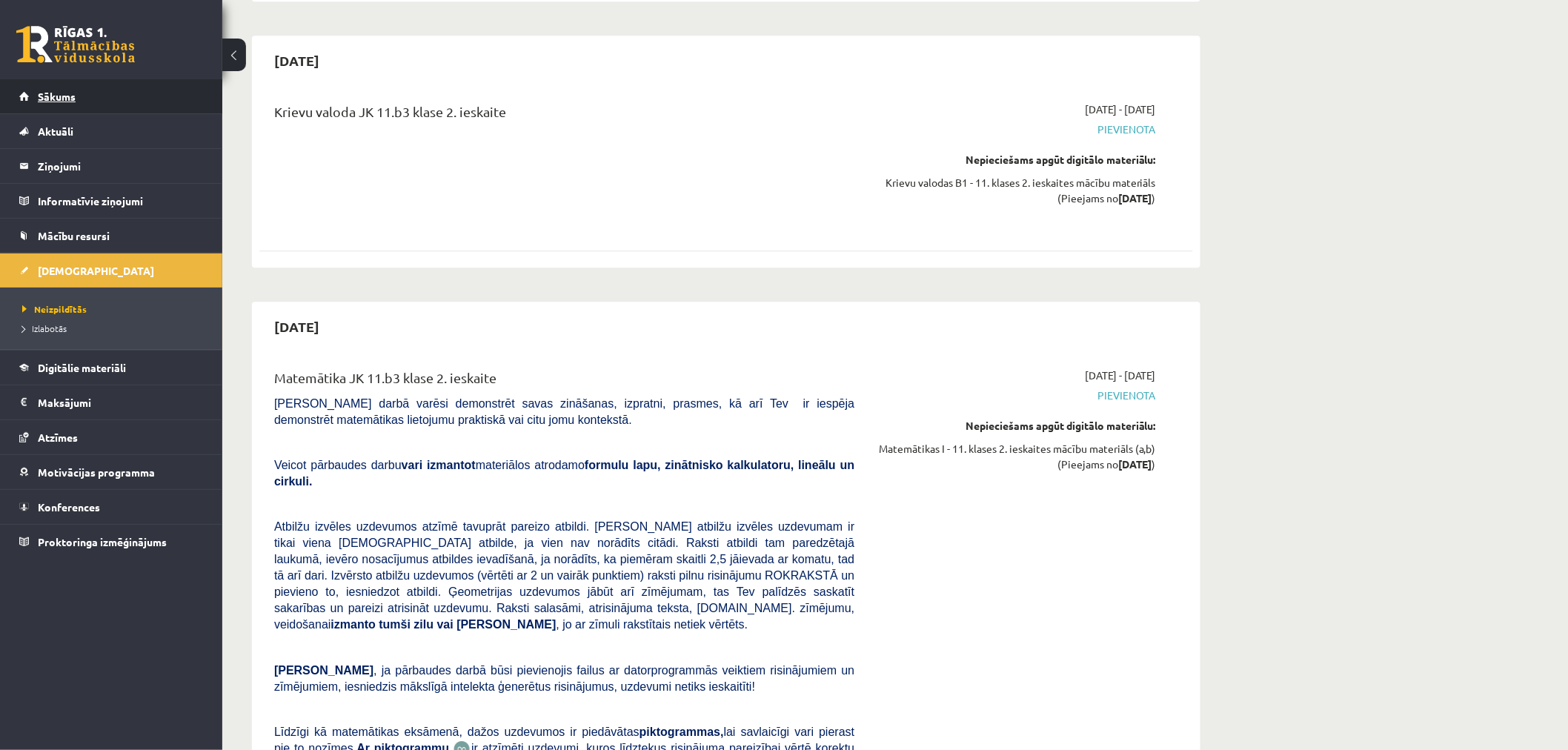
click at [79, 94] on link "Sākums" at bounding box center [112, 96] width 185 height 34
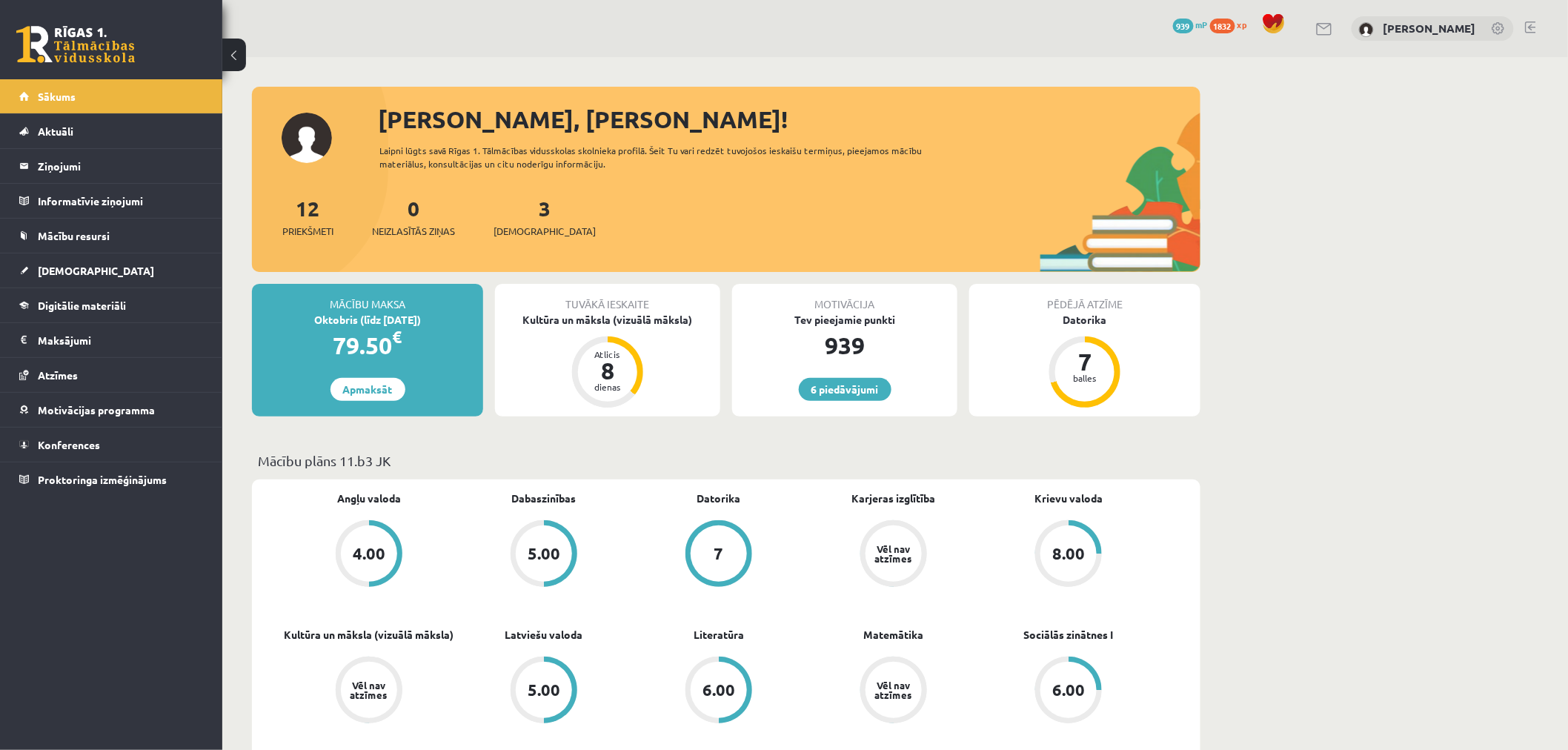
click at [1529, 29] on link at bounding box center [1531, 28] width 11 height 11
